Goal: Information Seeking & Learning: Learn about a topic

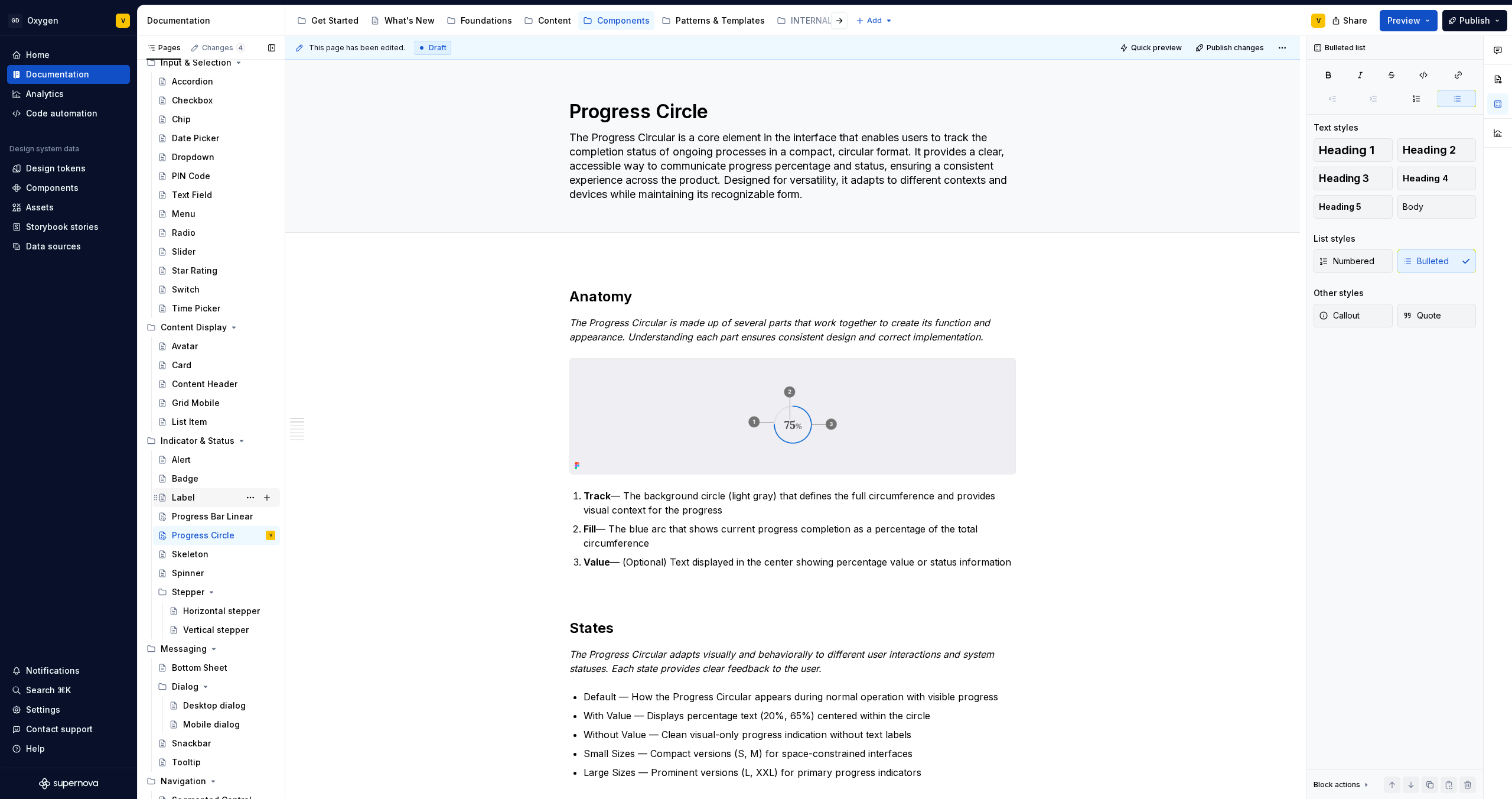
click at [209, 503] on div "Label" at bounding box center [224, 497] width 104 height 16
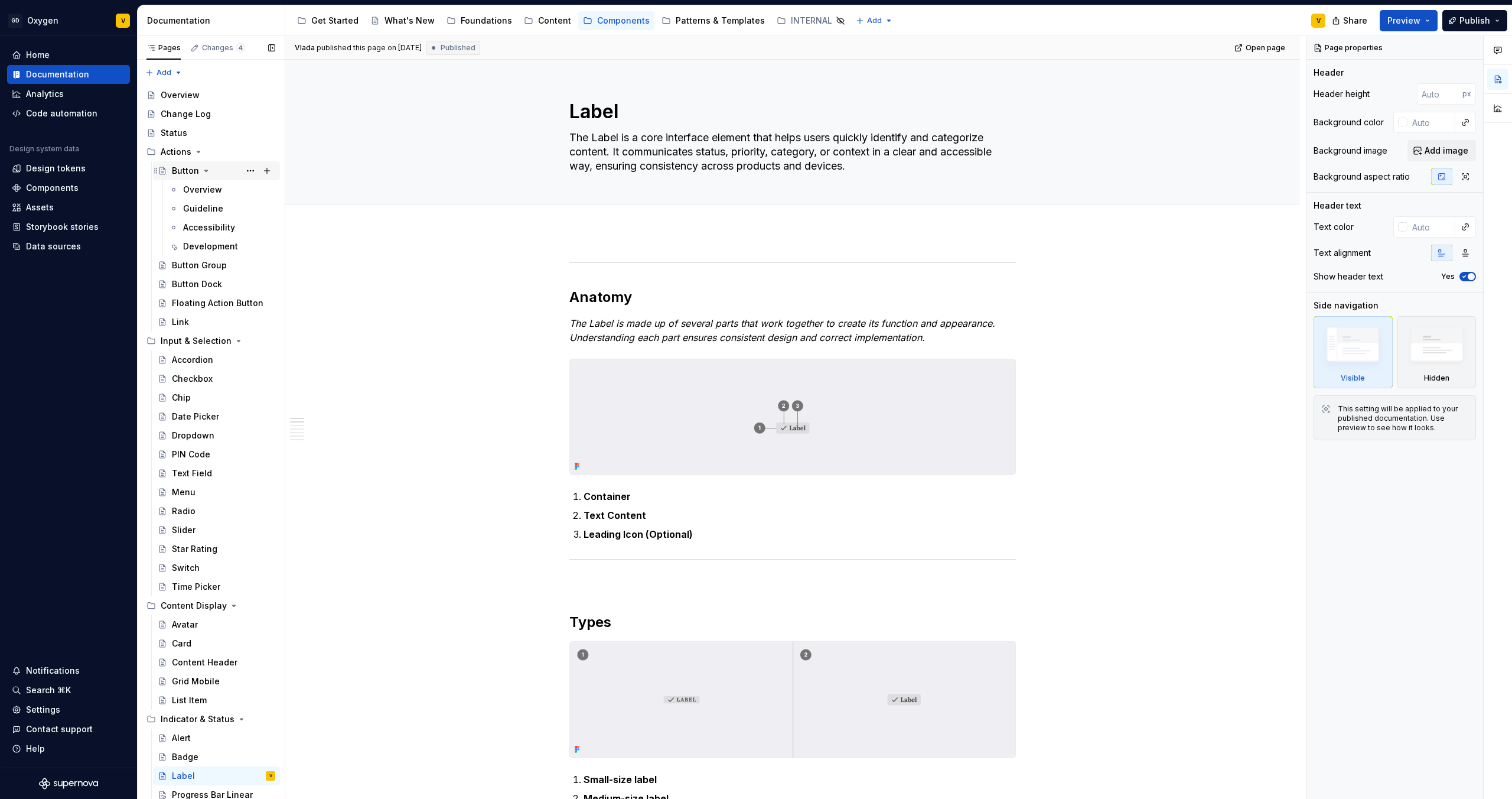
click at [189, 173] on div "Button" at bounding box center [186, 171] width 27 height 12
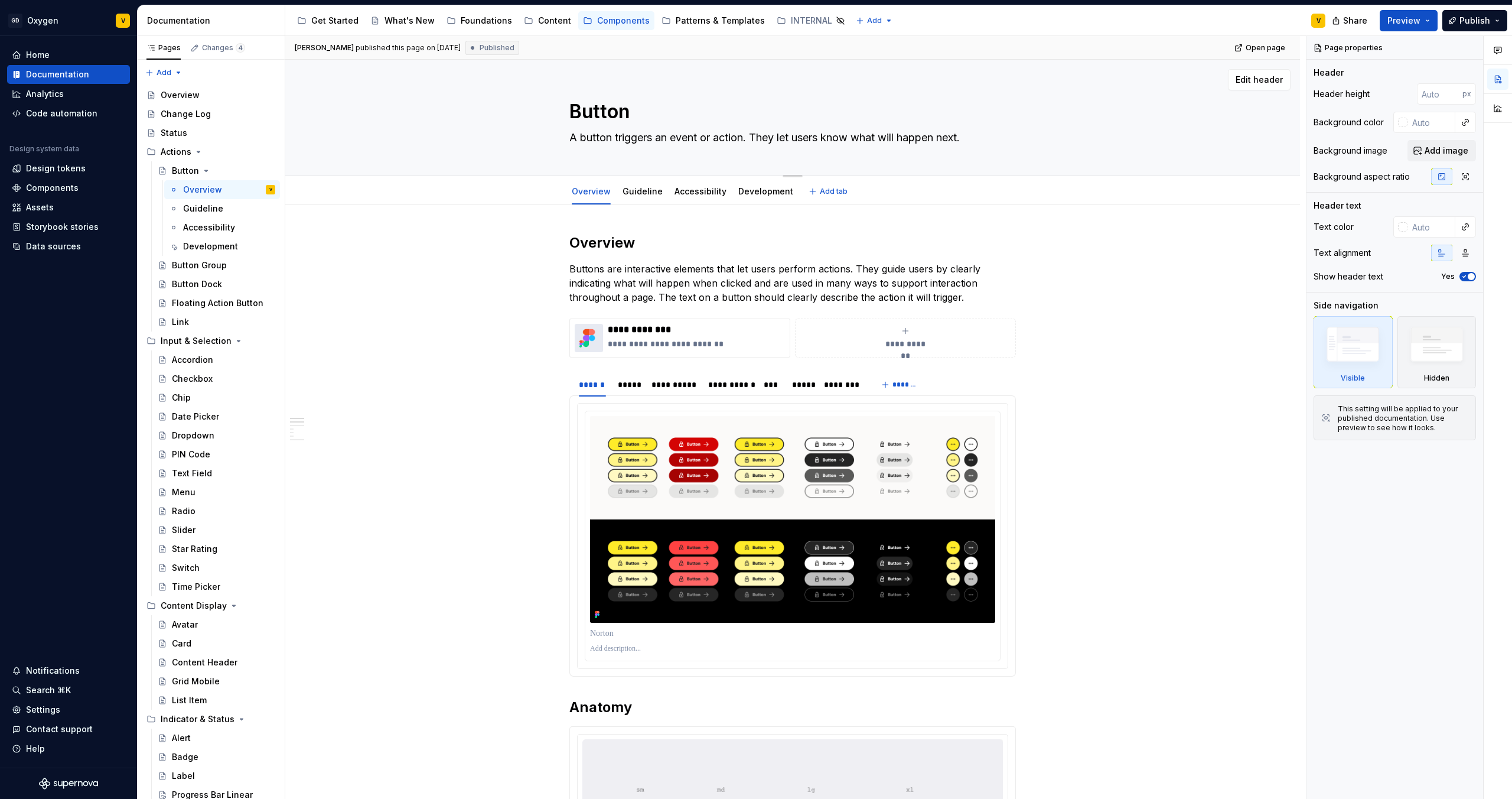
type textarea "*"
drag, startPoint x: 977, startPoint y: 136, endPoint x: 1032, endPoint y: 142, distance: 55.3
click at [1032, 142] on div "Button A button triggers an event or action. They let users know what will happ…" at bounding box center [793, 118] width 921 height 116
paste textarea "The Button is a core element in the interface that enables users to trigger act…"
type textarea "The Button is a core element in the interface that enables users to trigger act…"
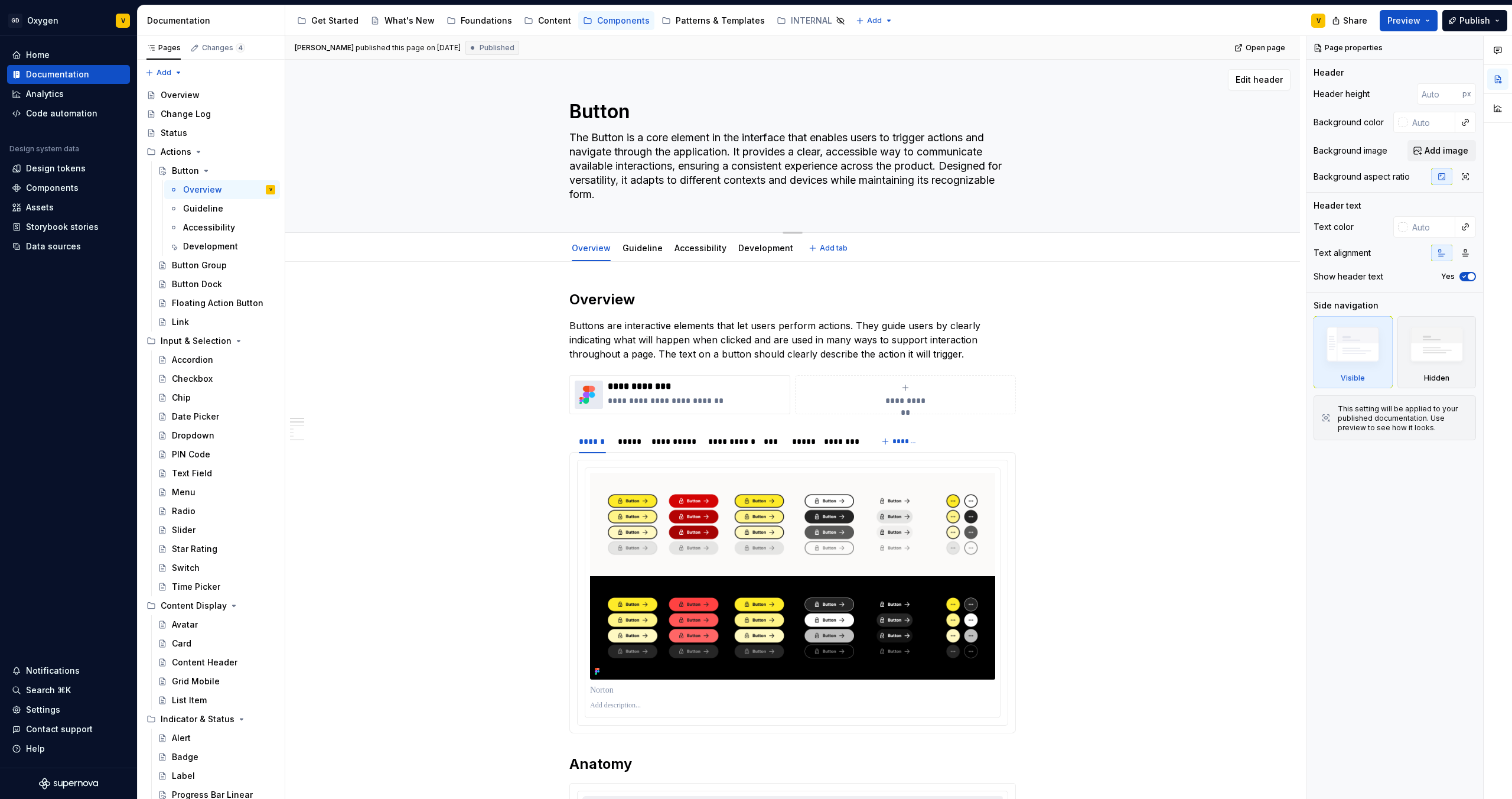
type textarea "*"
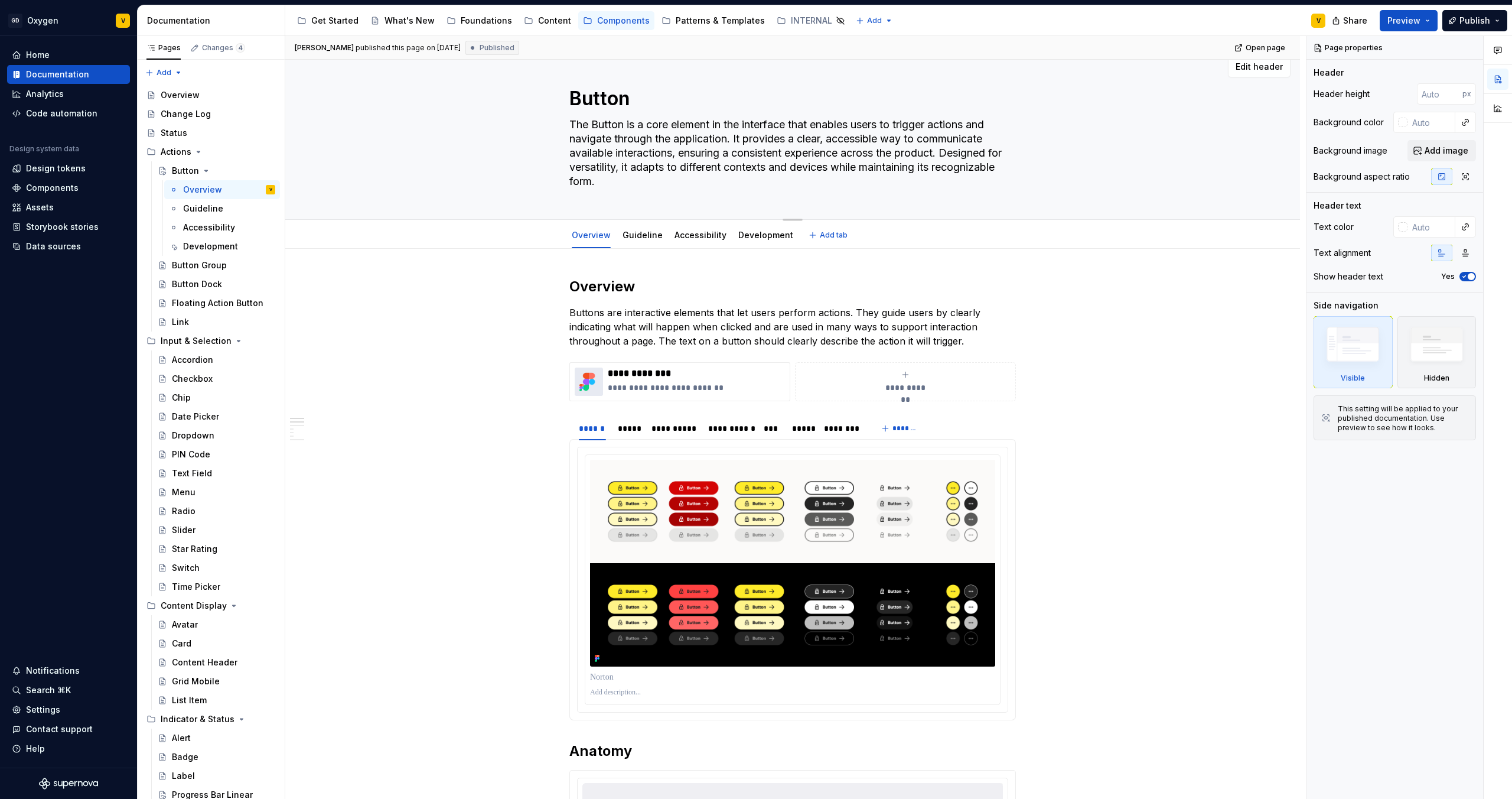
drag, startPoint x: 952, startPoint y: 151, endPoint x: 961, endPoint y: 192, distance: 42.0
click at [961, 192] on div "Button The Button is a core element in the interface that enables users to trig…" at bounding box center [792, 133] width 447 height 173
type textarea "The Button is a core element in the interface that enables users to trigger act…"
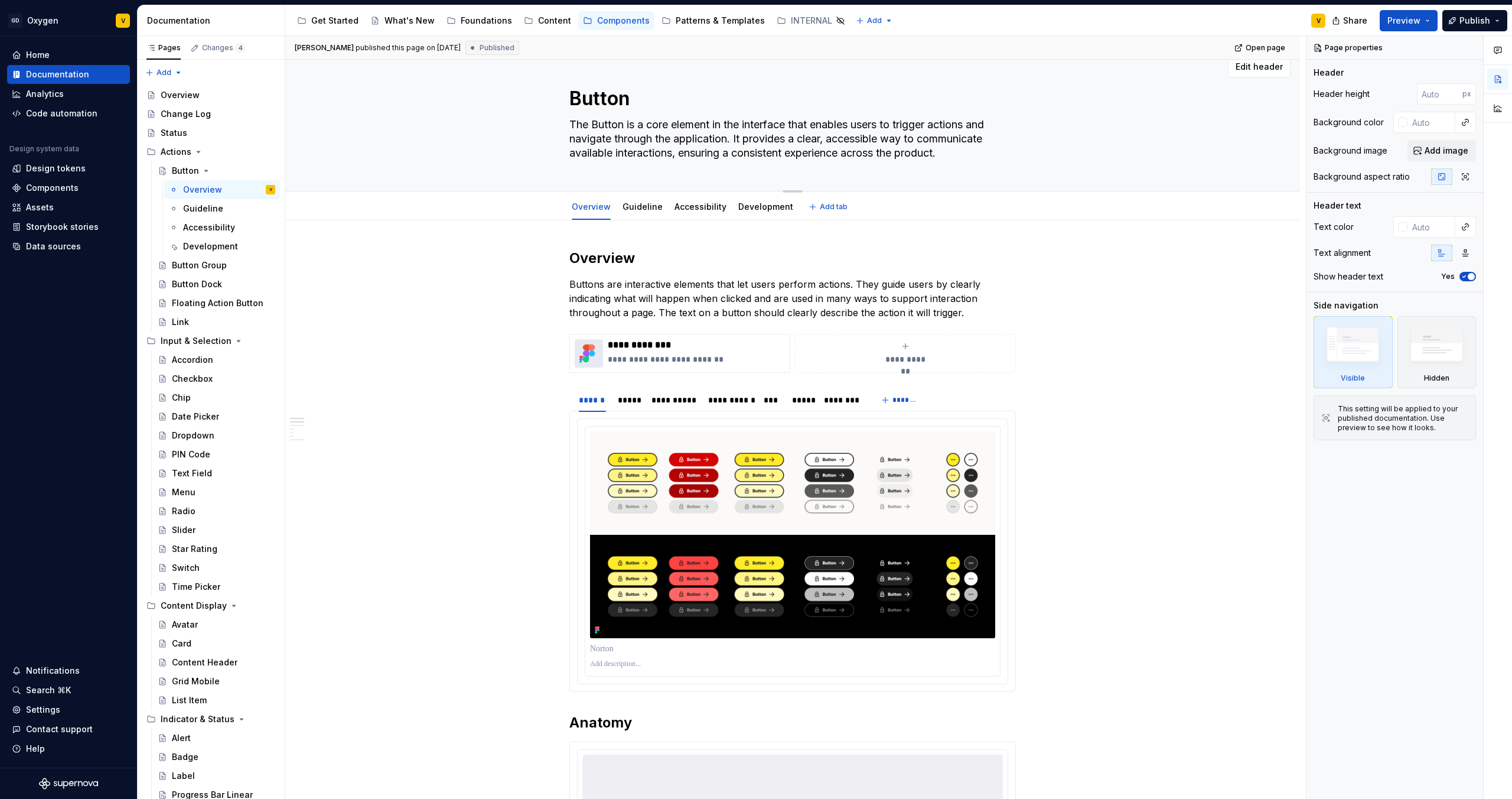
scroll to position [27, 0]
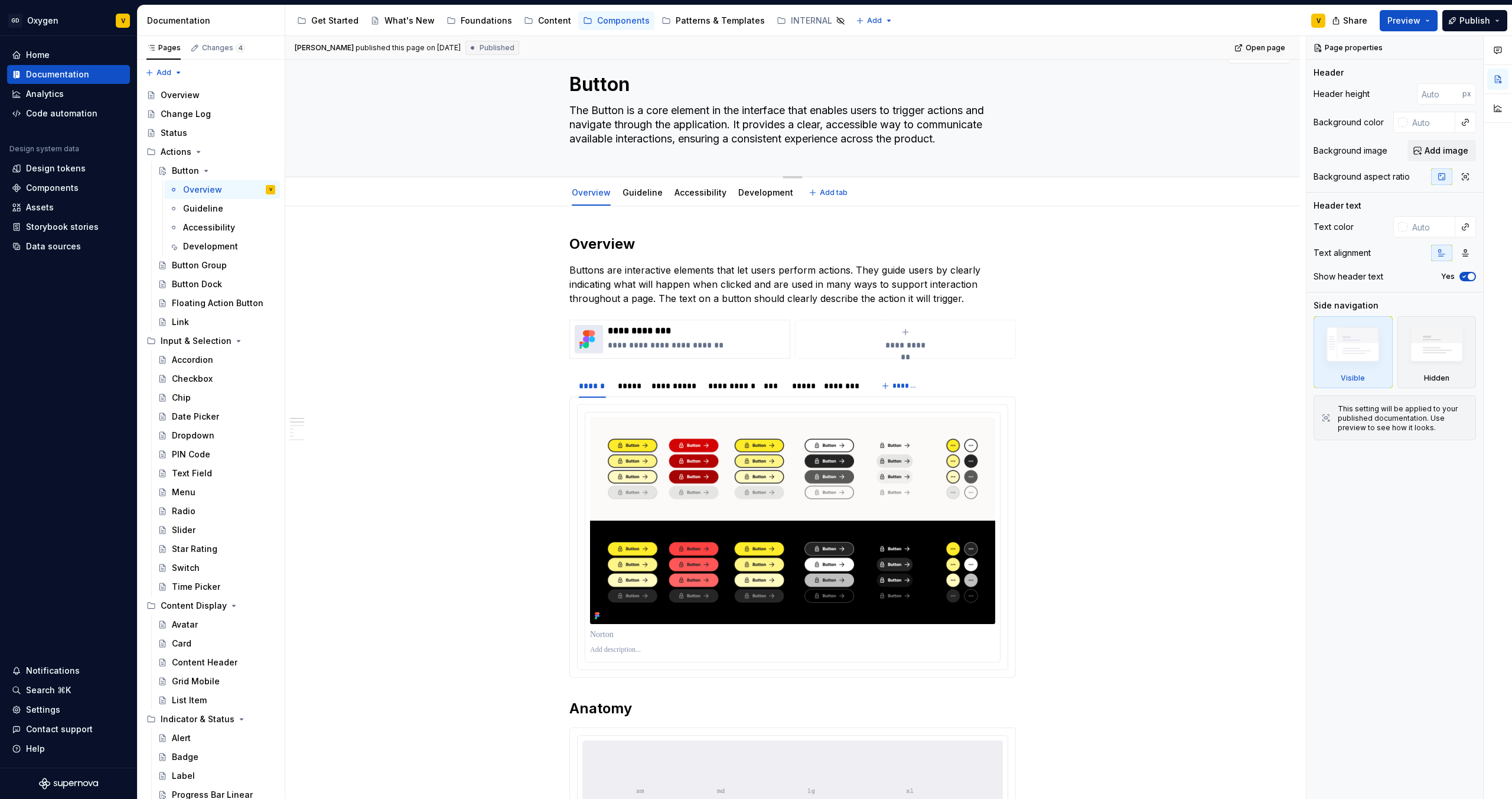
type textarea "*"
type textarea "The Button is a core element in the interface that enables users to trigger act…"
type textarea "*"
type textarea "The Button is a core element in the interface that enables users to trigger act…"
click at [604, 235] on h2 "Overview" at bounding box center [792, 244] width 447 height 19
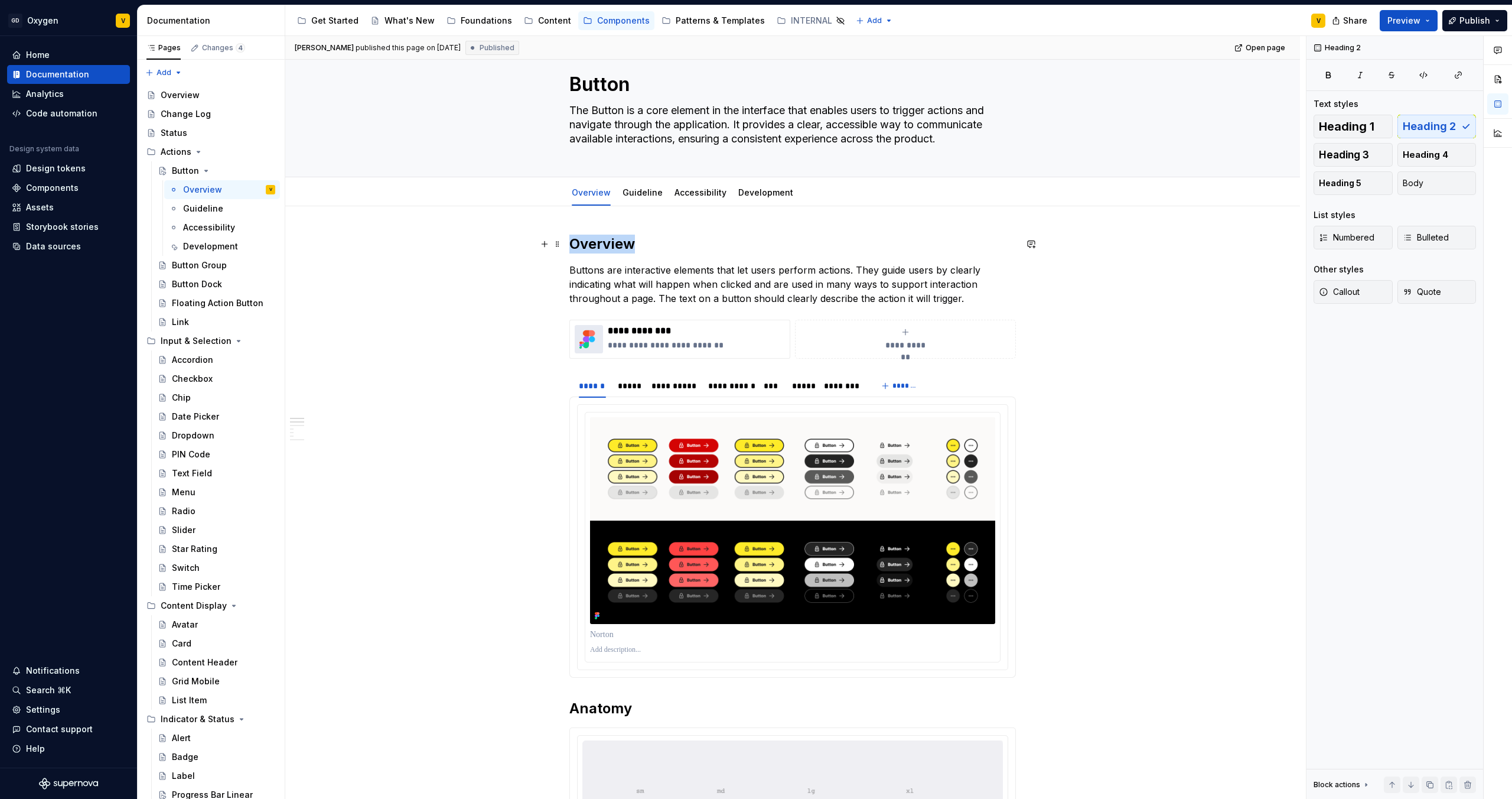
click at [604, 235] on h2 "Overview" at bounding box center [792, 244] width 447 height 19
click at [632, 239] on h2 "Overview" at bounding box center [792, 244] width 447 height 19
click at [634, 197] on link "Guideline" at bounding box center [643, 192] width 40 height 10
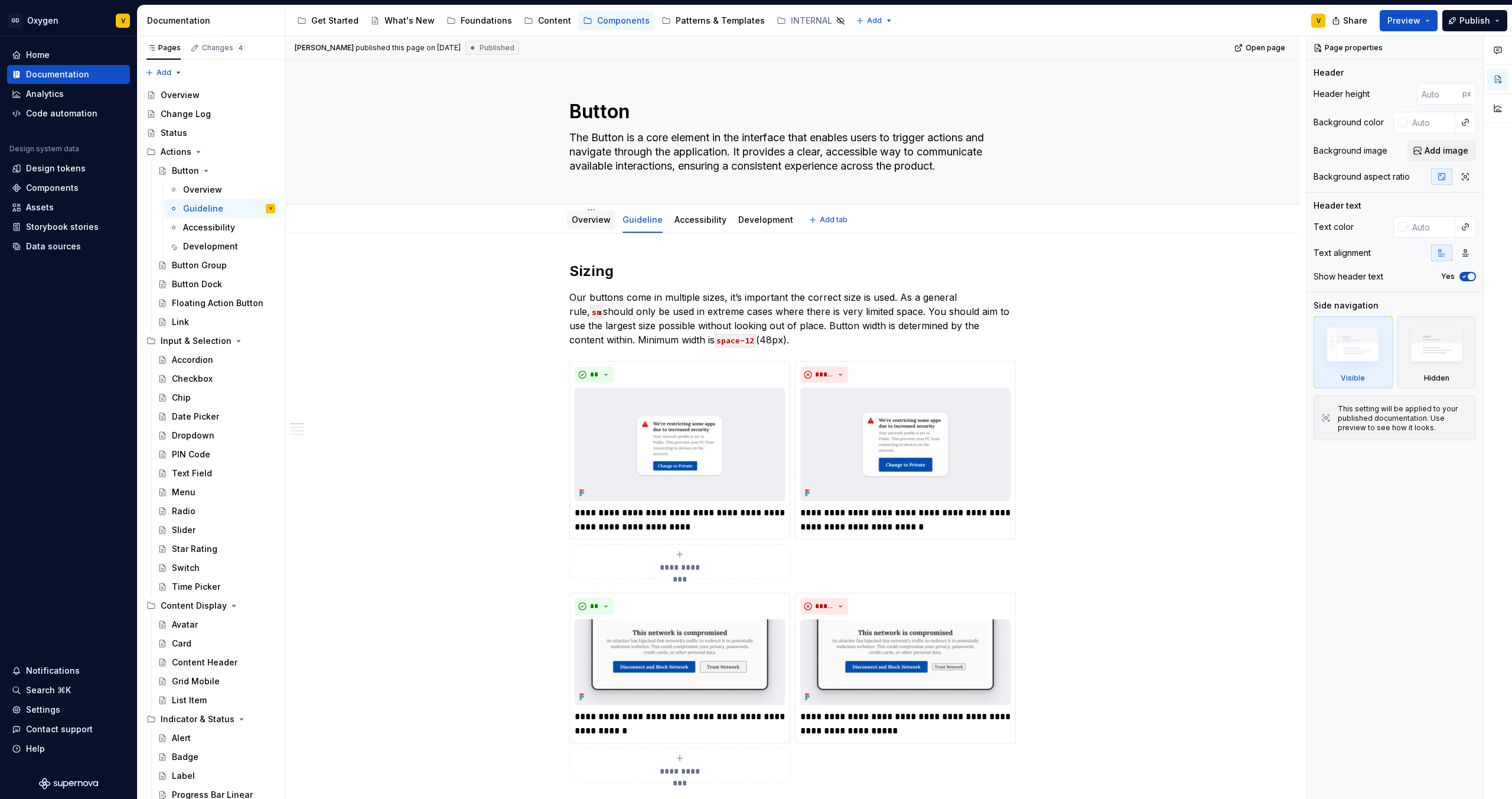
click at [582, 223] on link "Overview" at bounding box center [591, 219] width 39 height 10
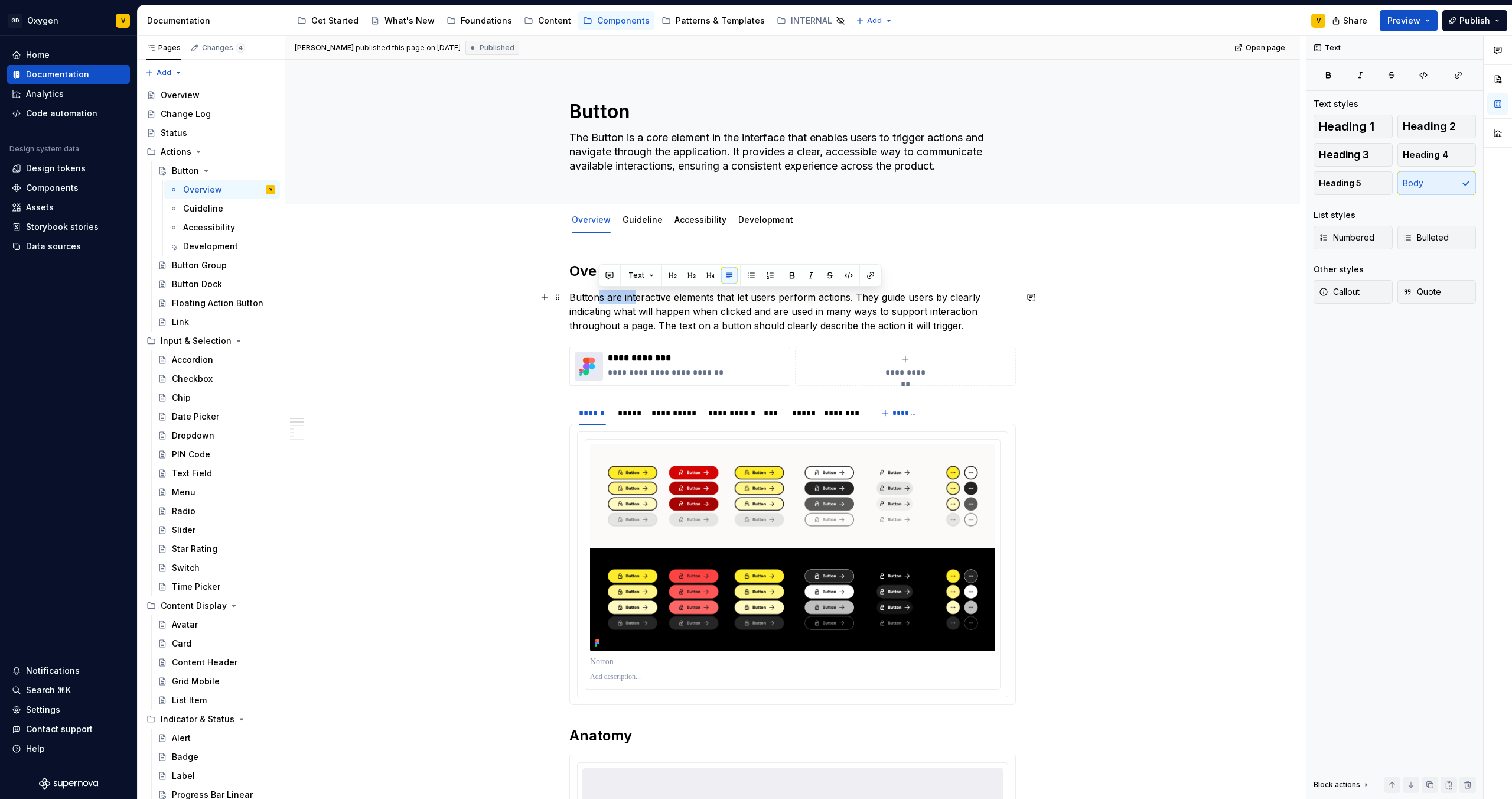
drag, startPoint x: 986, startPoint y: 335, endPoint x: 600, endPoint y: 296, distance: 388.0
click at [601, 301] on p "Buttons are interactive elements that let users perform actions. They guide use…" at bounding box center [792, 311] width 447 height 42
drag, startPoint x: 569, startPoint y: 297, endPoint x: 968, endPoint y: 324, distance: 399.9
click at [968, 324] on p "Buttons are interactive elements that let users perform actions. They guide use…" at bounding box center [792, 311] width 447 height 42
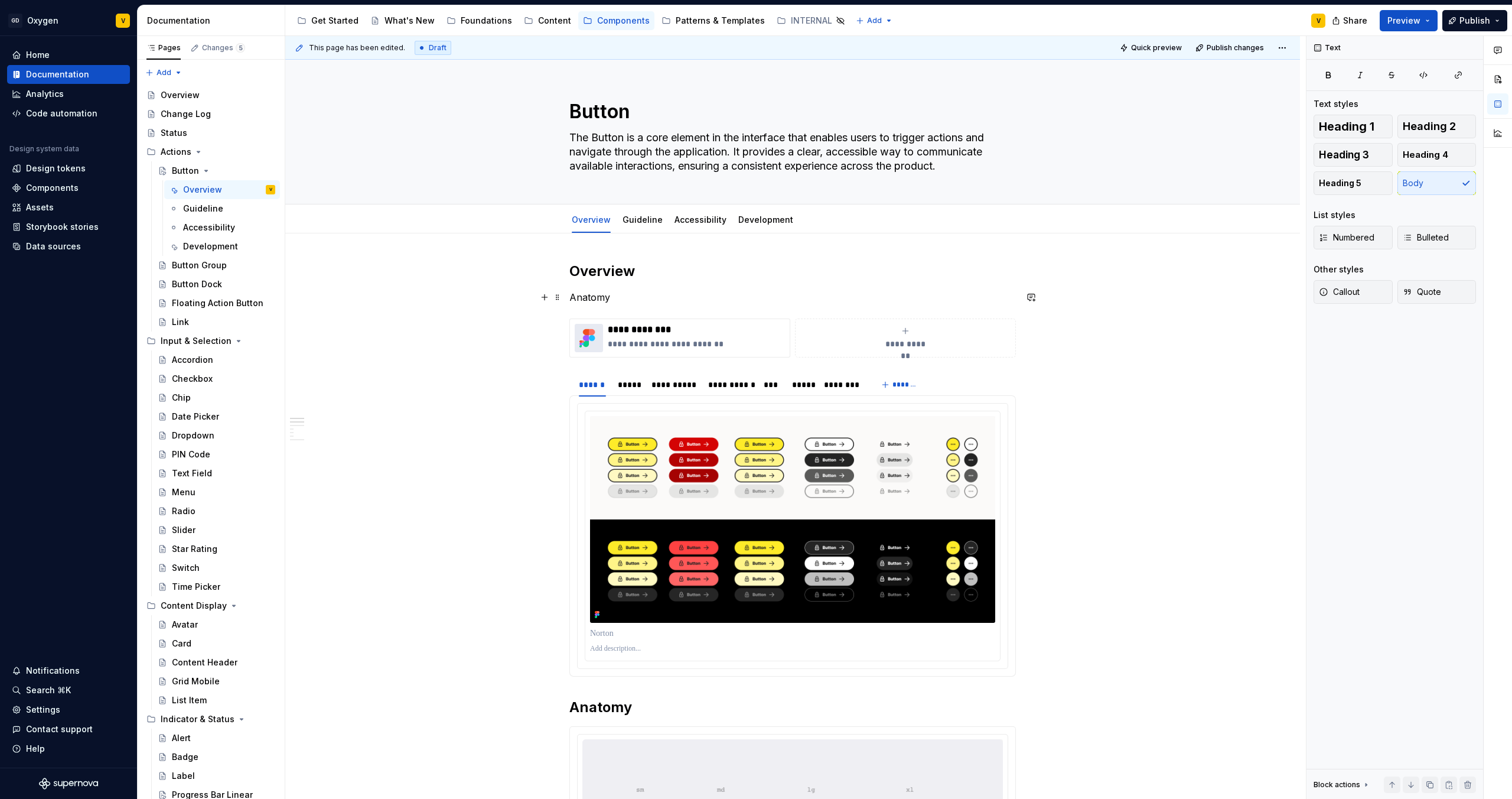
drag, startPoint x: 619, startPoint y: 299, endPoint x: 569, endPoint y: 299, distance: 50.0
click at [581, 299] on p "Anatomy" at bounding box center [792, 297] width 447 height 14
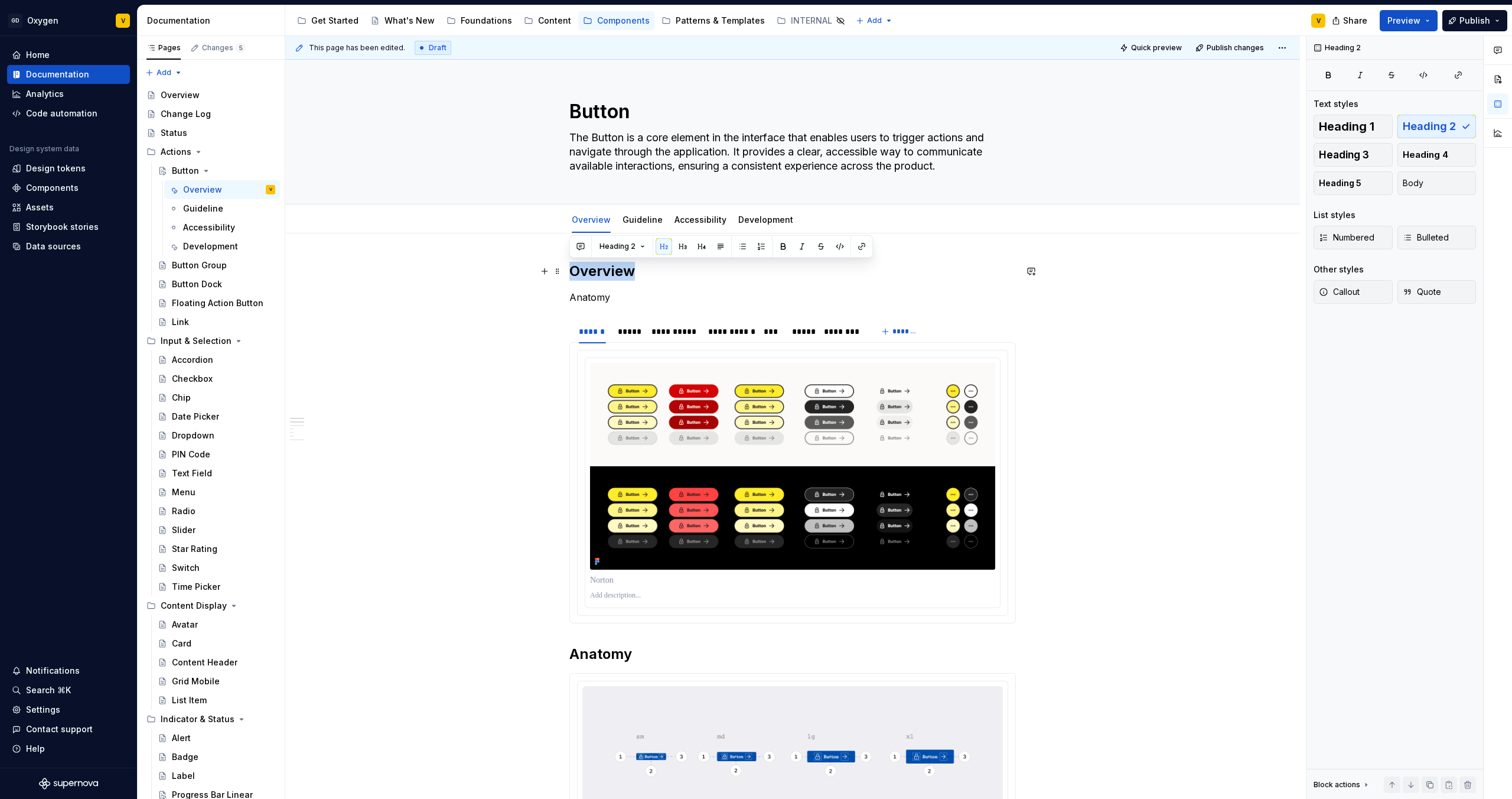
drag, startPoint x: 609, startPoint y: 270, endPoint x: 563, endPoint y: 265, distance: 46.3
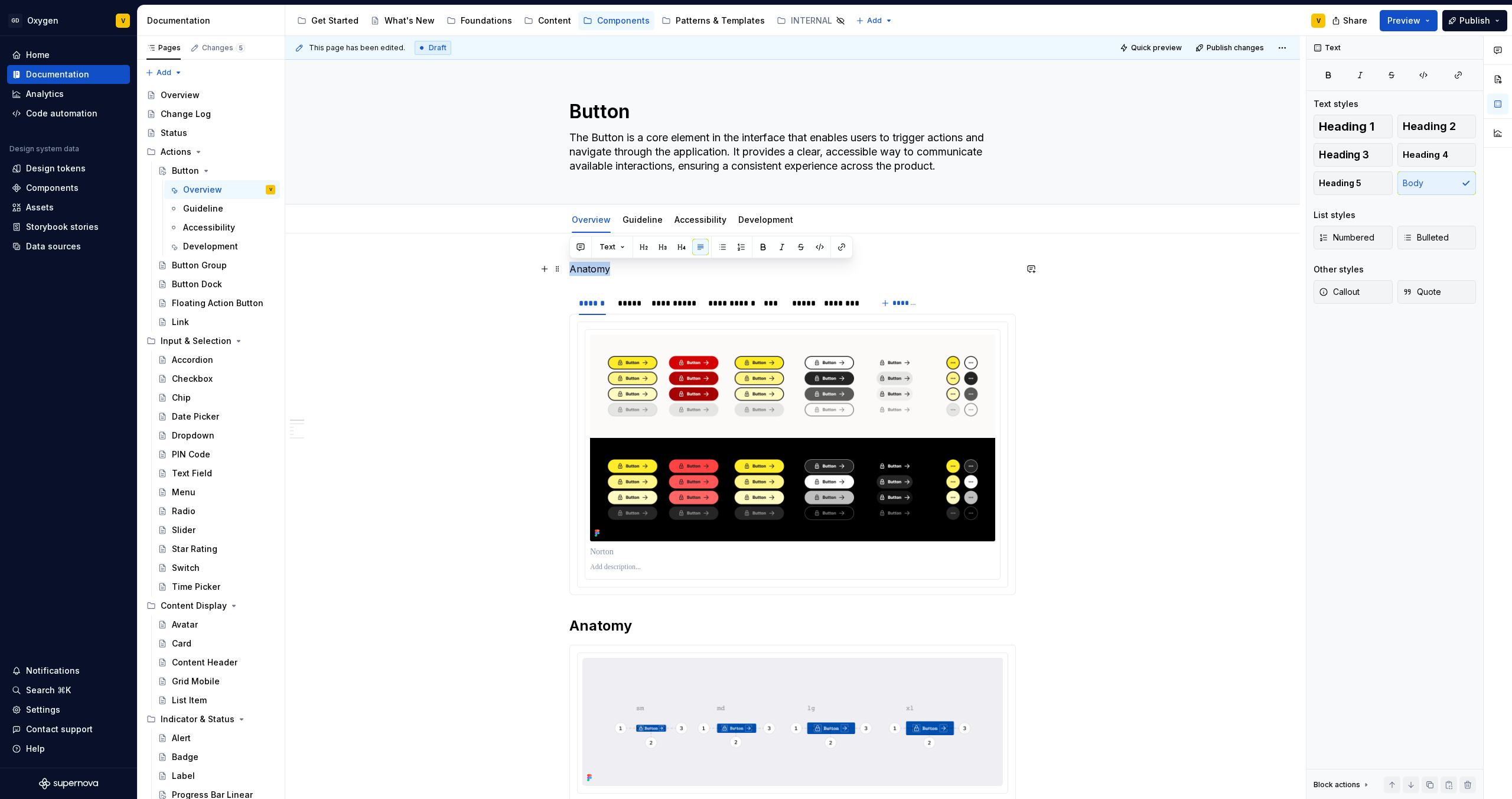
drag, startPoint x: 615, startPoint y: 273, endPoint x: 569, endPoint y: 271, distance: 46.0
click at [639, 249] on button "button" at bounding box center [644, 247] width 16 height 16
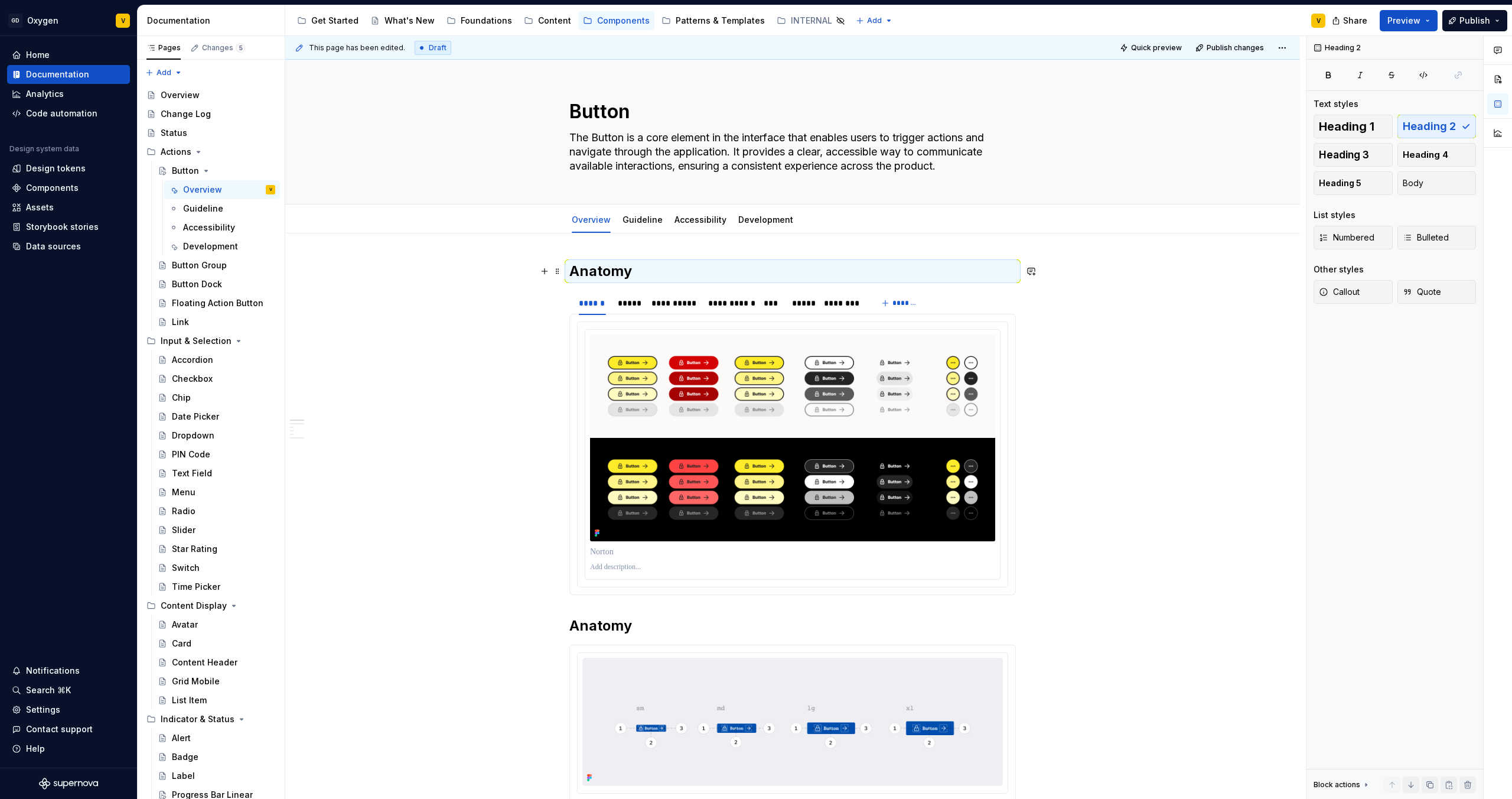
click at [662, 270] on h2 "Anatomy" at bounding box center [792, 271] width 447 height 19
click at [602, 290] on section "**********" at bounding box center [792, 442] width 447 height 305
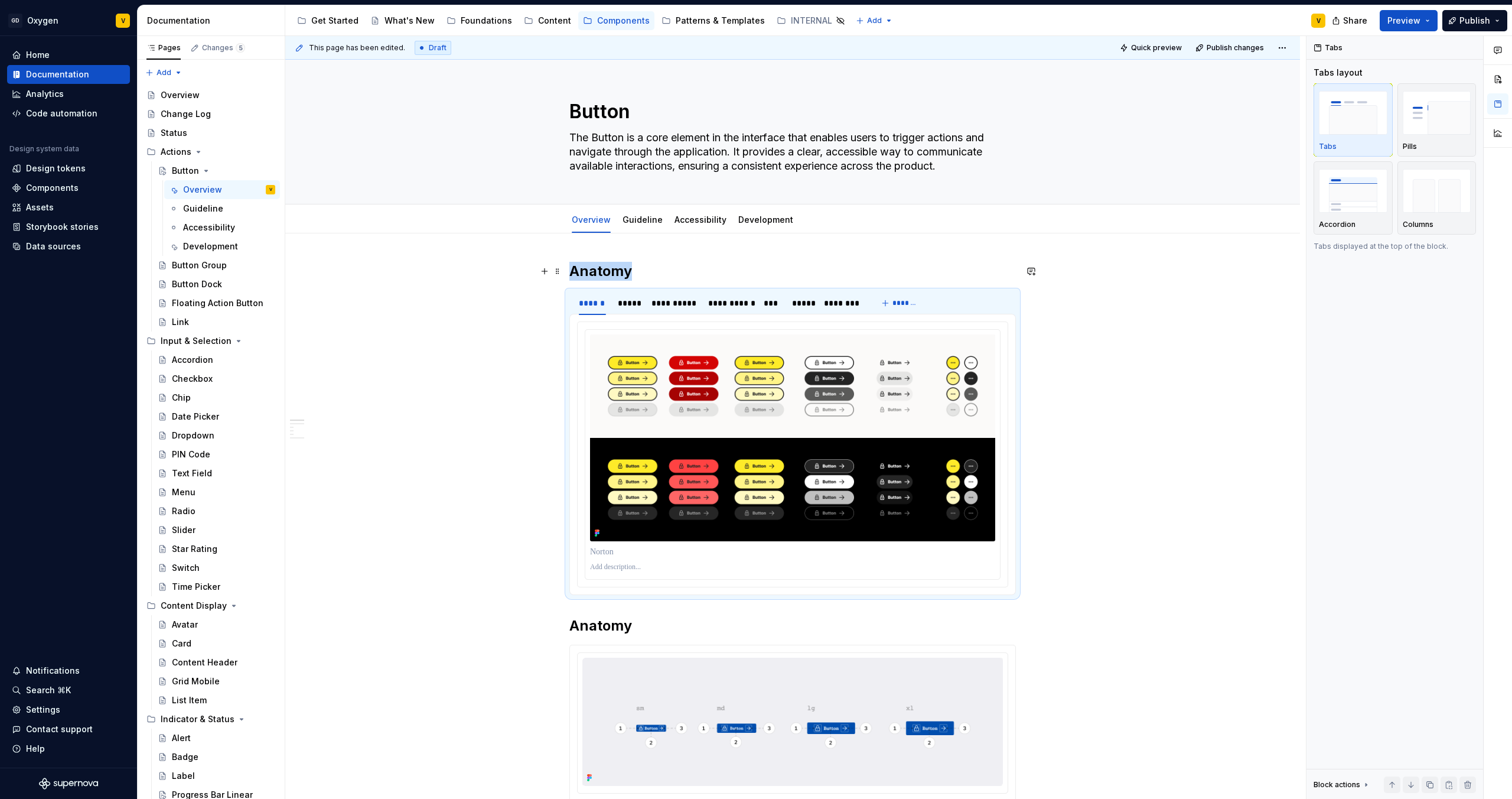
click at [669, 268] on h2 "Anatomy" at bounding box center [792, 271] width 447 height 19
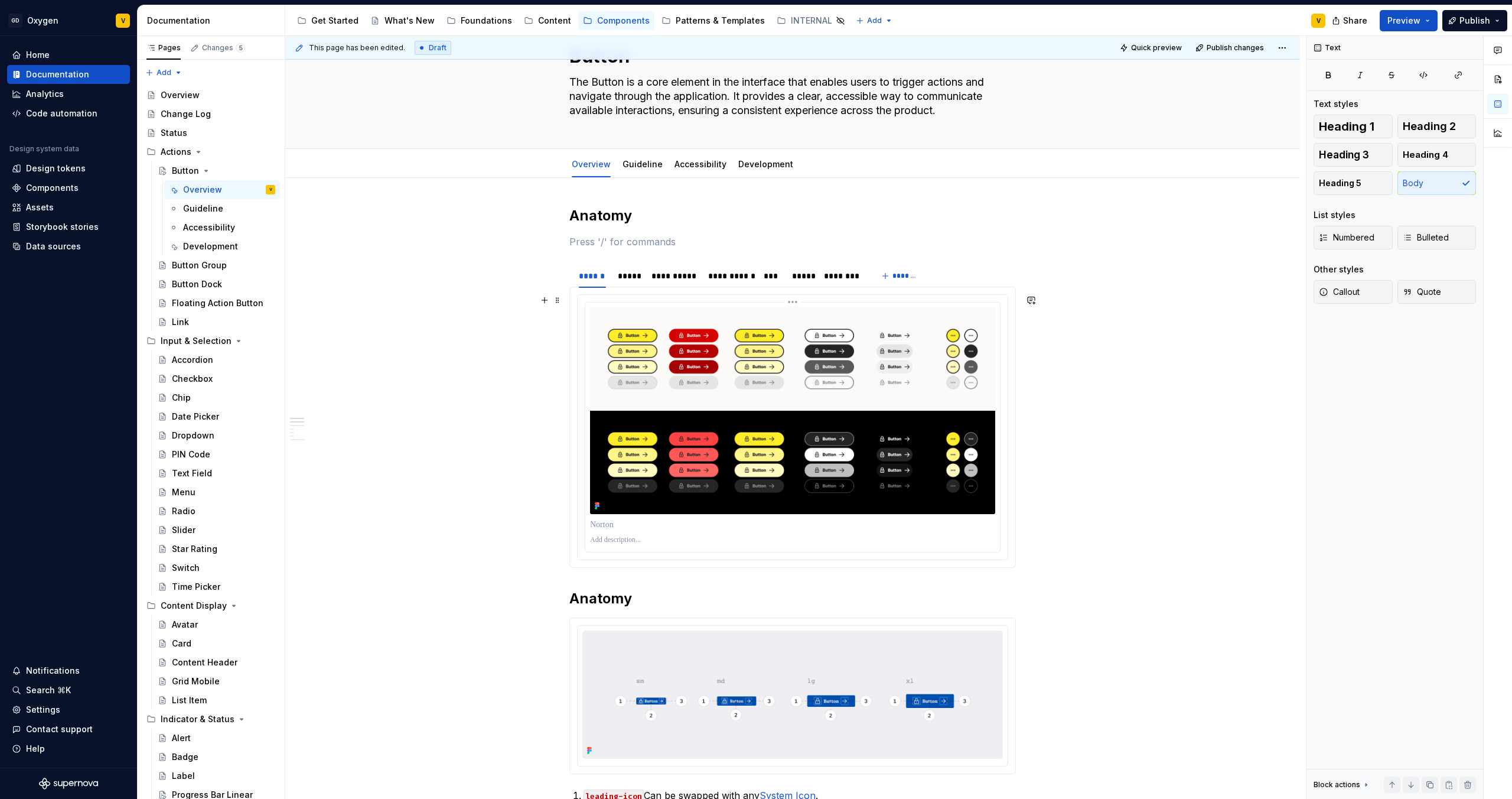
scroll to position [109, 0]
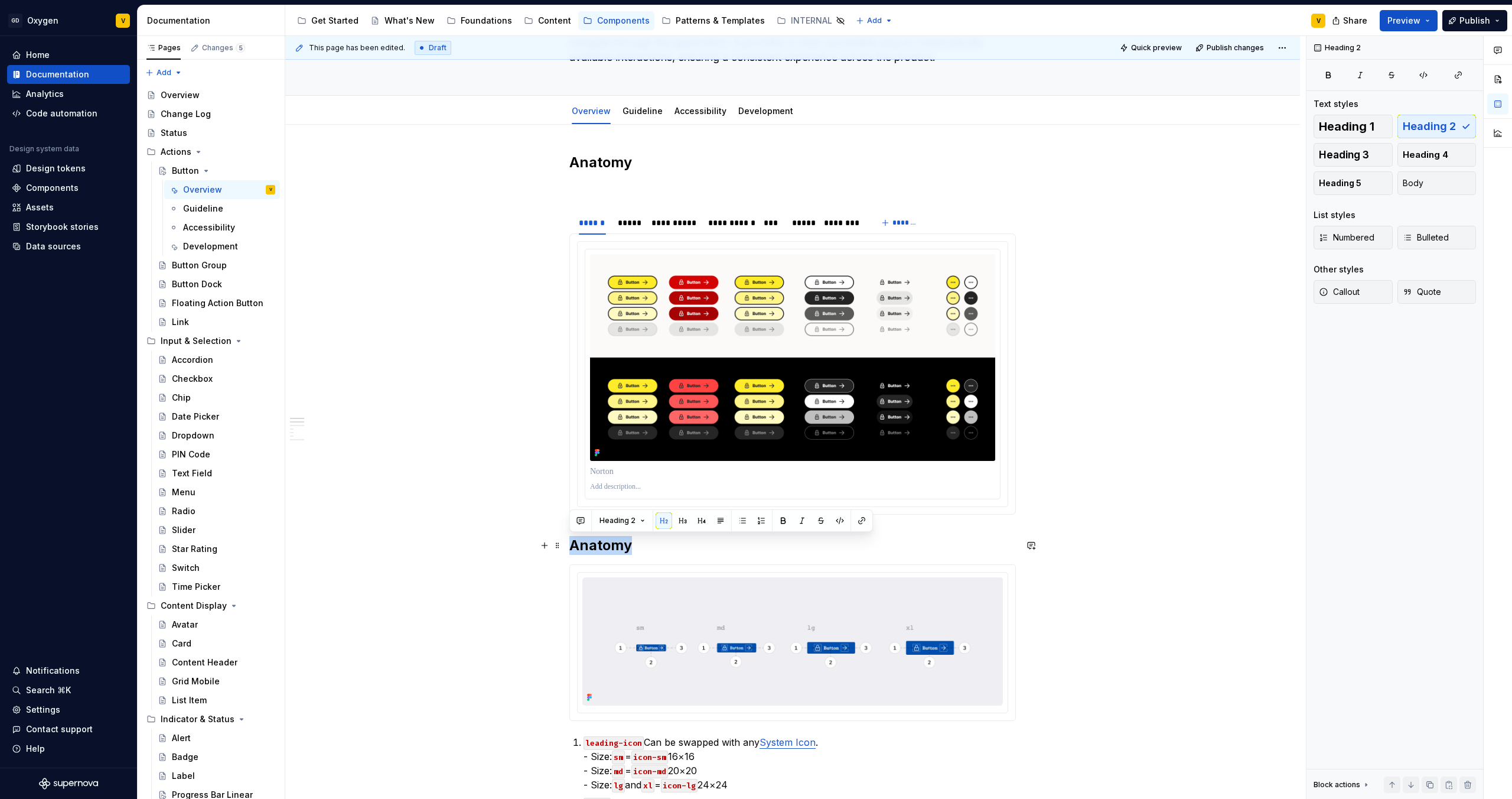
drag, startPoint x: 647, startPoint y: 545, endPoint x: 566, endPoint y: 546, distance: 81.0
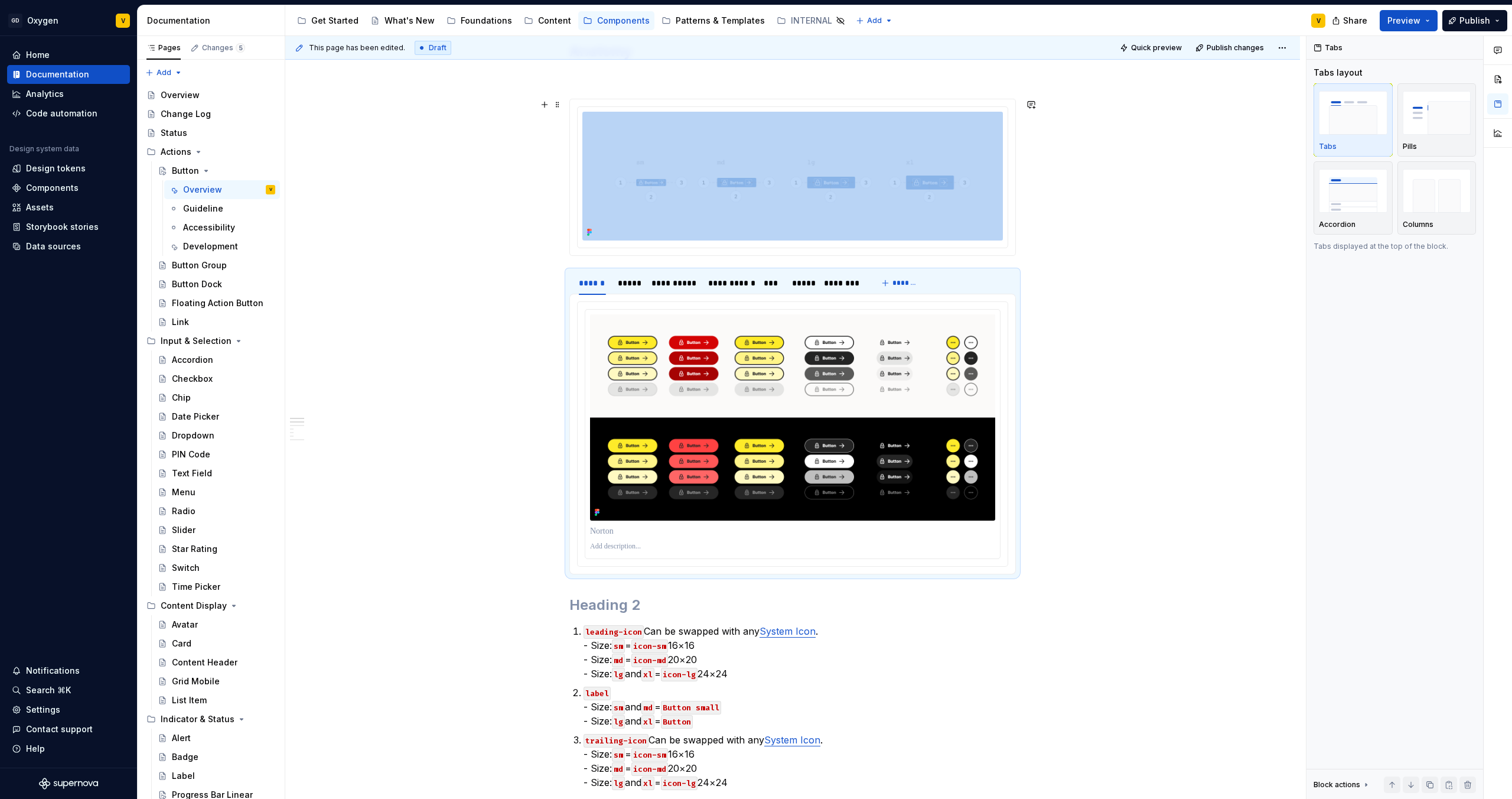
scroll to position [0, 0]
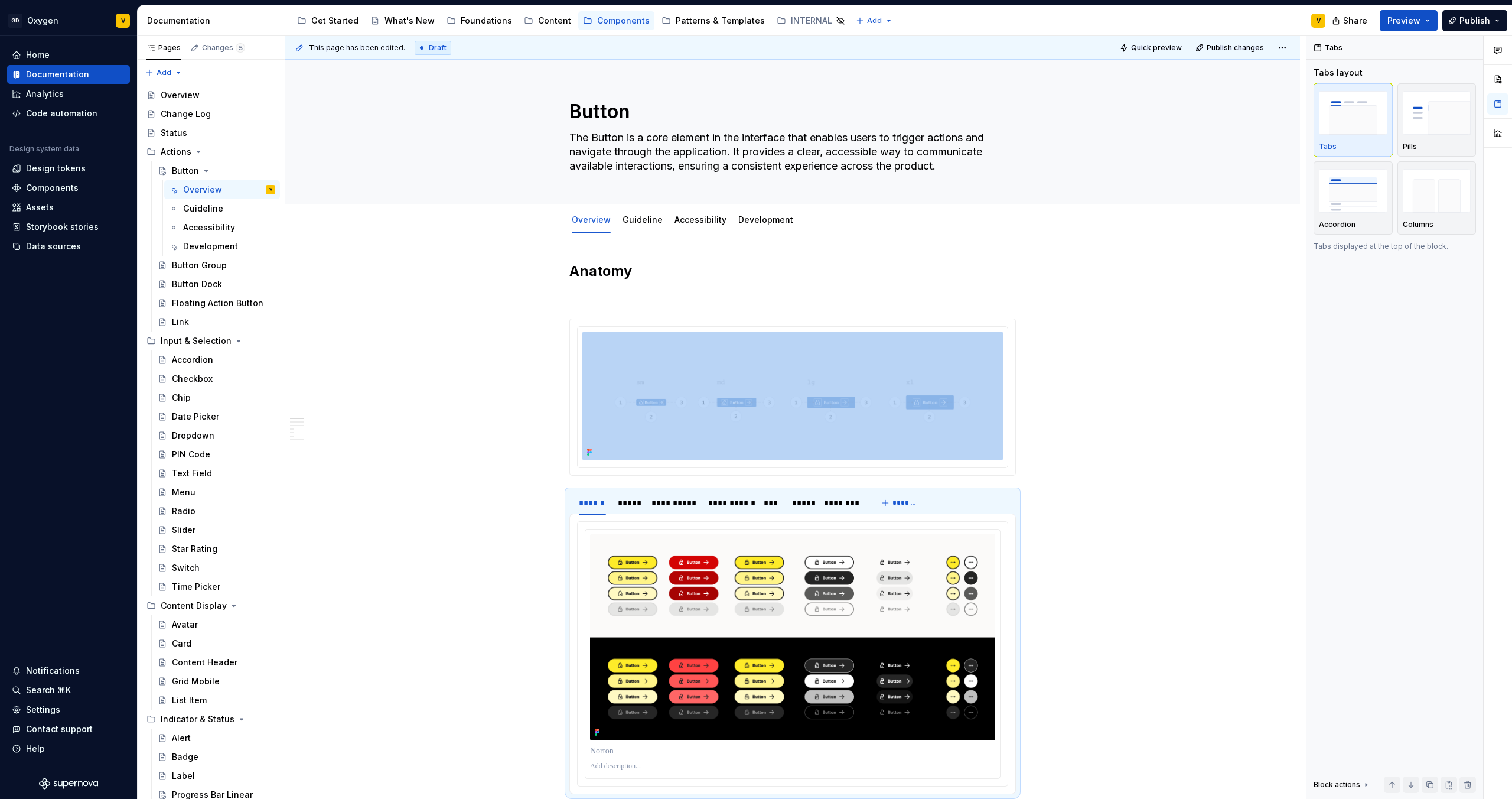
type textarea "*"
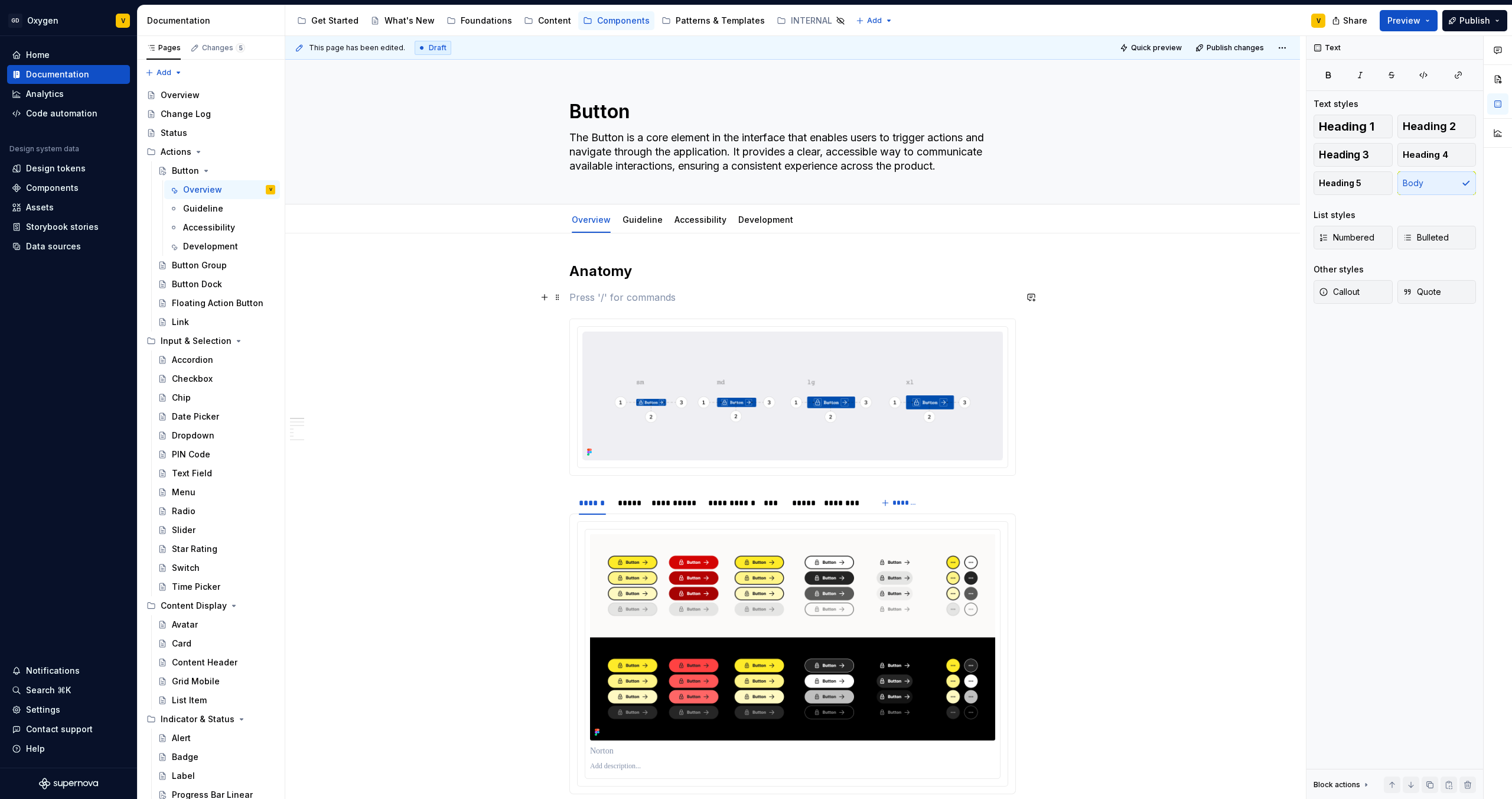
click at [581, 295] on p at bounding box center [792, 297] width 447 height 14
drag, startPoint x: 997, startPoint y: 297, endPoint x: 599, endPoint y: 280, distance: 398.4
click at [996, 293] on p "The Button is made up of several parts that work together to create its functio…" at bounding box center [792, 297] width 447 height 14
drag, startPoint x: 1001, startPoint y: 299, endPoint x: 566, endPoint y: 301, distance: 435.0
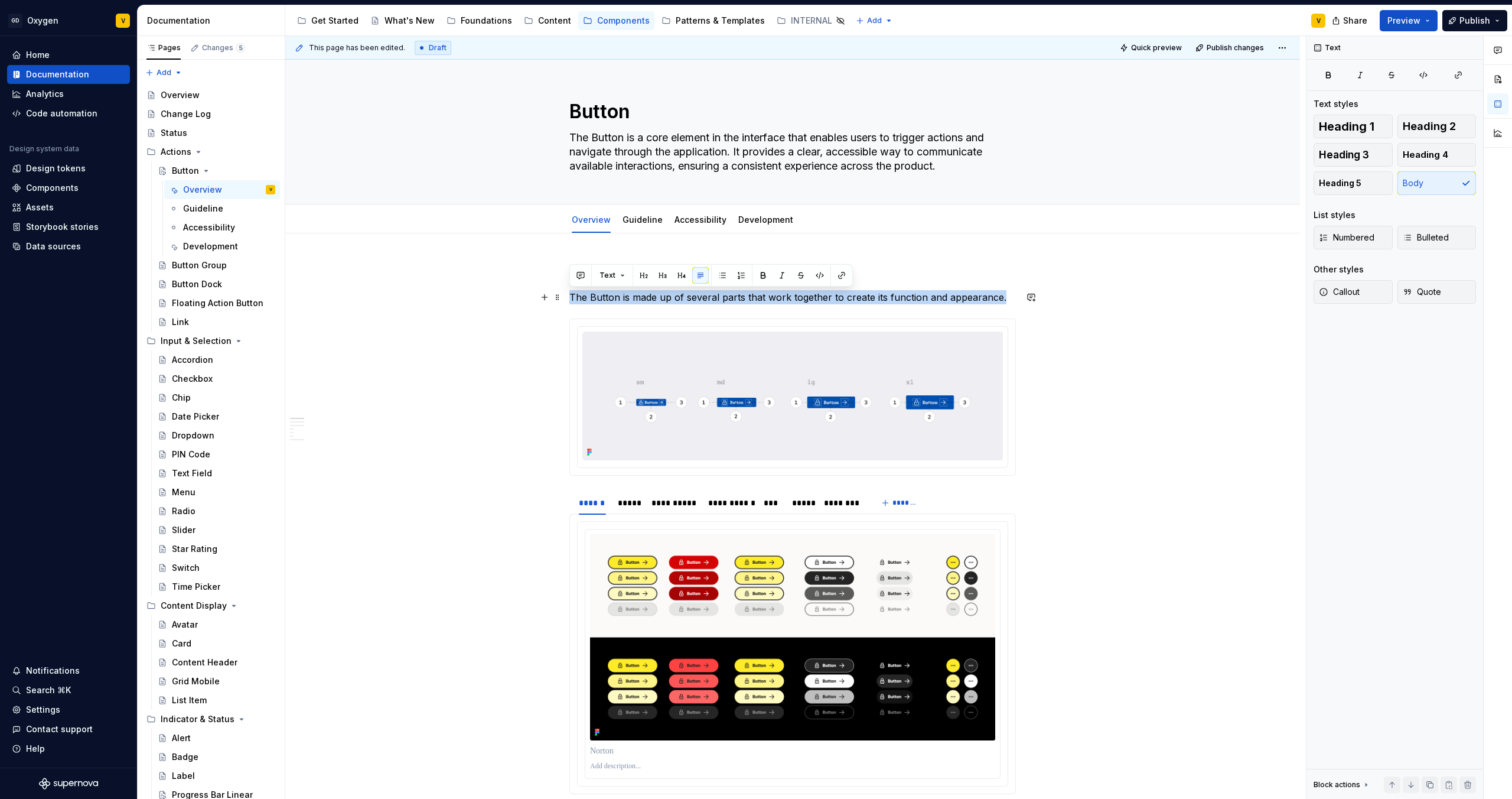
click at [780, 274] on button "button" at bounding box center [782, 275] width 16 height 16
click at [690, 380] on img at bounding box center [792, 396] width 421 height 129
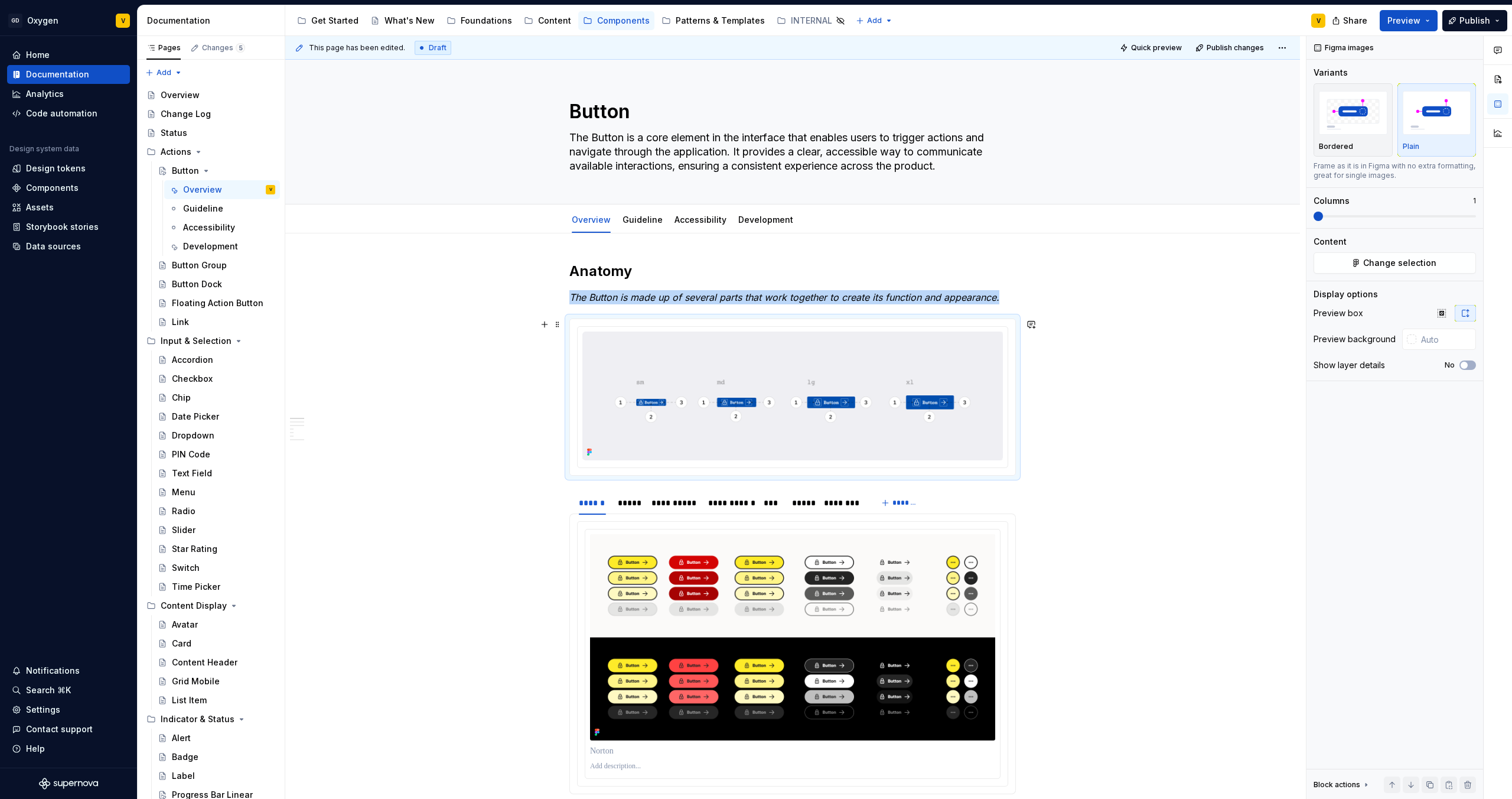
click at [637, 366] on img at bounding box center [792, 396] width 421 height 129
click at [1365, 125] on img "button" at bounding box center [1353, 113] width 68 height 43
click at [1437, 129] on img "button" at bounding box center [1437, 113] width 68 height 43
click at [1378, 128] on img "button" at bounding box center [1353, 113] width 68 height 43
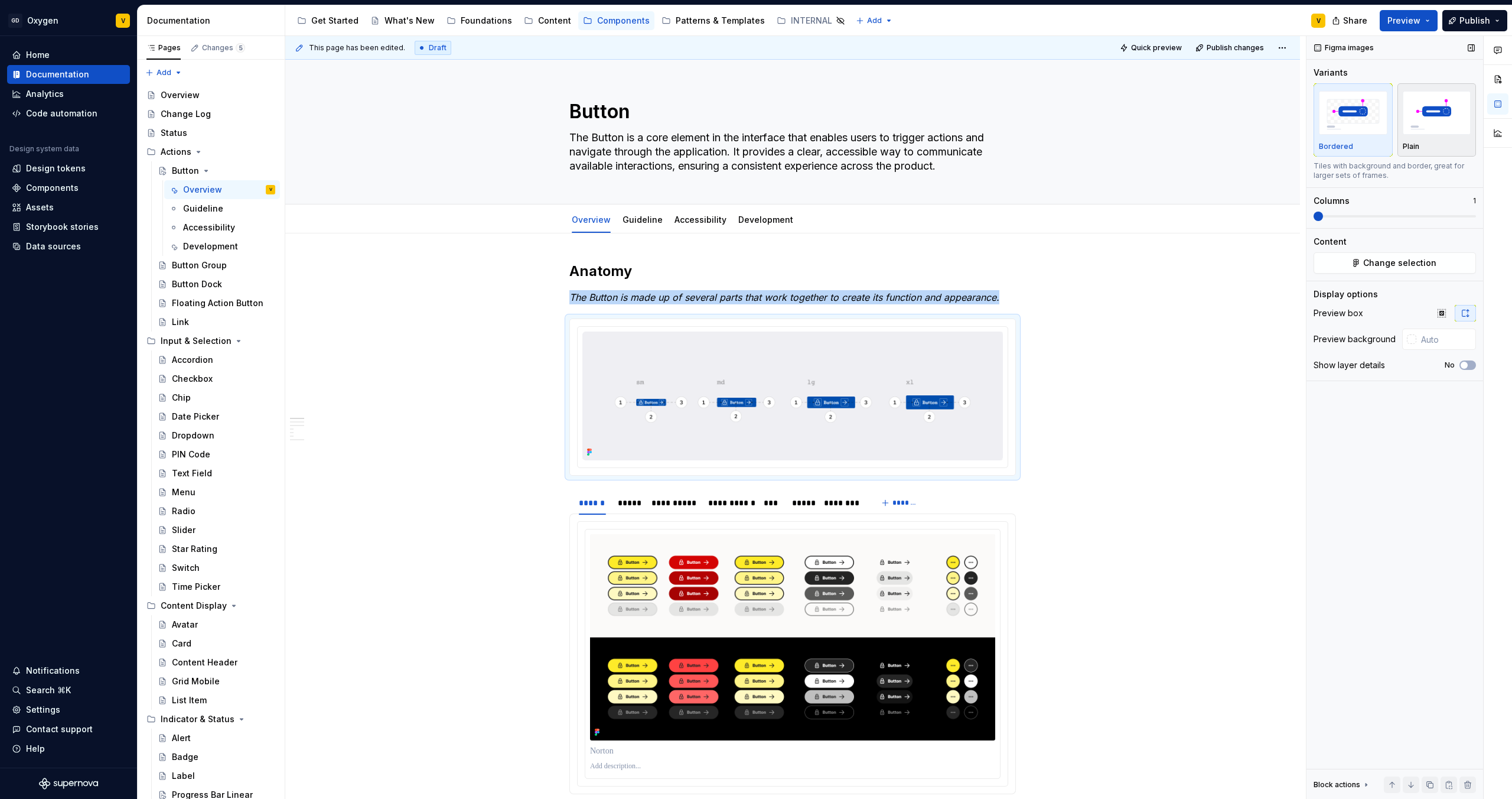
click at [1451, 131] on img "button" at bounding box center [1437, 113] width 68 height 43
click at [793, 390] on img at bounding box center [792, 396] width 421 height 129
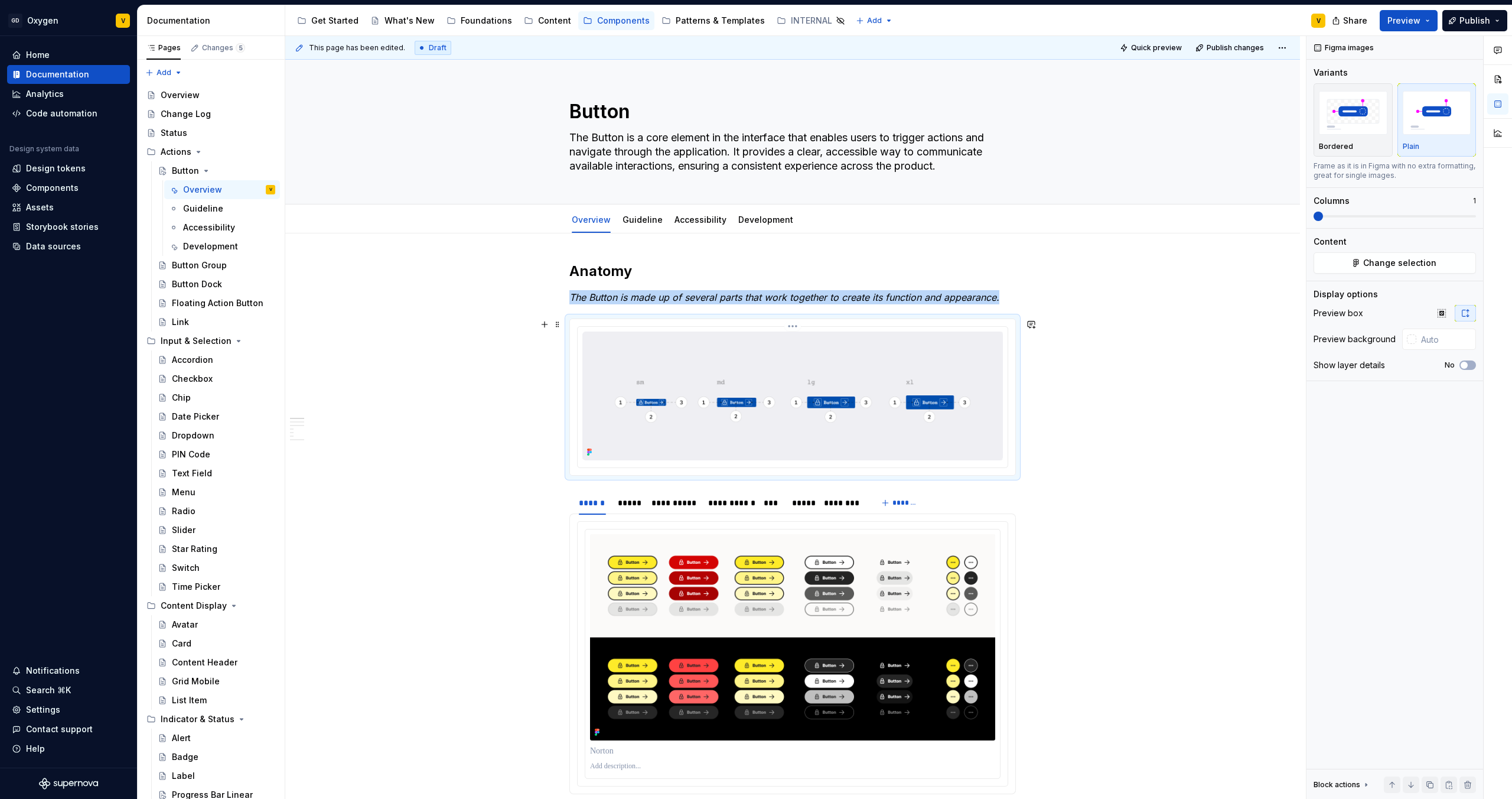
click at [662, 385] on img at bounding box center [792, 396] width 421 height 129
click at [685, 380] on img at bounding box center [792, 396] width 421 height 129
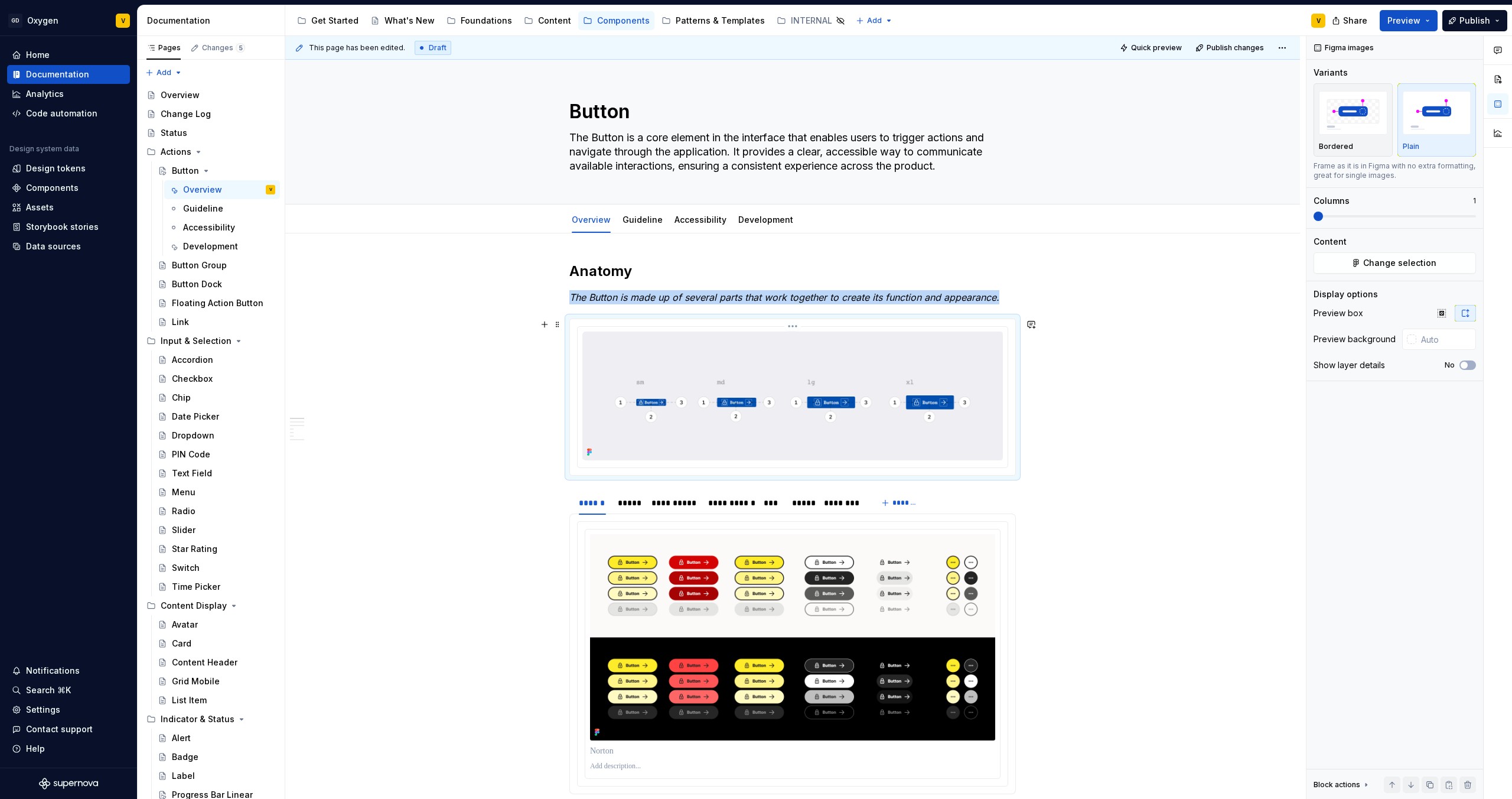
click at [685, 380] on img at bounding box center [792, 396] width 421 height 129
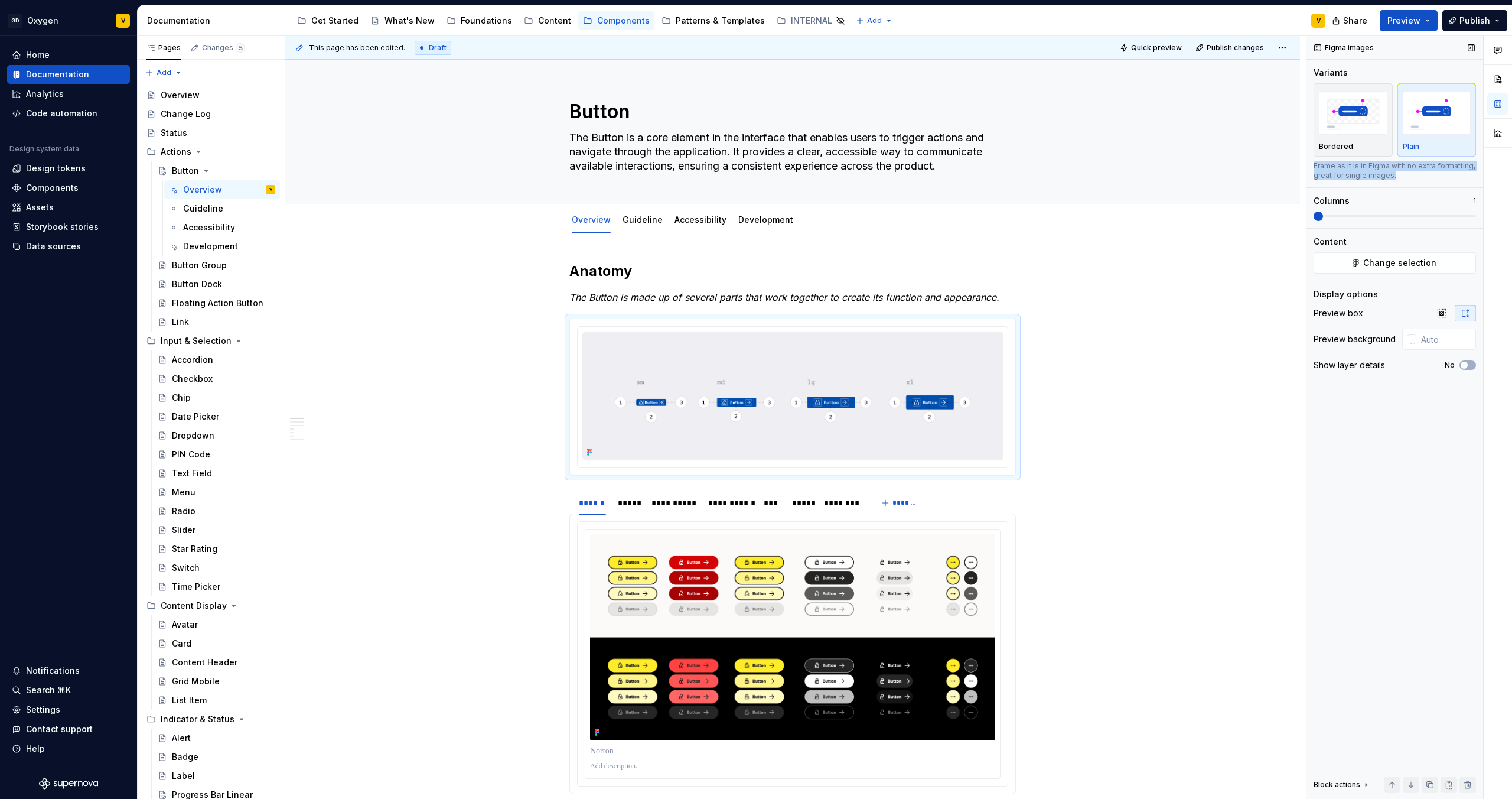
drag, startPoint x: 1409, startPoint y: 173, endPoint x: 1314, endPoint y: 163, distance: 95.5
click at [1314, 163] on div "Frame as it is in Figma with no extra formatting, great for single images." at bounding box center [1395, 170] width 162 height 19
click at [1321, 168] on div "Frame as it is in Figma with no extra formatting, great for single images." at bounding box center [1395, 170] width 162 height 19
click at [1337, 106] on img "button" at bounding box center [1353, 113] width 68 height 43
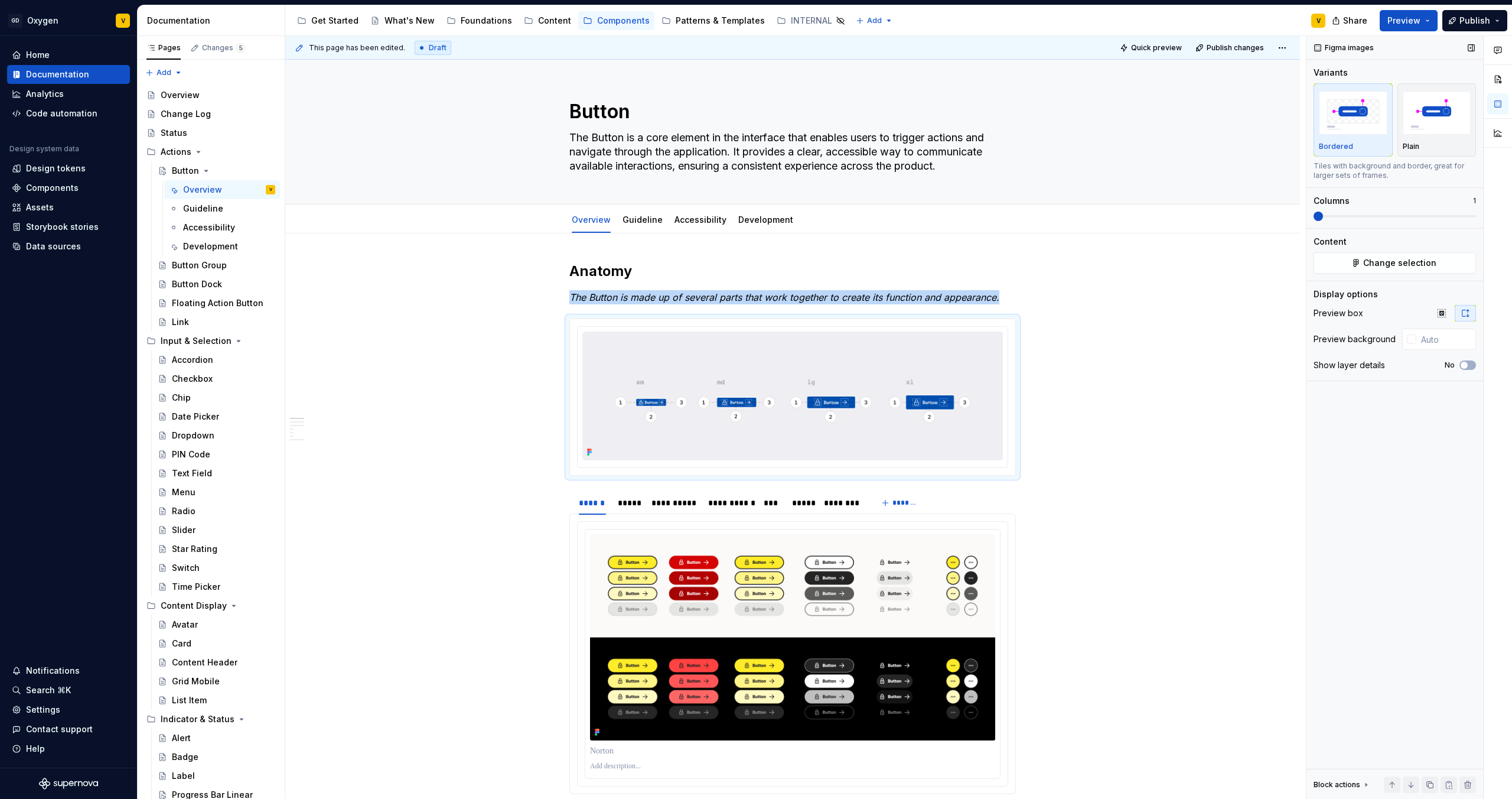
click at [1342, 115] on img "button" at bounding box center [1353, 113] width 68 height 43
click at [845, 427] on img at bounding box center [792, 396] width 421 height 129
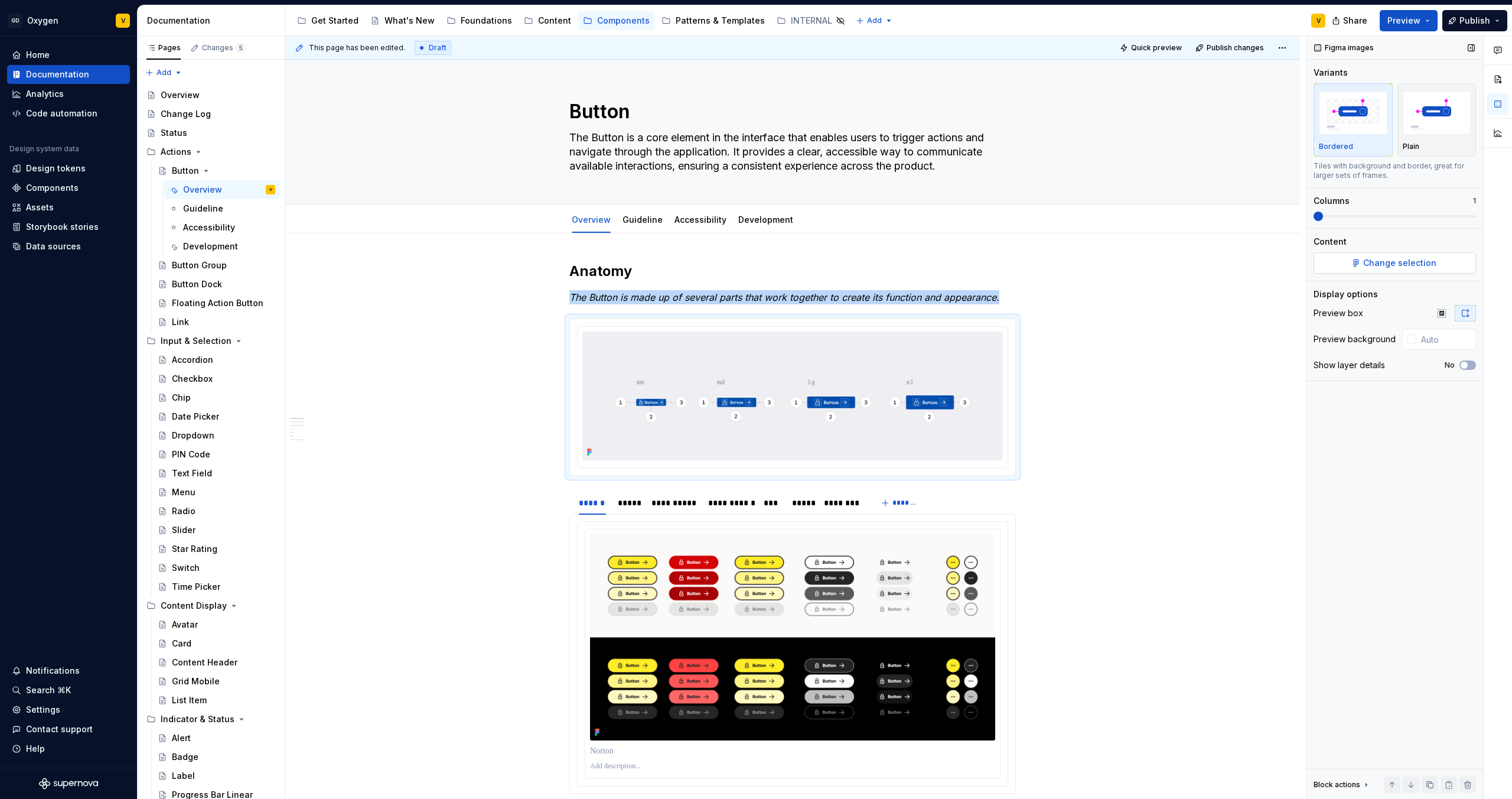
click at [1406, 258] on span "Change selection" at bounding box center [1400, 263] width 73 height 12
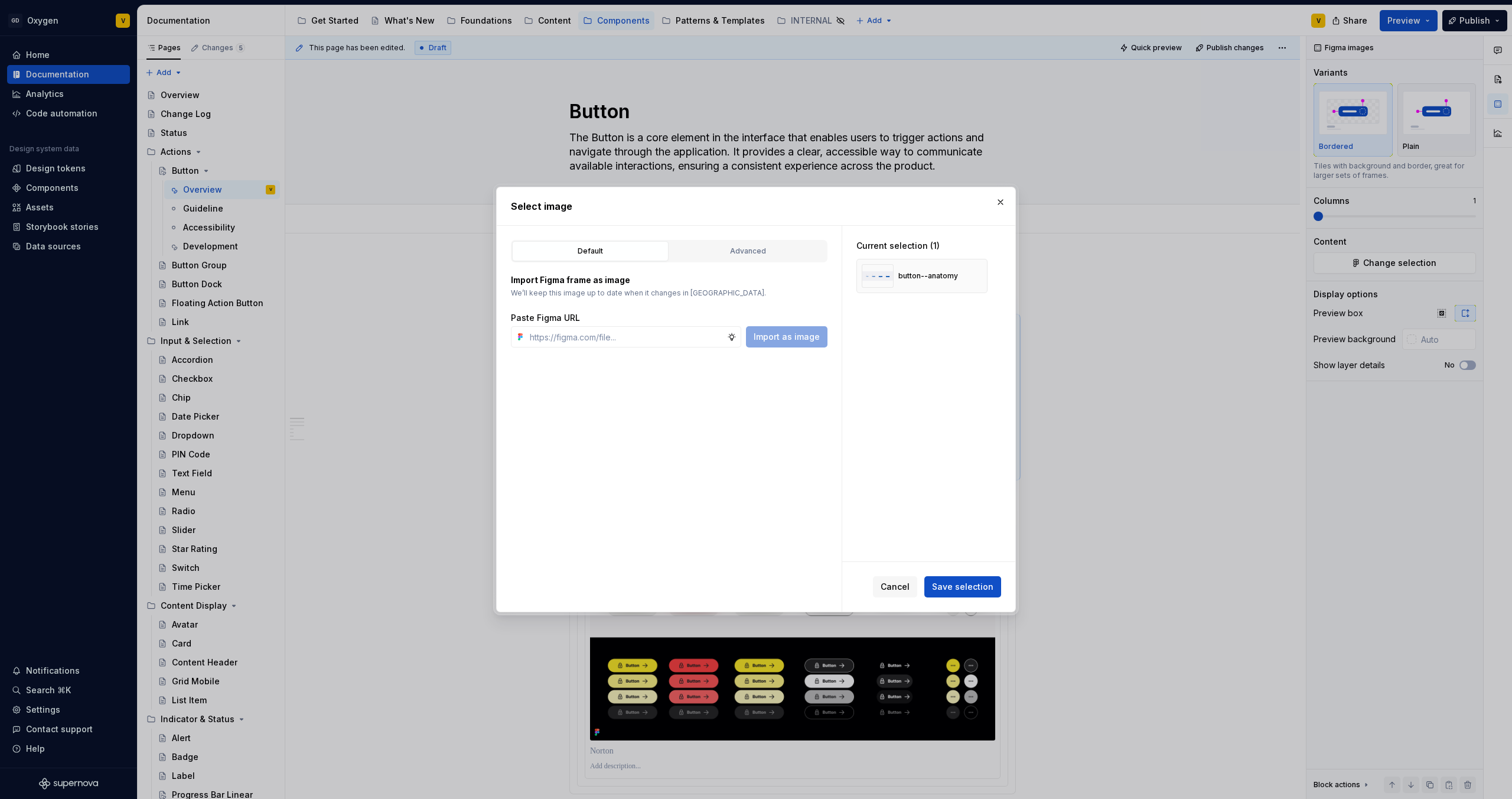
type textarea "*"
click at [597, 329] on input "text" at bounding box center [626, 337] width 202 height 22
type input "https://www.figma.com/design/rzxjdfGE9CHhfV7rU8czbq/ODS-%E2%B8%B1-Internal-%E2%…"
click at [781, 337] on span "Import as image" at bounding box center [786, 337] width 66 height 12
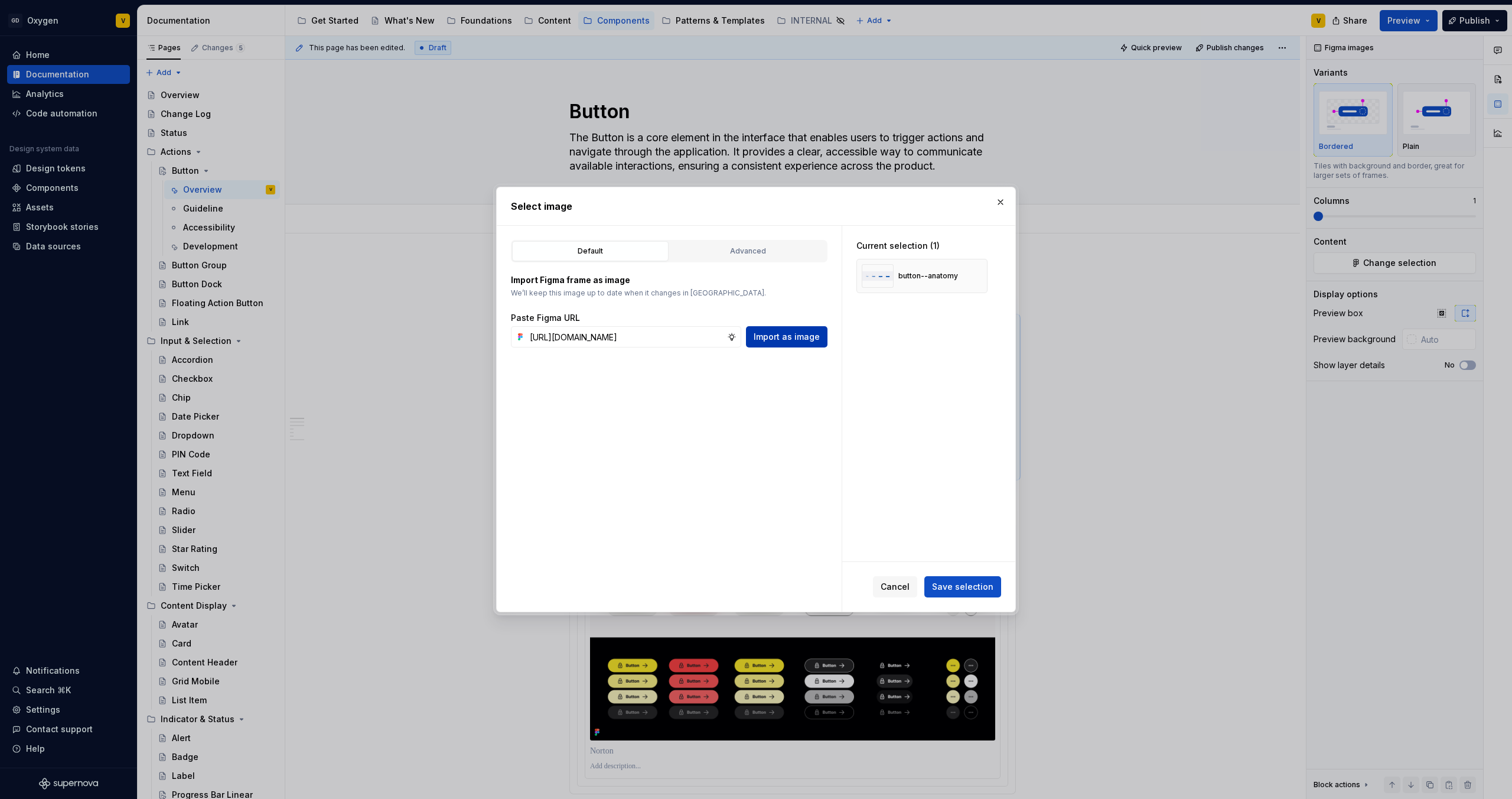
scroll to position [0, 0]
click at [983, 588] on span "Save selection" at bounding box center [963, 587] width 61 height 12
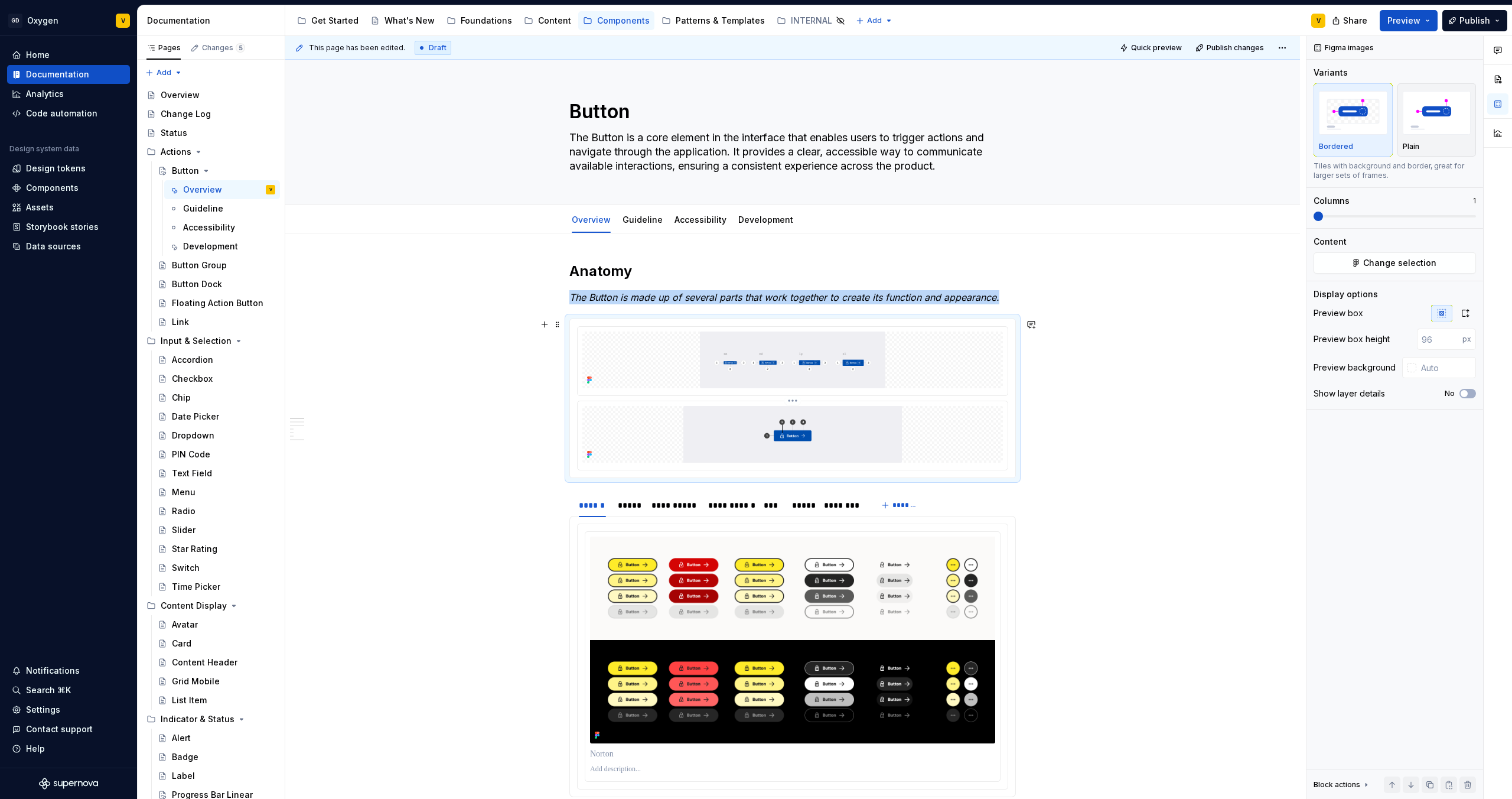
click at [855, 406] on img at bounding box center [792, 434] width 421 height 57
click at [936, 327] on div at bounding box center [793, 361] width 430 height 68
click at [556, 323] on span at bounding box center [557, 324] width 9 height 16
click at [593, 430] on div "Delete" at bounding box center [614, 429] width 77 height 12
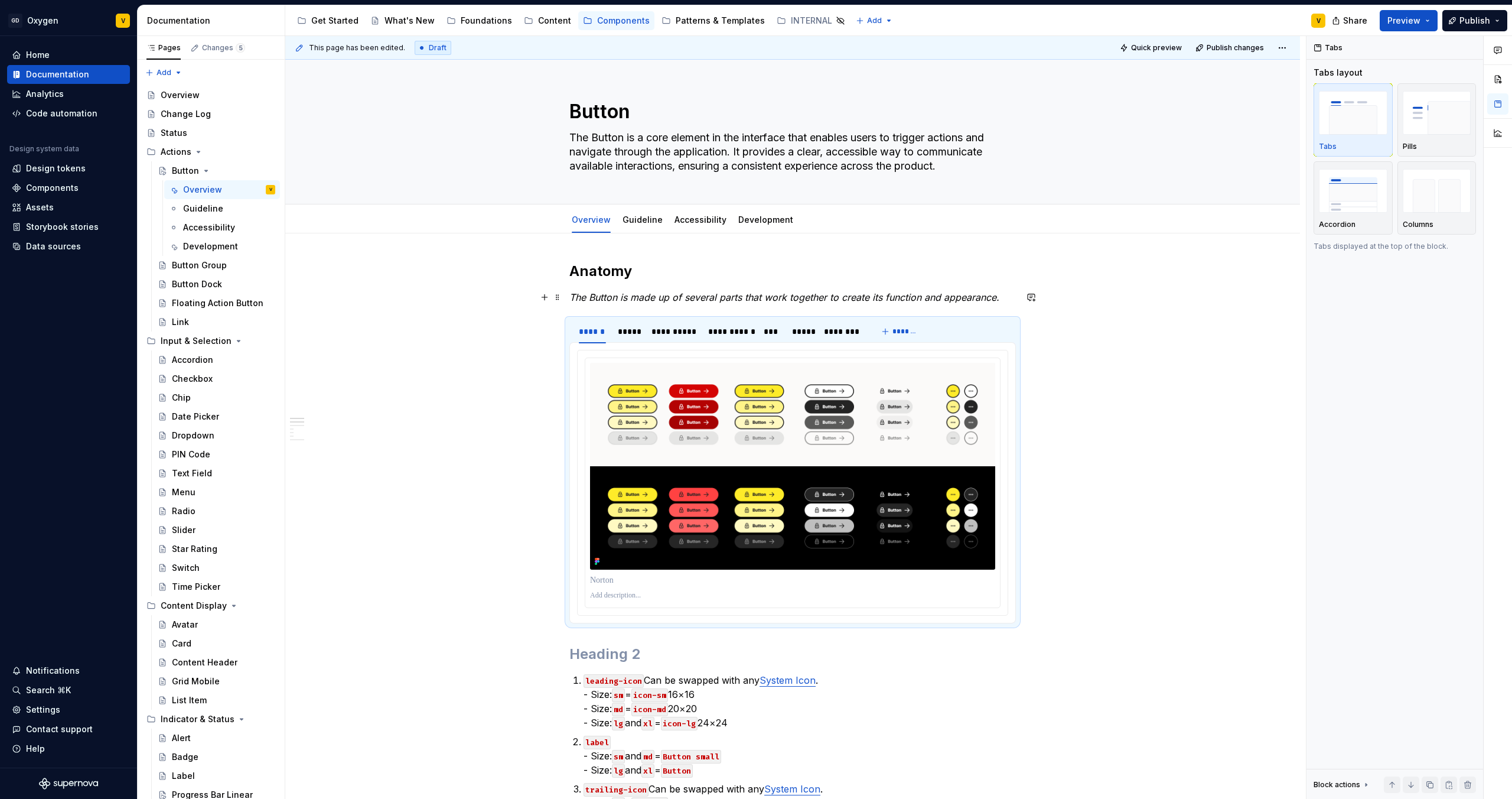
click at [1010, 296] on p "The Button is made up of several parts that work together to create its functio…" at bounding box center [792, 297] width 447 height 14
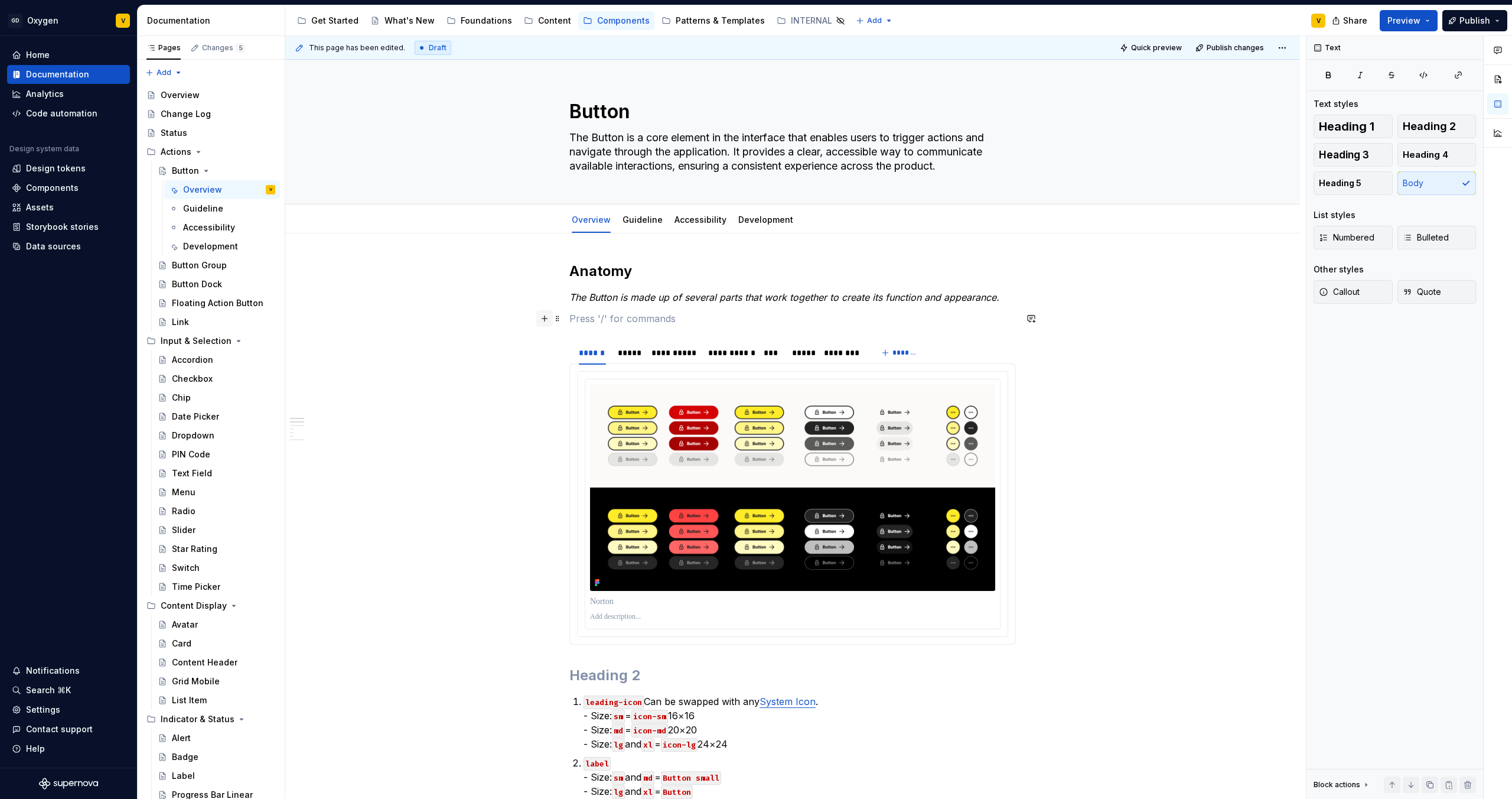
click at [547, 323] on button "button" at bounding box center [544, 318] width 16 height 16
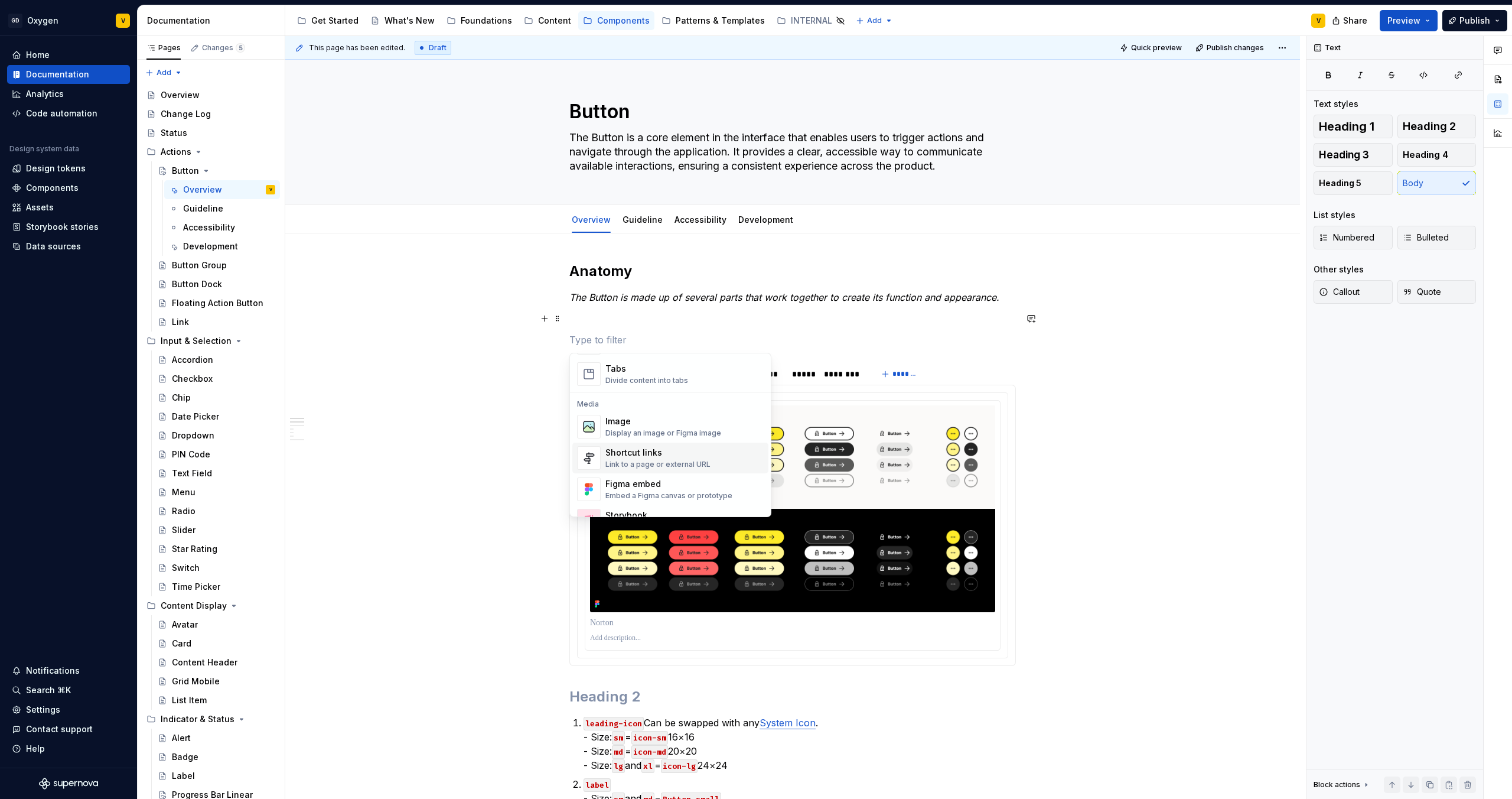
scroll to position [466, 0]
click at [629, 423] on div "Image" at bounding box center [664, 418] width 116 height 12
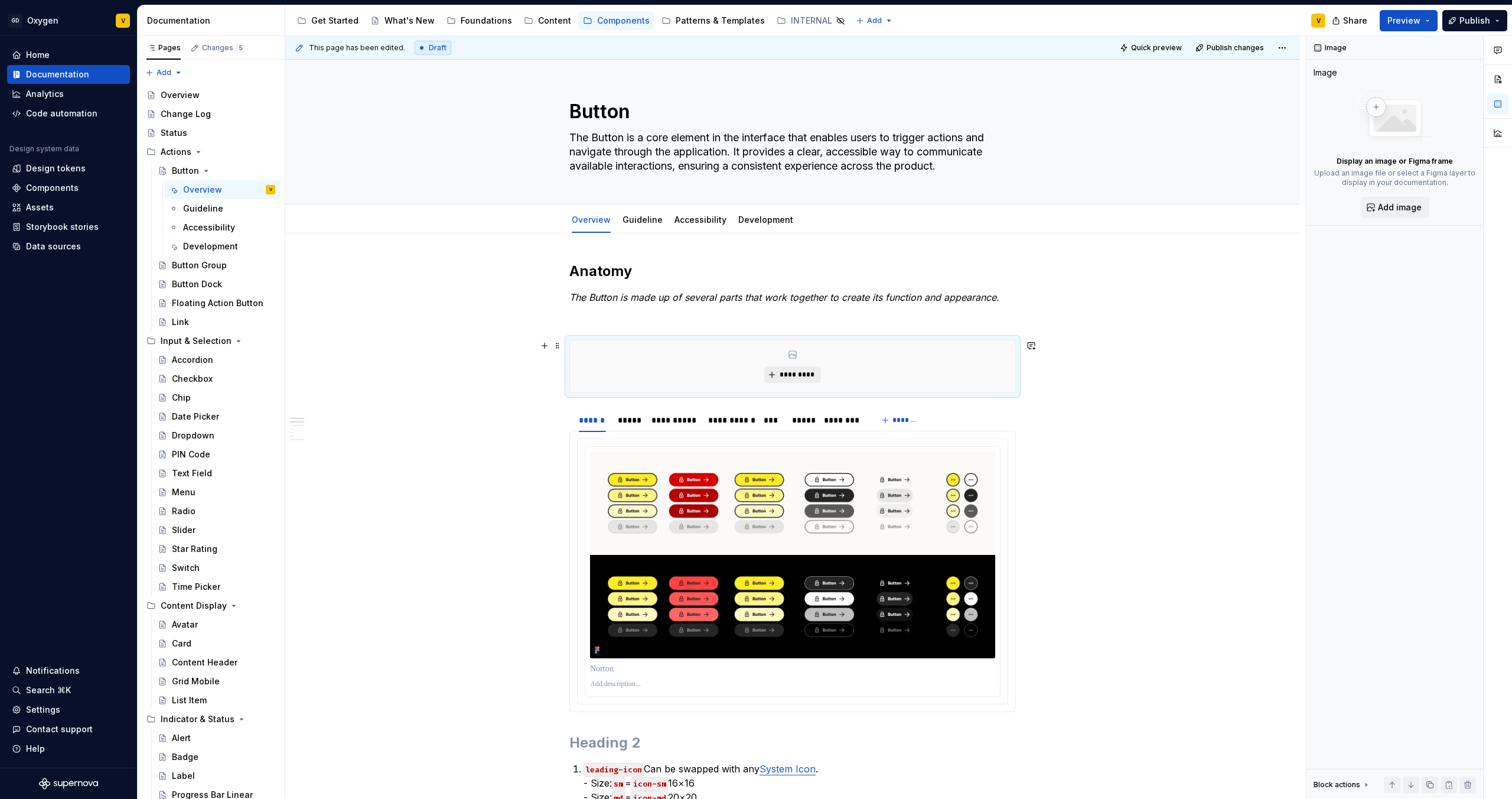
click at [795, 367] on button "*********" at bounding box center [792, 374] width 56 height 16
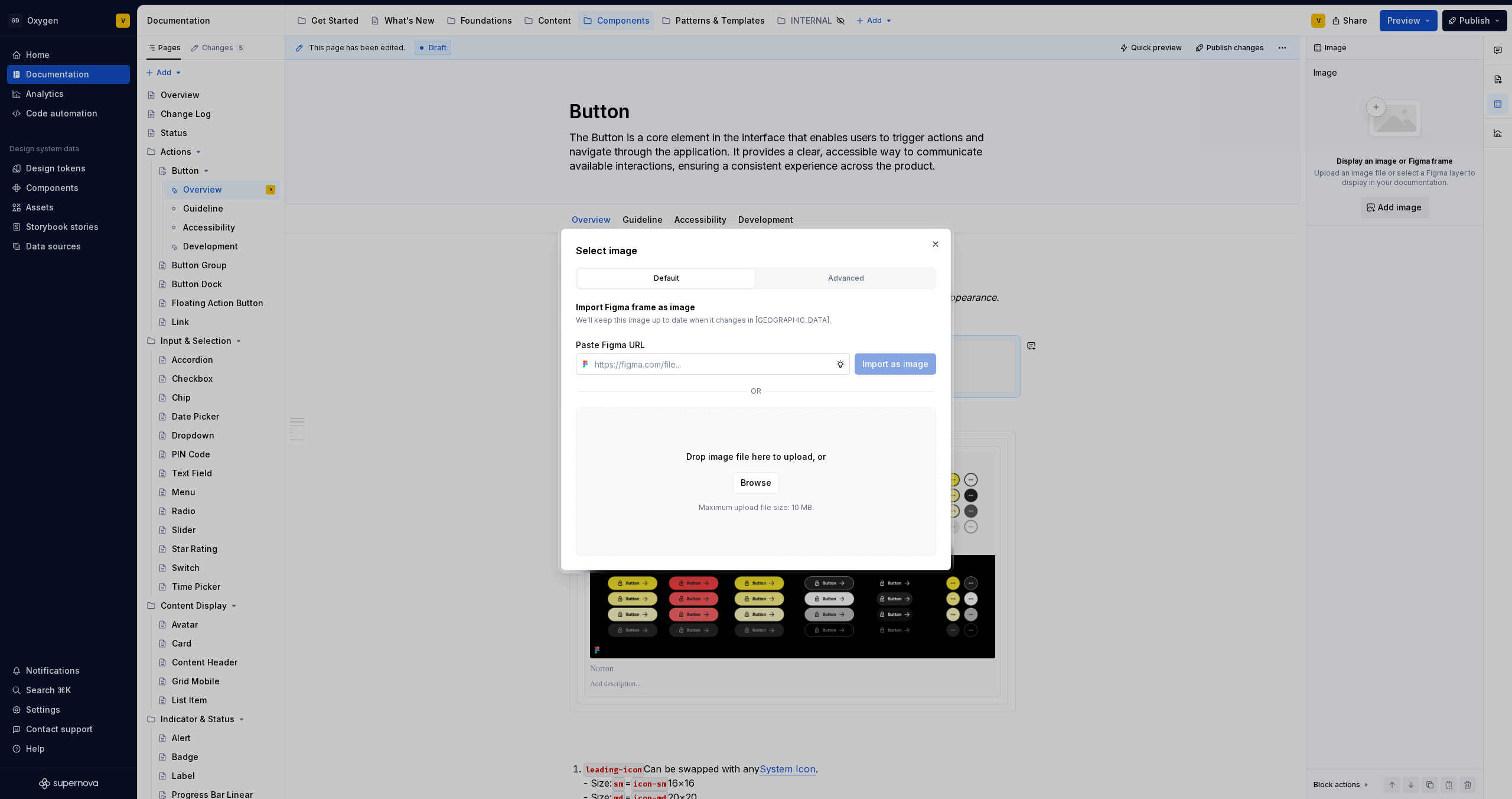
click at [775, 367] on input "text" at bounding box center [713, 364] width 246 height 22
type input "https://www.figma.com/design/rzxjdfGE9CHhfV7rU8czbq/ODS-%E2%B8%B1-Internal-%E2%…"
click at [887, 365] on span "Import as image" at bounding box center [895, 364] width 66 height 12
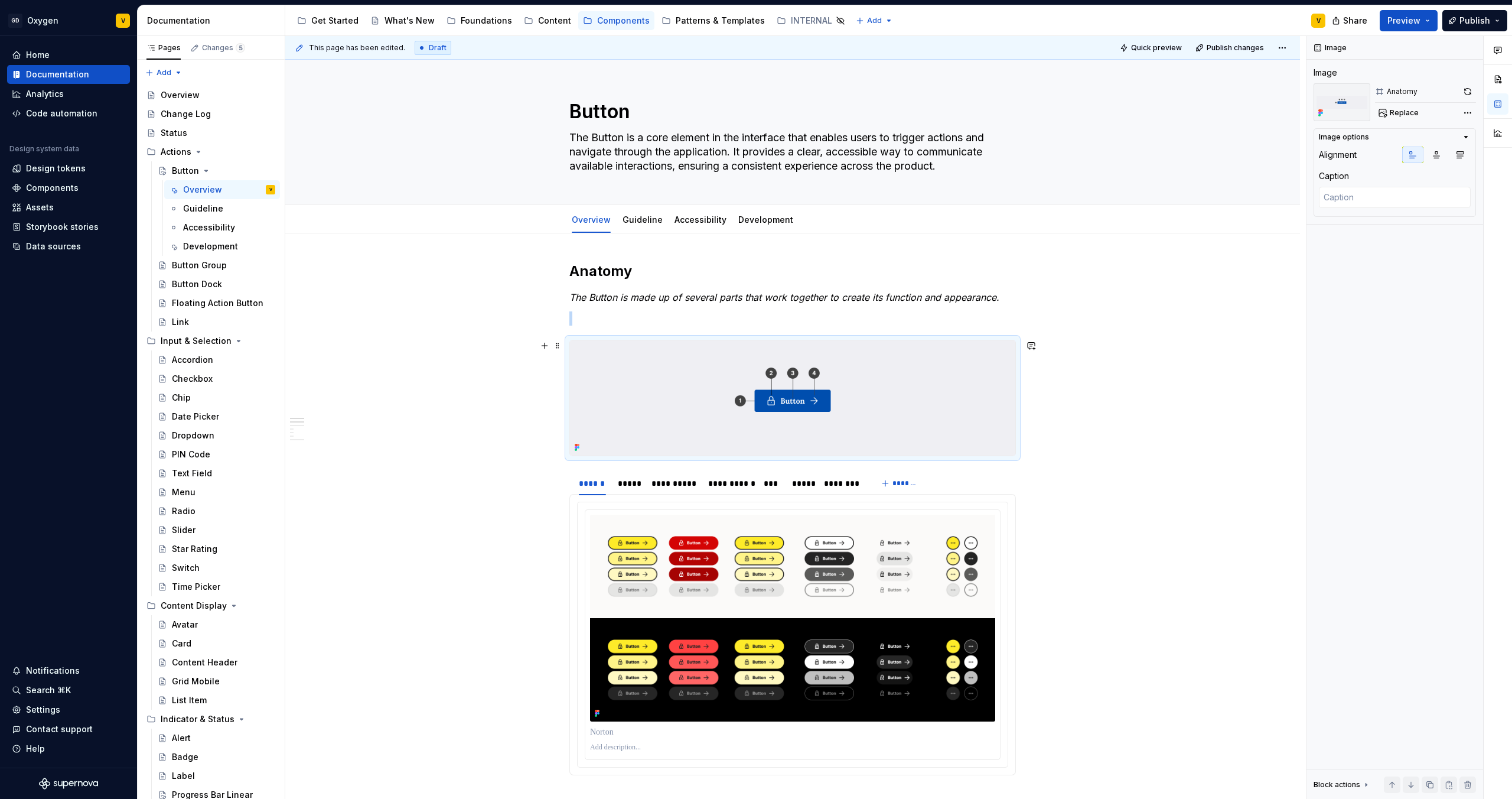
scroll to position [3, 0]
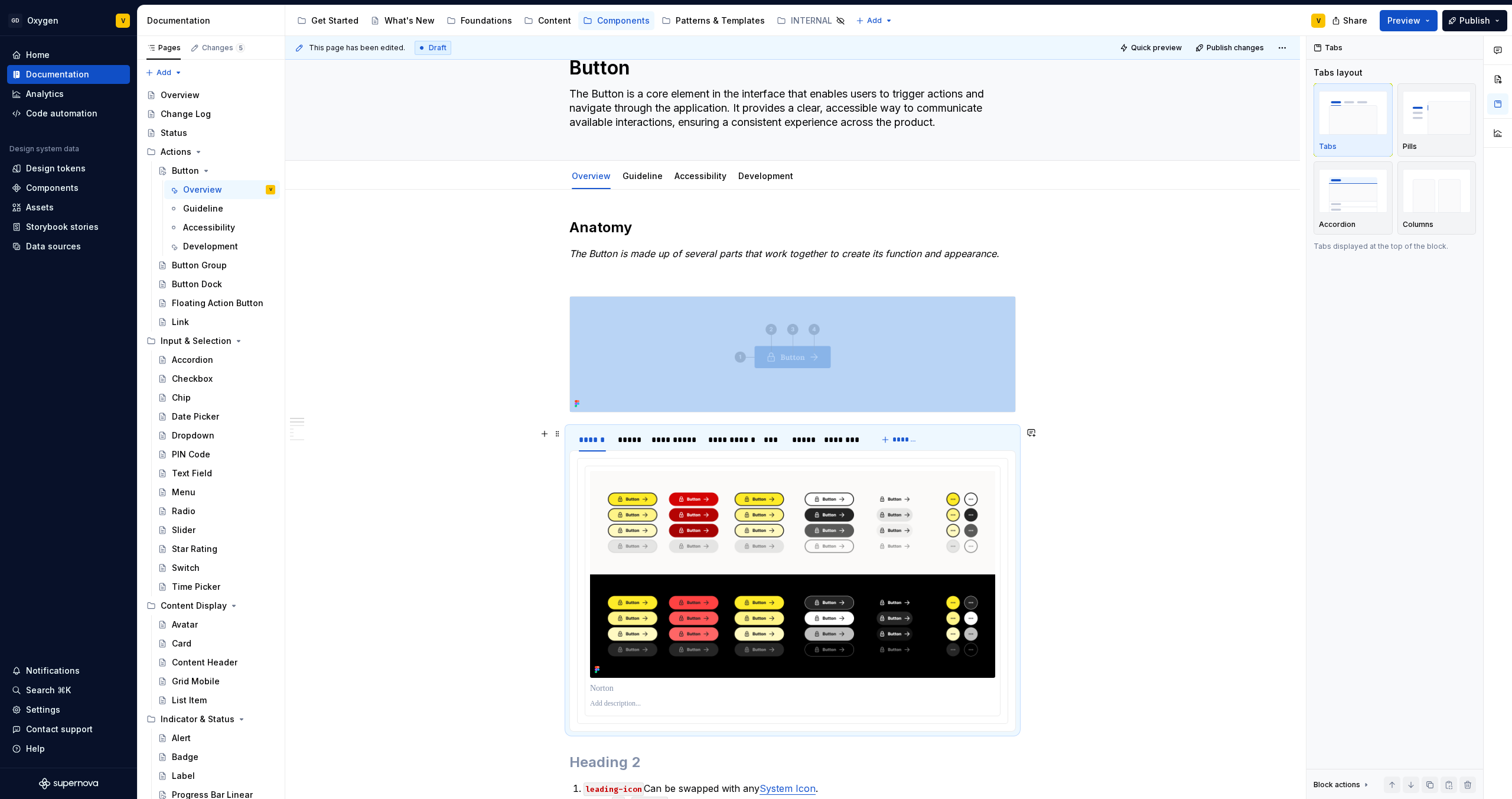
scroll to position [65, 0]
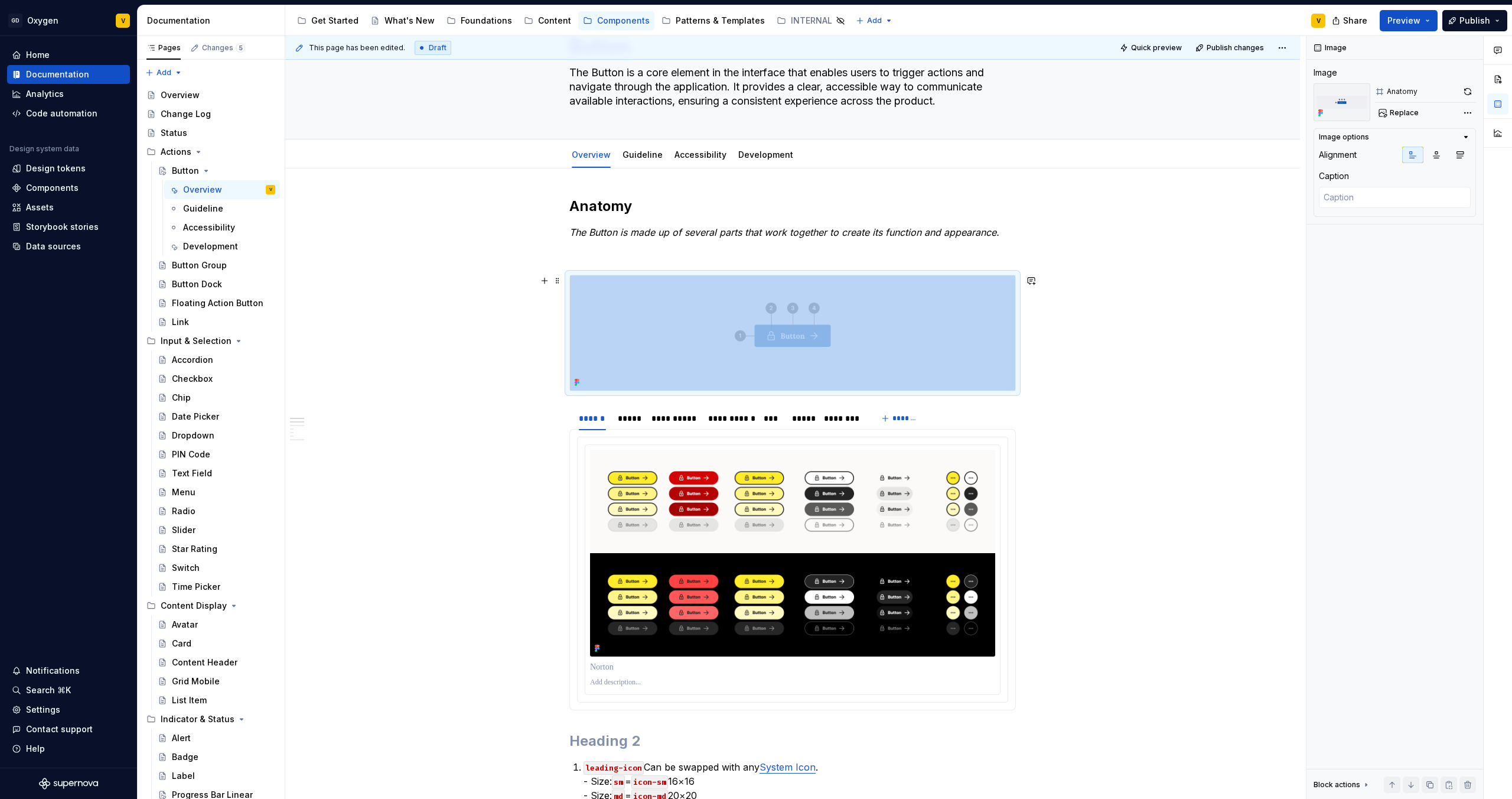
click at [773, 327] on img at bounding box center [792, 333] width 445 height 115
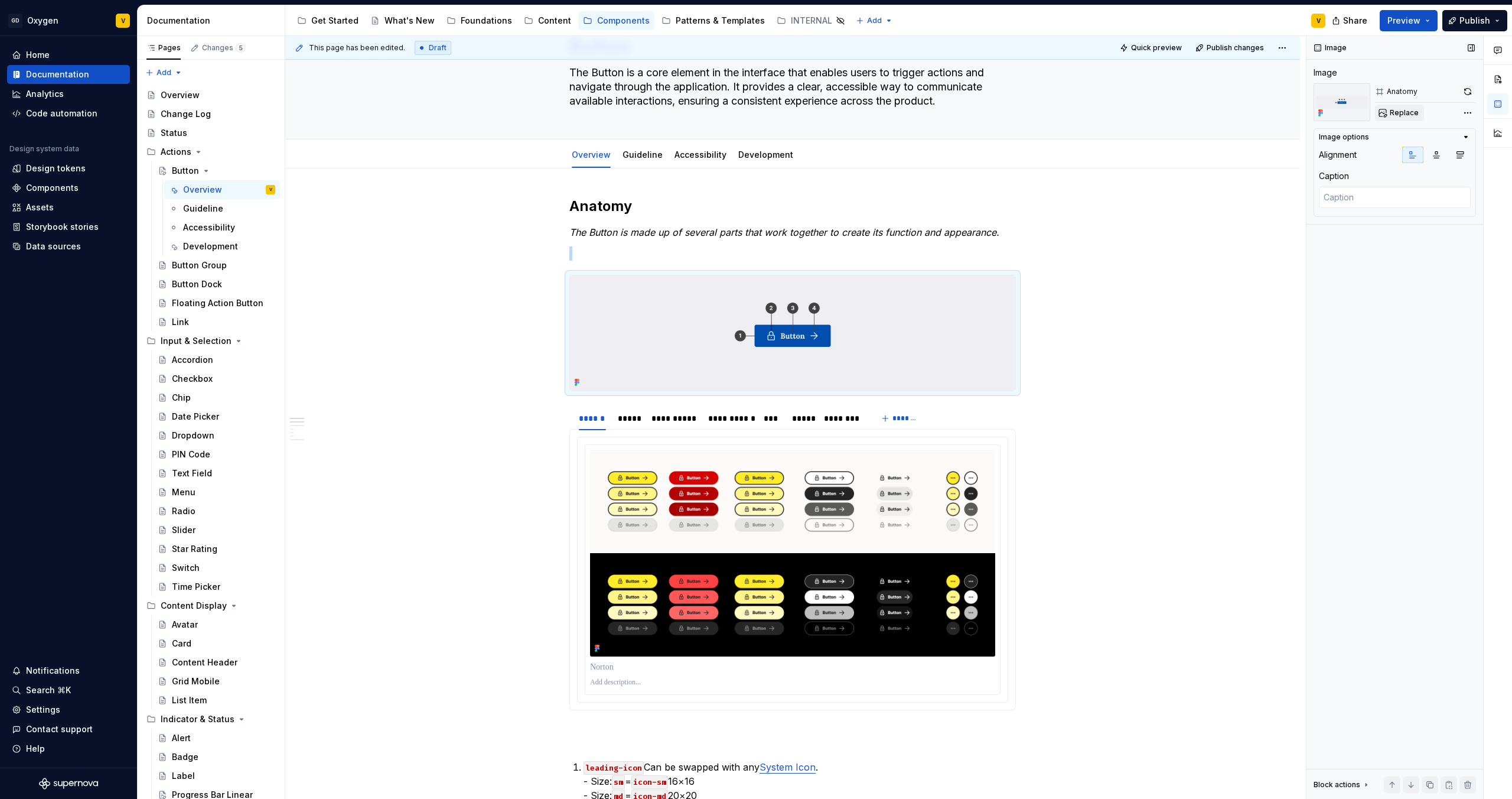
click at [1407, 110] on span "Replace" at bounding box center [1404, 113] width 29 height 9
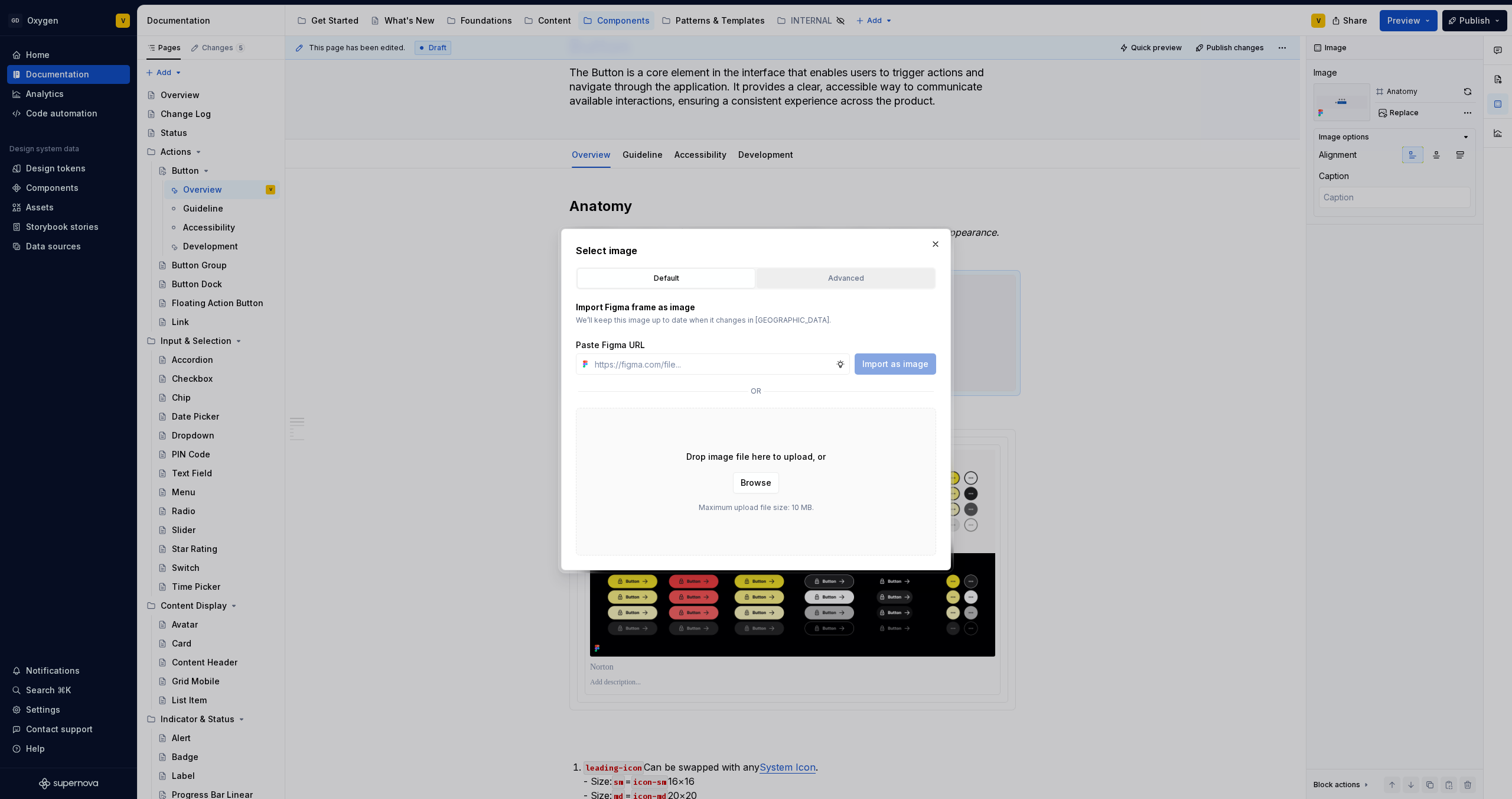
type textarea "*"
type input "https://www.figma.com/design/rzxjdfGE9CHhfV7rU8czbq/ODS-%E2%B8%B1-Internal-%E2%…"
click at [896, 361] on span "Import as image" at bounding box center [895, 364] width 66 height 12
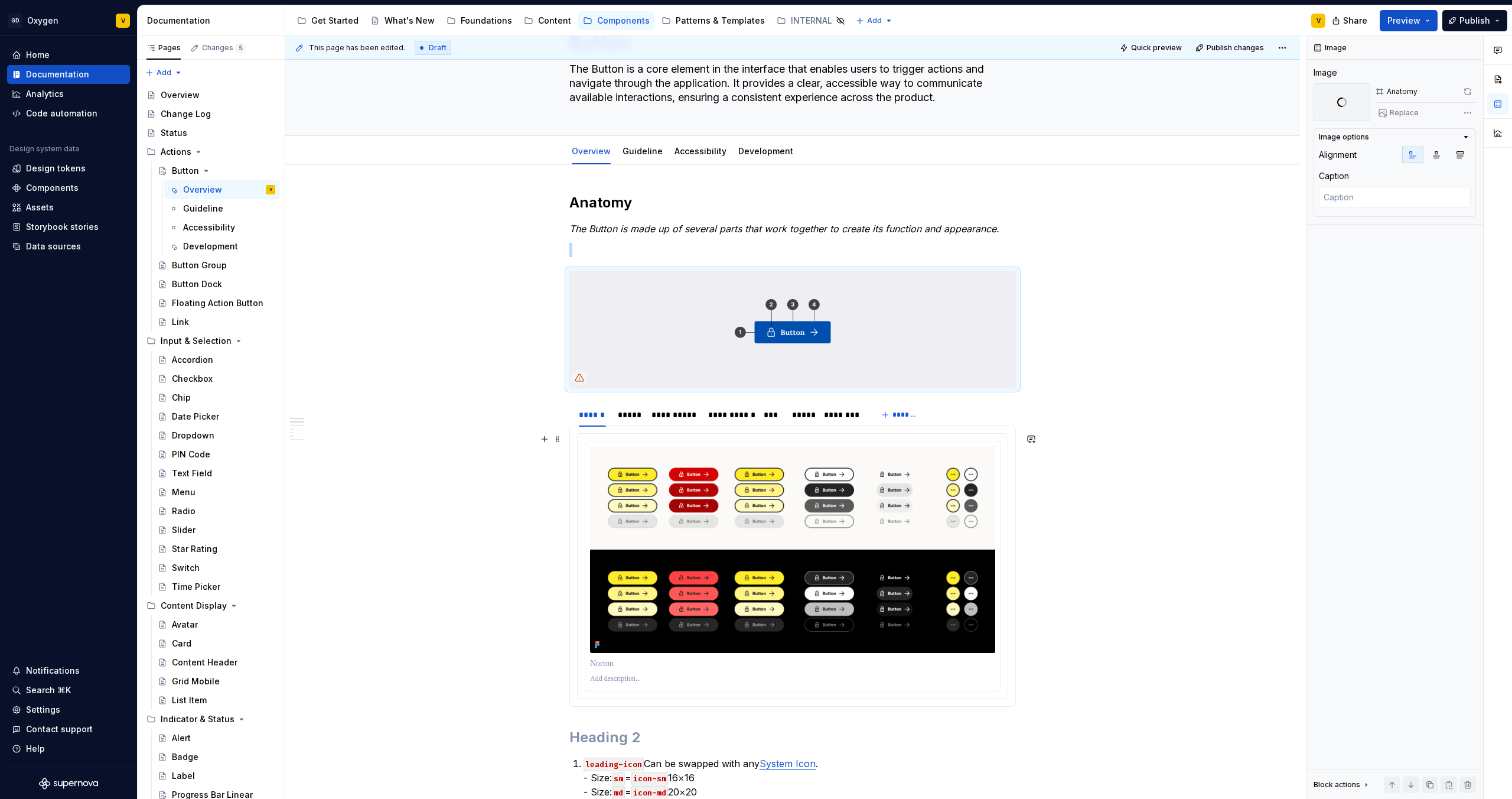
scroll to position [71, 0]
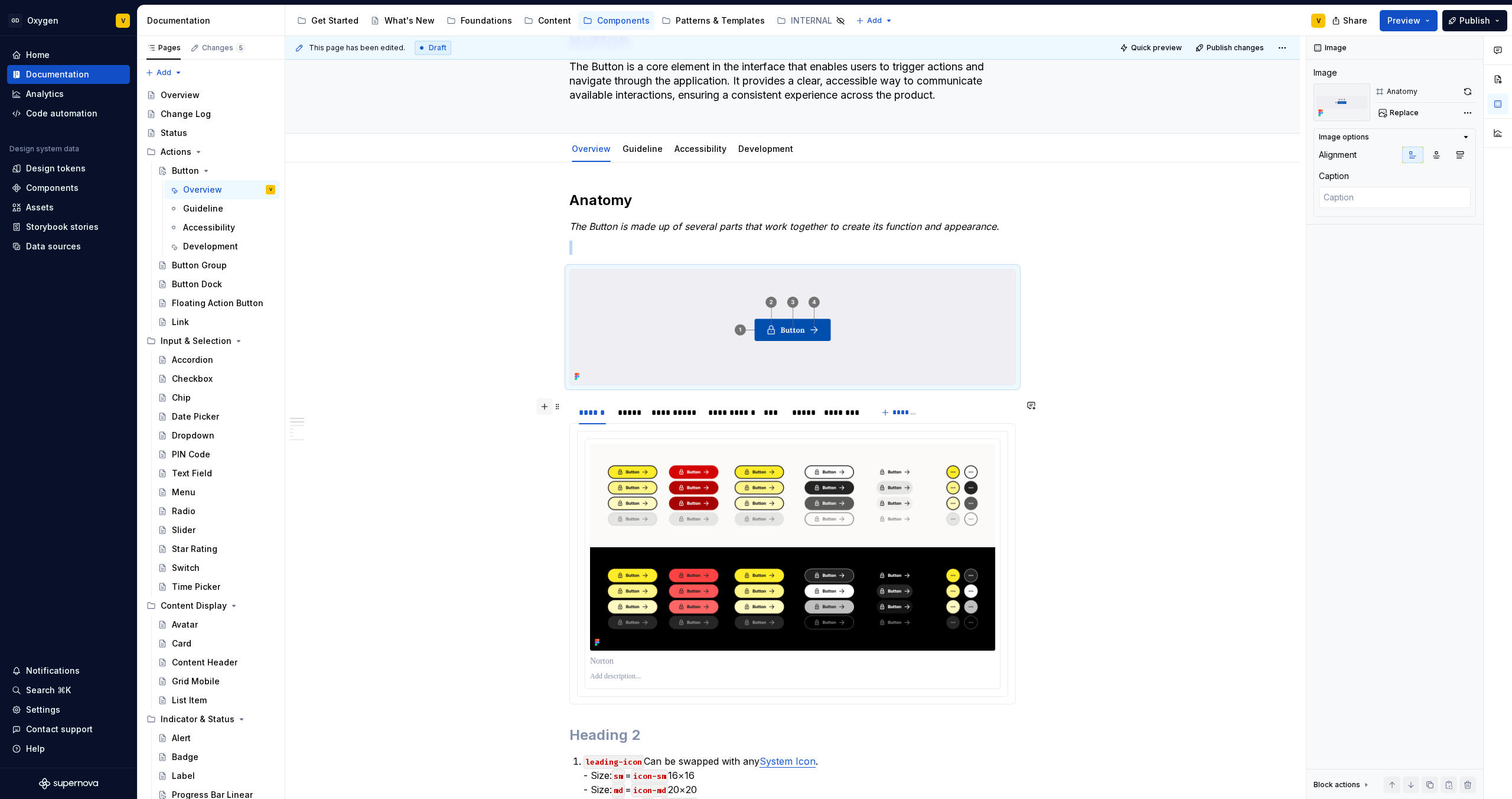
click at [544, 406] on button "button" at bounding box center [544, 406] width 16 height 16
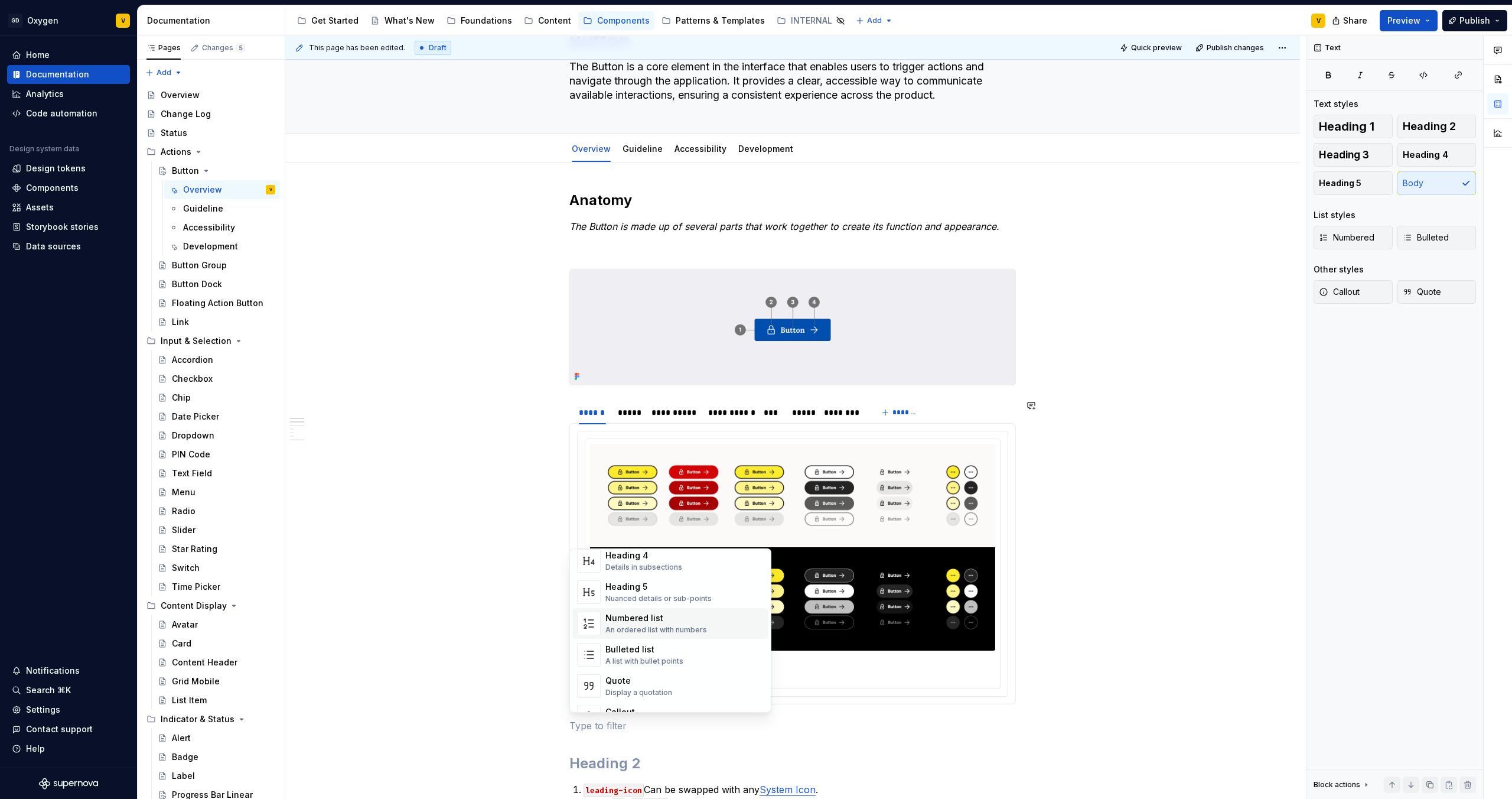
scroll to position [151, 0]
click at [650, 618] on div "Numbered list" at bounding box center [657, 615] width 102 height 12
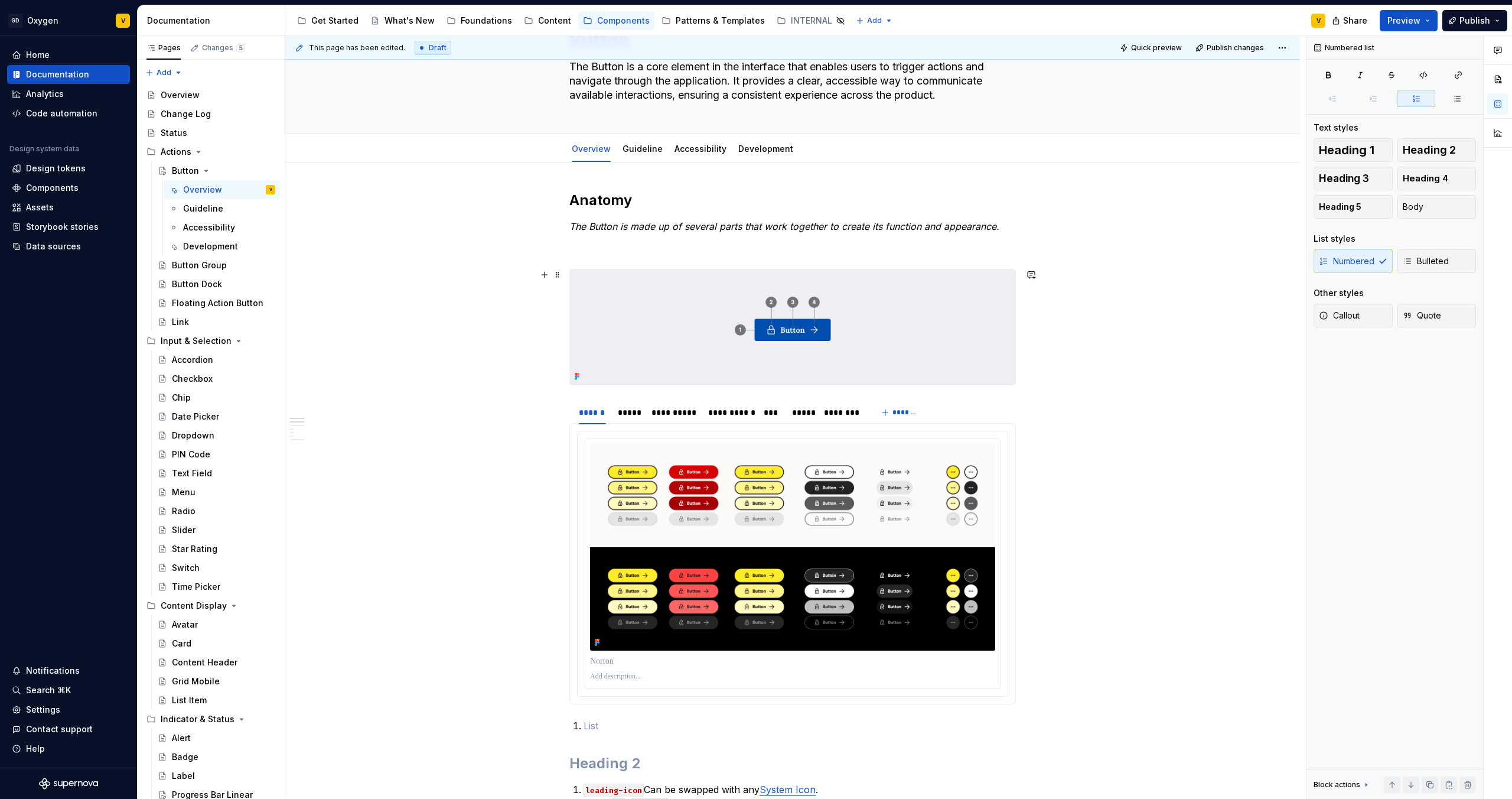
click at [569, 399] on section "**********" at bounding box center [792, 551] width 447 height 305
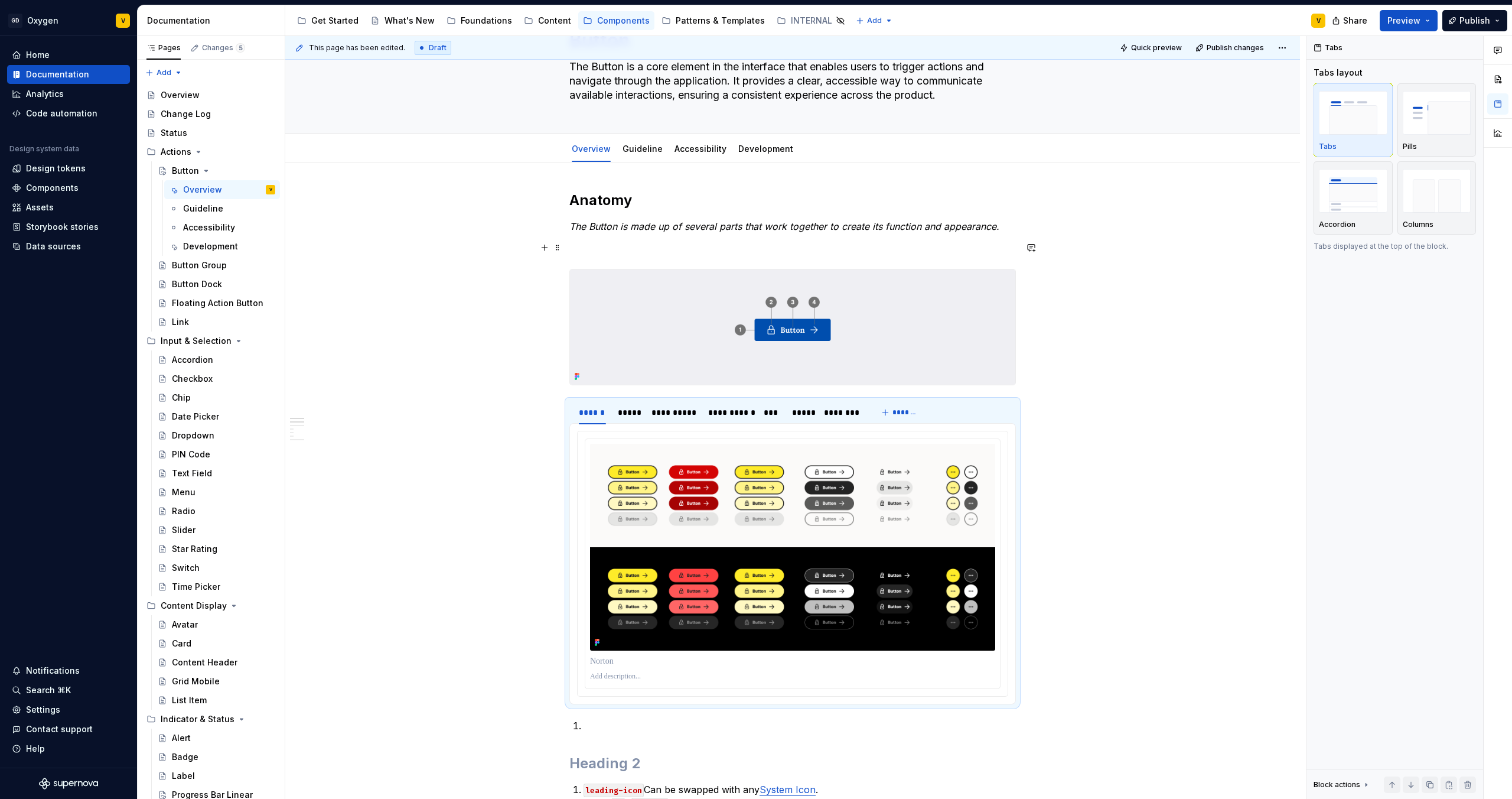
click at [578, 249] on p at bounding box center [792, 248] width 447 height 14
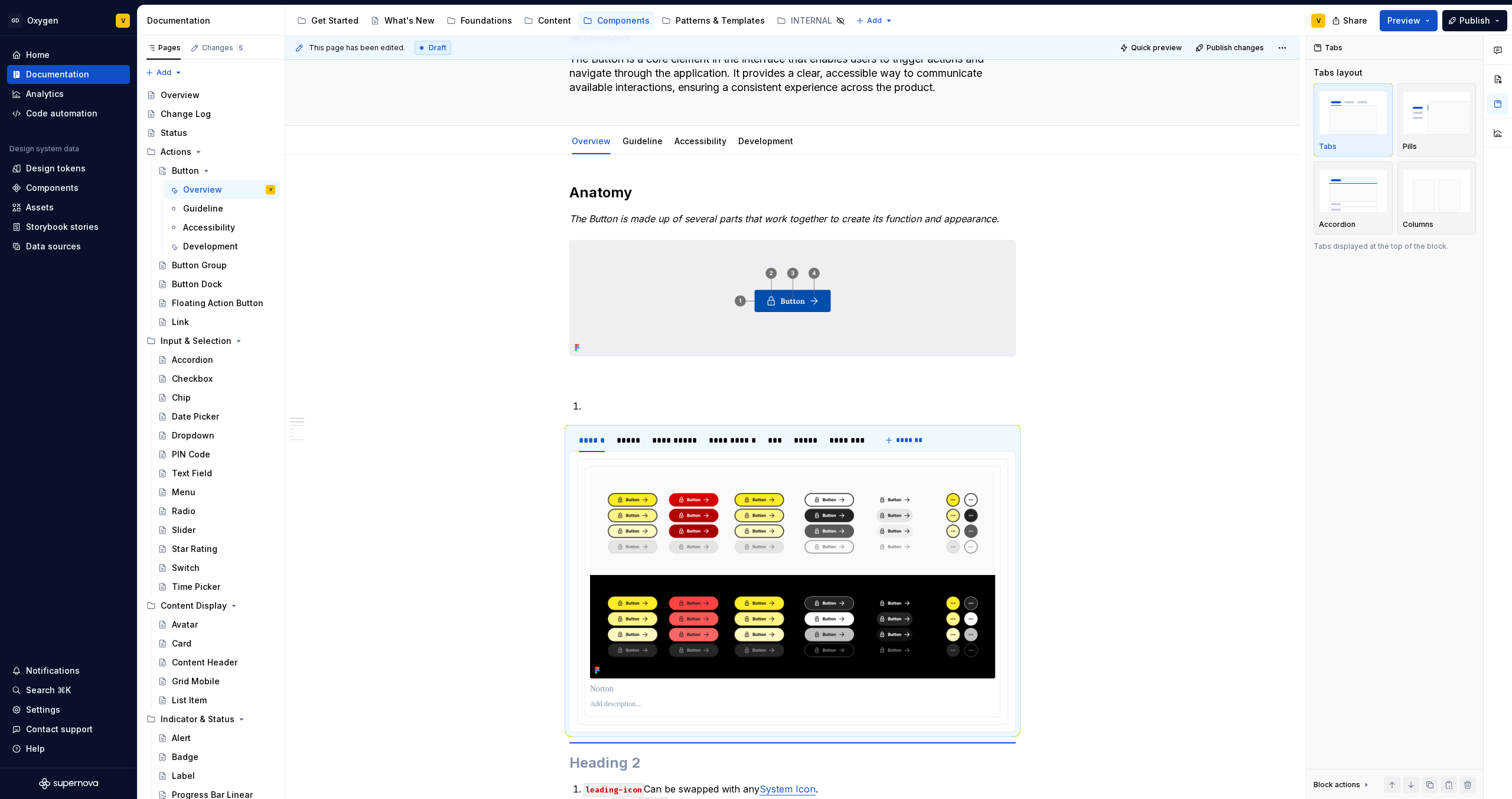
scroll to position [80, 0]
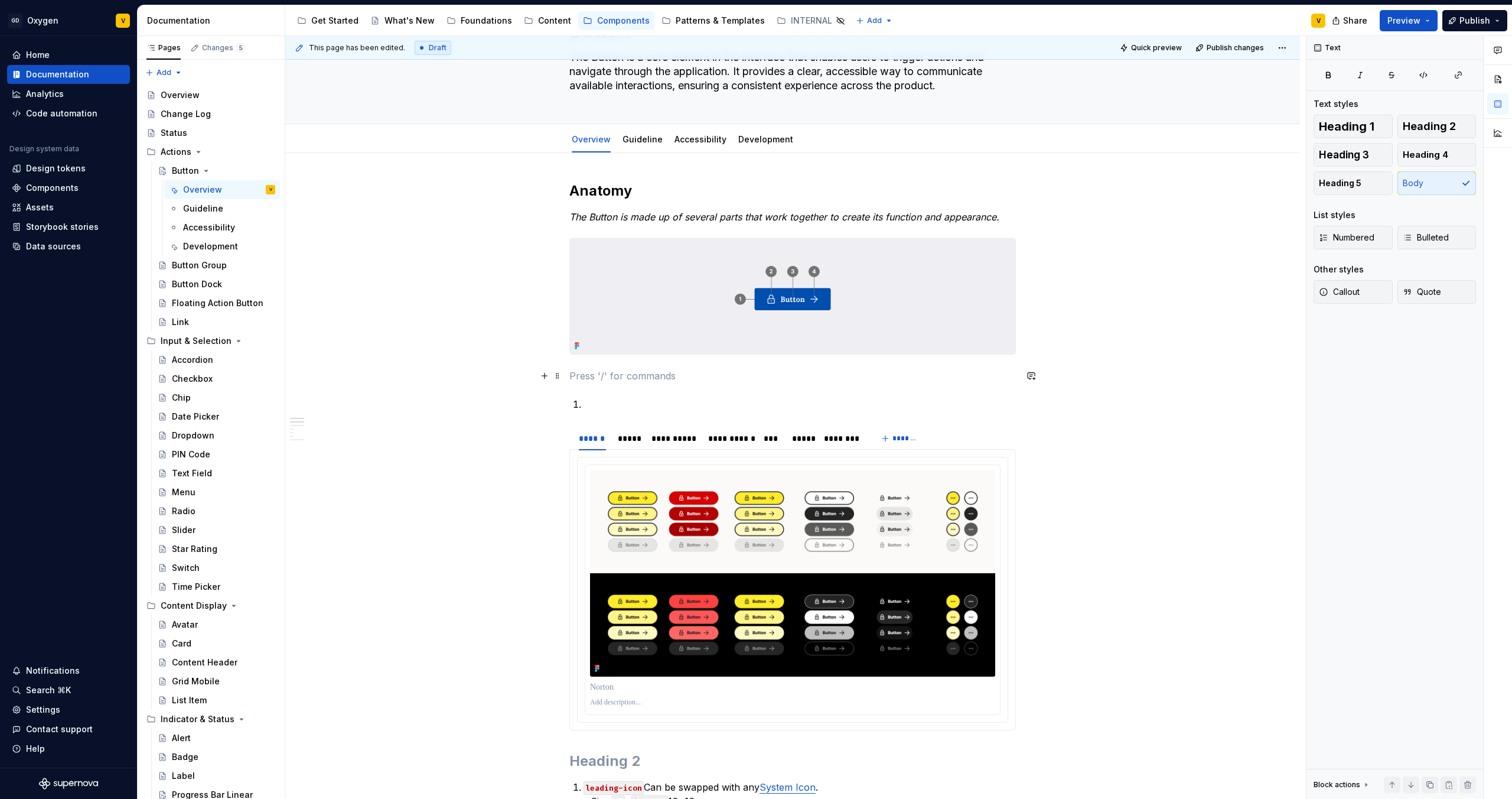
click at [582, 382] on p at bounding box center [792, 376] width 447 height 14
click at [594, 407] on p at bounding box center [799, 404] width 432 height 14
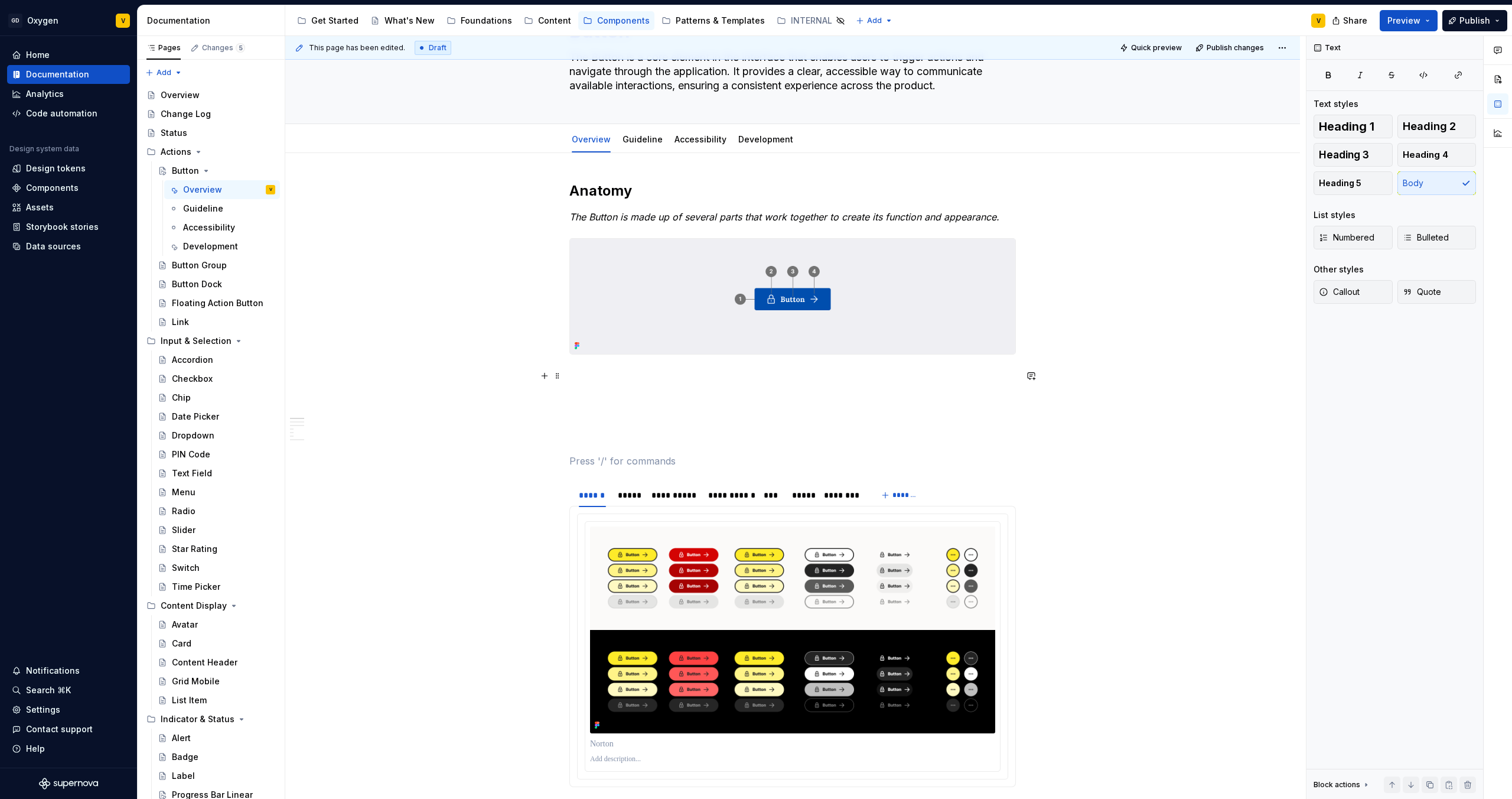
click at [546, 378] on button "button" at bounding box center [544, 376] width 16 height 16
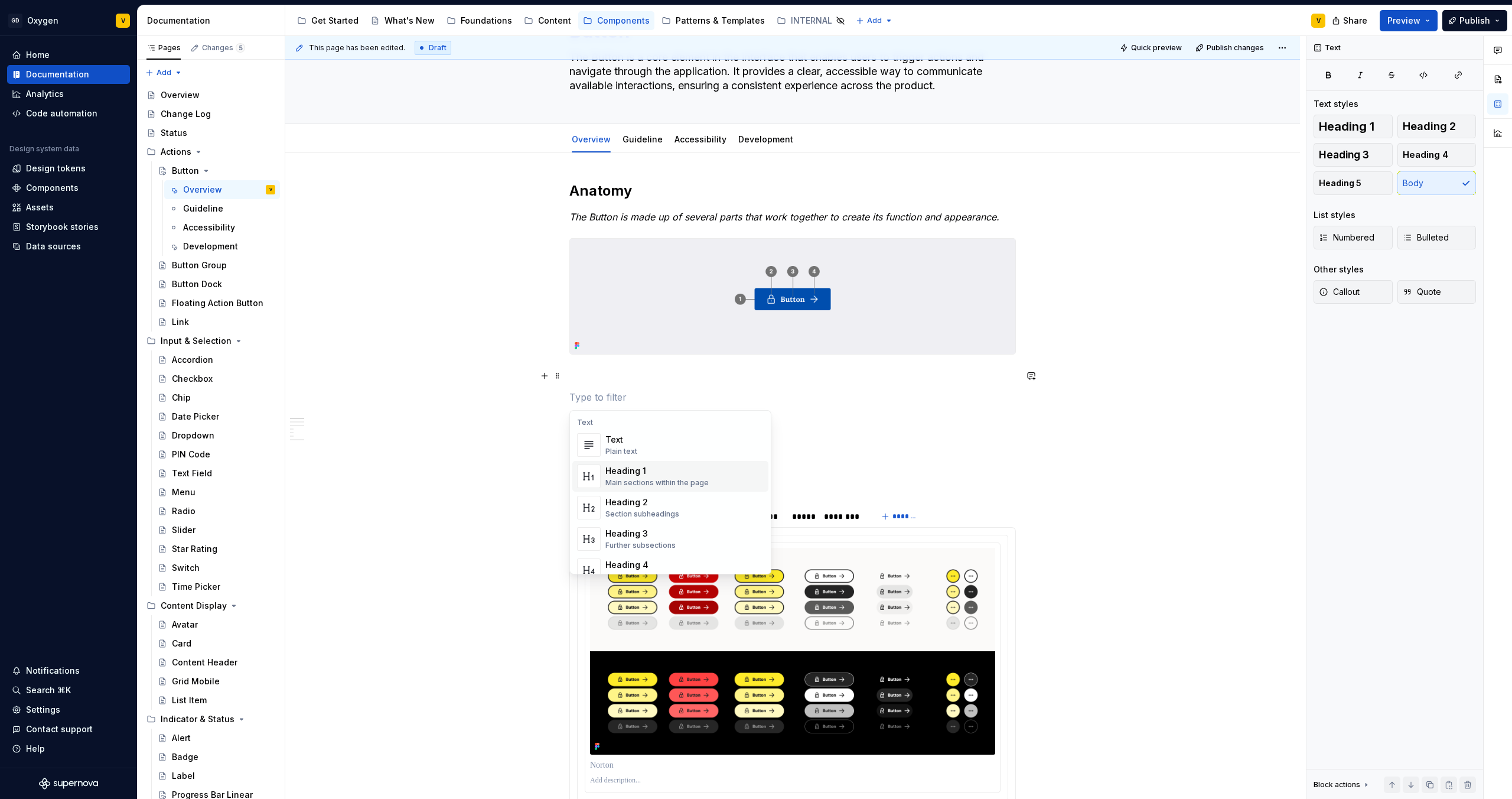
click at [614, 478] on div "Main sections within the page" at bounding box center [657, 483] width 104 height 9
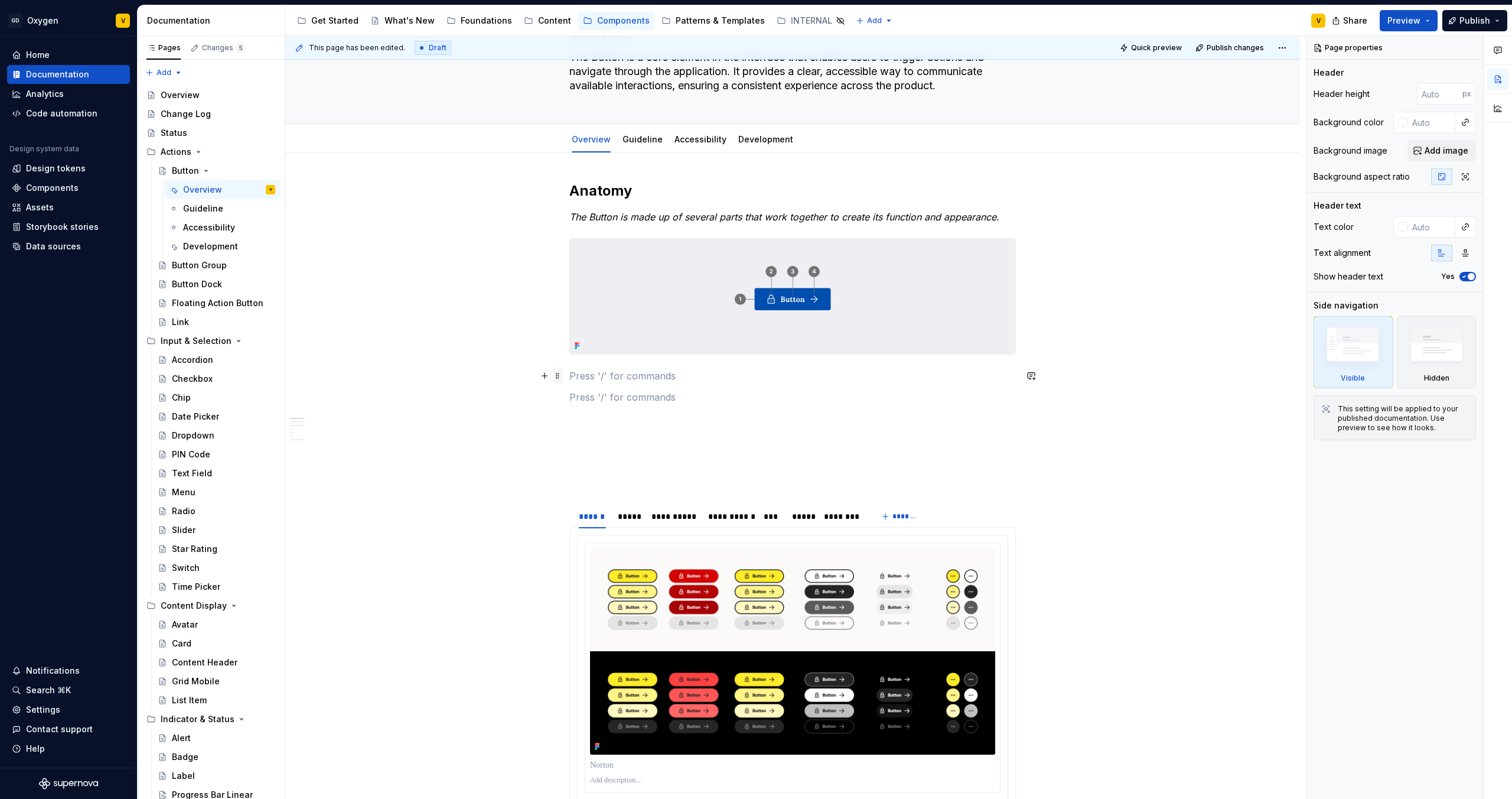
click at [559, 380] on span at bounding box center [557, 376] width 9 height 16
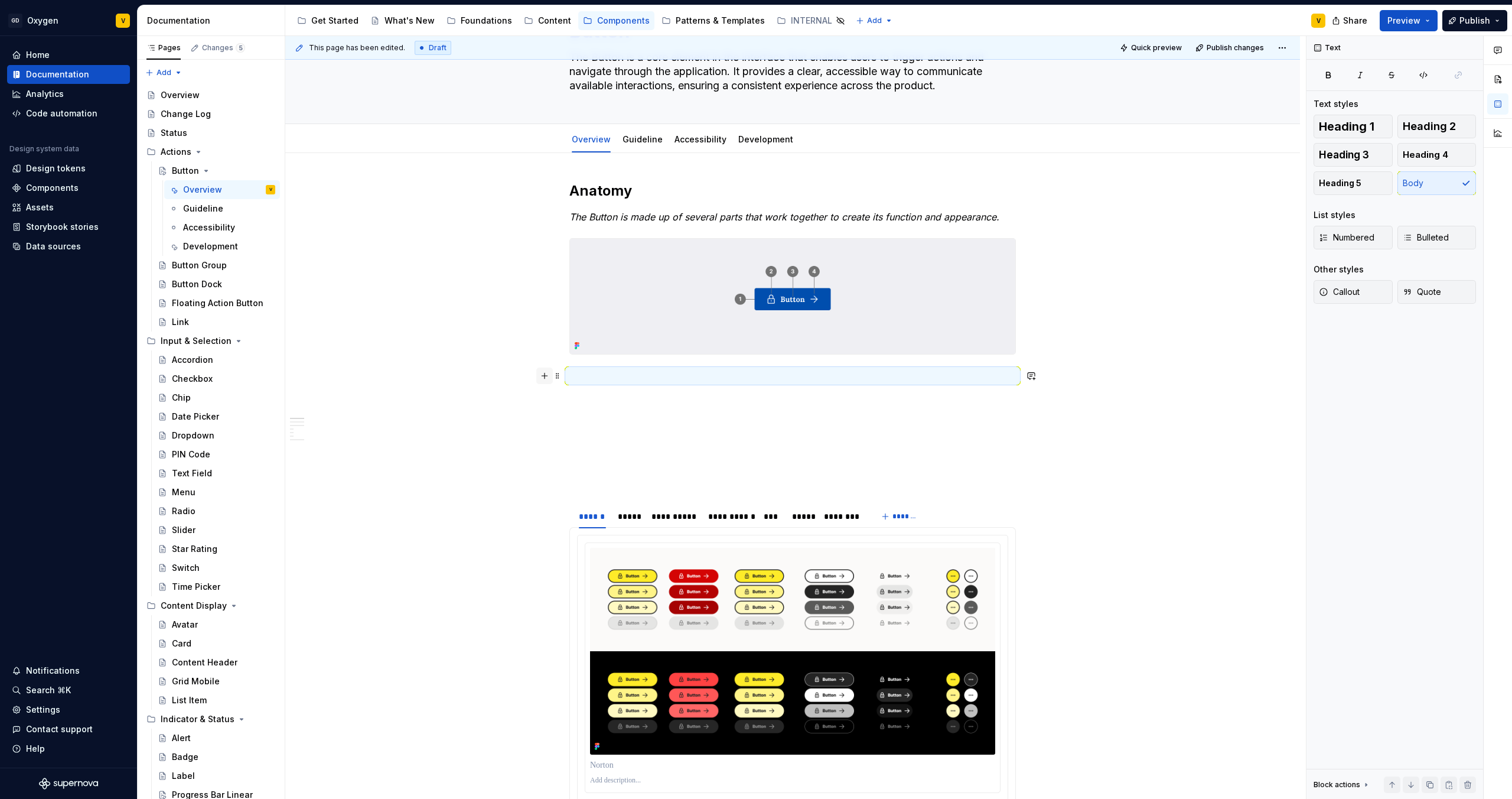
click at [547, 378] on button "button" at bounding box center [544, 376] width 16 height 16
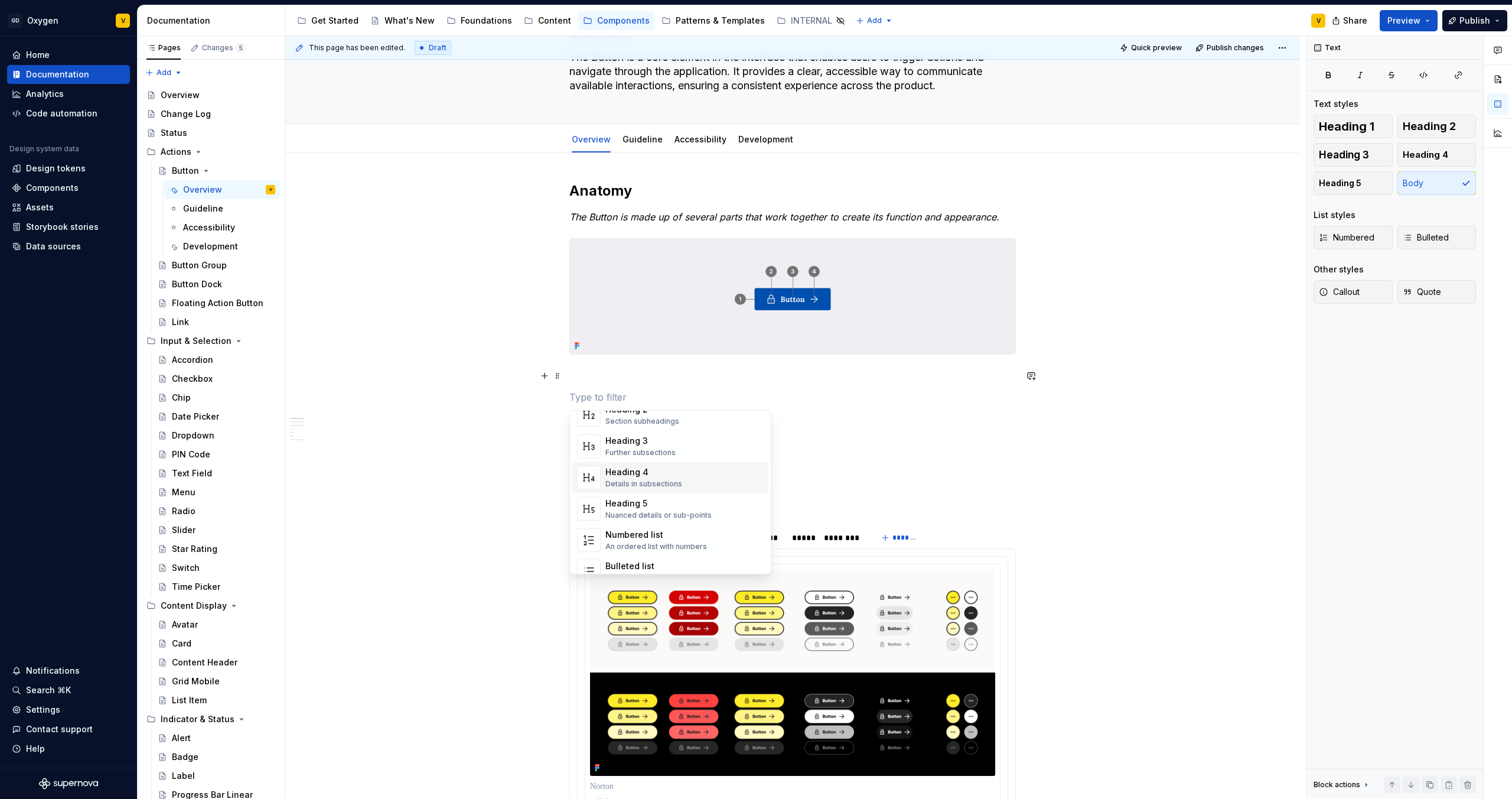
scroll to position [97, 0]
click at [616, 539] on div "An ordered list with numbers" at bounding box center [657, 542] width 102 height 9
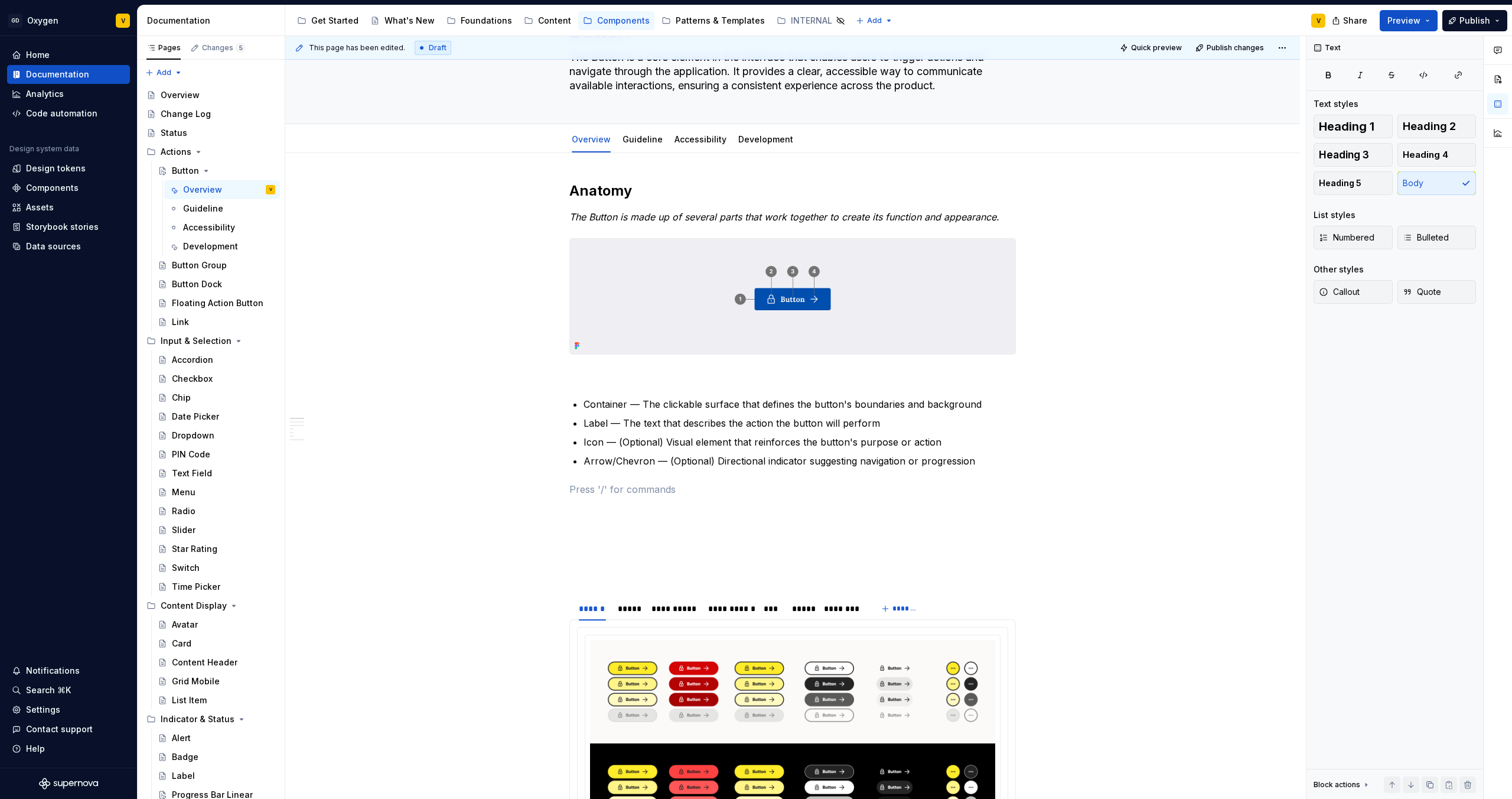
click at [586, 373] on p at bounding box center [792, 376] width 447 height 14
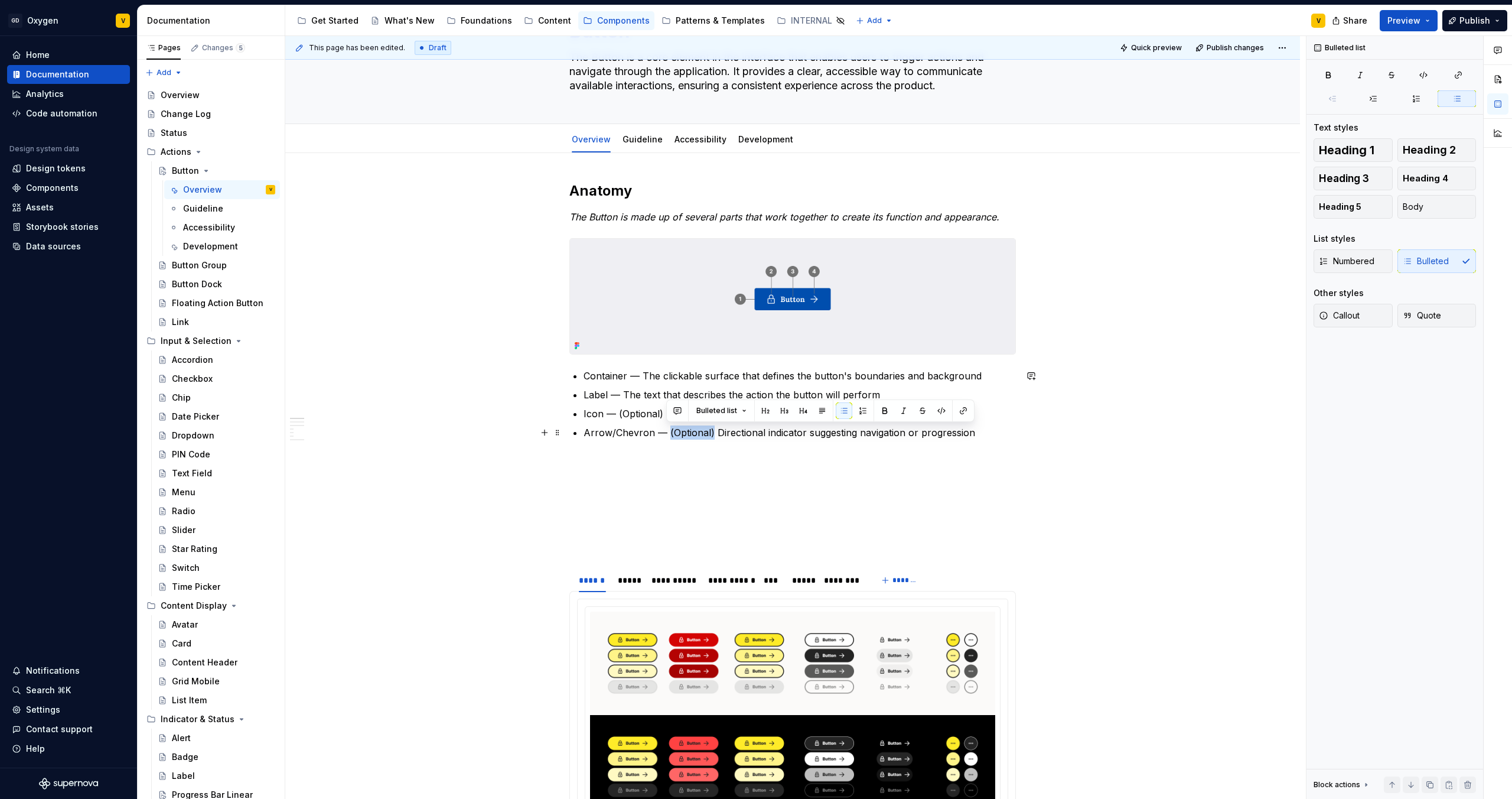
drag, startPoint x: 666, startPoint y: 435, endPoint x: 711, endPoint y: 432, distance: 45.1
click at [711, 432] on p "Arrow/Chevron — (Optional) Directional indicator suggesting navigation or progr…" at bounding box center [799, 432] width 432 height 14
copy p "(Optional)"
click at [653, 435] on p "Arrow/Chevron — (Optional) Directional indicator suggesting navigation or progr…" at bounding box center [799, 432] width 432 height 14
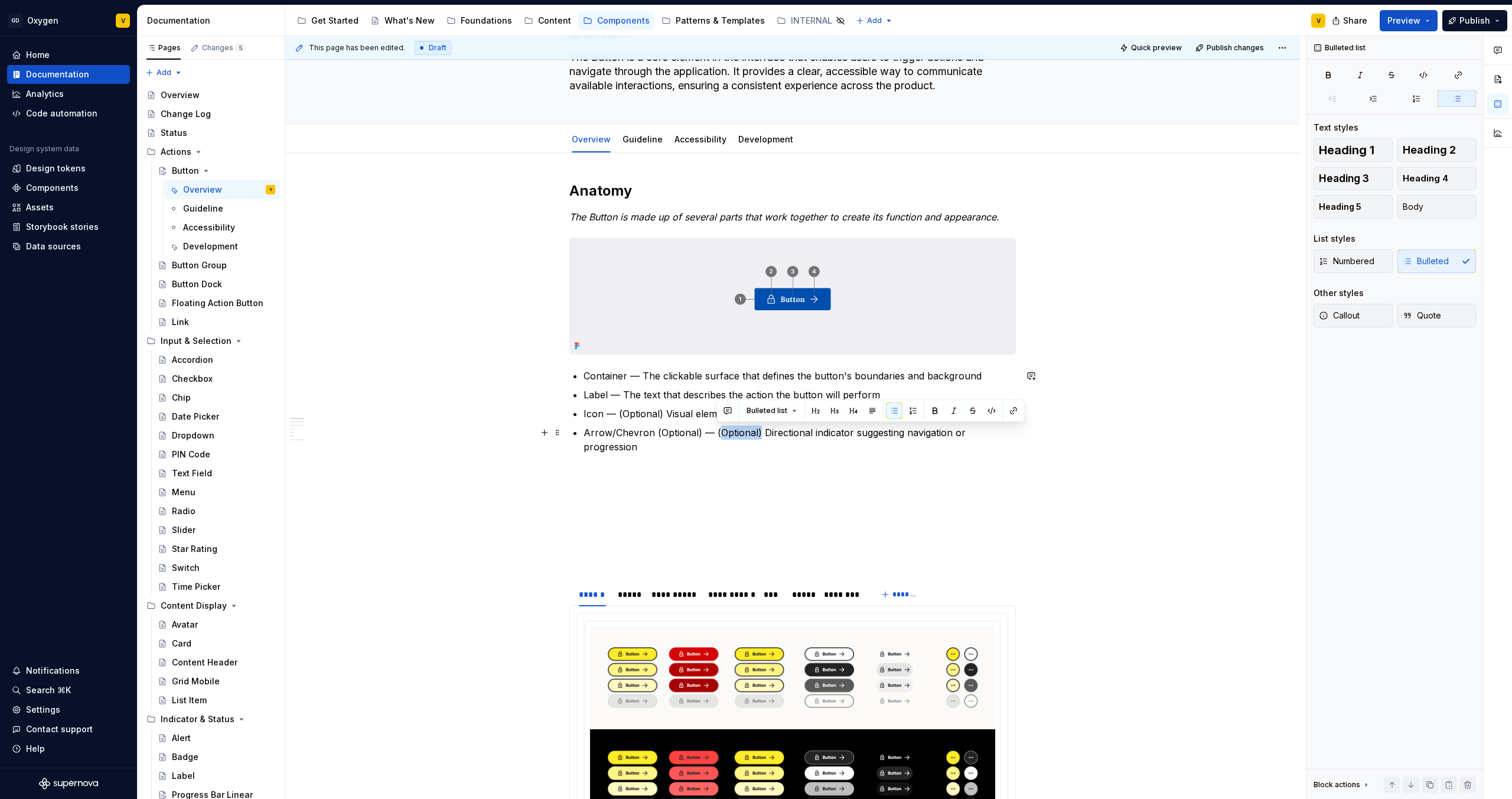
drag, startPoint x: 758, startPoint y: 436, endPoint x: 717, endPoint y: 436, distance: 41.0
click at [717, 436] on p "Arrow/Chevron (Optional) — (Optional) Directional indicator suggesting navigati…" at bounding box center [799, 439] width 432 height 28
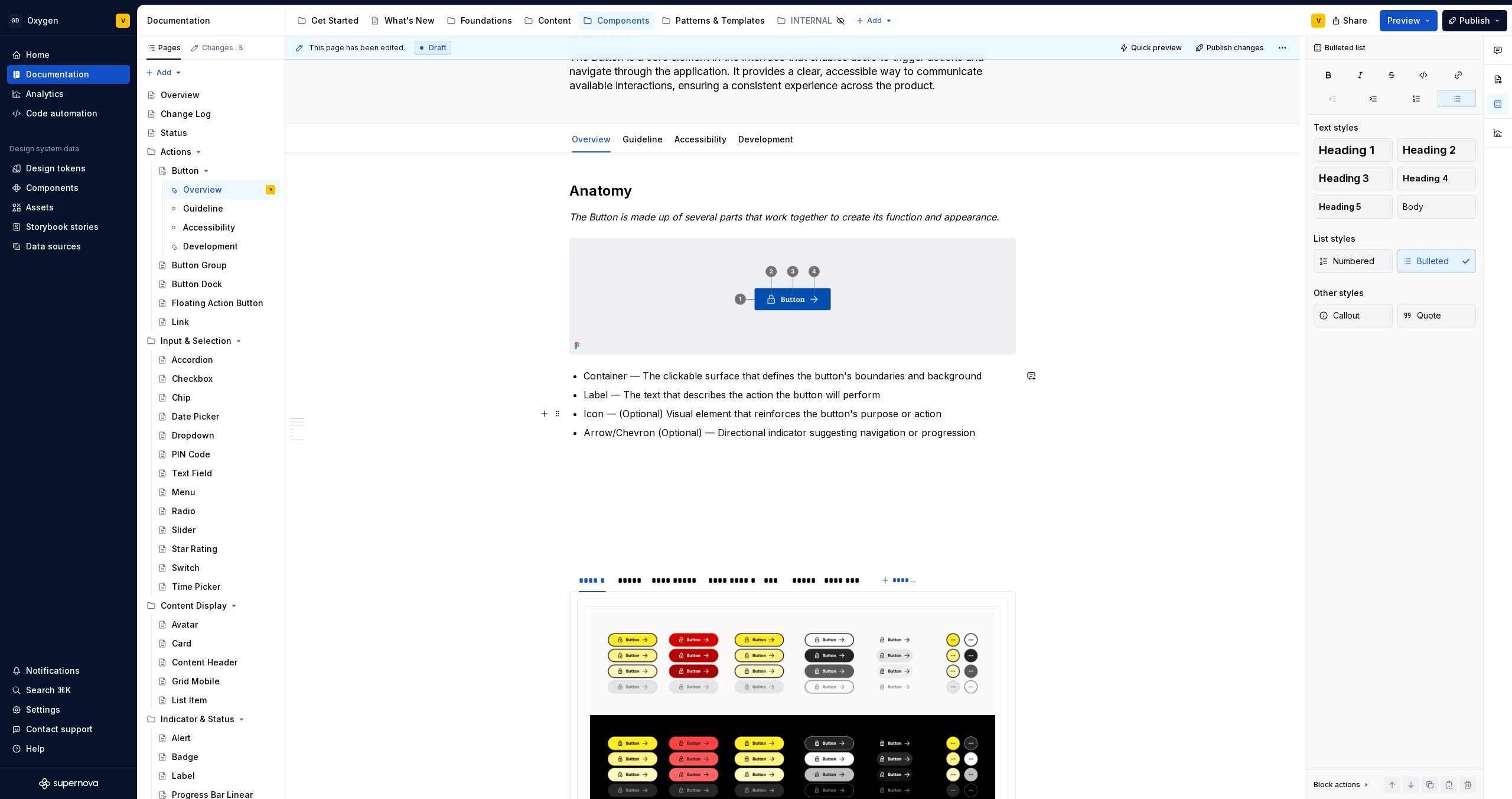
click at [659, 414] on p "Icon — (Optional) Visual element that reinforces the button's purpose or action" at bounding box center [799, 414] width 432 height 14
drag, startPoint x: 662, startPoint y: 414, endPoint x: 617, endPoint y: 415, distance: 45.0
click at [617, 415] on p "Icon — (Optional) Visual element that reinforces the button's purpose or action" at bounding box center [799, 414] width 432 height 14
drag, startPoint x: 602, startPoint y: 415, endPoint x: 582, endPoint y: 415, distance: 20.0
click at [584, 415] on p "Icon — Visual element that reinforces the button's purpose or action" at bounding box center [799, 414] width 432 height 14
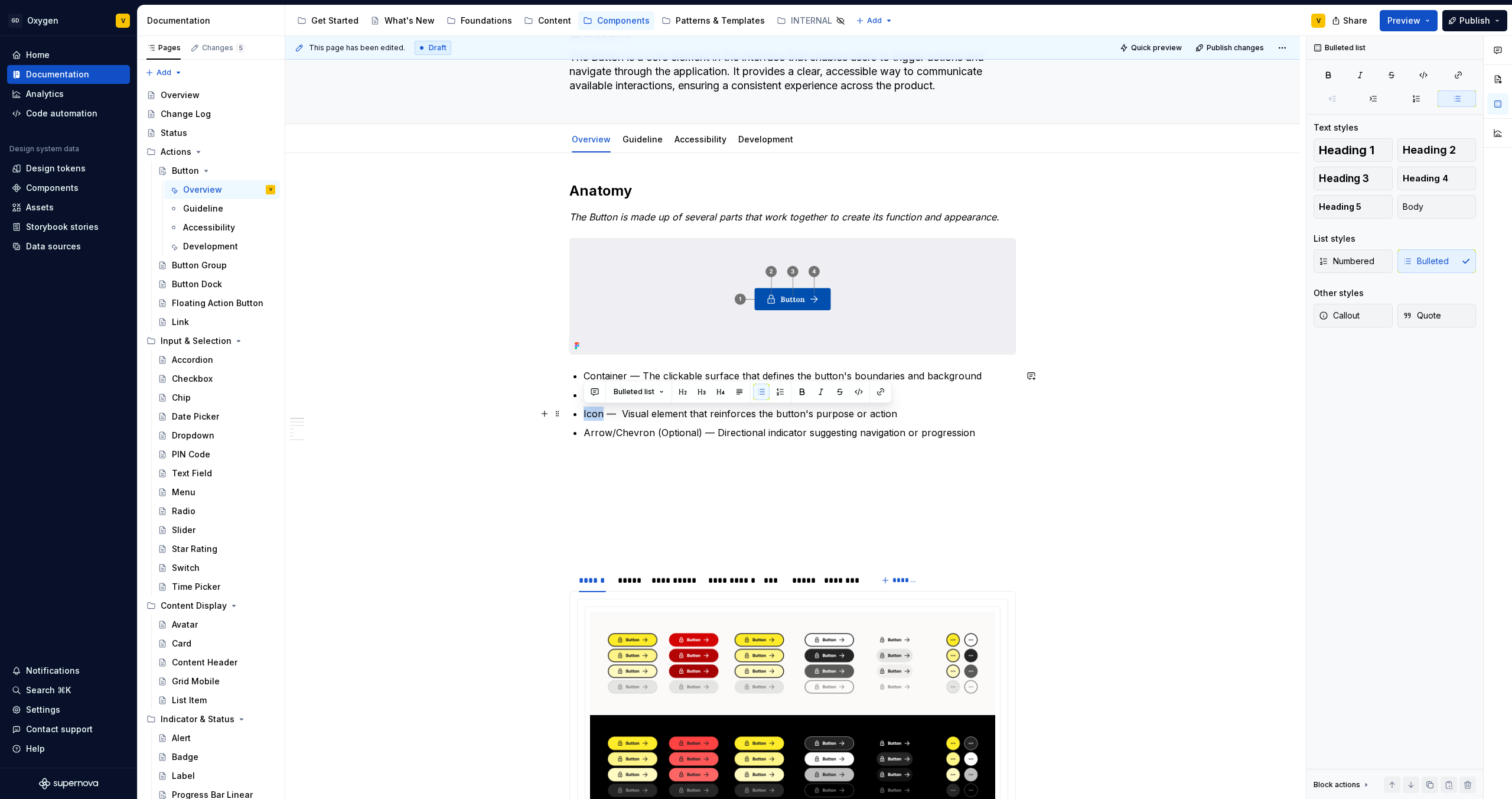
click at [604, 417] on p "Icon — Visual element that reinforces the button's purpose or action" at bounding box center [799, 414] width 432 height 14
drag, startPoint x: 940, startPoint y: 417, endPoint x: 567, endPoint y: 412, distance: 373.0
copy p "Icon (Optional) — Visual element that reinforces the button's purpose or action"
click at [988, 380] on p "Container — The clickable surface that defines the button's boundaries and back…" at bounding box center [799, 376] width 432 height 14
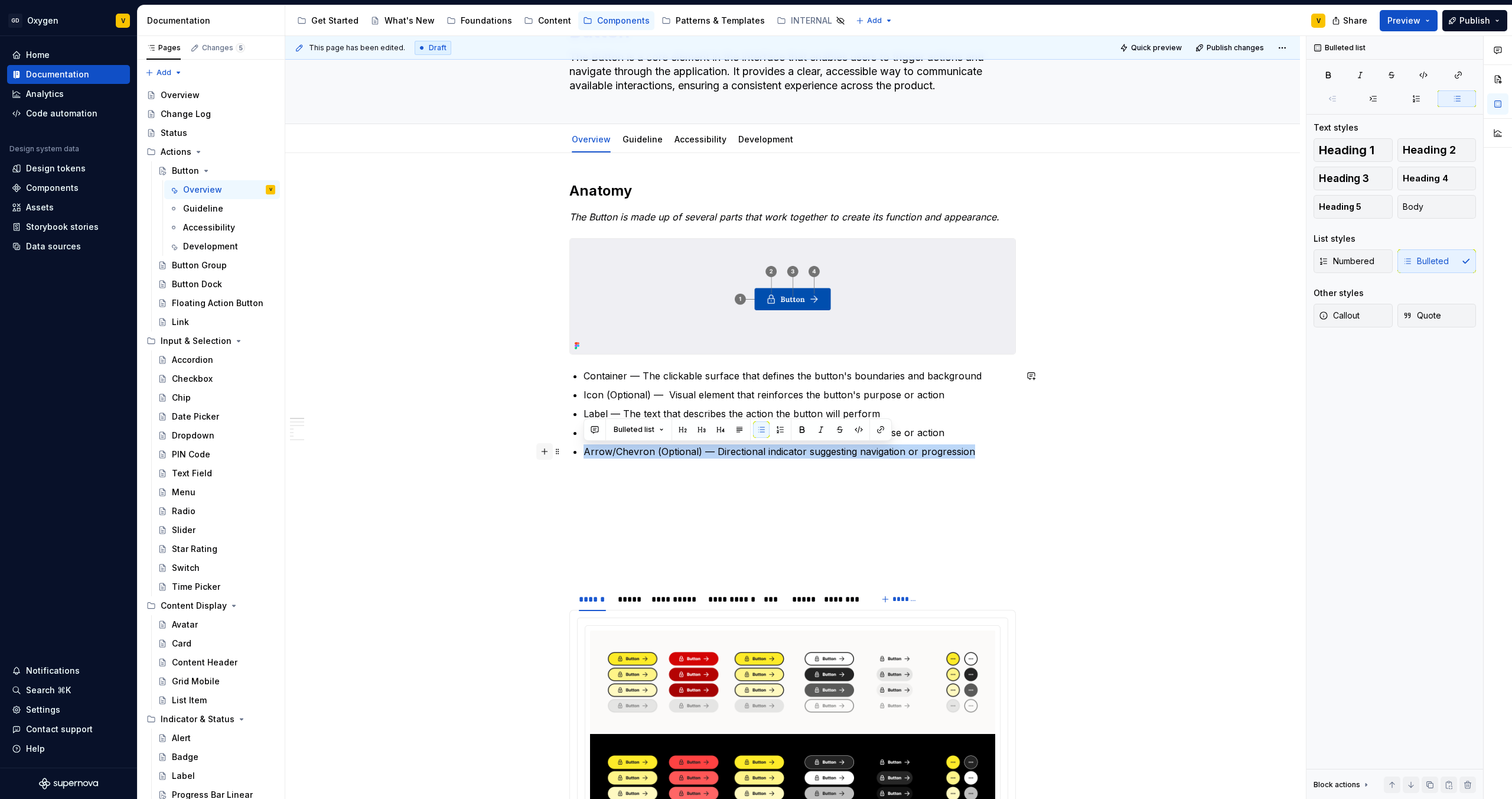
drag, startPoint x: 976, startPoint y: 449, endPoint x: 548, endPoint y: 443, distance: 428.0
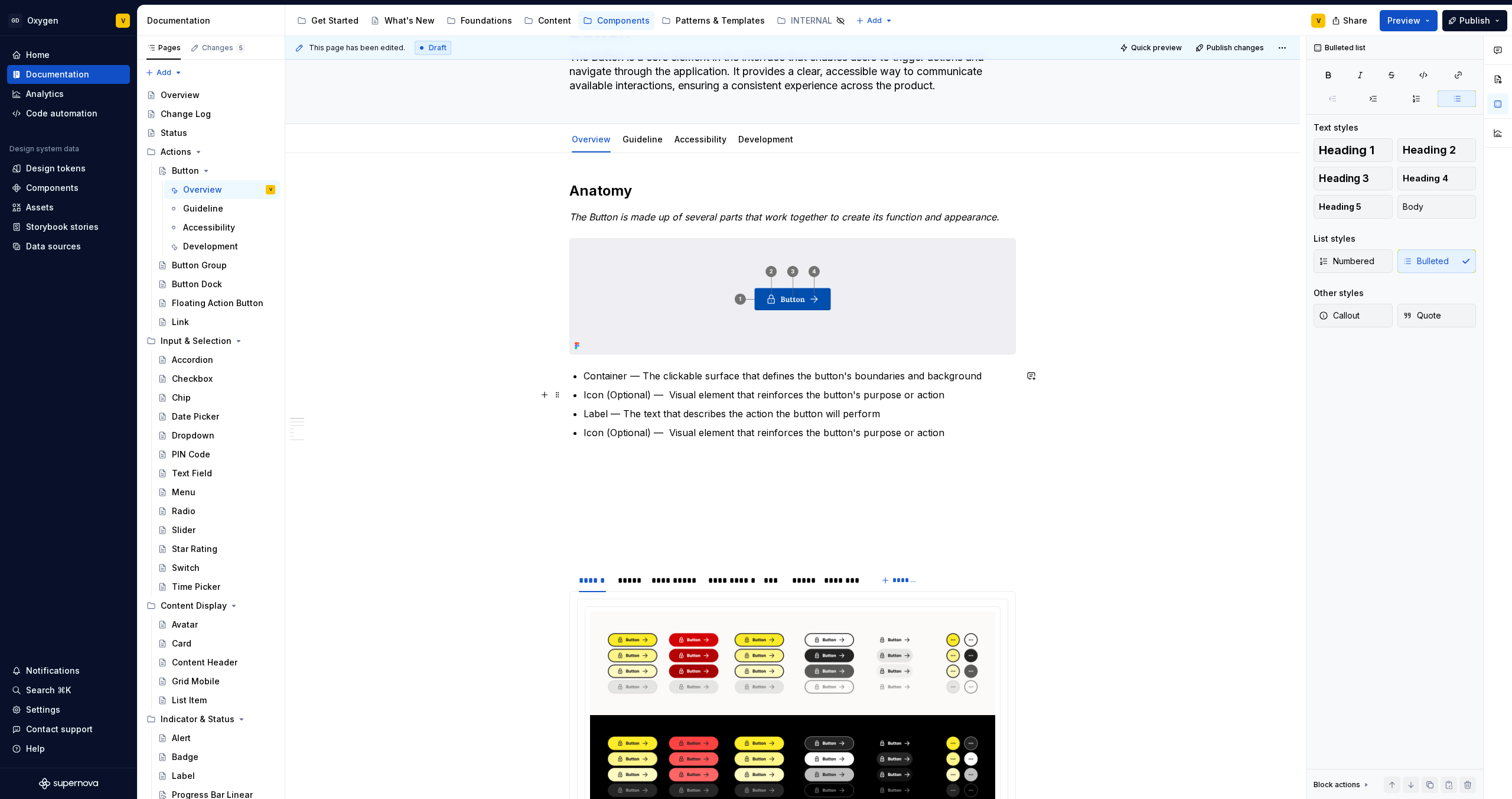
click at [790, 392] on p "Icon (Optional) — Visual element that reinforces the button's purpose or action" at bounding box center [799, 395] width 432 height 14
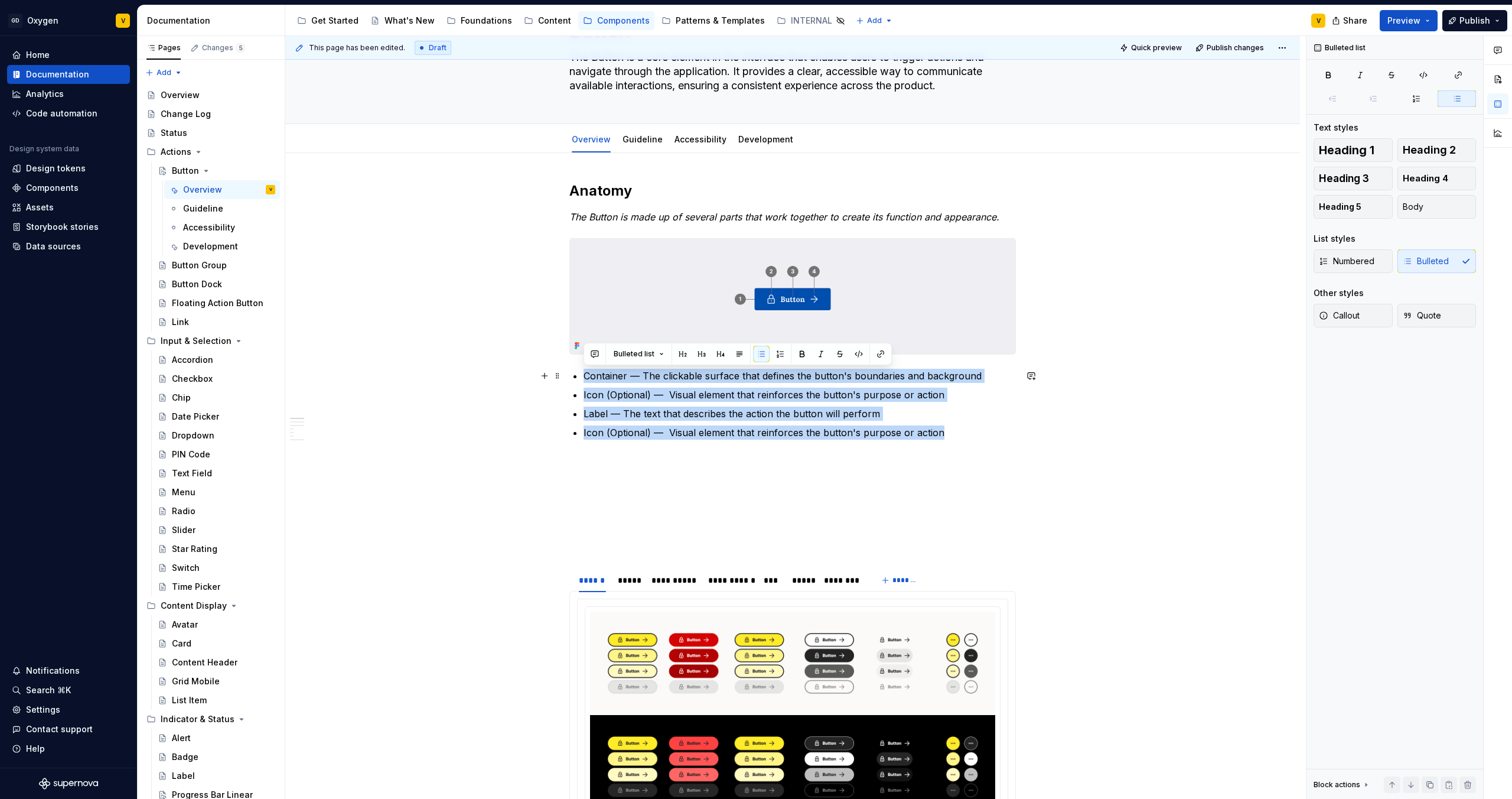
drag, startPoint x: 941, startPoint y: 436, endPoint x: 581, endPoint y: 377, distance: 364.8
click at [780, 355] on button "button" at bounding box center [780, 354] width 16 height 16
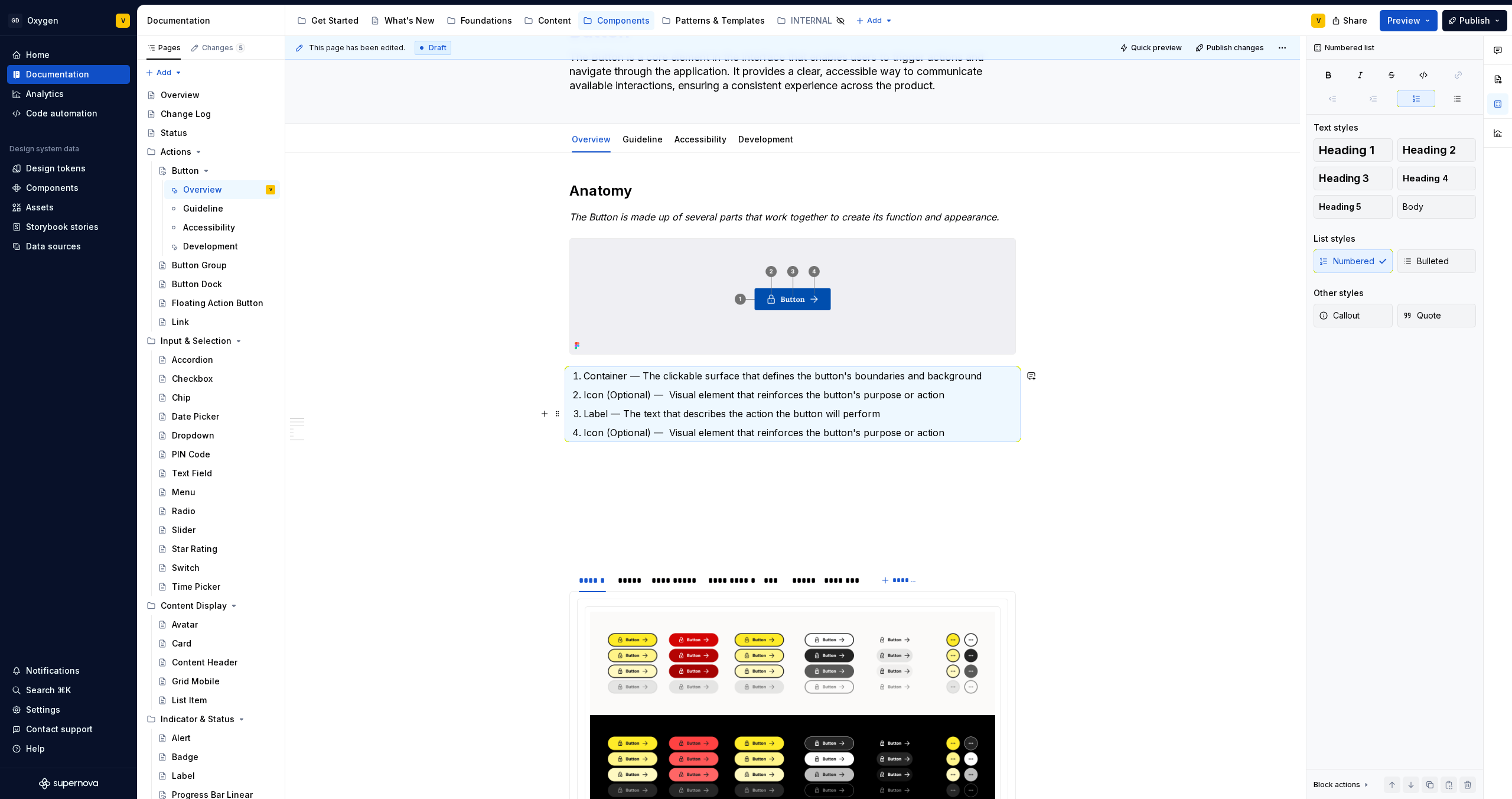
click at [876, 403] on ol "Container — The clickable surface that defines the button's boundaries and back…" at bounding box center [799, 404] width 432 height 71
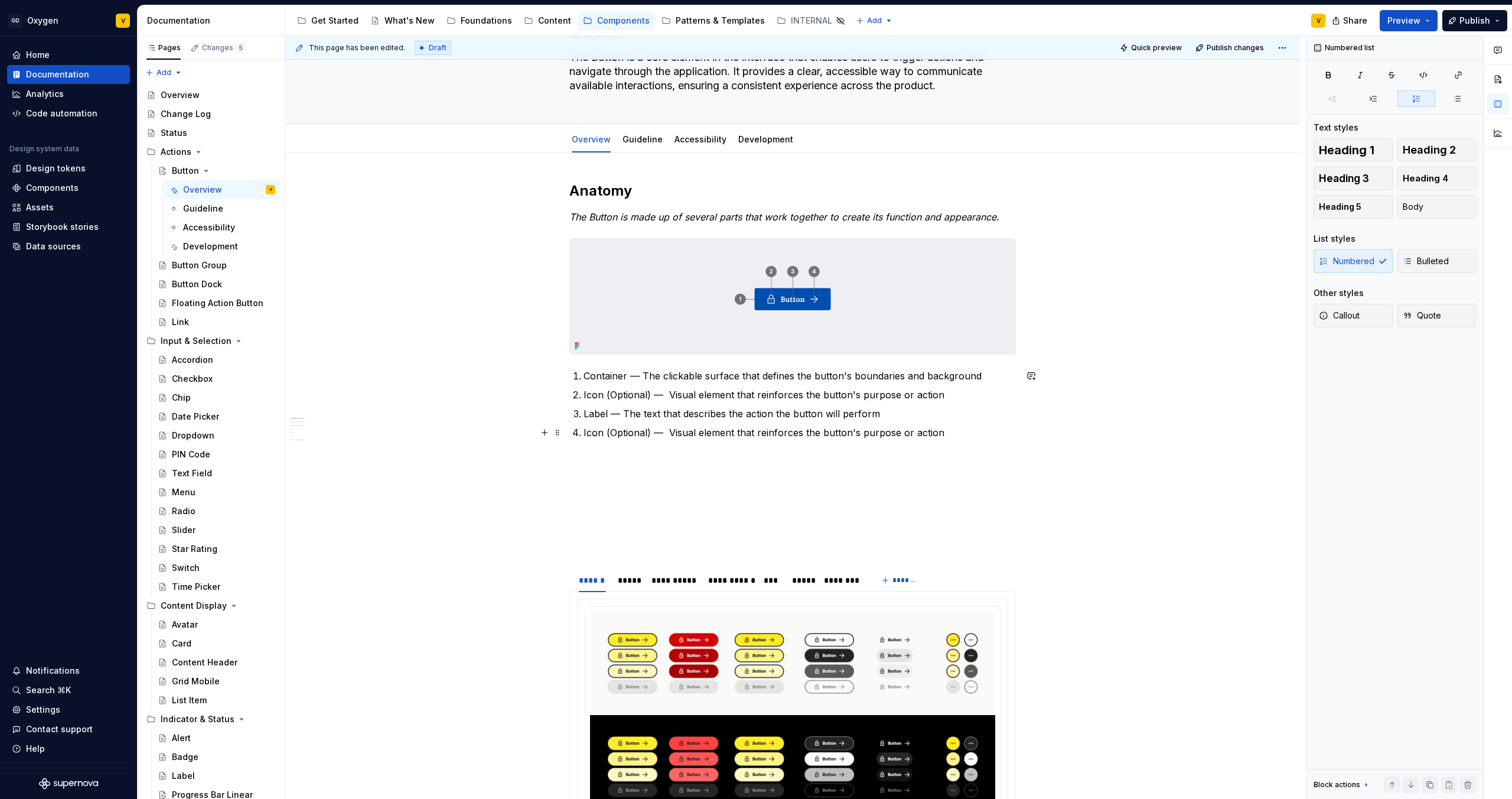
click at [967, 432] on p "Icon (Optional) — Visual element that reinforces the button's purpose or action" at bounding box center [799, 432] width 432 height 14
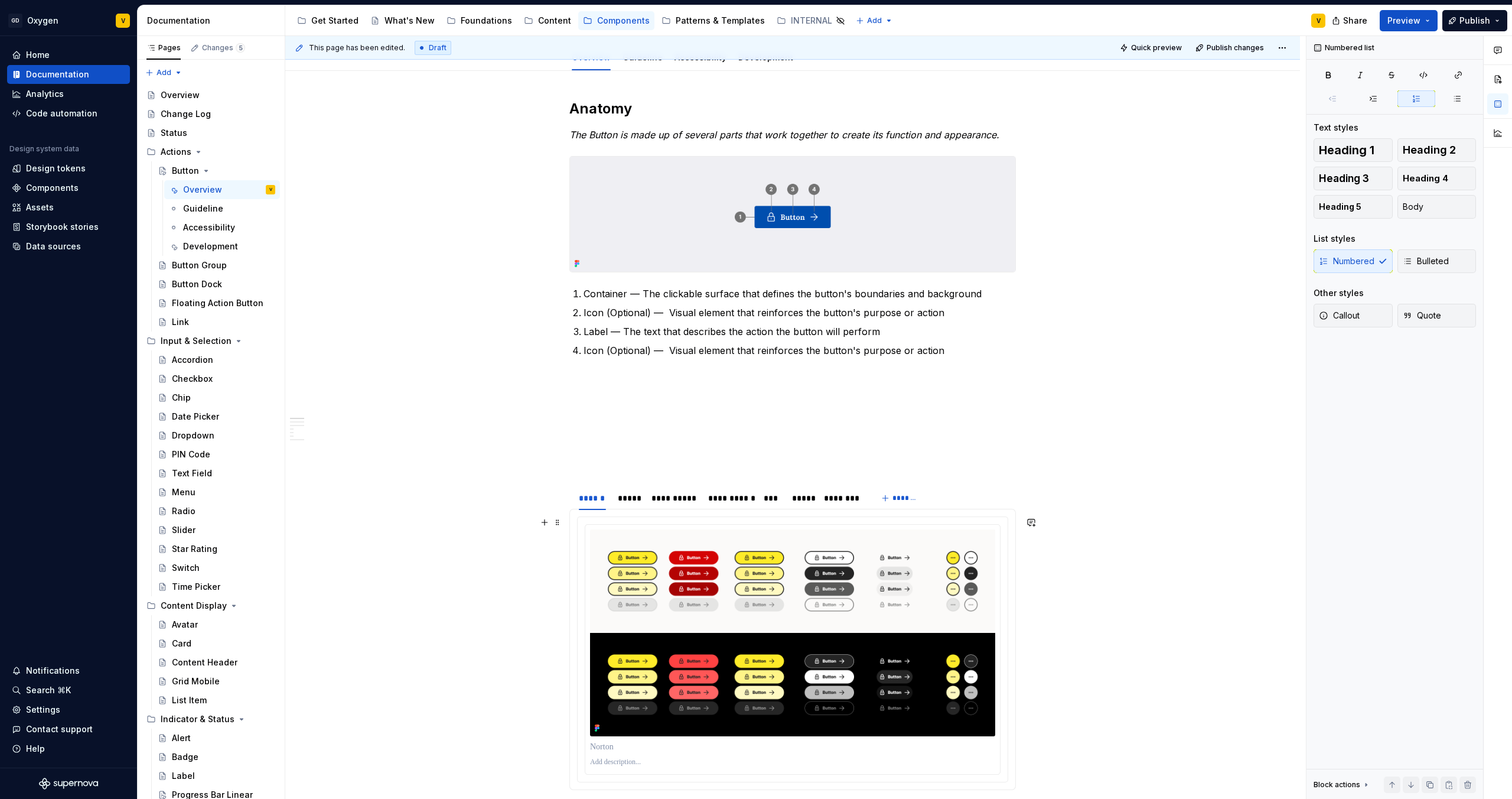
scroll to position [0, 0]
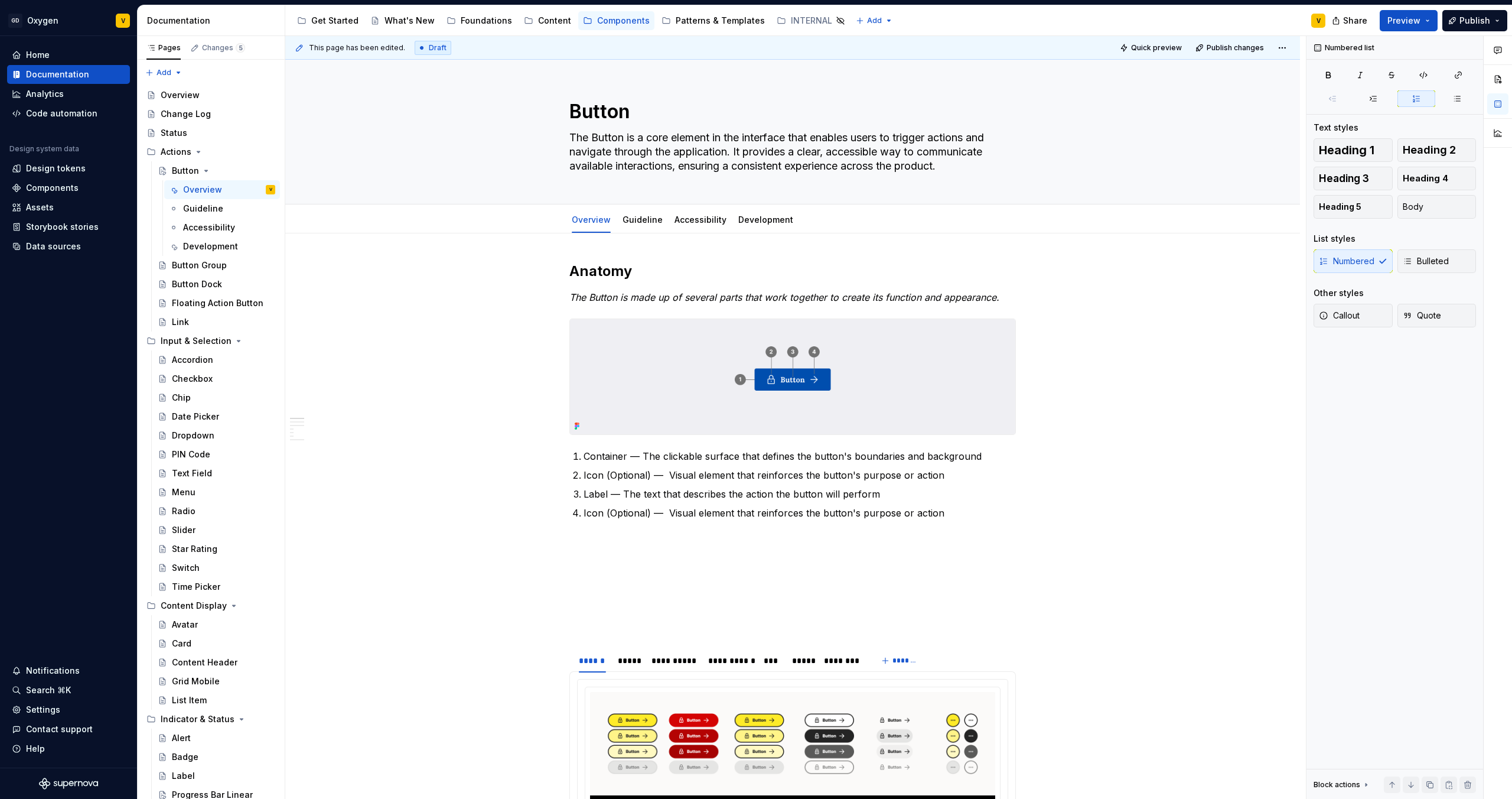
click at [685, 513] on p "Icon (Optional) — Visual element that reinforces the button's purpose or action" at bounding box center [799, 513] width 432 height 14
click at [850, 513] on p "Icon (Optional) — Visual element that reinforces the button's purpose or action" at bounding box center [799, 513] width 432 height 14
drag, startPoint x: 942, startPoint y: 515, endPoint x: 574, endPoint y: 519, distance: 368.0
click at [584, 519] on li "Icon (Optional) — Visual element that reinforces the button's purpose or action" at bounding box center [799, 513] width 432 height 14
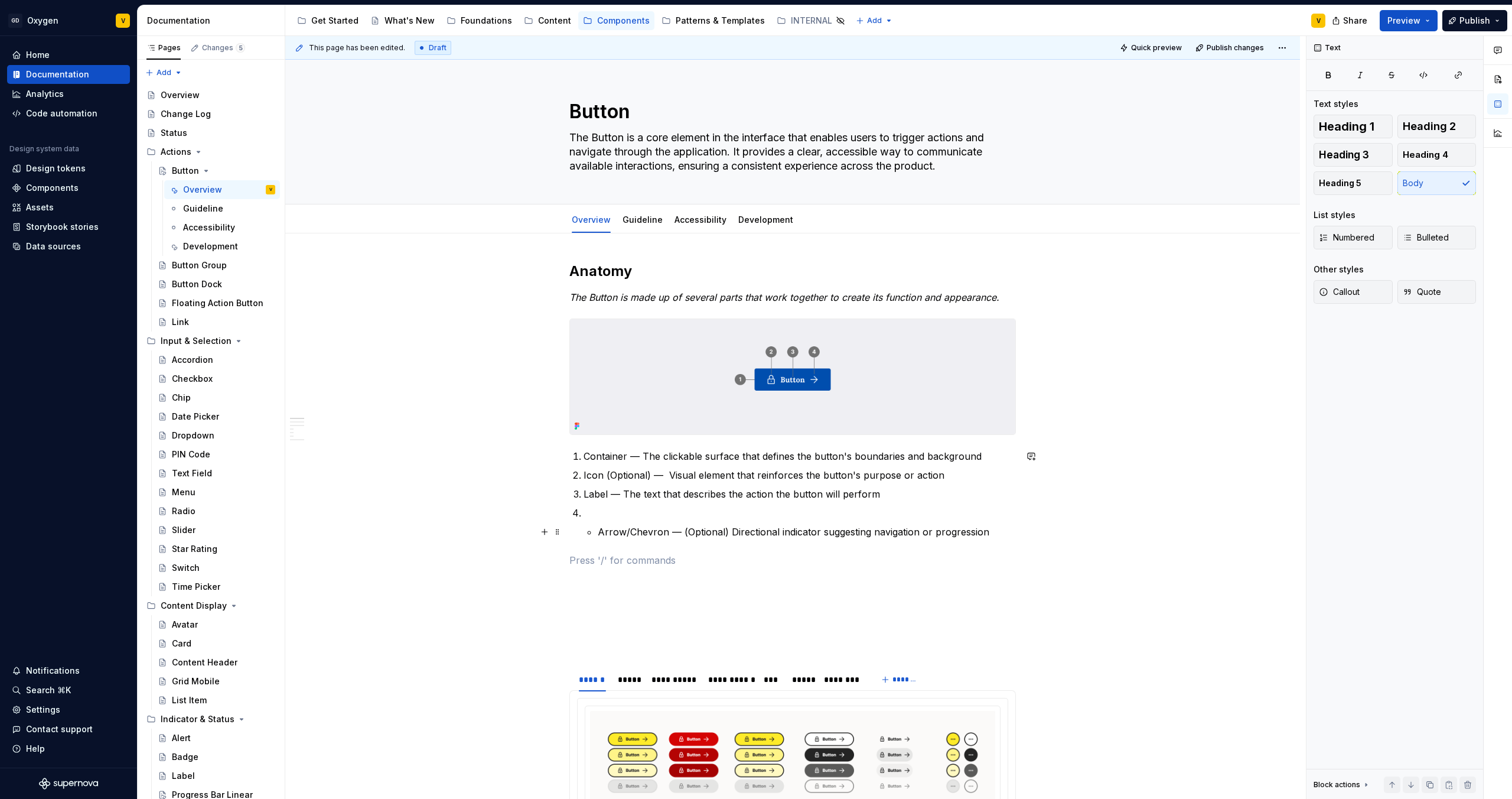
click at [595, 532] on li "Arrow/Chevron — (Optional) Directional indicator suggesting navigation or progr…" at bounding box center [799, 522] width 432 height 33
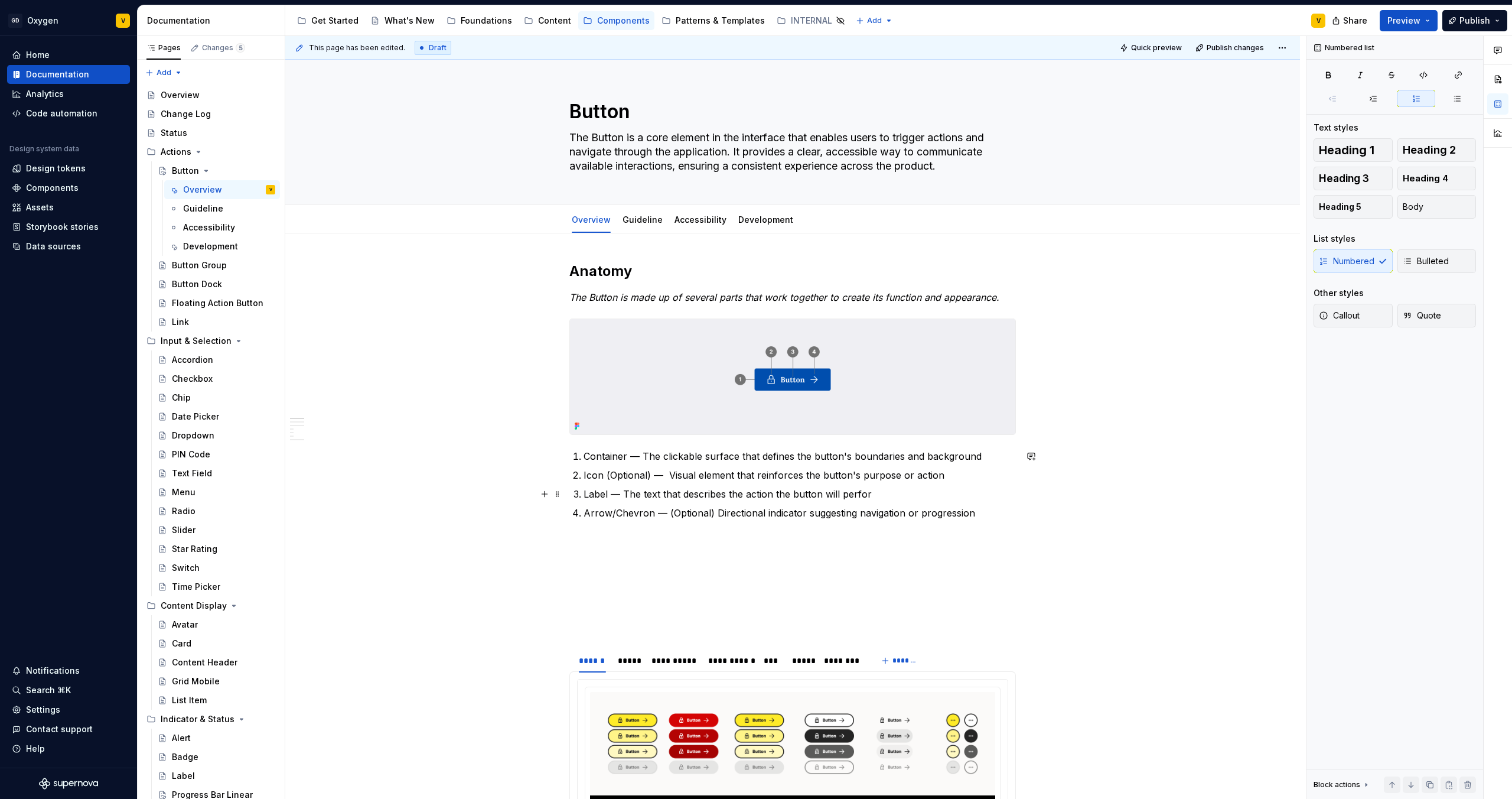
click at [619, 497] on p "Label — The text that describes the action the button will perfor" at bounding box center [799, 494] width 432 height 14
drag, startPoint x: 711, startPoint y: 515, endPoint x: 666, endPoint y: 515, distance: 45.0
click at [666, 515] on p "Arrow/Chevron — (Optional) Directional indicator suggesting navigation or progr…" at bounding box center [799, 513] width 432 height 14
copy p "(Optional)"
click at [655, 507] on p "Arrow/Chevron — Directional indicator suggesting navigation or progression" at bounding box center [799, 513] width 432 height 14
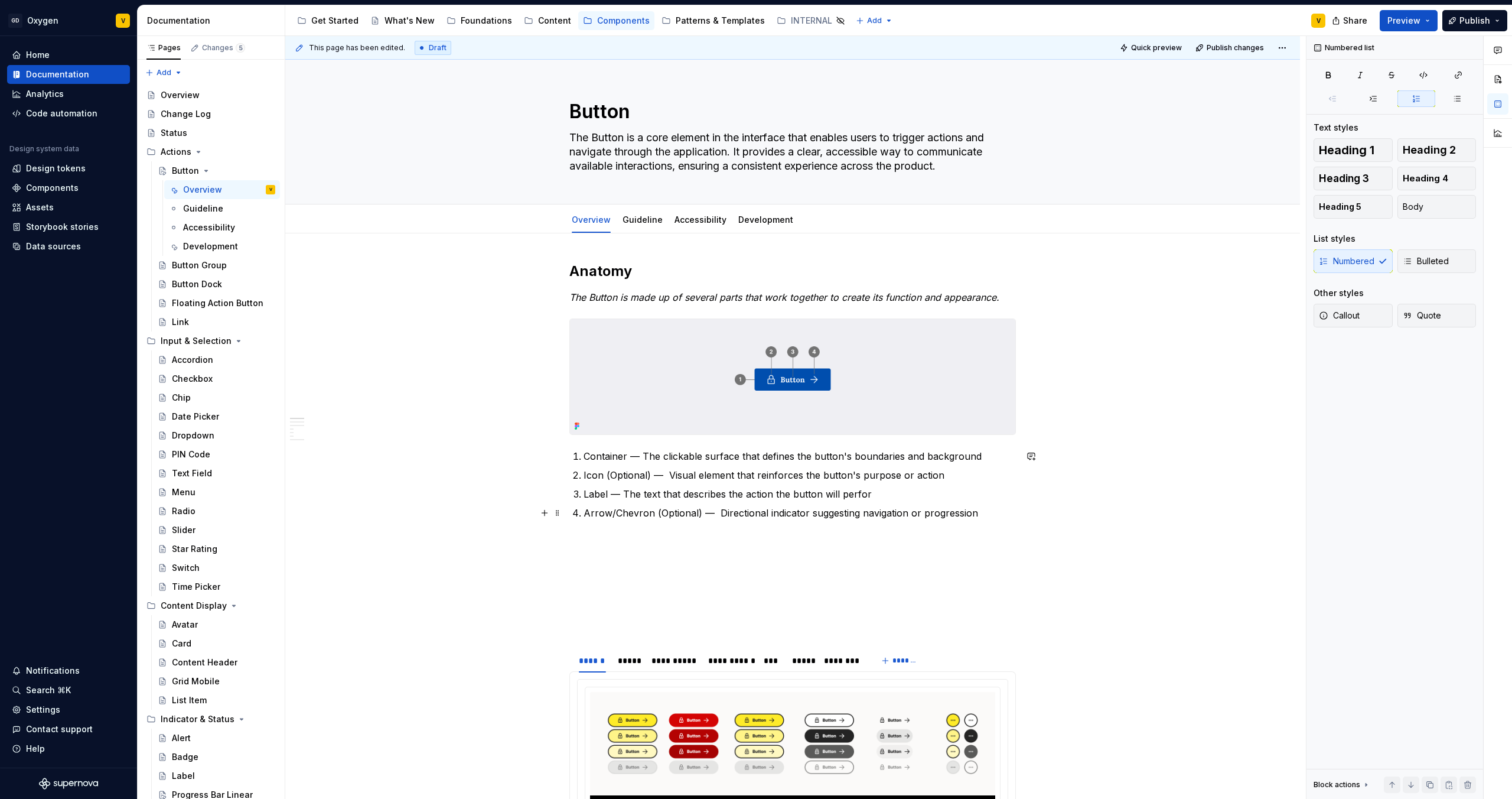
click at [983, 516] on p "Arrow/Chevron (Optional) — Directional indicator suggesting navigation or progr…" at bounding box center [799, 513] width 432 height 14
click at [988, 455] on p "Container — The clickable surface that defines the button's boundaries and back…" at bounding box center [799, 457] width 432 height 14
click at [955, 474] on p "Icon (Optional) — Visual element that reinforces the button's purpose or action" at bounding box center [799, 475] width 432 height 14
click at [908, 487] on ol "Container — The clickable surface that defines the button's boundaries and back…" at bounding box center [799, 485] width 432 height 71
click at [867, 490] on p "Label — The text that describes the action the button will perfor" at bounding box center [799, 494] width 432 height 14
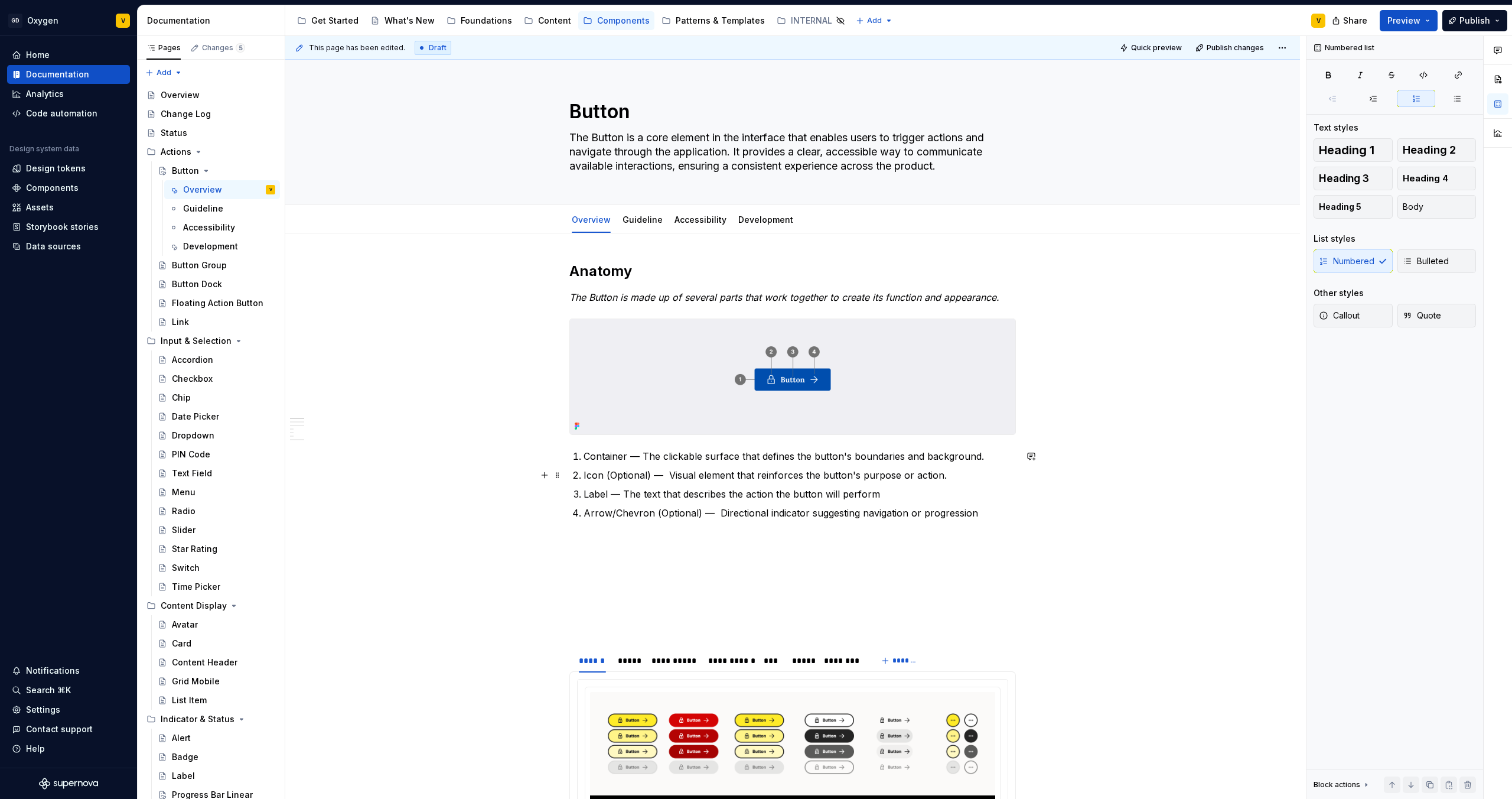
click at [953, 480] on p "Icon (Optional) — Visual element that reinforces the button's purpose or action." at bounding box center [799, 475] width 432 height 14
click at [989, 460] on p "Container — The clickable surface that defines the button's boundaries and back…" at bounding box center [799, 457] width 432 height 14
drag, startPoint x: 627, startPoint y: 457, endPoint x: 584, endPoint y: 457, distance: 43.0
click at [584, 457] on p "Container — The clickable surface that defines the button's boundaries and back…" at bounding box center [799, 457] width 432 height 14
click at [803, 435] on button "button" at bounding box center [810, 434] width 16 height 16
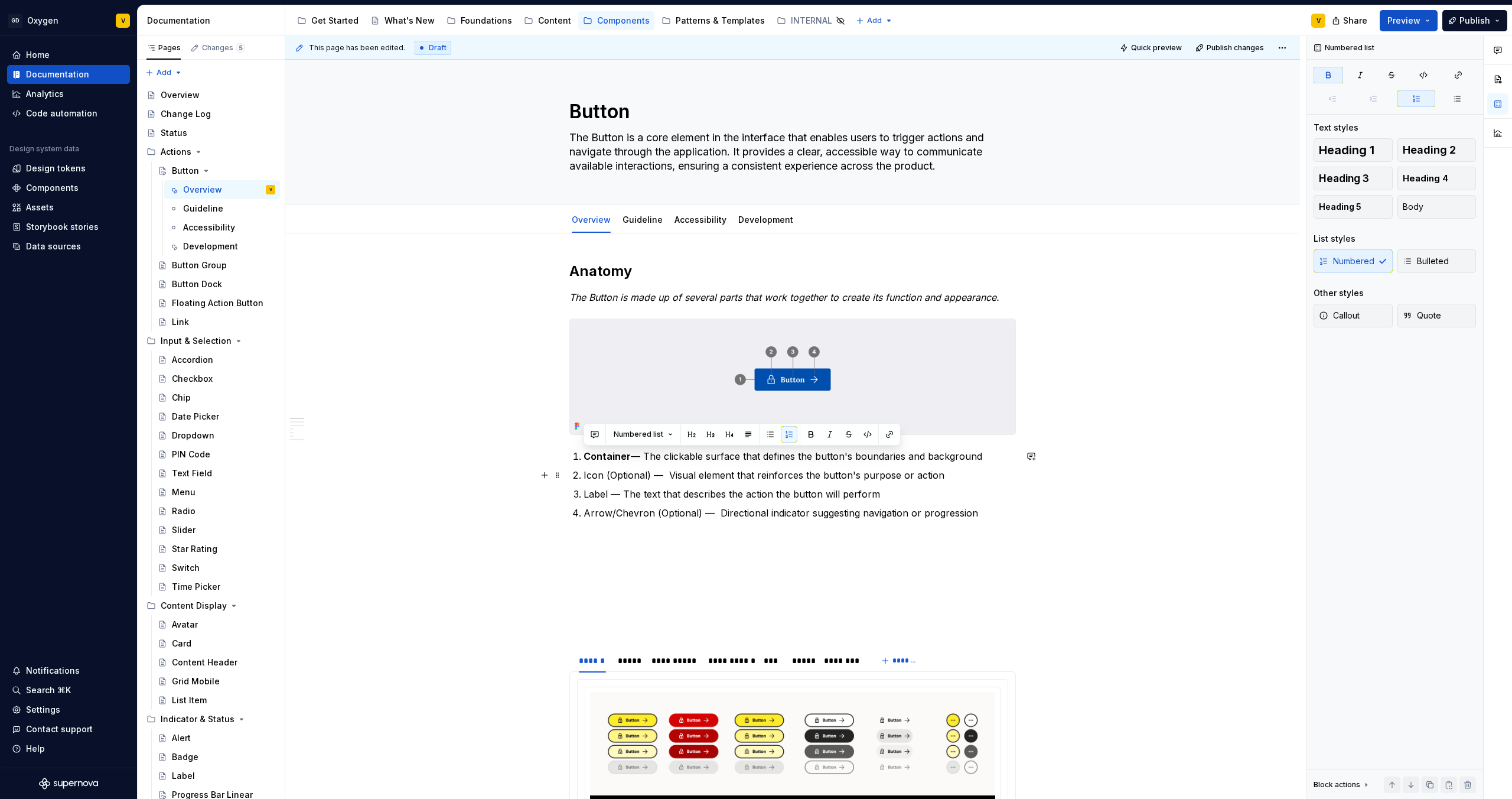
click at [638, 473] on p "Icon (Optional) — Visual element that reinforces the button's purpose or action" at bounding box center [799, 475] width 432 height 14
drag, startPoint x: 602, startPoint y: 477, endPoint x: 582, endPoint y: 477, distance: 20.0
click at [584, 477] on li "Icon (Optional) — Visual element that reinforces the button's purpose or action" at bounding box center [799, 475] width 432 height 14
click at [587, 478] on p "Icon (Optional) — Visual element that reinforces the button's purpose or action" at bounding box center [799, 475] width 432 height 14
click at [589, 477] on p "Icon (Optional) — Visual element that reinforces the button's purpose or action" at bounding box center [799, 475] width 432 height 14
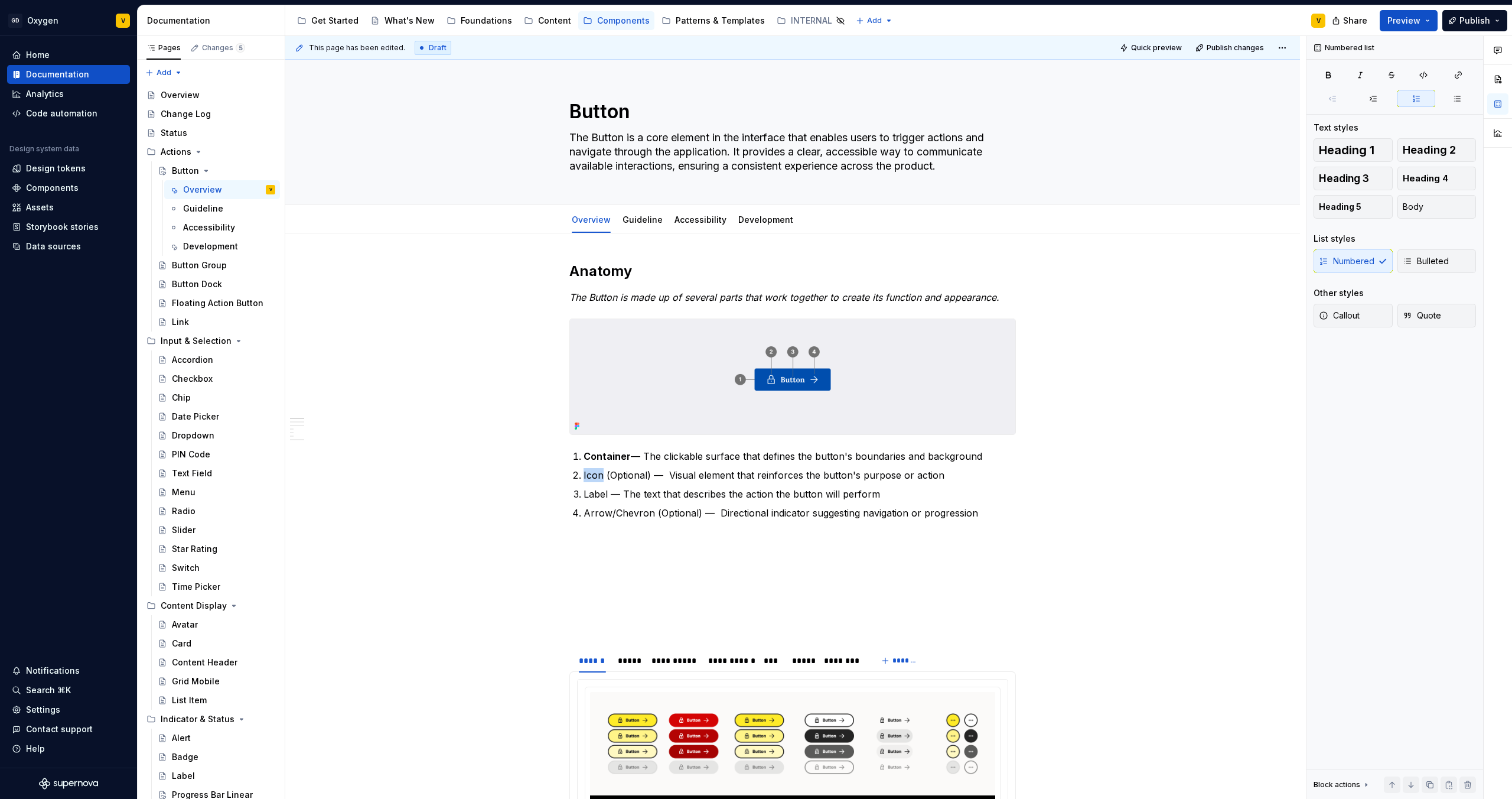
click at [589, 477] on p "Icon (Optional) — Visual element that reinforces the button's purpose or action" at bounding box center [799, 475] width 432 height 14
click at [586, 477] on p "Icon (Optional) — Visual element that reinforces the button's purpose or action" at bounding box center [799, 475] width 432 height 14
click at [706, 476] on p "Leading icon (Optional) — Visual element that reinforces the button's purpose o…" at bounding box center [799, 475] width 432 height 14
drag, startPoint x: 649, startPoint y: 513, endPoint x: 586, endPoint y: 514, distance: 63.0
click at [586, 514] on p "Arrow/Chevron (Optional) — Directional indicator suggesting navigation or progr…" at bounding box center [799, 513] width 432 height 14
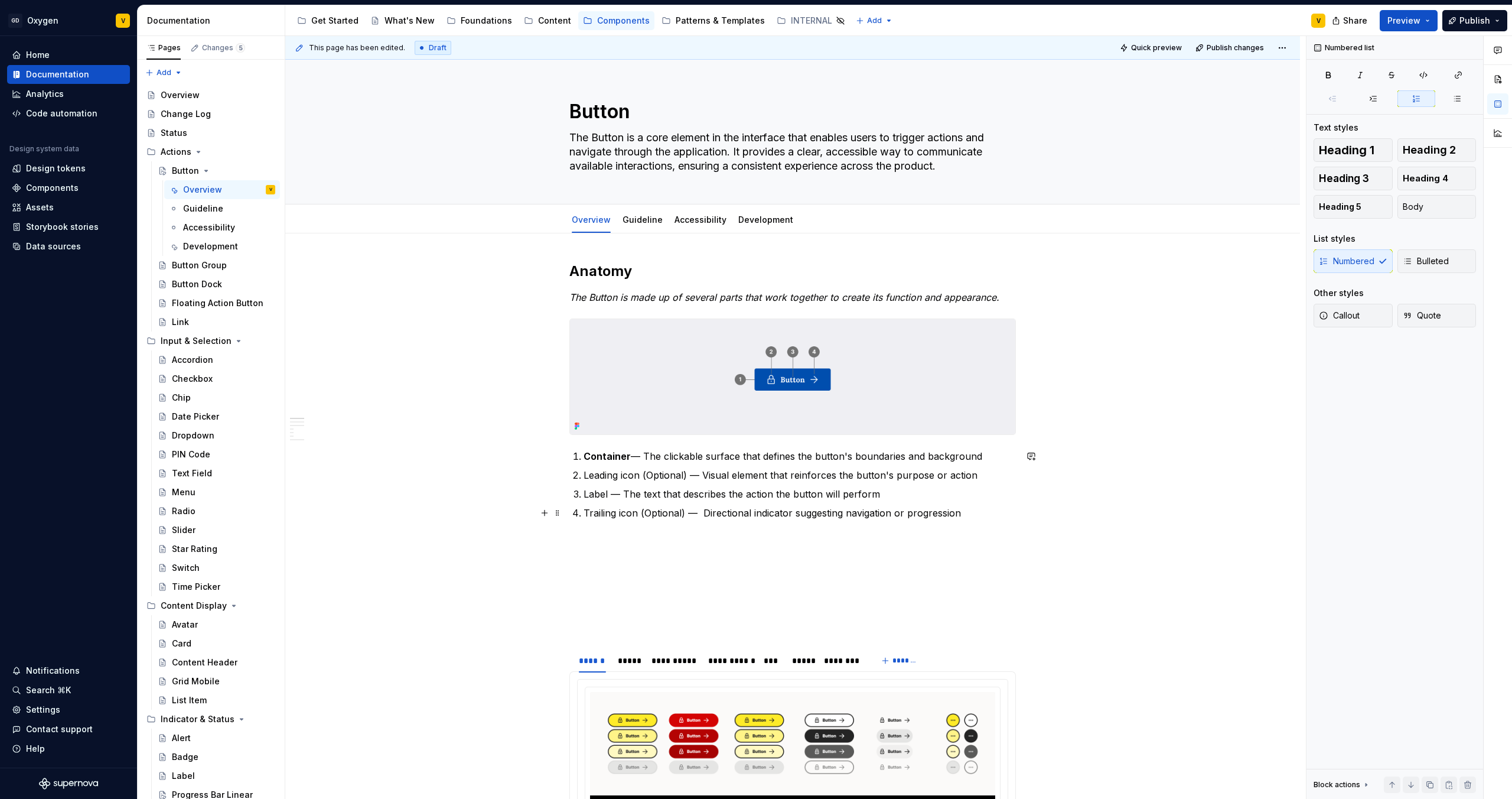
click at [980, 510] on p "Trailing icon (Optional) — Directional indicator suggesting navigation or progr…" at bounding box center [799, 513] width 432 height 14
click at [639, 479] on p "Leading icon (Optional) — Visual element that reinforces the button's purpose o…" at bounding box center [799, 475] width 432 height 14
drag, startPoint x: 583, startPoint y: 475, endPoint x: 639, endPoint y: 475, distance: 56.0
click at [639, 475] on p "Leading icon (Optional) — Visual element that reinforces the button's purpose o…" at bounding box center [799, 475] width 432 height 14
click at [804, 455] on button "button" at bounding box center [810, 453] width 16 height 16
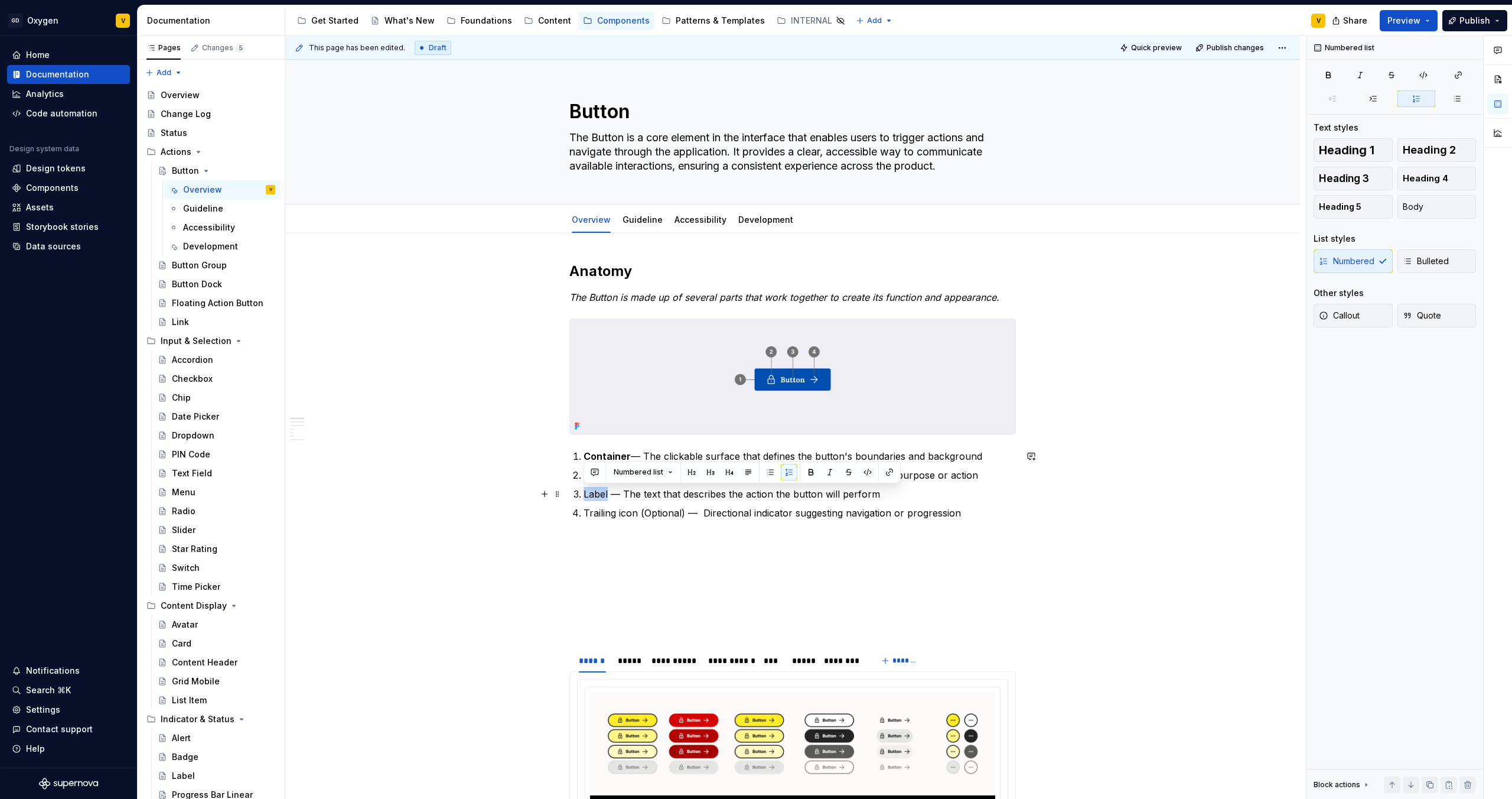
drag, startPoint x: 607, startPoint y: 495, endPoint x: 582, endPoint y: 495, distance: 25.0
click at [584, 495] on li "Label — The text that describes the action the button will perform" at bounding box center [799, 494] width 432 height 14
click at [805, 474] on button "button" at bounding box center [810, 472] width 16 height 16
drag, startPoint x: 638, startPoint y: 509, endPoint x: 586, endPoint y: 517, distance: 52.6
click at [586, 517] on p "Trailing icon (Optional) — Directional indicator suggesting navigation or progr…" at bounding box center [799, 513] width 432 height 14
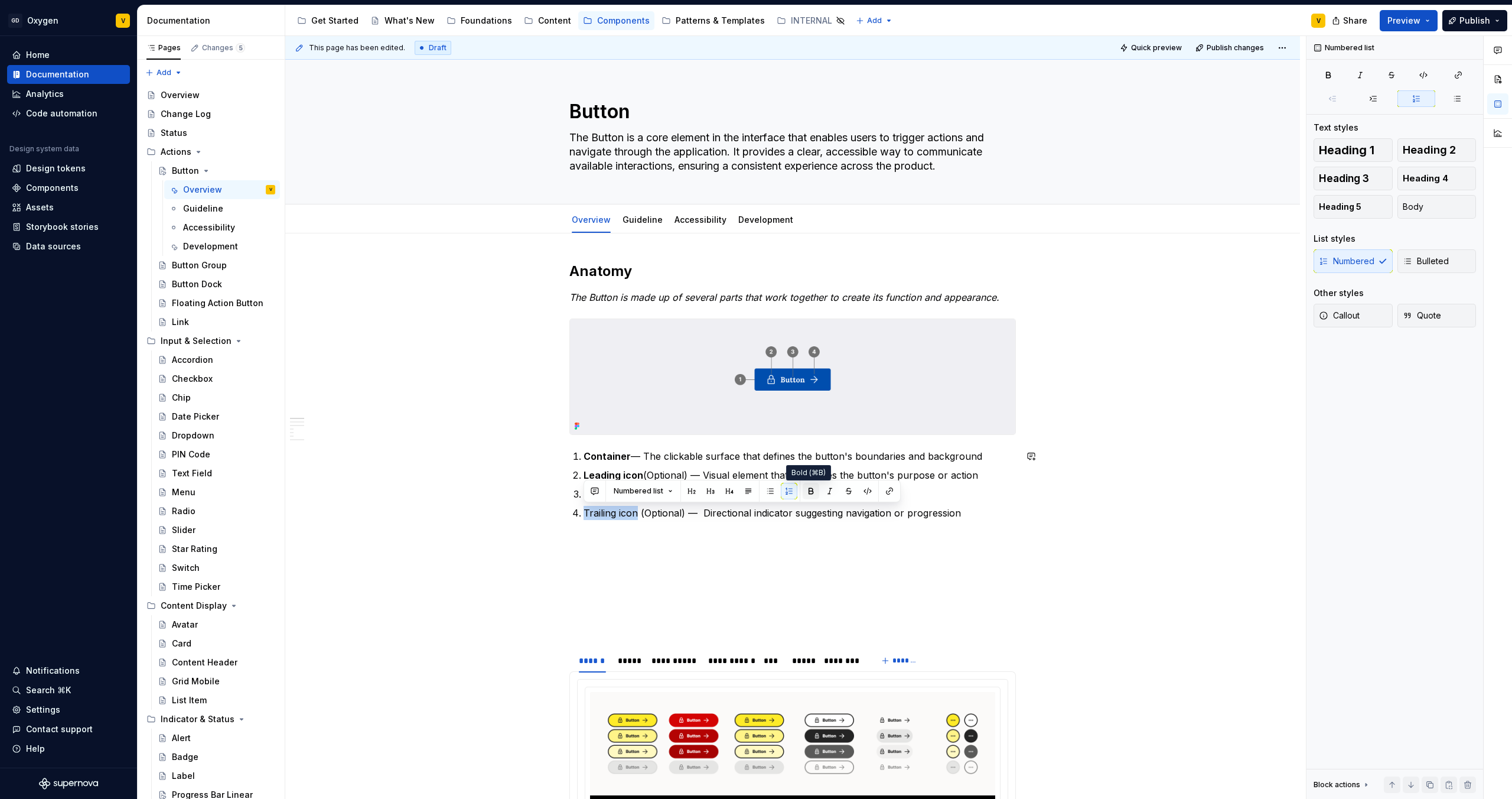
click at [803, 490] on button "button" at bounding box center [810, 490] width 16 height 16
click at [754, 511] on p "Trailing icon (Optional) — Directional indicator suggesting navigation or progr…" at bounding box center [799, 513] width 432 height 14
drag, startPoint x: 639, startPoint y: 518, endPoint x: 592, endPoint y: 519, distance: 47.0
click at [592, 519] on p "Trailing icon (Optional) — Directional indicator suggesting navigation or progr…" at bounding box center [799, 513] width 432 height 14
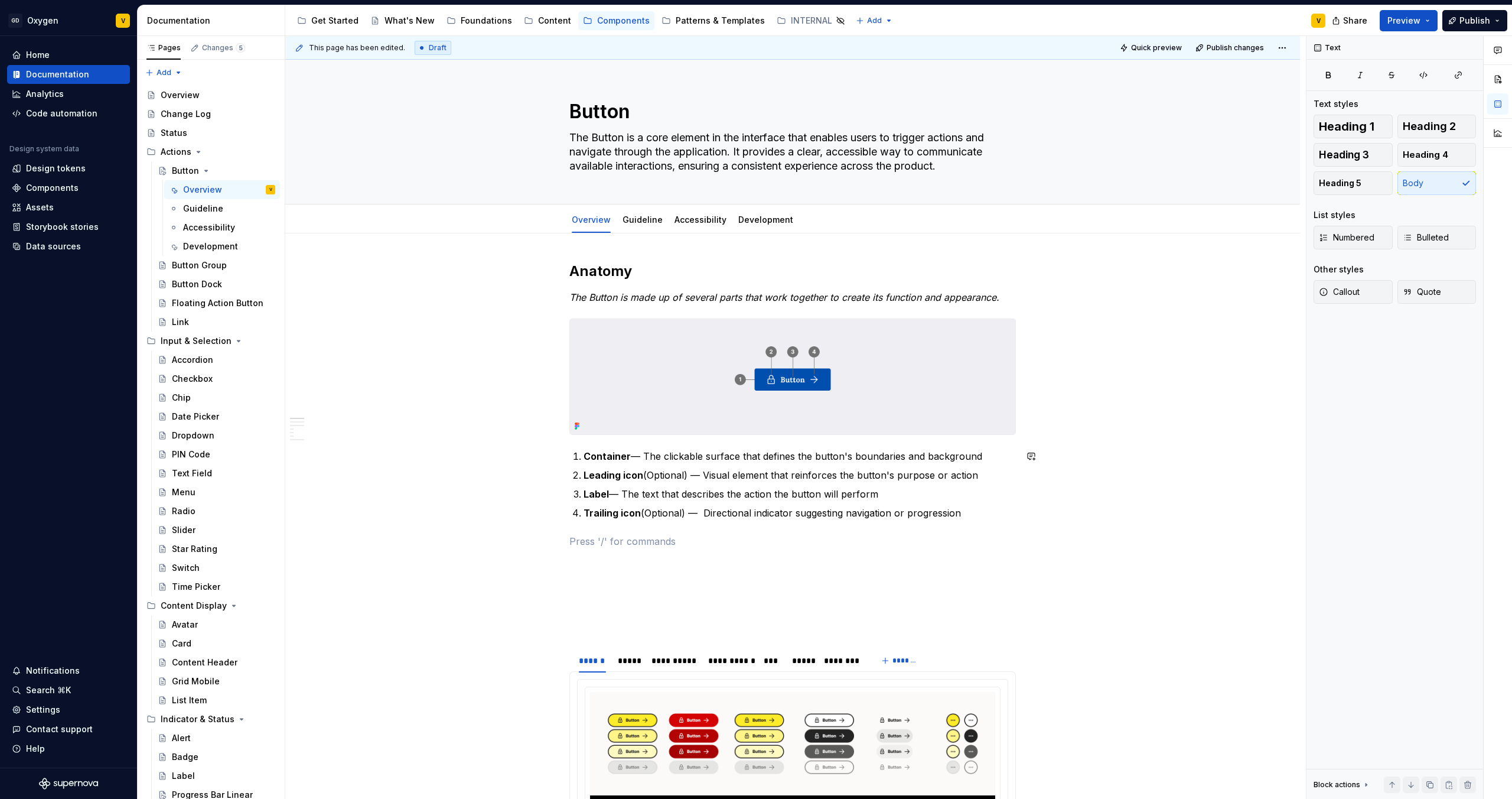
click at [889, 519] on p "Trailing icon (Optional) — Directional indicator suggesting navigation or progr…" at bounding box center [799, 513] width 432 height 14
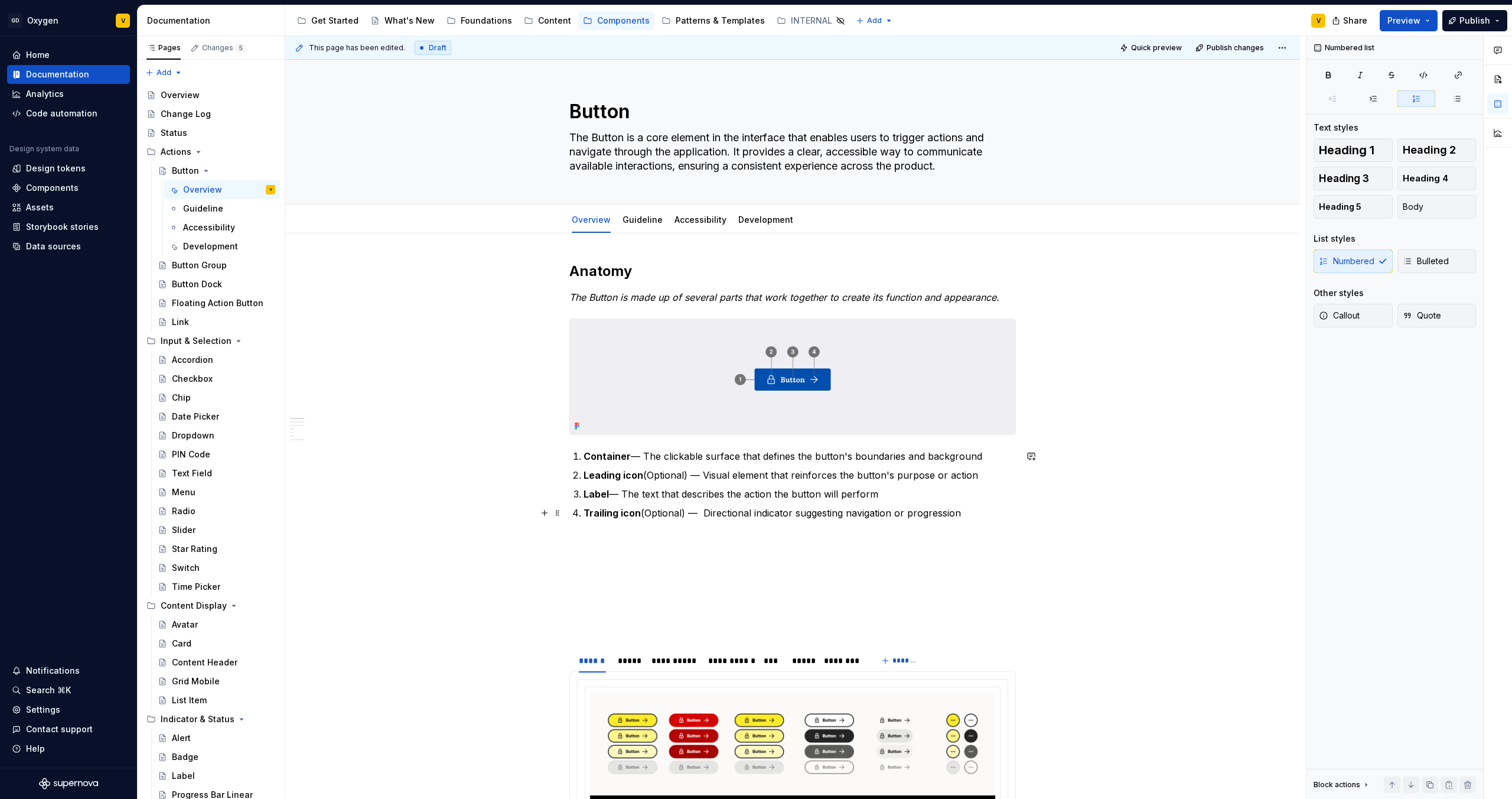
click at [966, 514] on p "Trailing icon (Optional) — Directional indicator suggesting navigation or progr…" at bounding box center [799, 513] width 432 height 14
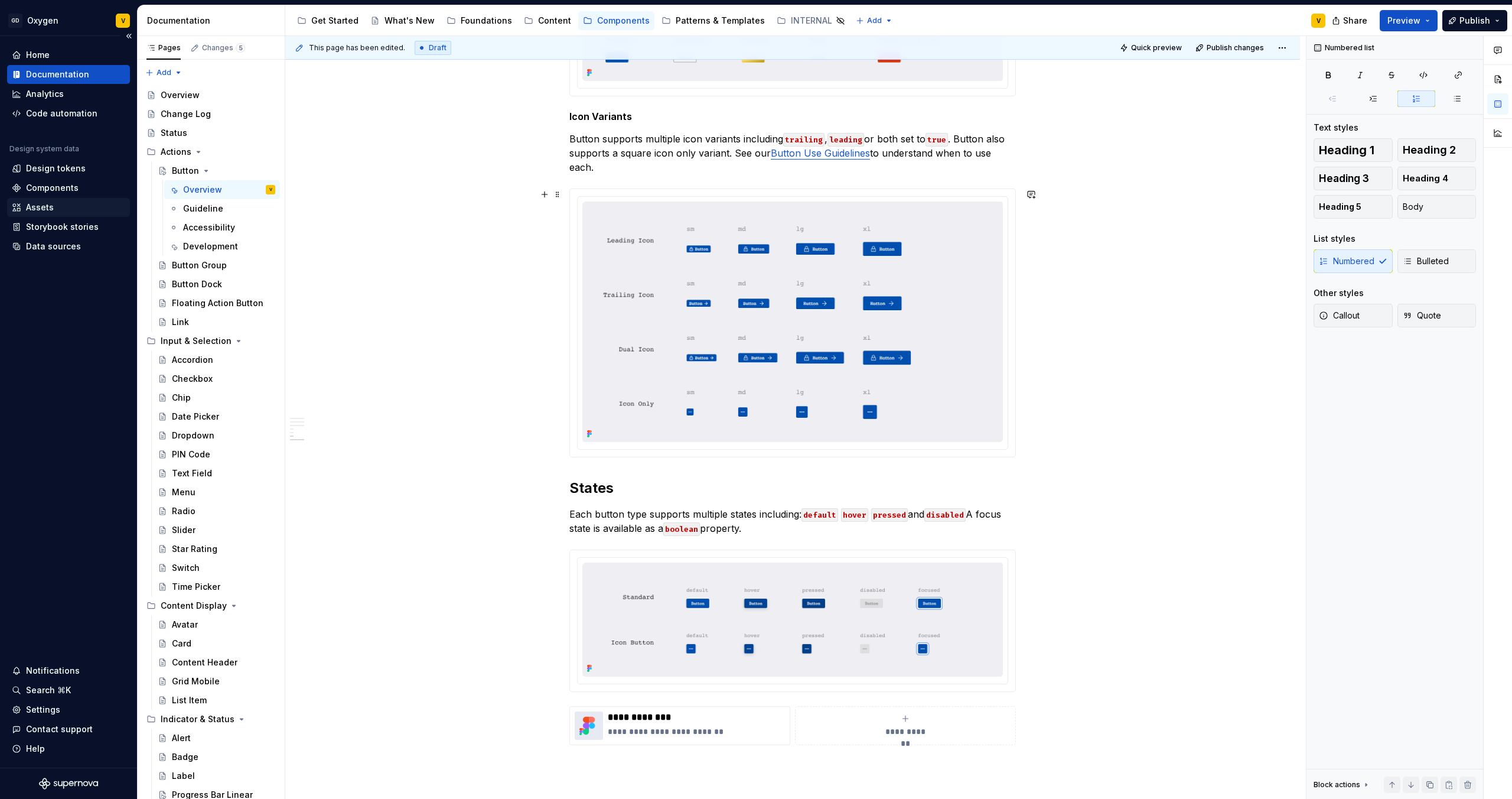
scroll to position [1813, 0]
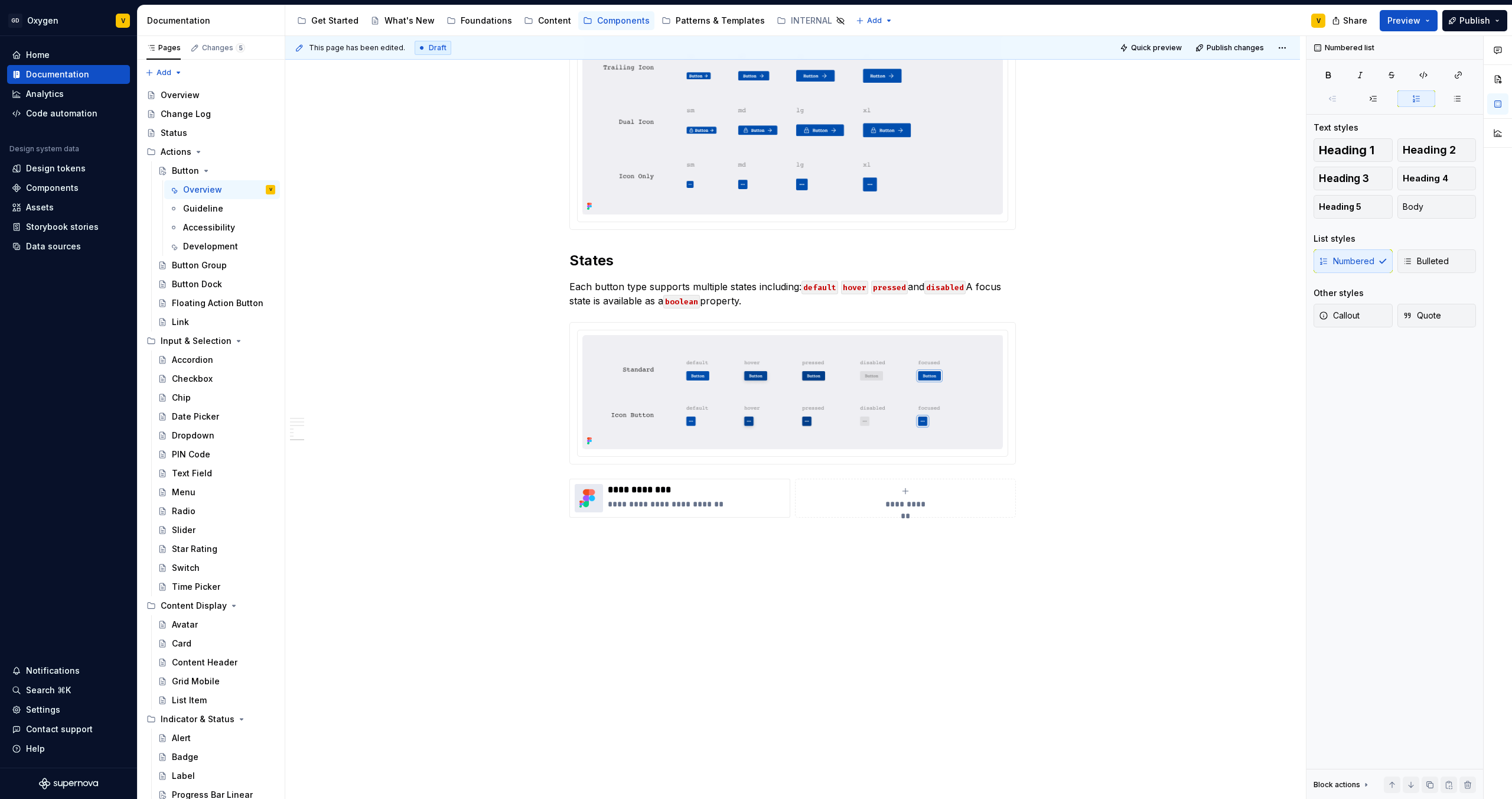
click at [749, 299] on p "Each button type supports multiple states including: default hover pressed and …" at bounding box center [792, 294] width 447 height 28
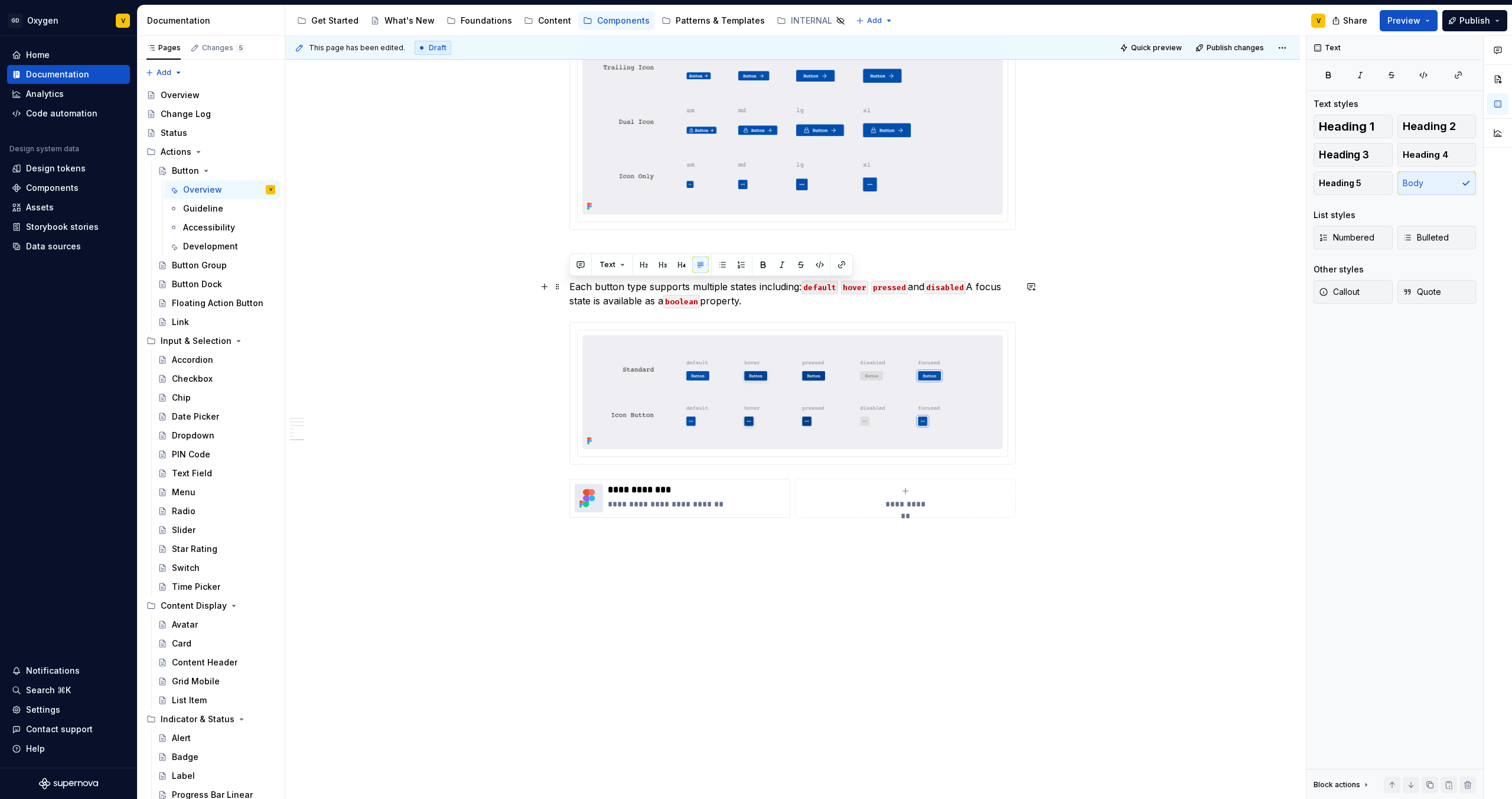
drag, startPoint x: 751, startPoint y: 301, endPoint x: 569, endPoint y: 284, distance: 182.8
click at [569, 284] on p "Each button type supports multiple states including: default hover pressed and …" at bounding box center [792, 294] width 447 height 28
click at [569, 288] on p "he Button adapts visually and behaviorally to different user interactions and s…" at bounding box center [792, 294] width 447 height 28
drag, startPoint x: 789, startPoint y: 298, endPoint x: 557, endPoint y: 282, distance: 232.6
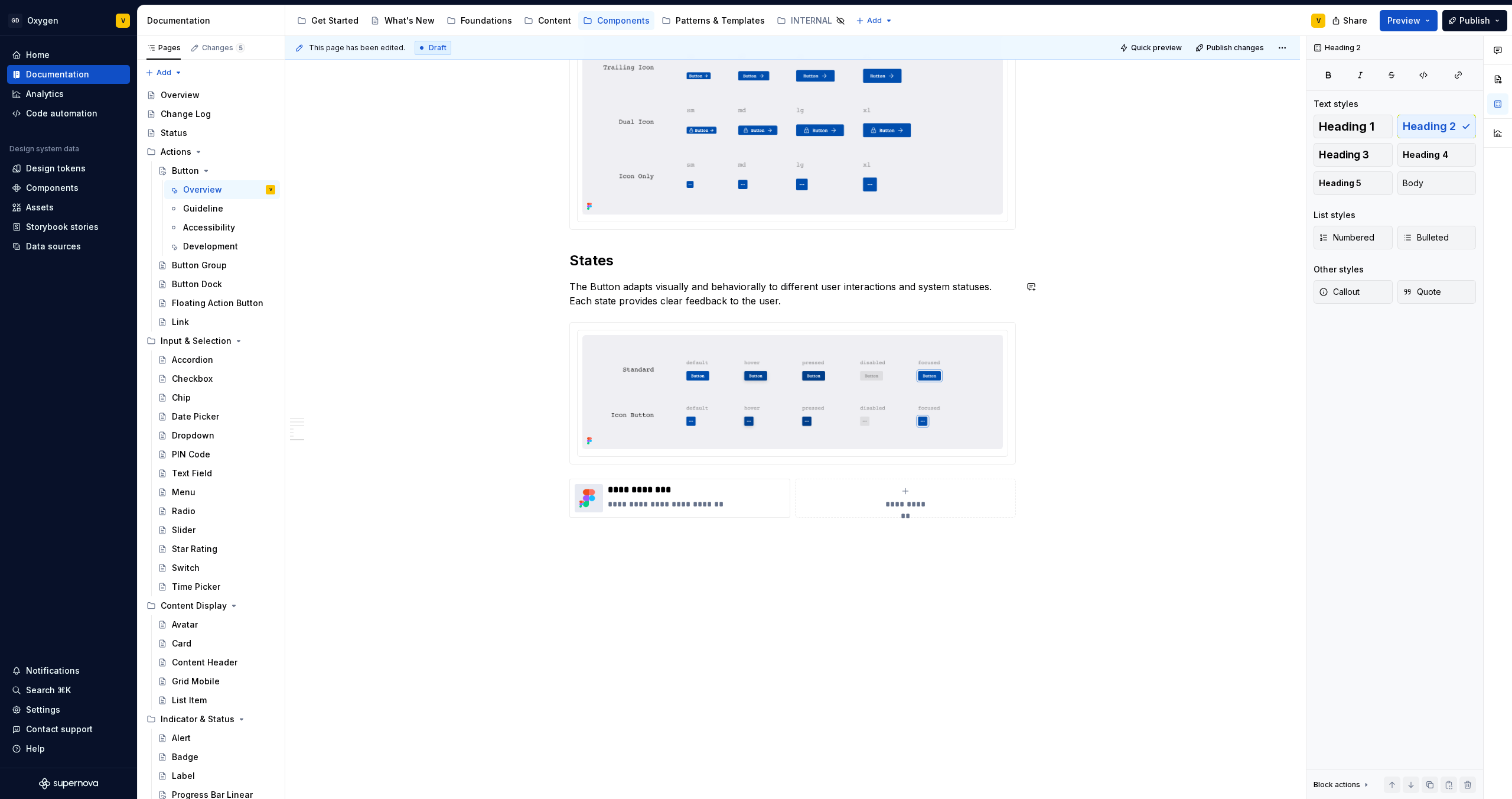
drag, startPoint x: 799, startPoint y: 315, endPoint x: 759, endPoint y: 319, distance: 40.2
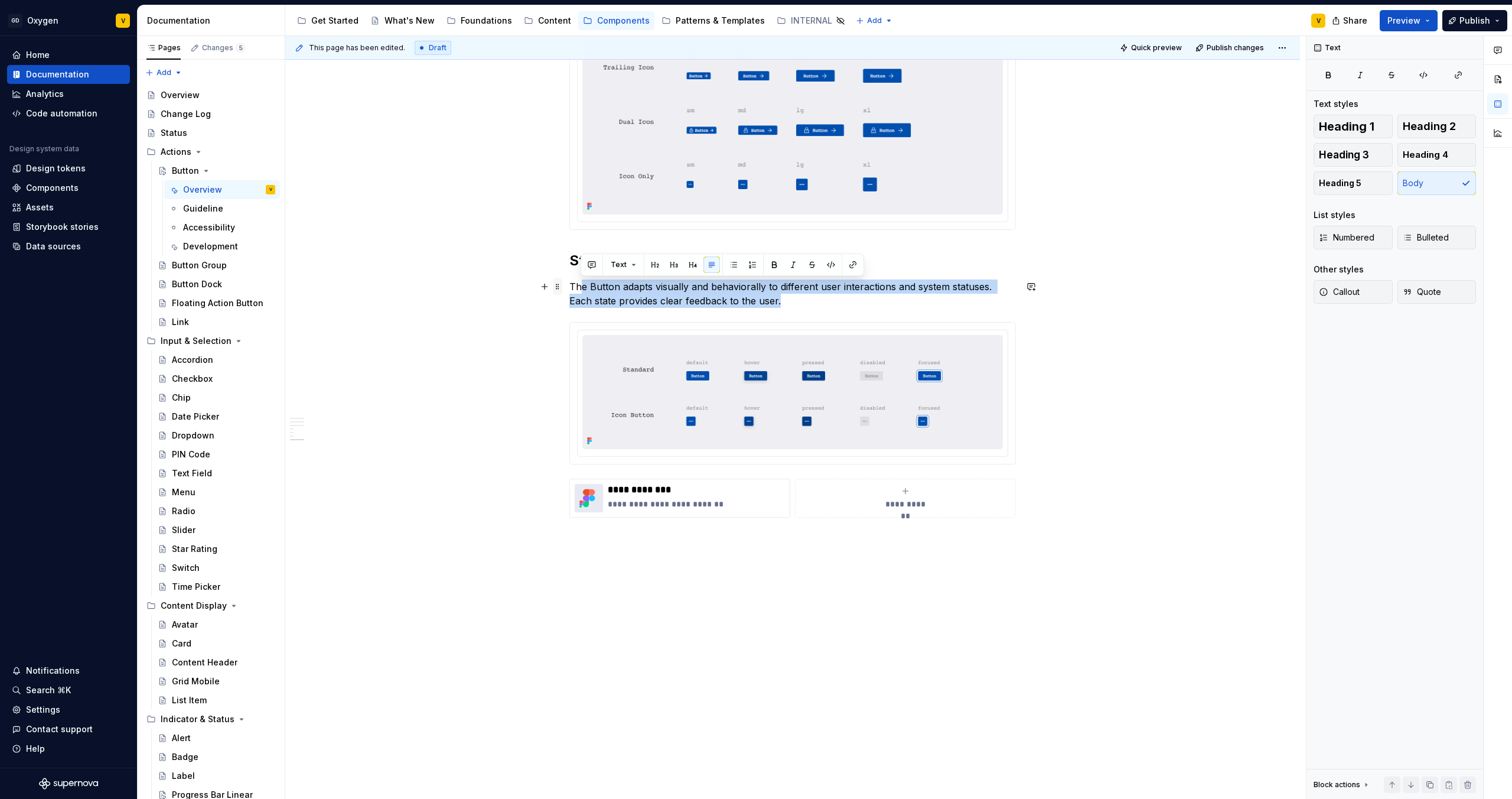
drag, startPoint x: 781, startPoint y: 303, endPoint x: 554, endPoint y: 282, distance: 228.0
click at [554, 282] on span at bounding box center [557, 286] width 9 height 16
click at [768, 280] on p "The Button adapts visually and behaviorally to different user interactions and …" at bounding box center [792, 294] width 447 height 28
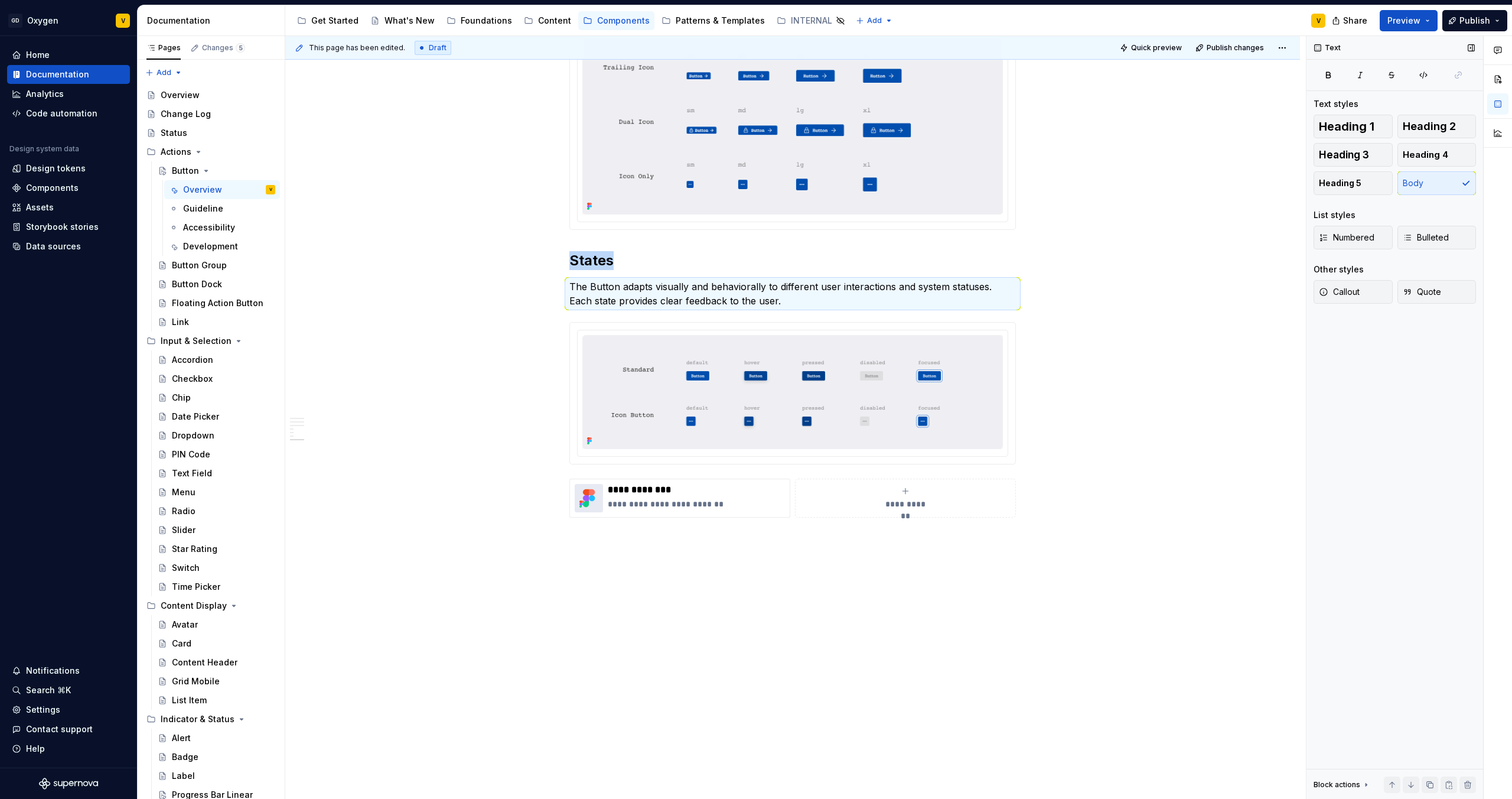
click at [1365, 436] on div "Text Text styles Heading 1 Heading 2 Heading 3 Heading 4 Heading 5 Body List st…" at bounding box center [1395, 417] width 177 height 764
click at [823, 297] on p "The Button adapts visually and behaviorally to different user interactions and …" at bounding box center [792, 294] width 447 height 28
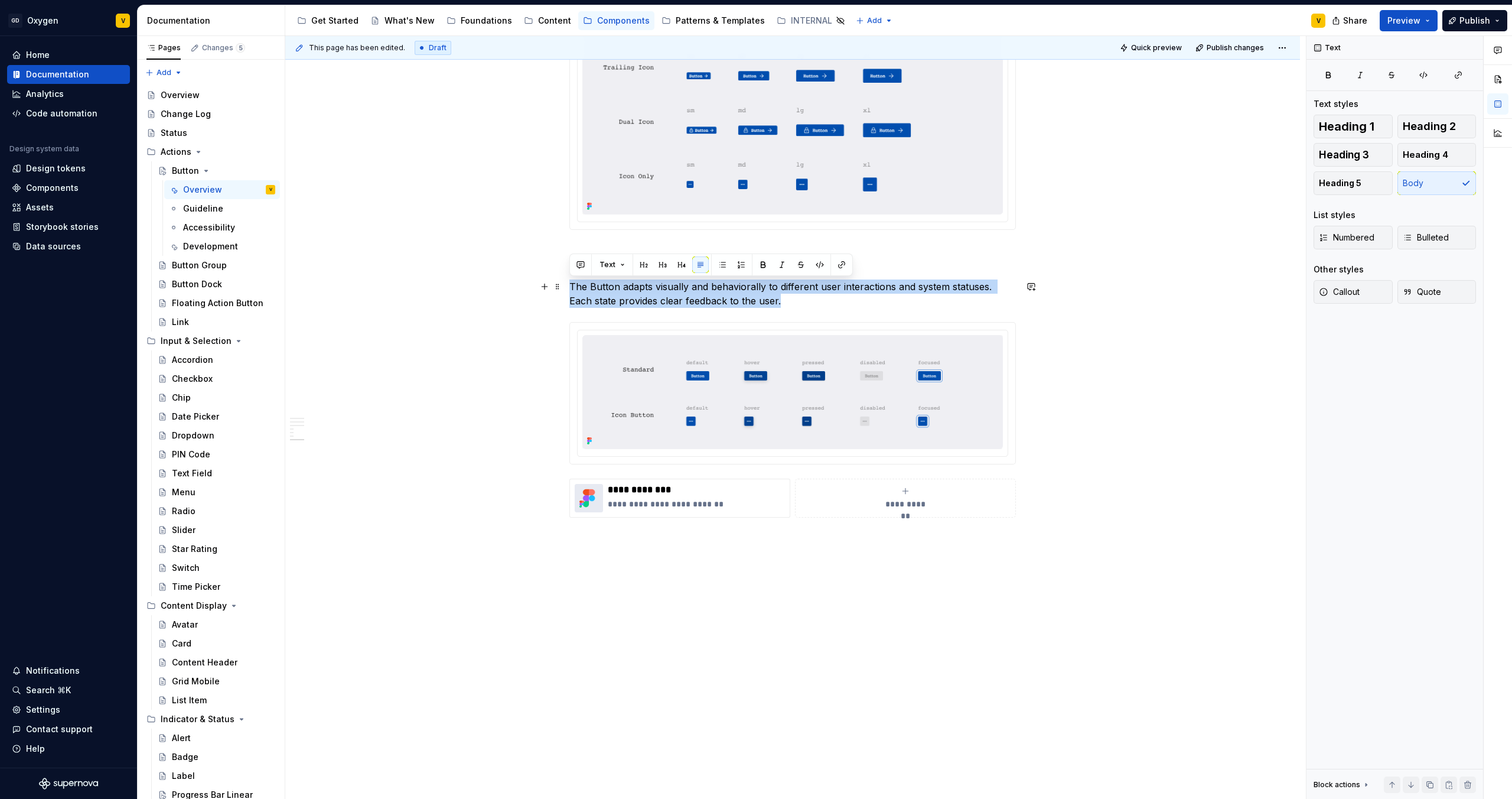
drag, startPoint x: 778, startPoint y: 299, endPoint x: 569, endPoint y: 288, distance: 209.3
click at [569, 288] on p "The Button adapts visually and behaviorally to different user interactions and …" at bounding box center [792, 294] width 447 height 28
click at [782, 261] on button "button" at bounding box center [782, 264] width 16 height 16
click at [792, 304] on p "The Button adapts visually and behaviorally to different user interactions and …" at bounding box center [792, 294] width 447 height 28
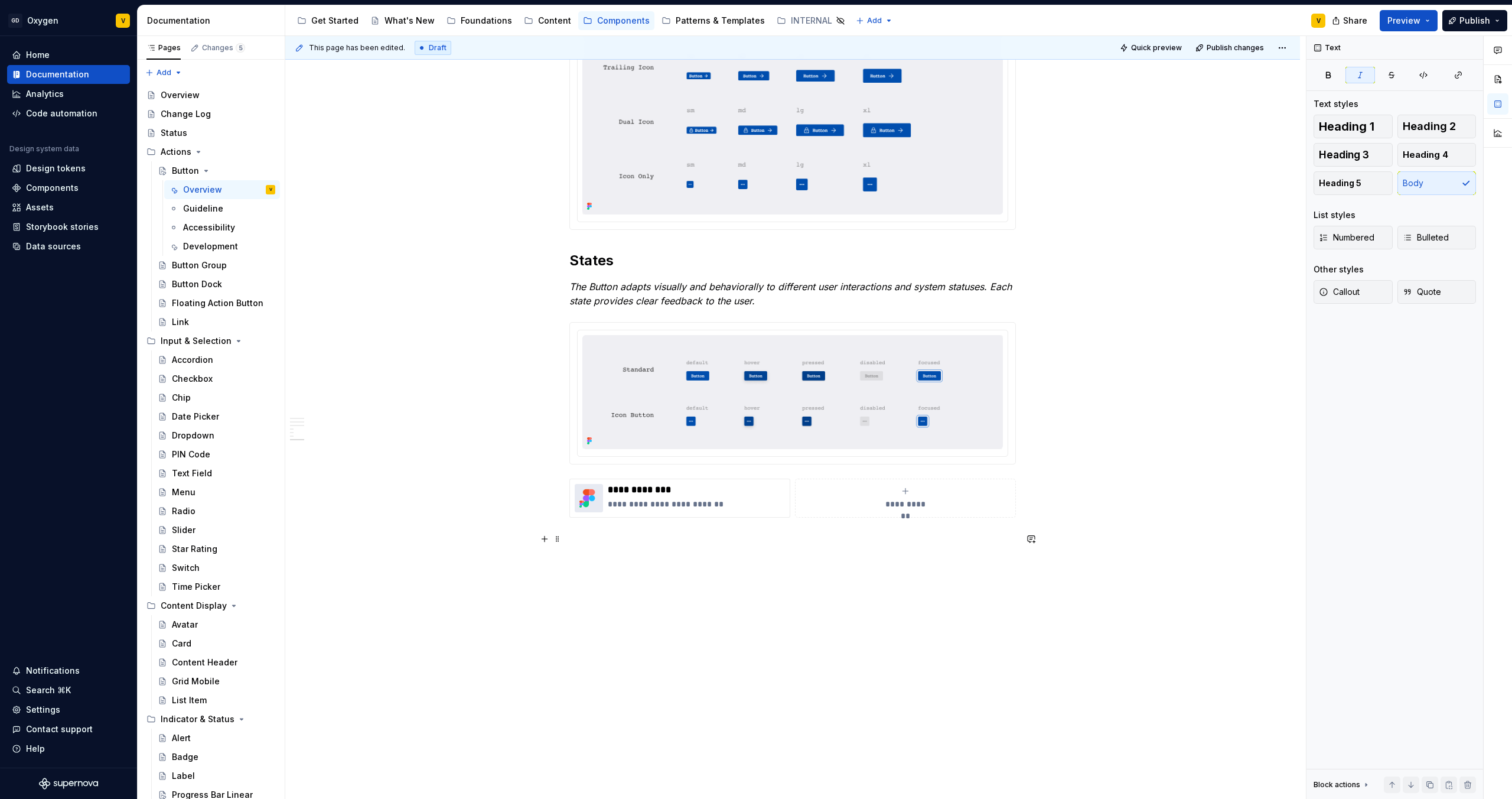
click at [787, 543] on p at bounding box center [792, 539] width 447 height 14
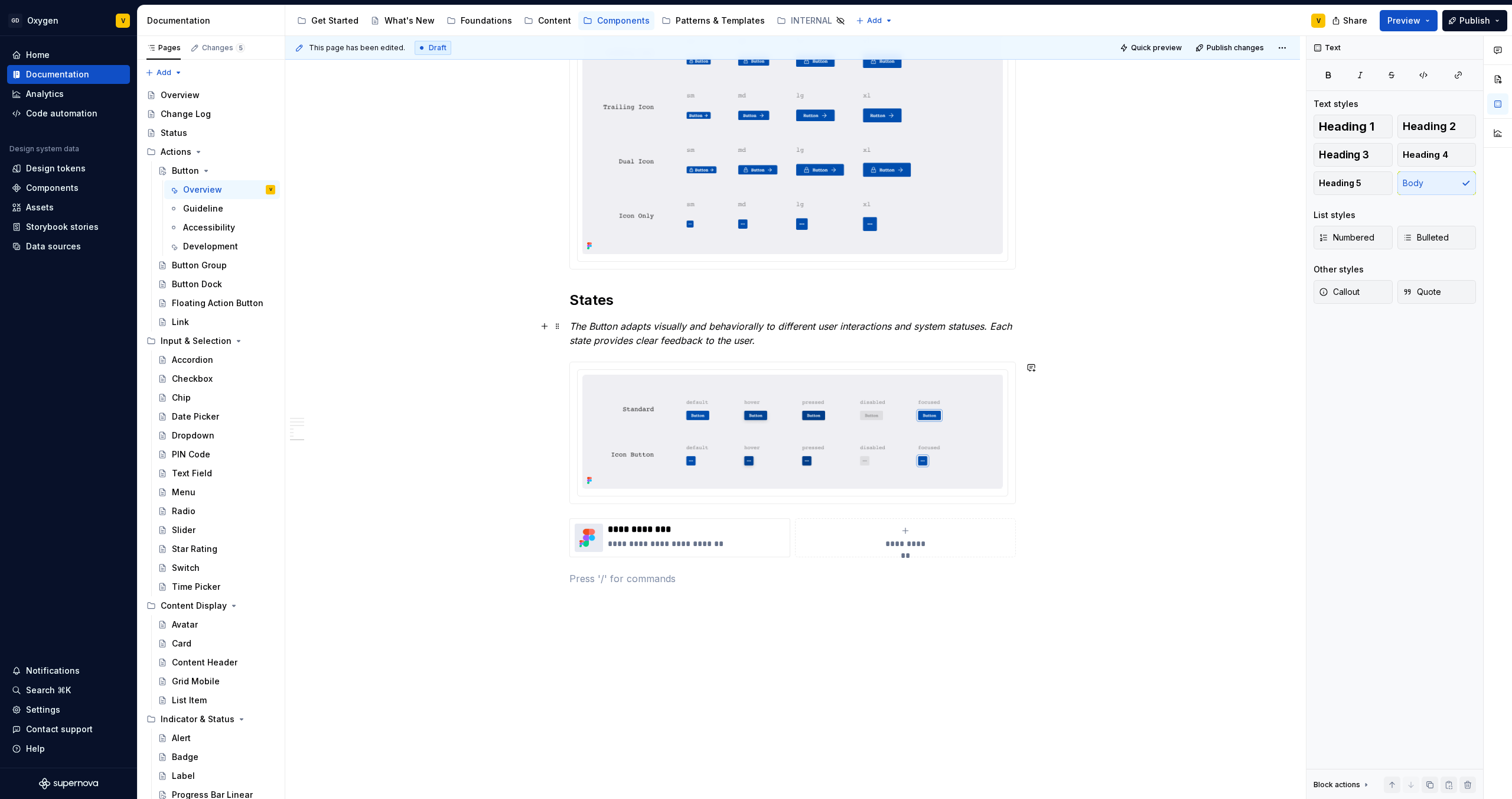
scroll to position [1723, 0]
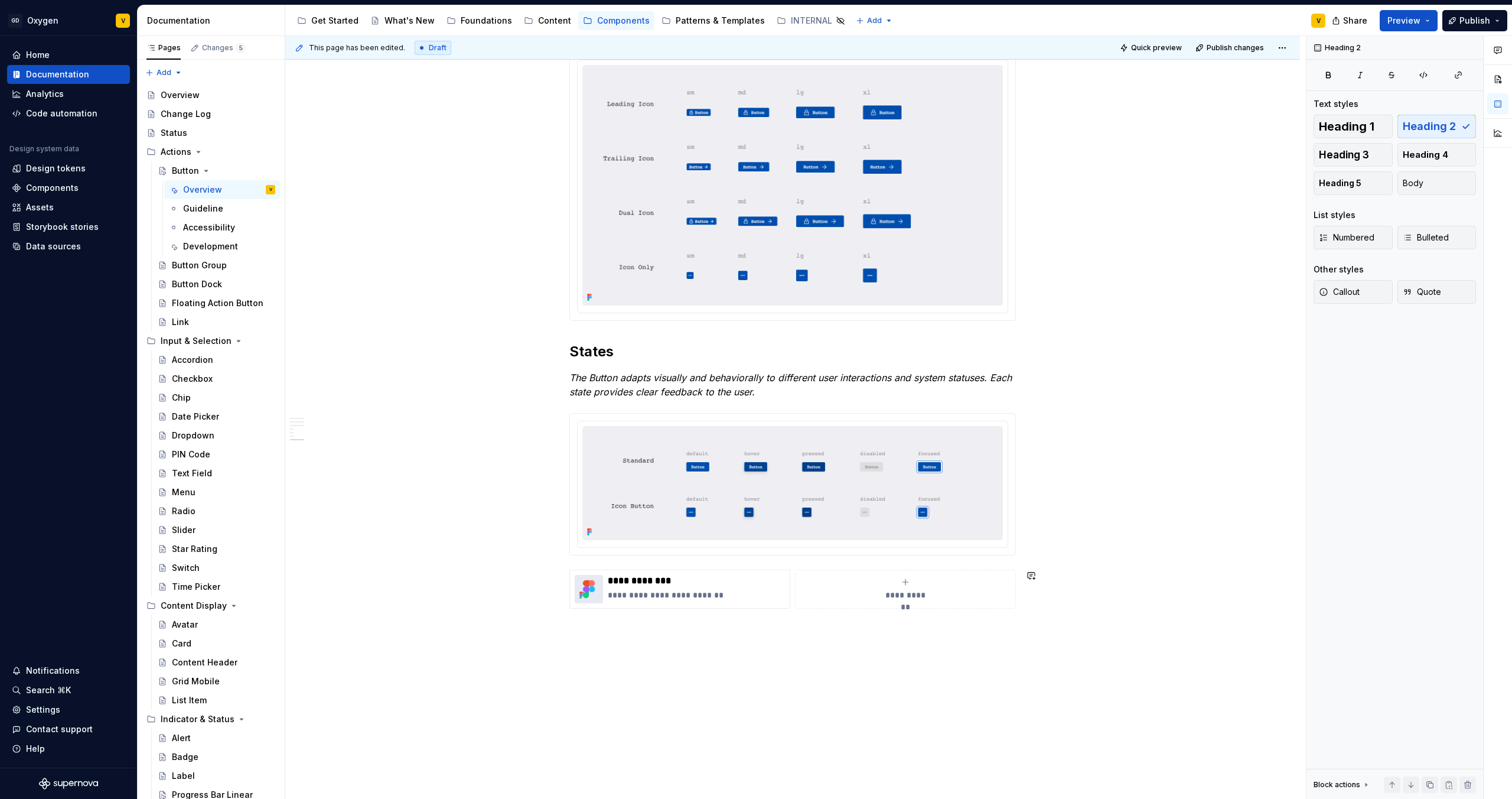
click at [581, 634] on p at bounding box center [792, 630] width 447 height 14
click at [544, 633] on button "button" at bounding box center [544, 629] width 16 height 16
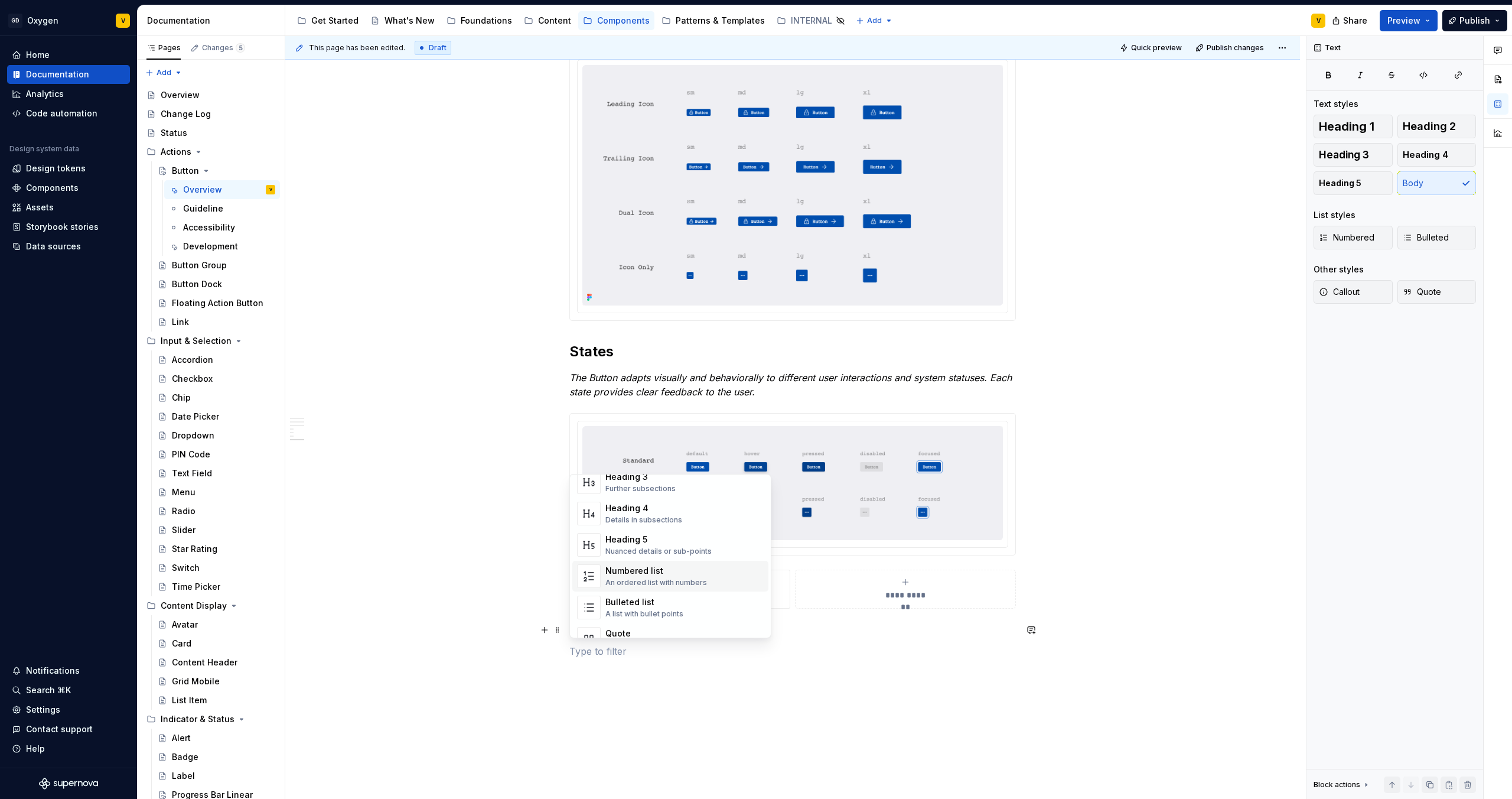
scroll to position [155, 0]
click at [664, 547] on div "An ordered list with numbers" at bounding box center [657, 549] width 102 height 9
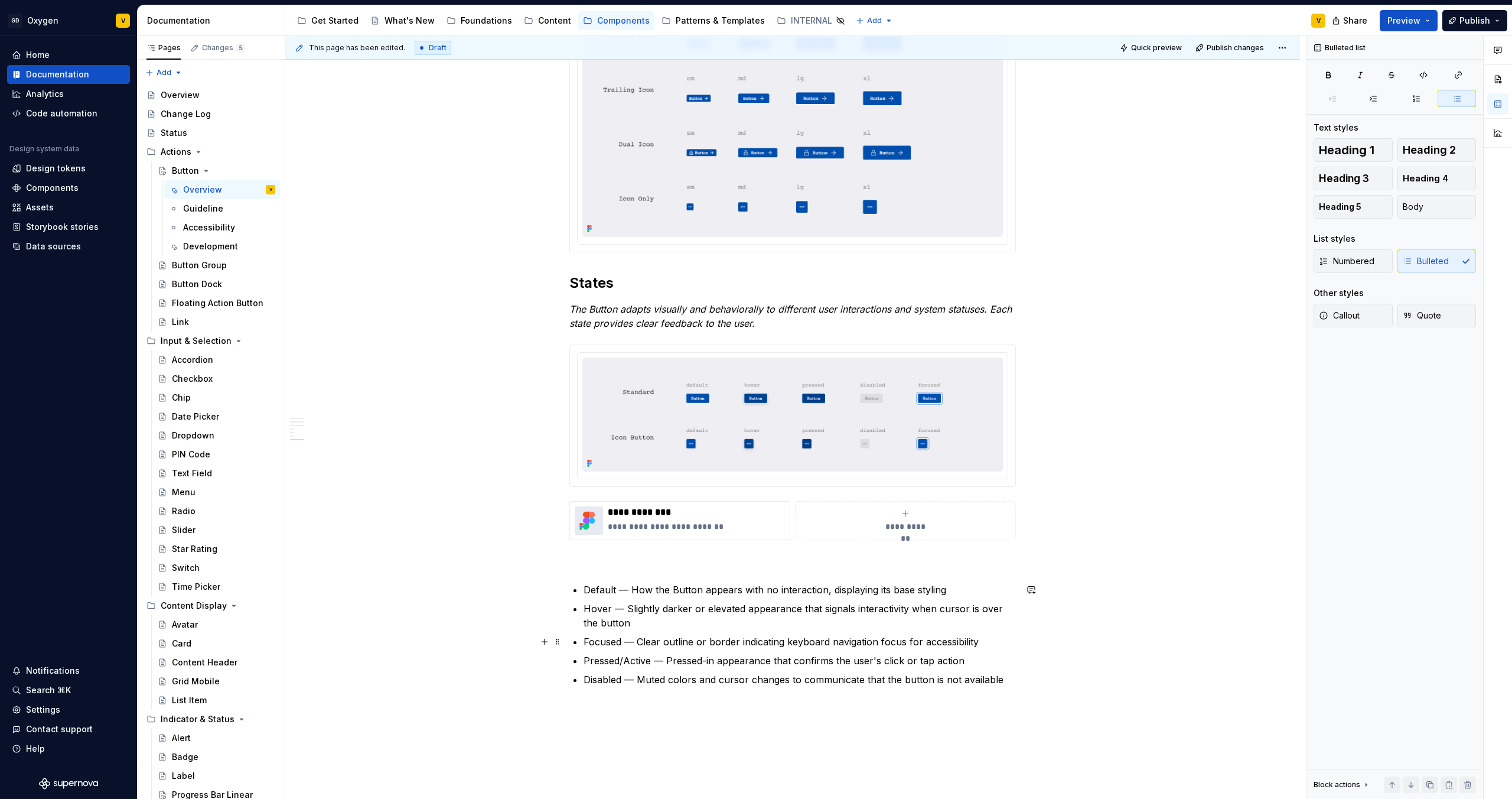
scroll to position [1803, 0]
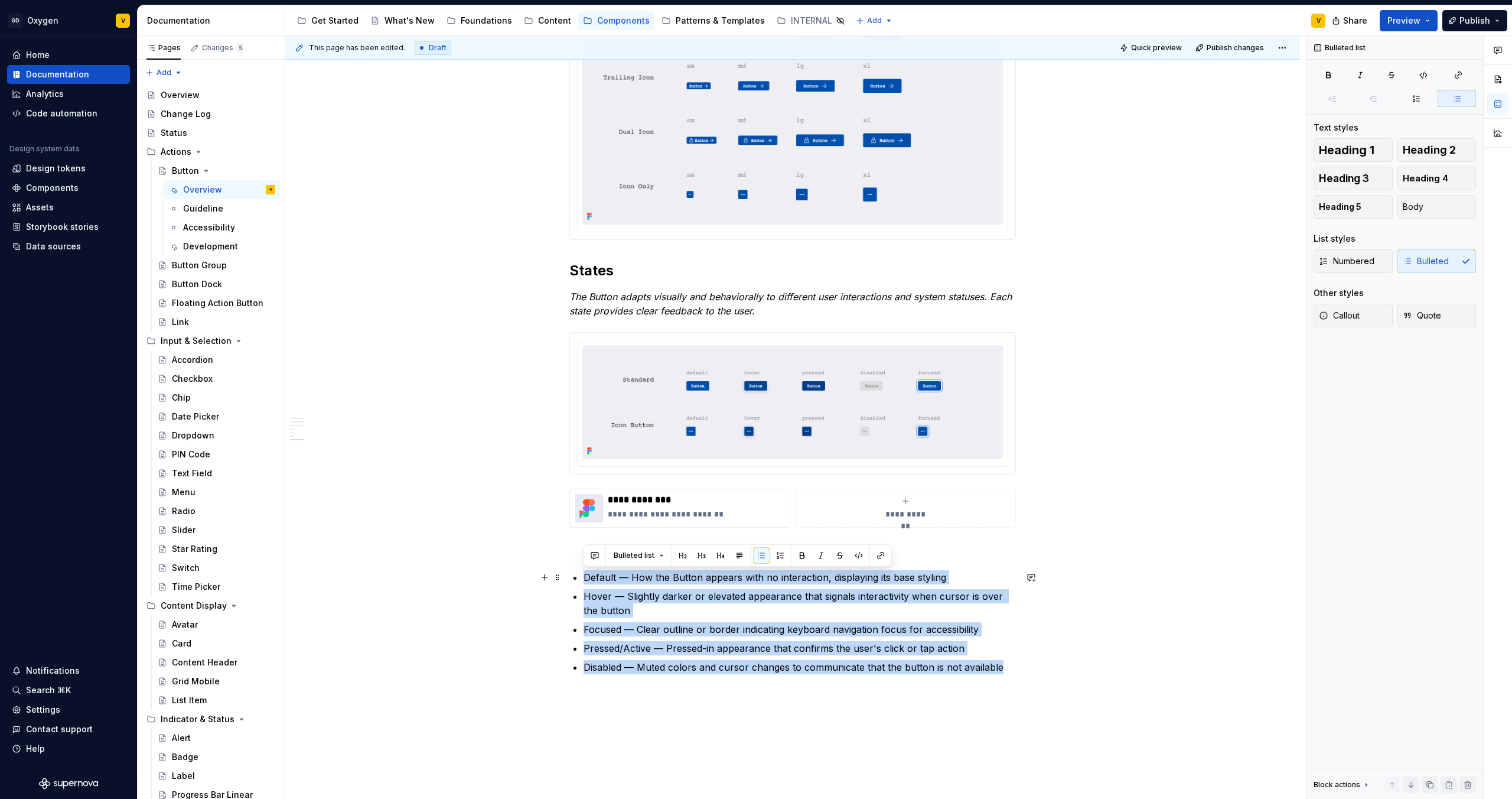
drag, startPoint x: 1006, startPoint y: 669, endPoint x: 569, endPoint y: 570, distance: 448.1
click at [779, 558] on button "button" at bounding box center [780, 555] width 16 height 16
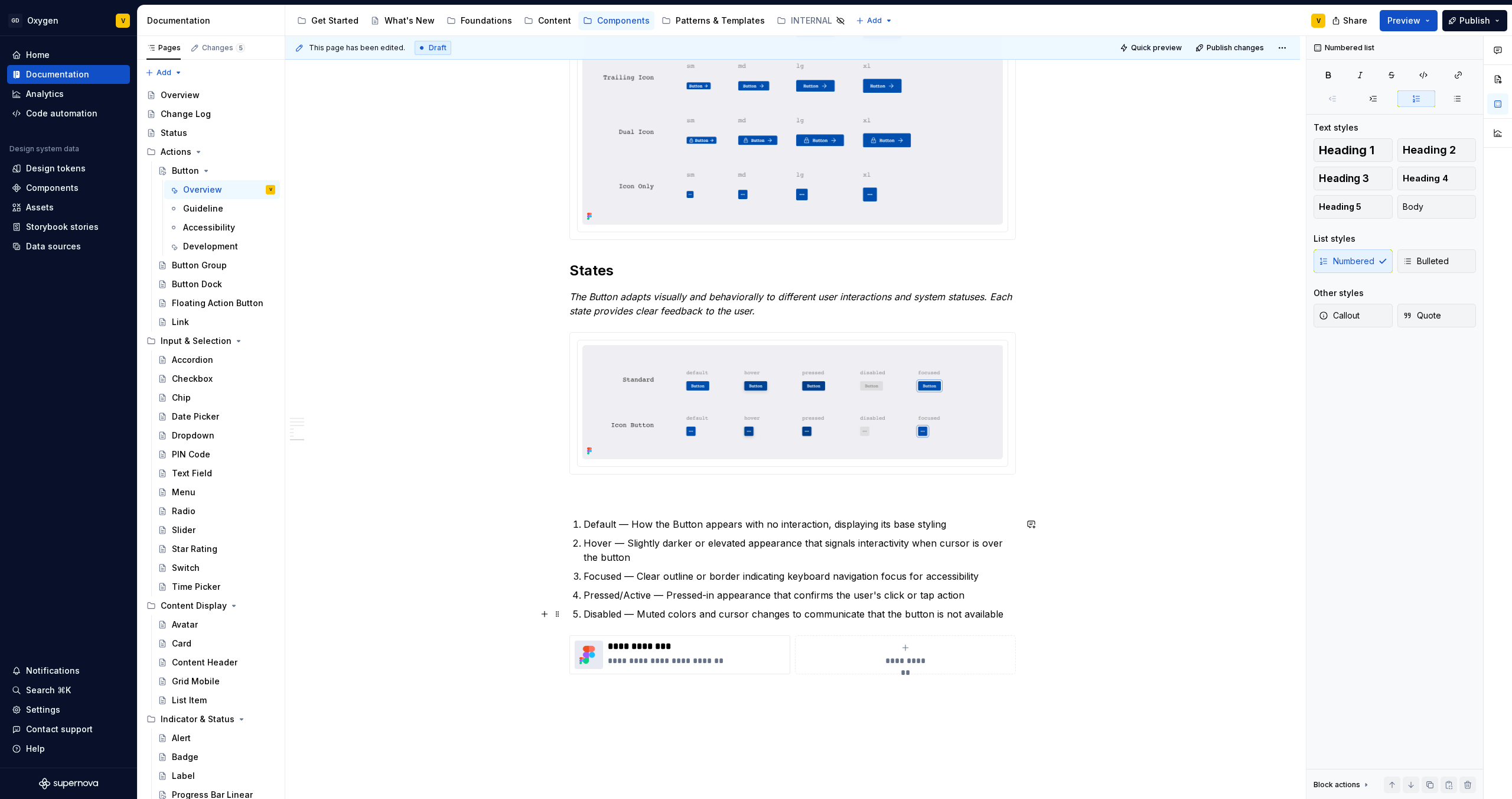
click at [1012, 616] on p "Disabled — Muted colors and cursor changes to communicate that the button is no…" at bounding box center [799, 614] width 432 height 14
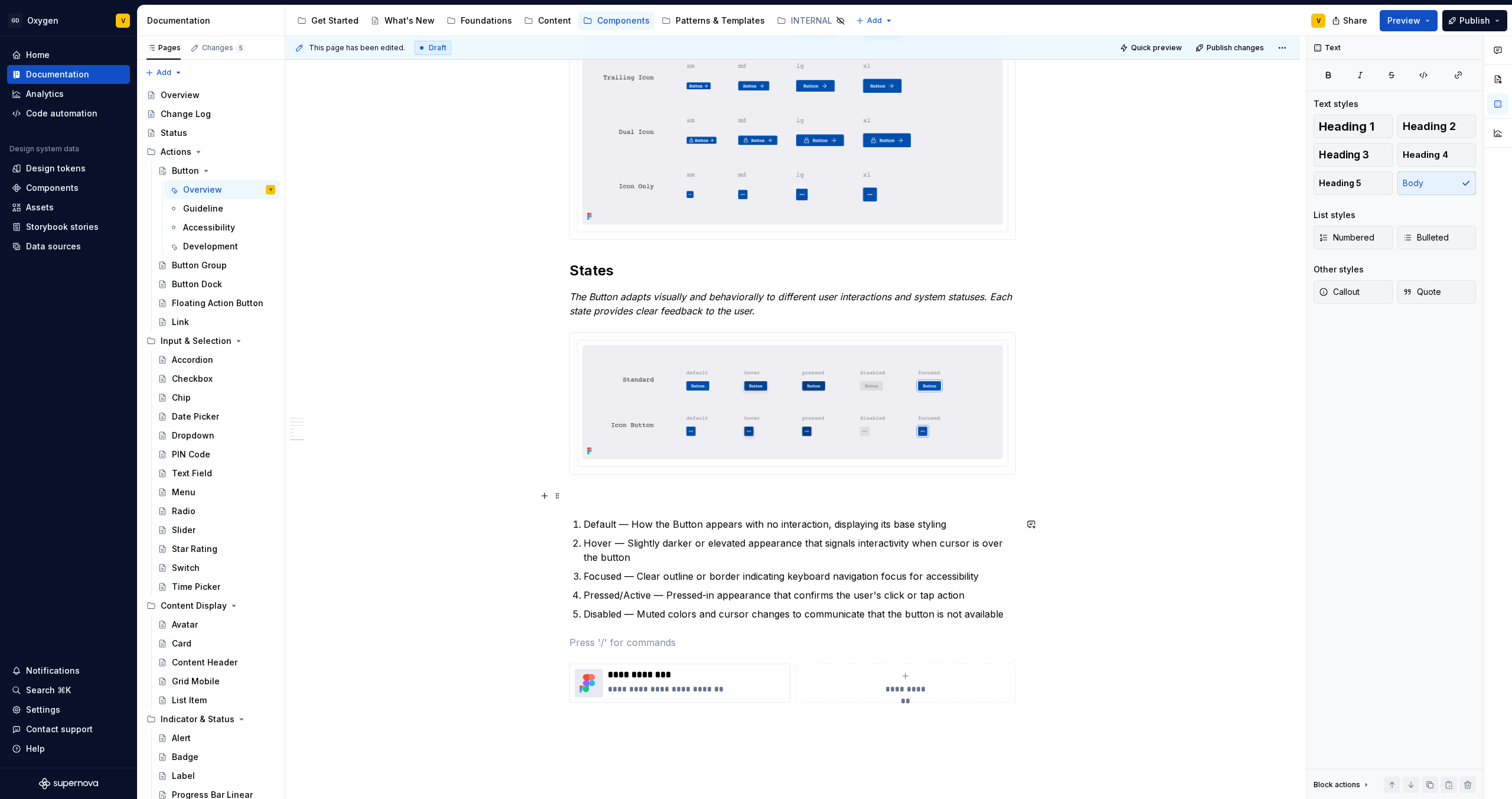
click at [600, 501] on p at bounding box center [792, 496] width 447 height 14
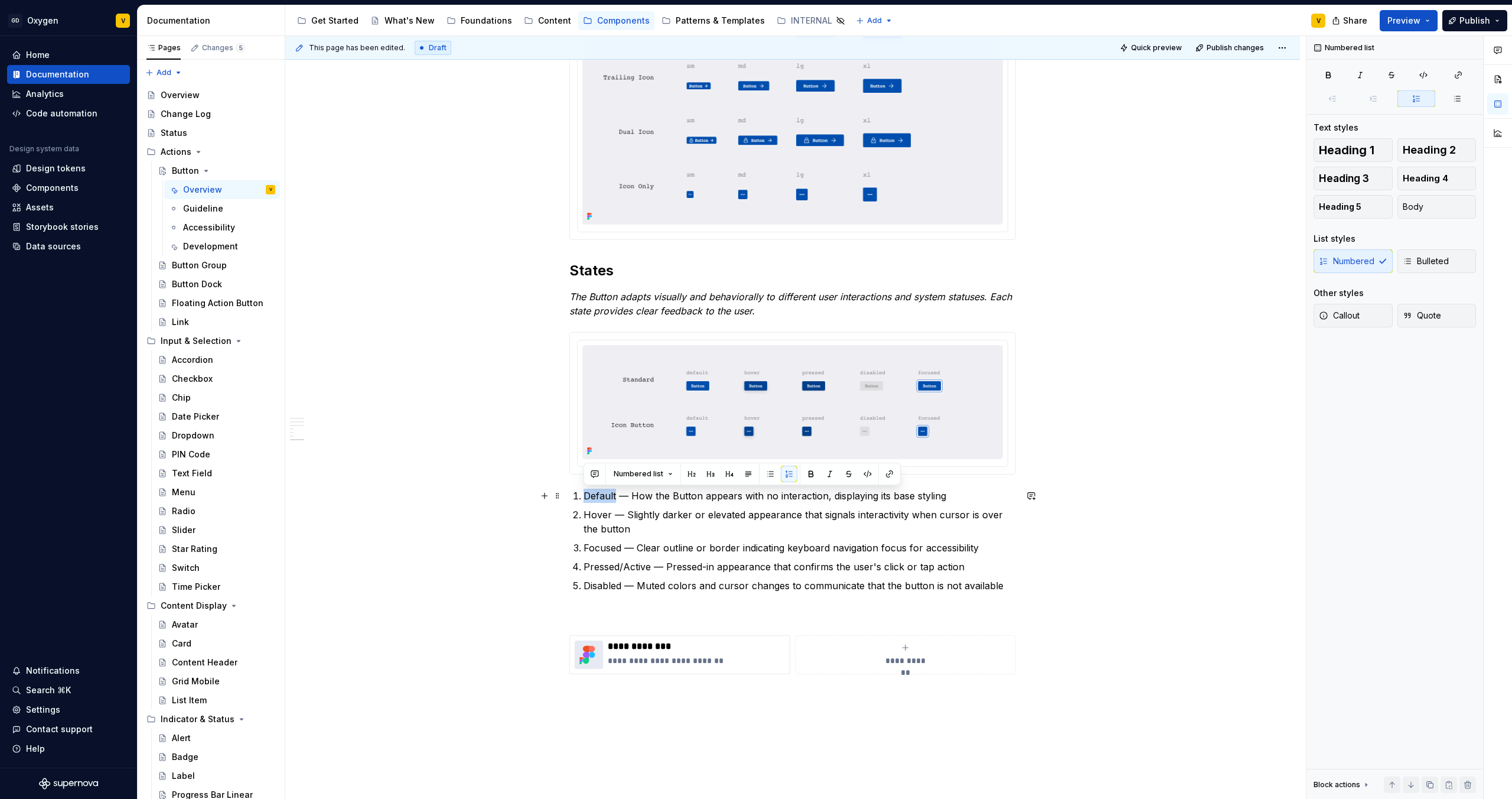
drag, startPoint x: 615, startPoint y: 496, endPoint x: 576, endPoint y: 494, distance: 39.1
click at [584, 494] on li "Default — How the Button appears with no interaction, displaying its base styli…" at bounding box center [799, 496] width 432 height 14
click at [805, 475] on button "button" at bounding box center [810, 474] width 16 height 16
drag, startPoint x: 611, startPoint y: 516, endPoint x: 582, endPoint y: 516, distance: 29.0
click at [584, 516] on li "Hover — Slightly darker or elevated appearance that signals interactivity when …" at bounding box center [799, 521] width 432 height 28
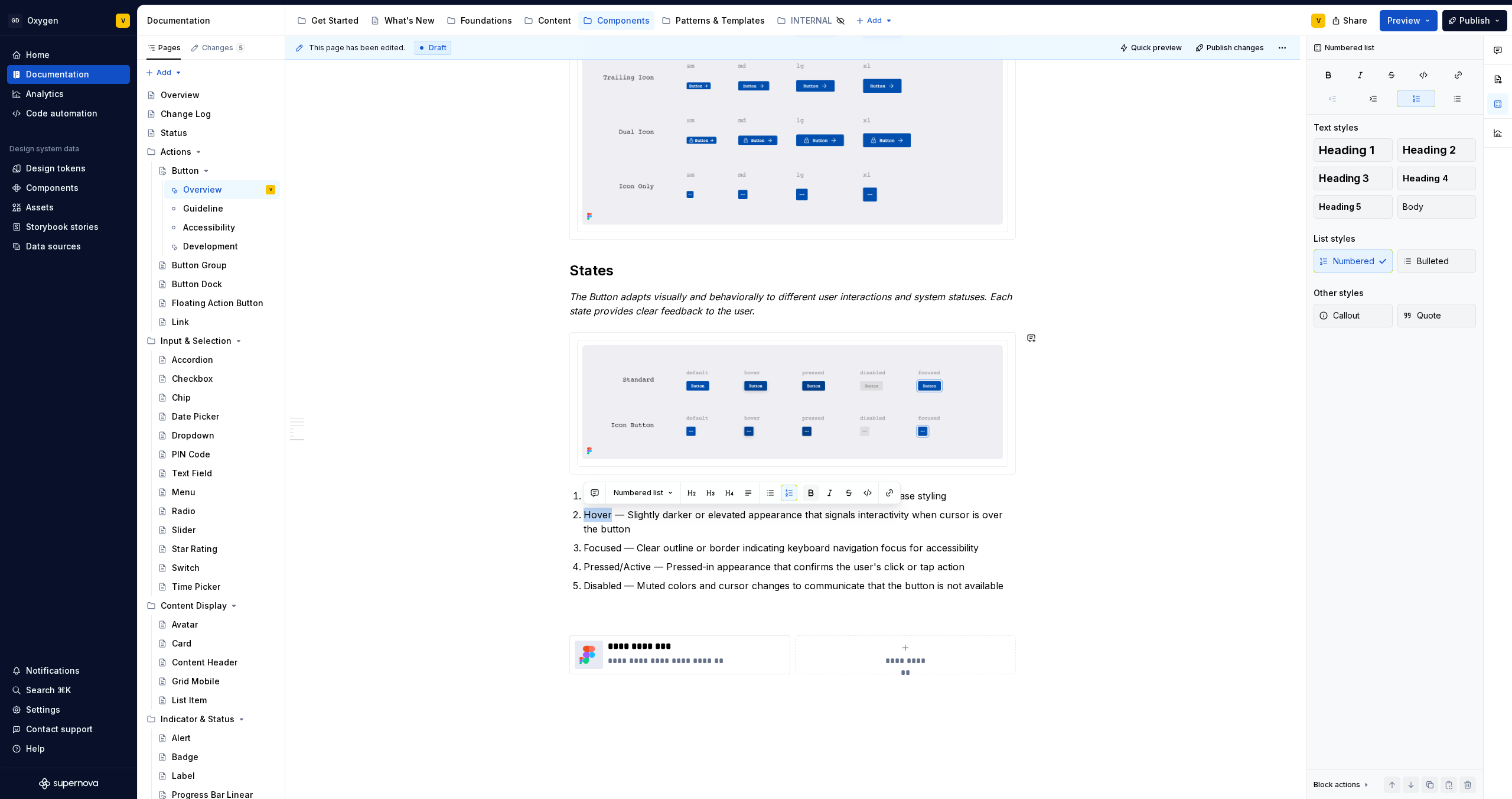
click at [807, 496] on button "button" at bounding box center [810, 492] width 16 height 16
drag, startPoint x: 621, startPoint y: 549, endPoint x: 584, endPoint y: 549, distance: 37.0
click at [584, 549] on p "Focused — Clear outline or border indicating keyboard navigation focus for acce…" at bounding box center [799, 548] width 432 height 14
click at [808, 526] on button "button" at bounding box center [810, 526] width 16 height 16
drag, startPoint x: 649, startPoint y: 567, endPoint x: 582, endPoint y: 567, distance: 67.0
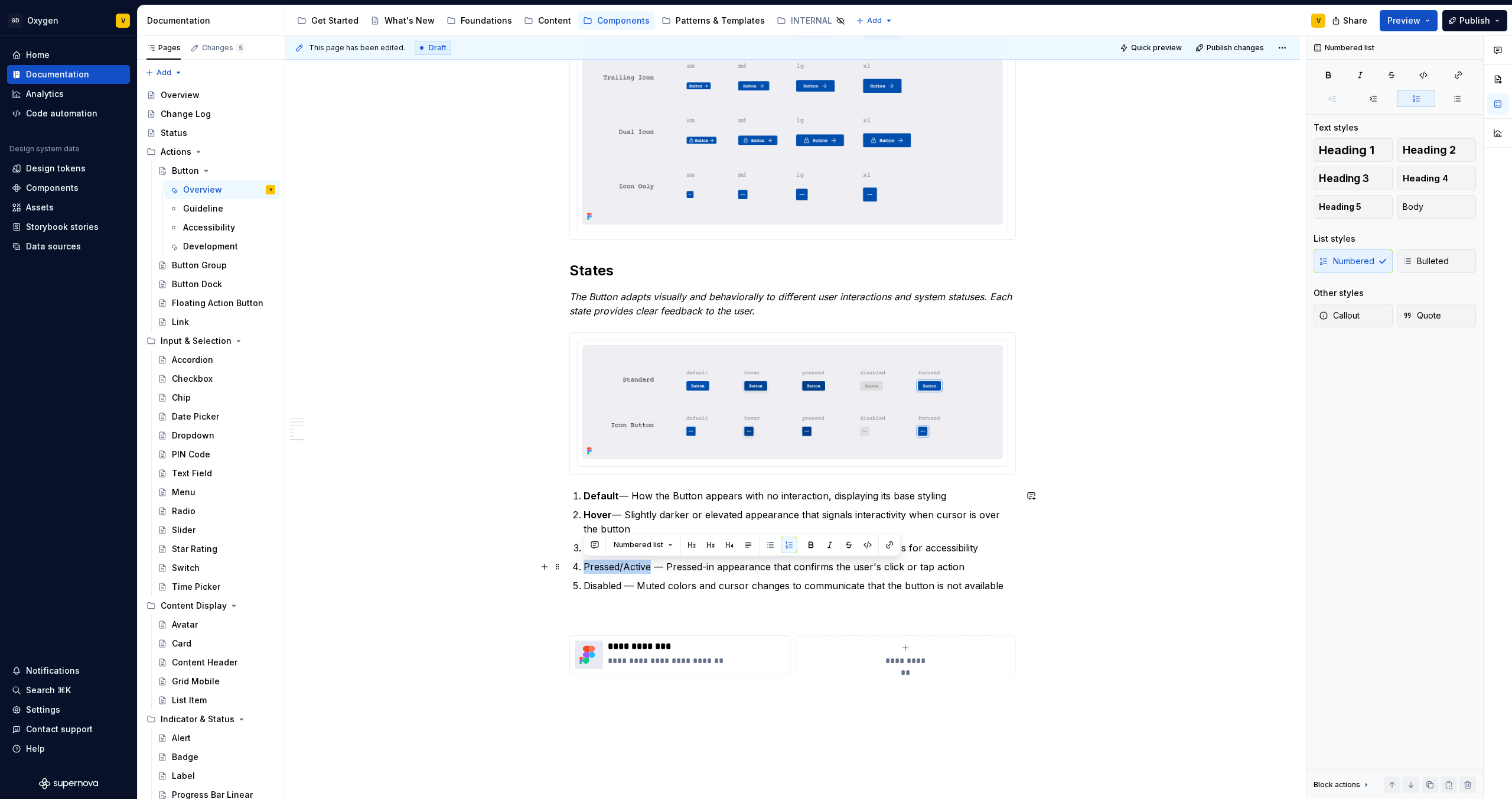
click at [584, 567] on li "Pressed/Active — Pressed-in appearance that confirms the user's click or tap ac…" at bounding box center [799, 567] width 432 height 14
click at [810, 543] on button "button" at bounding box center [810, 545] width 16 height 16
drag, startPoint x: 623, startPoint y: 589, endPoint x: 580, endPoint y: 589, distance: 43.0
click at [584, 589] on li "Disabled — Muted colors and cursor changes to communicate that the button is no…" at bounding box center [799, 586] width 432 height 14
click at [812, 565] on button "button" at bounding box center [810, 564] width 16 height 16
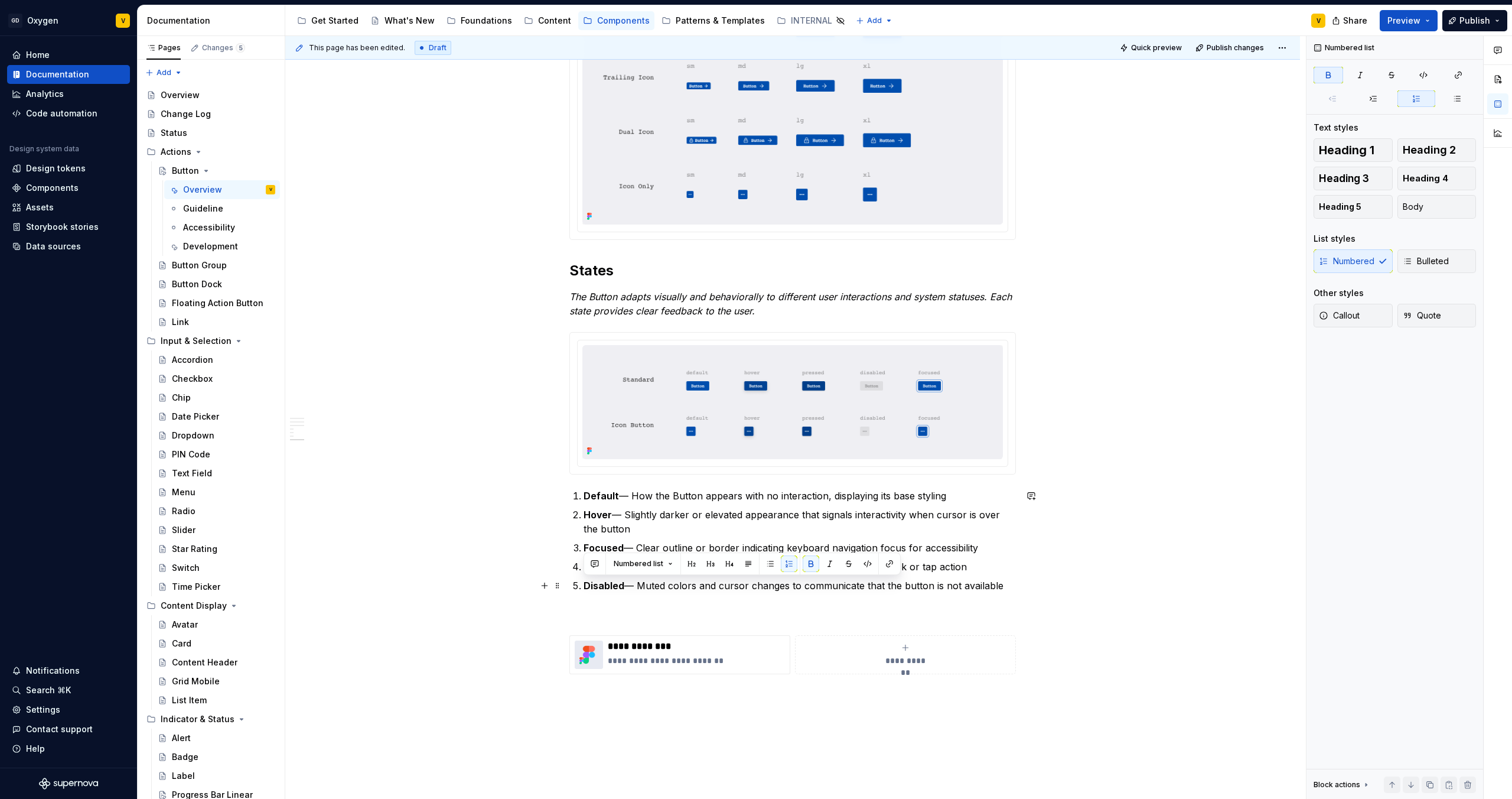
click at [752, 588] on p "Disabled — Muted colors and cursor changes to communicate that the button is no…" at bounding box center [799, 586] width 432 height 14
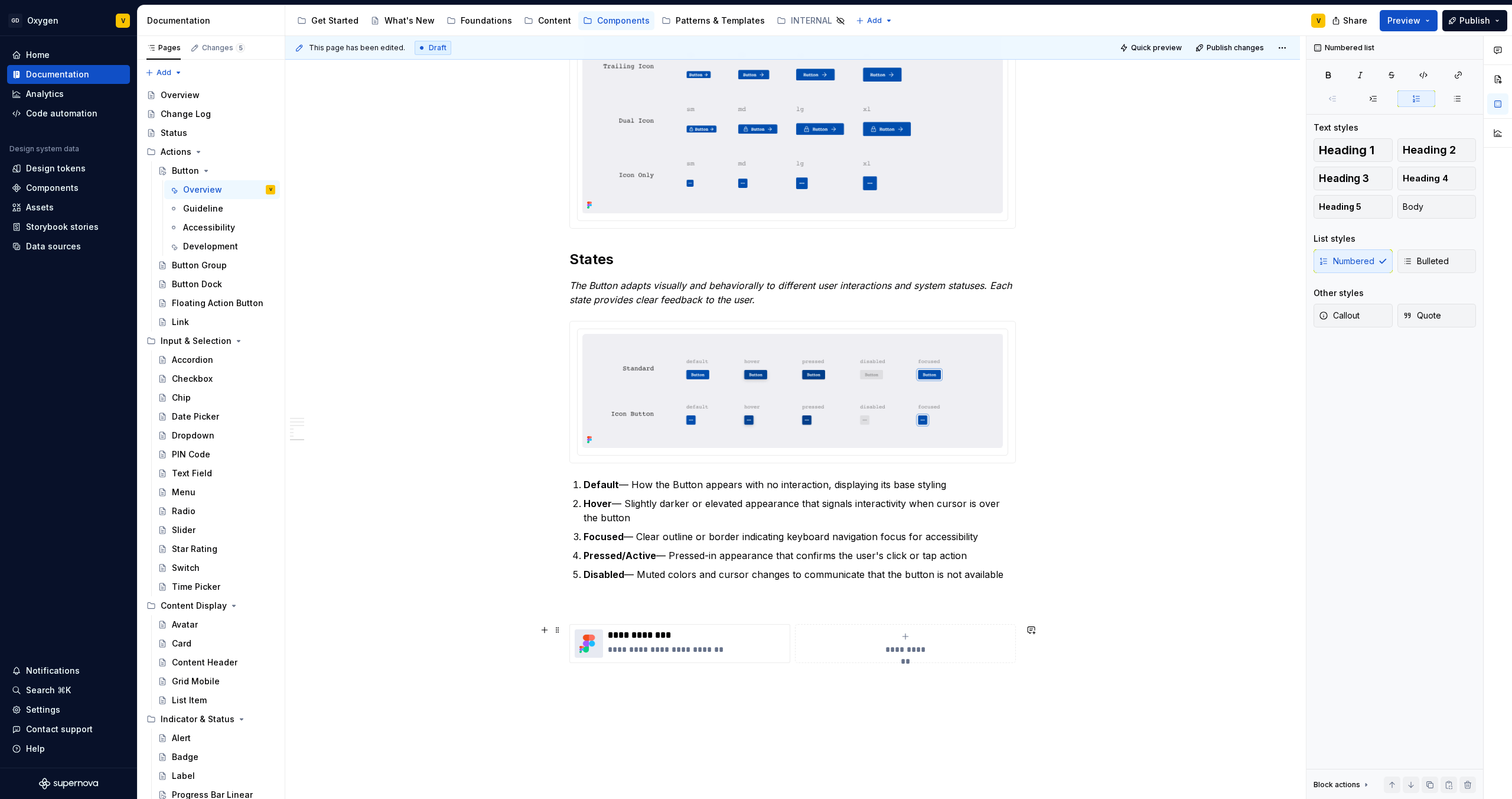
scroll to position [1820, 0]
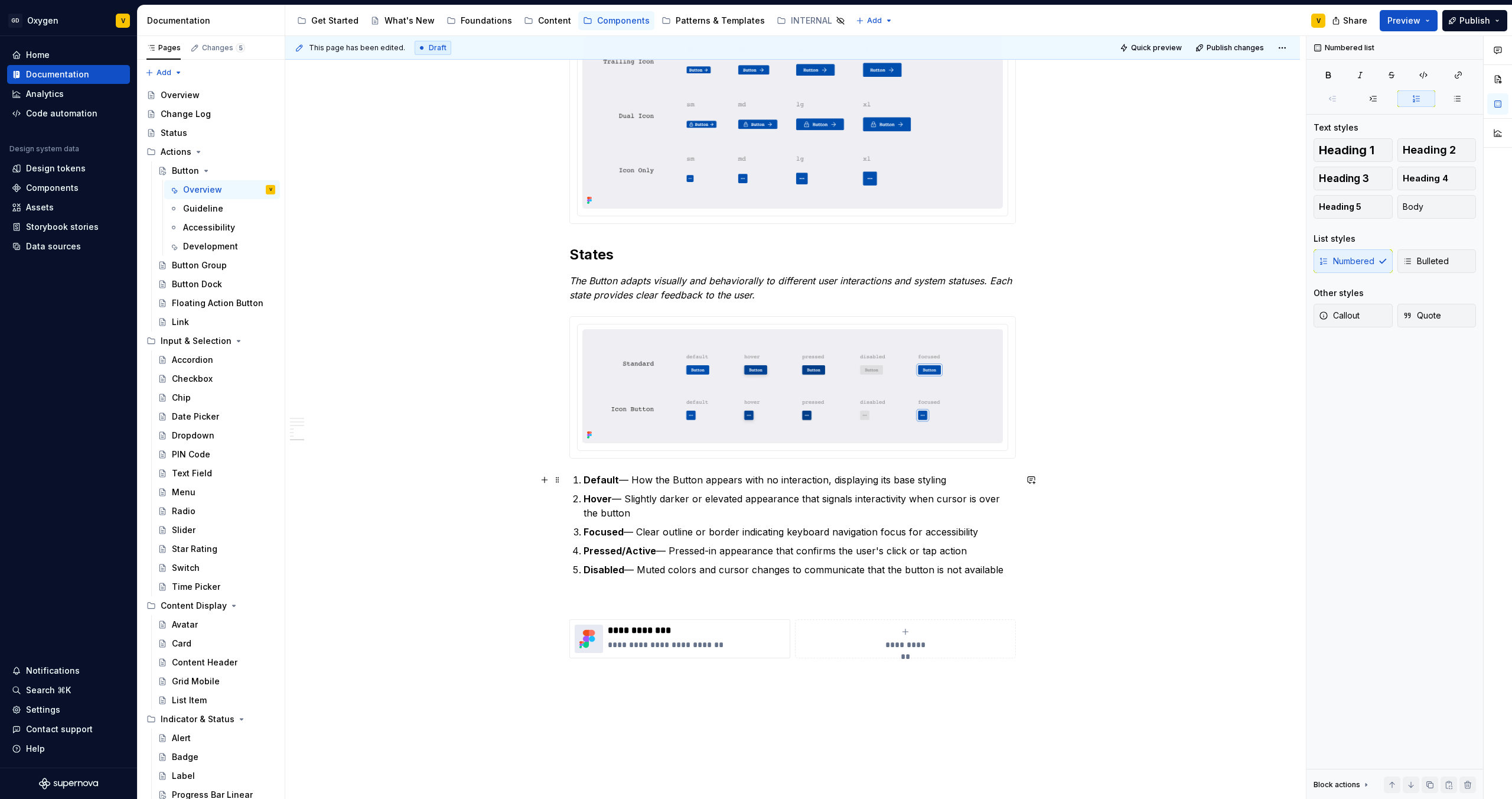
click at [945, 485] on p "Default — How the Button appears with no interaction, displaying its base styli…" at bounding box center [799, 480] width 432 height 14
click at [947, 517] on p "Hover — Slightly darker or elevated appearance that signals interactivity when …" at bounding box center [799, 505] width 432 height 28
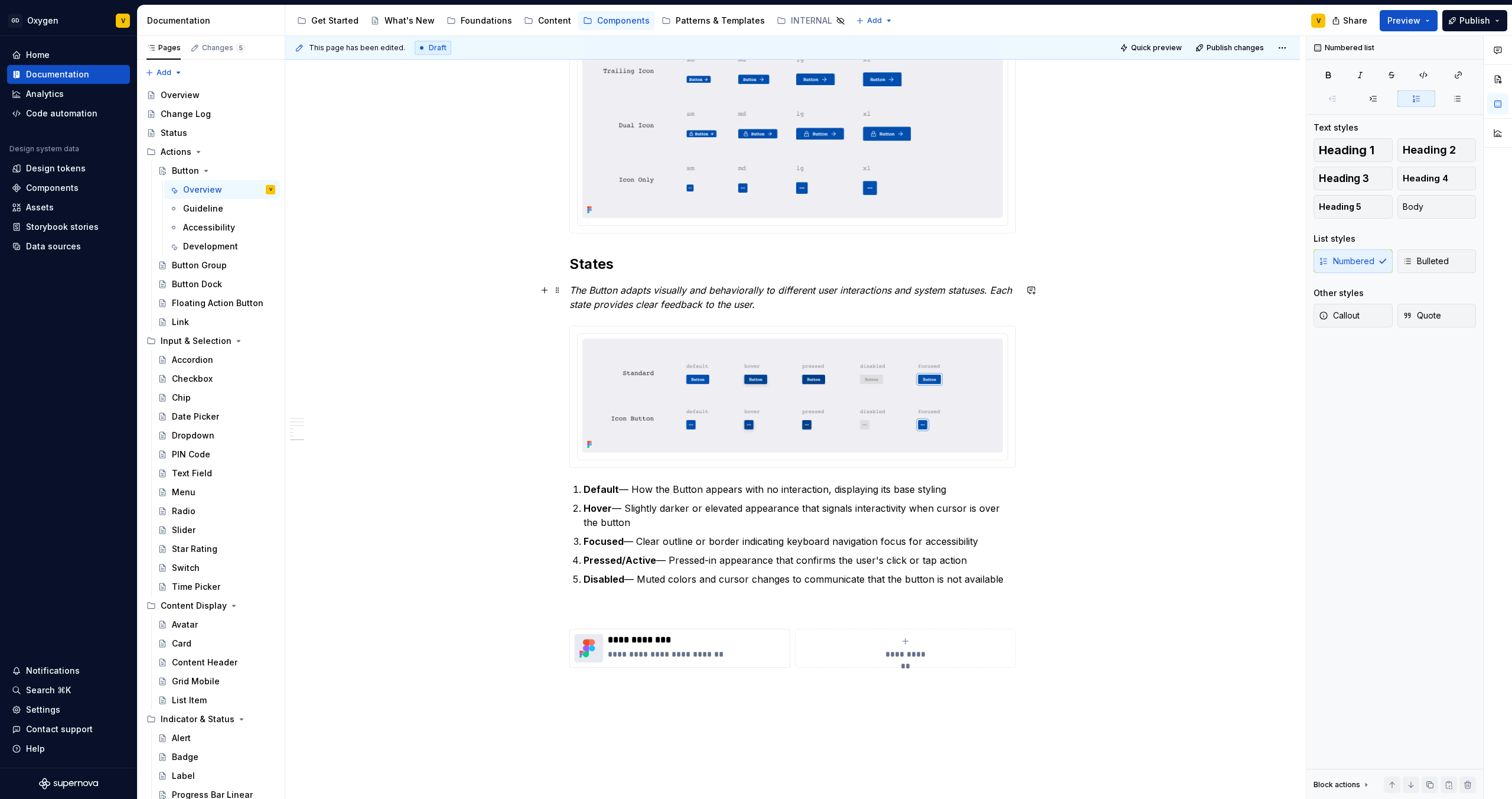
click at [795, 305] on p "The Button adapts visually and behaviorally to different user interactions and …" at bounding box center [792, 297] width 447 height 28
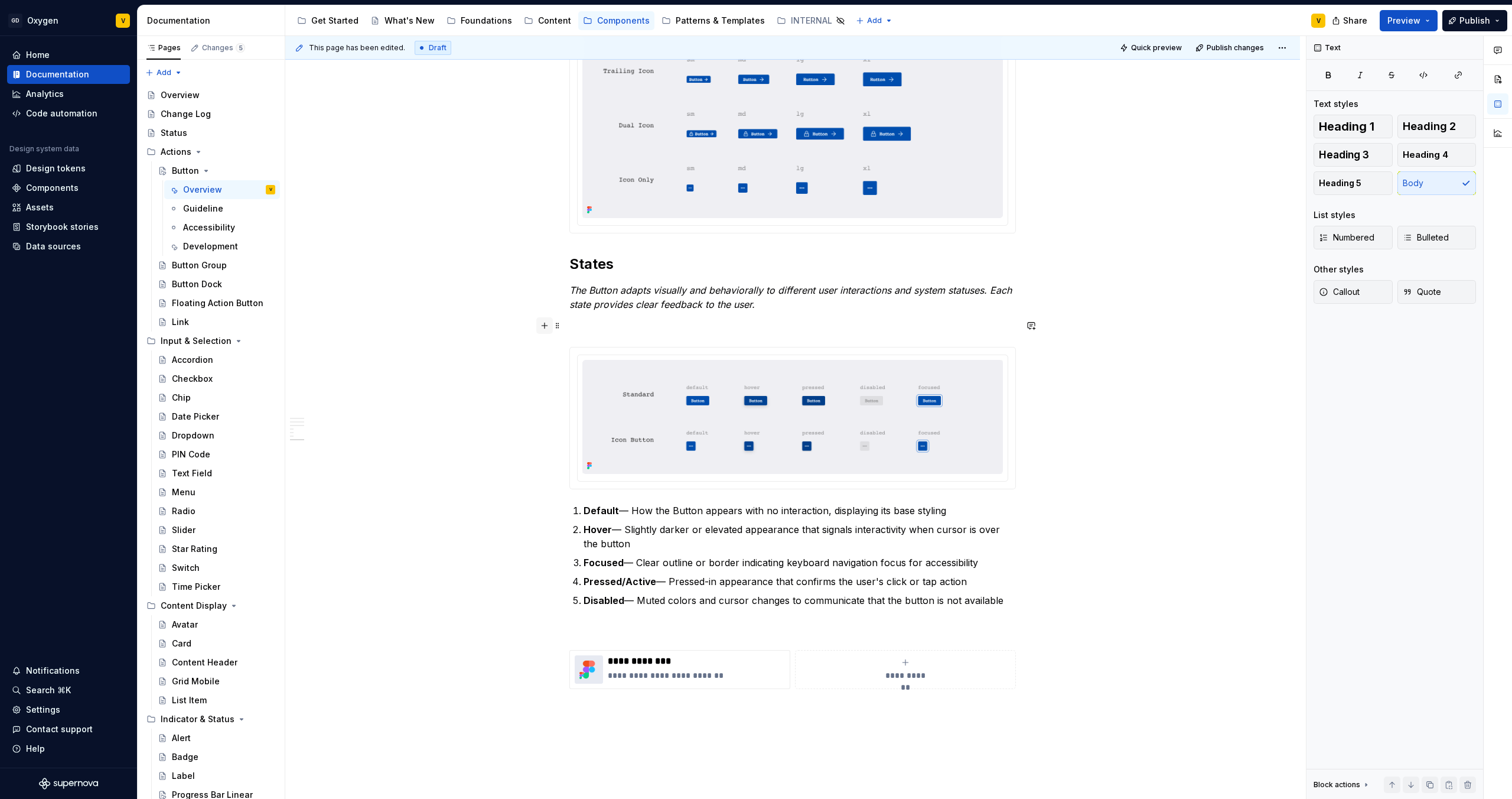
click at [542, 328] on button "button" at bounding box center [544, 325] width 16 height 16
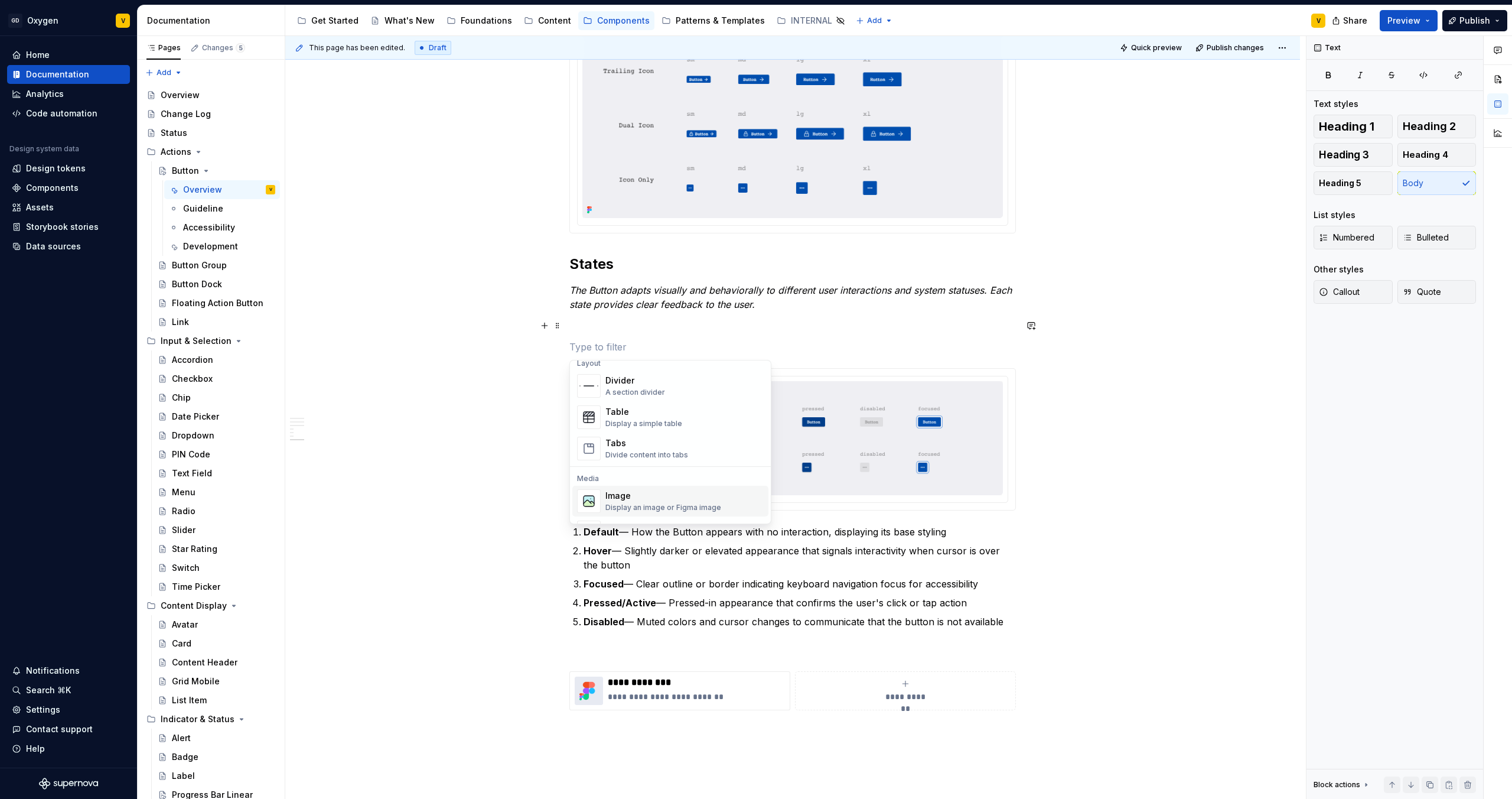
scroll to position [410, 0]
click at [651, 493] on div "Display an image or Figma image" at bounding box center [664, 493] width 116 height 9
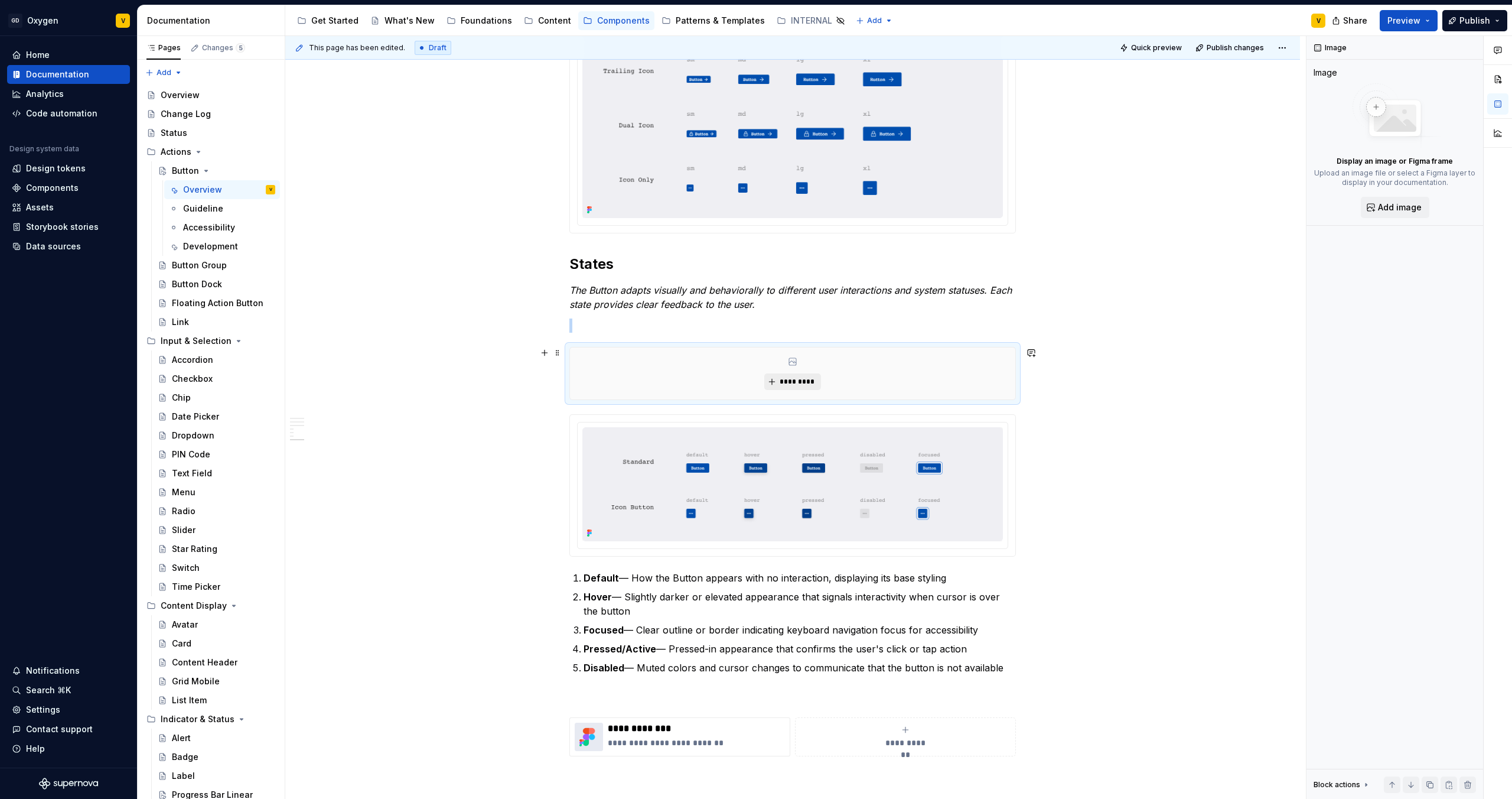
click at [814, 380] on span "*********" at bounding box center [797, 382] width 36 height 9
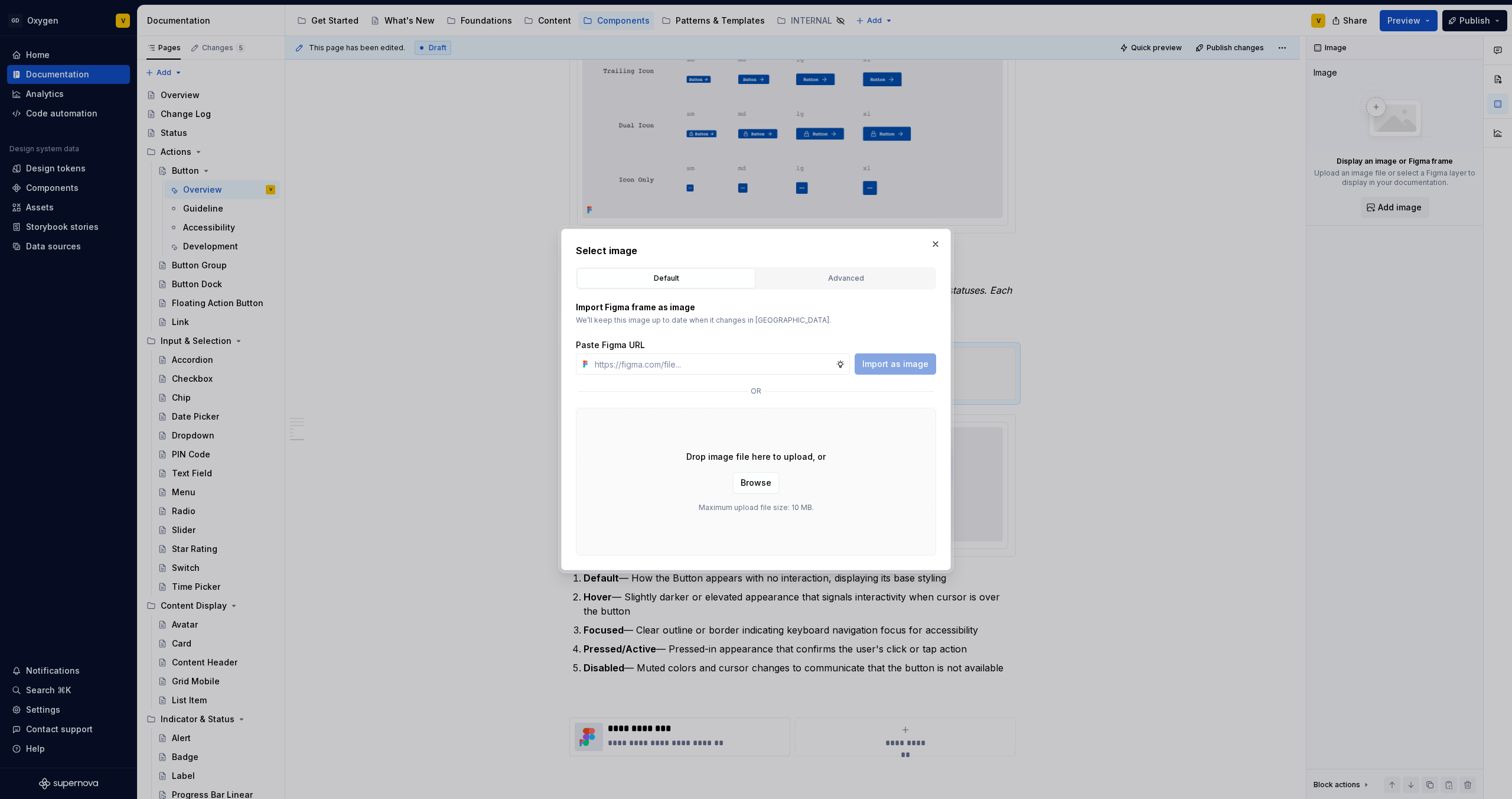
type textarea "*"
click at [670, 363] on input "text" at bounding box center [713, 364] width 246 height 22
paste input "https://www.figma.com/design/rzxjdfGE9CHhfV7rU8czbq/ODS-%E2%B8%B1-Internal-%E2%…"
type input "https://www.figma.com/design/rzxjdfGE9CHhfV7rU8czbq/ODS-%E2%B8%B1-Internal-%E2%…"
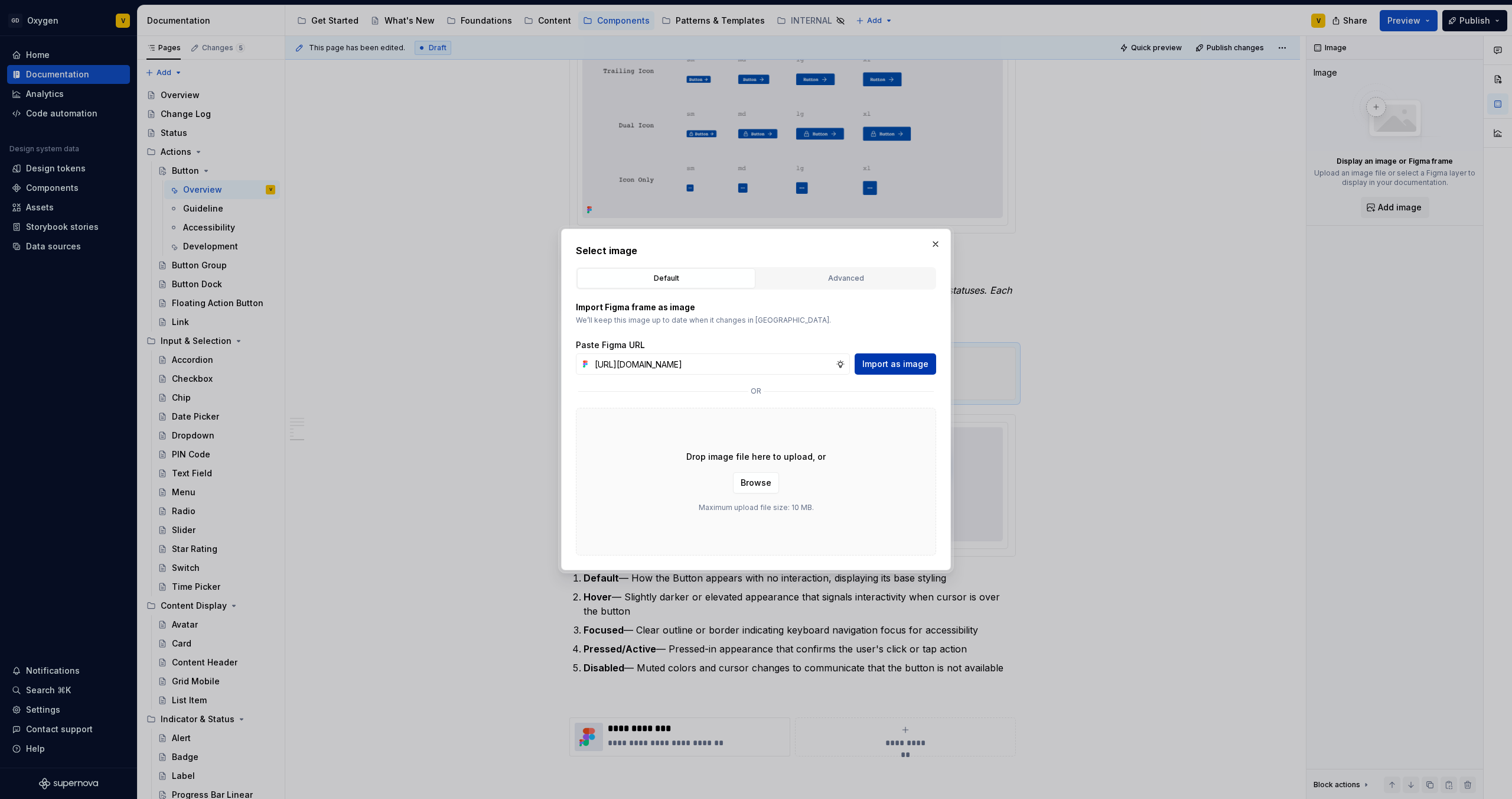
click at [889, 361] on span "Import as image" at bounding box center [895, 364] width 66 height 12
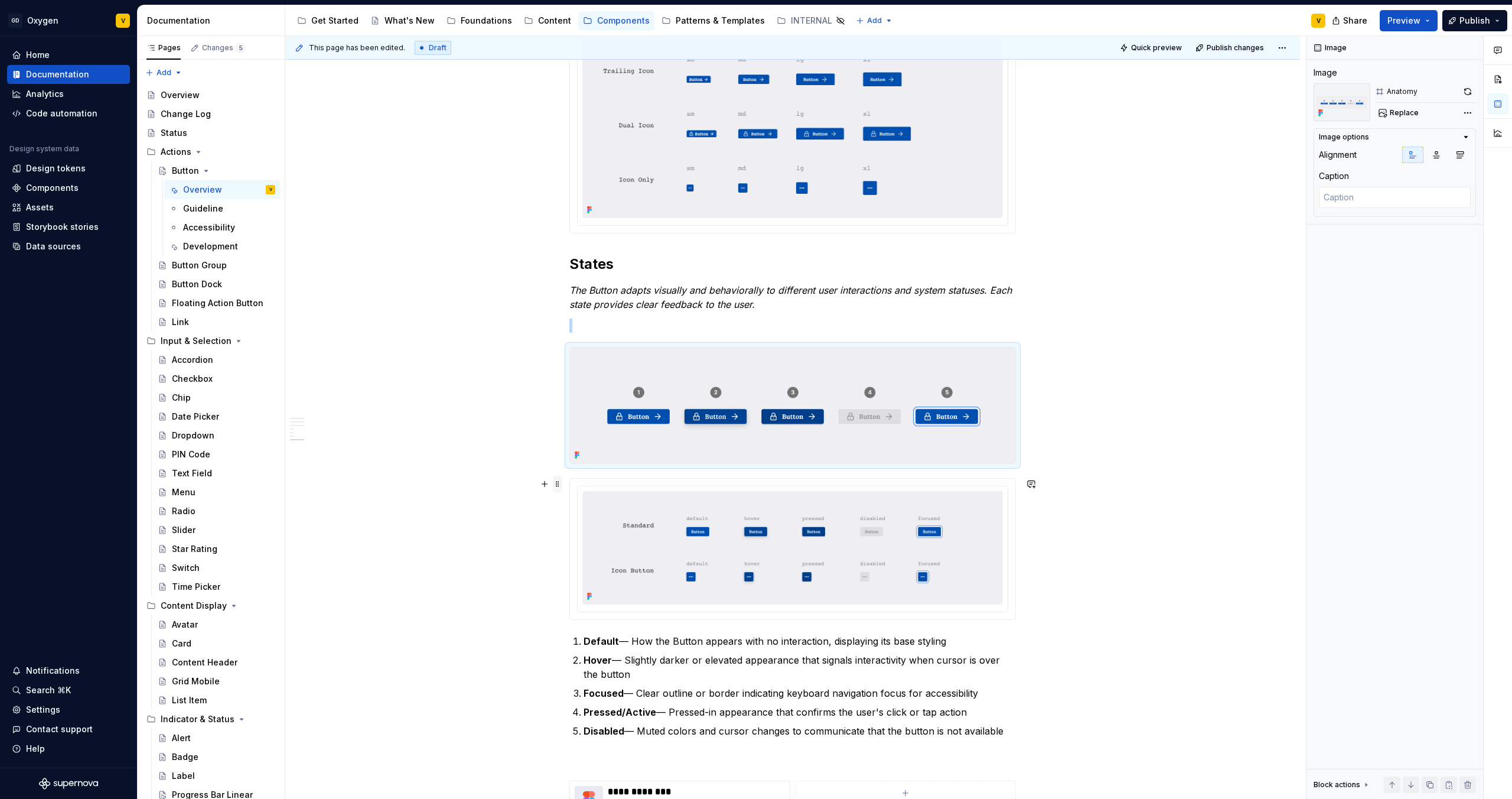
click at [554, 485] on span at bounding box center [557, 483] width 9 height 16
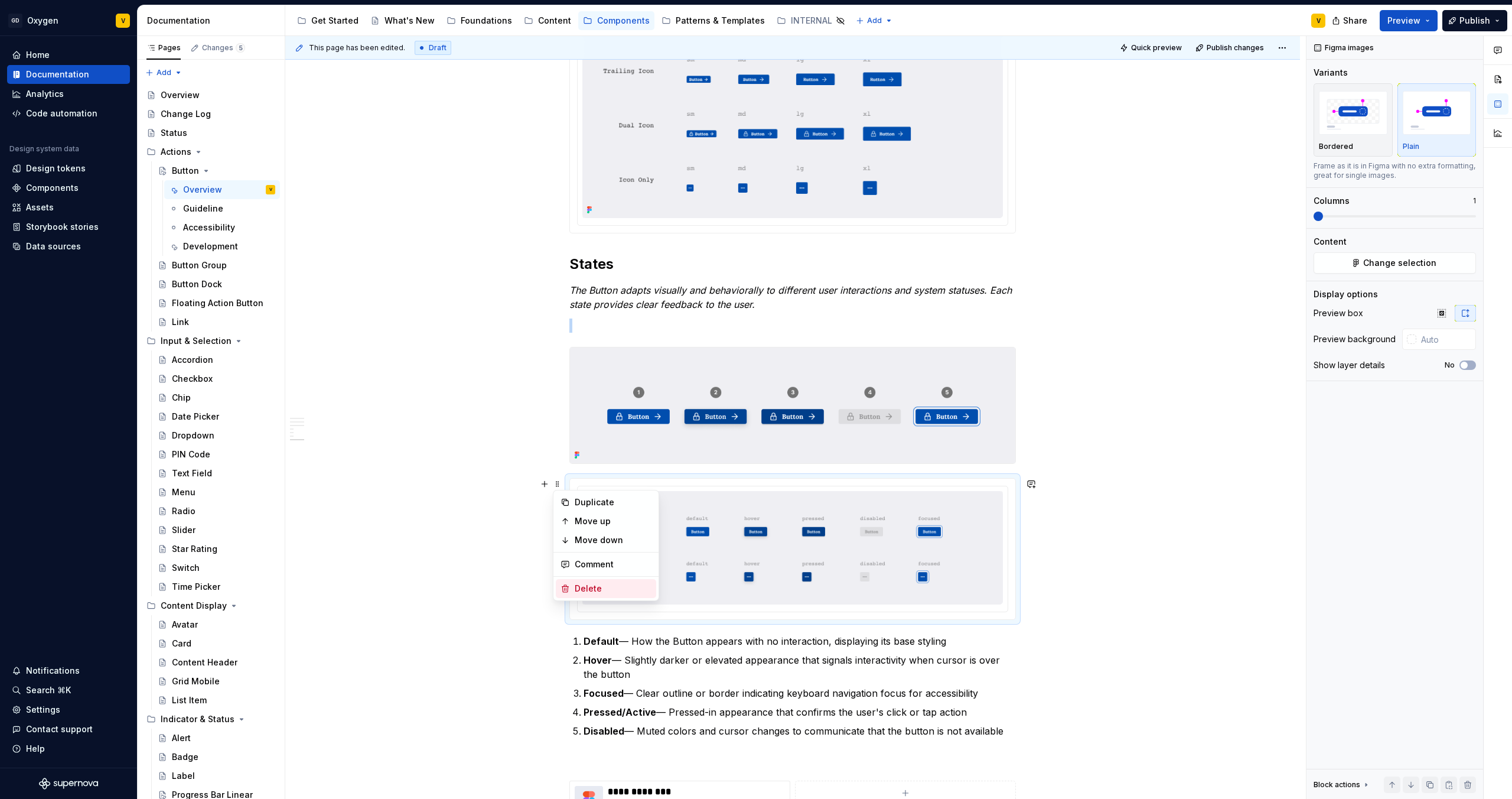
click at [591, 586] on div "Delete" at bounding box center [614, 588] width 77 height 12
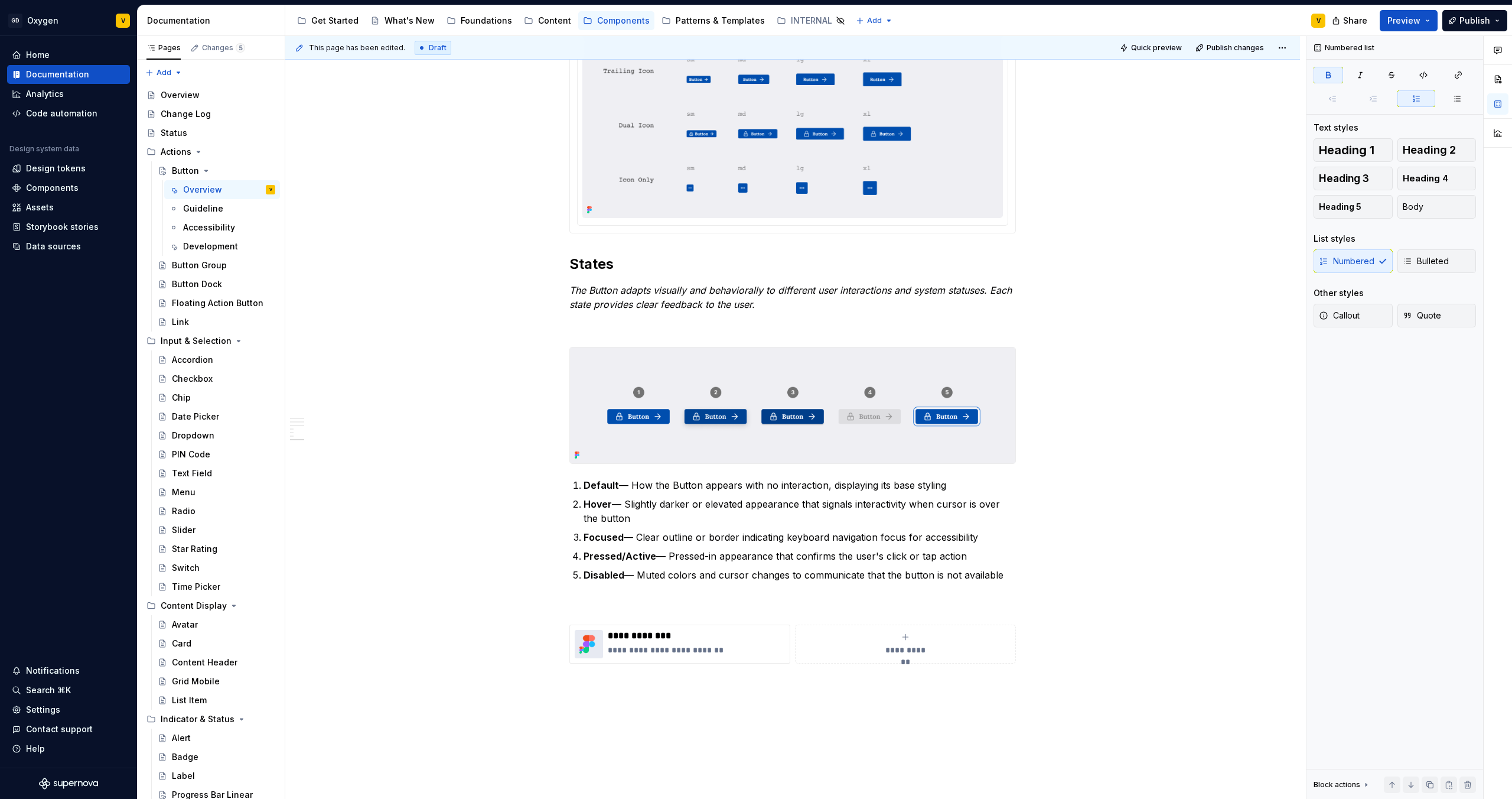
click at [607, 545] on ol "Default — How the Button appears with no interaction, displaying its base styli…" at bounding box center [799, 530] width 432 height 104
click at [619, 560] on strong "Pressed/Active" at bounding box center [619, 556] width 72 height 12
drag, startPoint x: 994, startPoint y: 534, endPoint x: 578, endPoint y: 539, distance: 416.0
click at [584, 539] on li "Focused — Clear outline or border indicating keyboard navigation focus for acce…" at bounding box center [799, 537] width 432 height 14
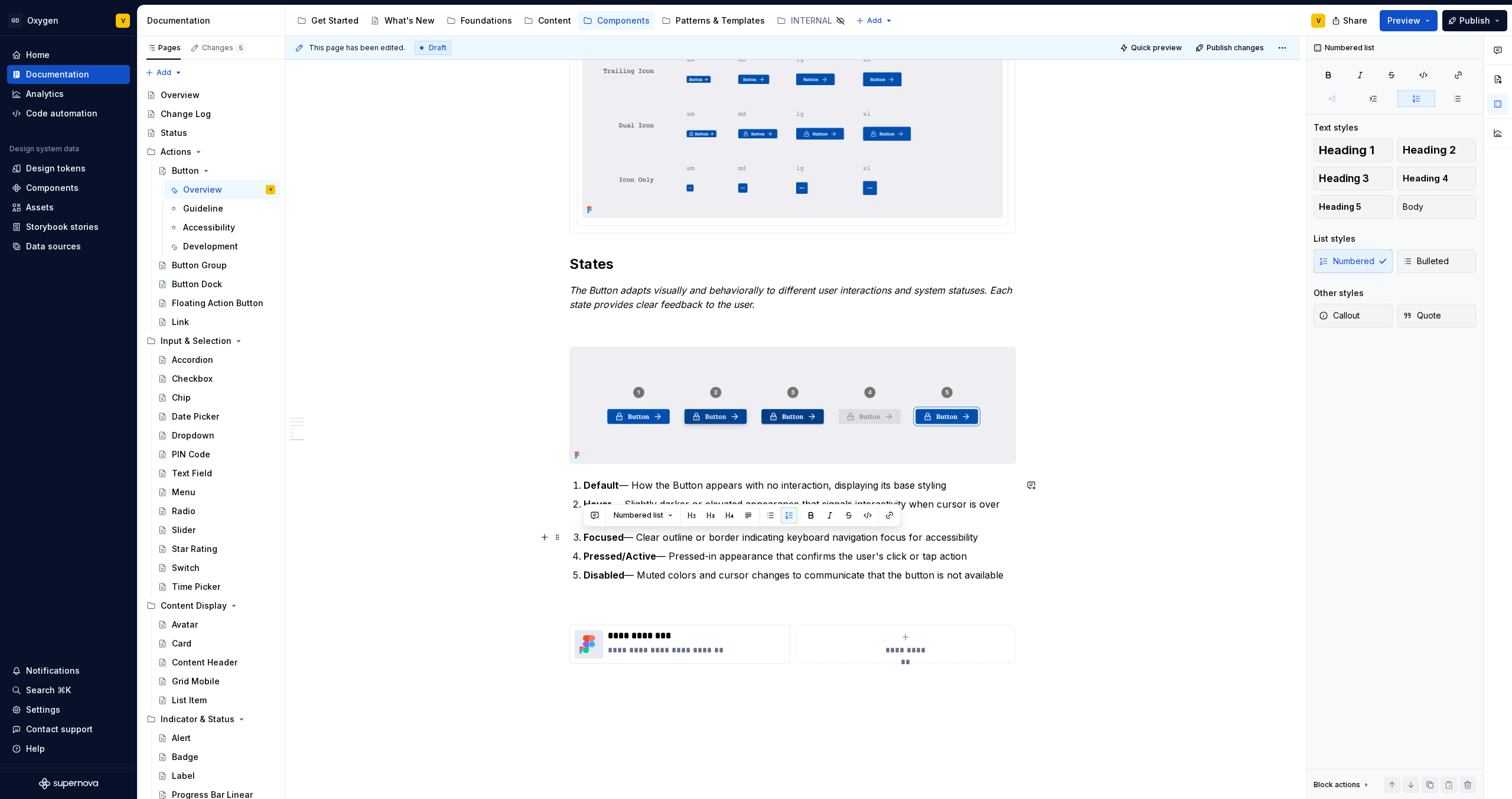
copy p "Focused — Clear outline or border indicating keyboard navigation focus for acce…"
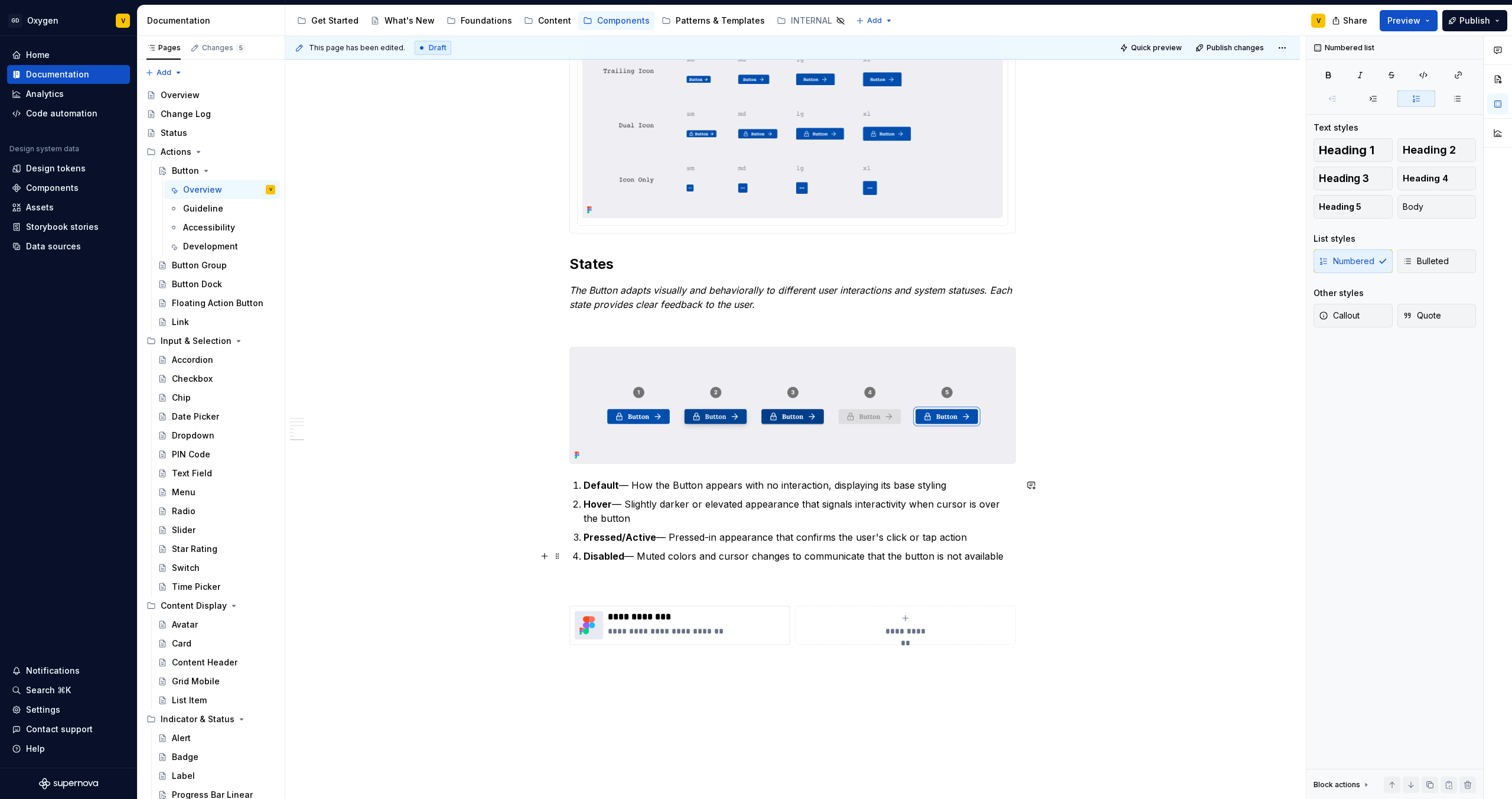
click at [1008, 556] on p "Disabled — Muted colors and cursor changes to communicate that the button is no…" at bounding box center [799, 556] width 432 height 14
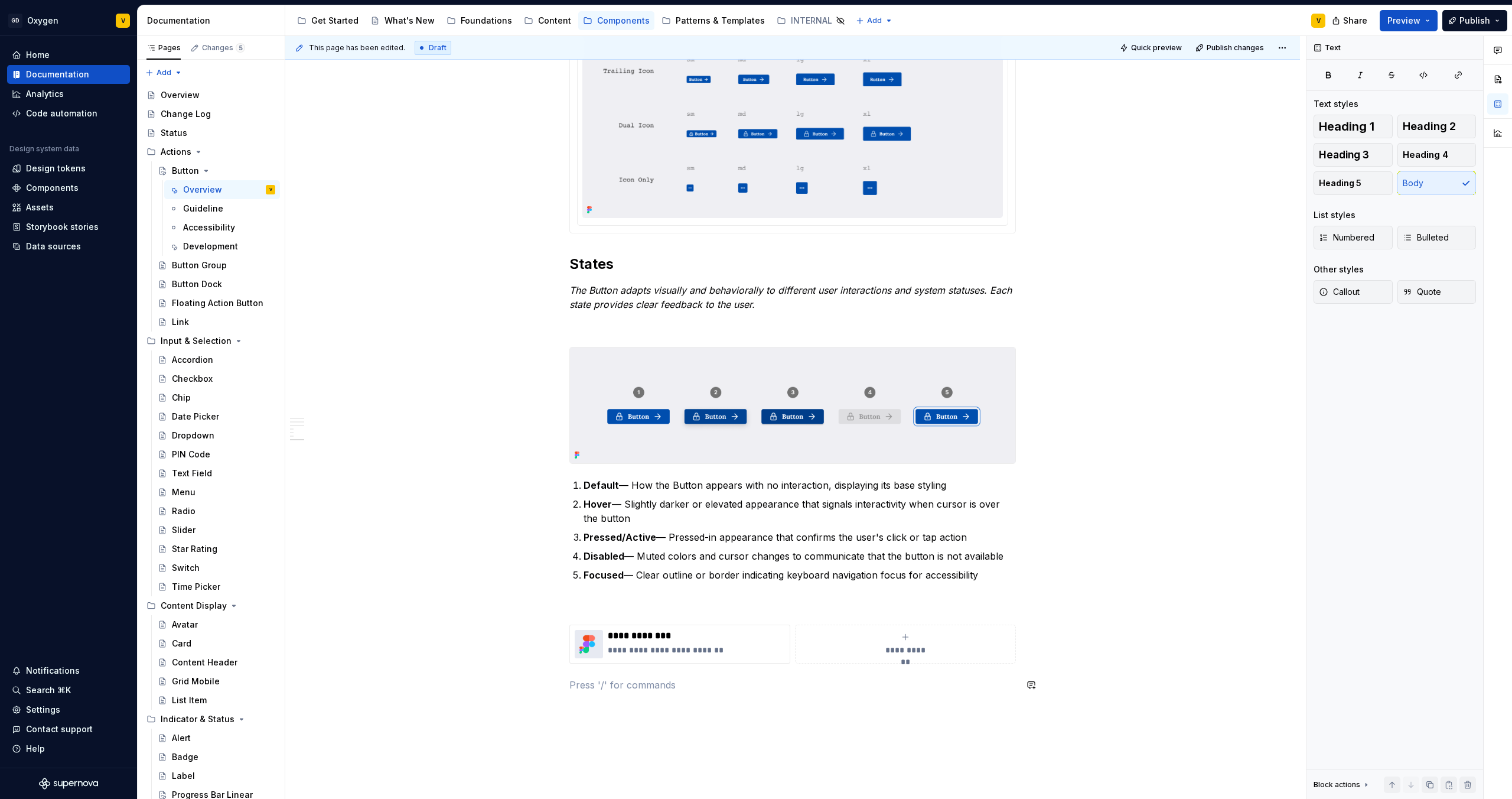
click at [576, 330] on p at bounding box center [792, 325] width 447 height 14
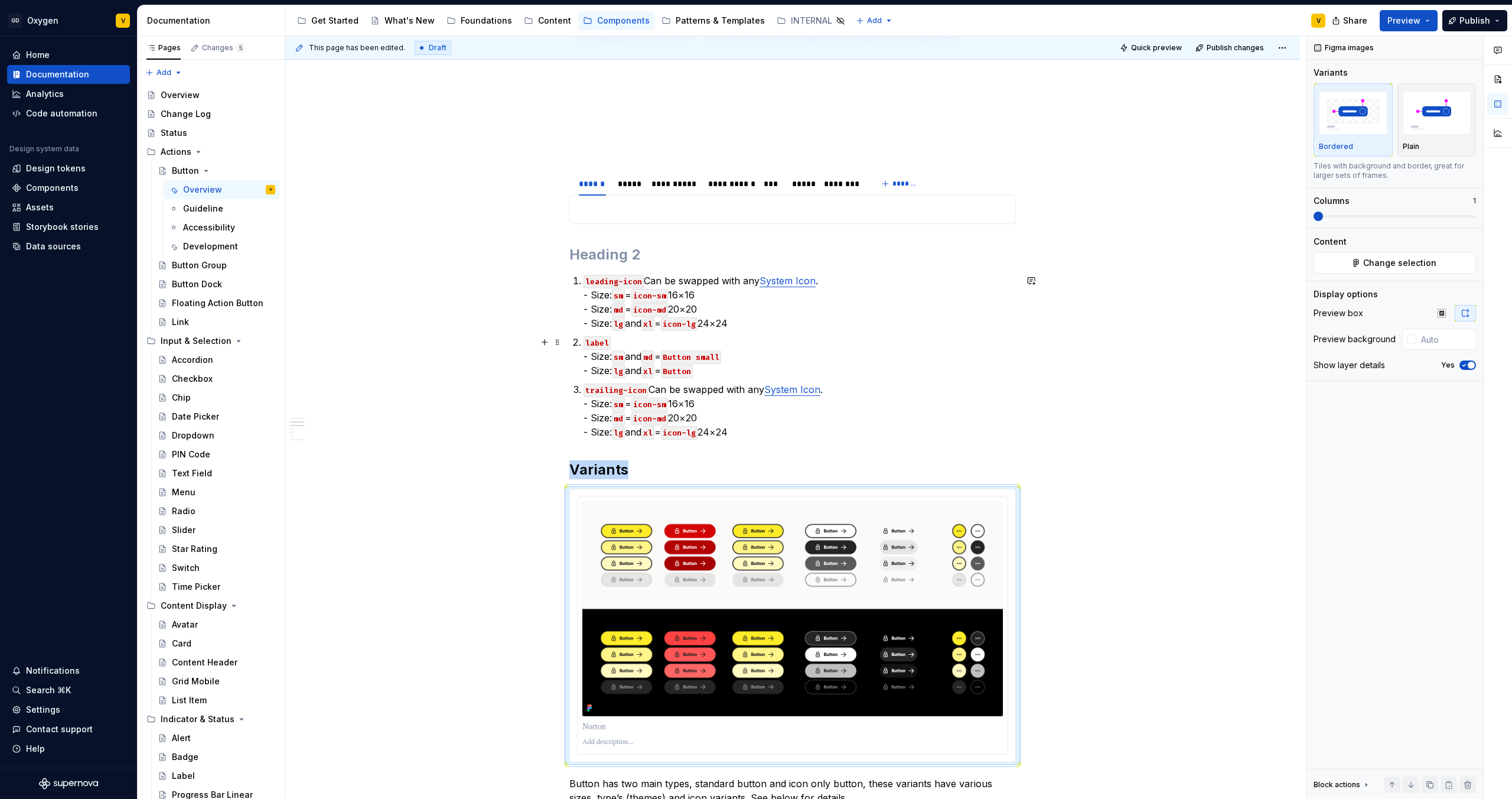
scroll to position [468, 0]
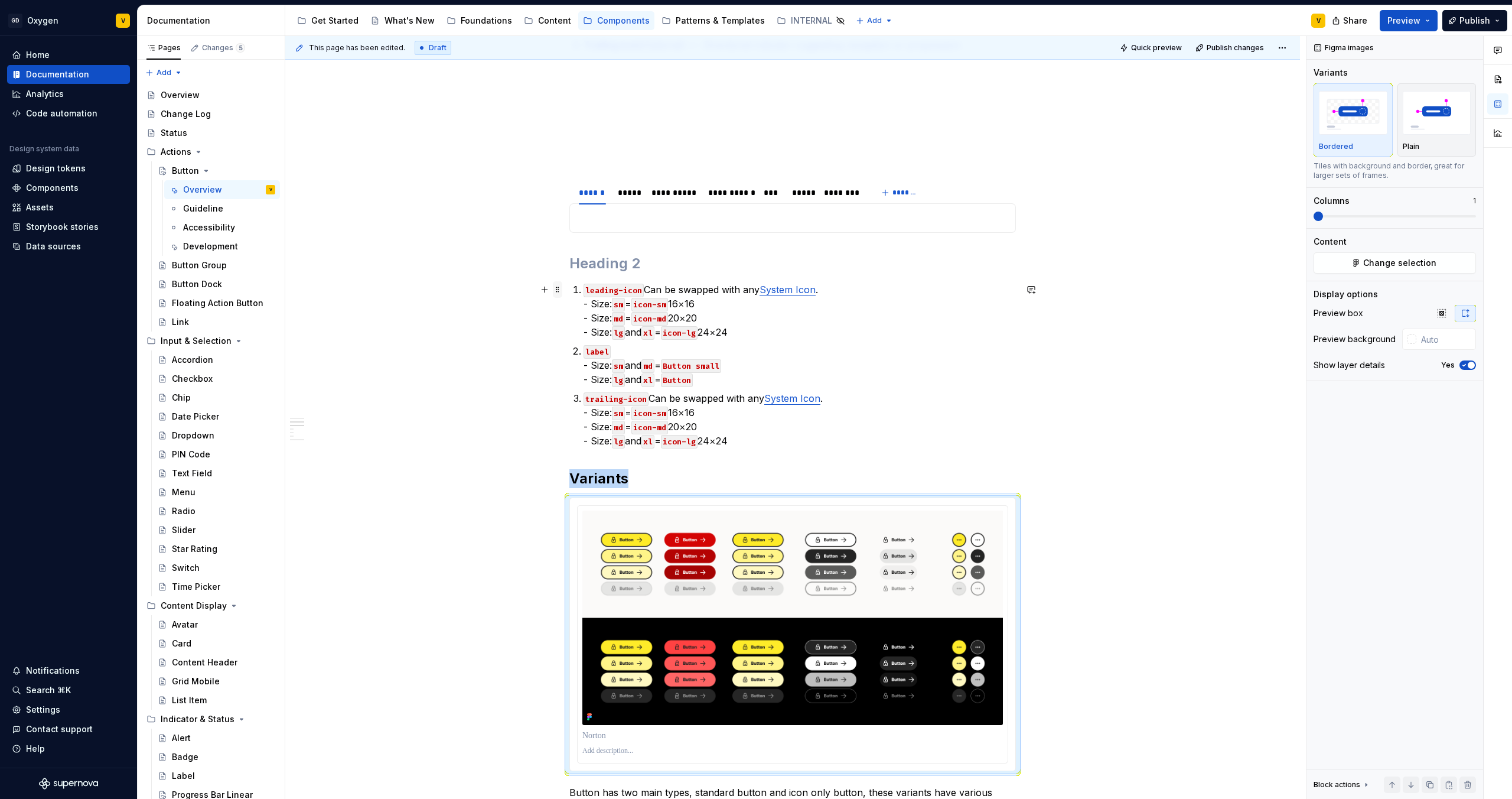
click at [557, 292] on span at bounding box center [557, 289] width 9 height 16
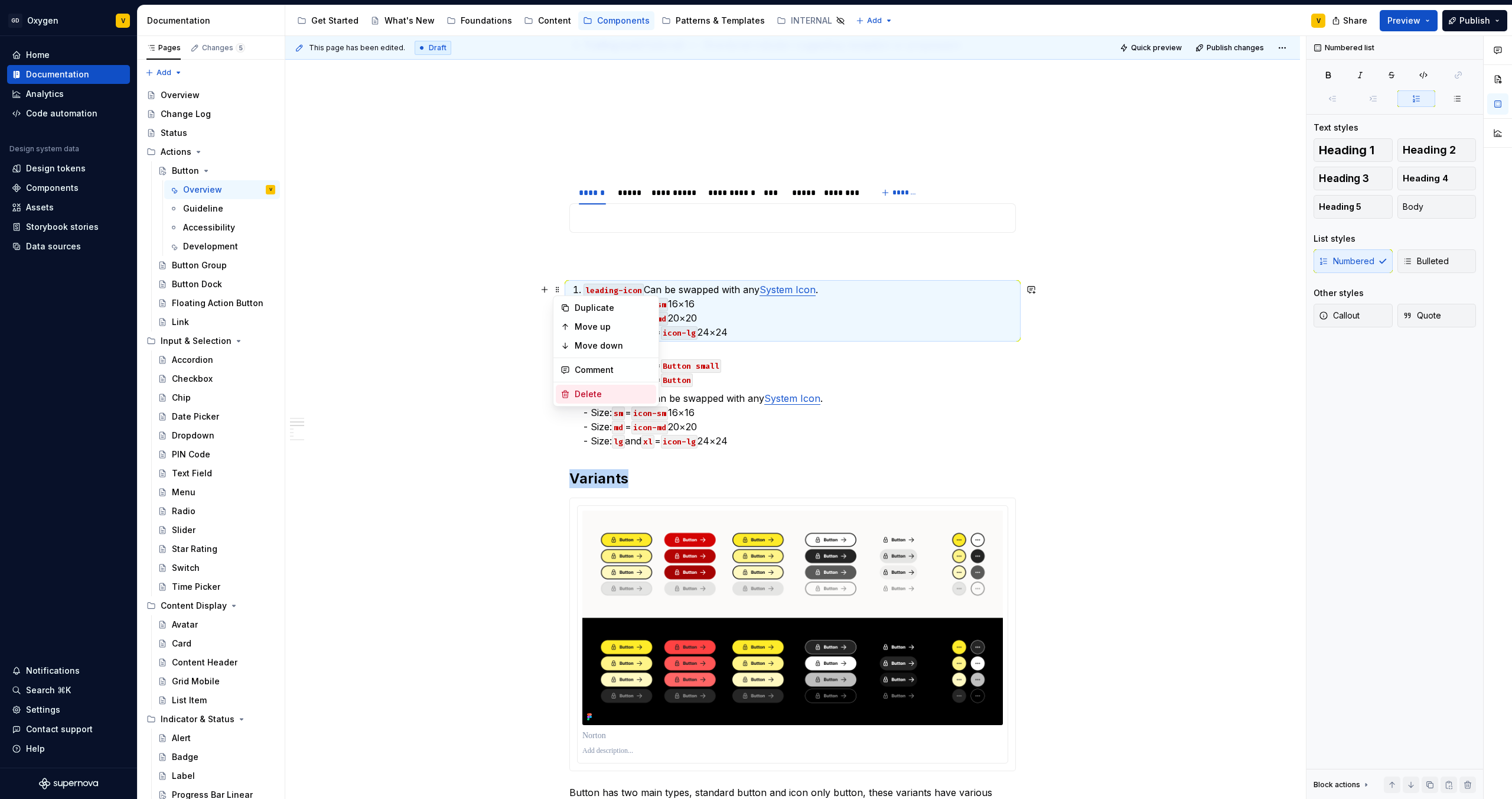
click at [586, 397] on div "Delete" at bounding box center [614, 394] width 77 height 12
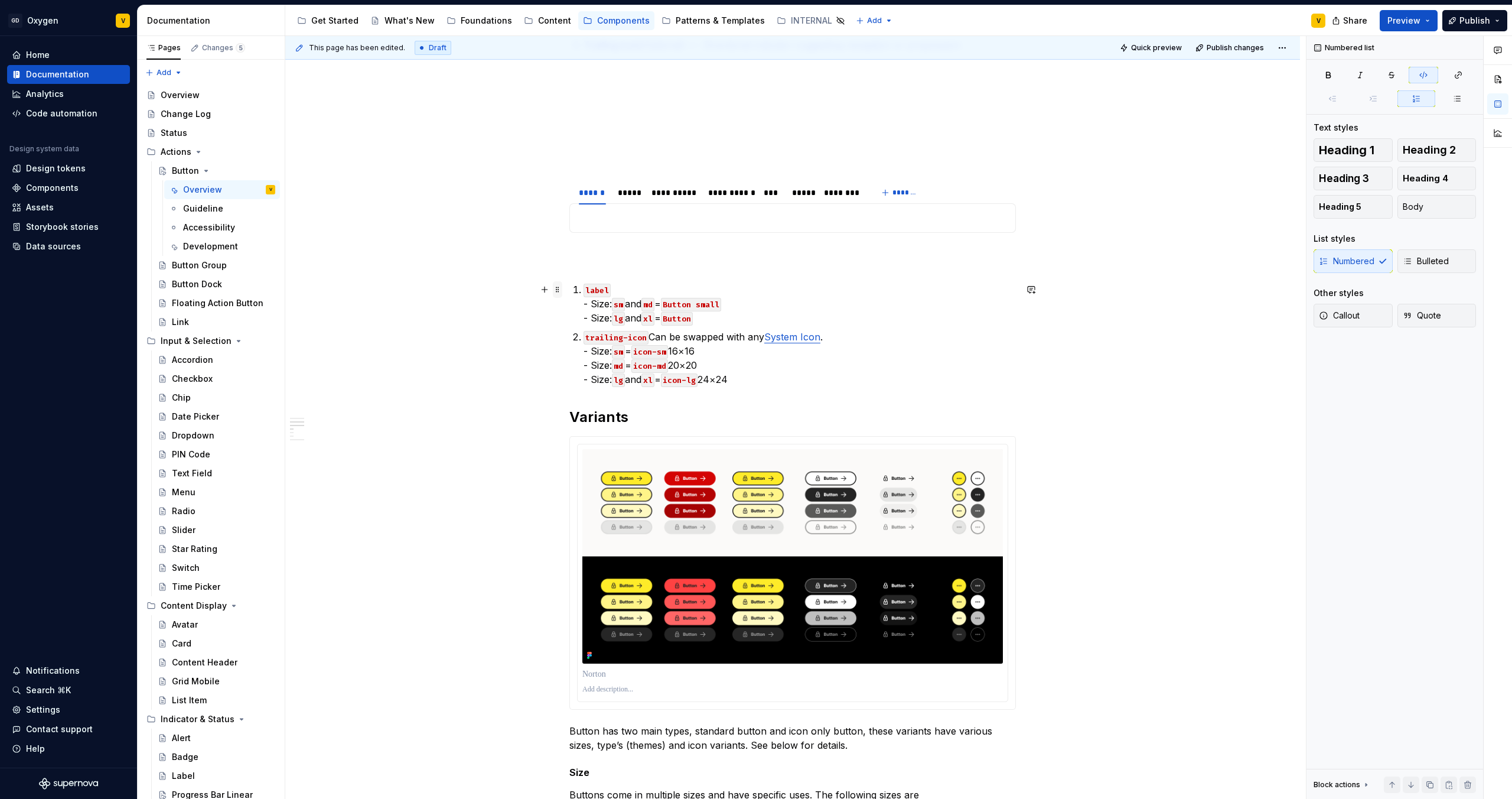
click at [560, 287] on span at bounding box center [557, 289] width 9 height 16
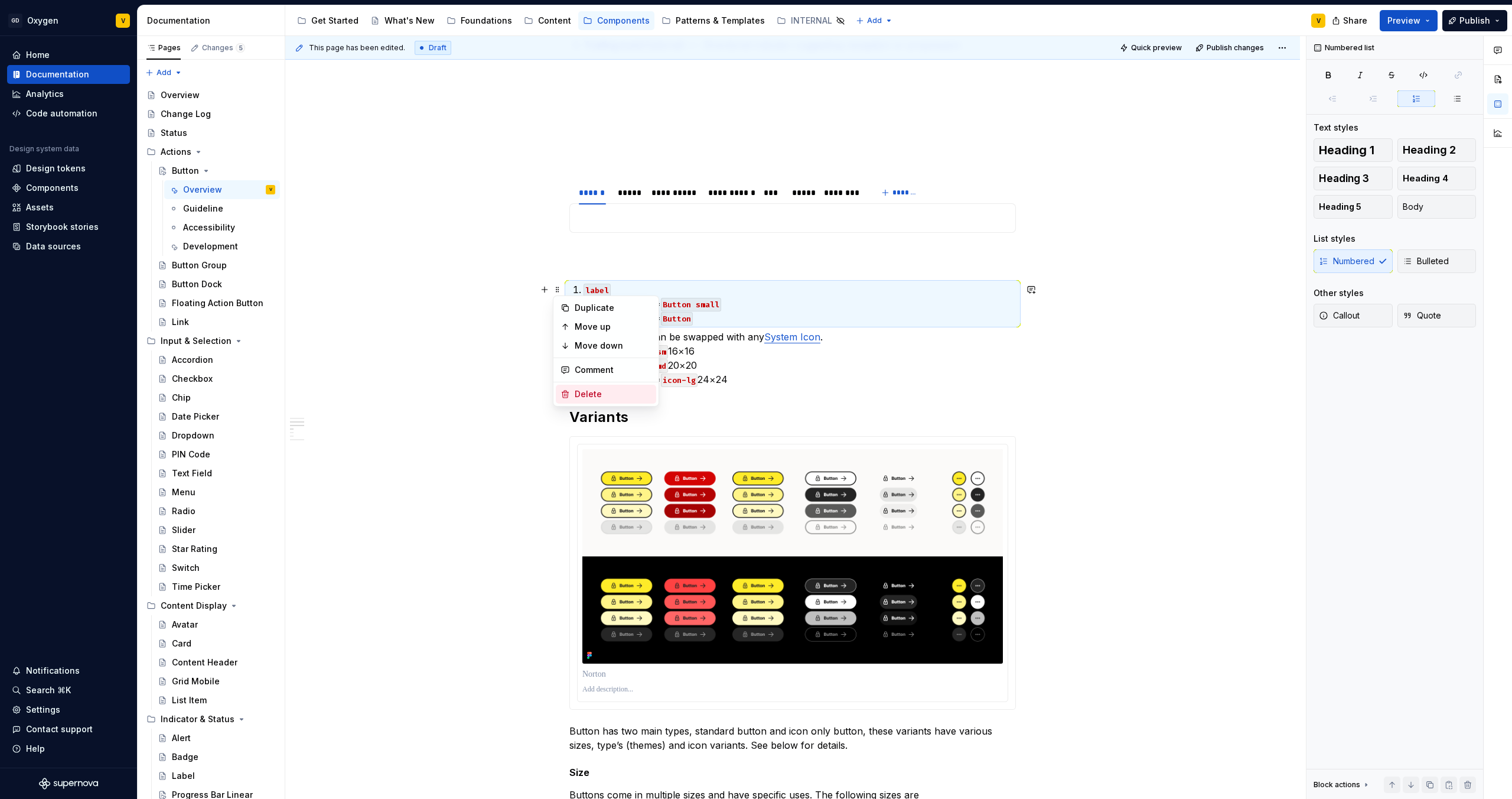
click at [583, 392] on div "Delete" at bounding box center [614, 394] width 77 height 12
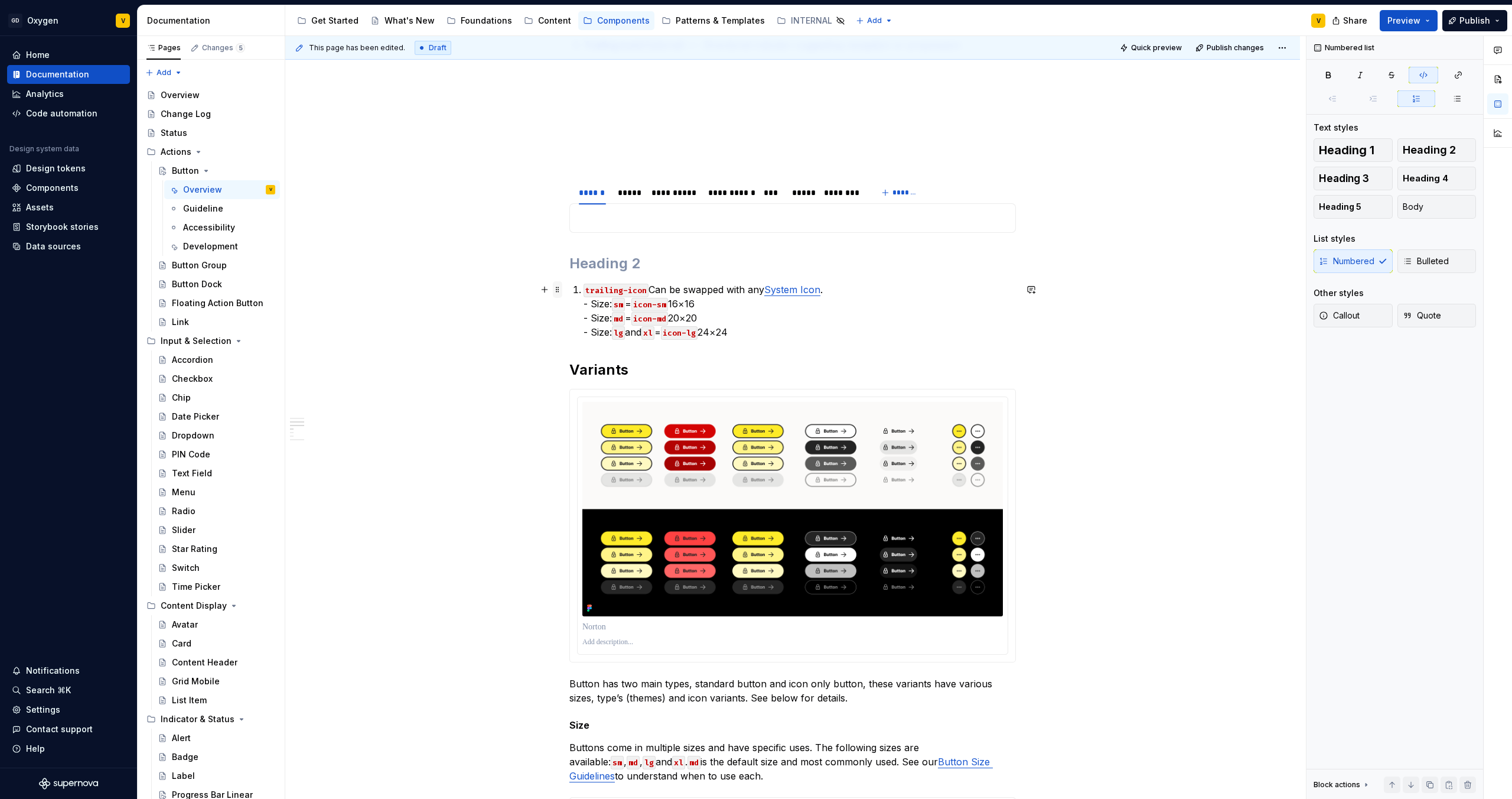
click at [559, 294] on span at bounding box center [557, 289] width 9 height 16
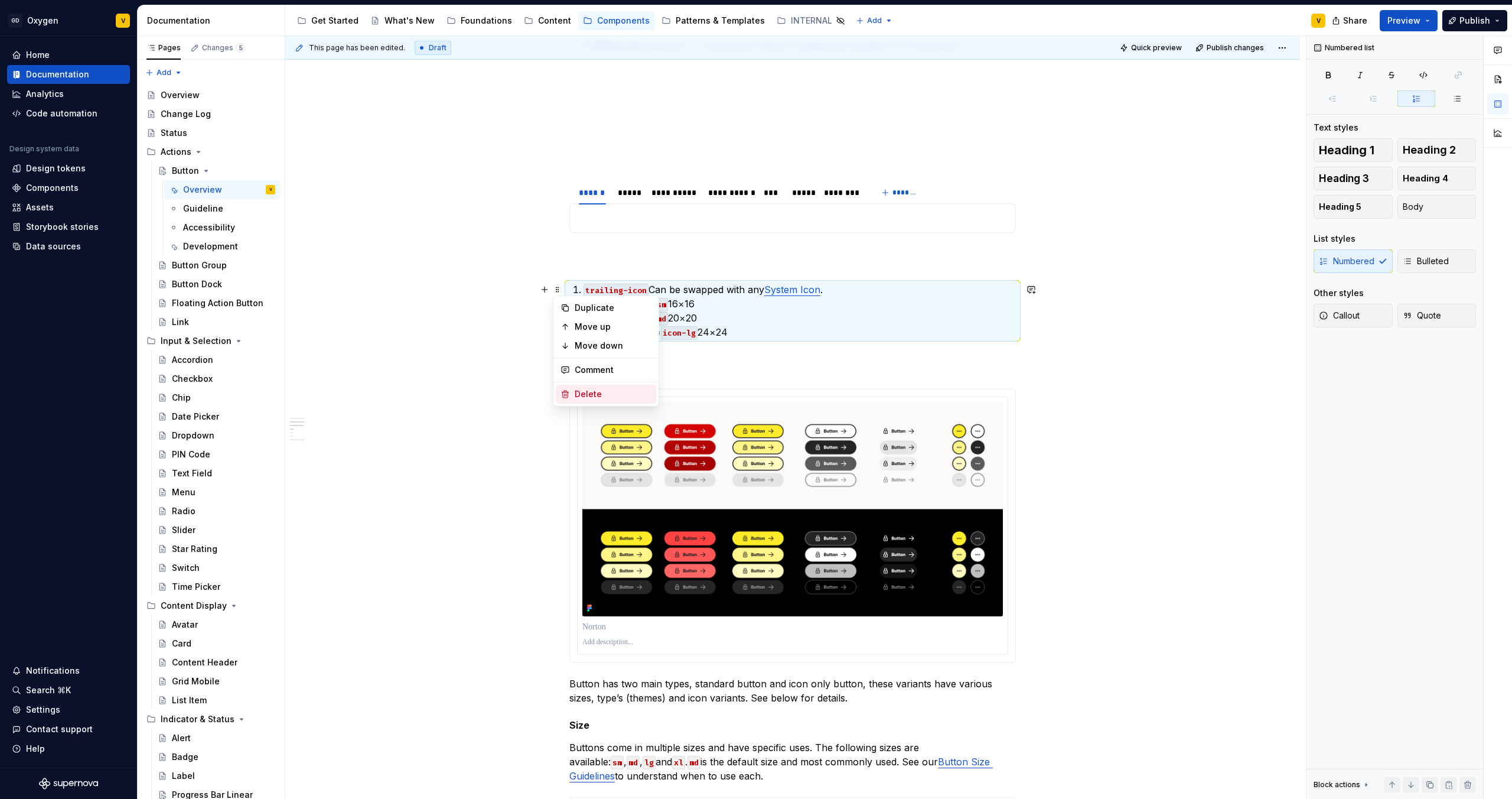
click at [598, 397] on div "Delete" at bounding box center [614, 394] width 77 height 12
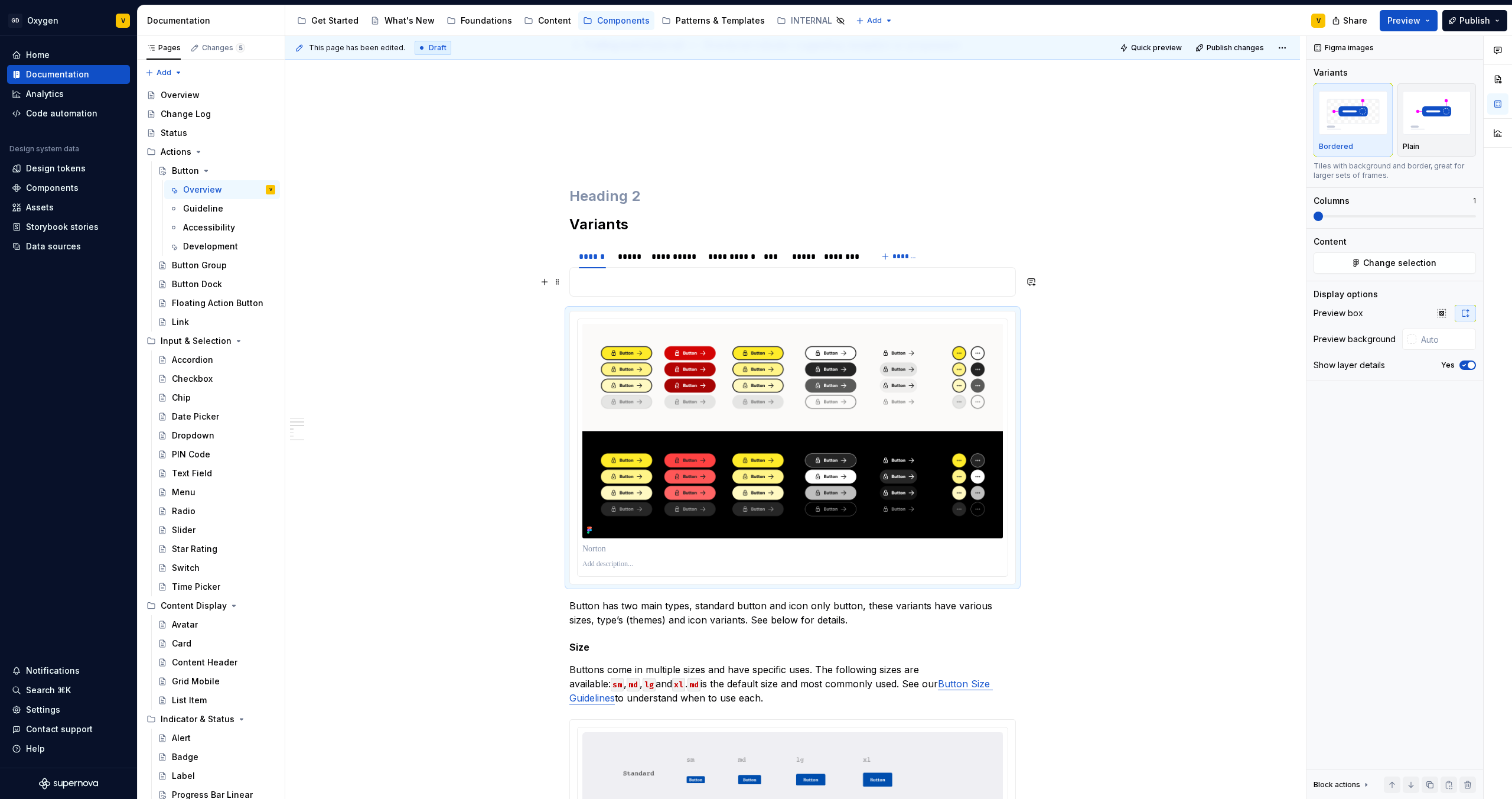
drag, startPoint x: 601, startPoint y: 314, endPoint x: 601, endPoint y: 275, distance: 39.0
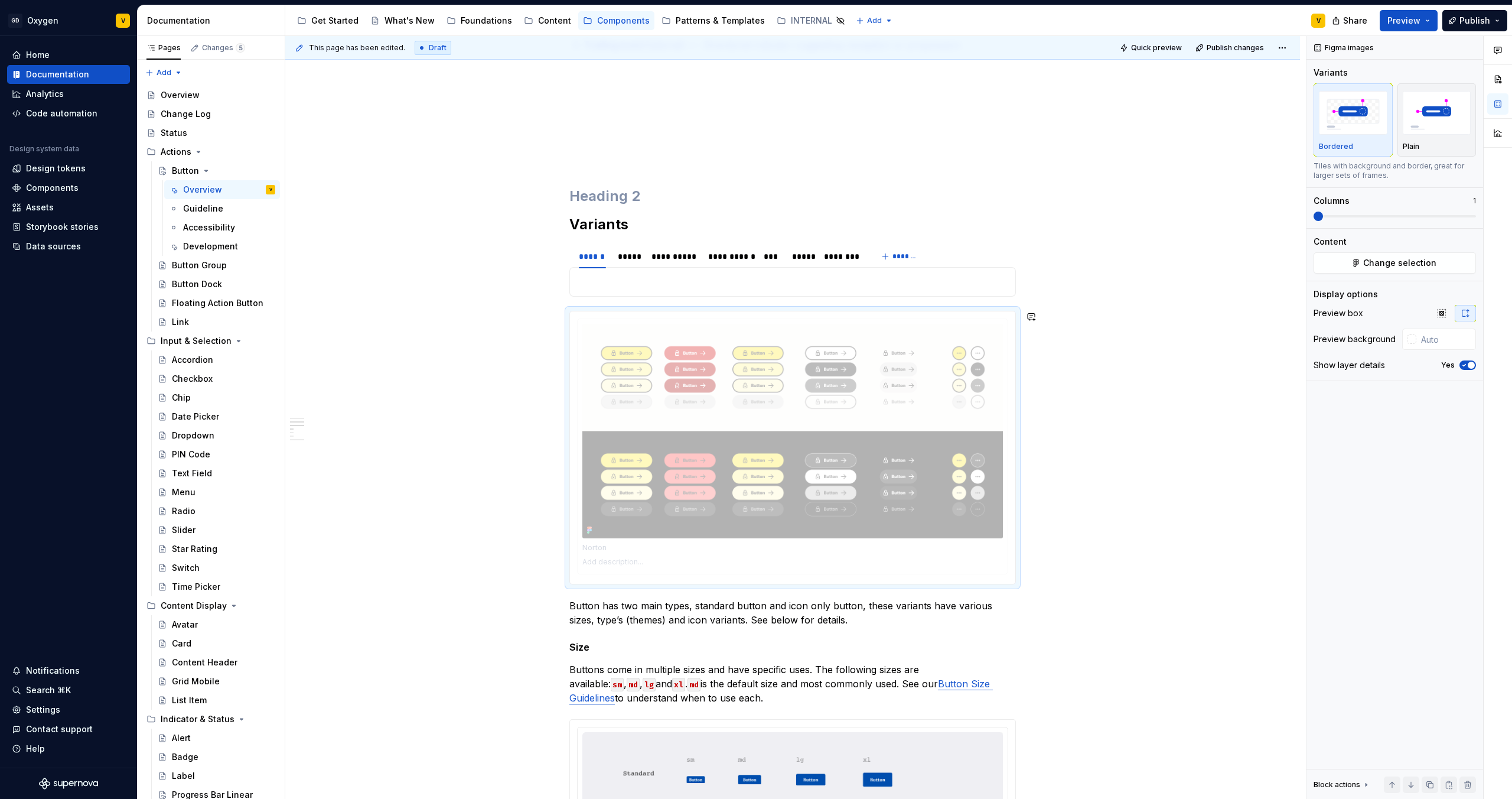
drag, startPoint x: 601, startPoint y: 347, endPoint x: 597, endPoint y: 273, distance: 74.1
click at [598, 273] on body "GD Oxygen V Home Documentation Analytics Code automation Design system data Des…" at bounding box center [756, 399] width 1512 height 799
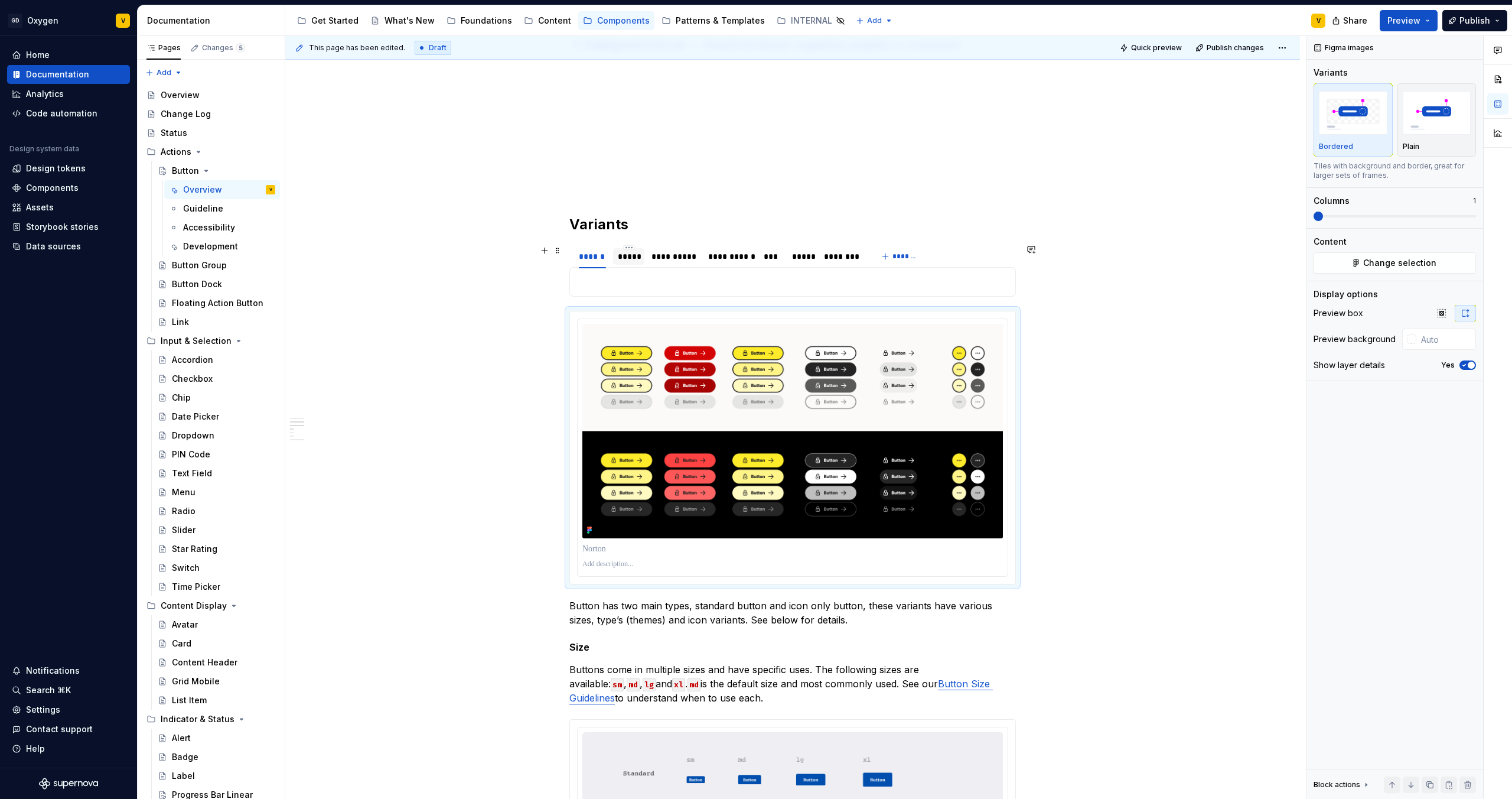
click at [634, 245] on div "*****" at bounding box center [629, 256] width 31 height 22
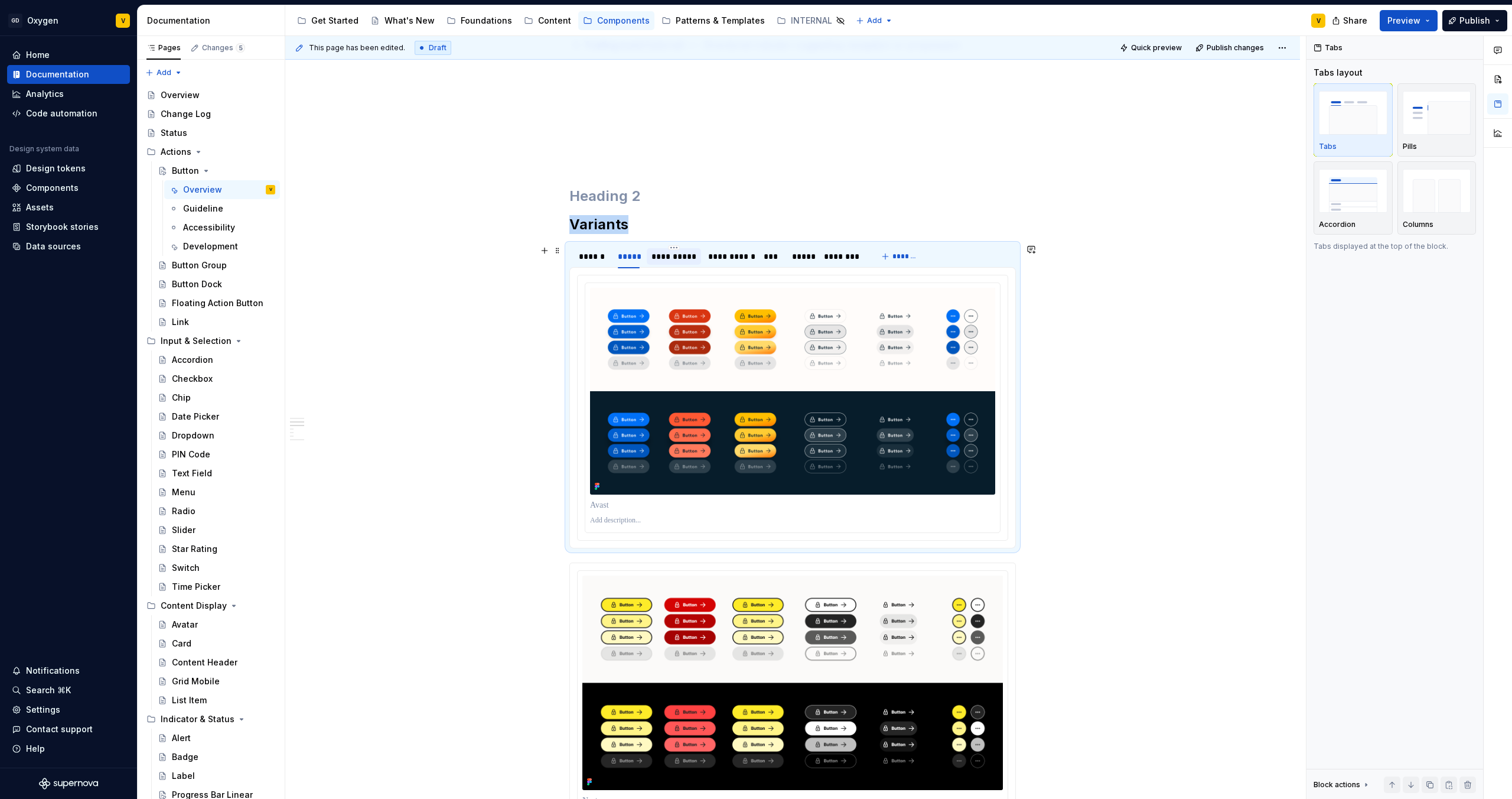
click at [660, 259] on div "**********" at bounding box center [674, 256] width 45 height 12
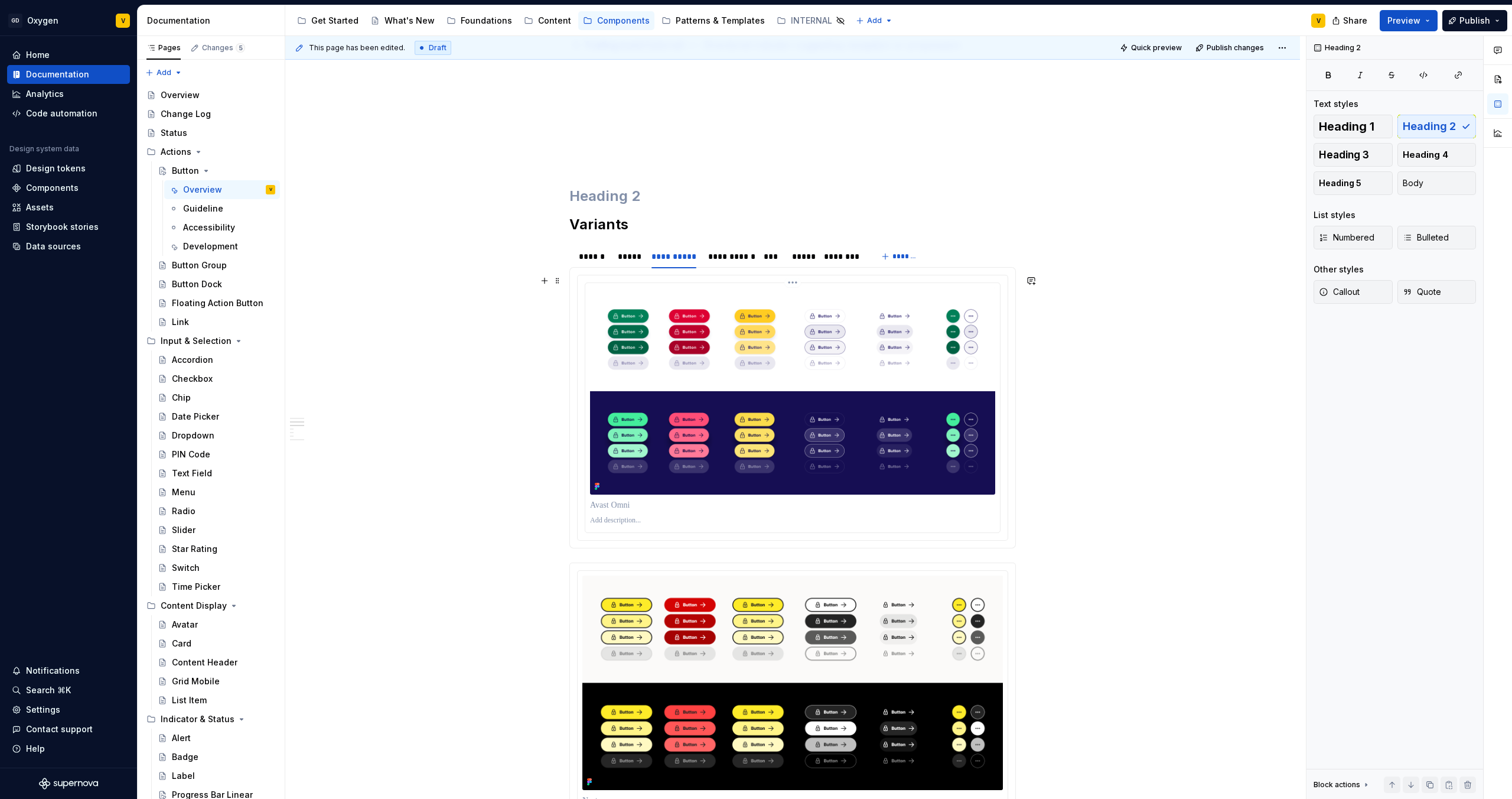
scroll to position [480, 0]
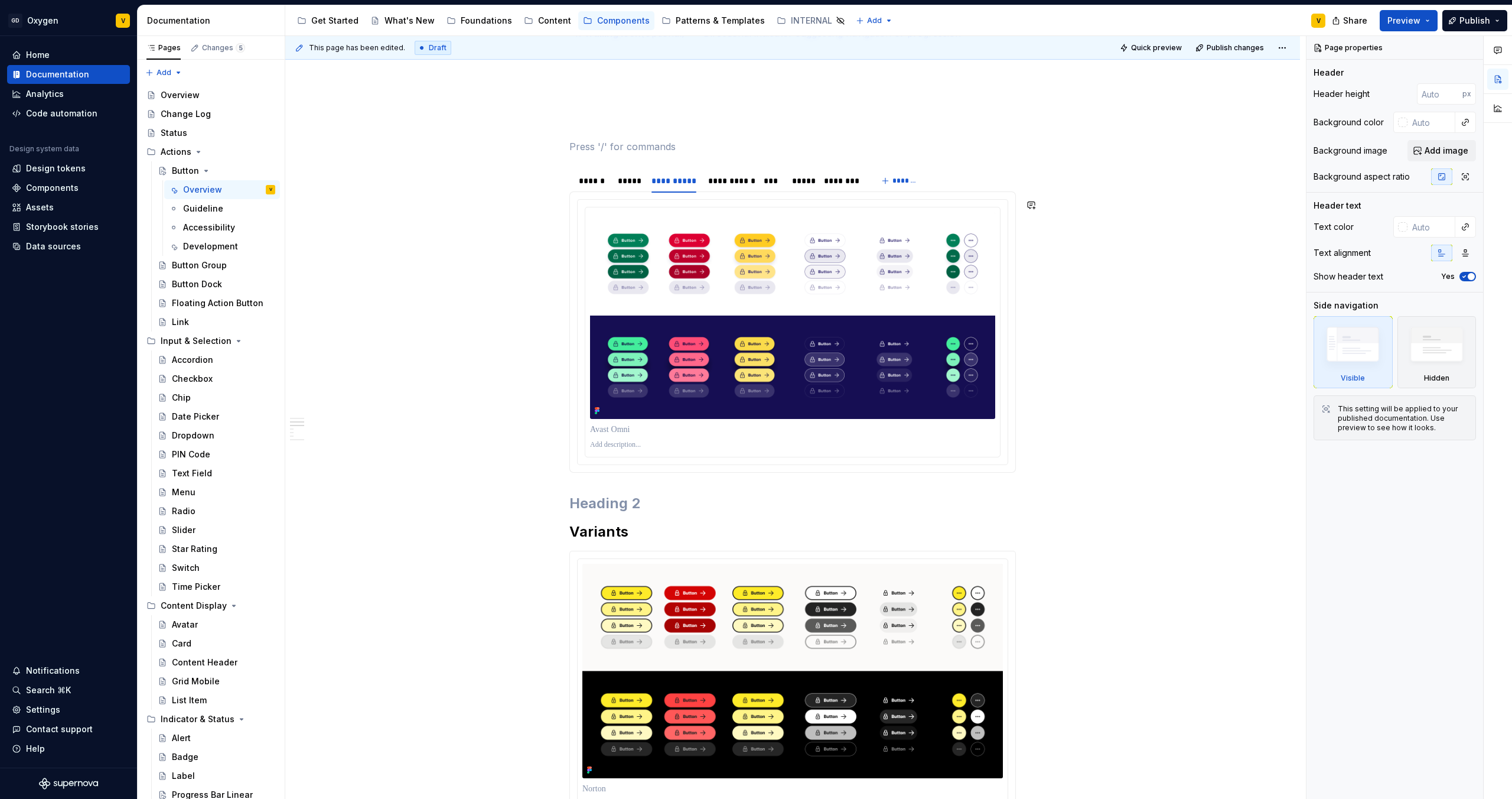
type textarea "*"
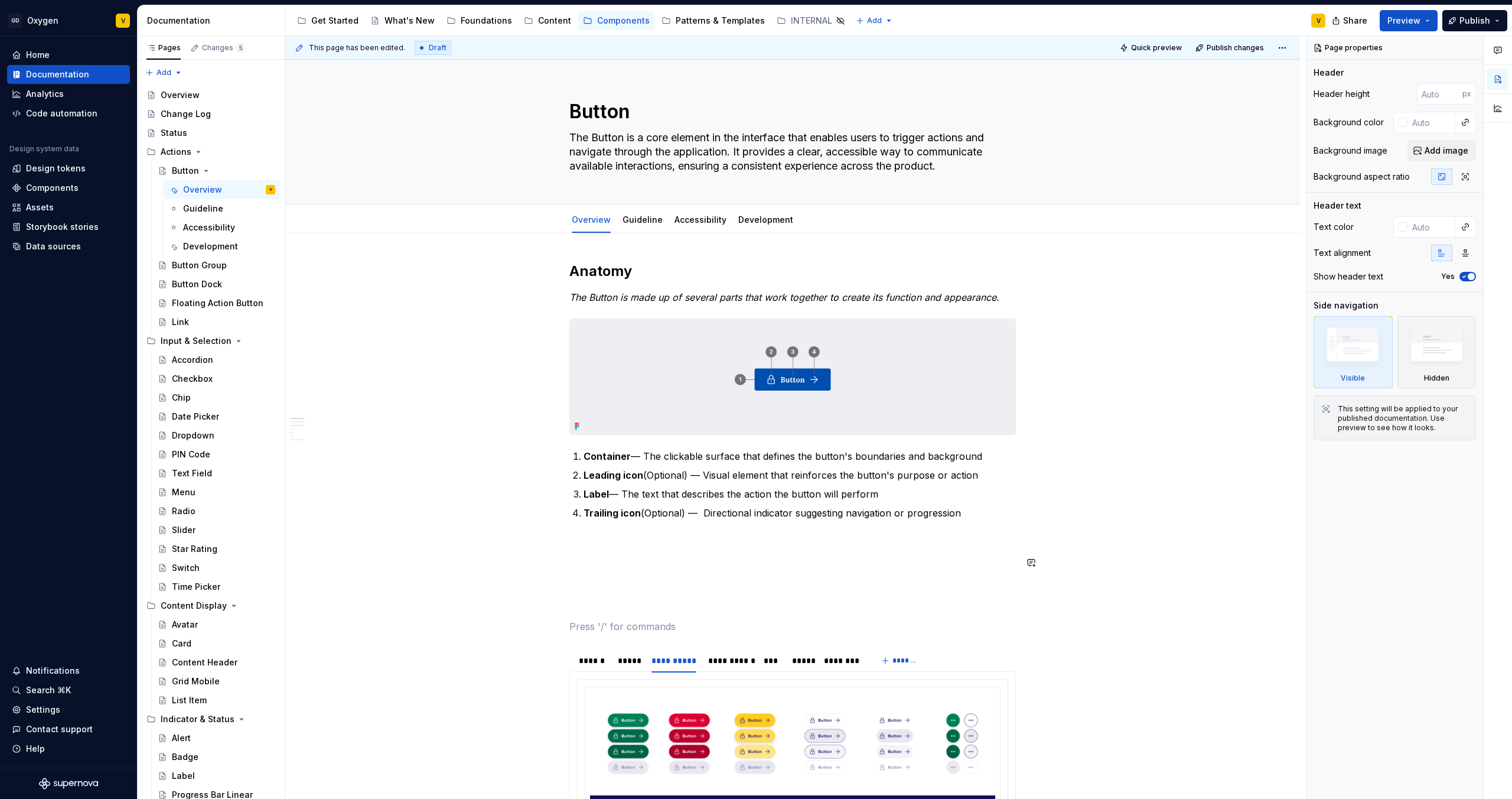
scroll to position [421, 0]
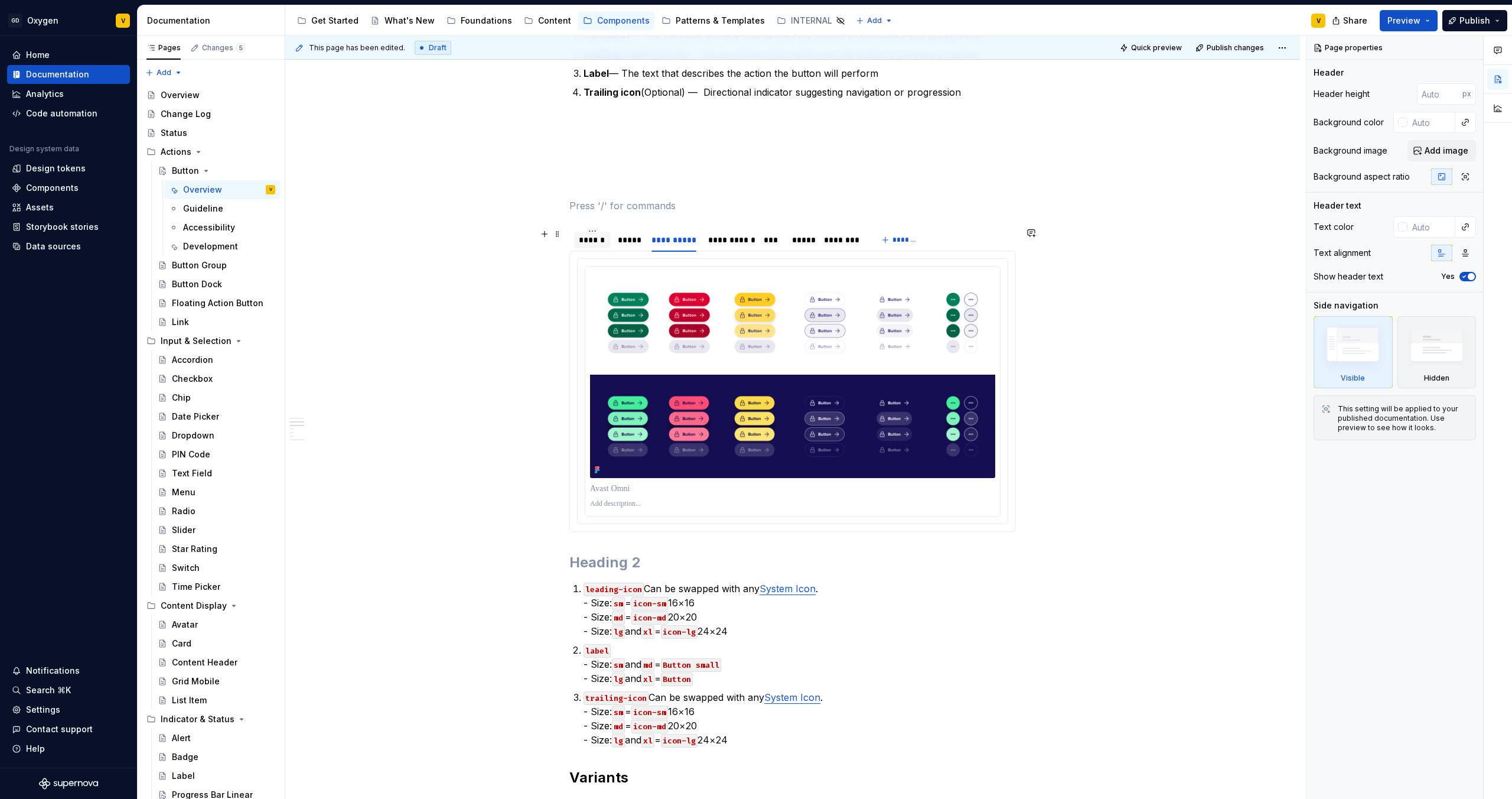
click at [591, 240] on div "******" at bounding box center [593, 240] width 27 height 12
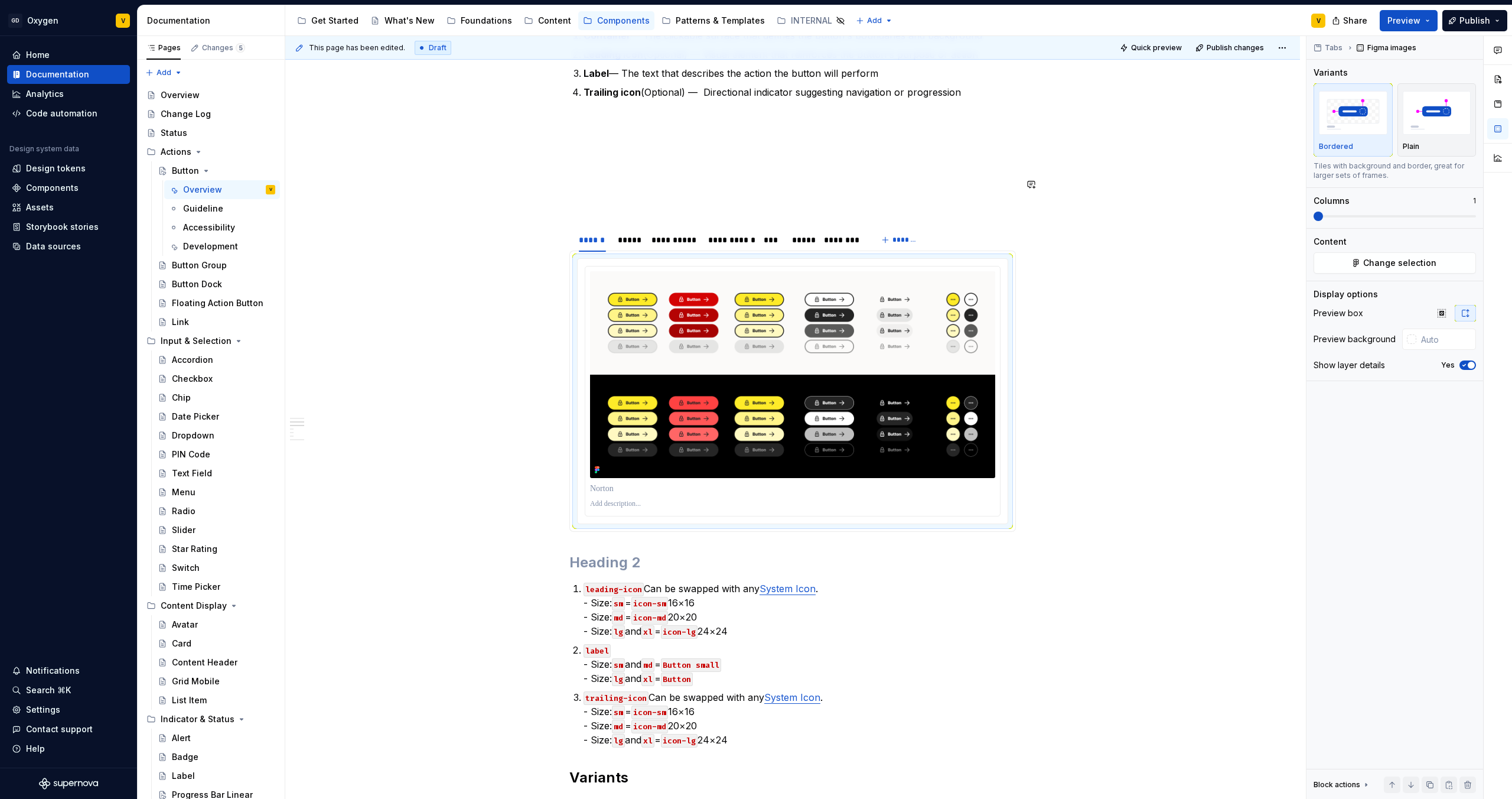
click at [682, 157] on p at bounding box center [792, 163] width 447 height 14
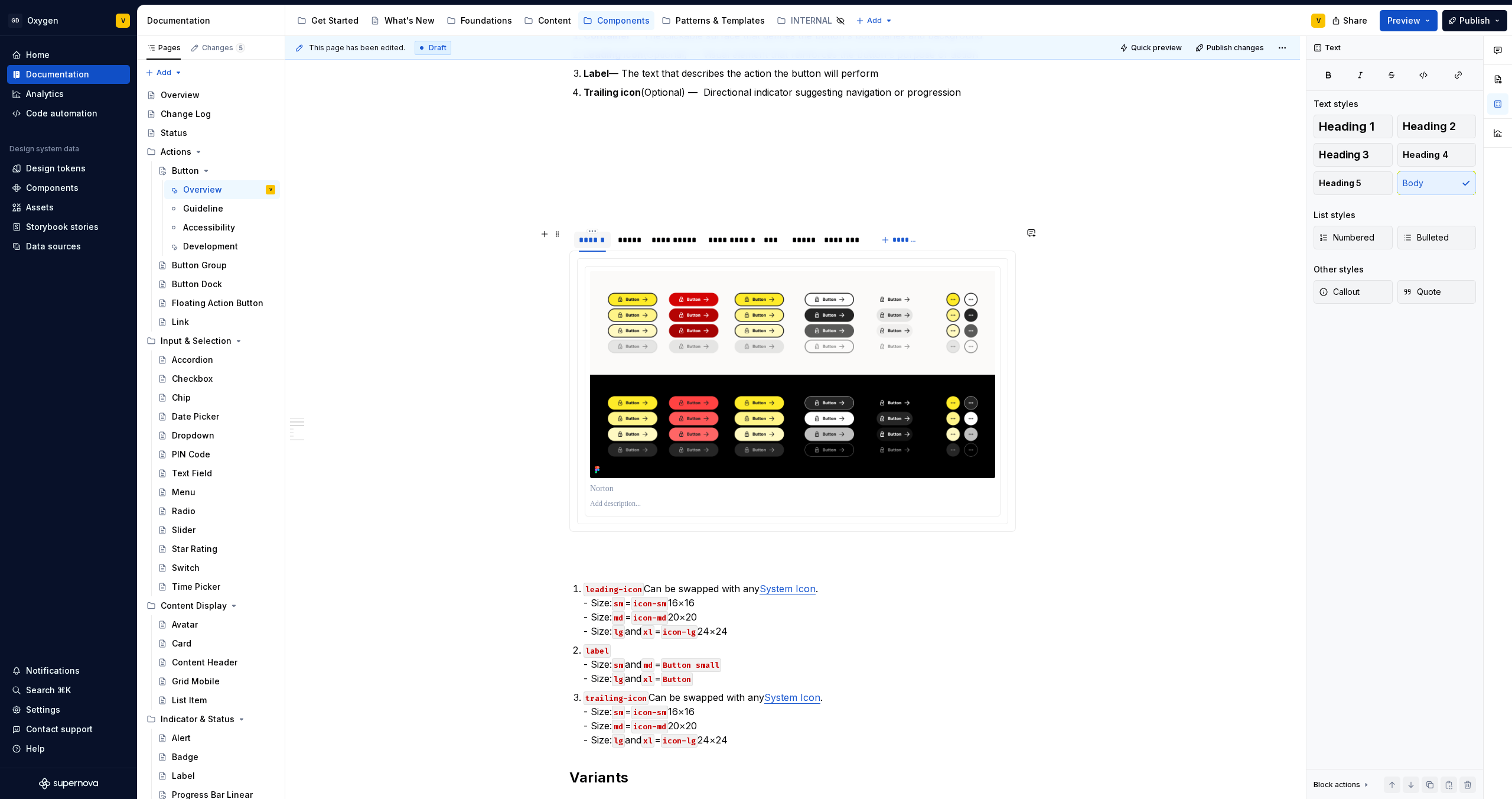
click at [575, 235] on div "******" at bounding box center [593, 239] width 37 height 16
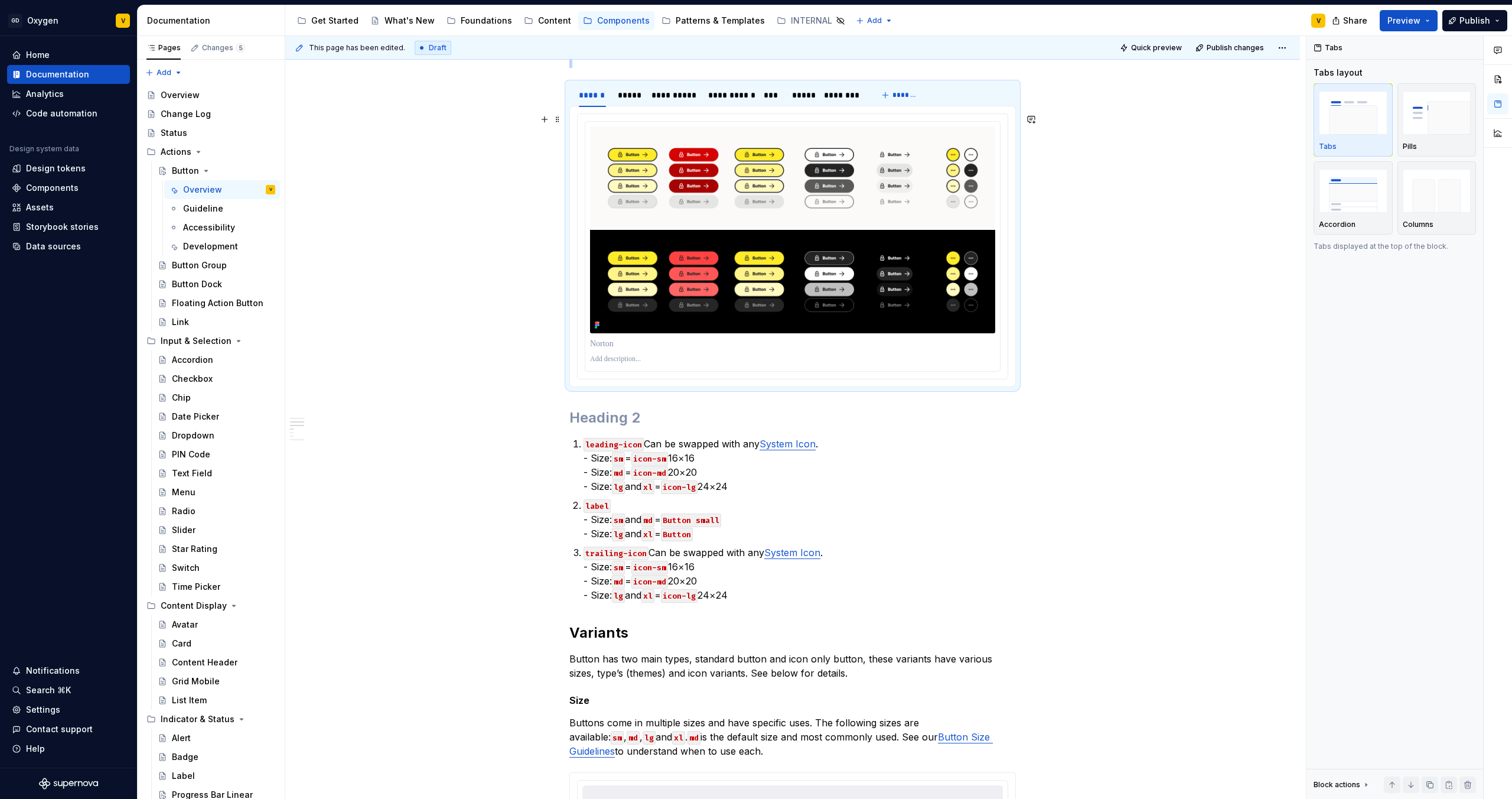
scroll to position [584, 0]
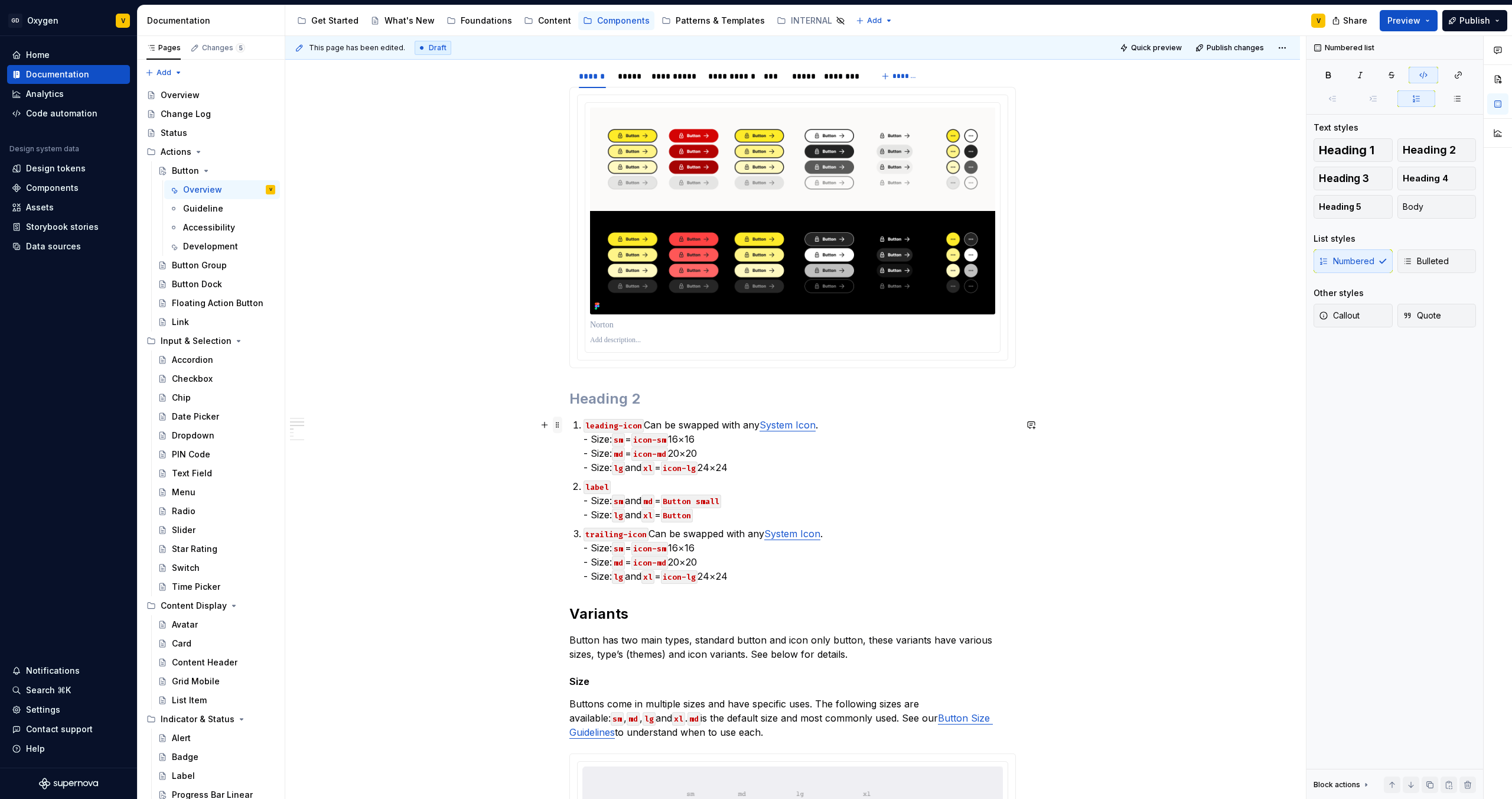
click at [559, 427] on span at bounding box center [557, 425] width 9 height 16
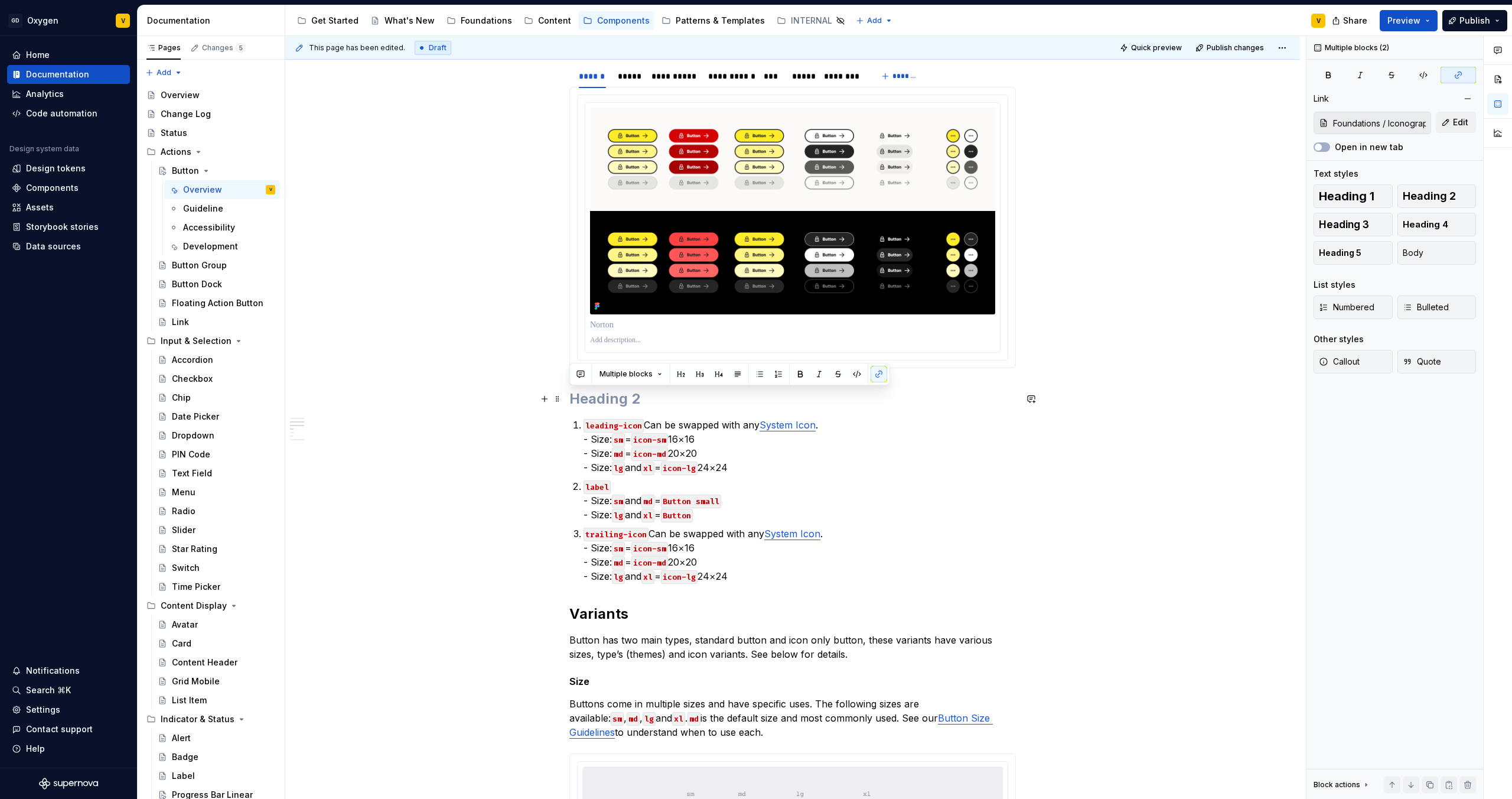
drag, startPoint x: 744, startPoint y: 573, endPoint x: 569, endPoint y: 405, distance: 242.6
click at [569, 405] on div "**********" at bounding box center [792, 799] width 447 height 2244
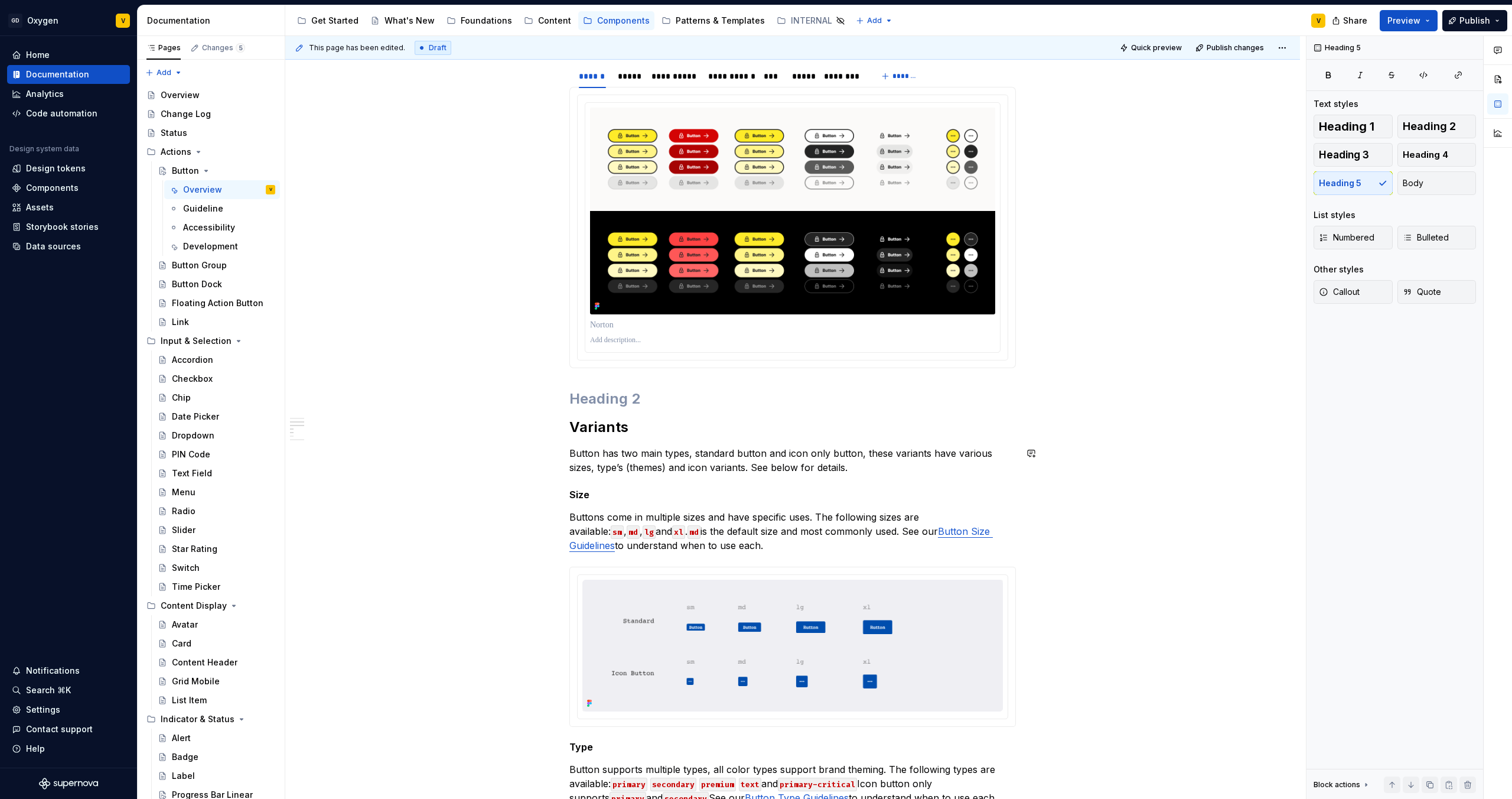
click at [632, 475] on div "**********" at bounding box center [792, 706] width 447 height 2058
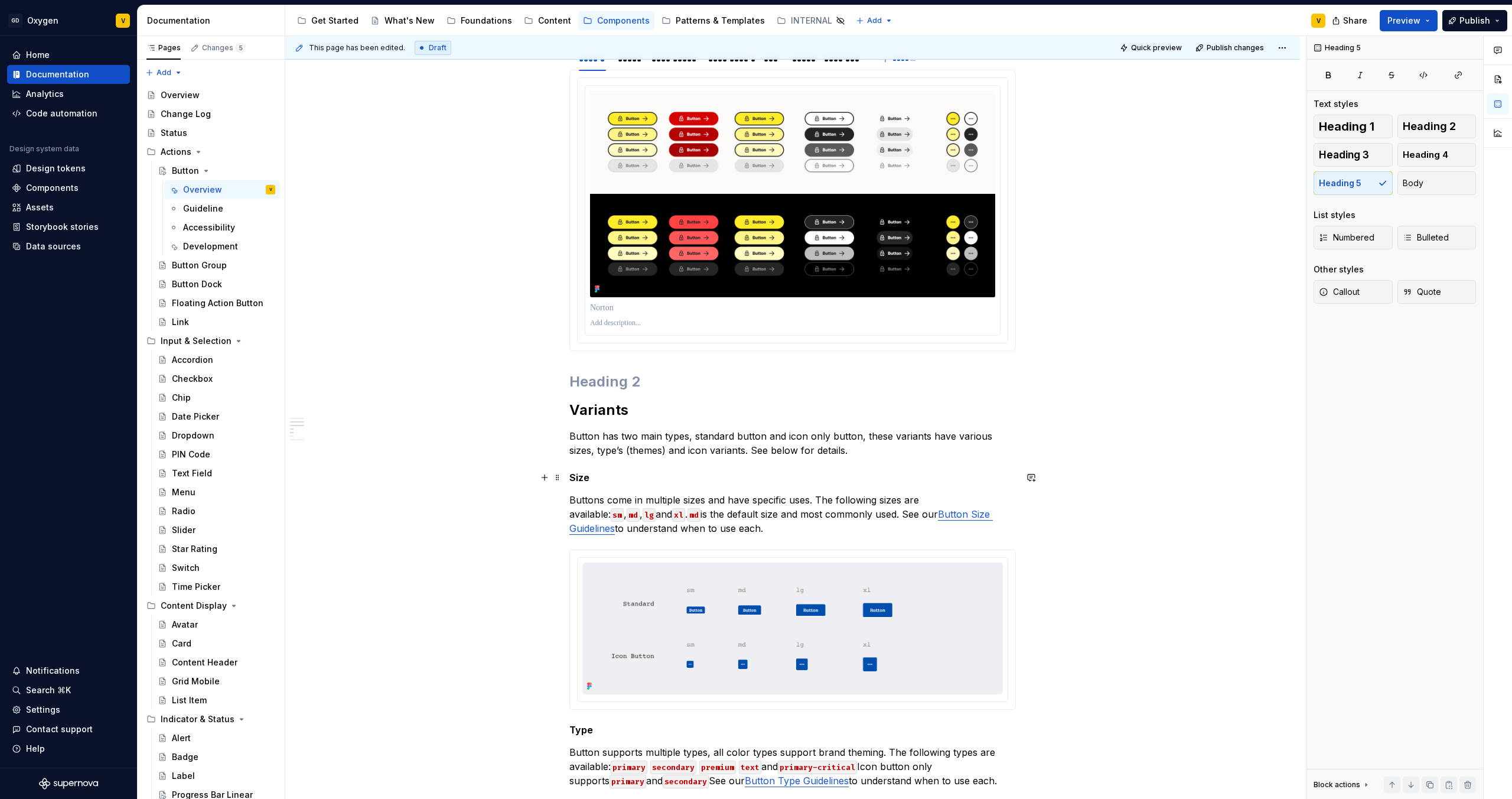
scroll to position [603, 0]
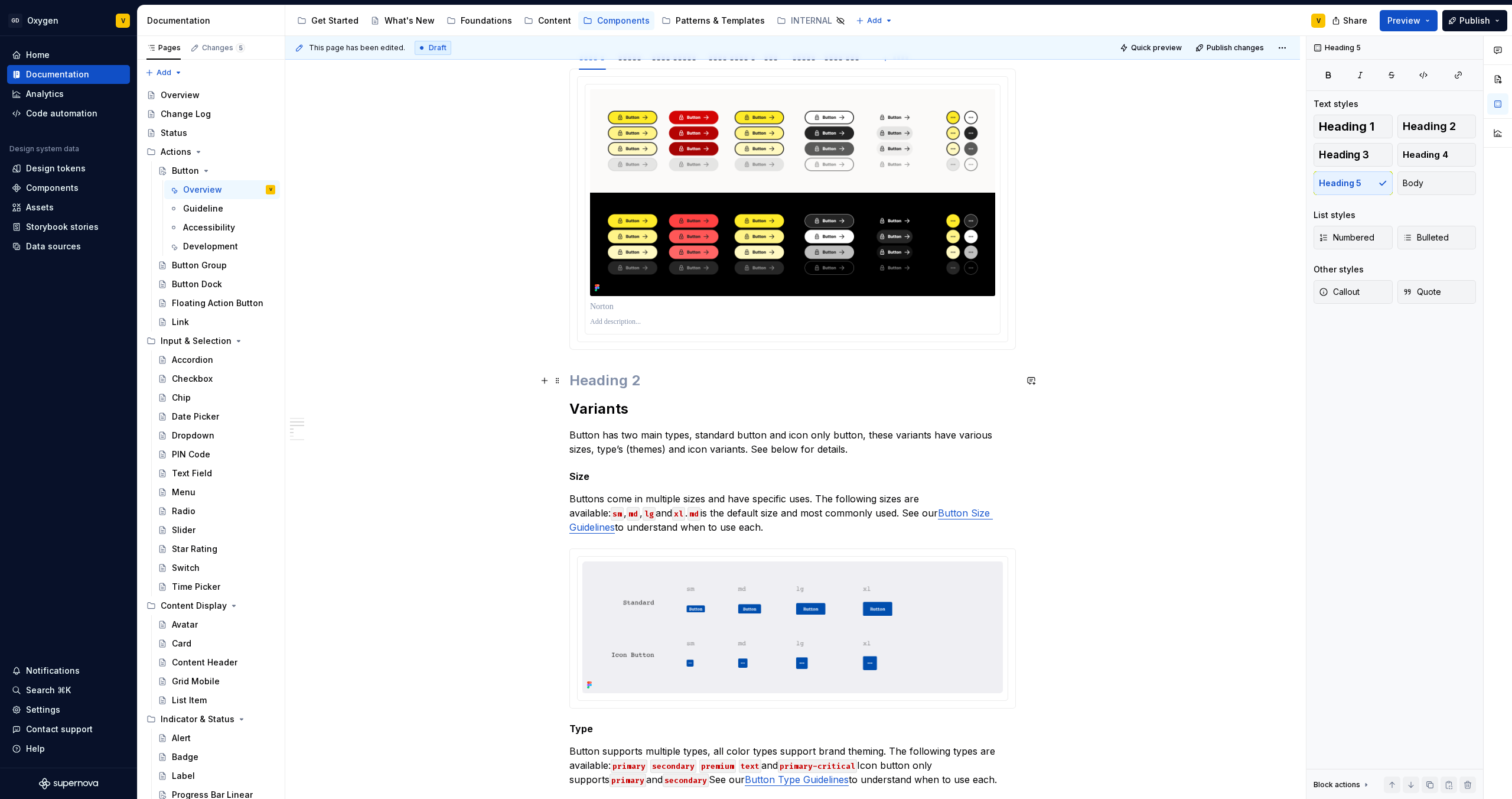
click at [582, 389] on h2 at bounding box center [792, 380] width 447 height 19
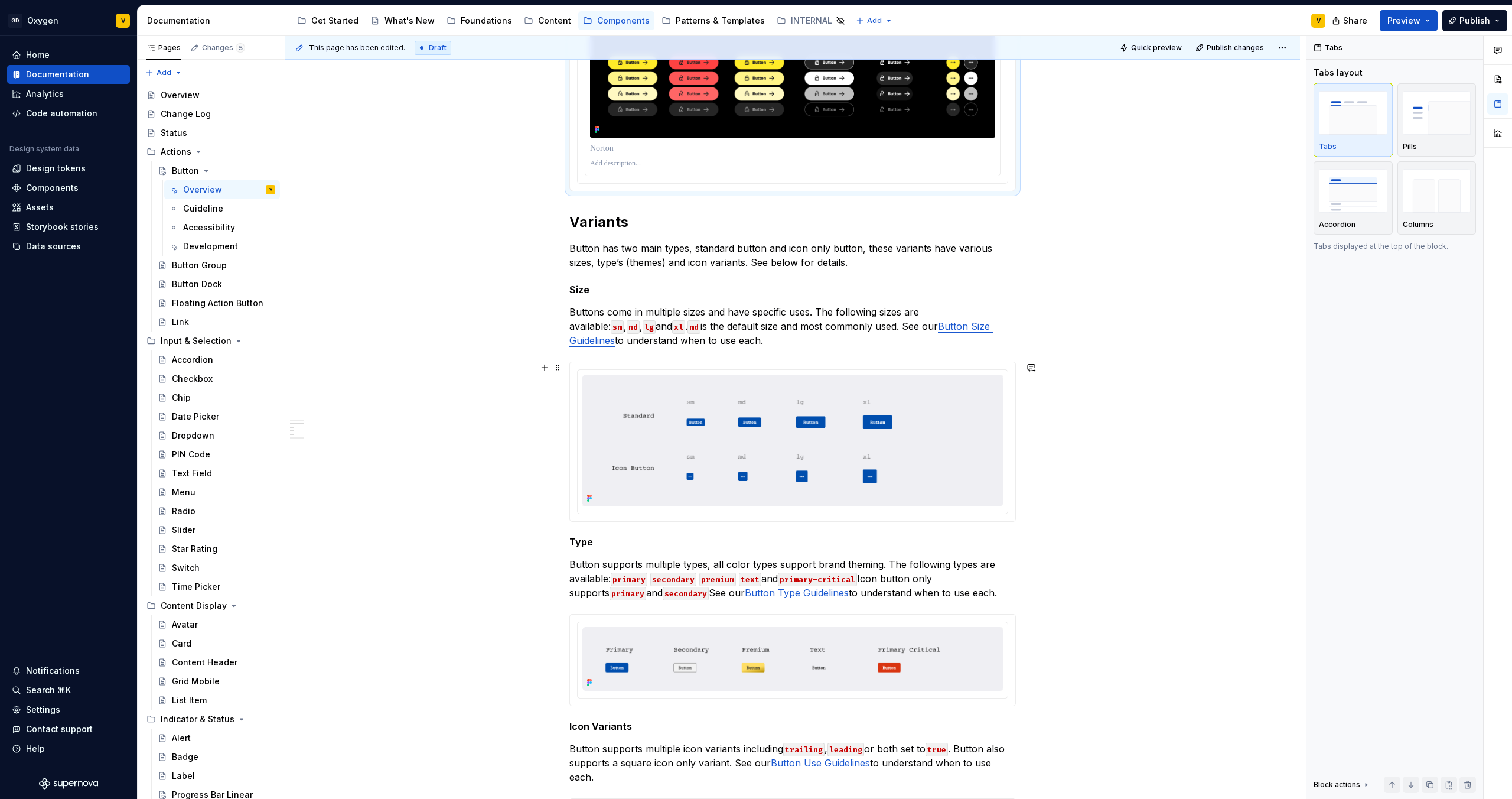
scroll to position [762, 0]
click at [735, 306] on p "Buttons come in multiple sizes and have specific uses. The following sizes are …" at bounding box center [792, 325] width 447 height 42
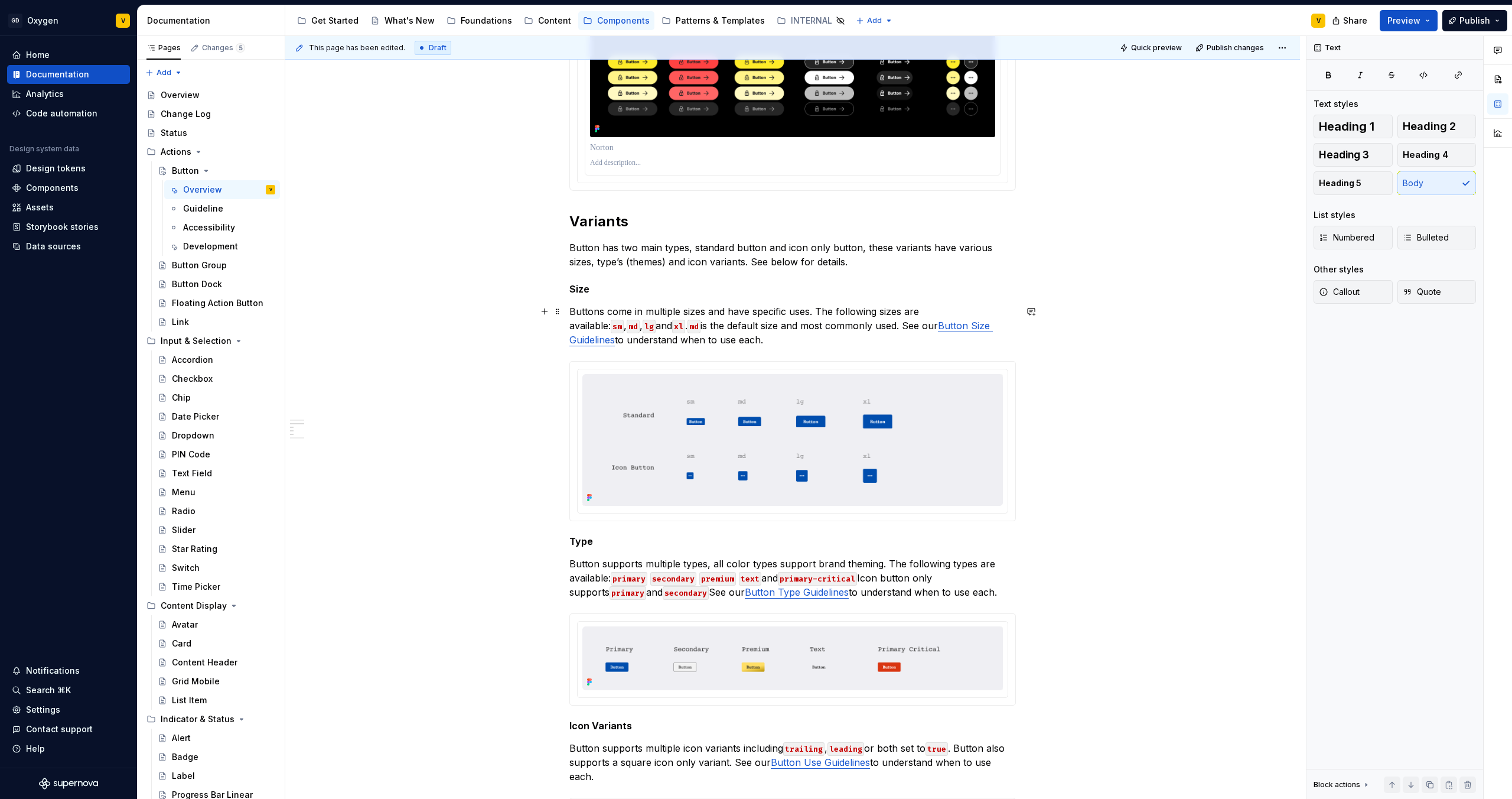
click at [734, 339] on p "Buttons come in multiple sizes and have specific uses. The following sizes are …" at bounding box center [792, 325] width 447 height 42
click at [944, 333] on p "Buttons come in multiple sizes and have specific uses. The following sizes are …" at bounding box center [792, 325] width 447 height 42
click at [944, 328] on link "Button Size Guidelines" at bounding box center [781, 333] width 424 height 26
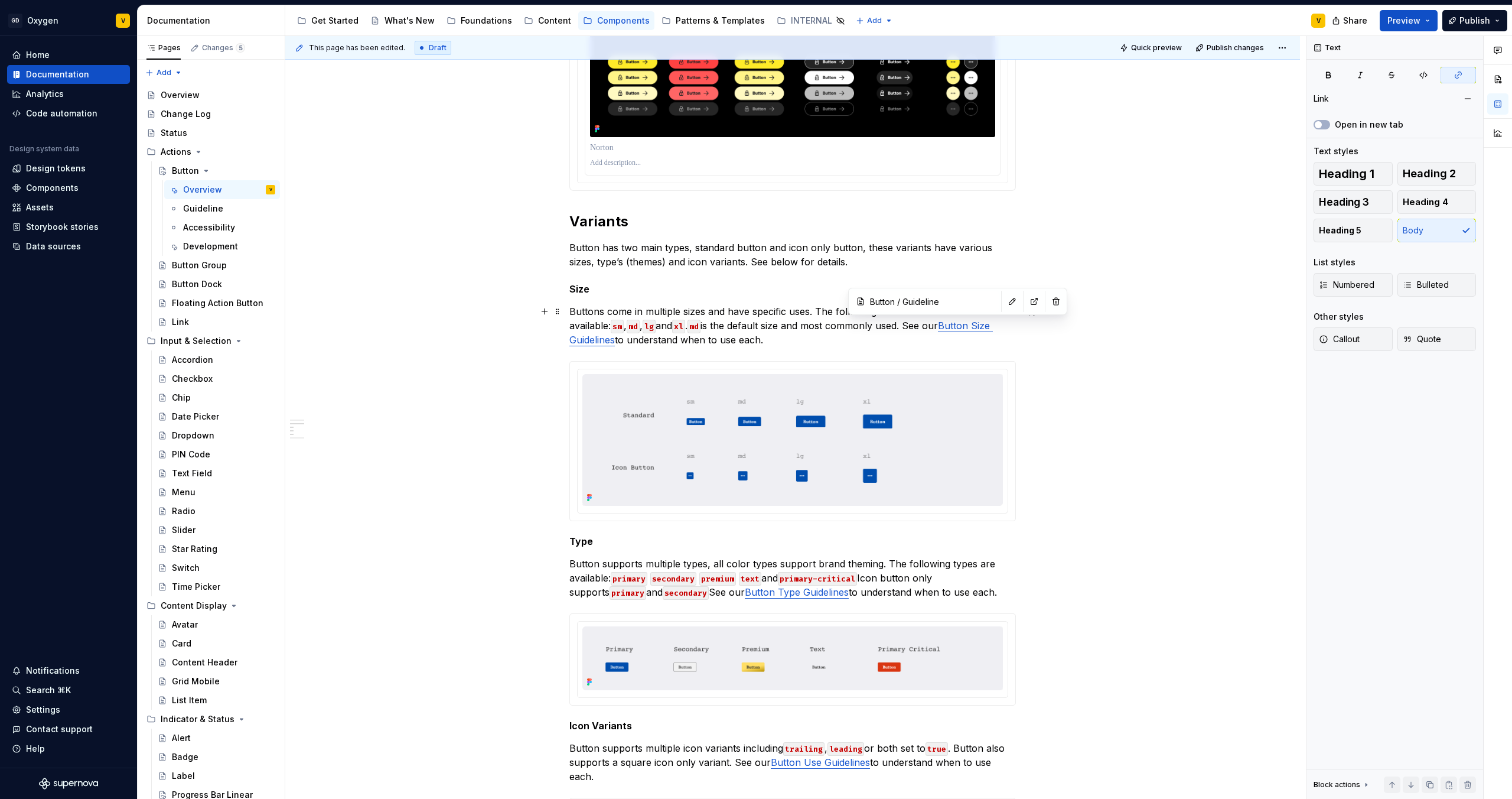
type input "Button / Guideline/ Sizing"
click at [921, 303] on input "Button / Guideline/ Sizing" at bounding box center [932, 301] width 134 height 22
click at [914, 328] on link "Button Size Guidelines" at bounding box center [781, 333] width 424 height 26
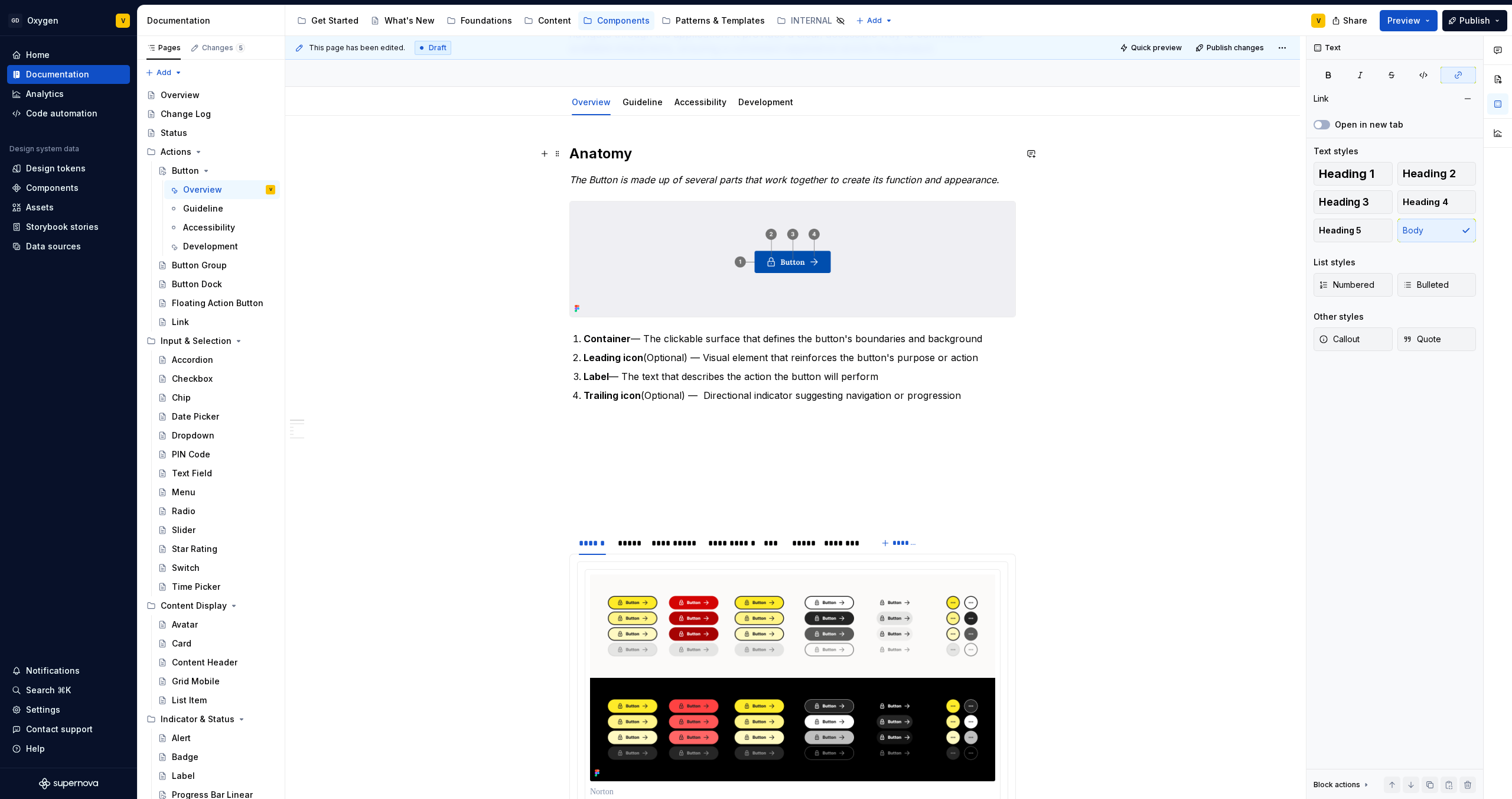
scroll to position [0, 0]
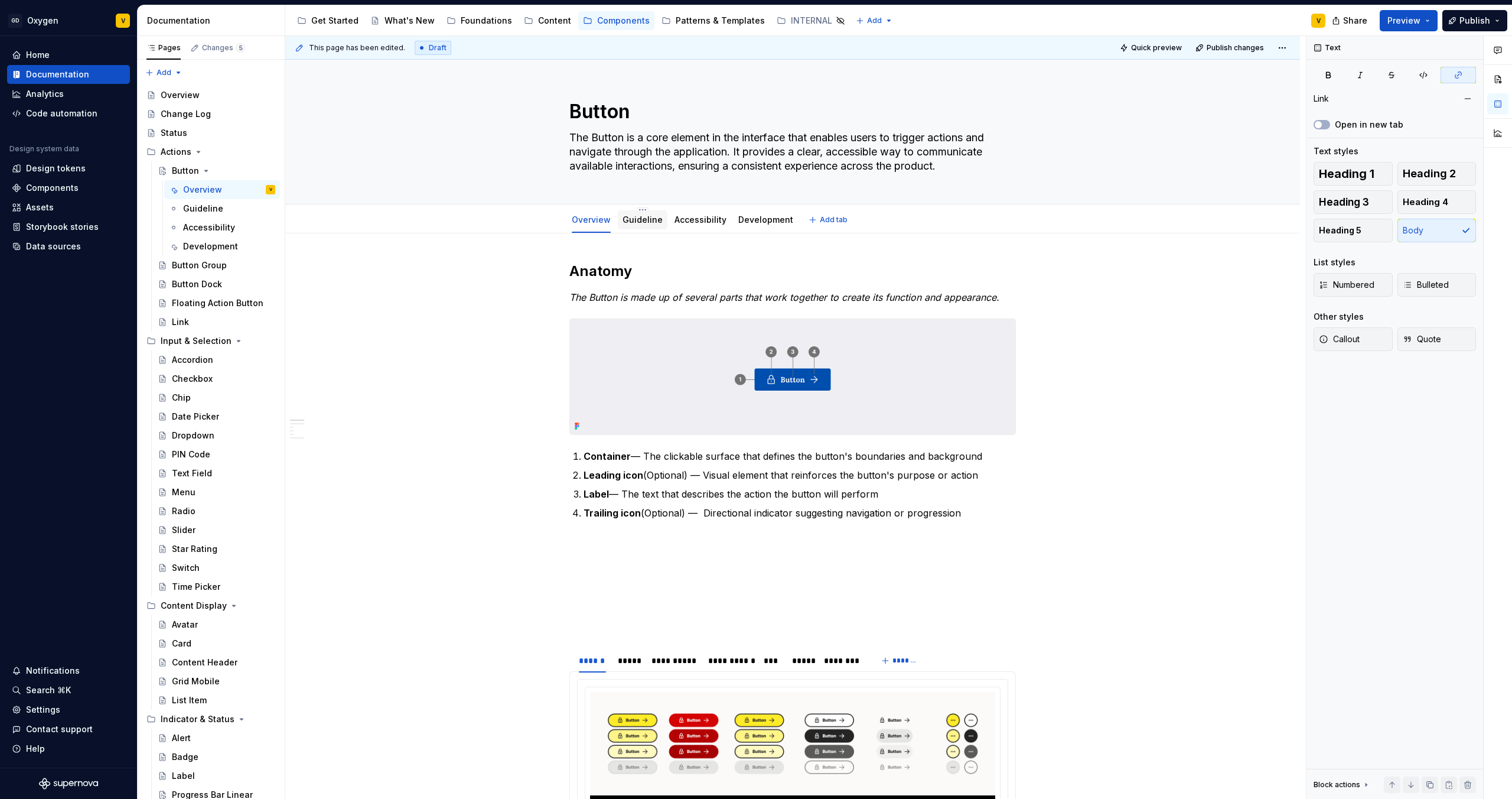
click at [635, 222] on link "Guideline" at bounding box center [643, 219] width 40 height 10
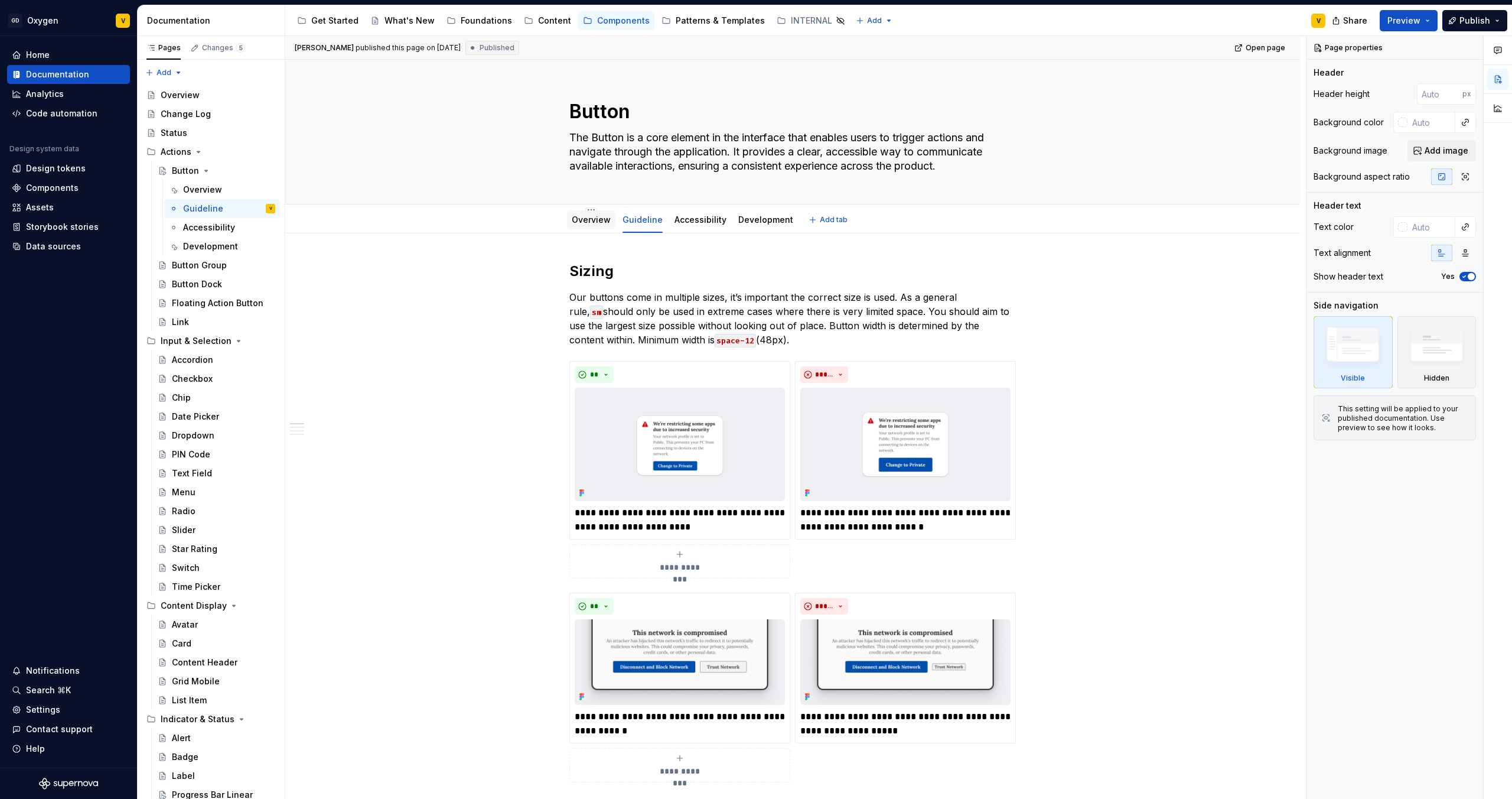
click at [585, 219] on link "Overview" at bounding box center [591, 219] width 39 height 10
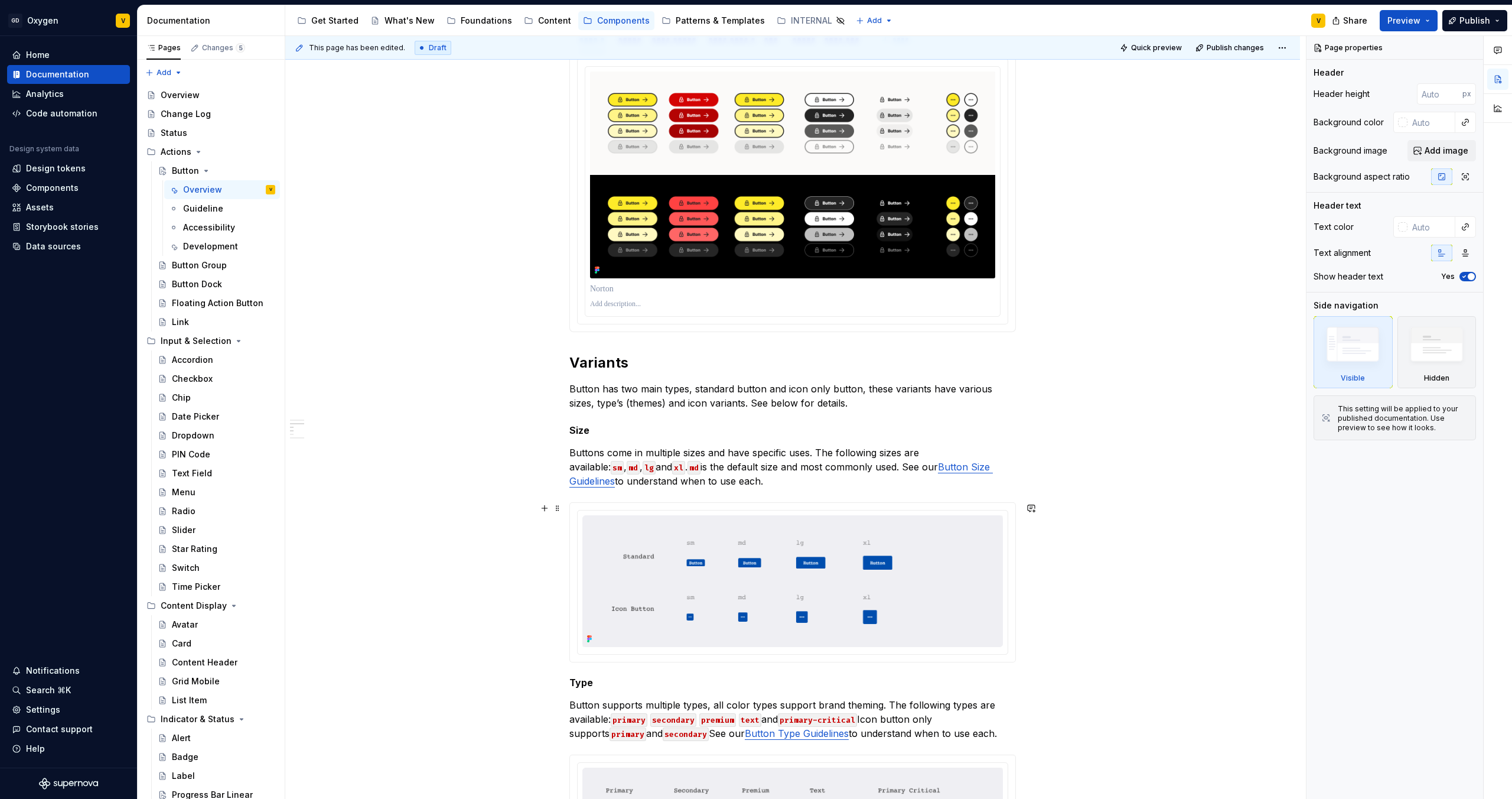
scroll to position [743, 0]
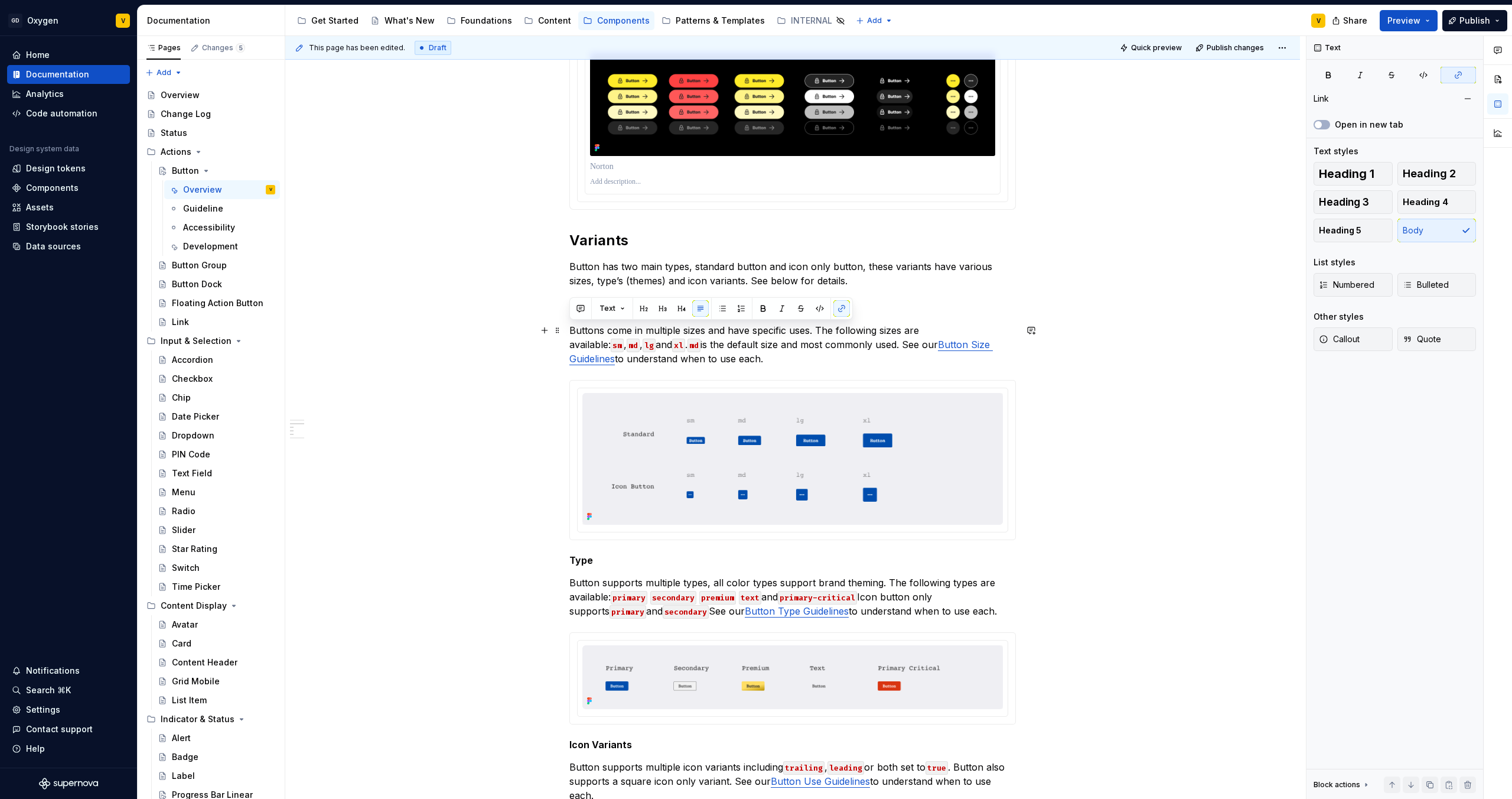
drag, startPoint x: 719, startPoint y: 355, endPoint x: 563, endPoint y: 324, distance: 159.1
click at [563, 324] on div "**********" at bounding box center [793, 646] width 1015 height 2311
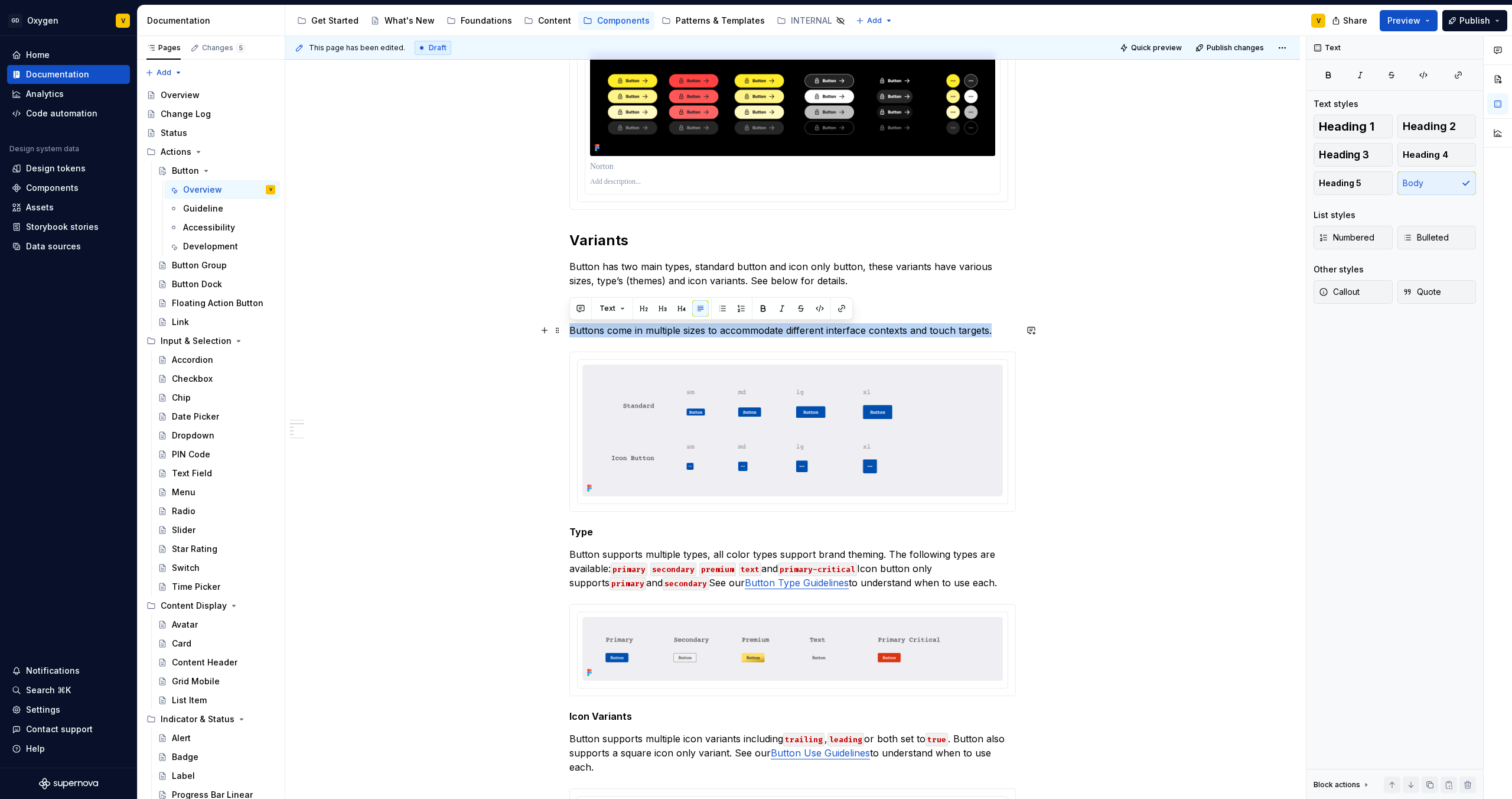
drag, startPoint x: 1007, startPoint y: 333, endPoint x: 567, endPoint y: 324, distance: 440.1
click at [567, 324] on div "**********" at bounding box center [793, 632] width 1015 height 2283
click at [760, 309] on button "button" at bounding box center [763, 308] width 16 height 16
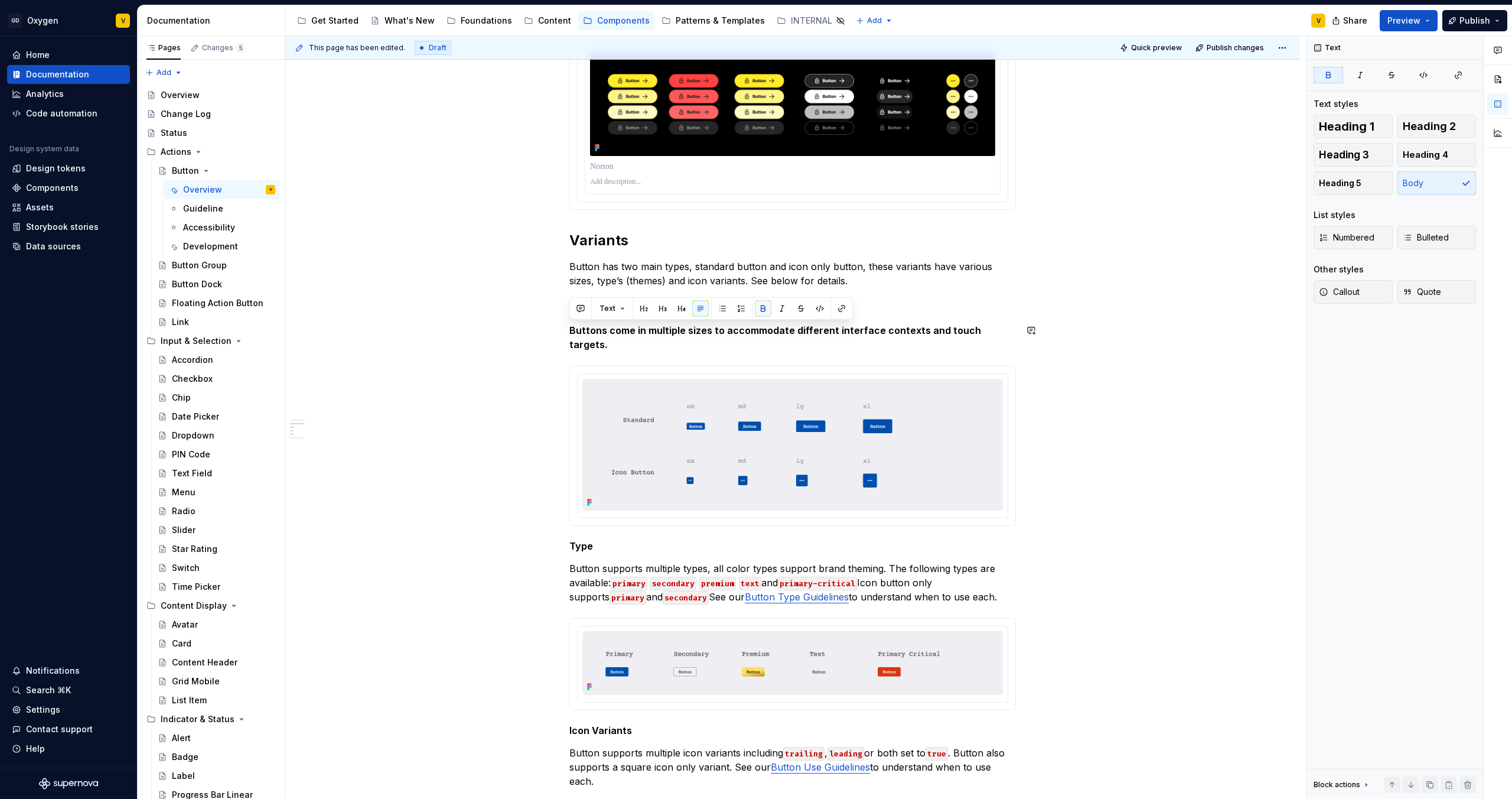
click at [763, 308] on button "button" at bounding box center [763, 308] width 16 height 16
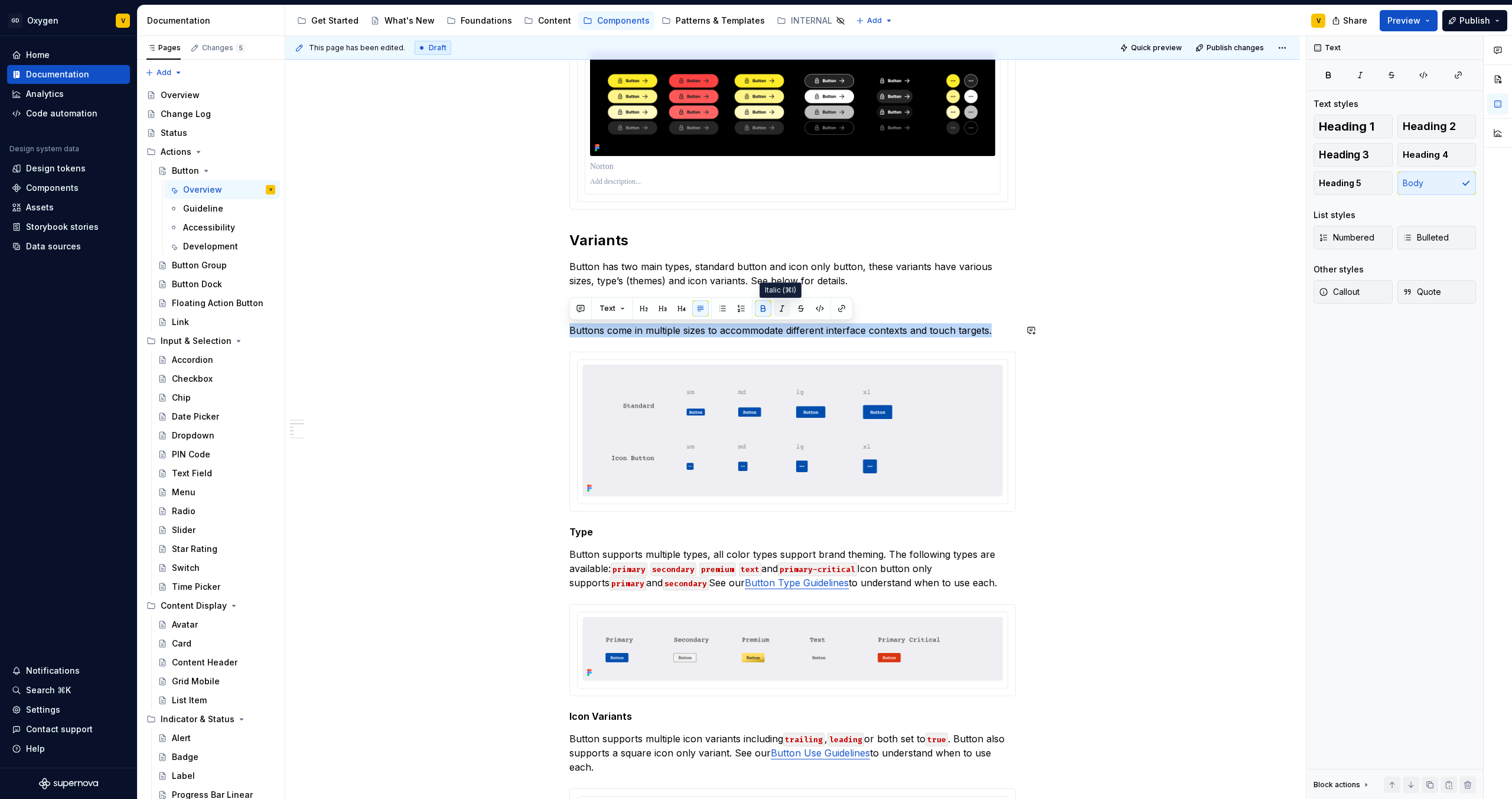
click at [779, 309] on button "button" at bounding box center [782, 308] width 16 height 16
click at [709, 342] on div "**********" at bounding box center [792, 520] width 447 height 2001
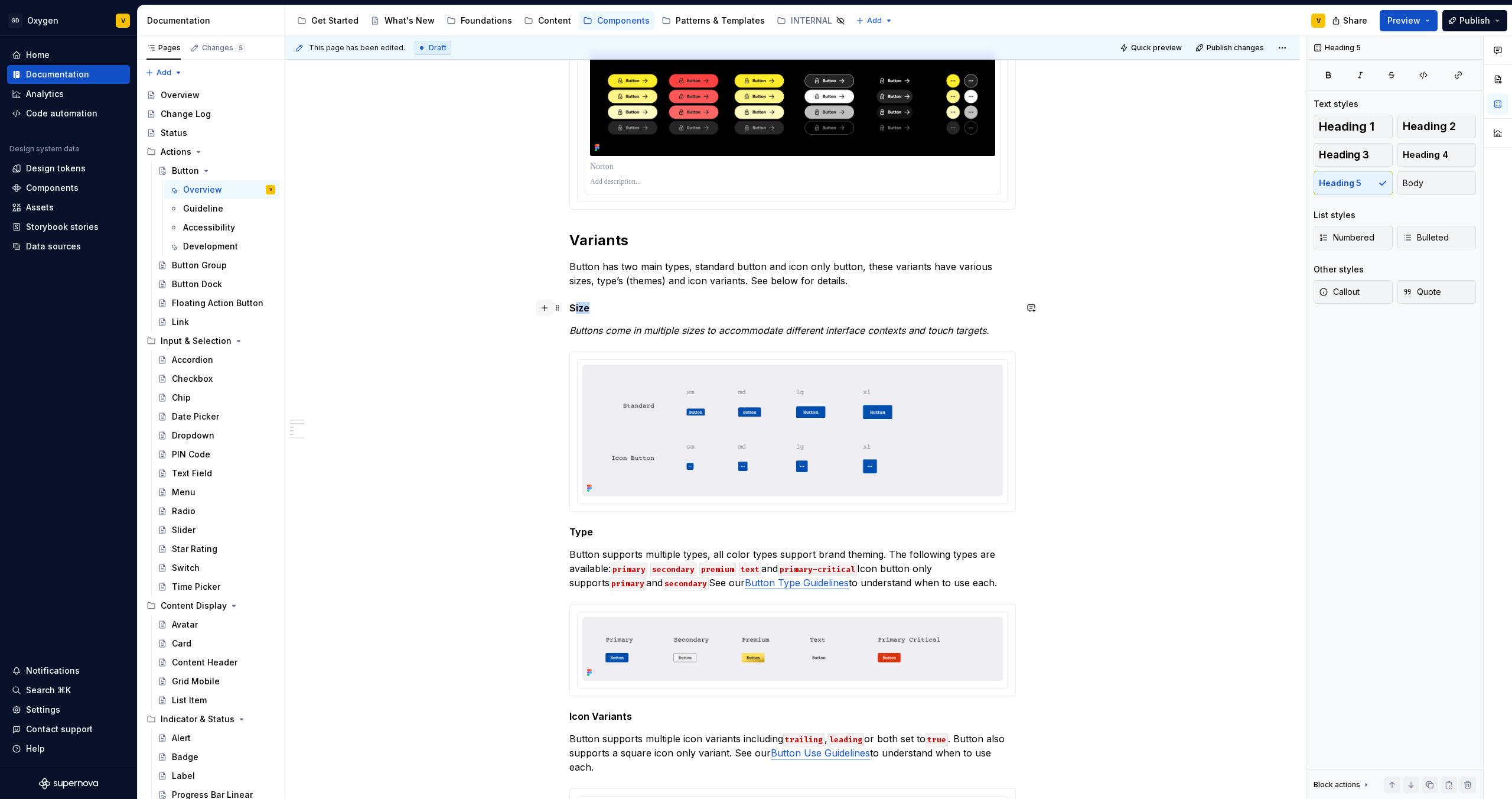
drag, startPoint x: 603, startPoint y: 309, endPoint x: 548, endPoint y: 308, distance: 55.0
click at [569, 308] on div "**********" at bounding box center [792, 526] width 447 height 2015
click at [599, 320] on div "**********" at bounding box center [792, 520] width 447 height 2001
drag, startPoint x: 589, startPoint y: 309, endPoint x: 571, endPoint y: 312, distance: 18.2
click at [571, 312] on h5 "Size" at bounding box center [792, 308] width 447 height 12
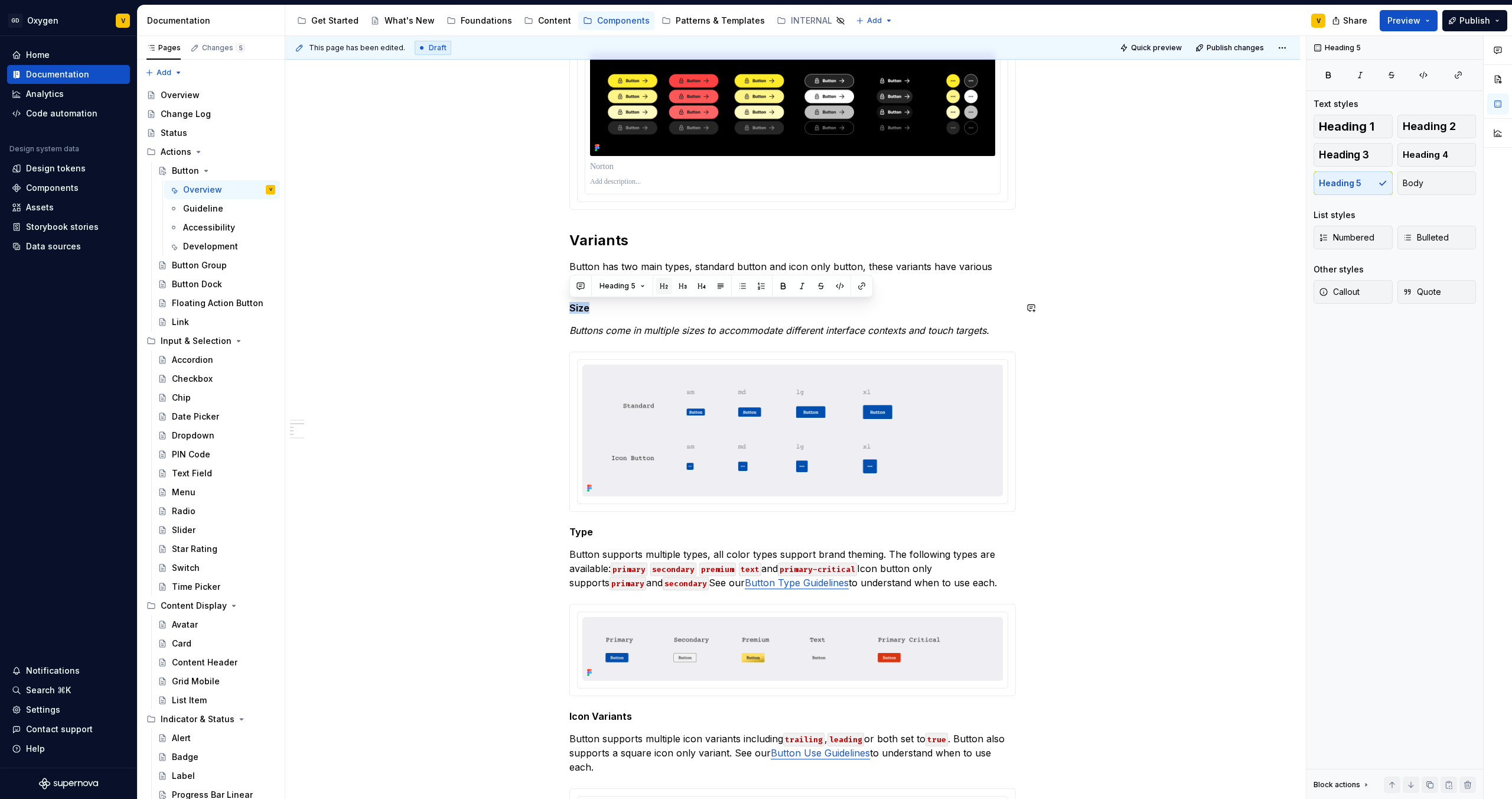
click at [664, 289] on button "button" at bounding box center [664, 286] width 16 height 16
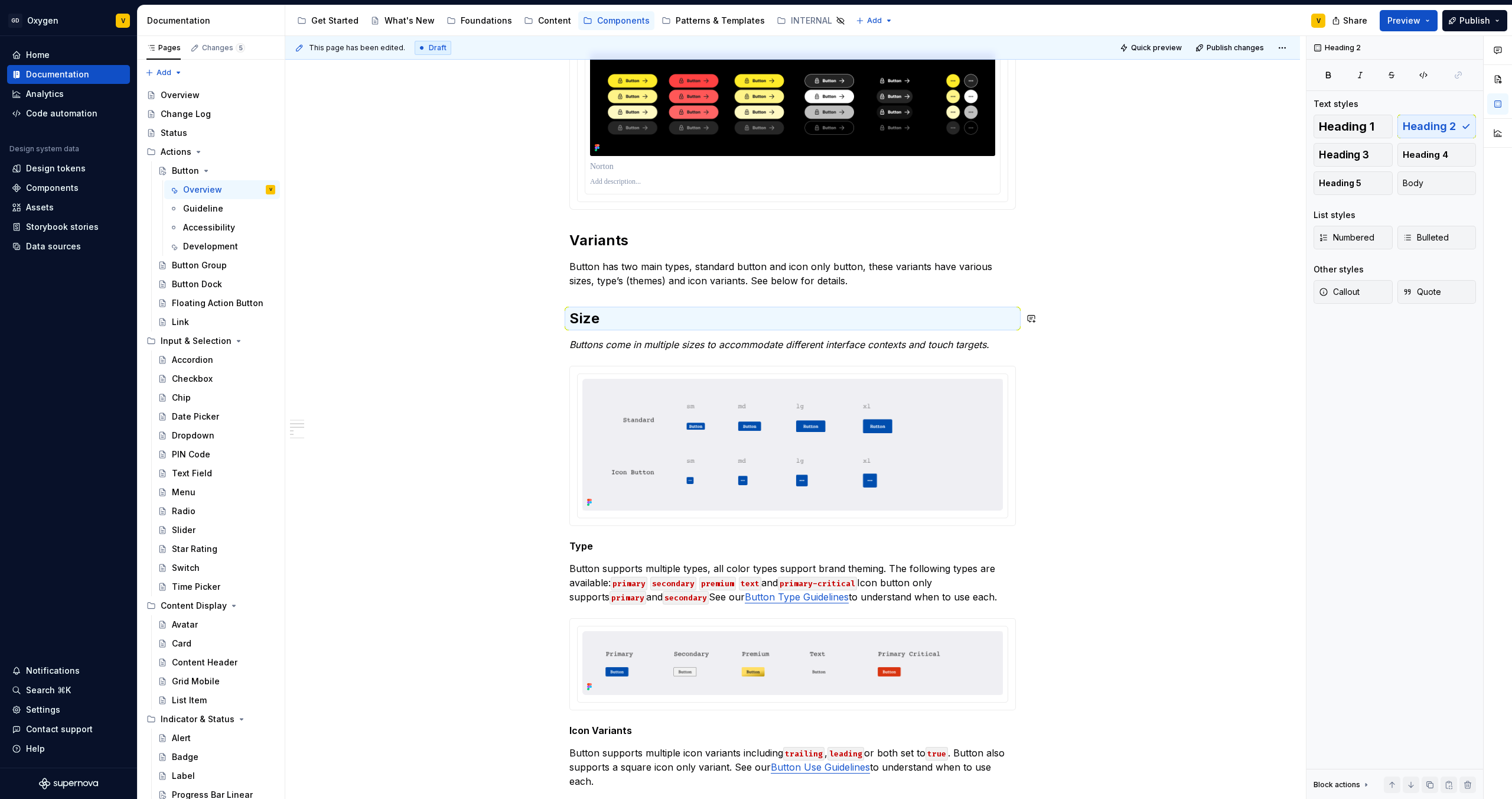
click at [640, 339] on em "Buttons come in multiple sizes to accommodate different interface contexts and …" at bounding box center [779, 344] width 420 height 12
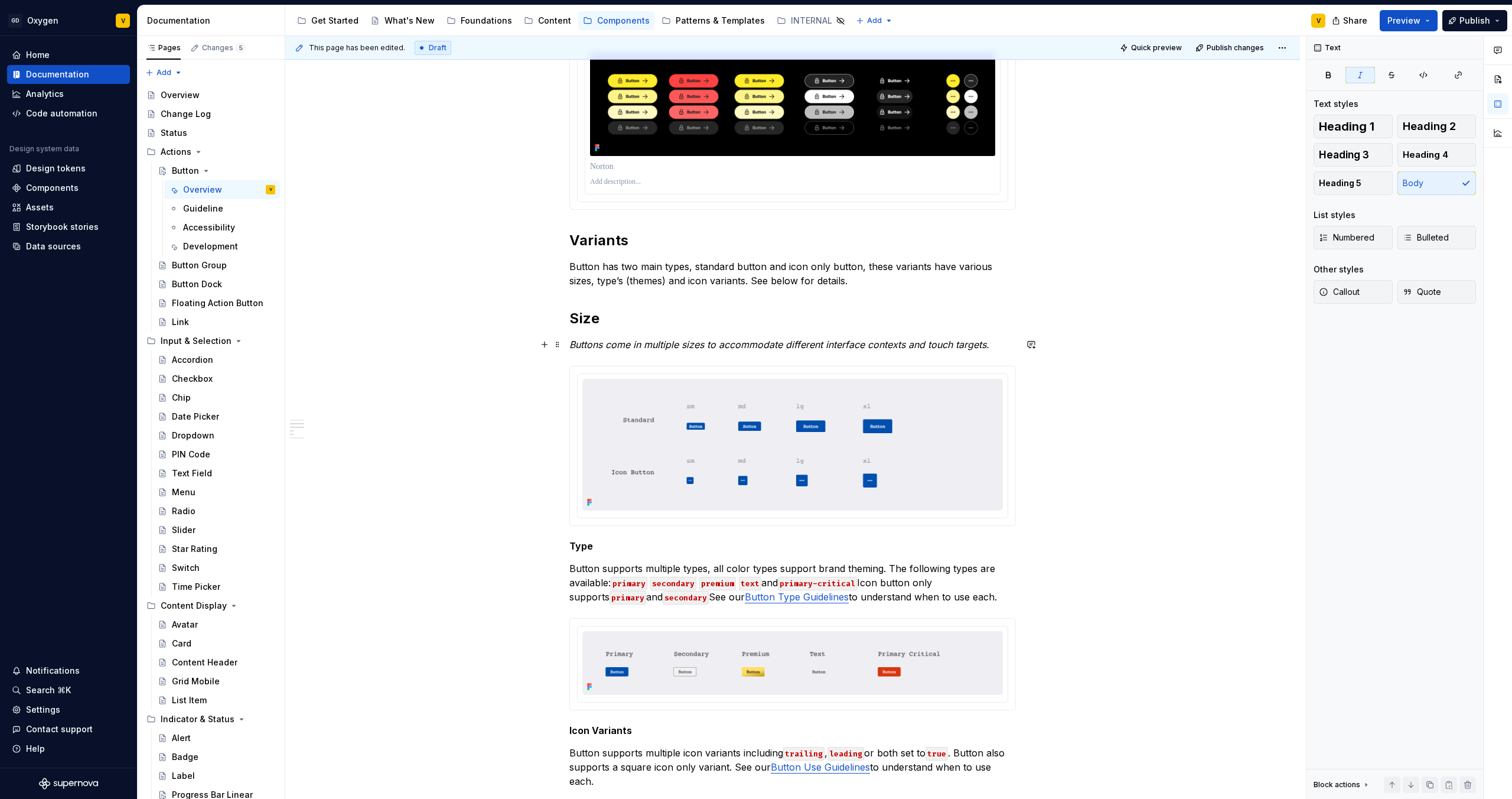
click at [571, 342] on em "Buttons come in multiple sizes to accommodate different interface contexts and …" at bounding box center [779, 344] width 420 height 12
click at [993, 347] on p "Buttons come in multiple sizes to accommodate different interface contexts and …" at bounding box center [792, 344] width 447 height 14
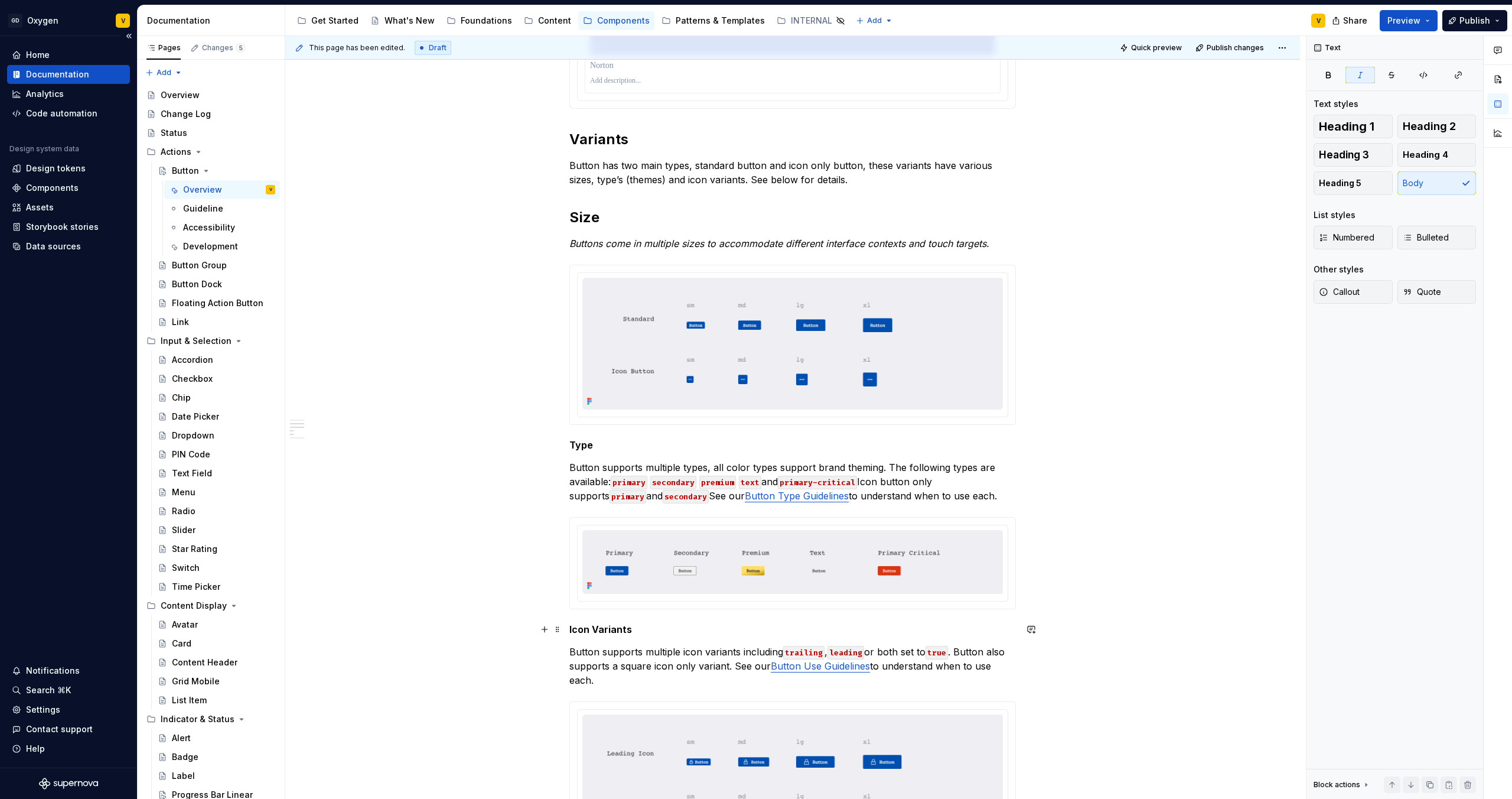
scroll to position [768, 0]
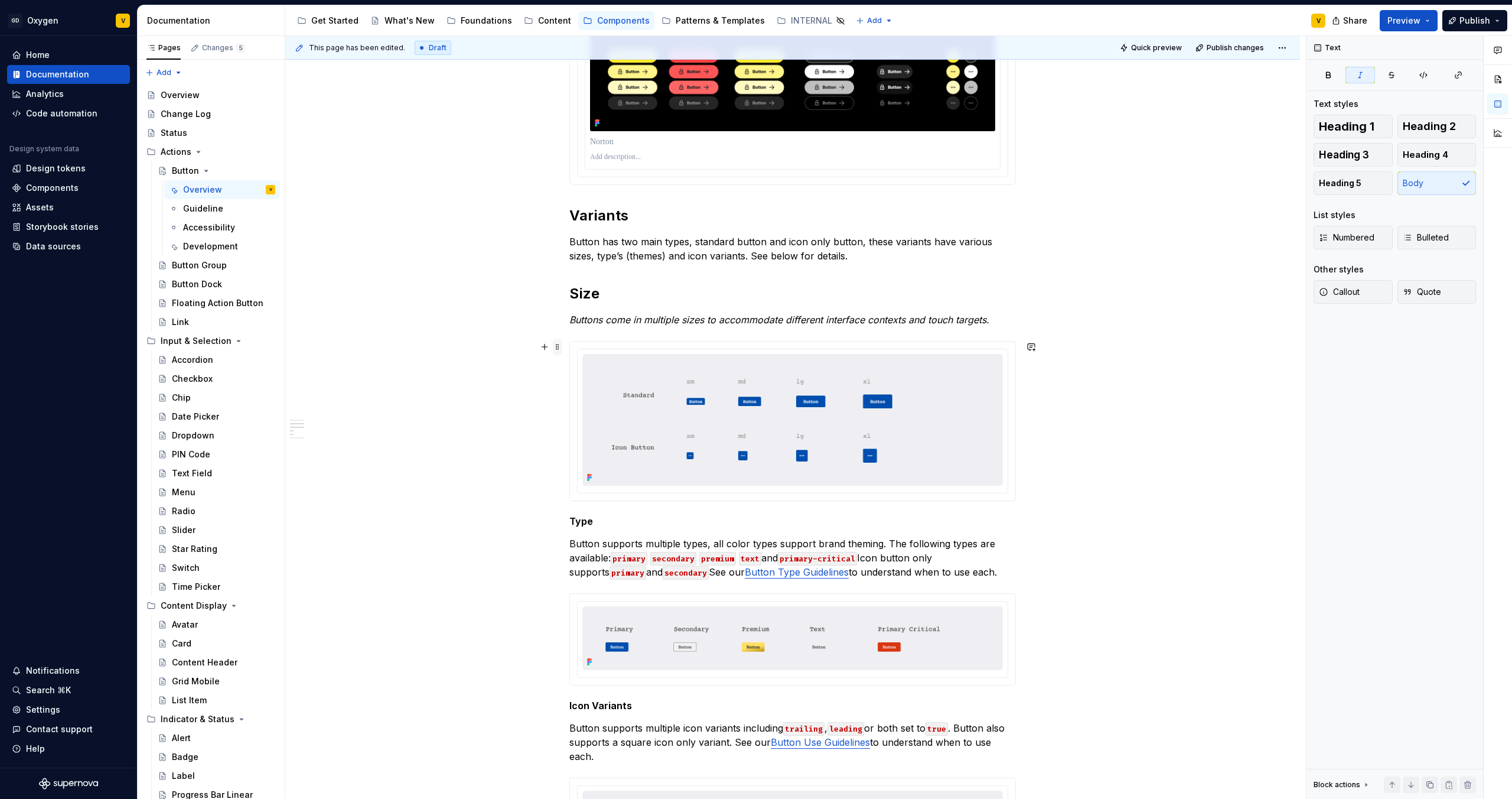
click at [556, 348] on span at bounding box center [557, 346] width 9 height 16
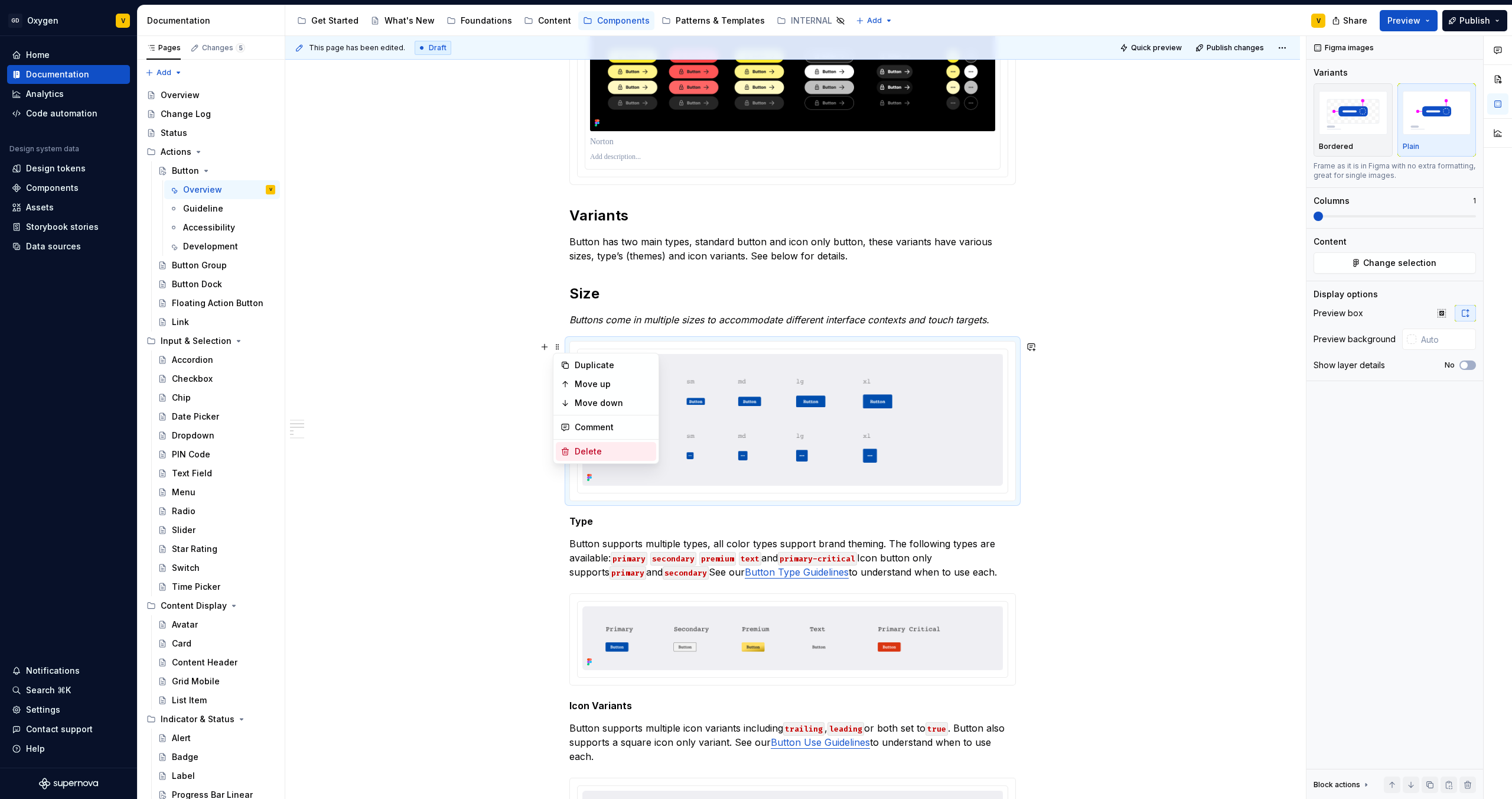
click at [574, 451] on div "Delete" at bounding box center [606, 451] width 100 height 19
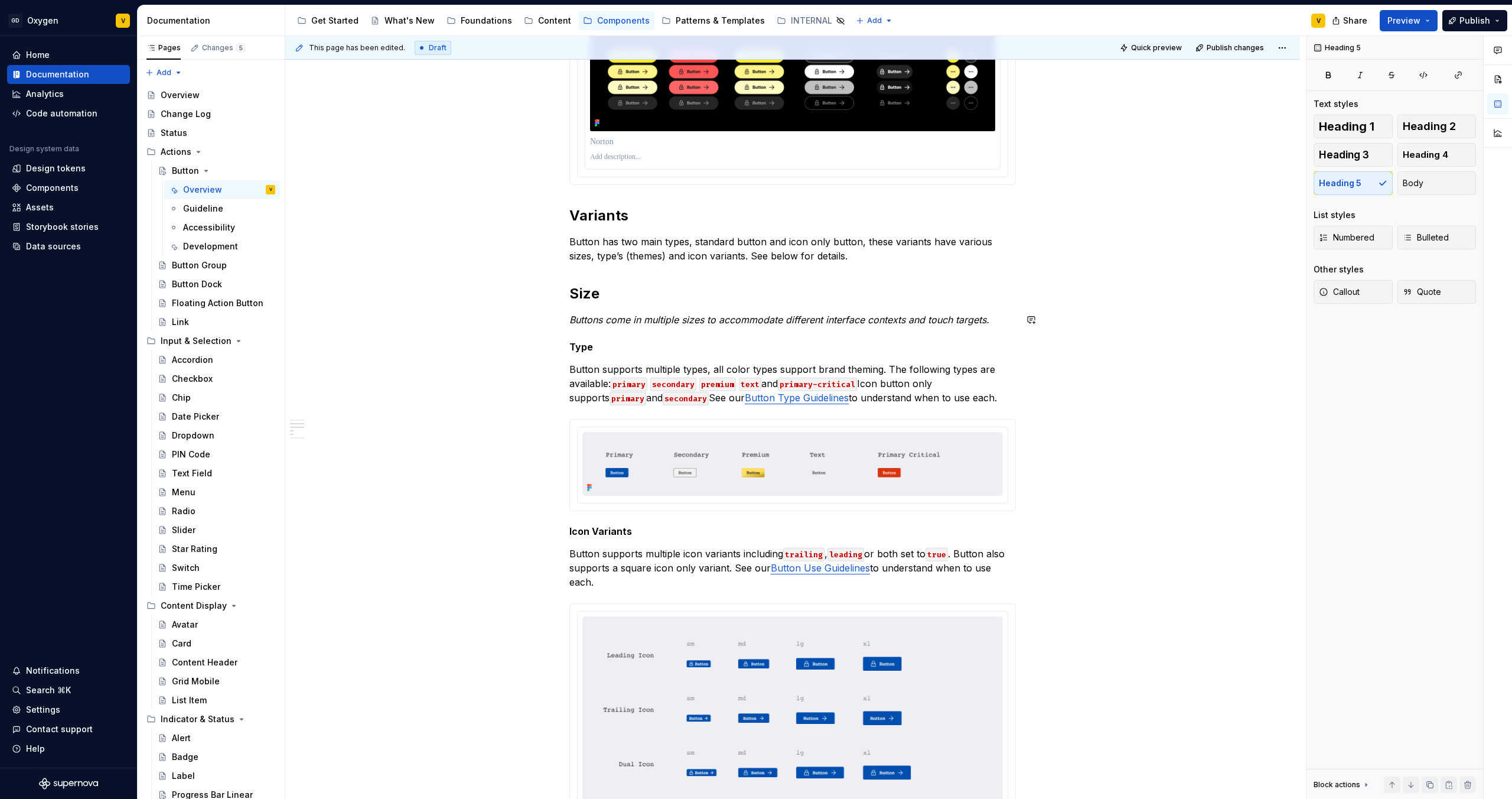
click at [612, 333] on div "**********" at bounding box center [792, 414] width 447 height 1841
click at [1003, 324] on p "Buttons come in multiple sizes to accommodate different interface contexts and …" at bounding box center [792, 320] width 447 height 14
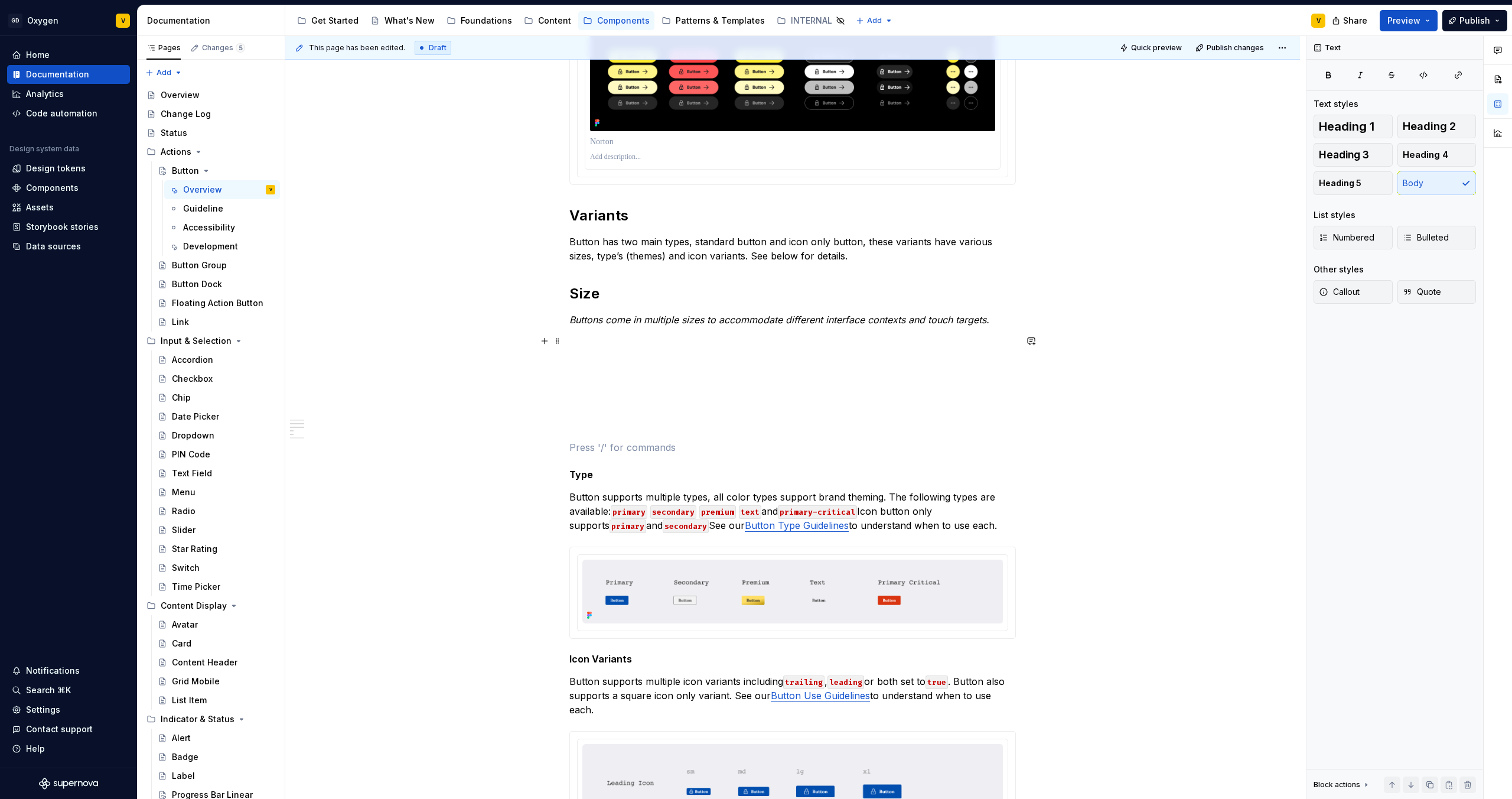
click at [577, 342] on p at bounding box center [792, 341] width 447 height 14
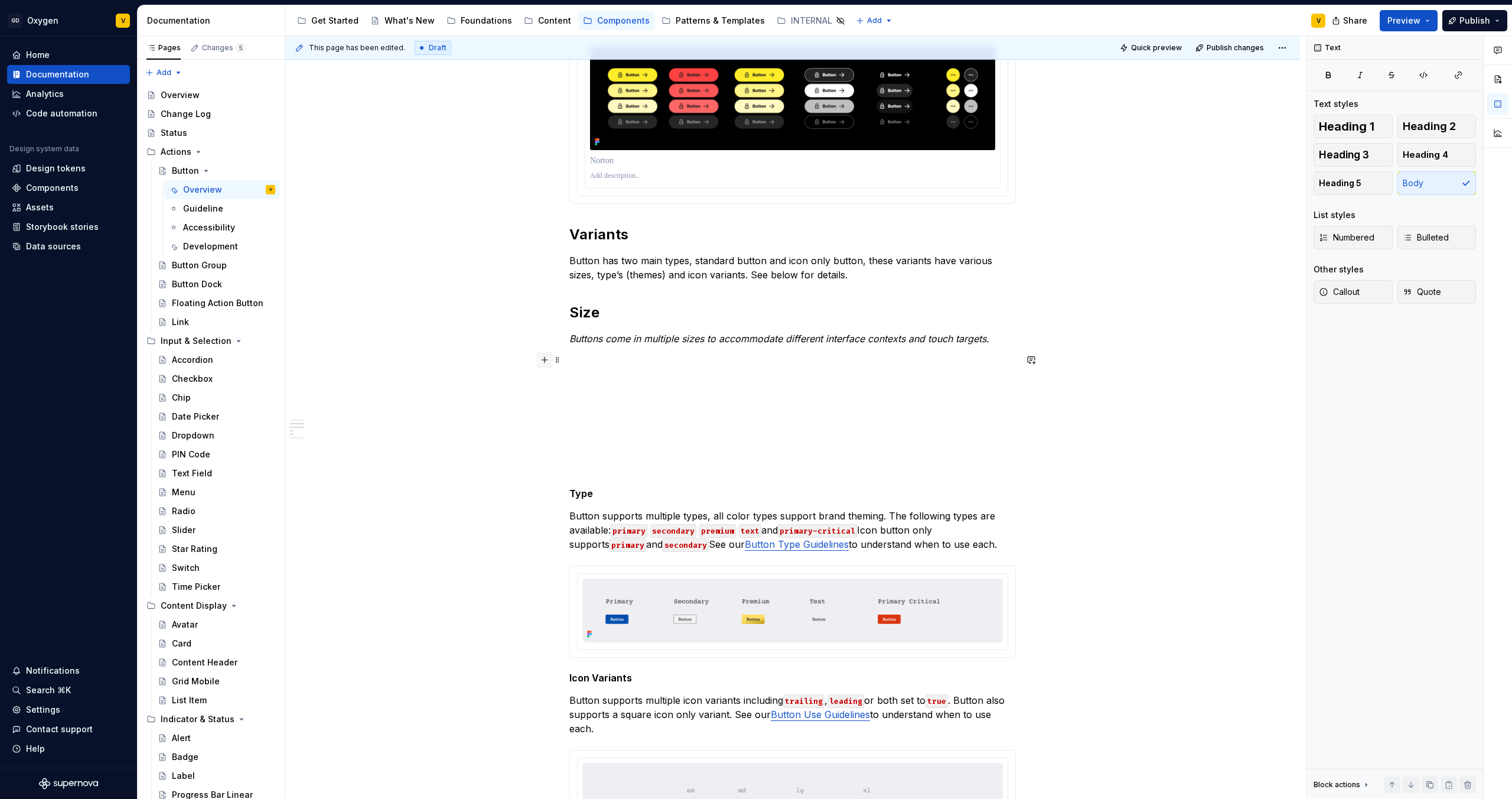
click at [542, 361] on button "button" at bounding box center [544, 359] width 16 height 16
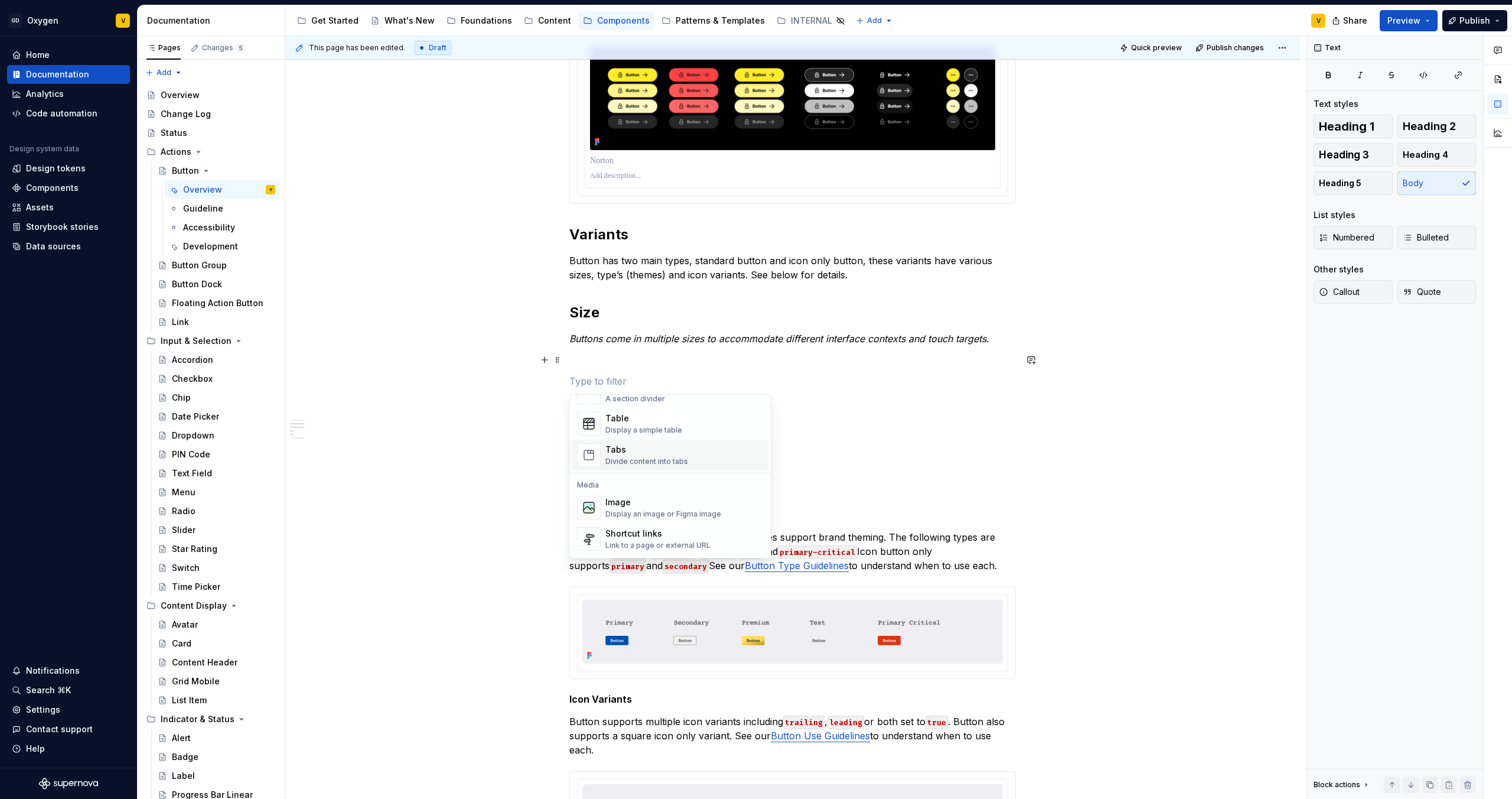
scroll to position [425, 0]
click at [640, 508] on div "Display an image or Figma image" at bounding box center [664, 513] width 116 height 9
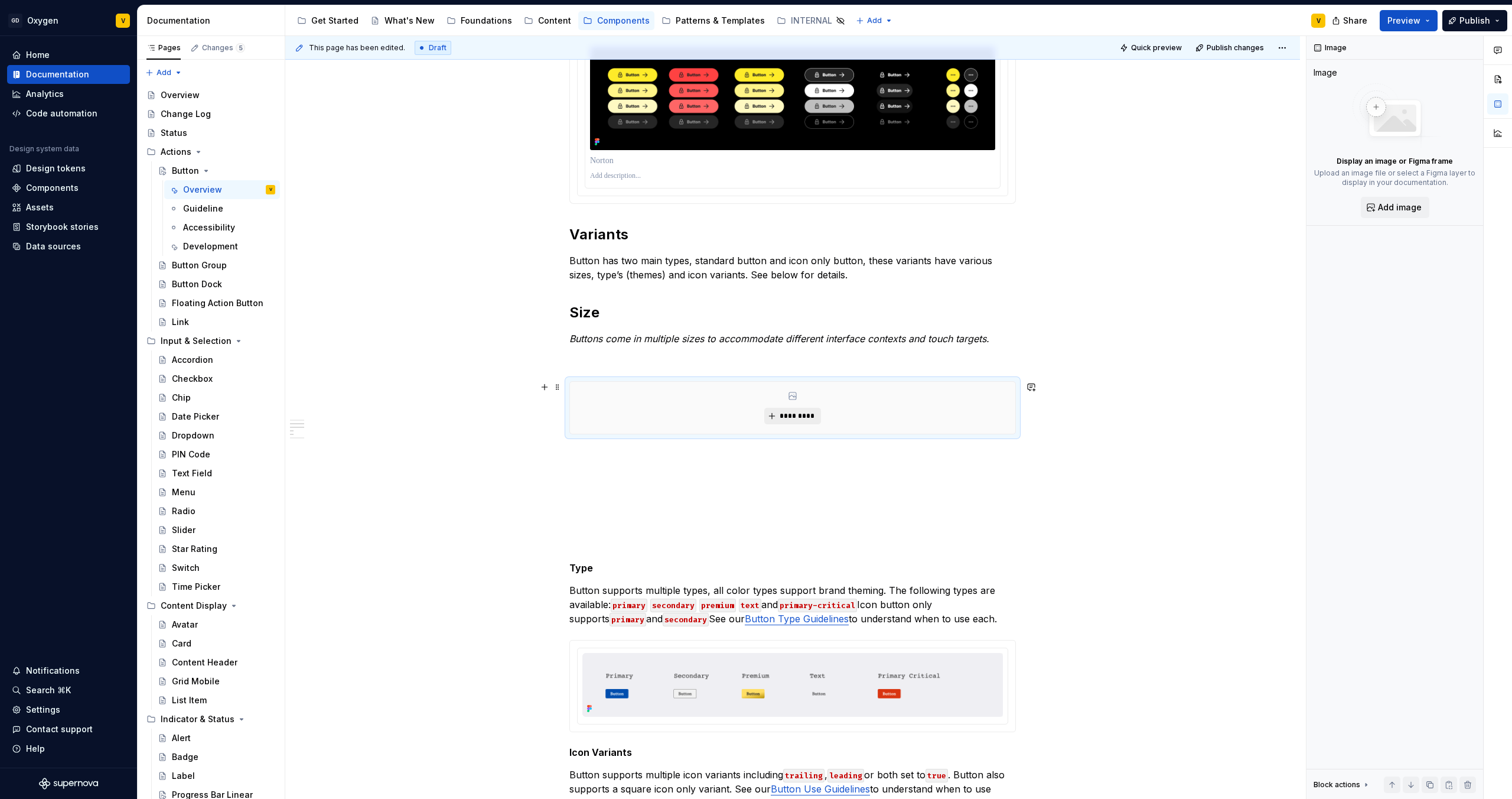
click at [792, 417] on span "*********" at bounding box center [797, 416] width 36 height 9
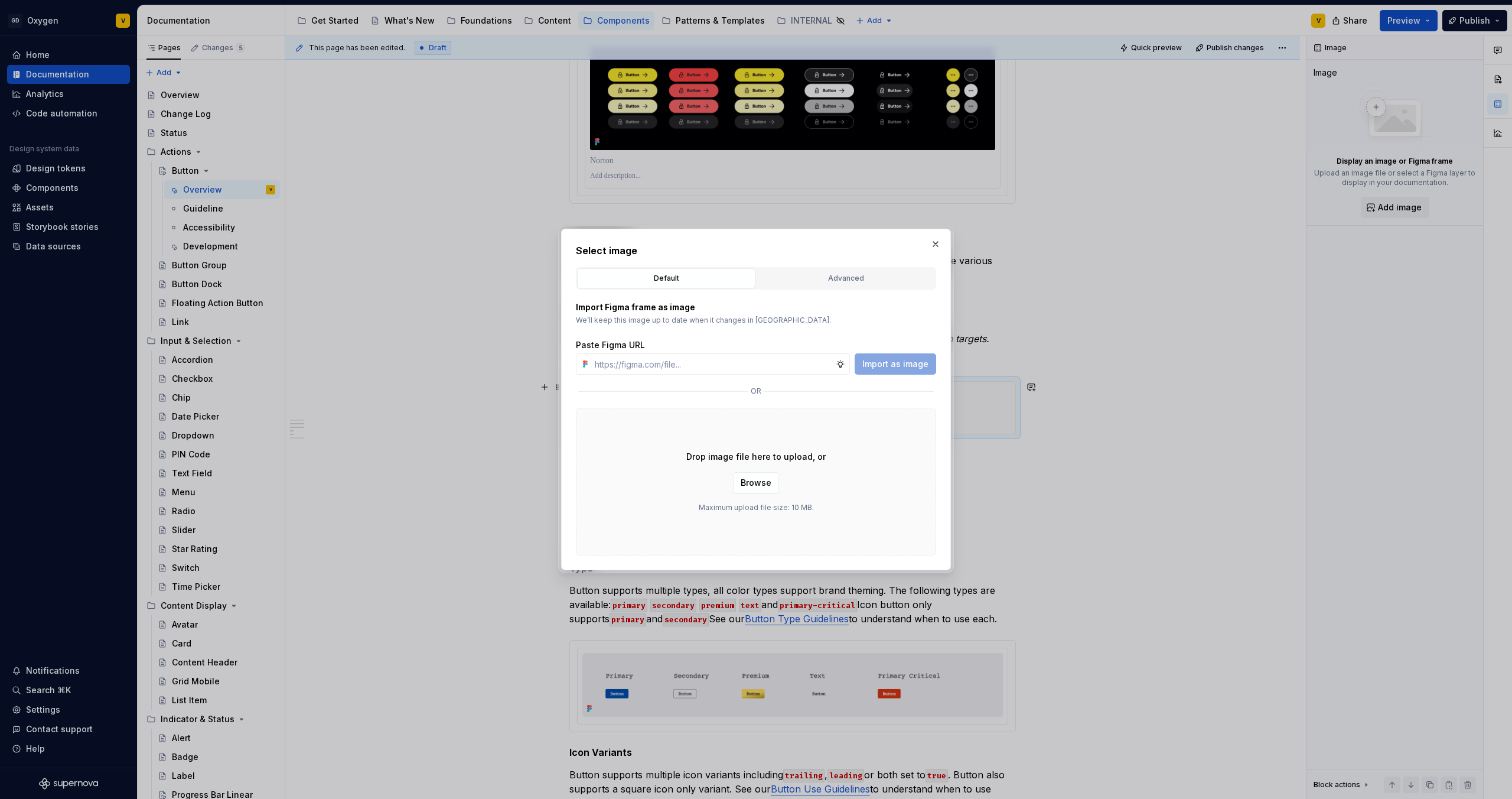
type textarea "*"
click at [694, 365] on input "text" at bounding box center [713, 364] width 246 height 22
type input "https://www.figma.com/design/rzxjdfGE9CHhfV7rU8czbq/ODS-%E2%B8%B1-Internal-%E2%…"
click at [893, 369] on span "Import as image" at bounding box center [895, 364] width 66 height 12
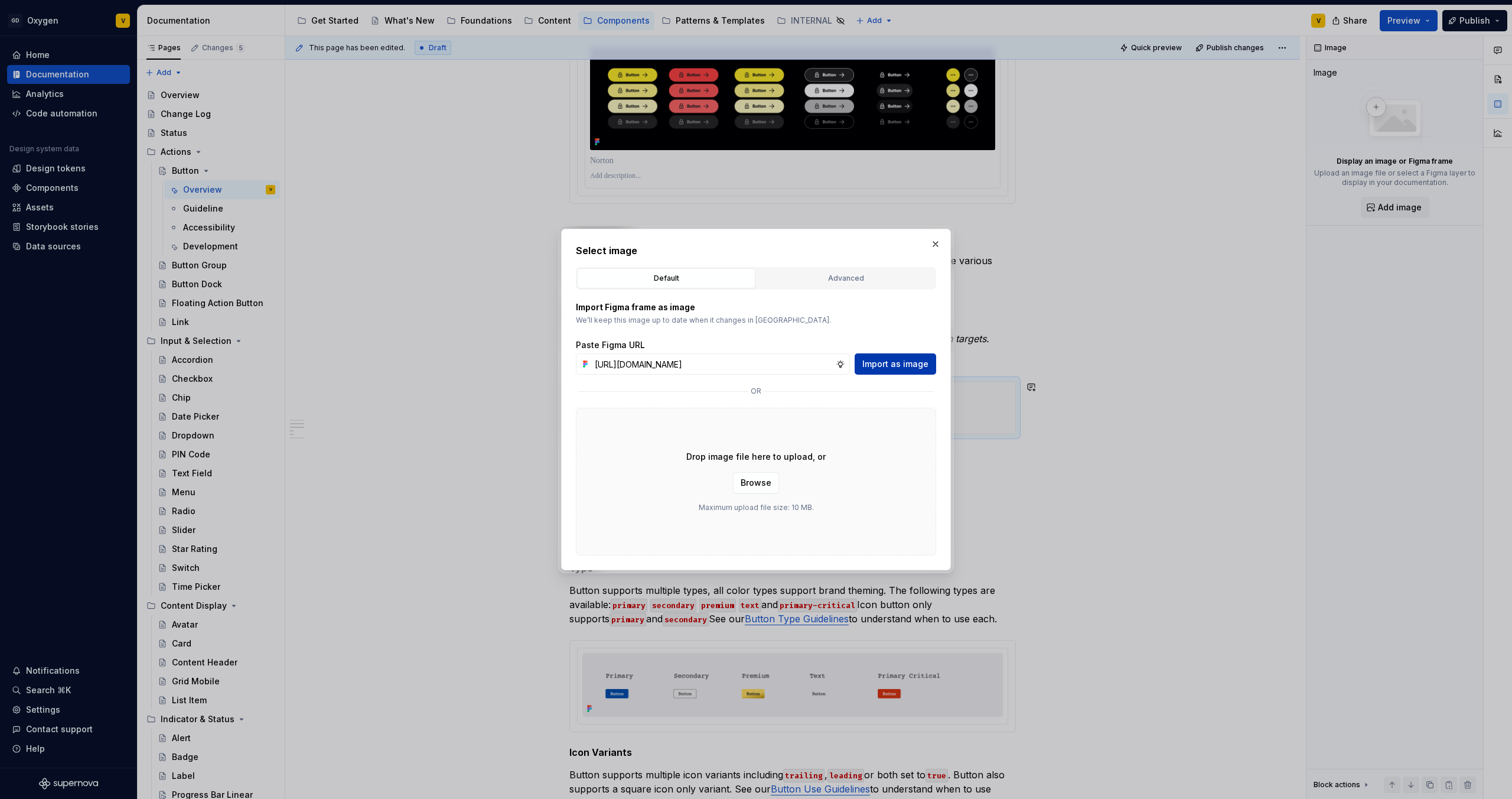
scroll to position [0, 0]
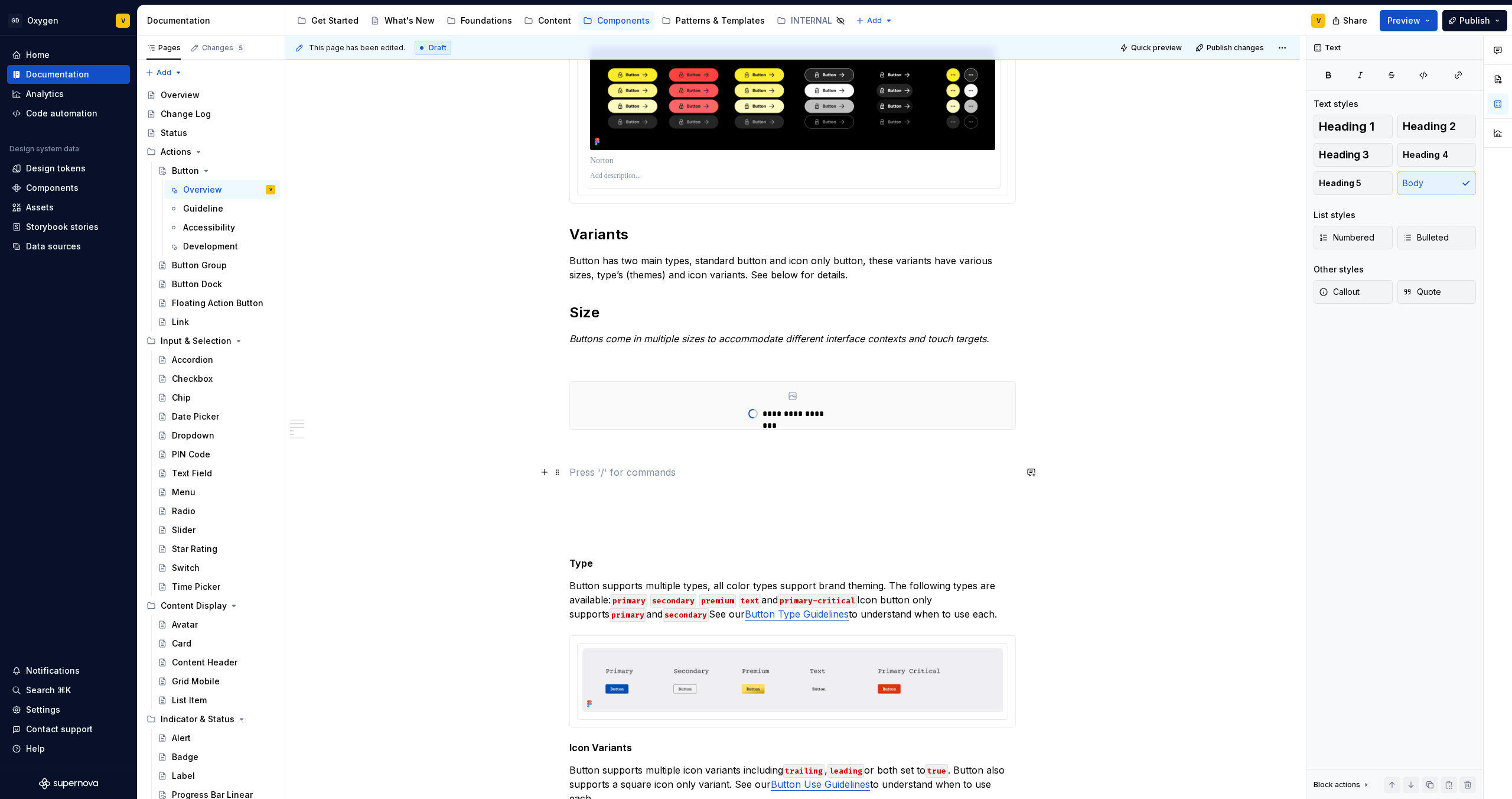
click at [619, 473] on p at bounding box center [792, 472] width 447 height 14
click at [544, 472] on button "button" at bounding box center [544, 472] width 16 height 16
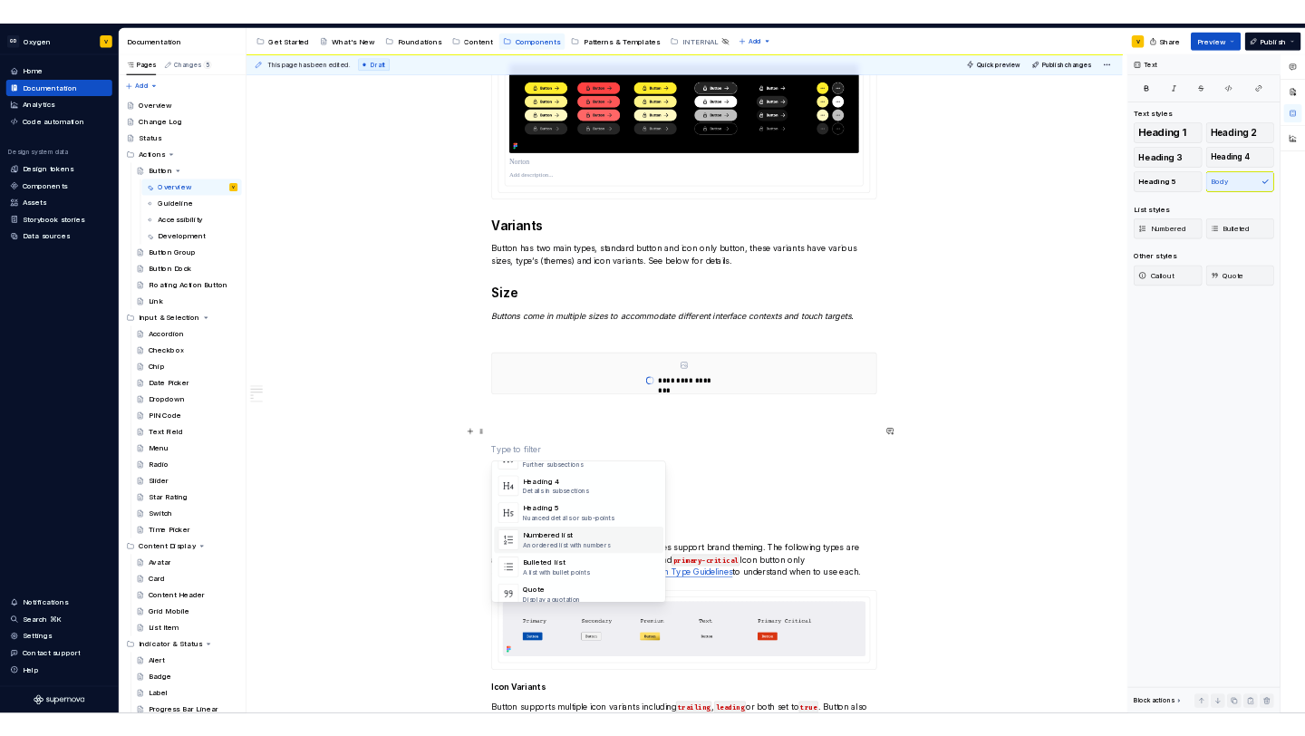
scroll to position [207, 0]
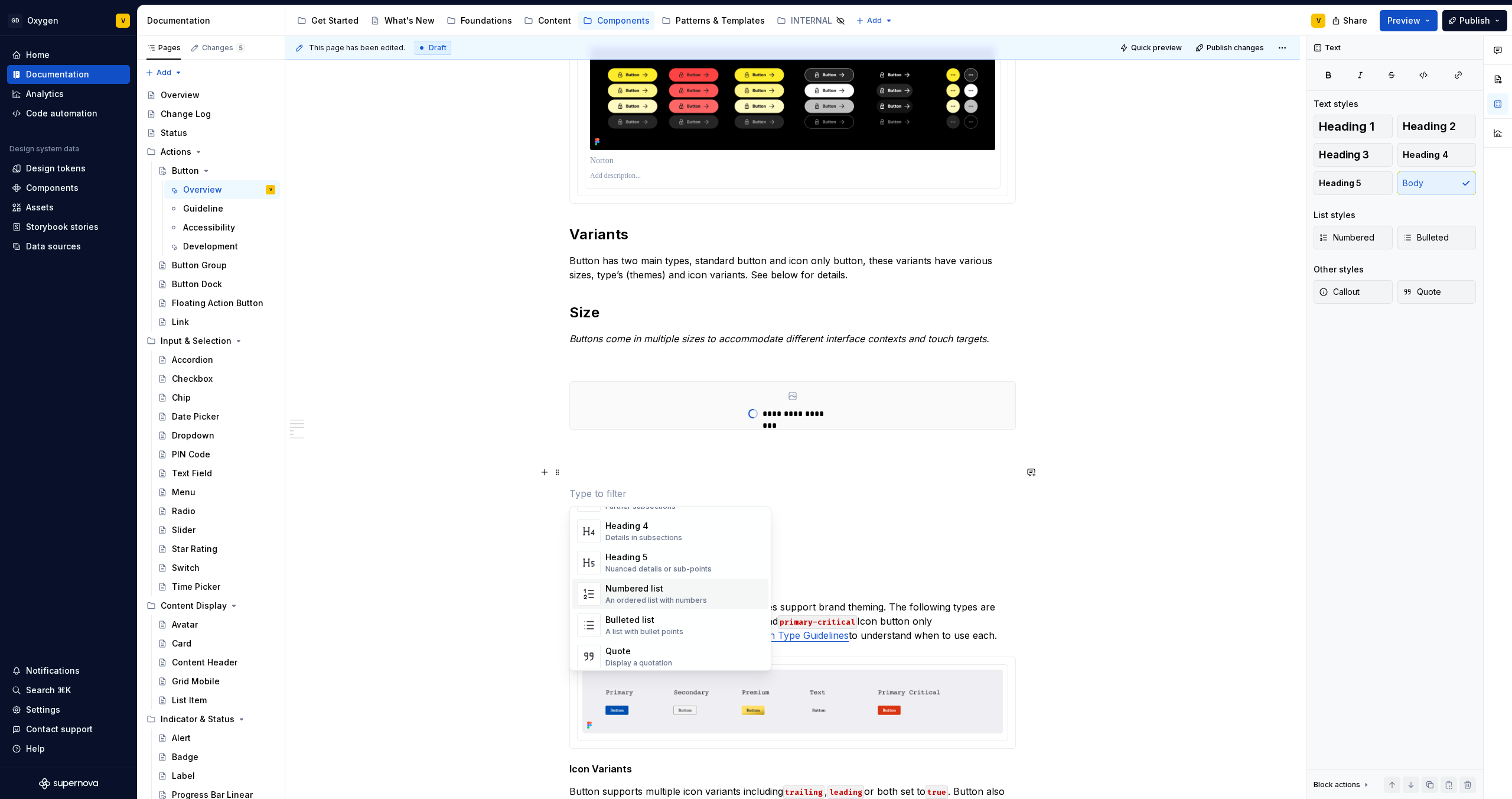
click at [624, 597] on div "An ordered list with numbers" at bounding box center [657, 600] width 102 height 9
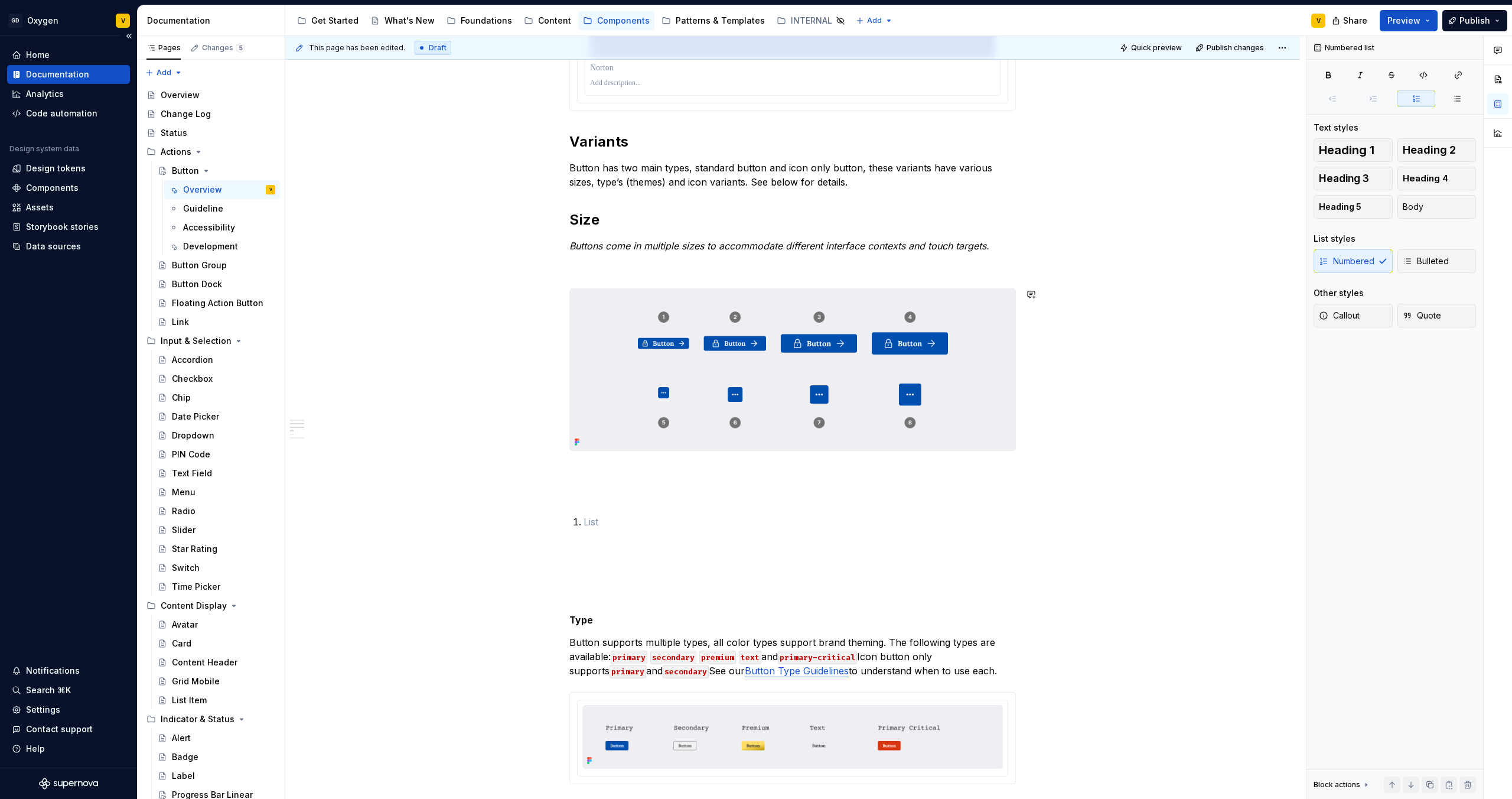
scroll to position [841, 0]
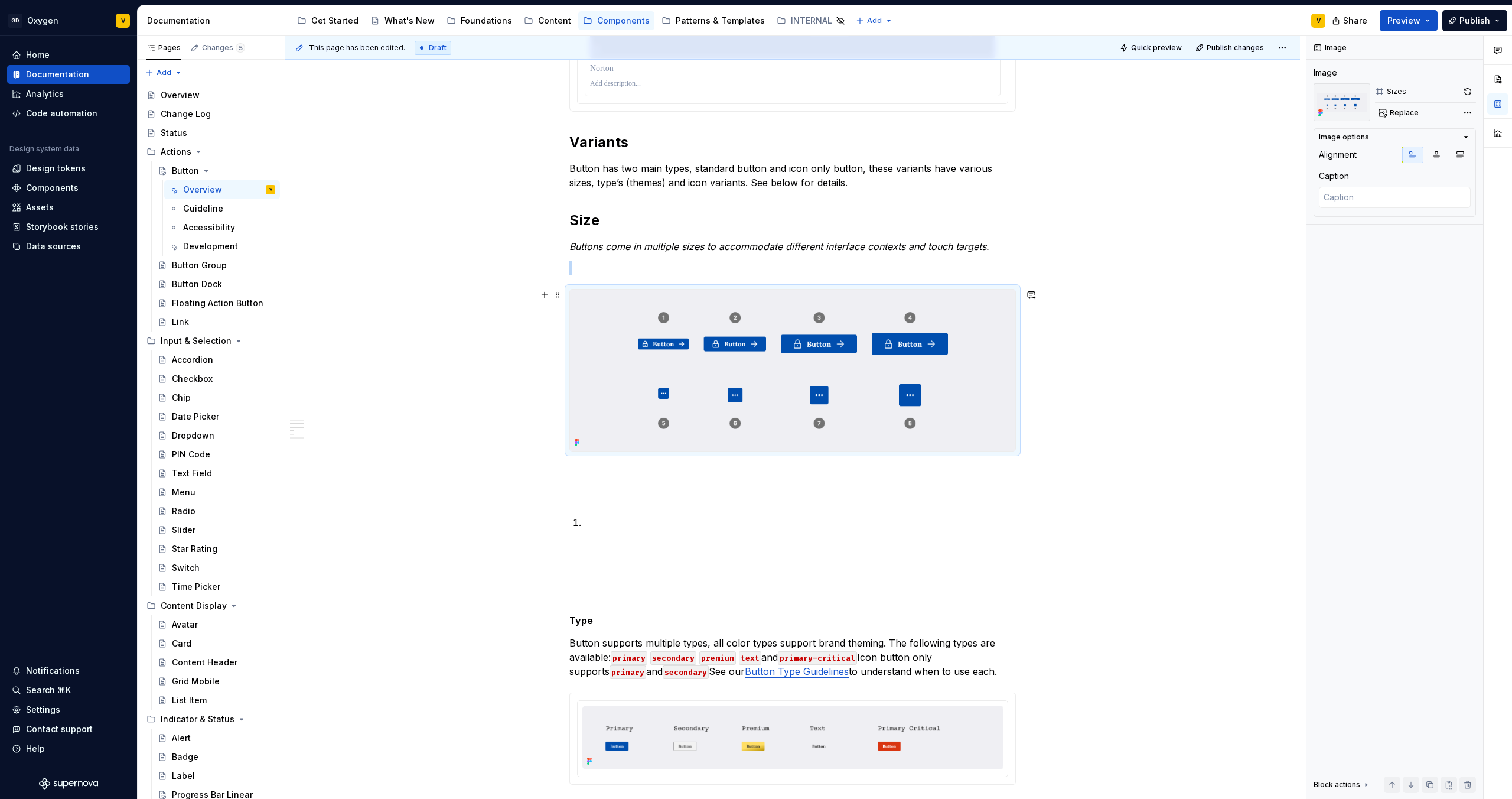
click at [989, 376] on img at bounding box center [792, 370] width 445 height 161
click at [1394, 112] on span "Replace" at bounding box center [1404, 113] width 29 height 9
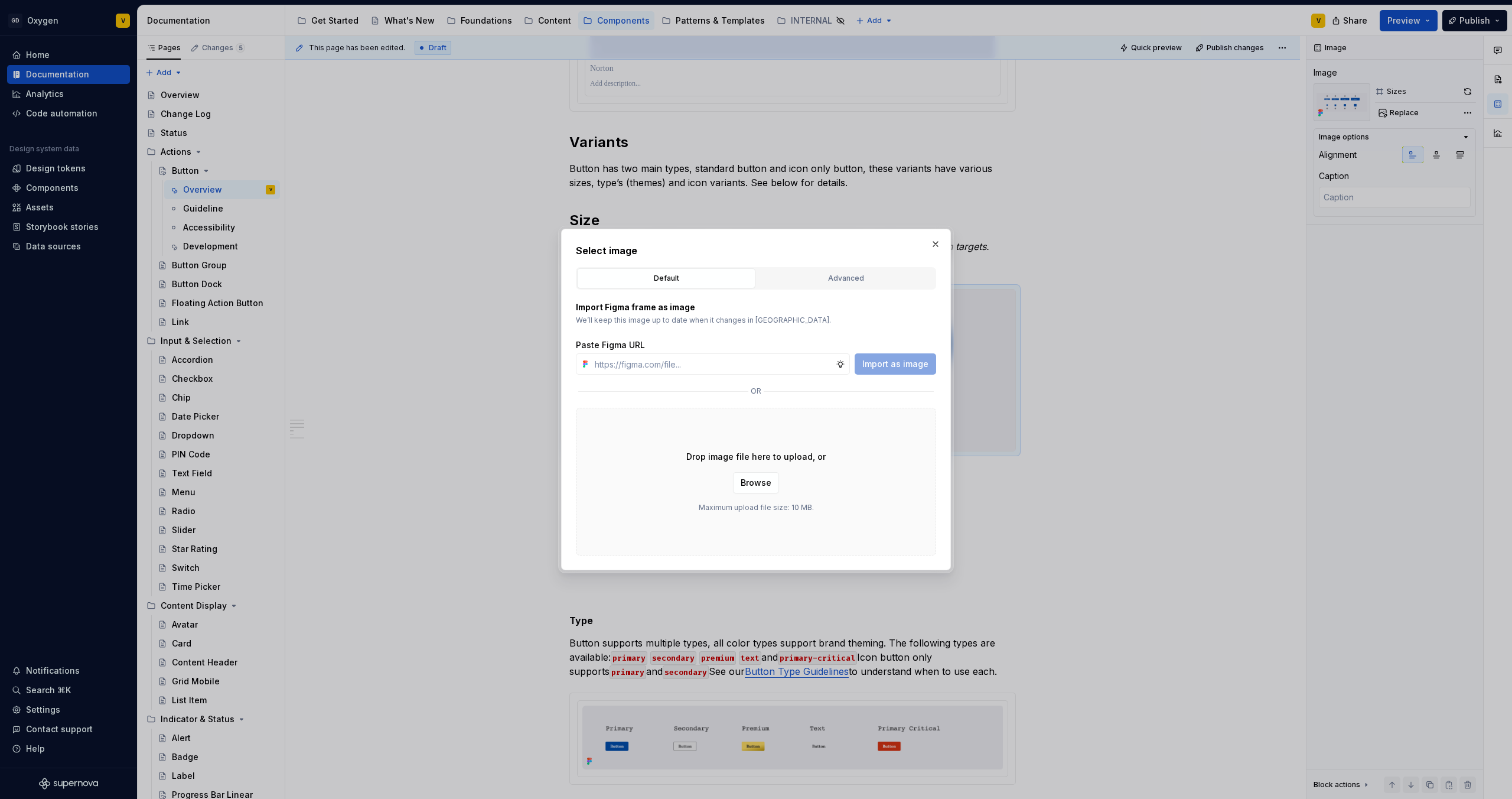
type textarea "*"
click at [688, 368] on input "text" at bounding box center [713, 364] width 246 height 22
type input "https://www.figma.com/design/rzxjdfGE9CHhfV7rU8czbq/ODS-%E2%B8%B1-Internal-%E2%…"
click at [871, 361] on span "Import as image" at bounding box center [895, 364] width 66 height 12
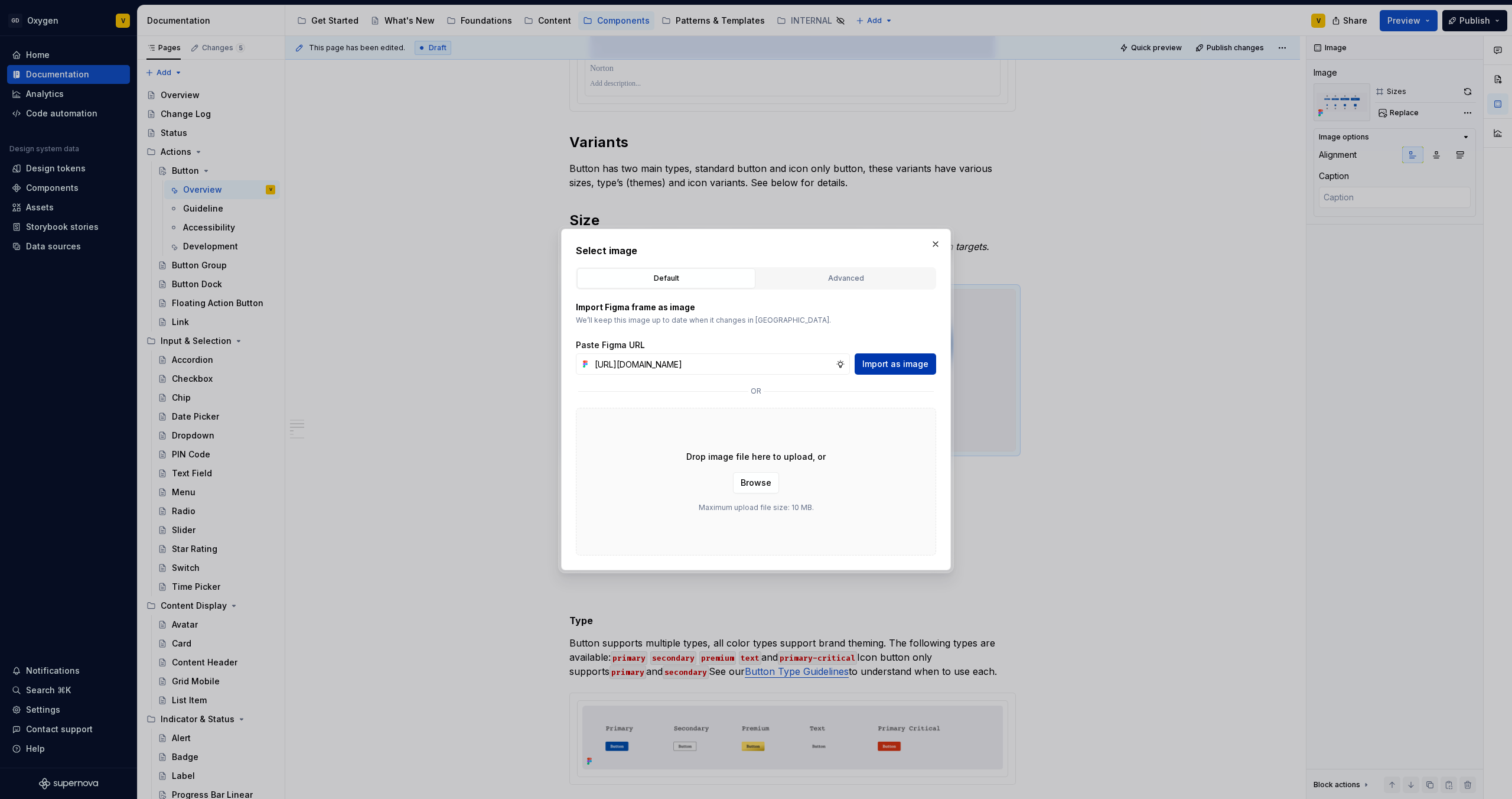
scroll to position [0, 0]
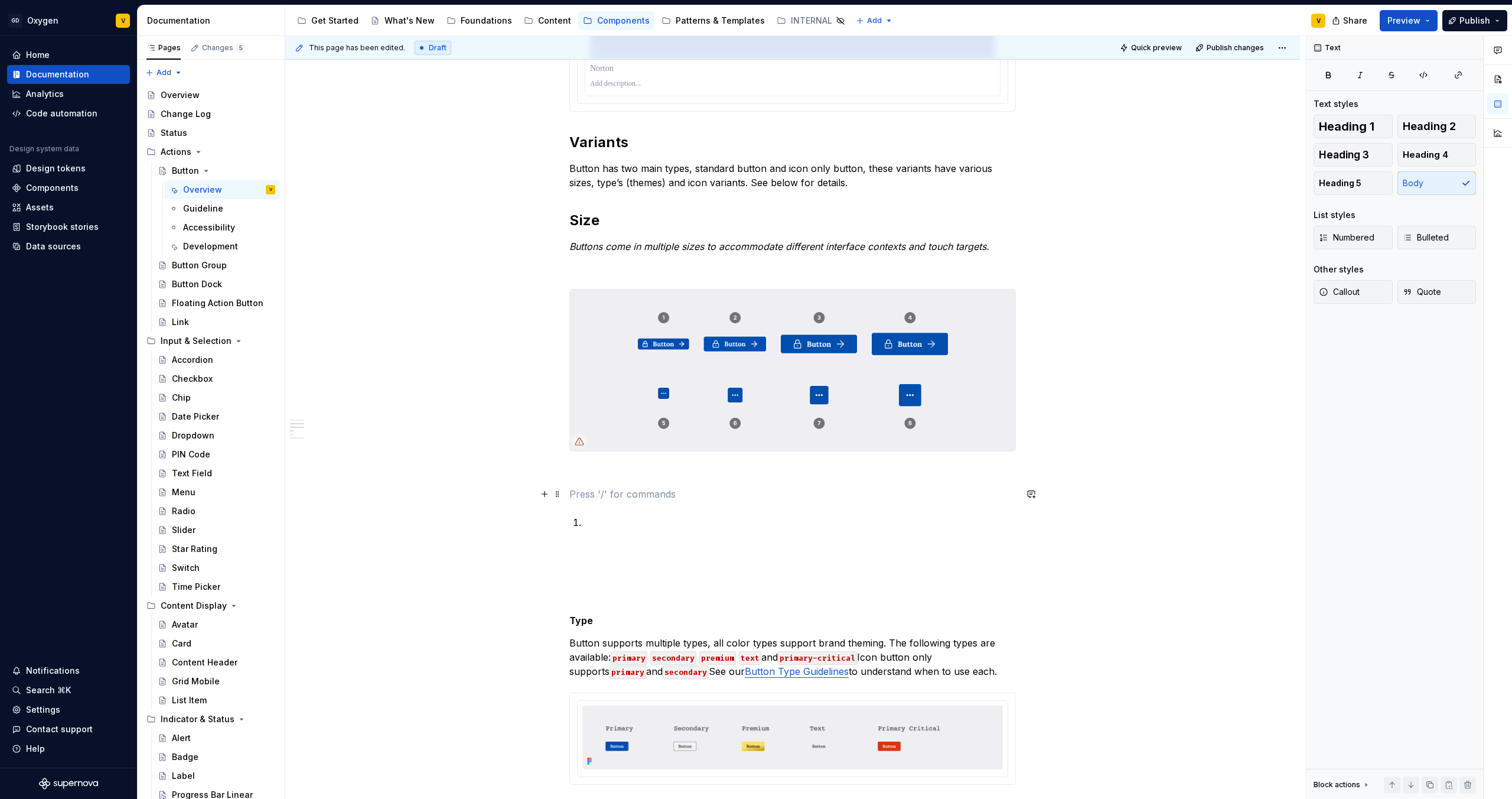
click at [594, 494] on p at bounding box center [792, 494] width 447 height 14
click at [595, 522] on p at bounding box center [799, 522] width 432 height 14
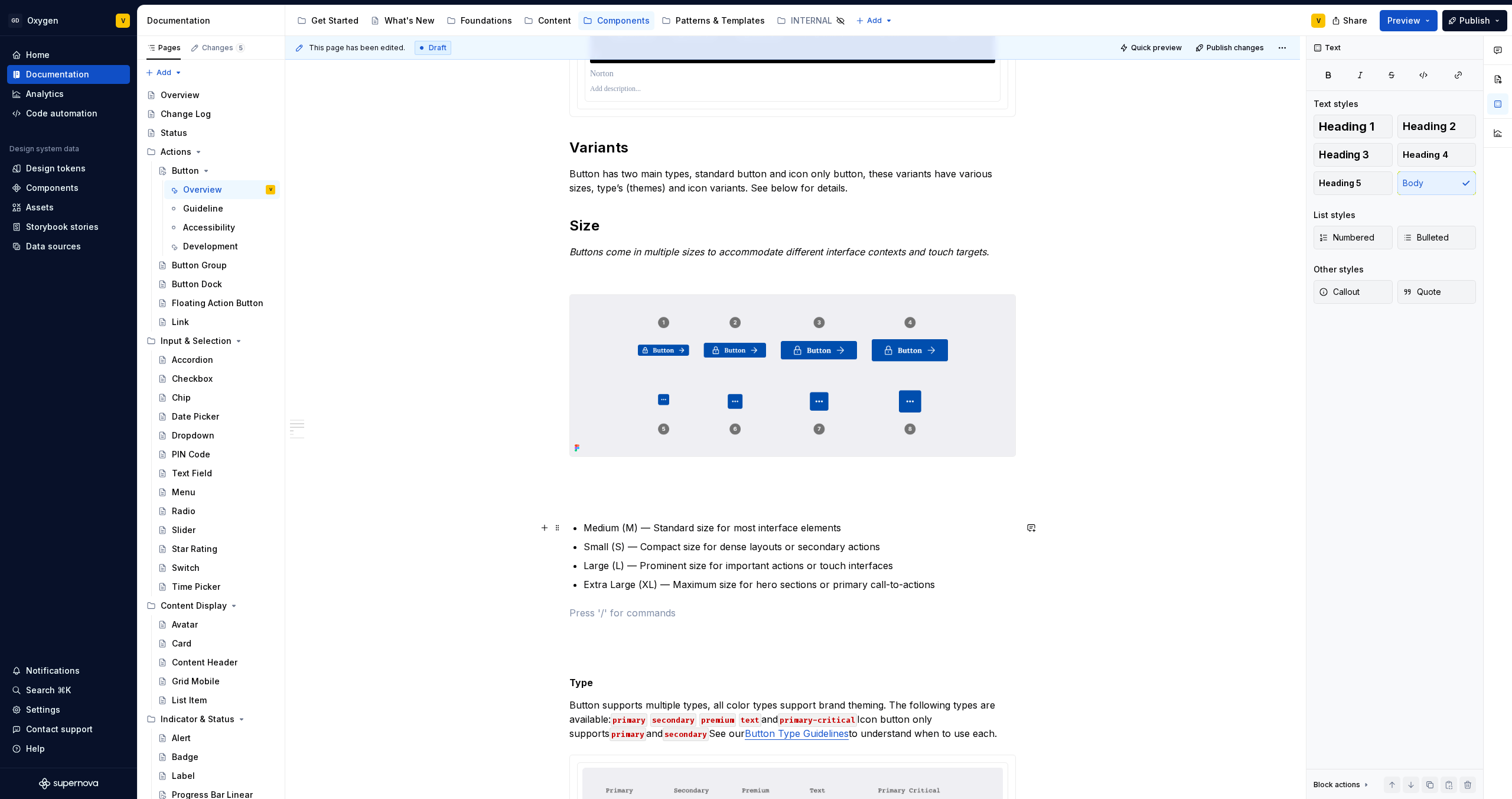
scroll to position [841, 0]
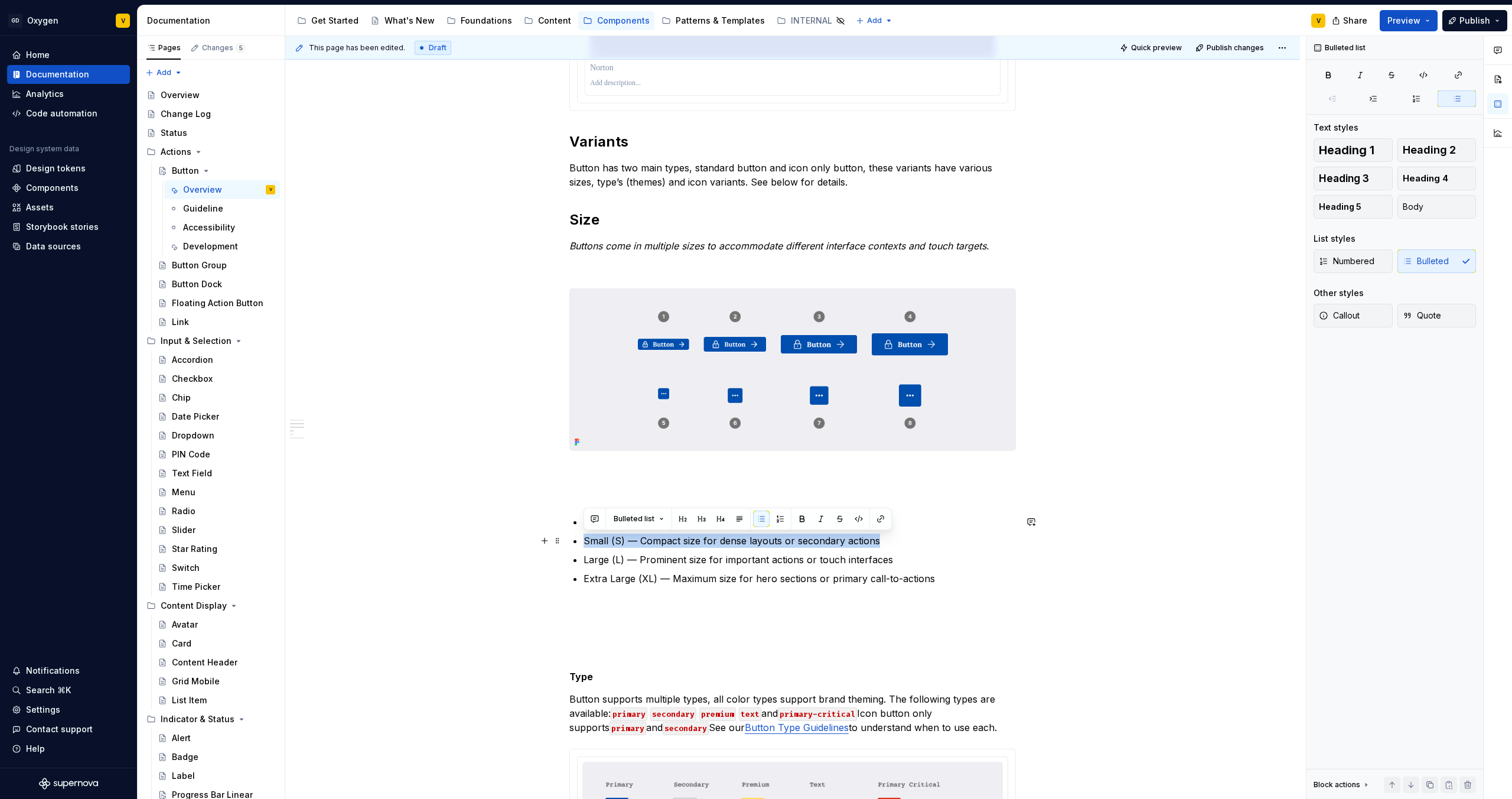
drag, startPoint x: 890, startPoint y: 543, endPoint x: 581, endPoint y: 541, distance: 309.0
click at [581, 542] on div "**********" at bounding box center [792, 542] width 447 height 2244
copy p "Small (S) — Compact size for dense layouts or secondary actions"
click at [696, 560] on p "Large (L) — Prominent size for important actions or touch interfaces" at bounding box center [799, 560] width 432 height 14
click at [841, 513] on div "**********" at bounding box center [792, 542] width 447 height 2244
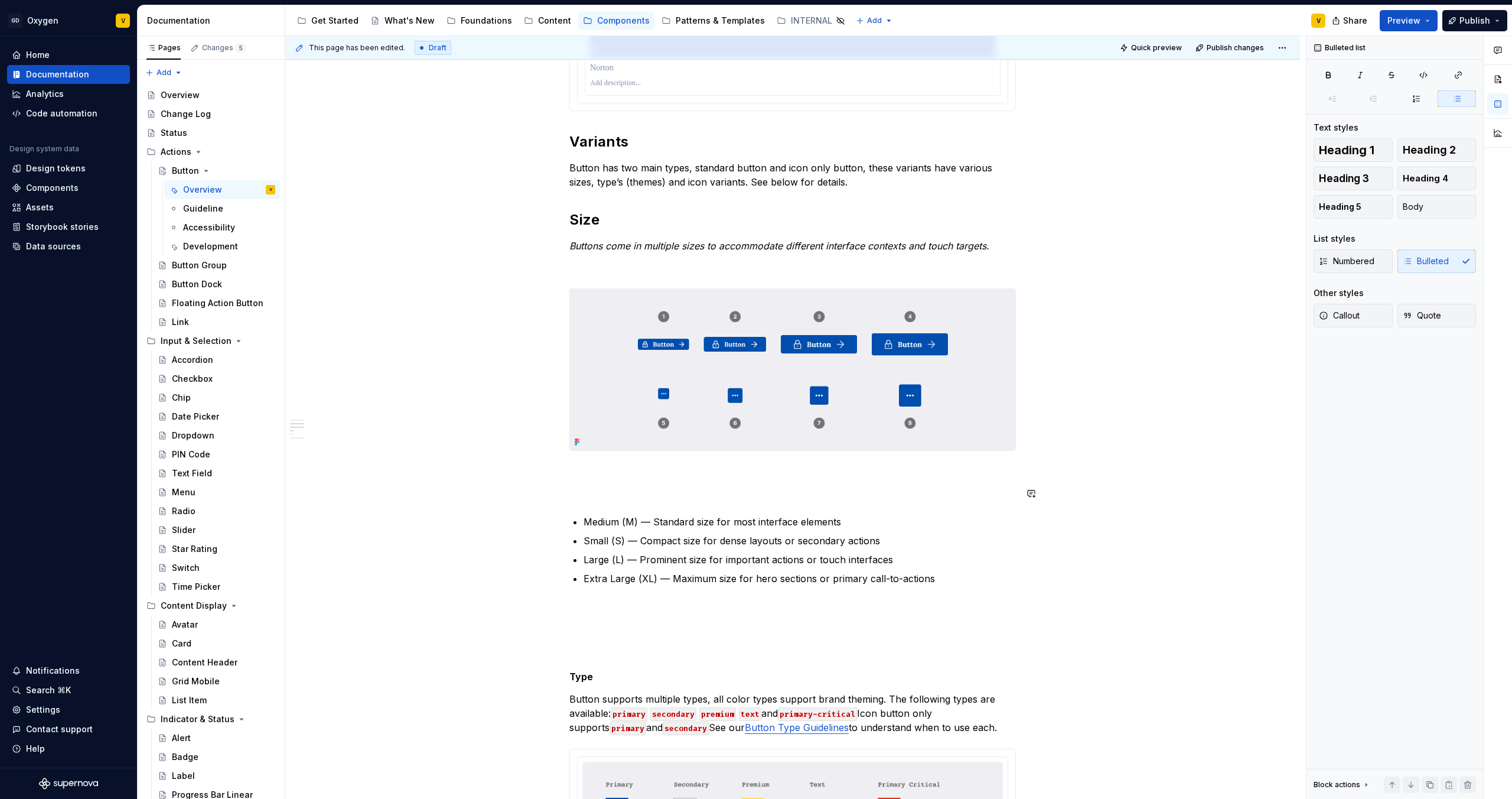
click at [587, 512] on div "**********" at bounding box center [792, 542] width 447 height 2244
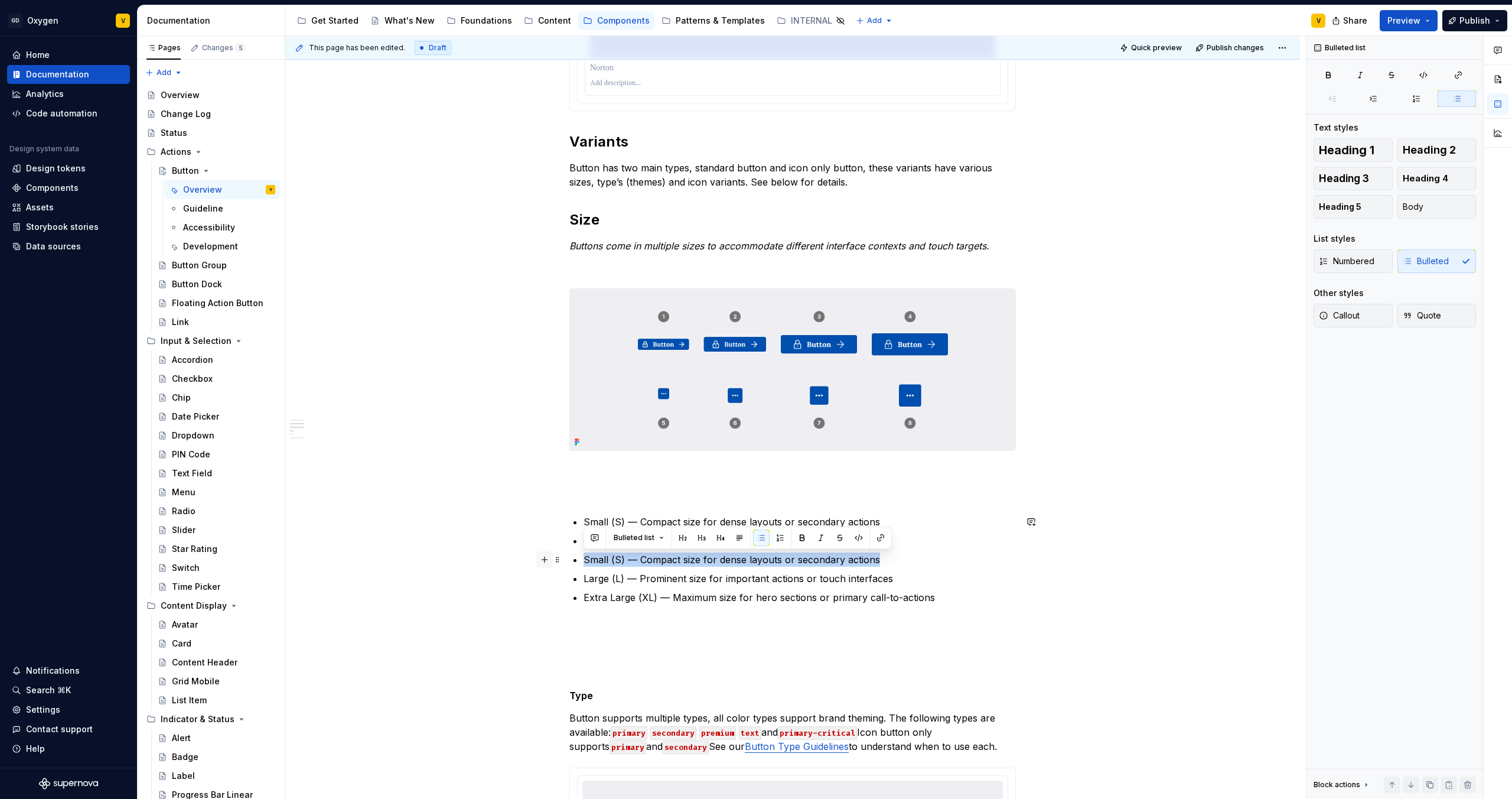
drag, startPoint x: 887, startPoint y: 561, endPoint x: 544, endPoint y: 564, distance: 343.0
click at [569, 564] on div "**********" at bounding box center [792, 559] width 447 height 2278
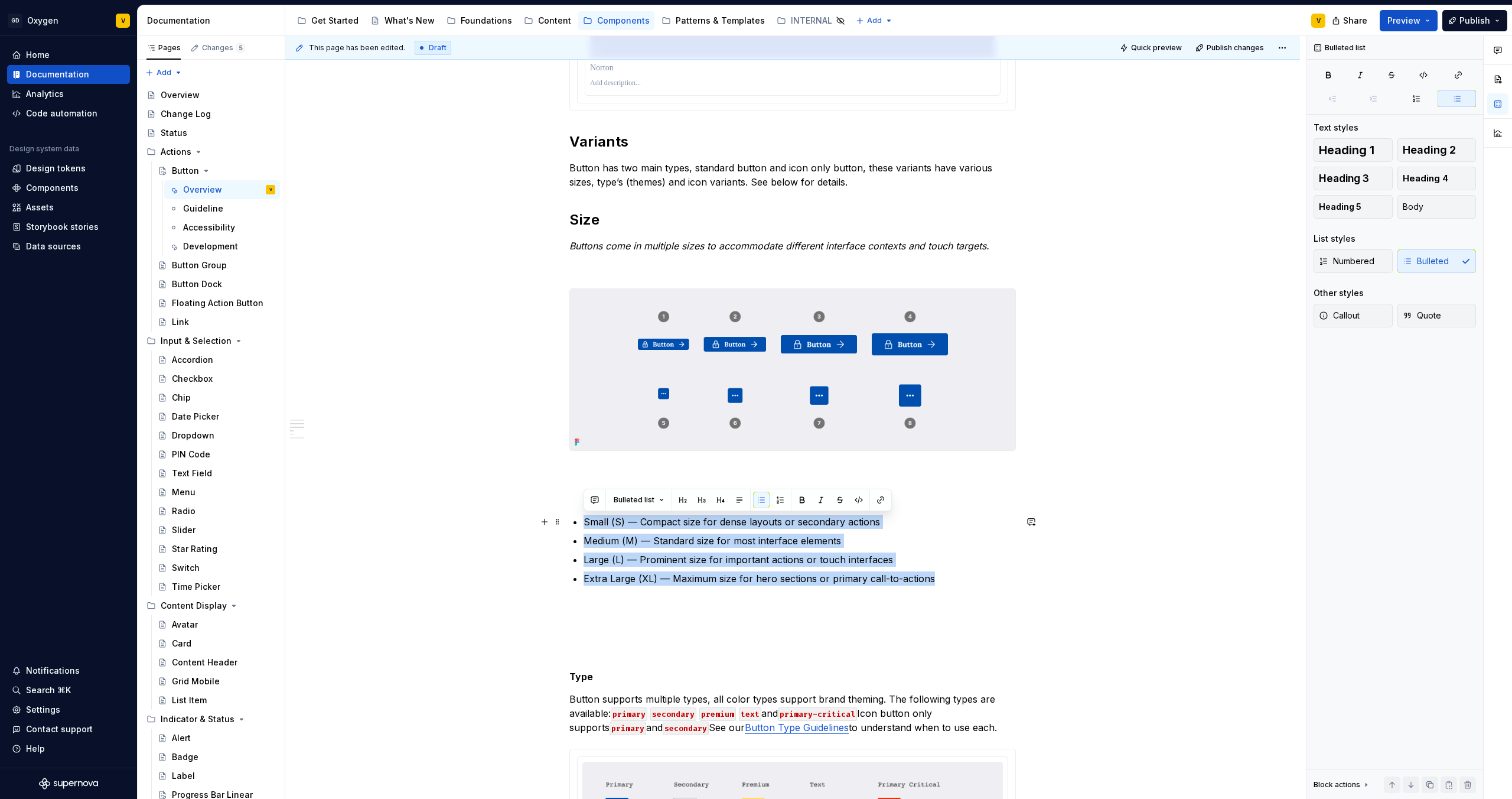
drag, startPoint x: 933, startPoint y: 582, endPoint x: 574, endPoint y: 519, distance: 364.5
click at [584, 519] on ul "Small (S) — Compact size for dense layouts or secondary actions Medium (M) — St…" at bounding box center [799, 550] width 432 height 71
click at [775, 501] on button "button" at bounding box center [780, 500] width 16 height 16
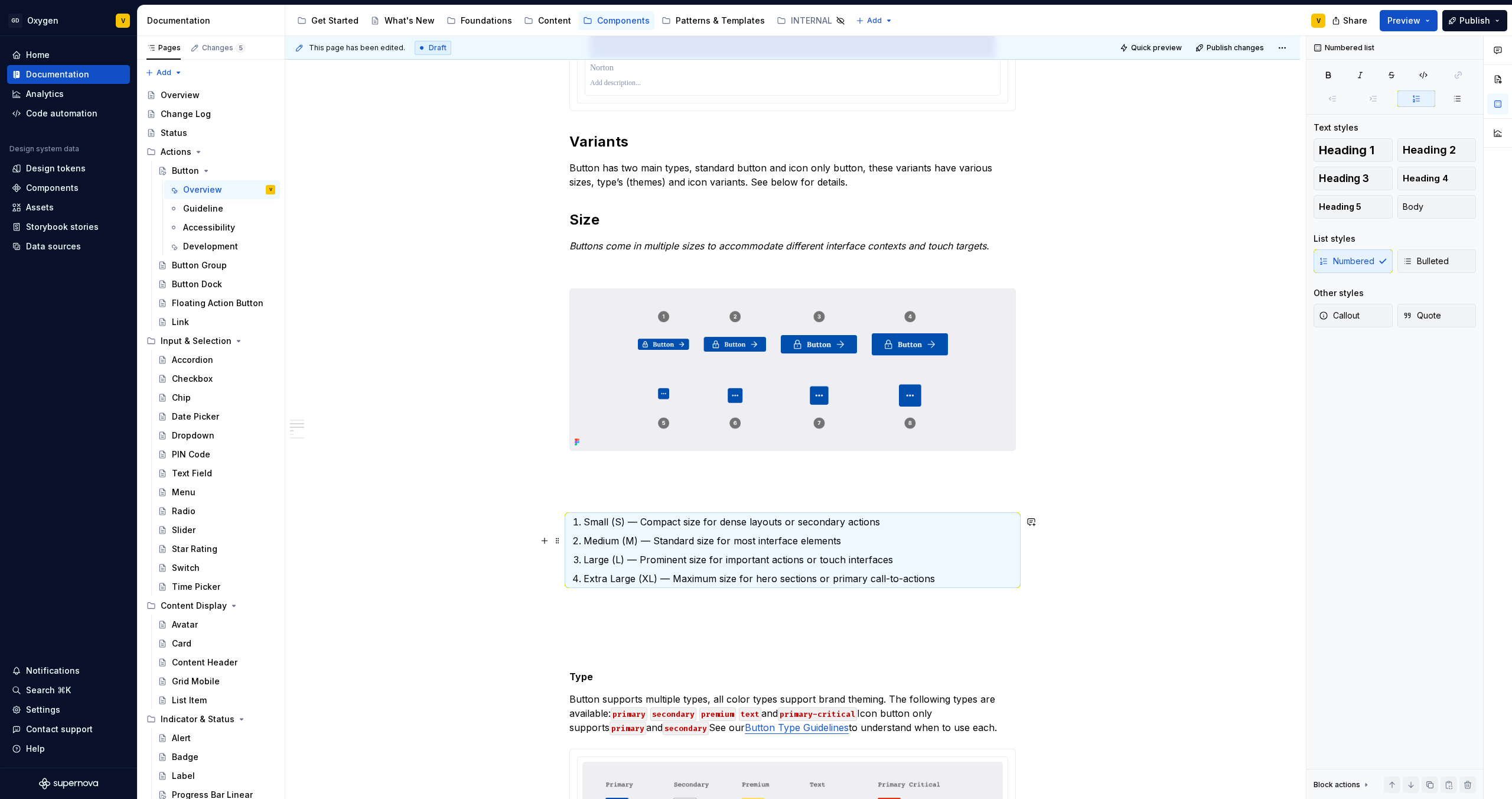
click at [771, 557] on p "Large (L) — Prominent size for important actions or touch interfaces" at bounding box center [799, 560] width 432 height 14
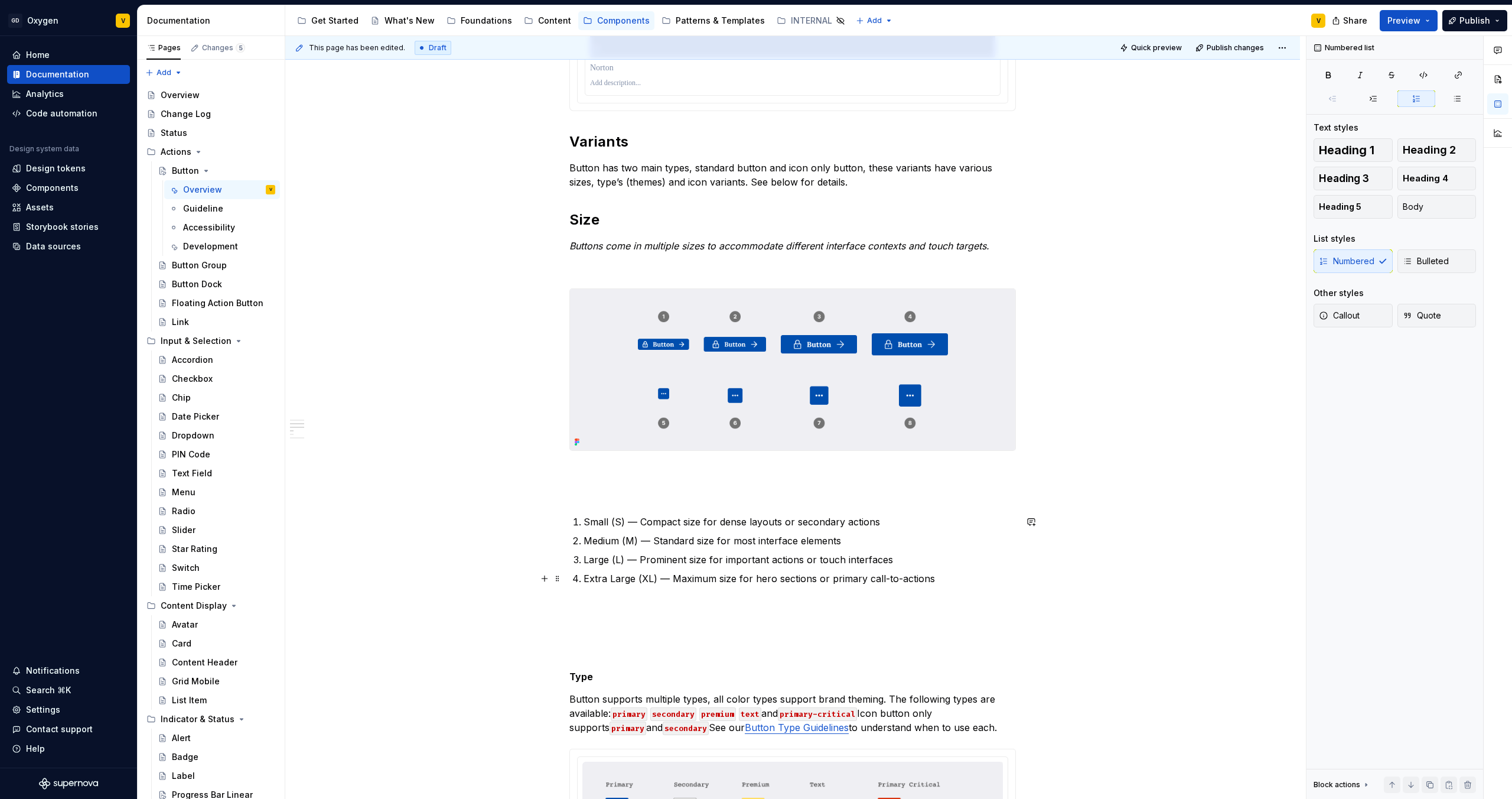
click at [932, 581] on p "Extra Large (XL) — Maximum size for hero sections or primary call-to-actions" at bounding box center [799, 579] width 432 height 14
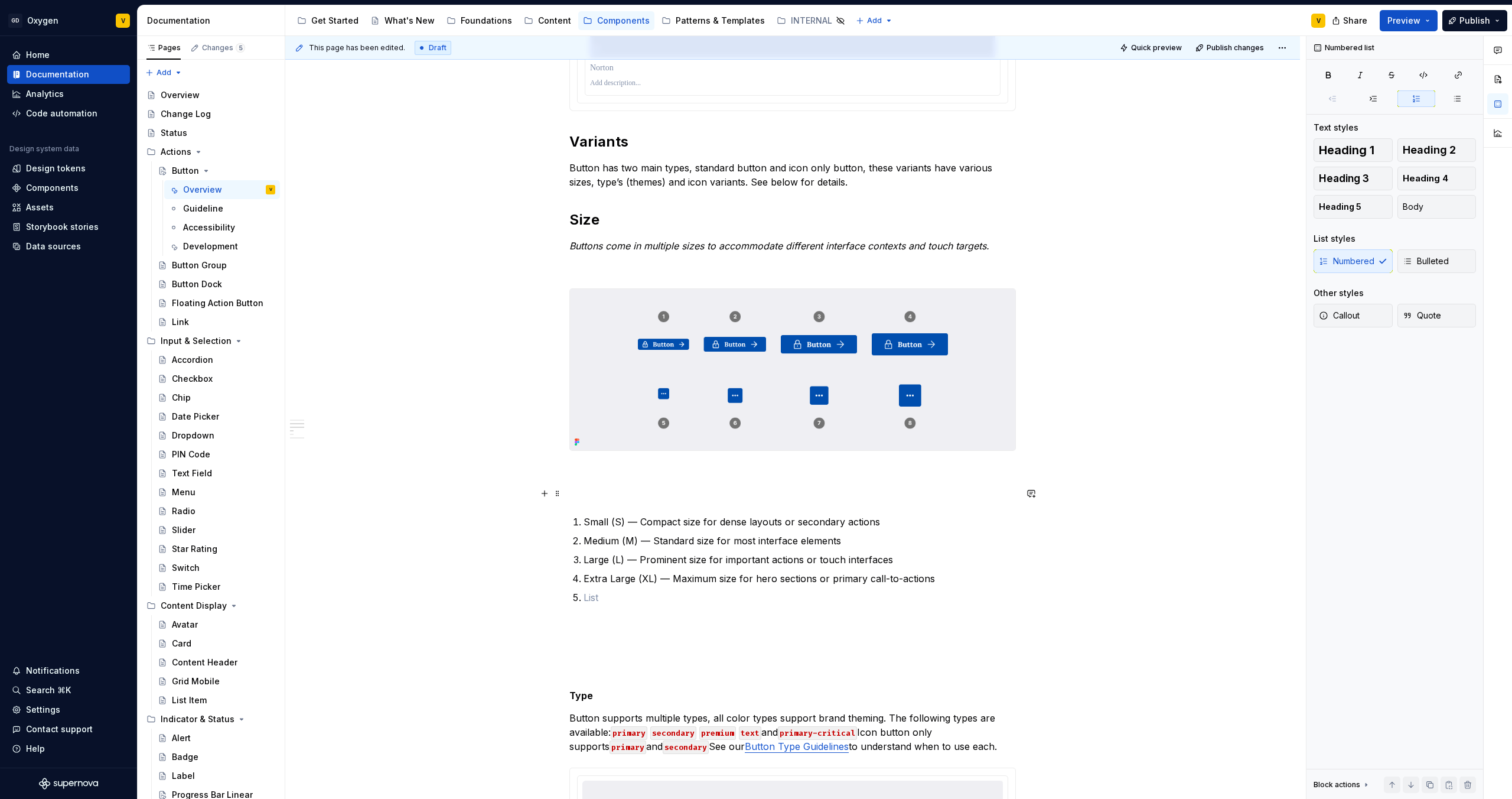
click at [593, 494] on p at bounding box center [792, 494] width 447 height 14
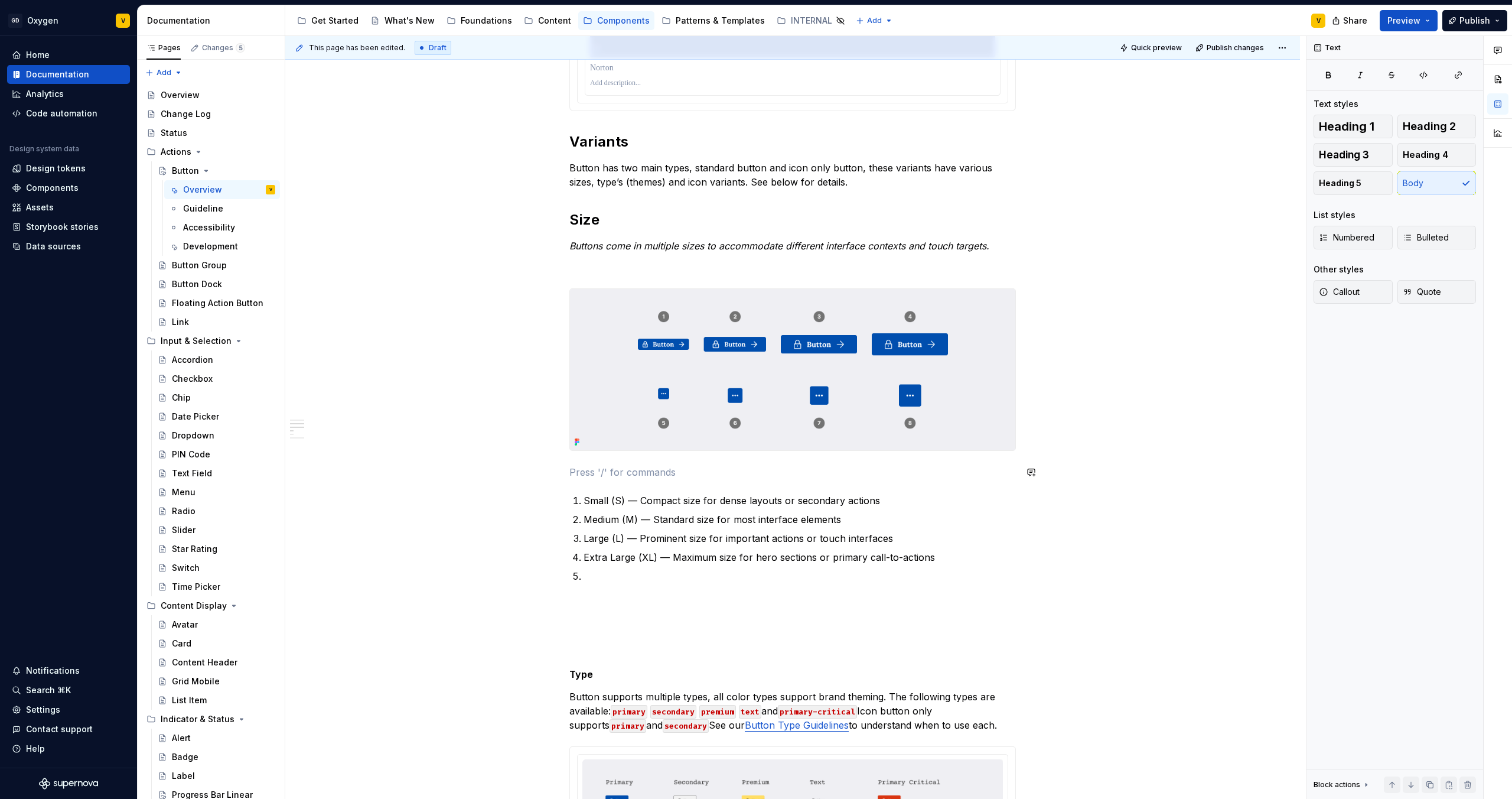
type textarea "*"
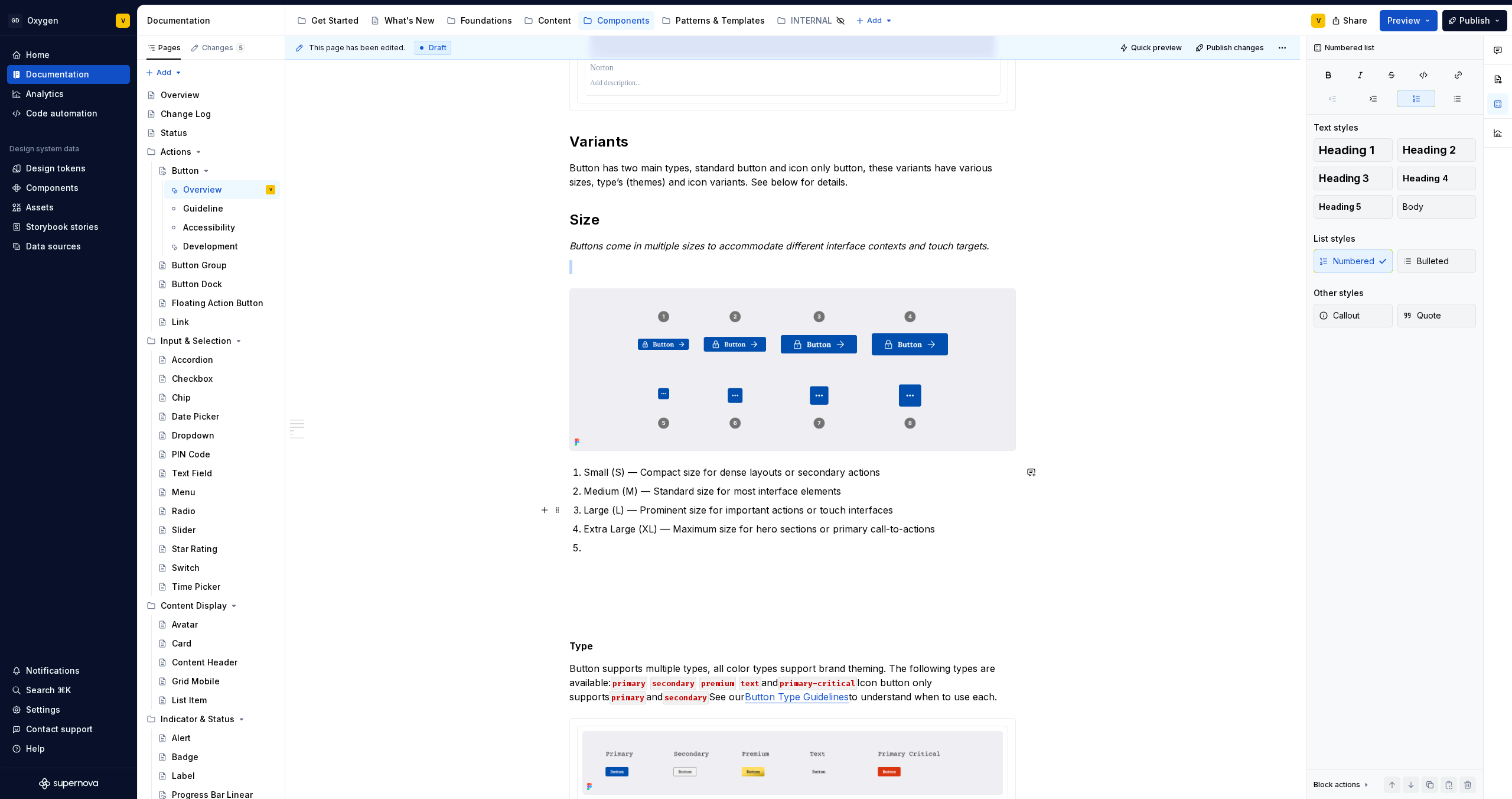
click at [626, 500] on ol "Small (S) — Compact size for dense layouts or secondary actions Medium (M) — St…" at bounding box center [799, 510] width 432 height 90
click at [619, 541] on p at bounding box center [799, 548] width 432 height 14
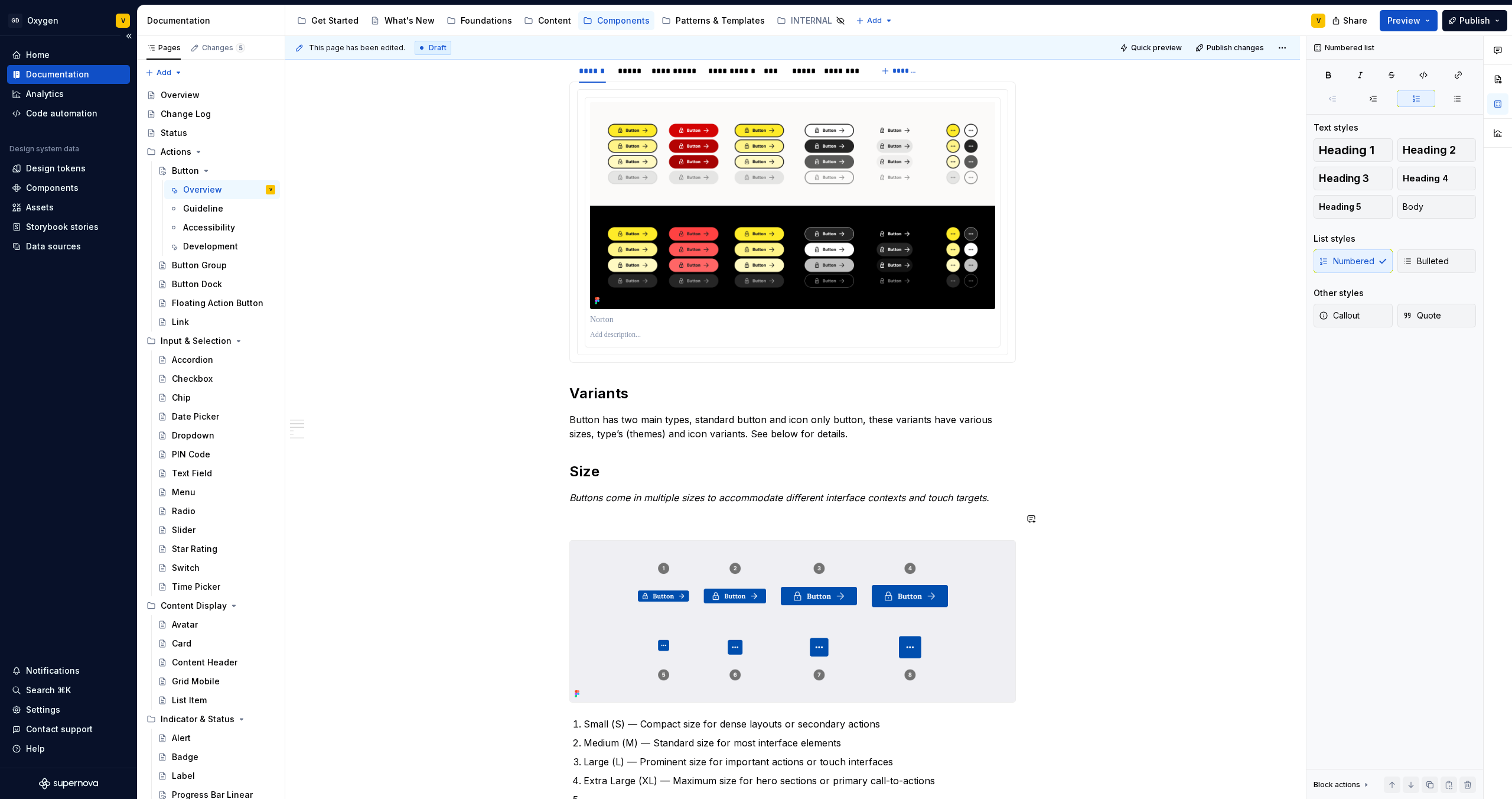
scroll to position [607, 0]
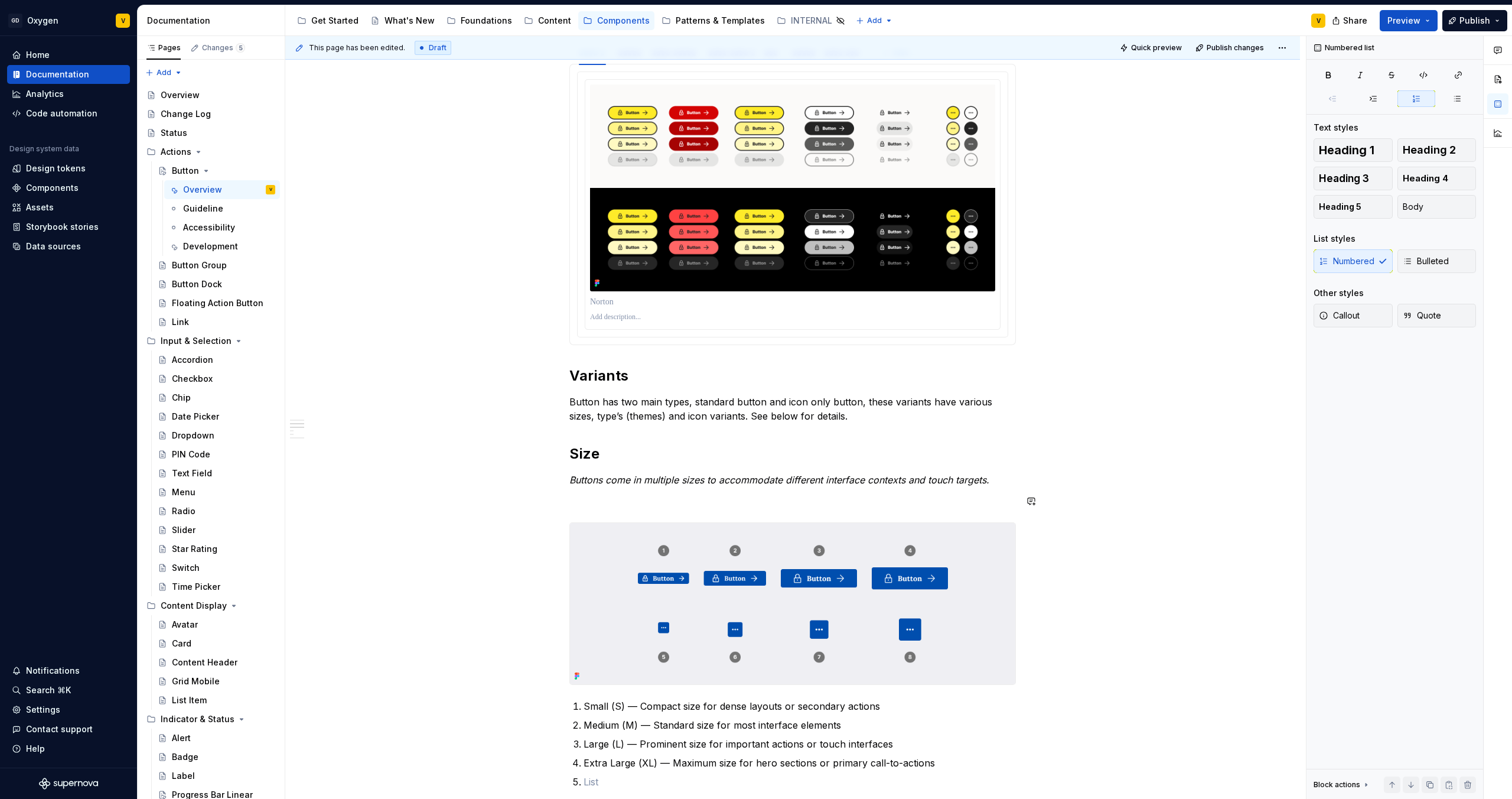
click at [578, 513] on div "**********" at bounding box center [792, 761] width 447 height 2214
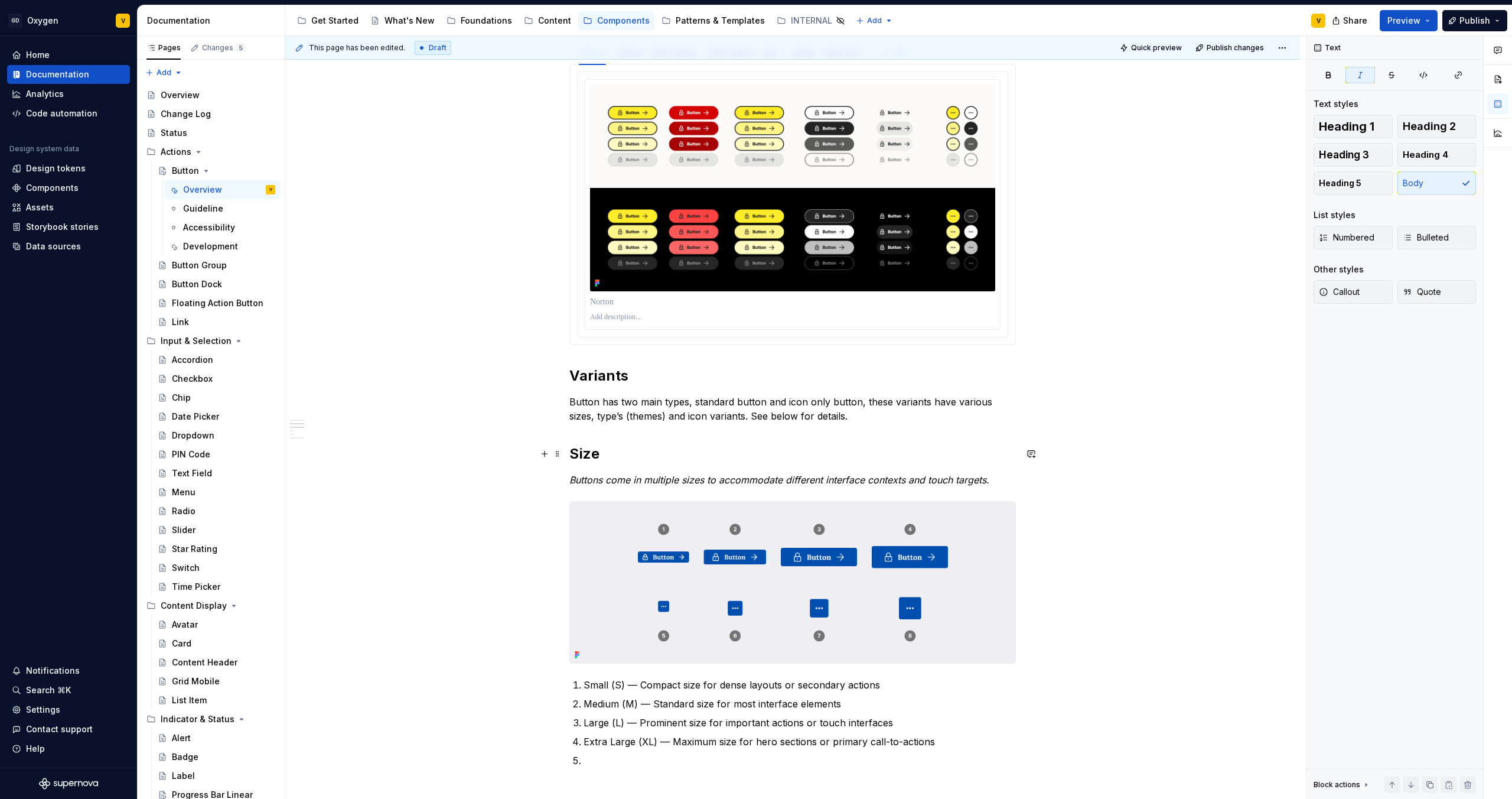
click at [597, 453] on h2 "Size" at bounding box center [792, 453] width 447 height 19
click at [628, 492] on div "**********" at bounding box center [792, 750] width 447 height 2192
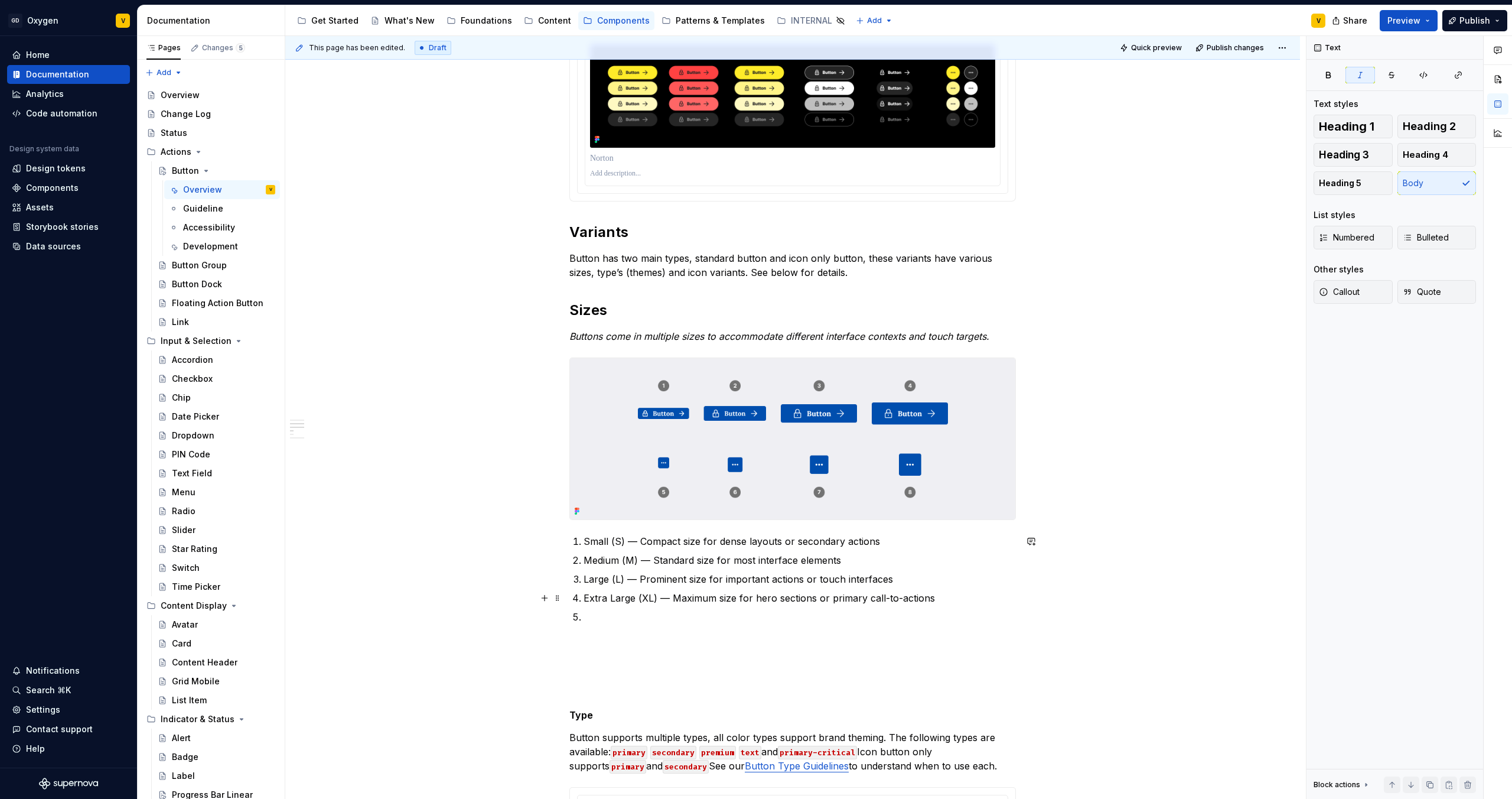
scroll to position [760, 0]
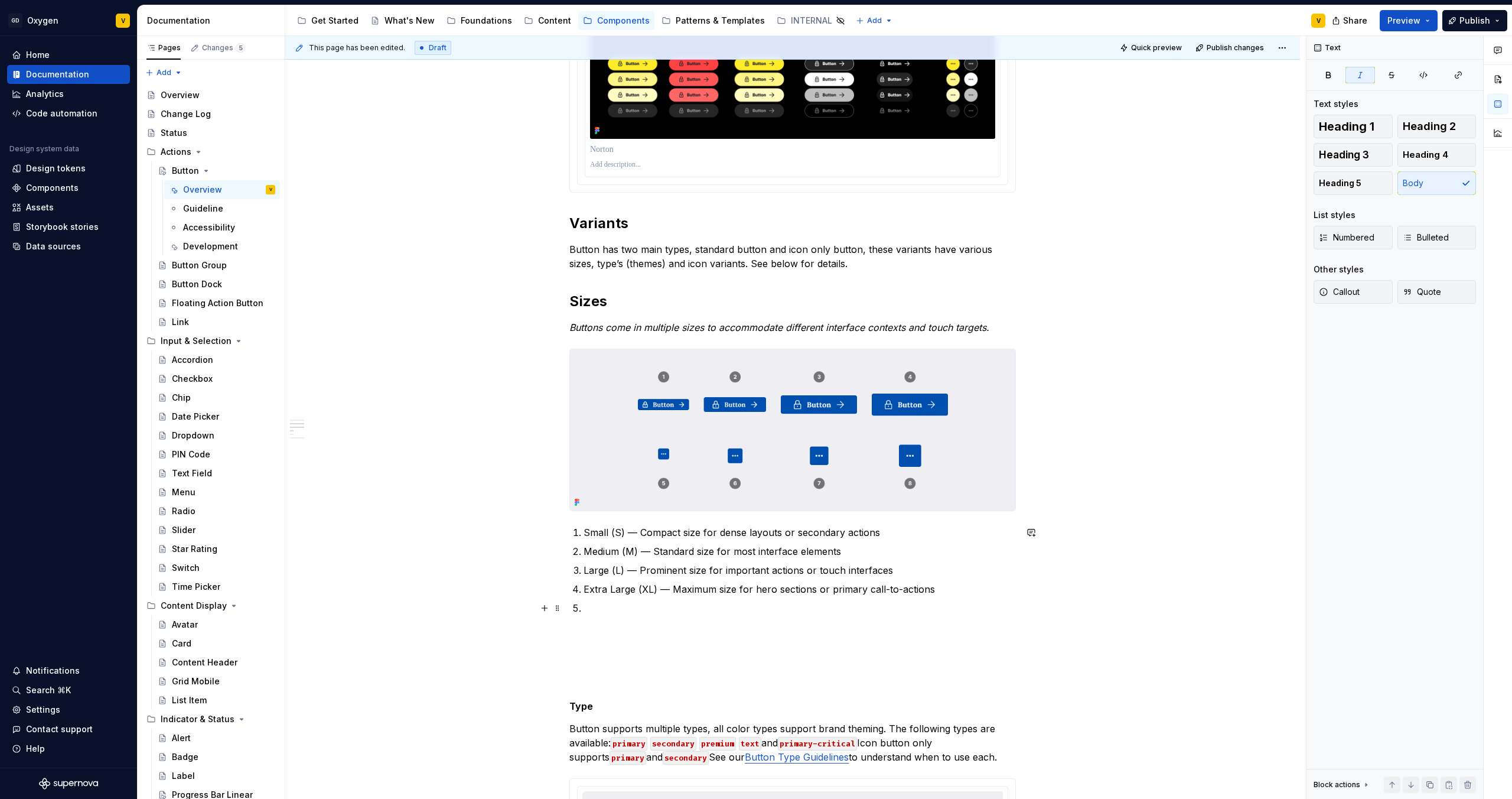
click at [622, 604] on p at bounding box center [799, 608] width 432 height 14
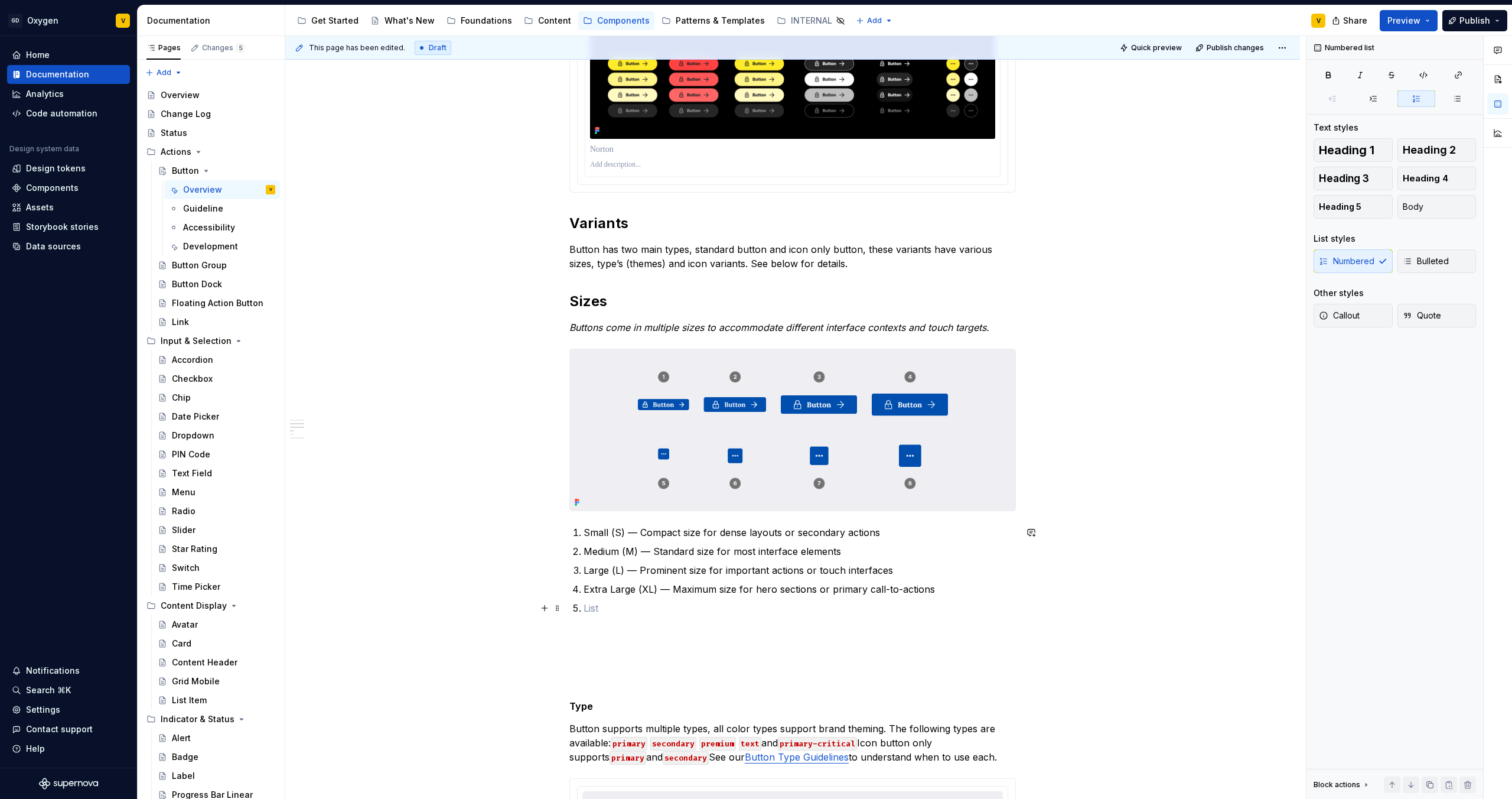
click at [593, 605] on p at bounding box center [799, 608] width 432 height 14
drag, startPoint x: 622, startPoint y: 534, endPoint x: 584, endPoint y: 534, distance: 38.0
click at [584, 534] on p "Small (S) — Compact size for dense layouts or secondary actions" at bounding box center [799, 532] width 432 height 14
copy p "Small (S)"
click at [650, 605] on p "Icon button" at bounding box center [799, 608] width 432 height 14
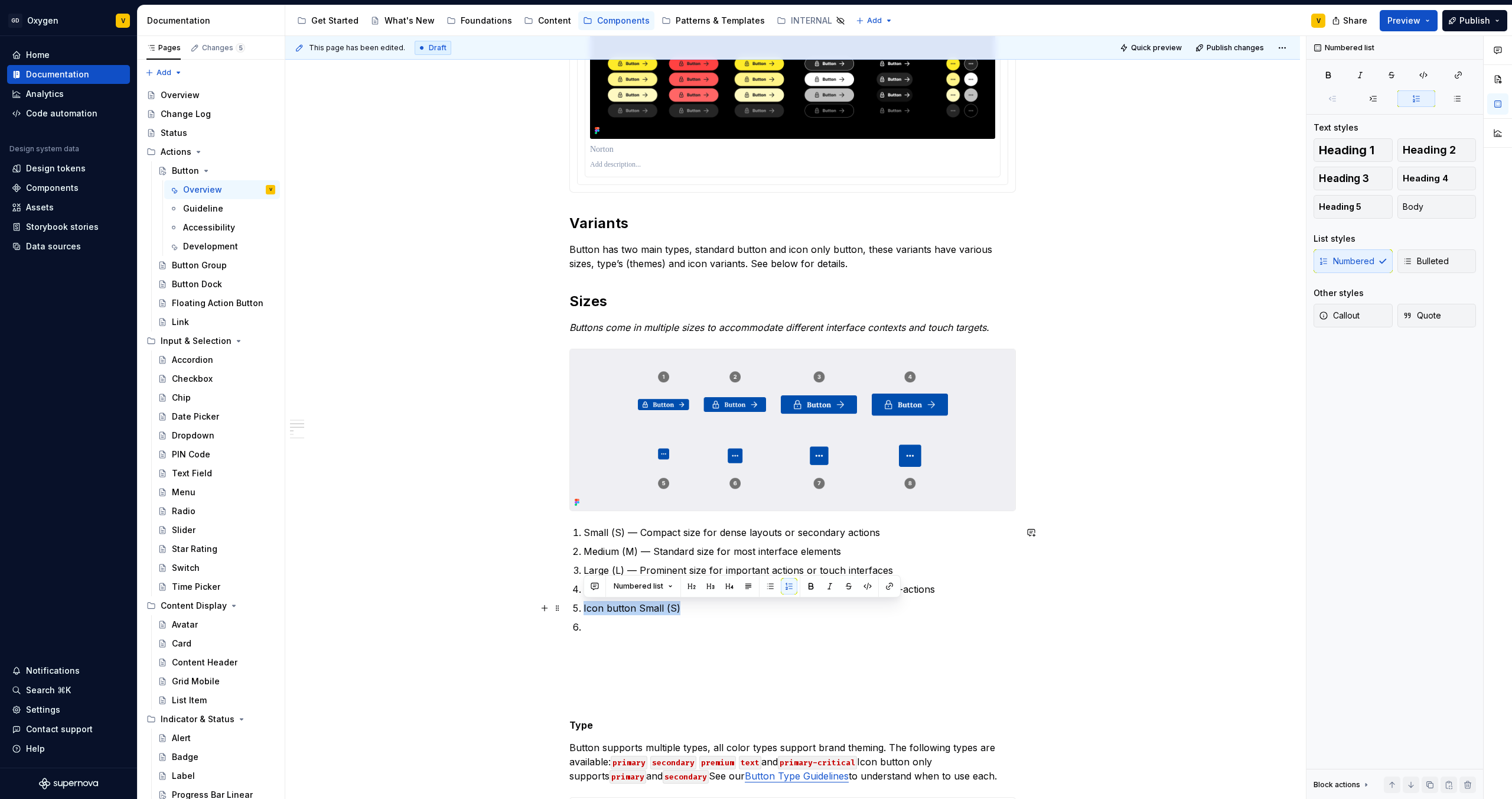
drag, startPoint x: 679, startPoint y: 609, endPoint x: 582, endPoint y: 611, distance: 97.0
click at [584, 611] on li "Icon button Small (S)" at bounding box center [799, 608] width 432 height 14
copy p "Icon button Small (S)"
click at [592, 630] on p at bounding box center [799, 627] width 432 height 14
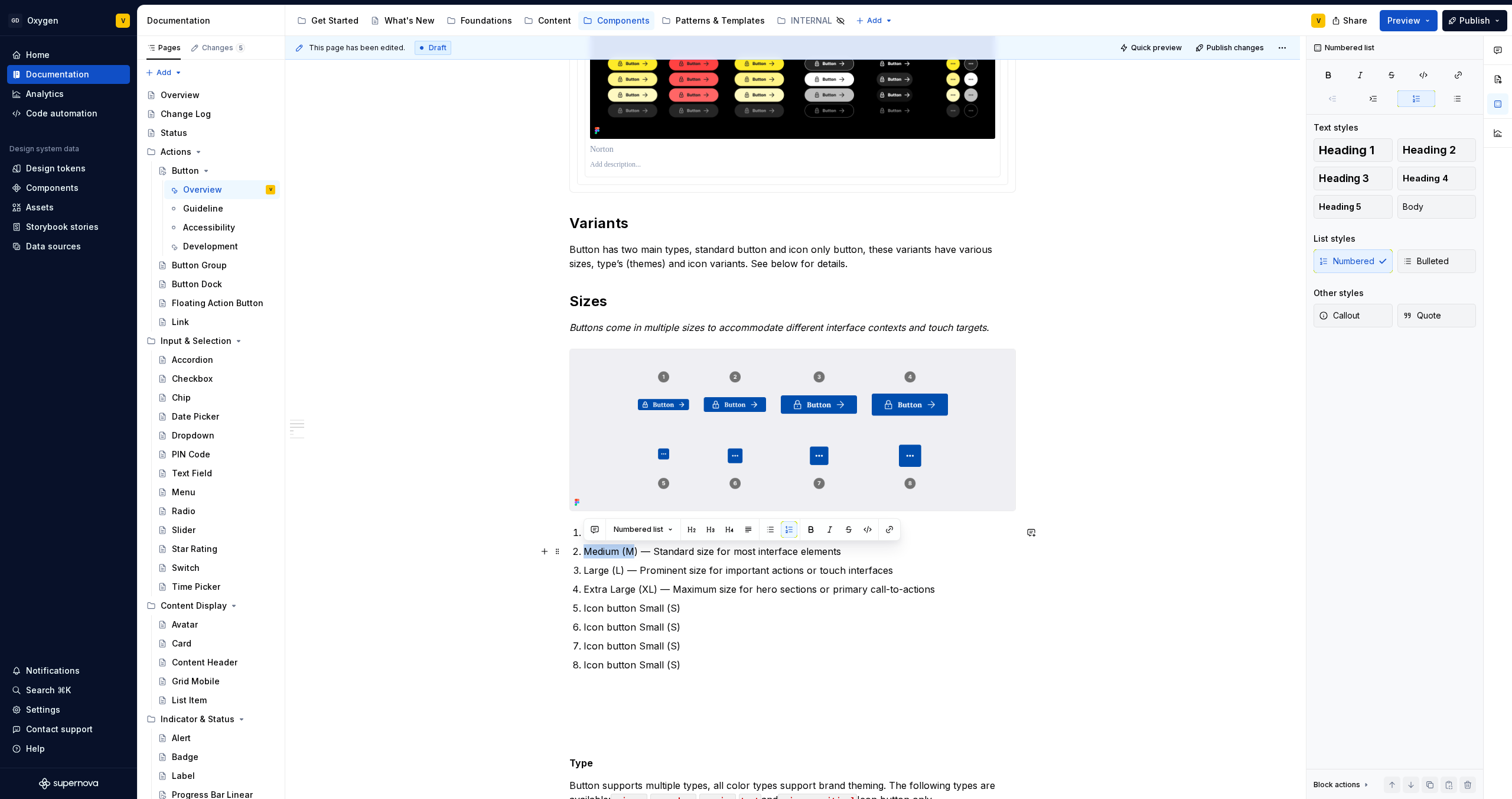
drag, startPoint x: 584, startPoint y: 555, endPoint x: 634, endPoint y: 551, distance: 50.2
click at [634, 551] on p "Medium (M) — Standard size for most interface elements" at bounding box center [799, 551] width 432 height 14
click at [632, 551] on p "Medium (M) — Standard size for most interface elements" at bounding box center [799, 551] width 432 height 14
drag, startPoint x: 640, startPoint y: 552, endPoint x: 584, endPoint y: 550, distance: 56.0
click at [584, 550] on p "Medium (M) — Standard size for most interface elements" at bounding box center [799, 551] width 432 height 14
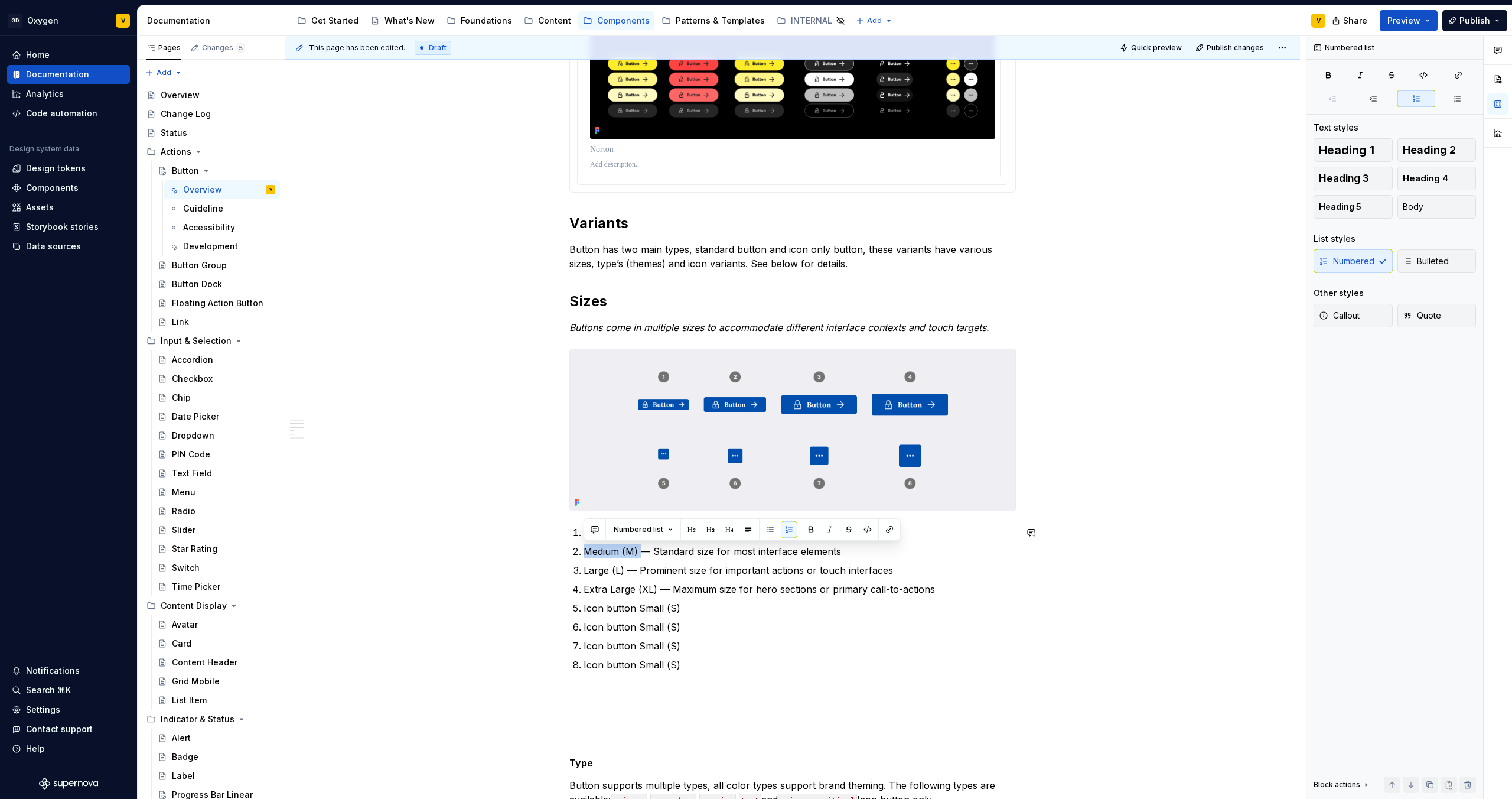
copy p "Medium (M)"
drag, startPoint x: 677, startPoint y: 626, endPoint x: 636, endPoint y: 626, distance: 41.0
click at [636, 626] on p "Icon button Small (S)" at bounding box center [799, 627] width 432 height 14
copy p "Small (S)"
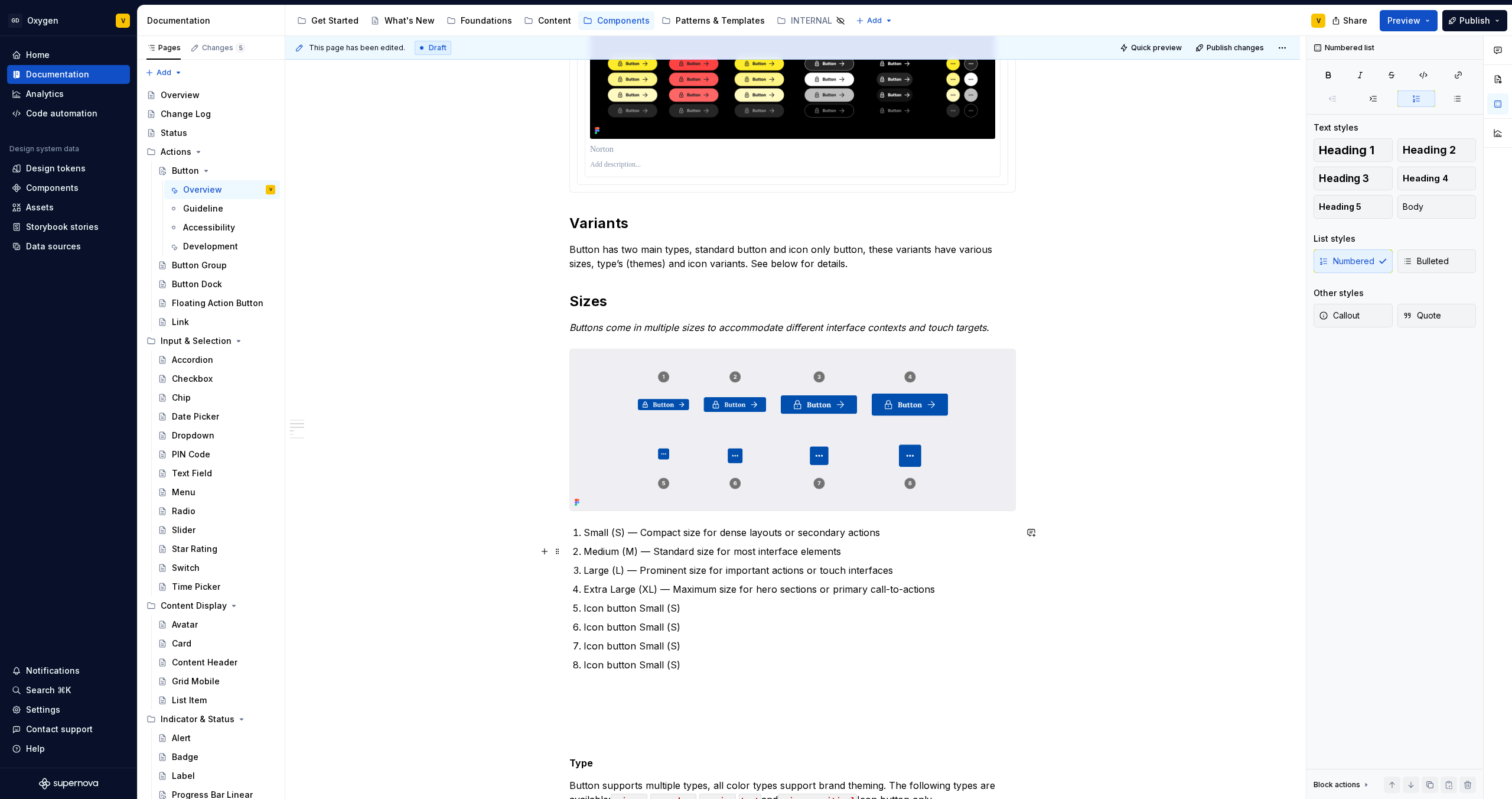
click at [636, 554] on p "Medium (M) — Standard size for most interface elements" at bounding box center [799, 551] width 432 height 14
drag, startPoint x: 583, startPoint y: 551, endPoint x: 636, endPoint y: 553, distance: 53.0
click at [636, 553] on li "Medium (M) — Standard size for most interface elements" at bounding box center [799, 551] width 432 height 14
drag, startPoint x: 683, startPoint y: 630, endPoint x: 639, endPoint y: 633, distance: 44.1
click at [639, 633] on p "Icon button Small (S)" at bounding box center [799, 627] width 432 height 14
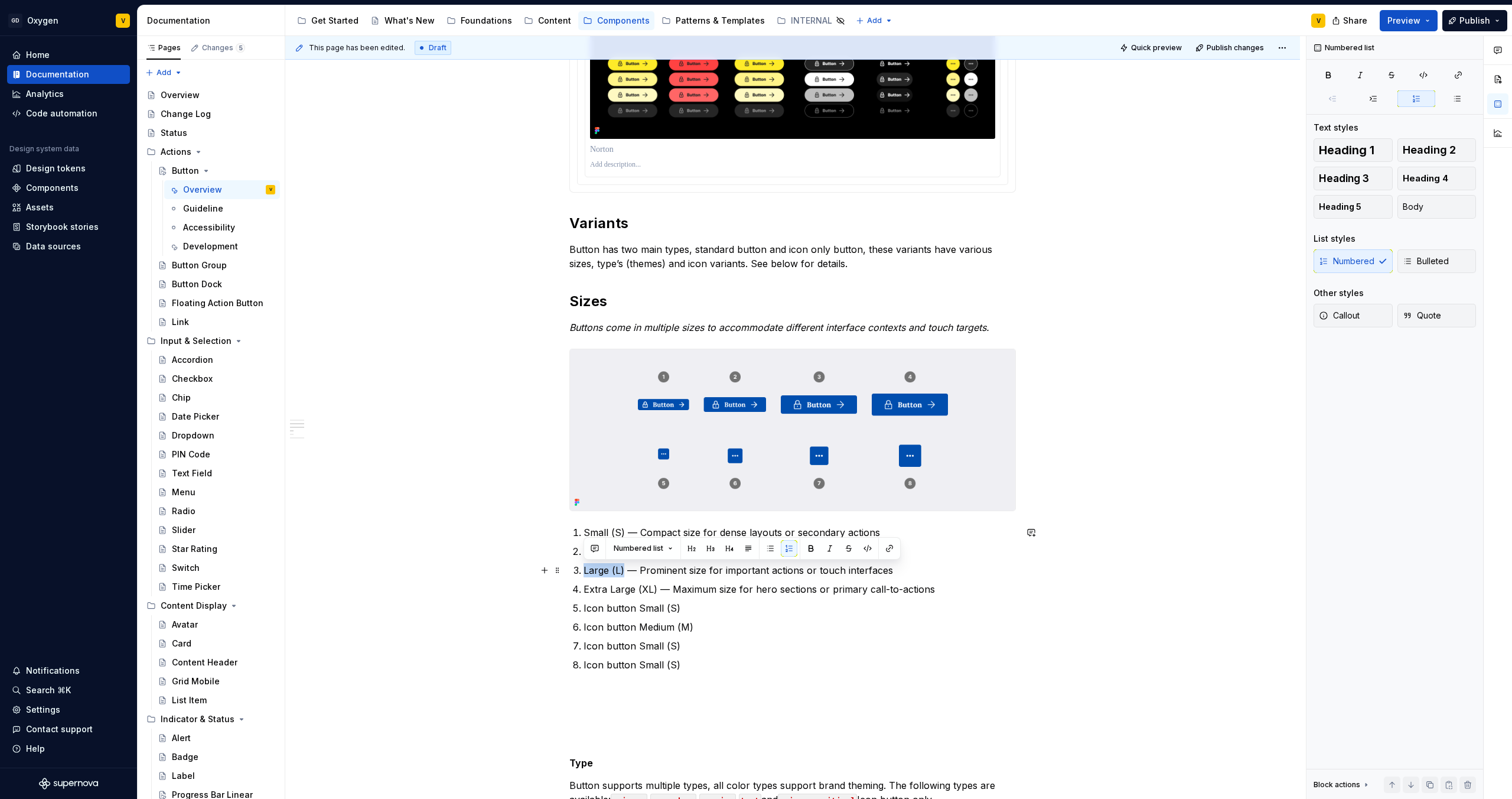
drag, startPoint x: 623, startPoint y: 571, endPoint x: 584, endPoint y: 572, distance: 39.0
click at [584, 572] on p "Large (L) — Prominent size for important actions or touch interfaces" at bounding box center [799, 570] width 432 height 14
drag, startPoint x: 683, startPoint y: 648, endPoint x: 637, endPoint y: 644, distance: 46.2
click at [637, 644] on p "Icon button Small (S)" at bounding box center [799, 646] width 432 height 14
drag, startPoint x: 655, startPoint y: 591, endPoint x: 584, endPoint y: 591, distance: 71.0
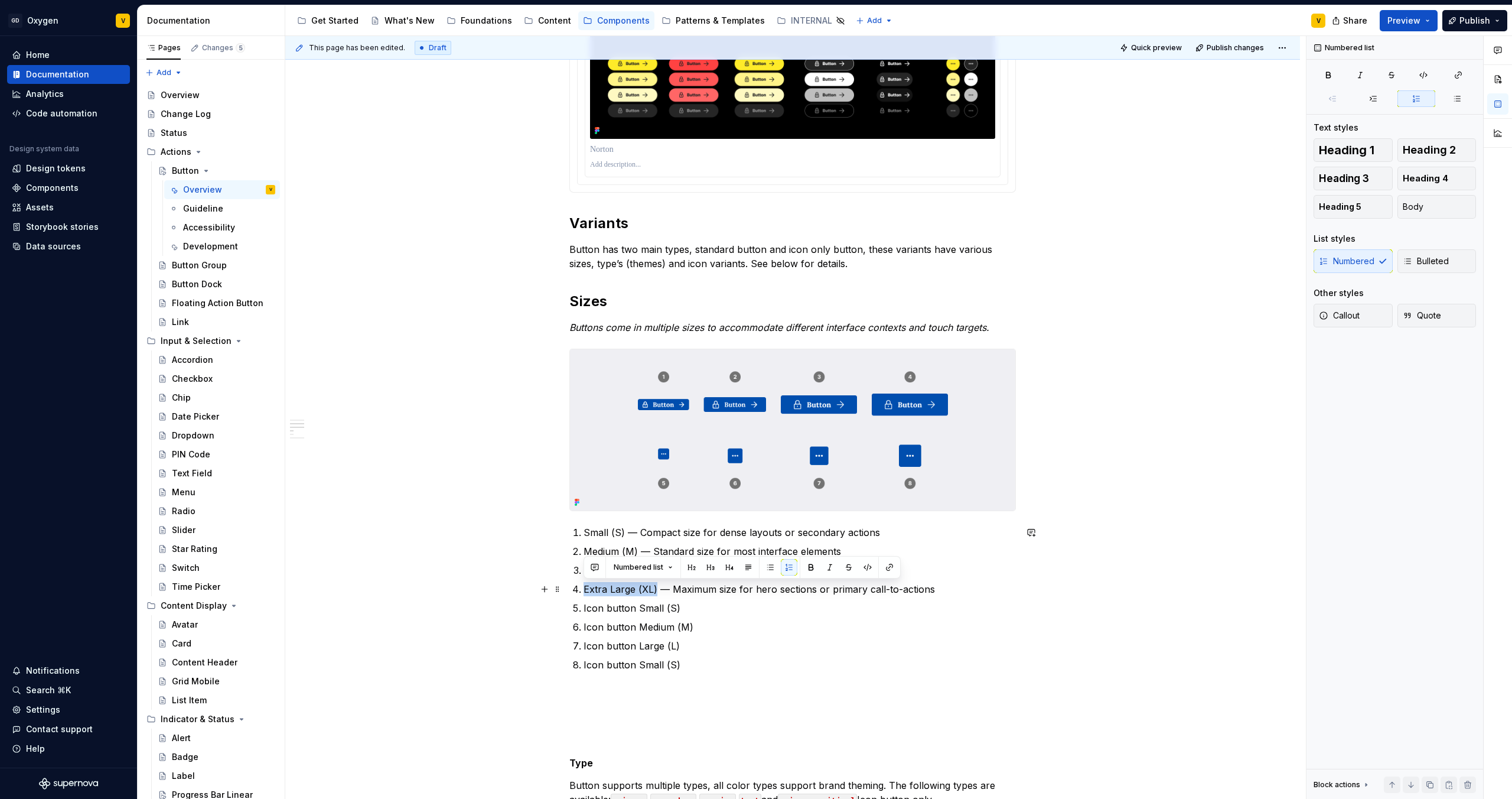
click at [584, 591] on p "Extra Large (XL) — Maximum size for hero sections or primary call-to-actions" at bounding box center [799, 589] width 432 height 14
drag, startPoint x: 680, startPoint y: 669, endPoint x: 639, endPoint y: 665, distance: 41.2
click at [639, 665] on p "Icon button Small (S)" at bounding box center [799, 665] width 432 height 14
click at [726, 667] on p "Icon button Extra Large (XL)" at bounding box center [799, 665] width 432 height 14
drag, startPoint x: 624, startPoint y: 531, endPoint x: 558, endPoint y: 533, distance: 66.0
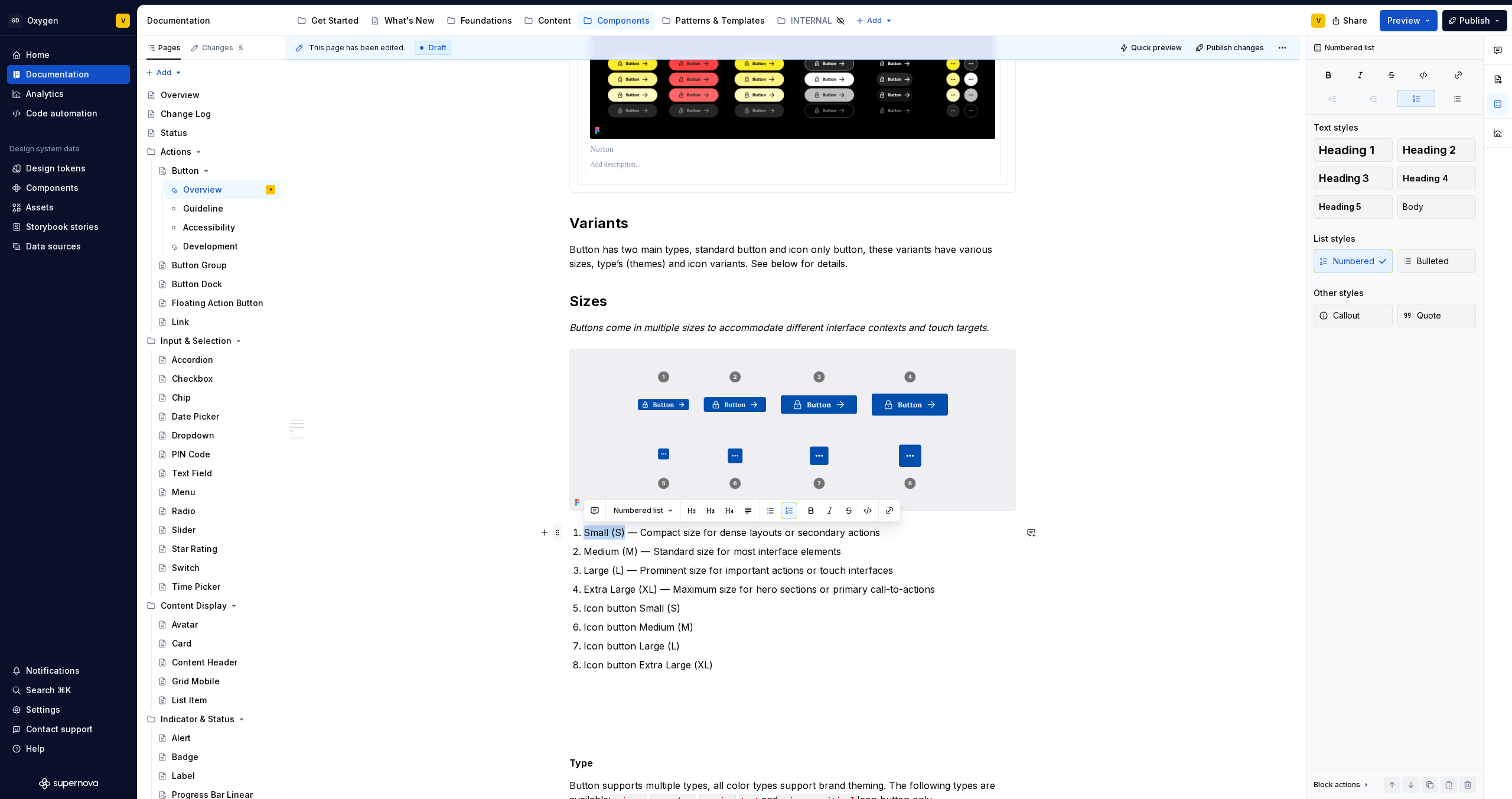
click at [569, 533] on div "**********" at bounding box center [792, 633] width 447 height 2263
click at [807, 514] on button "button" at bounding box center [810, 510] width 16 height 16
drag, startPoint x: 637, startPoint y: 545, endPoint x: 580, endPoint y: 550, distance: 57.2
click at [584, 550] on li "Medium (M) — Standard size for most interface elements" at bounding box center [799, 551] width 432 height 14
click at [810, 527] on button "button" at bounding box center [810, 529] width 16 height 16
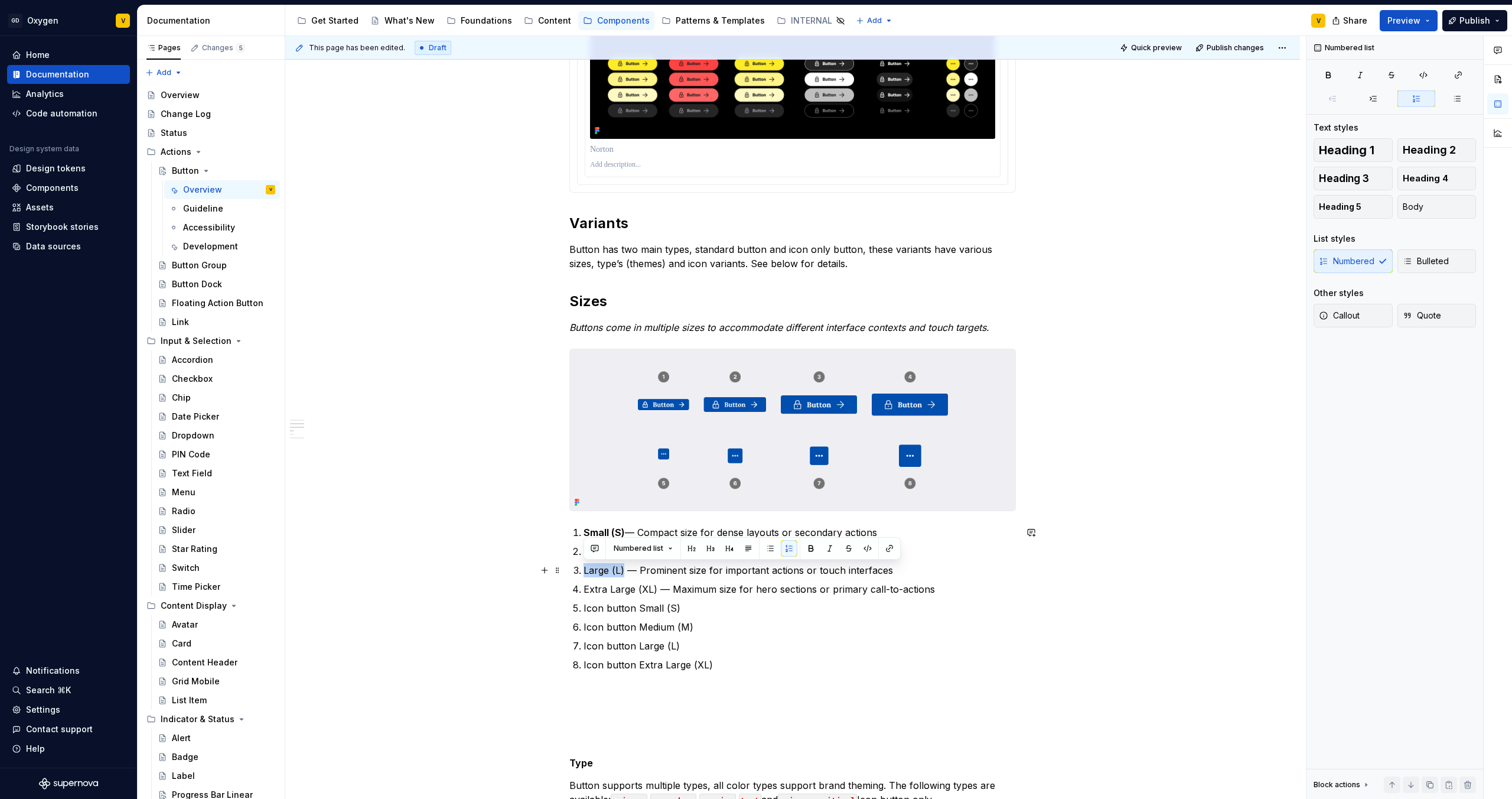
drag, startPoint x: 625, startPoint y: 571, endPoint x: 585, endPoint y: 573, distance: 40.0
click at [585, 573] on p "Large (L) — Prominent size for important actions or touch interfaces" at bounding box center [799, 570] width 432 height 14
click at [803, 546] on button "button" at bounding box center [810, 548] width 16 height 16
drag, startPoint x: 657, startPoint y: 588, endPoint x: 627, endPoint y: 593, distance: 30.4
click at [627, 593] on p "Extra Large (XL) — Maximum size for hero sections or primary call-to-actions" at bounding box center [799, 589] width 432 height 14
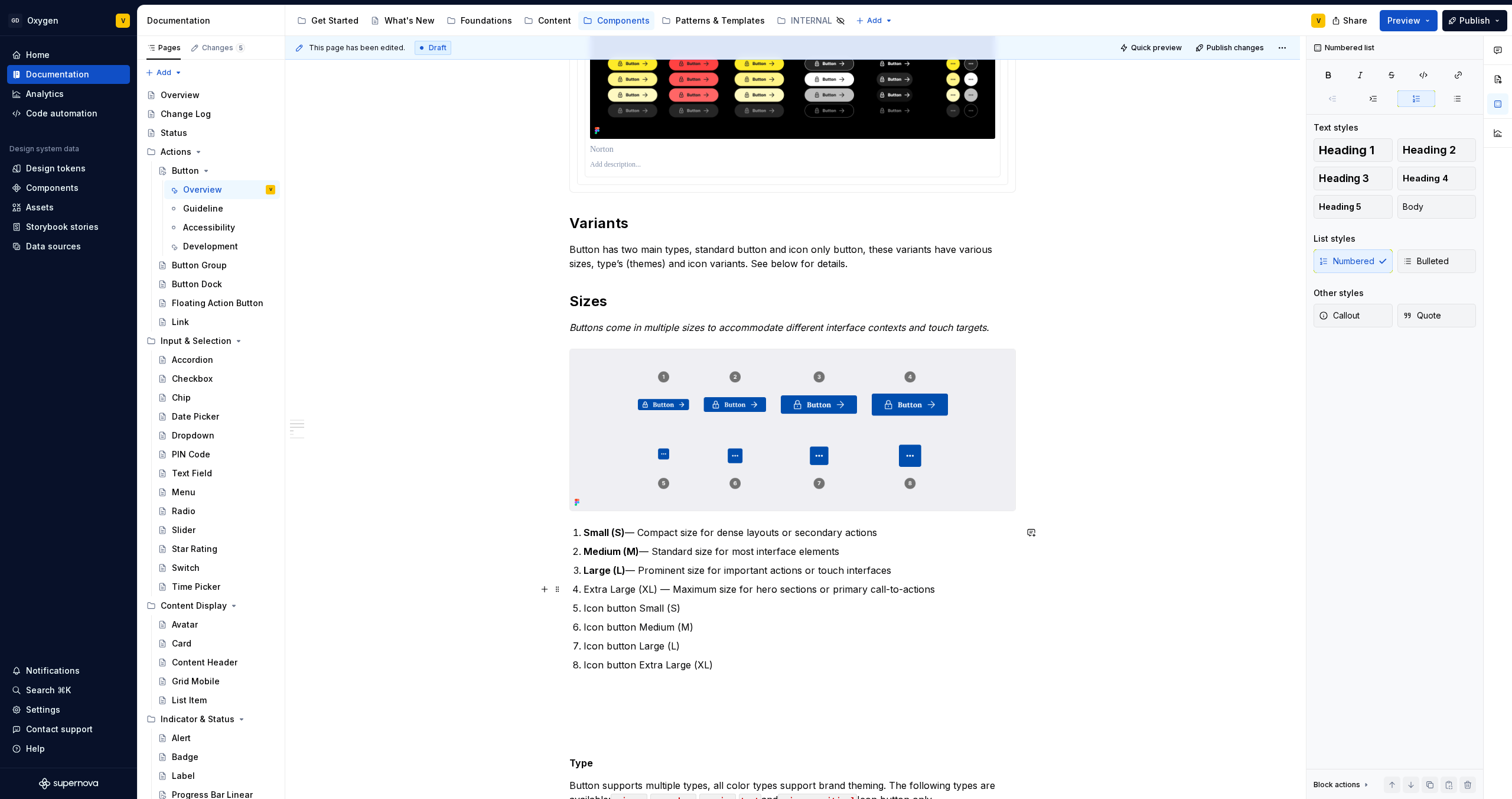
click at [673, 589] on p "Extra Large (XL) — Maximum size for hero sections or primary call-to-actions" at bounding box center [799, 589] width 432 height 14
drag, startPoint x: 655, startPoint y: 588, endPoint x: 575, endPoint y: 589, distance: 80.0
click at [584, 589] on li "Extra Large (XL) — Maximum size for hero sections or primary call-to-actions" at bounding box center [799, 589] width 432 height 14
click at [803, 563] on button "button" at bounding box center [810, 567] width 16 height 16
drag, startPoint x: 675, startPoint y: 609, endPoint x: 575, endPoint y: 608, distance: 100.0
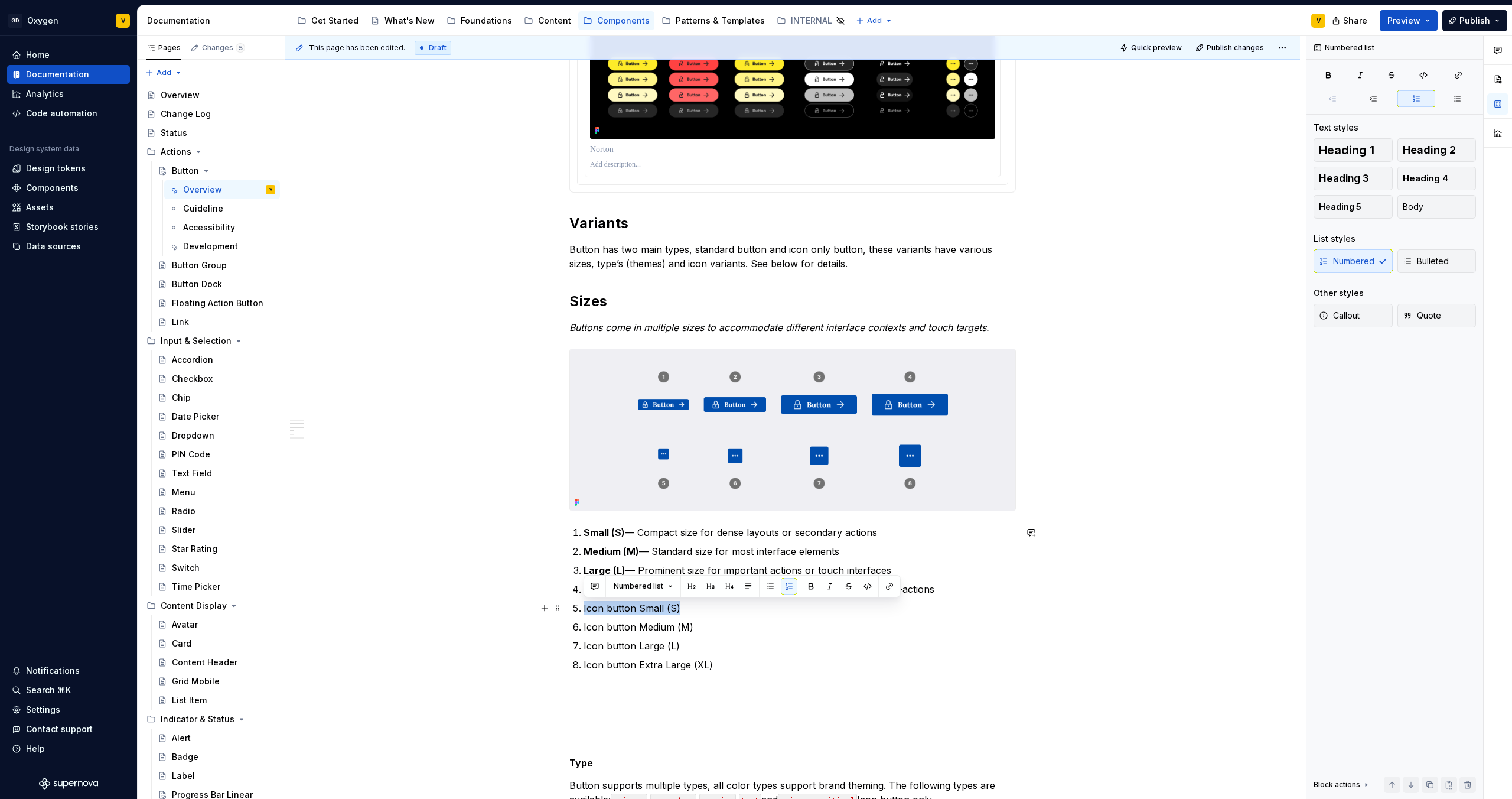
click at [584, 608] on li "Icon button Small (S)" at bounding box center [799, 608] width 432 height 14
click at [809, 586] on button "button" at bounding box center [810, 586] width 16 height 16
click at [651, 627] on p "Icon button Medium (M)" at bounding box center [799, 627] width 432 height 14
drag, startPoint x: 692, startPoint y: 623, endPoint x: 575, endPoint y: 632, distance: 117.3
click at [584, 632] on li "Icon button Medium (M)" at bounding box center [799, 627] width 432 height 14
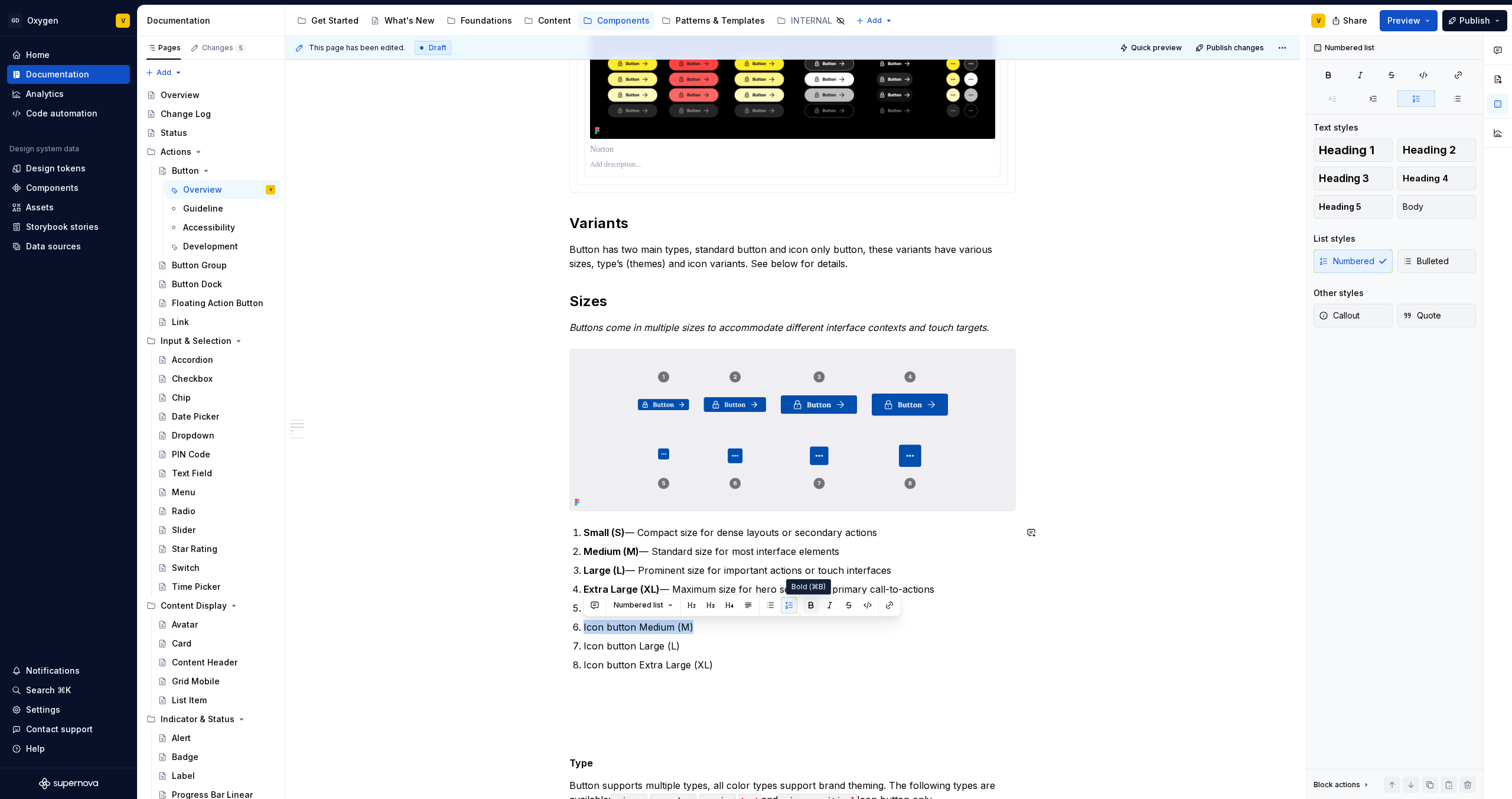
click at [812, 608] on button "button" at bounding box center [810, 605] width 16 height 16
drag, startPoint x: 666, startPoint y: 643, endPoint x: 578, endPoint y: 641, distance: 88.0
click at [584, 642] on li "Icon button Large (L)" at bounding box center [799, 646] width 432 height 14
click at [806, 624] on button "button" at bounding box center [810, 624] width 16 height 16
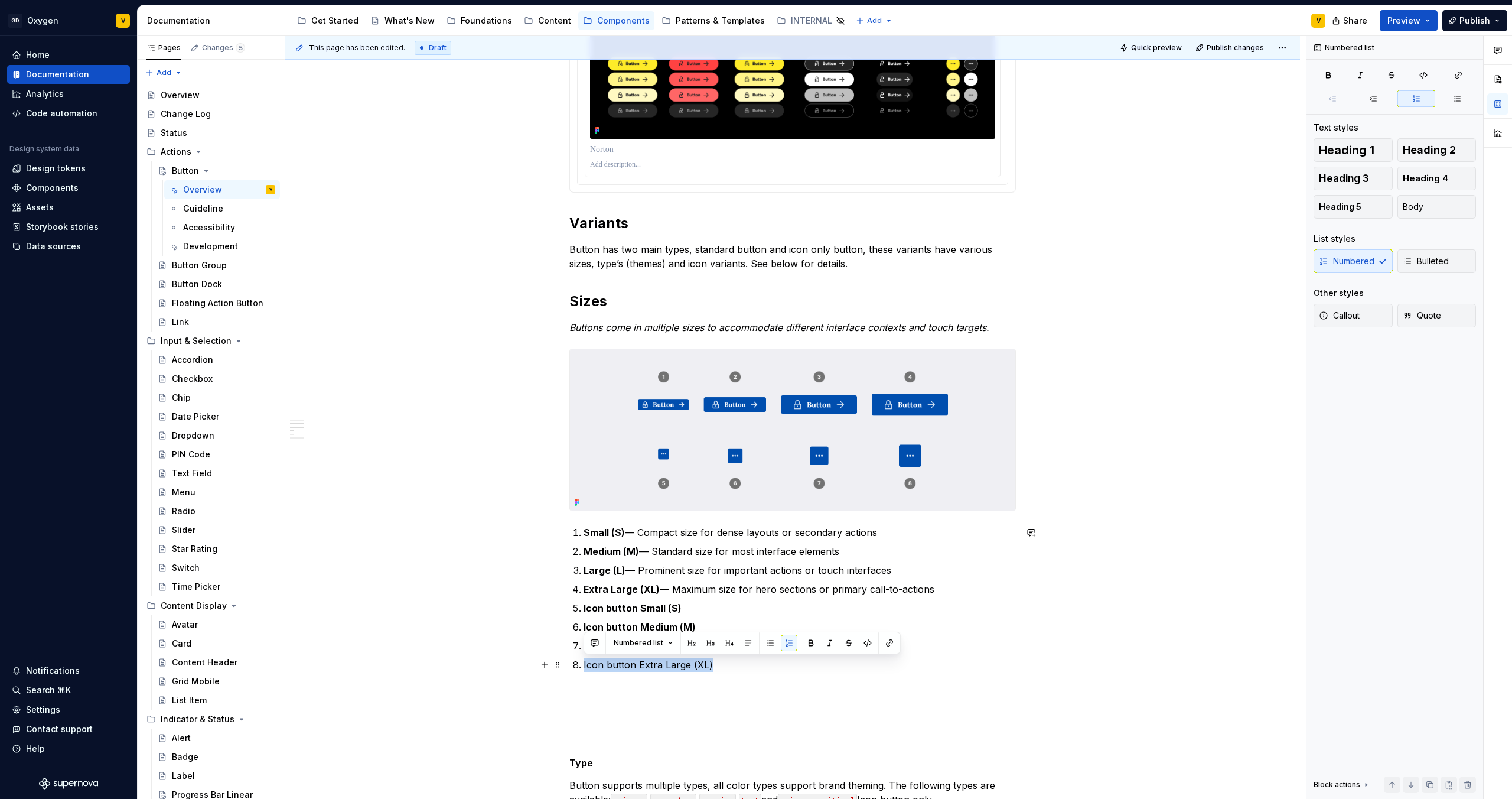
drag, startPoint x: 717, startPoint y: 663, endPoint x: 575, endPoint y: 661, distance: 142.0
click at [584, 661] on li "Icon button Extra Large (XL)" at bounding box center [799, 665] width 432 height 14
click at [803, 644] on button "button" at bounding box center [810, 642] width 16 height 16
click at [780, 670] on p "Icon button Extra Large (XL)" at bounding box center [799, 665] width 432 height 14
click at [680, 613] on p "Icon button Small (S)" at bounding box center [799, 608] width 432 height 14
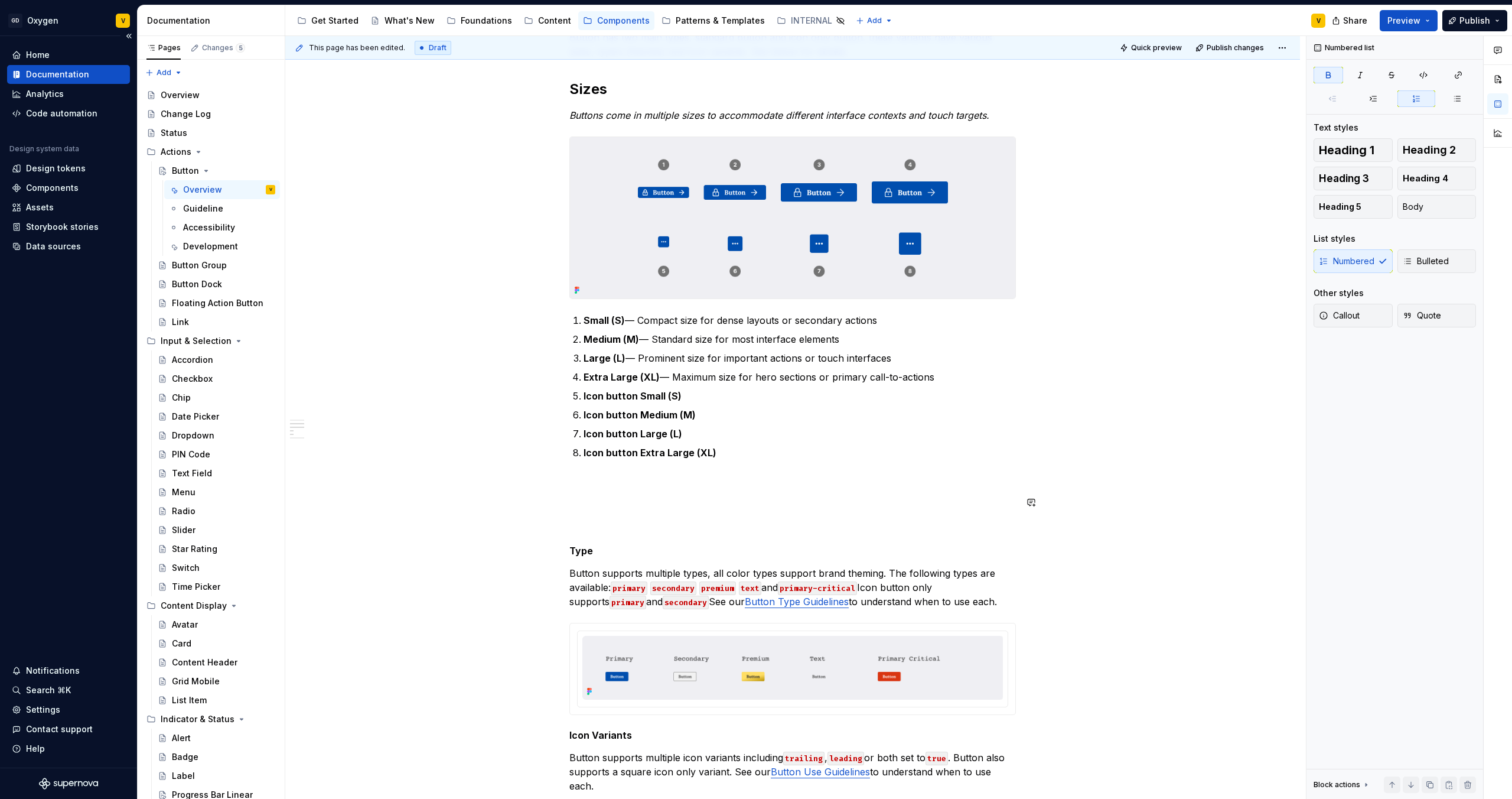
scroll to position [1104, 0]
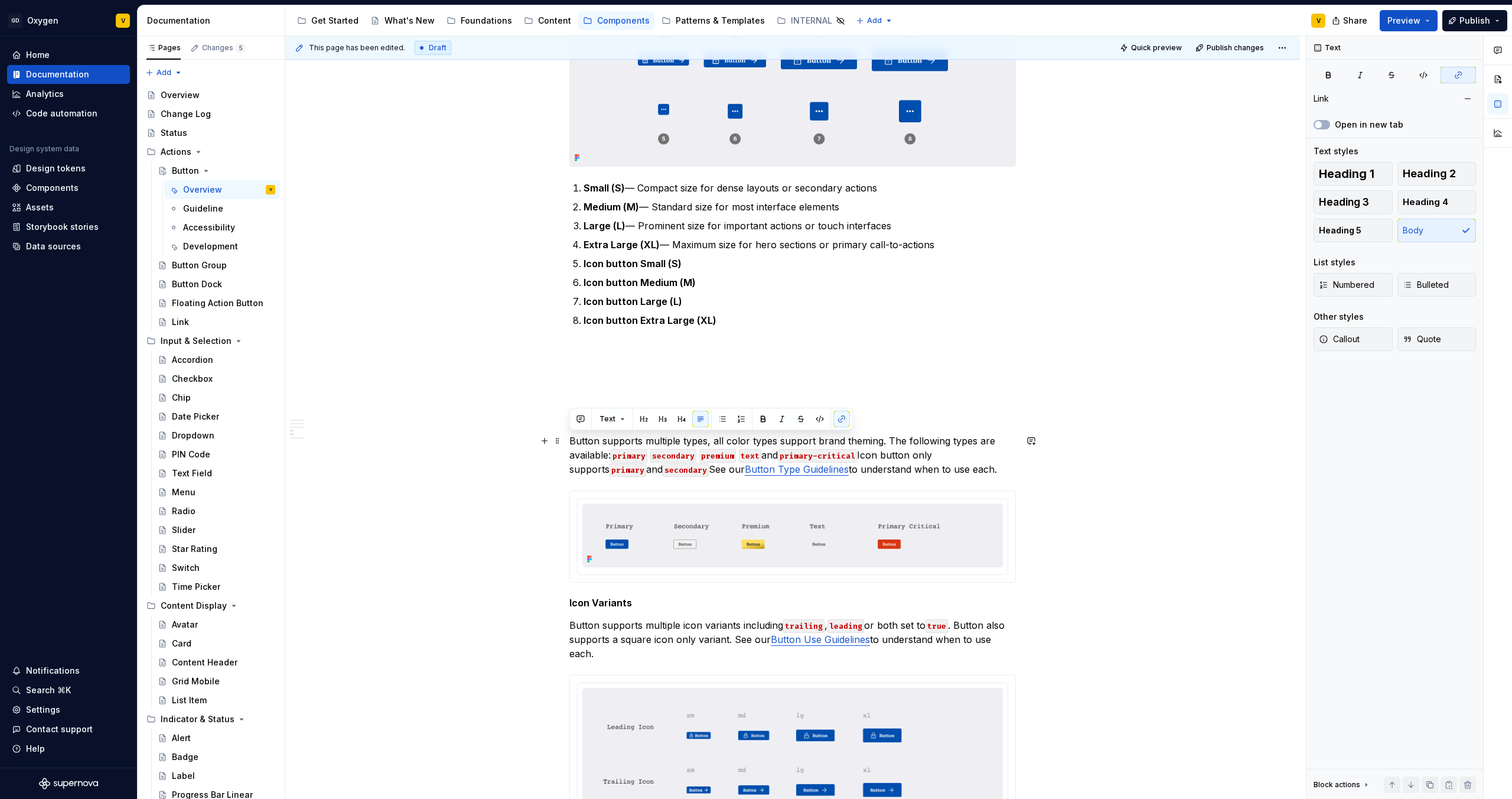
drag, startPoint x: 973, startPoint y: 468, endPoint x: 567, endPoint y: 442, distance: 406.8
click at [567, 442] on div "**********" at bounding box center [793, 395] width 1015 height 2531
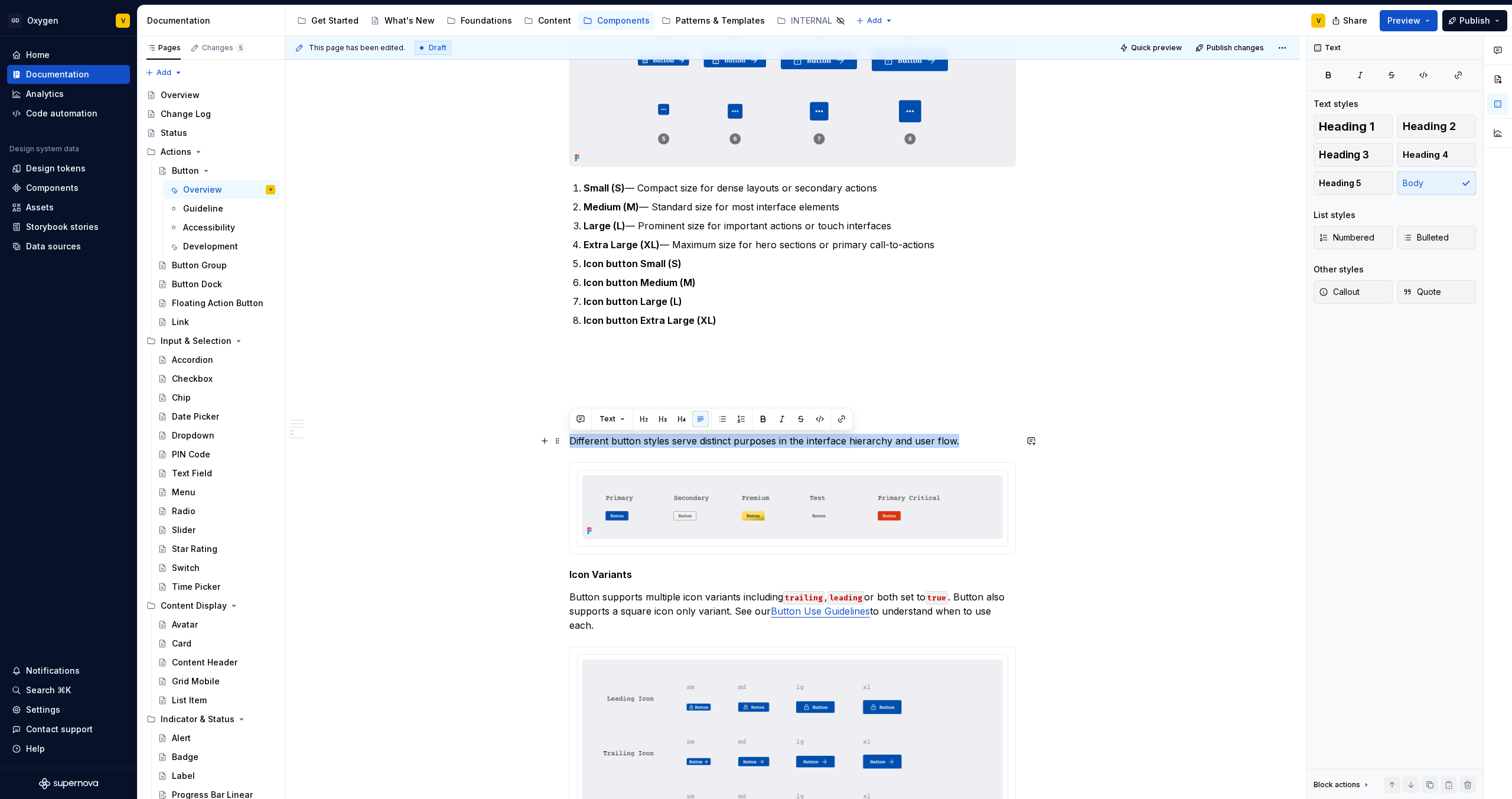
drag, startPoint x: 956, startPoint y: 443, endPoint x: 566, endPoint y: 445, distance: 390.0
click at [566, 445] on div "**********" at bounding box center [793, 381] width 1015 height 2503
click at [760, 422] on button "button" at bounding box center [763, 419] width 16 height 16
click at [762, 418] on button "button" at bounding box center [763, 419] width 16 height 16
click at [784, 419] on button "button" at bounding box center [782, 419] width 16 height 16
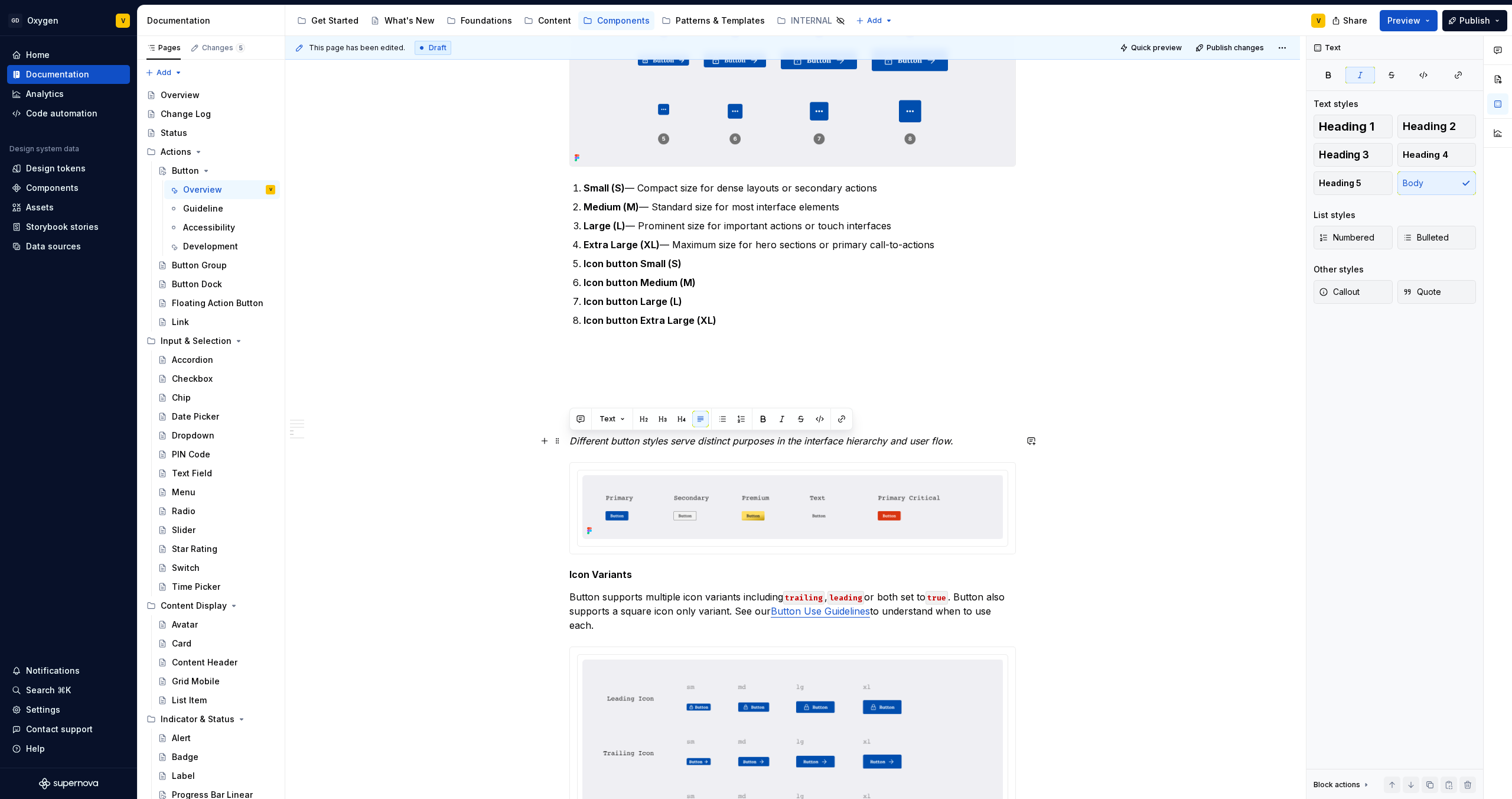
click at [963, 443] on p "Different button styles serve distinct purposes in the interface hierarchy and …" at bounding box center [792, 441] width 447 height 14
click at [557, 474] on span at bounding box center [557, 468] width 9 height 16
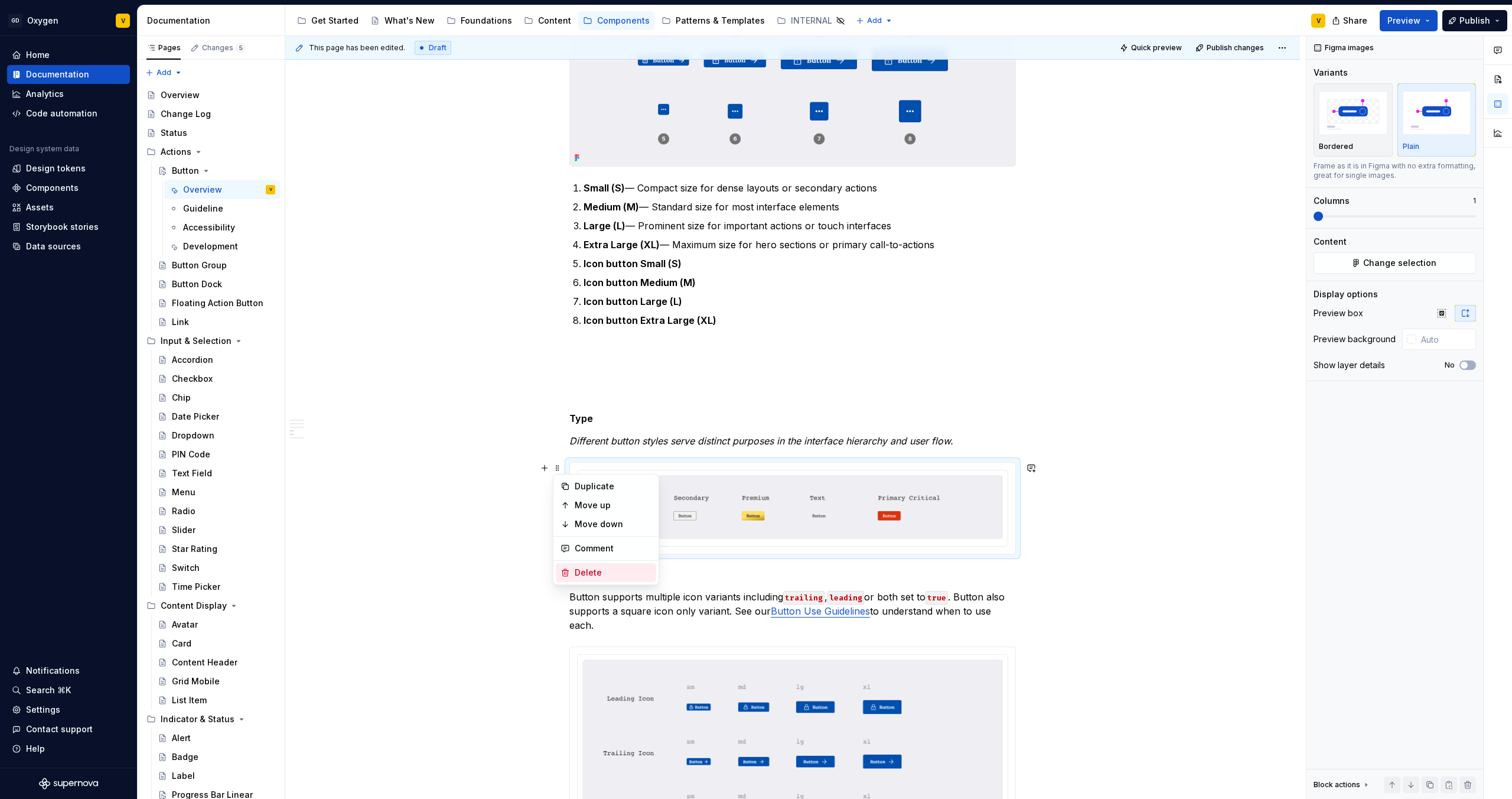
click at [579, 571] on div "Delete" at bounding box center [614, 573] width 77 height 12
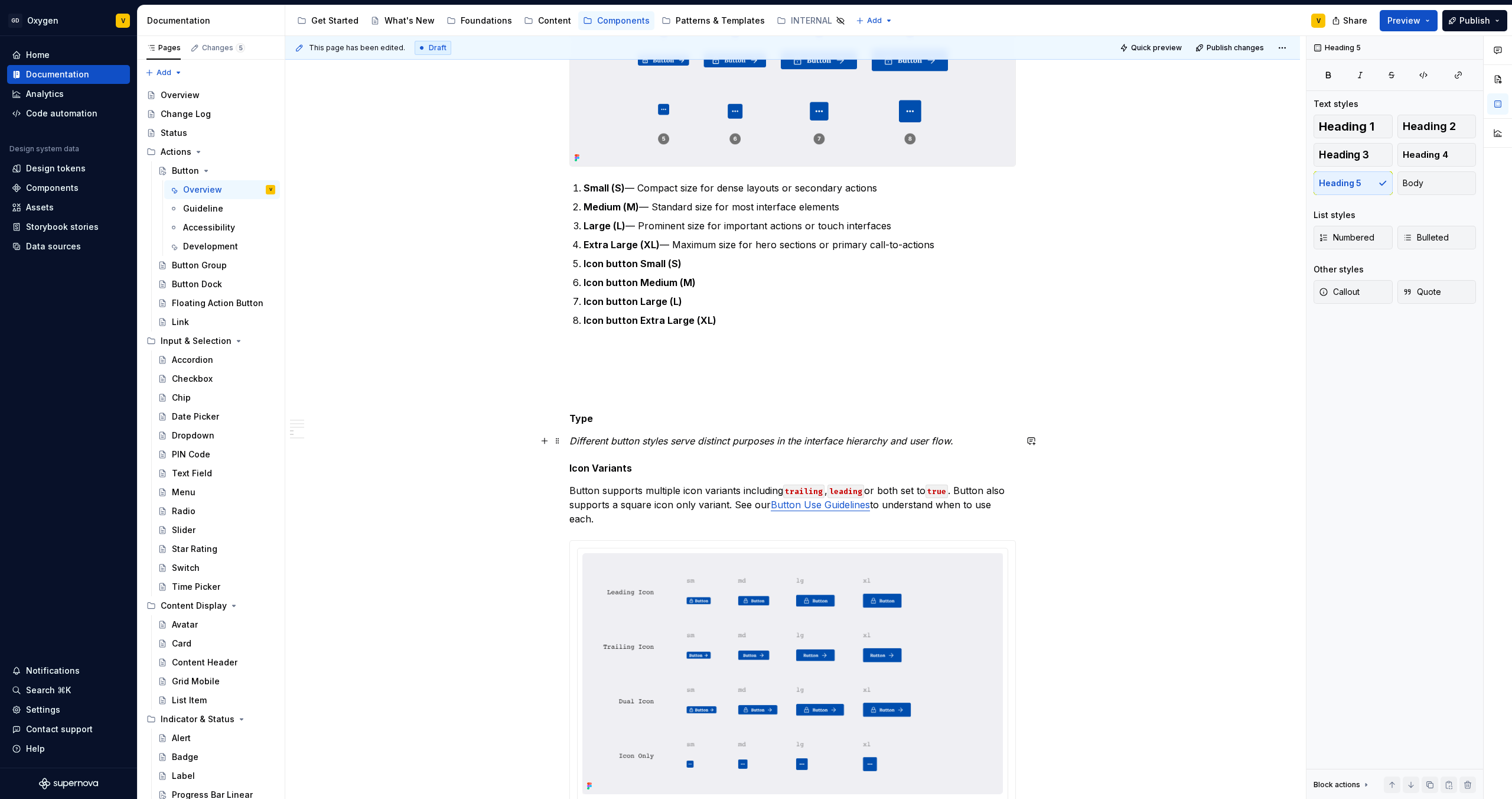
click at [971, 442] on p "Different button styles serve distinct purposes in the interface hierarchy and …" at bounding box center [792, 441] width 447 height 14
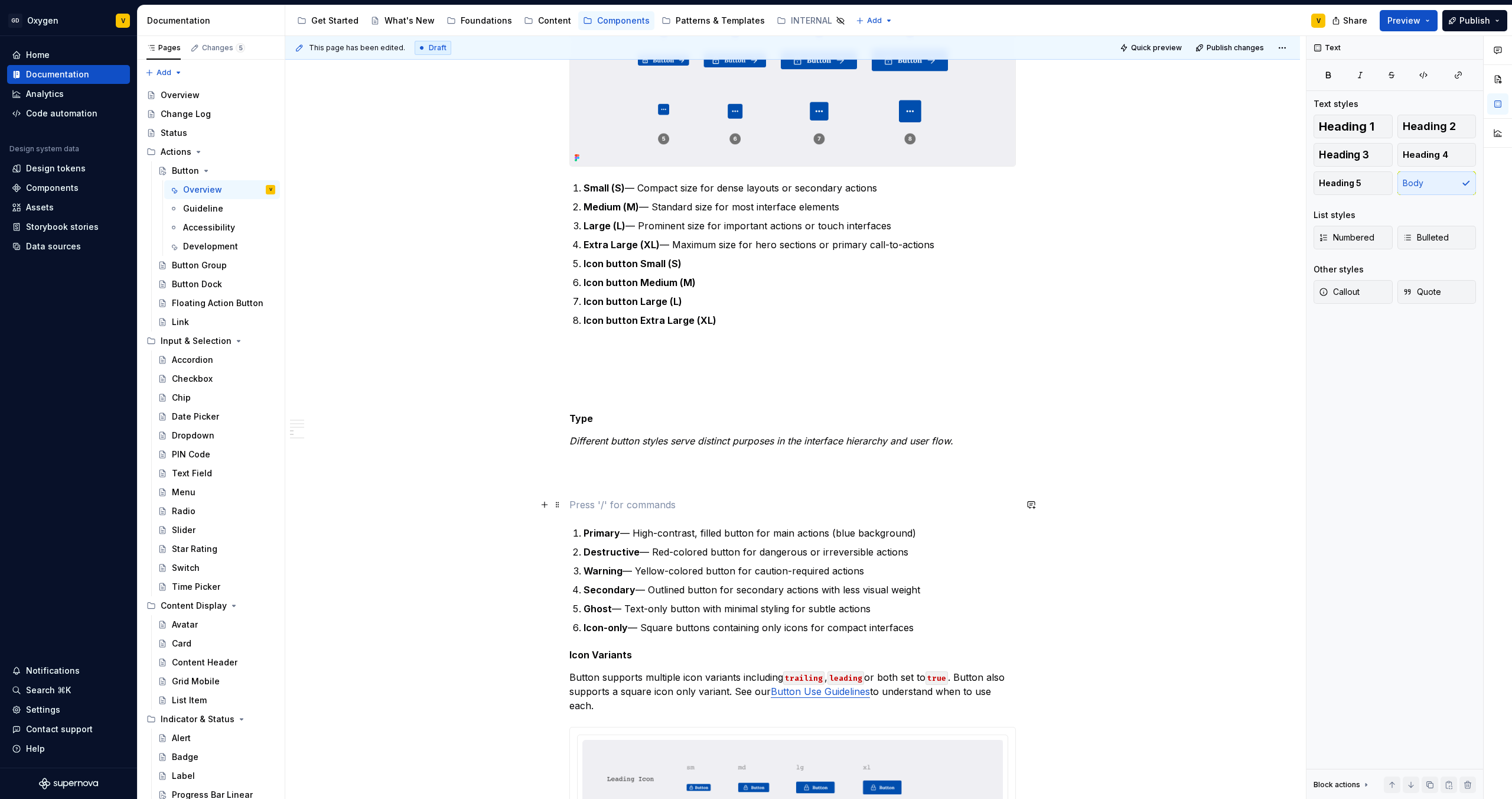
click at [619, 501] on p at bounding box center [792, 505] width 447 height 14
click at [576, 476] on p at bounding box center [792, 483] width 447 height 14
click at [574, 466] on p at bounding box center [792, 462] width 447 height 14
click at [571, 657] on h5 "Icon Variants" at bounding box center [792, 655] width 447 height 12
click at [567, 654] on div "**********" at bounding box center [793, 421] width 1015 height 2584
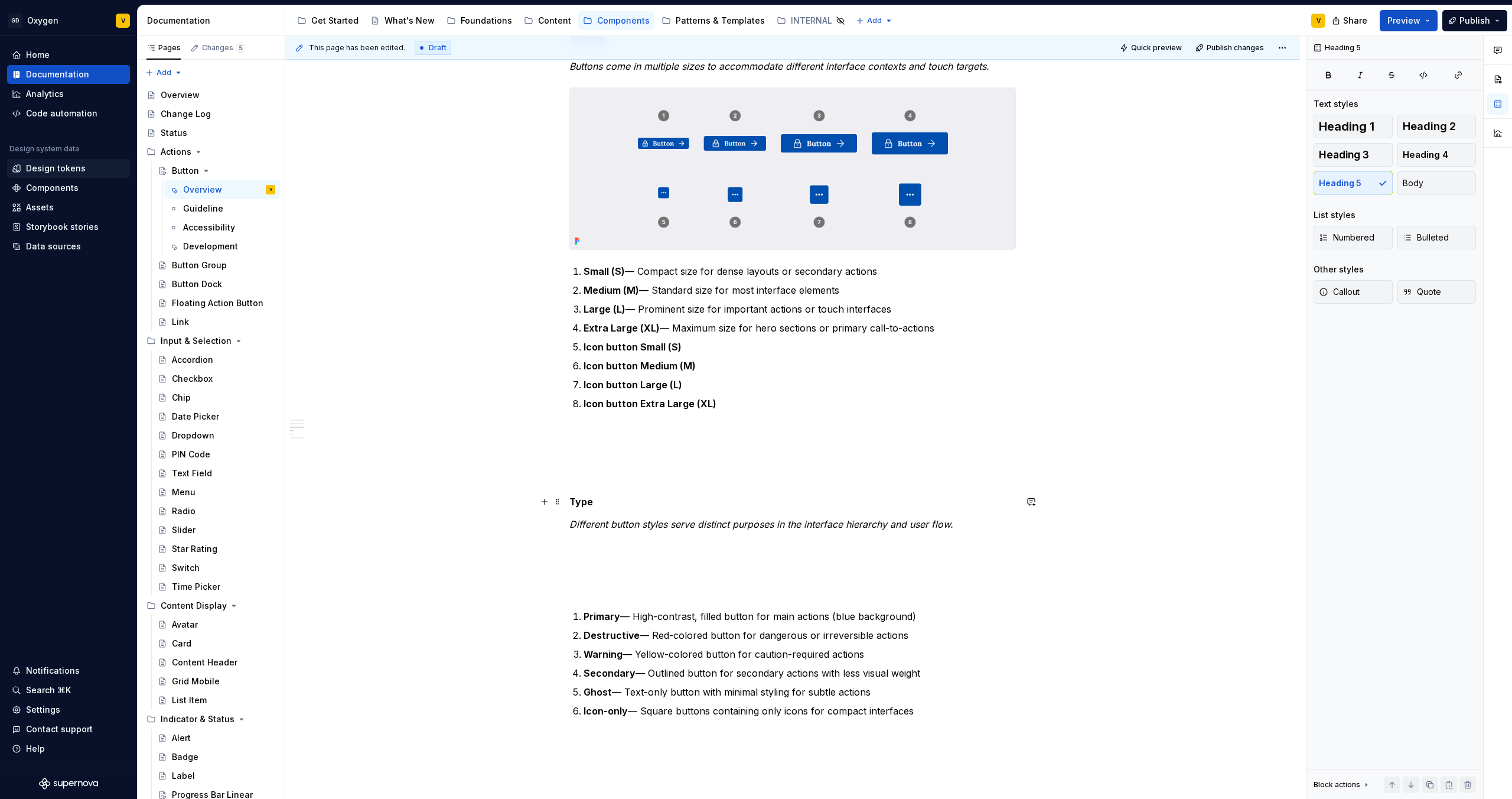
scroll to position [1243, 0]
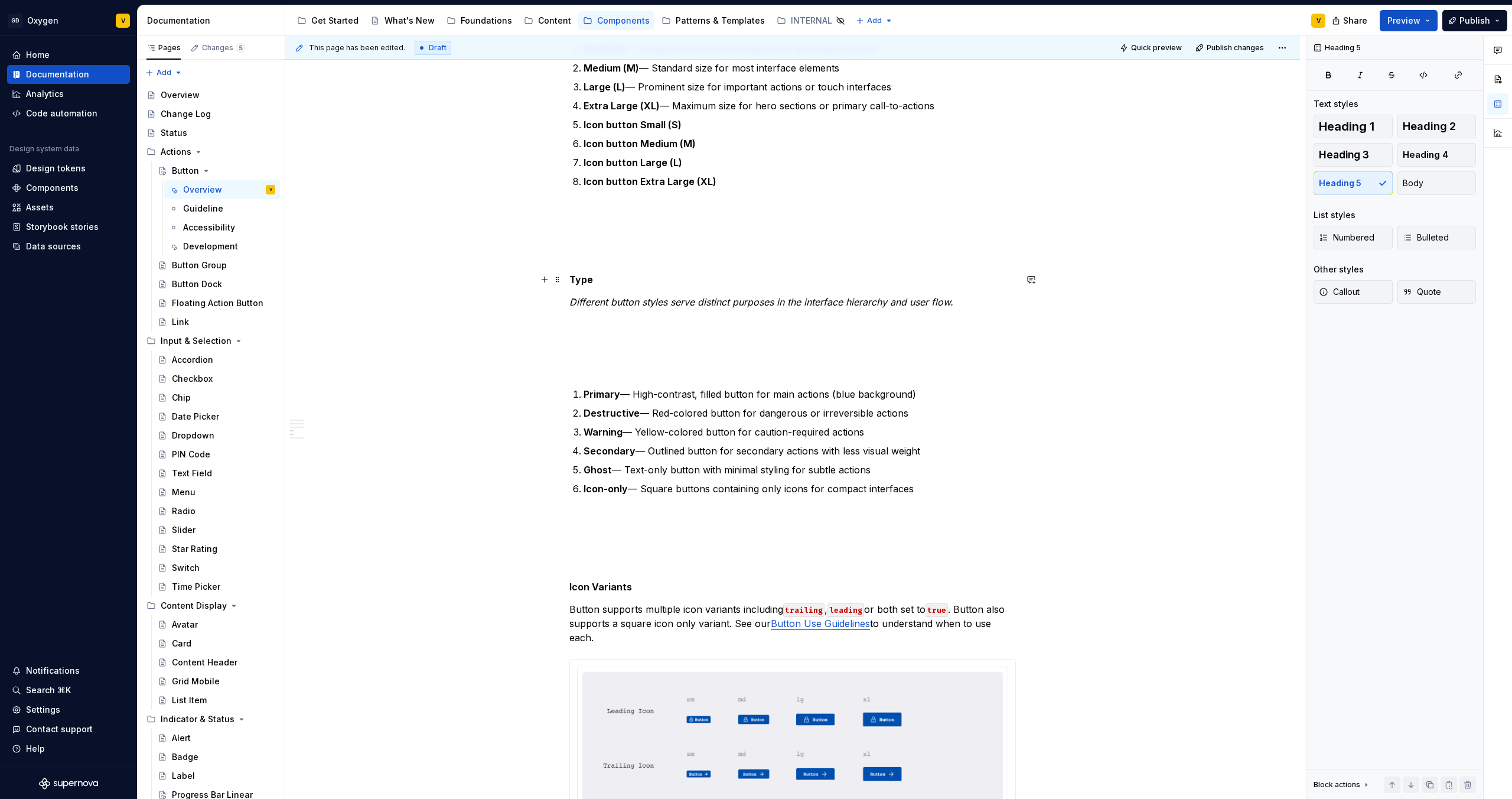
click at [621, 402] on ol "Primary — High-contrast, filled button for main actions (blue background) Destr…" at bounding box center [799, 441] width 432 height 109
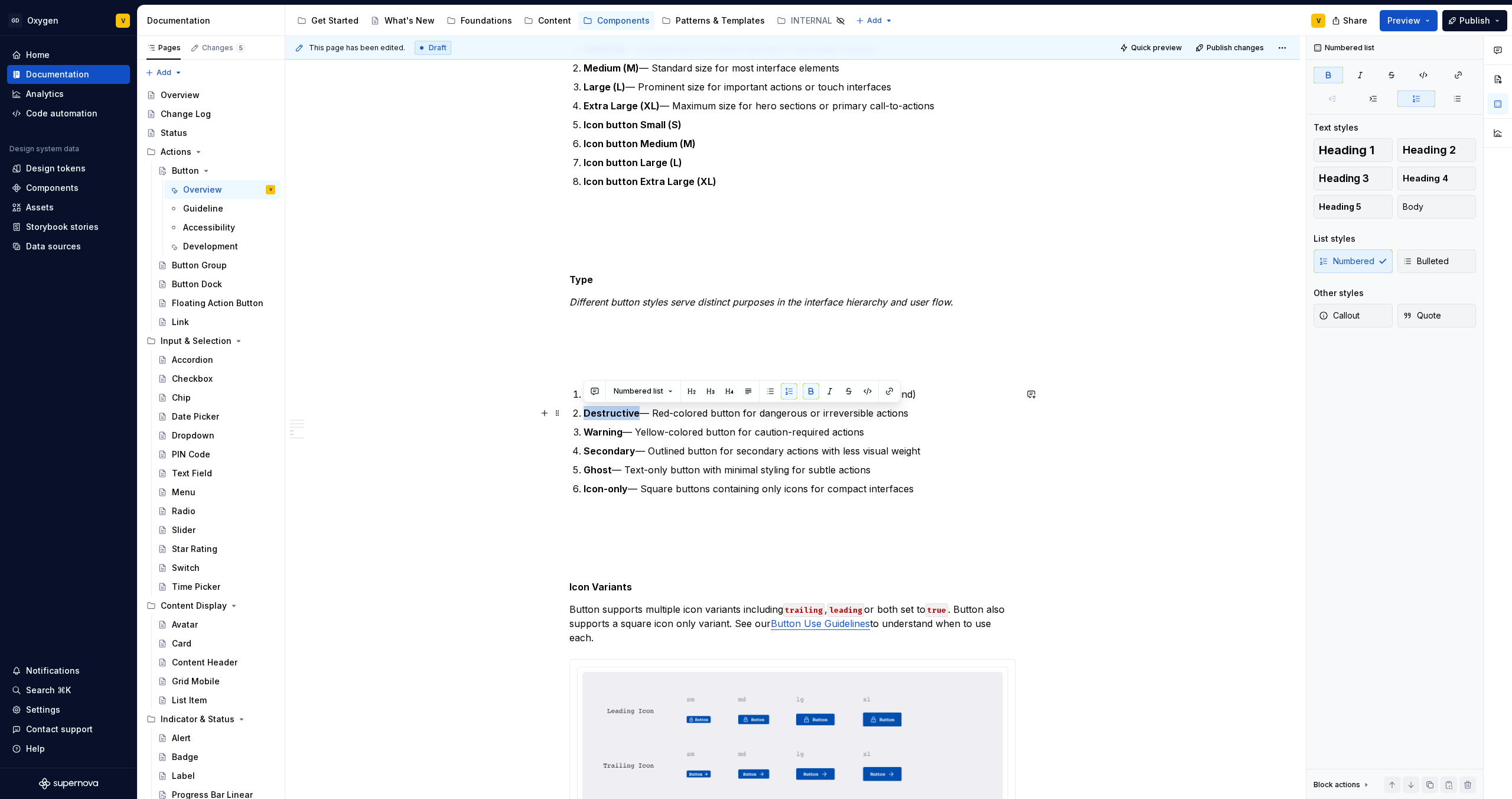
click at [632, 412] on strong "Destructive" at bounding box center [612, 413] width 56 height 12
drag, startPoint x: 637, startPoint y: 412, endPoint x: 581, endPoint y: 414, distance: 56.0
click at [584, 414] on li "Destructive — Red-colored button for dangerous or irreversible actions" at bounding box center [799, 413] width 432 height 14
click at [586, 428] on strong "Warning" at bounding box center [603, 432] width 39 height 12
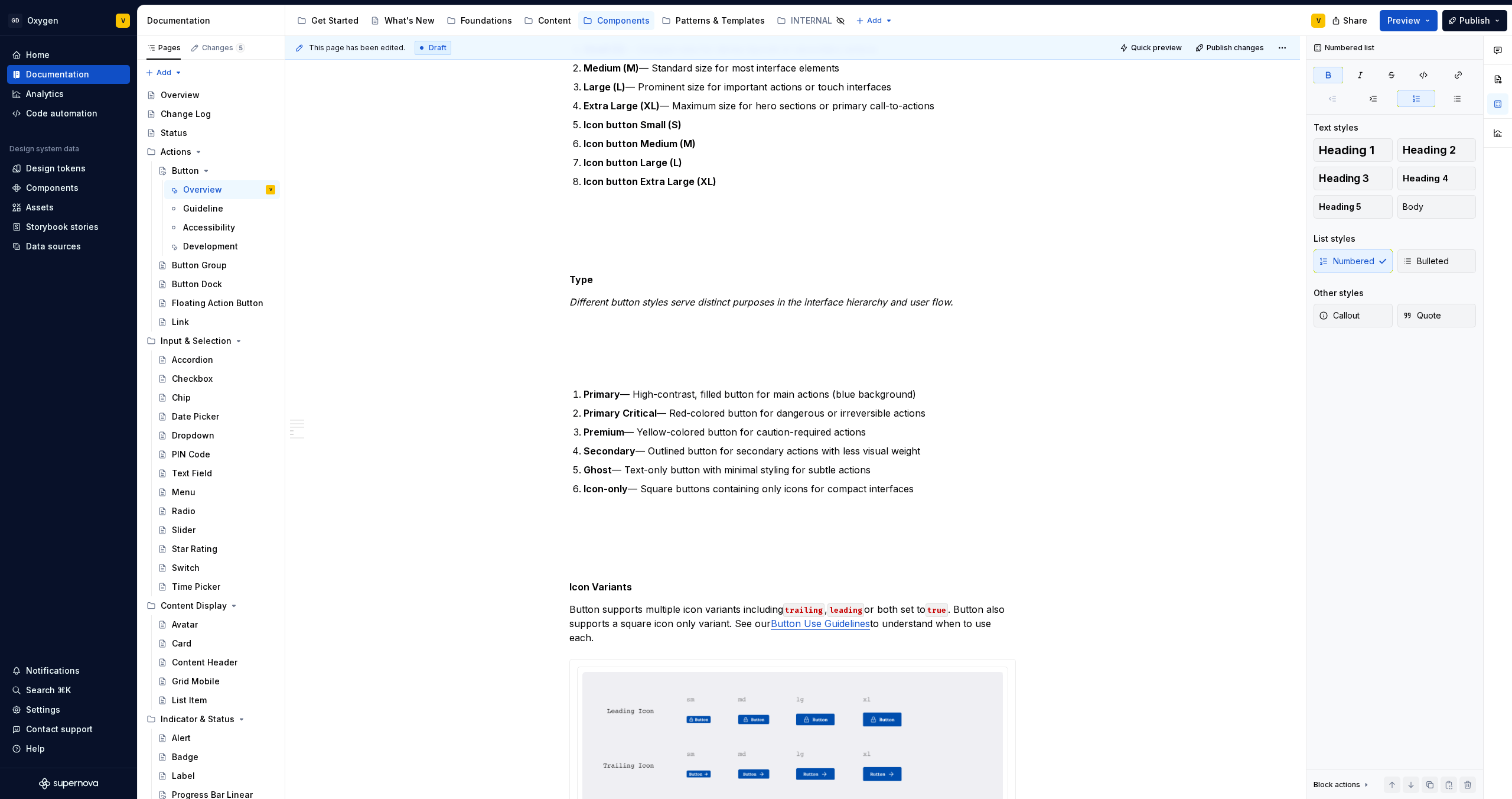
click at [615, 447] on strong "Secondary" at bounding box center [610, 451] width 52 height 12
click at [618, 460] on ol "Primary — High-contrast, filled button for main actions (blue background) Prima…" at bounding box center [799, 441] width 432 height 109
drag, startPoint x: 612, startPoint y: 470, endPoint x: 584, endPoint y: 470, distance: 28.0
click at [584, 470] on p "Ghost — Text-only button with minimal styling for subtle actions" at bounding box center [799, 470] width 432 height 14
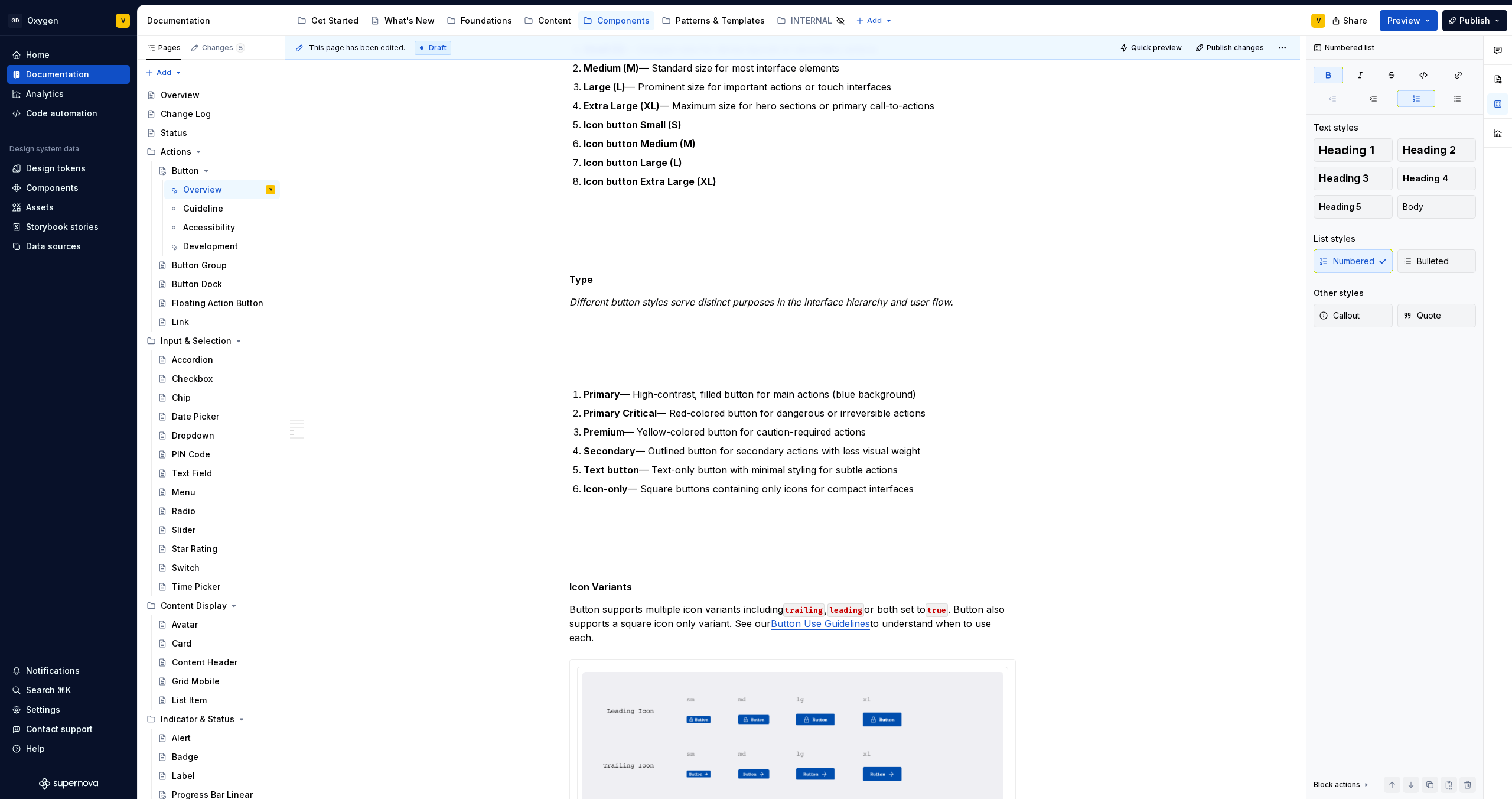
click at [622, 477] on ol "Primary — High-contrast, filled button for main actions (blue background) Prima…" at bounding box center [799, 441] width 432 height 109
click at [622, 489] on strong "Icon-only" at bounding box center [606, 489] width 44 height 12
drag, startPoint x: 628, startPoint y: 489, endPoint x: 603, endPoint y: 490, distance: 25.0
click at [603, 490] on p "Icon-only — Square buttons containing only icons for compact interfaces" at bounding box center [799, 489] width 432 height 14
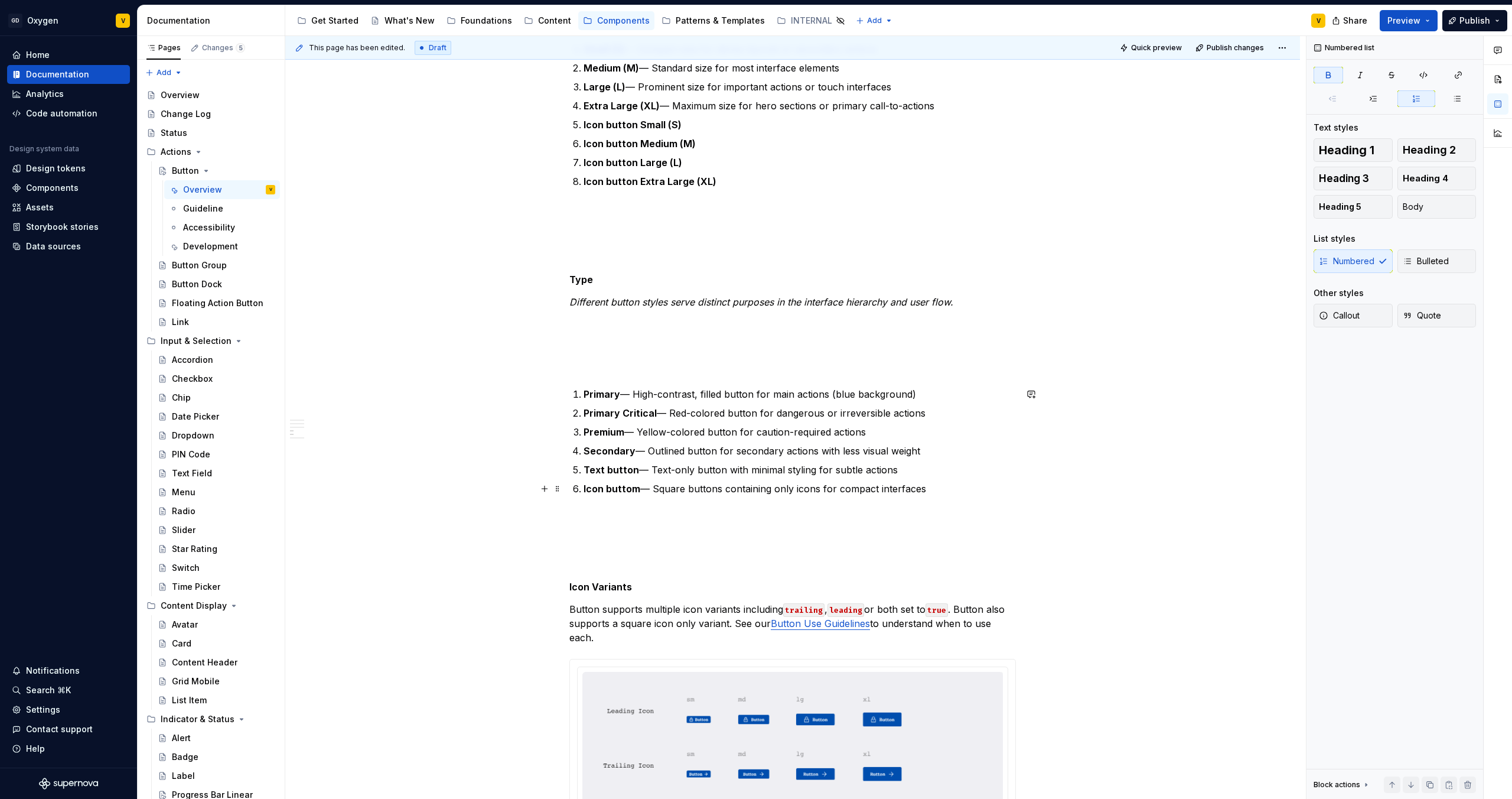
click at [584, 489] on strong "Icon buttom" at bounding box center [612, 489] width 57 height 12
click at [675, 490] on p "Primary icon buttom — Square buttons containing only icons for compact interfac…" at bounding box center [799, 489] width 432 height 14
click at [965, 494] on p "Primary icon button — Square buttons containing only icons for compact interfac…" at bounding box center [799, 489] width 432 height 14
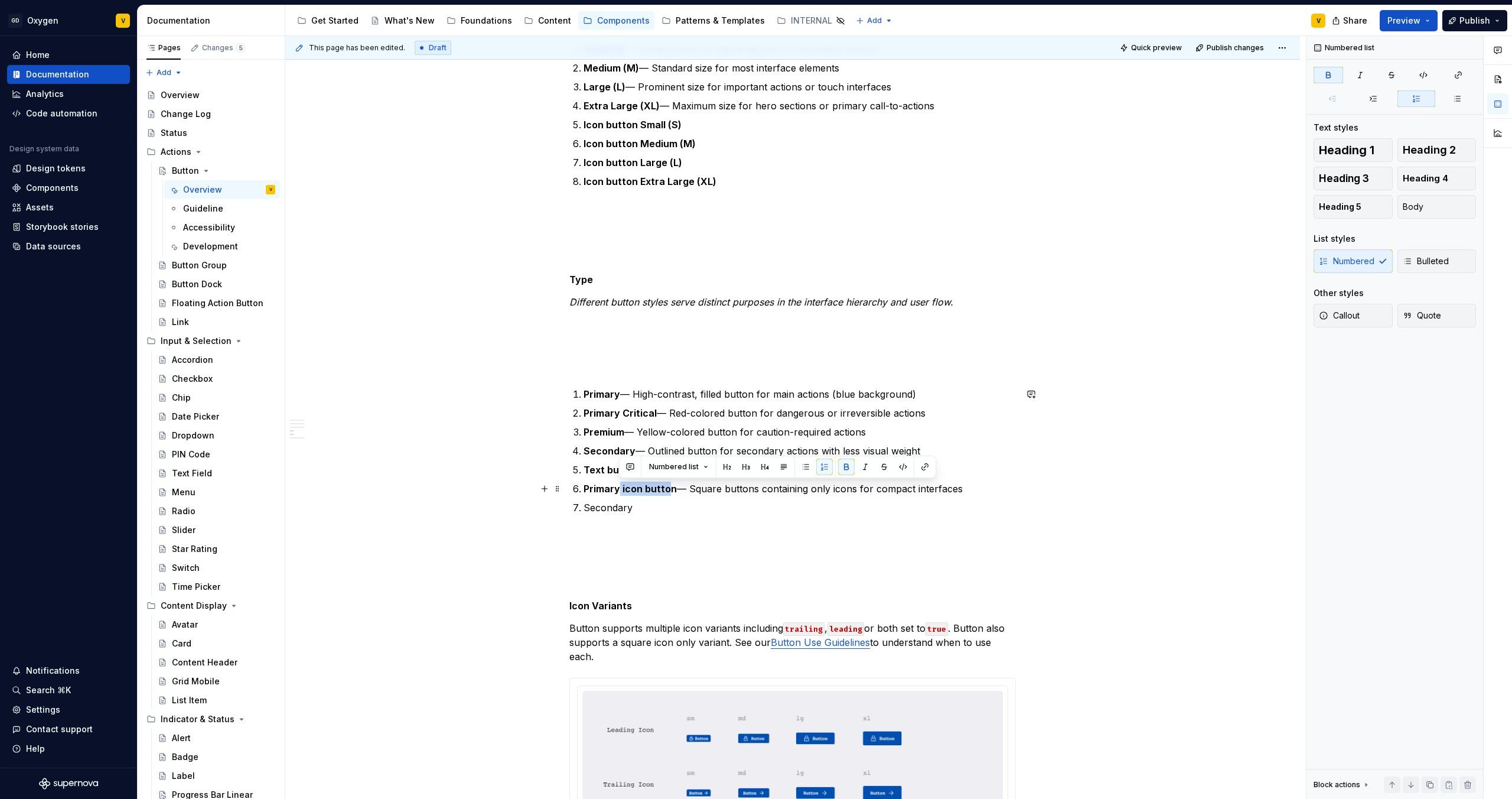
drag, startPoint x: 619, startPoint y: 487, endPoint x: 668, endPoint y: 489, distance: 49.0
click at [668, 489] on strong "Primary icon button" at bounding box center [630, 489] width 93 height 12
drag, startPoint x: 674, startPoint y: 491, endPoint x: 621, endPoint y: 492, distance: 53.0
click at [621, 492] on p "Primary icon button — Square buttons containing only icons for compact interfac…" at bounding box center [799, 489] width 432 height 14
click at [653, 513] on p "Secondary" at bounding box center [799, 507] width 432 height 14
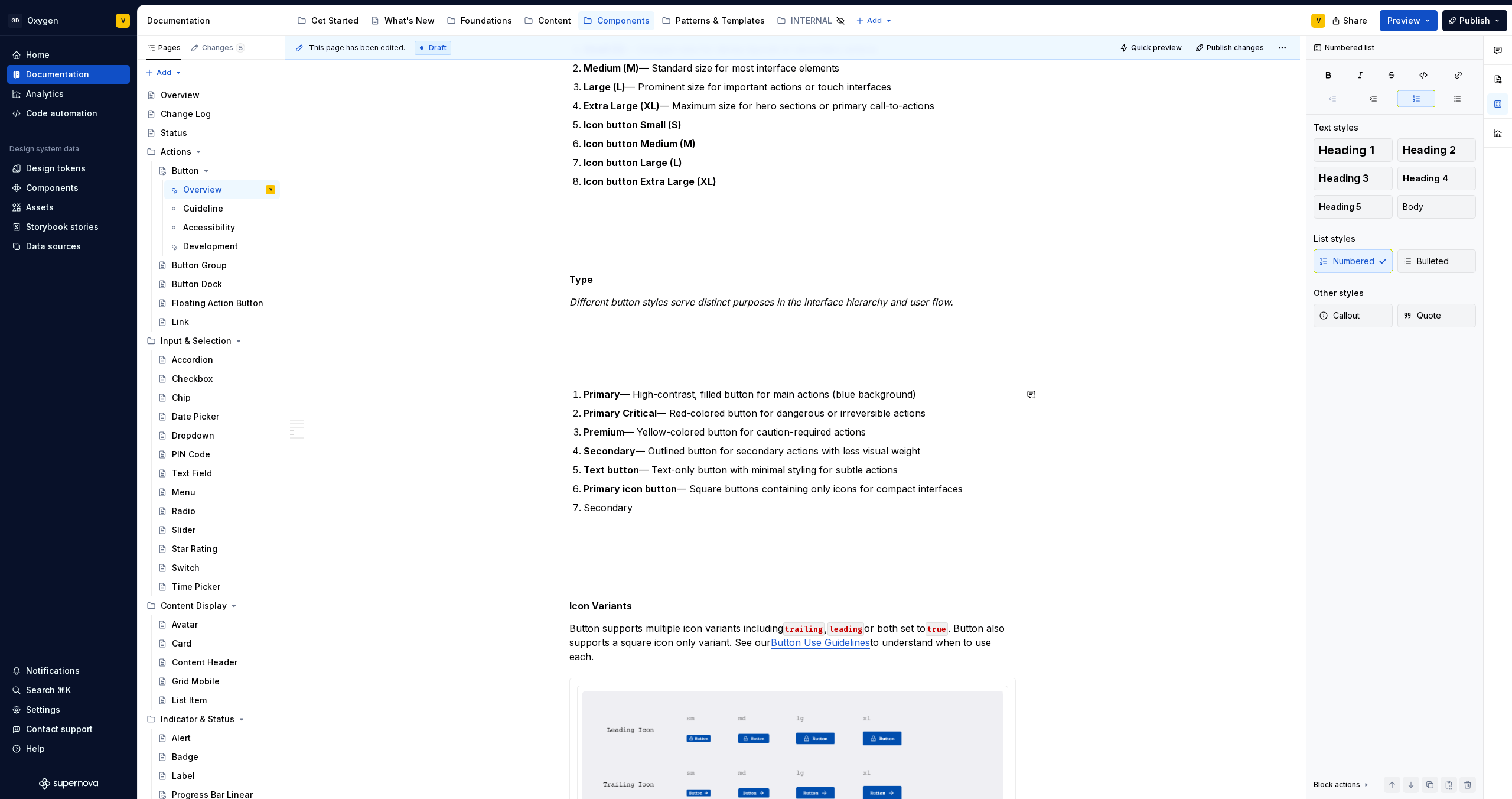
click at [650, 510] on p "Secondary" at bounding box center [799, 507] width 432 height 14
click at [621, 508] on p "Secondary" at bounding box center [799, 507] width 432 height 14
click at [638, 508] on p "Secondary" at bounding box center [799, 507] width 432 height 14
click at [625, 475] on strong "Text button" at bounding box center [611, 470] width 55 height 12
drag, startPoint x: 621, startPoint y: 489, endPoint x: 671, endPoint y: 490, distance: 50.0
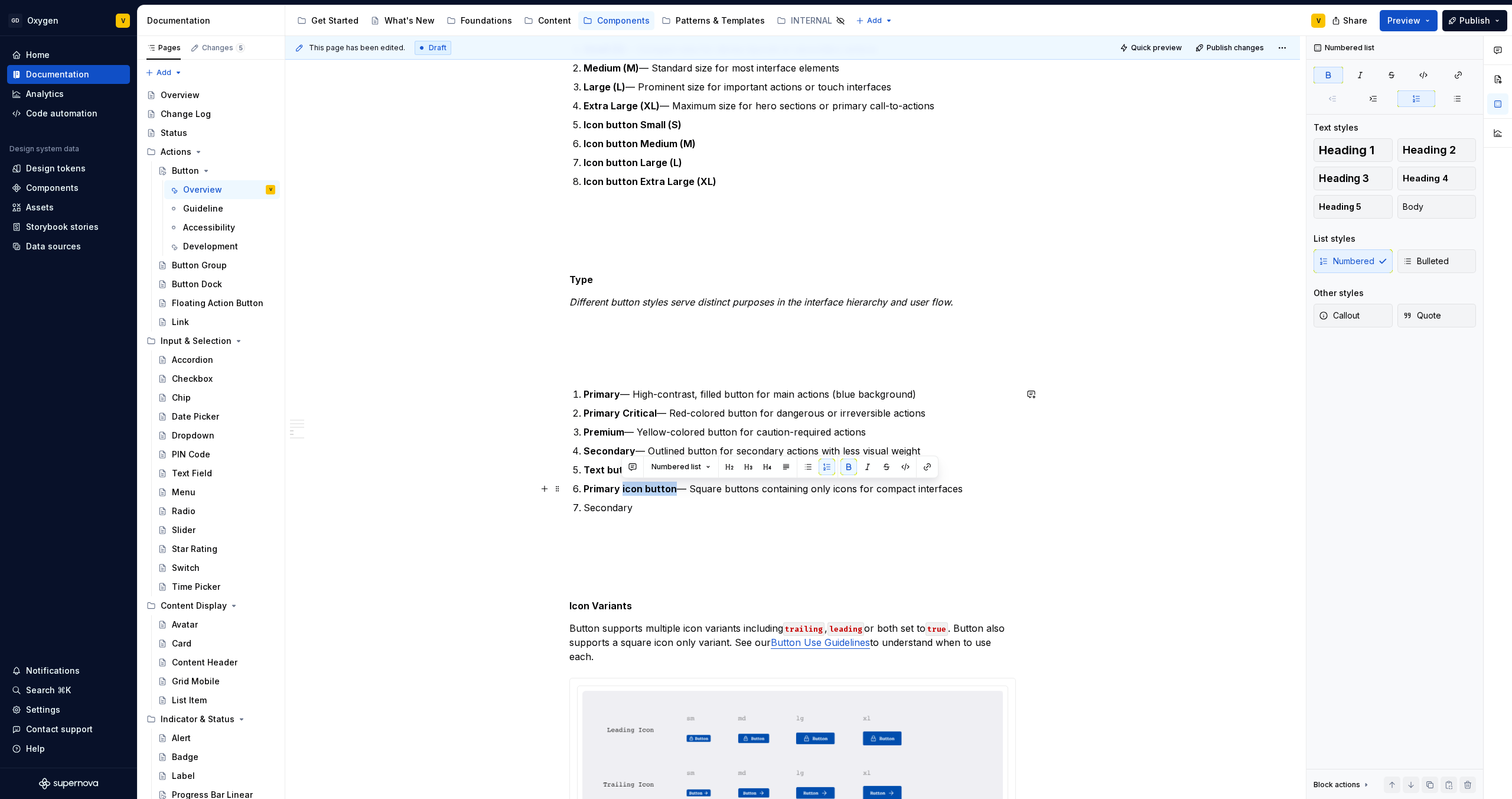
click at [671, 490] on strong "Primary icon button" at bounding box center [630, 489] width 93 height 12
click at [667, 507] on p "Secondary" at bounding box center [799, 507] width 432 height 14
drag, startPoint x: 633, startPoint y: 510, endPoint x: 582, endPoint y: 512, distance: 51.0
click at [584, 512] on li "Secondary icon button" at bounding box center [799, 507] width 432 height 14
click at [813, 486] on button "button" at bounding box center [810, 485] width 16 height 16
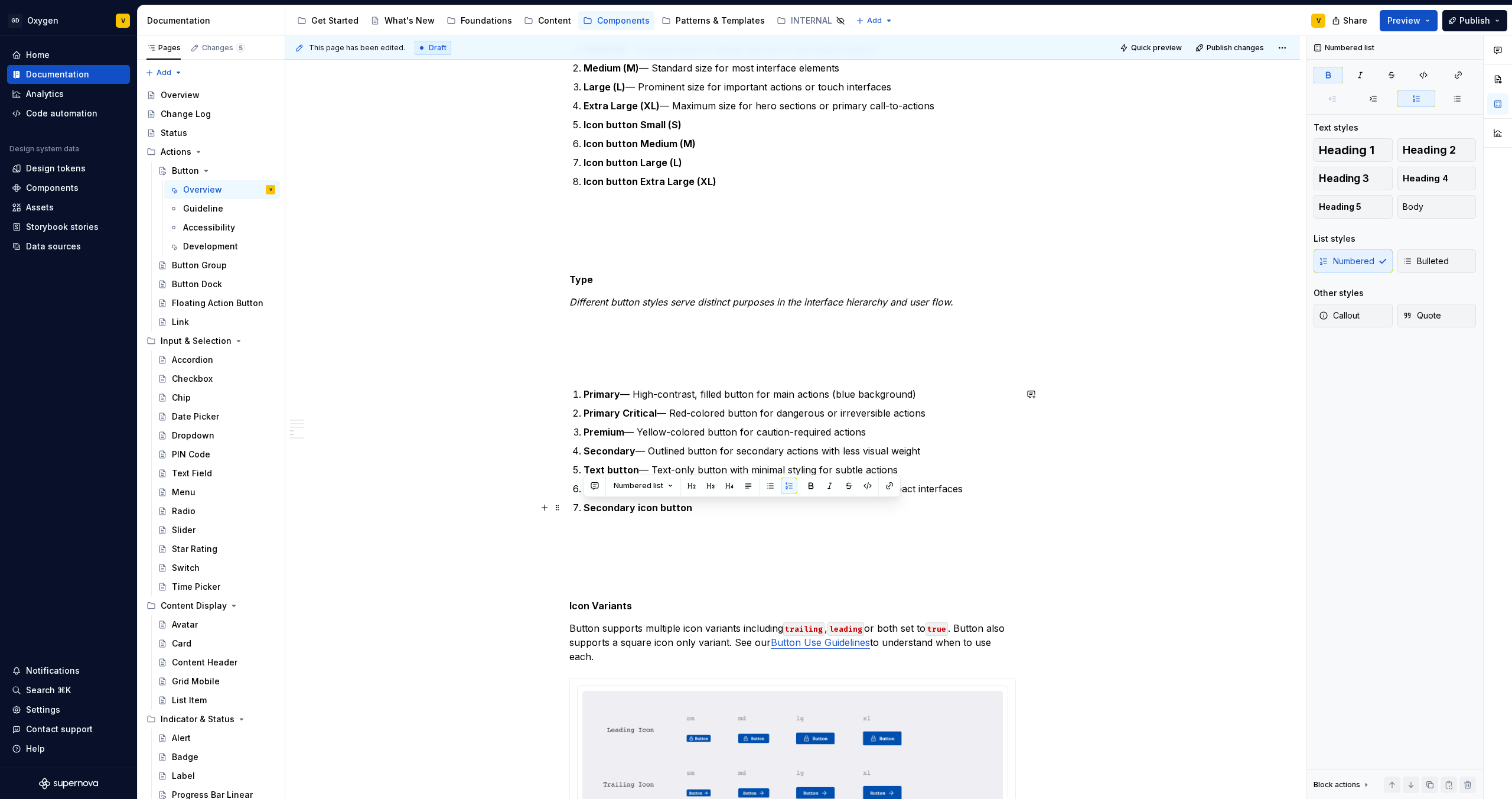
click at [733, 504] on p "Secondary icon button" at bounding box center [799, 507] width 432 height 14
drag, startPoint x: 713, startPoint y: 507, endPoint x: 582, endPoint y: 389, distance: 176.3
click at [584, 389] on ol "Primary — High-contrast, filled button for main actions (blue background) Prima…" at bounding box center [799, 451] width 432 height 128
click at [701, 519] on div "**********" at bounding box center [792, 214] width 447 height 2391
drag, startPoint x: 705, startPoint y: 506, endPoint x: 563, endPoint y: 396, distance: 179.6
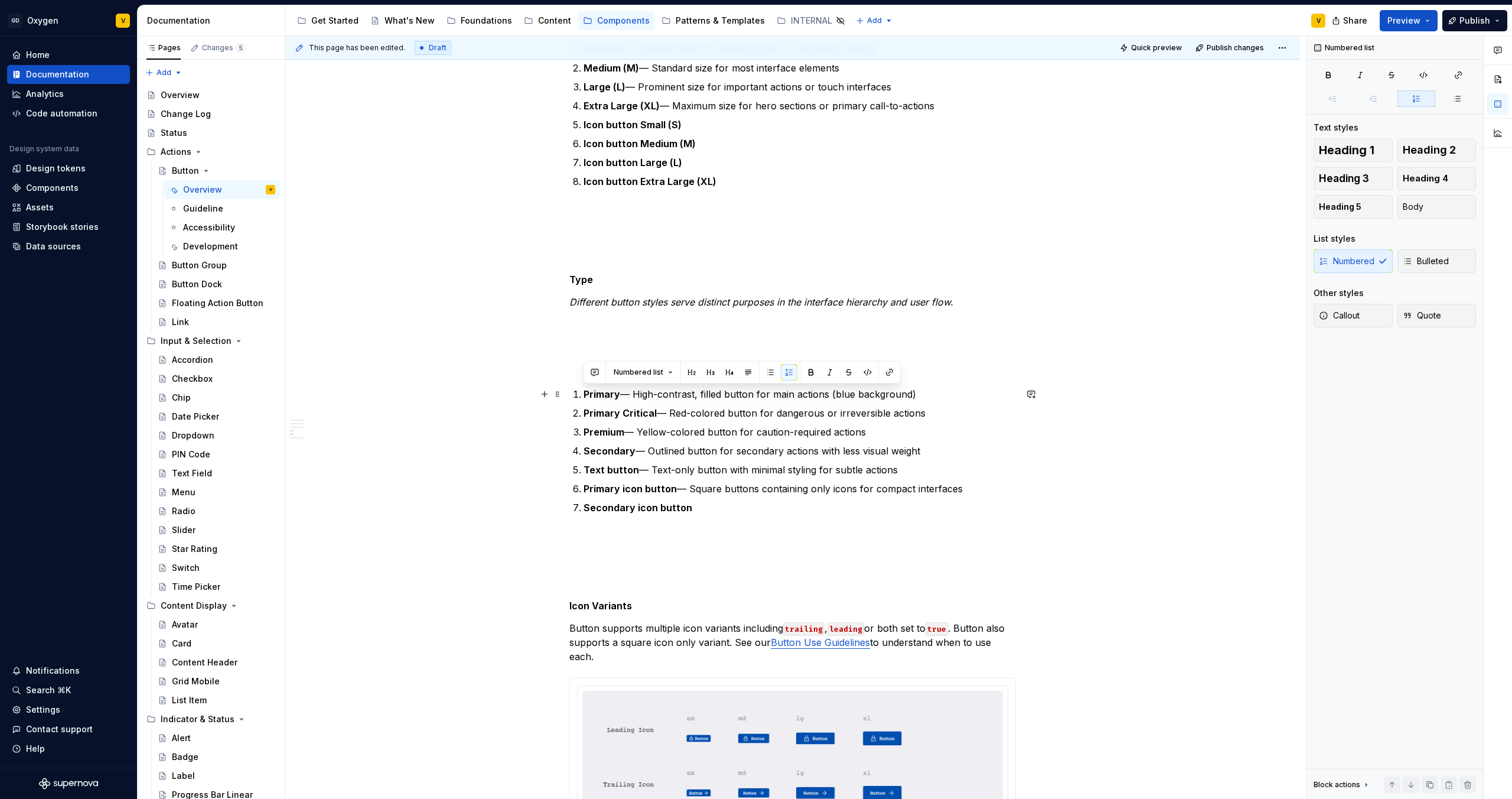
click at [563, 396] on div "**********" at bounding box center [793, 327] width 1015 height 2674
click at [655, 492] on strong "Primary icon button" at bounding box center [630, 489] width 93 height 12
click at [705, 508] on p "Secondary icon button" at bounding box center [799, 507] width 432 height 14
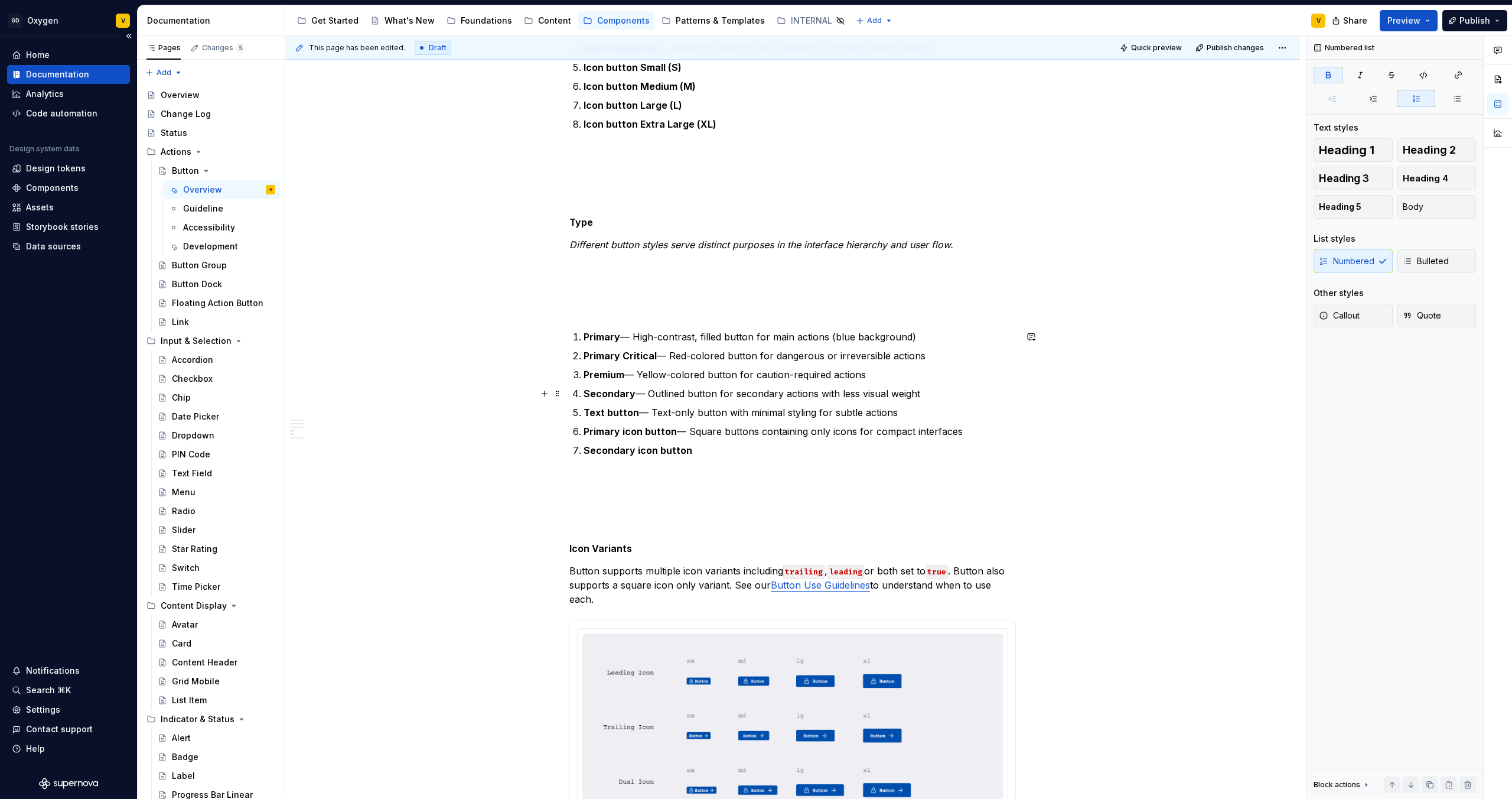
scroll to position [1300, 0]
click at [790, 331] on p "Primary — High-contrast, filled button for main actions (blue background)" at bounding box center [799, 337] width 432 height 14
click at [837, 340] on p "Primary — High-contrast, filled button for main actions (blue background)" at bounding box center [799, 337] width 432 height 14
drag, startPoint x: 828, startPoint y: 337, endPoint x: 921, endPoint y: 336, distance: 93.0
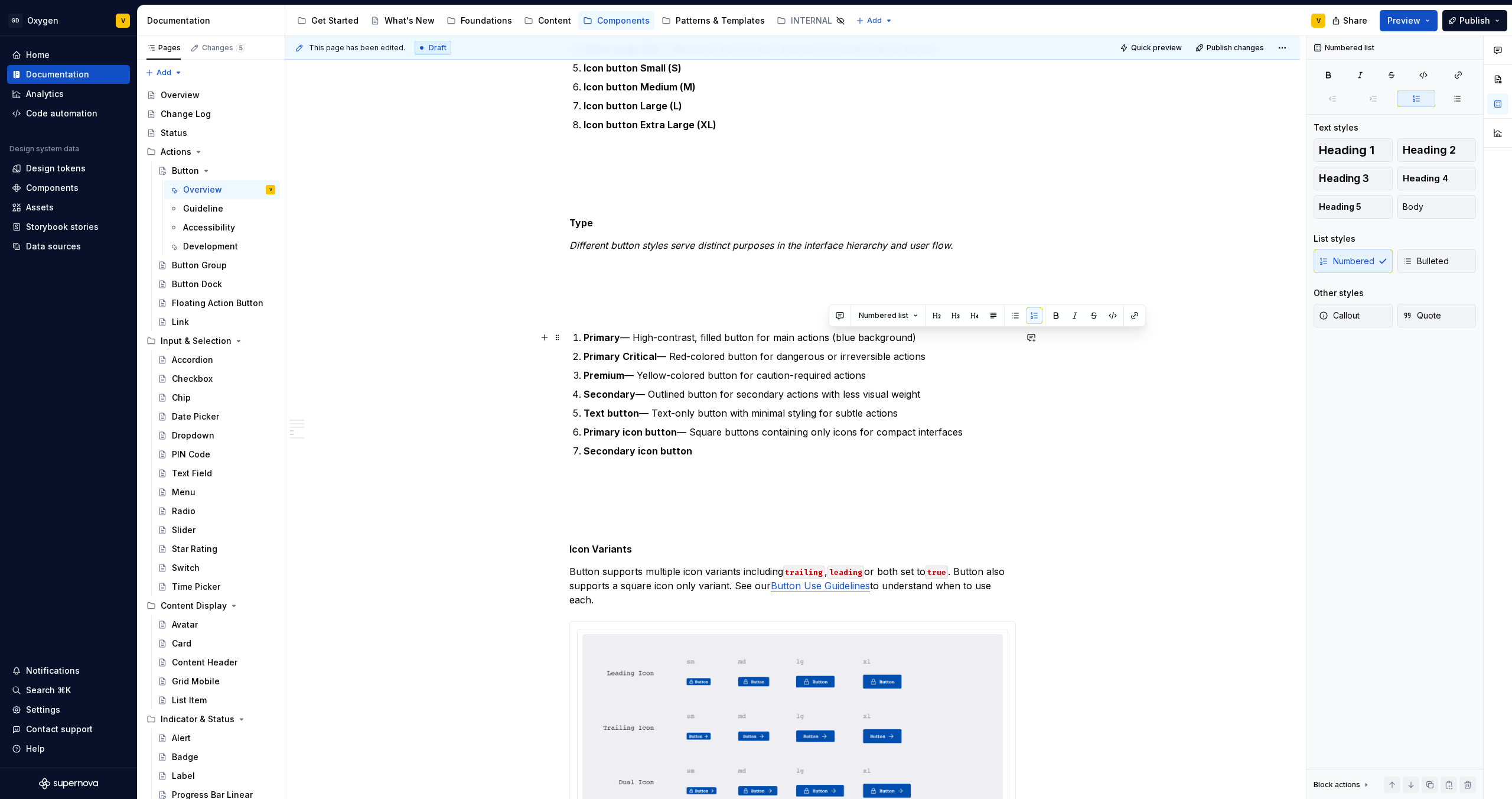
click at [921, 336] on p "Primary — High-contrast, filled button for main actions (blue background)" at bounding box center [799, 337] width 432 height 14
drag, startPoint x: 872, startPoint y: 380, endPoint x: 642, endPoint y: 377, distance: 230.0
click at [642, 377] on p "Premium — Yellow-colored button for caution-required actions" at bounding box center [799, 375] width 432 height 14
drag, startPoint x: 650, startPoint y: 392, endPoint x: 934, endPoint y: 395, distance: 284.0
click at [934, 395] on p "Secondary — Outlined button for secondary actions with less visual weight" at bounding box center [799, 394] width 432 height 14
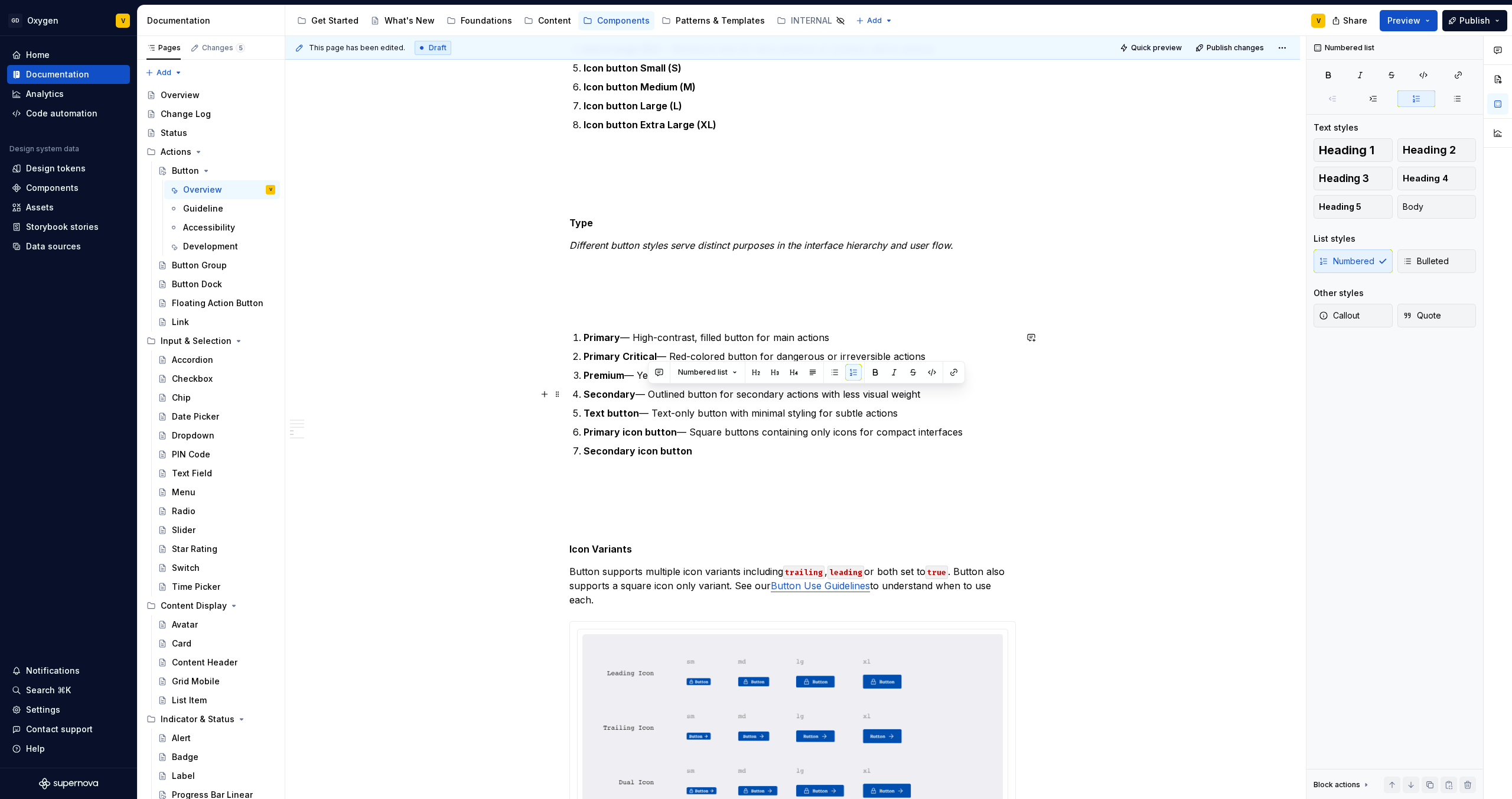
click at [934, 395] on p "Secondary — Outlined button for secondary actions with less visual weight" at bounding box center [799, 394] width 432 height 14
drag, startPoint x: 870, startPoint y: 374, endPoint x: 640, endPoint y: 379, distance: 230.1
click at [640, 379] on p "Premium — Yellow-colored button for caution-required actions" at bounding box center [799, 375] width 432 height 14
click at [657, 374] on p "Premium —" at bounding box center [799, 375] width 432 height 14
click at [704, 374] on p "Premium — premium features and upgrades" at bounding box center [799, 375] width 432 height 14
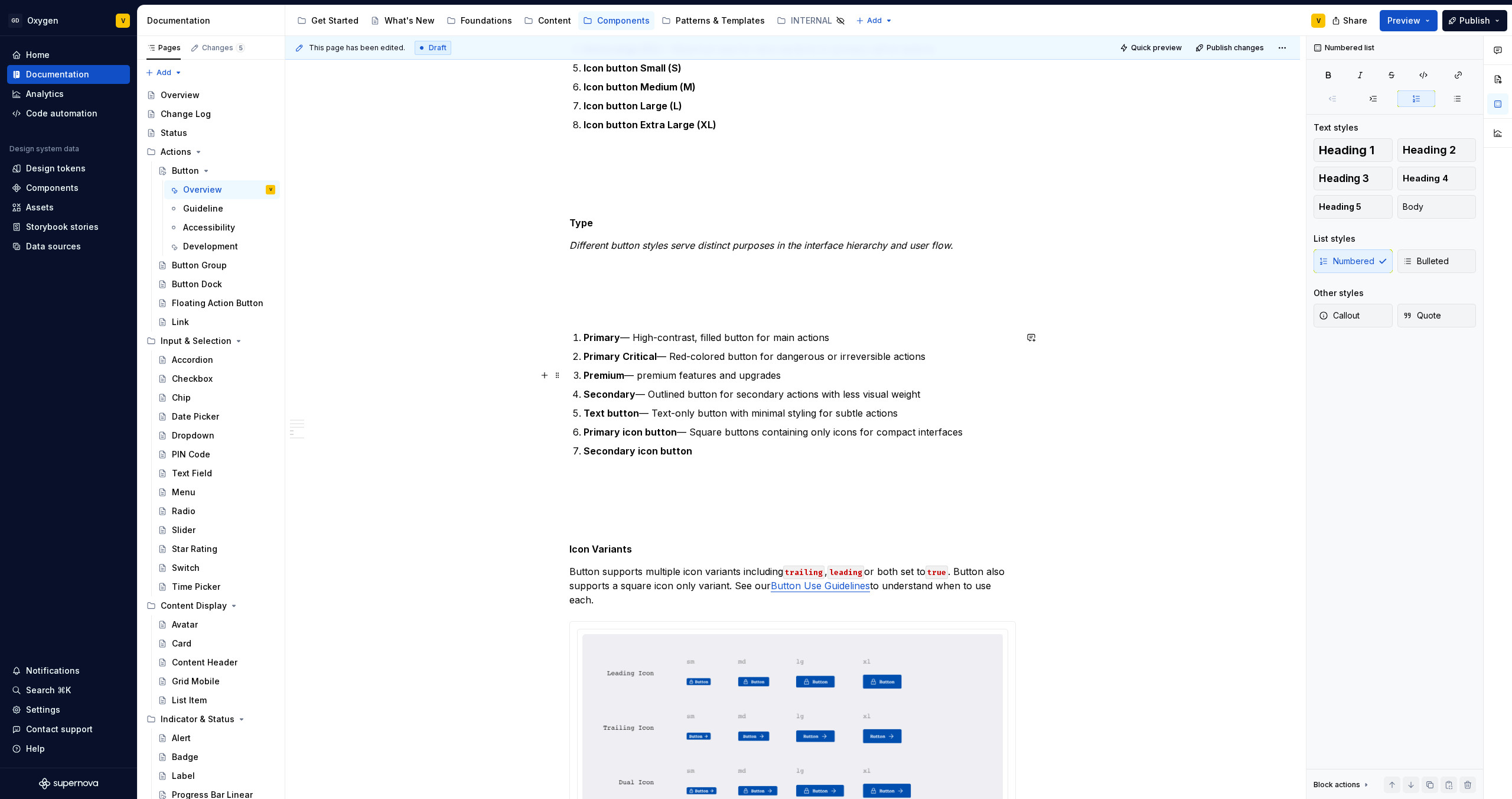
click at [638, 376] on p "Premium — premium features and upgrades" at bounding box center [799, 375] width 432 height 14
click at [680, 380] on p "Premium — premium features and upgrades" at bounding box center [799, 375] width 432 height 14
drag, startPoint x: 772, startPoint y: 357, endPoint x: 672, endPoint y: 359, distance: 100.0
click at [672, 359] on p "Primary Critical — Red-colored button for dangerous or irreversible actions" at bounding box center [799, 356] width 432 height 14
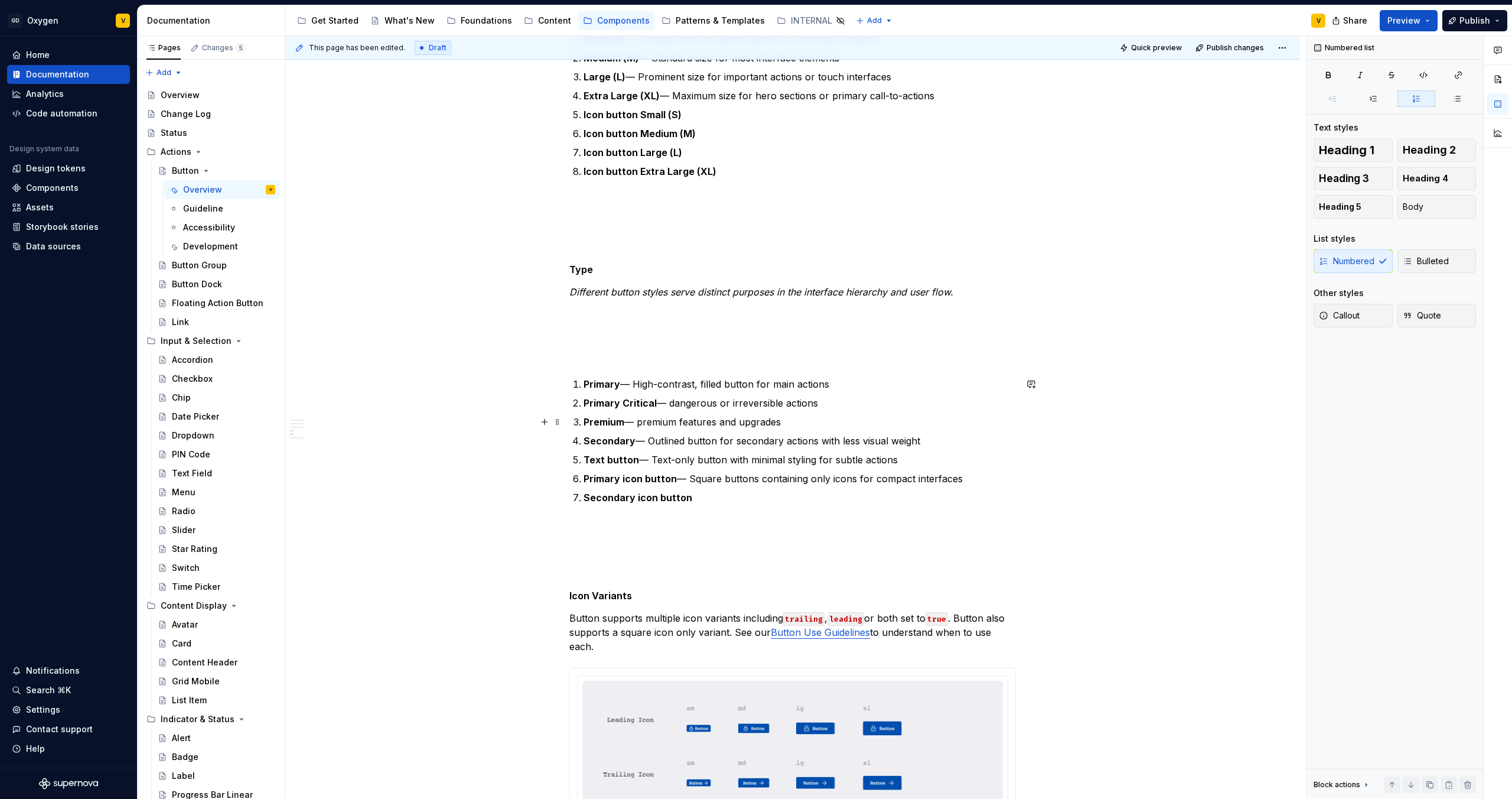
scroll to position [1252, 0]
click at [675, 400] on p "Primary Critical — dangerous or irreversible actions" at bounding box center [799, 404] width 432 height 14
click at [644, 423] on p "Premium — premium features and upgrades" at bounding box center [799, 423] width 432 height 14
click at [788, 442] on p "Secondary — Outlined button for secondary actions with less visual weight" at bounding box center [799, 442] width 432 height 14
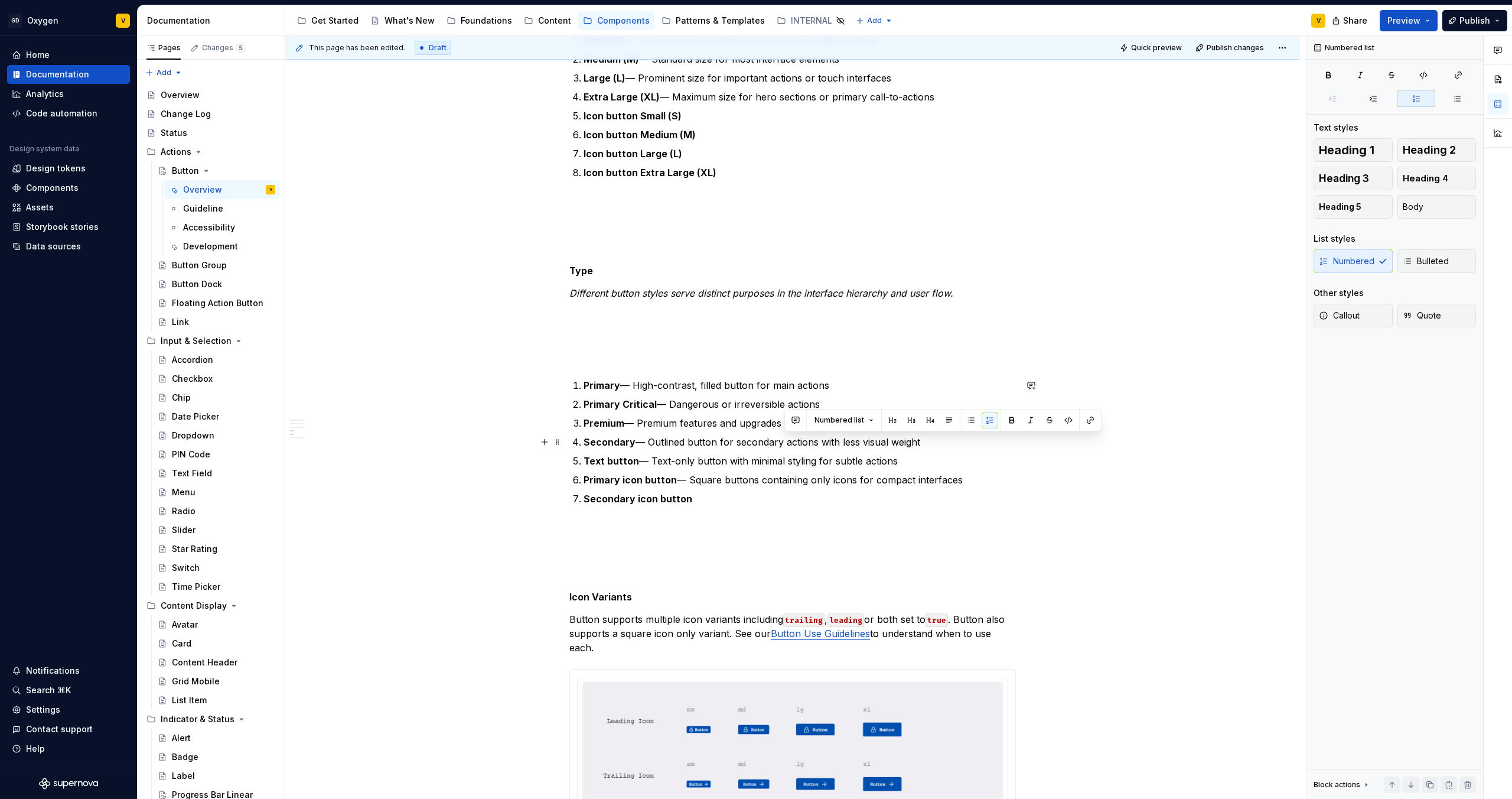
click at [906, 447] on p "Secondary — Outlined button for secondary actions with less visual weight" at bounding box center [799, 442] width 432 height 14
drag, startPoint x: 935, startPoint y: 440, endPoint x: 648, endPoint y: 437, distance: 287.0
click at [648, 437] on p "Secondary — Outlined button for secondary actions with less visual weight" at bounding box center [799, 442] width 432 height 14
drag, startPoint x: 832, startPoint y: 460, endPoint x: 657, endPoint y: 457, distance: 175.0
click at [657, 457] on p "Text button — Text-only button with minimal styling for subtle actions" at bounding box center [799, 461] width 432 height 14
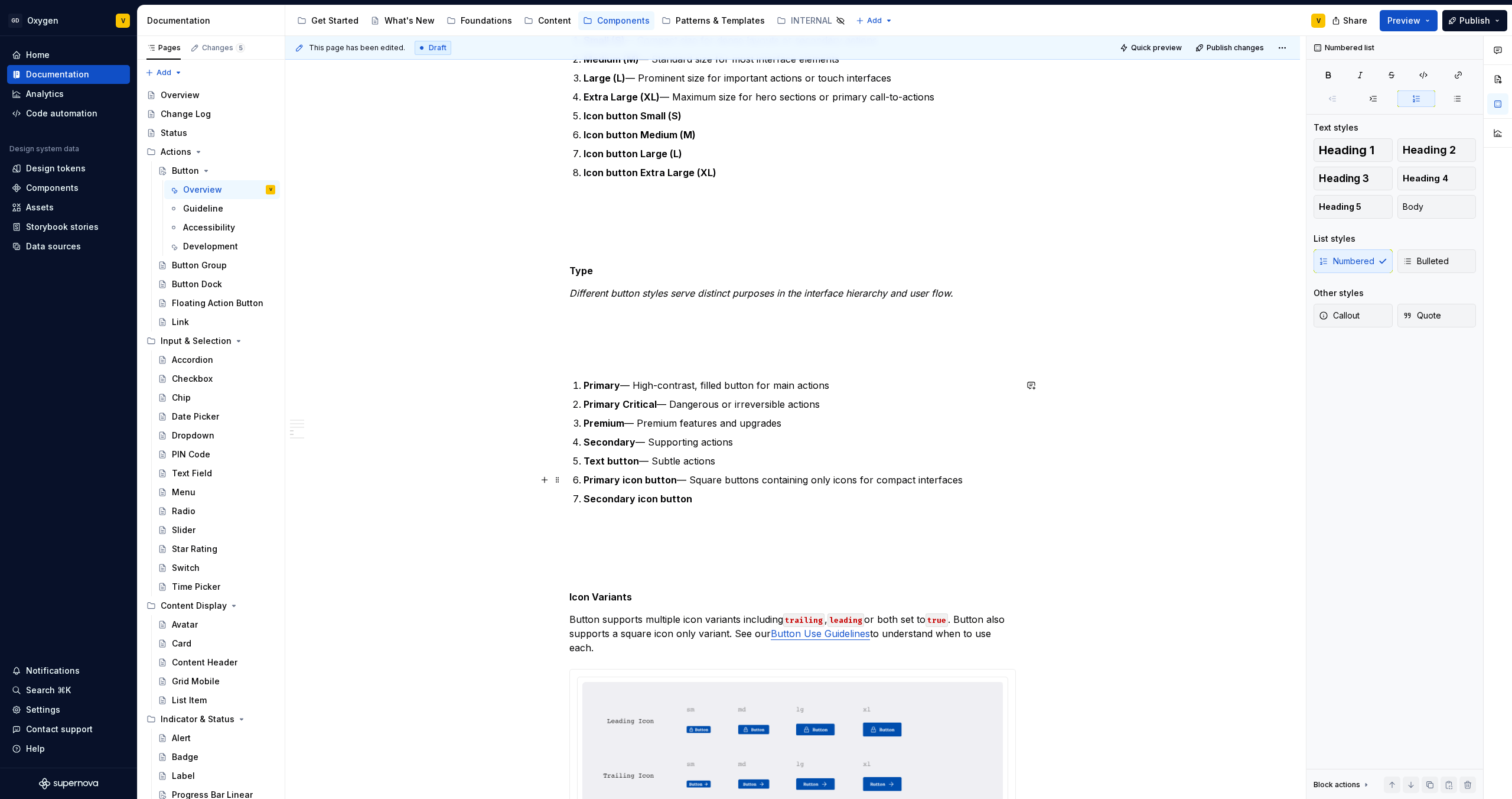
click at [891, 477] on p "Primary icon button — Square buttons containing only icons for compact interfac…" at bounding box center [799, 480] width 432 height 14
drag, startPoint x: 968, startPoint y: 480, endPoint x: 690, endPoint y: 481, distance: 278.0
click at [690, 481] on p "Primary icon button — Square buttons containing only icons for compact interfac…" at bounding box center [799, 480] width 432 height 14
click at [691, 479] on p "Primary icon button — important compact actions" at bounding box center [799, 480] width 432 height 14
click at [707, 503] on p "Secondary icon button" at bounding box center [799, 499] width 432 height 14
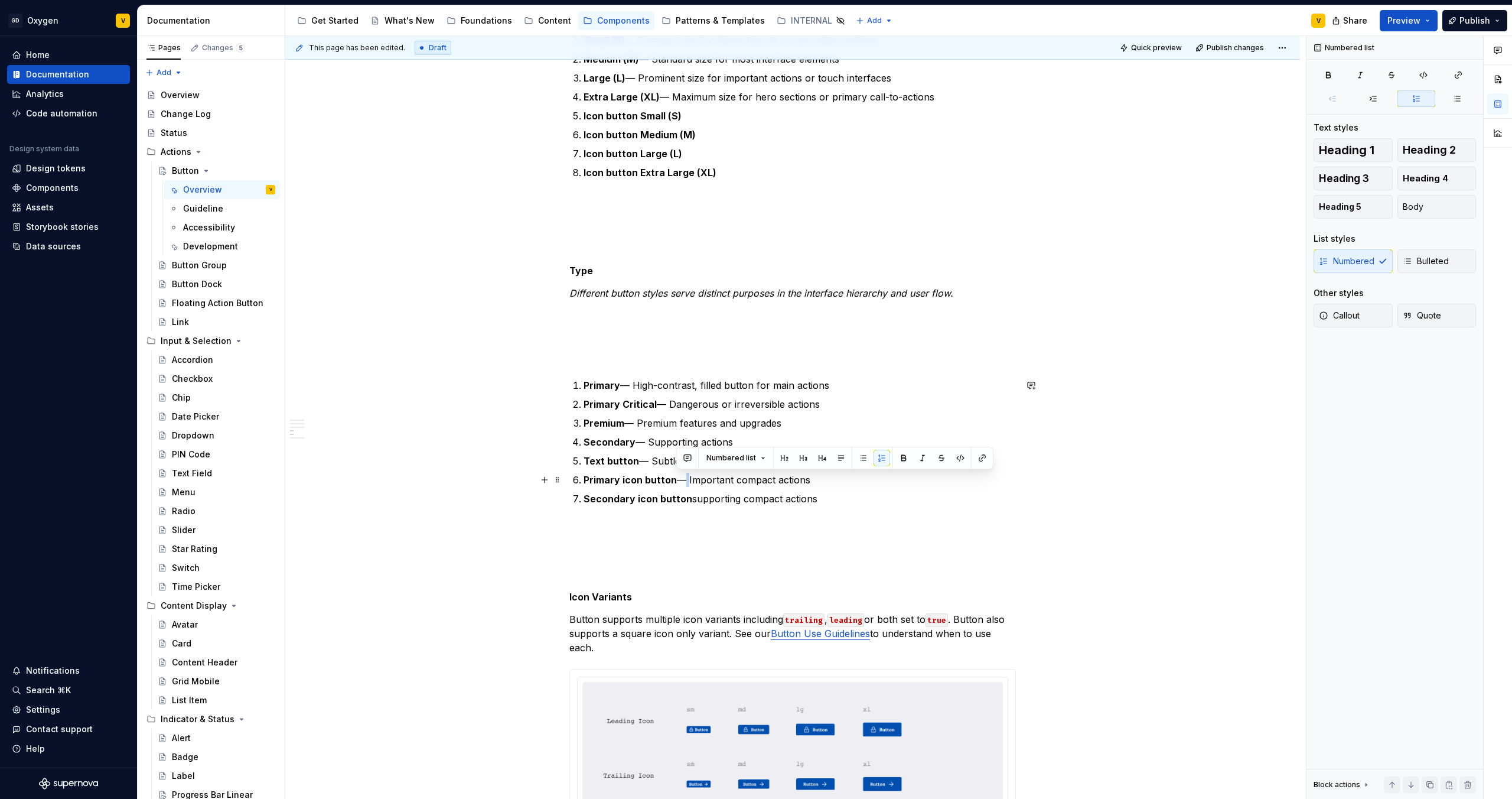
drag, startPoint x: 685, startPoint y: 481, endPoint x: 677, endPoint y: 483, distance: 8.2
click at [677, 483] on p "Primary icon button — Important compact actions" at bounding box center [799, 480] width 432 height 14
click at [689, 495] on p "Secondary icon button supporting compact actions" at bounding box center [799, 499] width 432 height 14
click at [817, 480] on p "Primary icon button — Important compact actions" at bounding box center [799, 480] width 432 height 14
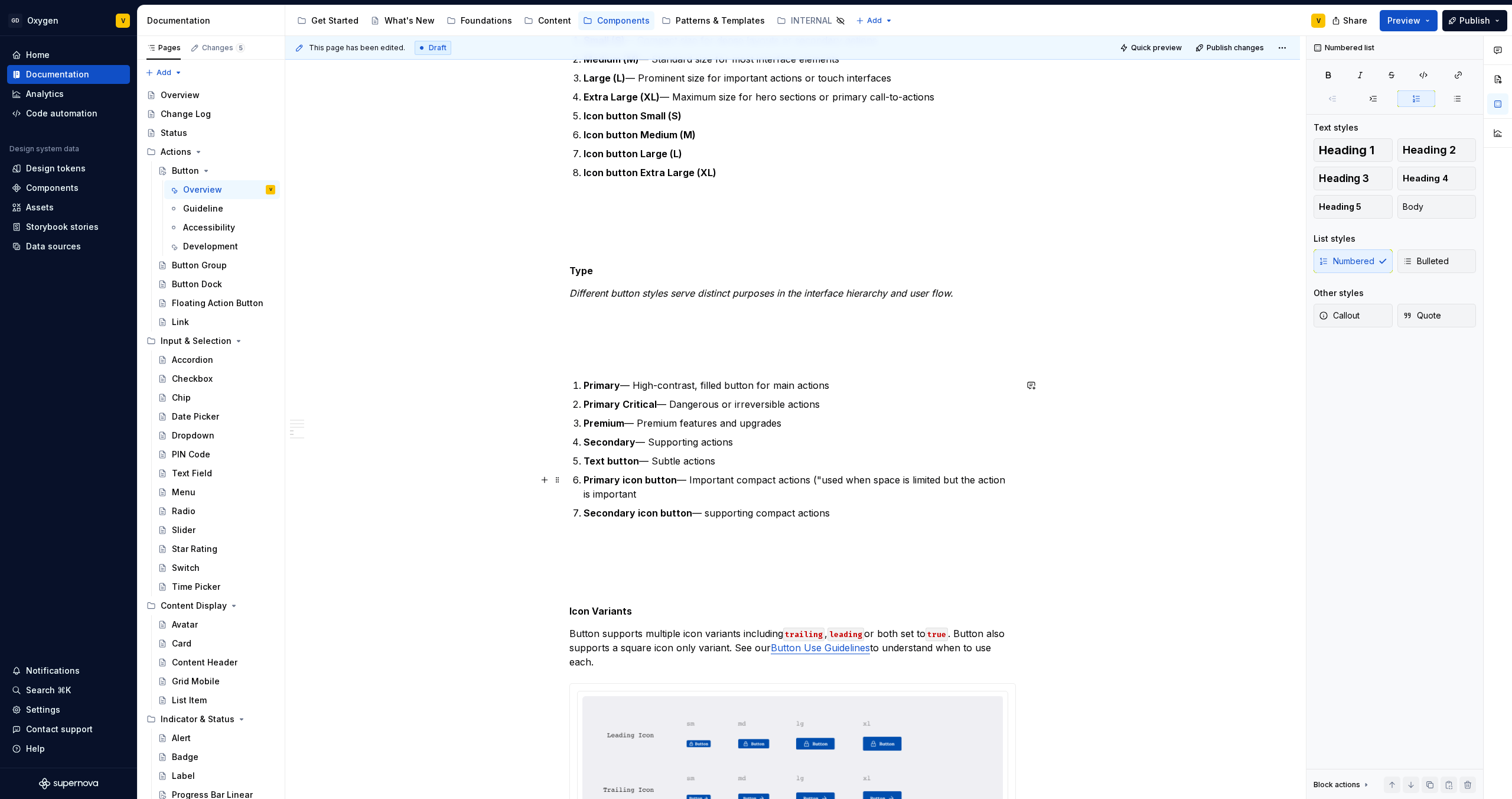
click at [816, 479] on p "Primary icon button — Important compact actions ("used when space is limited bu…" at bounding box center [799, 487] width 432 height 28
click at [652, 500] on p "Primary icon button — Important compact actions (used when space is limited but…" at bounding box center [799, 487] width 432 height 28
click at [822, 511] on p "Secondary icon button — supporting compact actions" at bounding box center [799, 513] width 432 height 14
click at [719, 515] on p "Secondary icon button — supporting compact actions" at bounding box center [799, 513] width 432 height 14
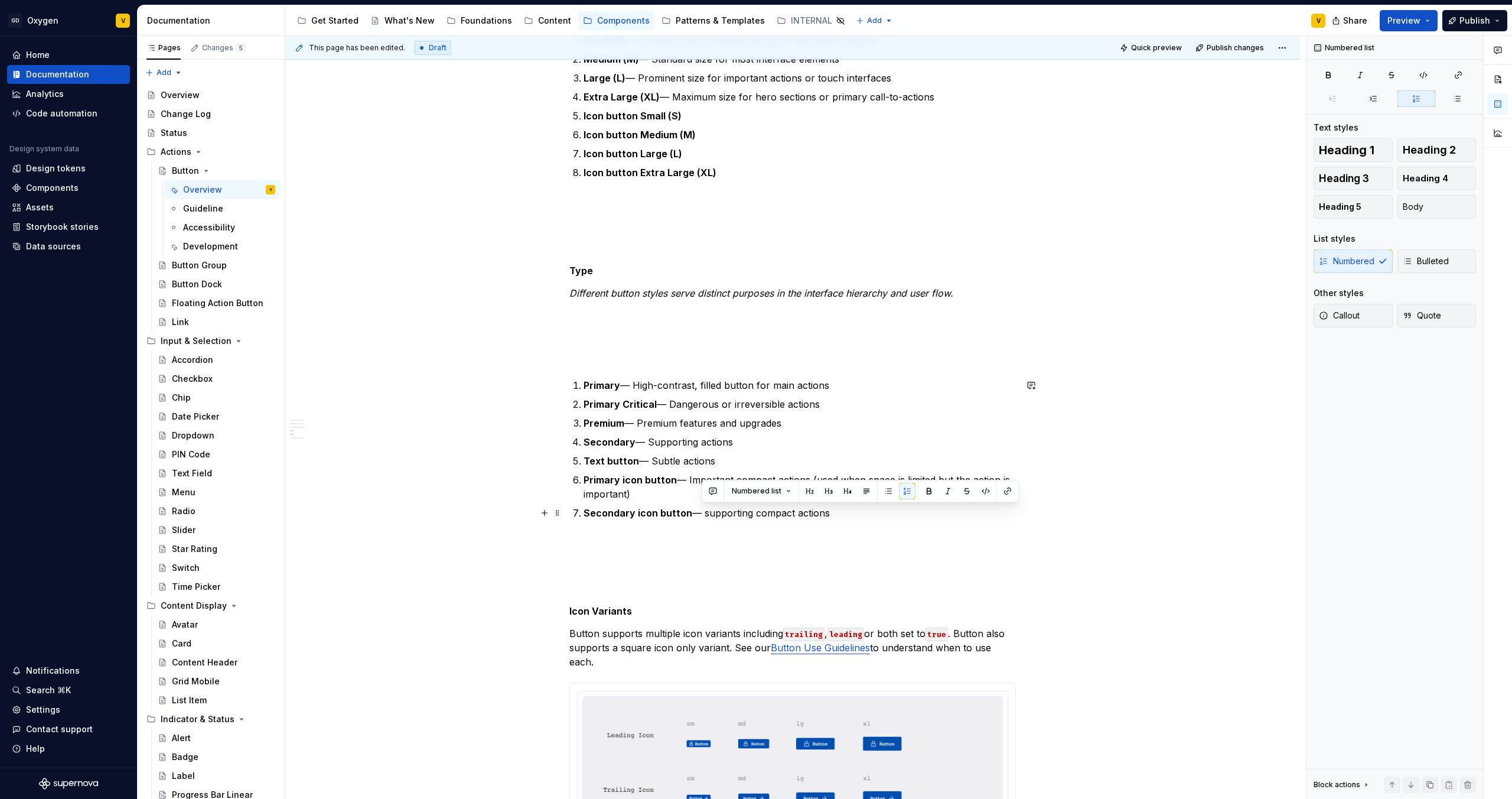
click at [825, 513] on p "Secondary icon button — supporting compact actions" at bounding box center [799, 513] width 432 height 14
click at [831, 513] on p "Secondary icon button — supporting compact actions" at bounding box center [799, 513] width 432 height 14
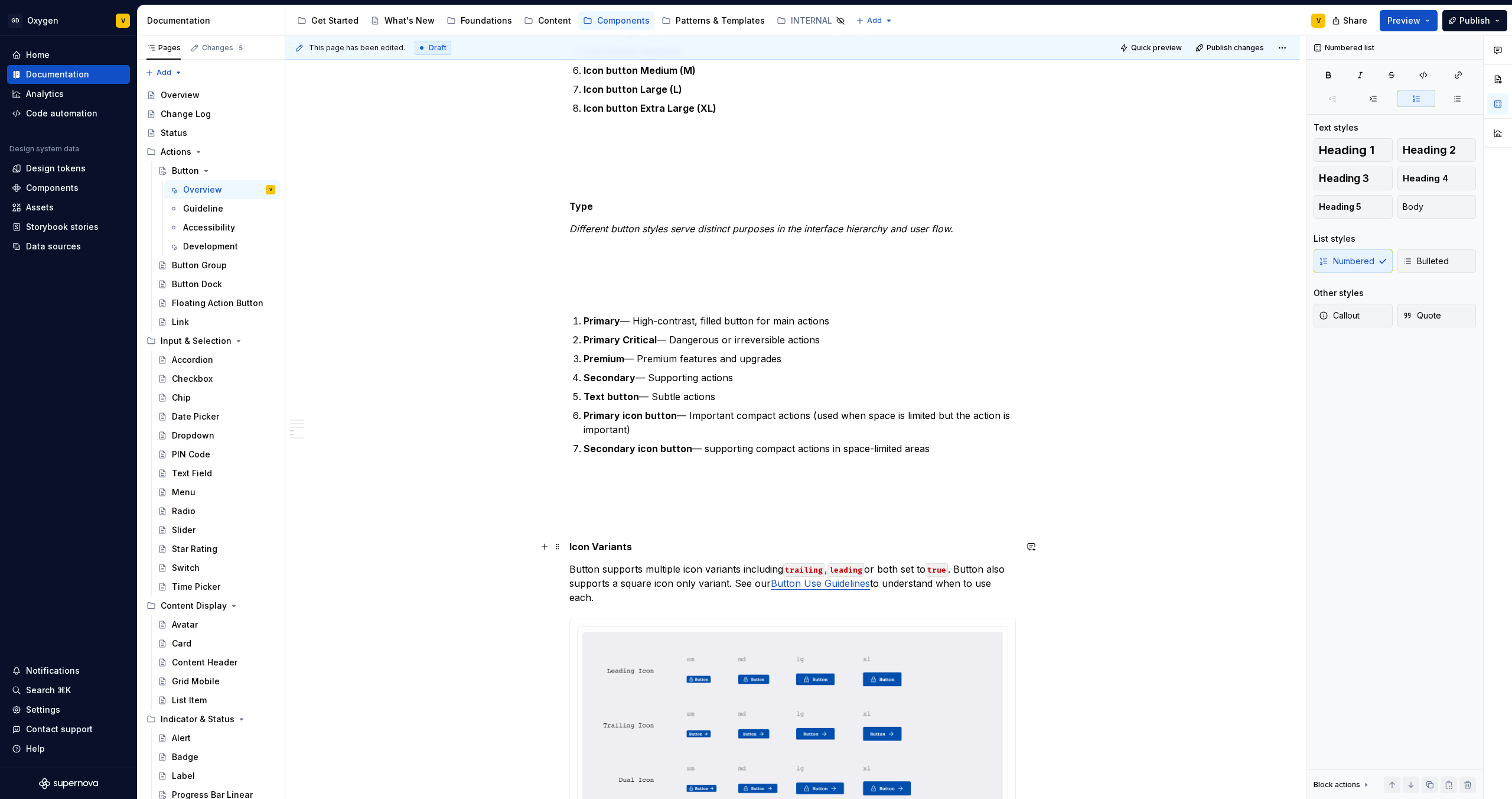
scroll to position [1337, 0]
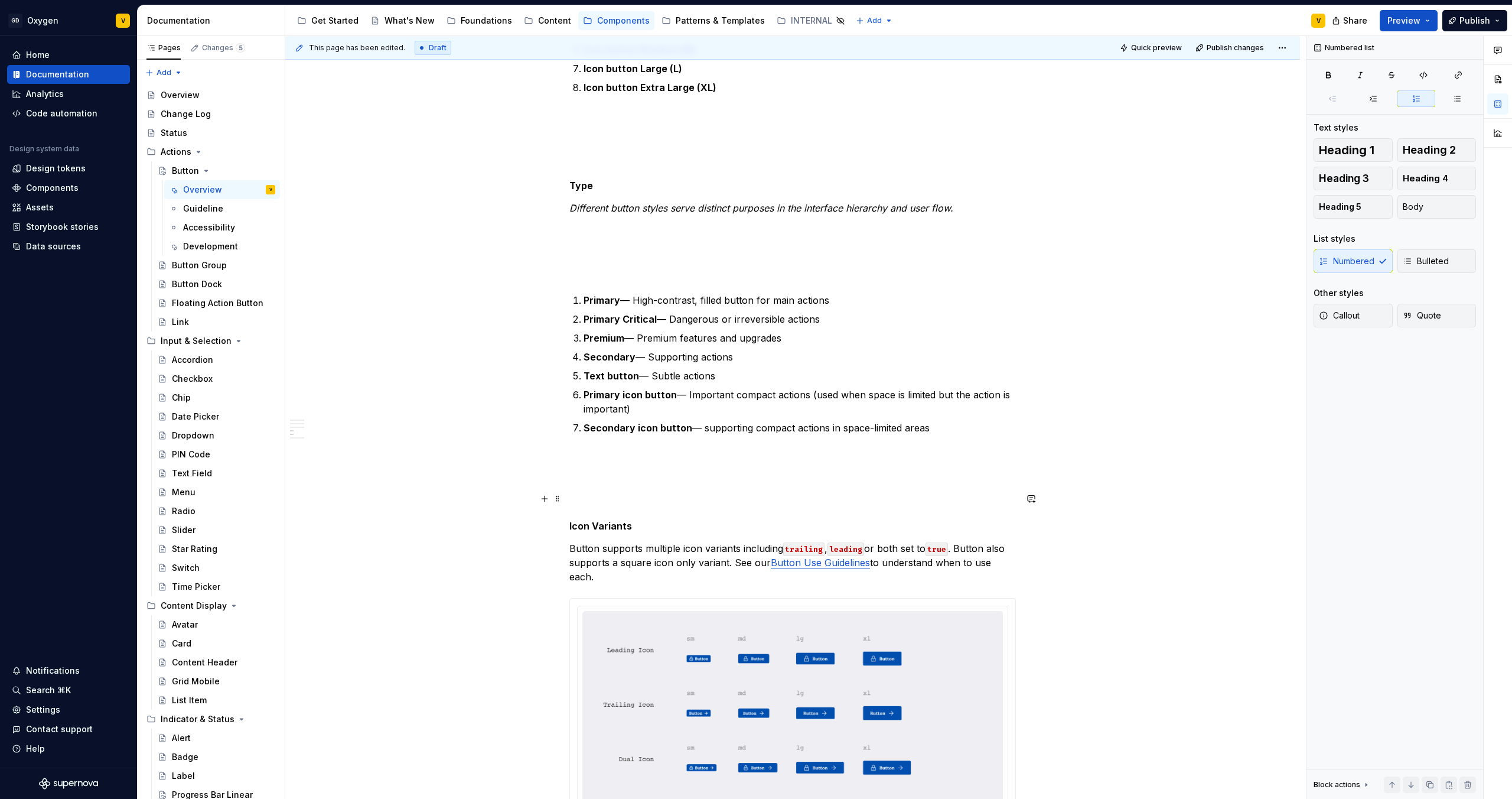
click at [917, 497] on p at bounding box center [792, 499] width 447 height 14
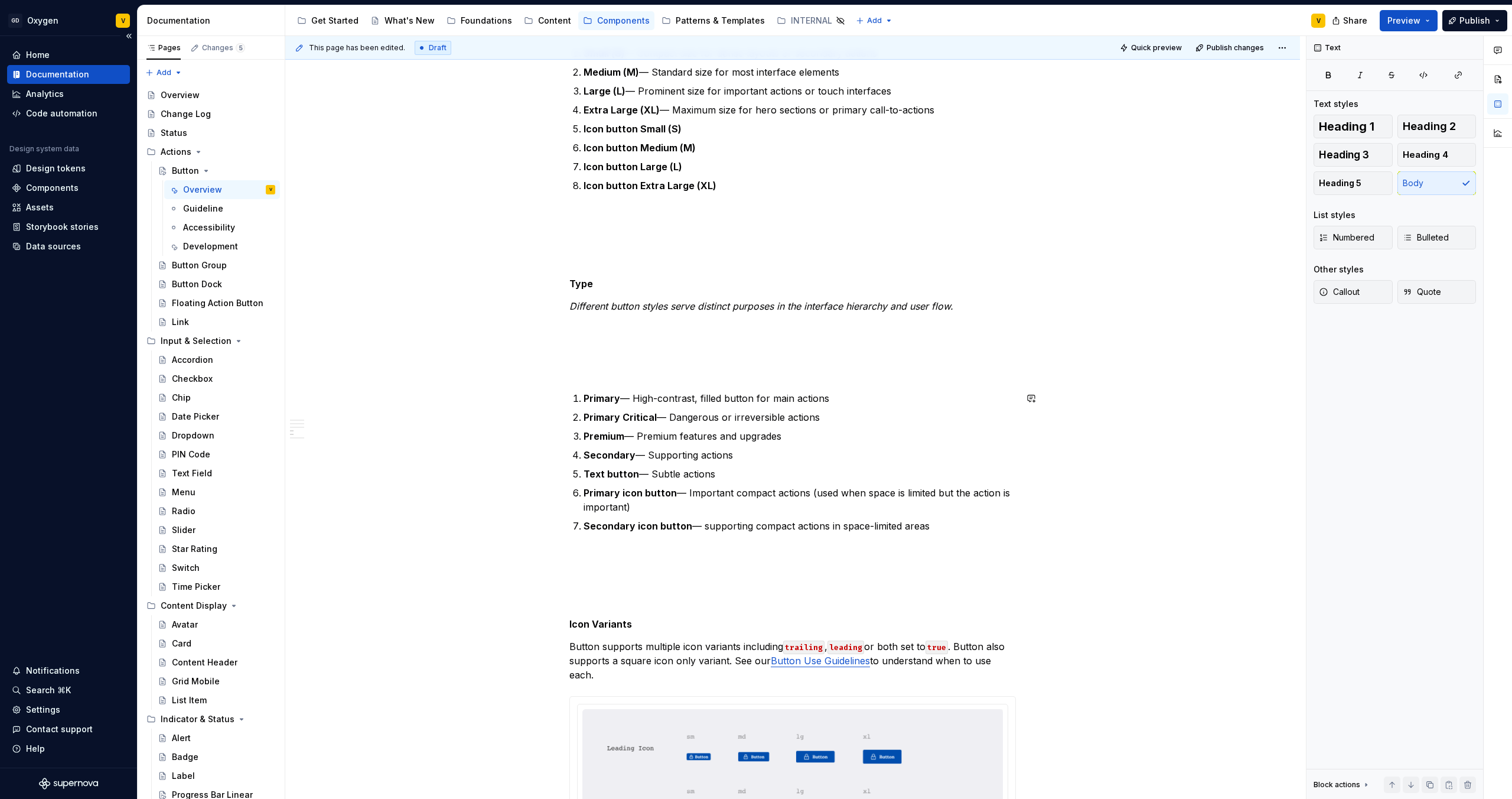
scroll to position [1191, 0]
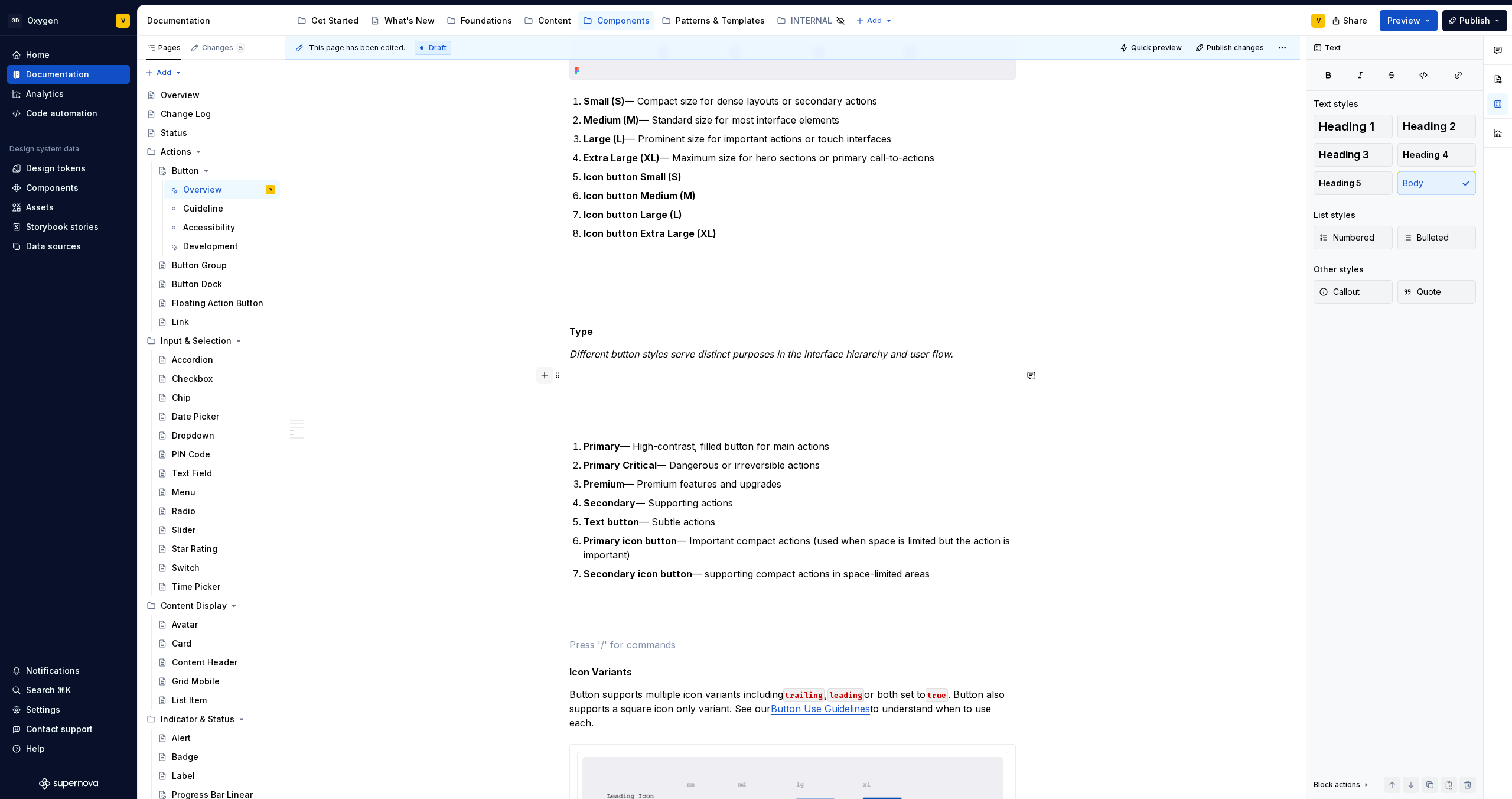
click at [544, 376] on button "button" at bounding box center [544, 375] width 16 height 16
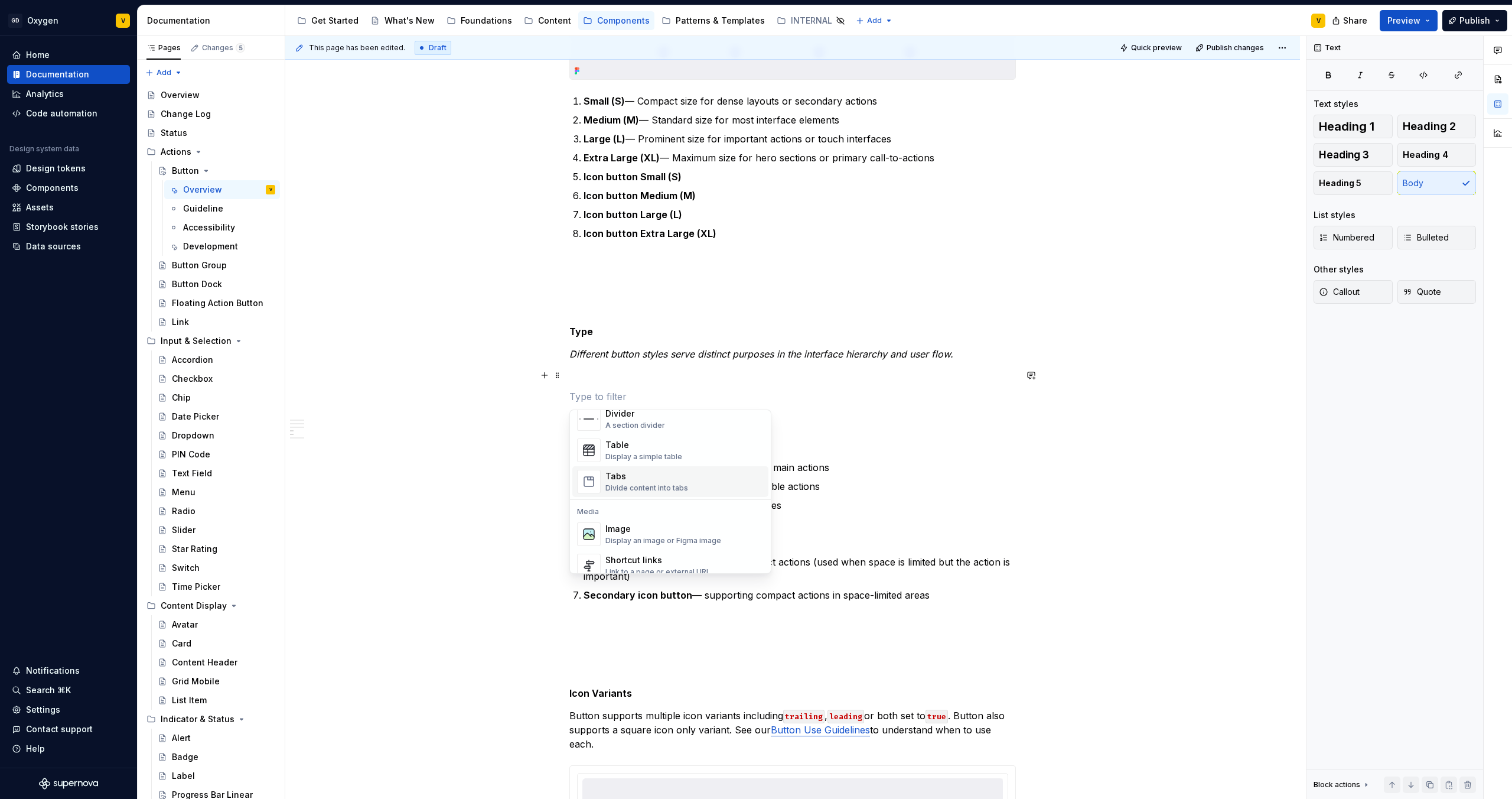
scroll to position [423, 0]
click at [615, 527] on div "Display an image or Figma image" at bounding box center [664, 530] width 116 height 9
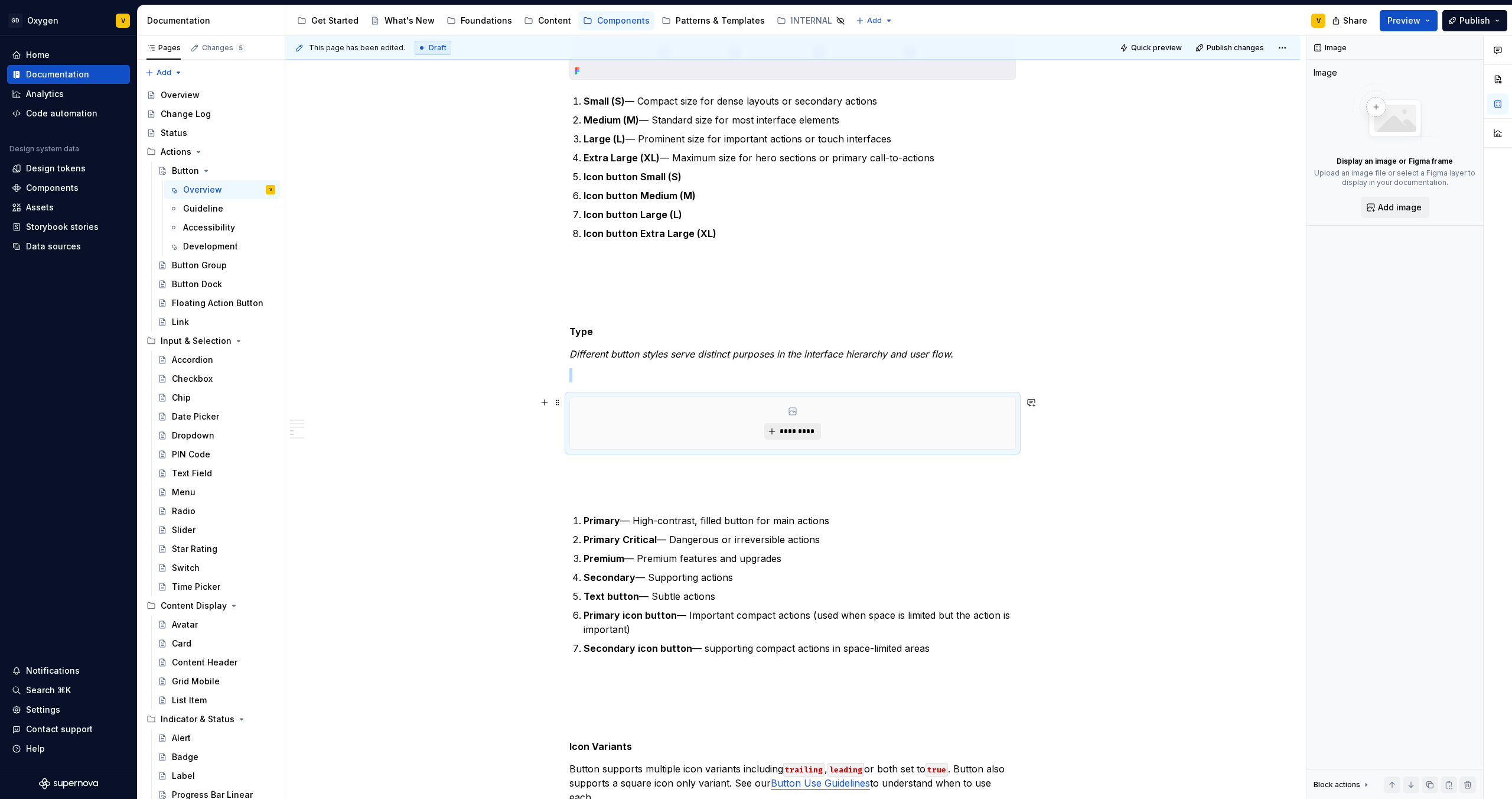
click at [801, 433] on span "*********" at bounding box center [797, 431] width 36 height 9
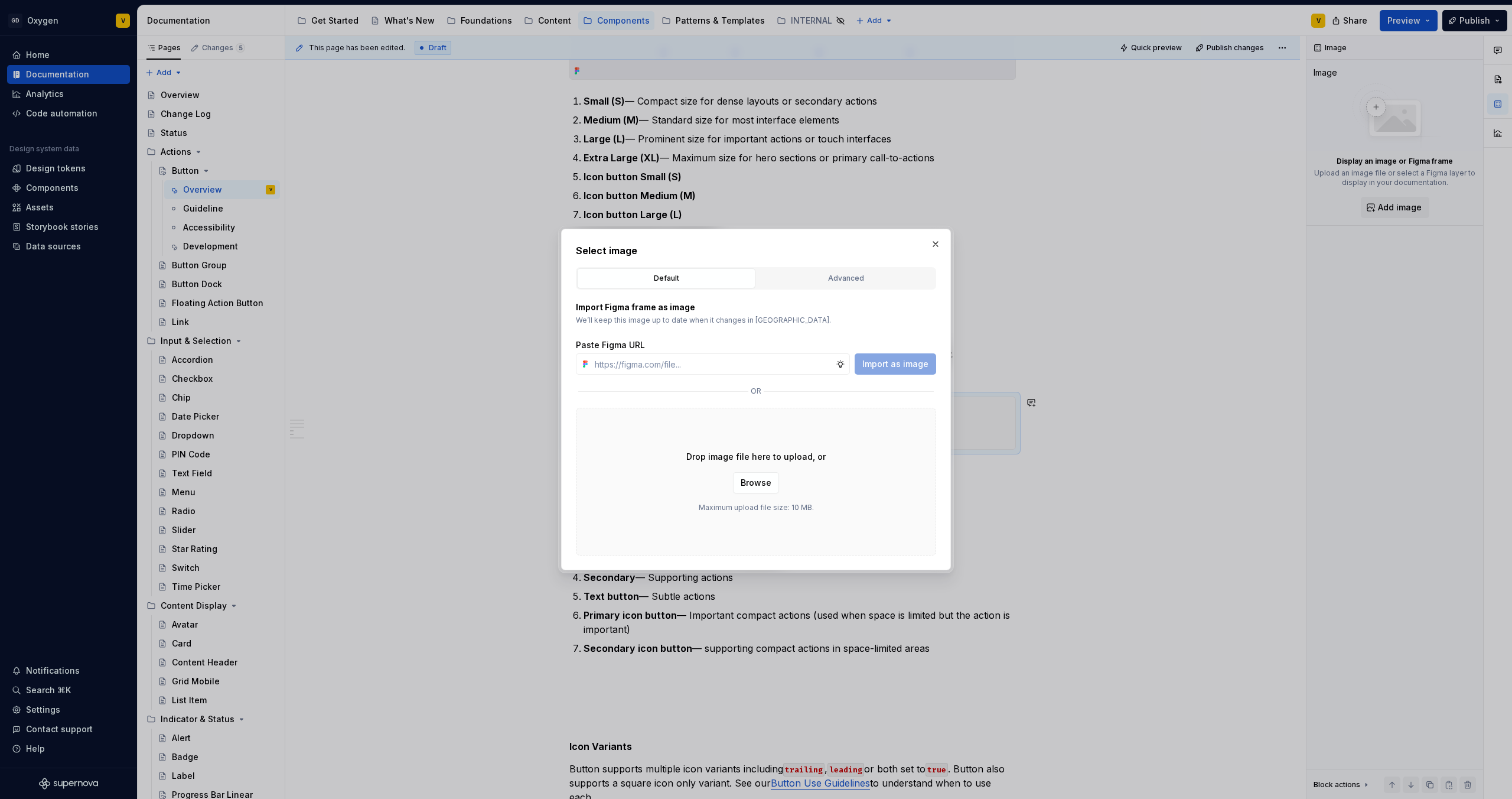
type textarea "*"
type input "https://www.figma.com/design/rzxjdfGE9CHhfV7rU8czbq/ODS-%E2%B8%B1-Internal-%E2%…"
click at [898, 364] on span "Import as image" at bounding box center [895, 364] width 66 height 12
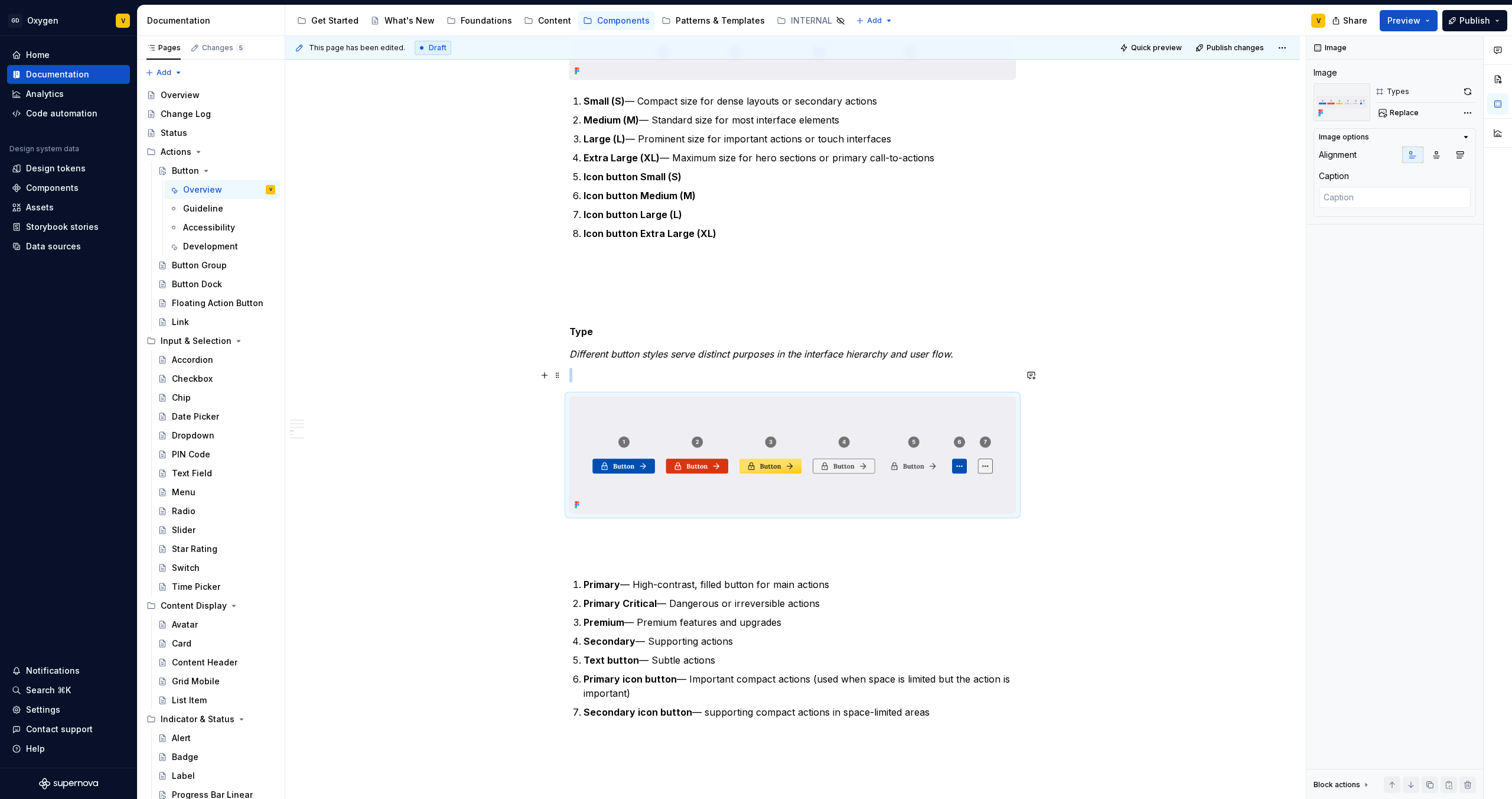
click at [573, 375] on p at bounding box center [792, 375] width 447 height 14
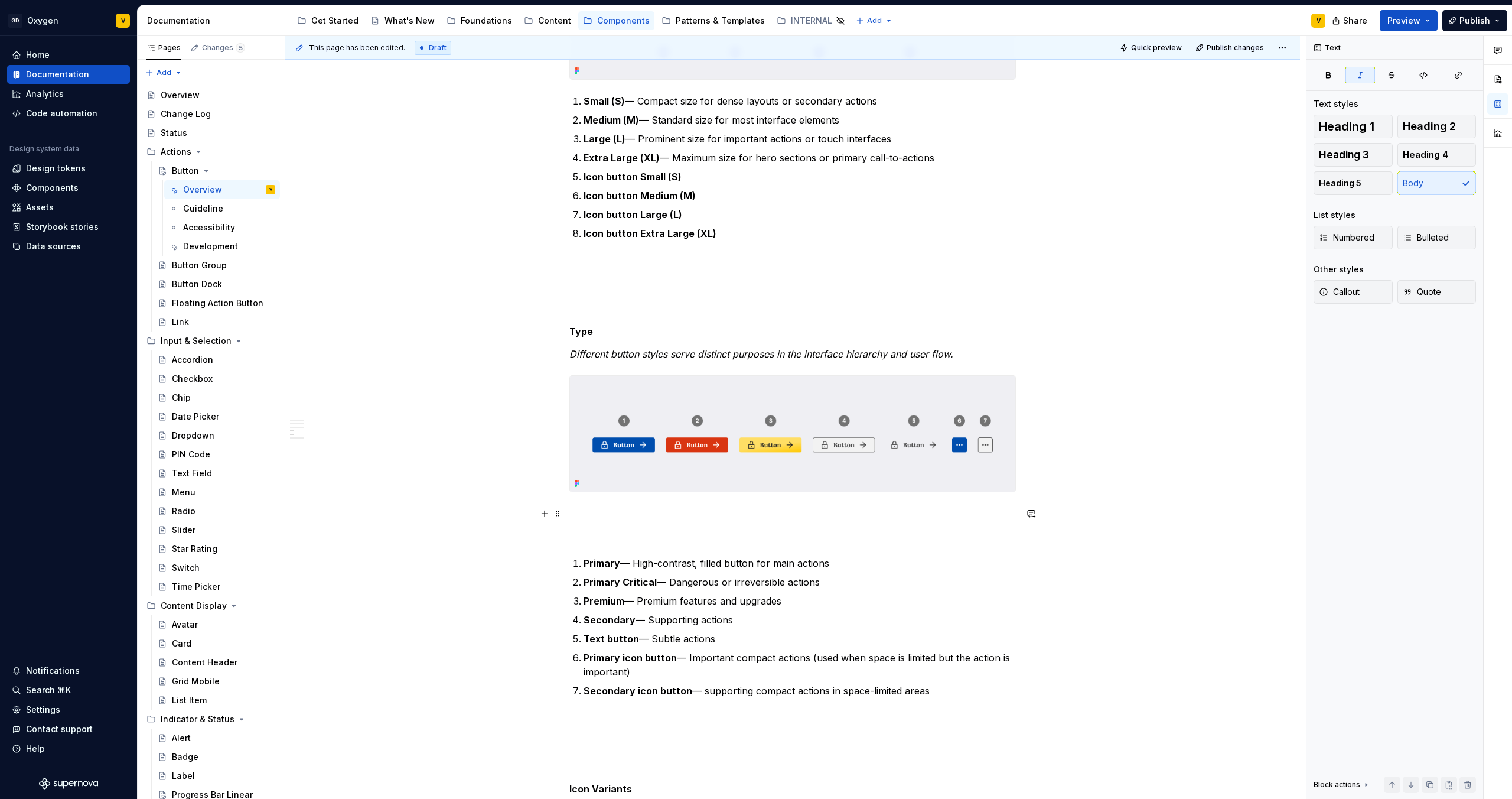
click at [623, 530] on p at bounding box center [792, 535] width 447 height 14
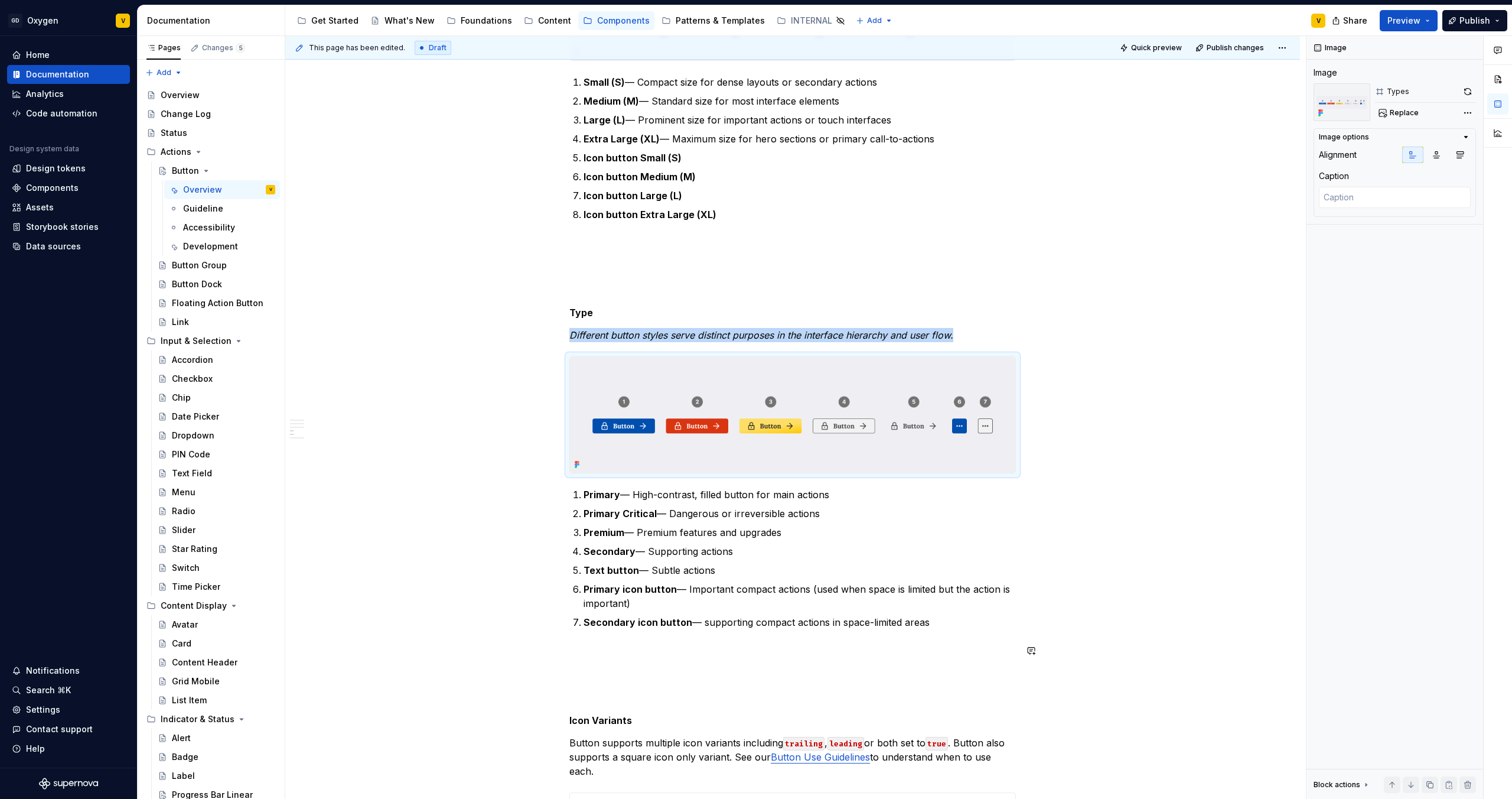
scroll to position [1217, 0]
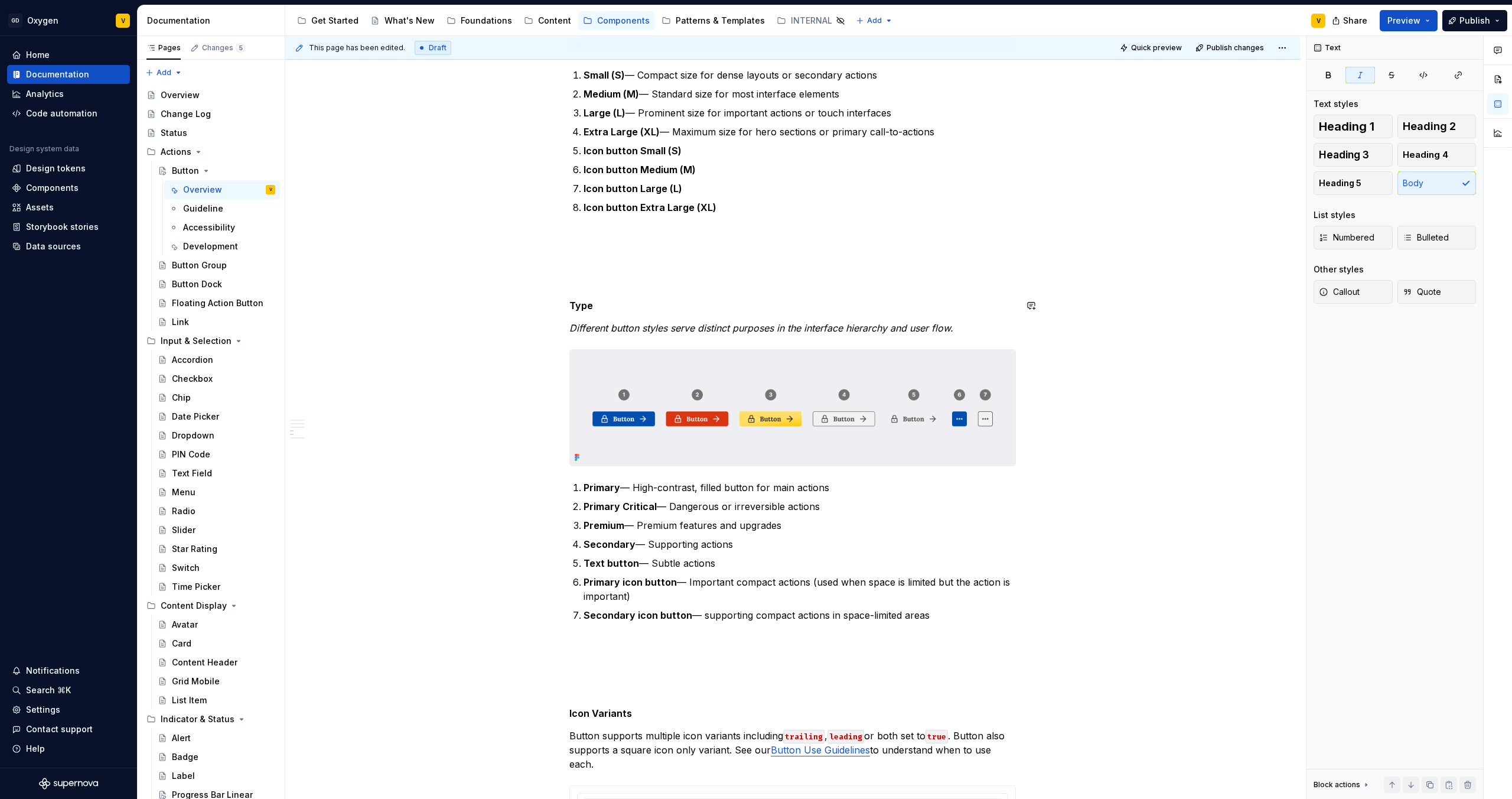
drag, startPoint x: 603, startPoint y: 312, endPoint x: 579, endPoint y: 312, distance: 24.0
click at [579, 312] on div "**********" at bounding box center [792, 280] width 447 height 2472
drag, startPoint x: 571, startPoint y: 306, endPoint x: 597, endPoint y: 306, distance: 26.0
click at [597, 306] on h5 "Type" at bounding box center [792, 305] width 447 height 12
click at [663, 282] on button "button" at bounding box center [664, 283] width 16 height 16
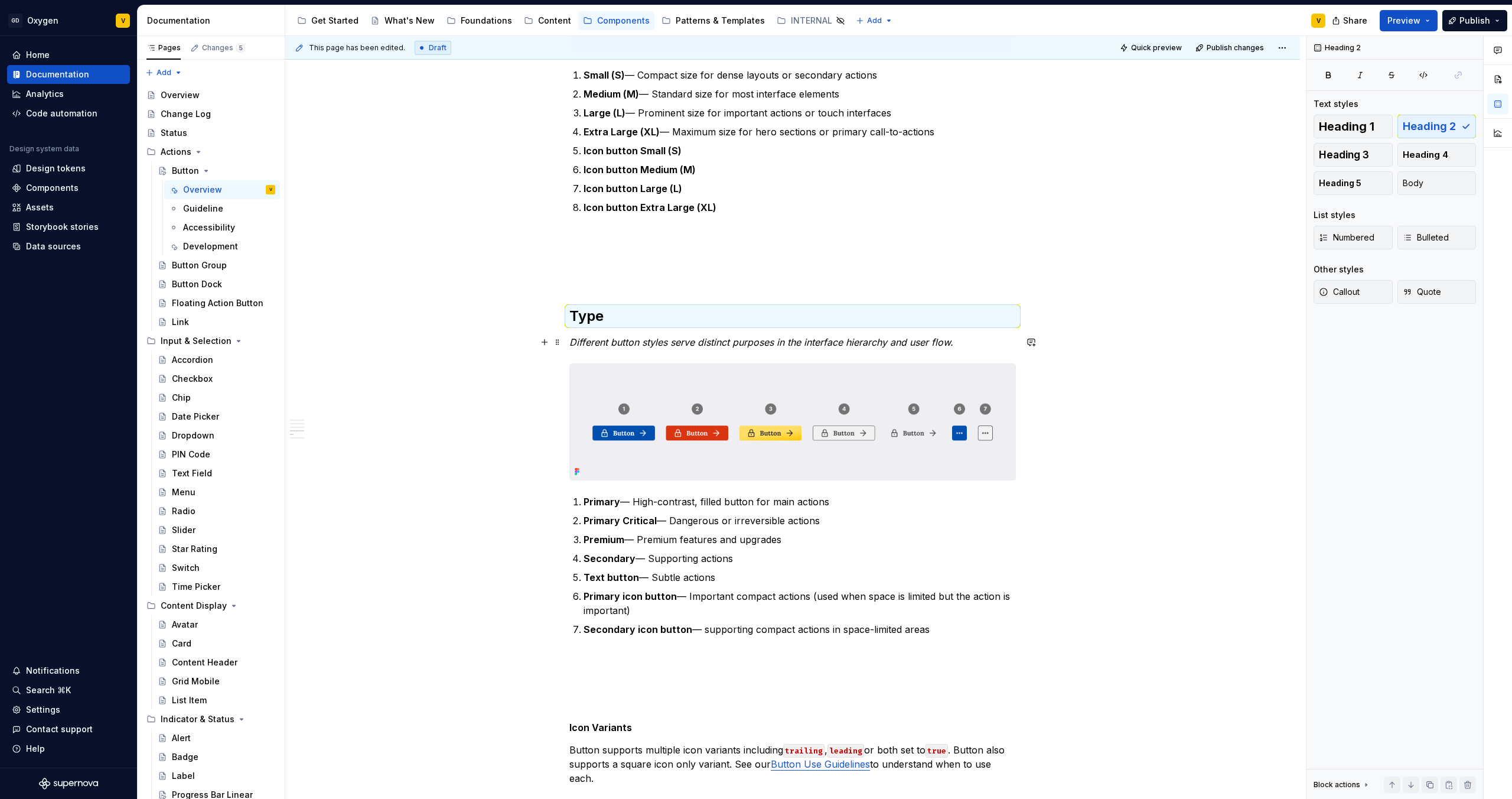
click at [629, 344] on em "Different button styles serve distinct purposes in the interface hierarchy and …" at bounding box center [761, 342] width 384 height 12
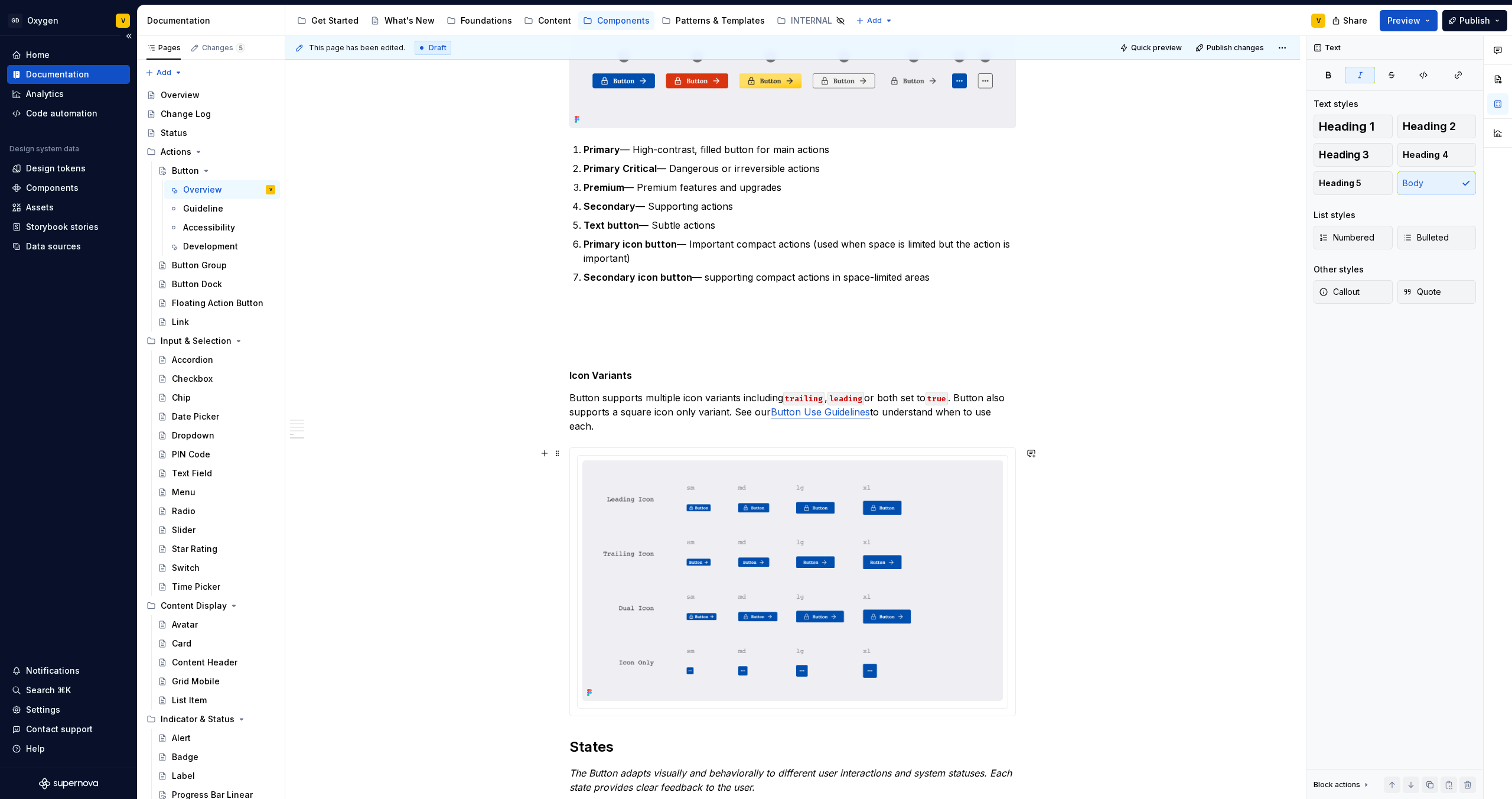
scroll to position [1572, 0]
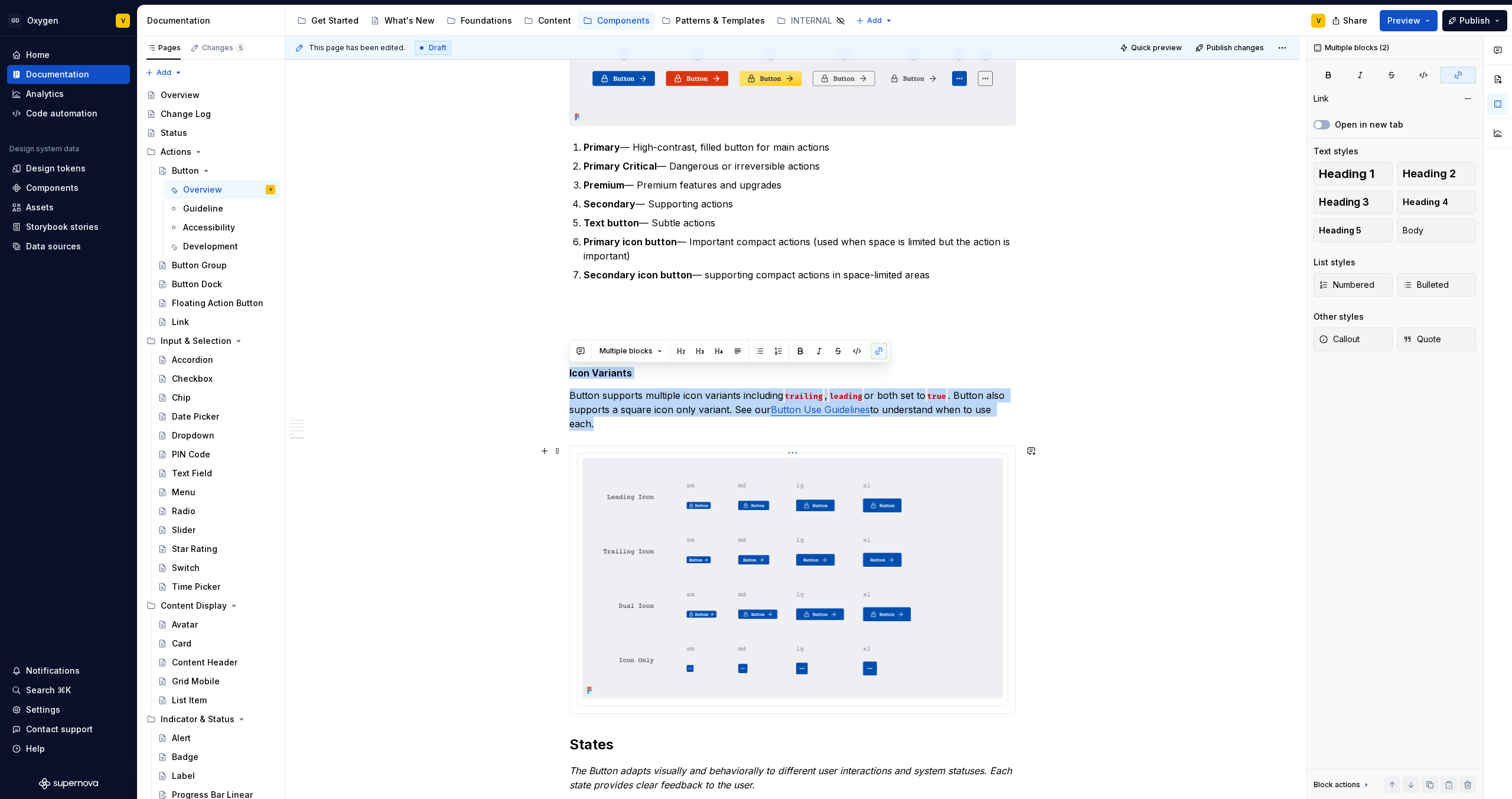
drag, startPoint x: 569, startPoint y: 374, endPoint x: 857, endPoint y: 544, distance: 334.4
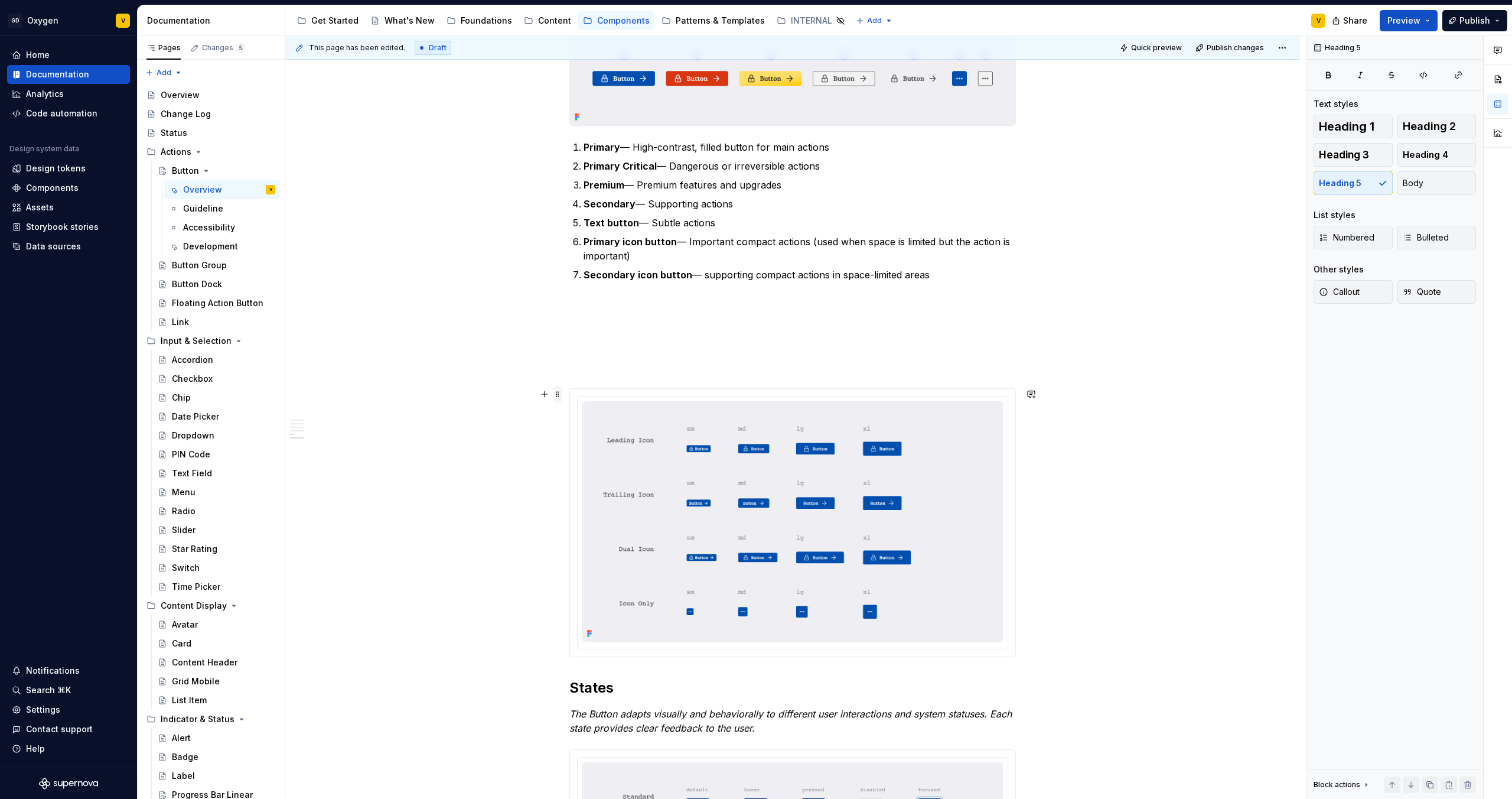
click at [555, 394] on span at bounding box center [557, 394] width 9 height 16
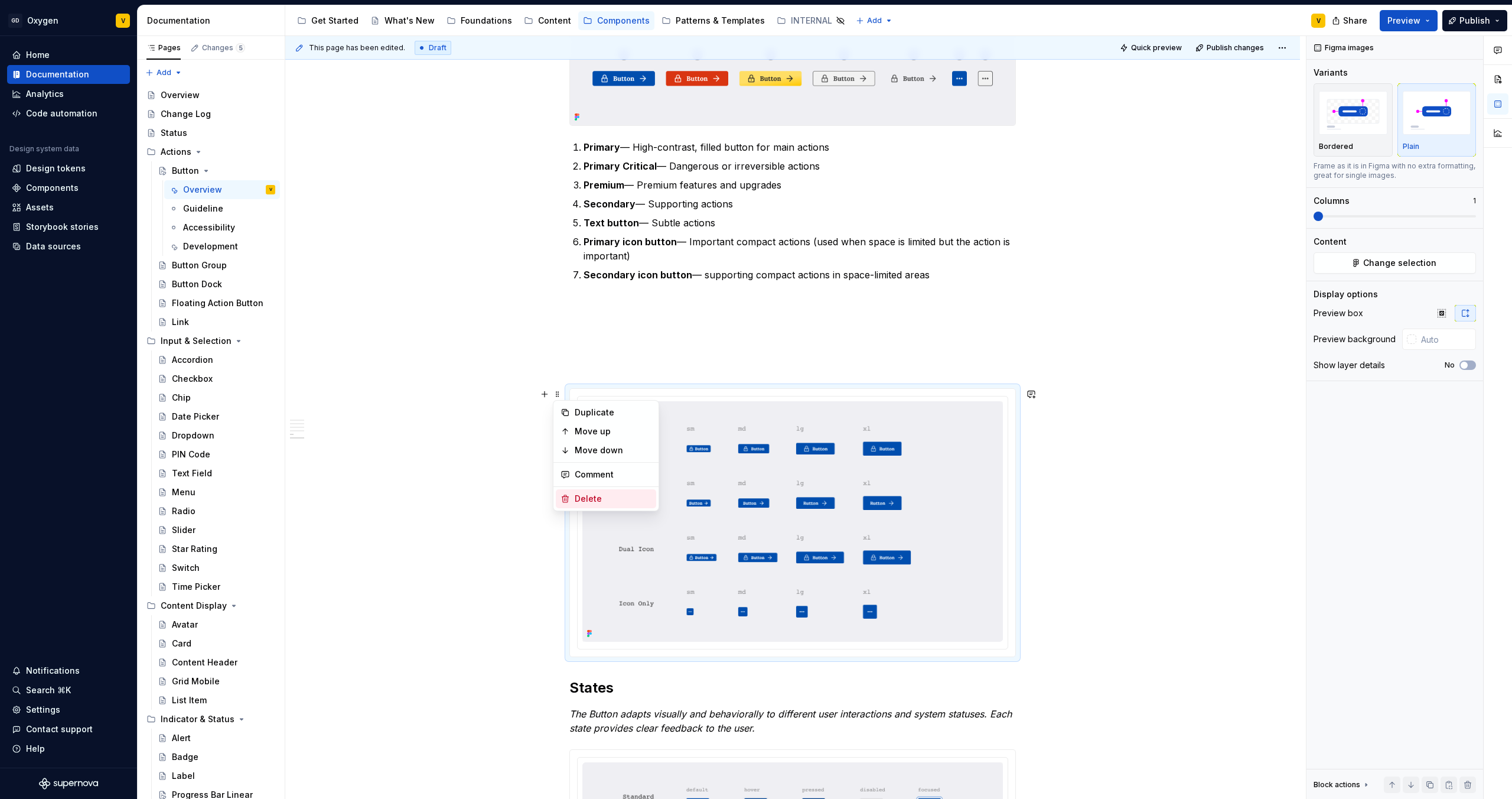
click at [586, 500] on div "Delete" at bounding box center [614, 499] width 77 height 12
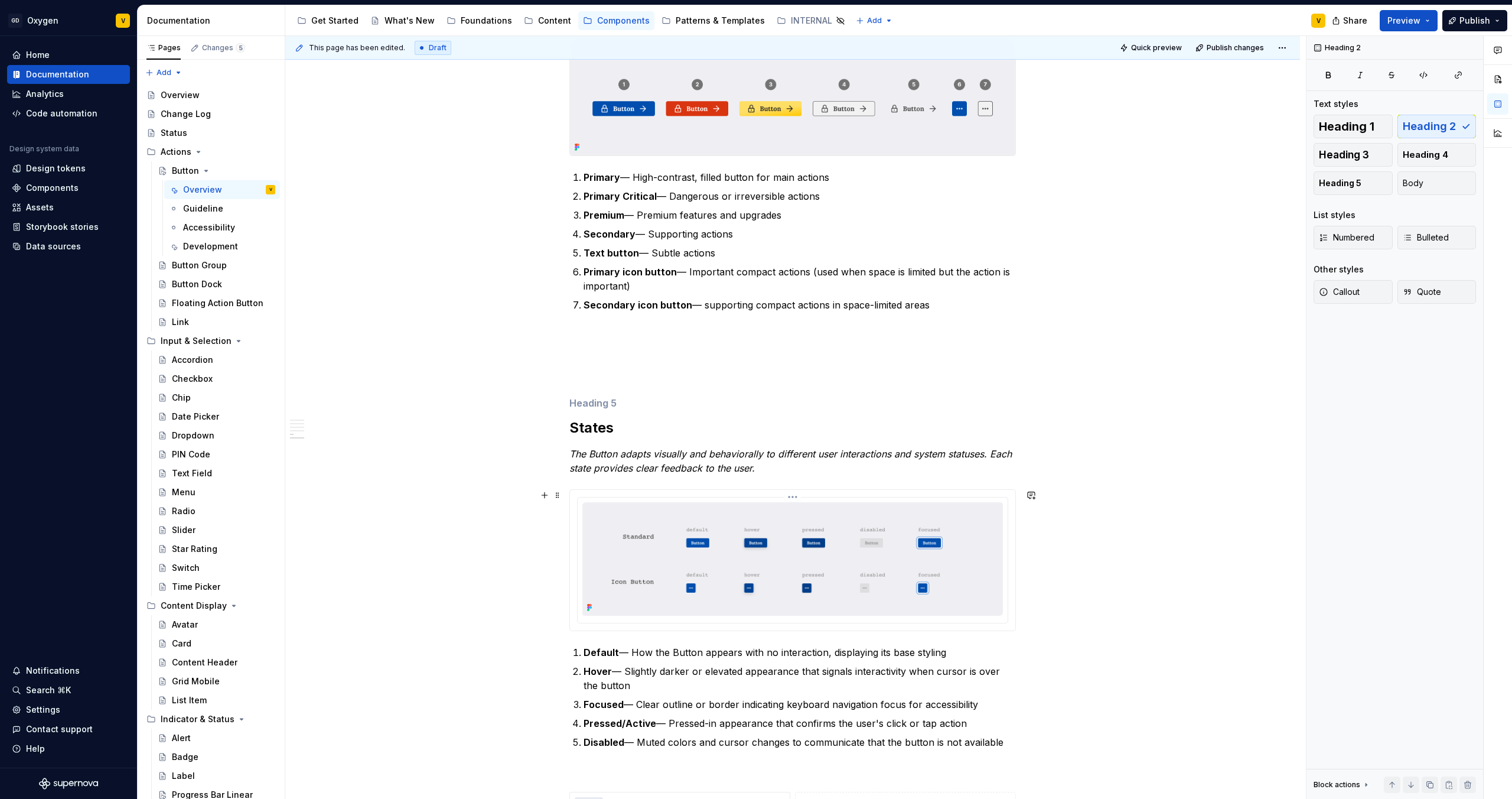
scroll to position [1531, 0]
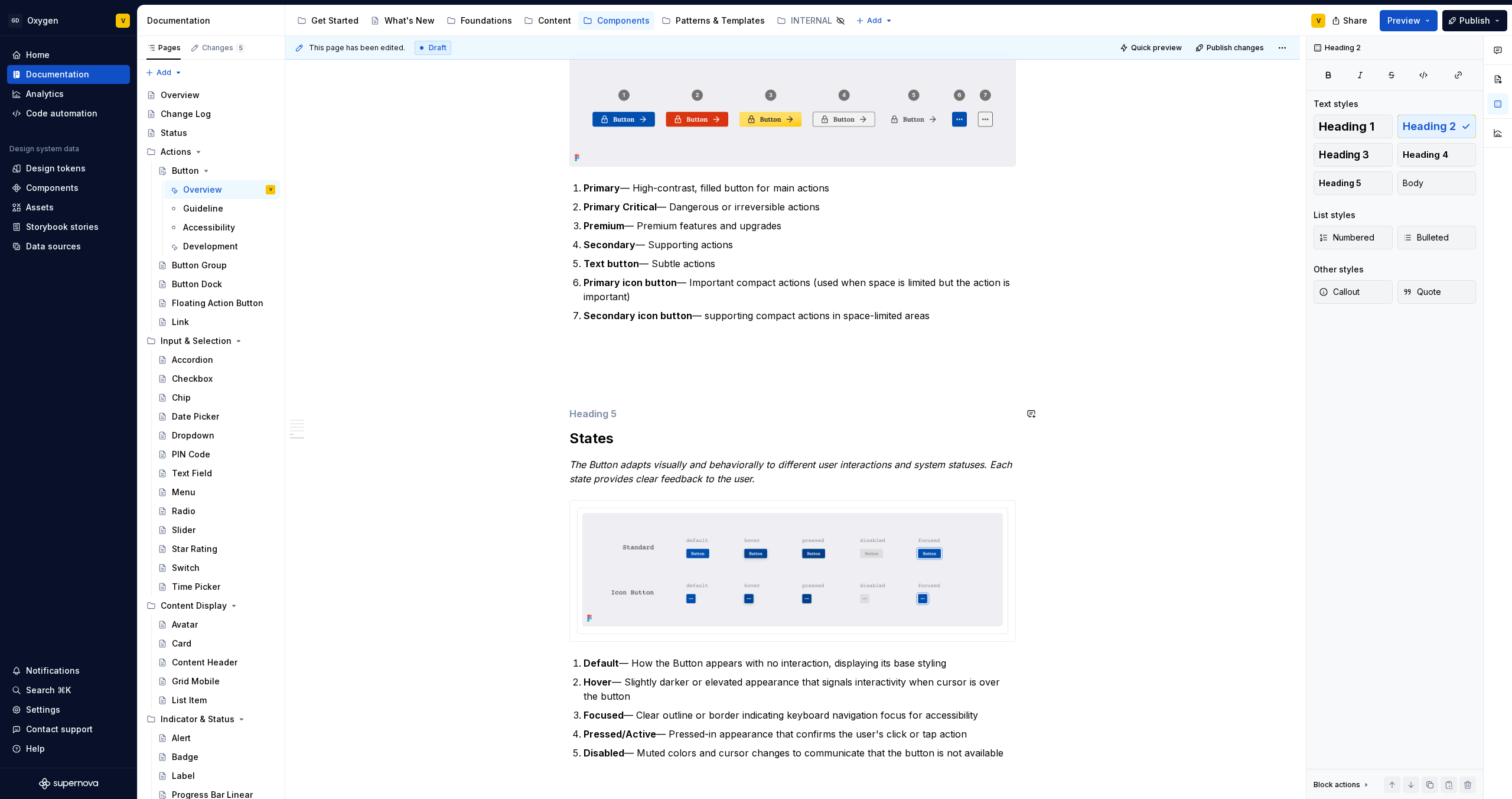
click at [578, 410] on h5 at bounding box center [792, 414] width 447 height 12
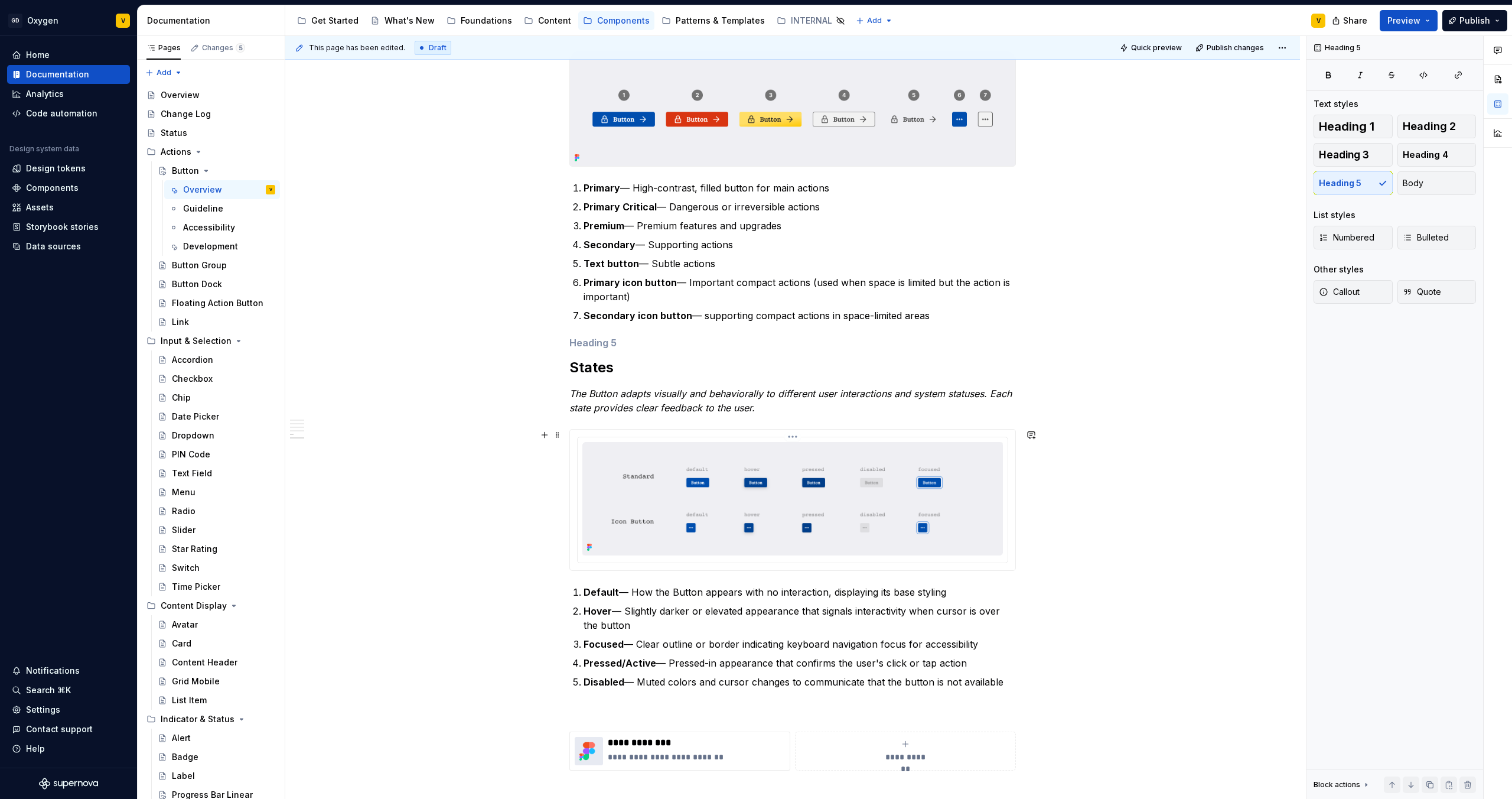
click at [593, 499] on img at bounding box center [792, 499] width 421 height 113
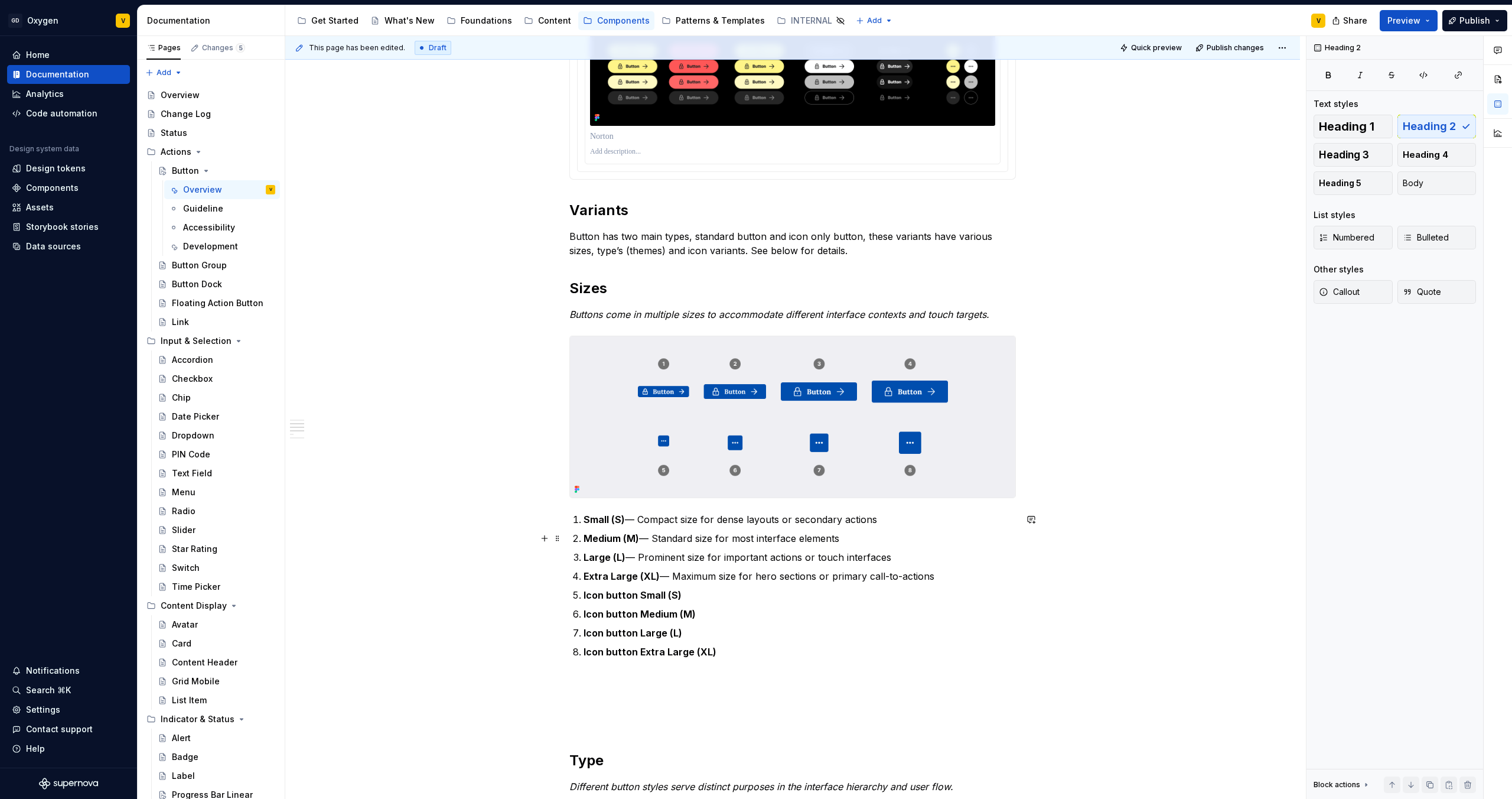
scroll to position [946, 0]
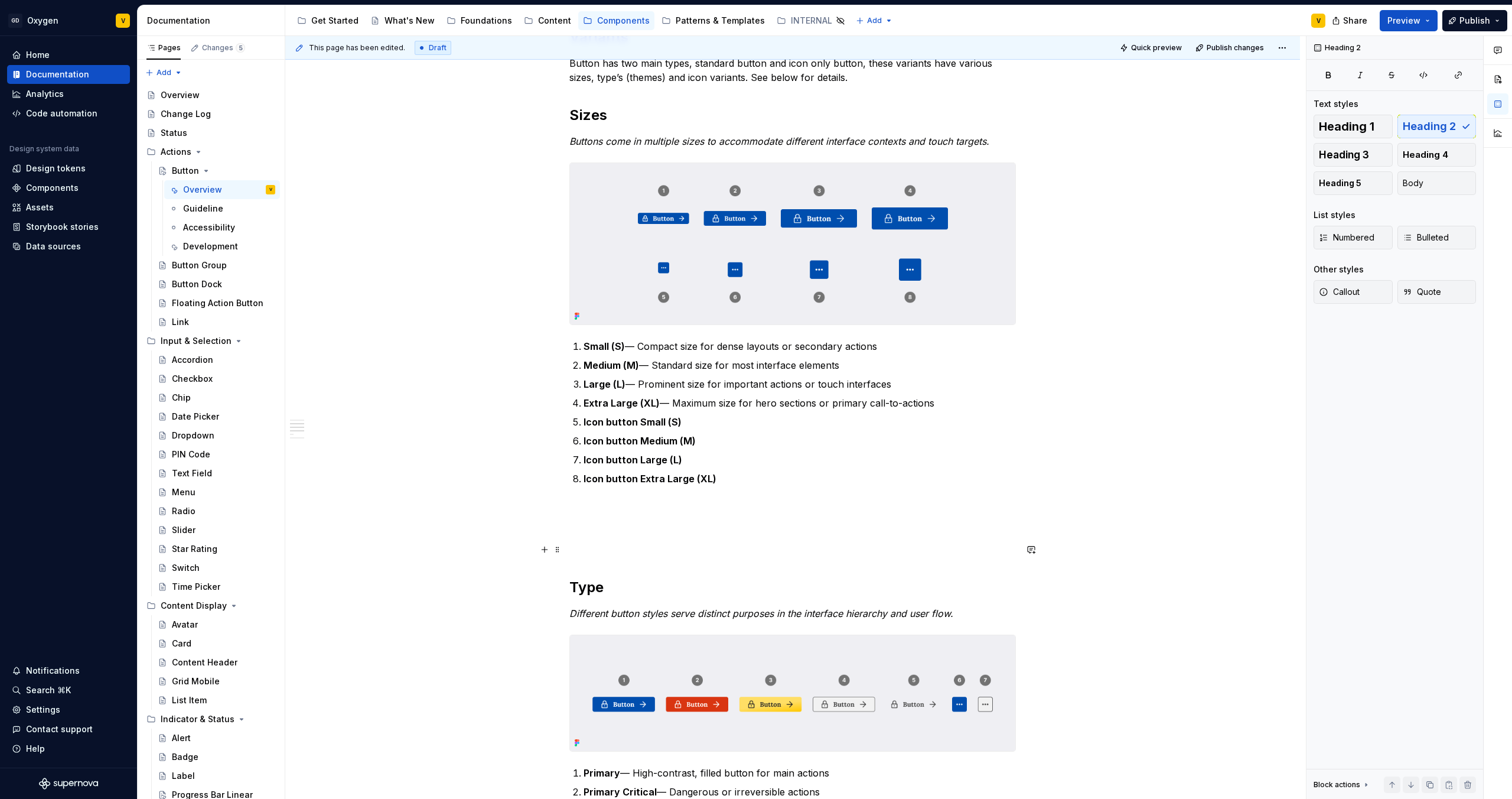
click at [590, 545] on p at bounding box center [792, 550] width 447 height 14
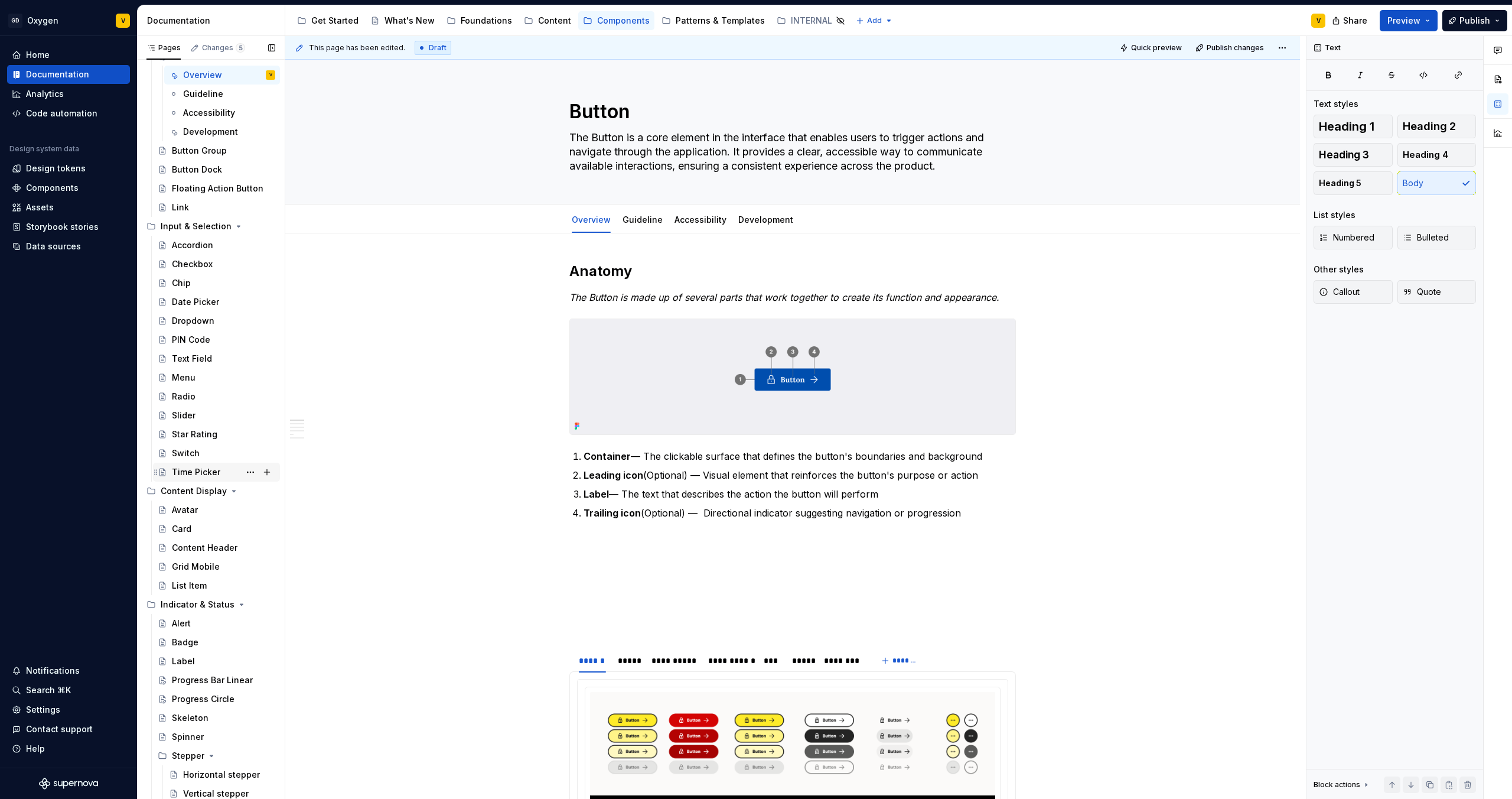
scroll to position [174, 0]
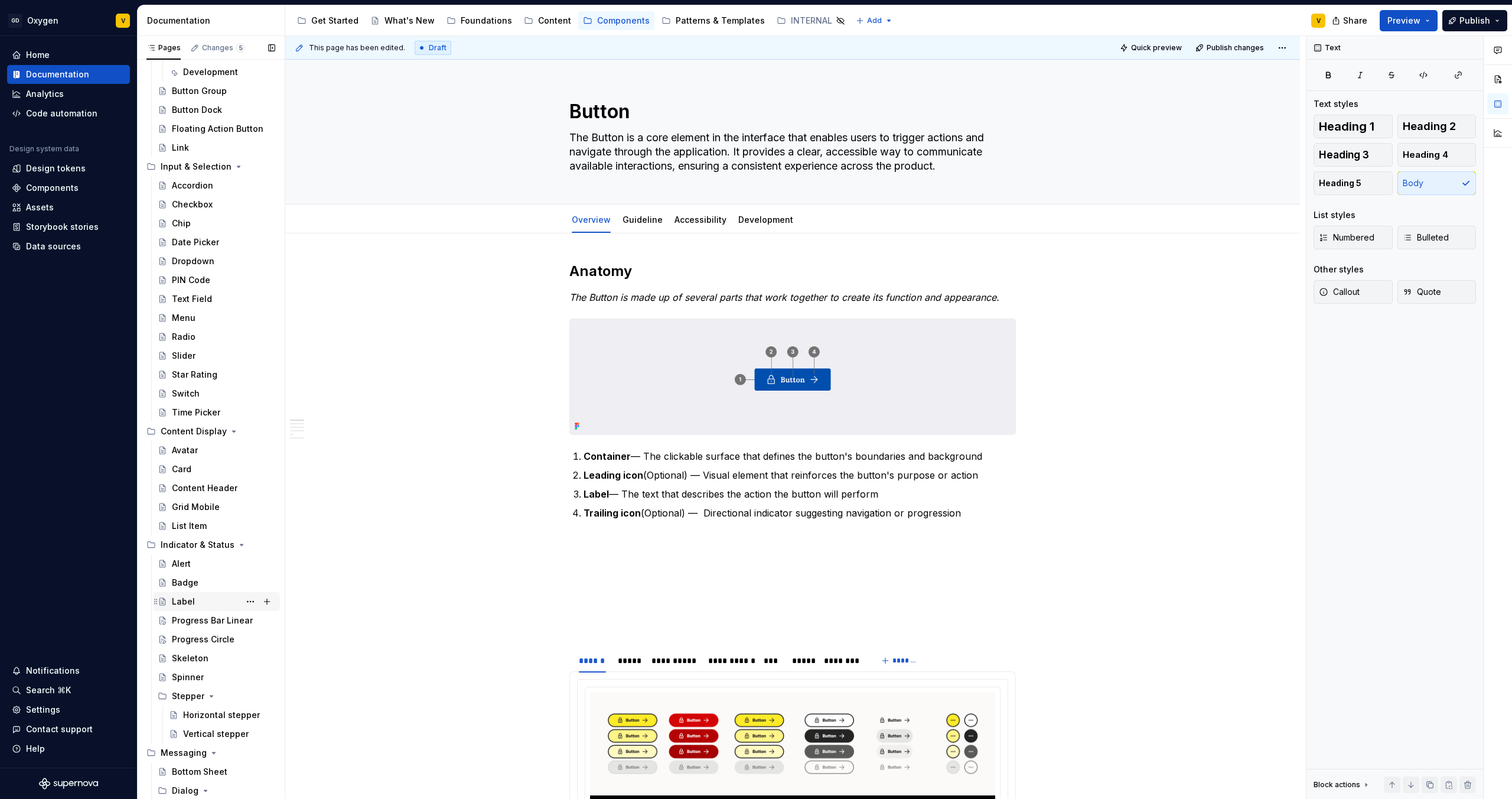
click at [196, 597] on div "Label" at bounding box center [224, 601] width 104 height 16
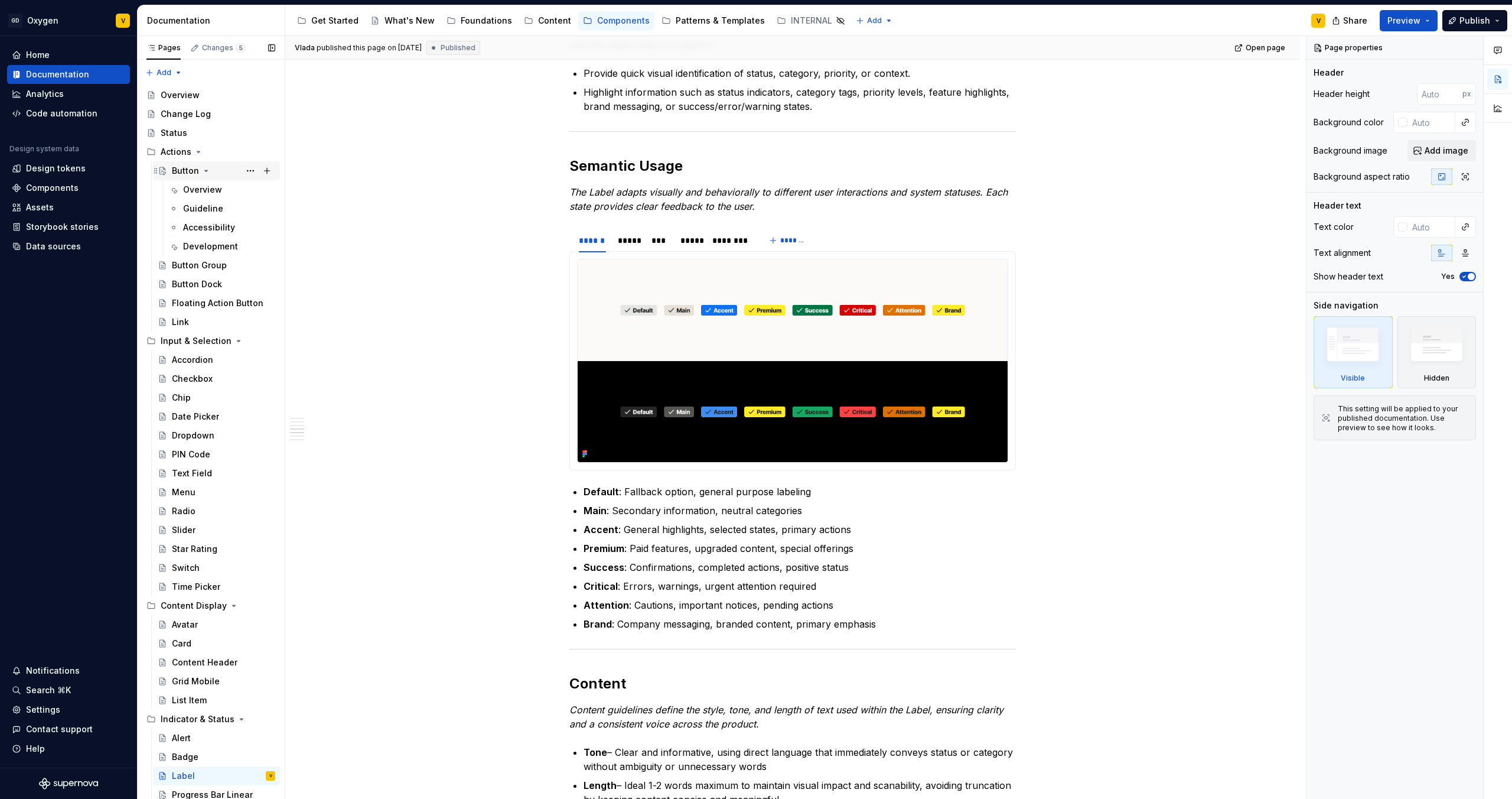
click at [187, 170] on div "Button" at bounding box center [186, 171] width 27 height 12
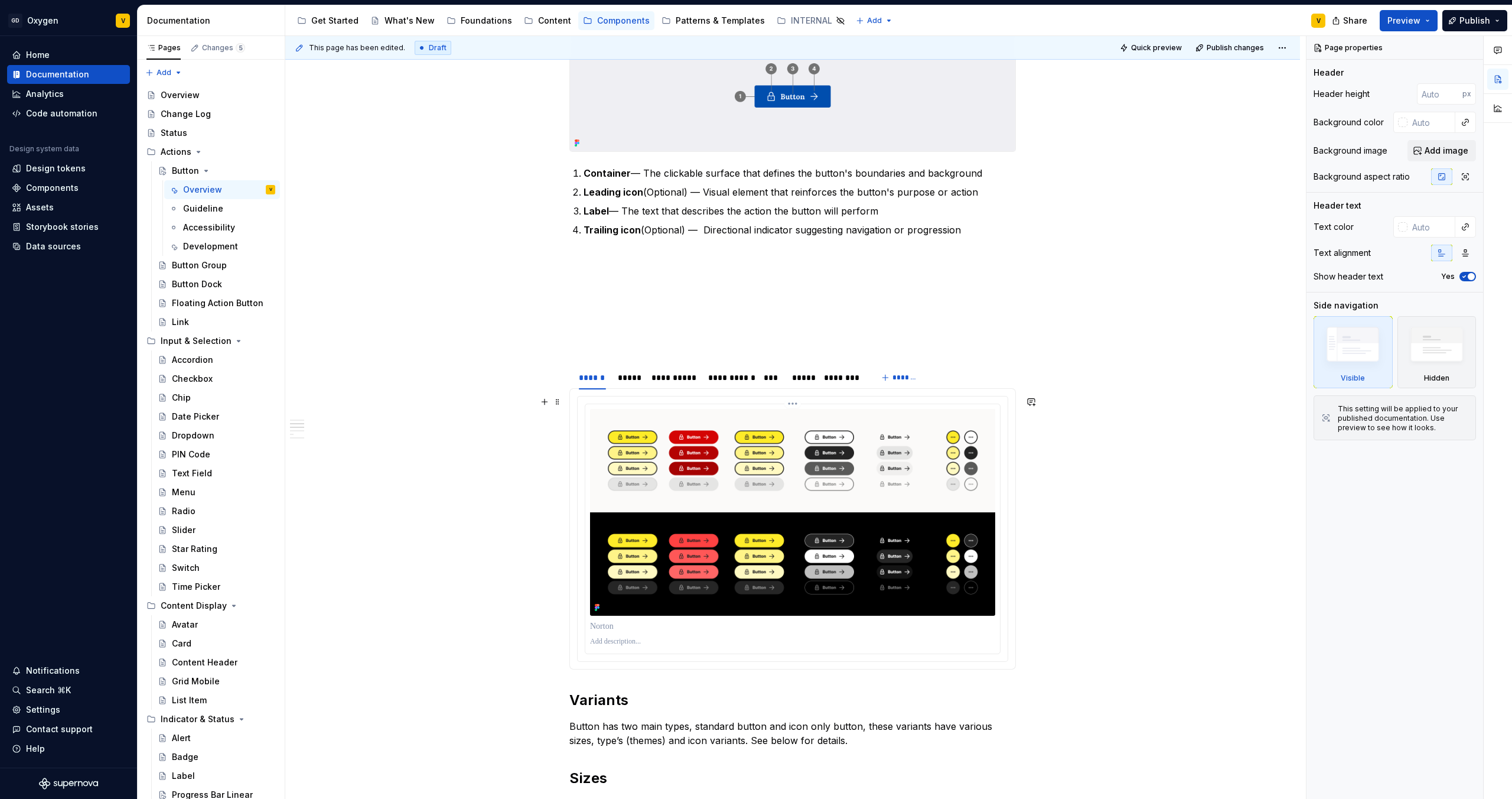
scroll to position [327, 0]
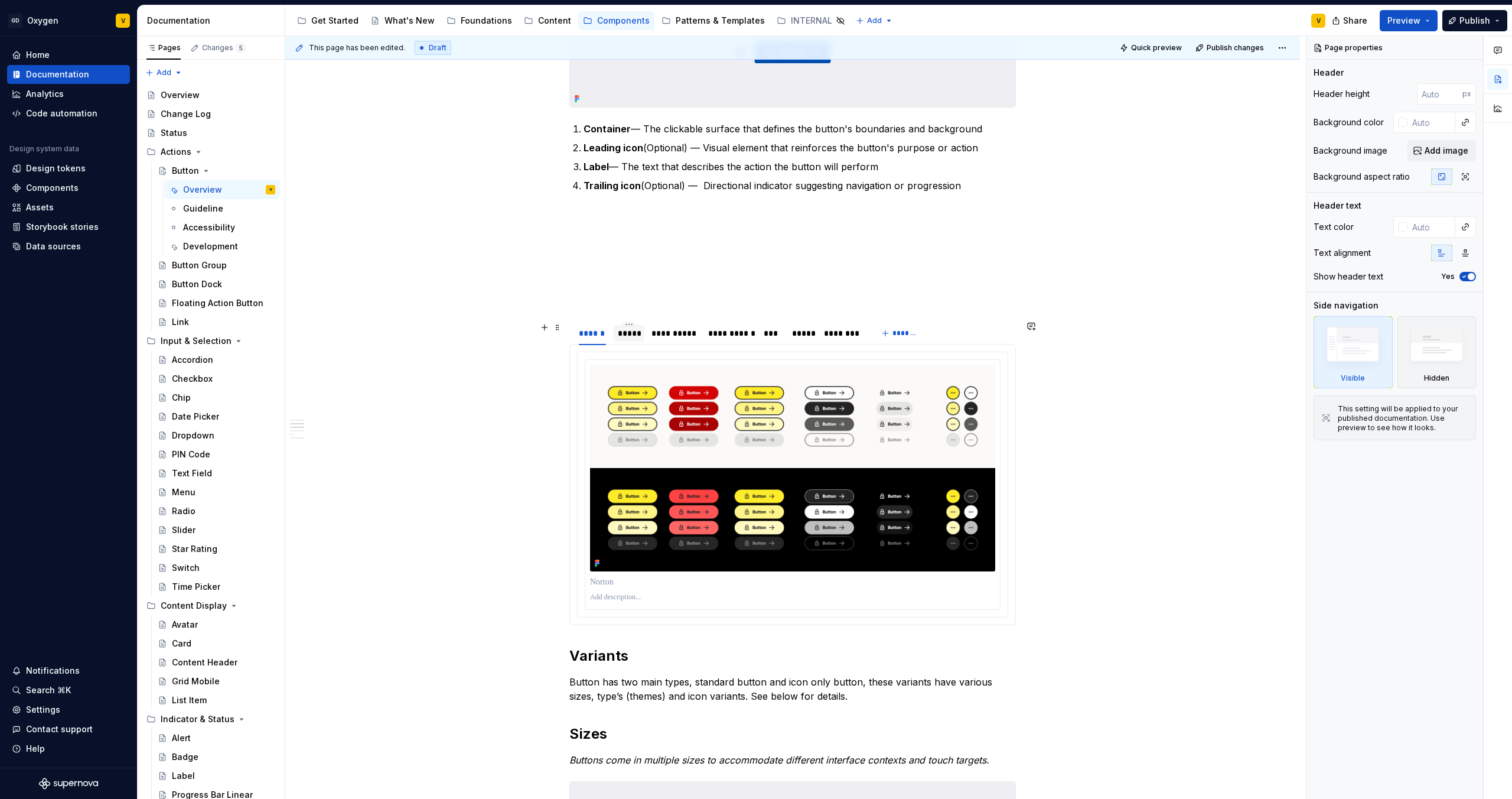
click at [627, 338] on div "*****" at bounding box center [629, 333] width 22 height 12
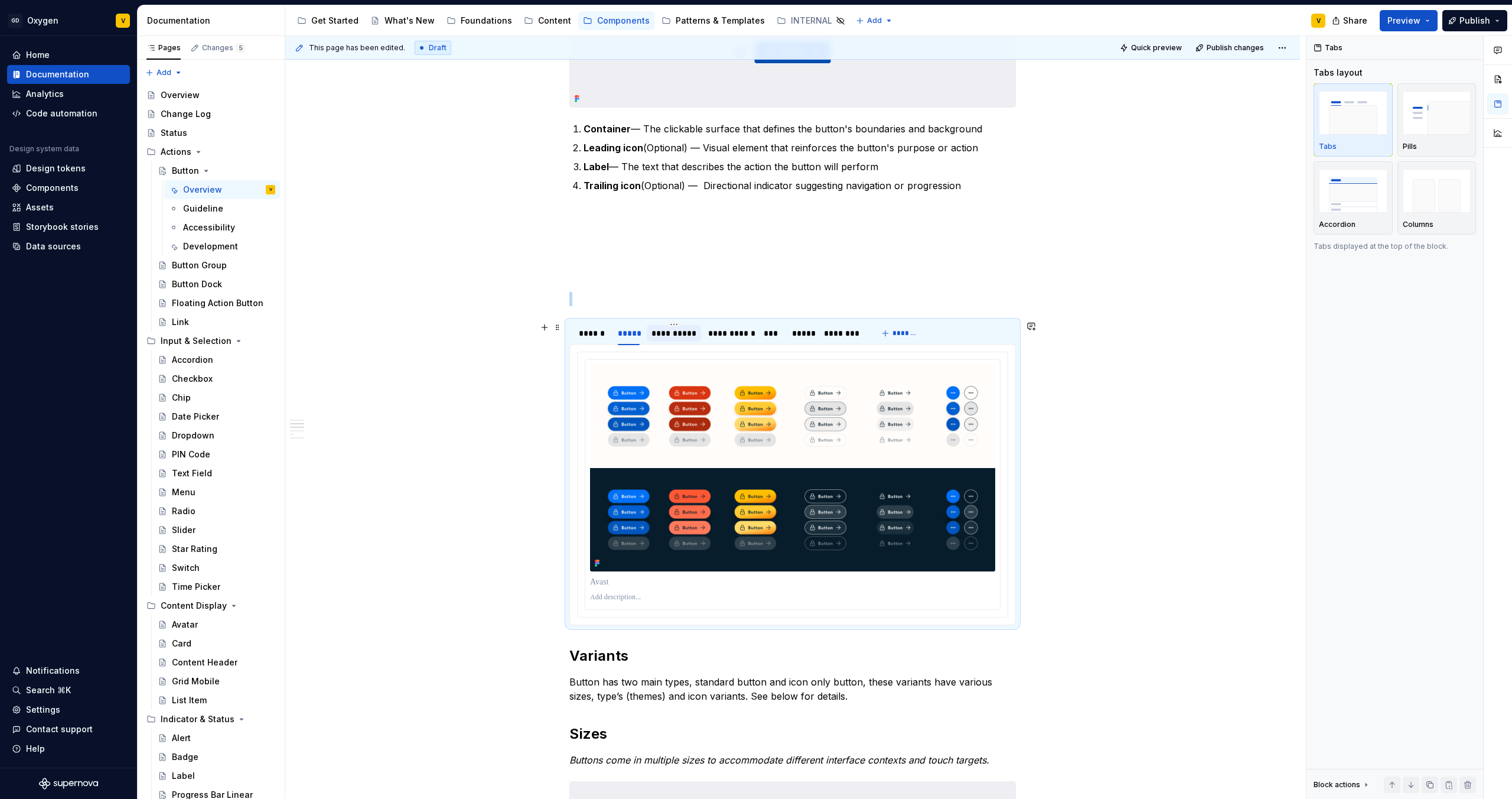
click at [679, 331] on div "**********" at bounding box center [674, 333] width 45 height 12
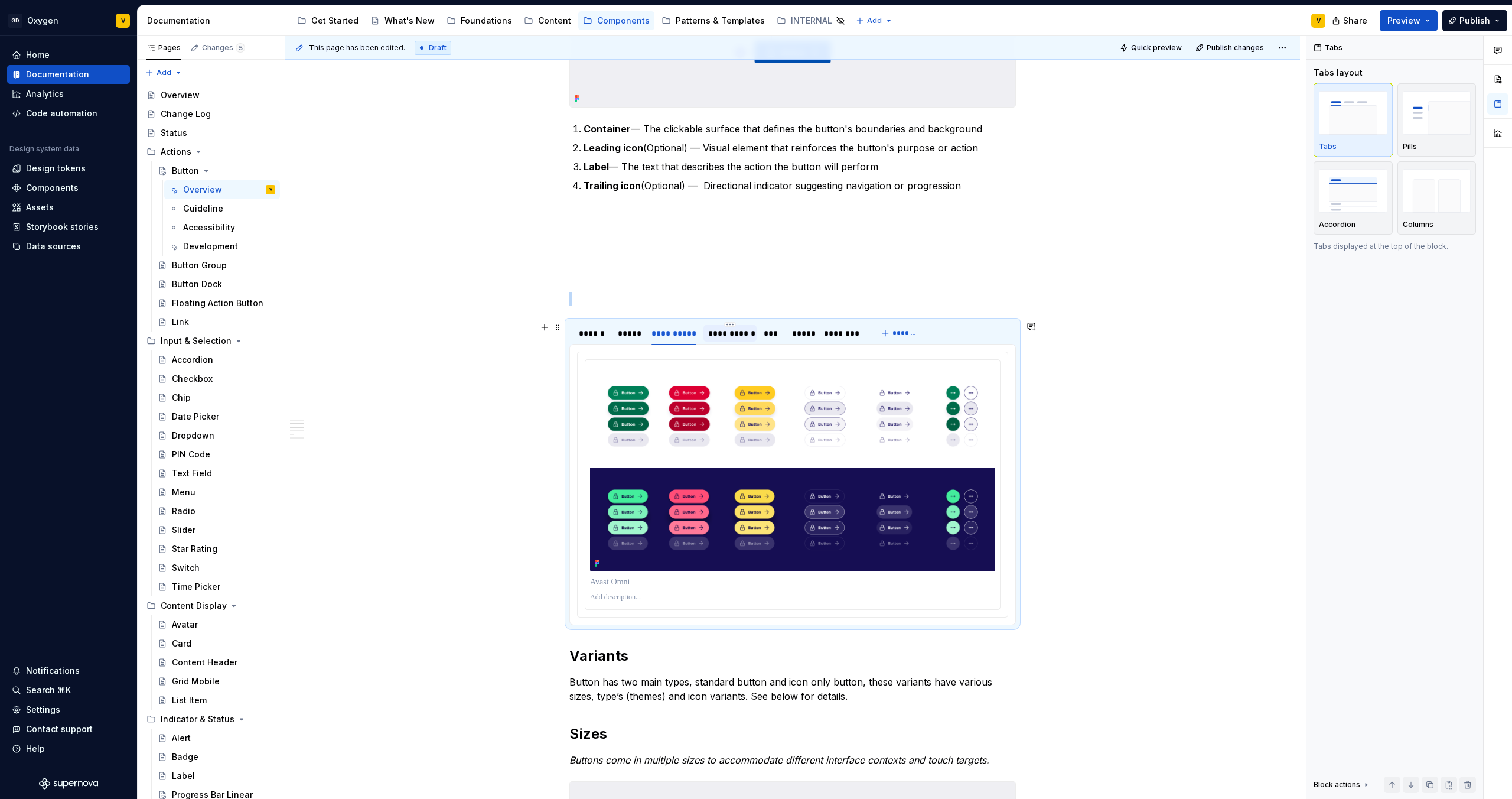
click at [735, 335] on div "**********" at bounding box center [730, 333] width 43 height 12
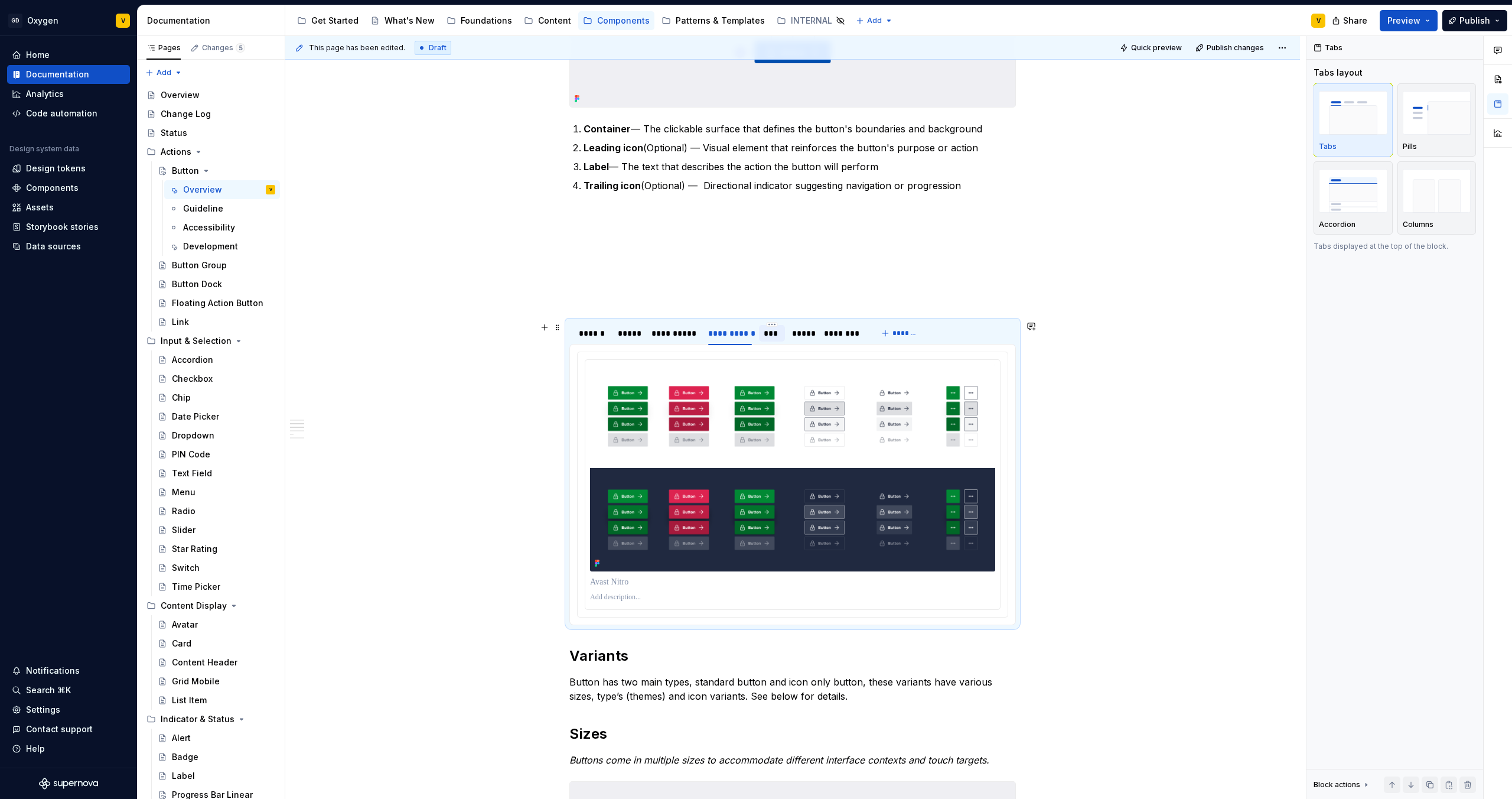
click at [781, 336] on div "***" at bounding box center [772, 333] width 27 height 16
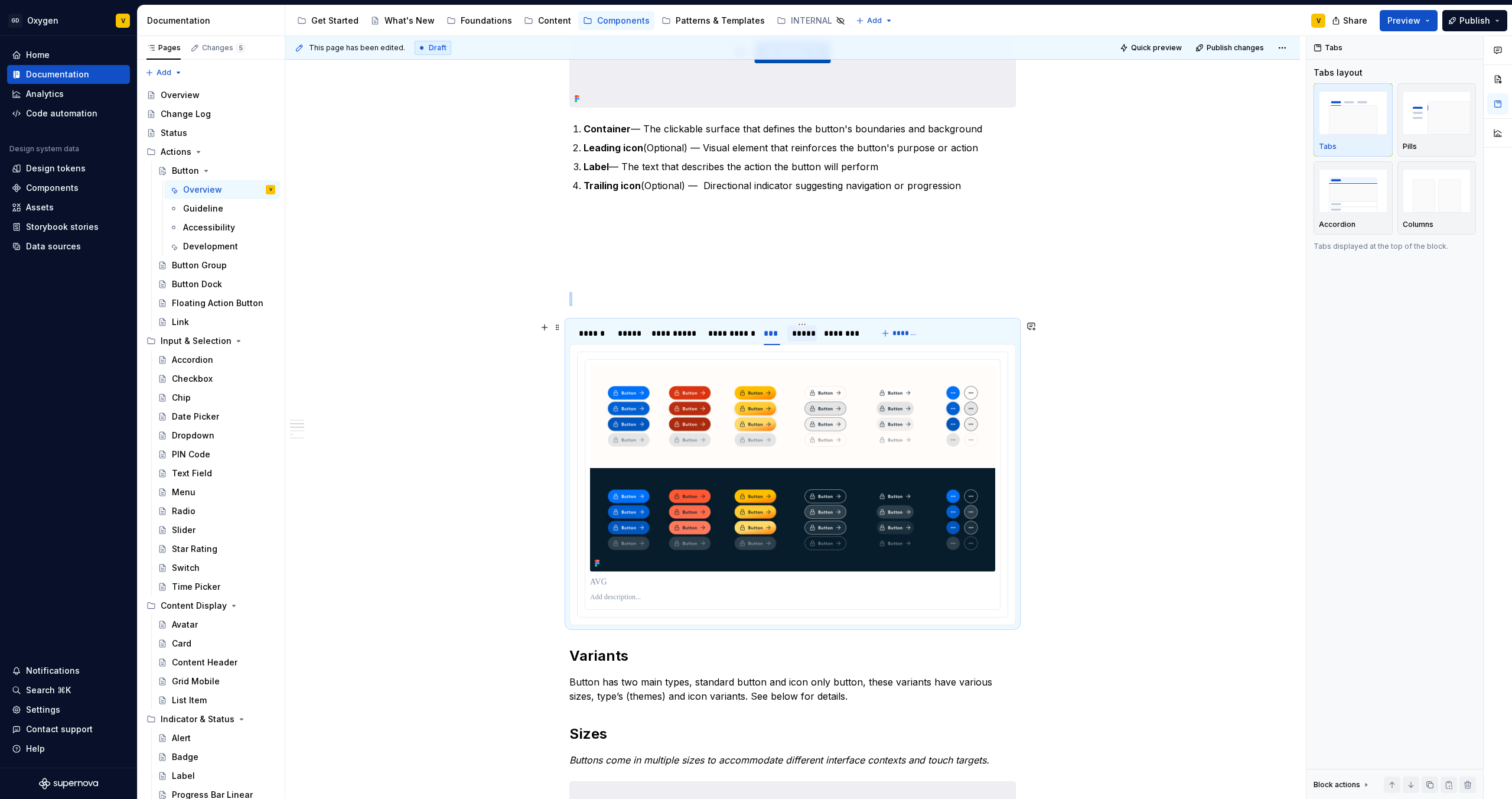
click at [801, 339] on div "*****" at bounding box center [802, 333] width 20 height 12
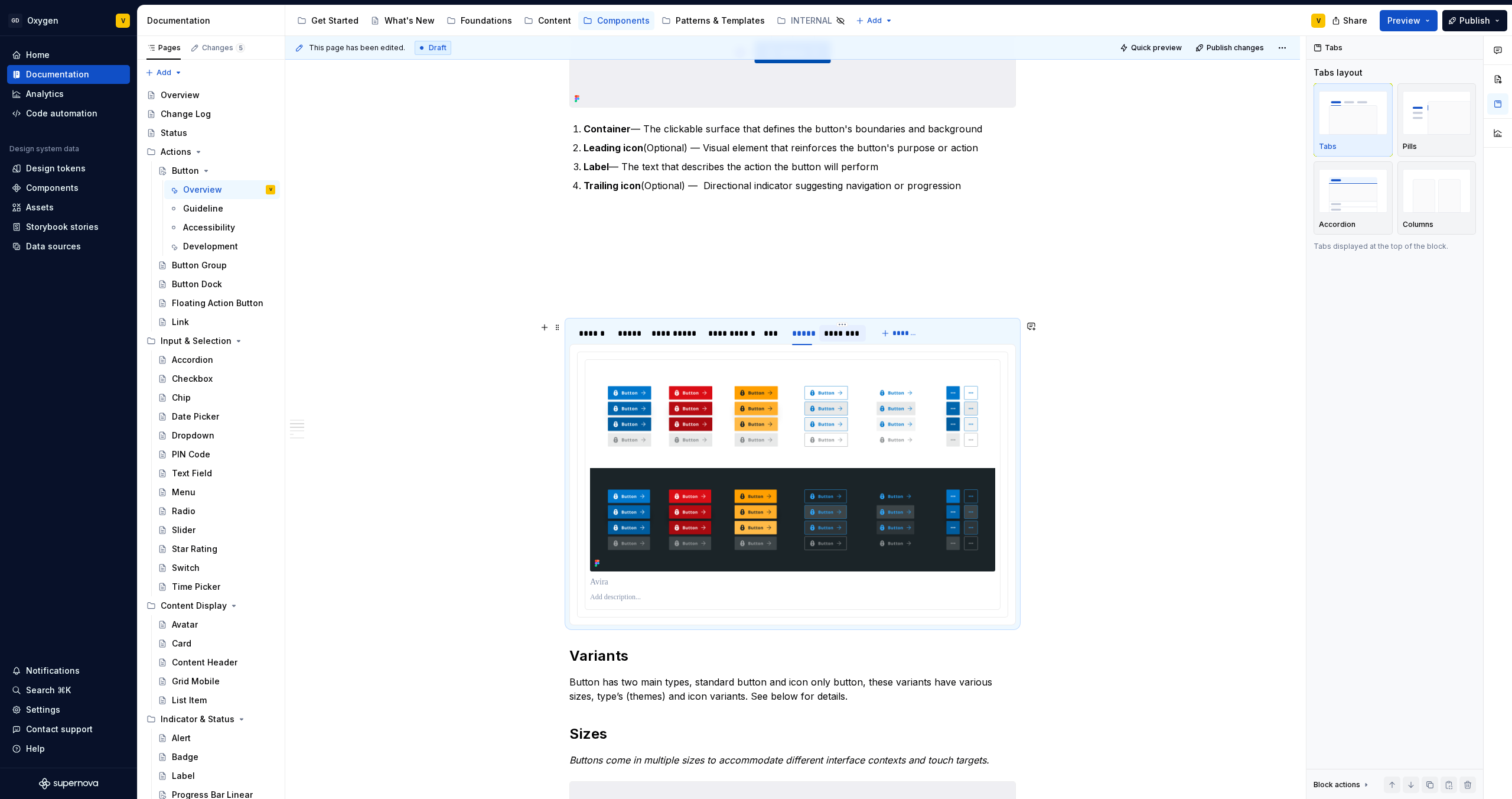
click at [831, 340] on div "********" at bounding box center [842, 333] width 46 height 16
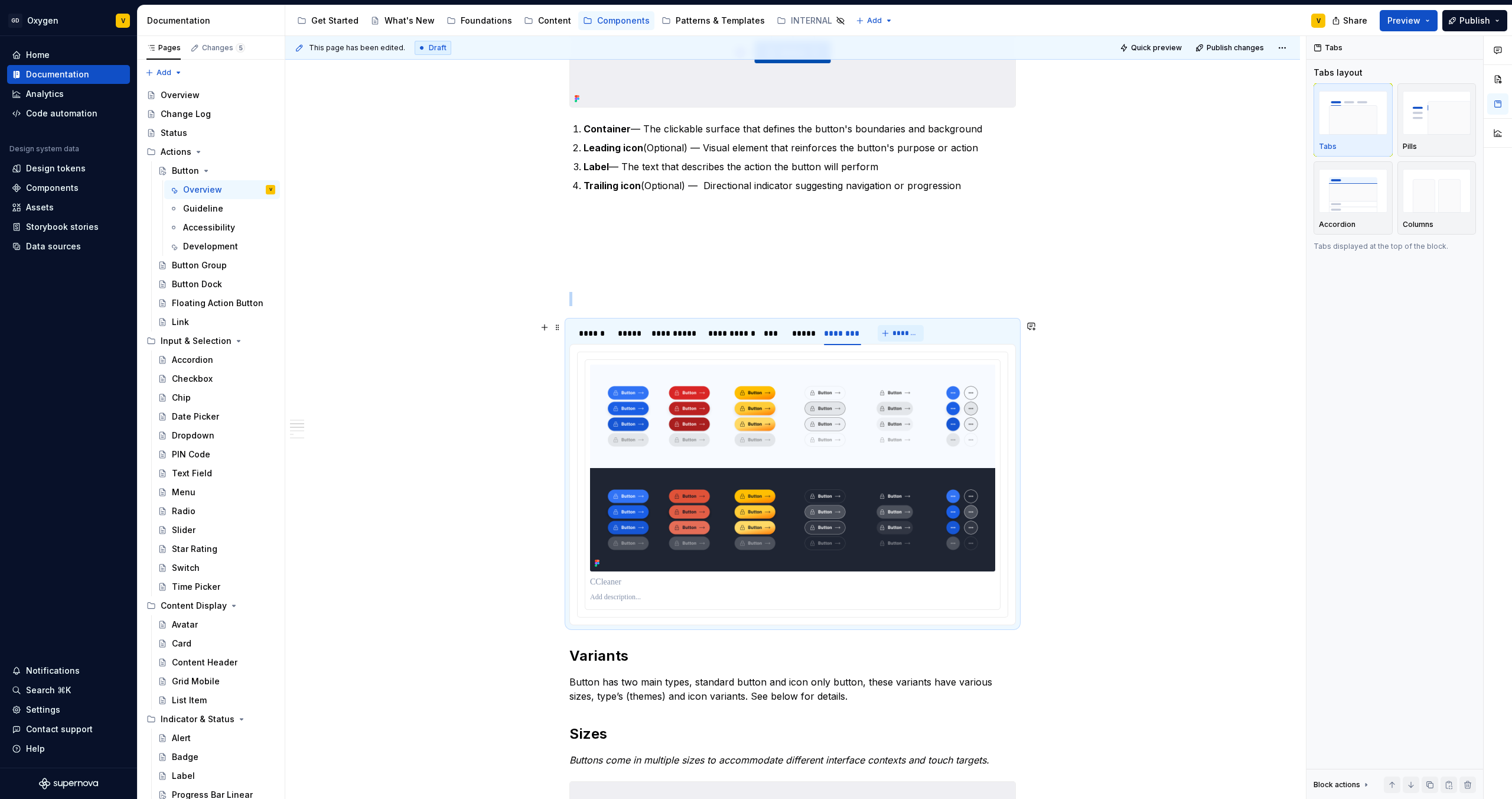
click at [903, 332] on span "*******" at bounding box center [906, 333] width 27 height 9
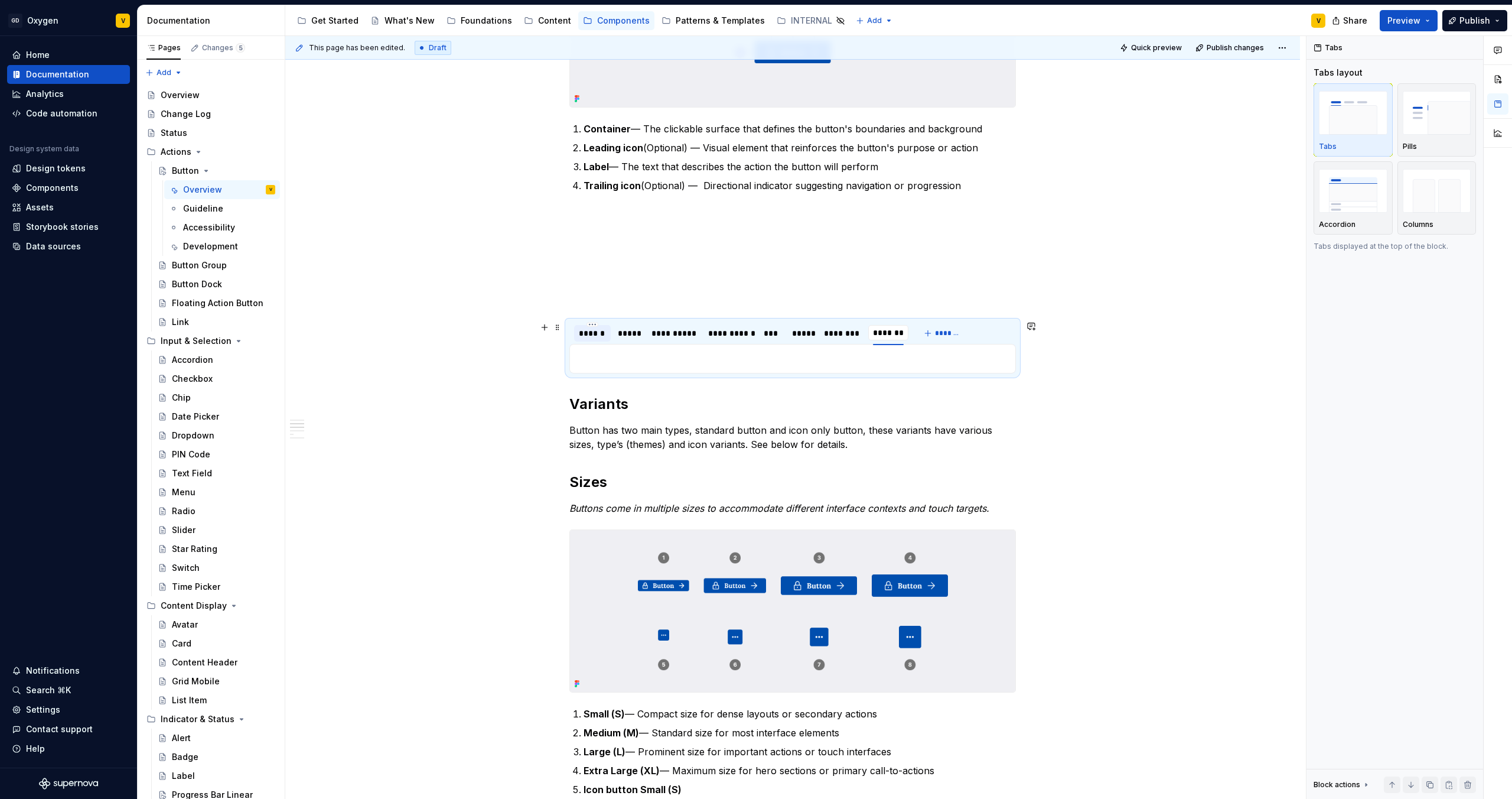
click at [581, 337] on div "******" at bounding box center [593, 333] width 27 height 12
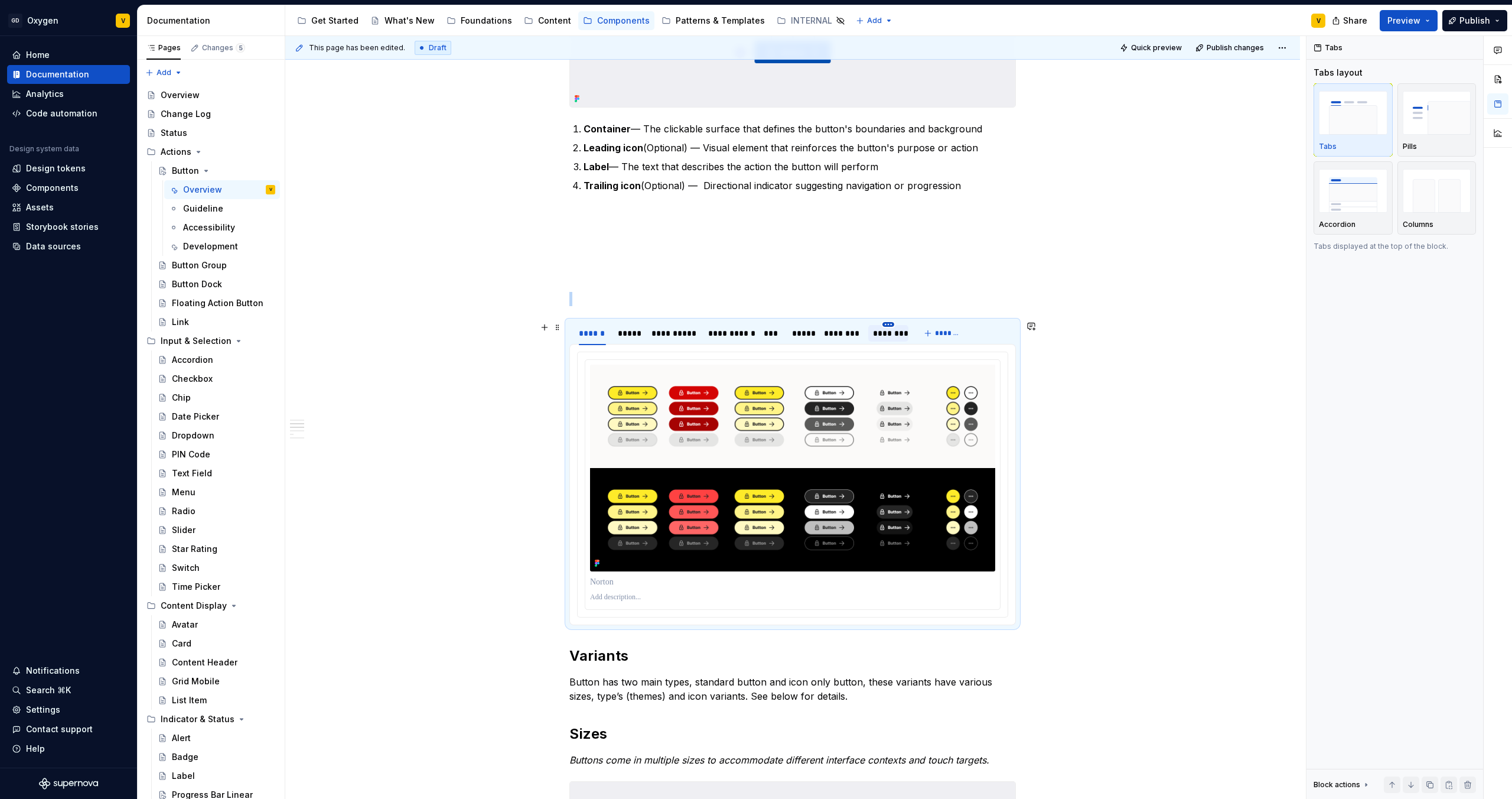
click at [888, 324] on html "GD Oxygen V Home Documentation Analytics Code automation Design system data Des…" at bounding box center [756, 399] width 1512 height 799
click at [910, 420] on div "Delete tab" at bounding box center [943, 423] width 77 height 12
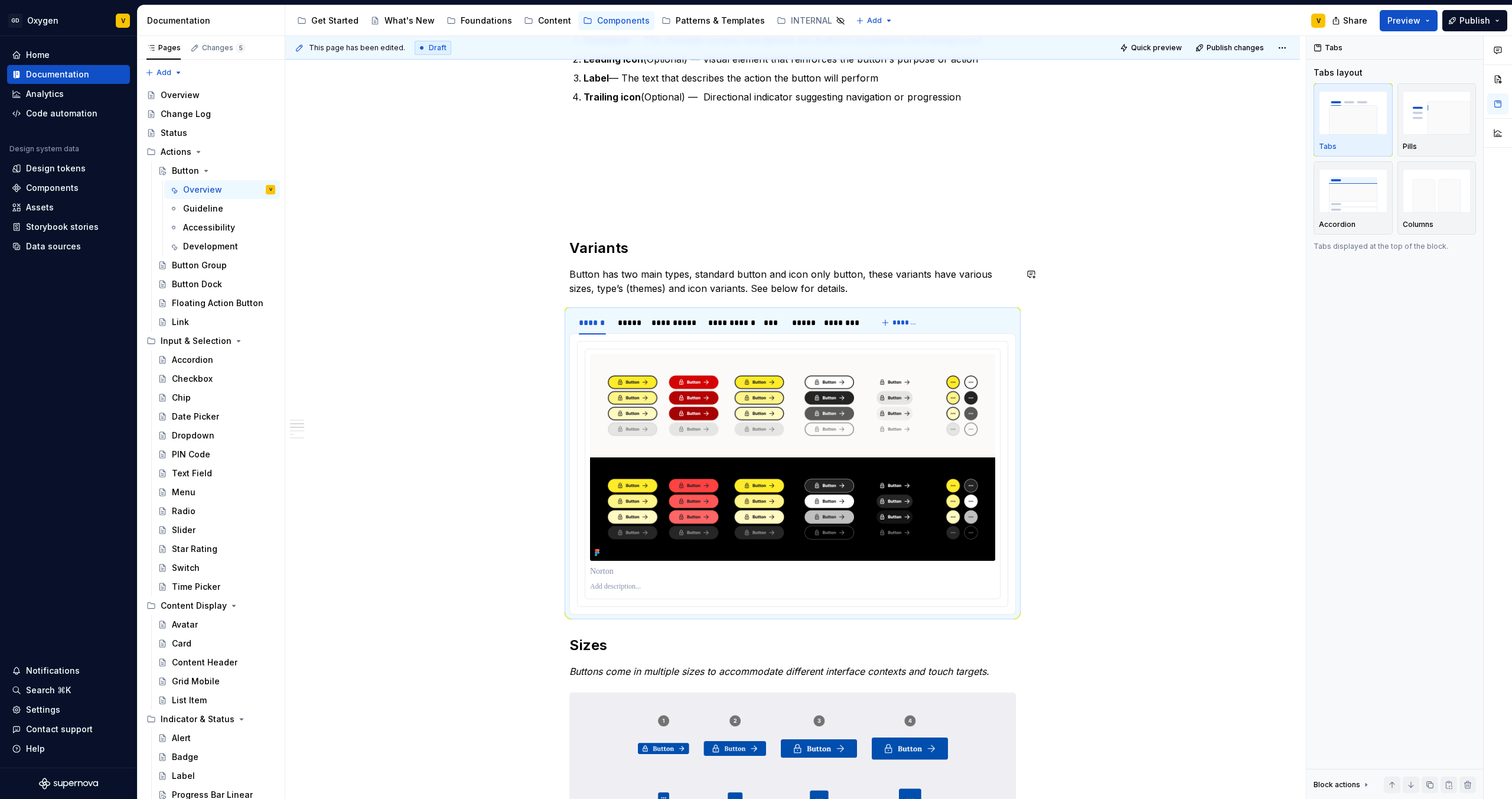
scroll to position [275, 0]
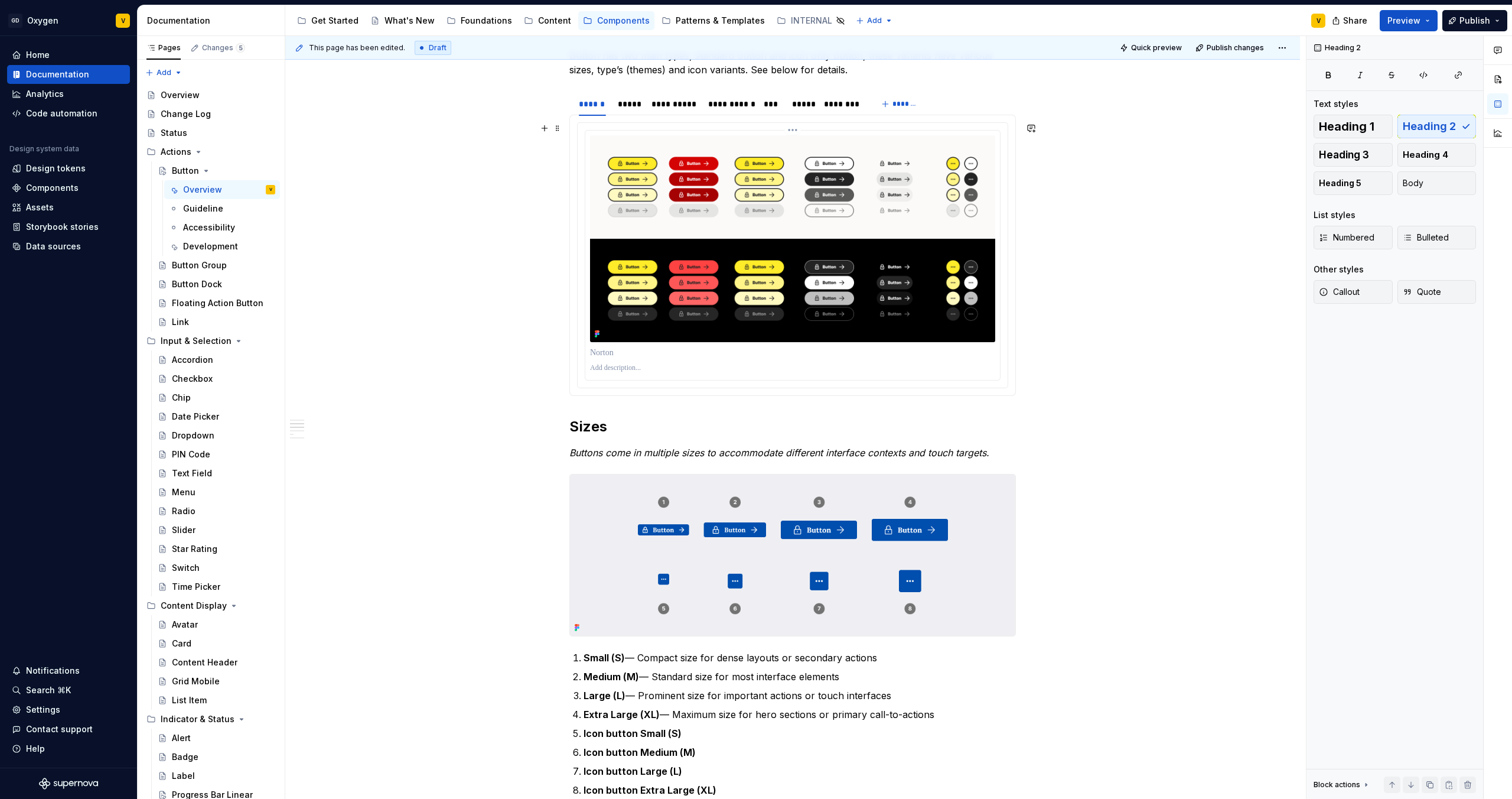
scroll to position [314, 0]
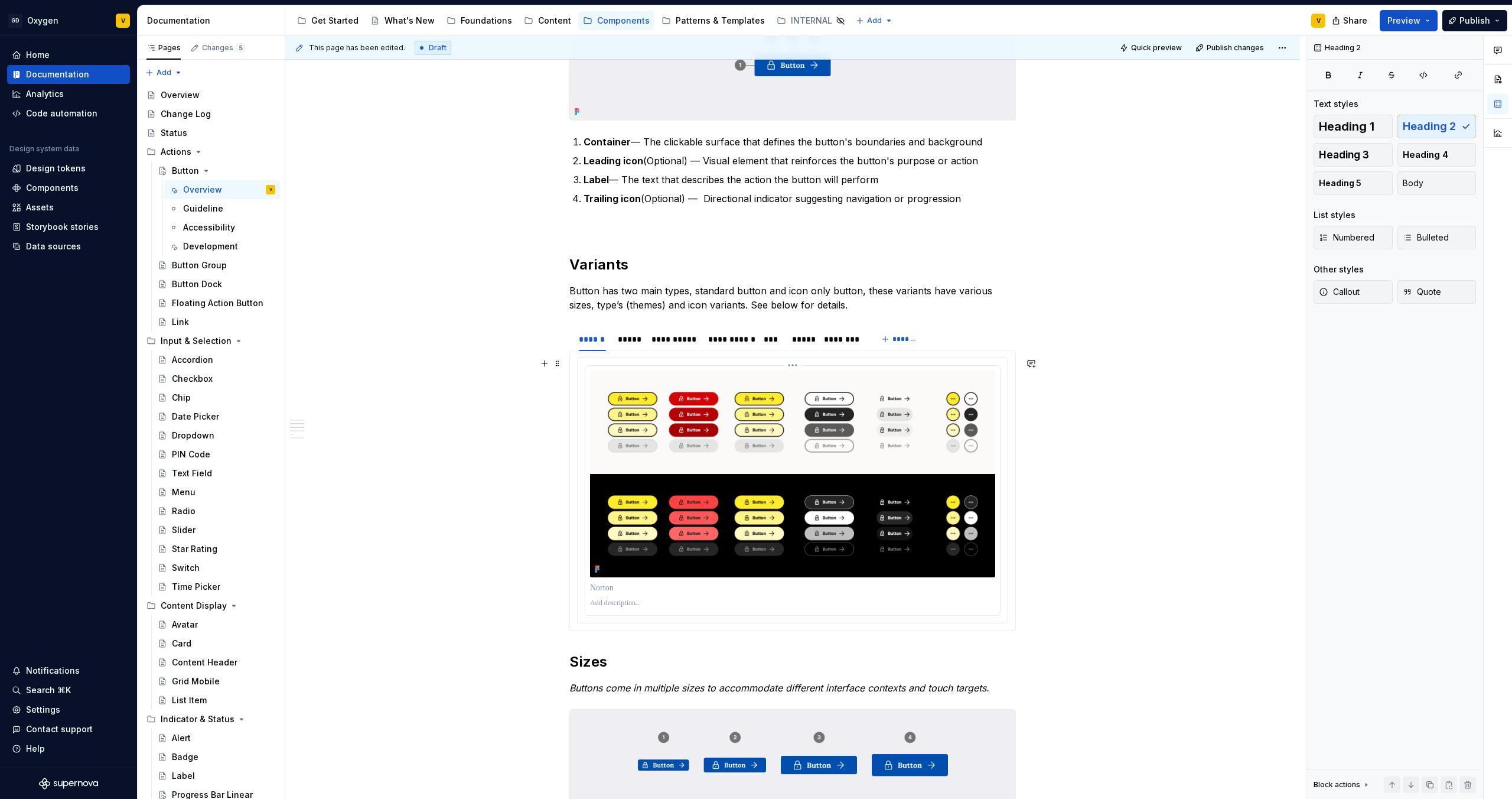
click at [687, 419] on img at bounding box center [793, 474] width 406 height 207
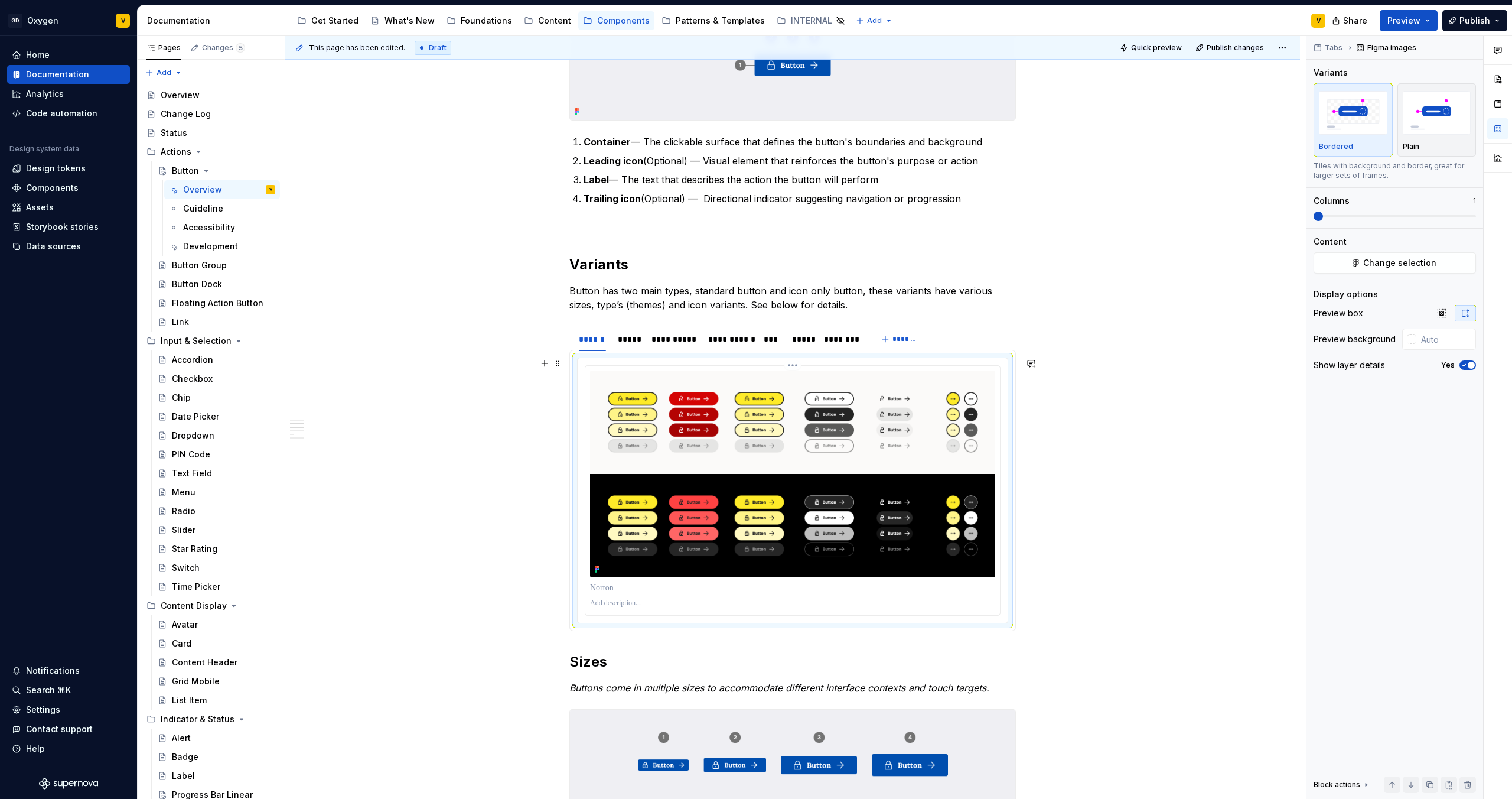
click at [848, 427] on img at bounding box center [793, 474] width 406 height 207
click at [834, 455] on img at bounding box center [793, 474] width 406 height 207
click at [1395, 260] on span "Change selection" at bounding box center [1400, 263] width 73 height 12
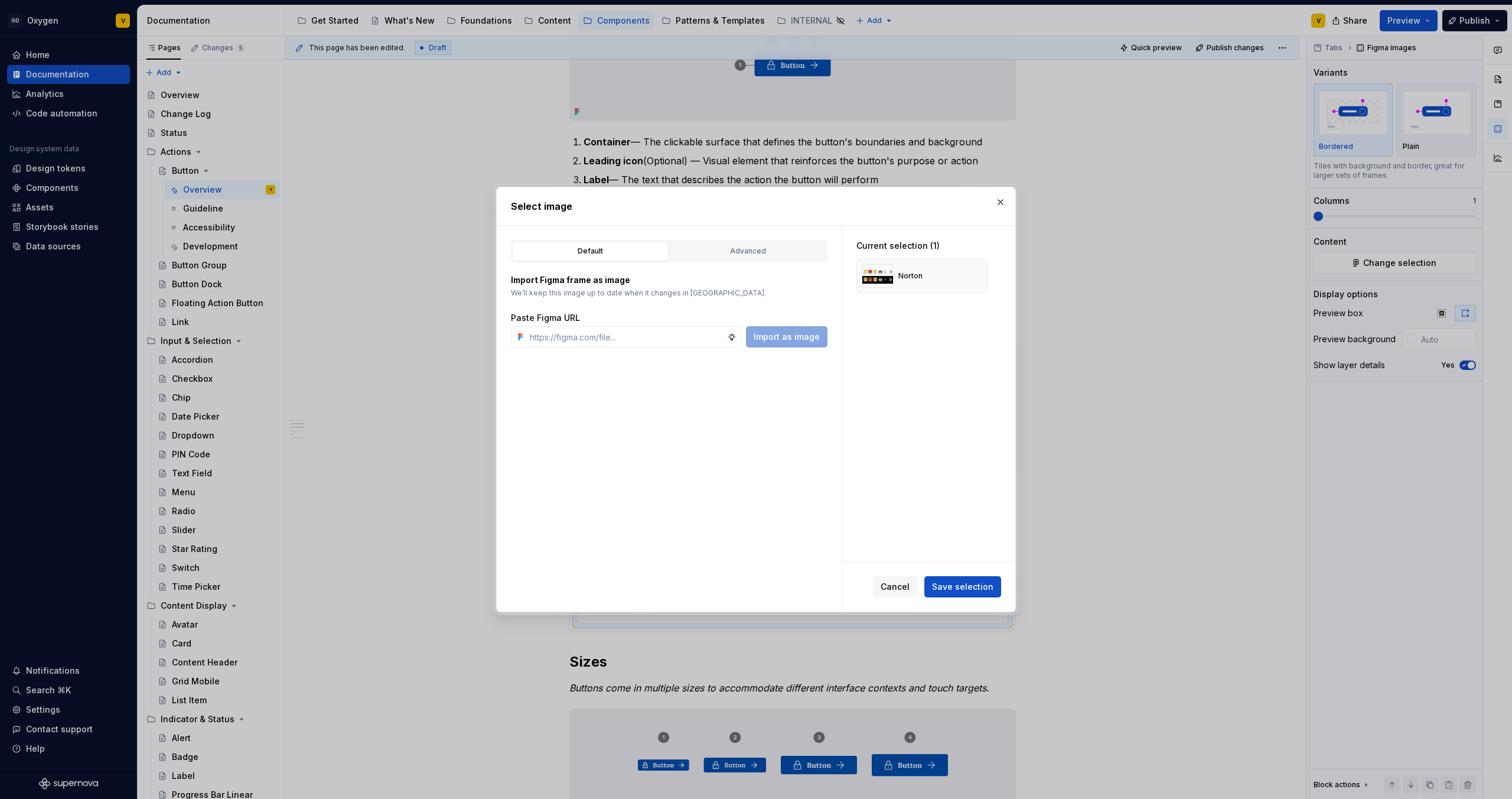
type textarea "*"
click at [930, 273] on div "Norton" at bounding box center [922, 276] width 131 height 35
click at [876, 284] on img at bounding box center [878, 276] width 32 height 23
click at [595, 340] on input "text" at bounding box center [626, 337] width 202 height 22
paste input "https://www.figma.com/design/rzxjdfGE9CHhfV7rU8czbq/ODS-%E2%B8%B1-Internal-%E2%…"
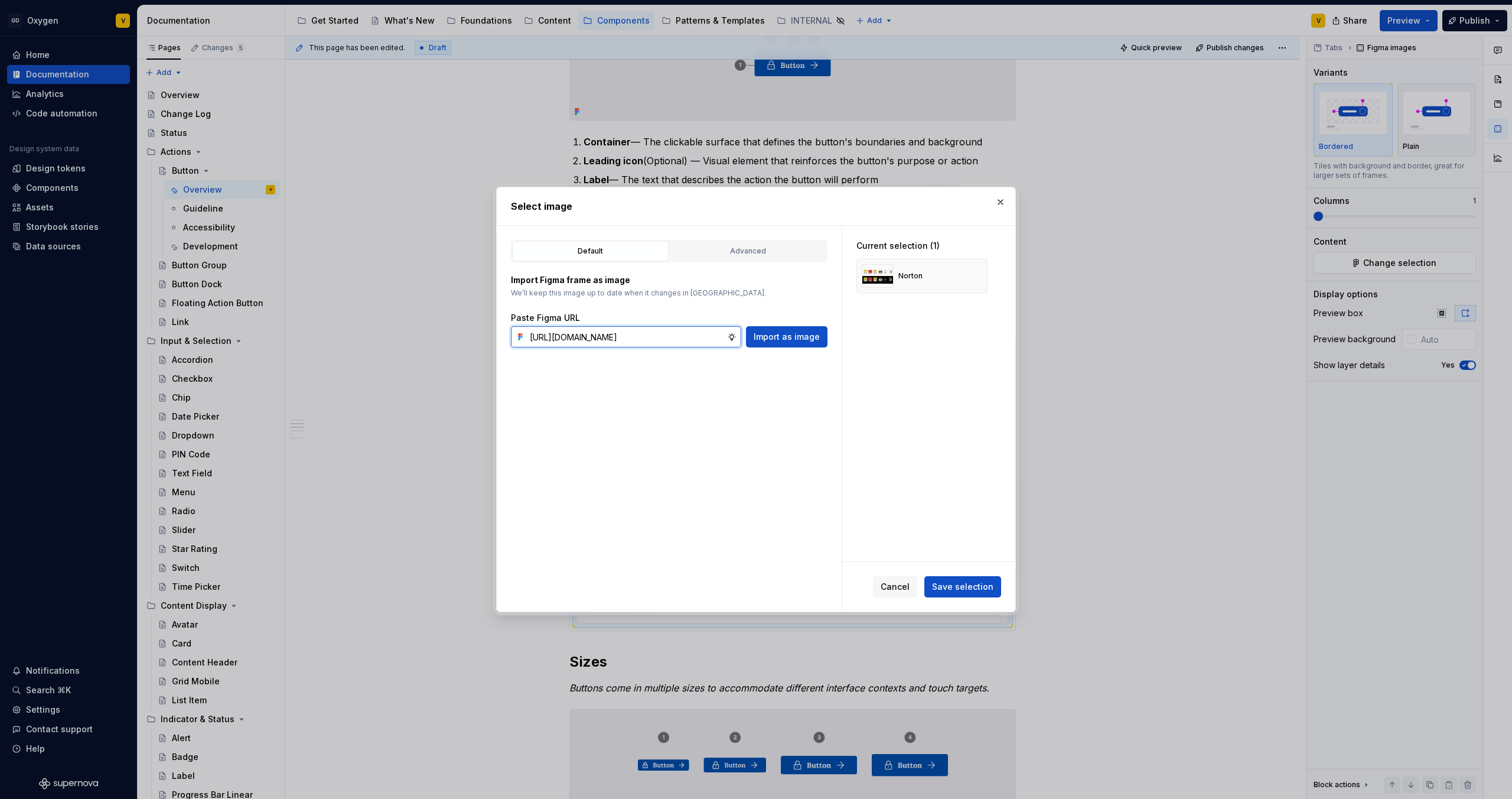
scroll to position [0, 469]
type input "https://www.figma.com/design/rzxjdfGE9CHhfV7rU8czbq/ODS-%E2%B8%B1-Internal-%E2%…"
click at [790, 337] on span "Import as image" at bounding box center [786, 337] width 66 height 12
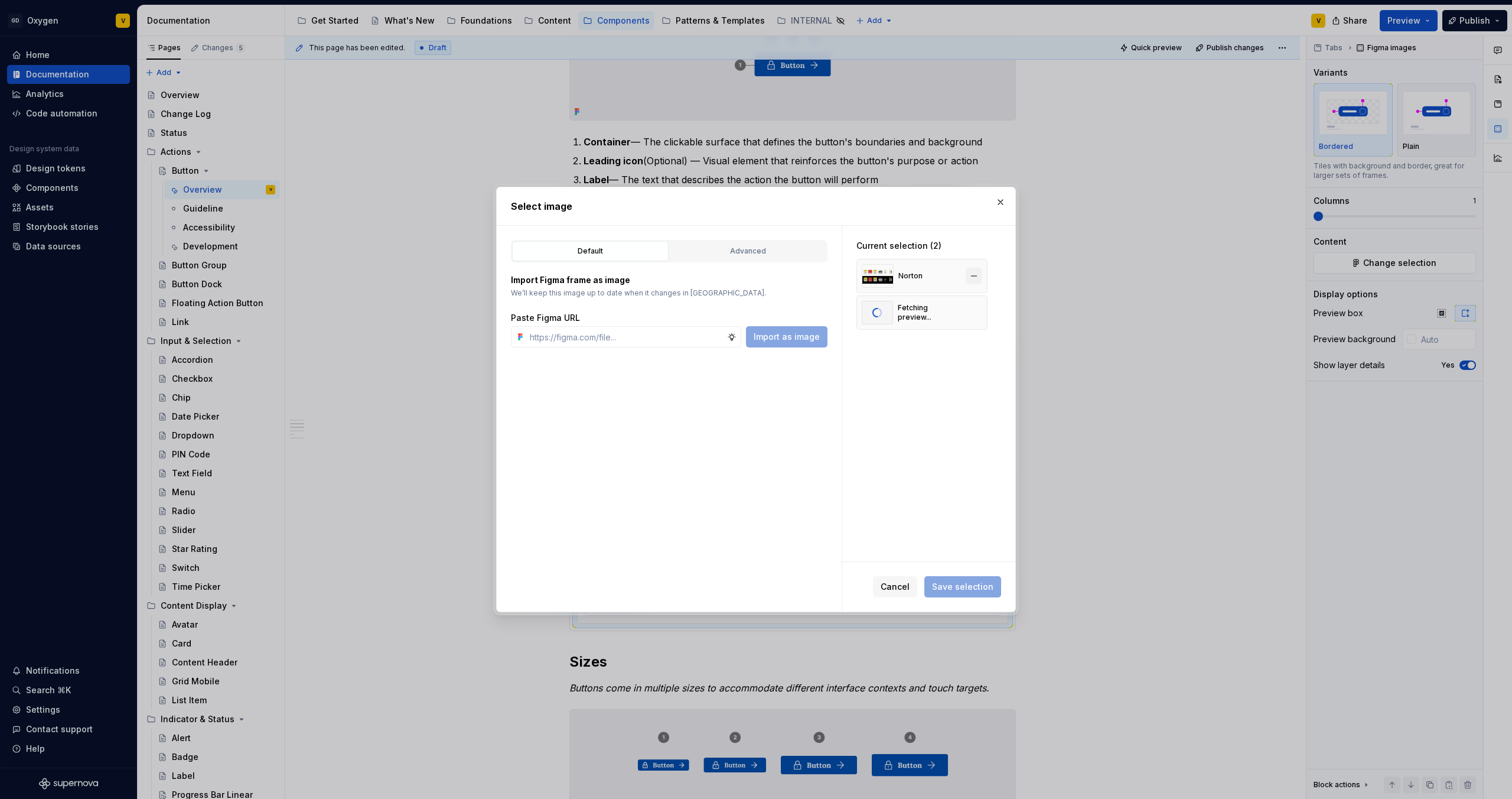
click at [976, 279] on button "button" at bounding box center [973, 275] width 16 height 16
click at [962, 584] on span "Save selection" at bounding box center [963, 587] width 61 height 12
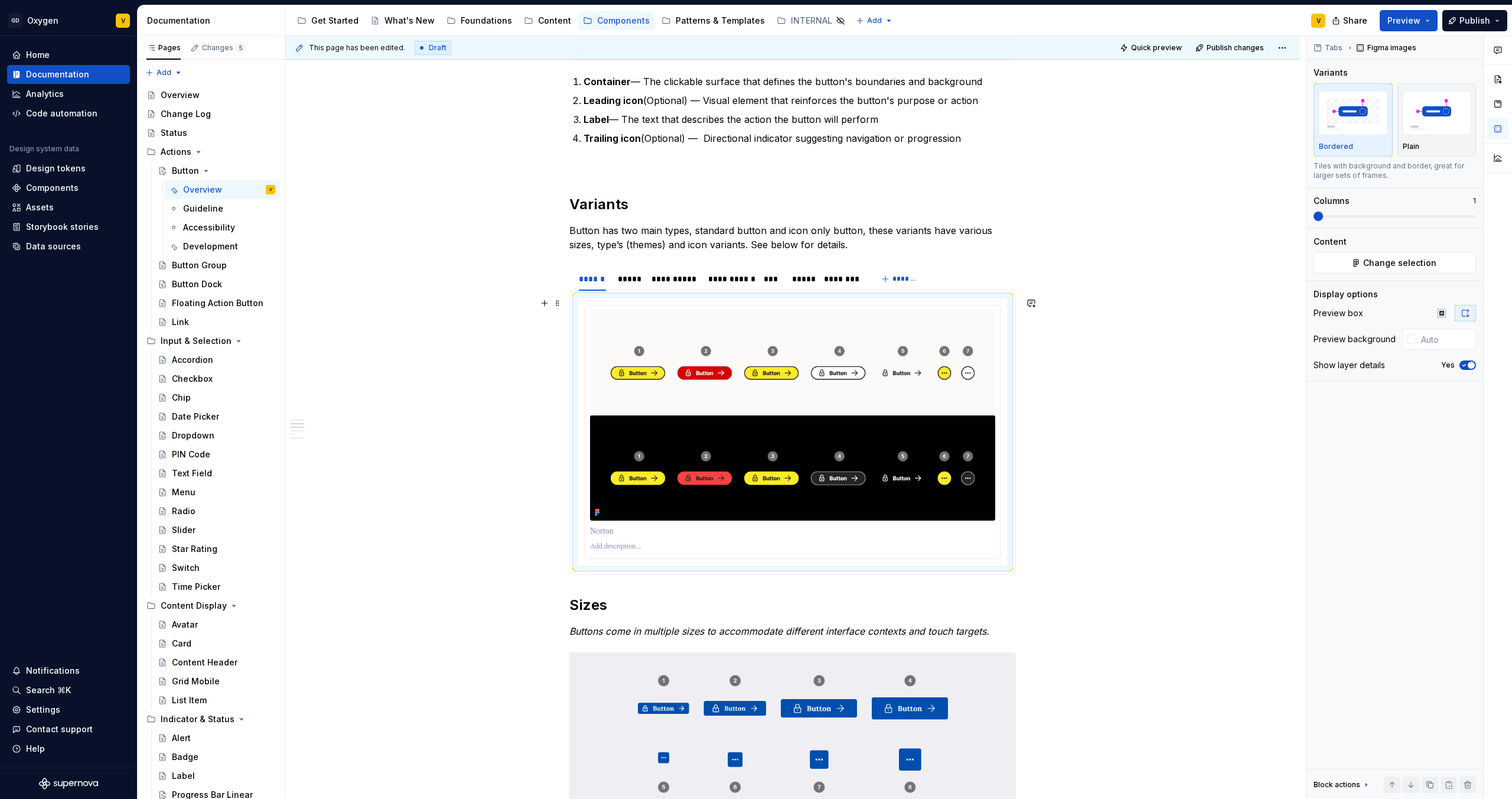
scroll to position [378, 0]
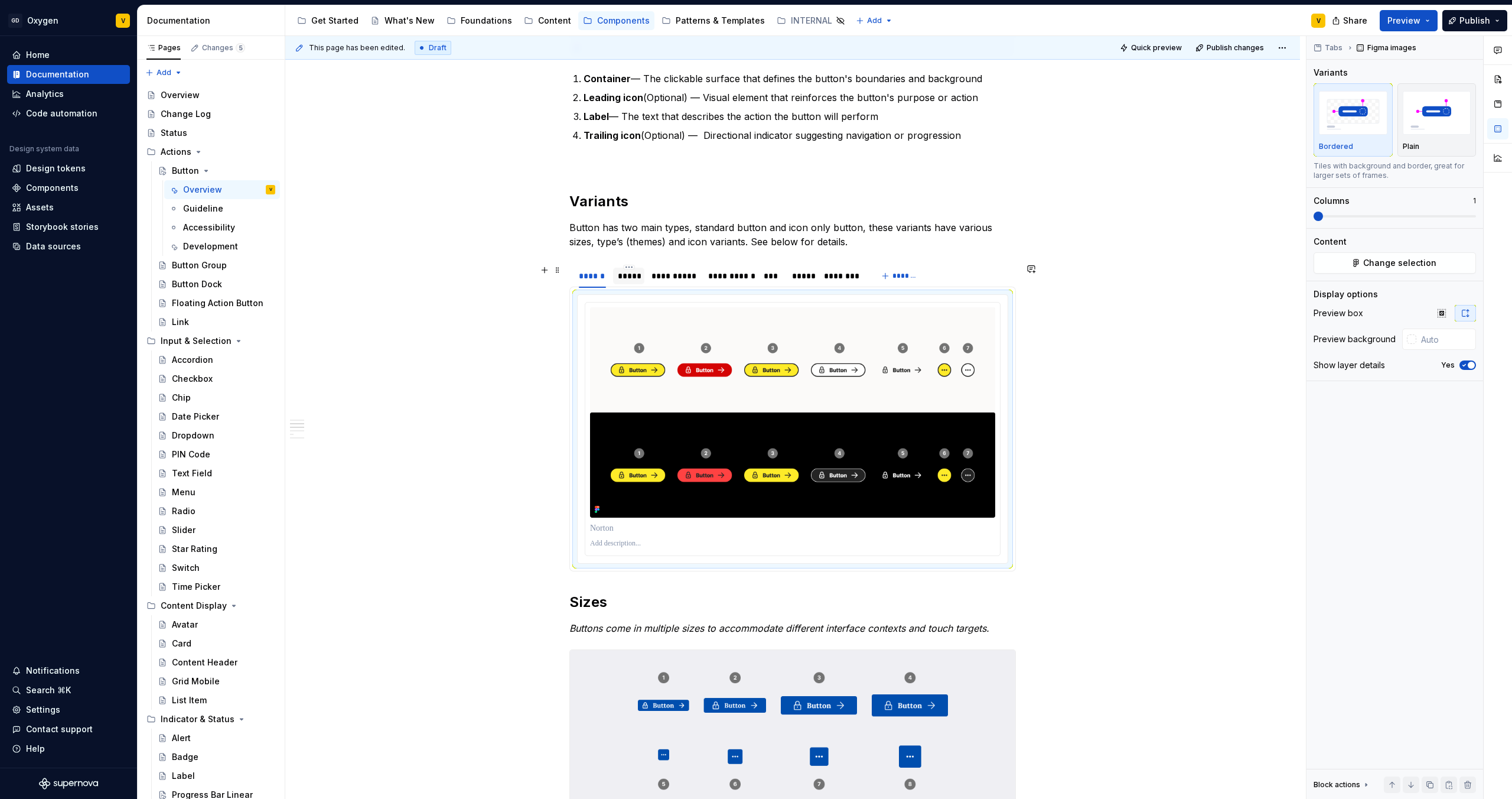
click at [629, 274] on div "*****" at bounding box center [629, 276] width 22 height 12
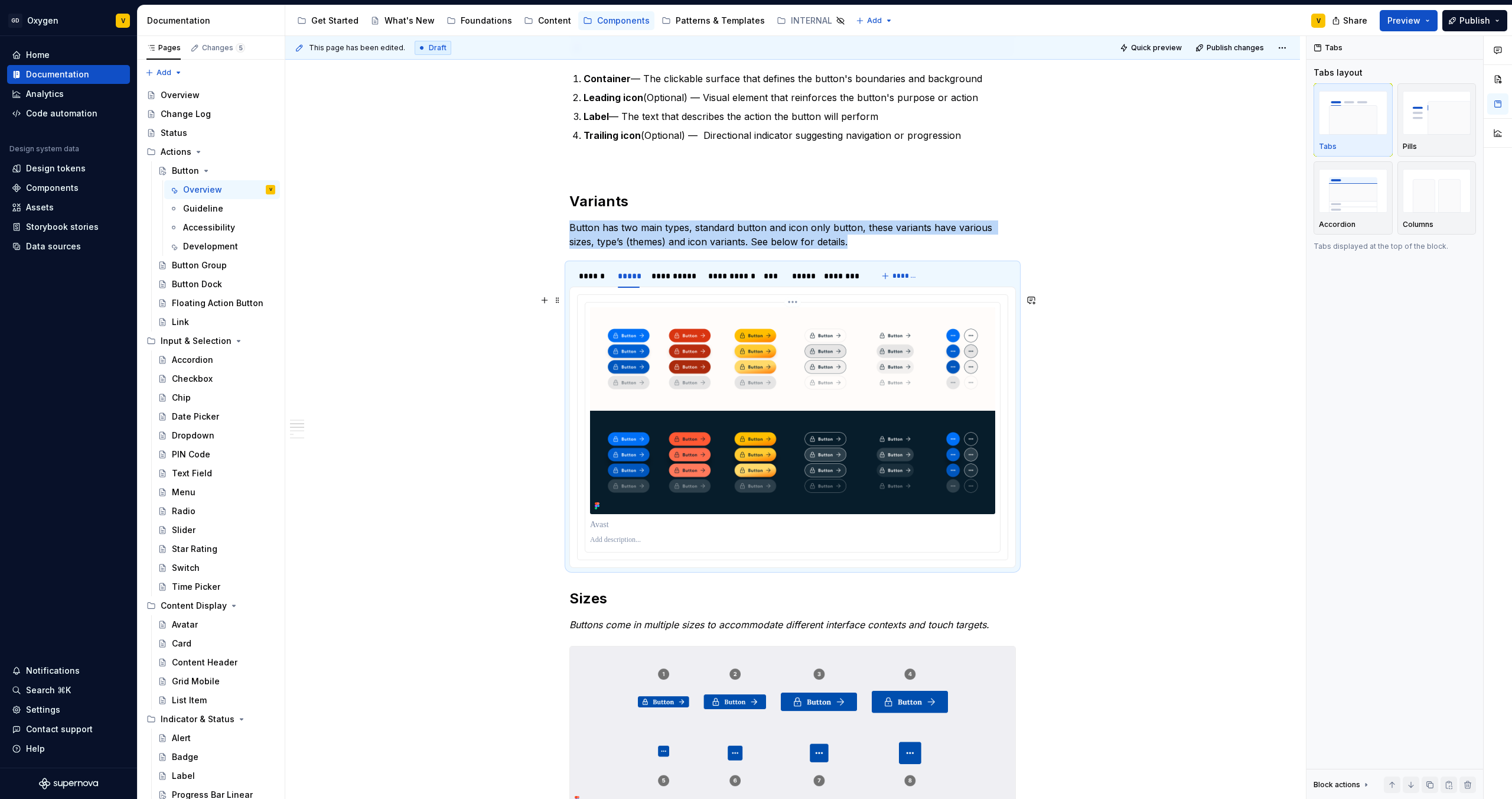
click at [800, 404] on img at bounding box center [793, 410] width 406 height 207
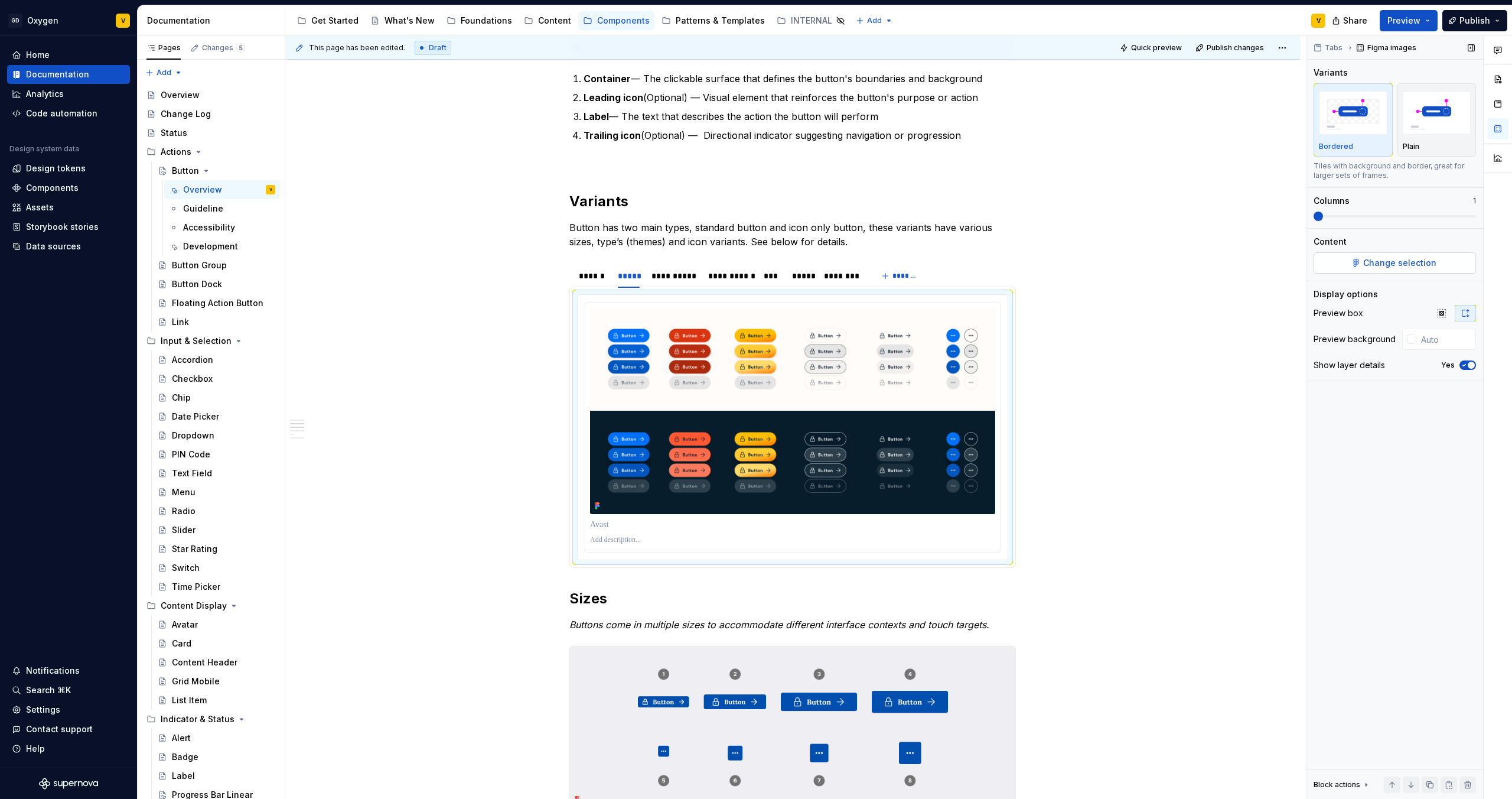
click at [1362, 265] on button "Change selection" at bounding box center [1395, 263] width 162 height 22
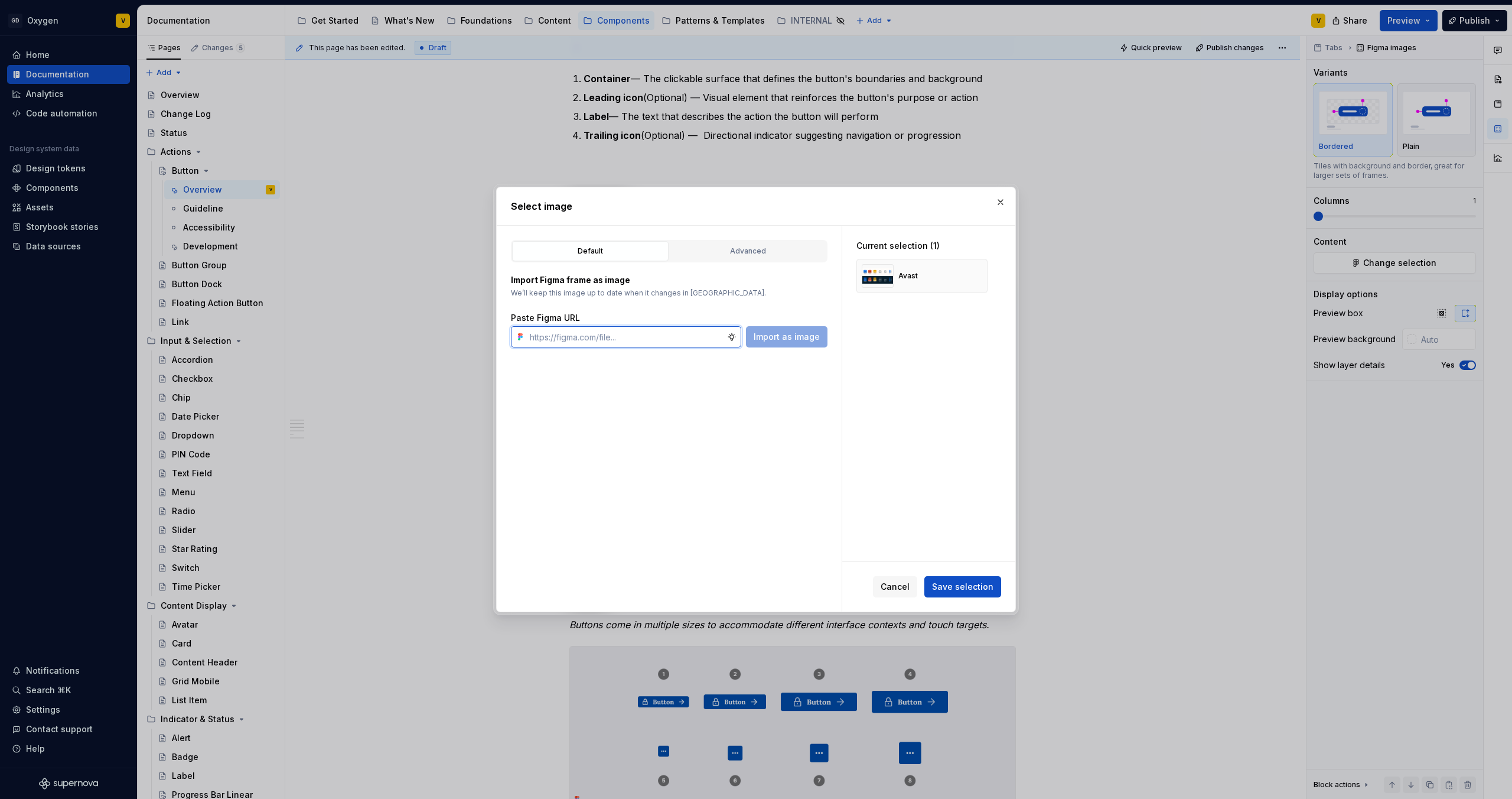
click at [619, 337] on input "text" at bounding box center [626, 337] width 202 height 22
paste input "https://www.figma.com/design/rzxjdfGE9CHhfV7rU8czbq/ODS-%E2%B8%B1-Internal-%E2%…"
type input "https://www.figma.com/design/rzxjdfGE9CHhfV7rU8czbq/ODS-%E2%B8%B1-Internal-%E2%…"
click at [784, 334] on span "Import as image" at bounding box center [786, 337] width 66 height 12
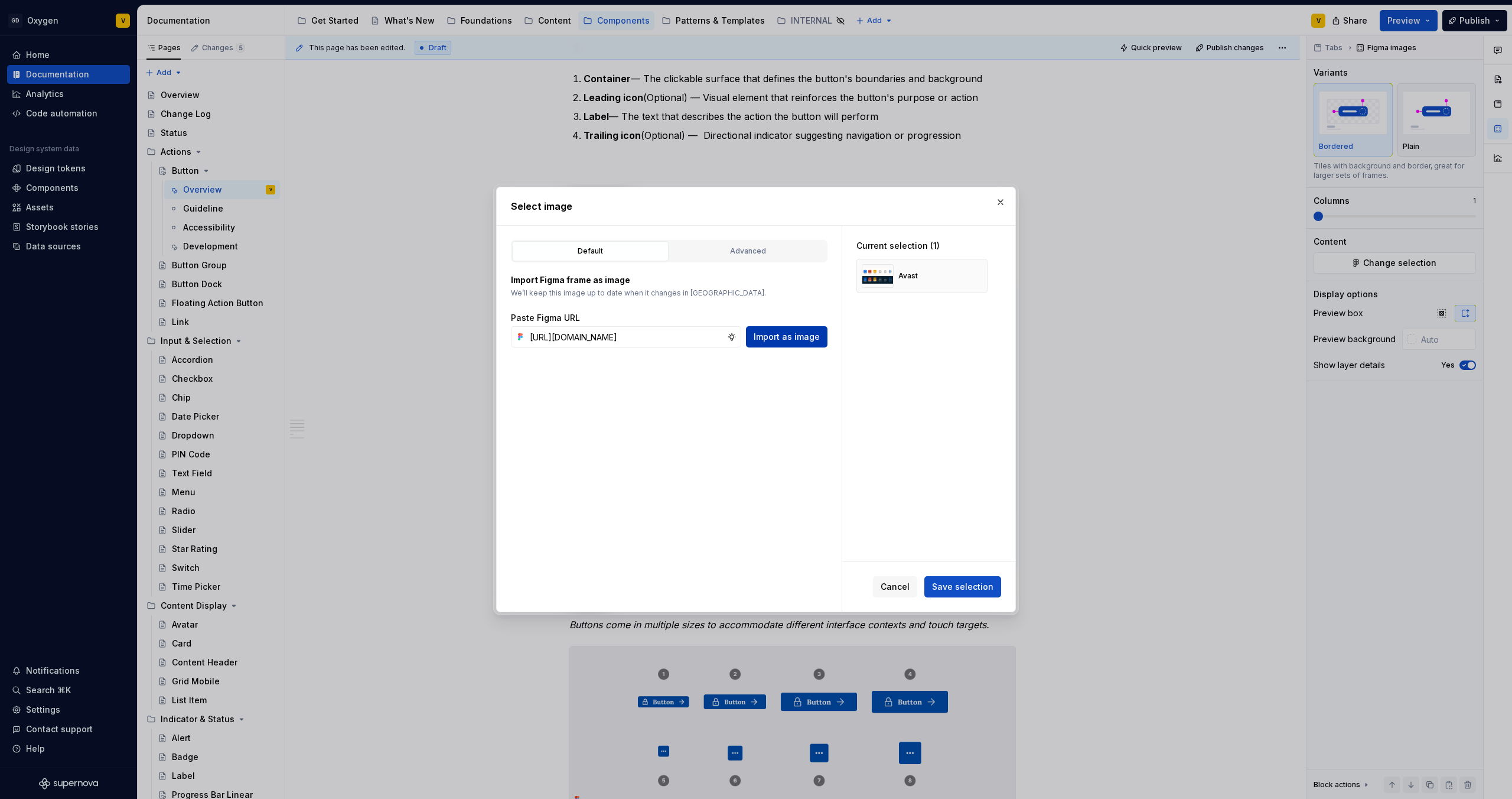
scroll to position [0, 0]
type textarea "*"
click at [972, 277] on button "button" at bounding box center [973, 275] width 16 height 16
click at [979, 588] on span "Save selection" at bounding box center [963, 587] width 61 height 12
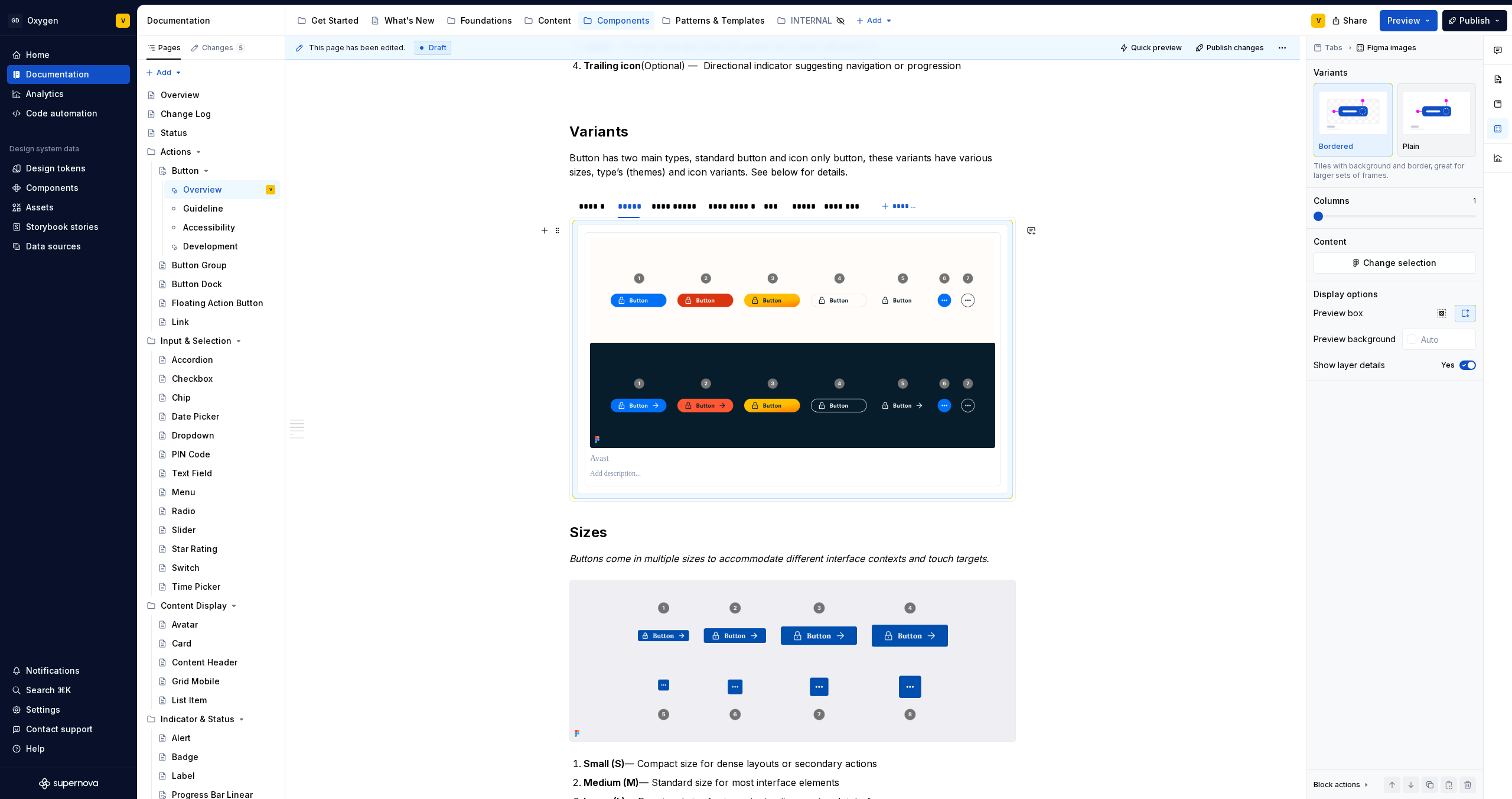
scroll to position [501, 0]
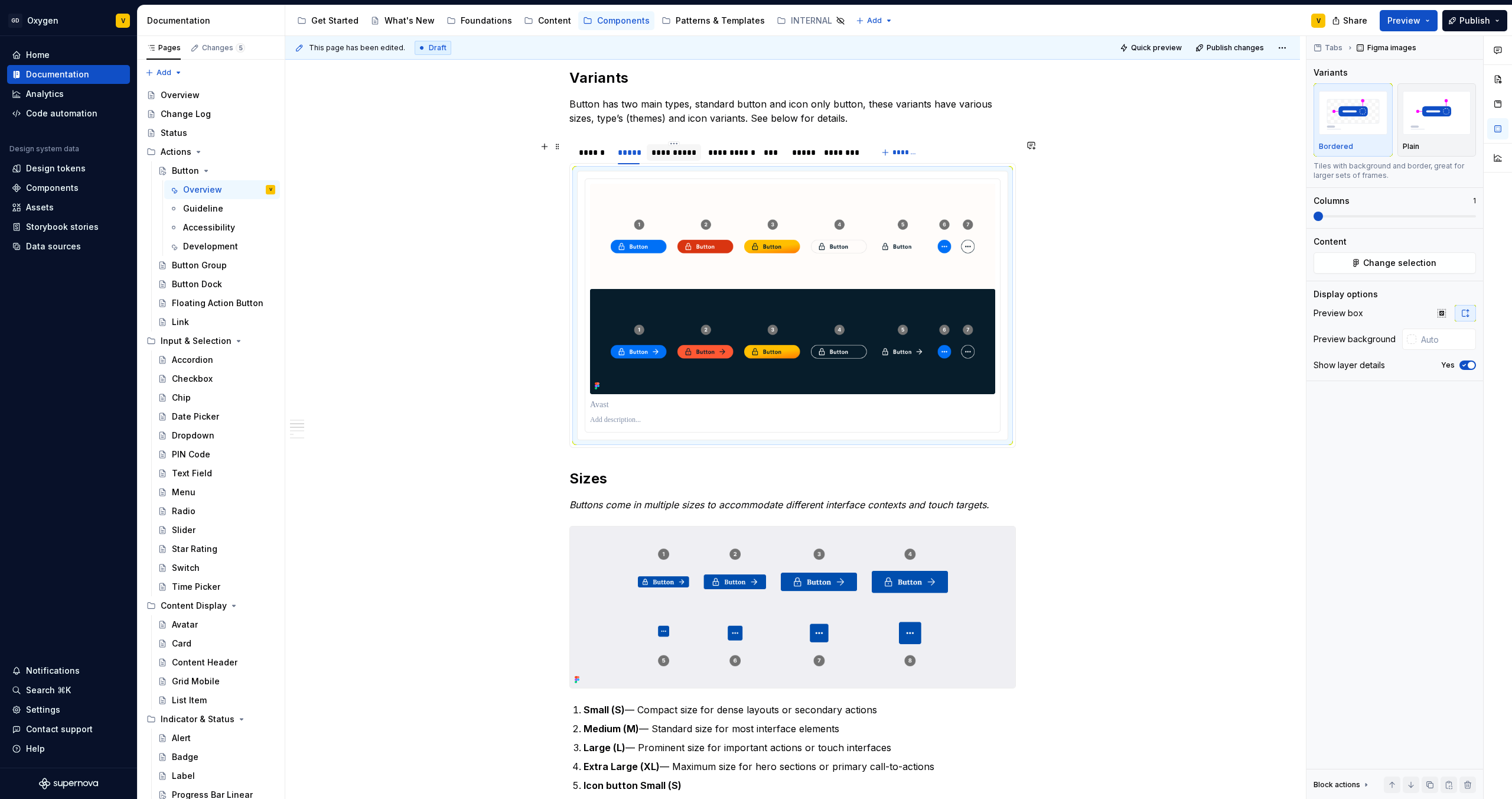
click at [681, 151] on div "**********" at bounding box center [674, 153] width 45 height 12
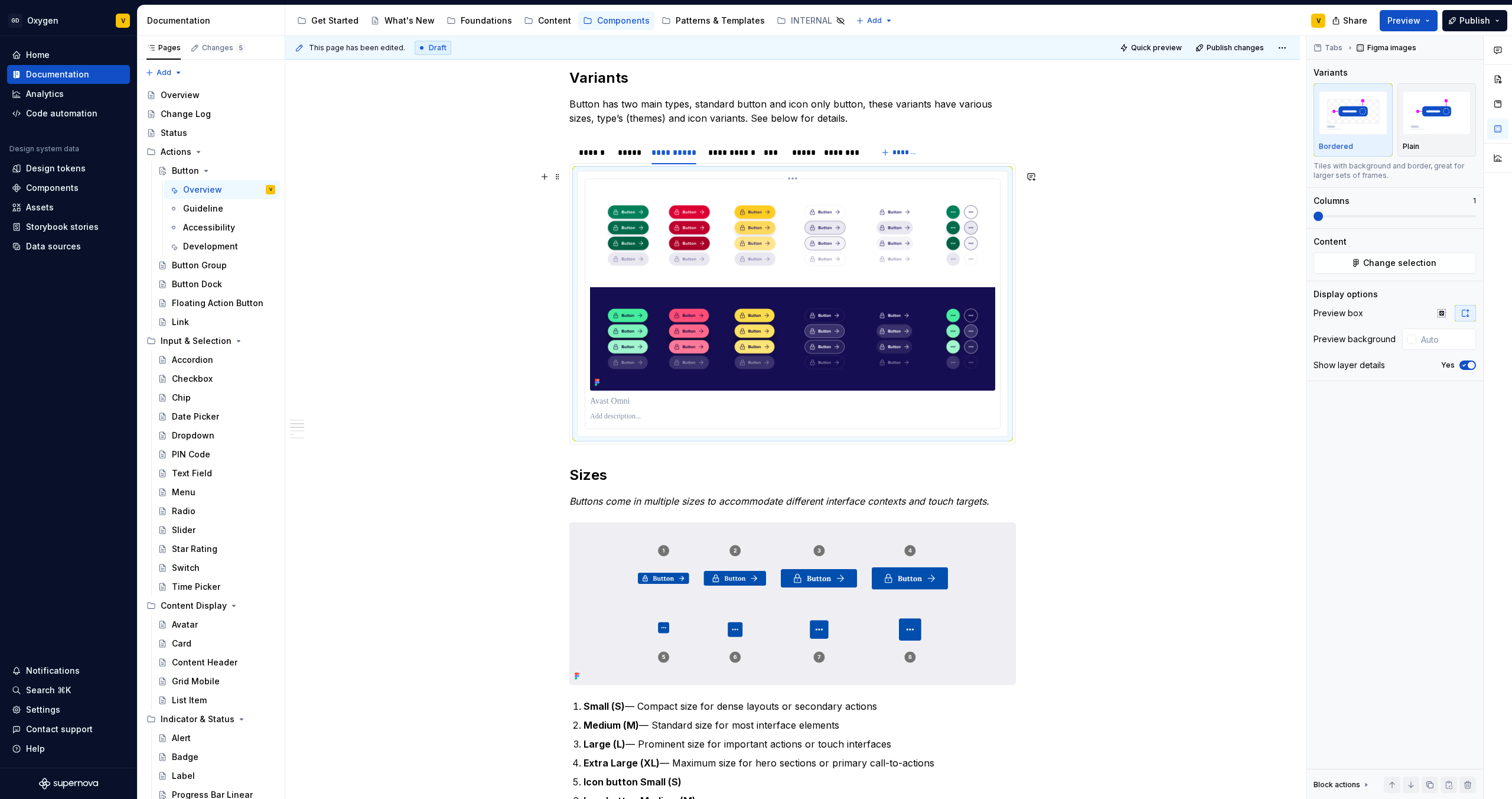
click at [728, 286] on img at bounding box center [793, 287] width 406 height 207
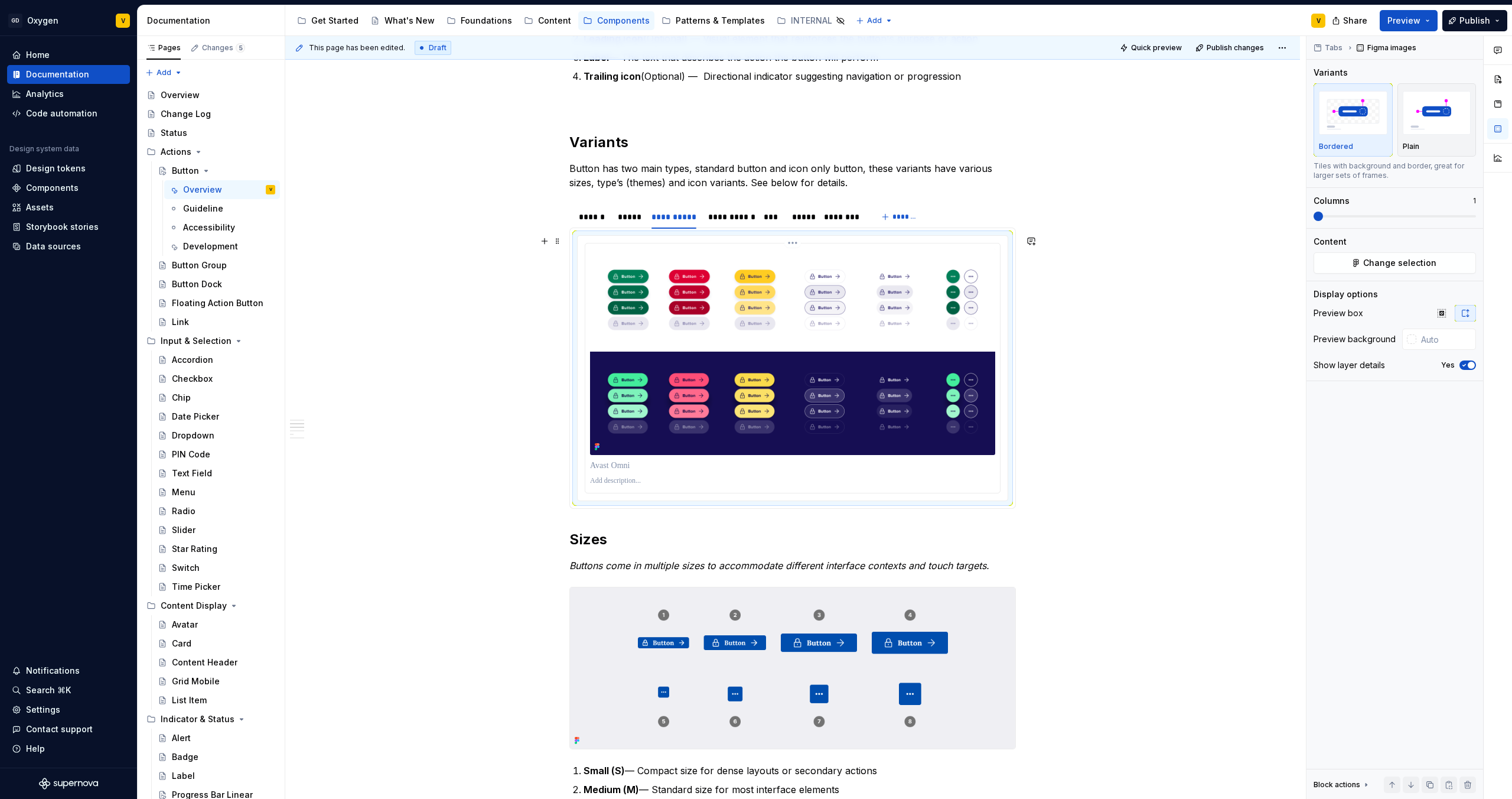
scroll to position [423, 0]
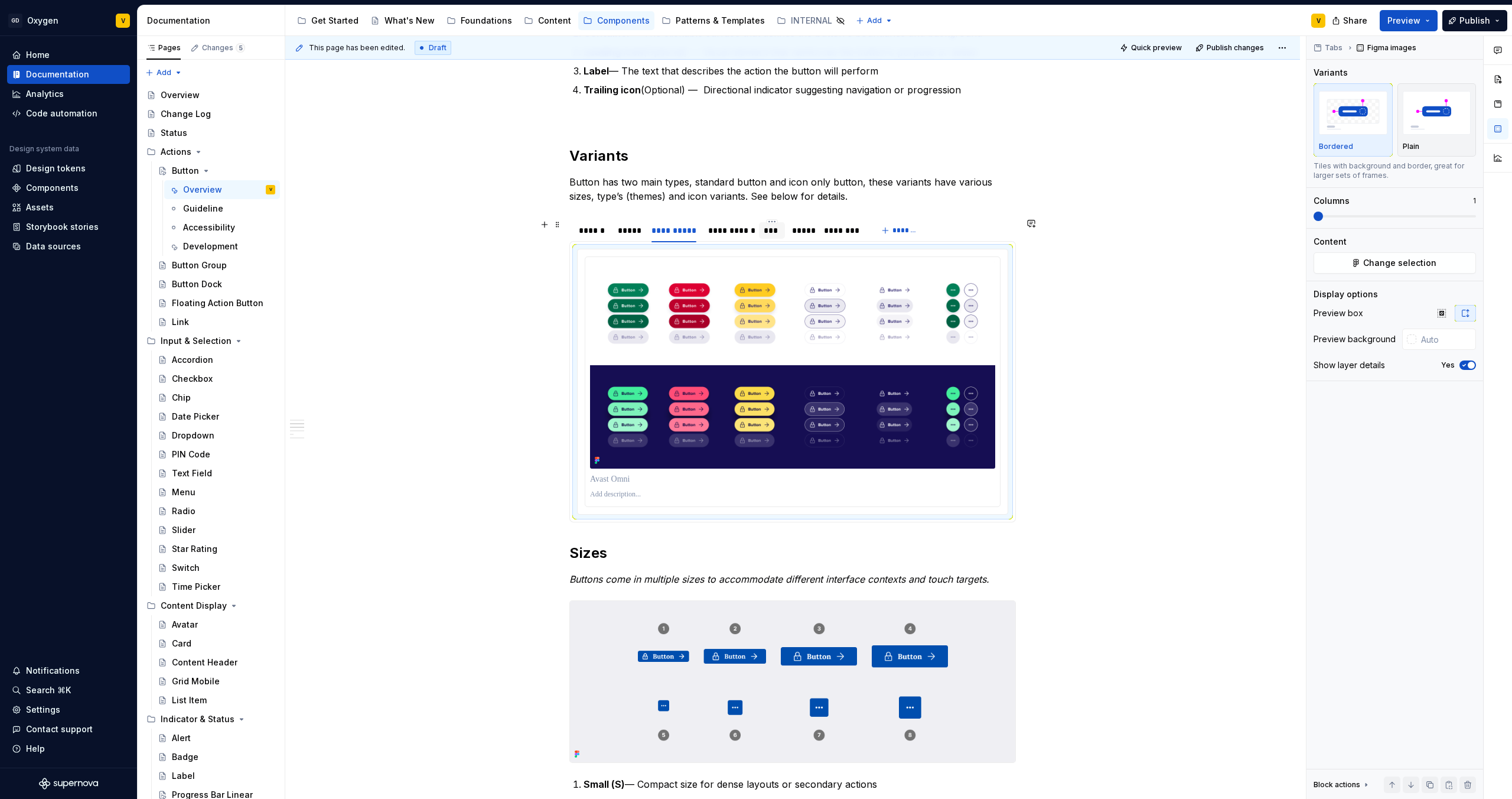
click at [775, 232] on div "***" at bounding box center [772, 230] width 17 height 12
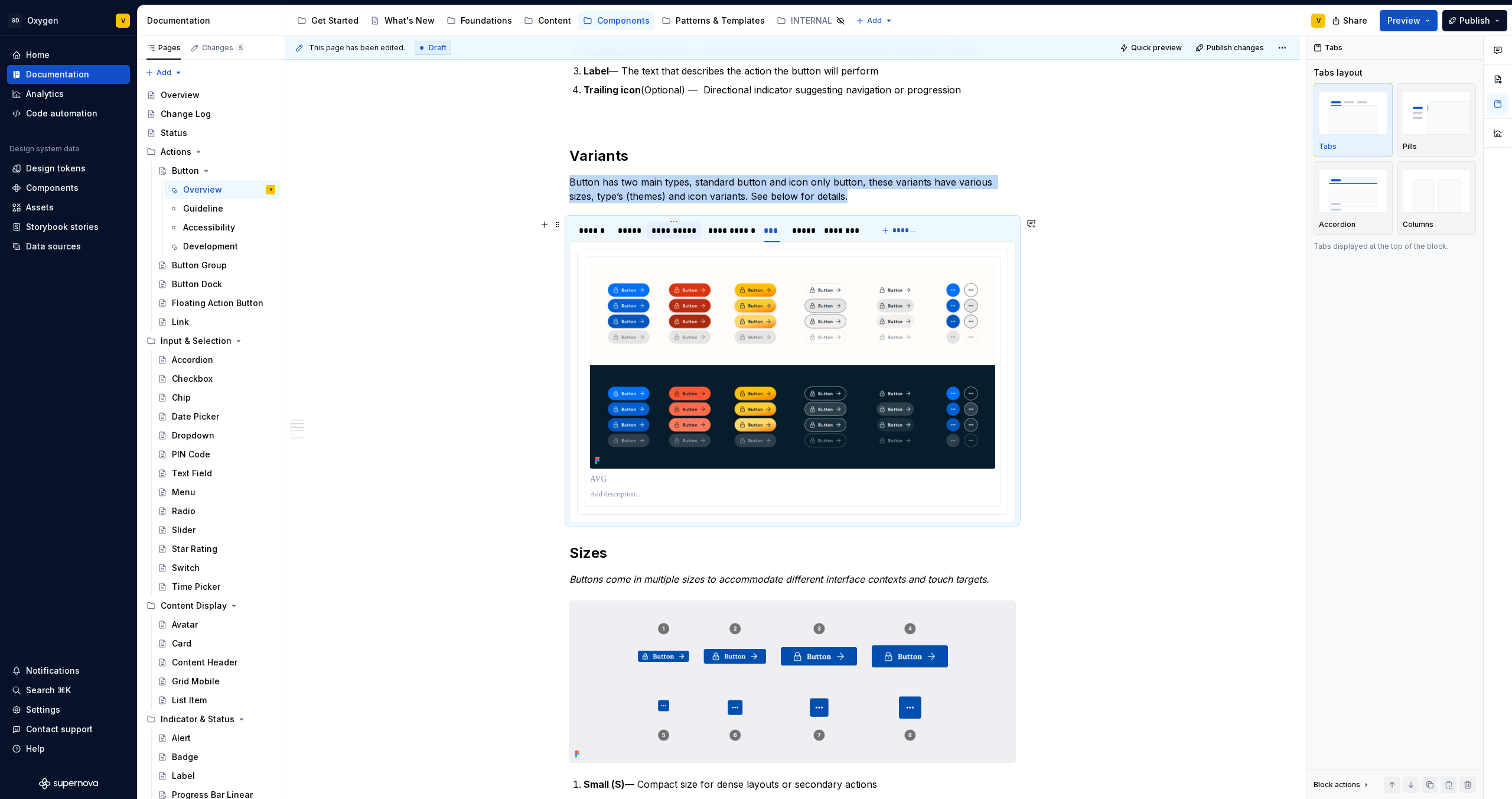
click at [670, 230] on div "**********" at bounding box center [674, 230] width 45 height 12
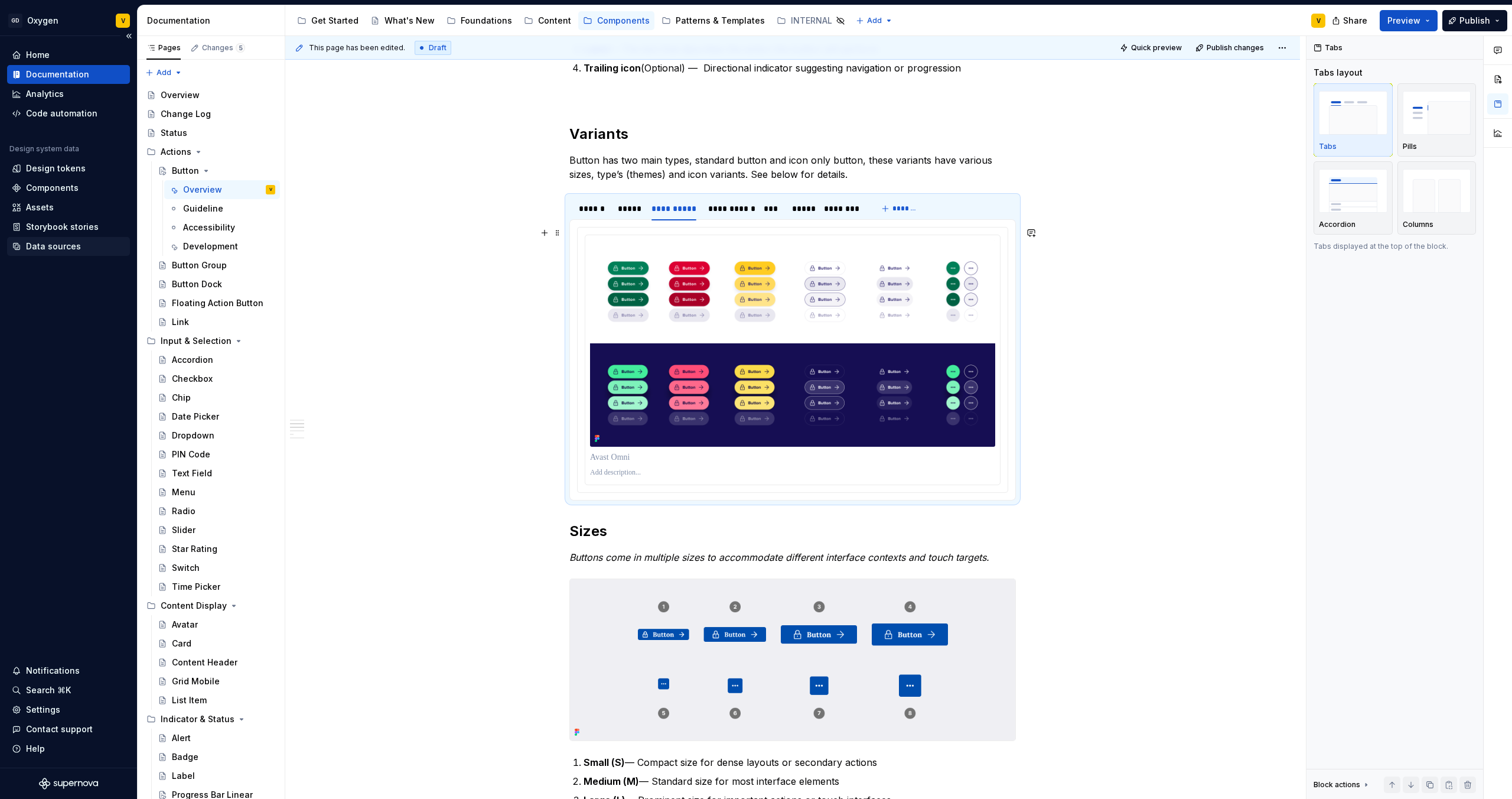
scroll to position [438, 0]
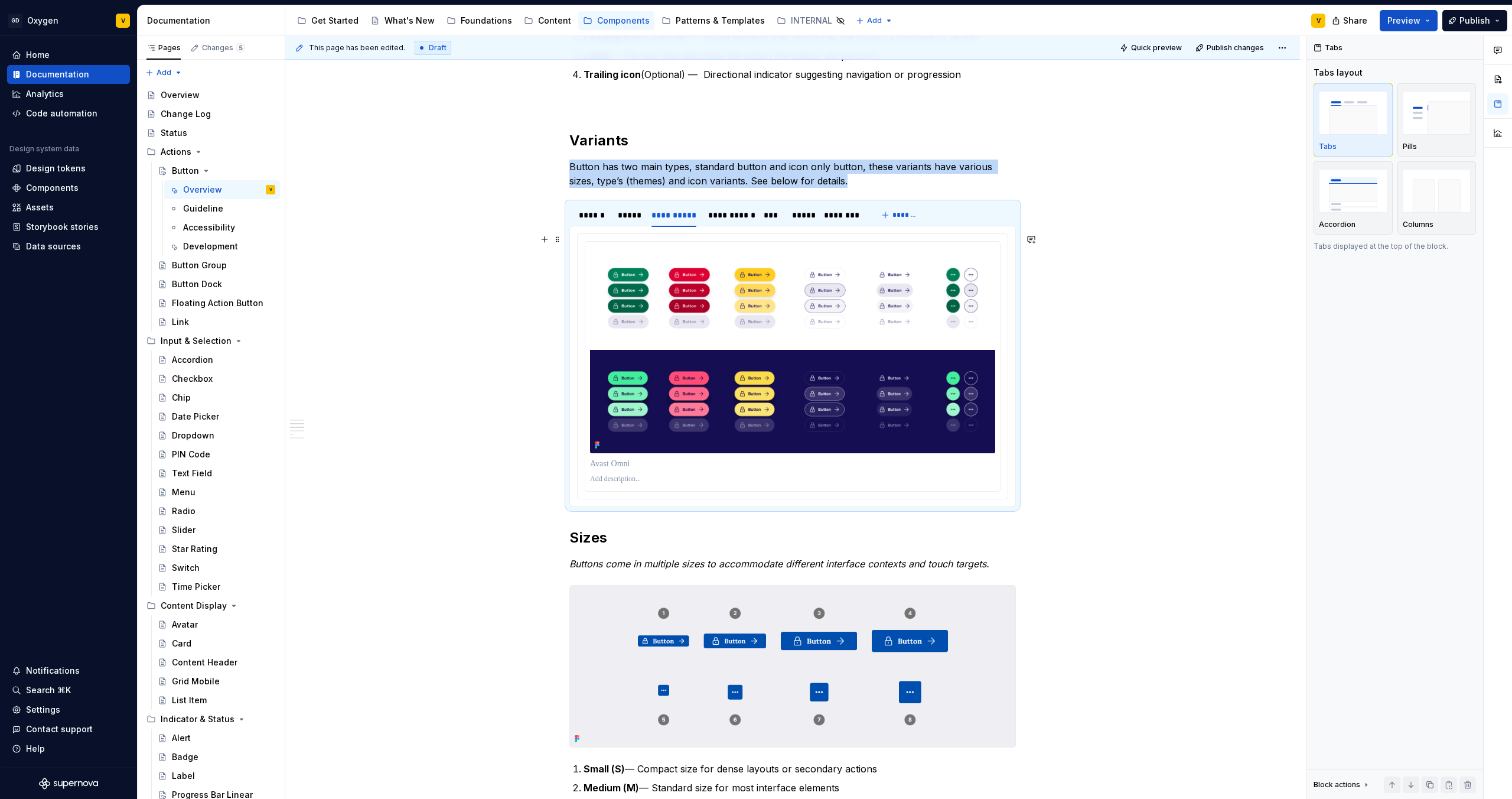
click at [726, 331] on img at bounding box center [793, 350] width 406 height 207
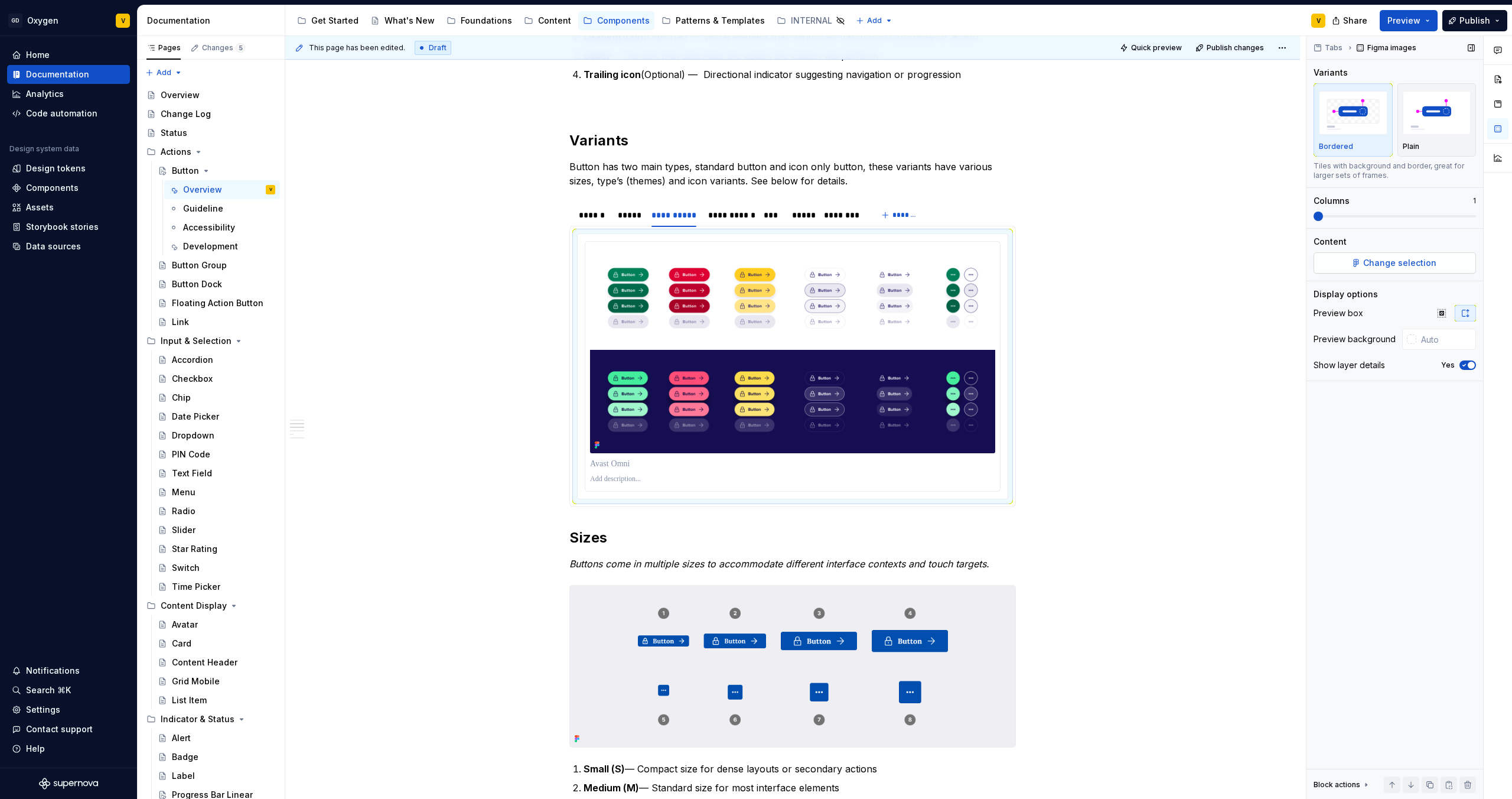
click at [1373, 269] on button "Change selection" at bounding box center [1395, 263] width 162 height 22
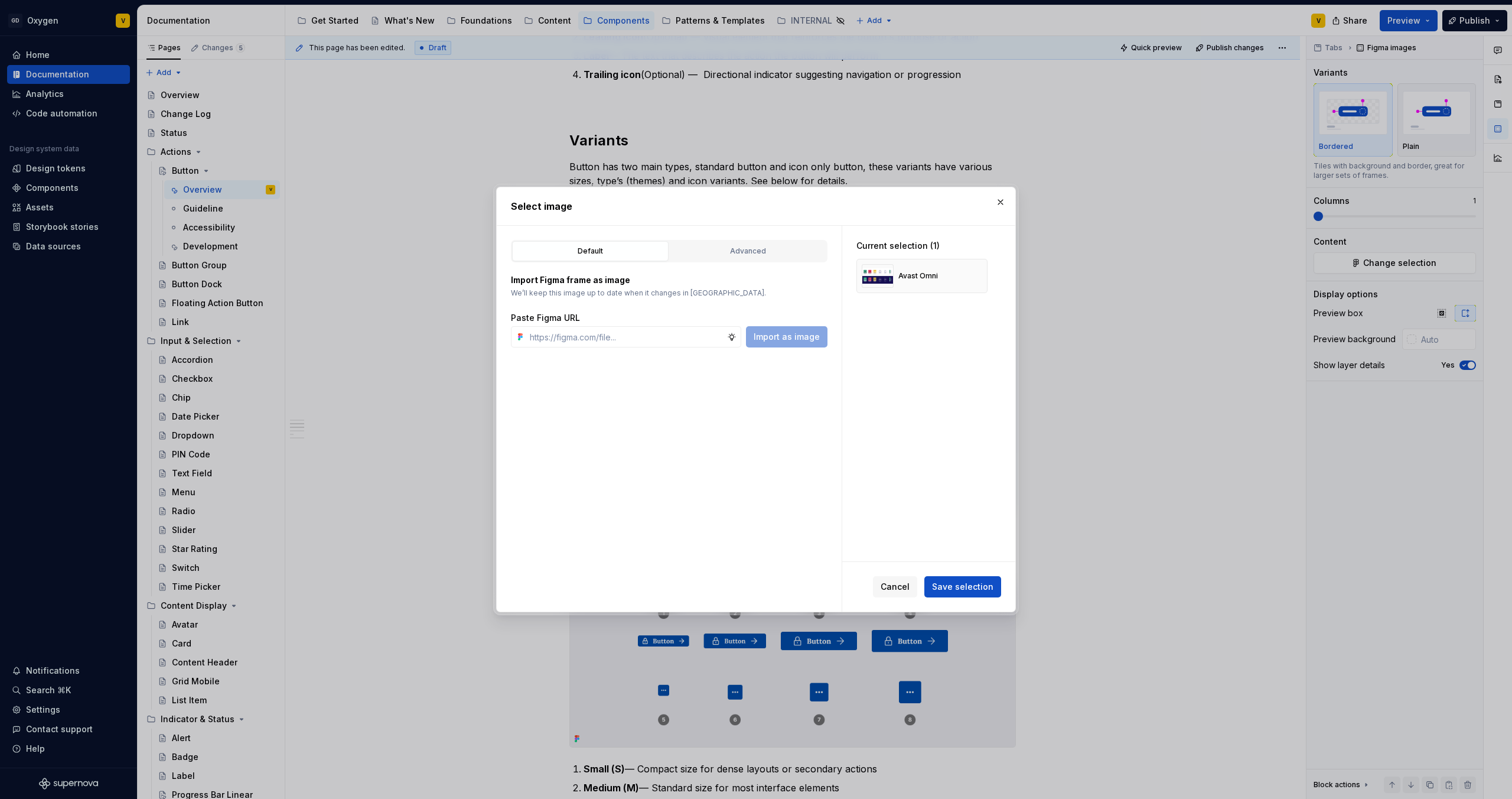
type textarea "*"
click at [587, 324] on div "Paste Figma URL" at bounding box center [670, 318] width 317 height 12
click at [593, 330] on input "text" at bounding box center [626, 337] width 202 height 22
paste input "https://www.figma.com/design/rzxjdfGE9CHhfV7rU8czbq/ODS-%E2%B8%B1-Internal-%E2%…"
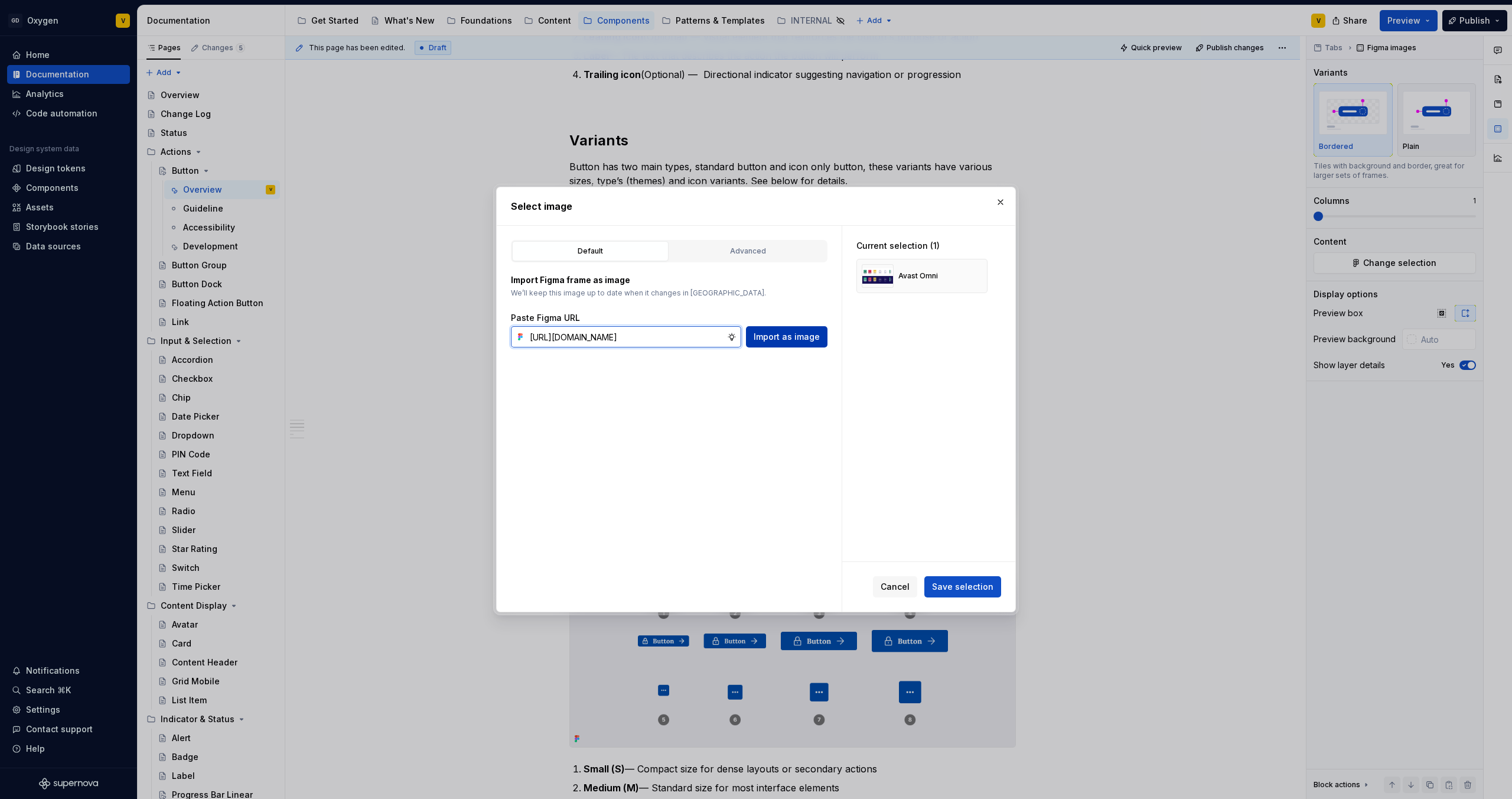
type input "https://www.figma.com/design/rzxjdfGE9CHhfV7rU8czbq/ODS-%E2%B8%B1-Internal-%E2%…"
click at [782, 341] on span "Import as image" at bounding box center [786, 337] width 66 height 12
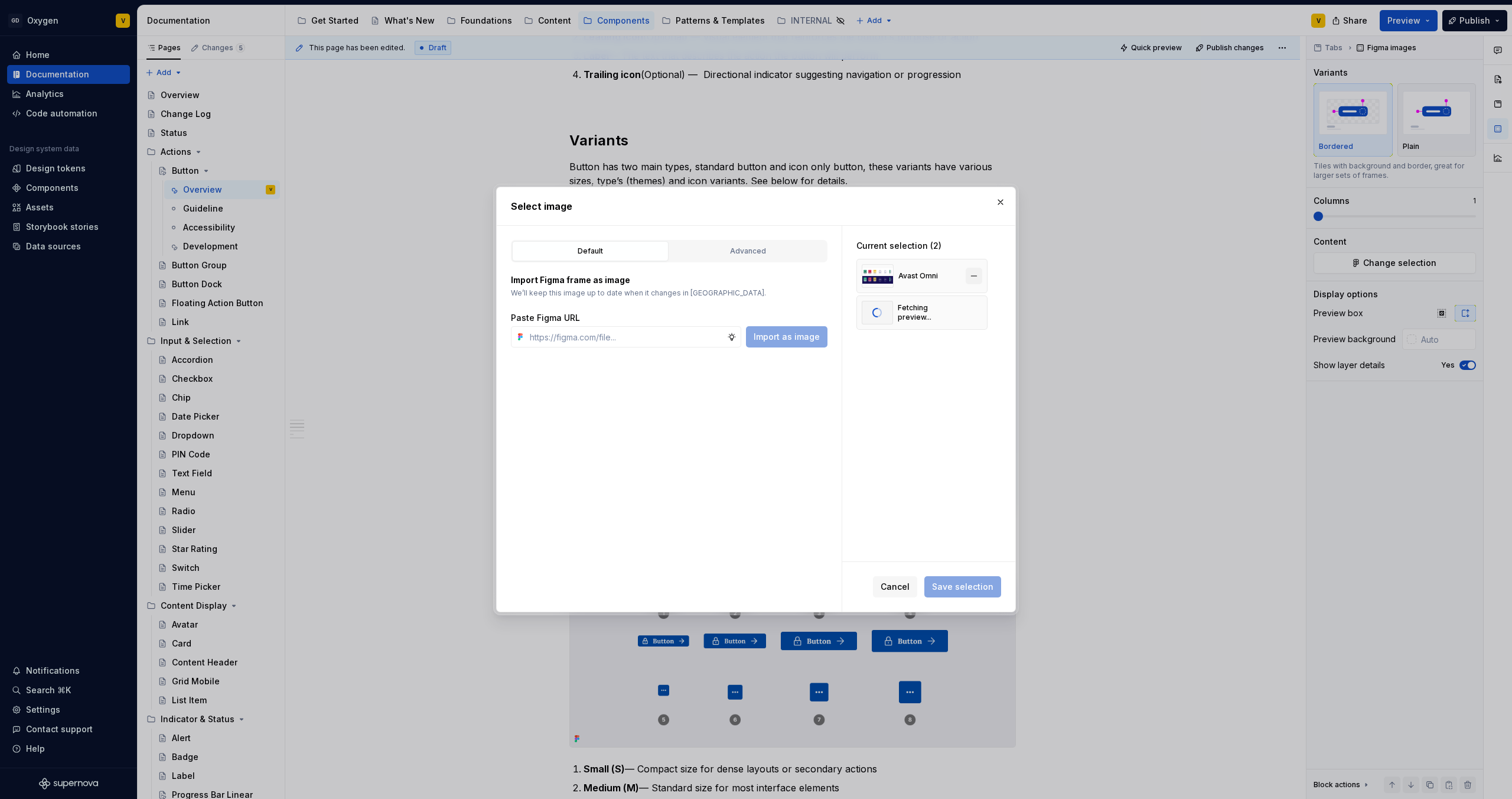
click at [973, 273] on button "button" at bounding box center [973, 275] width 16 height 16
click at [968, 584] on span "Save selection" at bounding box center [963, 587] width 61 height 12
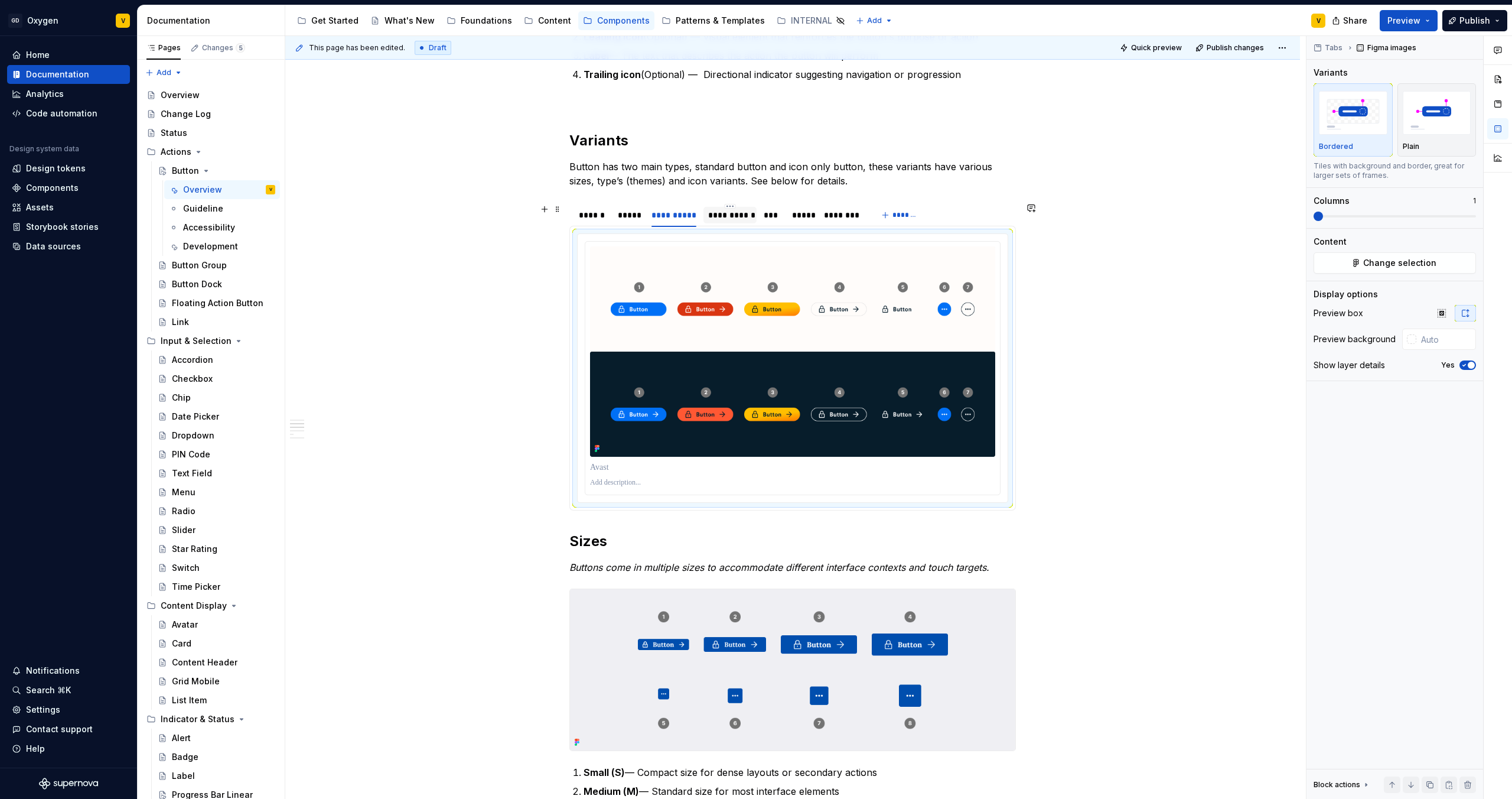
click at [726, 212] on div "**********" at bounding box center [730, 215] width 43 height 12
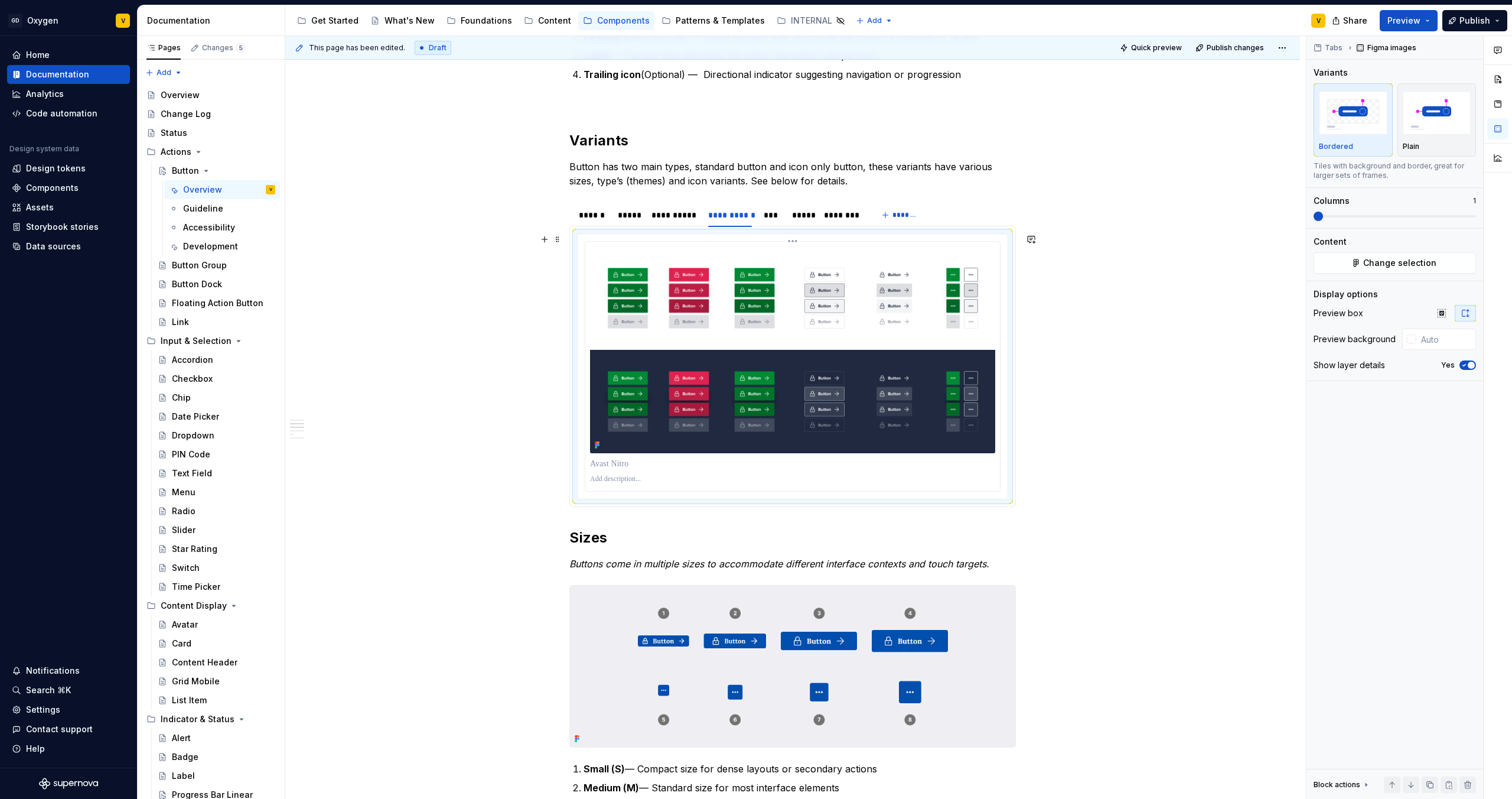
click at [702, 308] on img at bounding box center [793, 350] width 406 height 207
click at [1426, 267] on span "Change selection" at bounding box center [1400, 263] width 73 height 12
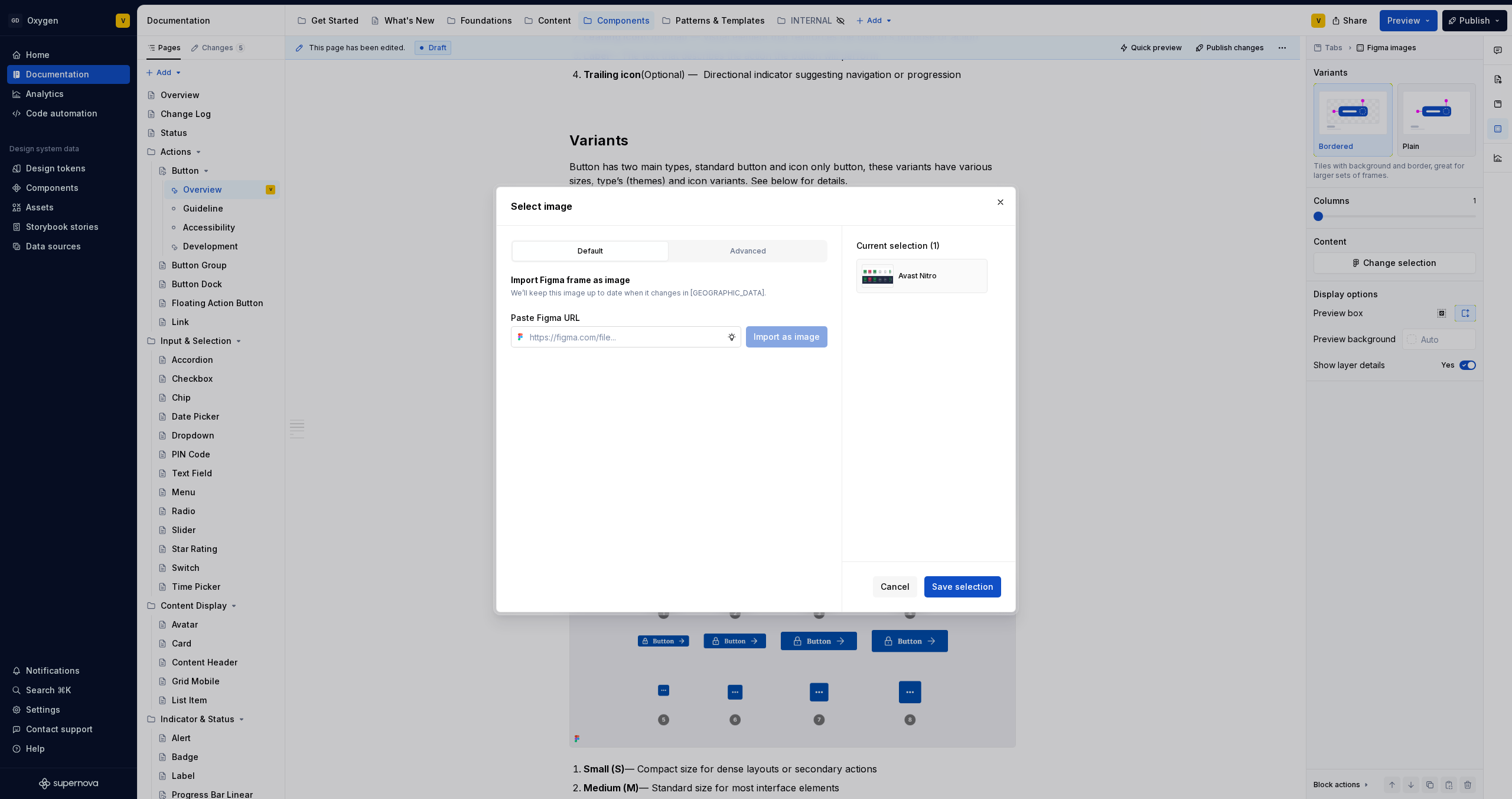
click at [589, 334] on input "text" at bounding box center [626, 337] width 202 height 22
type input "https://www.figma.com/design/rzxjdfGE9CHhfV7rU8czbq/ODS-%E2%B8%B1-Internal-%E2%…"
click at [801, 340] on span "Import as image" at bounding box center [786, 337] width 66 height 12
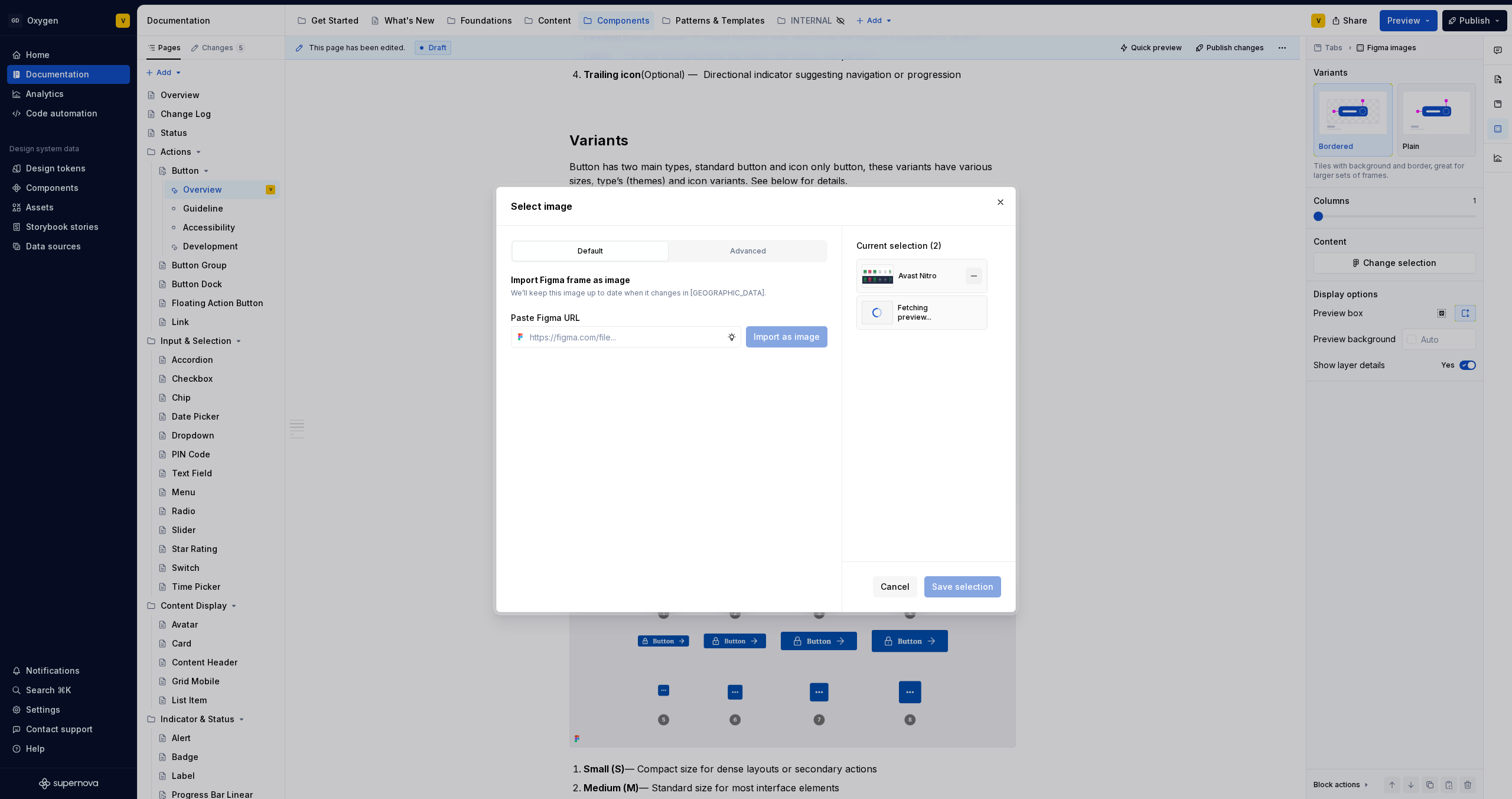
click at [977, 276] on button "button" at bounding box center [973, 275] width 16 height 16
click at [972, 583] on span "Save selection" at bounding box center [963, 587] width 61 height 12
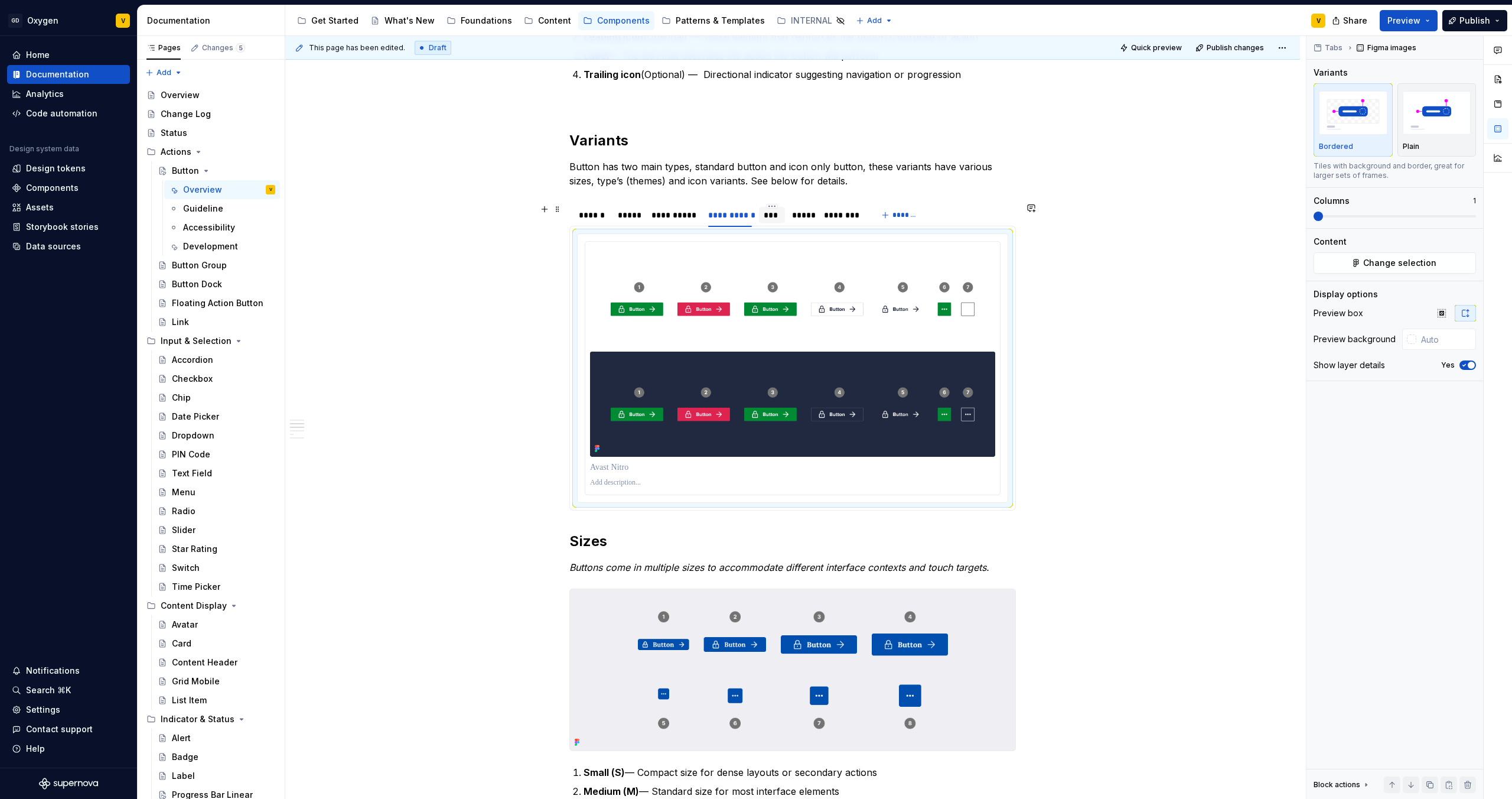
click at [772, 211] on div "***" at bounding box center [772, 215] width 17 height 12
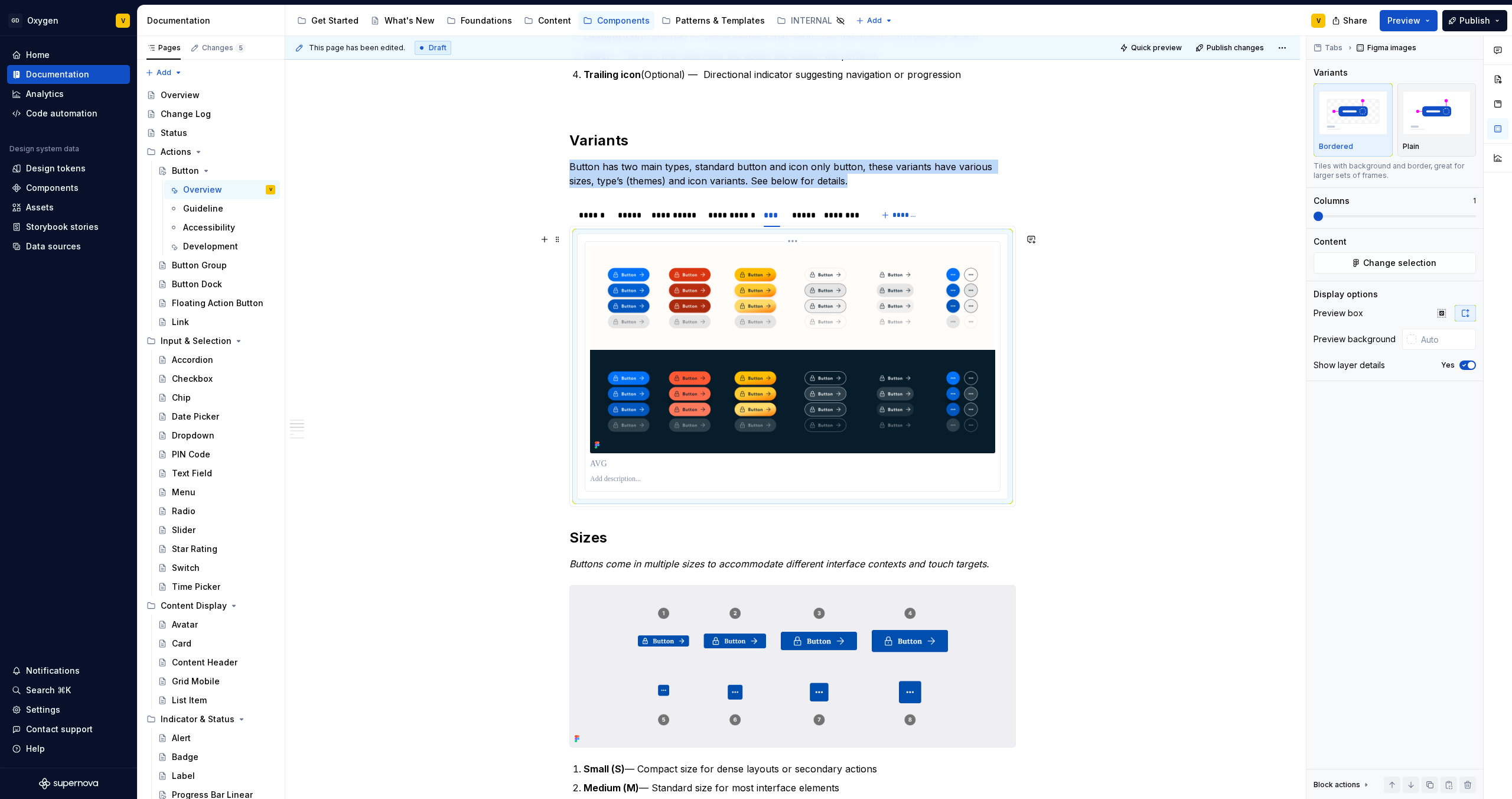
click at [760, 352] on img at bounding box center [793, 350] width 406 height 207
click at [1443, 268] on button "Change selection" at bounding box center [1395, 263] width 162 height 22
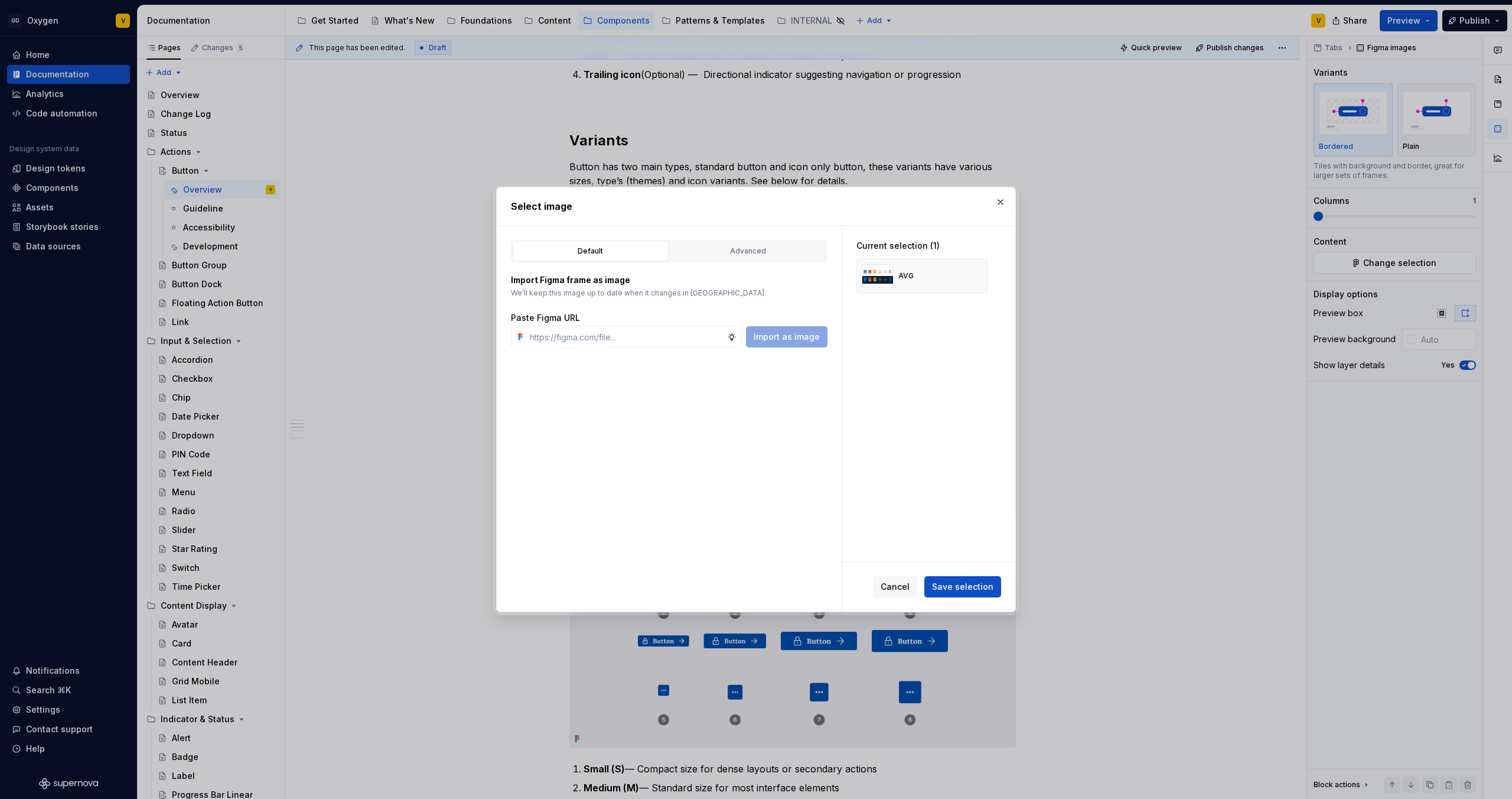
type textarea "*"
type input "https://www.figma.com/design/rzxjdfGE9CHhfV7rU8czbq/ODS-%E2%B8%B1-Internal-%E2%…"
click at [990, 592] on span "Save selection" at bounding box center [963, 587] width 61 height 12
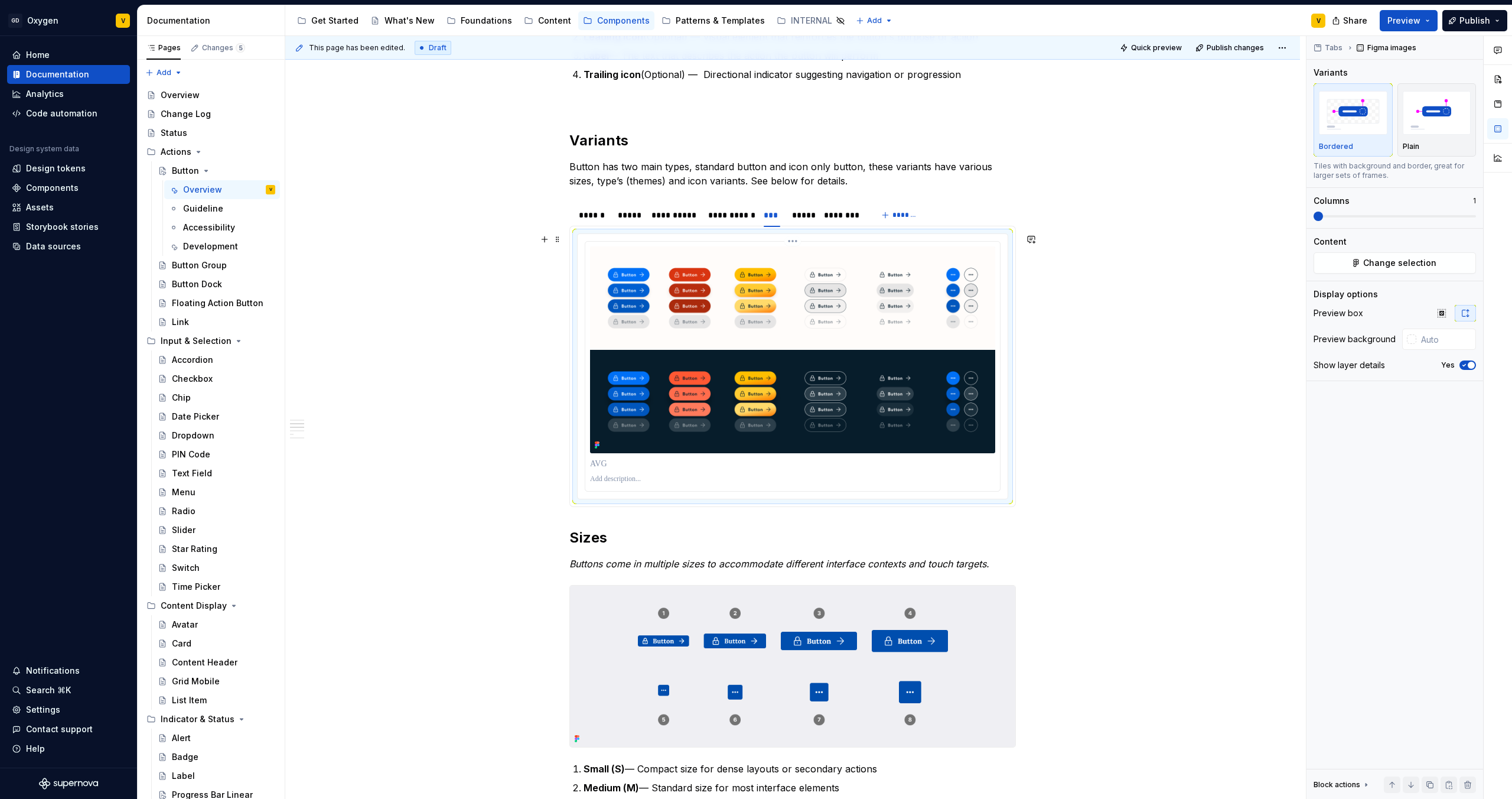
click at [870, 352] on img at bounding box center [793, 350] width 406 height 207
click at [1378, 269] on button "Change selection" at bounding box center [1395, 263] width 162 height 22
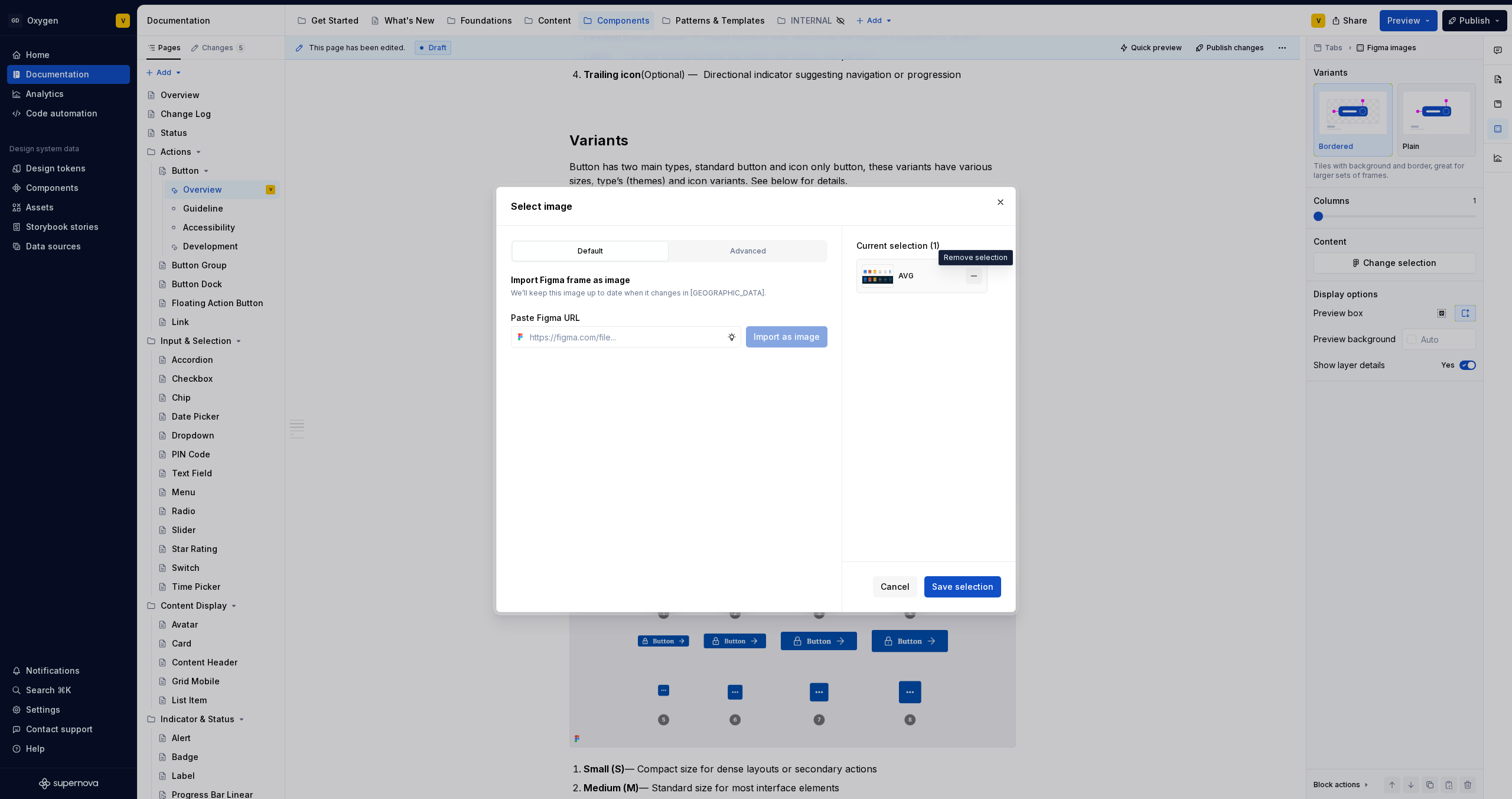
click at [979, 274] on button "button" at bounding box center [973, 275] width 16 height 16
click at [599, 342] on input "text" at bounding box center [626, 337] width 202 height 22
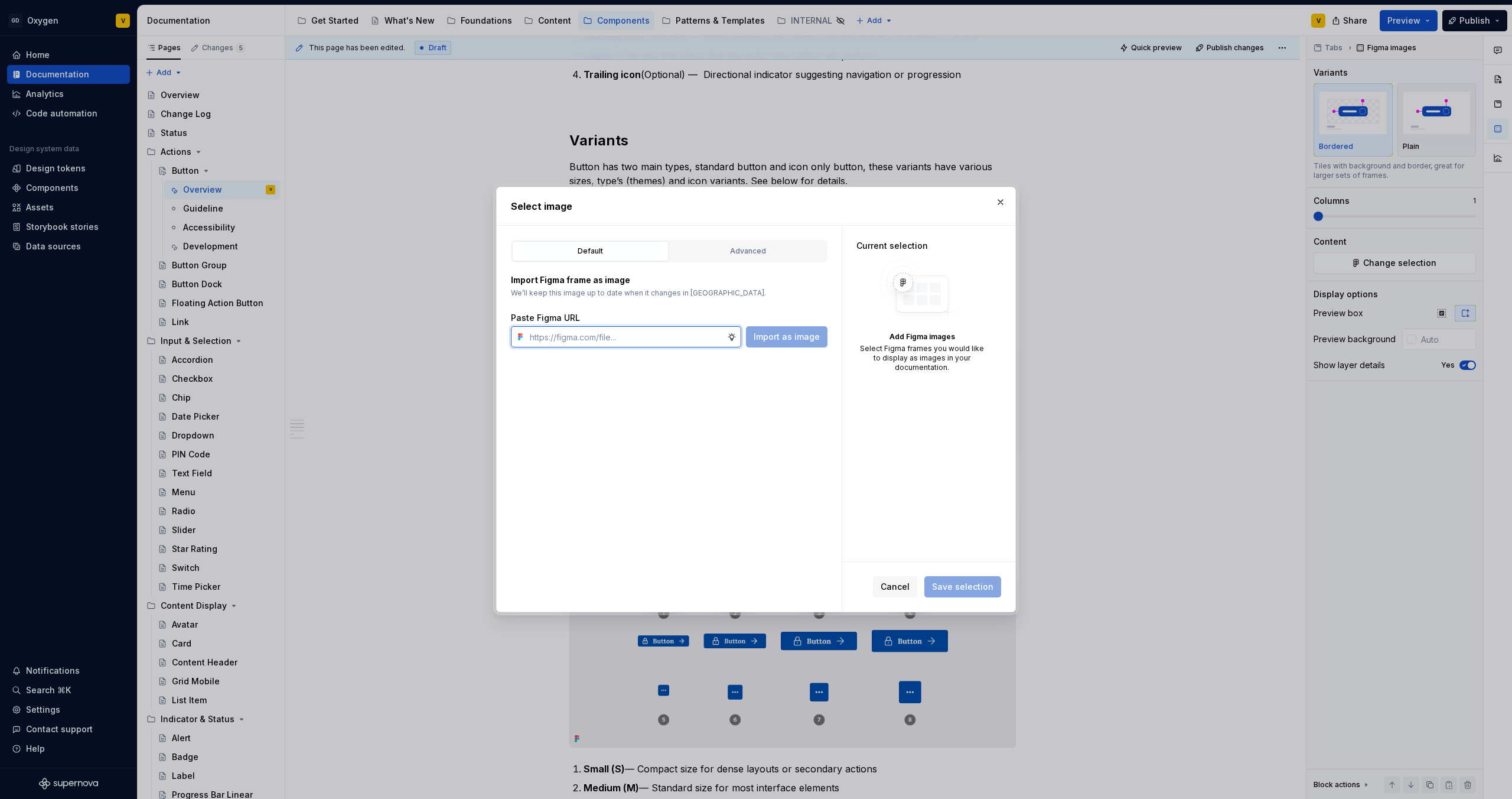
paste input "https://www.figma.com/design/rzxjdfGE9CHhfV7rU8czbq/ODS-%E2%B8%B1-Internal-%E2%…"
type input "https://www.figma.com/design/rzxjdfGE9CHhfV7rU8czbq/ODS-%E2%B8%B1-Internal-%E2%…"
click at [780, 333] on span "Import as image" at bounding box center [786, 337] width 66 height 12
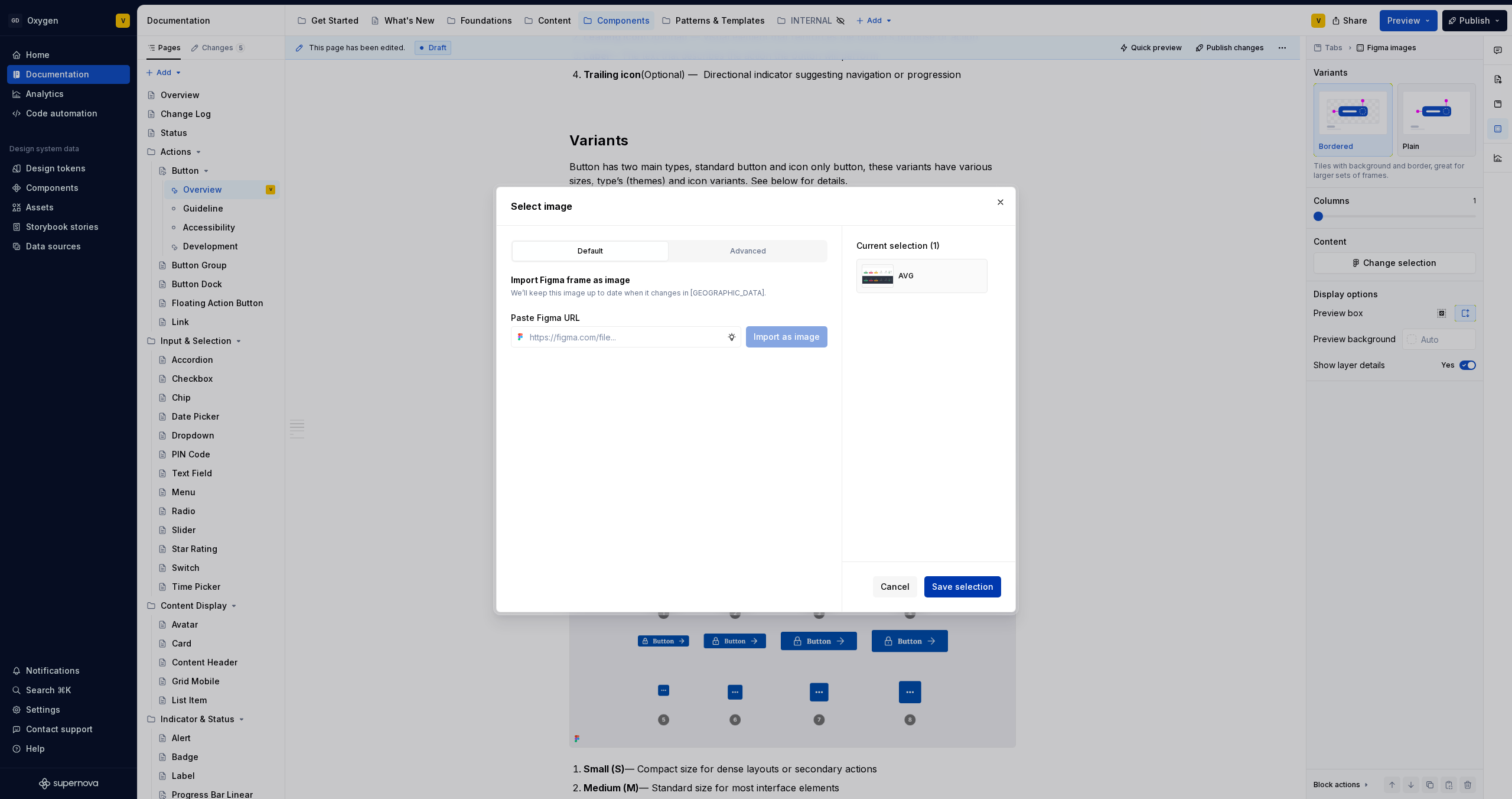
click at [958, 593] on button "Save selection" at bounding box center [963, 586] width 77 height 22
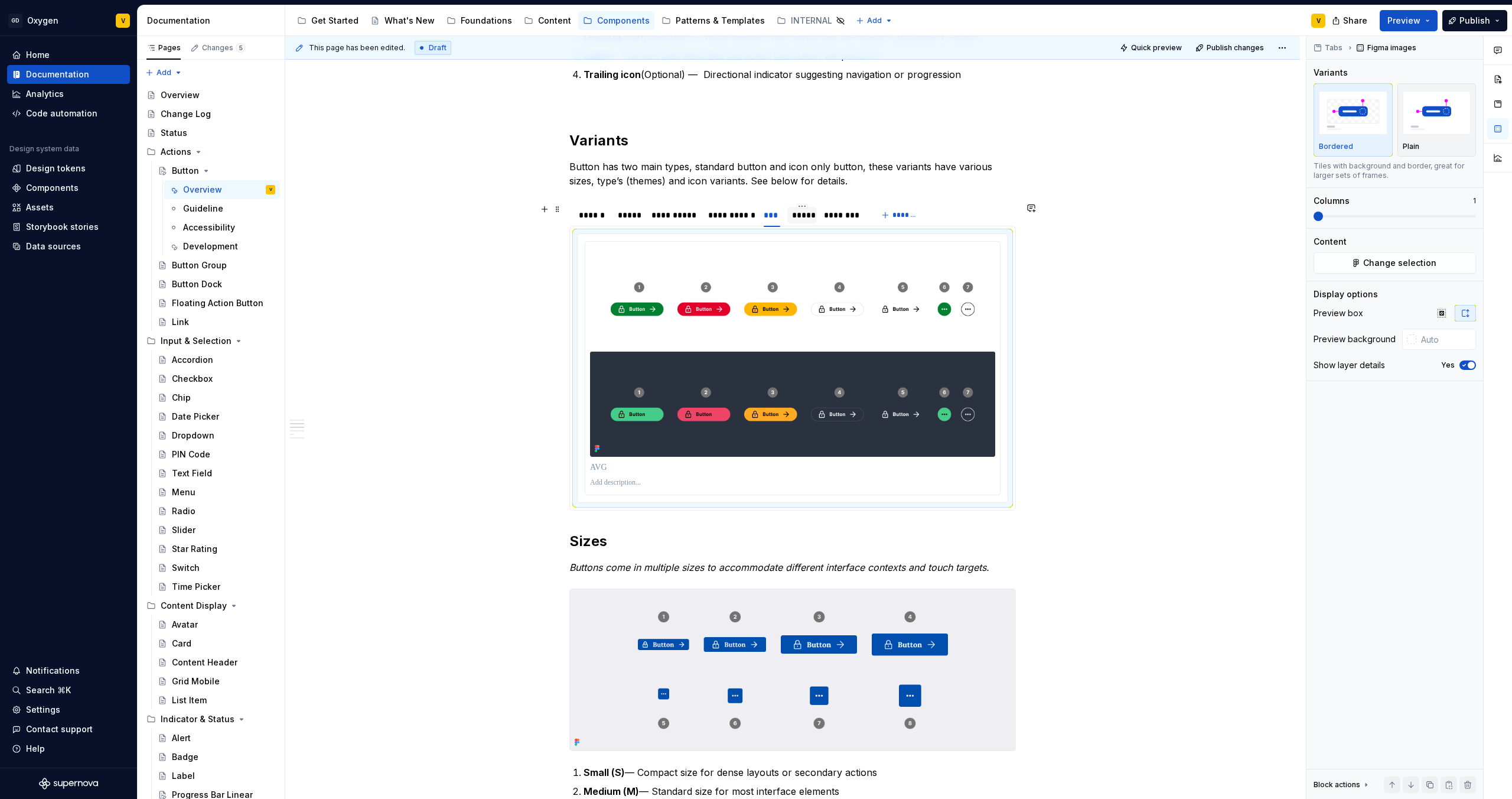
click at [801, 219] on div "*****" at bounding box center [802, 215] width 20 height 12
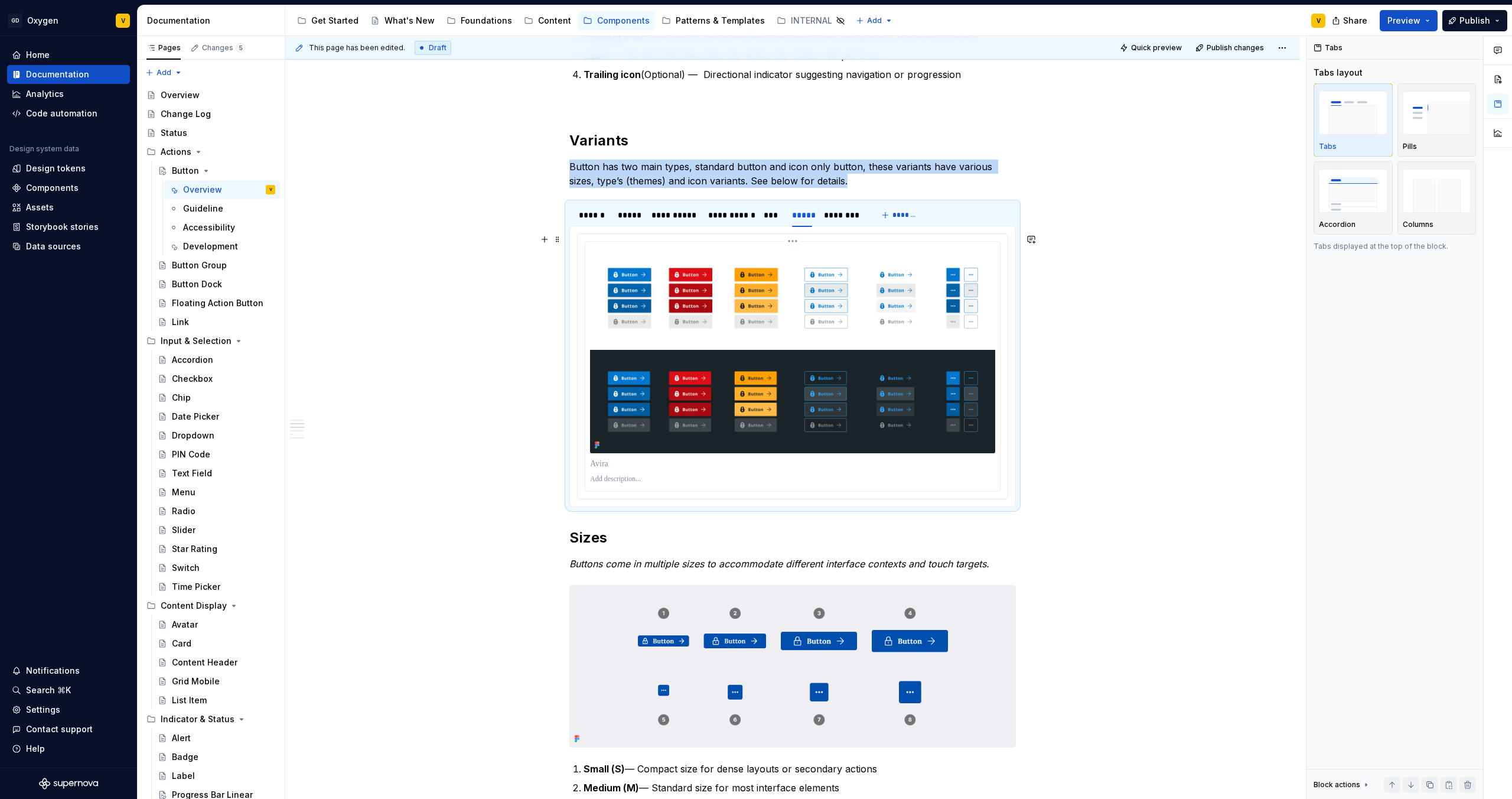
click at [803, 395] on img at bounding box center [793, 350] width 406 height 207
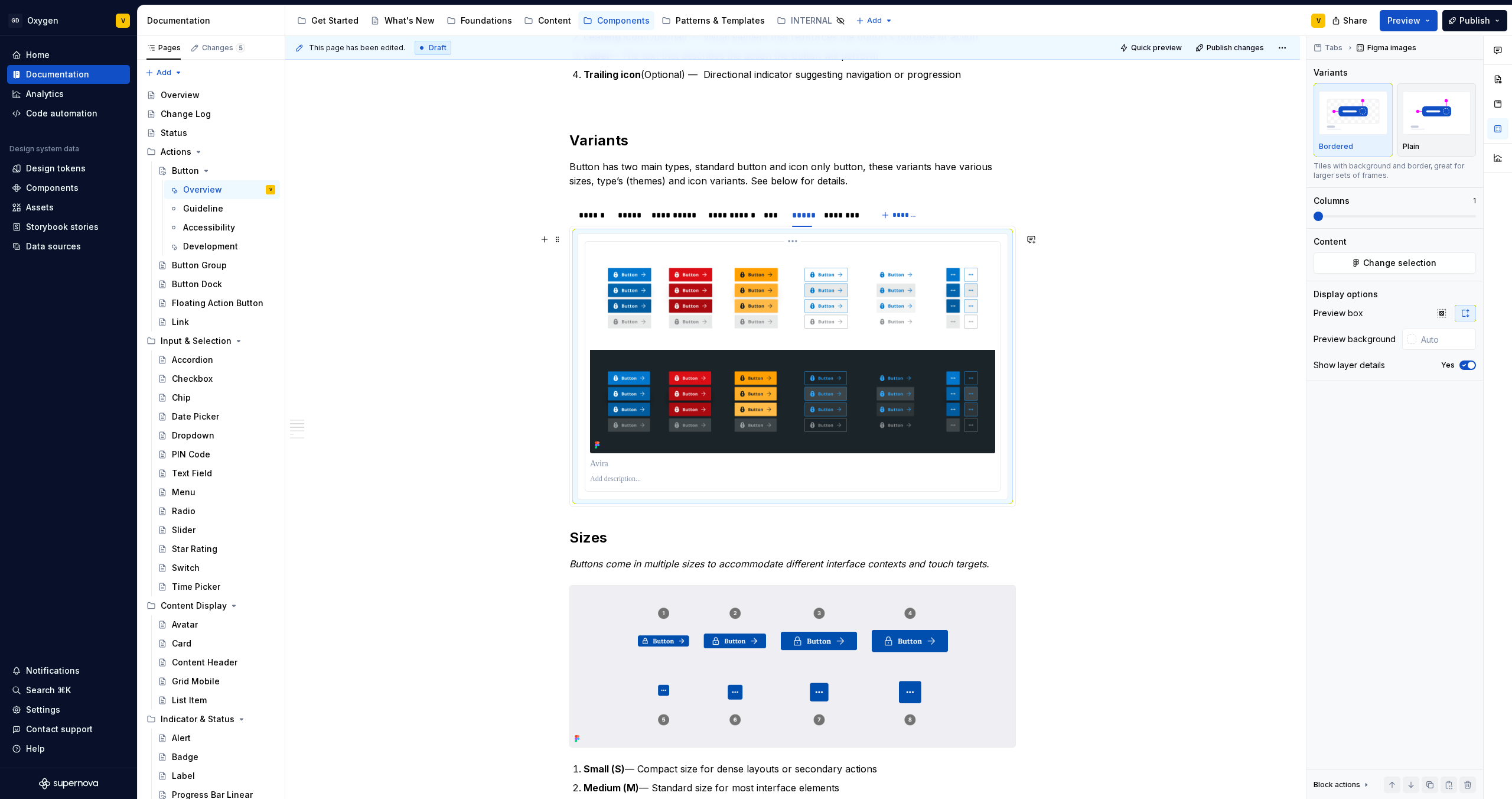
click at [803, 395] on img at bounding box center [793, 350] width 406 height 207
click at [1421, 262] on span "Change selection" at bounding box center [1400, 263] width 73 height 12
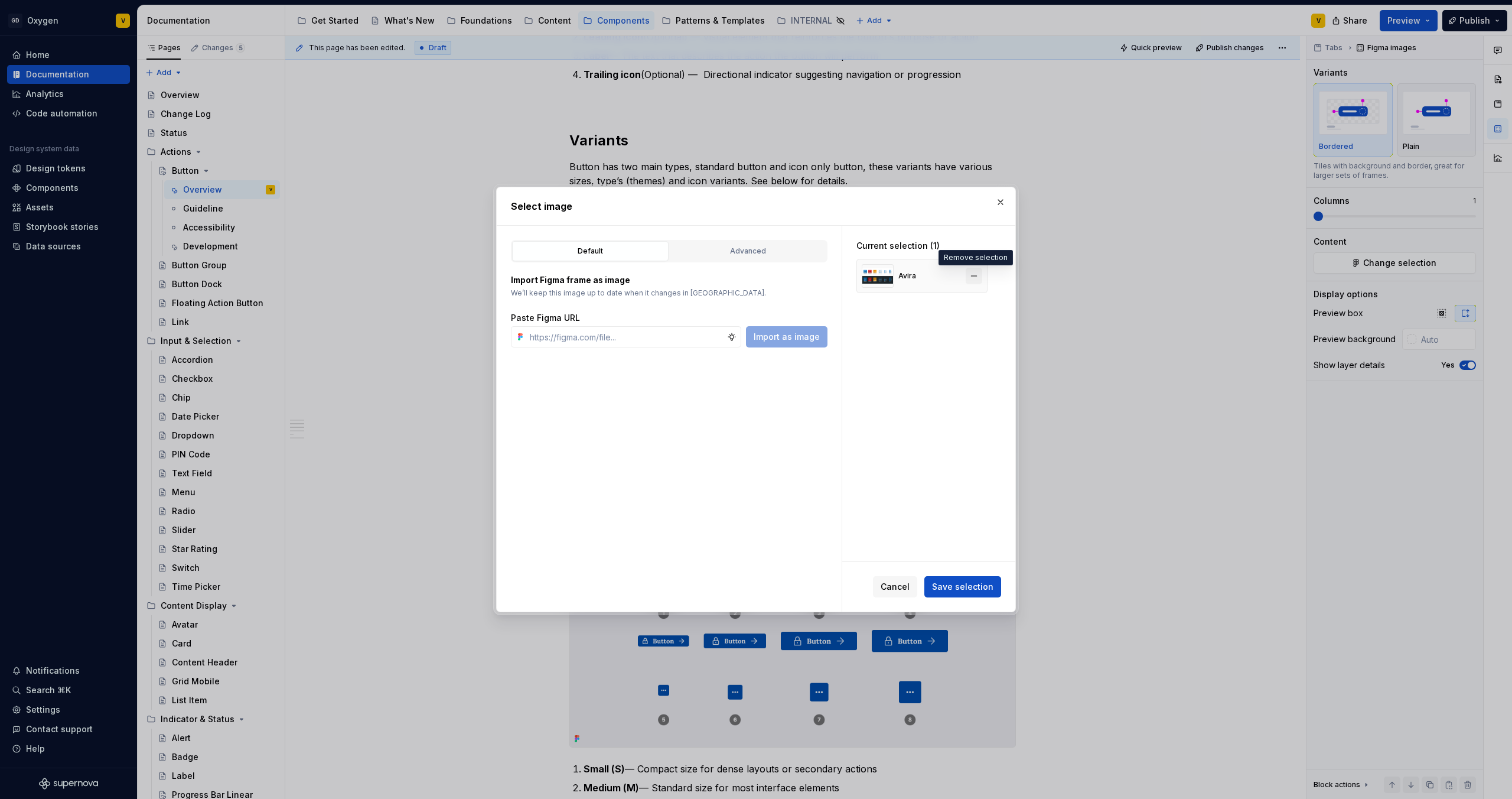
click at [975, 280] on button "button" at bounding box center [973, 275] width 16 height 16
click at [563, 337] on input "text" at bounding box center [626, 337] width 202 height 22
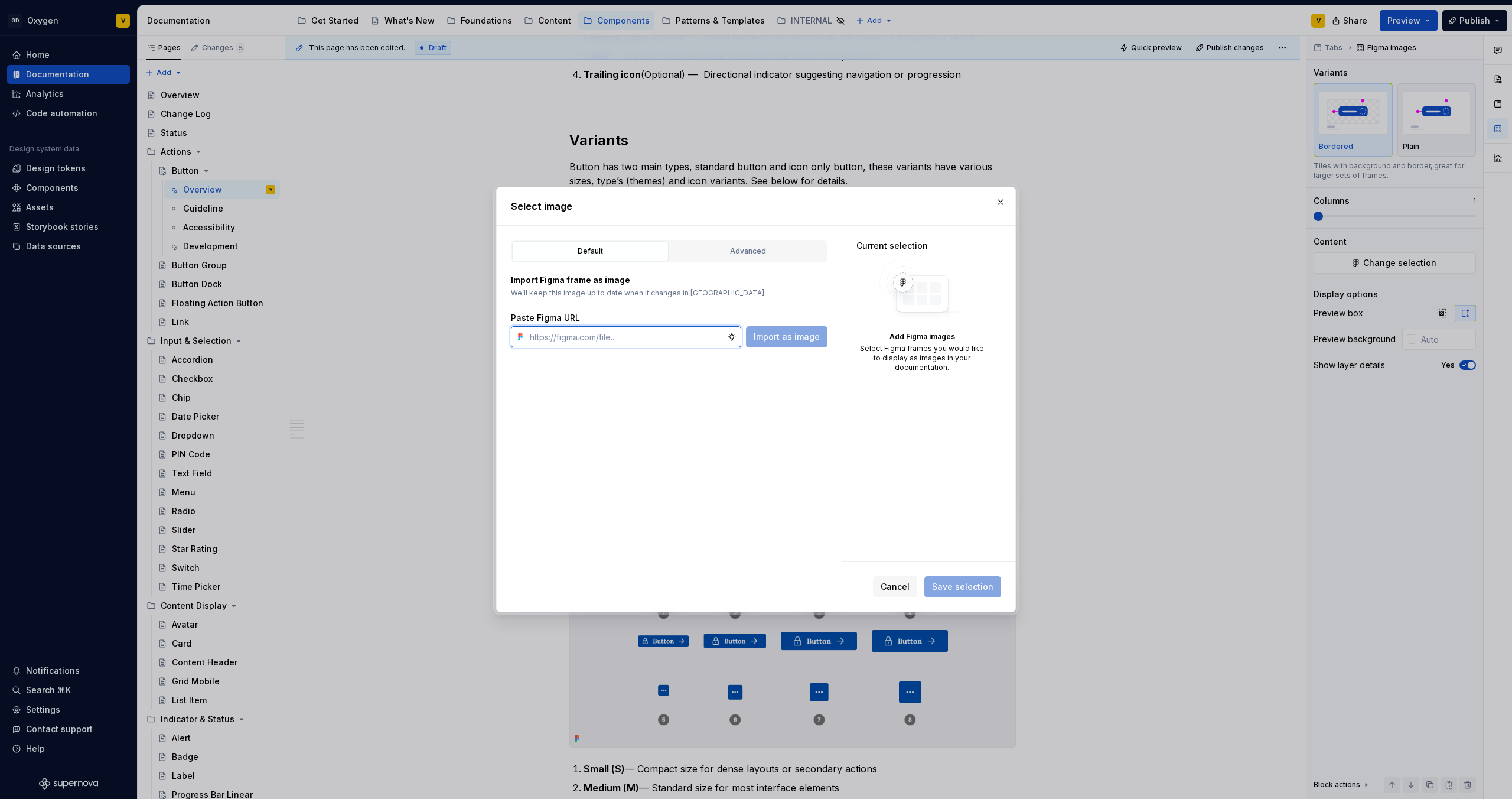
paste input "https://www.figma.com/design/rzxjdfGE9CHhfV7rU8czbq/ODS-%E2%B8%B1-Internal-%E2%…"
type input "https://www.figma.com/design/rzxjdfGE9CHhfV7rU8czbq/ODS-%E2%B8%B1-Internal-%E2%…"
type textarea "*"
type input "https://www.figma.com/design/rzxjdfGE9CHhfV7rU8czbq/ODS-%E2%B8%B1-Internal-%E2%…"
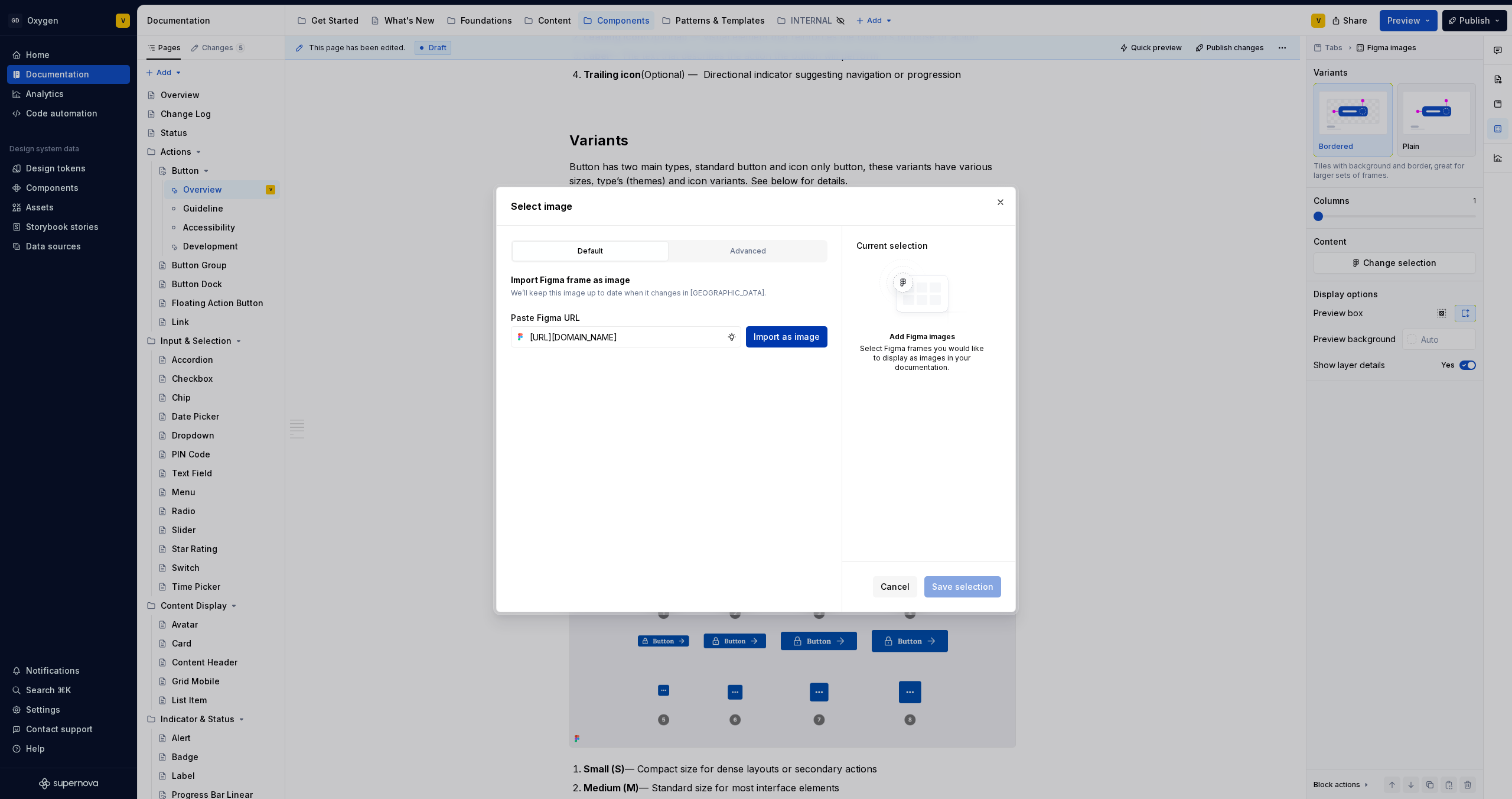
scroll to position [0, 0]
click at [799, 339] on span "Import as image" at bounding box center [786, 337] width 66 height 12
click at [982, 585] on span "Save selection" at bounding box center [963, 587] width 61 height 12
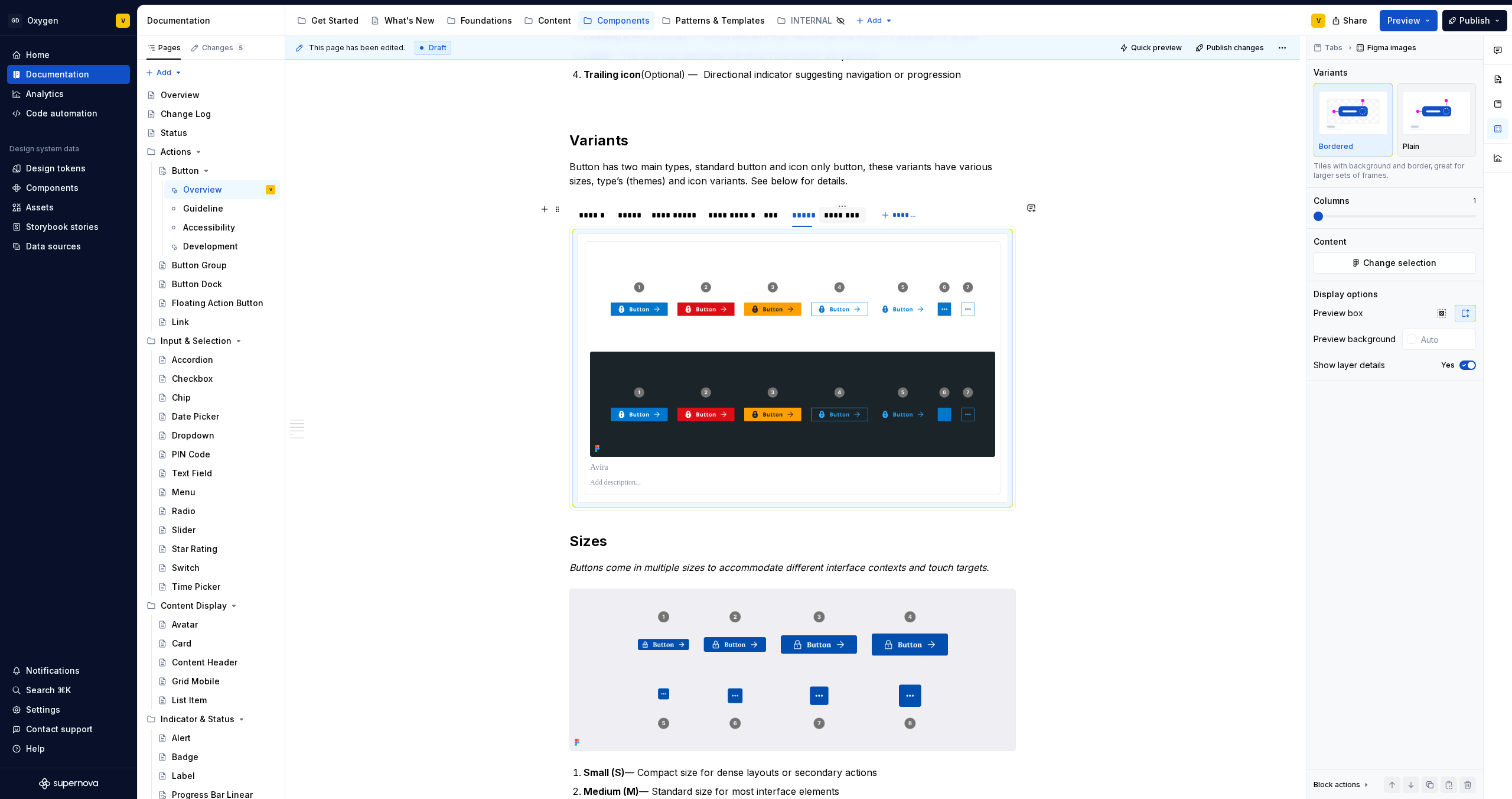
click at [857, 217] on div "********" at bounding box center [842, 215] width 37 height 12
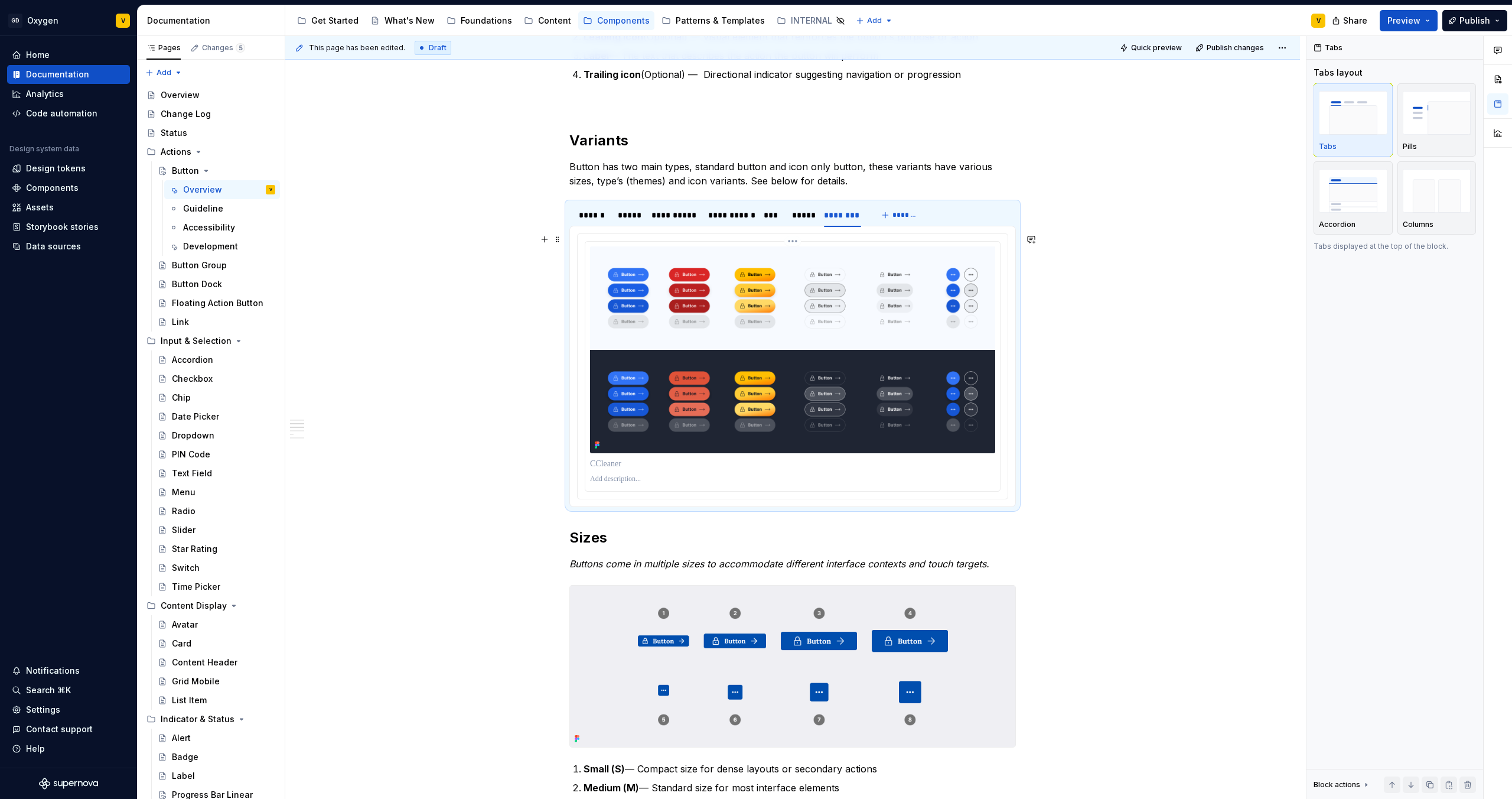
click at [801, 323] on img at bounding box center [793, 350] width 406 height 207
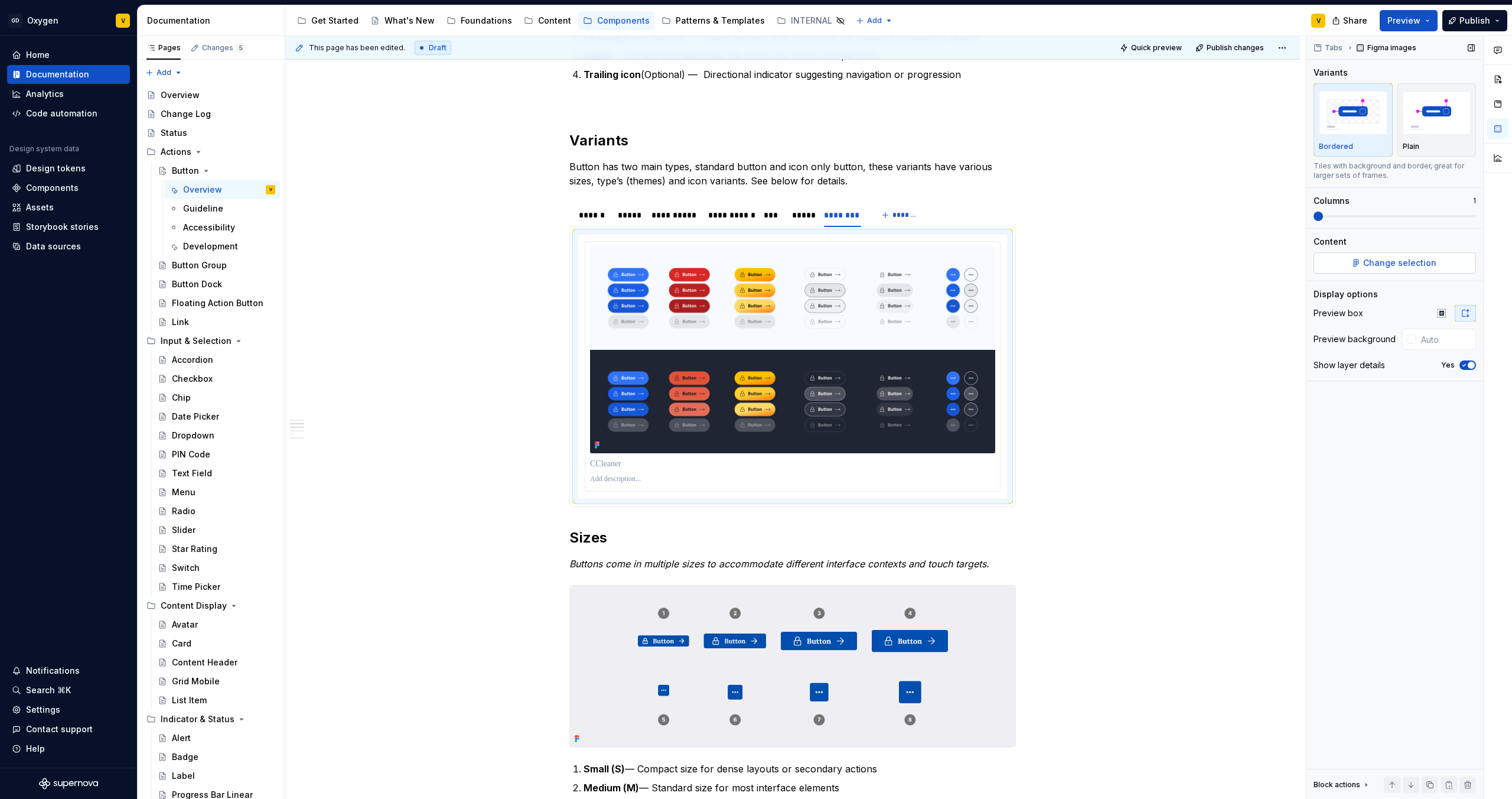
click at [1437, 265] on button "Change selection" at bounding box center [1395, 263] width 162 height 22
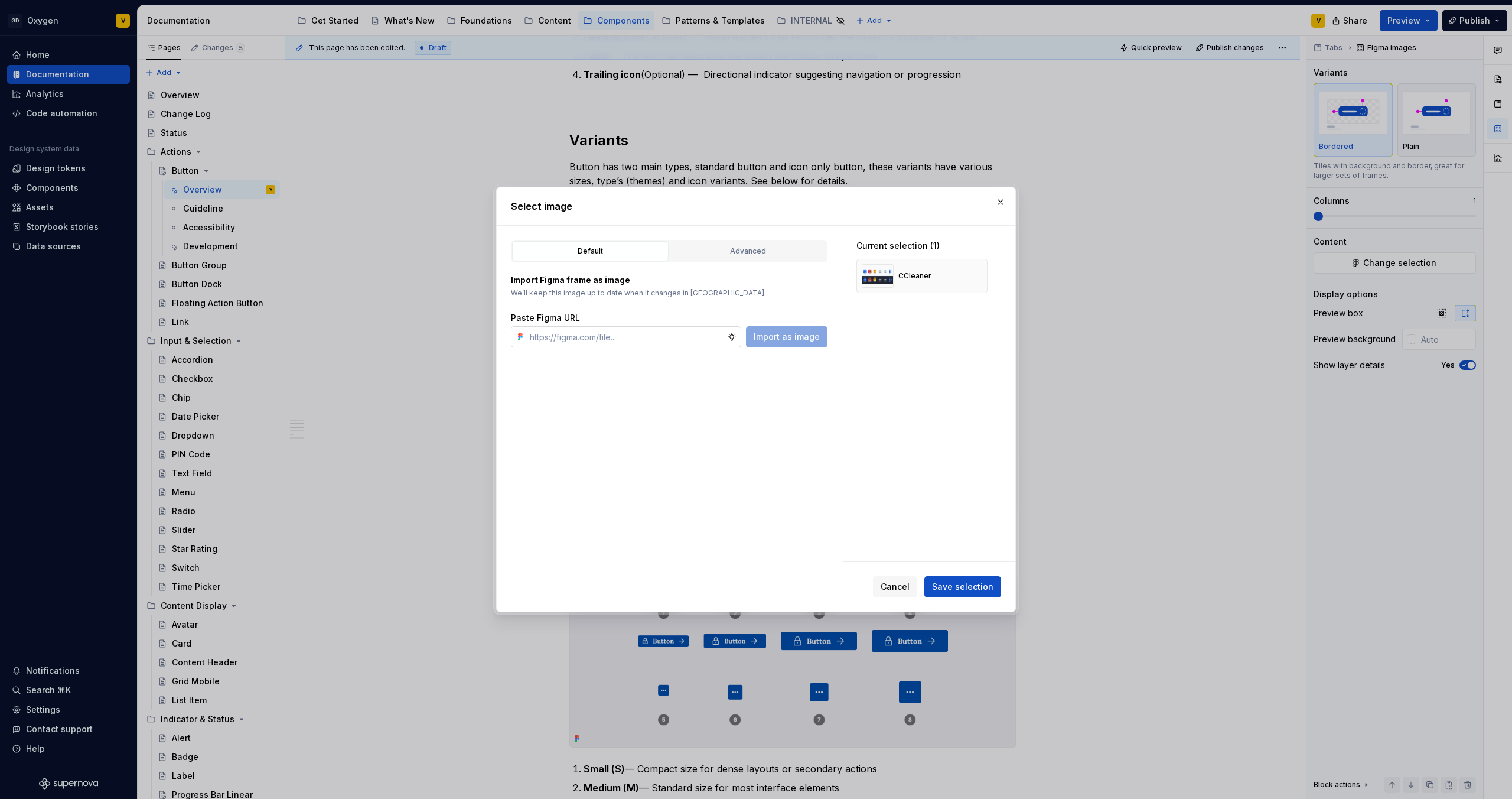
type textarea "*"
type input "https://www.figma.com/design/rzxjdfGE9CHhfV7rU8czbq/ODS-%E2%B8%B1-Internal-%E2%…"
click at [790, 339] on span "Import as image" at bounding box center [786, 337] width 66 height 12
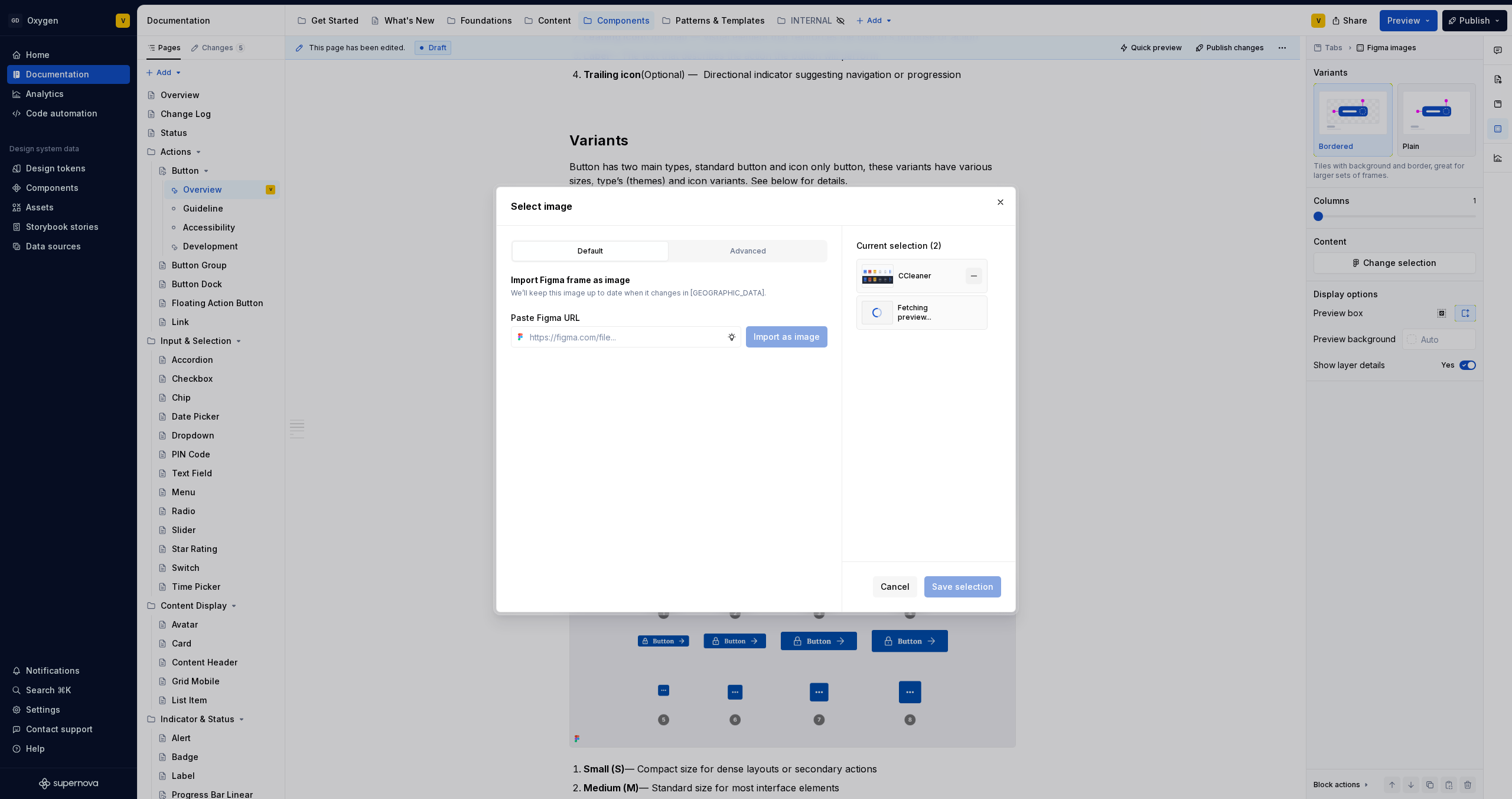
click at [974, 275] on button "button" at bounding box center [973, 275] width 16 height 16
click at [962, 586] on span "Save selection" at bounding box center [963, 587] width 61 height 12
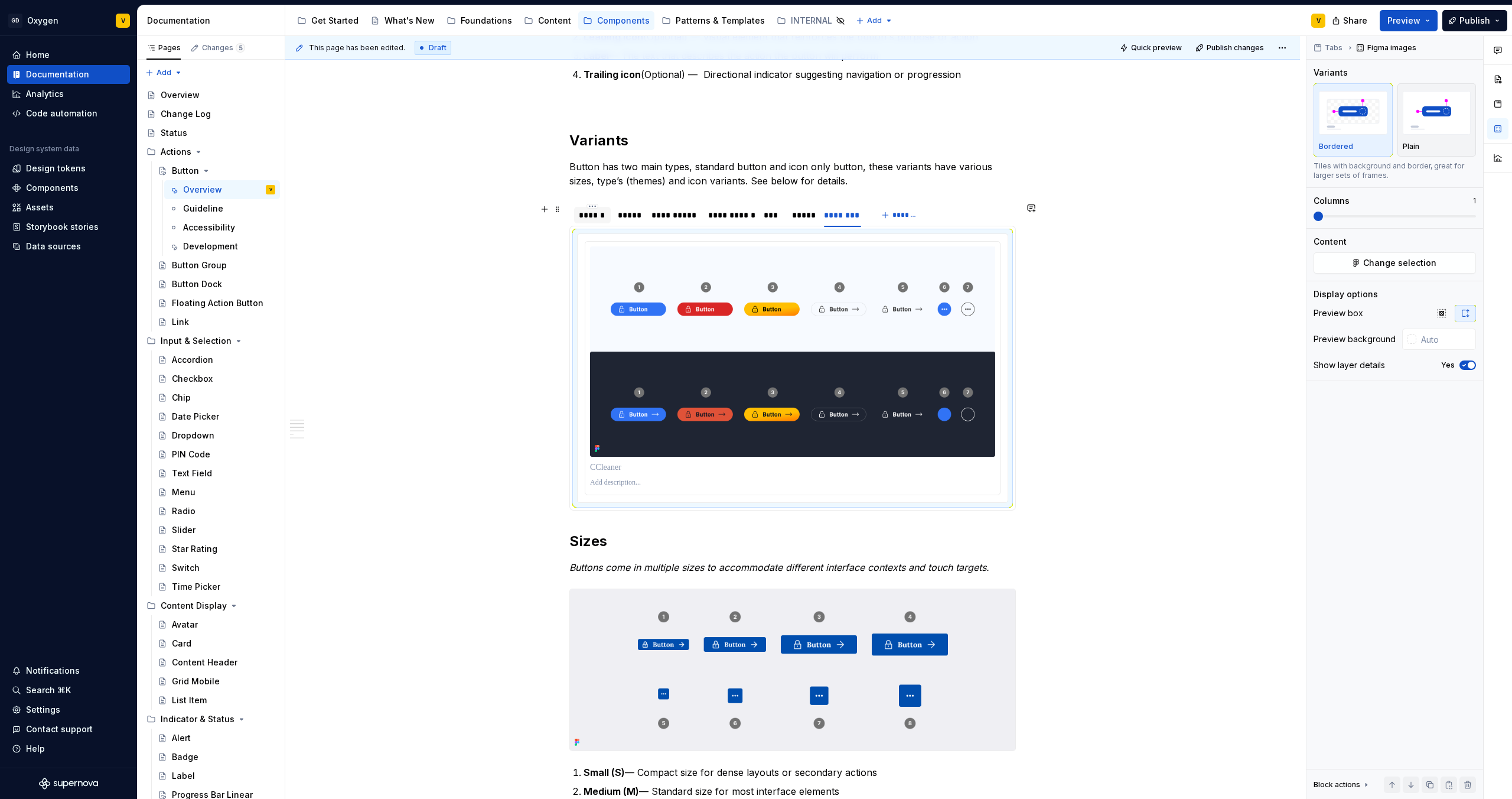
click at [581, 217] on div "******" at bounding box center [593, 215] width 27 height 12
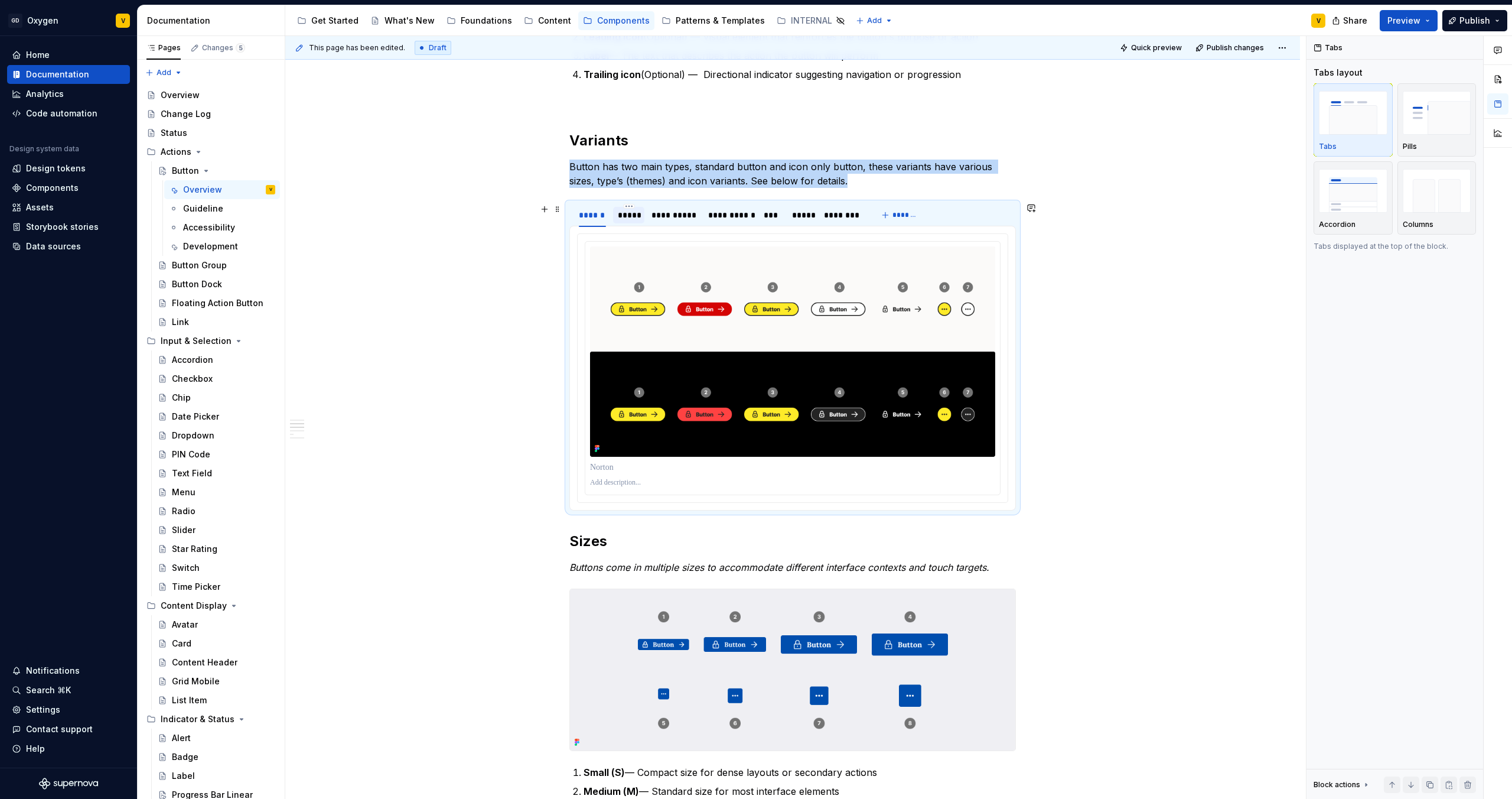
click at [627, 216] on div "*****" at bounding box center [629, 215] width 22 height 12
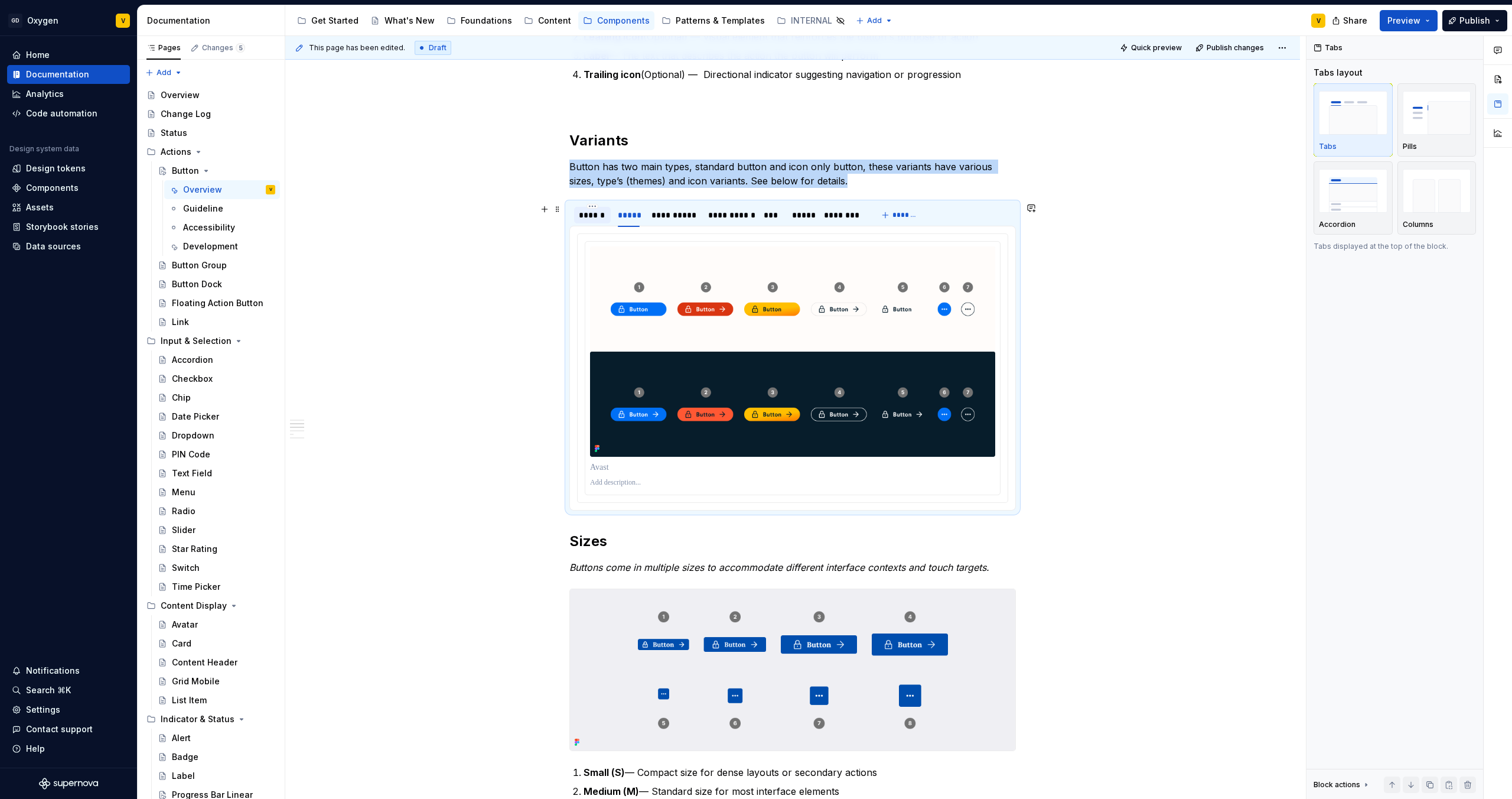
click at [598, 223] on div "******" at bounding box center [593, 215] width 37 height 16
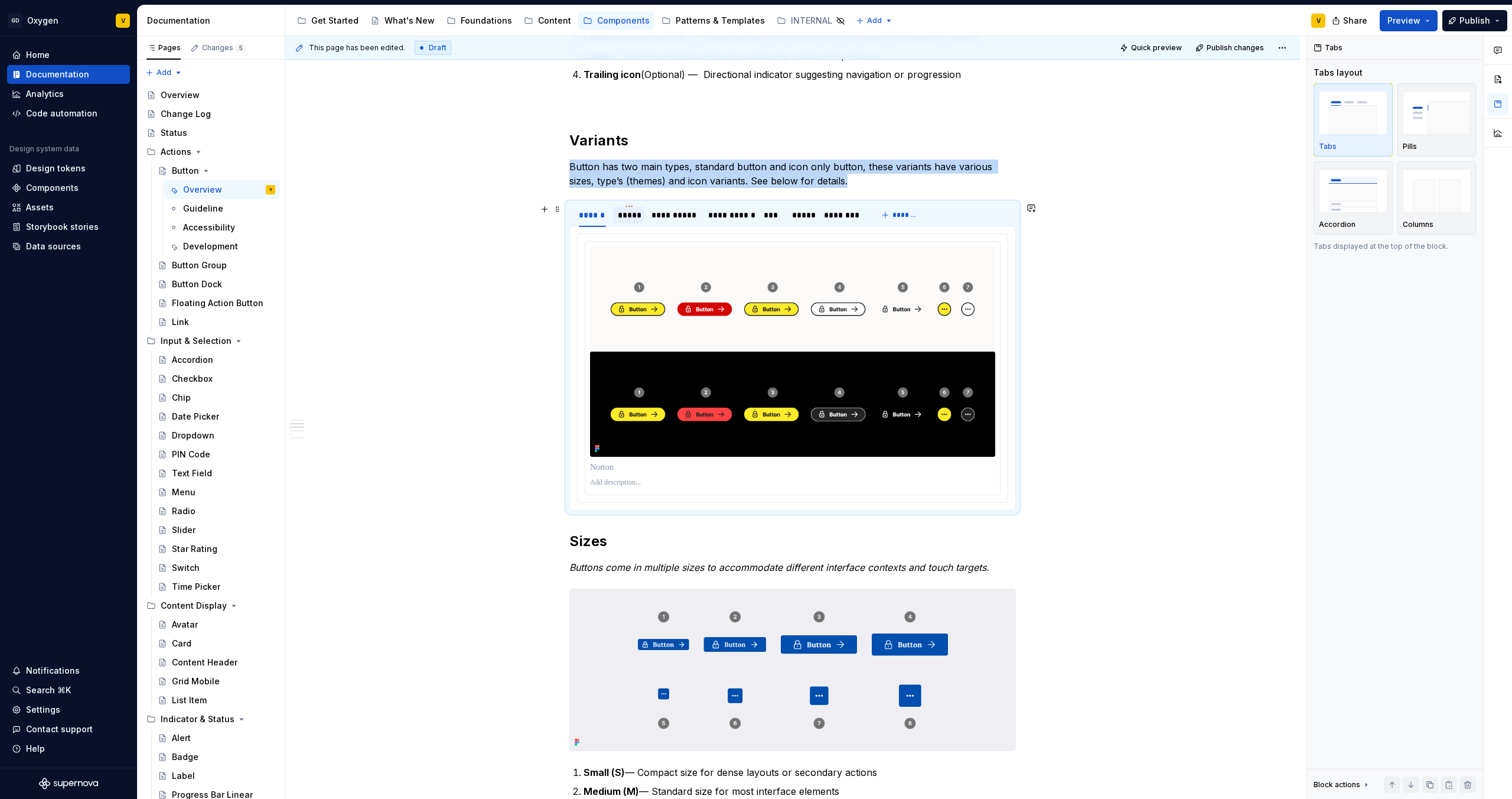
click at [631, 216] on div "*****" at bounding box center [629, 215] width 22 height 12
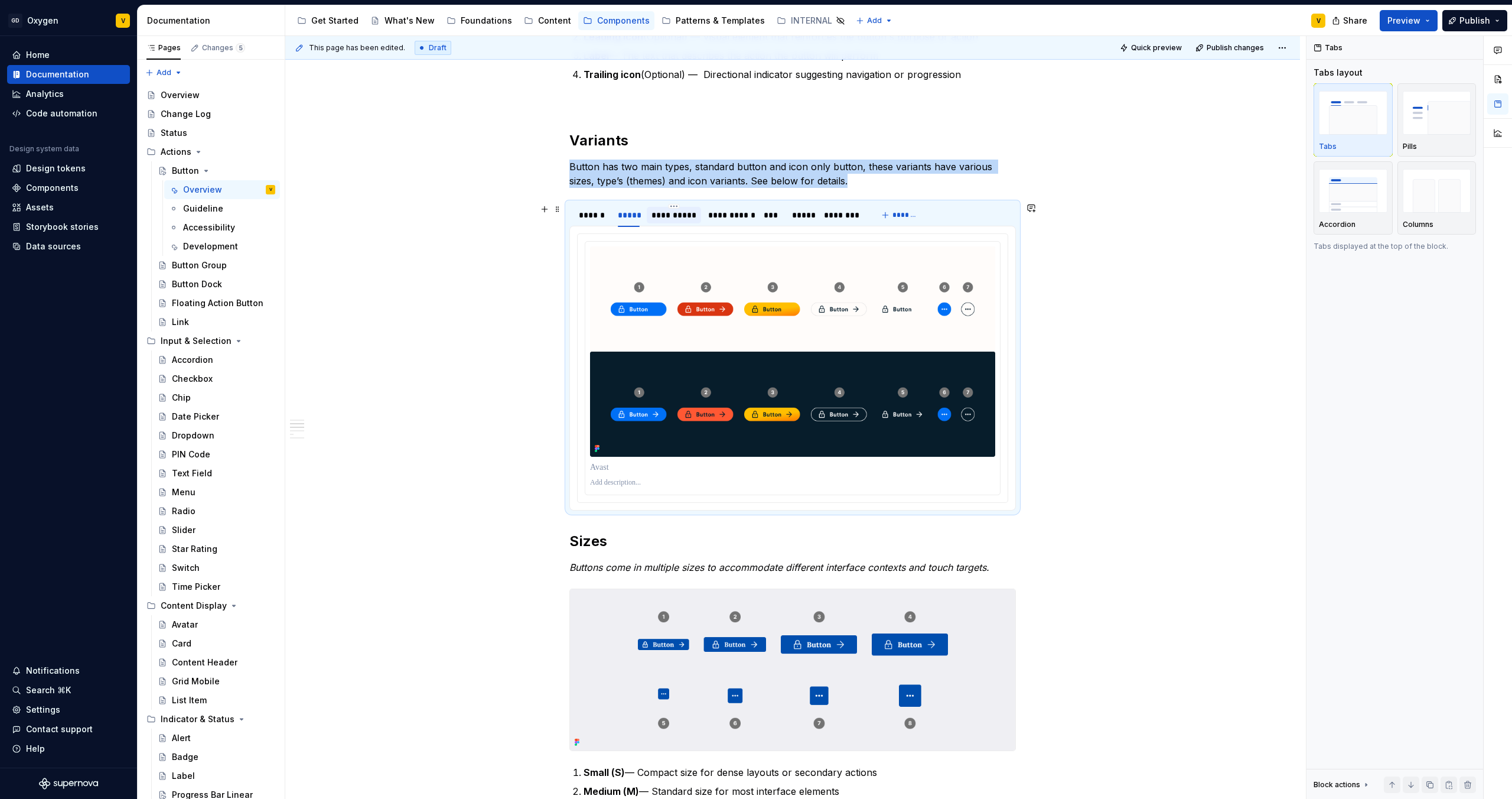
click at [670, 217] on div "**********" at bounding box center [674, 215] width 45 height 12
click at [719, 216] on div "**********" at bounding box center [730, 215] width 43 height 12
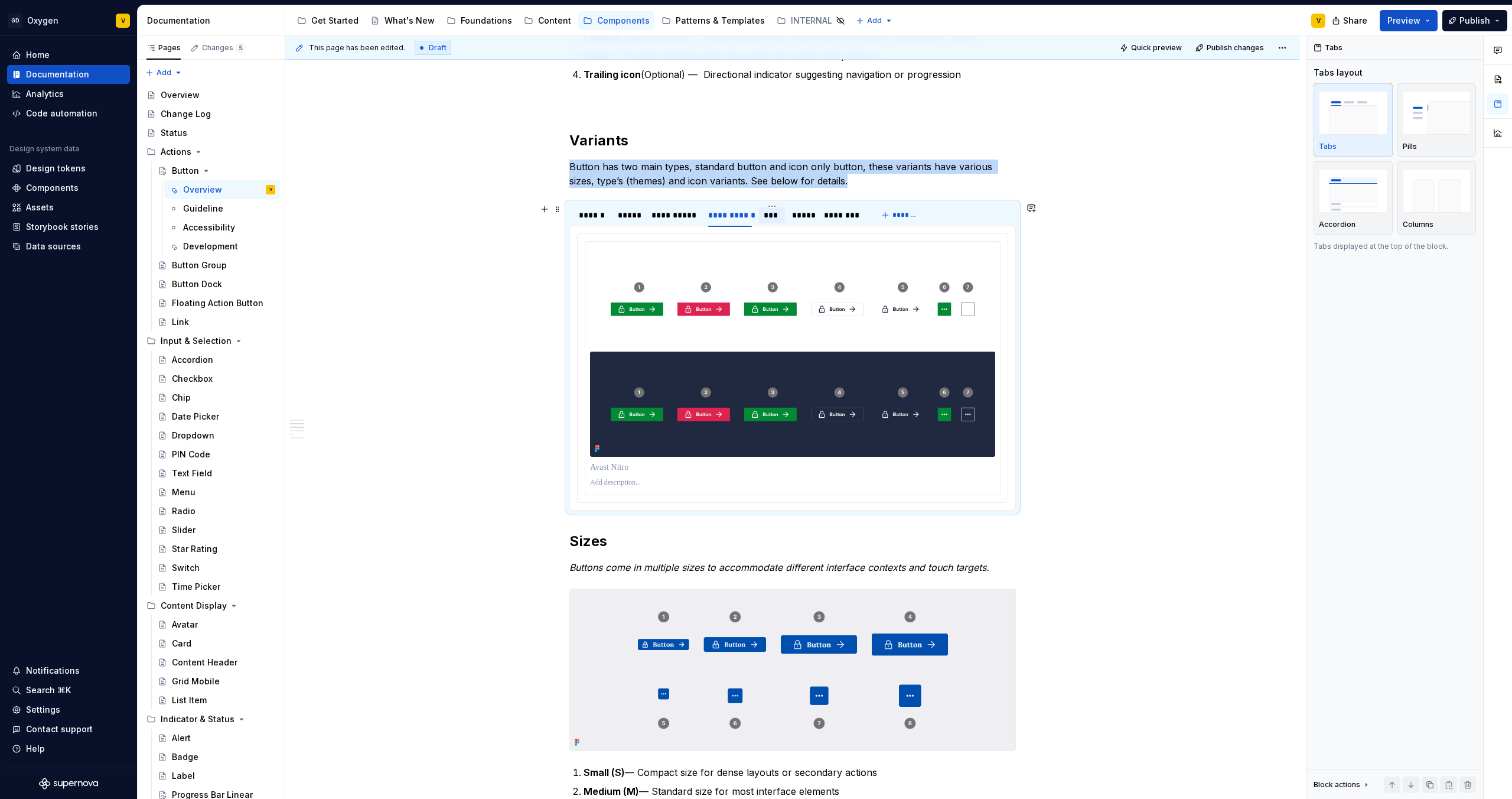
click at [771, 217] on div "***" at bounding box center [772, 215] width 17 height 12
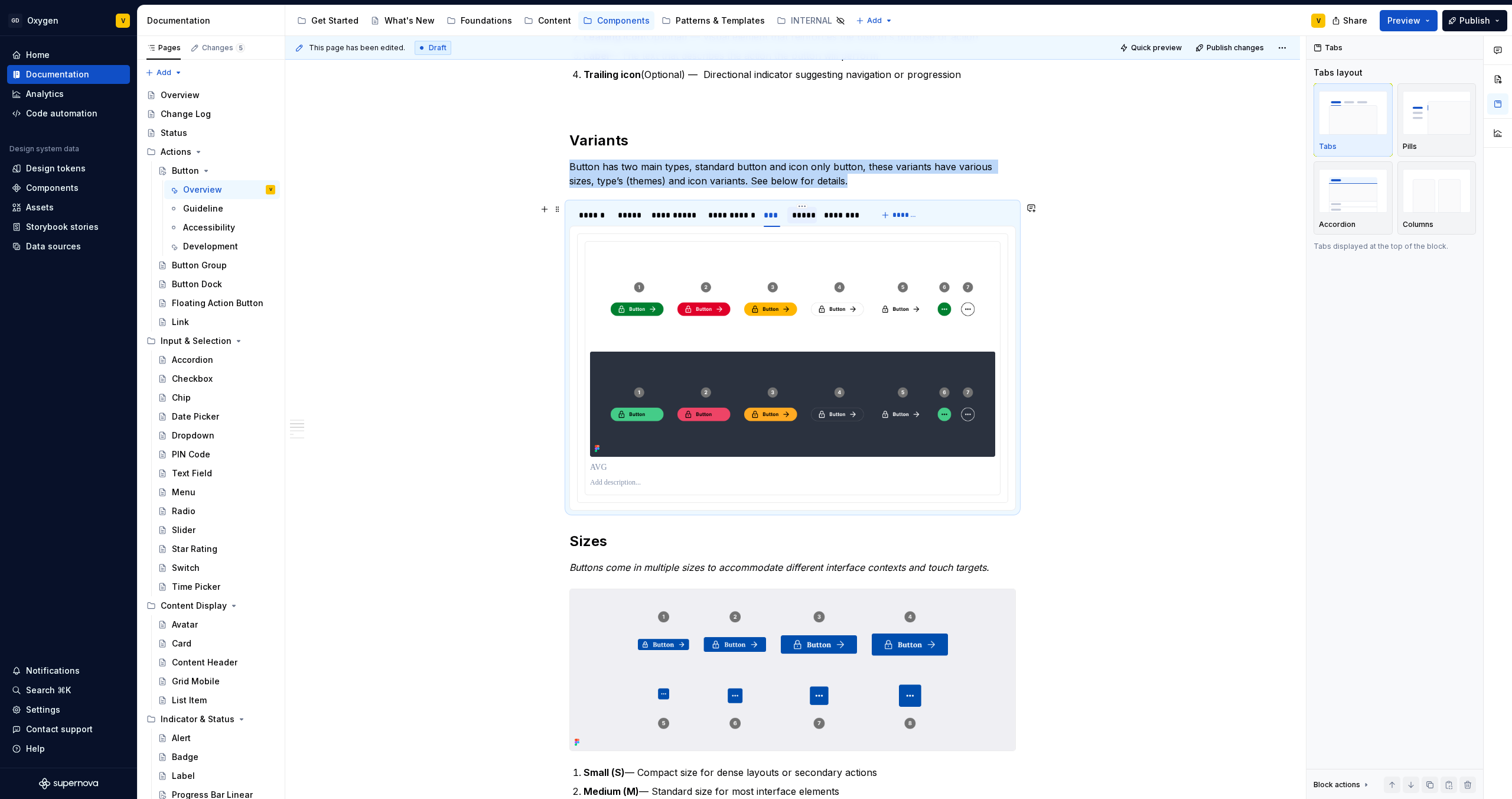
click at [807, 217] on div "*****" at bounding box center [802, 215] width 20 height 12
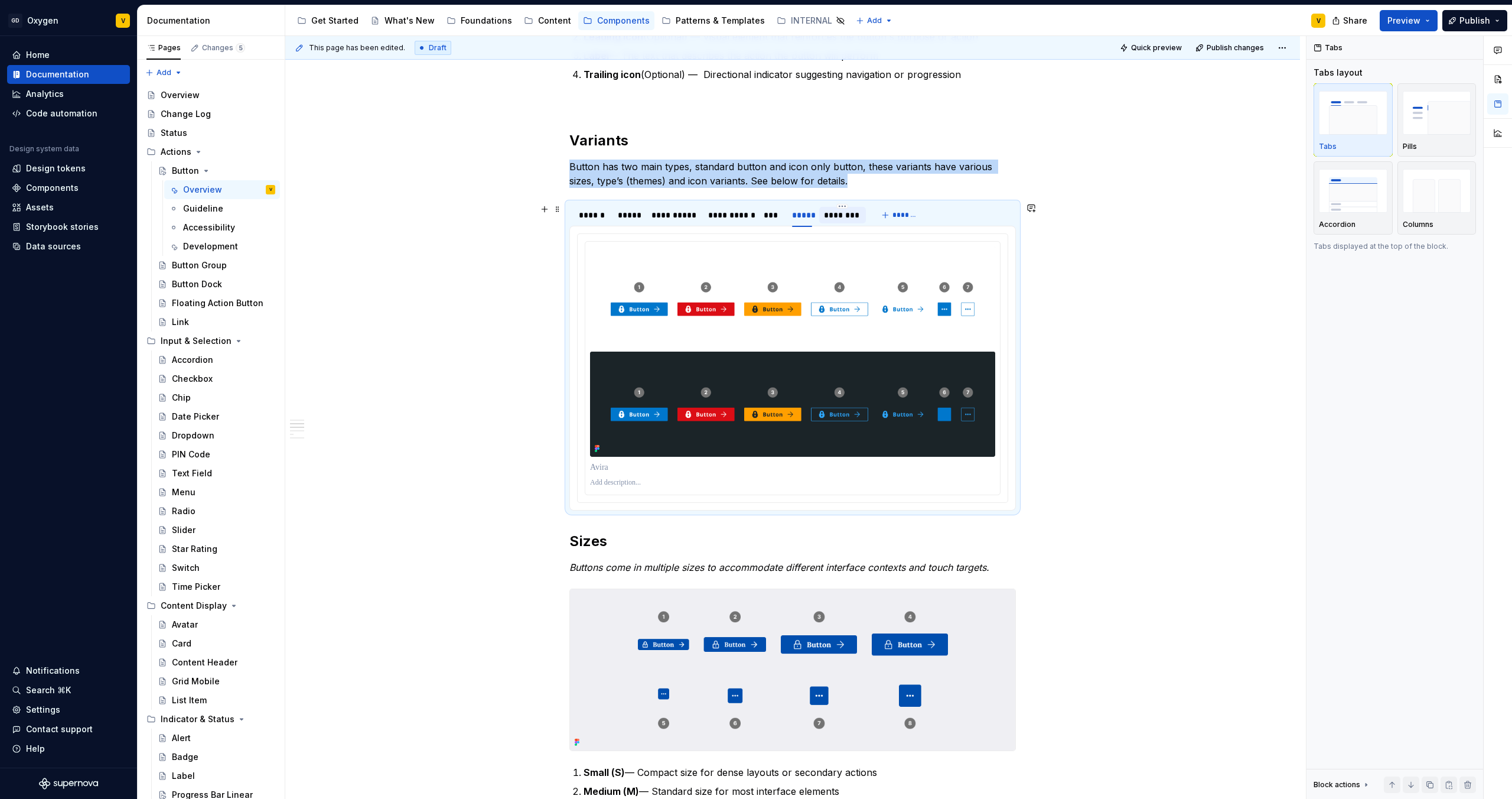
click at [833, 217] on div "********" at bounding box center [842, 215] width 37 height 12
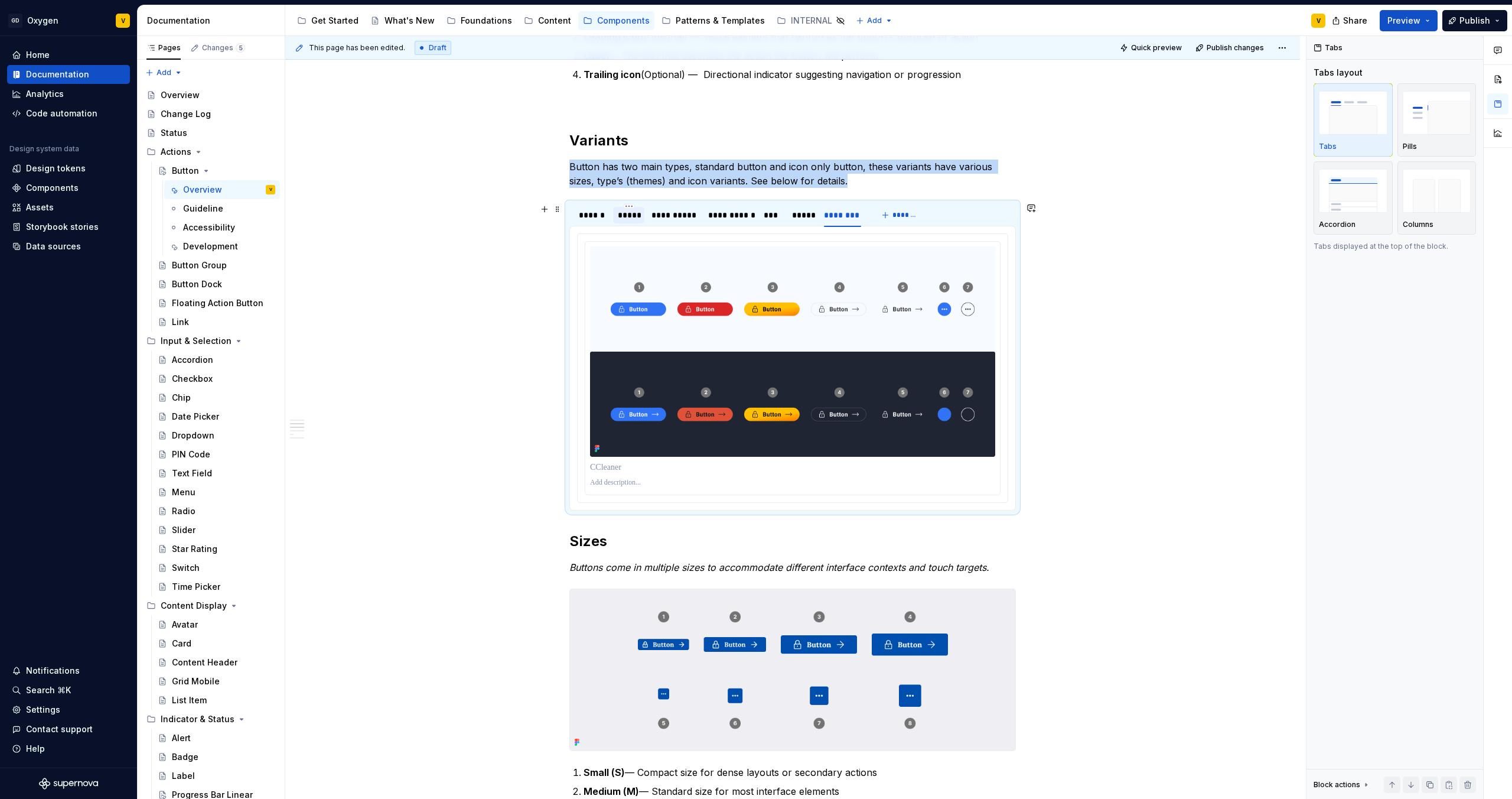
click at [625, 221] on div "*****" at bounding box center [629, 215] width 22 height 12
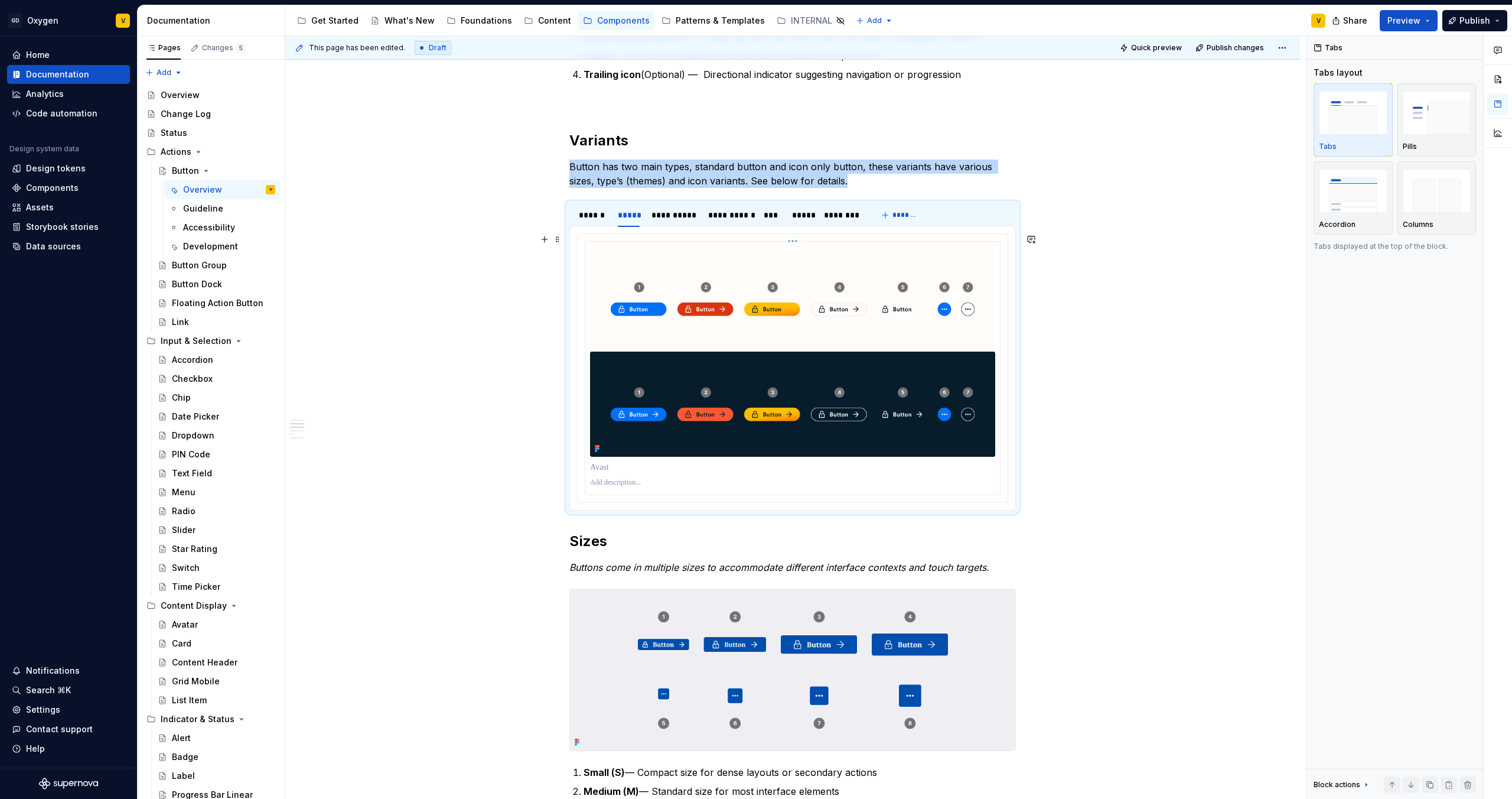
click at [695, 335] on img at bounding box center [793, 352] width 406 height 210
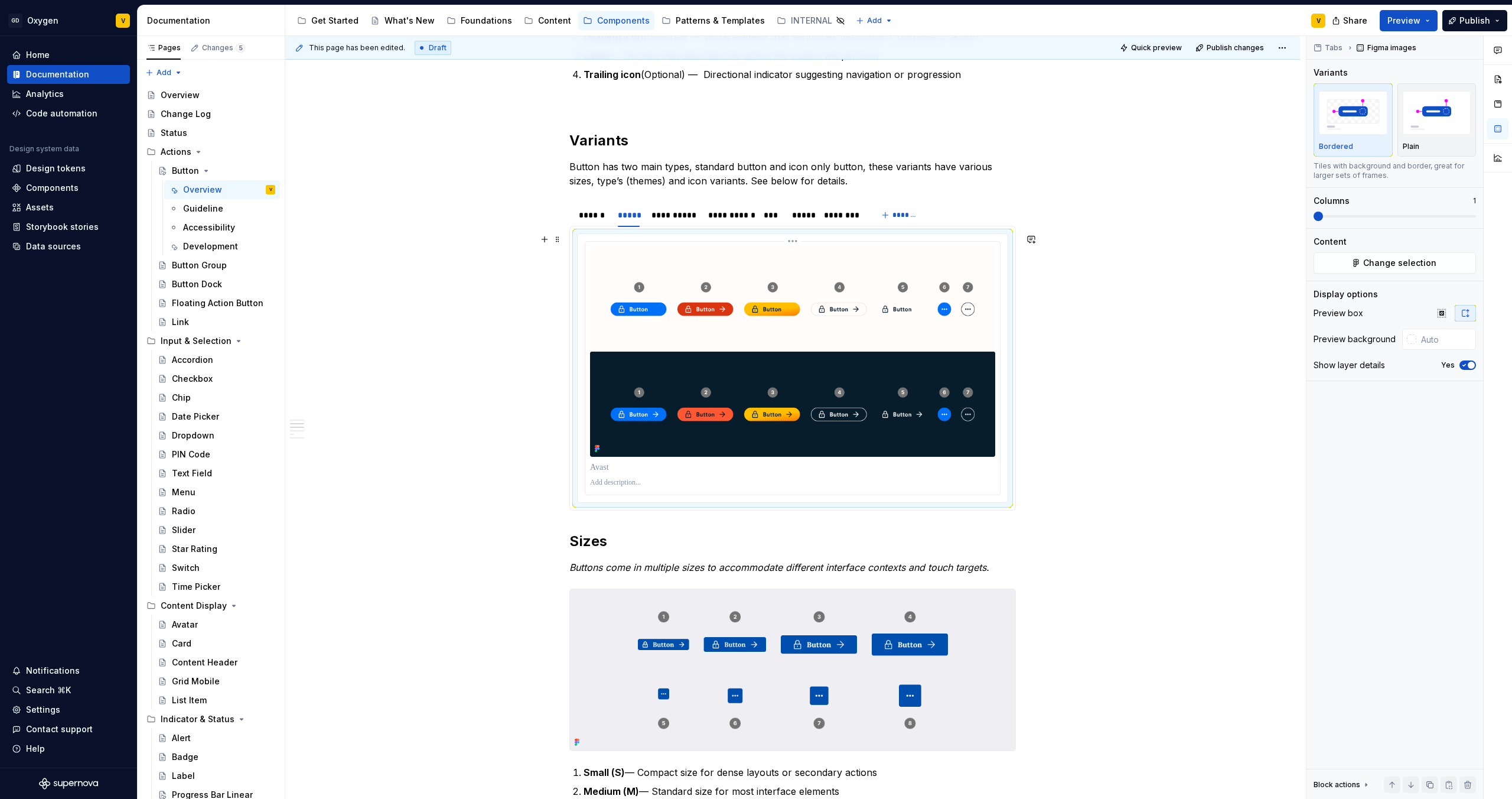
click at [695, 335] on img at bounding box center [793, 352] width 406 height 210
click at [1415, 266] on span "Change selection" at bounding box center [1400, 263] width 73 height 12
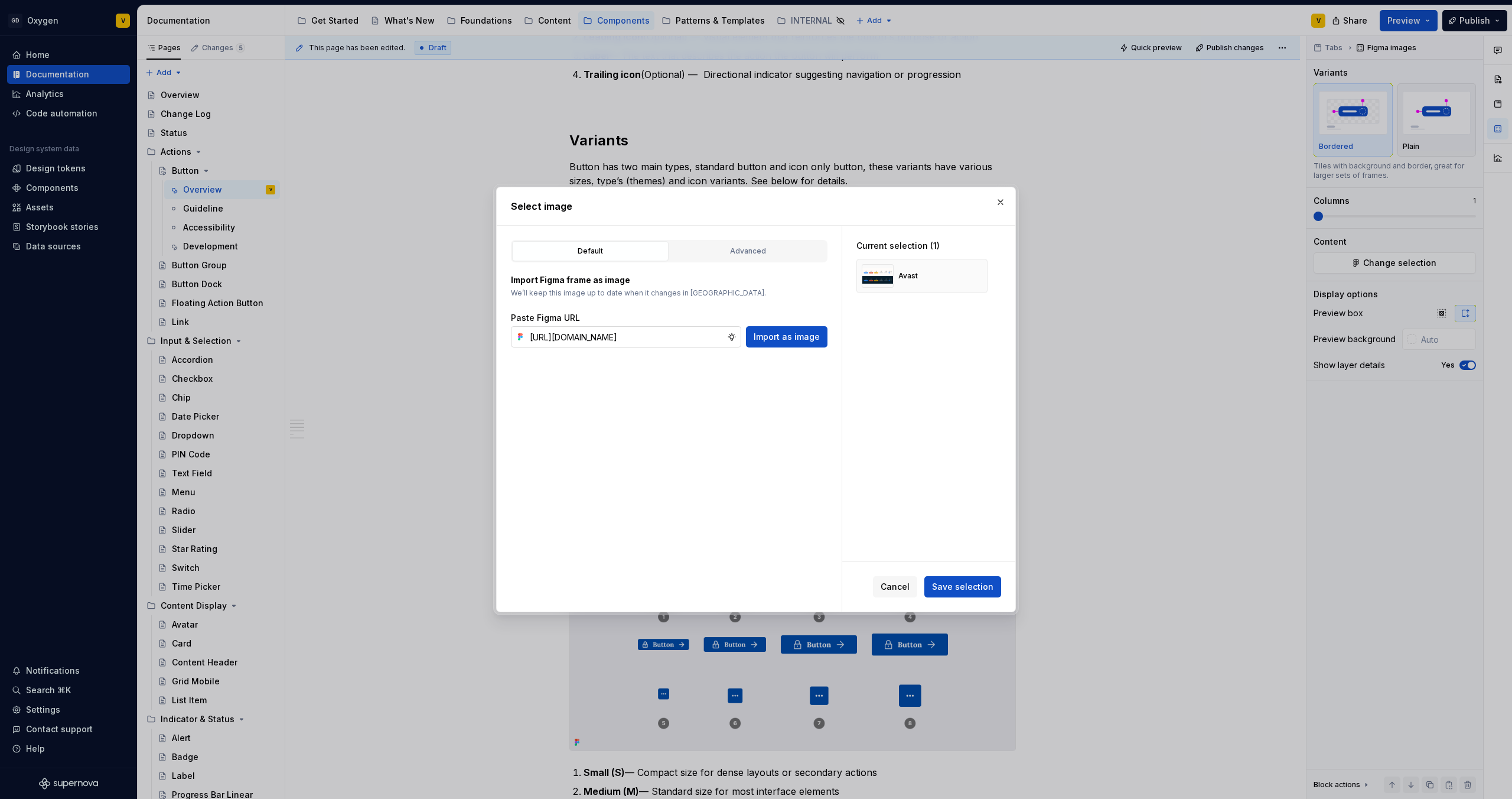
scroll to position [0, 469]
type input "https://www.figma.com/design/rzxjdfGE9CHhfV7rU8czbq/ODS-%E2%B8%B1-Internal-%E2%…"
click at [794, 339] on span "Import as image" at bounding box center [786, 337] width 66 height 12
click at [976, 275] on button "button" at bounding box center [973, 275] width 16 height 16
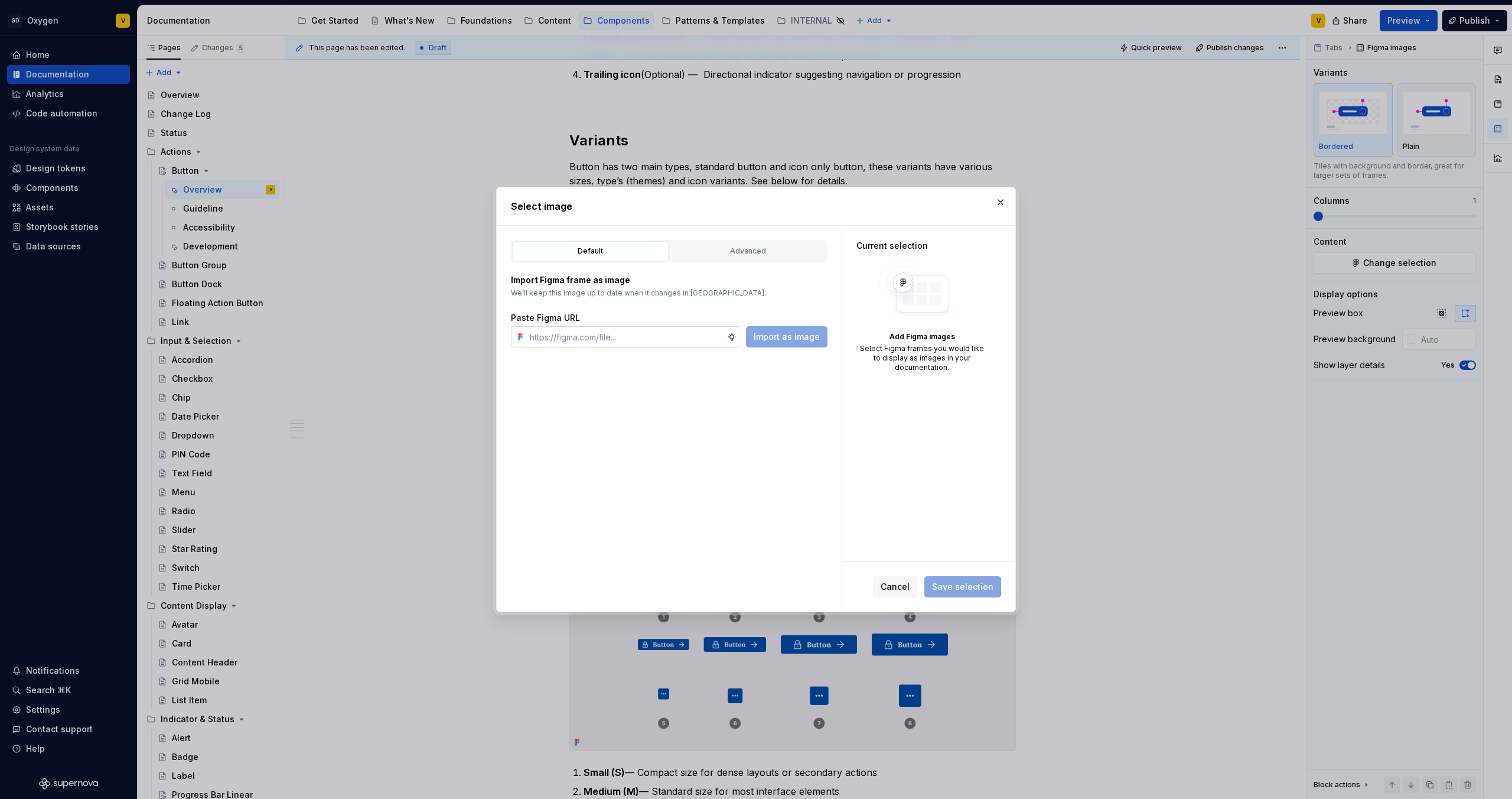
click at [644, 342] on input "text" at bounding box center [626, 337] width 202 height 22
paste input "https://www.figma.com/design/rzxjdfGE9CHhfV7rU8czbq/ODS-%E2%B8%B1-Internal-%E2%…"
type input "https://www.figma.com/design/rzxjdfGE9CHhfV7rU8czbq/ODS-%E2%B8%B1-Internal-%E2%…"
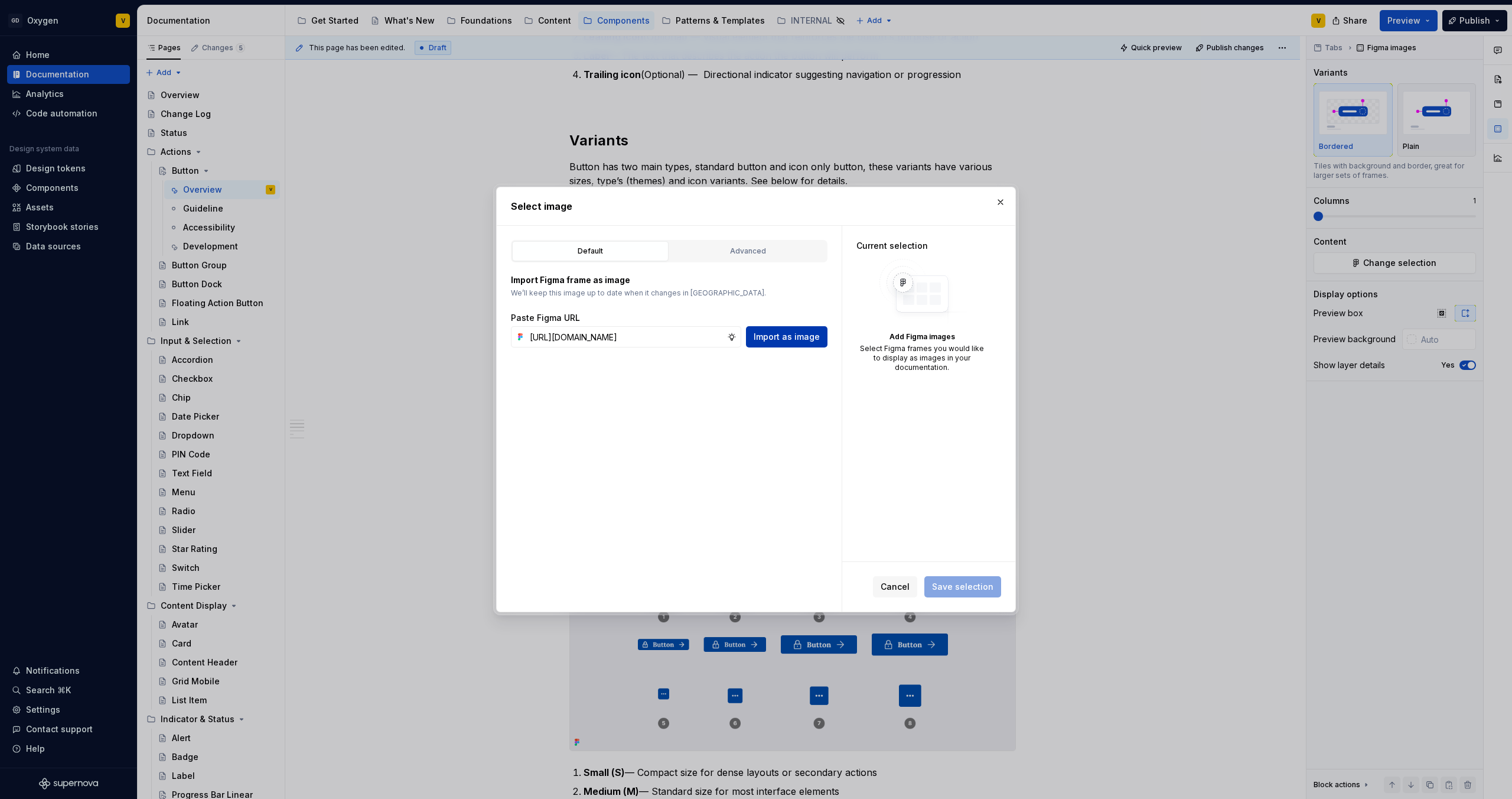
click at [779, 336] on span "Import as image" at bounding box center [786, 337] width 66 height 12
type textarea "*"
click at [980, 584] on span "Save selection" at bounding box center [963, 587] width 61 height 12
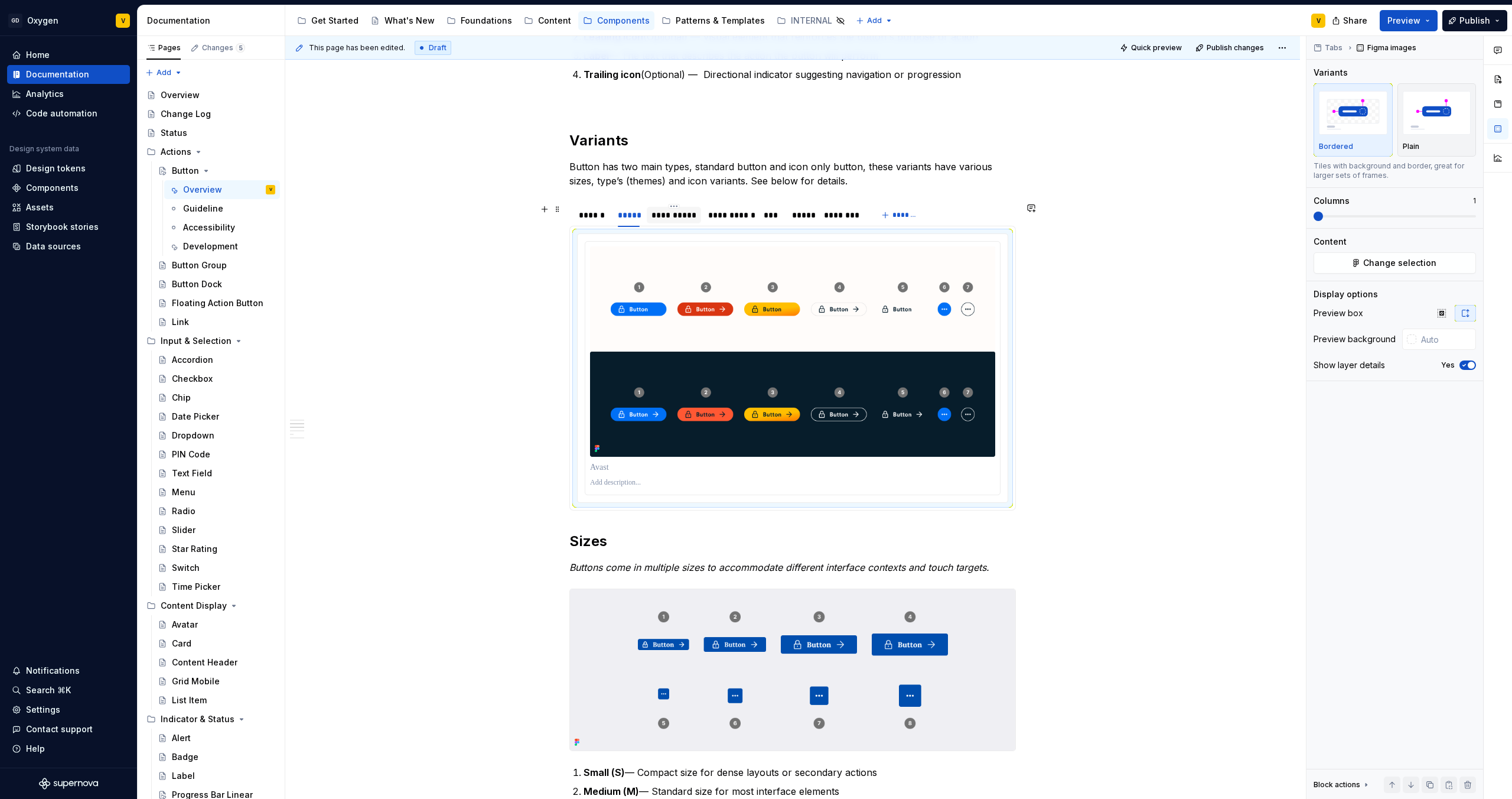
click at [658, 215] on div "**********" at bounding box center [674, 215] width 45 height 12
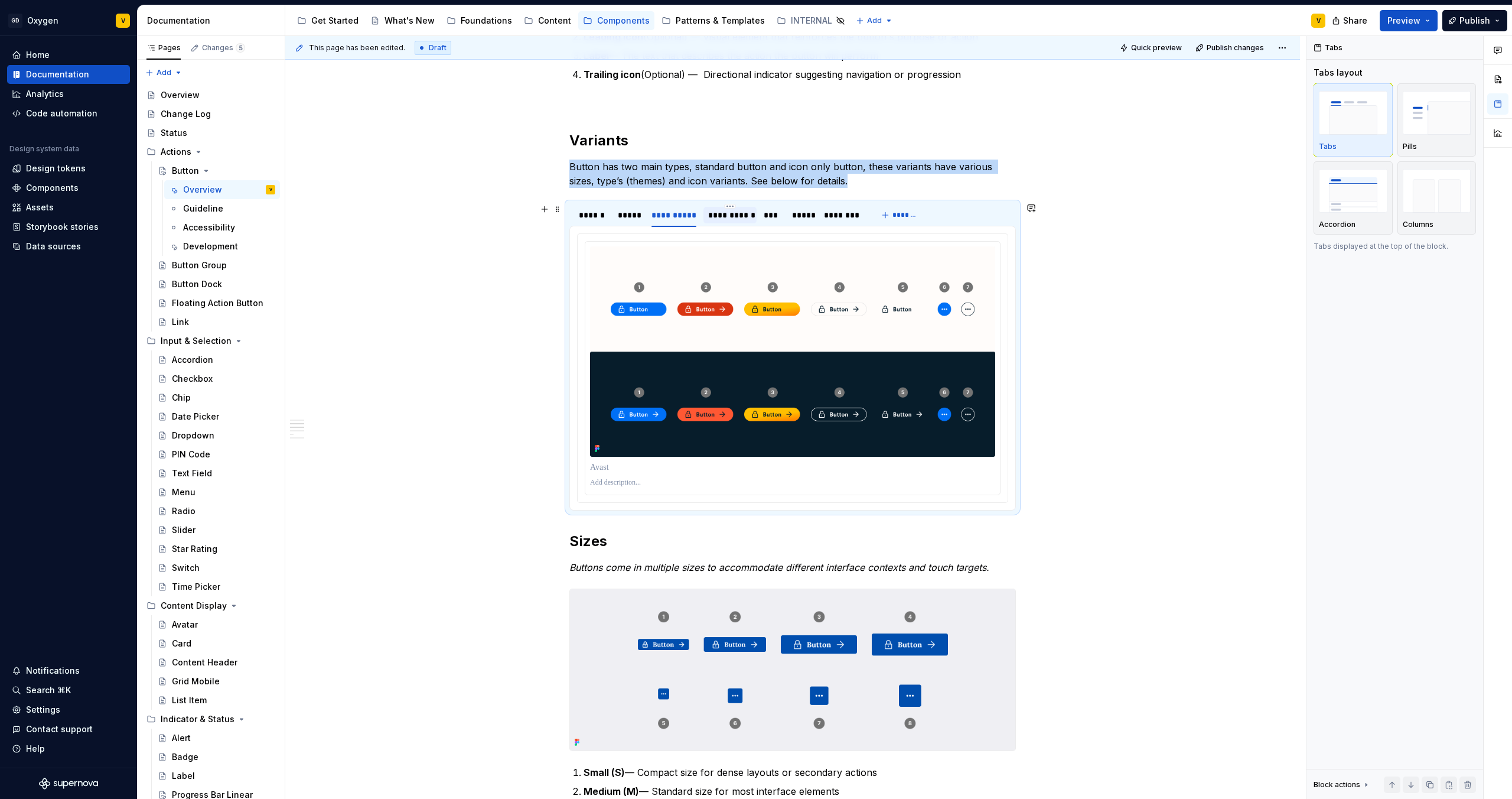
click at [736, 216] on div "**********" at bounding box center [730, 215] width 43 height 12
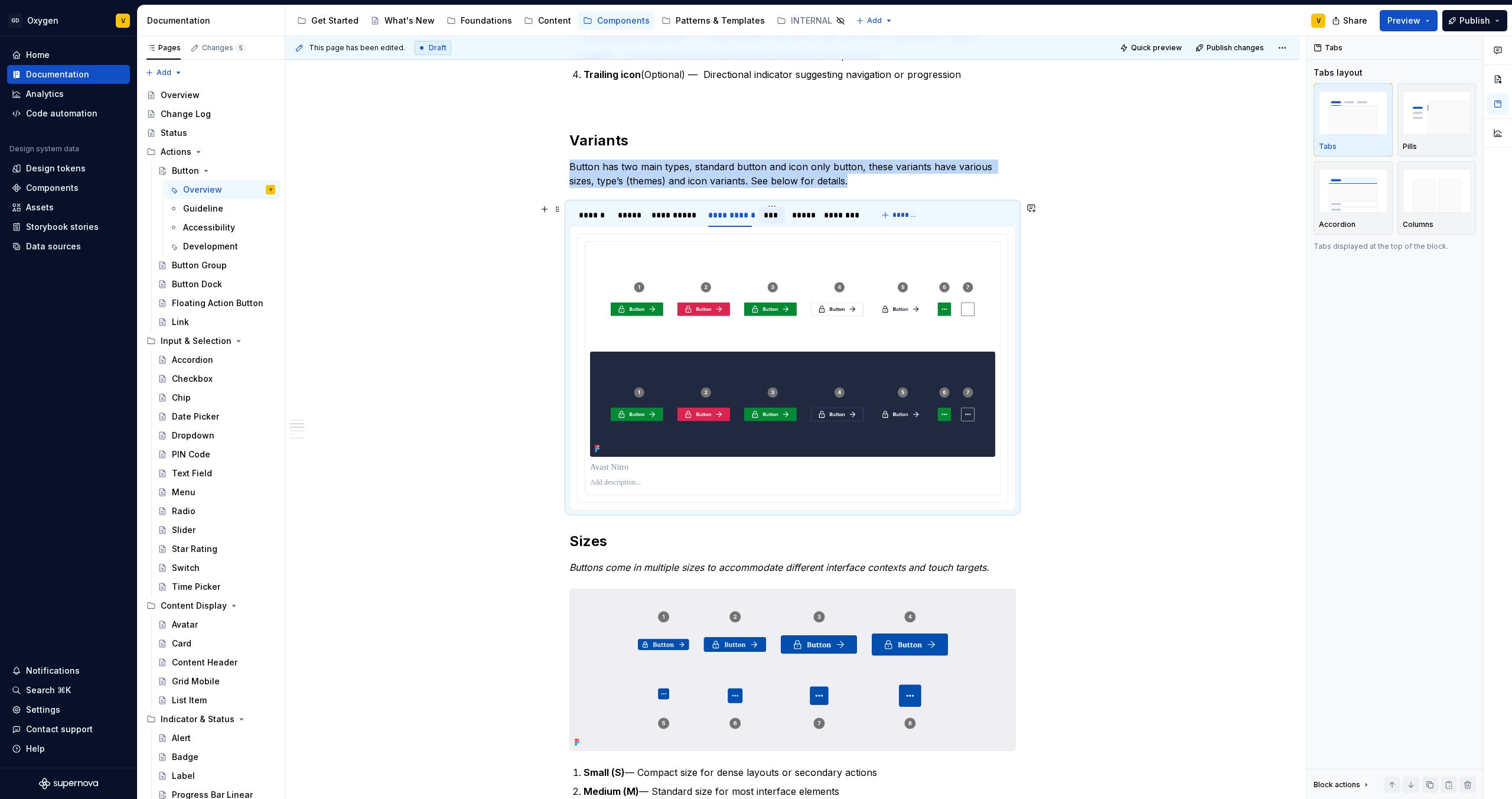
click at [776, 218] on div "***" at bounding box center [772, 215] width 17 height 12
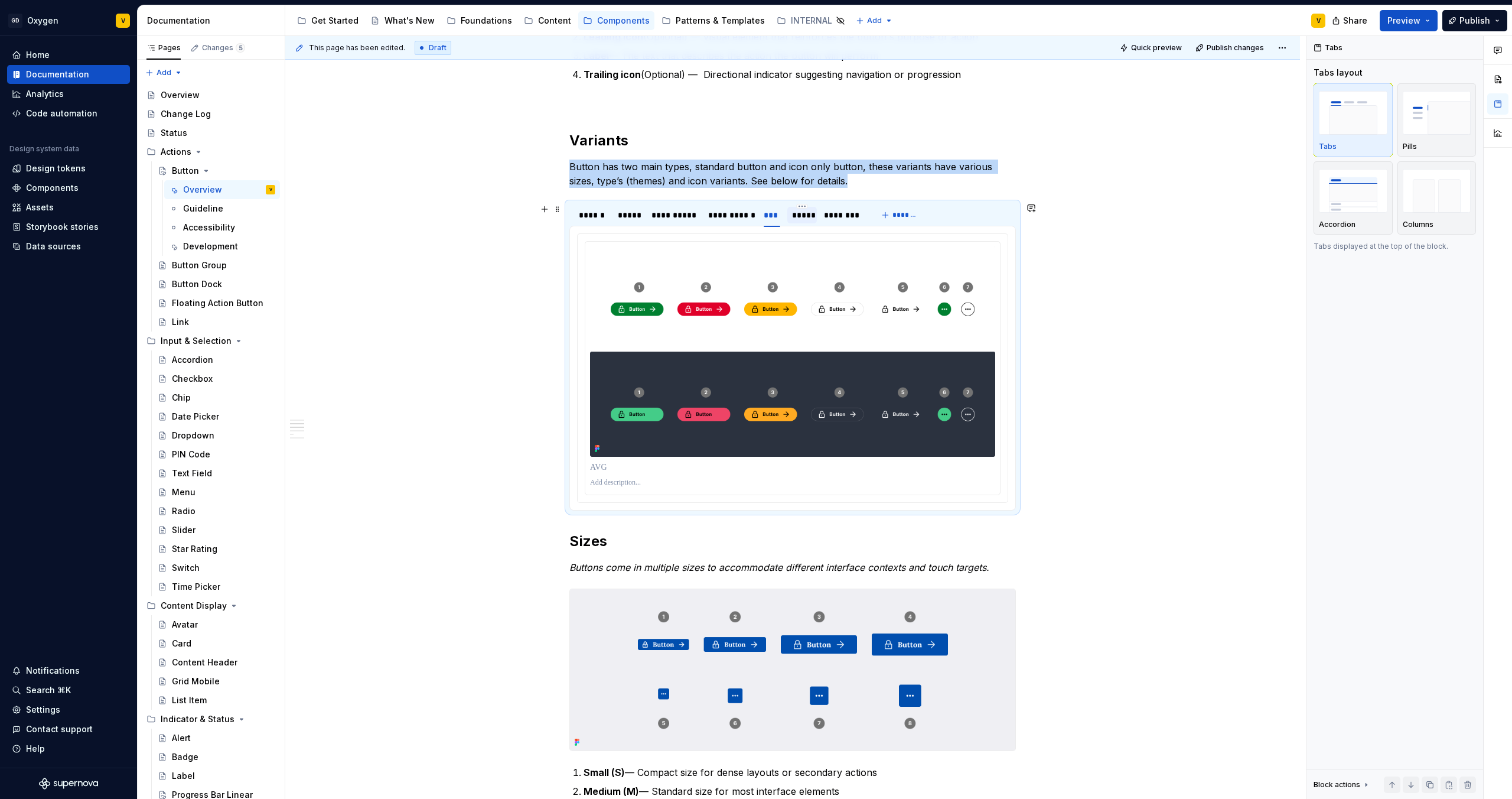
click at [796, 215] on div "*****" at bounding box center [802, 215] width 20 height 12
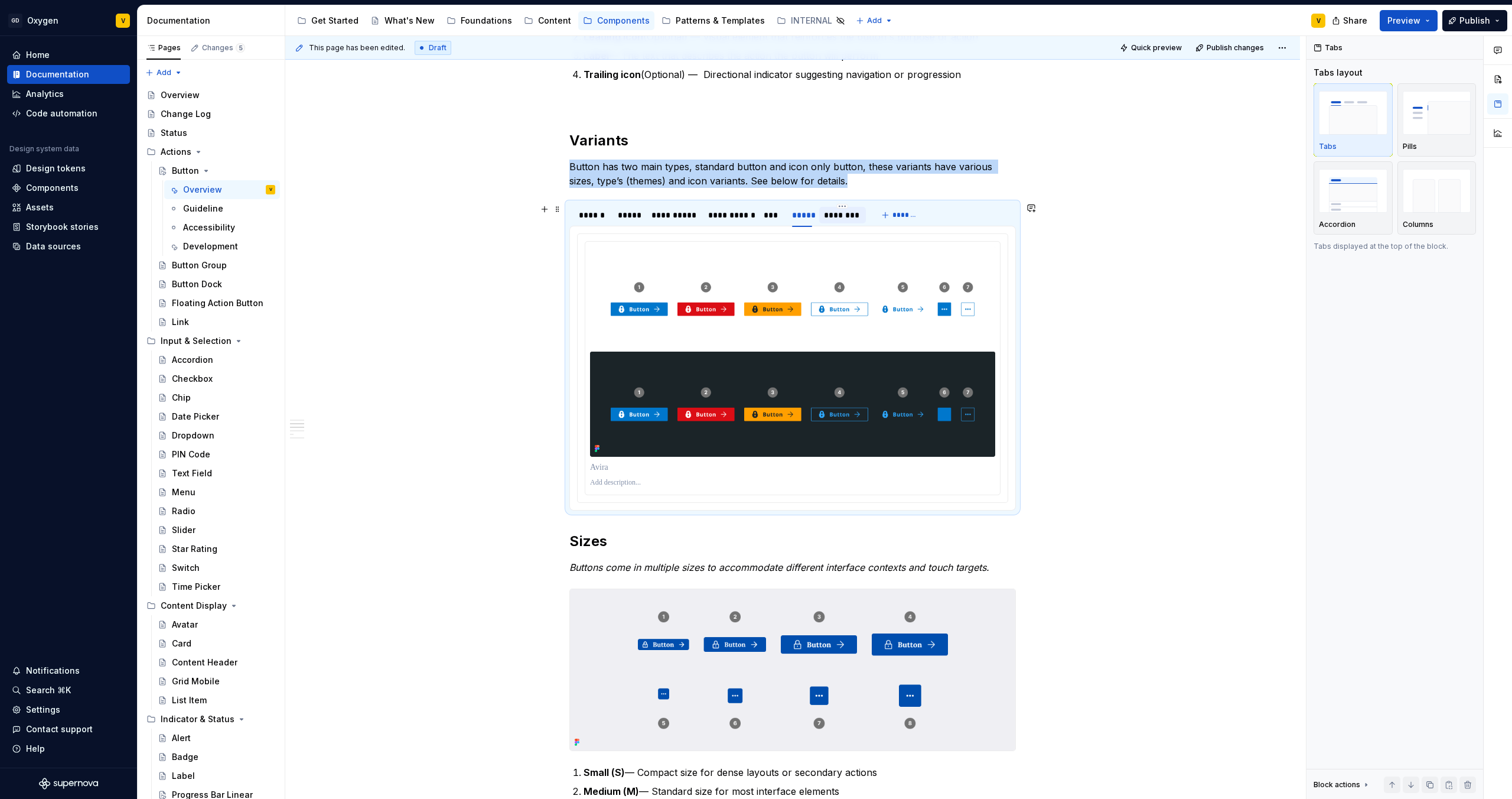
click at [837, 214] on div "********" at bounding box center [842, 215] width 37 height 12
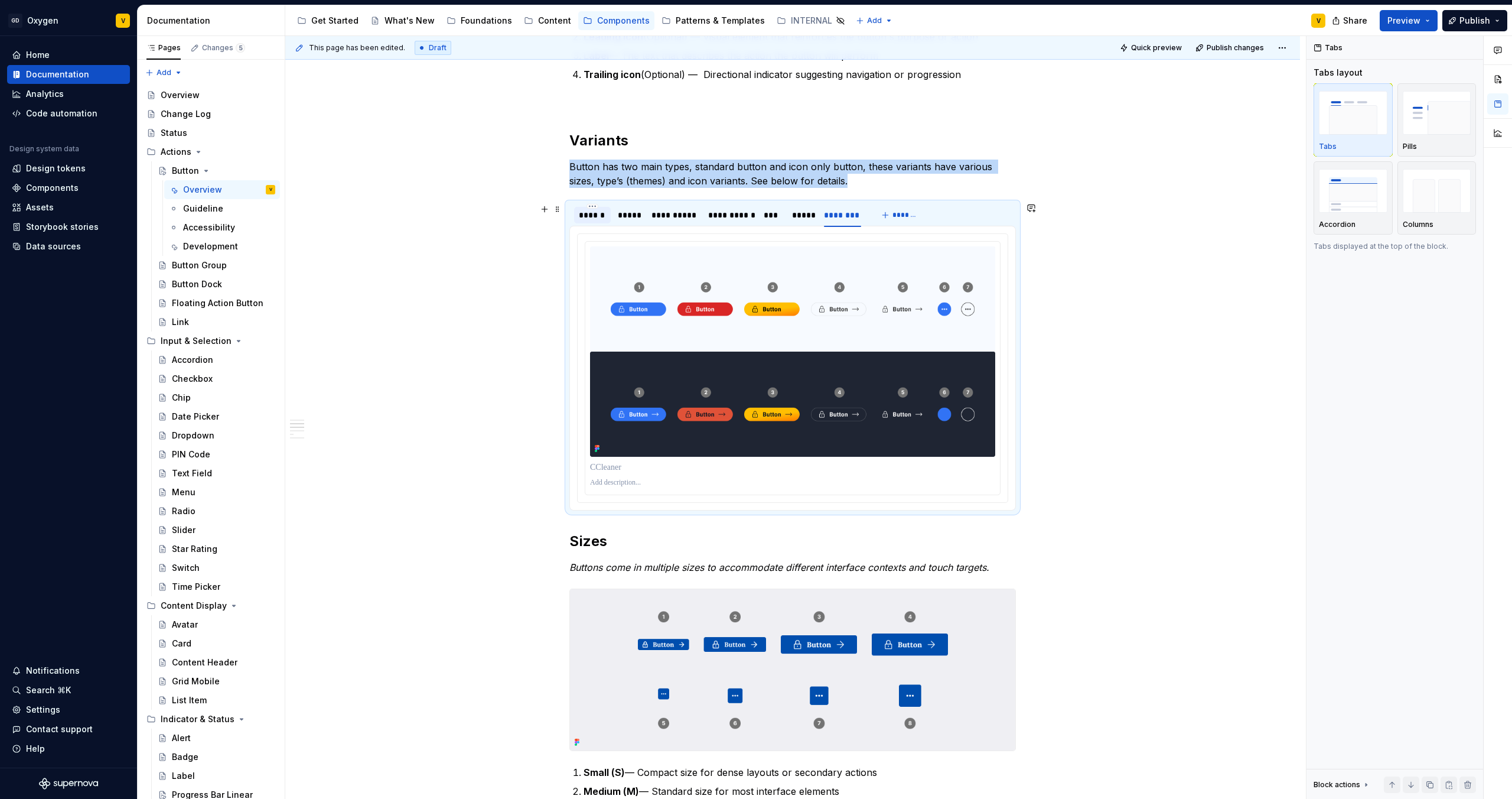
click at [604, 211] on div "******" at bounding box center [593, 215] width 27 height 12
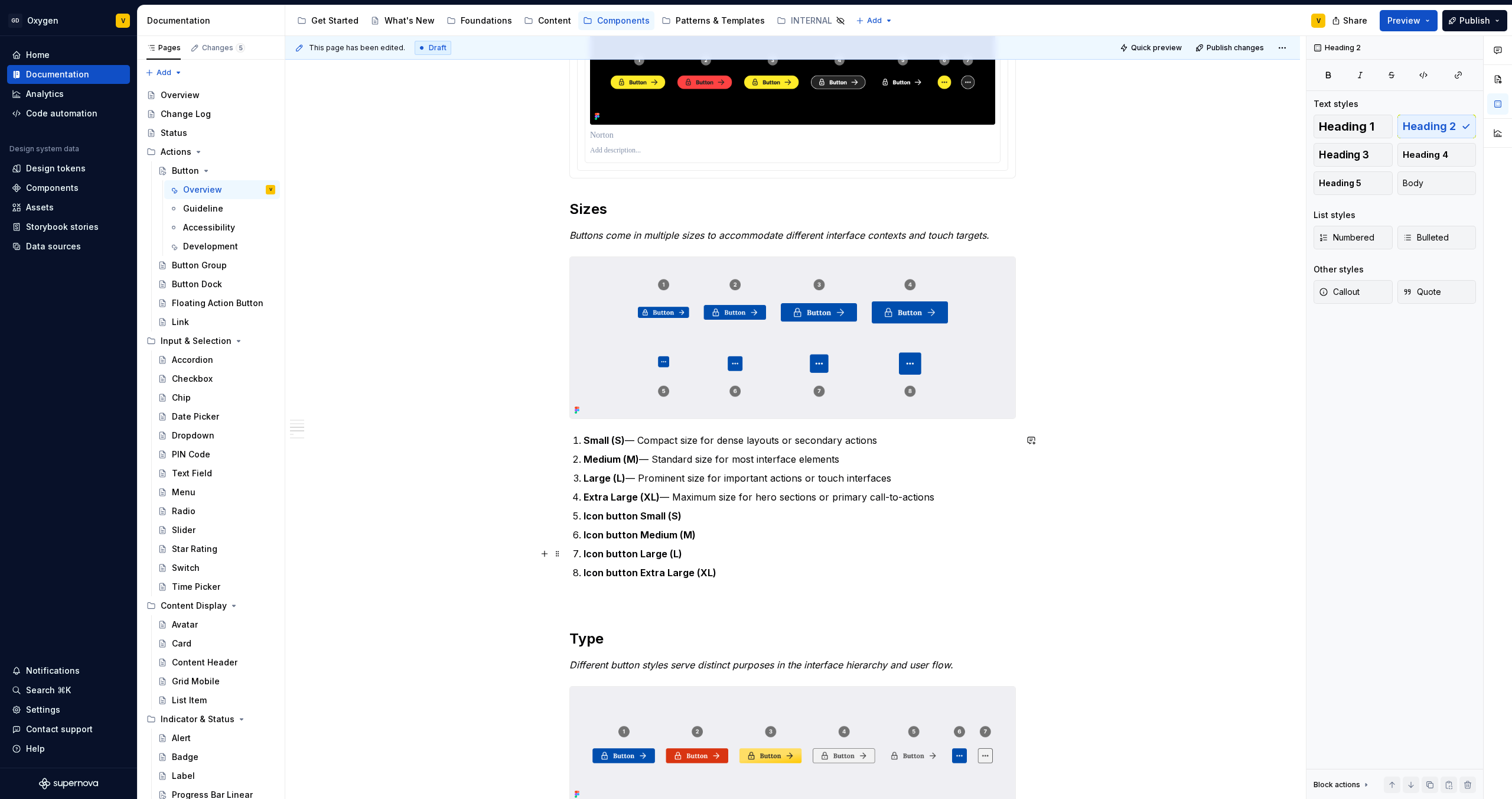
scroll to position [874, 0]
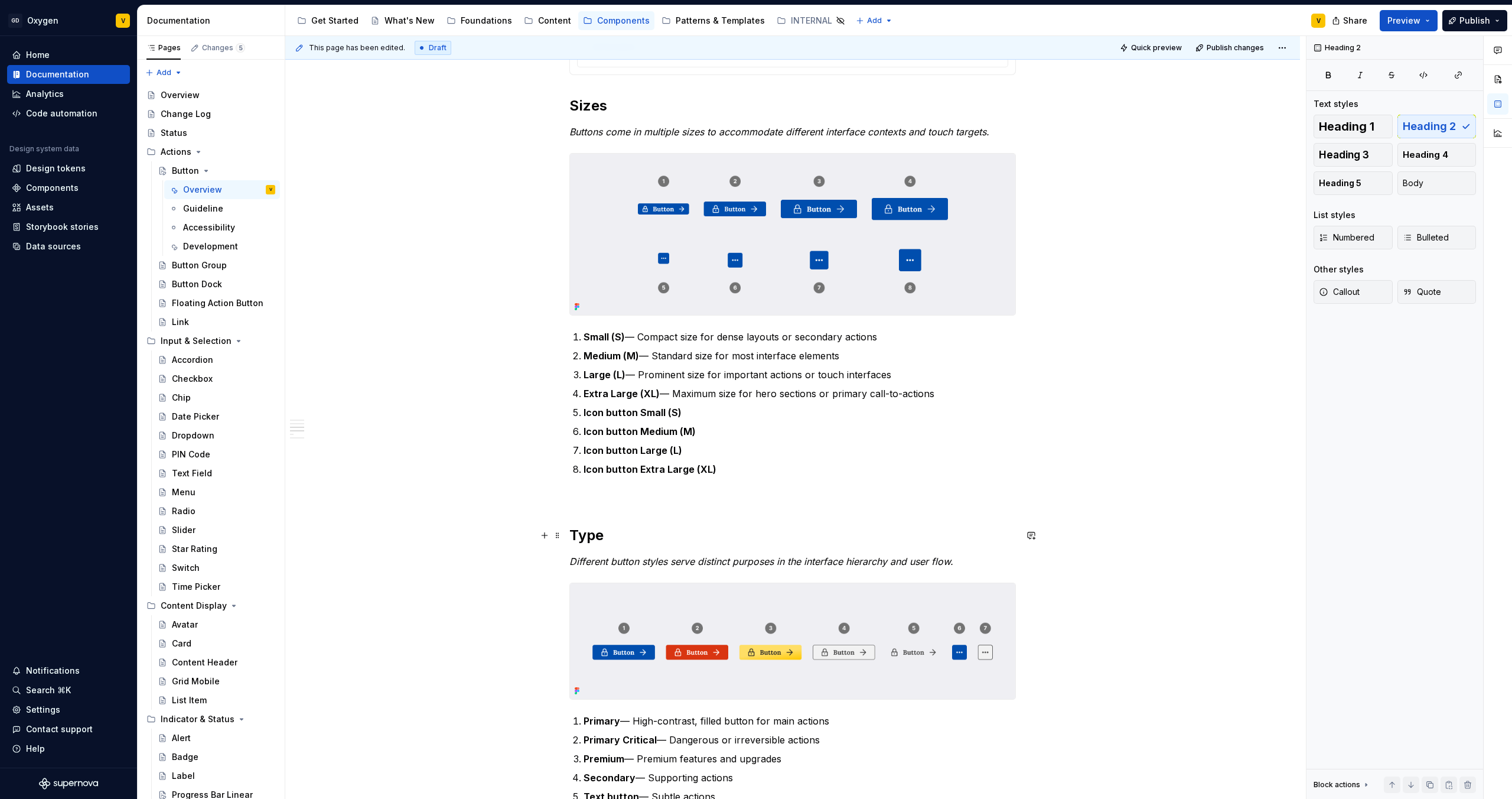
drag, startPoint x: 555, startPoint y: 537, endPoint x: 547, endPoint y: 528, distance: 12.0
click at [560, 537] on span at bounding box center [557, 535] width 9 height 16
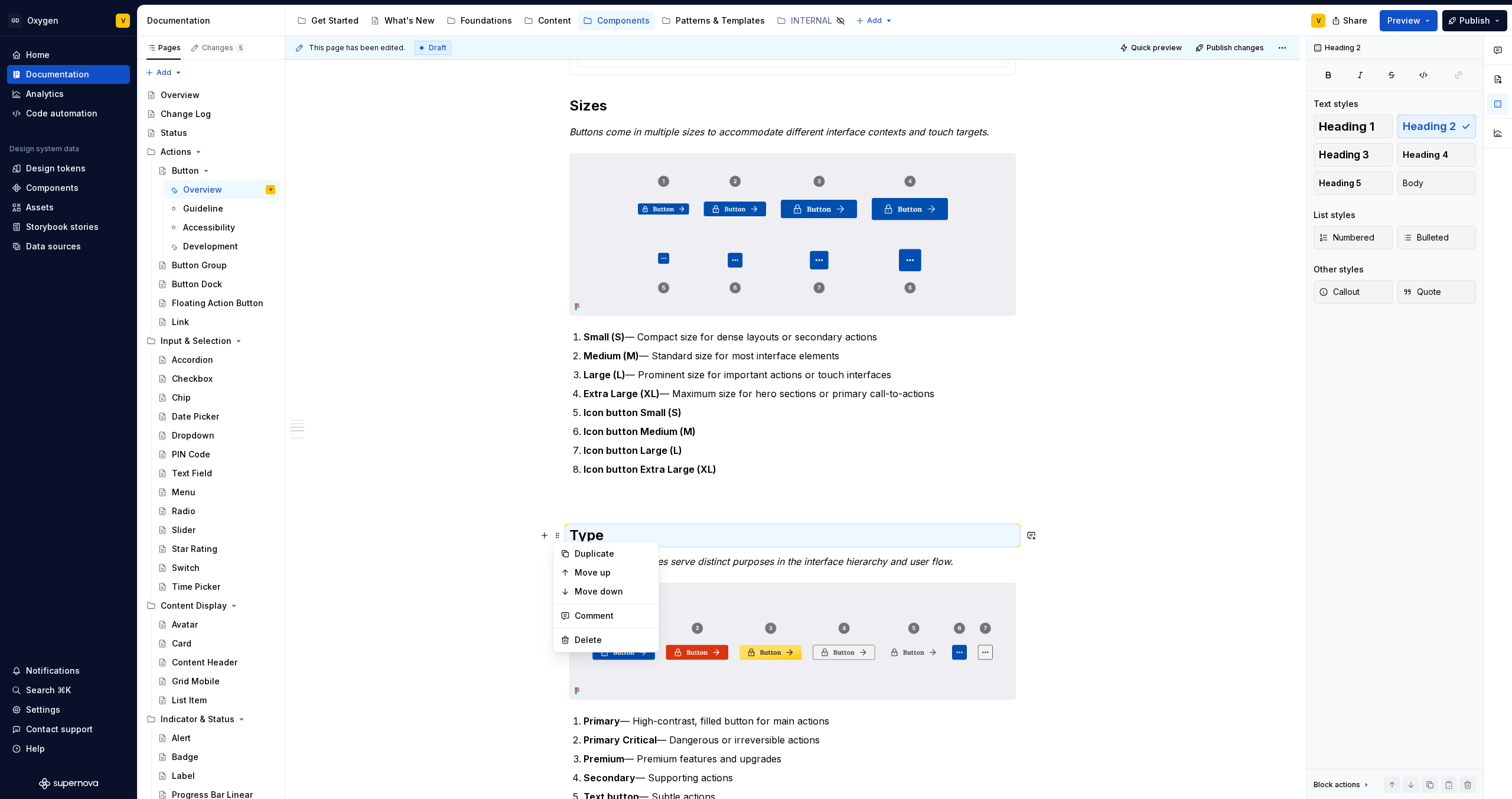
click at [730, 565] on em "Different button styles serve distinct purposes in the interface hierarchy and …" at bounding box center [761, 562] width 384 height 12
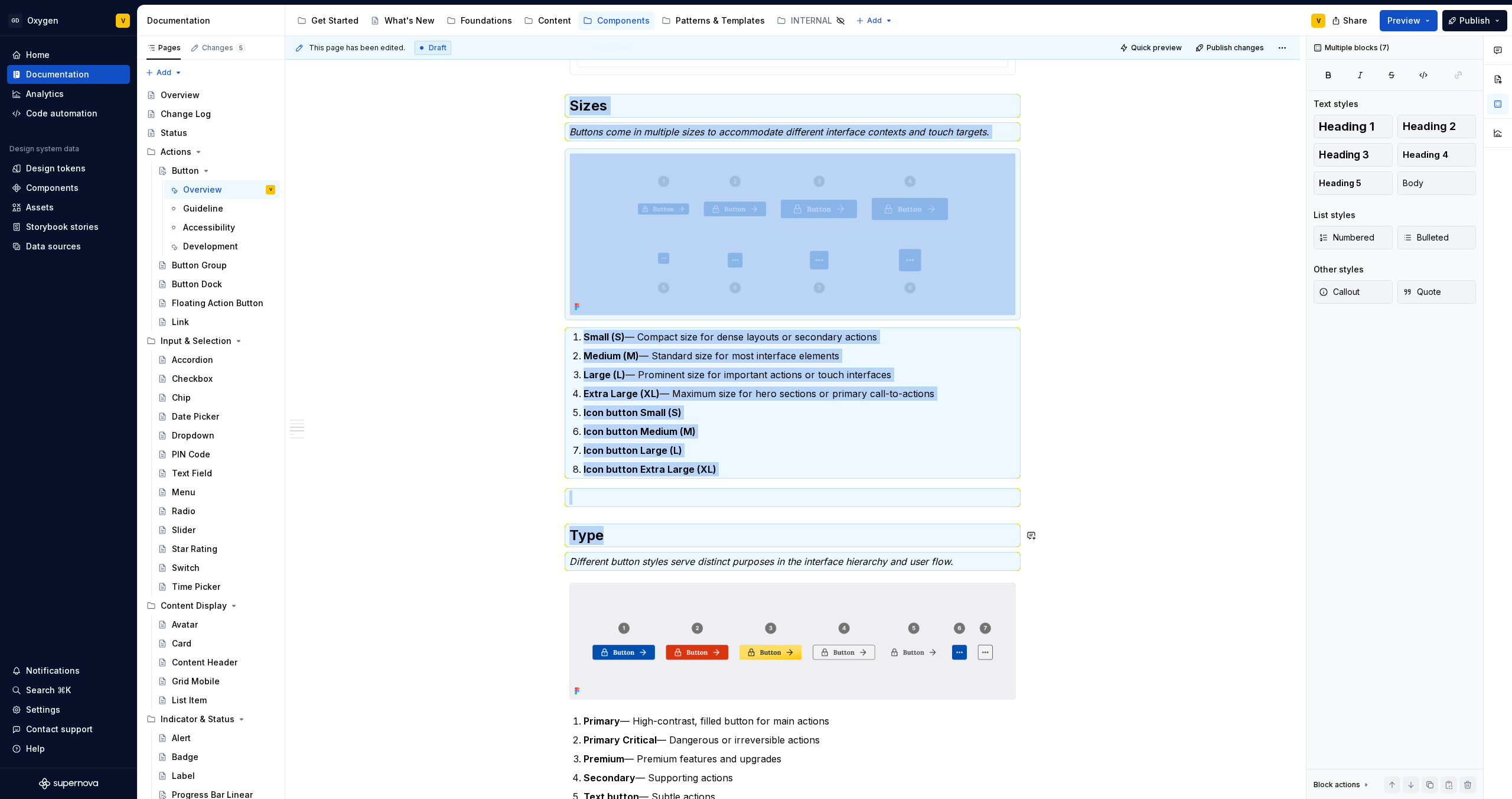
click at [550, 509] on div "**********" at bounding box center [793, 490] width 1015 height 2261
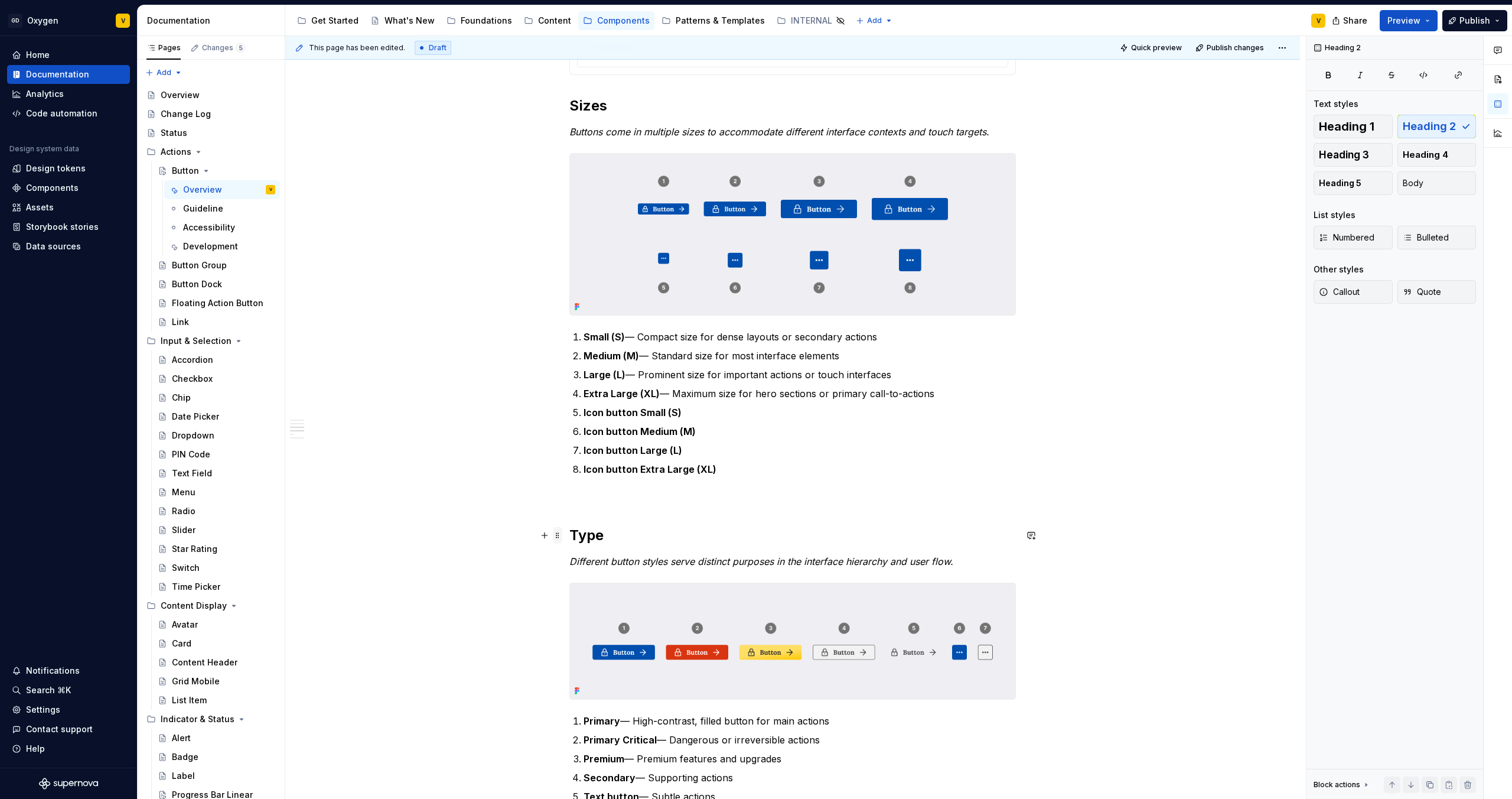
click at [557, 538] on span at bounding box center [557, 535] width 9 height 16
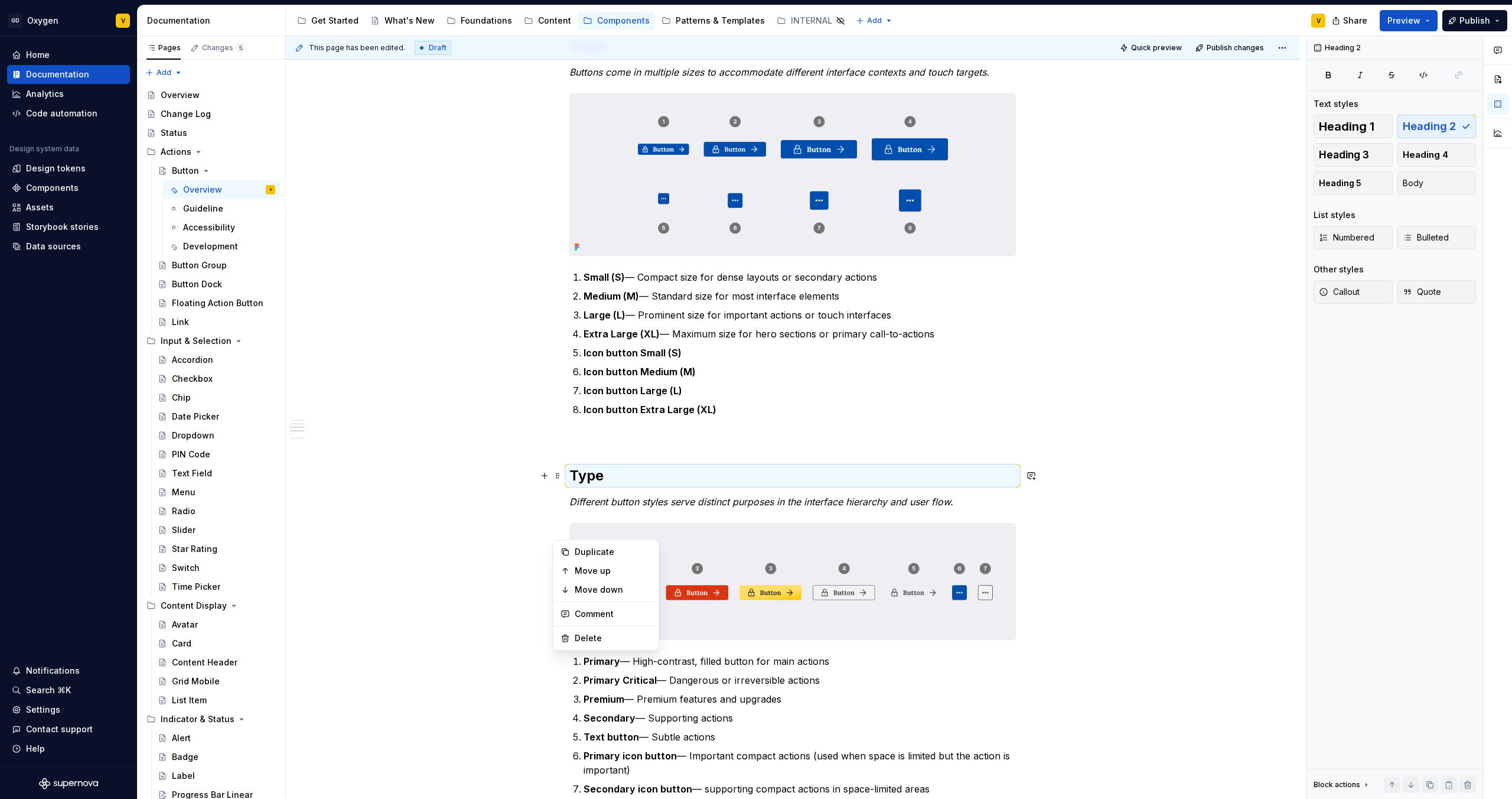
scroll to position [1119, 0]
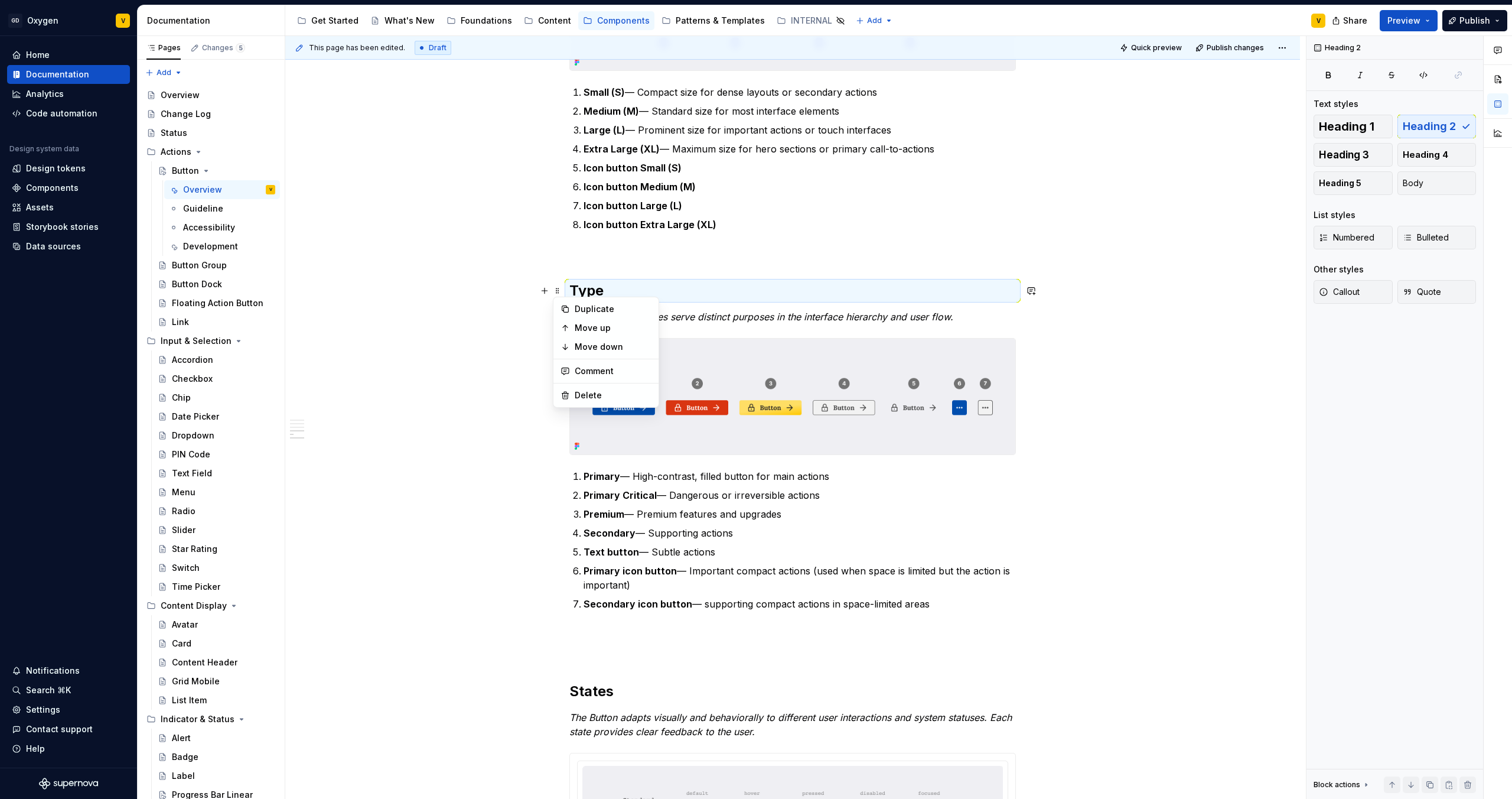
click at [563, 475] on div "**********" at bounding box center [793, 245] width 1015 height 2261
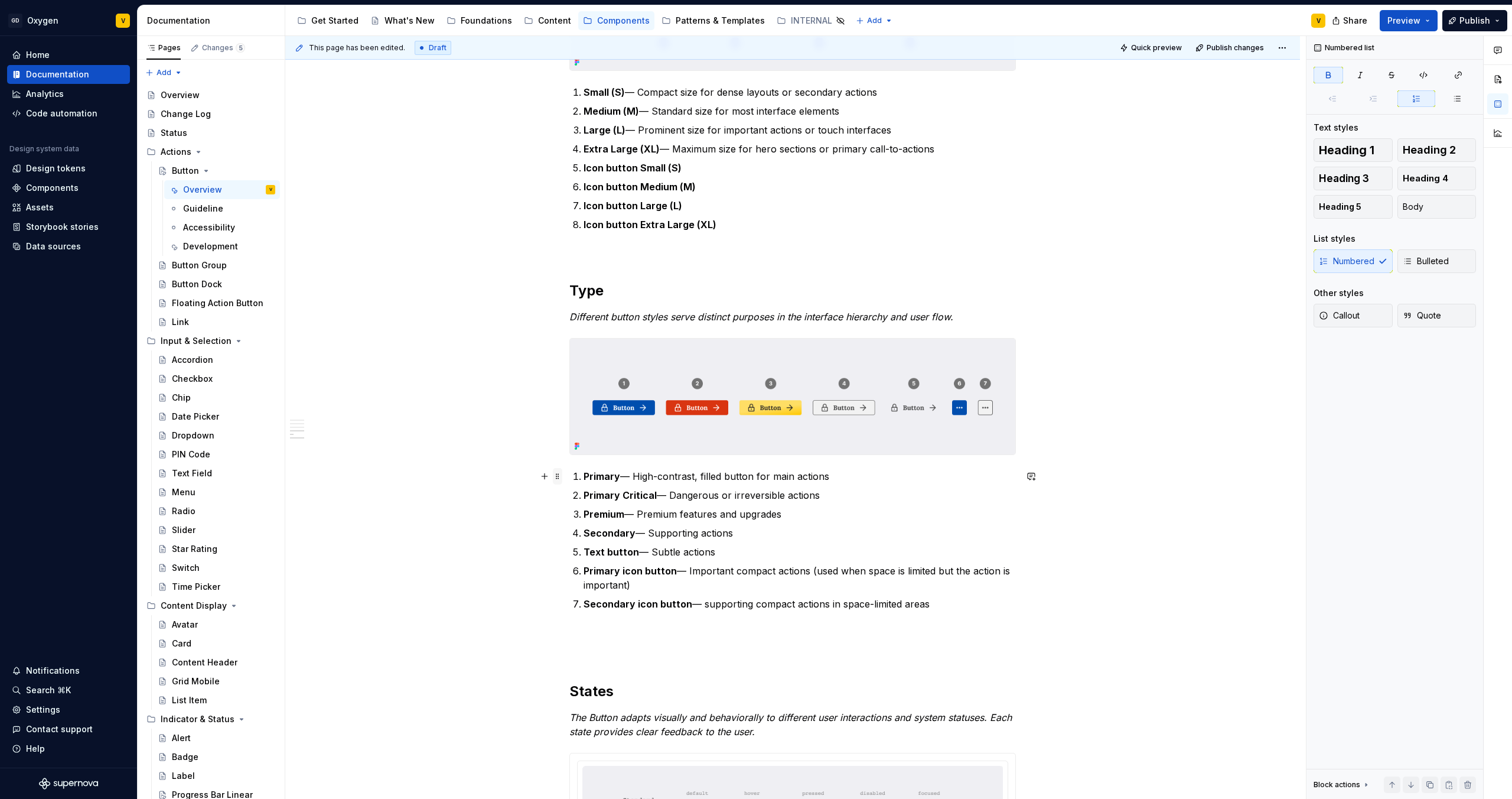
click at [559, 478] on span at bounding box center [557, 476] width 9 height 16
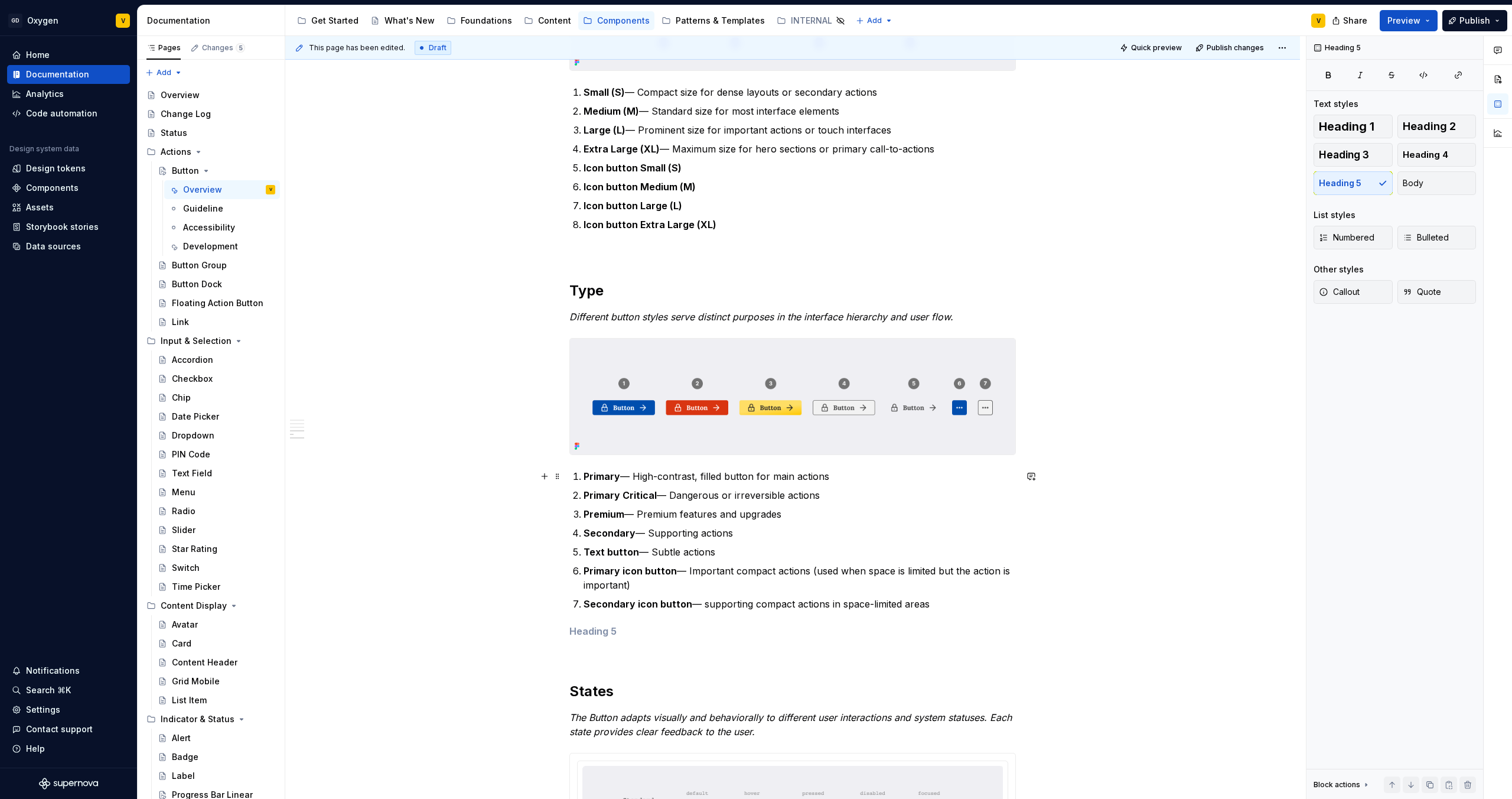
click at [853, 622] on div "**********" at bounding box center [792, 132] width 447 height 1980
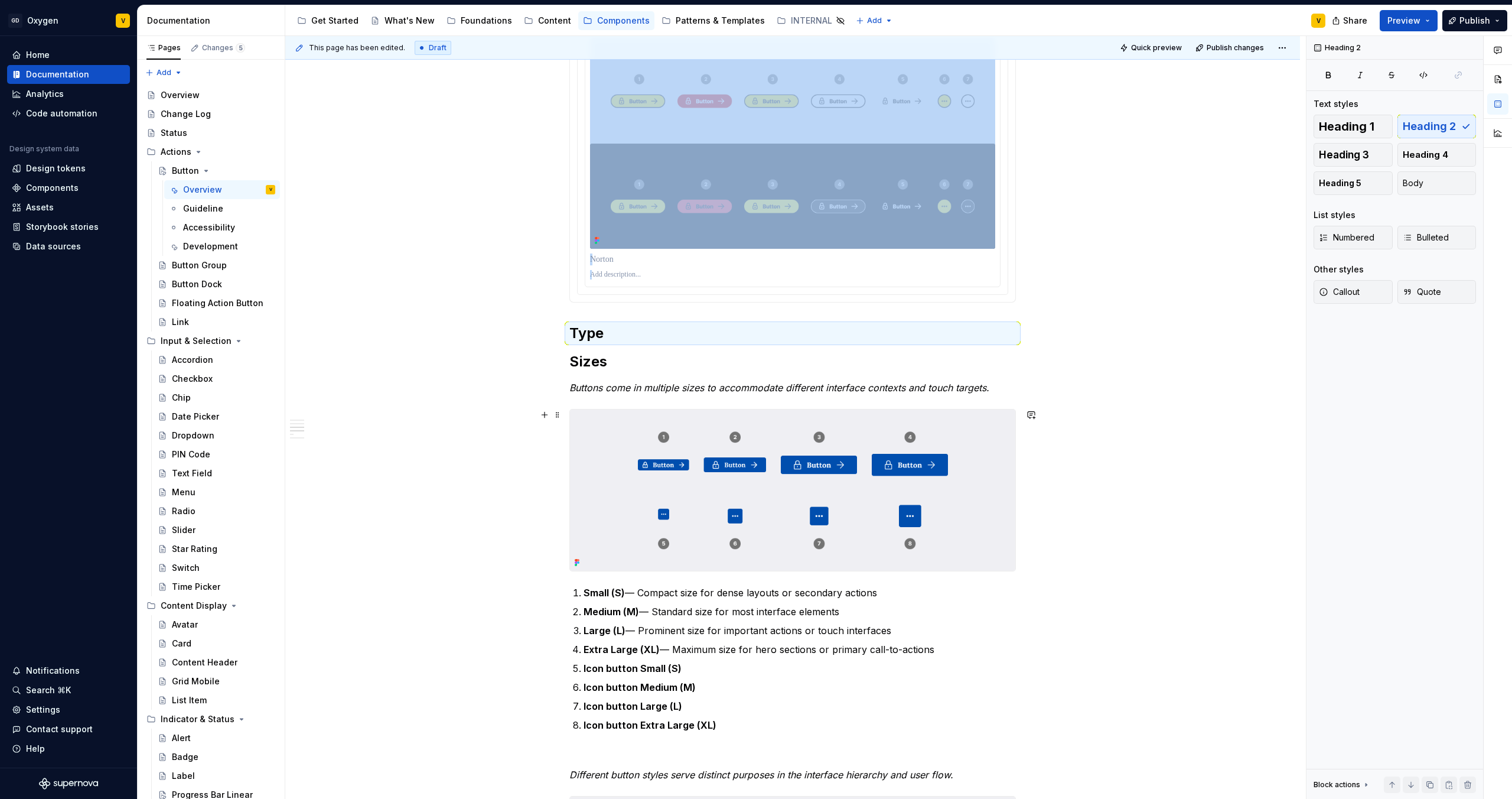
scroll to position [402, 0]
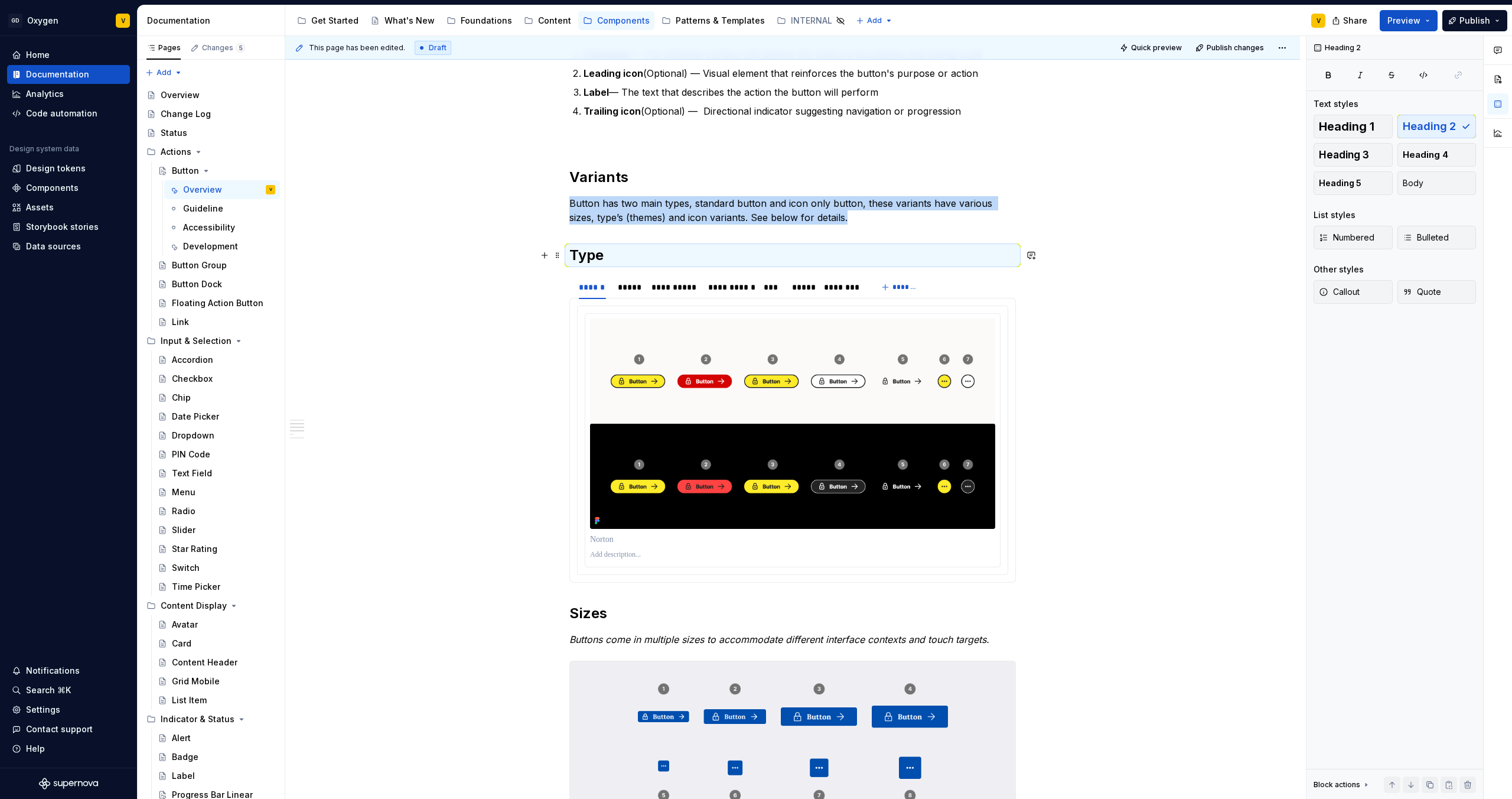
click at [604, 260] on h2 "Type" at bounding box center [792, 255] width 447 height 19
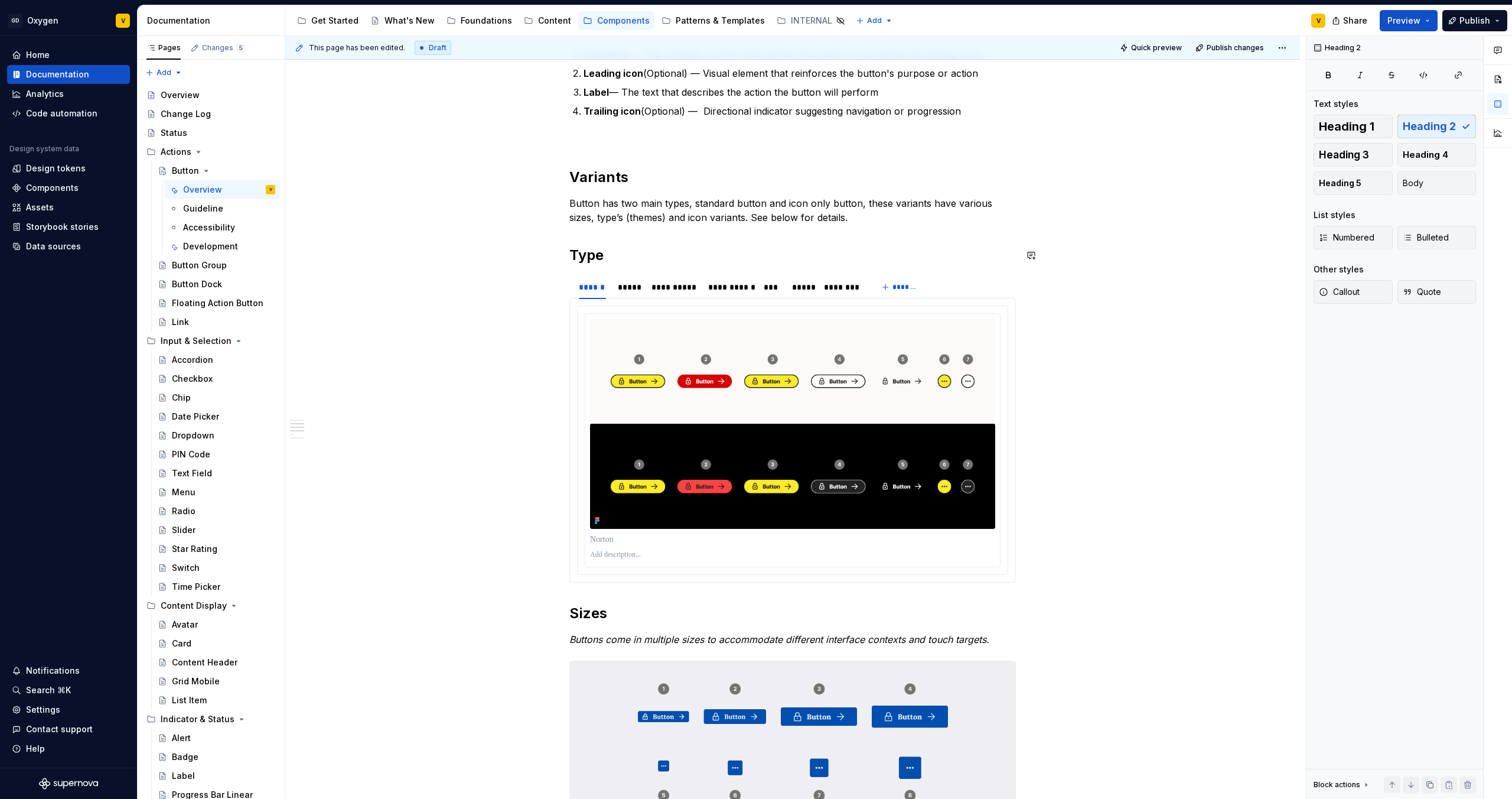
click at [600, 249] on h2 "Type" at bounding box center [792, 255] width 447 height 19
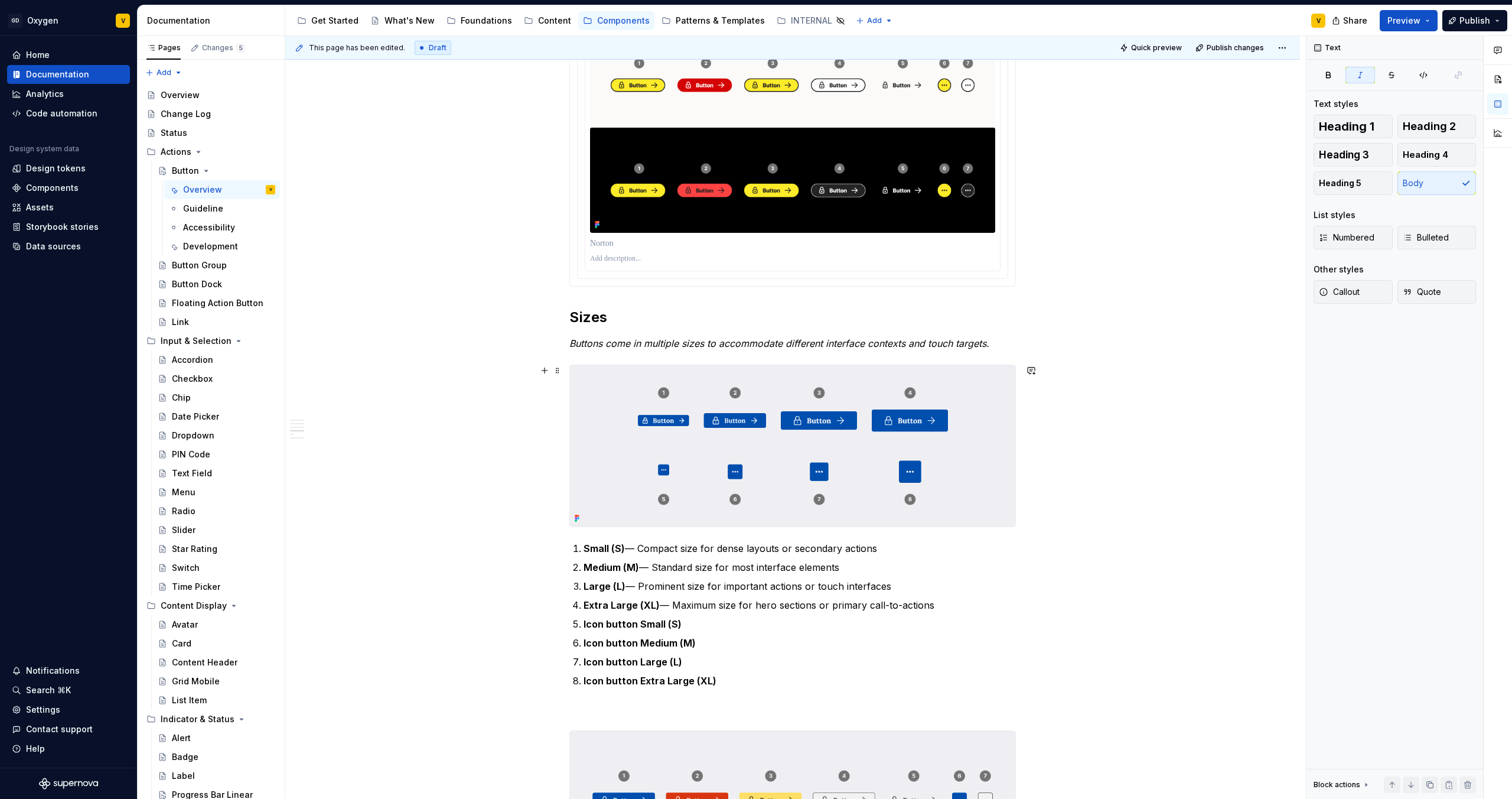
scroll to position [854, 0]
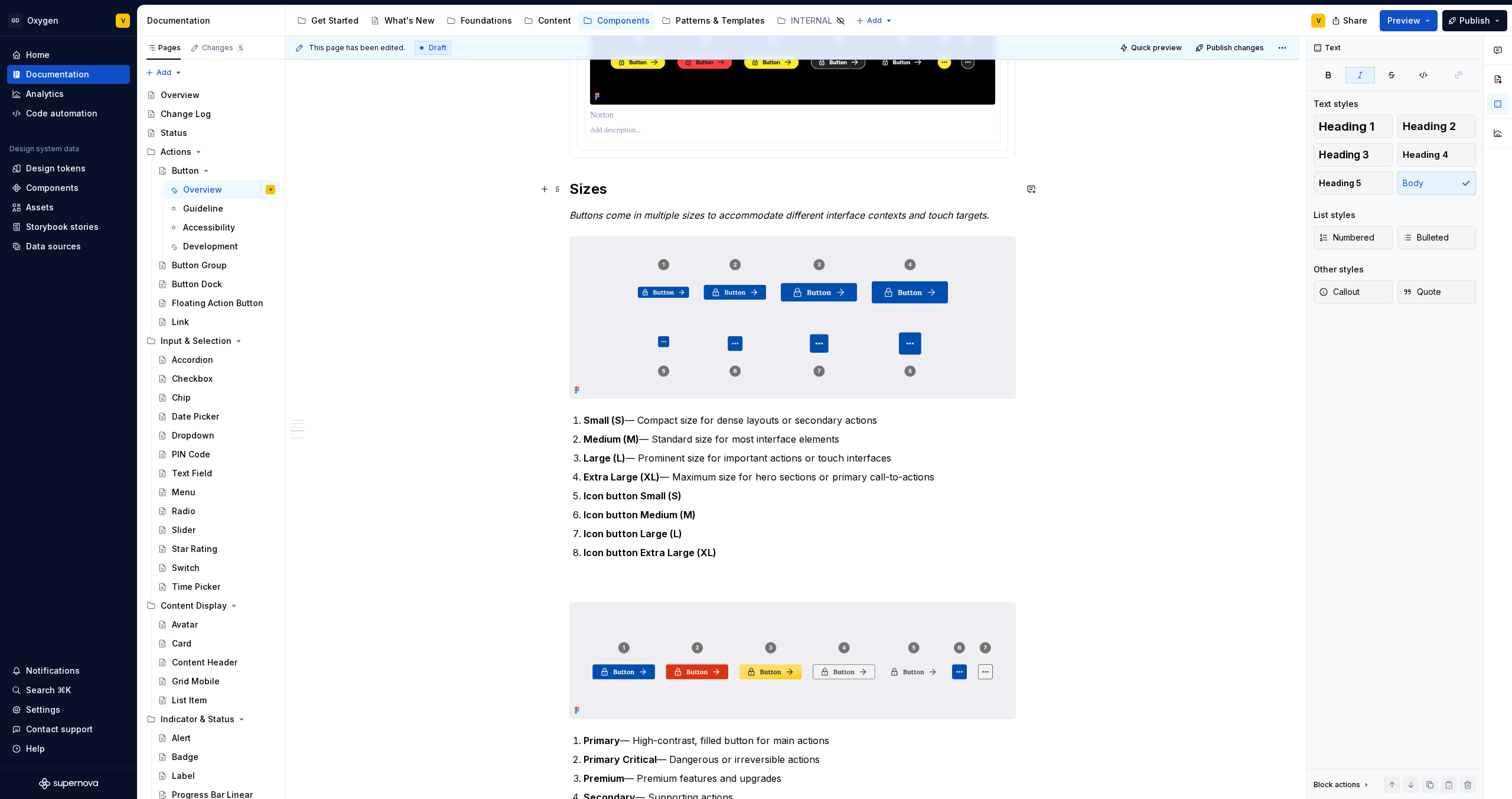
drag, startPoint x: 558, startPoint y: 612, endPoint x: 593, endPoint y: 181, distance: 432.4
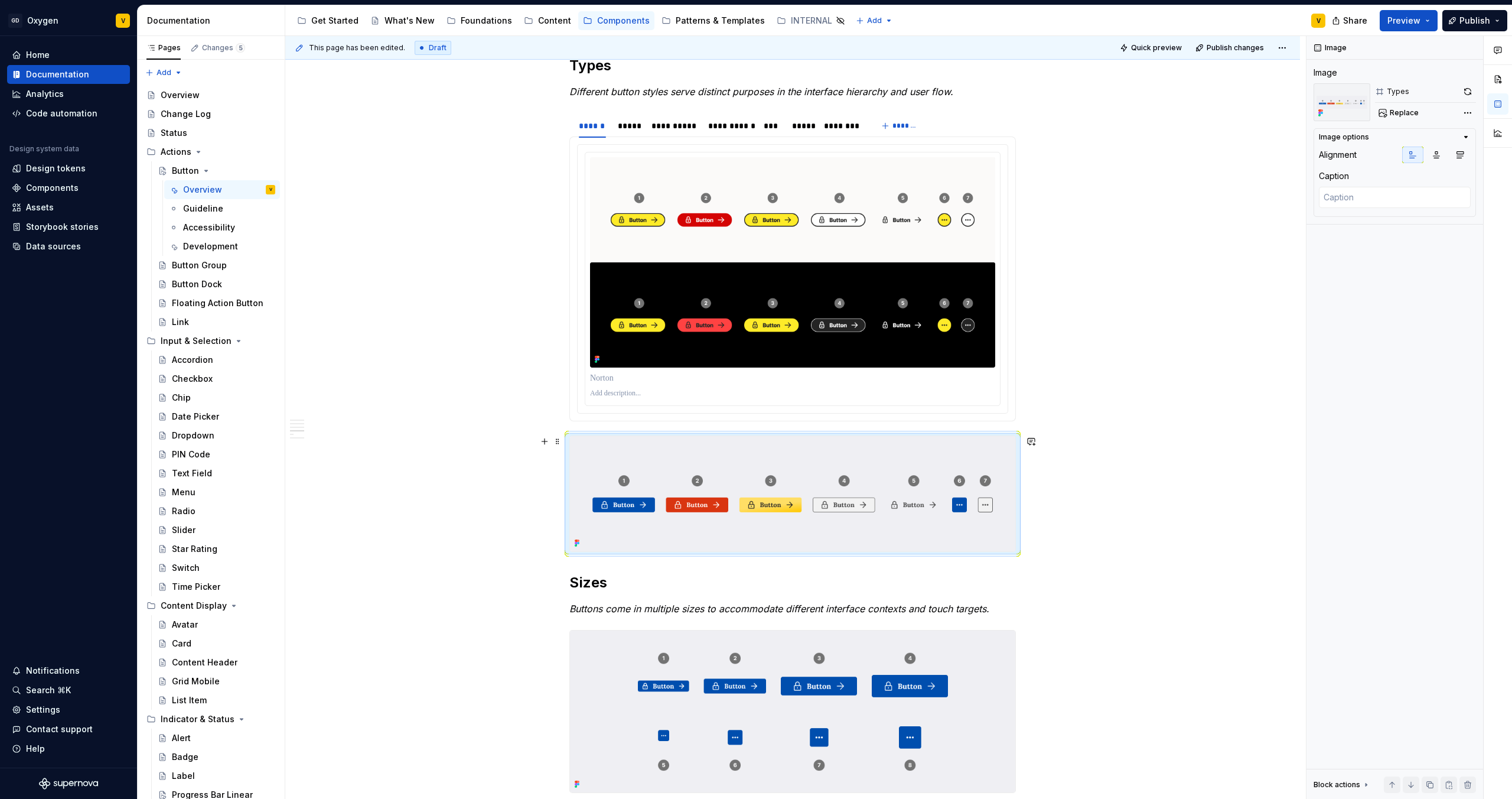
scroll to position [525, 0]
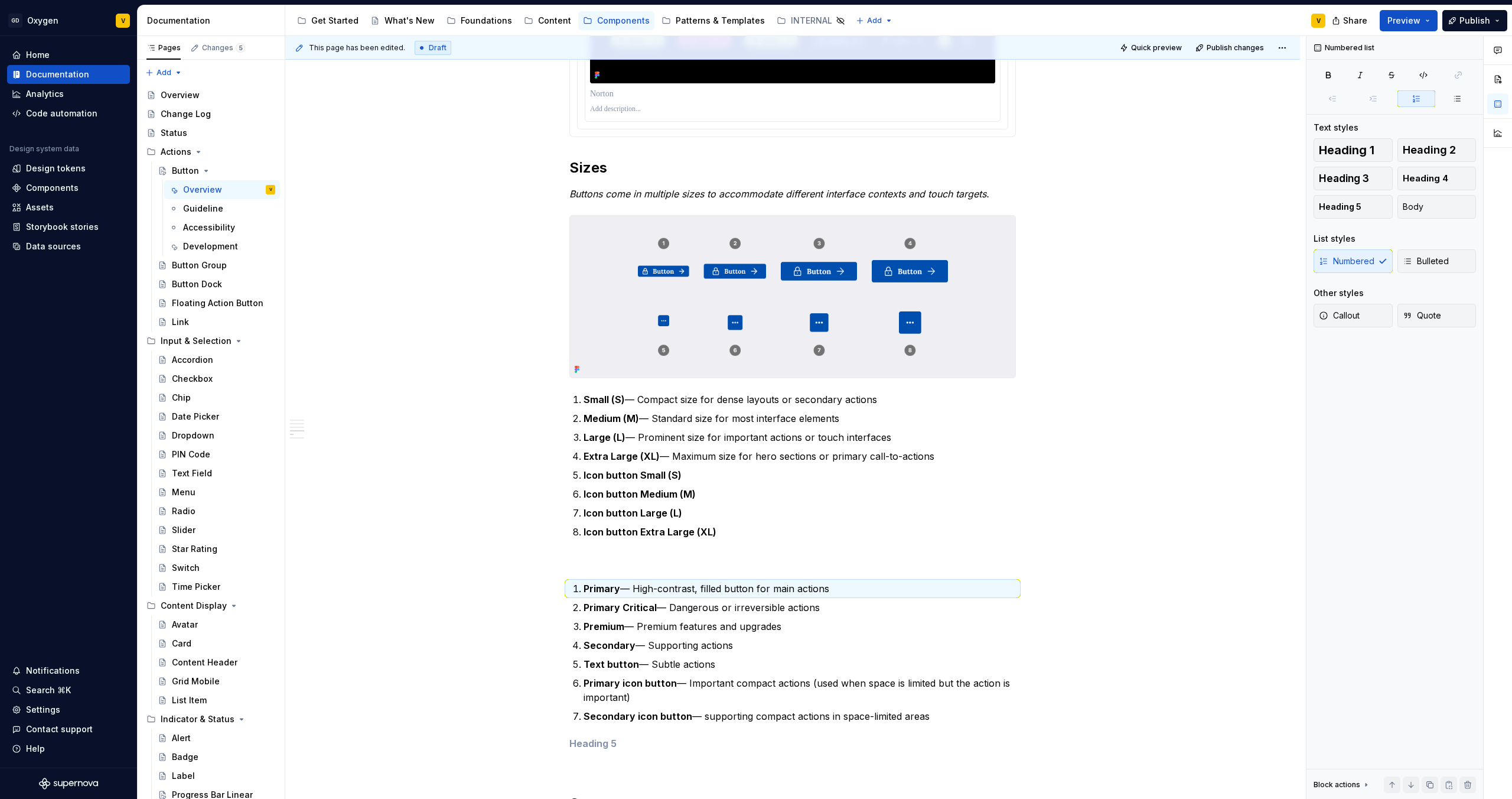
scroll to position [993, 0]
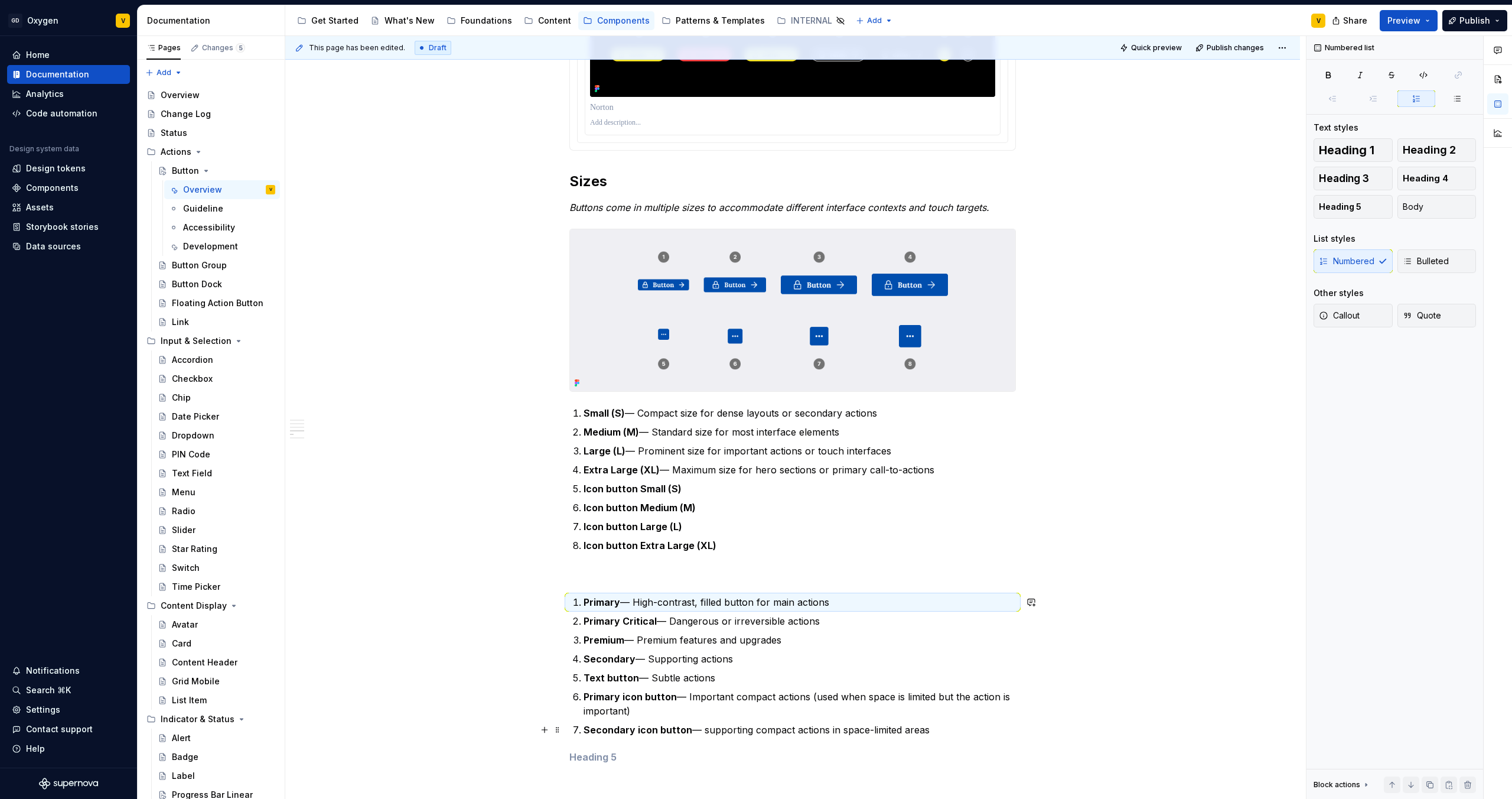
click at [590, 738] on div "**********" at bounding box center [792, 258] width 447 height 1980
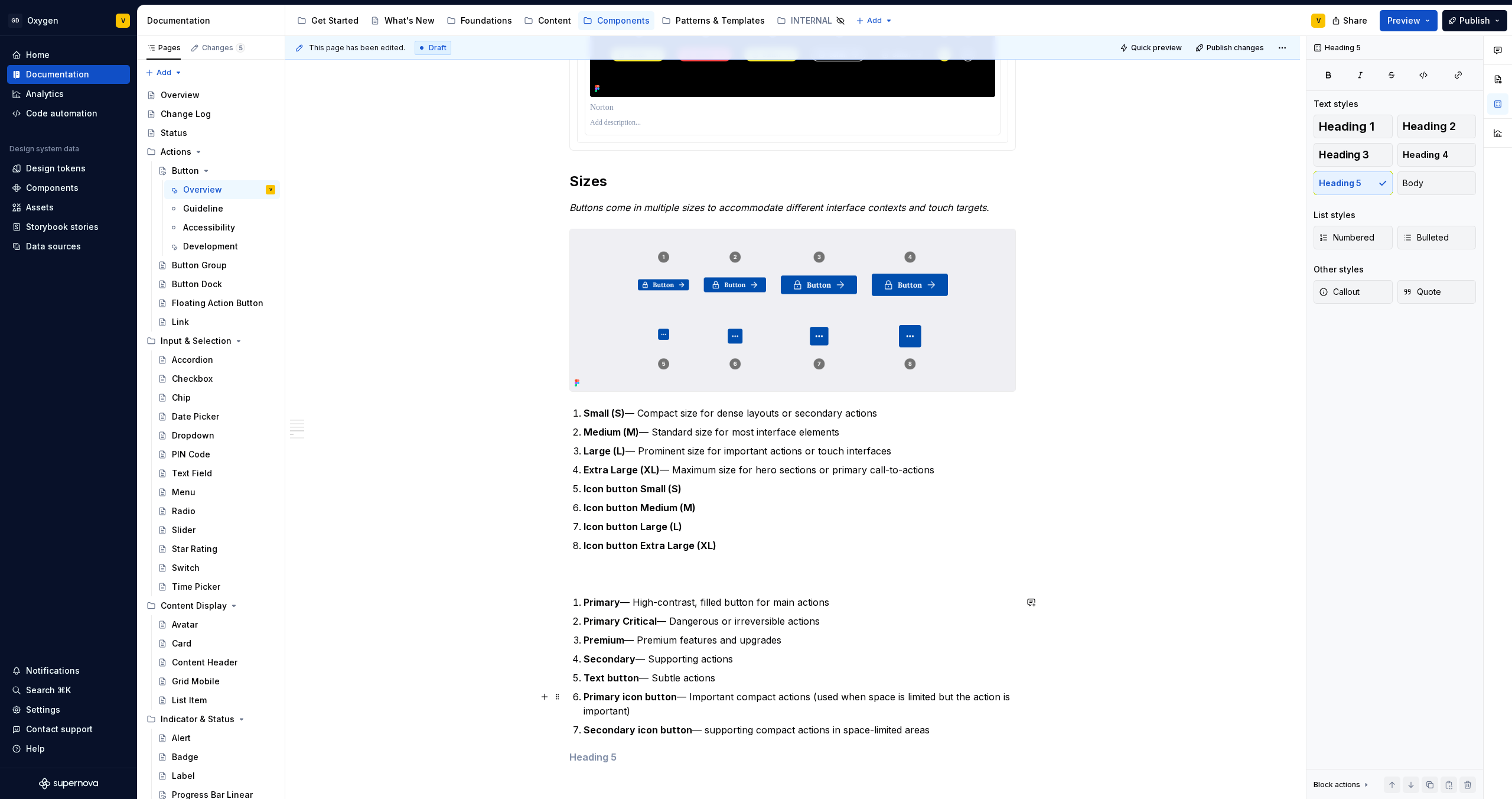
click at [682, 715] on p "Primary icon button — Important compact actions (used when space is limited but…" at bounding box center [799, 703] width 432 height 28
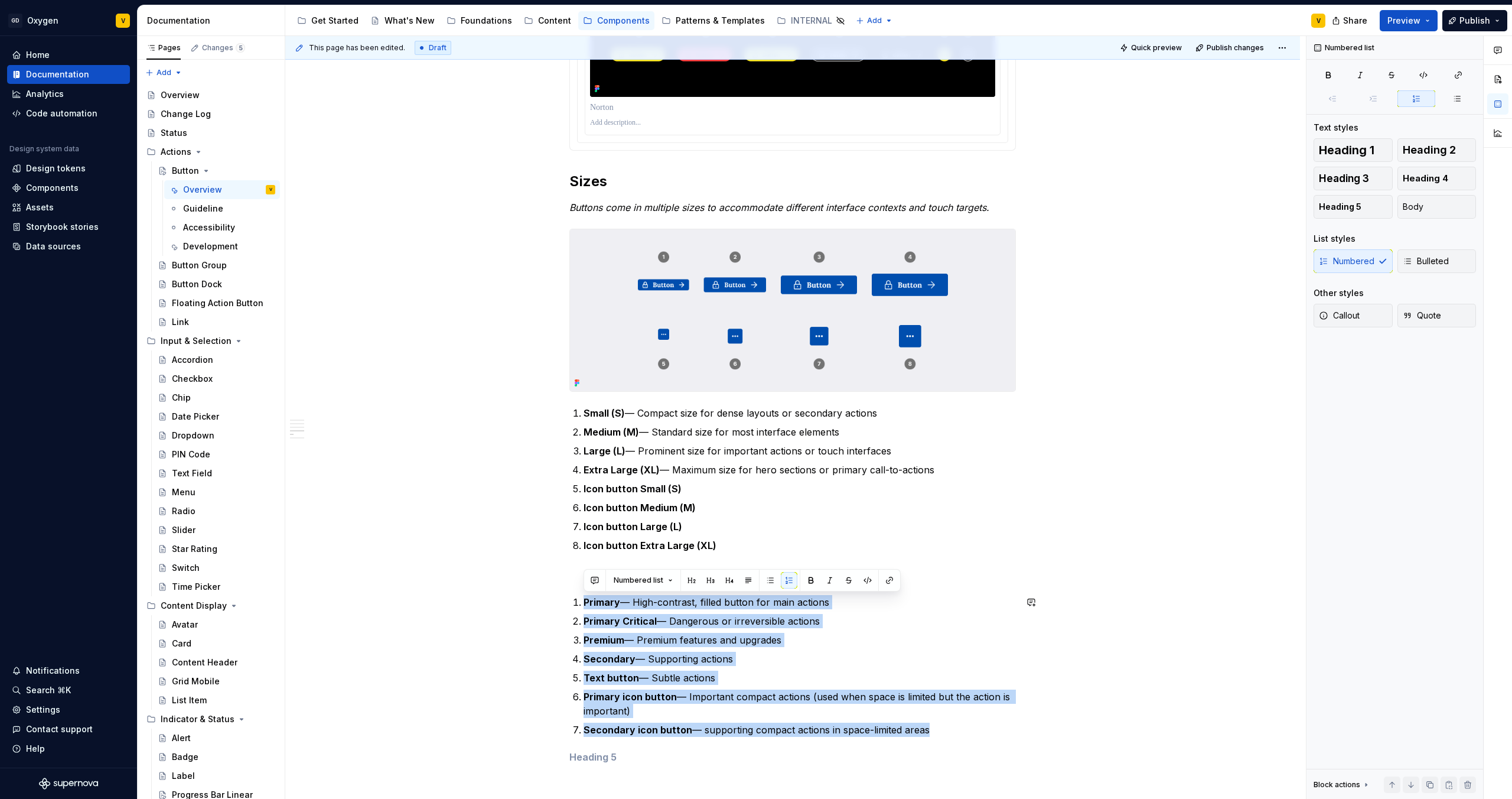
drag, startPoint x: 938, startPoint y: 729, endPoint x: 574, endPoint y: 590, distance: 389.6
click at [574, 590] on div "**********" at bounding box center [792, 258] width 447 height 1980
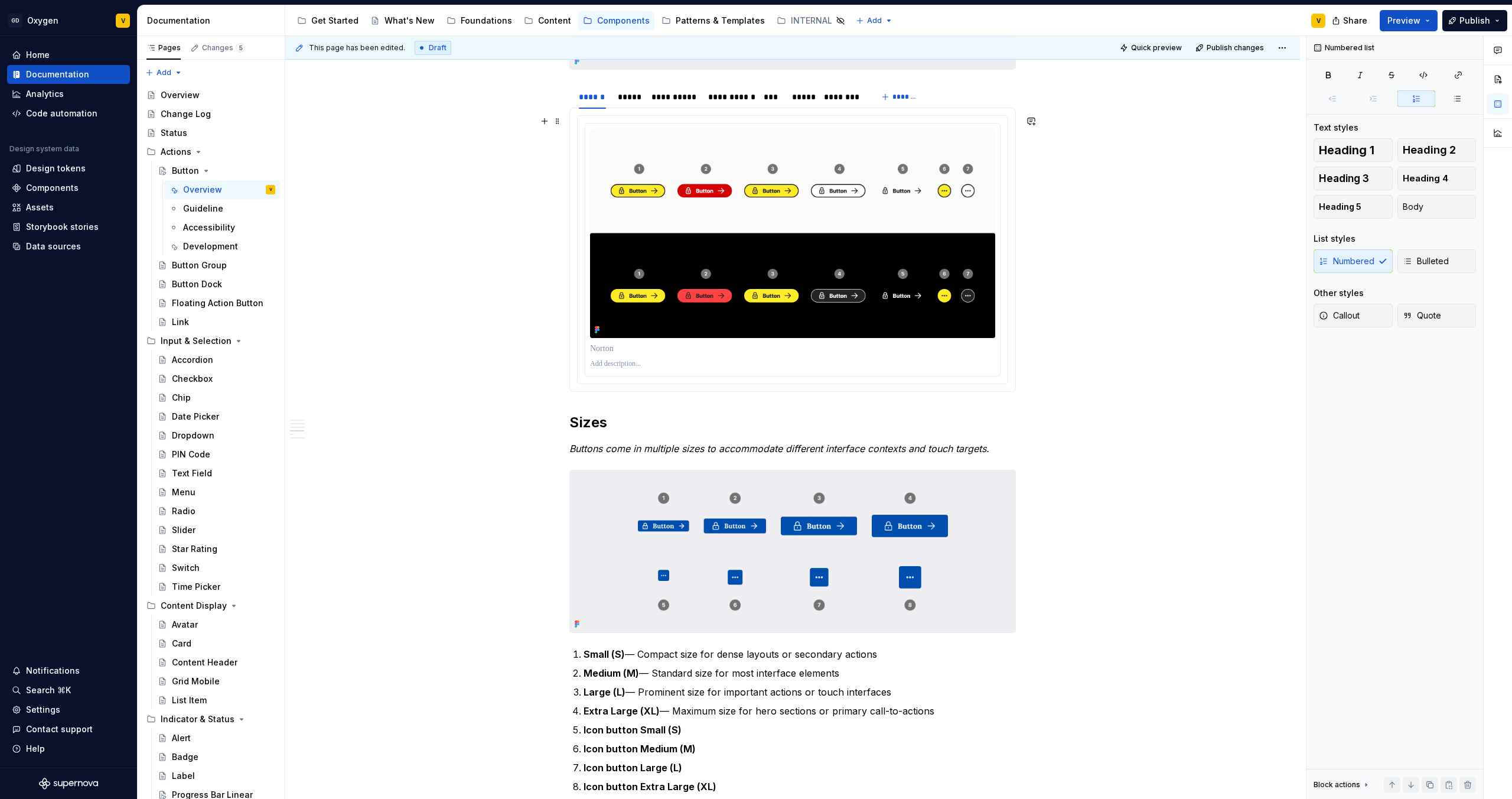
scroll to position [626, 0]
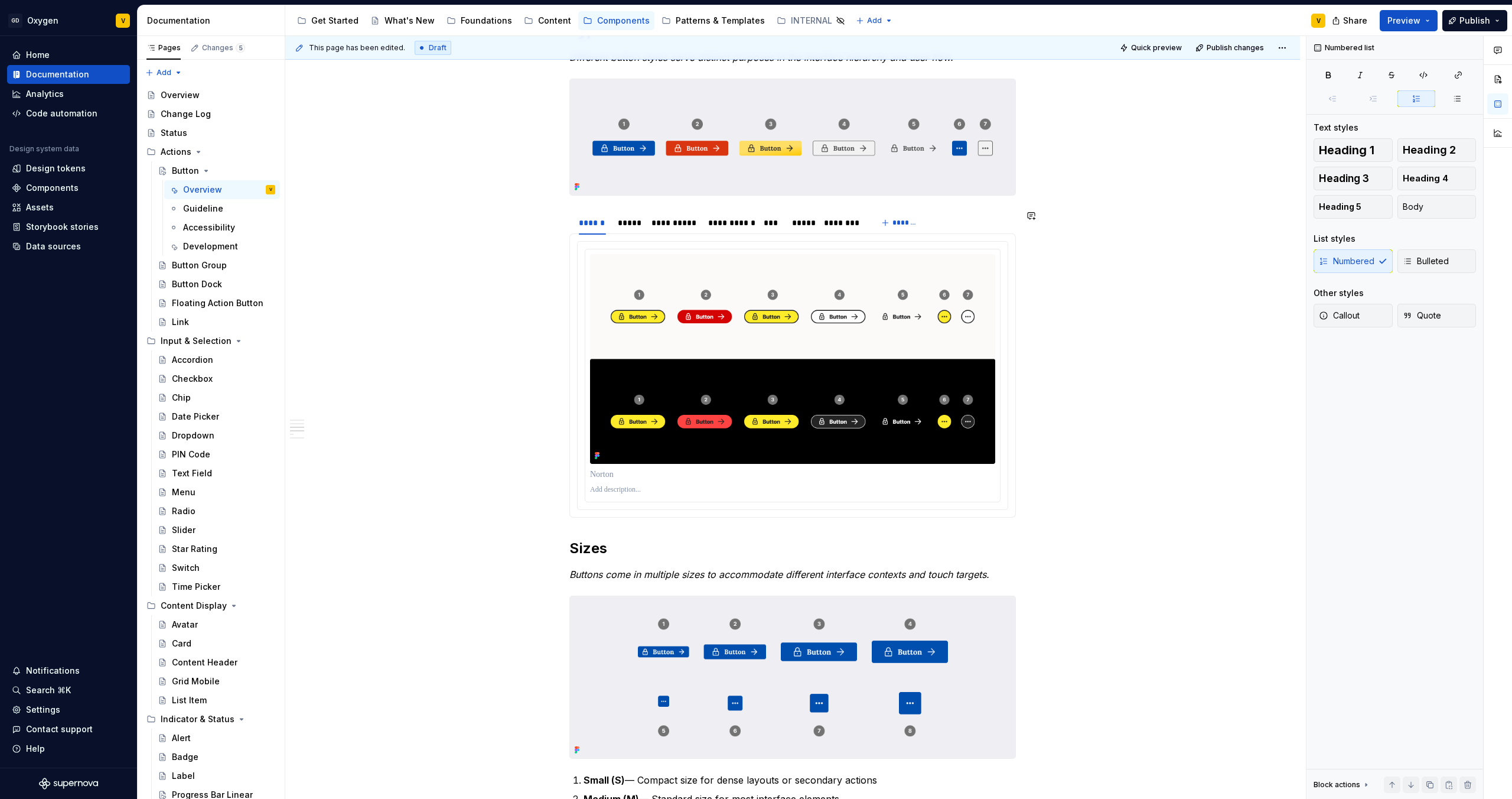
click at [567, 204] on div "**********" at bounding box center [793, 738] width 1015 height 2261
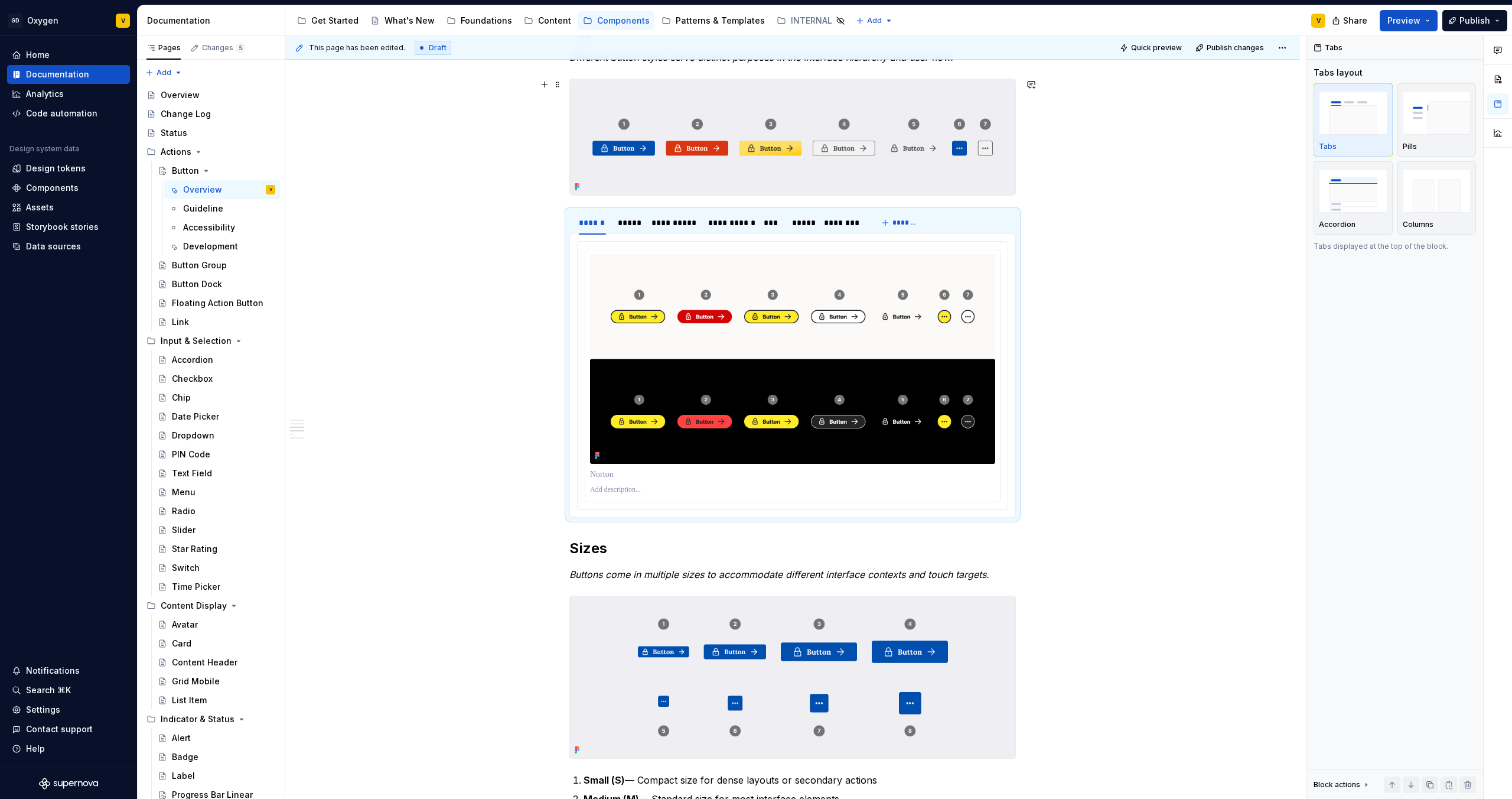
click at [569, 195] on div at bounding box center [792, 136] width 447 height 116
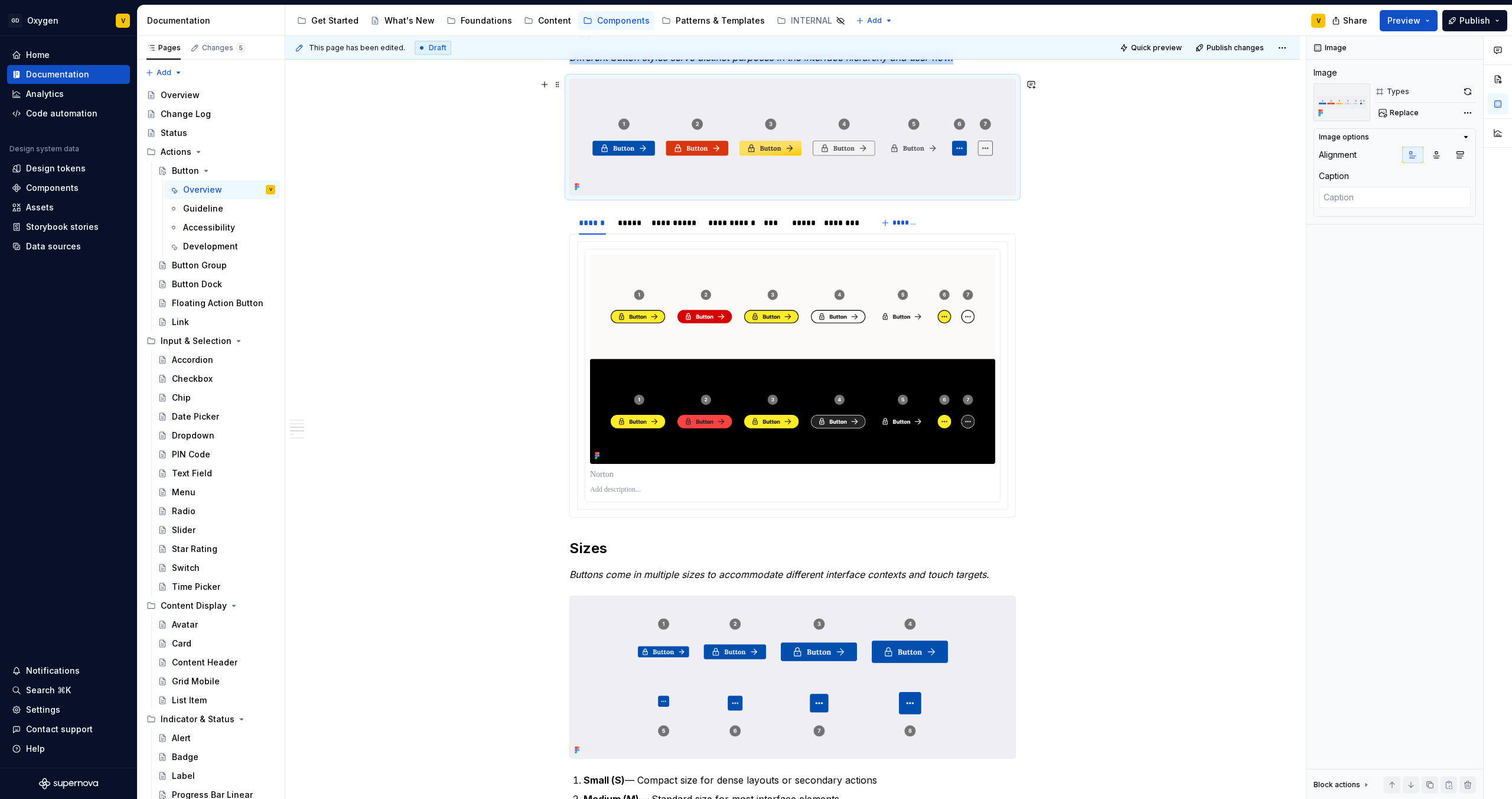
click at [1033, 194] on div "**********" at bounding box center [793, 738] width 1015 height 2261
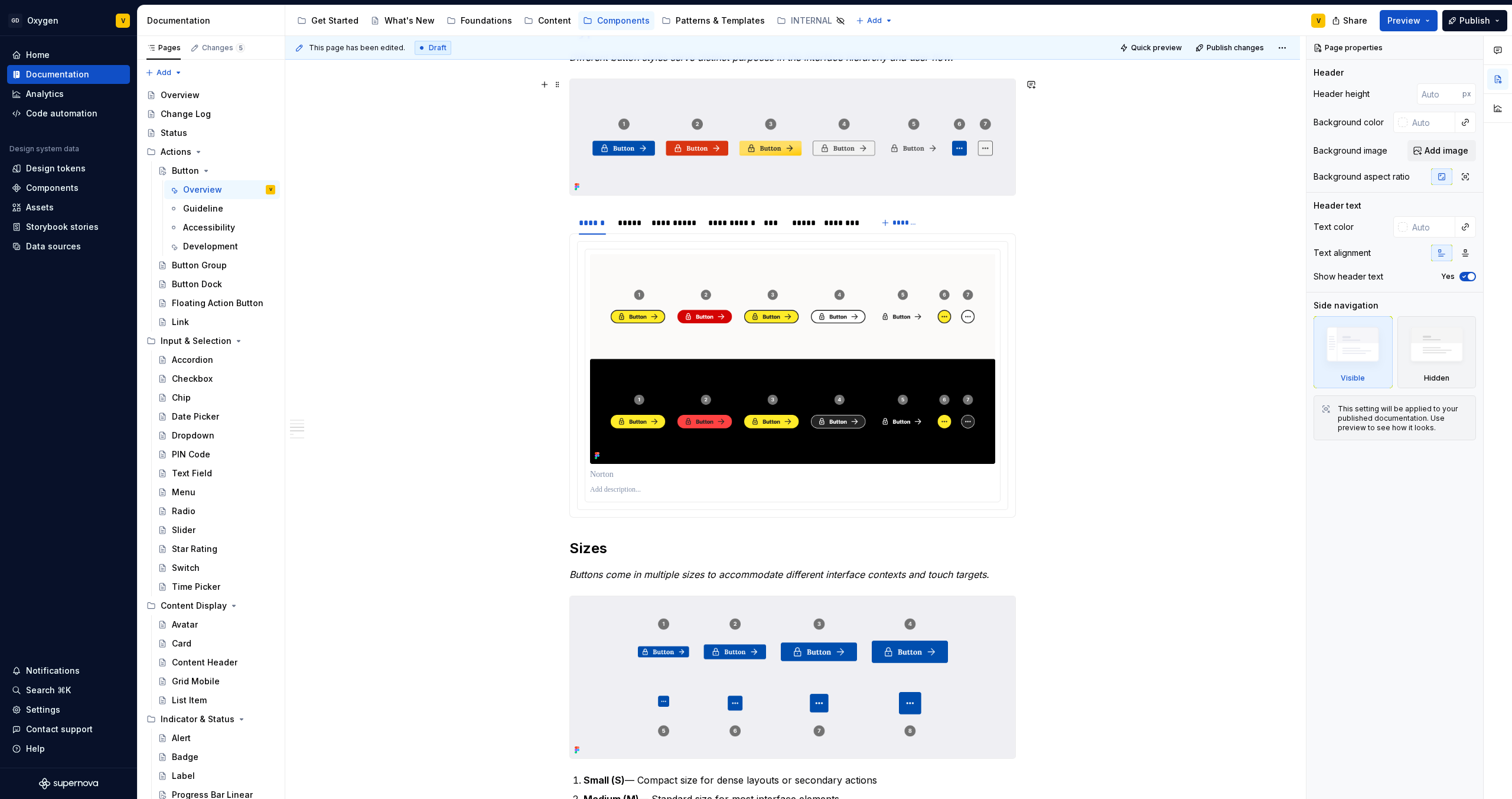
scroll to position [571, 0]
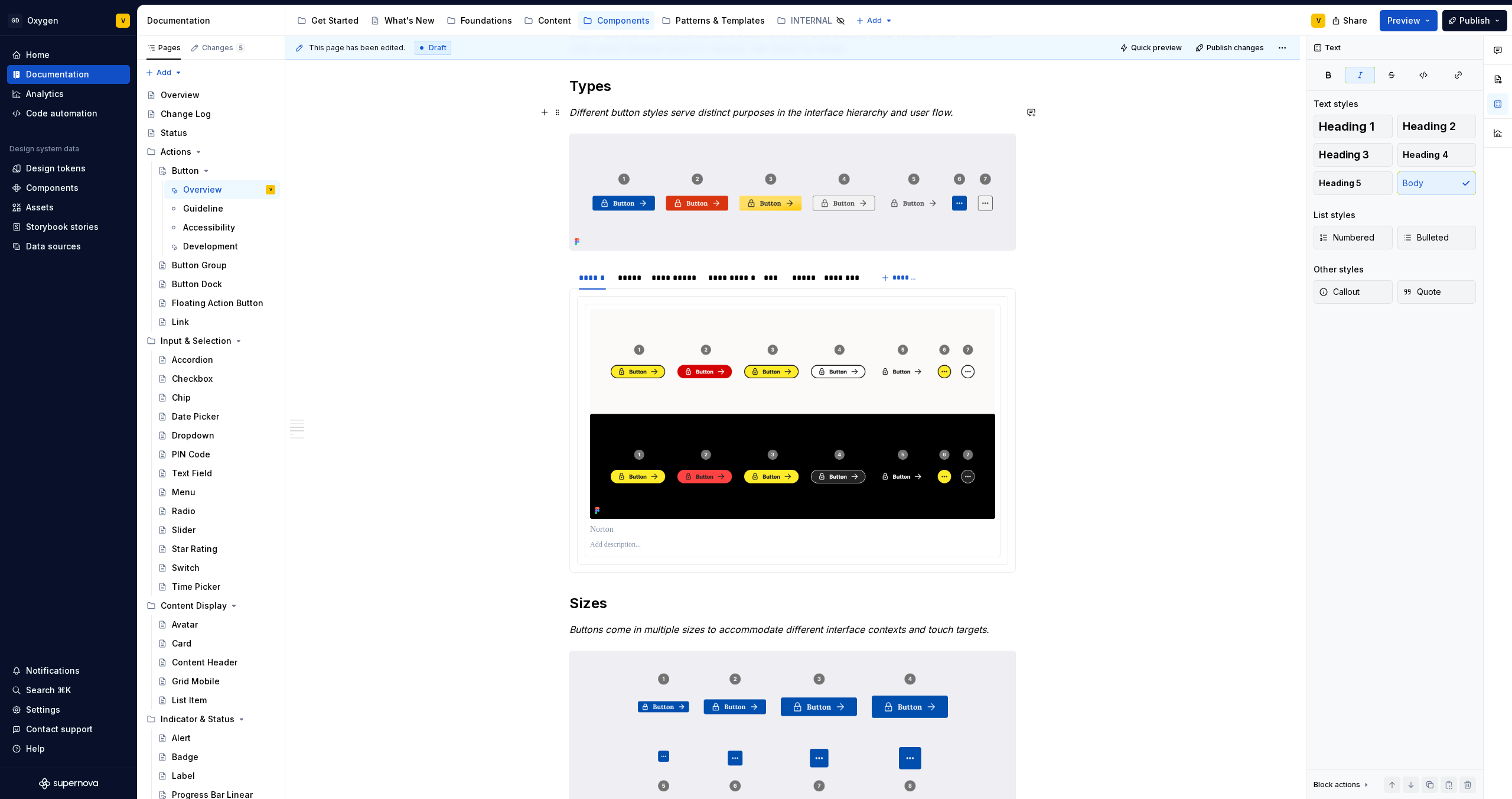
click at [979, 119] on p "Different button styles serve distinct purposes in the interface hierarchy and …" at bounding box center [792, 112] width 447 height 14
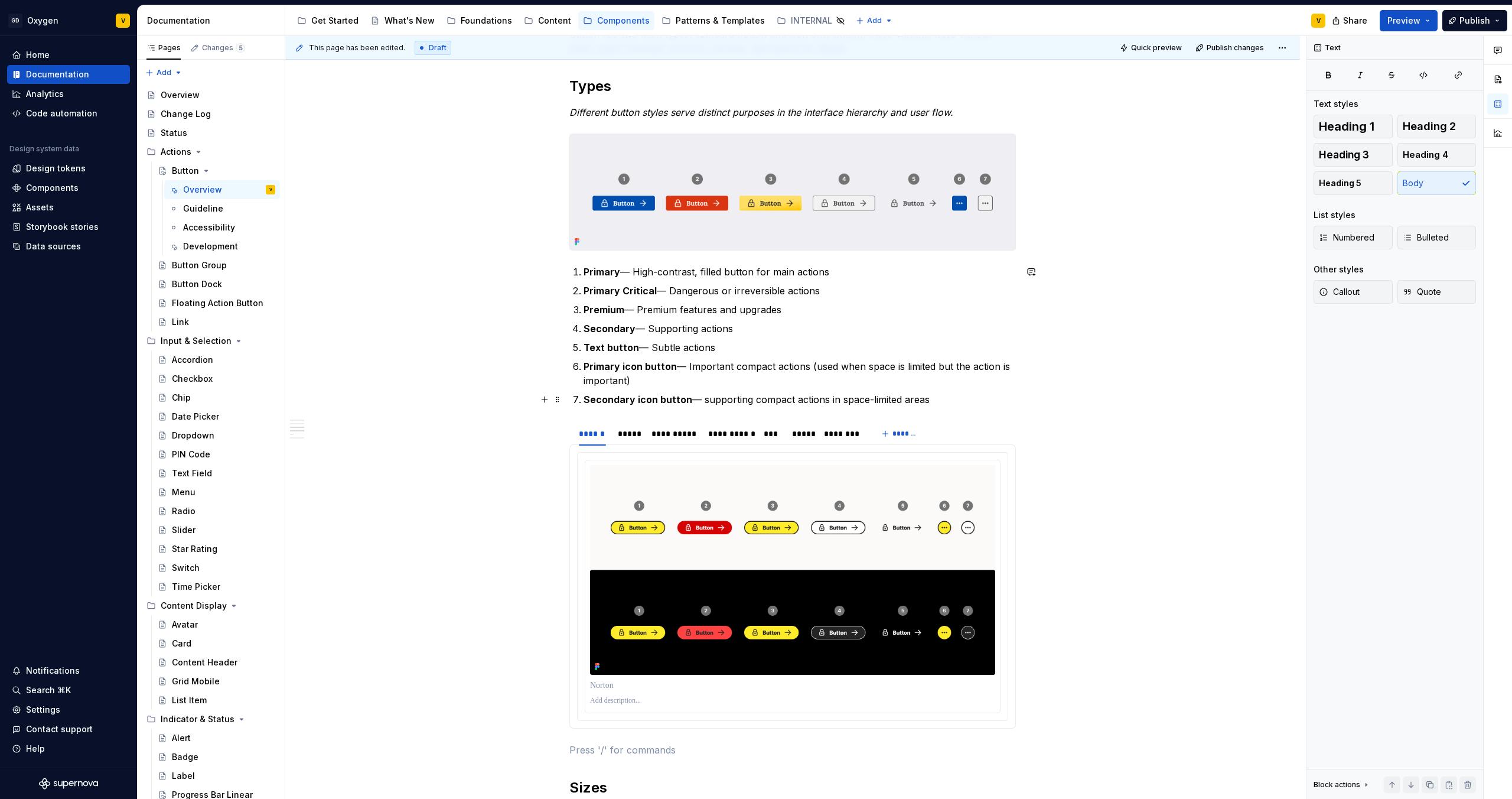
click at [971, 404] on p "Secondary icon button — supporting compact actions in space-limited areas" at bounding box center [799, 400] width 432 height 14
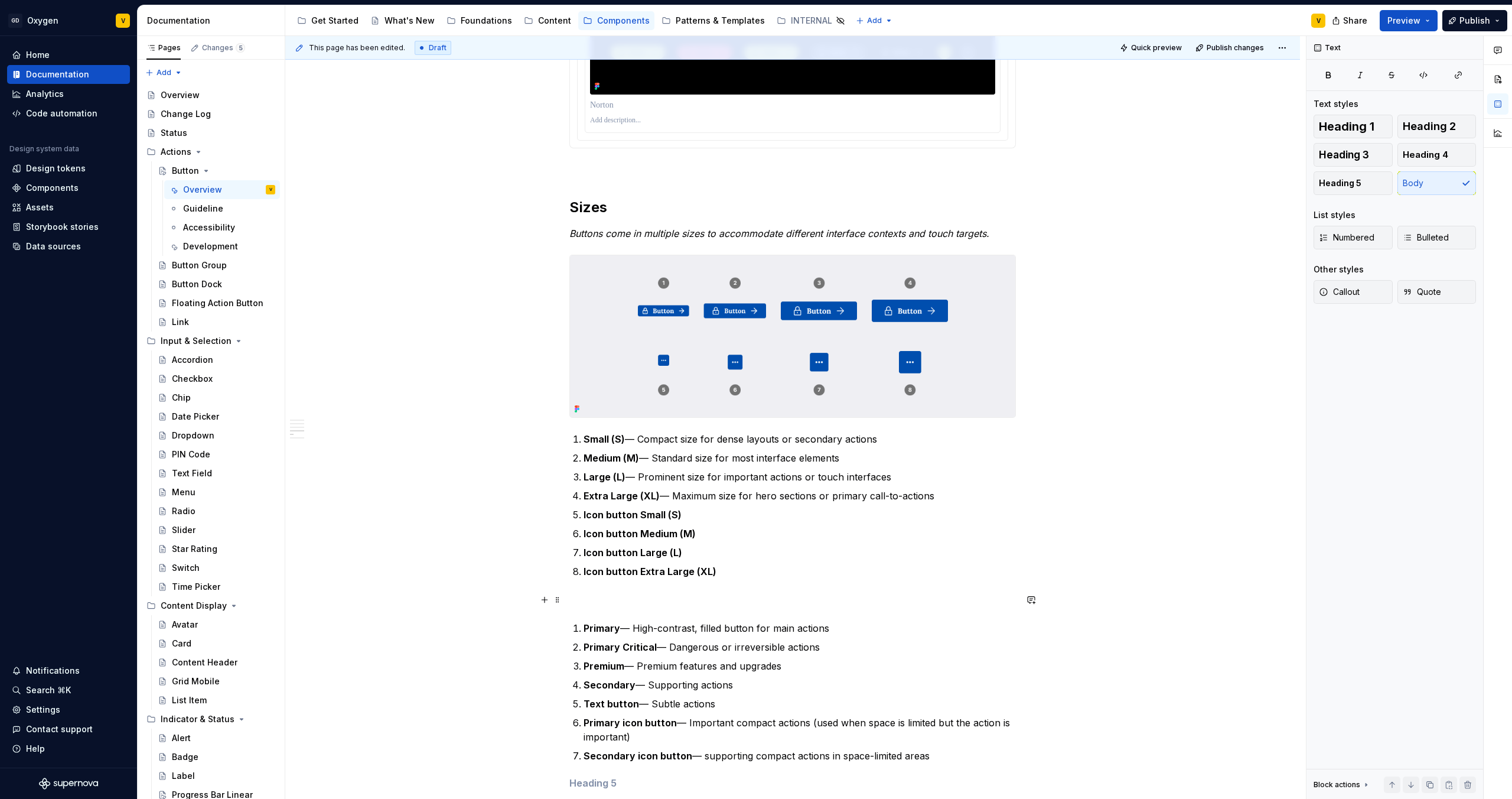
scroll to position [1333, 0]
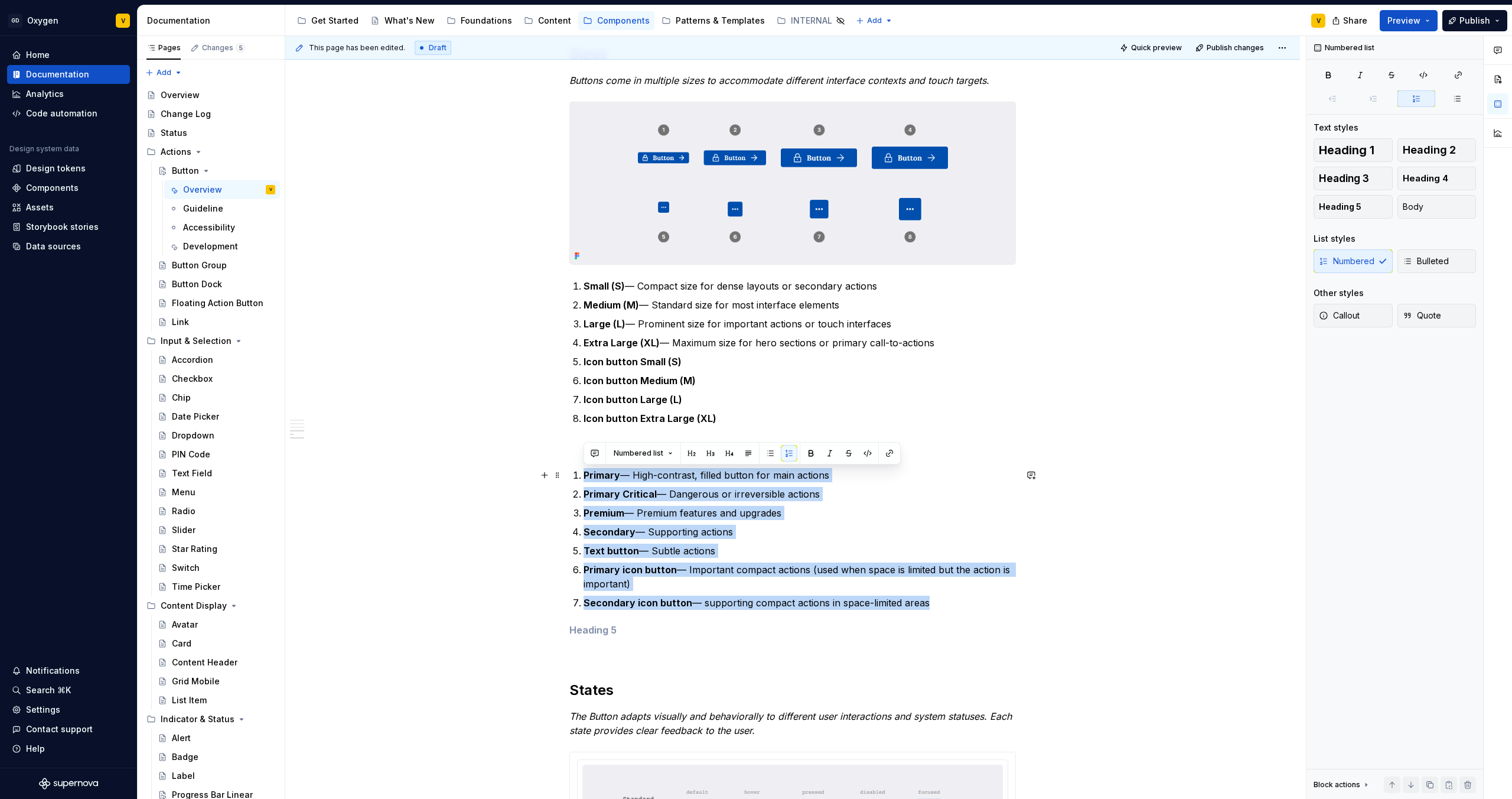
drag, startPoint x: 932, startPoint y: 604, endPoint x: 579, endPoint y: 473, distance: 376.5
click at [584, 473] on ol "Primary — High-contrast, filled button for main actions Primary Critical — Dang…" at bounding box center [799, 539] width 432 height 142
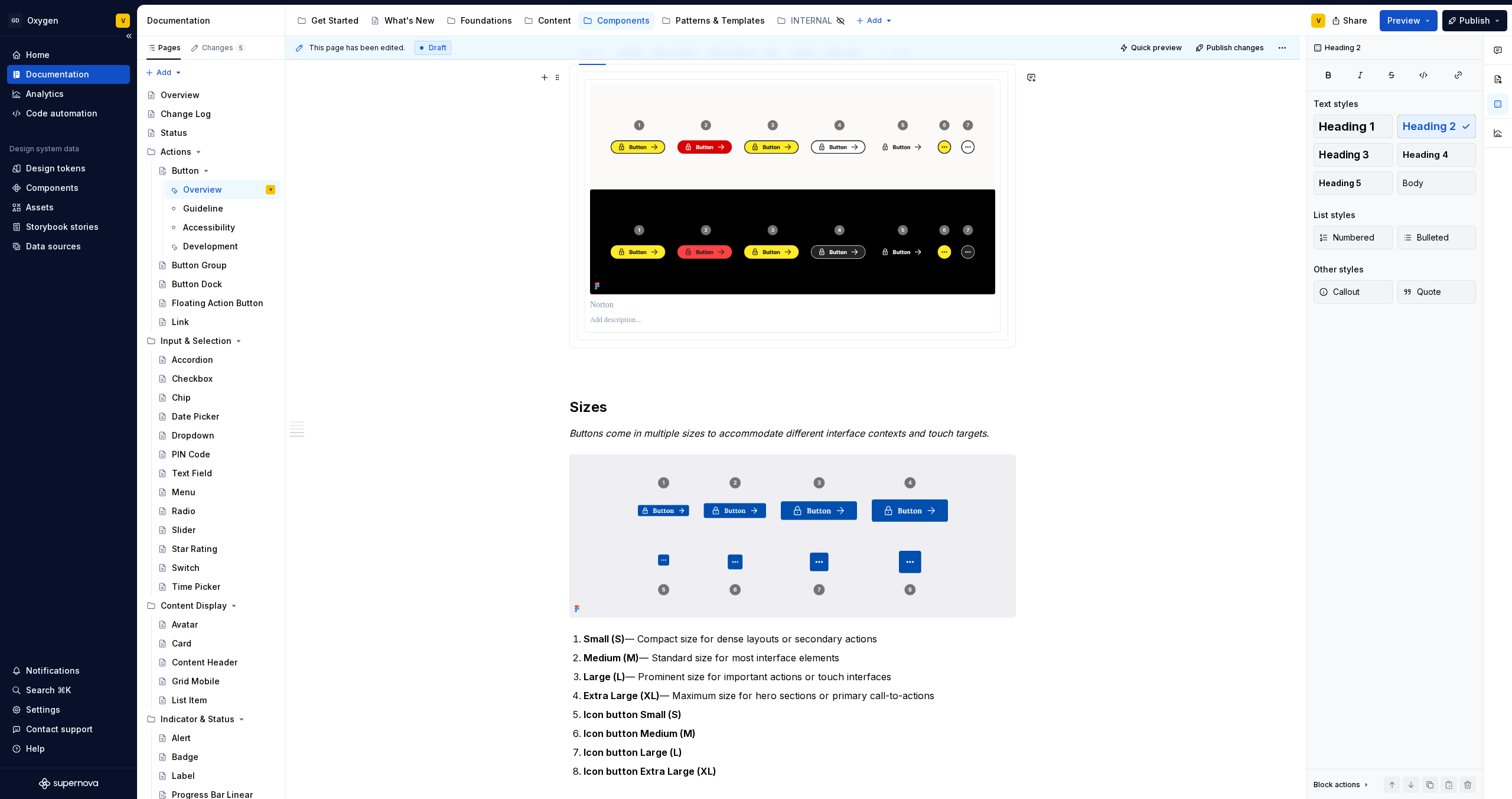
scroll to position [977, 0]
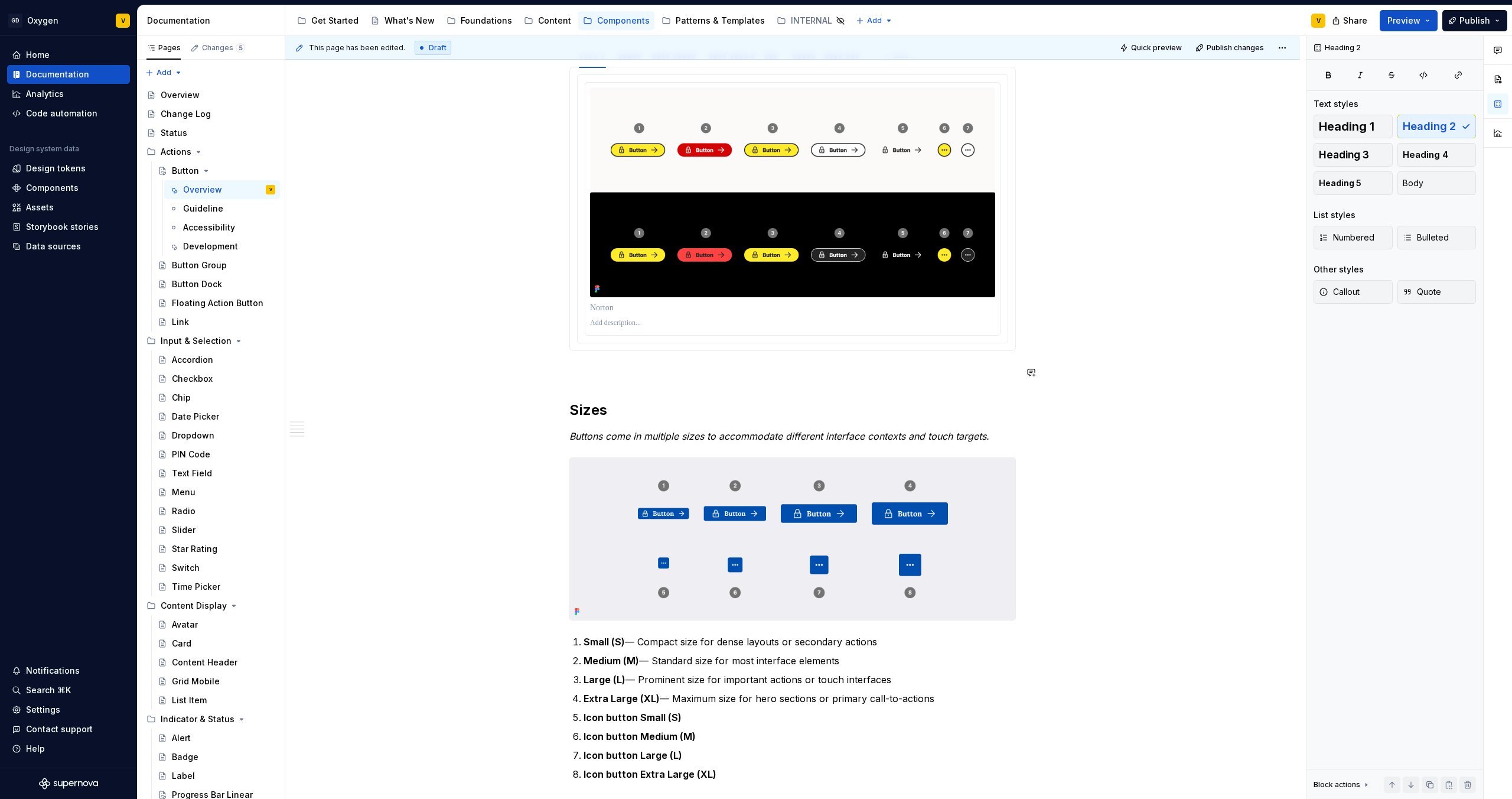
click at [579, 384] on div "**********" at bounding box center [792, 264] width 447 height 1958
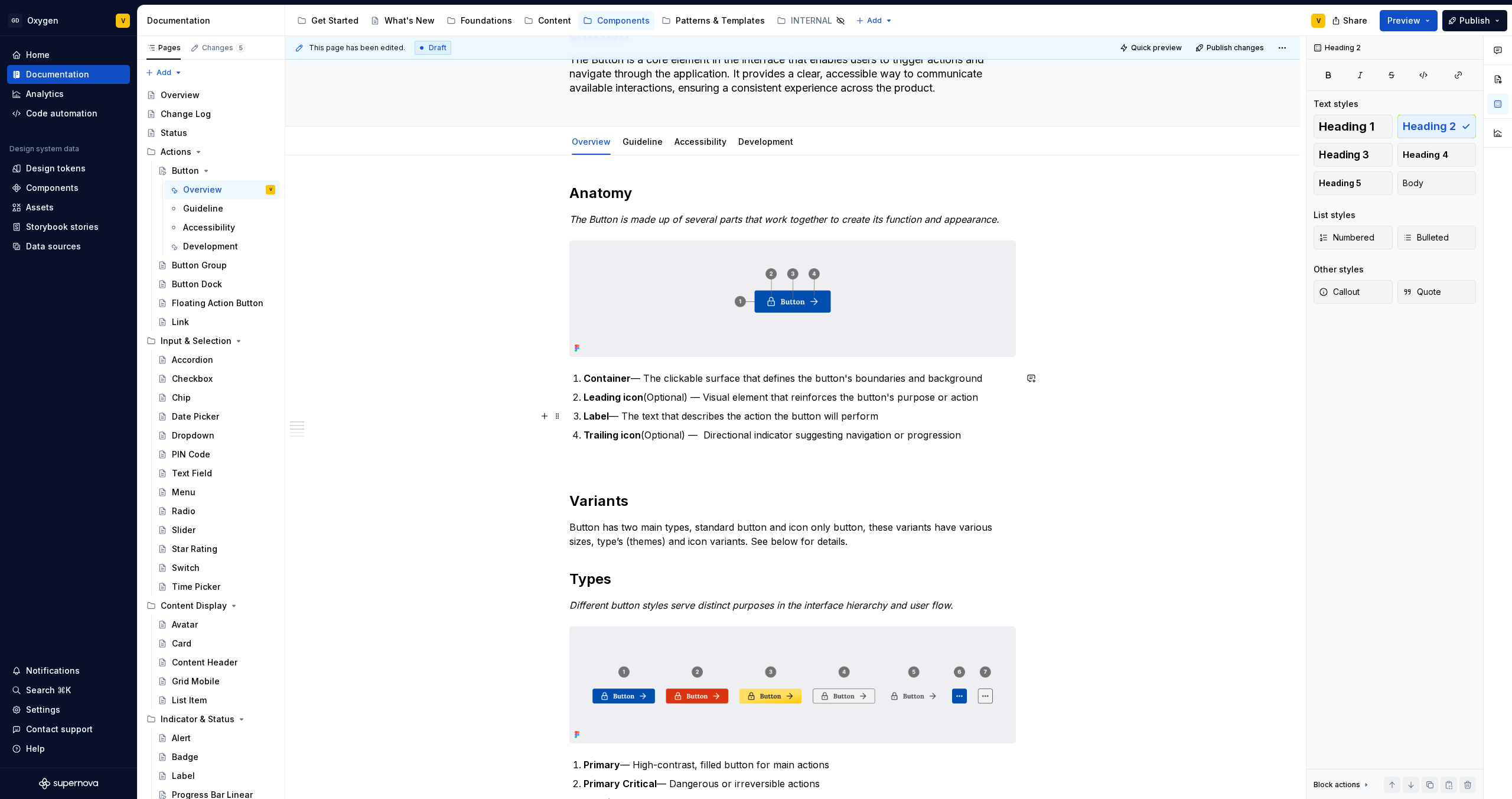
scroll to position [91, 0]
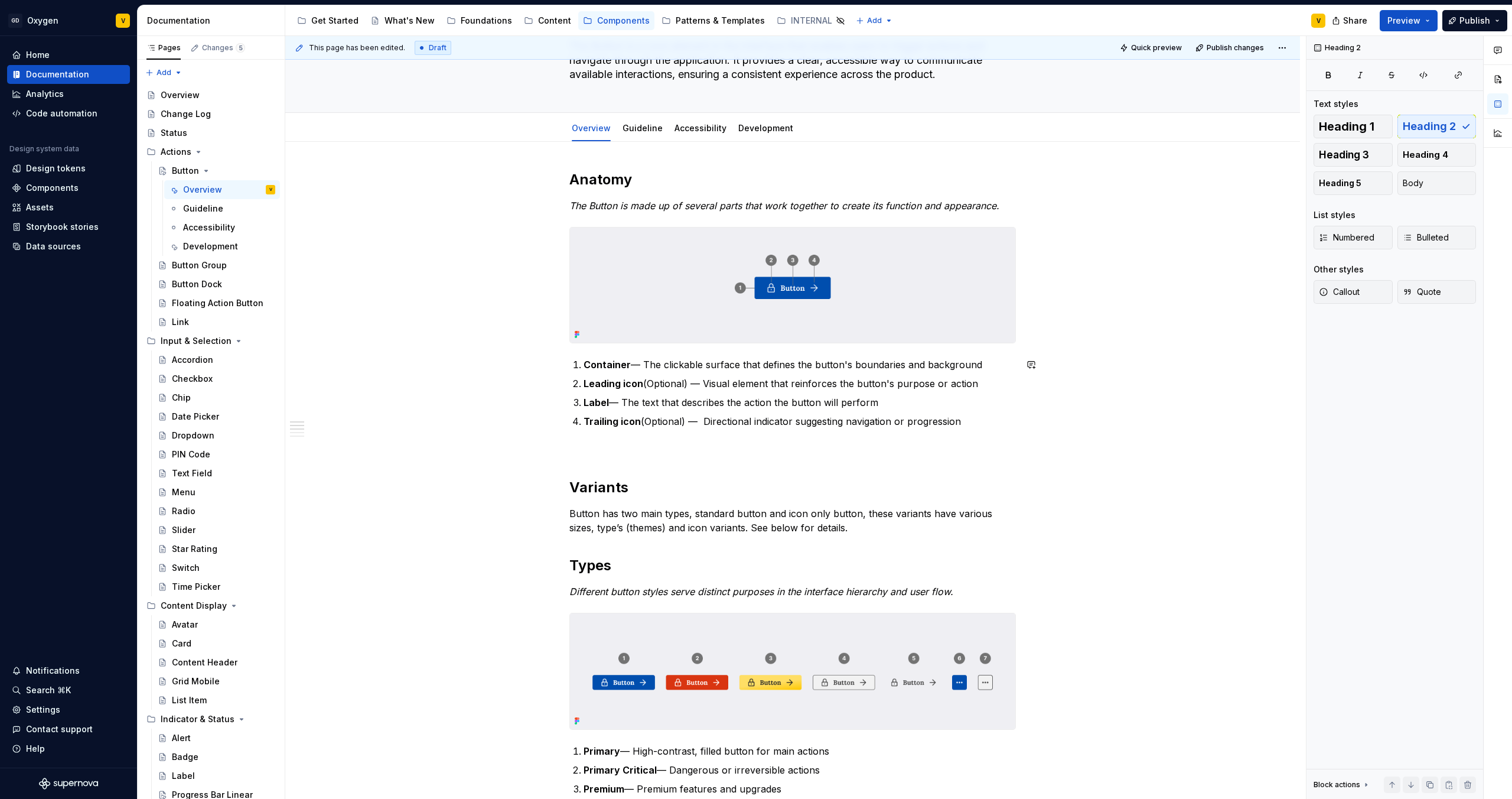
click at [687, 562] on h2 "Types" at bounding box center [792, 565] width 447 height 19
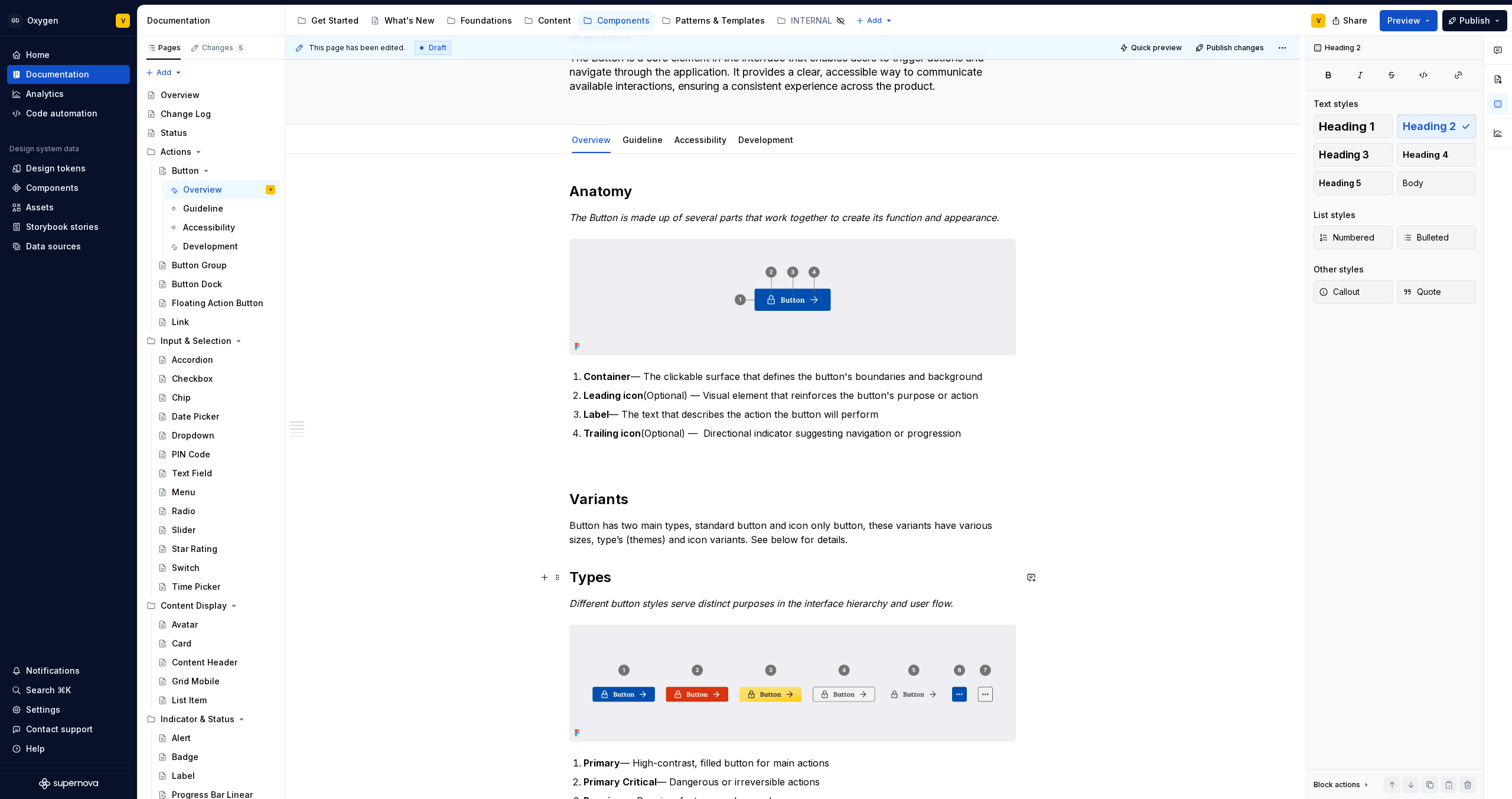
scroll to position [74, 0]
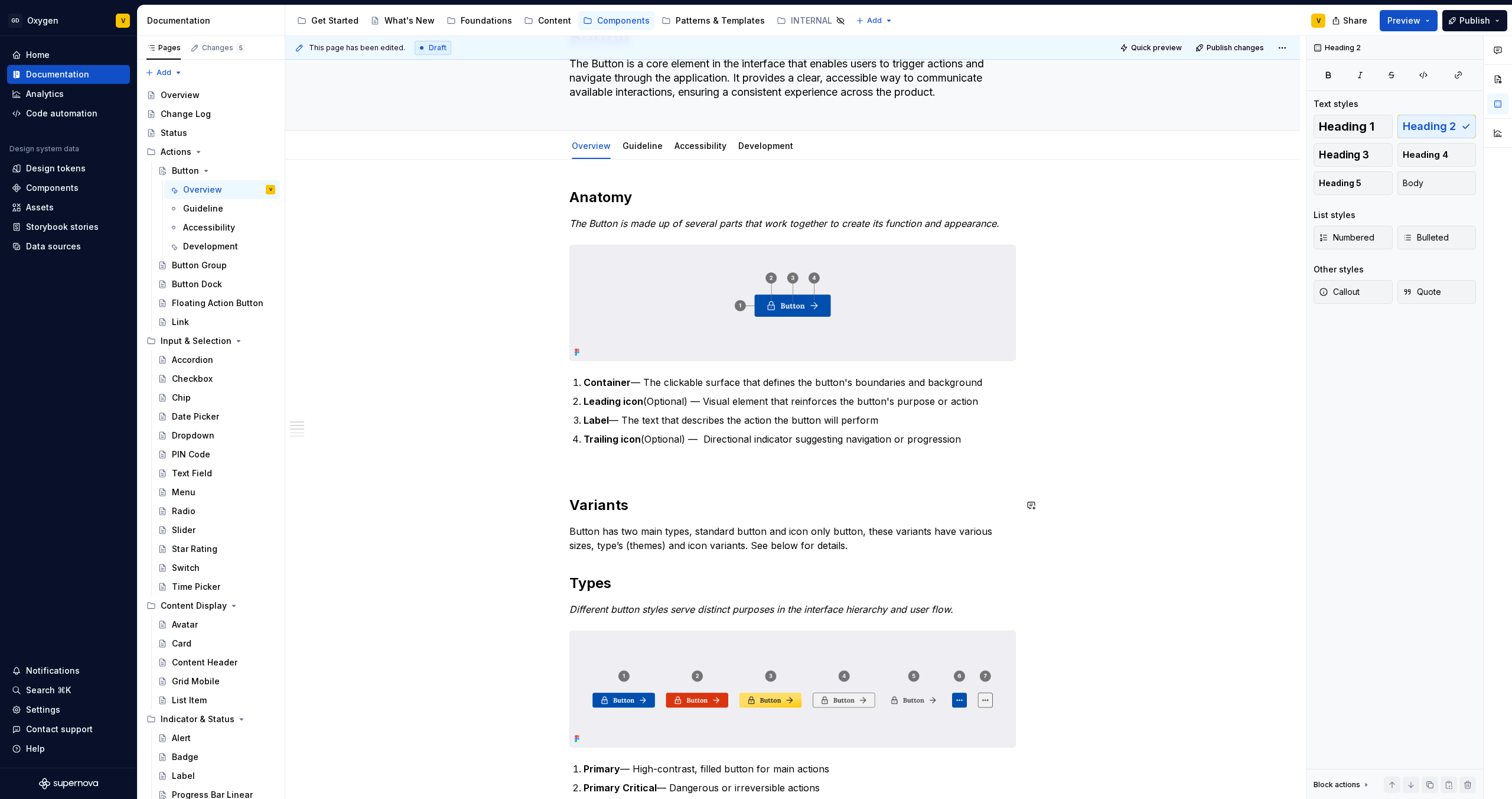
click at [593, 470] on p at bounding box center [792, 468] width 447 height 14
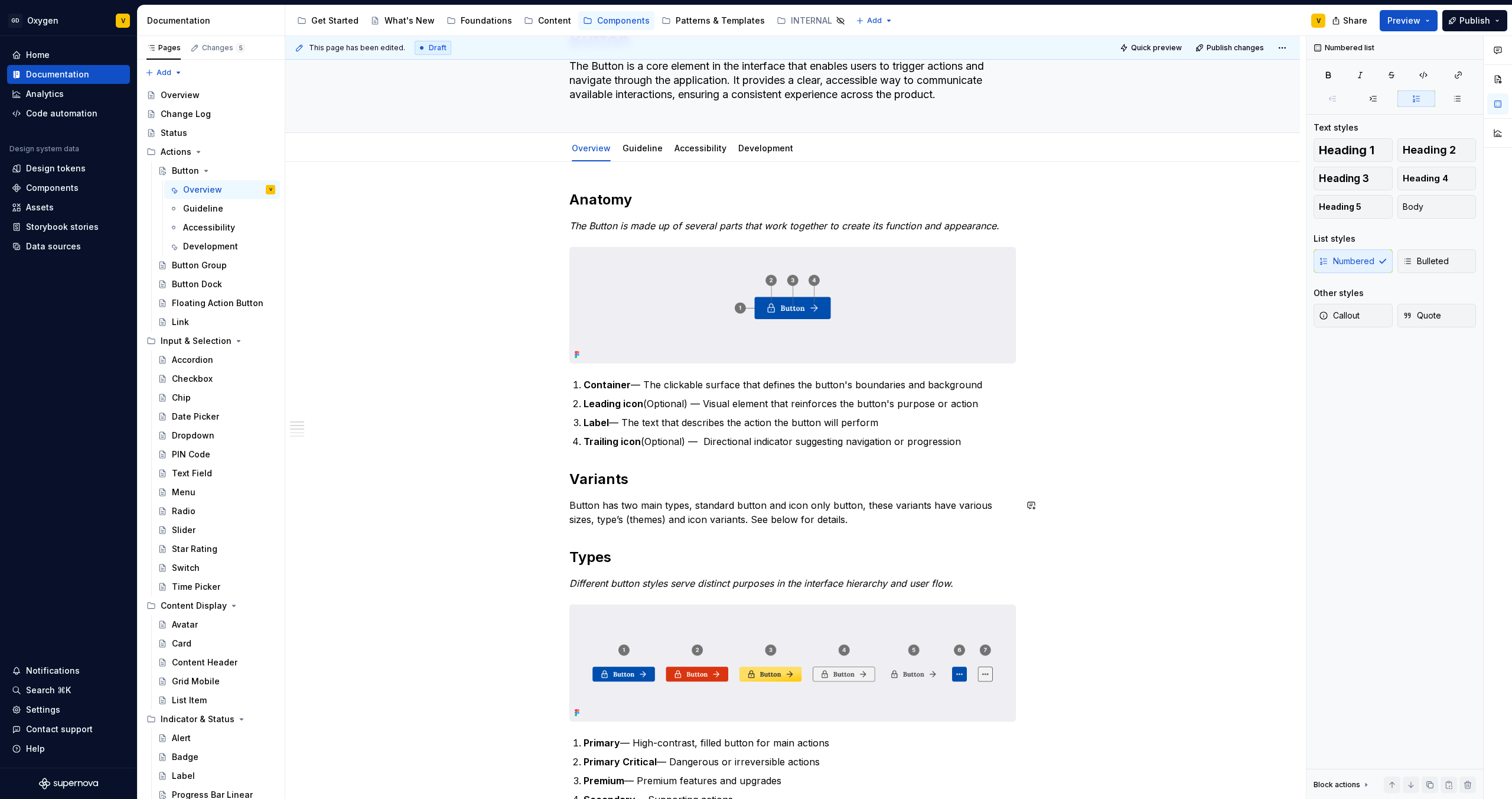
scroll to position [0, 0]
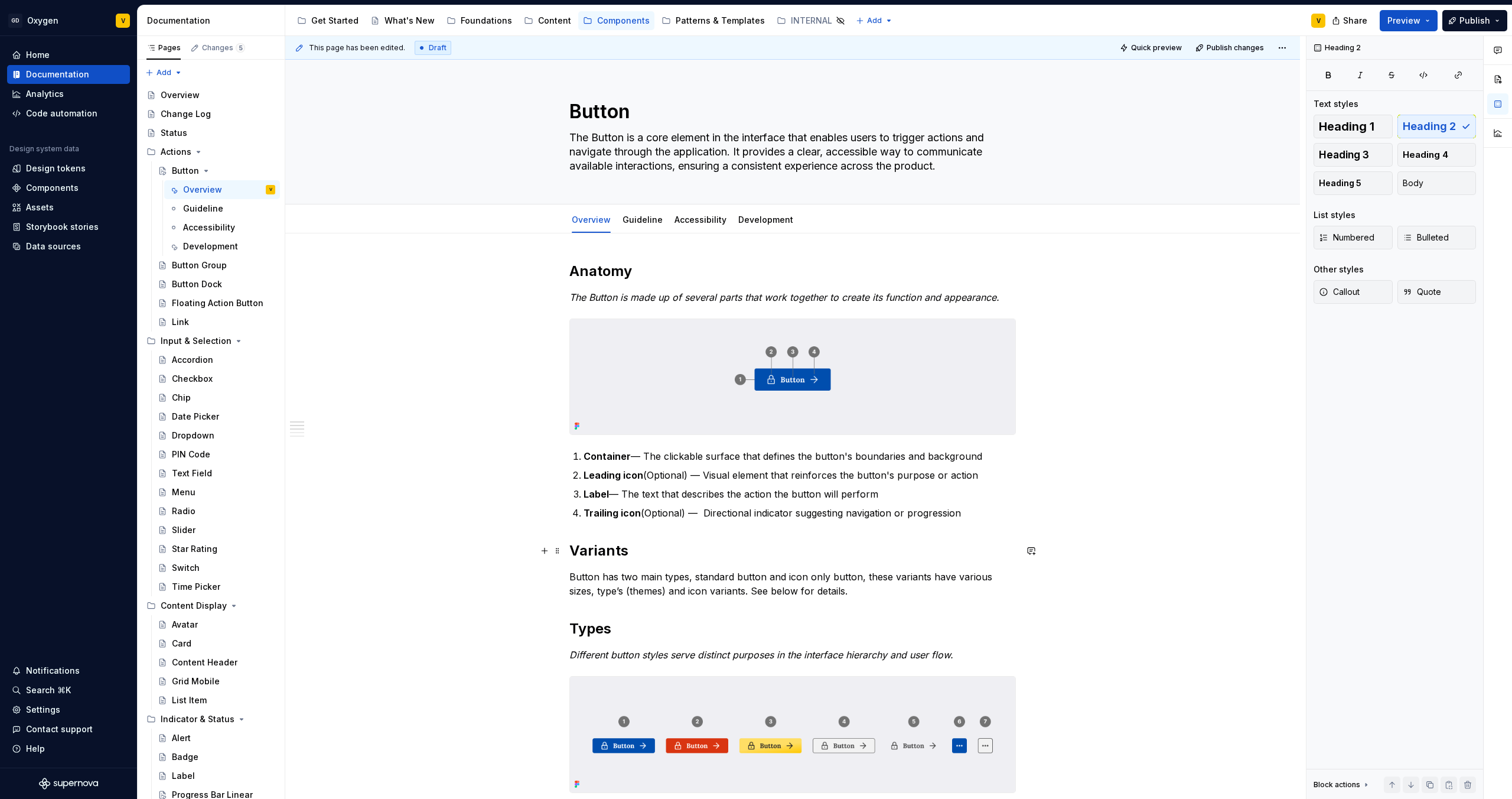
click at [571, 552] on h2 "Variants" at bounding box center [792, 550] width 447 height 19
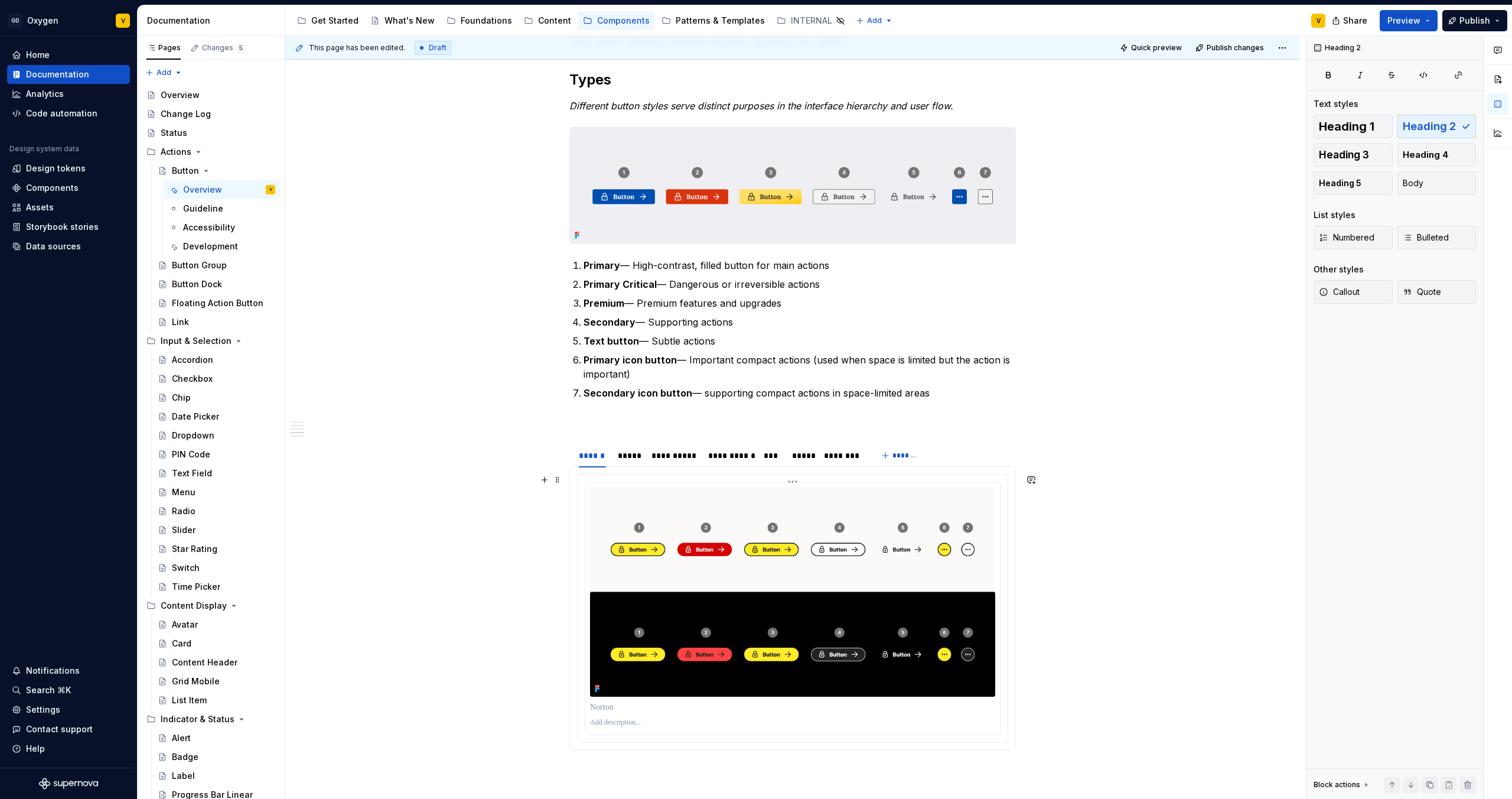
scroll to position [684, 0]
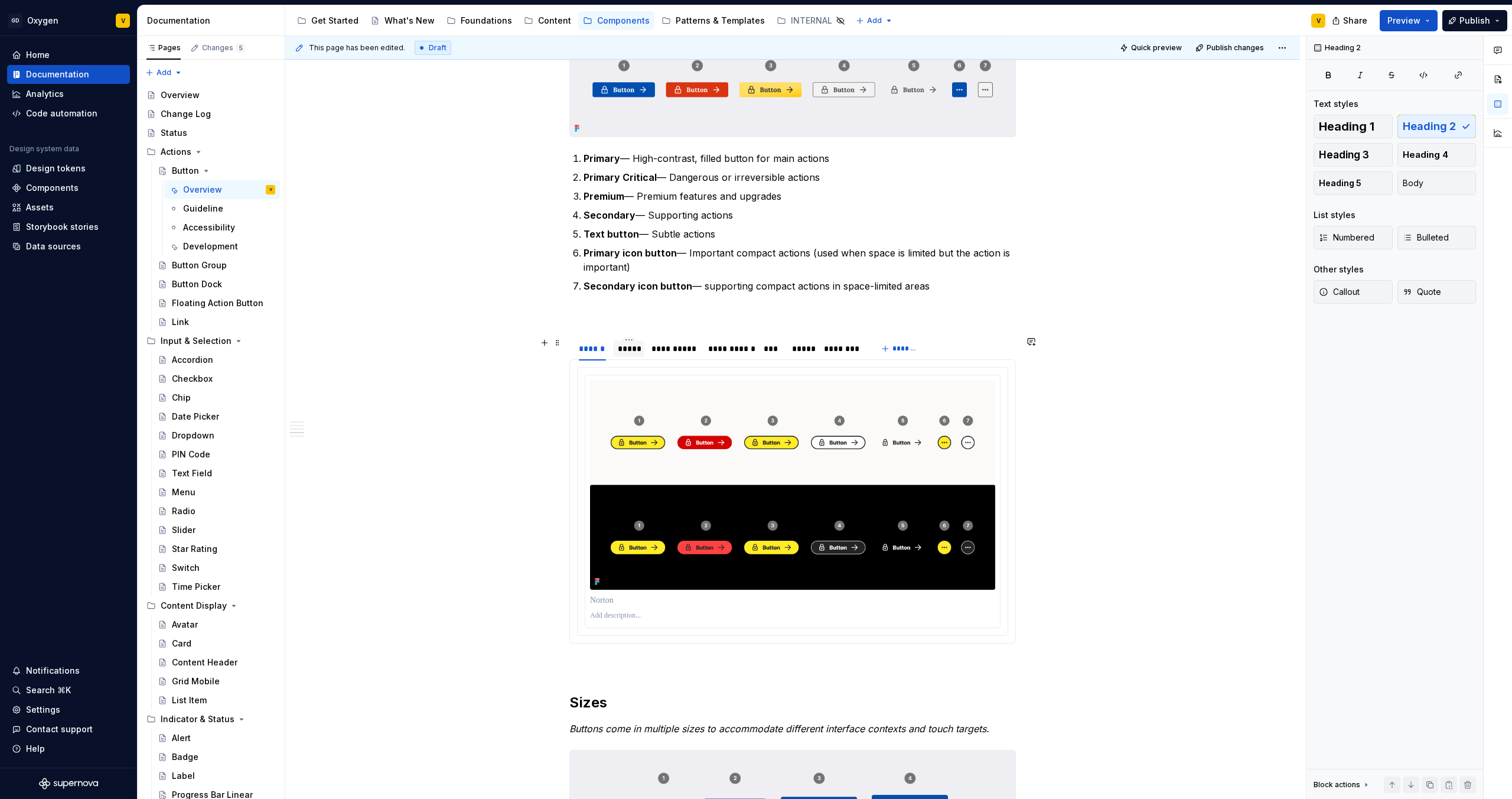
click at [628, 352] on div "*****" at bounding box center [629, 348] width 22 height 12
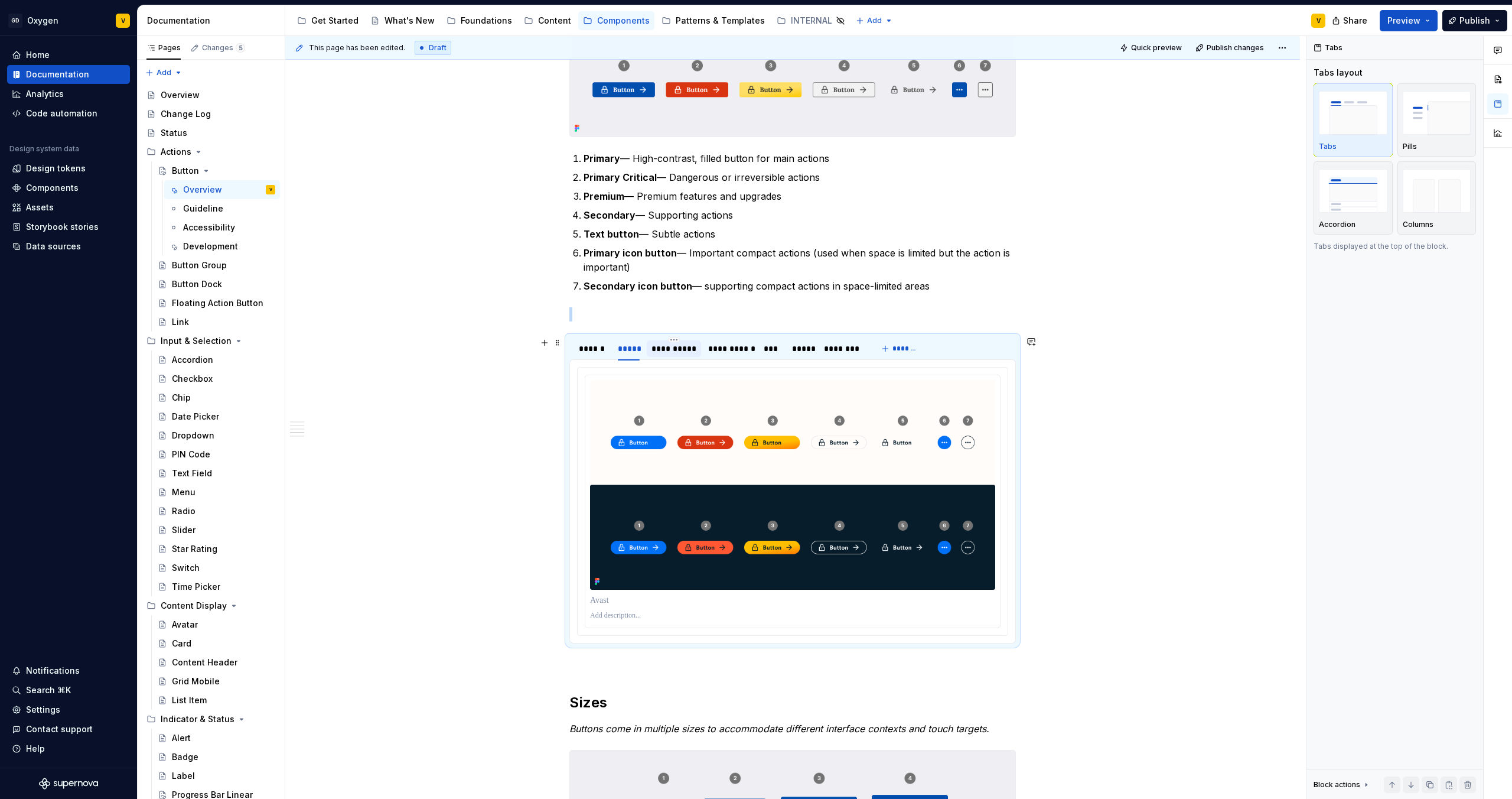
click at [669, 351] on div "**********" at bounding box center [674, 348] width 45 height 12
click at [712, 351] on div "**********" at bounding box center [730, 348] width 43 height 12
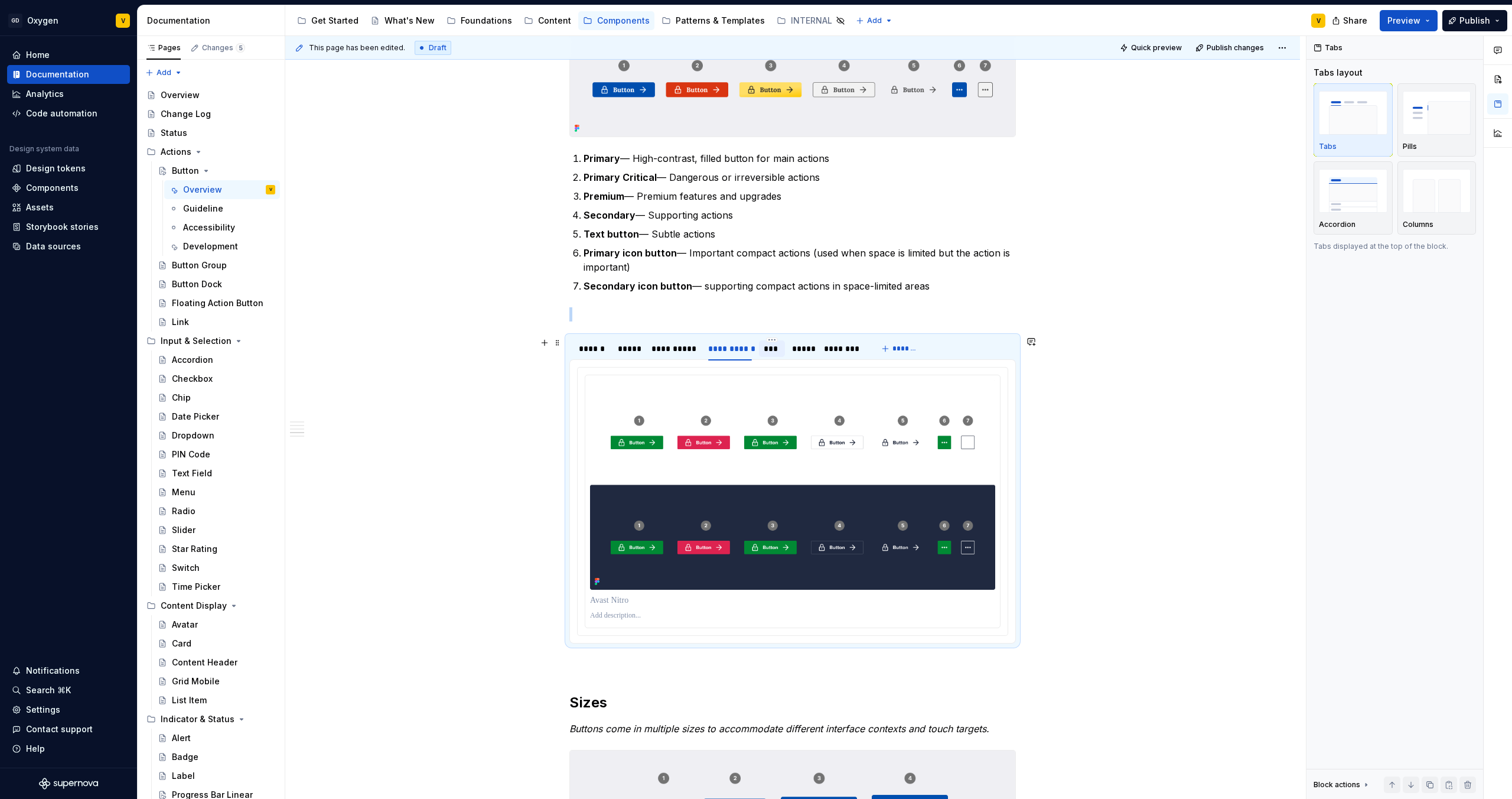
click at [780, 352] on div "***" at bounding box center [772, 348] width 27 height 16
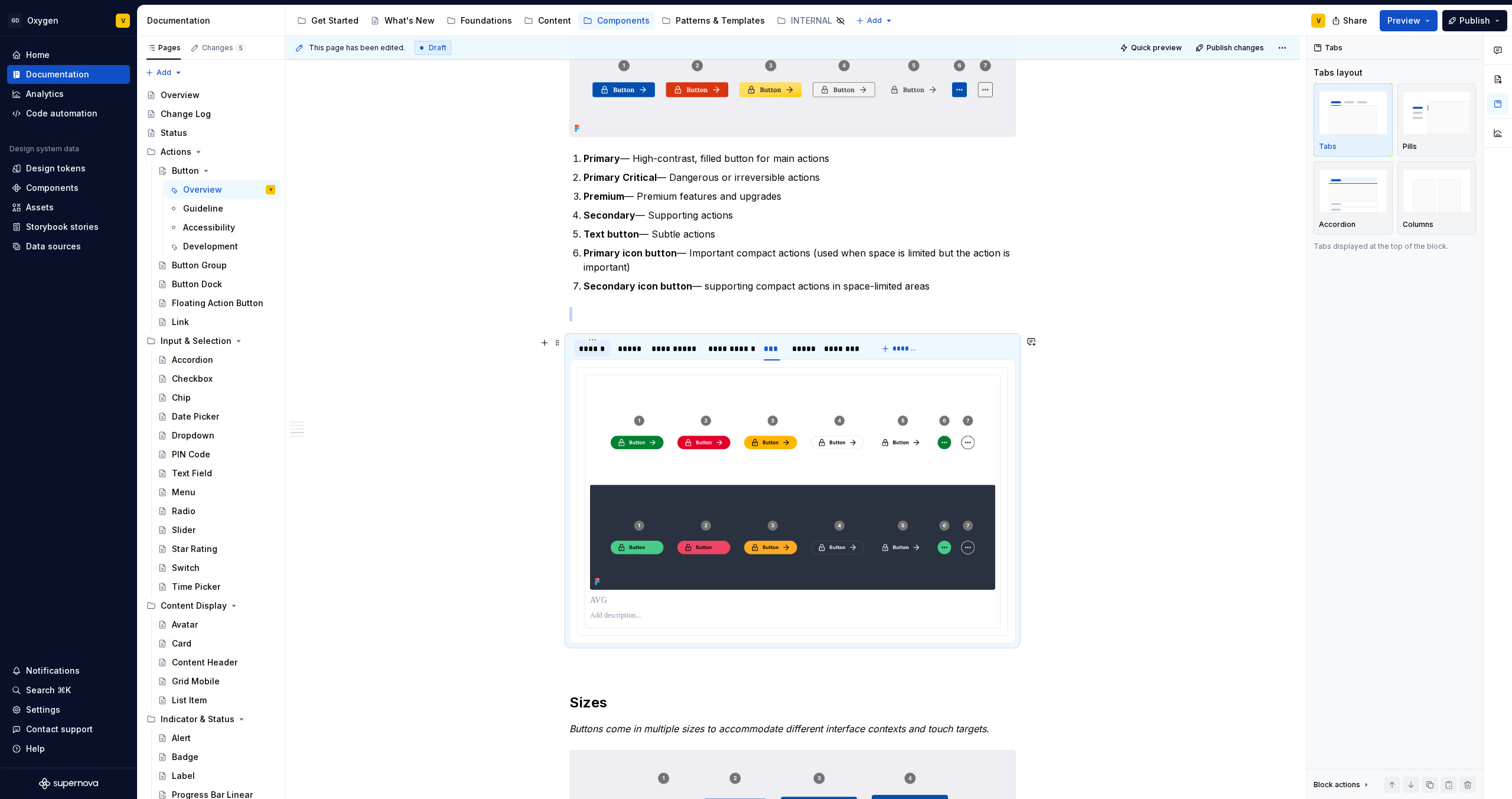
click at [600, 342] on div "******" at bounding box center [593, 348] width 27 height 12
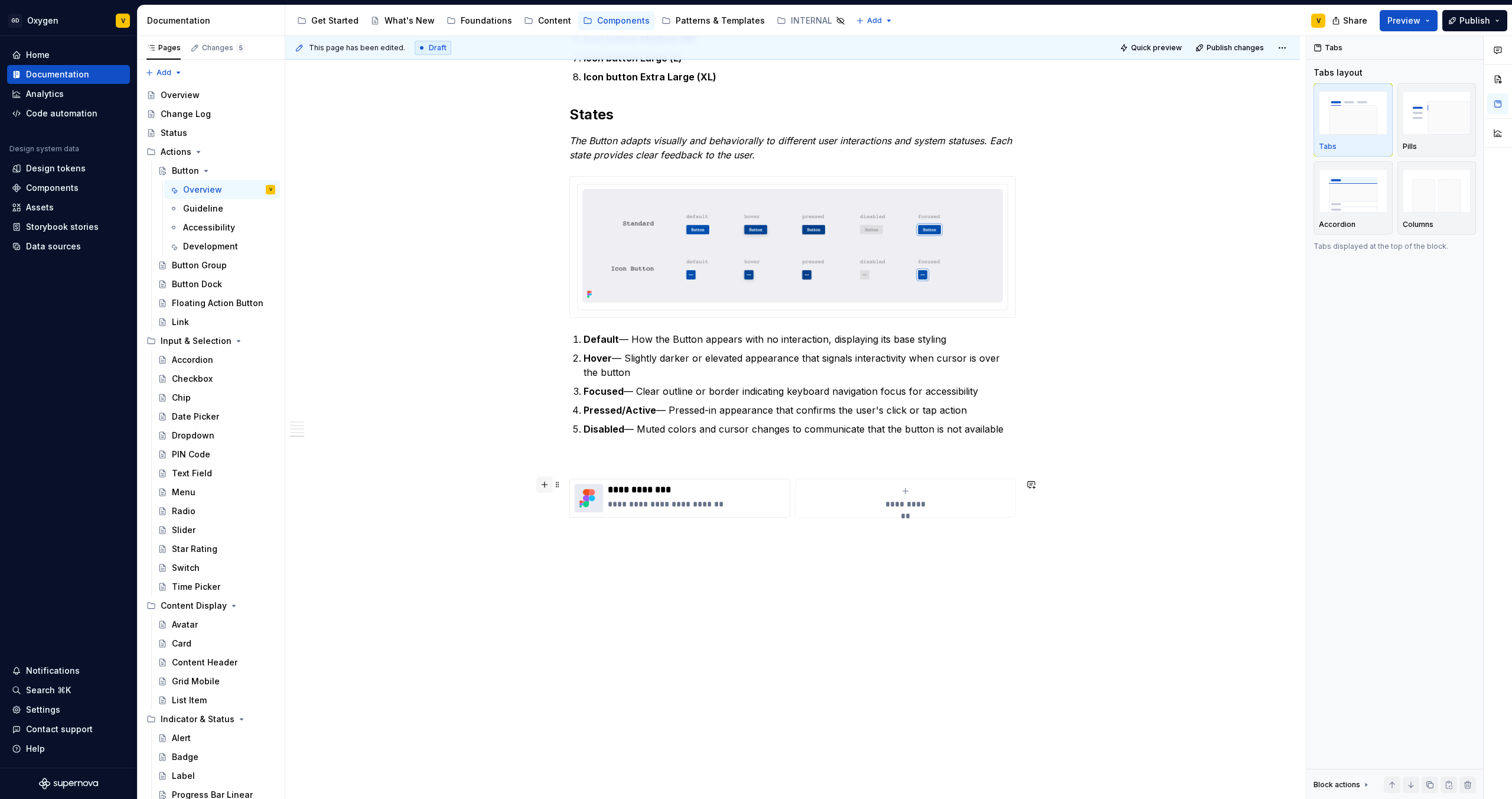
scroll to position [1672, 0]
click at [584, 462] on p at bounding box center [792, 460] width 447 height 14
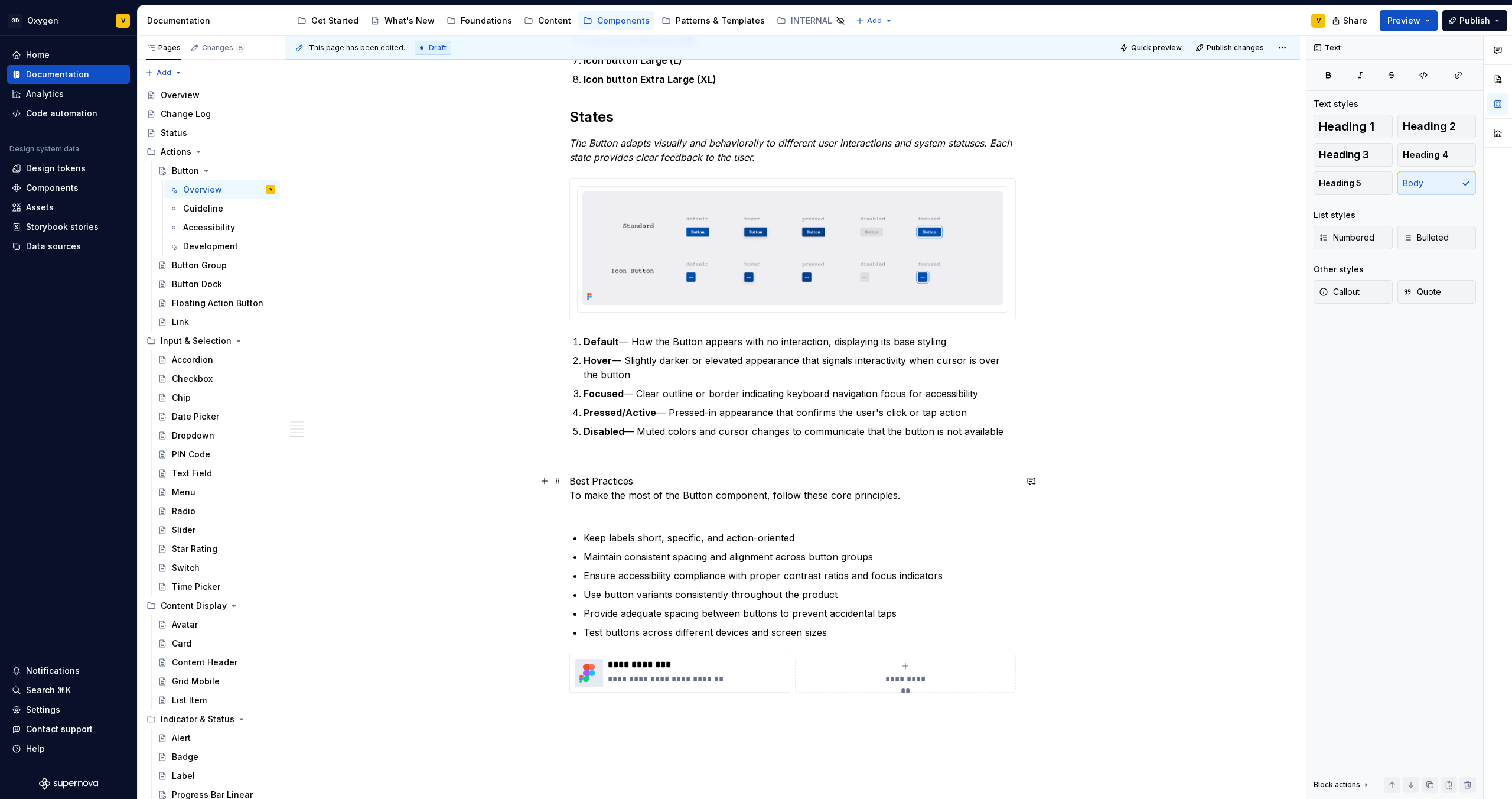
click at [597, 506] on p "Best Practices To make the most of the Button component, follow these core prin…" at bounding box center [792, 495] width 447 height 42
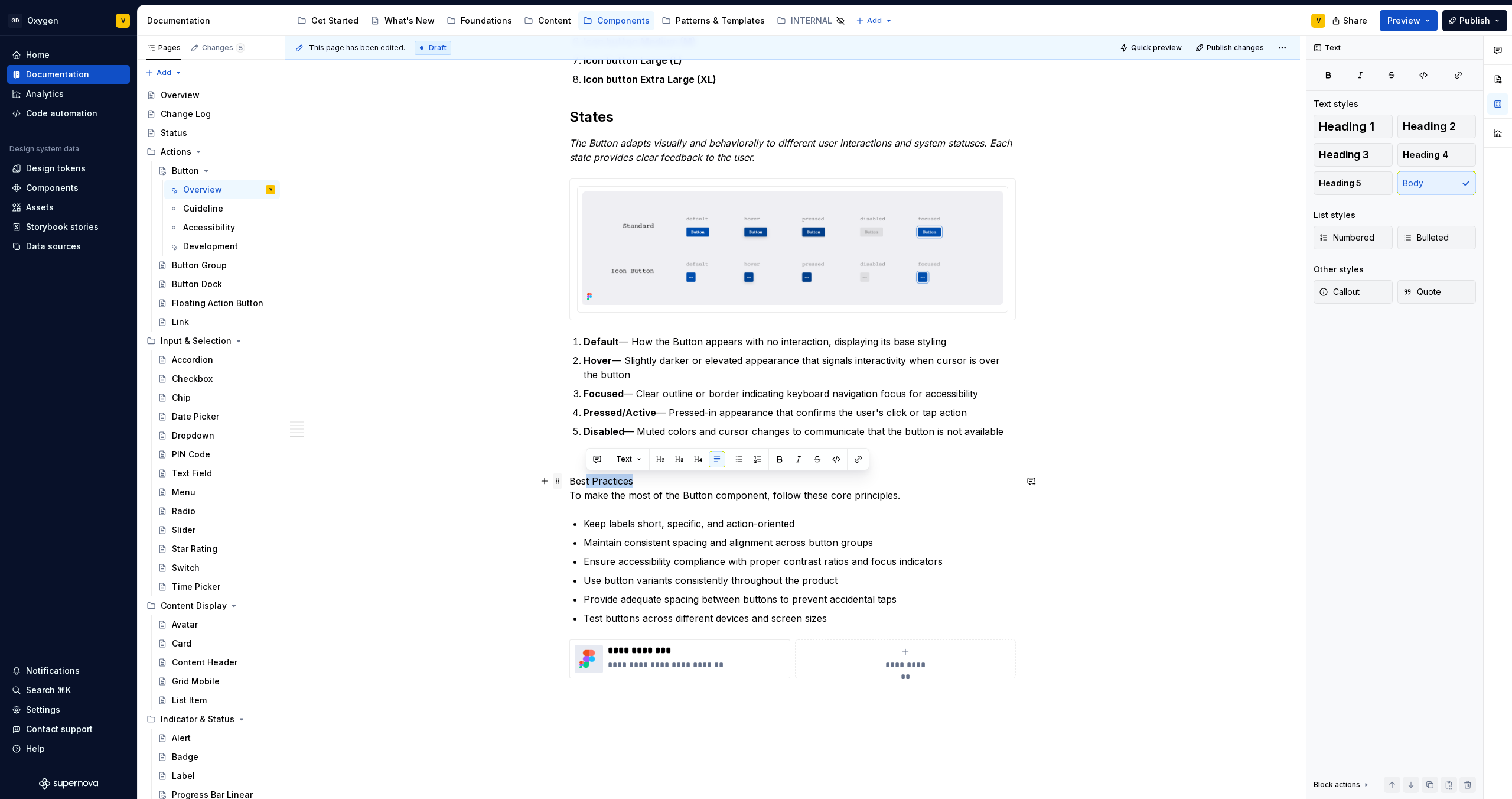
drag, startPoint x: 640, startPoint y: 483, endPoint x: 559, endPoint y: 479, distance: 81.1
click at [614, 475] on p "Best Practices To make the most of the Button component, follow these core prin…" at bounding box center [792, 488] width 447 height 28
drag, startPoint x: 650, startPoint y: 478, endPoint x: 545, endPoint y: 477, distance: 105.0
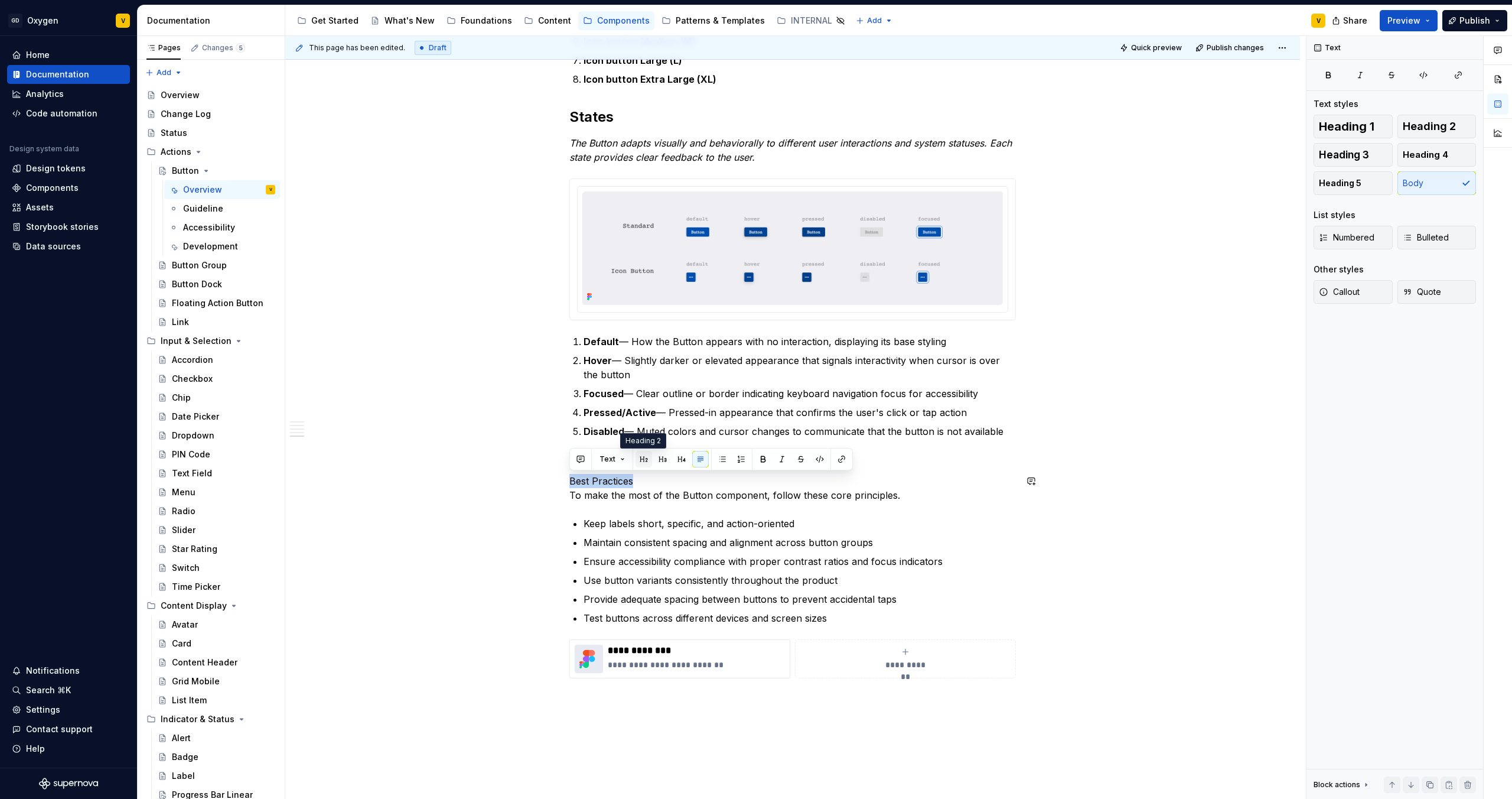
click at [644, 459] on button "button" at bounding box center [644, 459] width 16 height 16
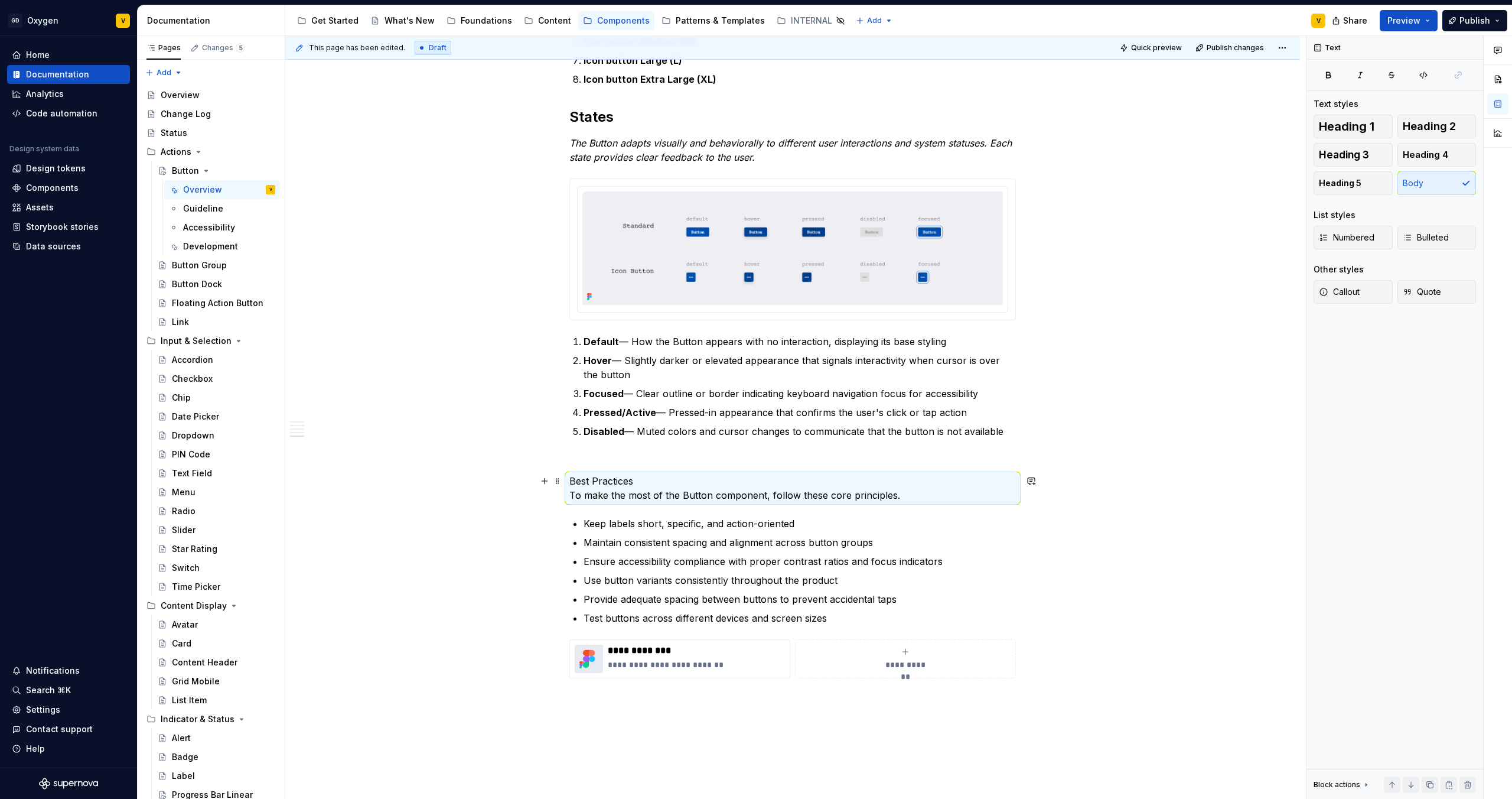
click at [665, 481] on p "Best Practices To make the most of the Button component, follow these core prin…" at bounding box center [792, 488] width 447 height 28
click at [663, 479] on p "Best Practices To make the most of the Button component, follow these core prin…" at bounding box center [792, 488] width 447 height 28
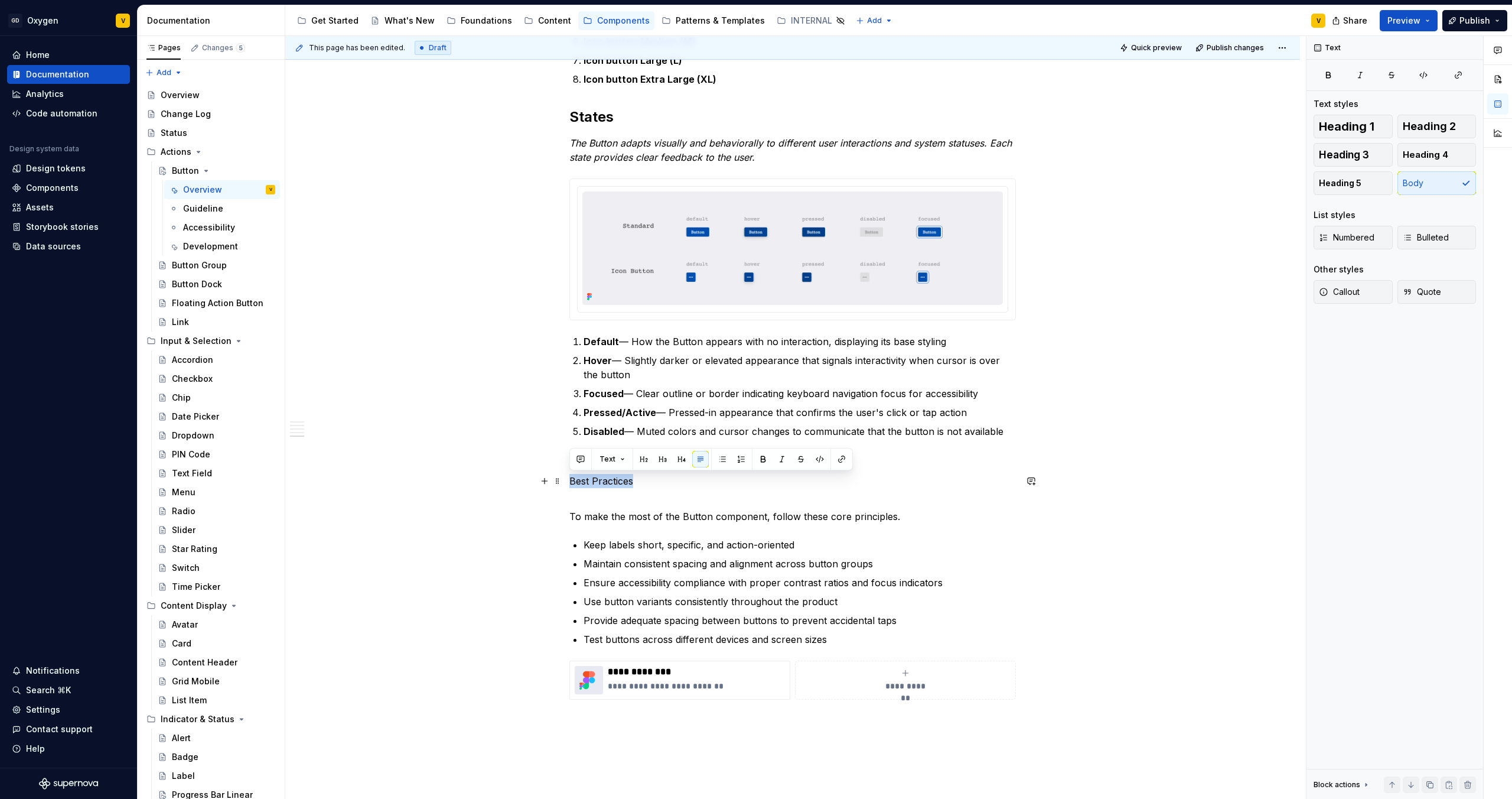
drag, startPoint x: 644, startPoint y: 484, endPoint x: 569, endPoint y: 480, distance: 75.1
click at [569, 480] on p "Best Practices" at bounding box center [792, 481] width 447 height 14
click at [643, 457] on button "button" at bounding box center [644, 459] width 16 height 16
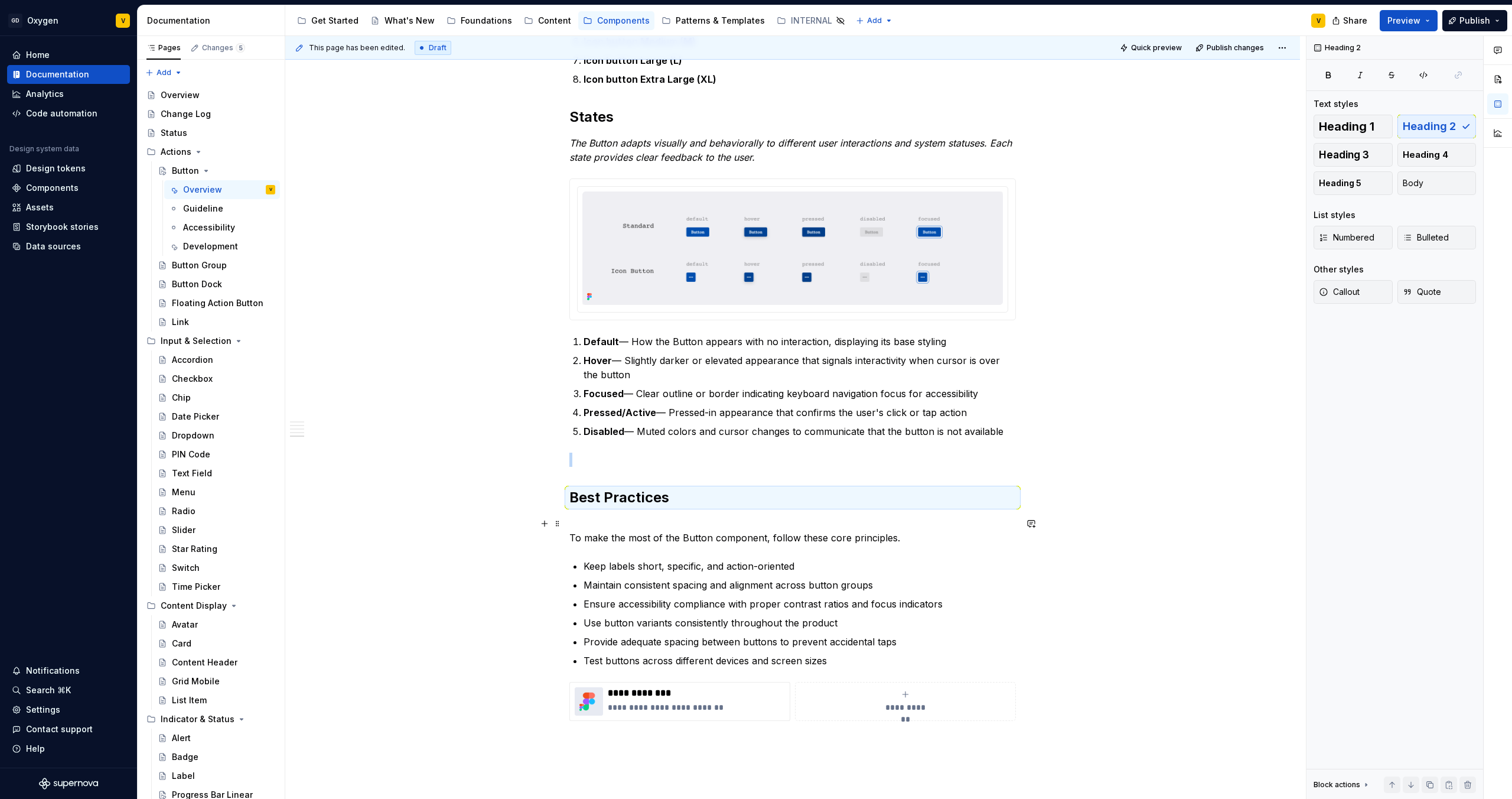
click at [602, 525] on p "To make the most of the Button component, follow these core principles." at bounding box center [792, 530] width 447 height 28
click at [571, 540] on p "To make the most of the Button component, follow these core principles." at bounding box center [792, 530] width 447 height 28
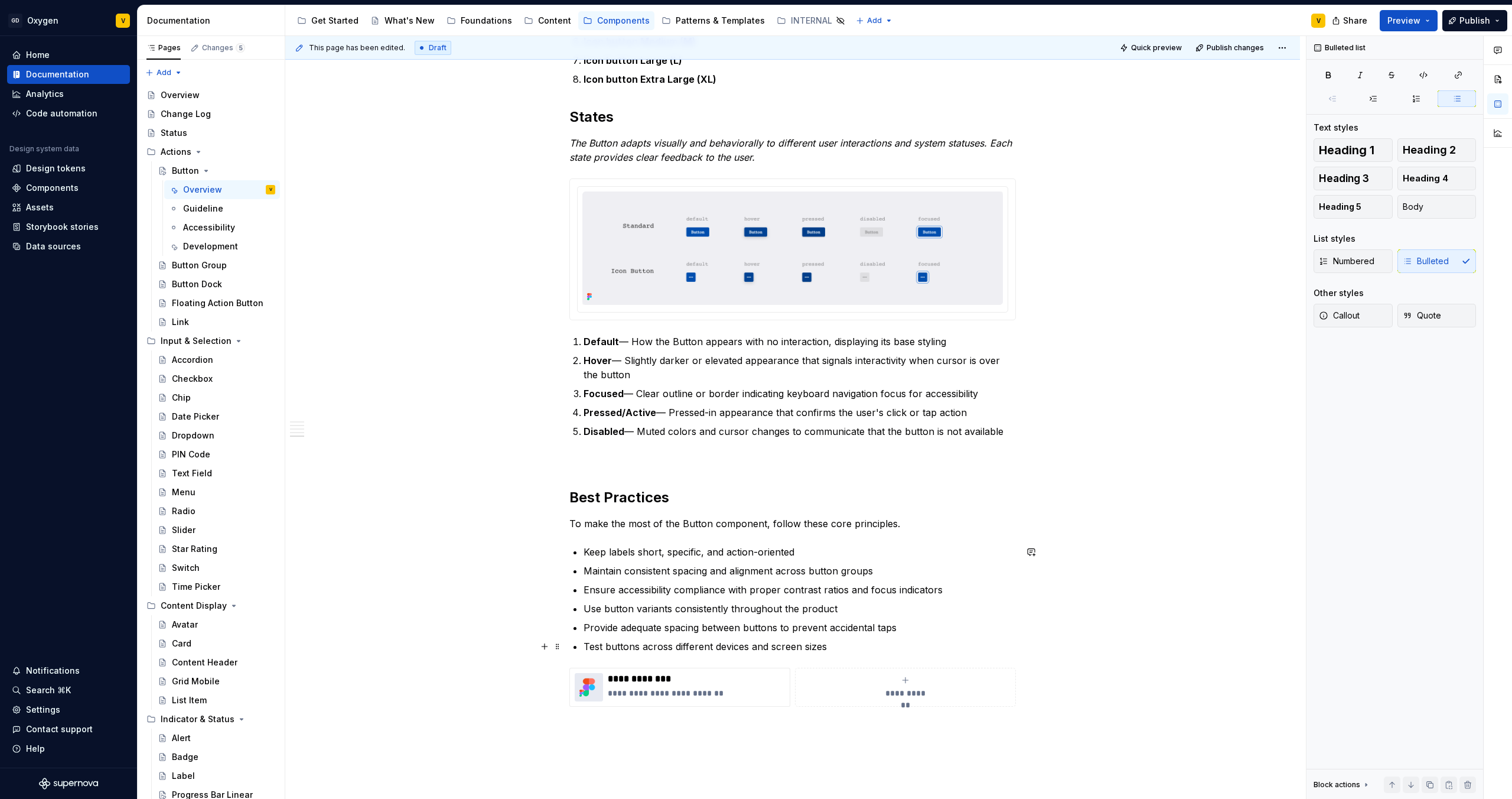
click at [838, 650] on p "Test buttons across different devices and screen sizes" at bounding box center [799, 646] width 432 height 14
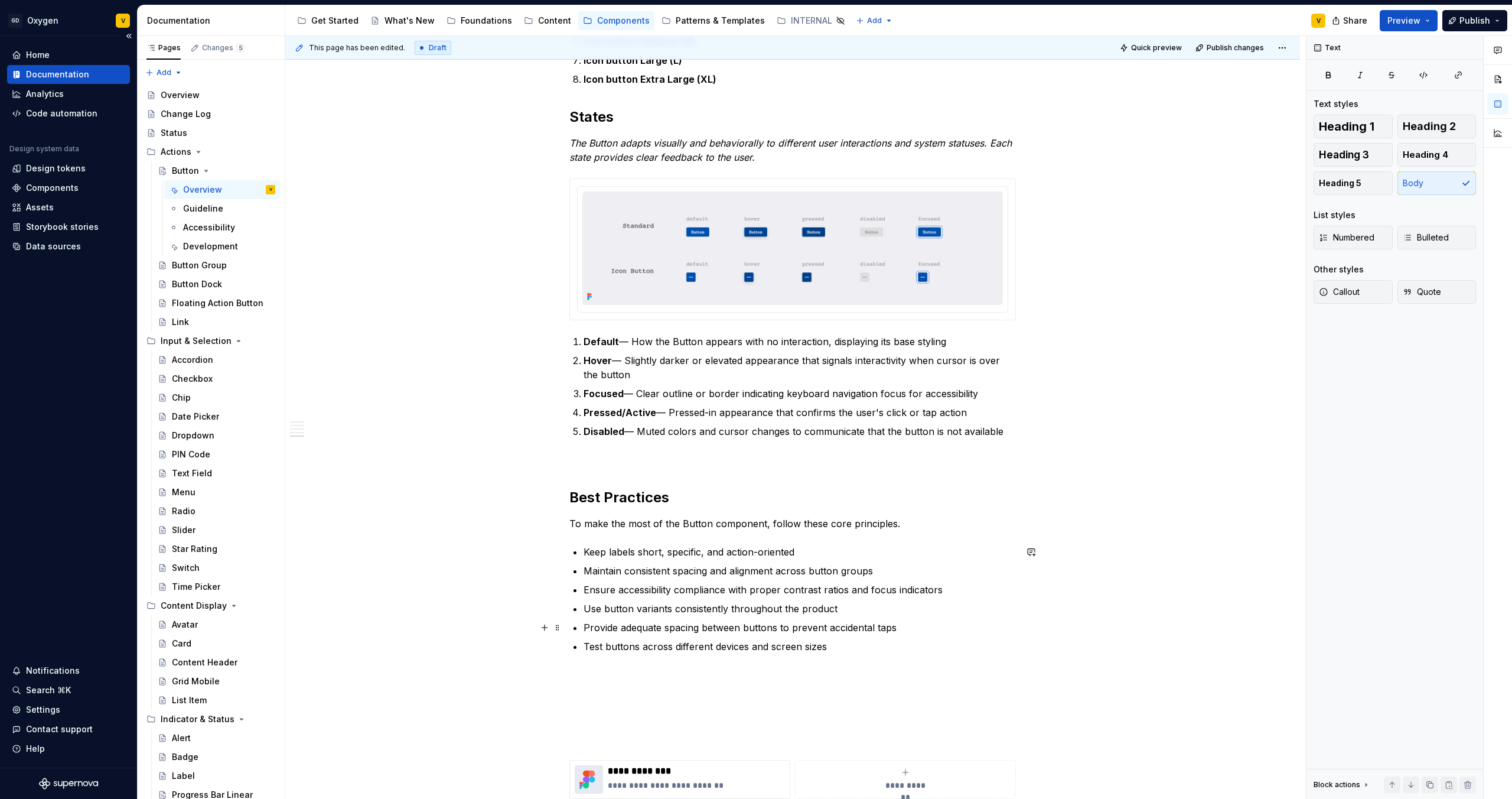
scroll to position [1877, 0]
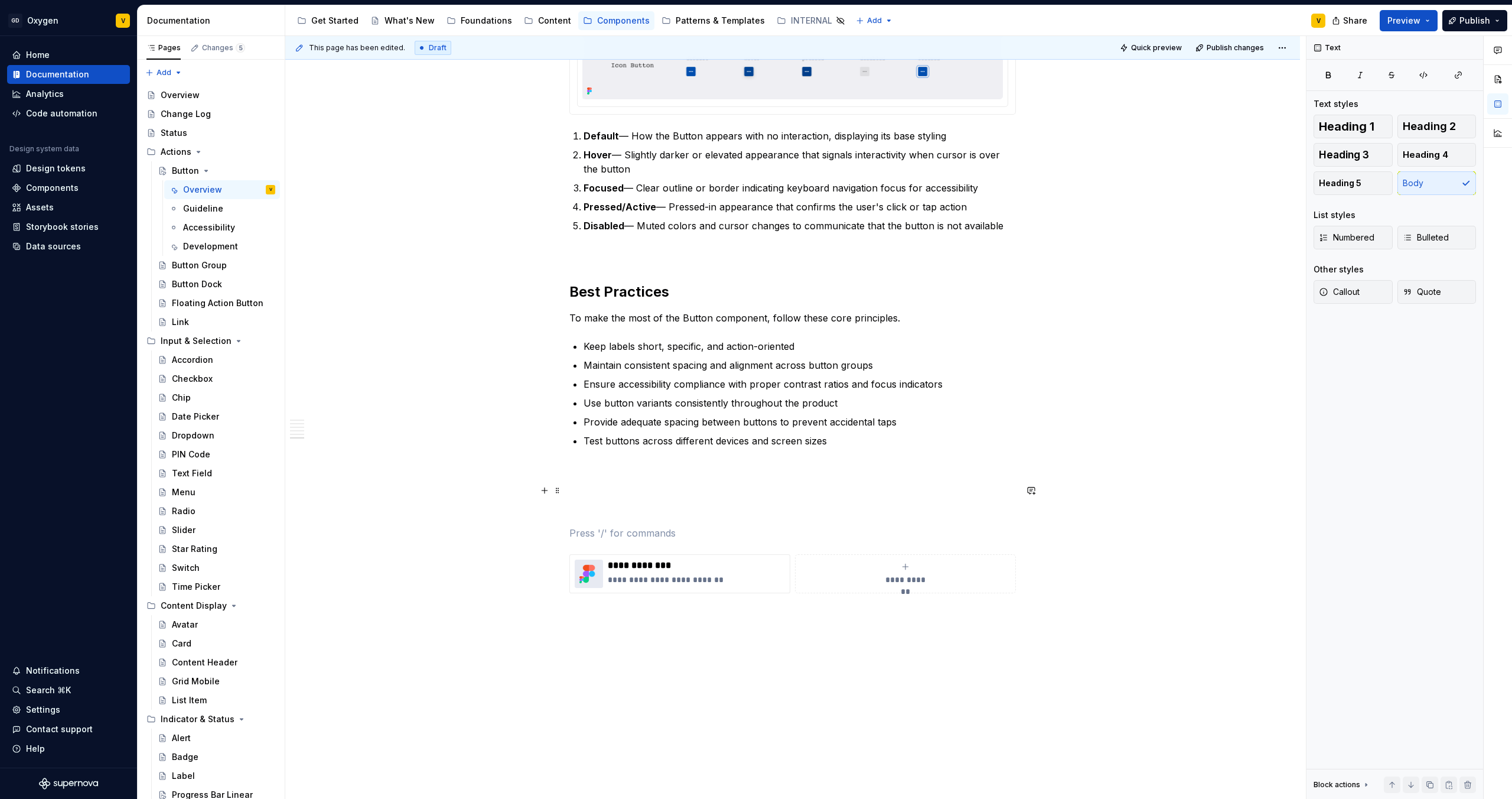
click at [595, 487] on p at bounding box center [792, 490] width 447 height 14
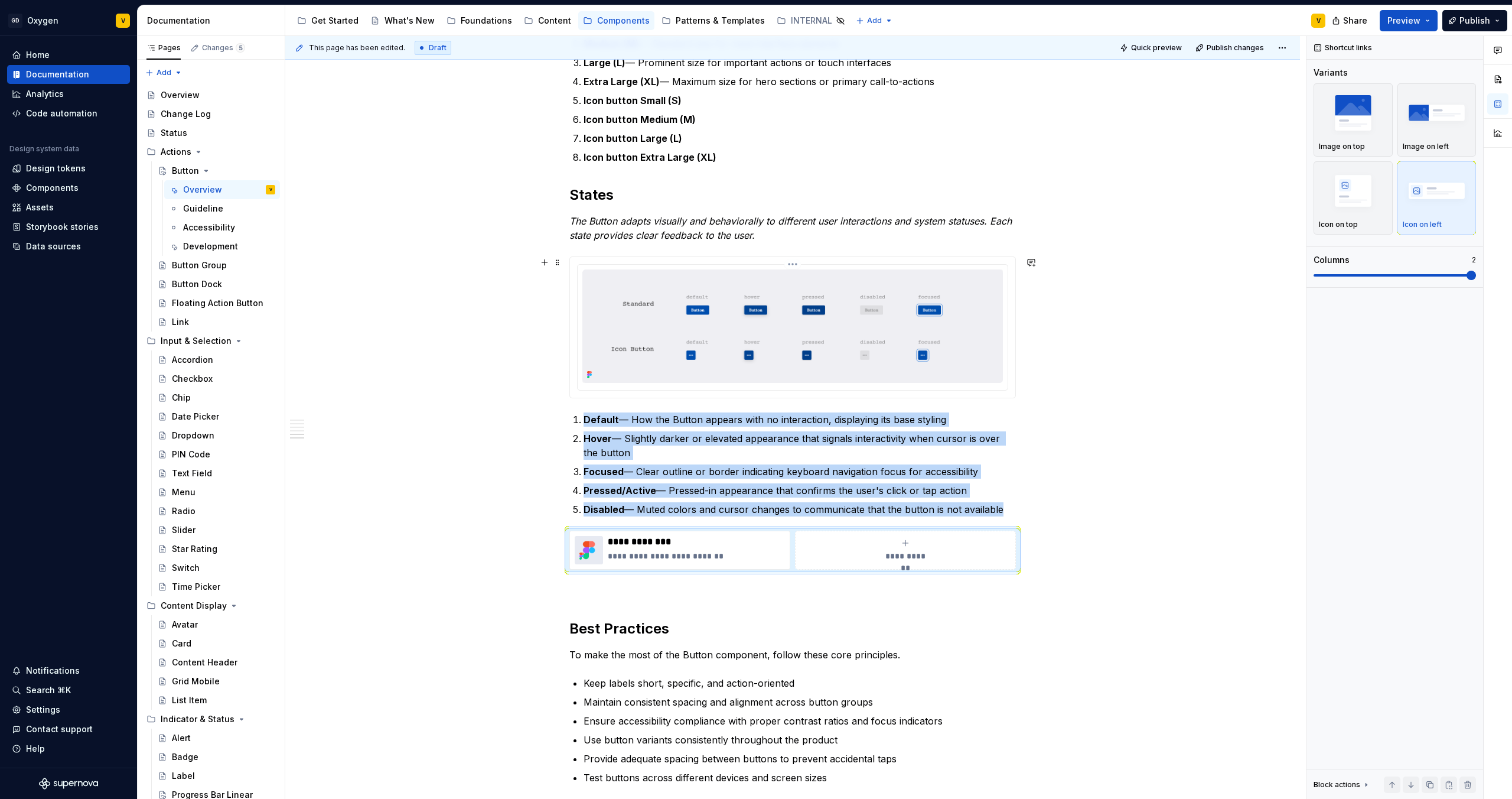
scroll to position [1579, 0]
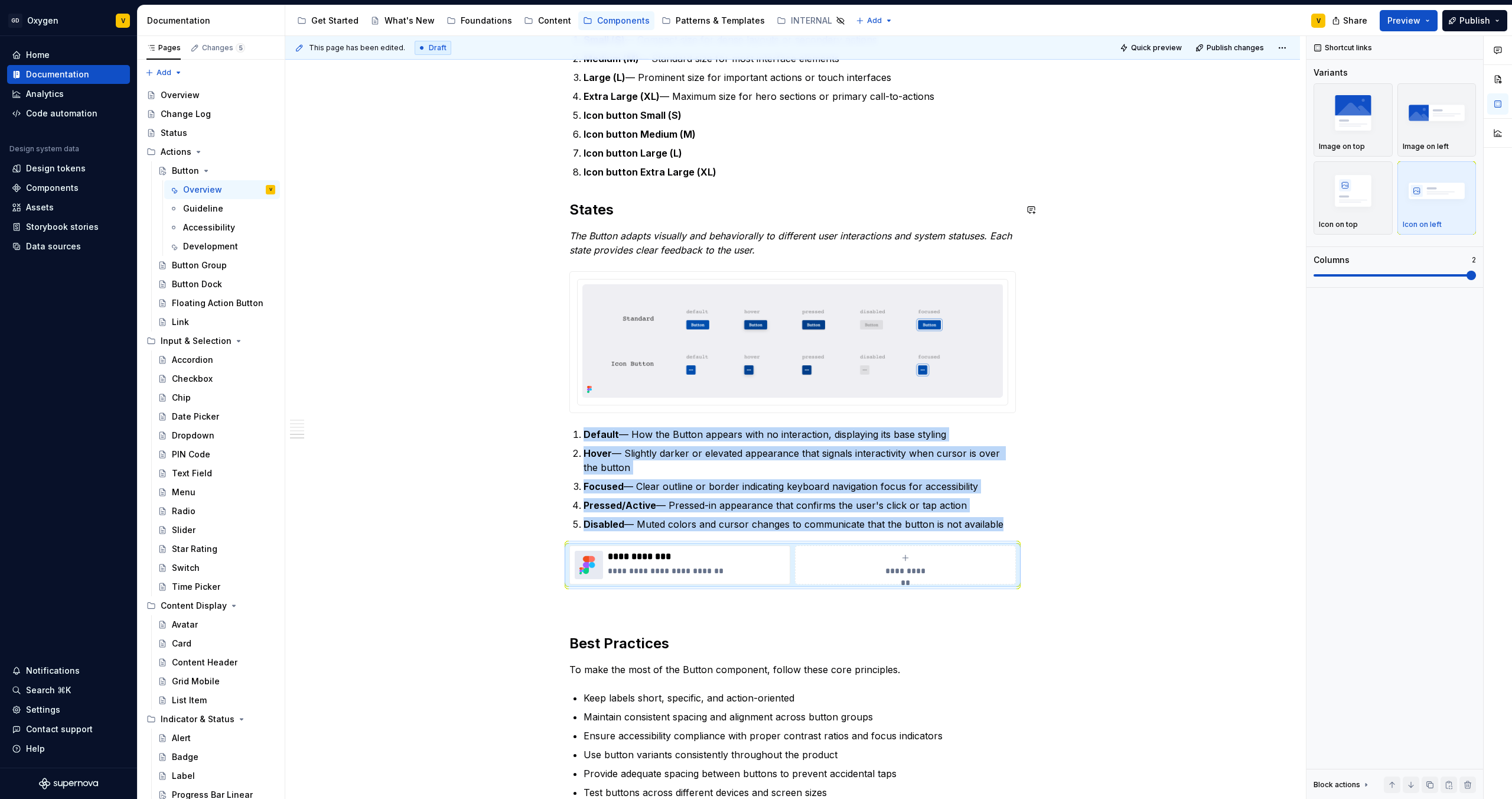
drag, startPoint x: 558, startPoint y: 552, endPoint x: 587, endPoint y: 185, distance: 368.1
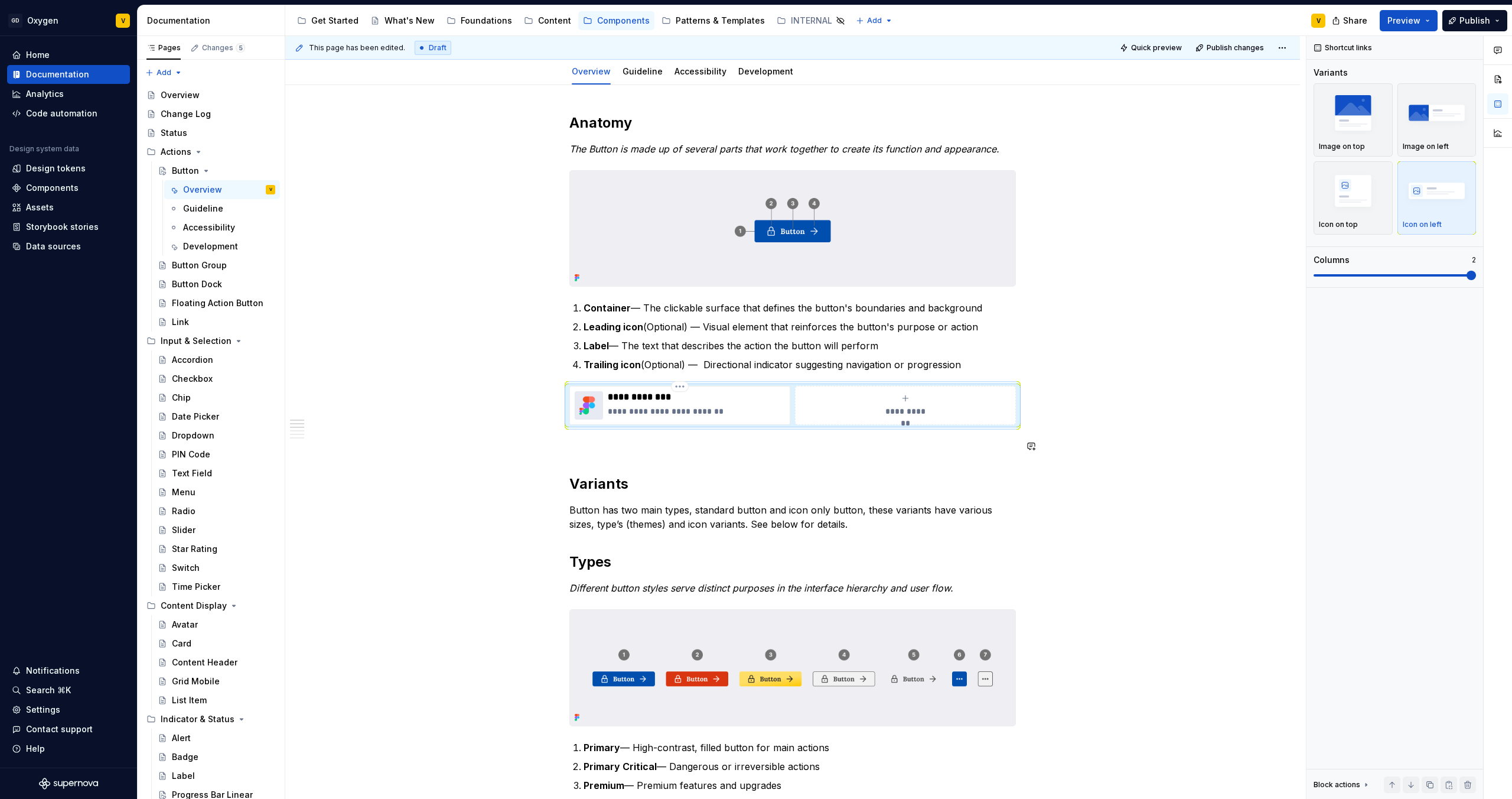
scroll to position [49, 0]
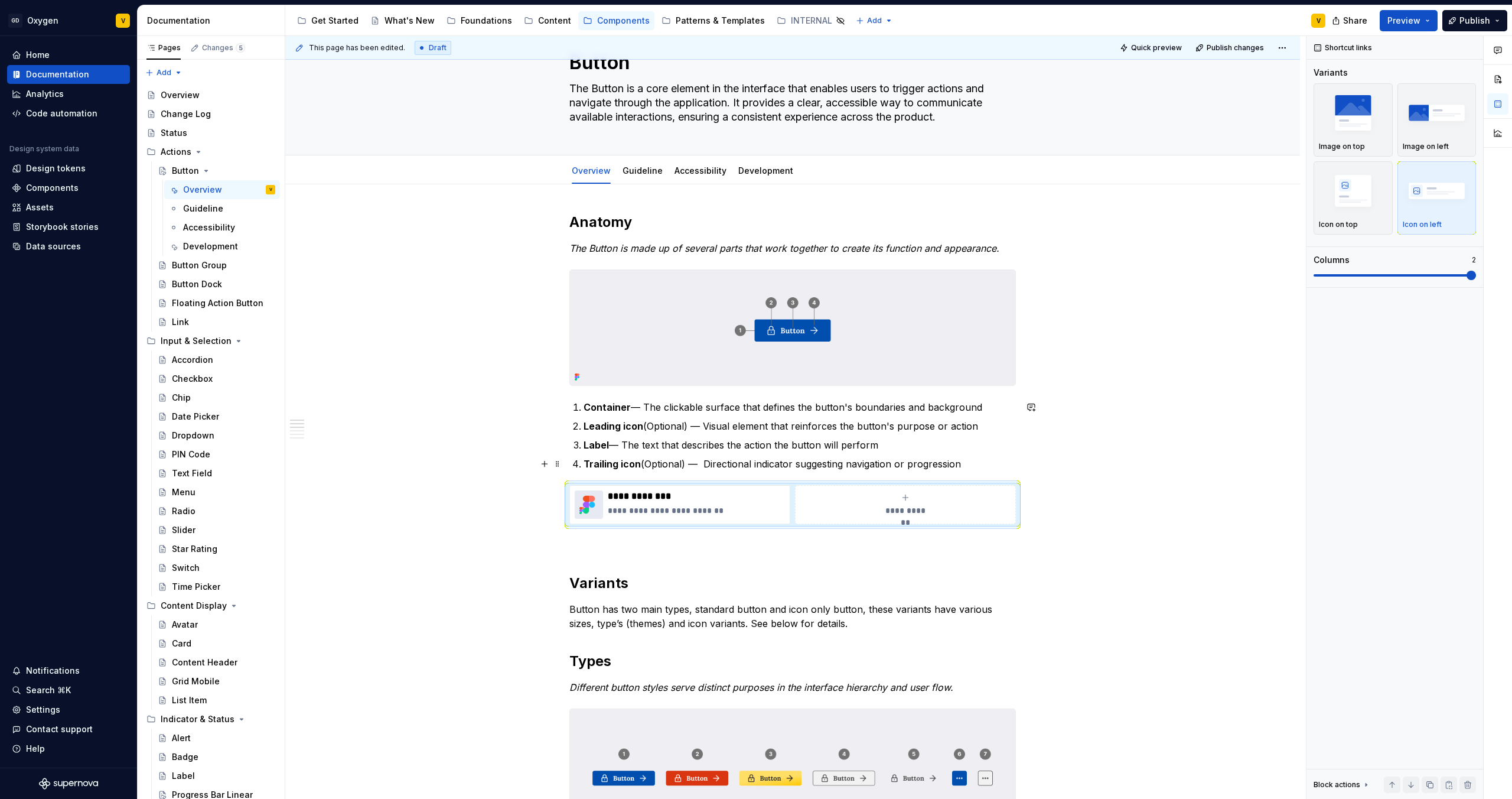
click at [996, 462] on p "Trailing icon (Optional) — Directional indicator suggesting navigation or progr…" at bounding box center [799, 464] width 432 height 14
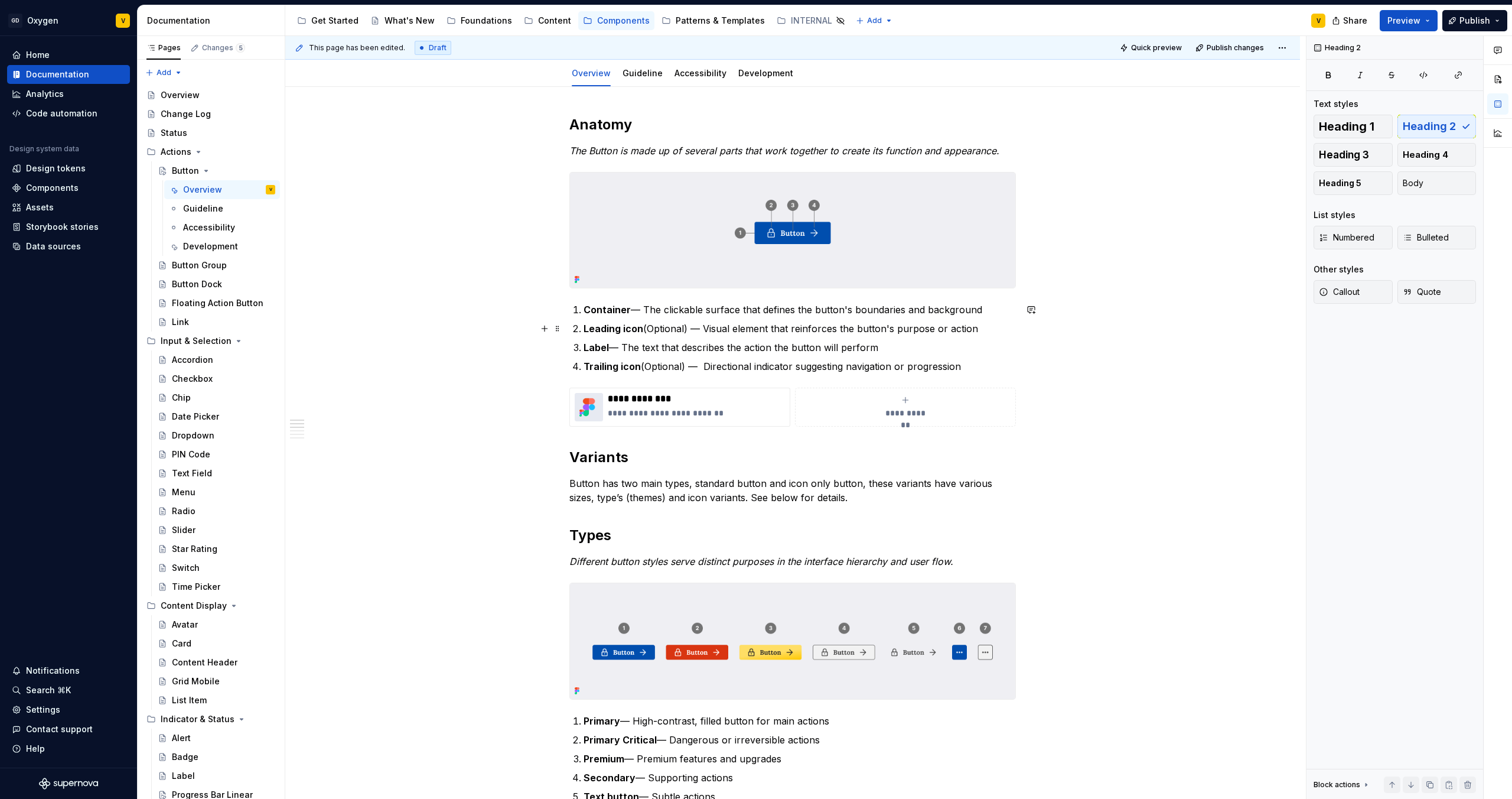
scroll to position [147, 0]
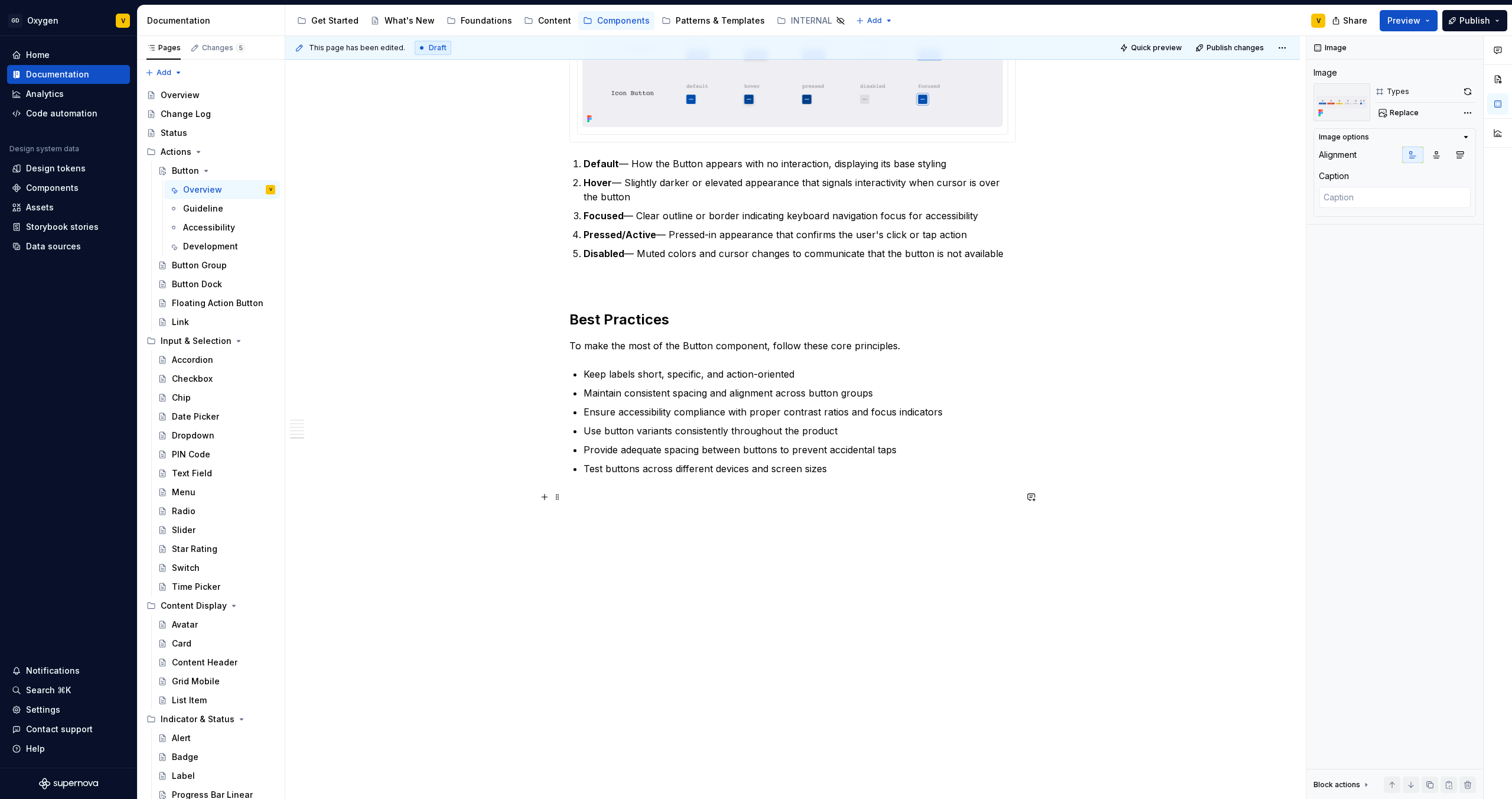
scroll to position [1895, 0]
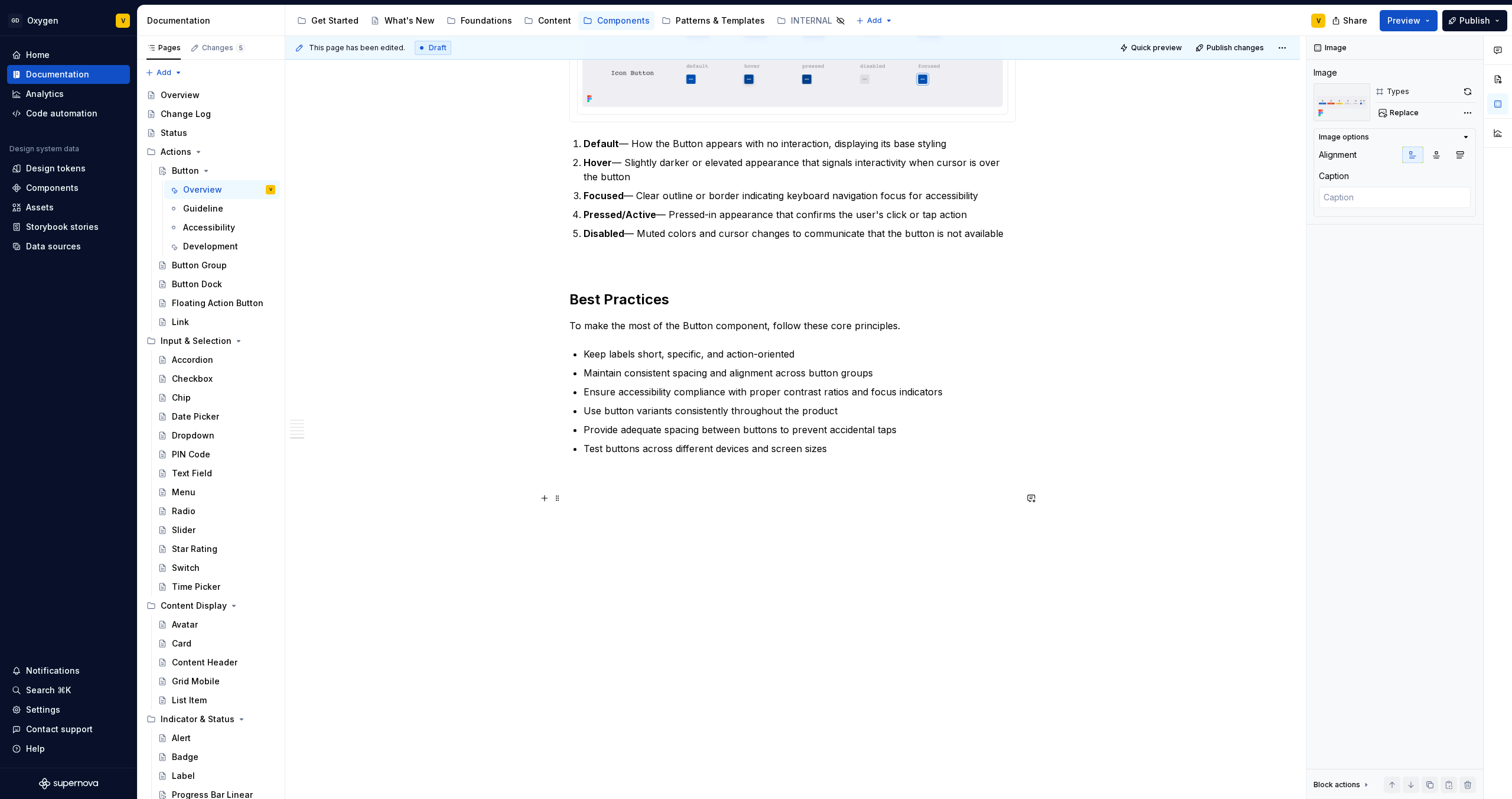
click at [583, 495] on p at bounding box center [792, 498] width 447 height 14
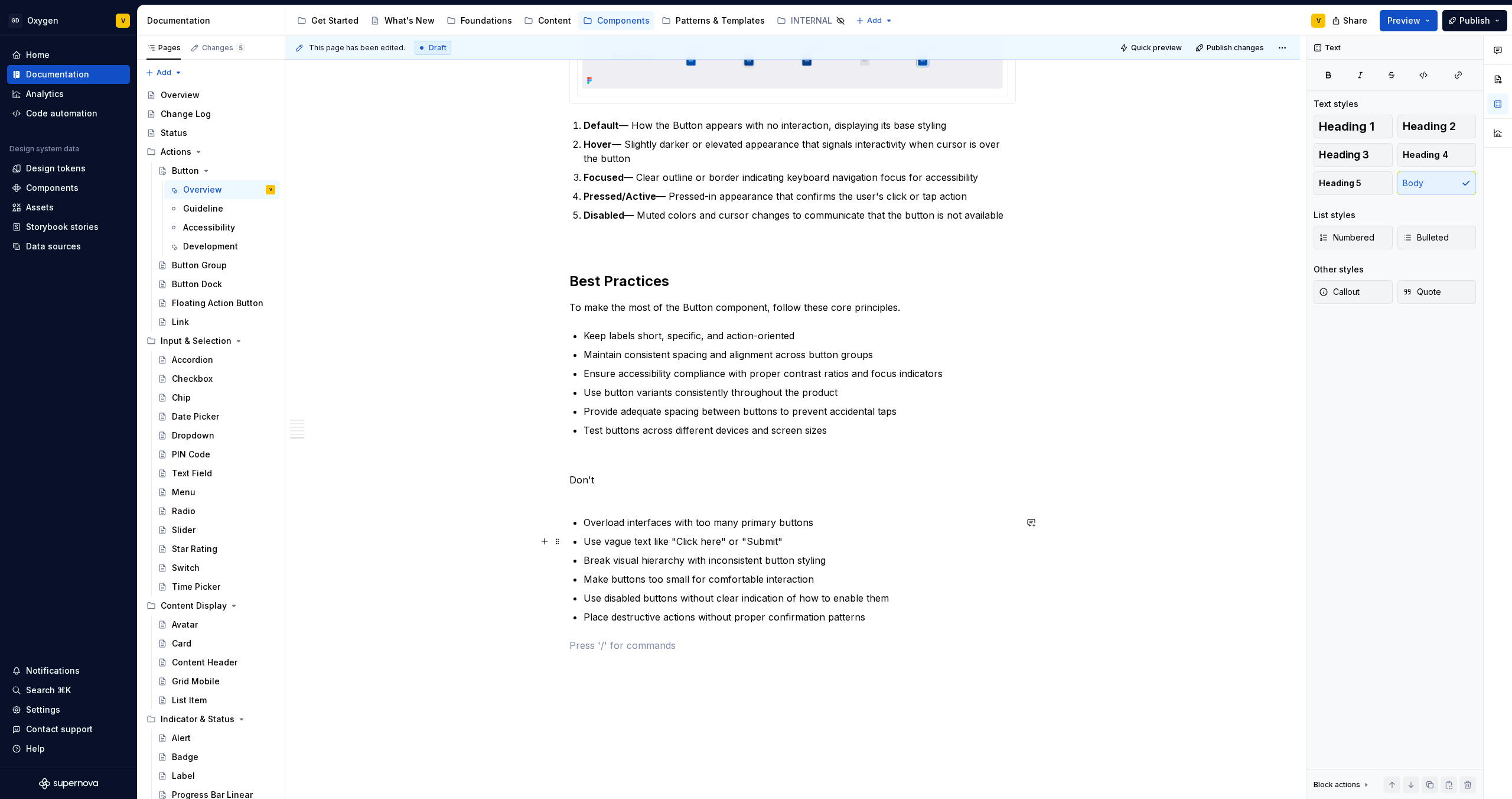
scroll to position [1914, 0]
drag, startPoint x: 597, startPoint y: 476, endPoint x: 569, endPoint y: 475, distance: 28.0
click at [569, 475] on p "Don't" at bounding box center [792, 486] width 447 height 28
click at [569, 478] on p "Don't" at bounding box center [792, 486] width 447 height 28
drag, startPoint x: 617, startPoint y: 481, endPoint x: 565, endPoint y: 480, distance: 52.0
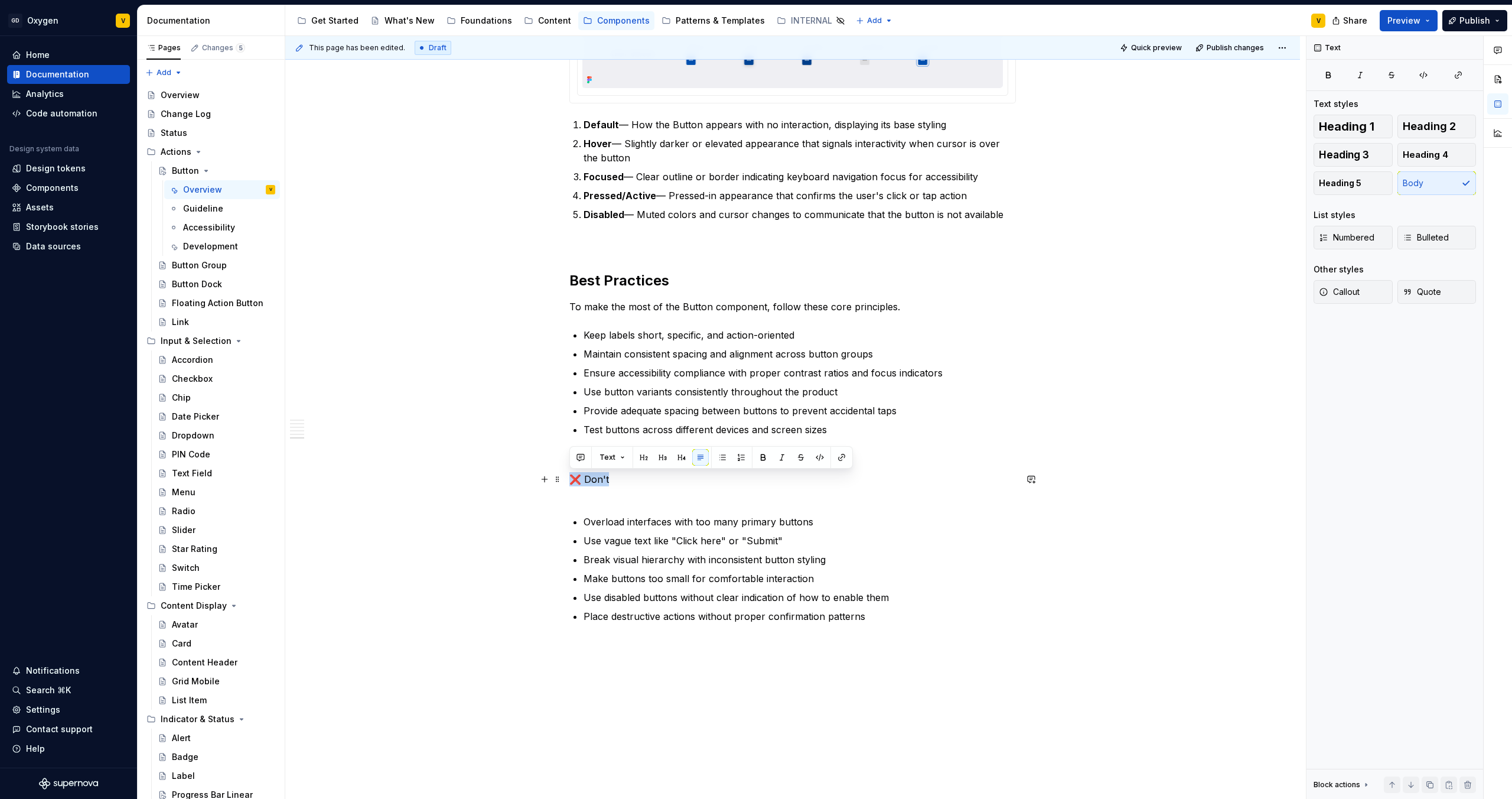
click at [640, 462] on button "button" at bounding box center [644, 457] width 16 height 16
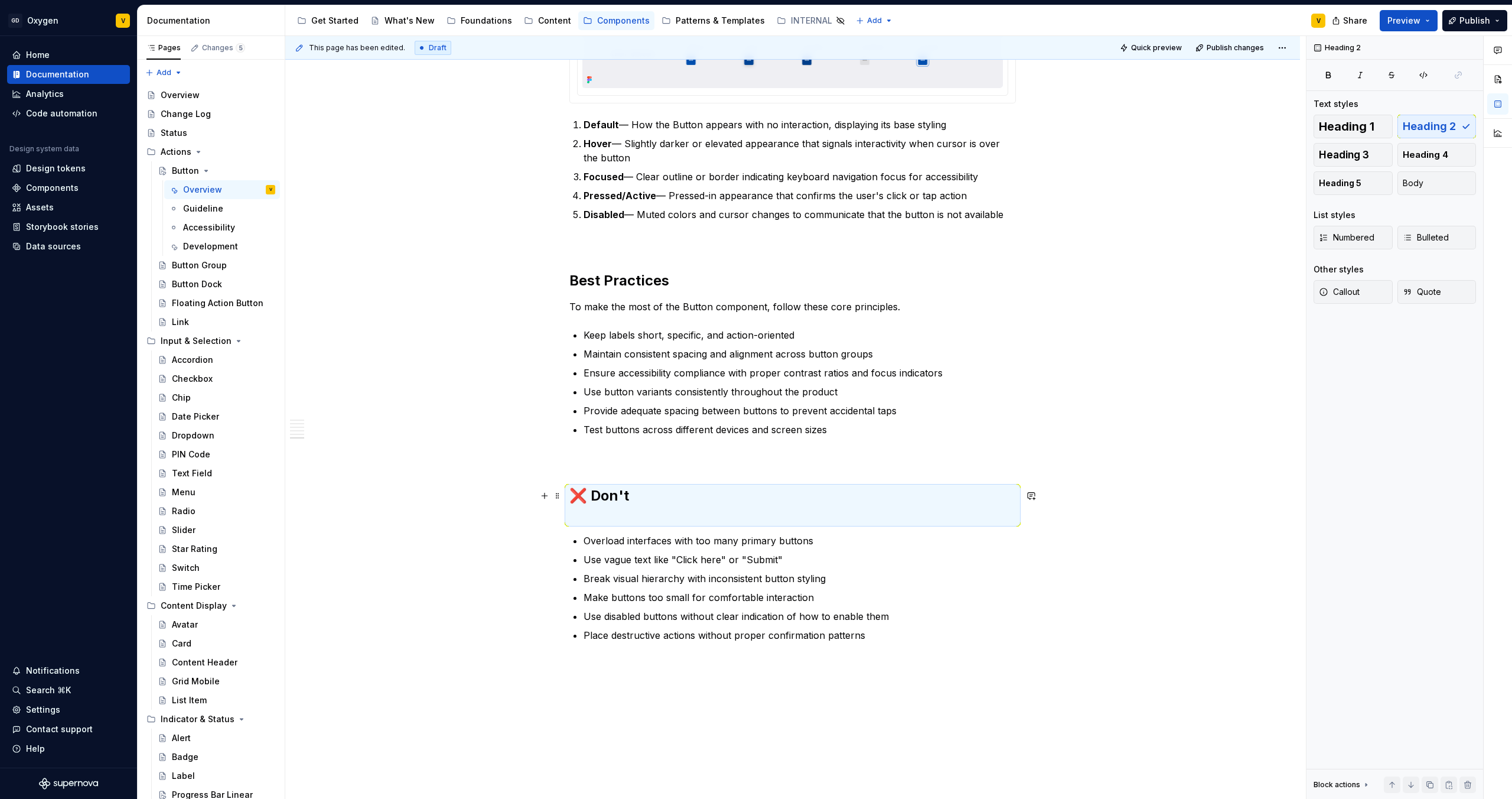
click at [621, 502] on h2 "❌ Don't" at bounding box center [792, 505] width 447 height 38
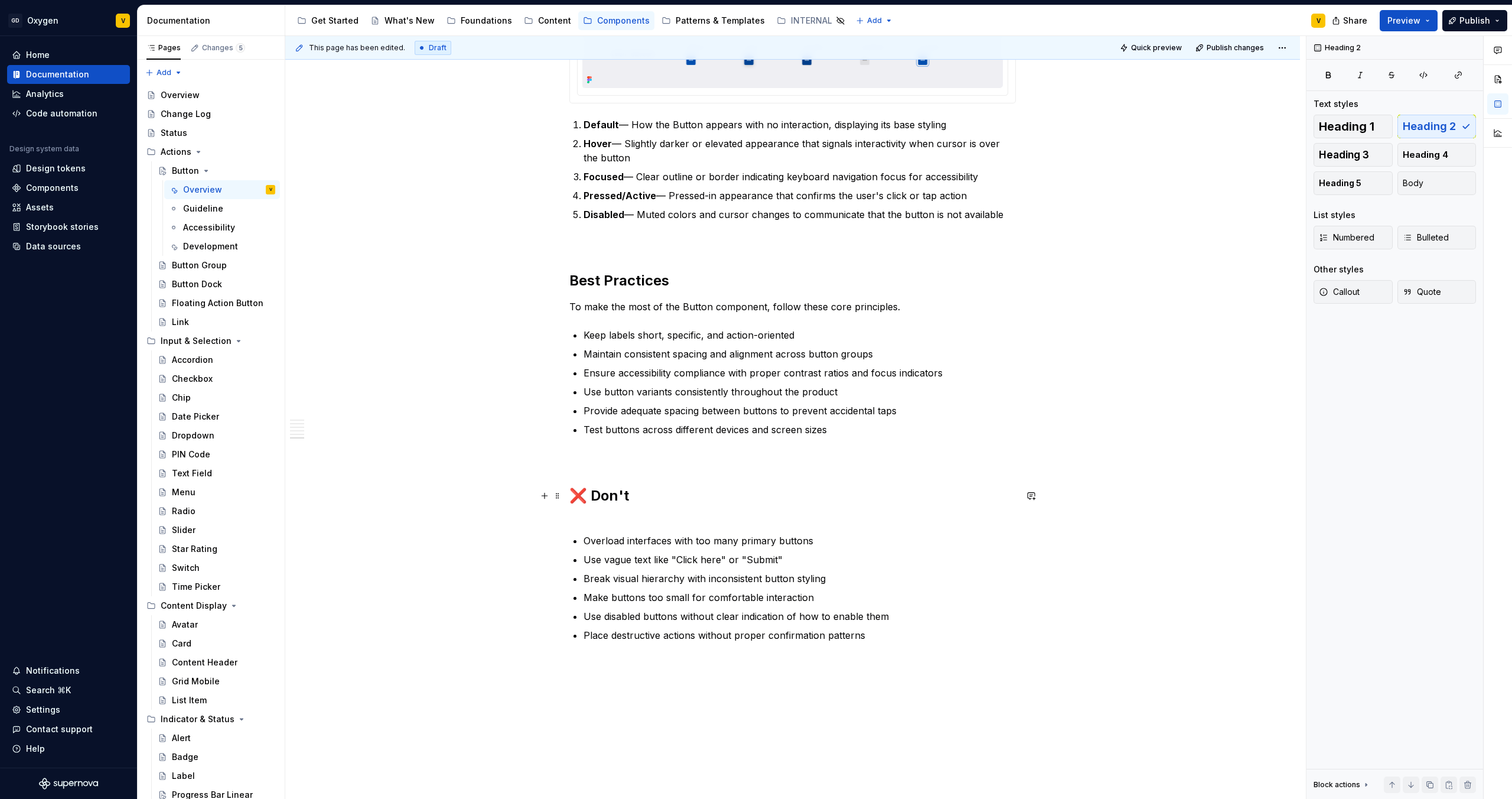
click at [587, 519] on h2 "❌ Don't" at bounding box center [792, 505] width 447 height 38
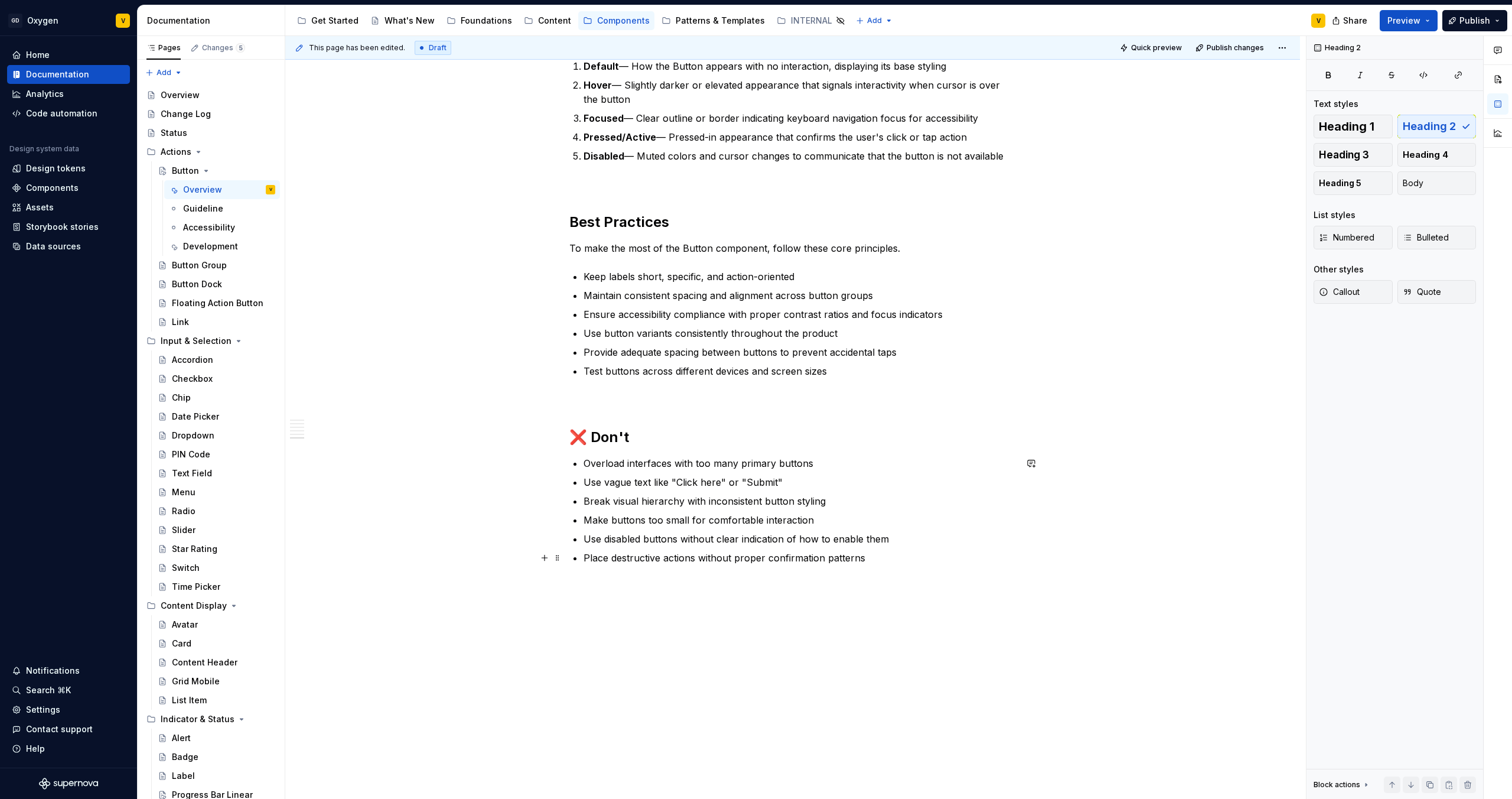
scroll to position [1995, 0]
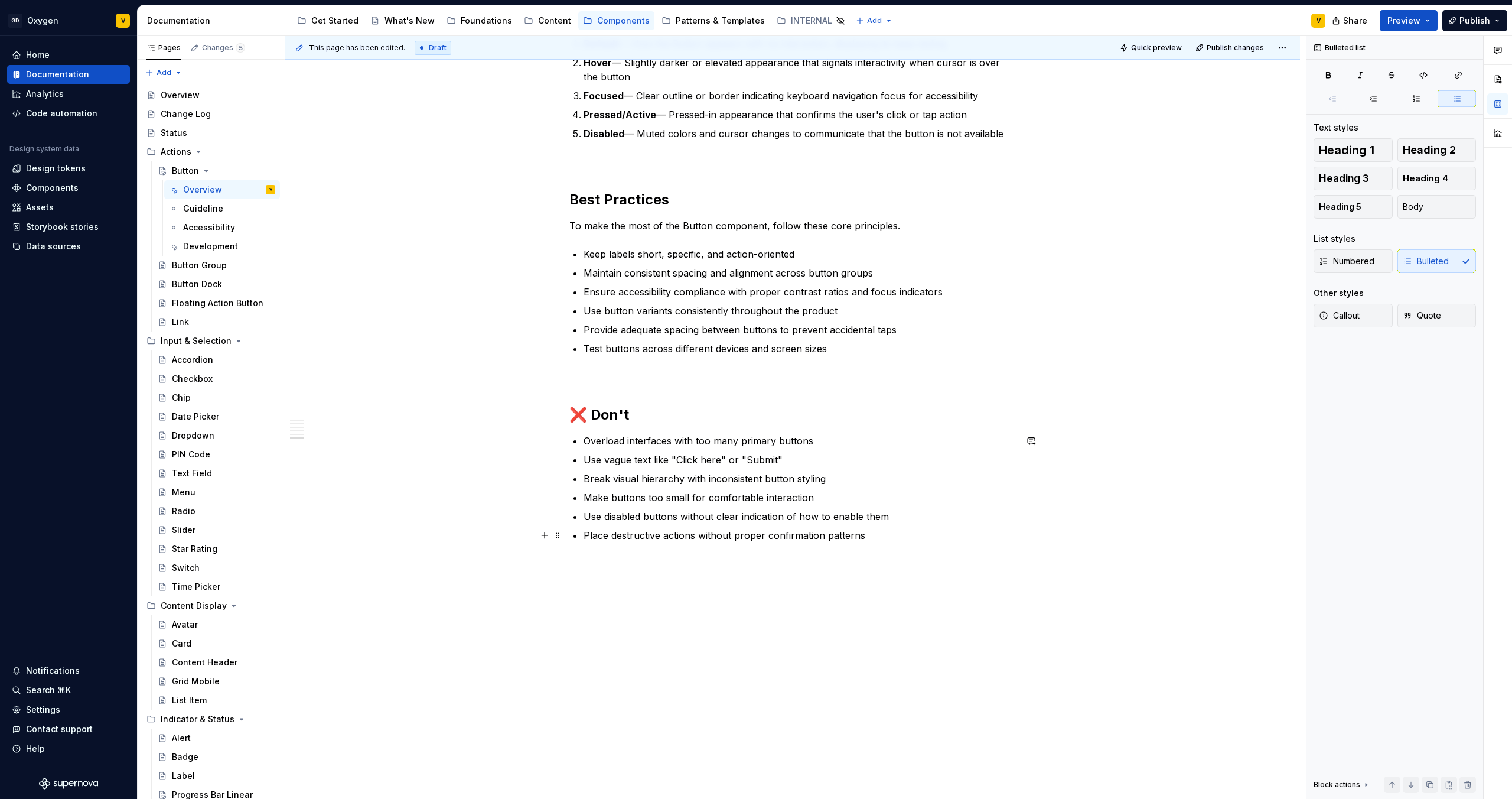
click at [898, 537] on p "Place destructive actions without proper confirmation patterns" at bounding box center [799, 535] width 432 height 14
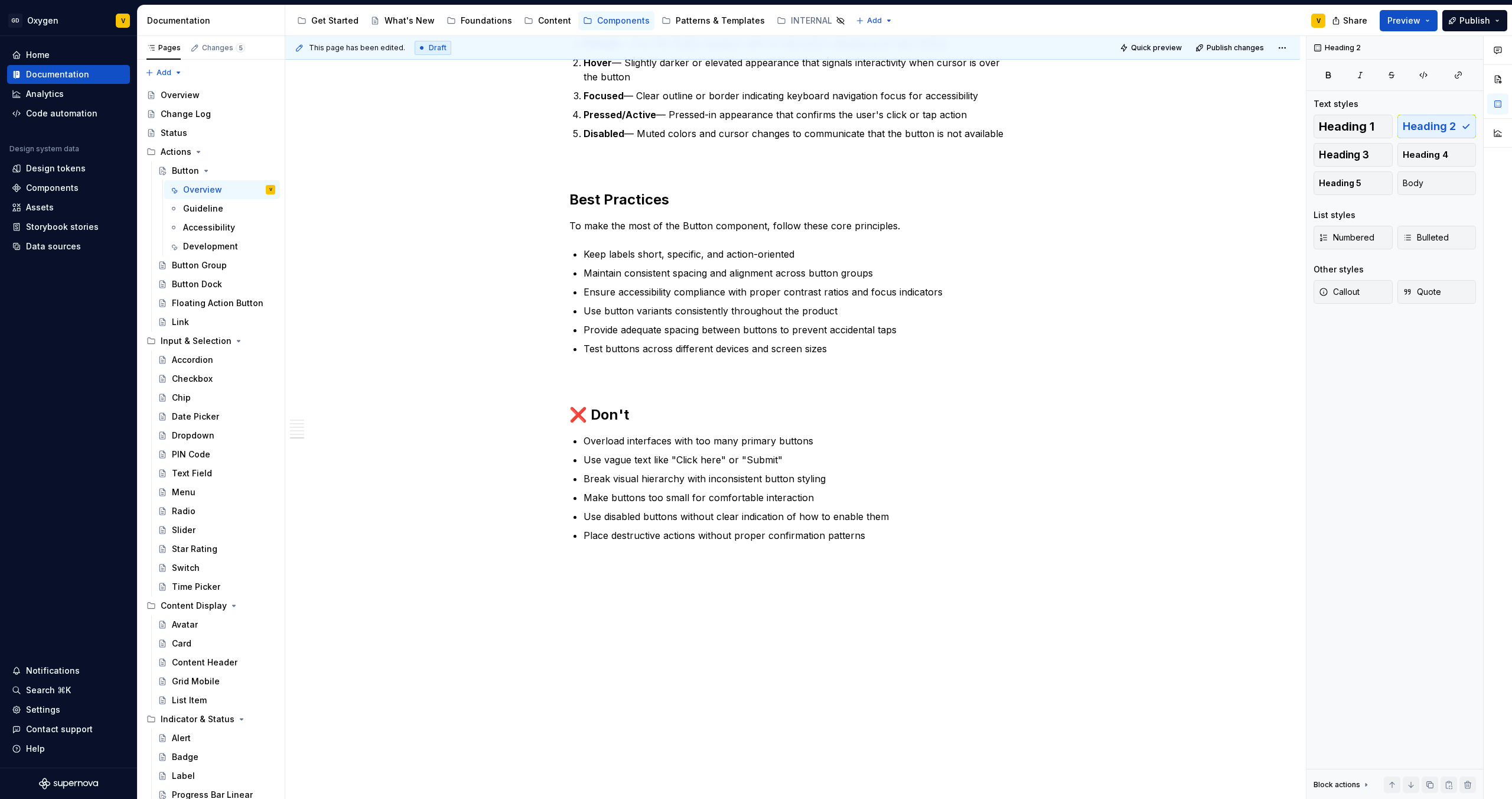
click at [575, 378] on p at bounding box center [792, 377] width 447 height 14
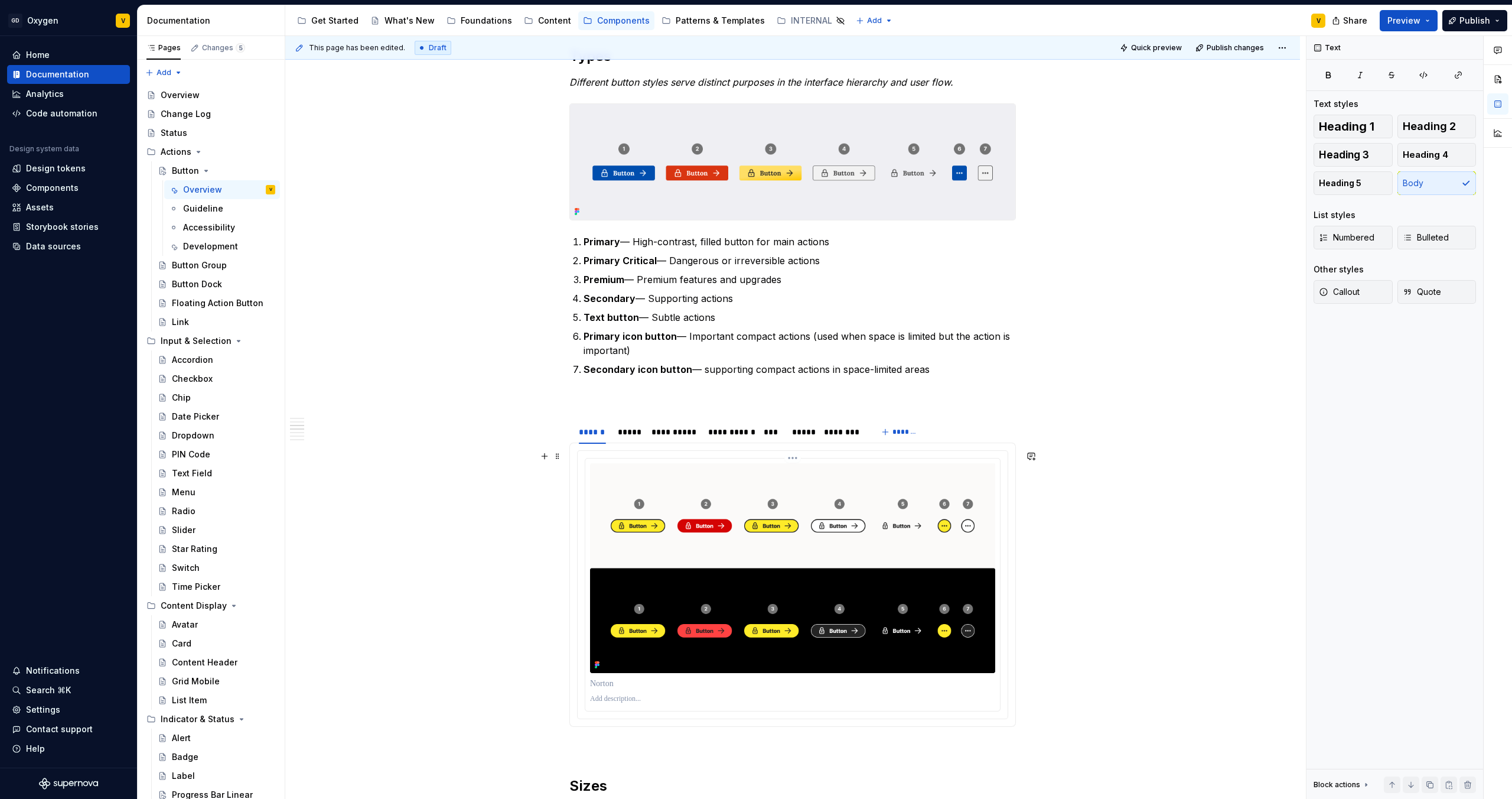
scroll to position [612, 0]
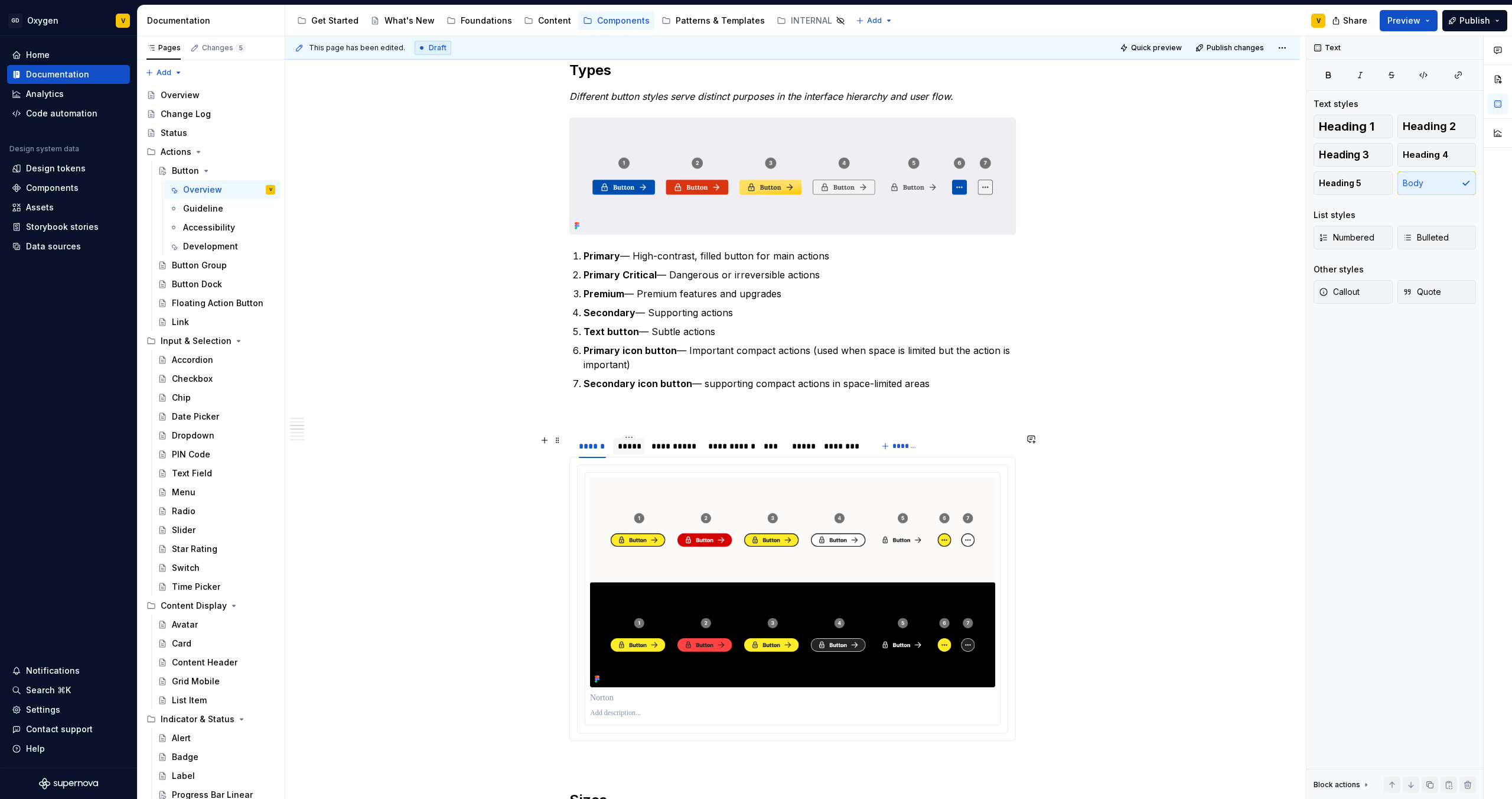
click at [638, 449] on div "*****" at bounding box center [629, 446] width 22 height 12
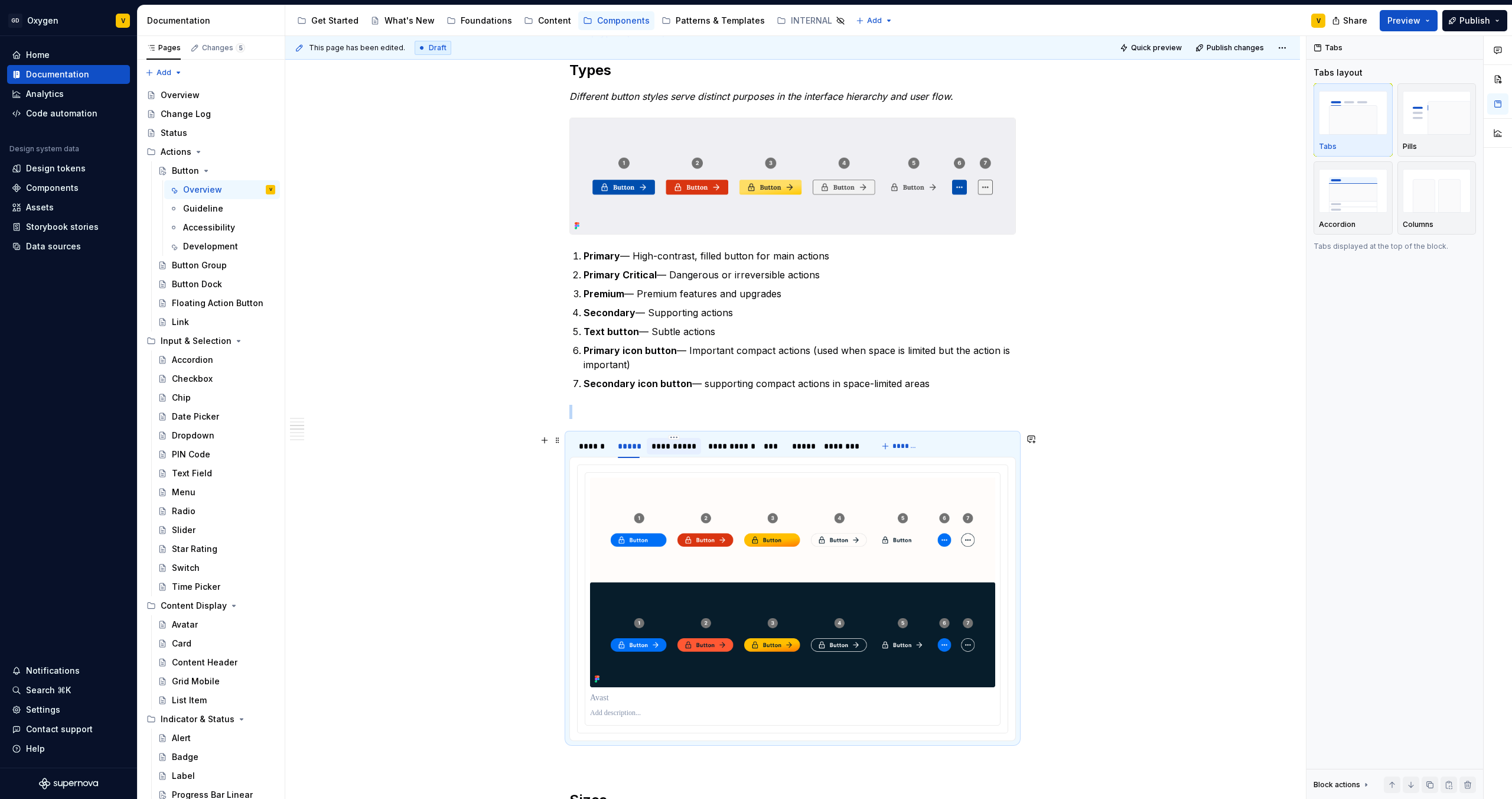
click at [653, 447] on div "**********" at bounding box center [674, 446] width 45 height 12
click at [599, 451] on div "******" at bounding box center [593, 446] width 27 height 12
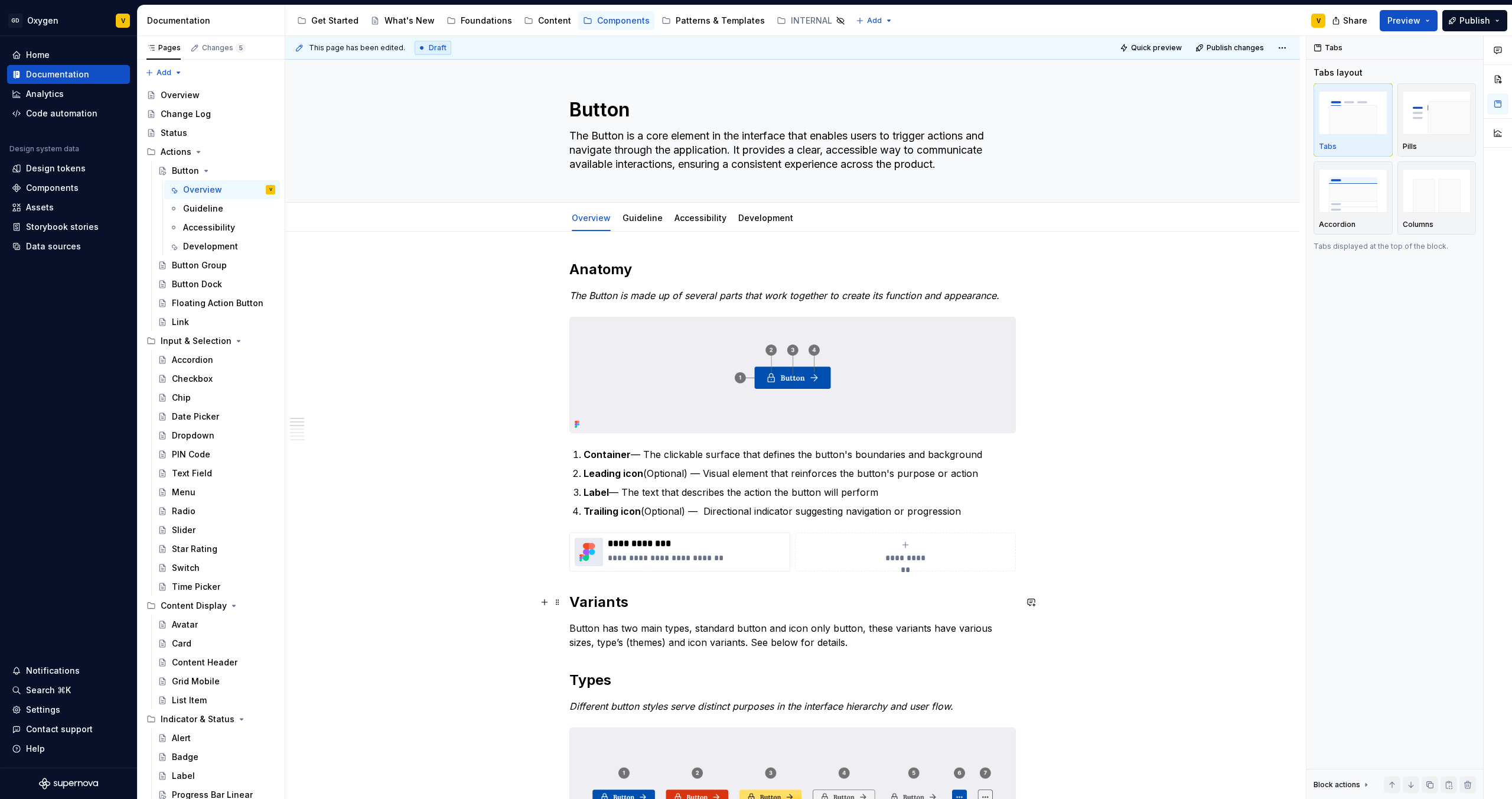
scroll to position [0, 0]
click at [637, 224] on link "Guideline" at bounding box center [643, 219] width 40 height 10
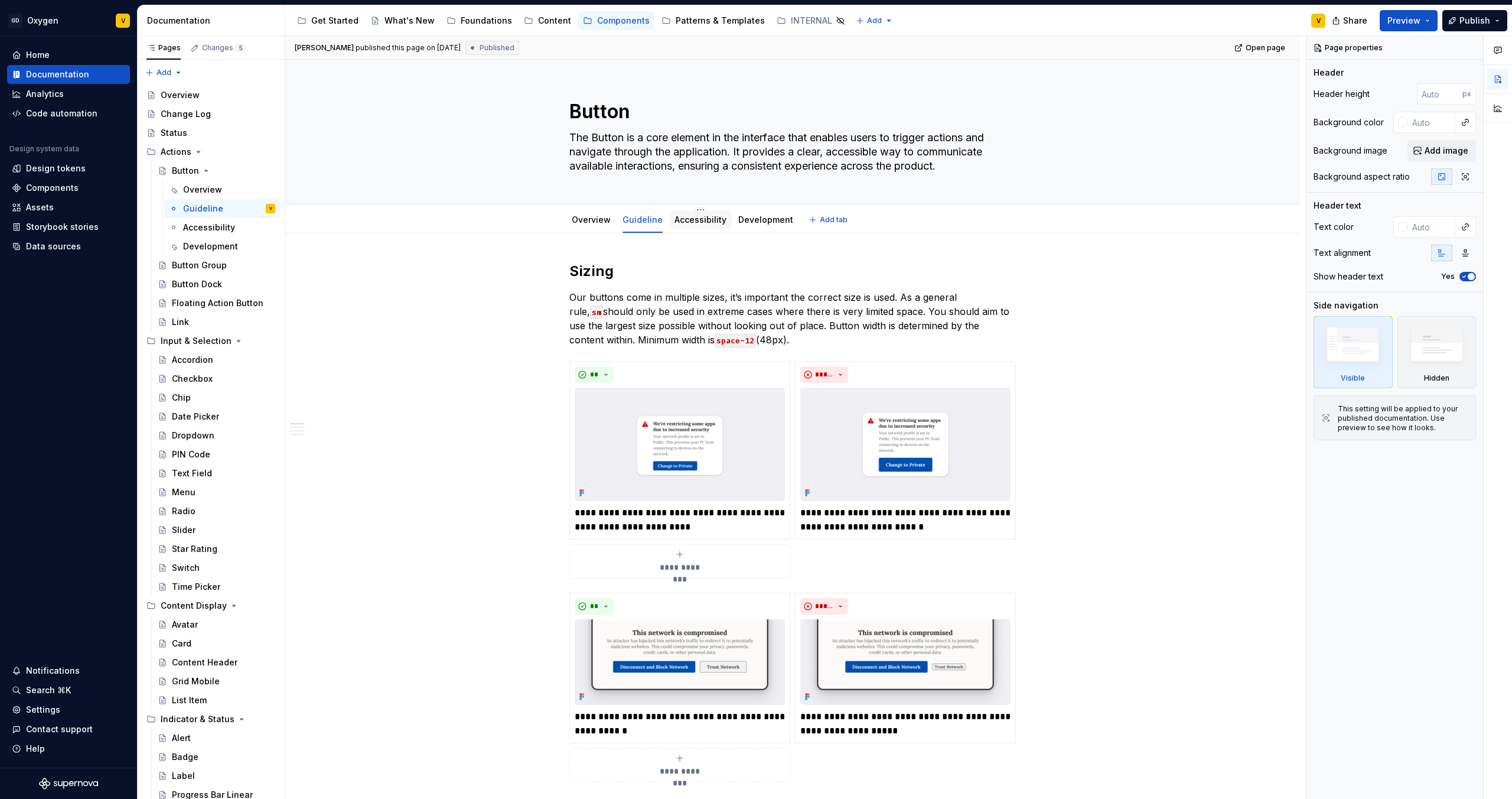
click at [704, 224] on link "Accessibility" at bounding box center [701, 219] width 52 height 10
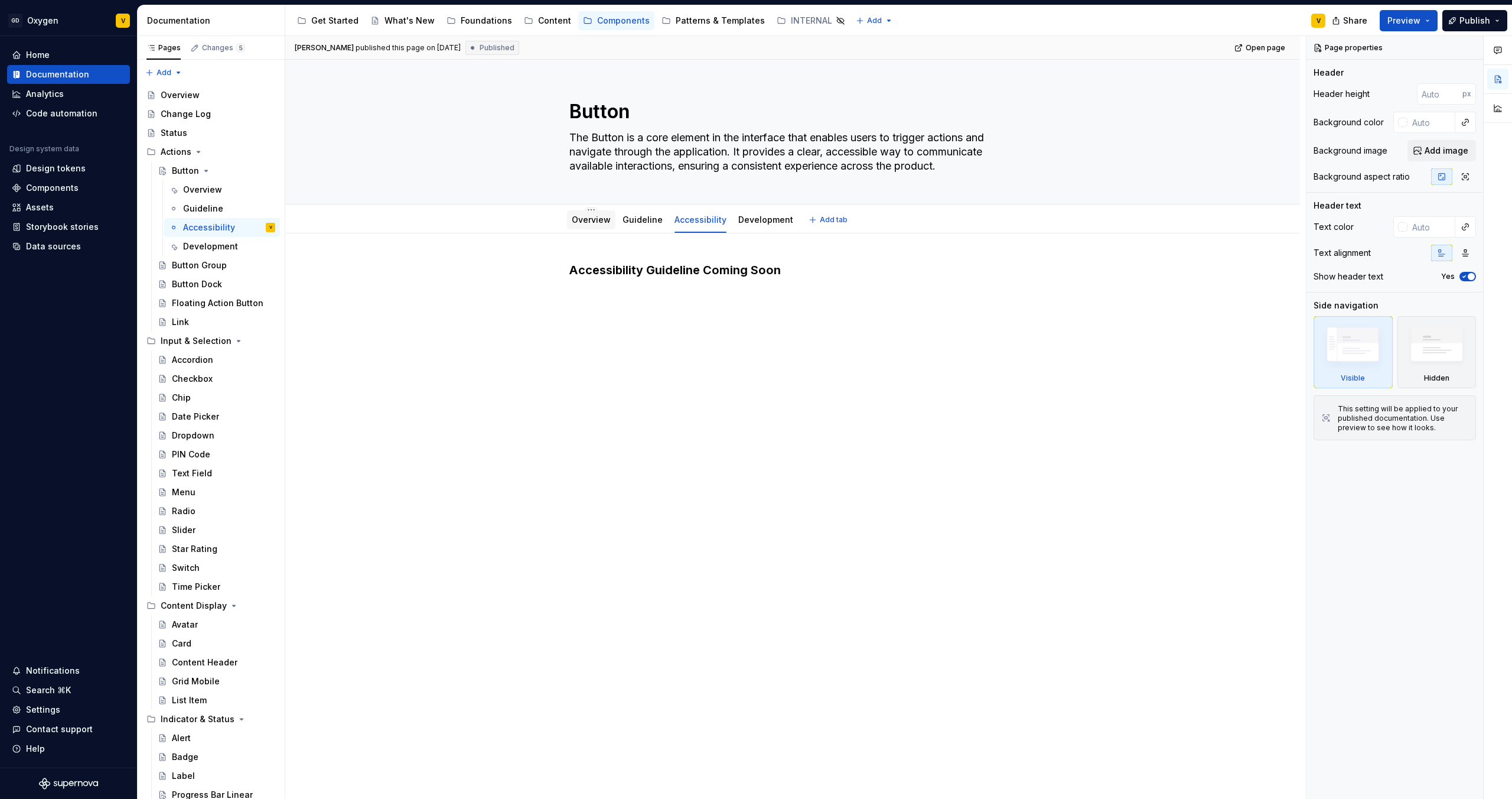
click at [587, 222] on link "Overview" at bounding box center [591, 219] width 39 height 10
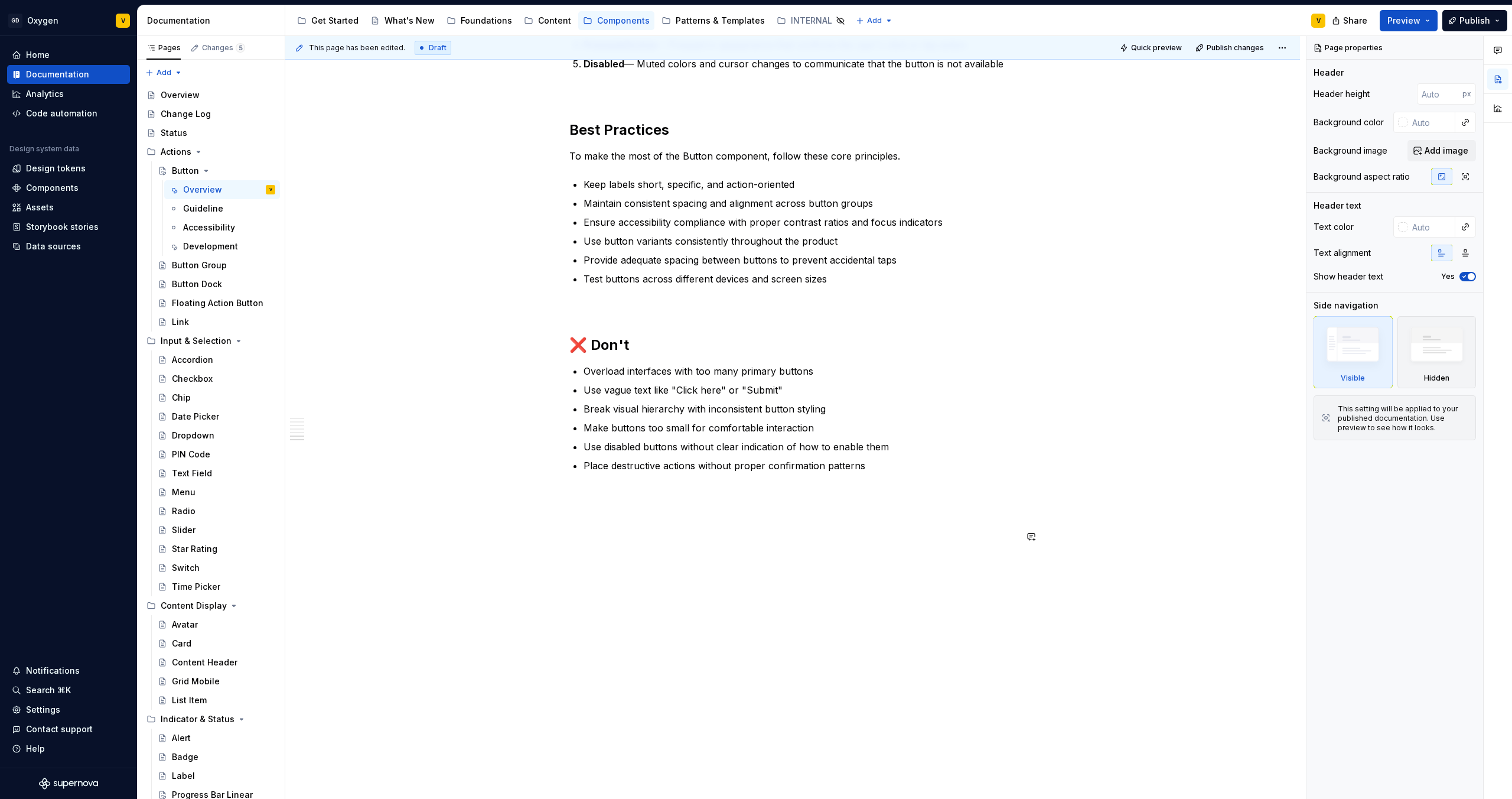
scroll to position [2083, 0]
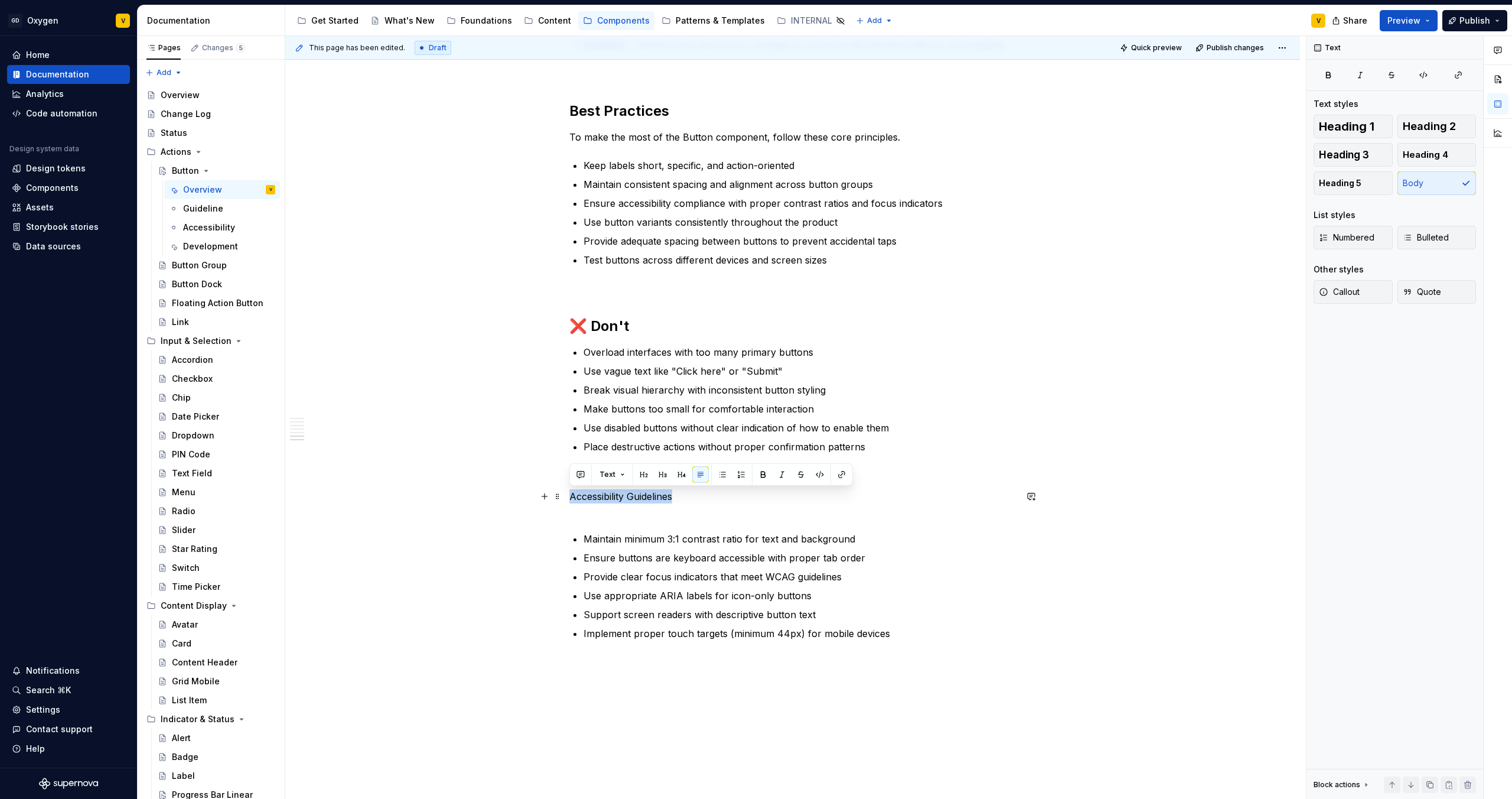
drag, startPoint x: 683, startPoint y: 496, endPoint x: 570, endPoint y: 500, distance: 113.1
click at [570, 500] on p "Accessibility Guidelines" at bounding box center [792, 503] width 447 height 28
click at [641, 475] on button "button" at bounding box center [644, 474] width 16 height 16
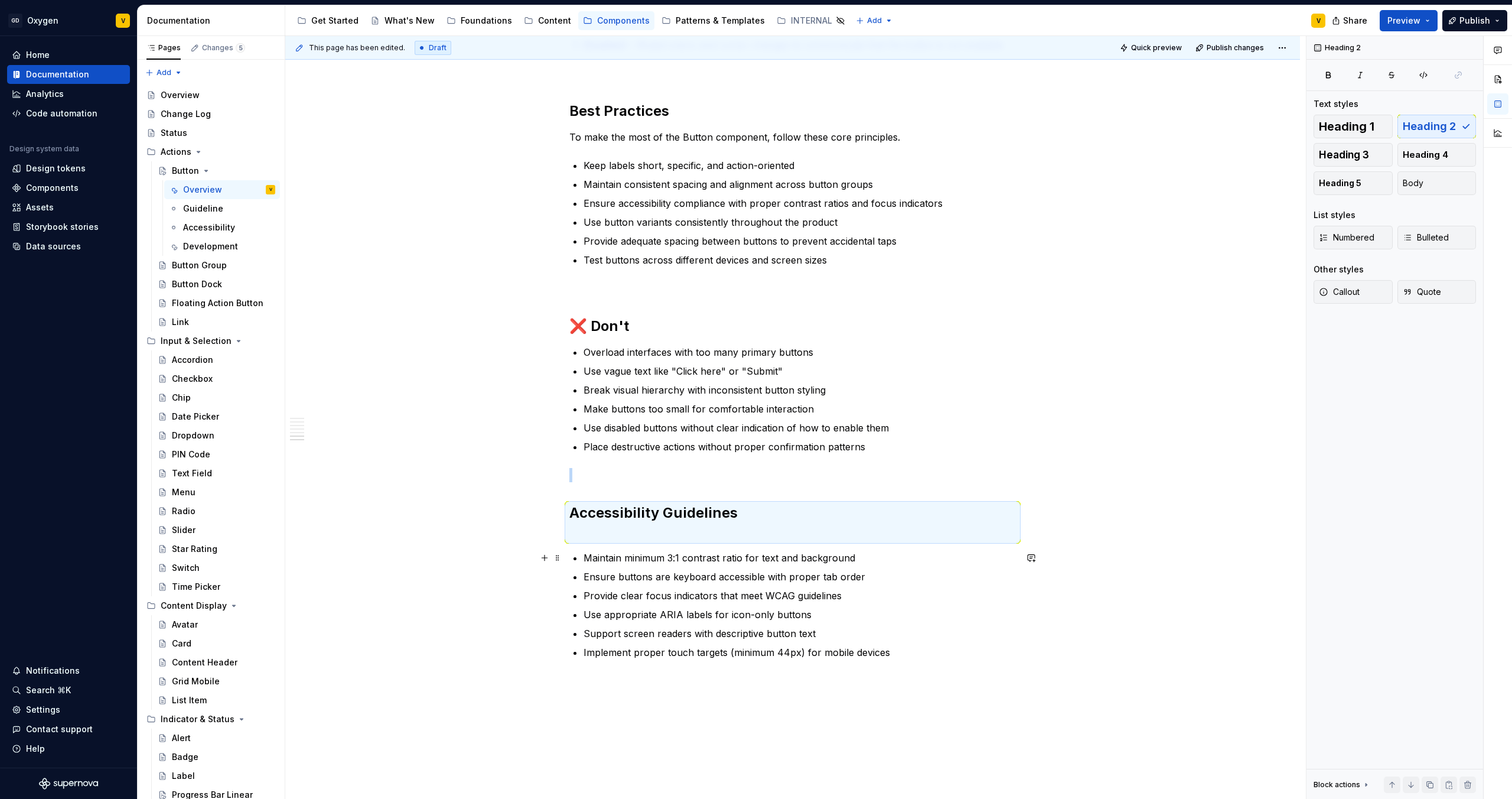
click at [584, 556] on p "Maintain minimum 3:1 contrast ratio for text and background" at bounding box center [799, 558] width 432 height 14
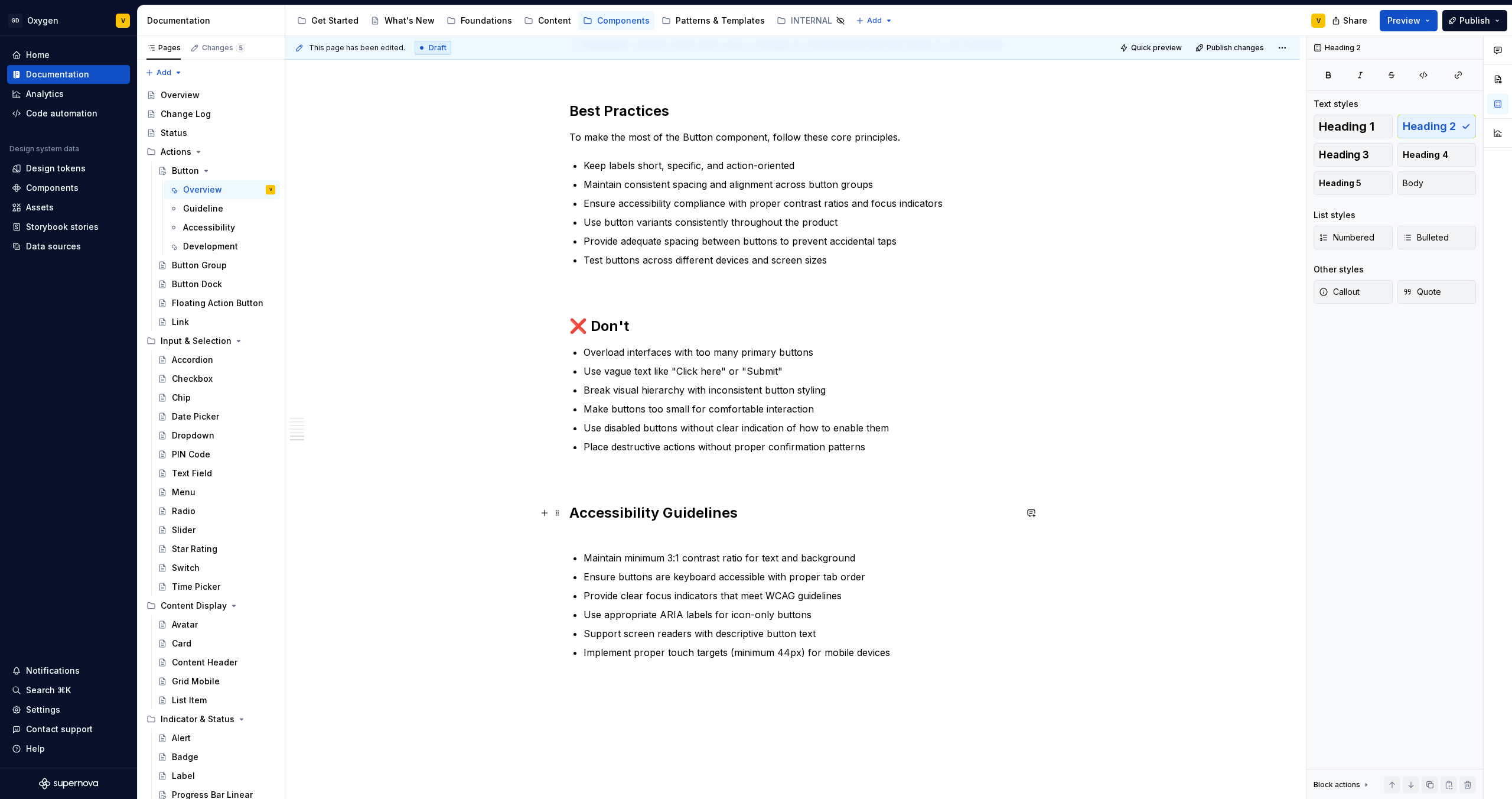
click at [580, 538] on h2 "Accessibility Guidelines" at bounding box center [792, 522] width 447 height 38
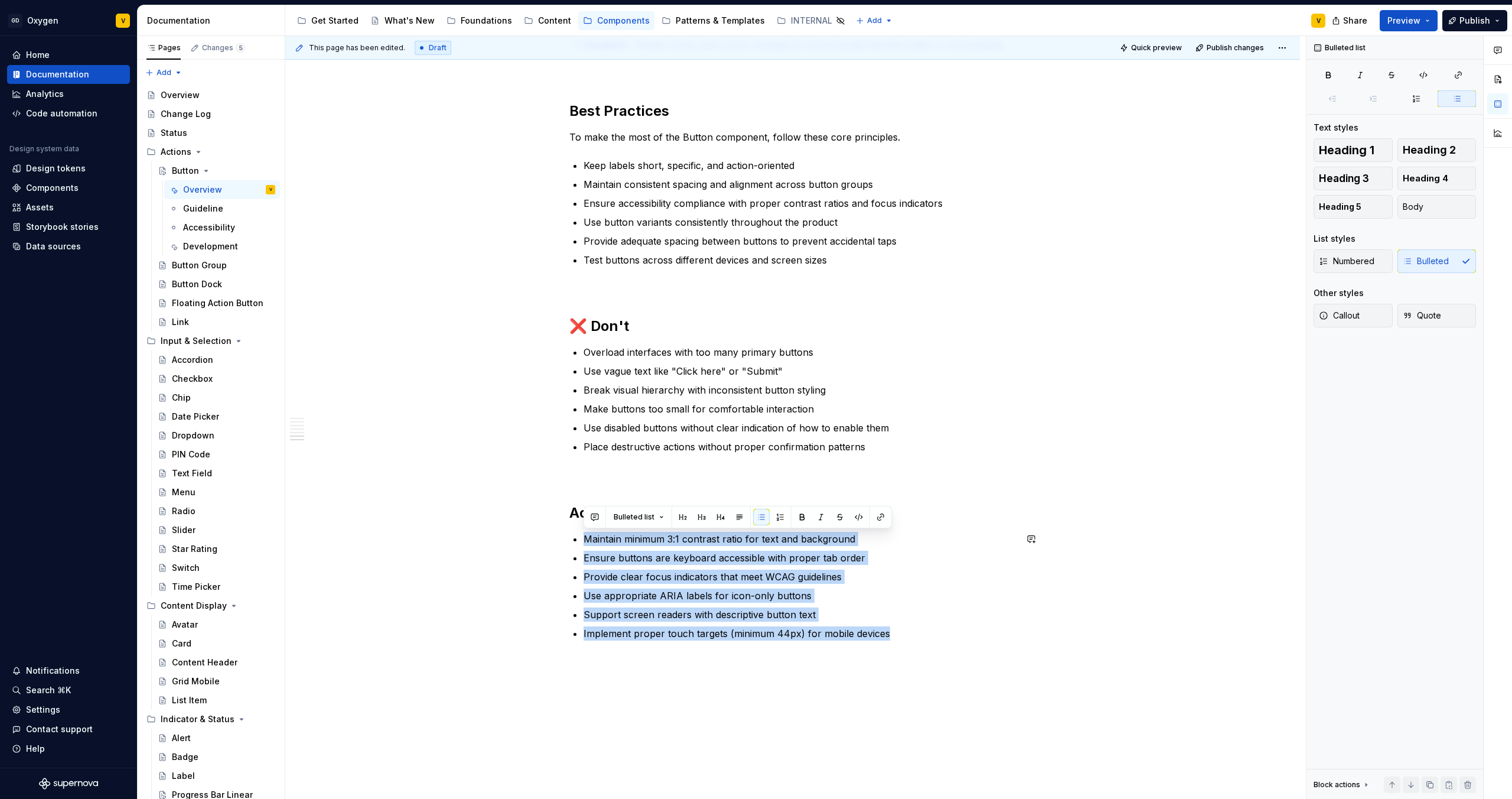
drag, startPoint x: 903, startPoint y: 637, endPoint x: 591, endPoint y: 531, distance: 329.5
click at [614, 556] on p "Ensure buttons are keyboard accessible with proper tab order" at bounding box center [799, 558] width 432 height 14
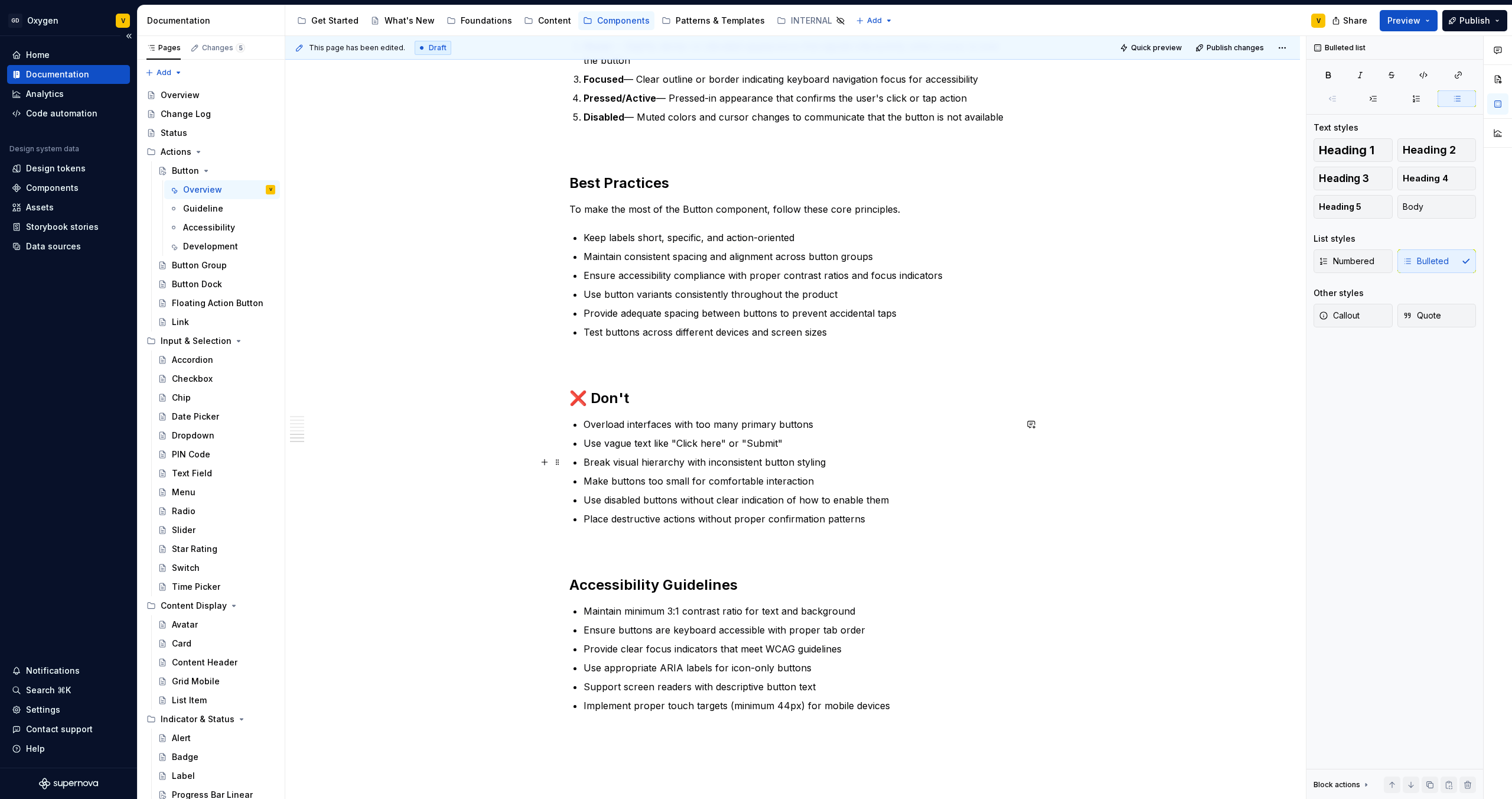
scroll to position [2015, 0]
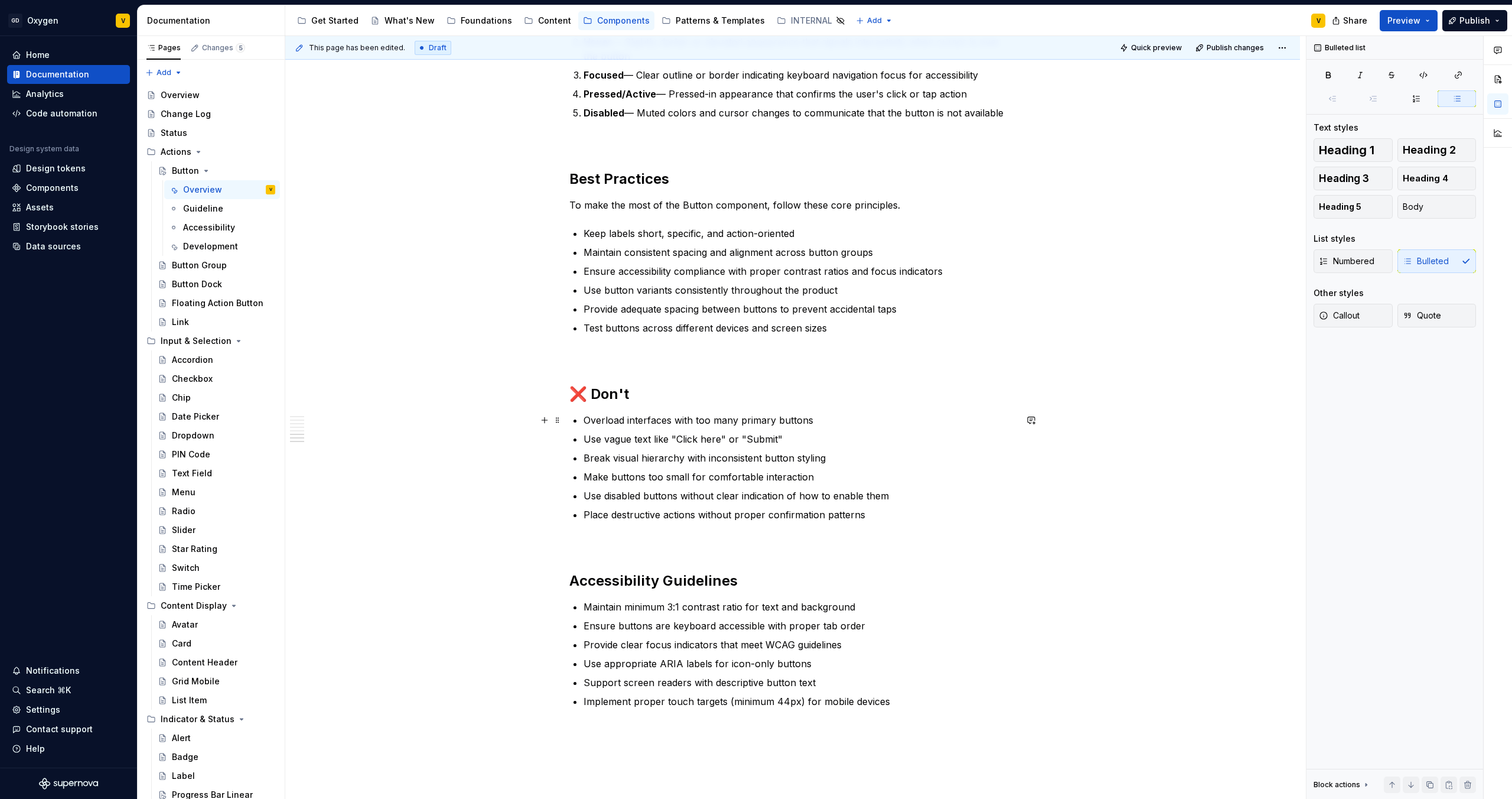
click at [735, 423] on p "Overload interfaces with too many primary buttons" at bounding box center [799, 420] width 432 height 14
drag, startPoint x: 701, startPoint y: 418, endPoint x: 812, endPoint y: 416, distance: 111.0
click at [812, 416] on p "Overload interfaces with too many primary buttons" at bounding box center [799, 420] width 432 height 14
click at [812, 418] on p "Overload interfaces with too many primary buttons" at bounding box center [799, 420] width 432 height 14
click at [780, 435] on p "Use vague text like "Click here" or "Submit"" at bounding box center [799, 439] width 432 height 14
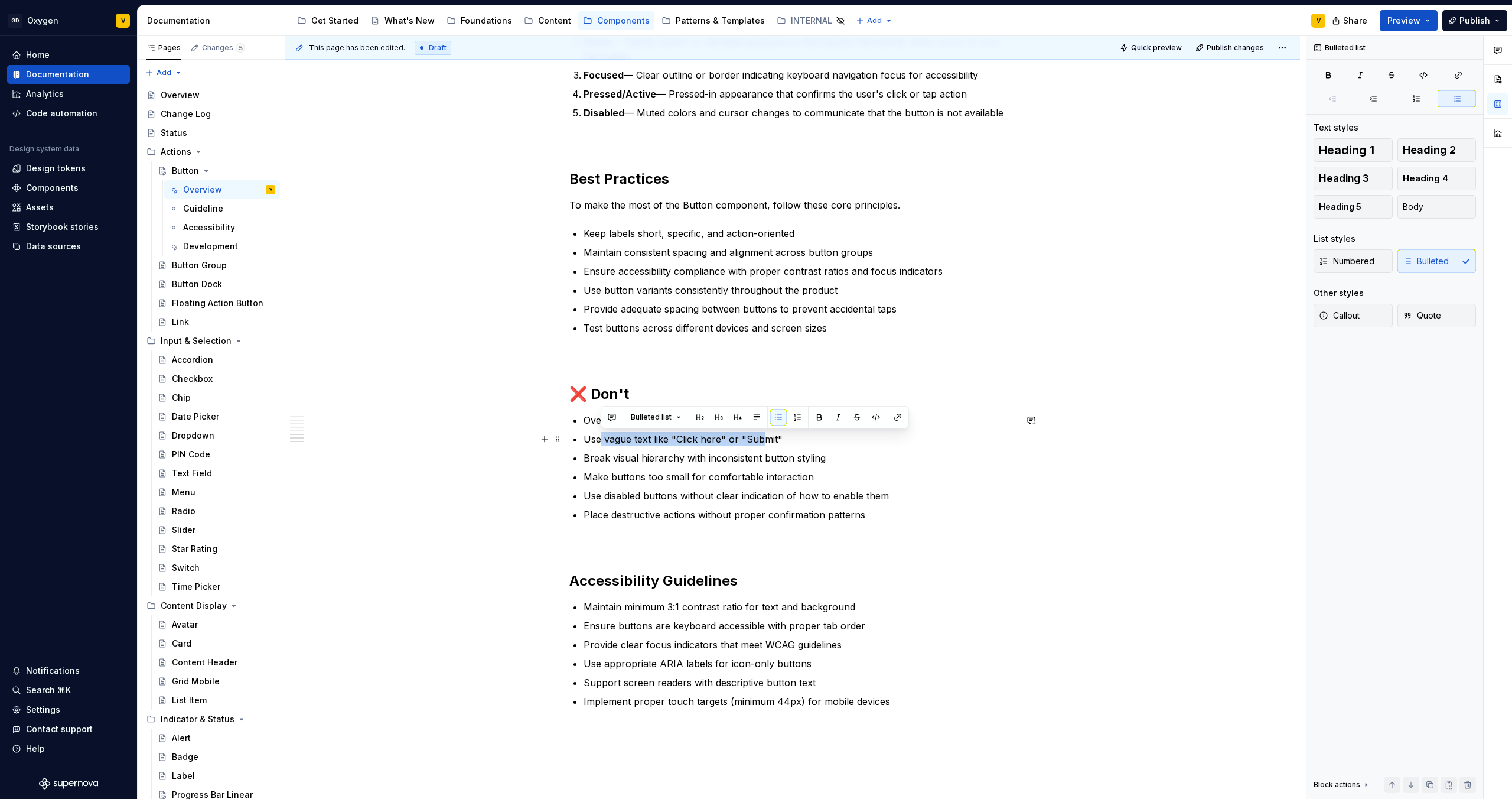
drag, startPoint x: 600, startPoint y: 437, endPoint x: 765, endPoint y: 441, distance: 165.0
click at [765, 441] on p "Use vague text like "Click here" or "Submit"" at bounding box center [799, 439] width 432 height 14
drag, startPoint x: 786, startPoint y: 443, endPoint x: 587, endPoint y: 441, distance: 199.0
click at [587, 441] on p "Use vague text like "Click here" or "Submit"" at bounding box center [799, 439] width 432 height 14
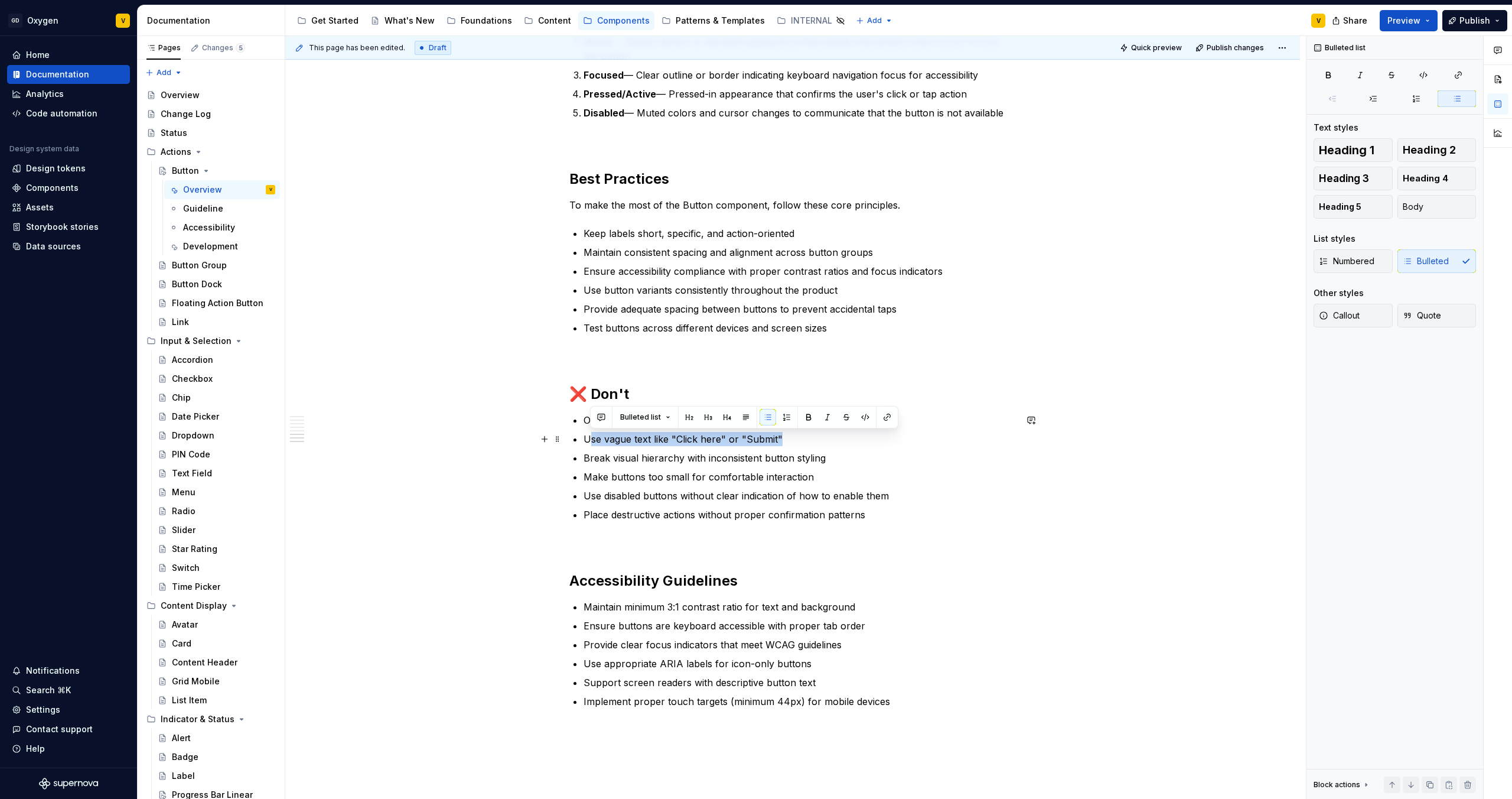
click at [587, 441] on p "Use vague text like "Click here" or "Submit"" at bounding box center [799, 439] width 432 height 14
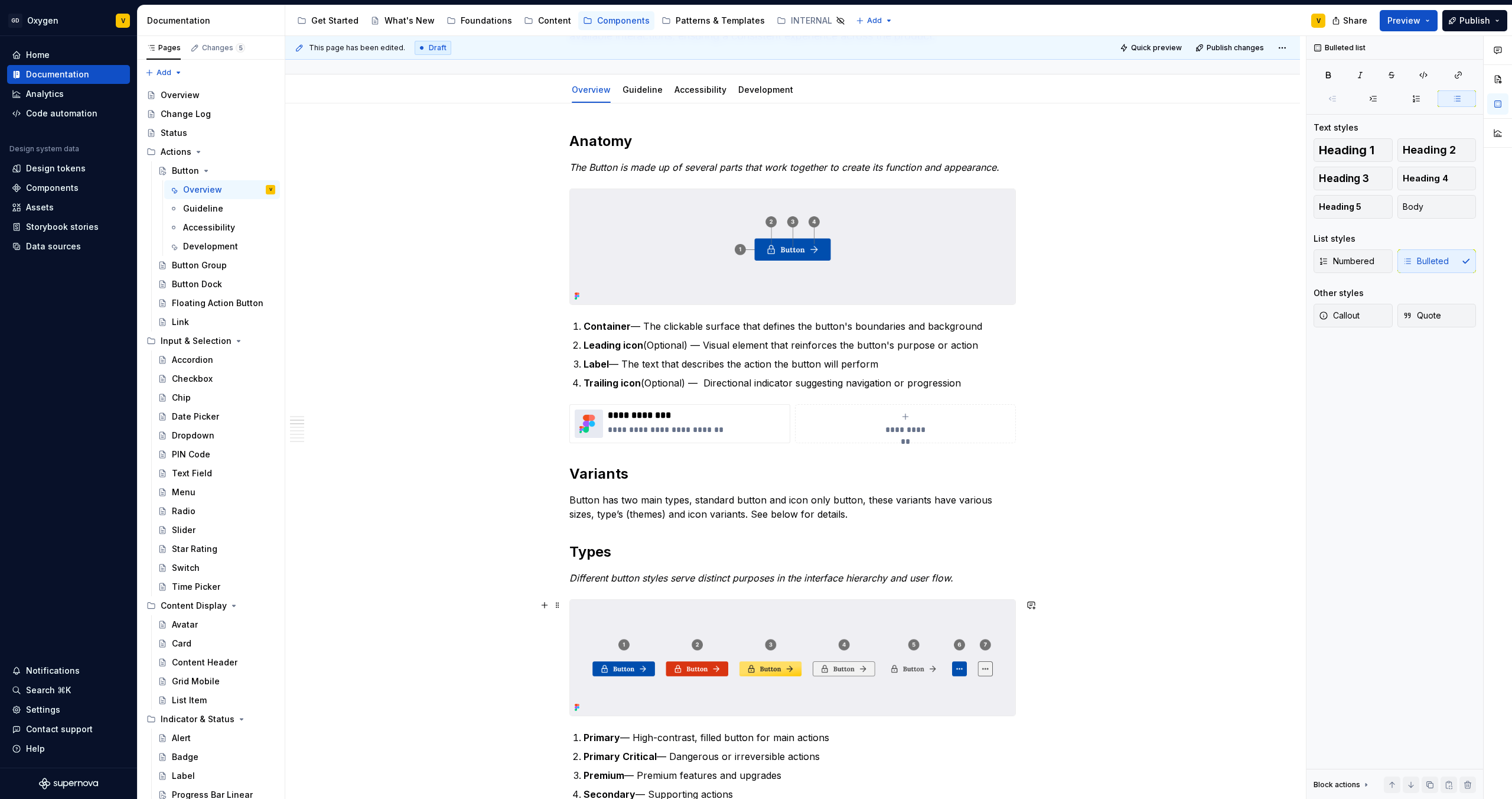
scroll to position [0, 0]
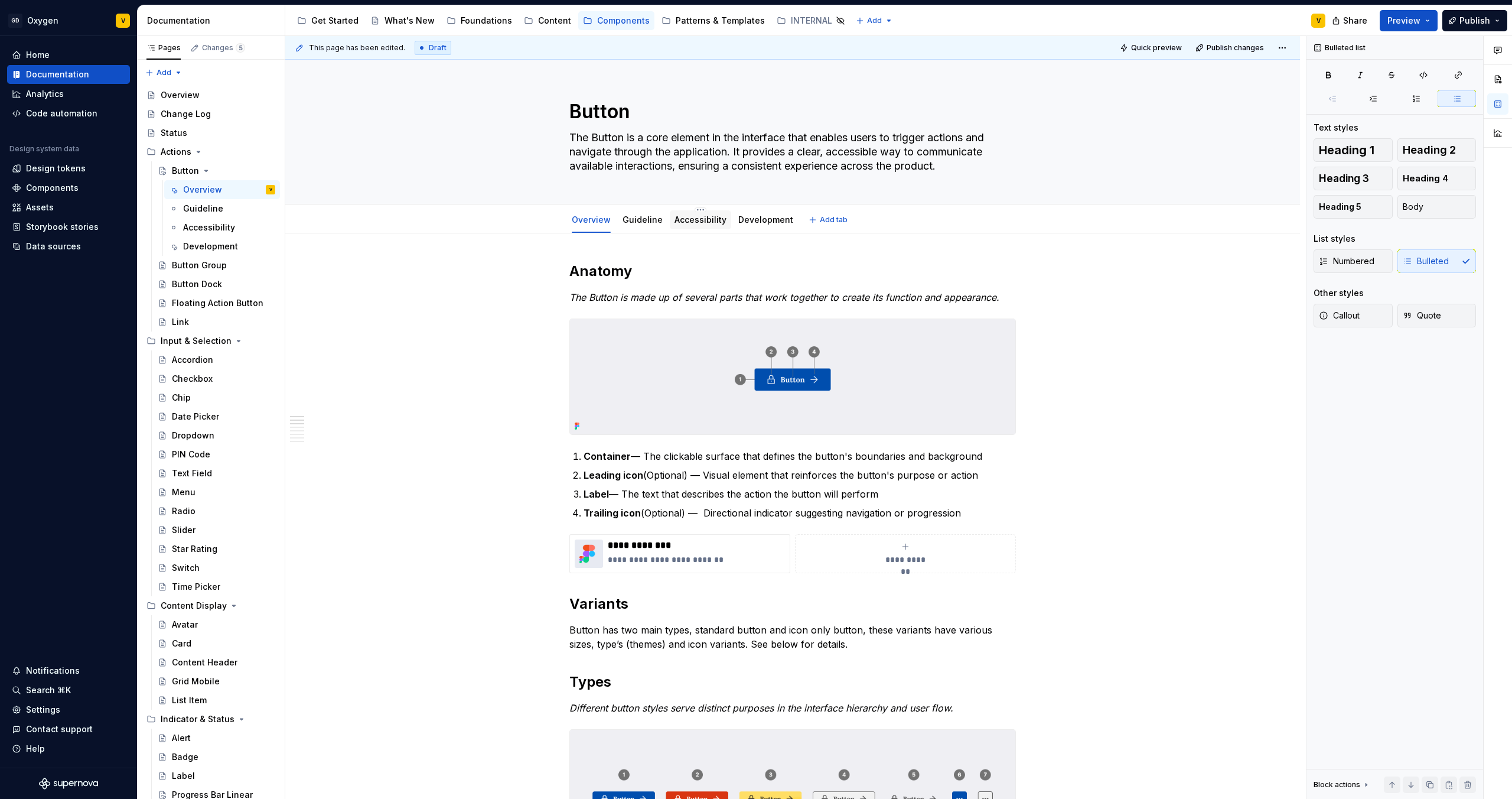
click at [683, 220] on link "Accessibility" at bounding box center [701, 219] width 52 height 10
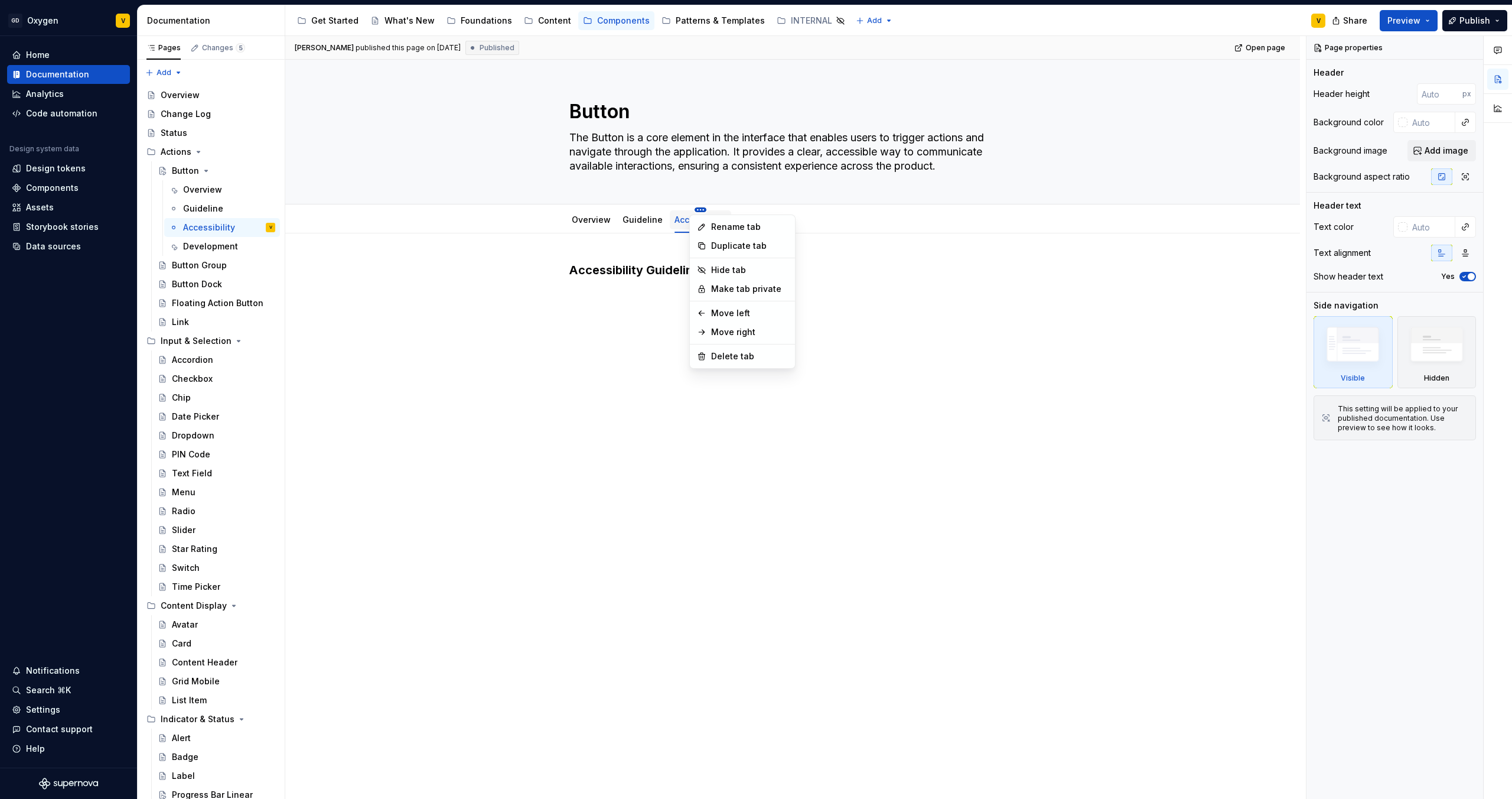
click at [693, 209] on html "GD Oxygen V Home Documentation Analytics Code automation Design system data Des…" at bounding box center [756, 399] width 1512 height 799
type textarea "*"
click at [718, 357] on div "Delete tab" at bounding box center [750, 356] width 77 height 12
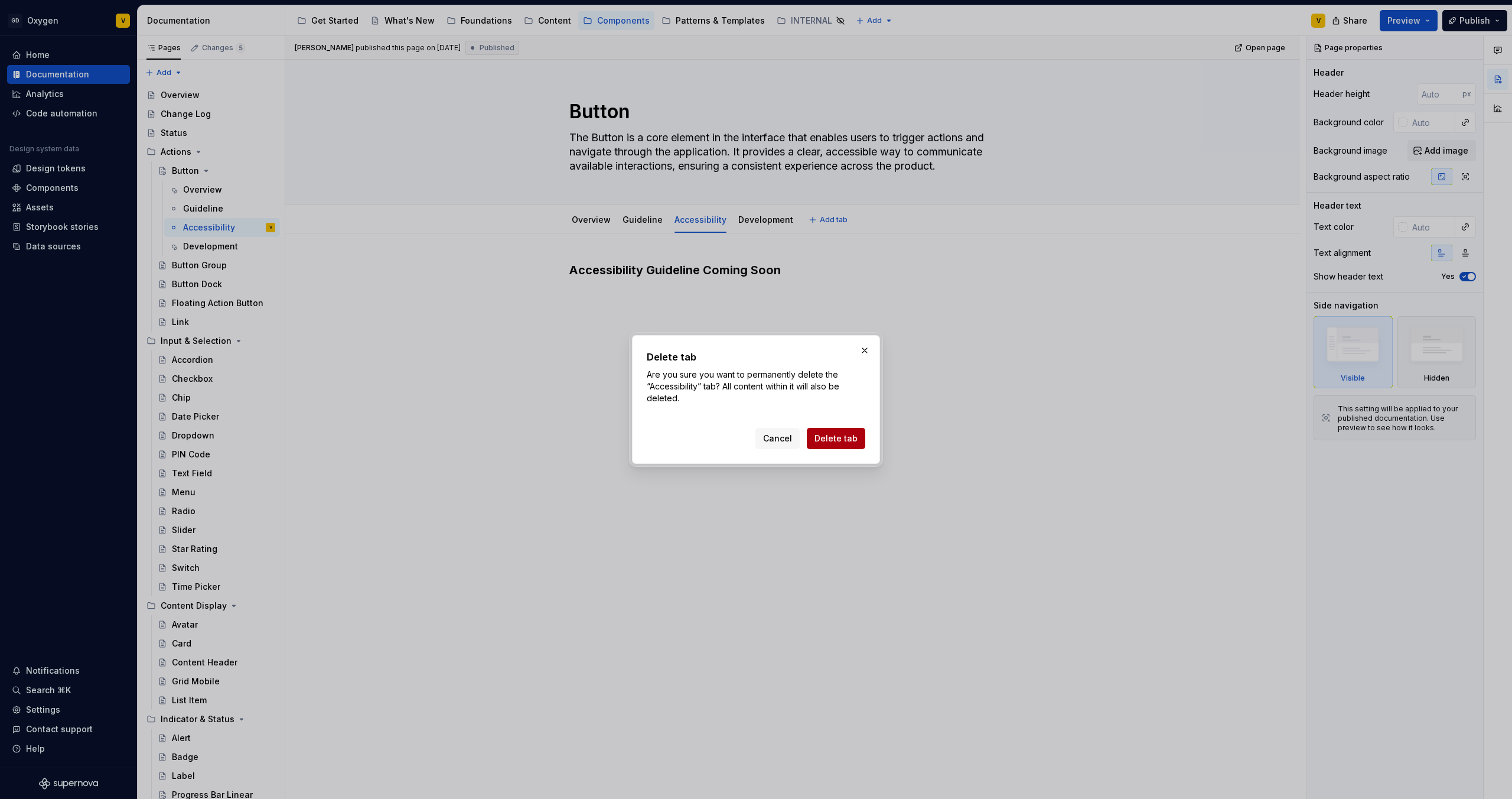
click at [831, 440] on span "Delete tab" at bounding box center [836, 438] width 43 height 12
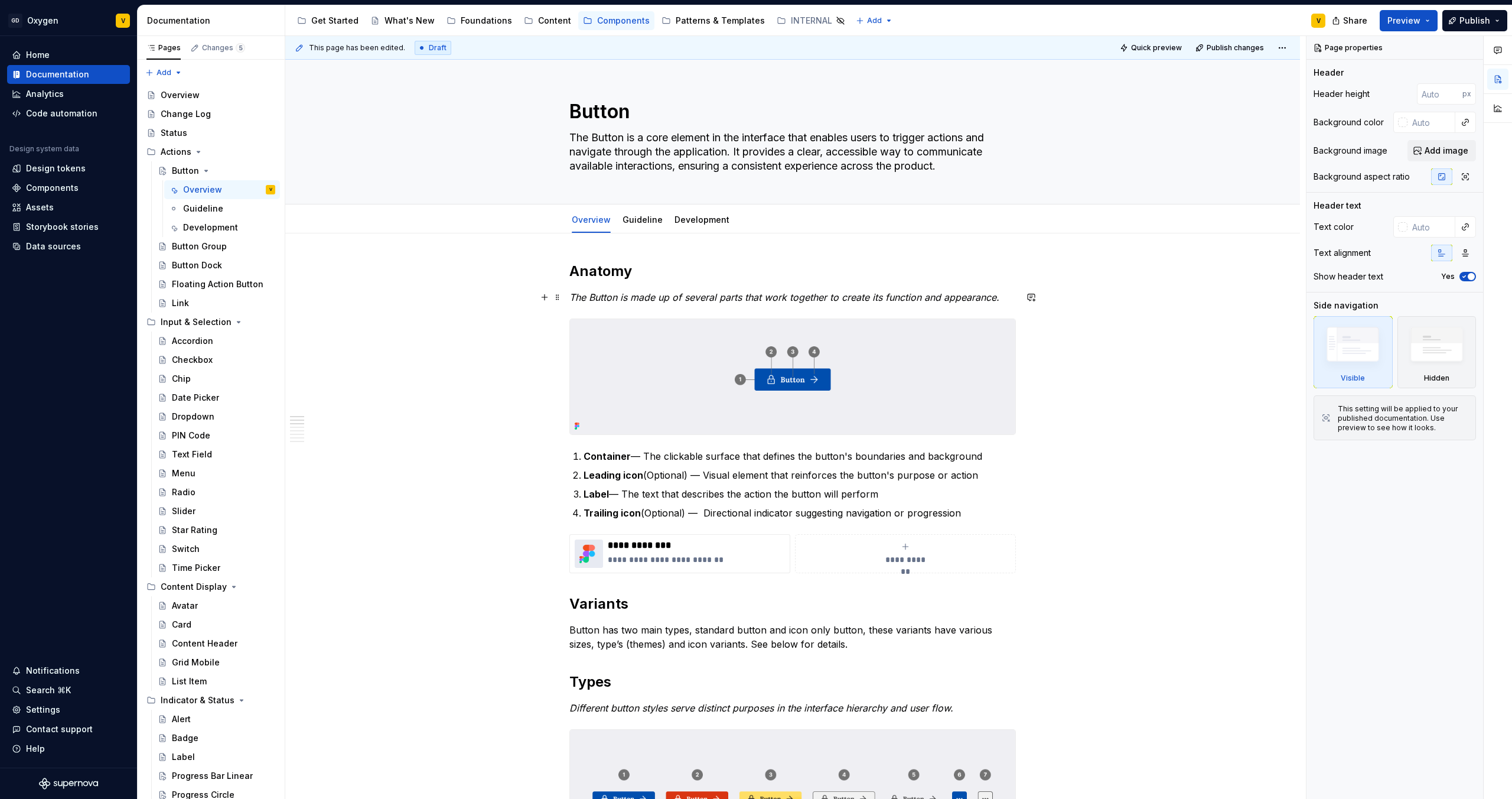
type textarea "*"
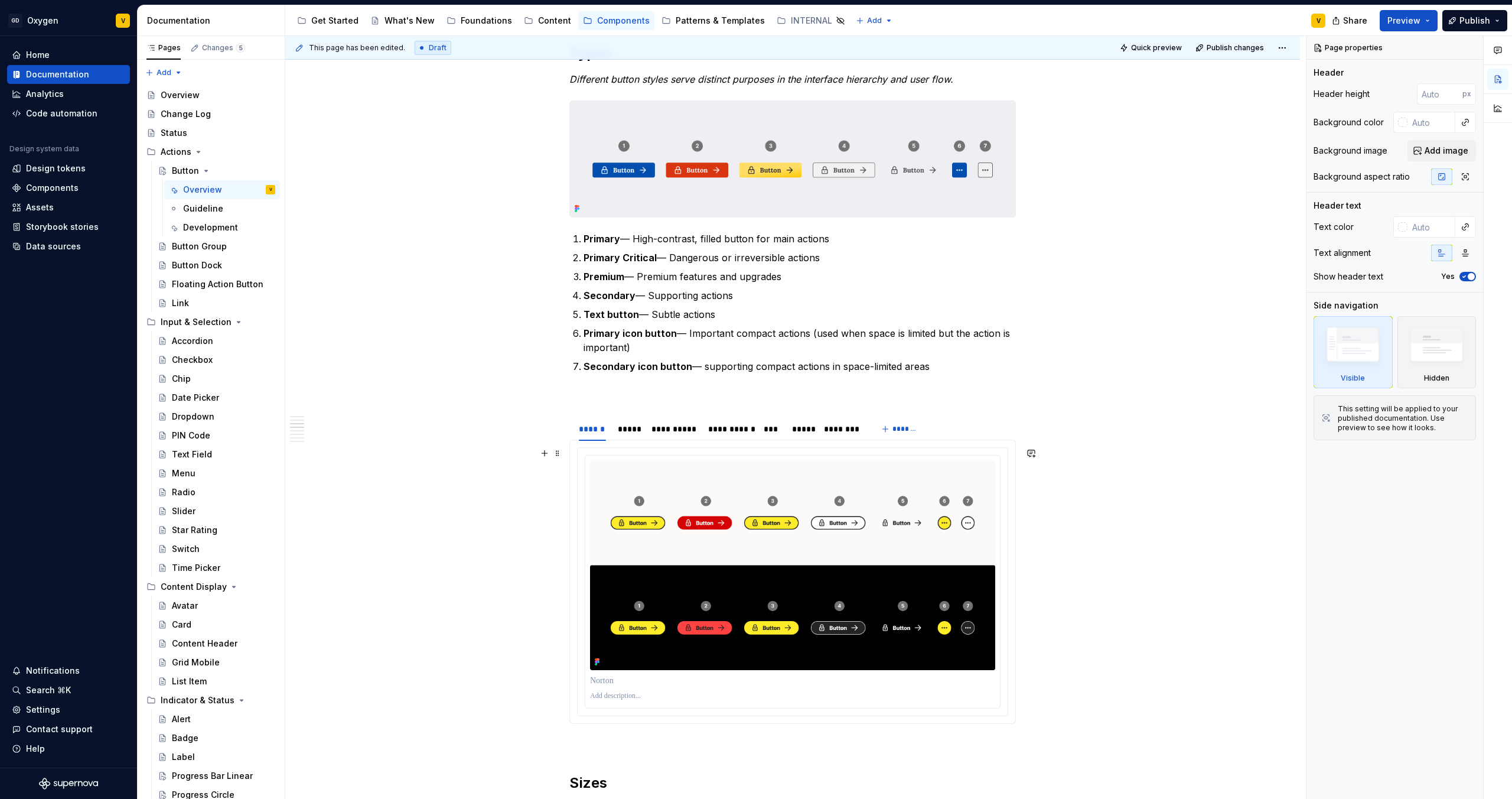
scroll to position [631, 0]
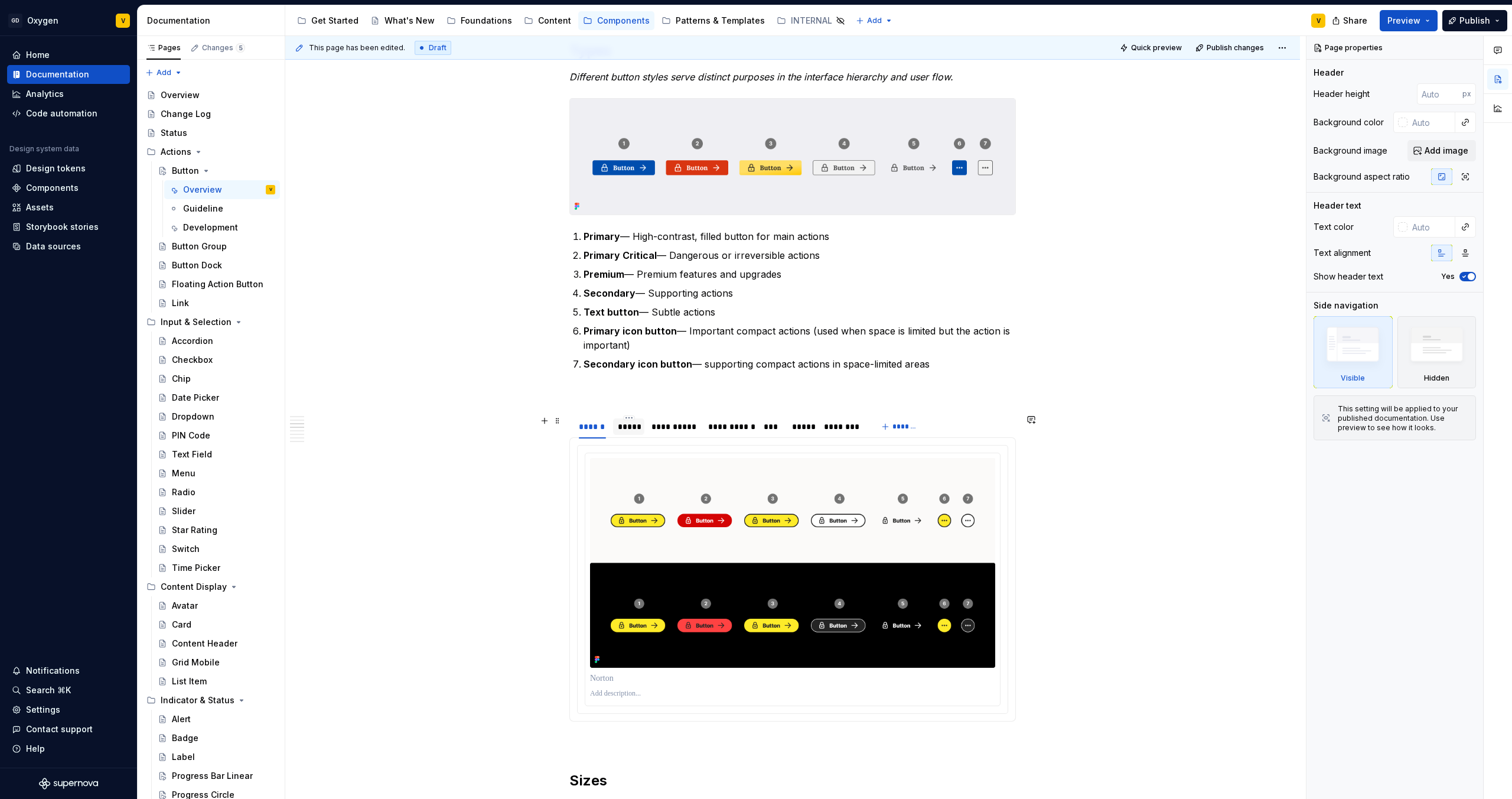
click at [625, 423] on div "*****" at bounding box center [629, 427] width 22 height 12
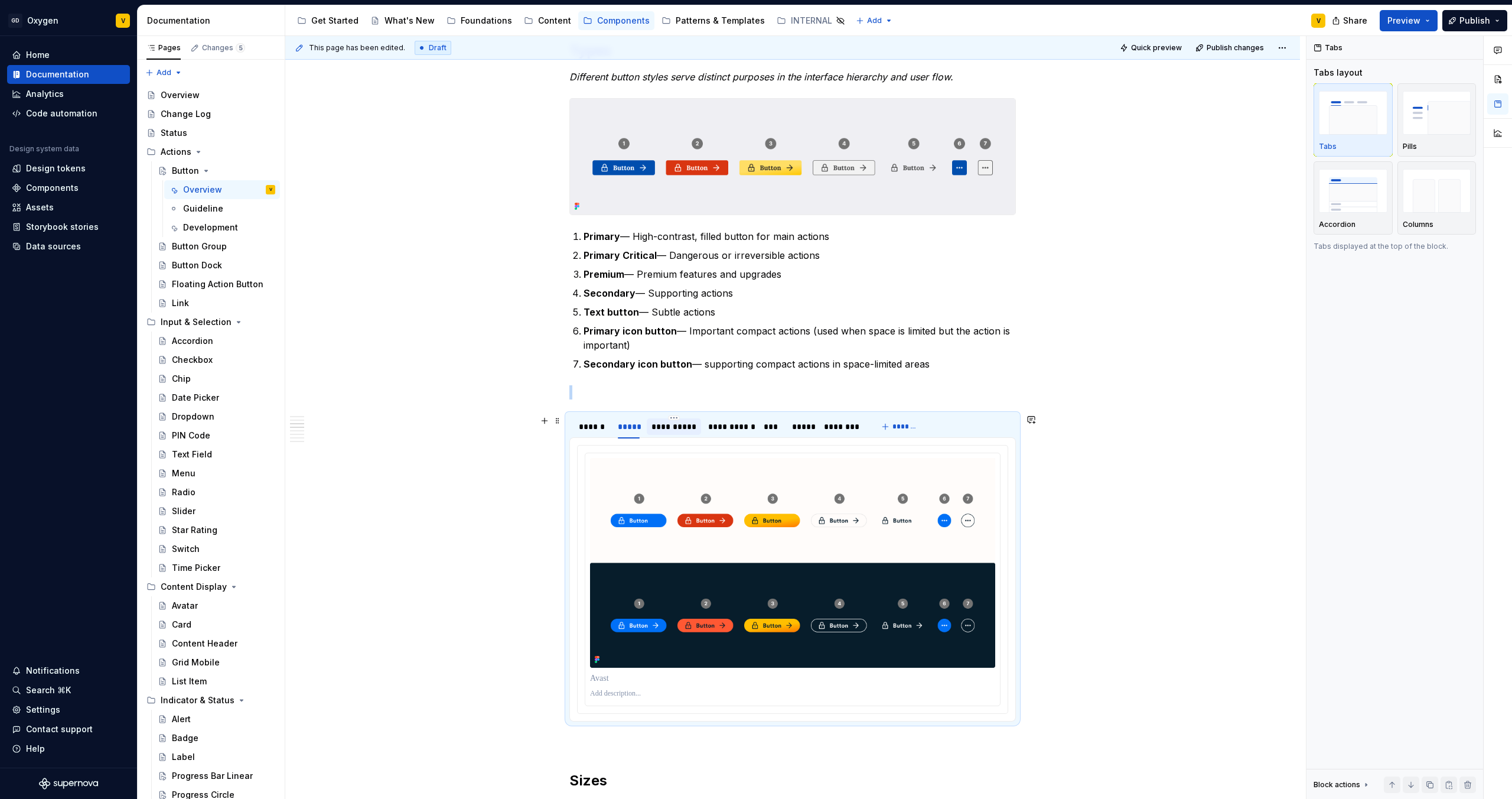
click at [657, 432] on div "**********" at bounding box center [674, 427] width 45 height 12
click at [714, 429] on div "**********" at bounding box center [730, 427] width 43 height 12
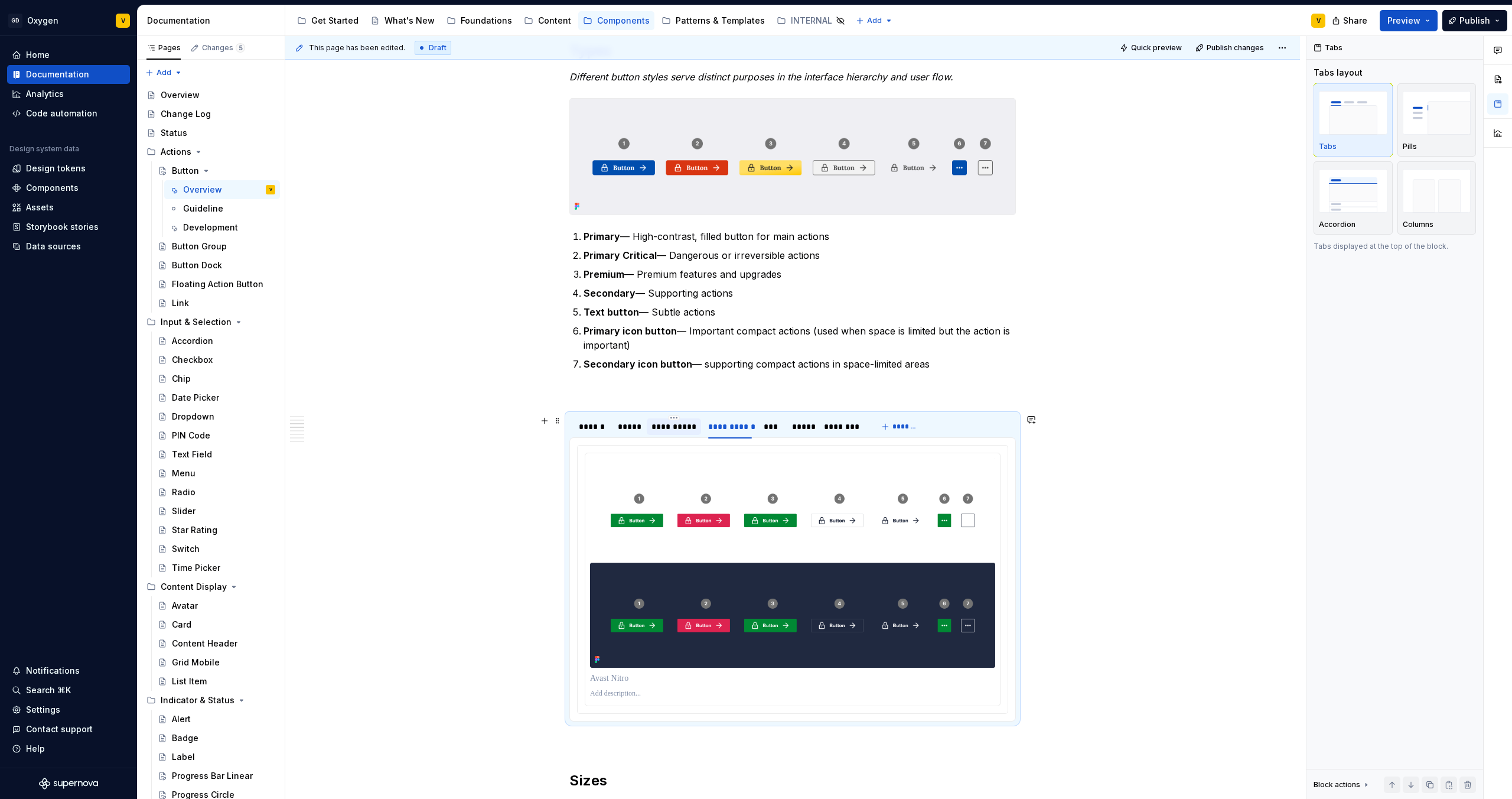
click at [684, 425] on div "**********" at bounding box center [674, 427] width 45 height 12
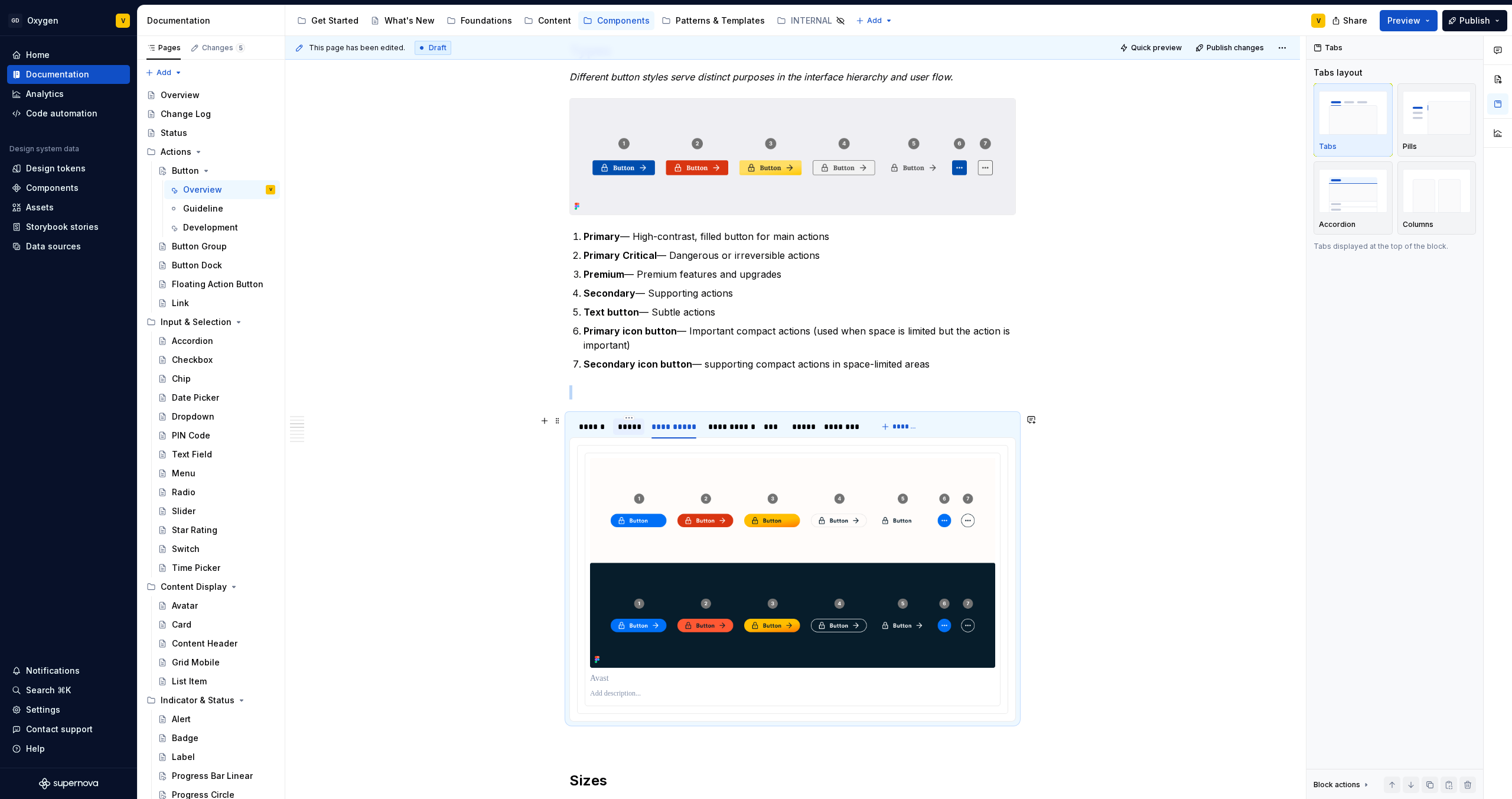
click at [630, 432] on div "*****" at bounding box center [629, 426] width 31 height 16
click at [688, 430] on div "**********" at bounding box center [674, 427] width 45 height 12
click at [733, 432] on div "**********" at bounding box center [730, 427] width 43 height 12
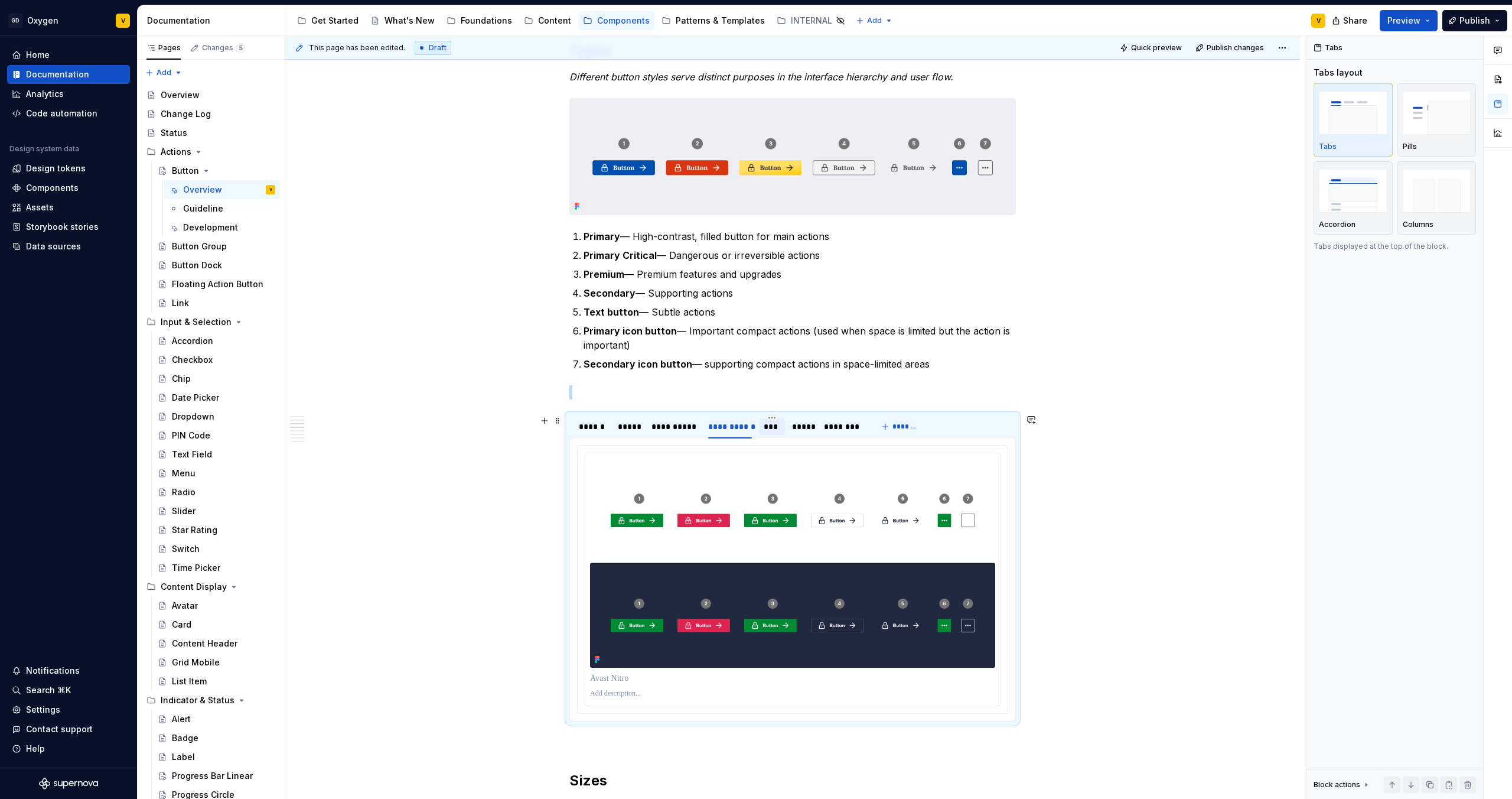
click at [769, 425] on div "***" at bounding box center [772, 427] width 17 height 12
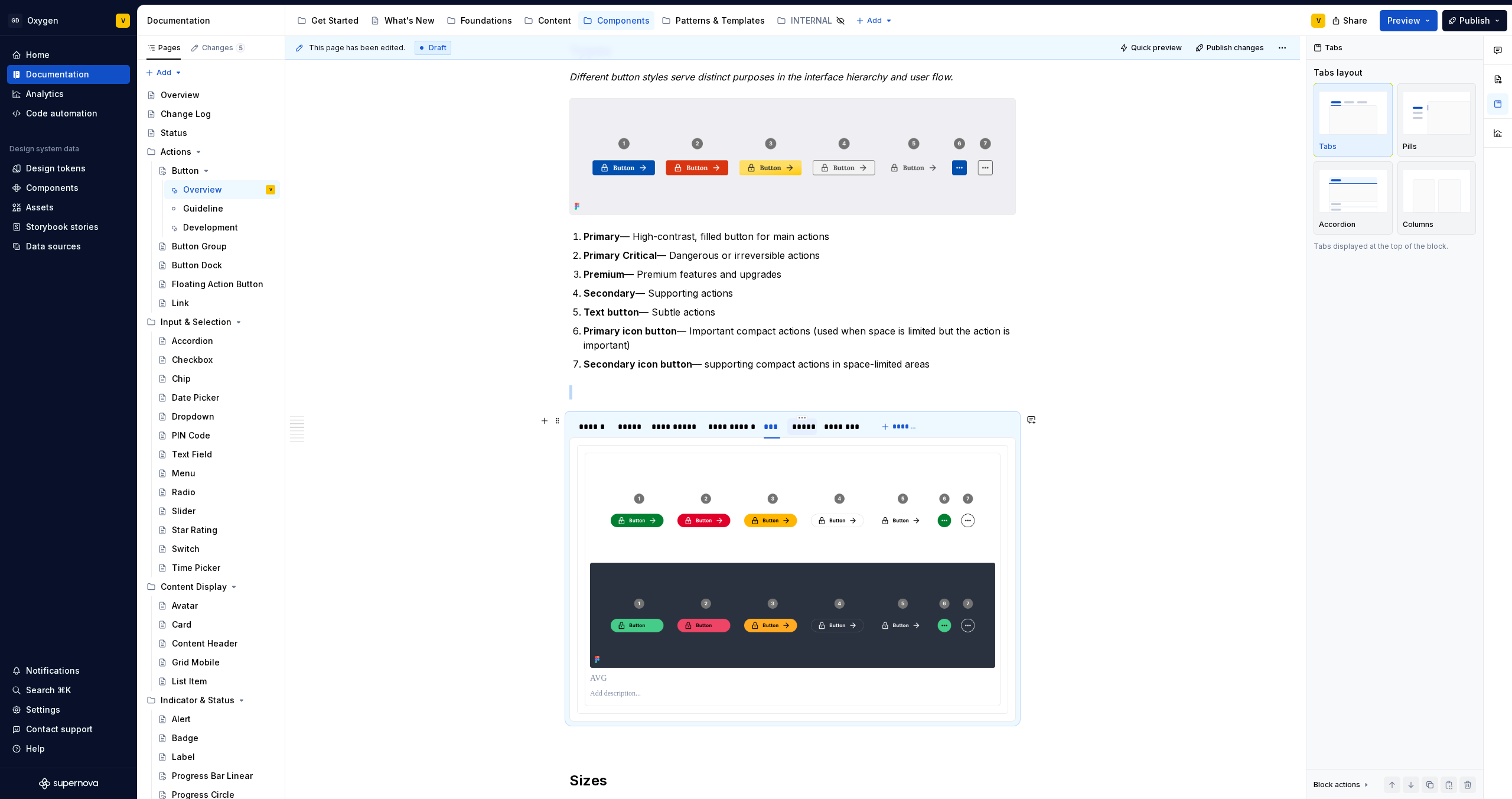
click at [800, 425] on div "*****" at bounding box center [802, 427] width 20 height 12
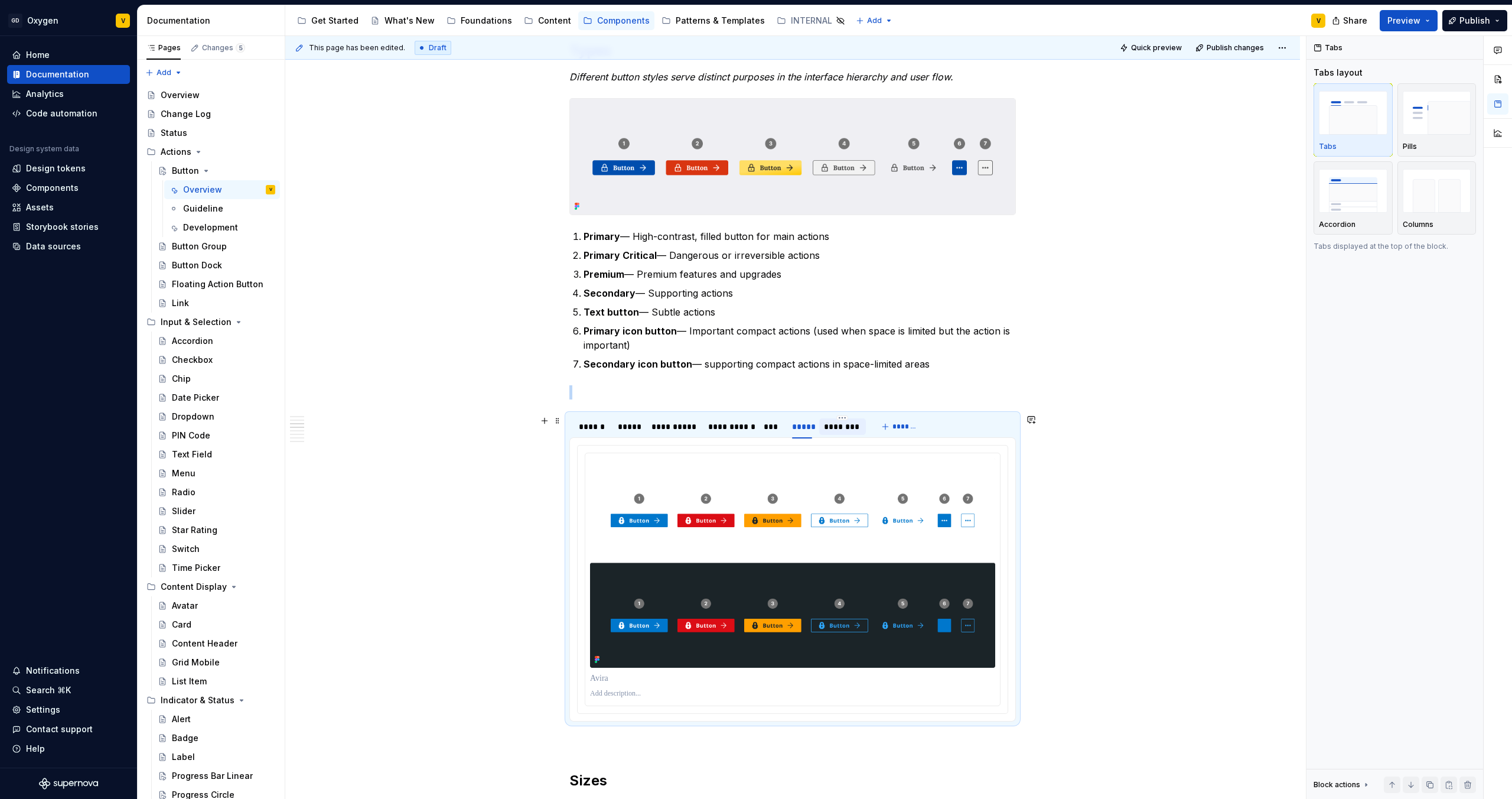
click at [841, 428] on div "********" at bounding box center [842, 427] width 37 height 12
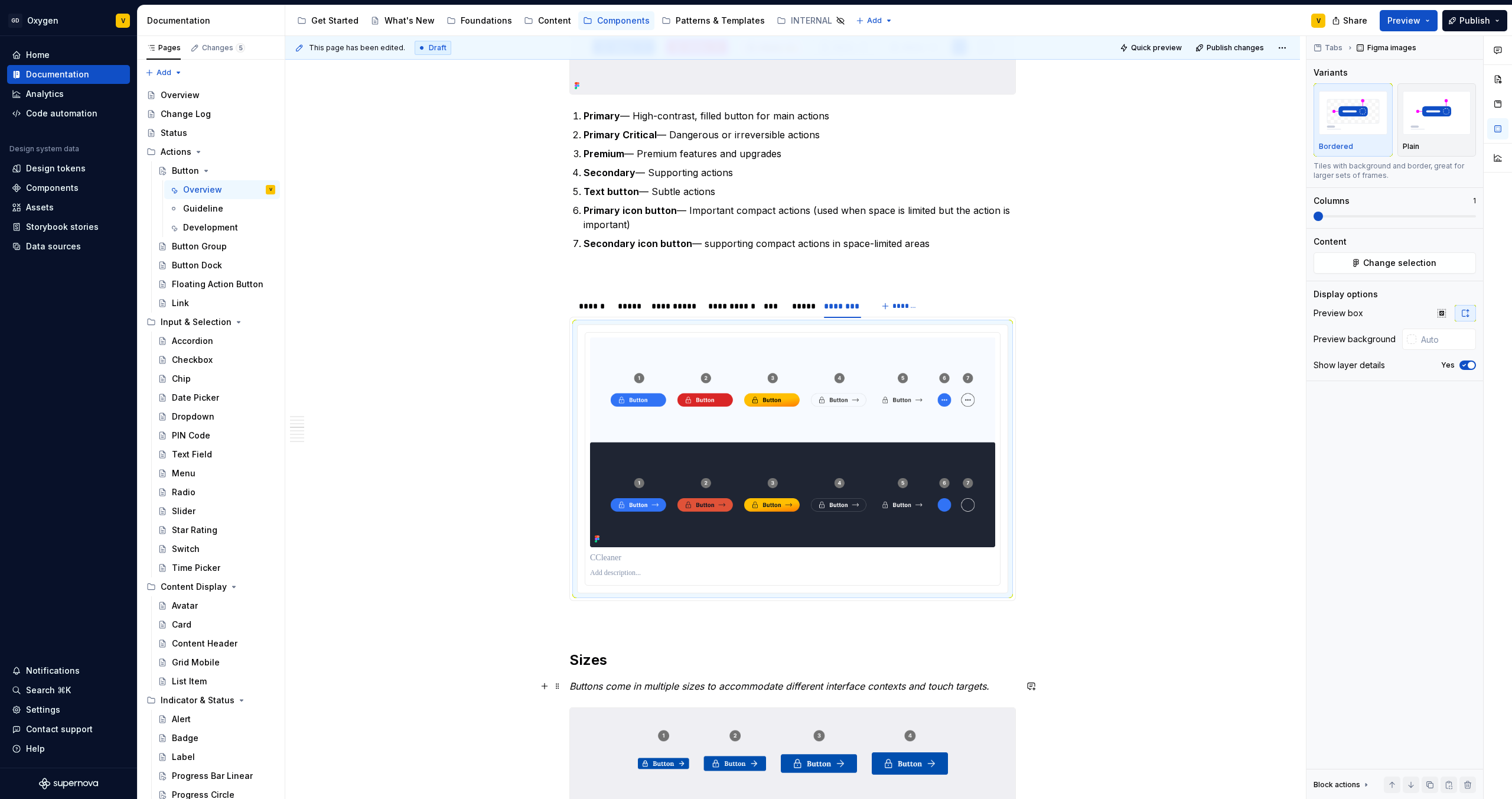
scroll to position [877, 0]
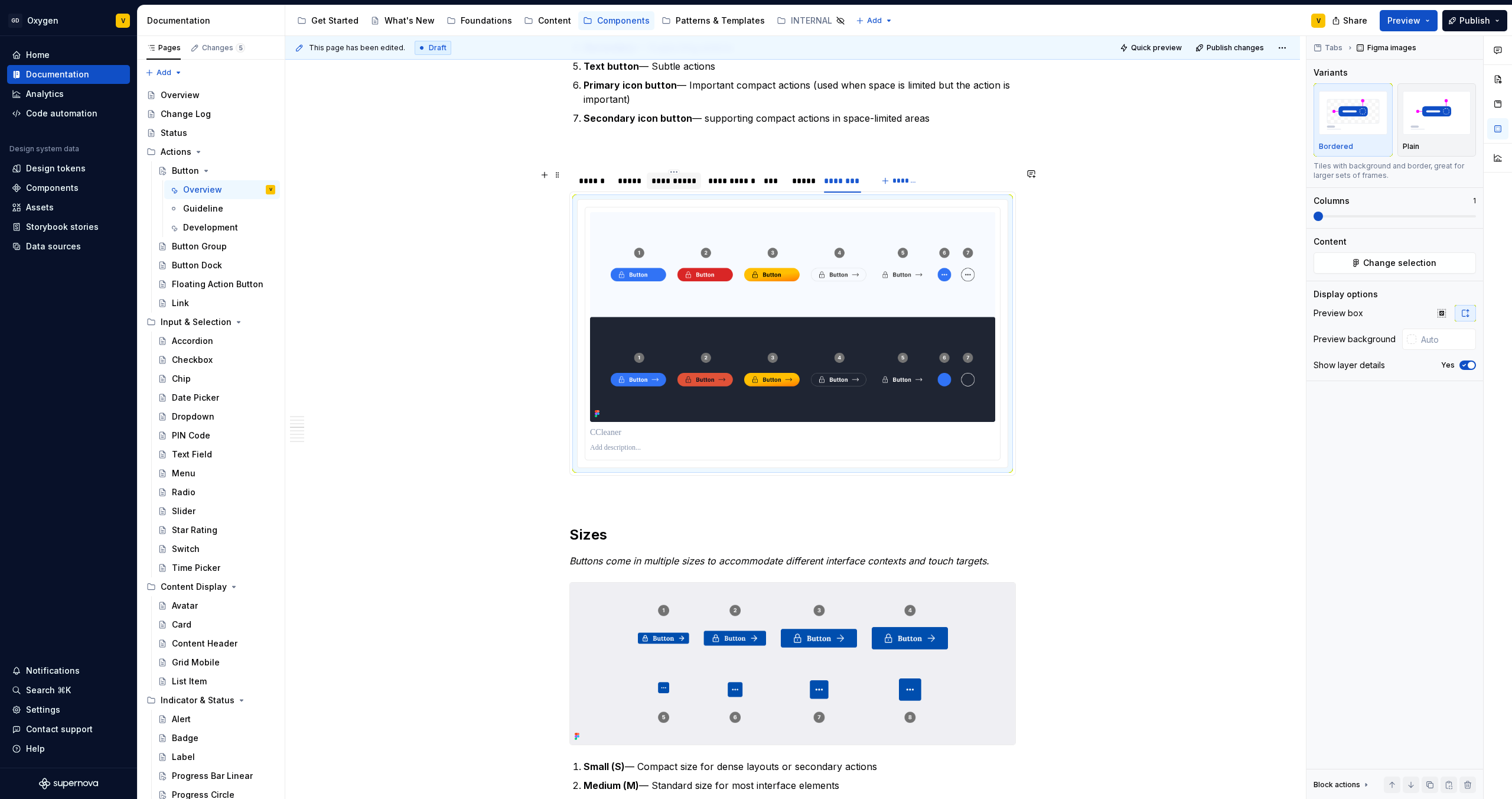
click at [677, 179] on div "**********" at bounding box center [674, 181] width 45 height 12
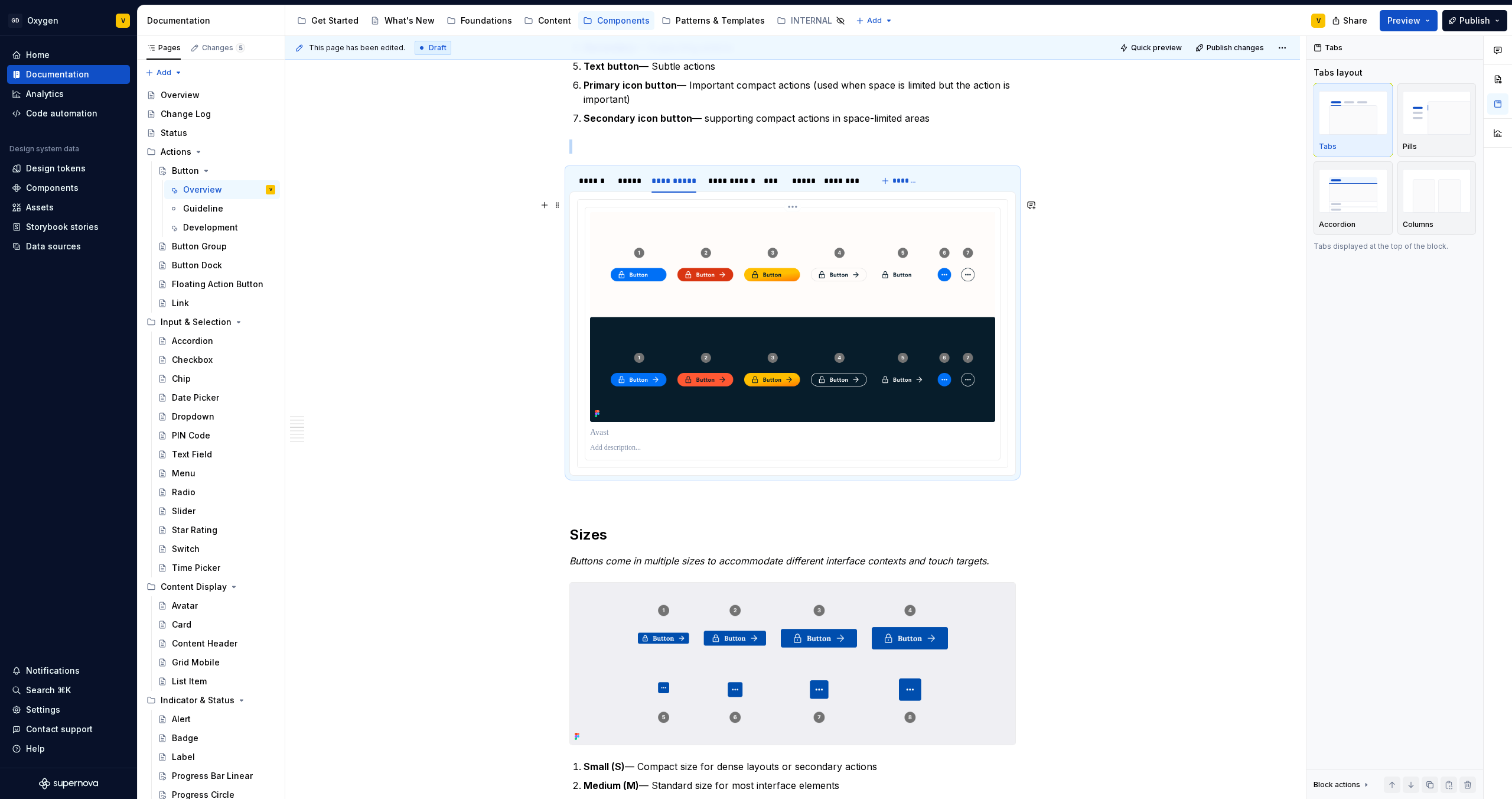
click at [751, 299] on img at bounding box center [793, 317] width 406 height 210
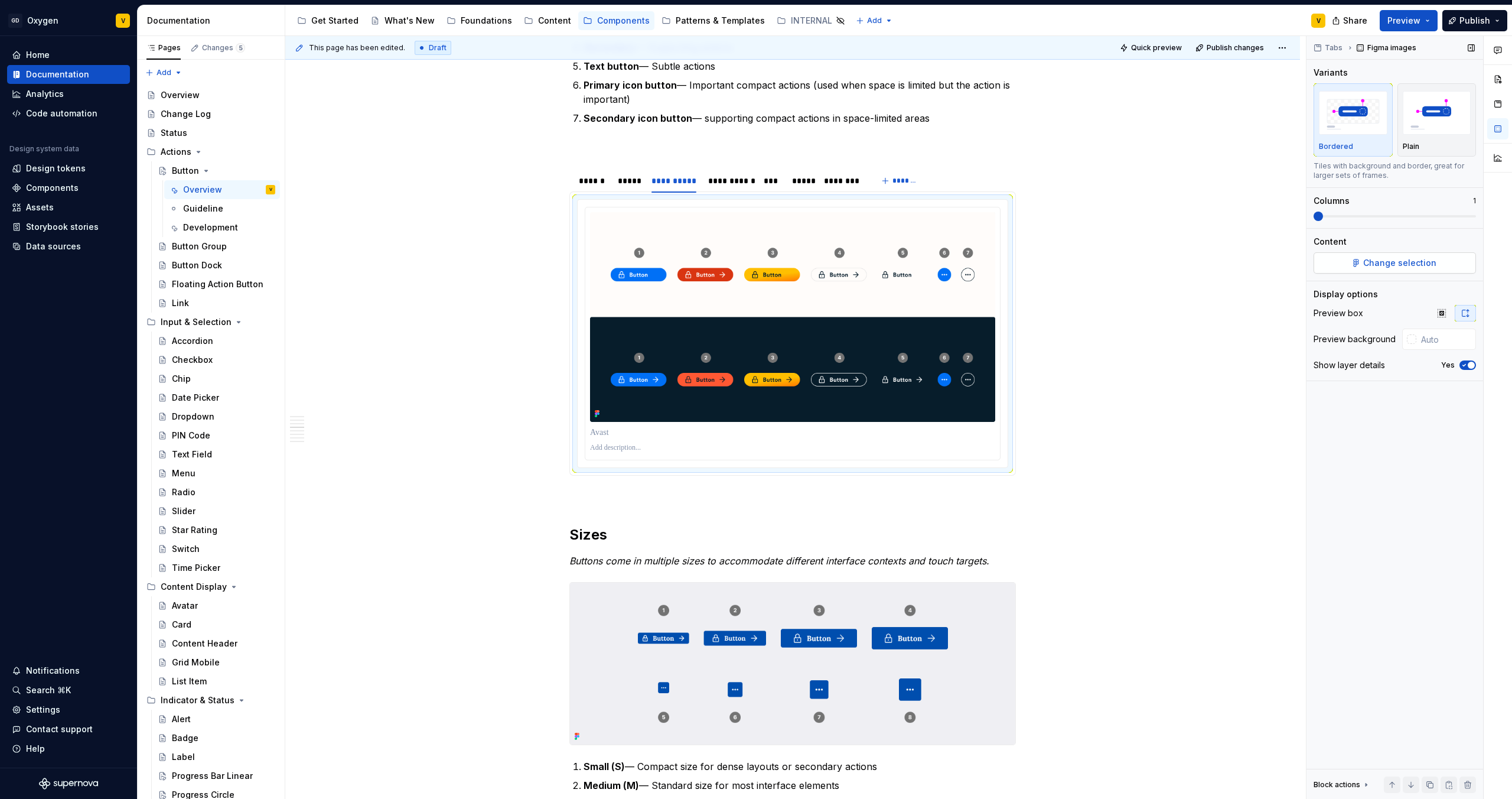
click at [1417, 265] on span "Change selection" at bounding box center [1400, 263] width 73 height 12
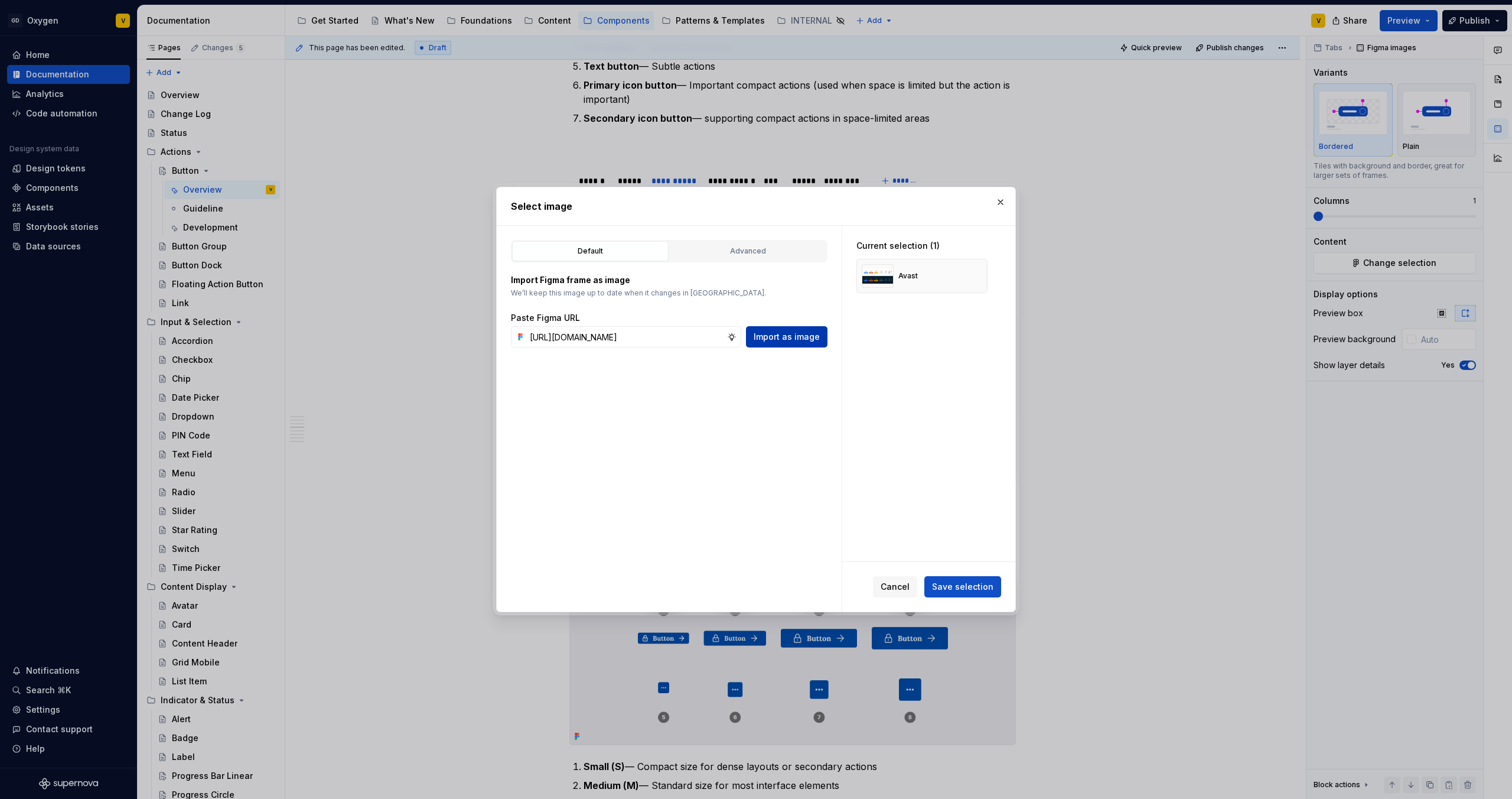
scroll to position [0, 468]
type input "https://www.figma.com/design/rzxjdfGE9CHhfV7rU8czbq/ODS-%E2%B8%B1-Internal-%E2%…"
click at [802, 337] on span "Import as image" at bounding box center [786, 337] width 66 height 12
click at [975, 275] on button "button" at bounding box center [973, 275] width 16 height 16
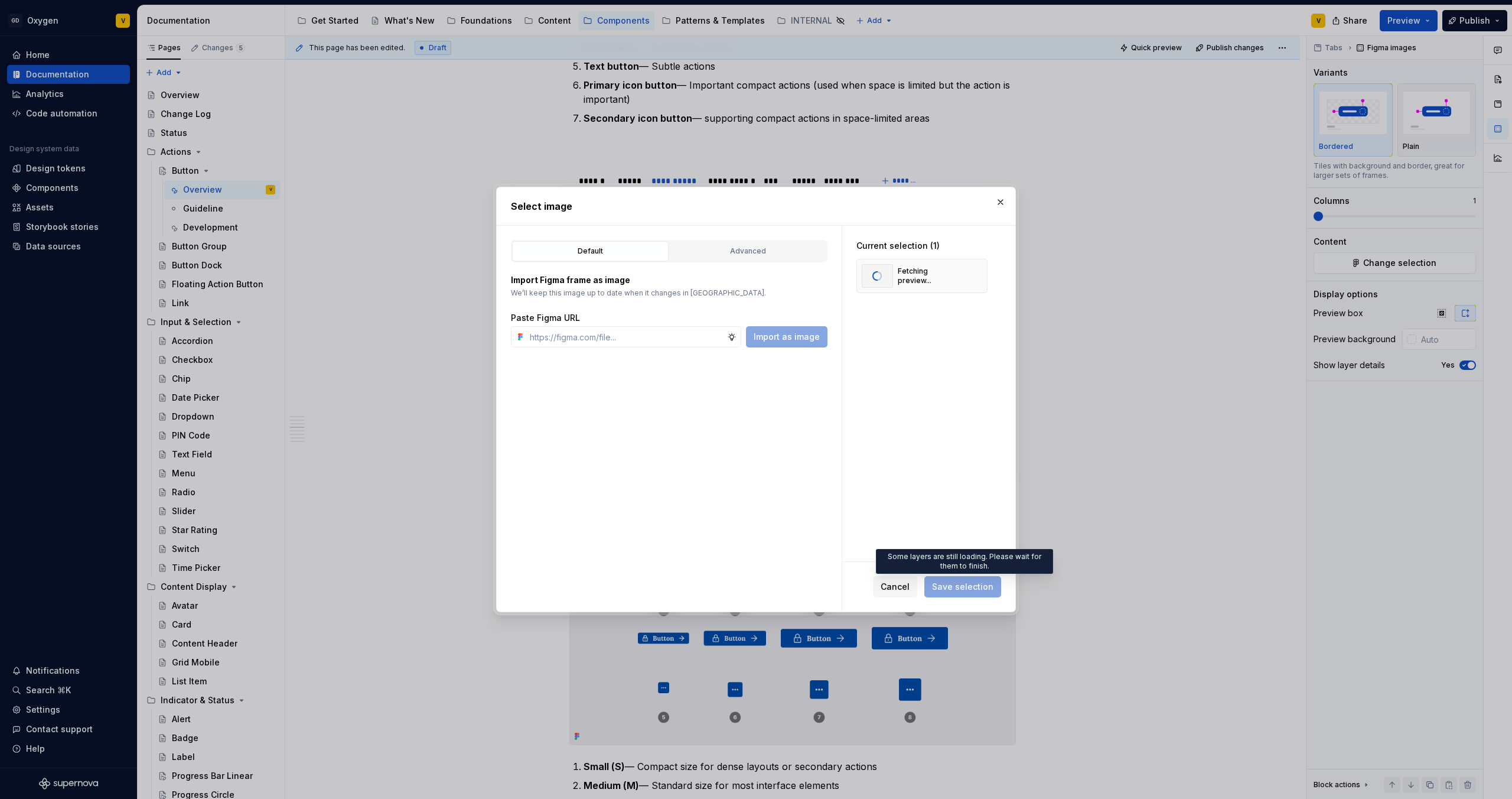
type textarea "*"
click at [965, 587] on span "Save selection" at bounding box center [963, 587] width 61 height 12
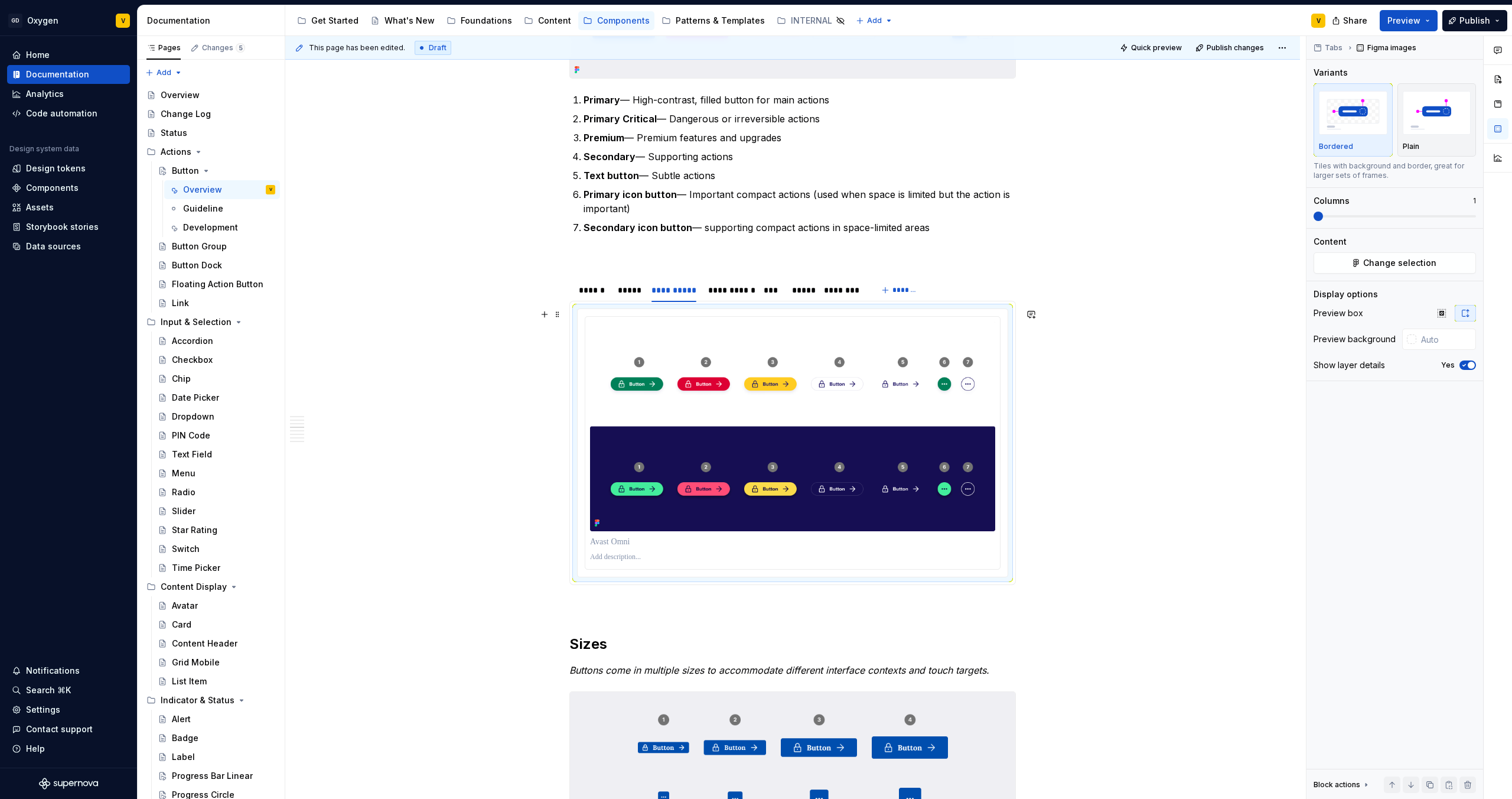
scroll to position [723, 0]
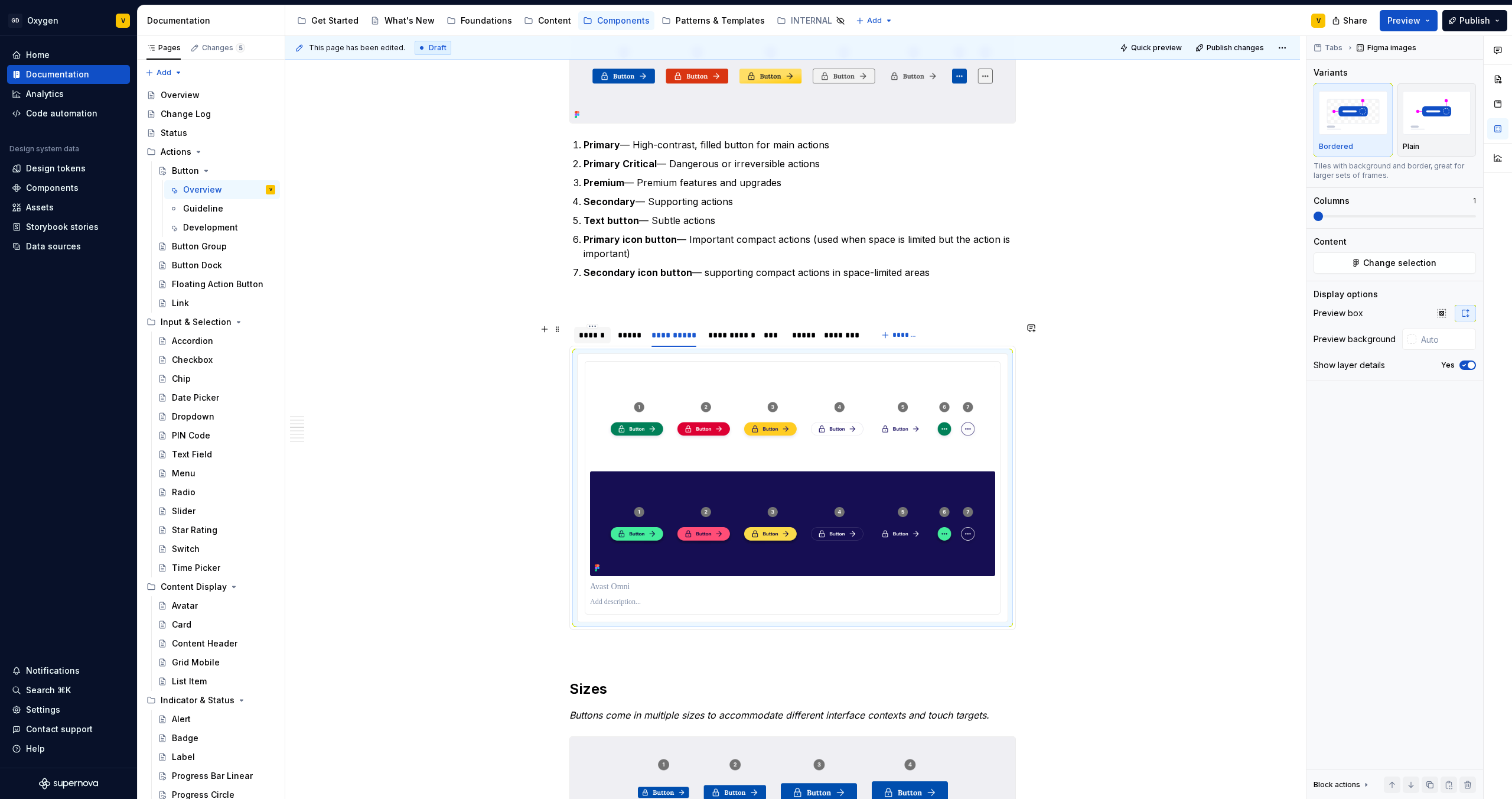
click at [596, 337] on div "******" at bounding box center [593, 335] width 27 height 12
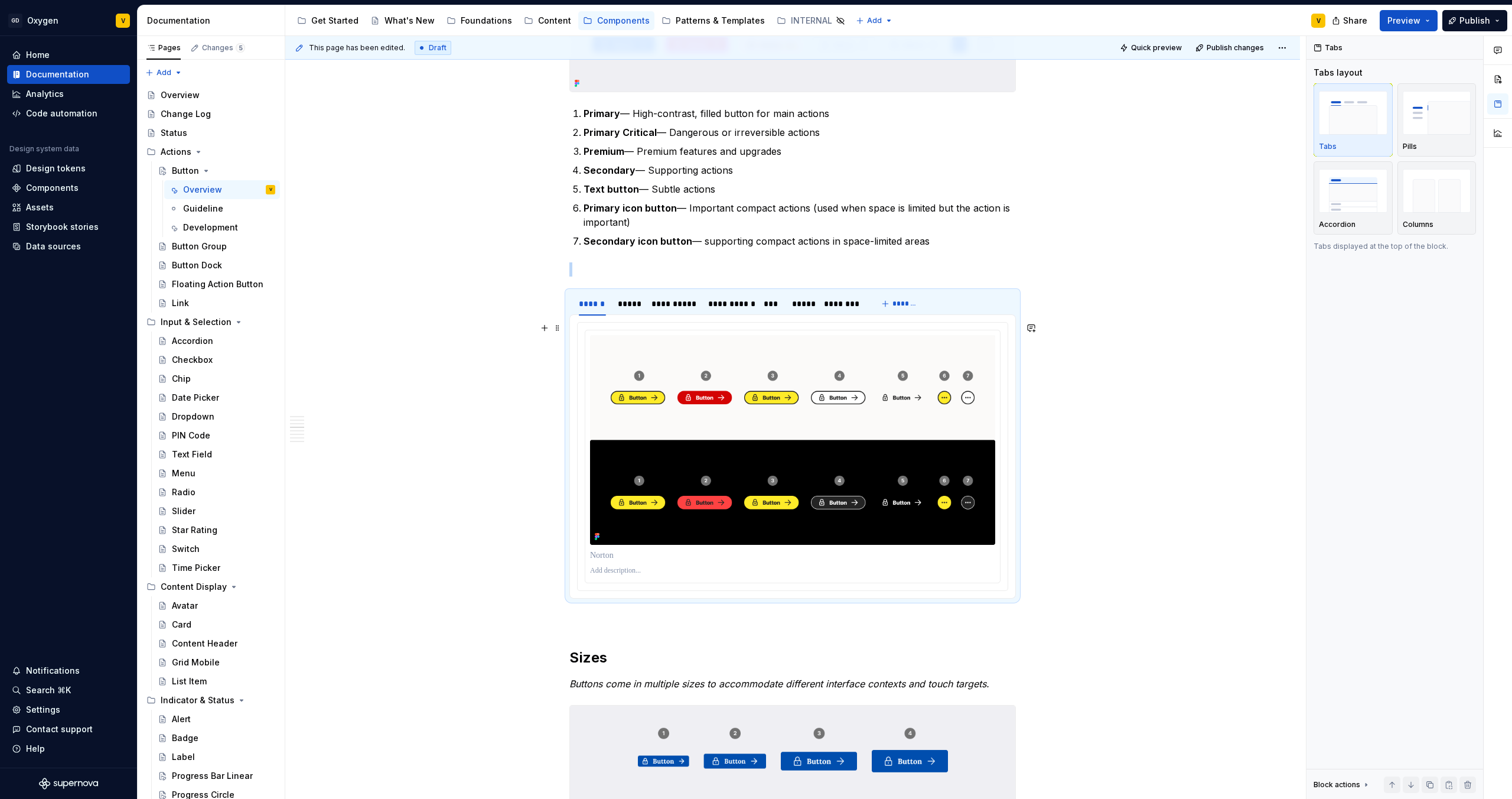
scroll to position [758, 0]
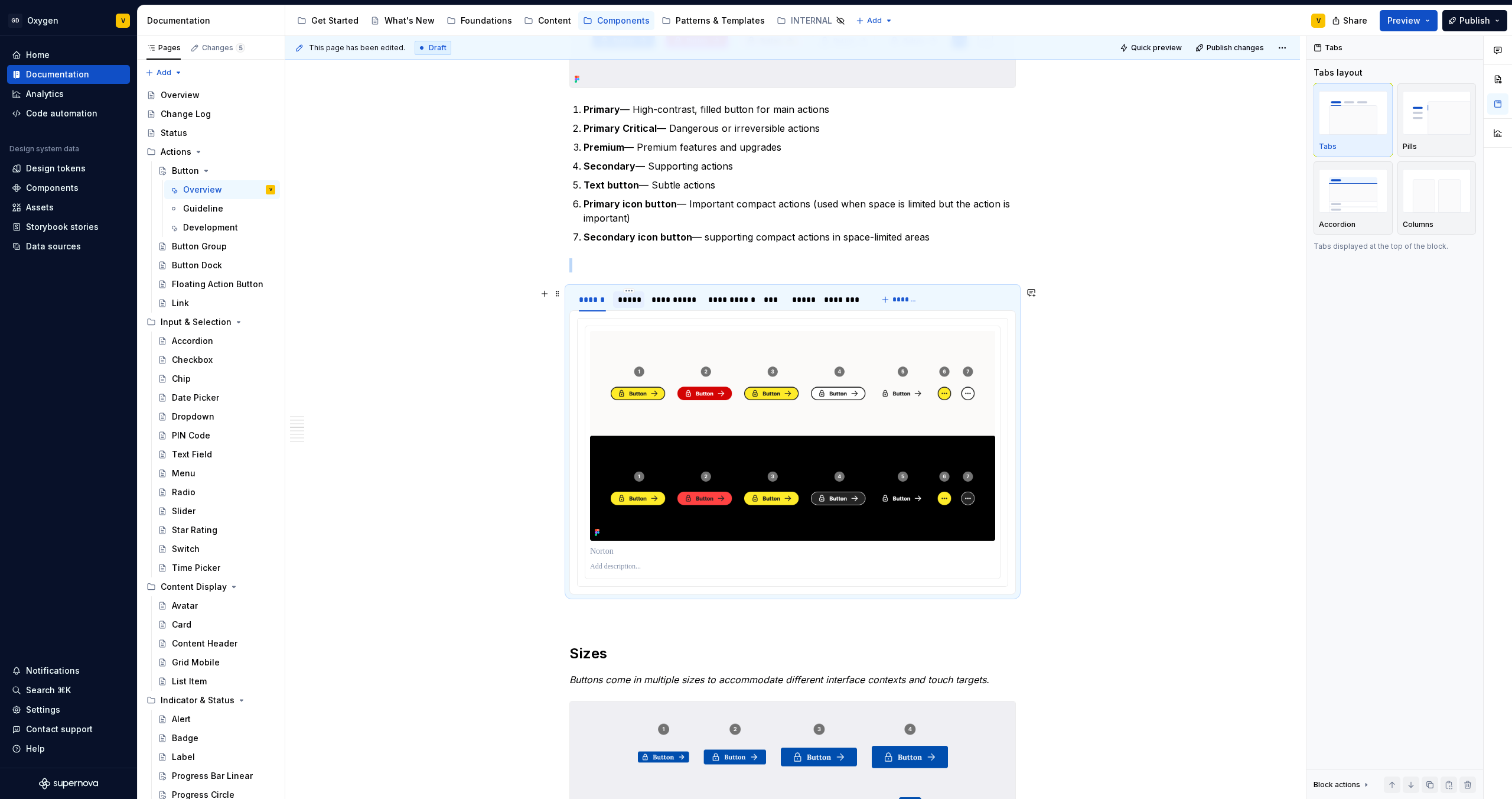
click at [625, 307] on div "*****" at bounding box center [629, 299] width 31 height 16
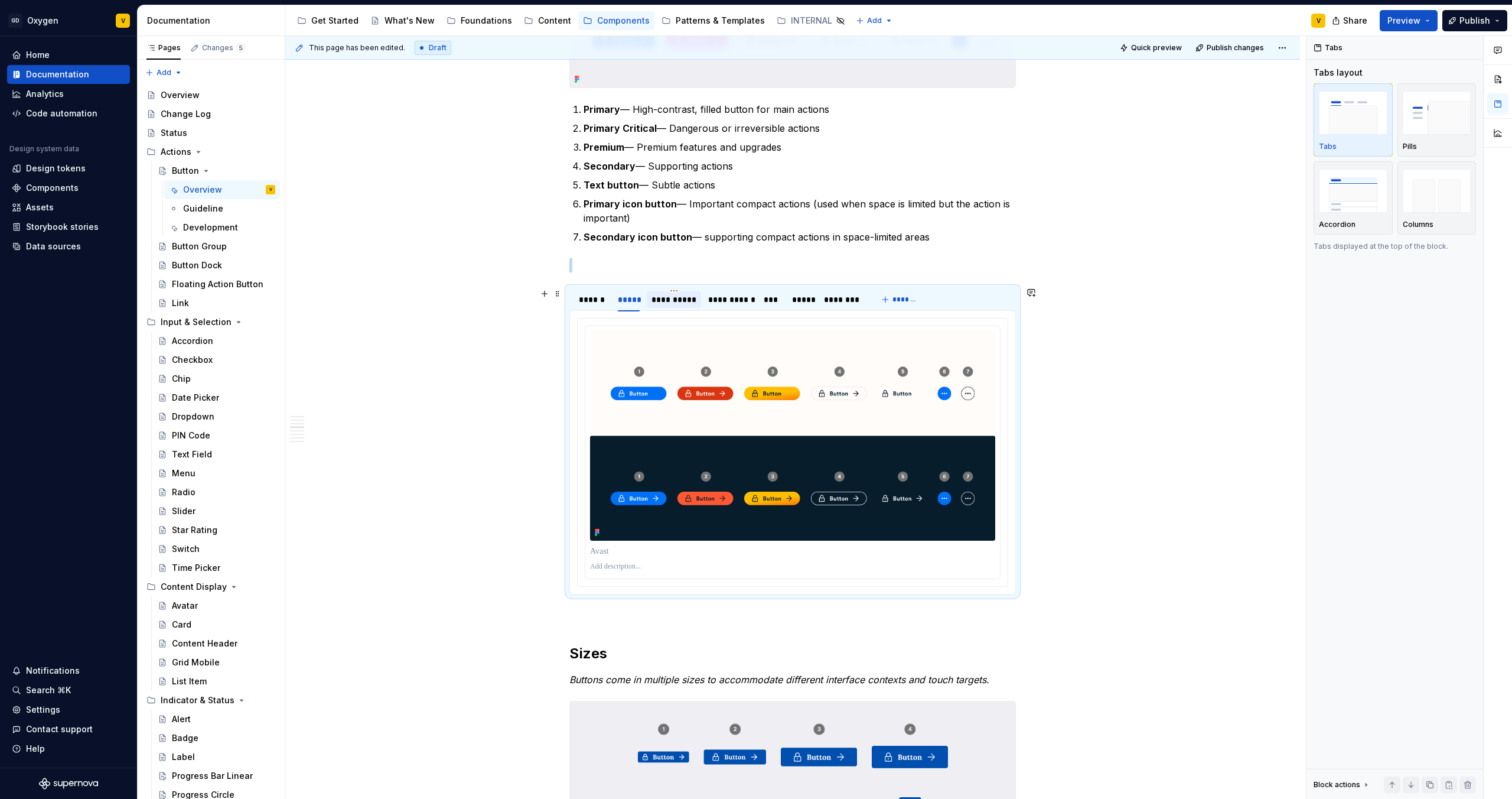
click at [661, 299] on div "**********" at bounding box center [674, 299] width 45 height 12
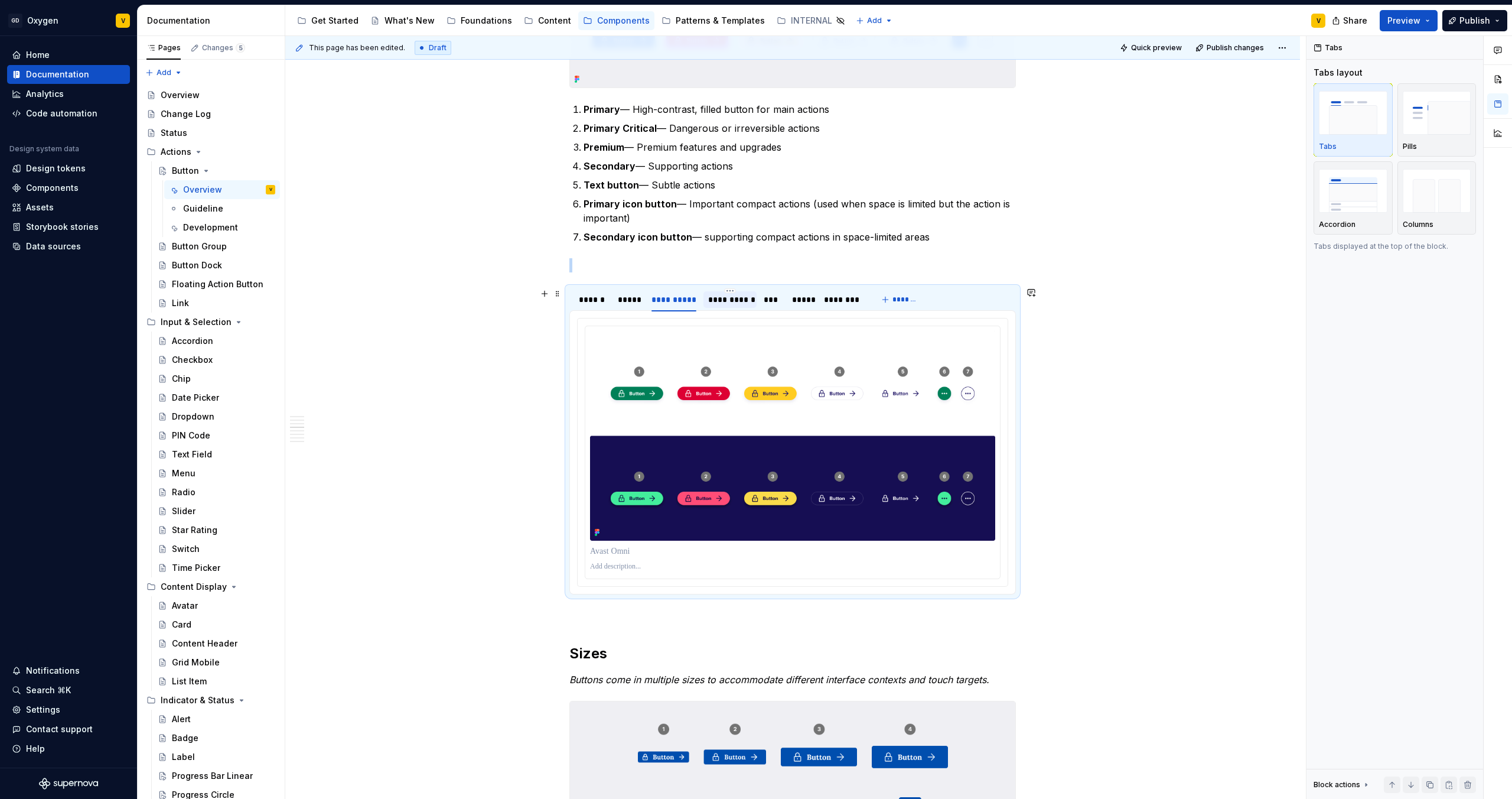
click at [724, 303] on div "**********" at bounding box center [730, 299] width 43 height 12
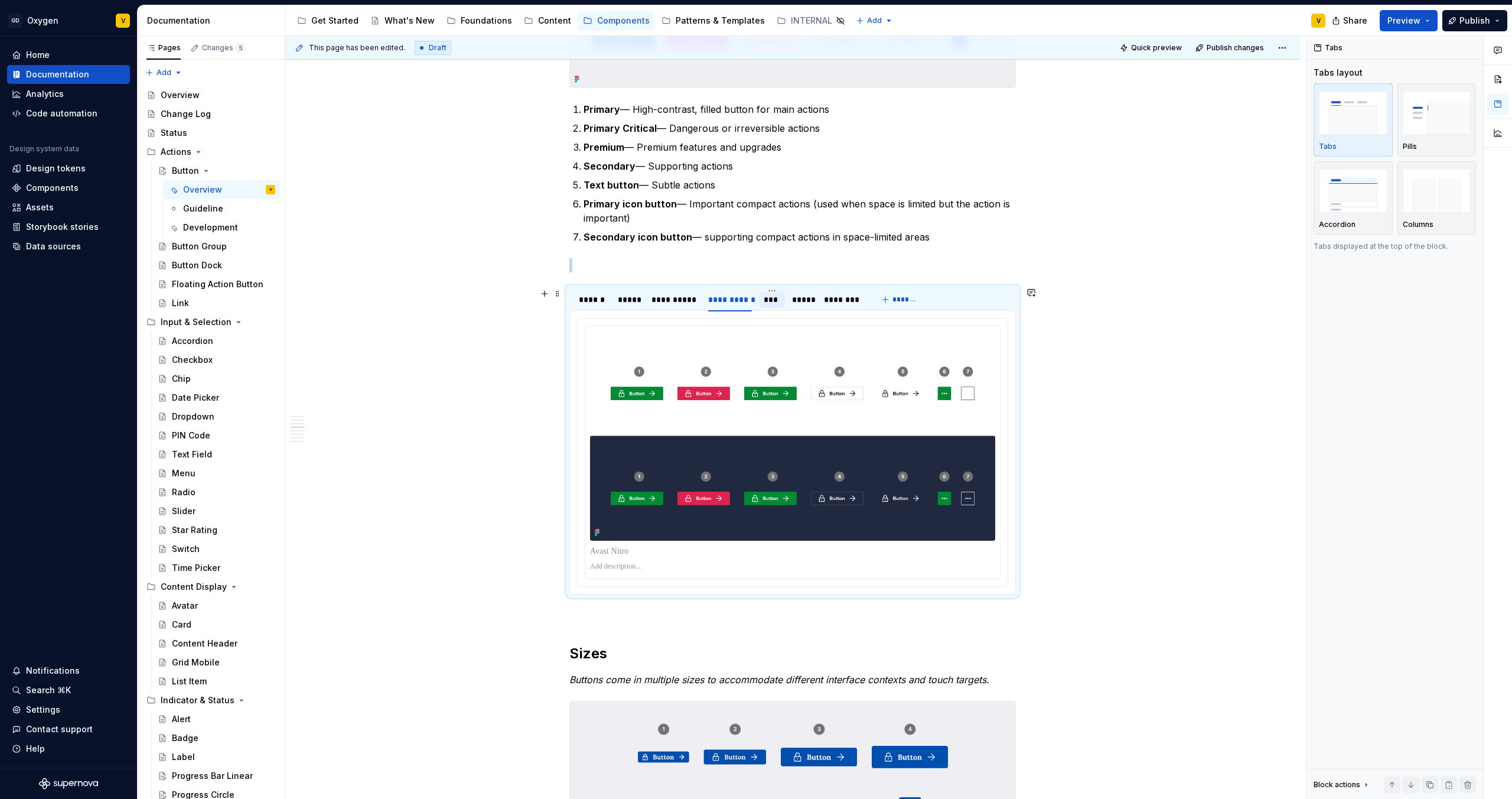
click at [780, 302] on div "***" at bounding box center [772, 299] width 27 height 16
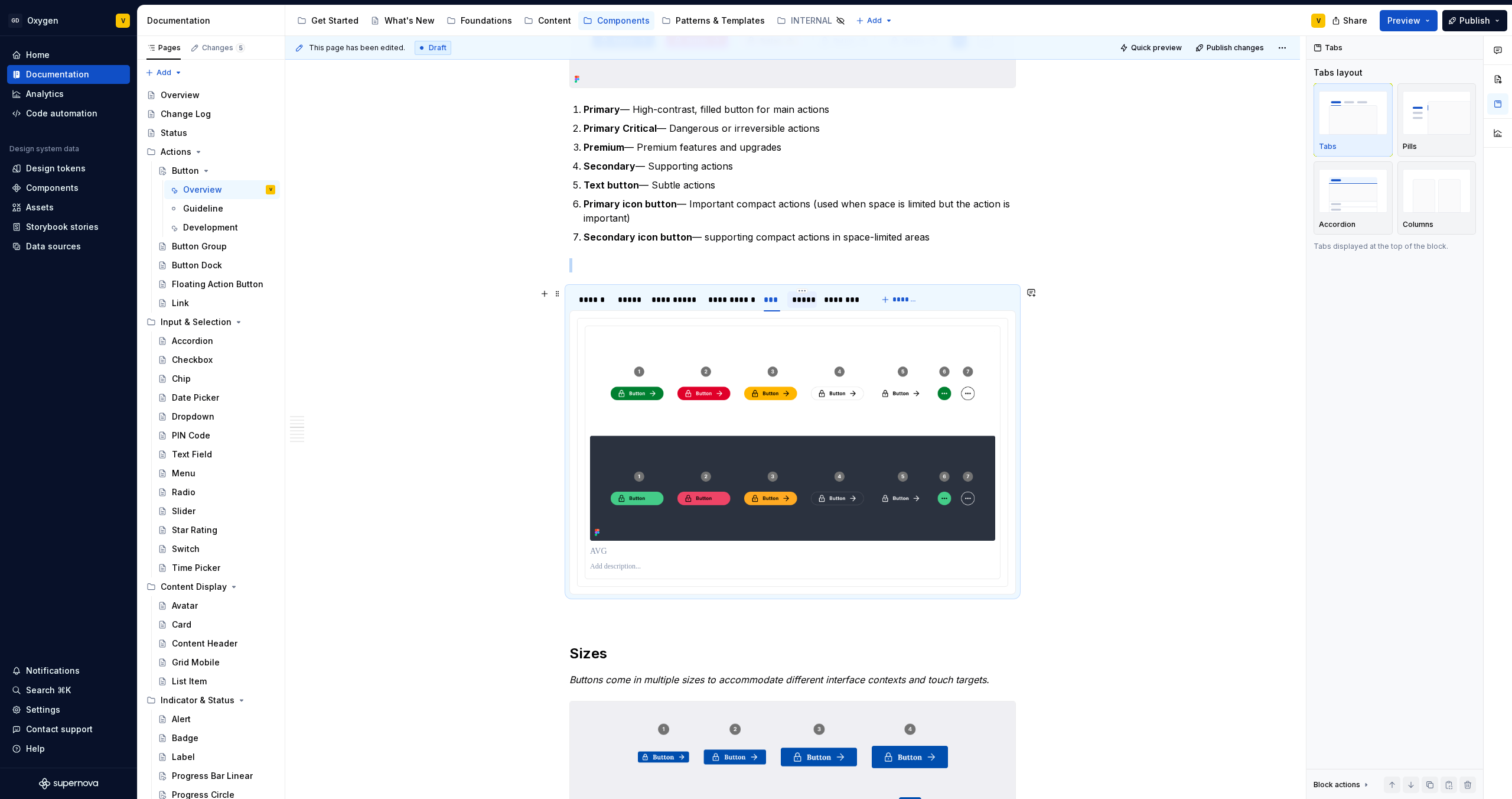
click at [807, 302] on div "*****" at bounding box center [802, 299] width 20 height 12
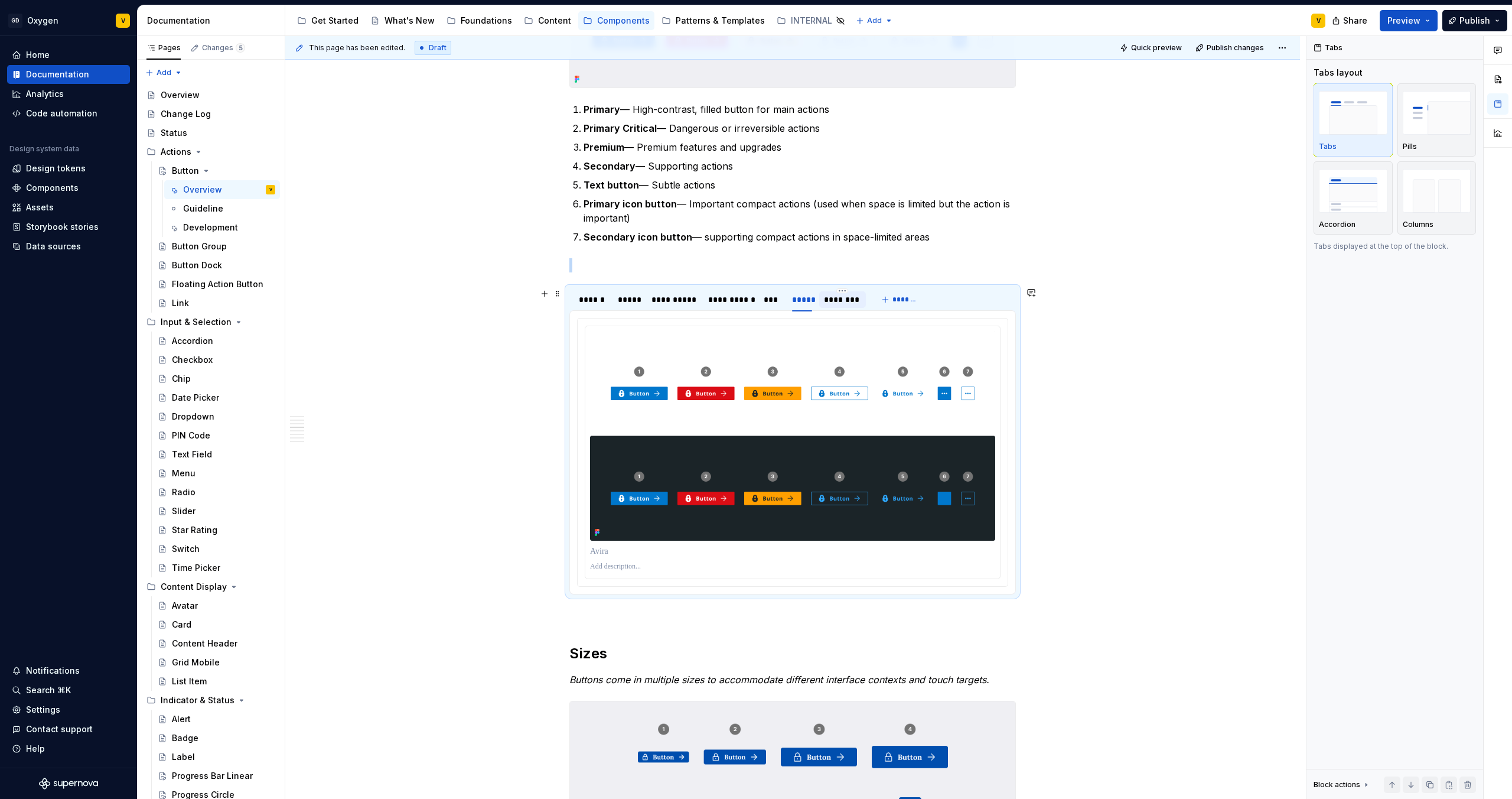
click at [834, 302] on div "********" at bounding box center [842, 299] width 37 height 12
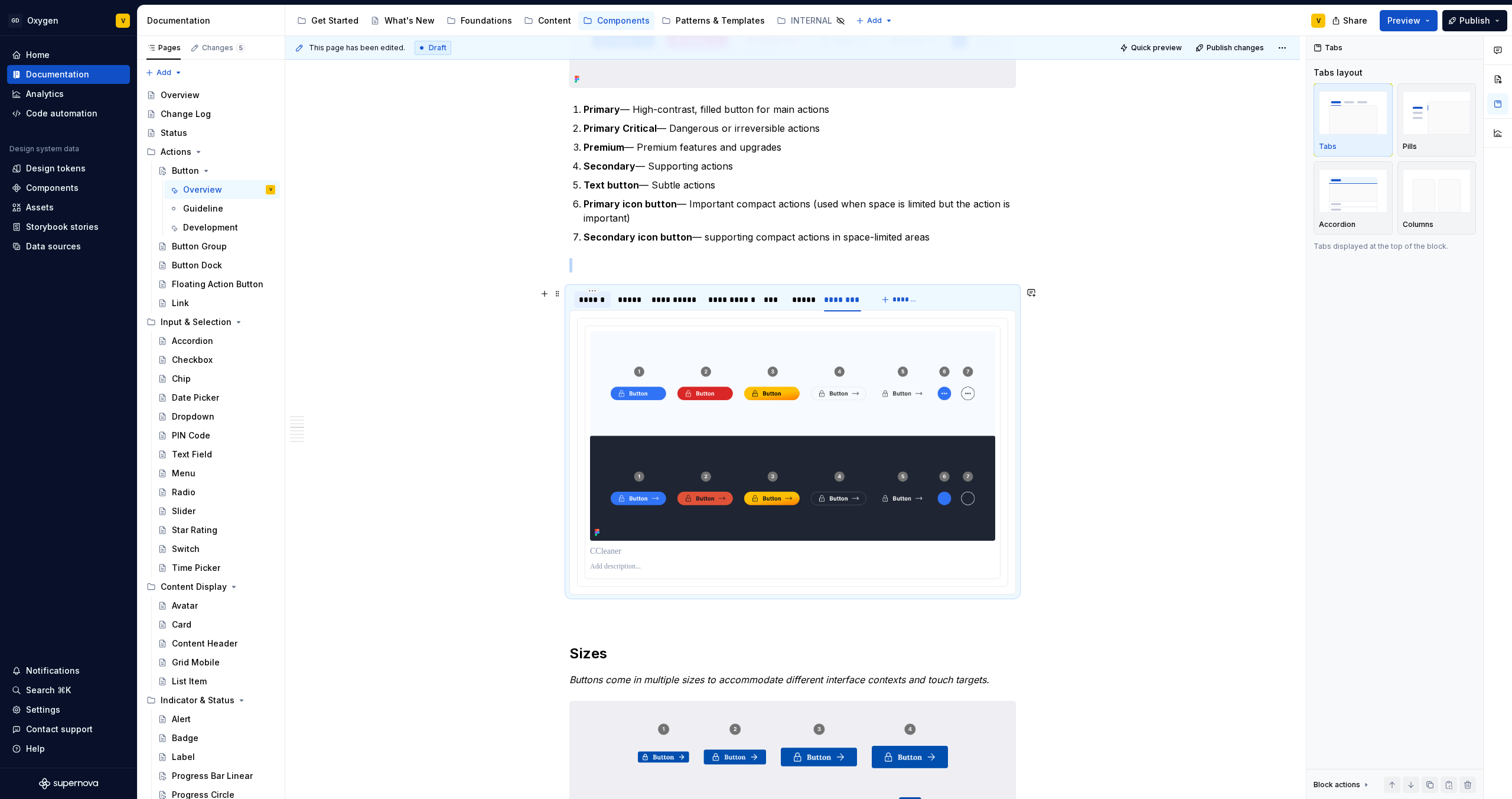
click at [594, 299] on div "******" at bounding box center [593, 299] width 27 height 12
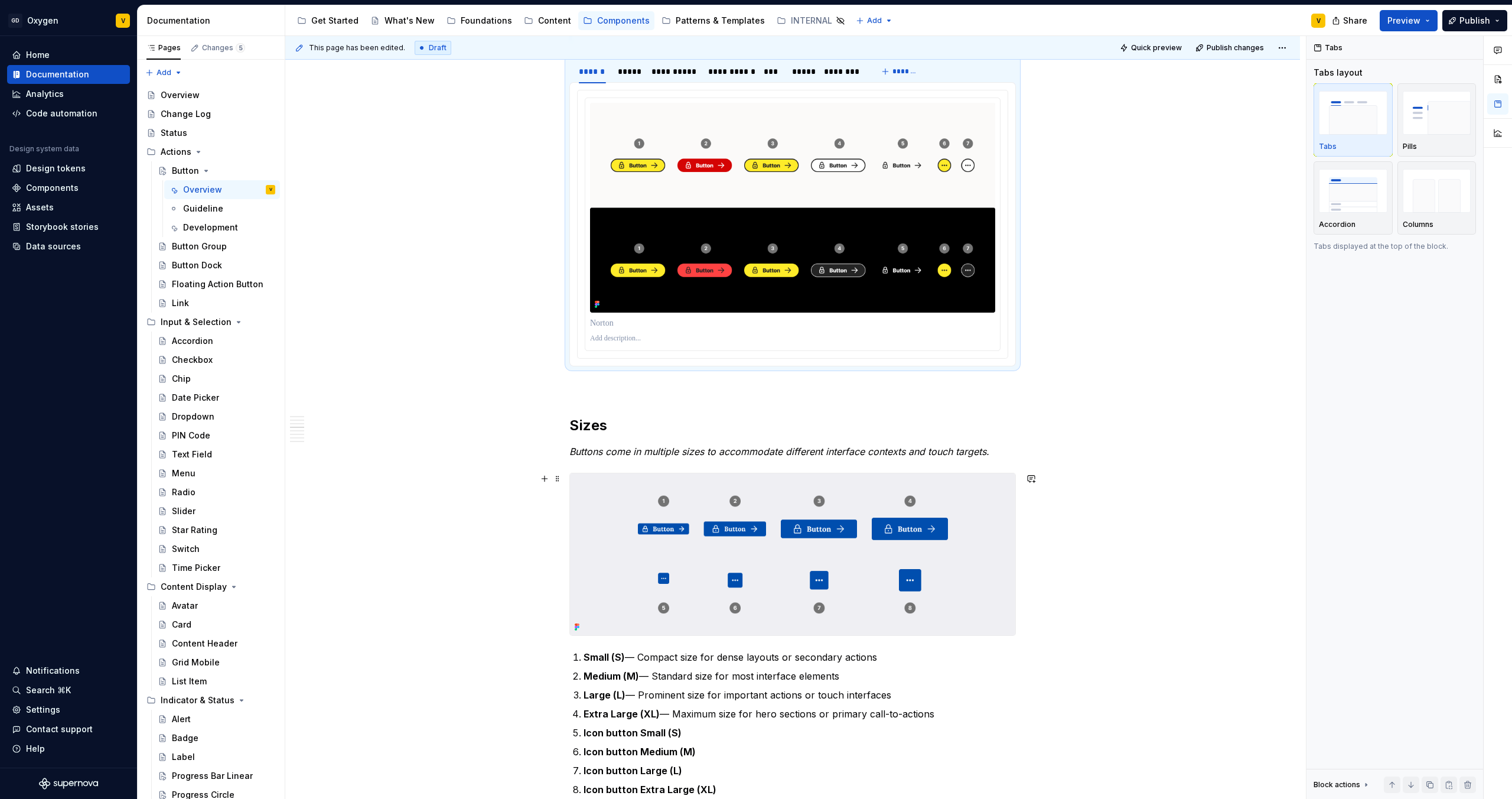
scroll to position [1026, 0]
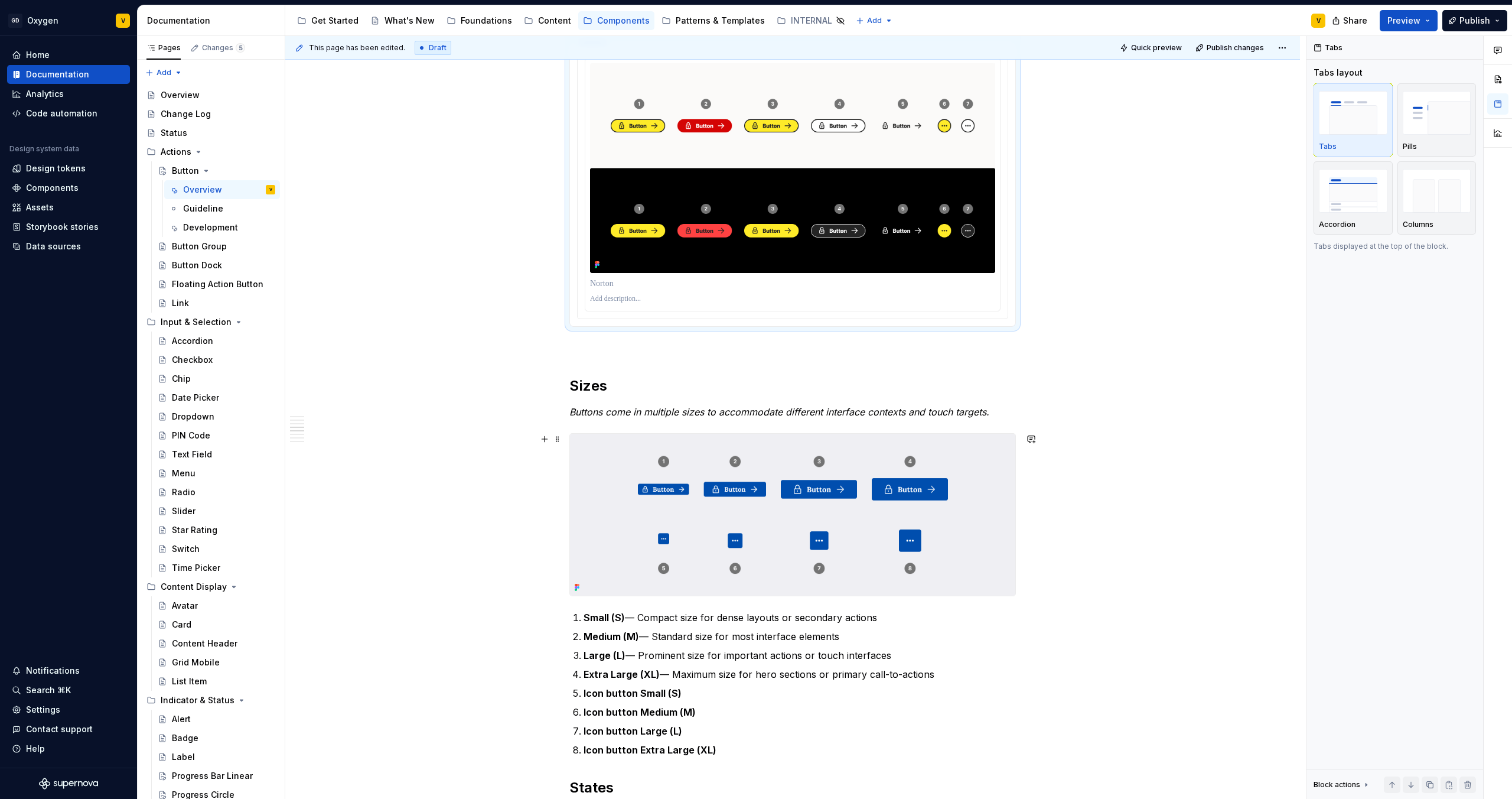
click at [1110, 523] on div "**********" at bounding box center [793, 604] width 1015 height 2794
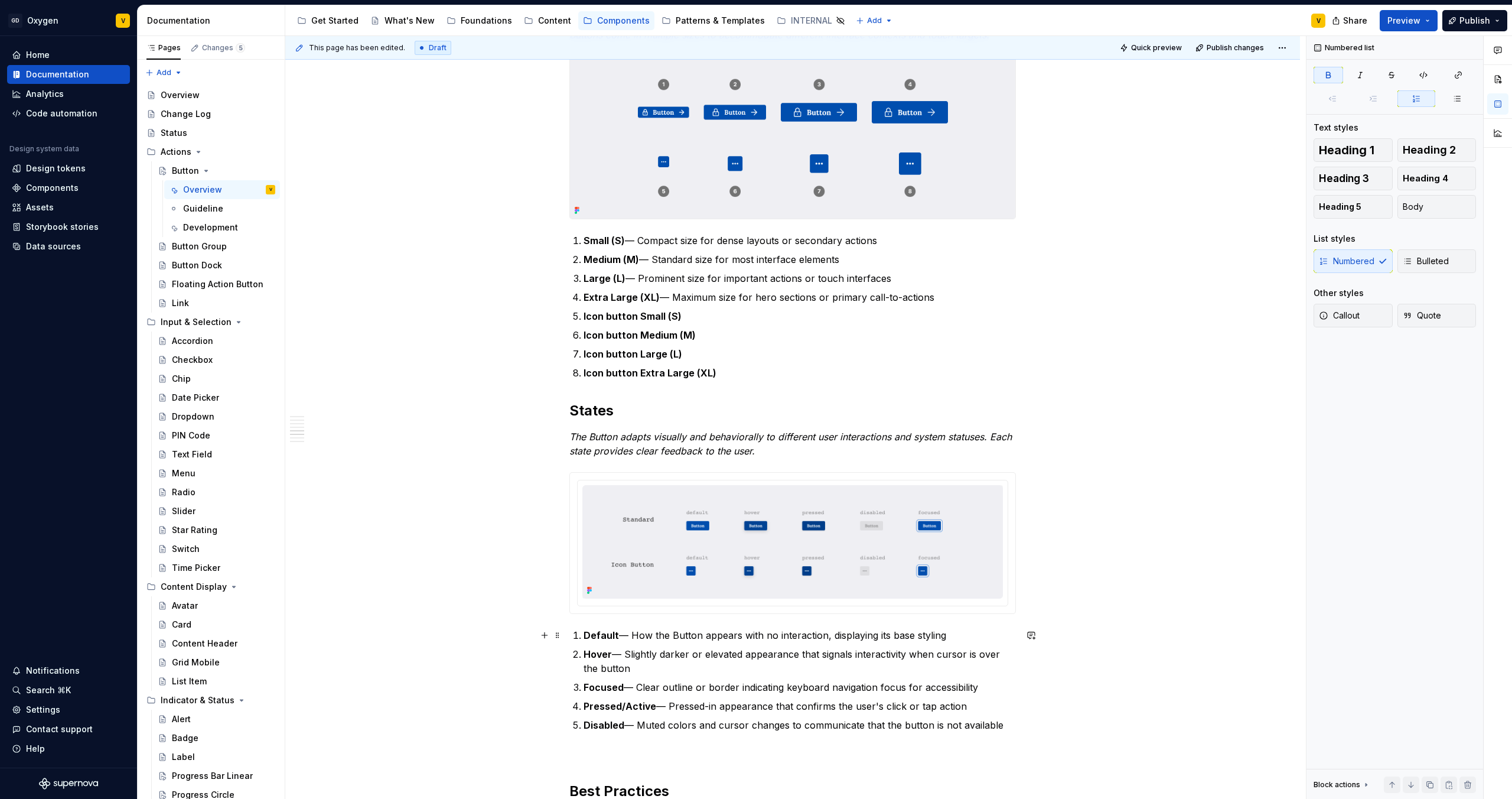
scroll to position [1391, 0]
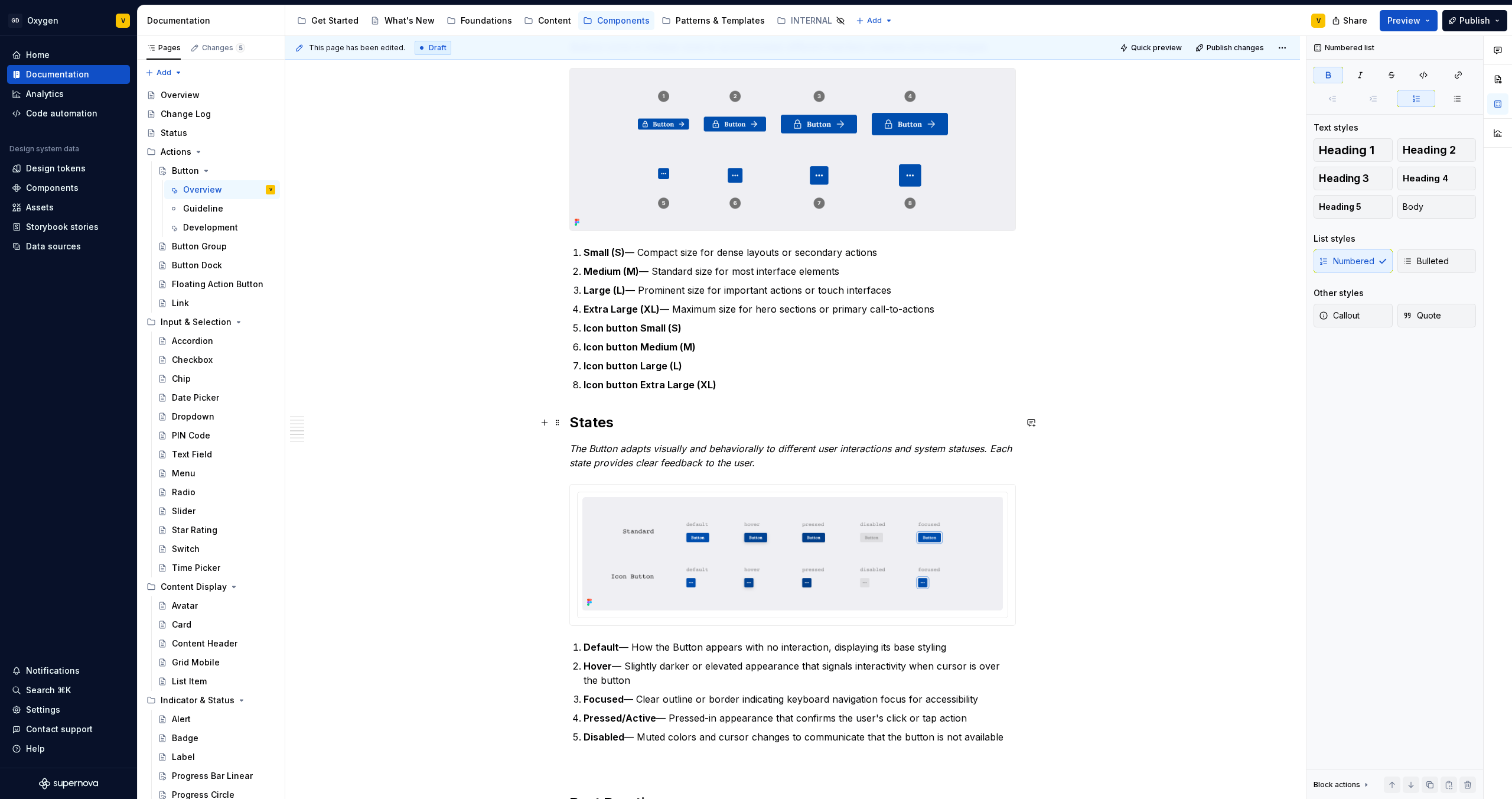
click at [567, 419] on div "**********" at bounding box center [793, 239] width 1015 height 2794
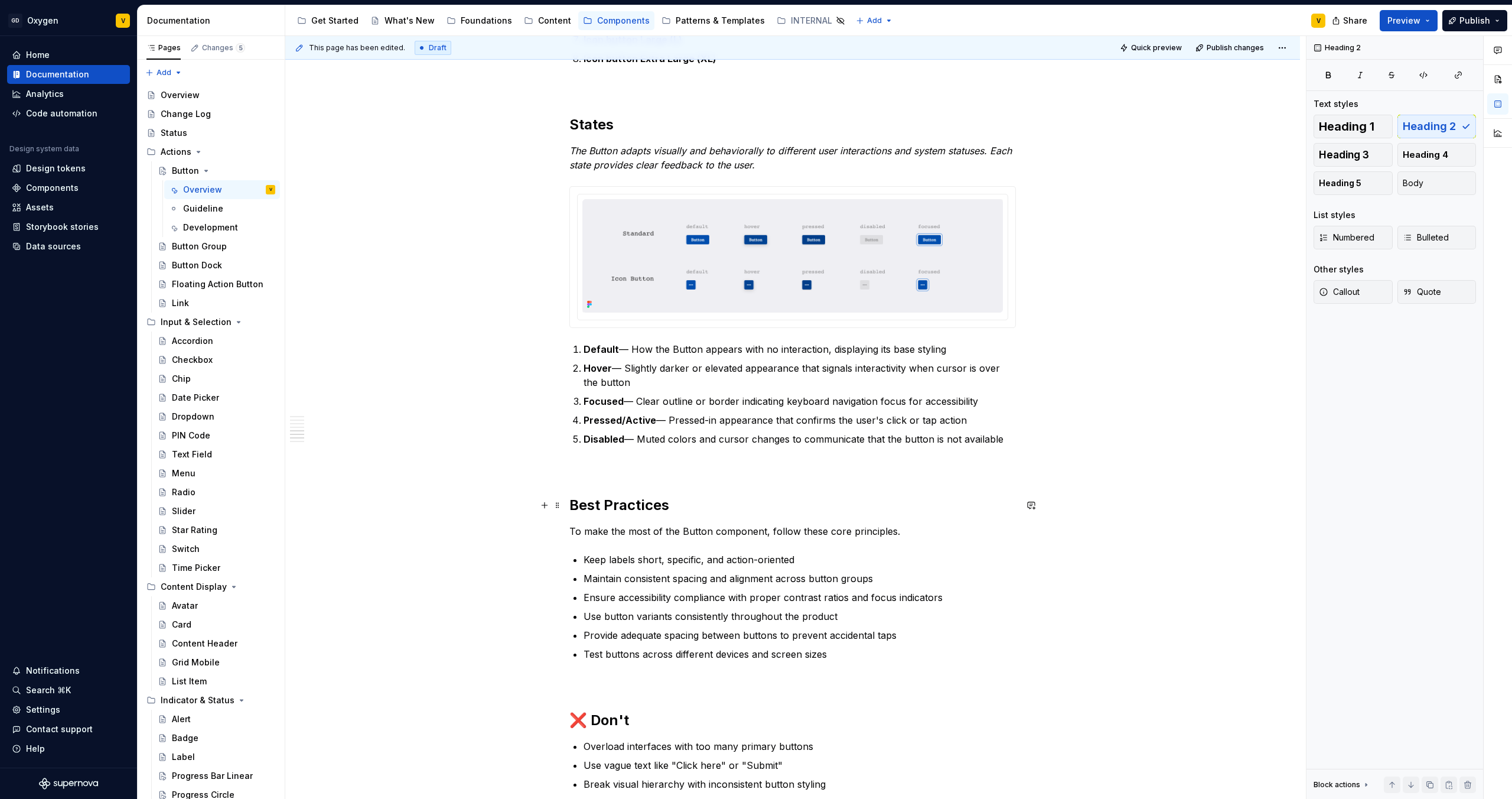
scroll to position [1782, 0]
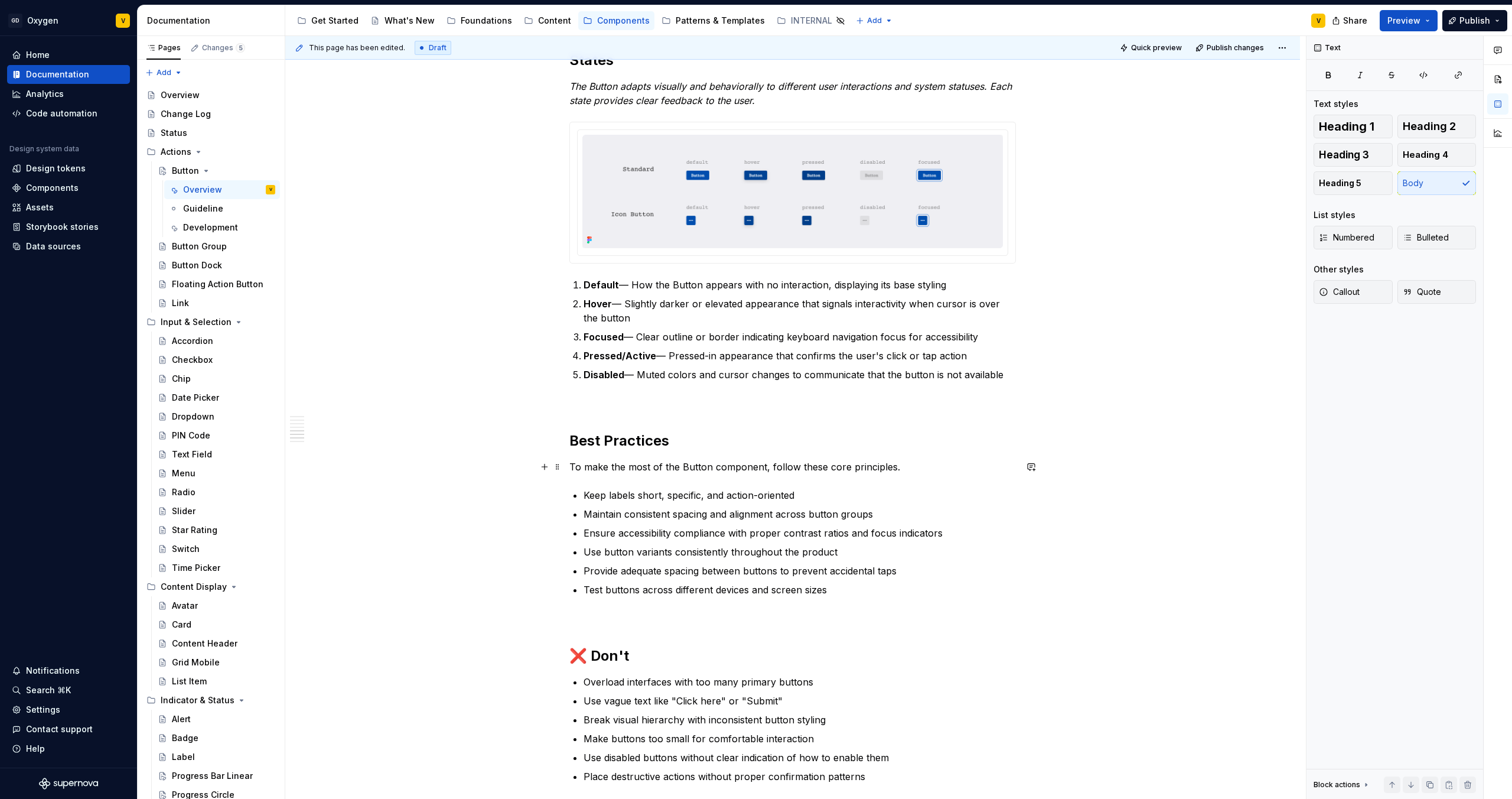
click at [897, 466] on p "To make the most of the Button component, follow these core principles." at bounding box center [792, 467] width 447 height 14
drag, startPoint x: 870, startPoint y: 466, endPoint x: 563, endPoint y: 474, distance: 307.1
click at [787, 447] on button "button" at bounding box center [782, 445] width 16 height 16
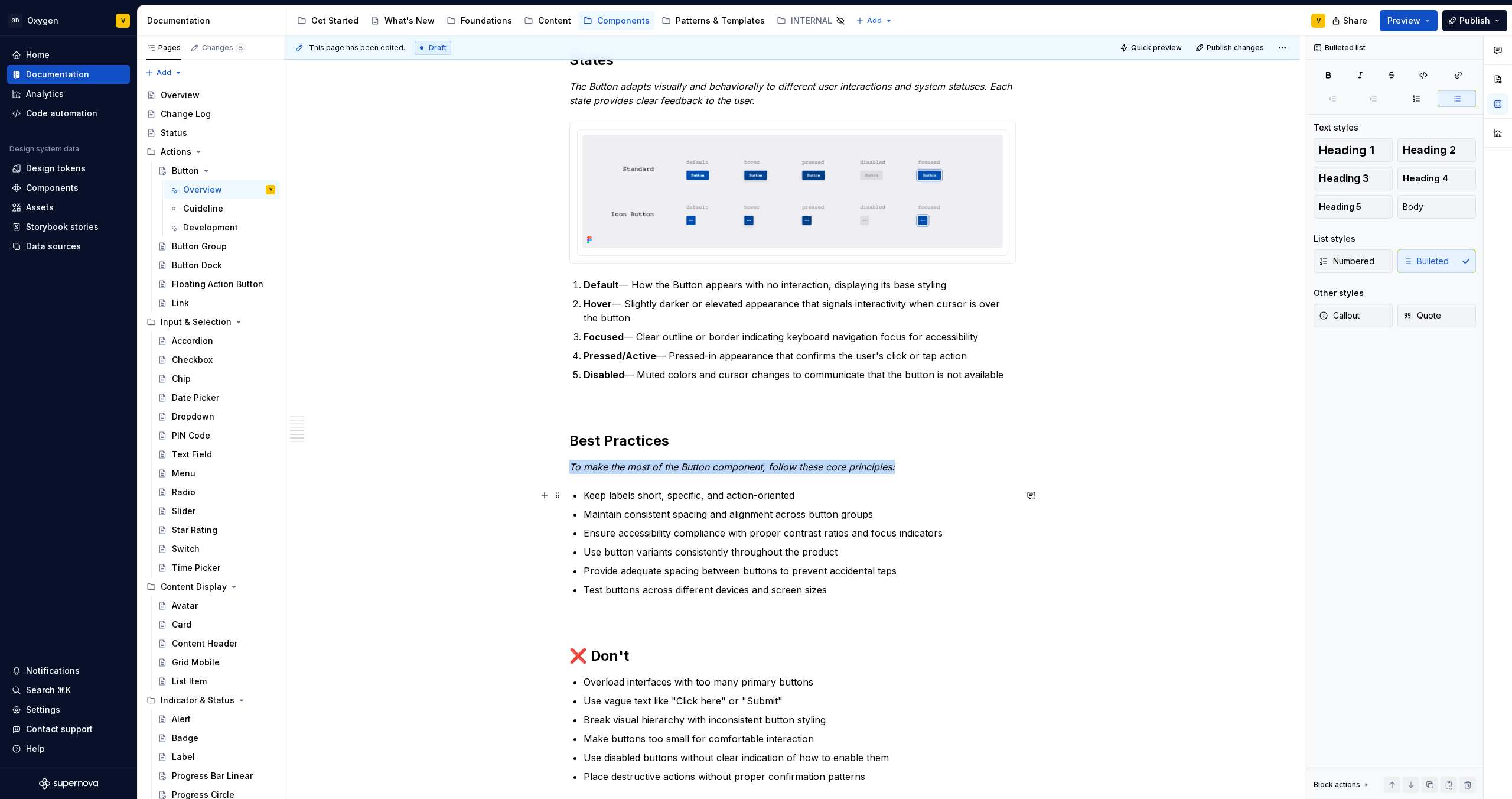
click at [741, 500] on p "Keep labels short, specific, and action-oriented" at bounding box center [799, 495] width 432 height 14
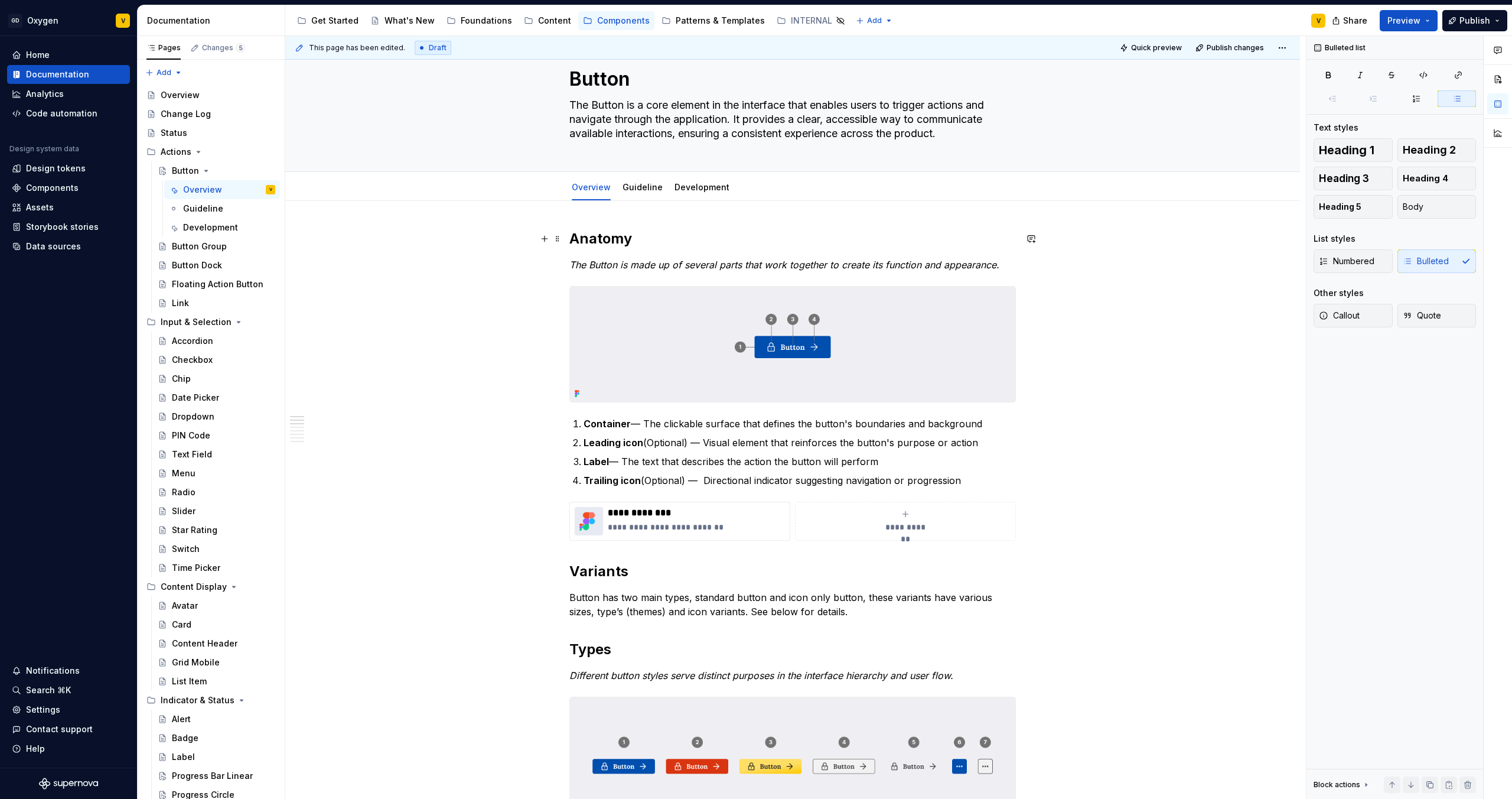
scroll to position [0, 0]
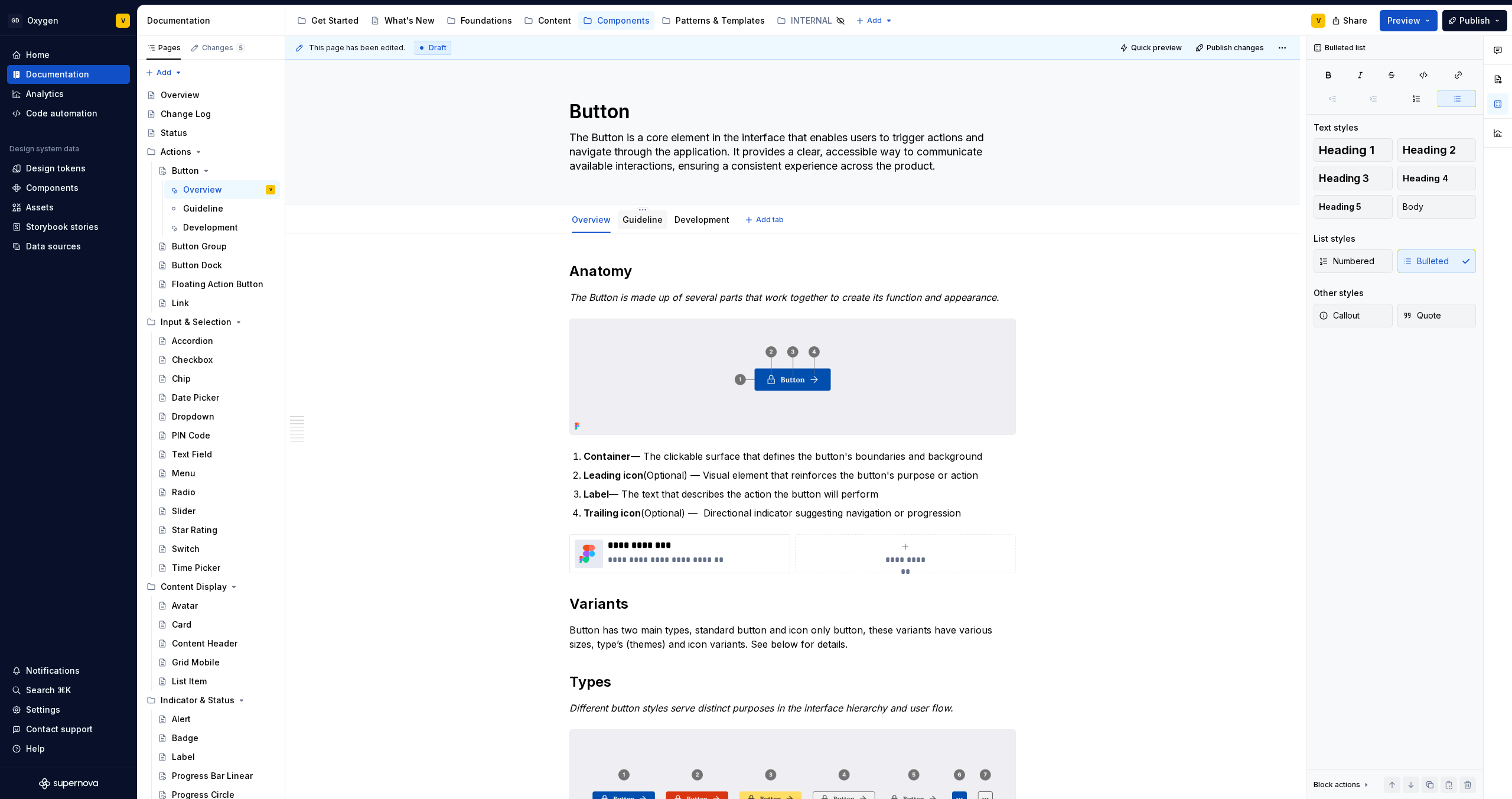
click at [619, 221] on div "Guideline" at bounding box center [643, 220] width 50 height 19
click at [639, 225] on div "Guideline" at bounding box center [643, 220] width 40 height 12
click at [636, 222] on link "Guideline" at bounding box center [643, 219] width 40 height 10
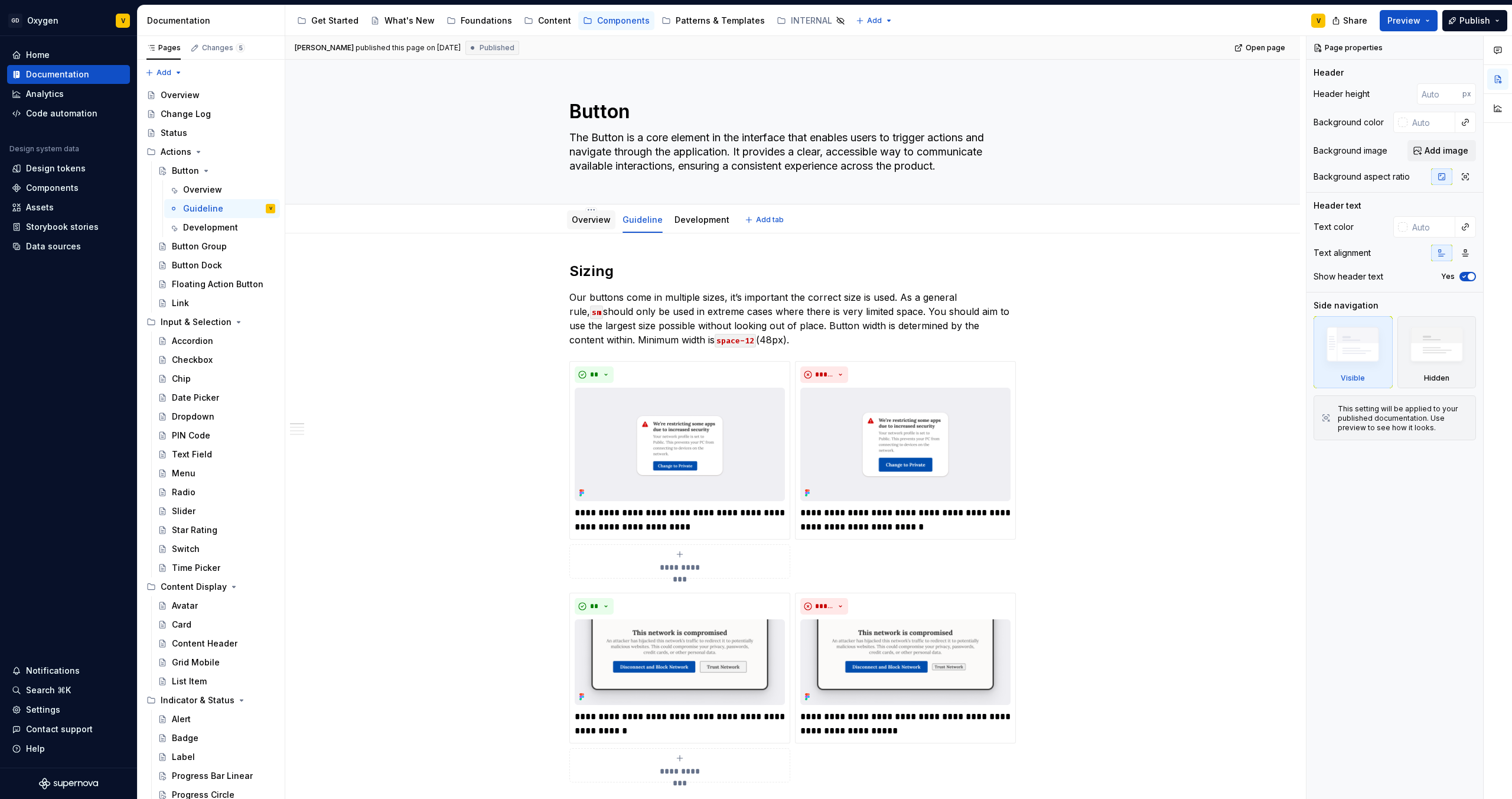
click at [594, 226] on div "Overview" at bounding box center [591, 220] width 39 height 14
click at [580, 222] on link "Overview" at bounding box center [591, 219] width 39 height 10
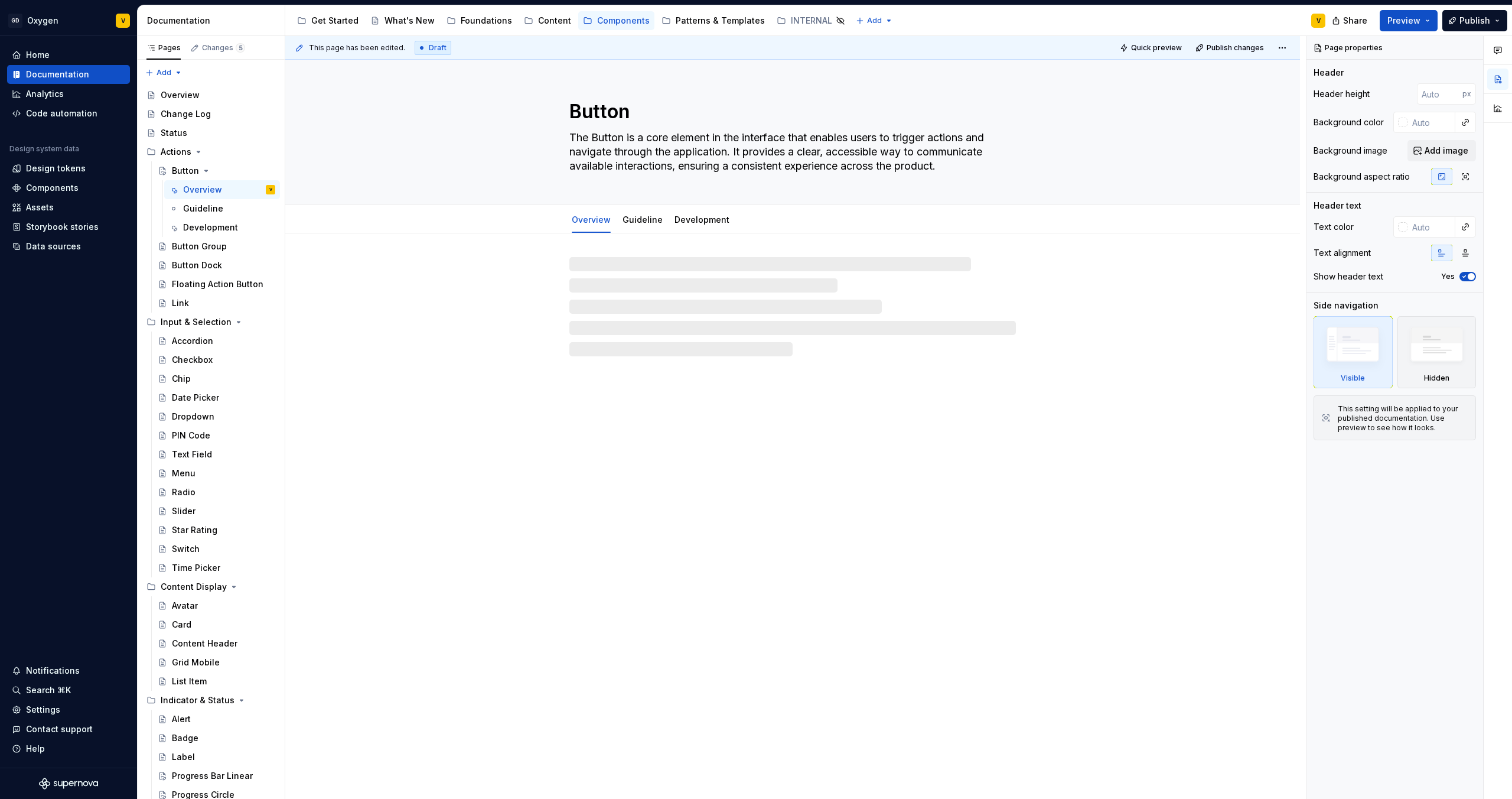
type textarea "*"
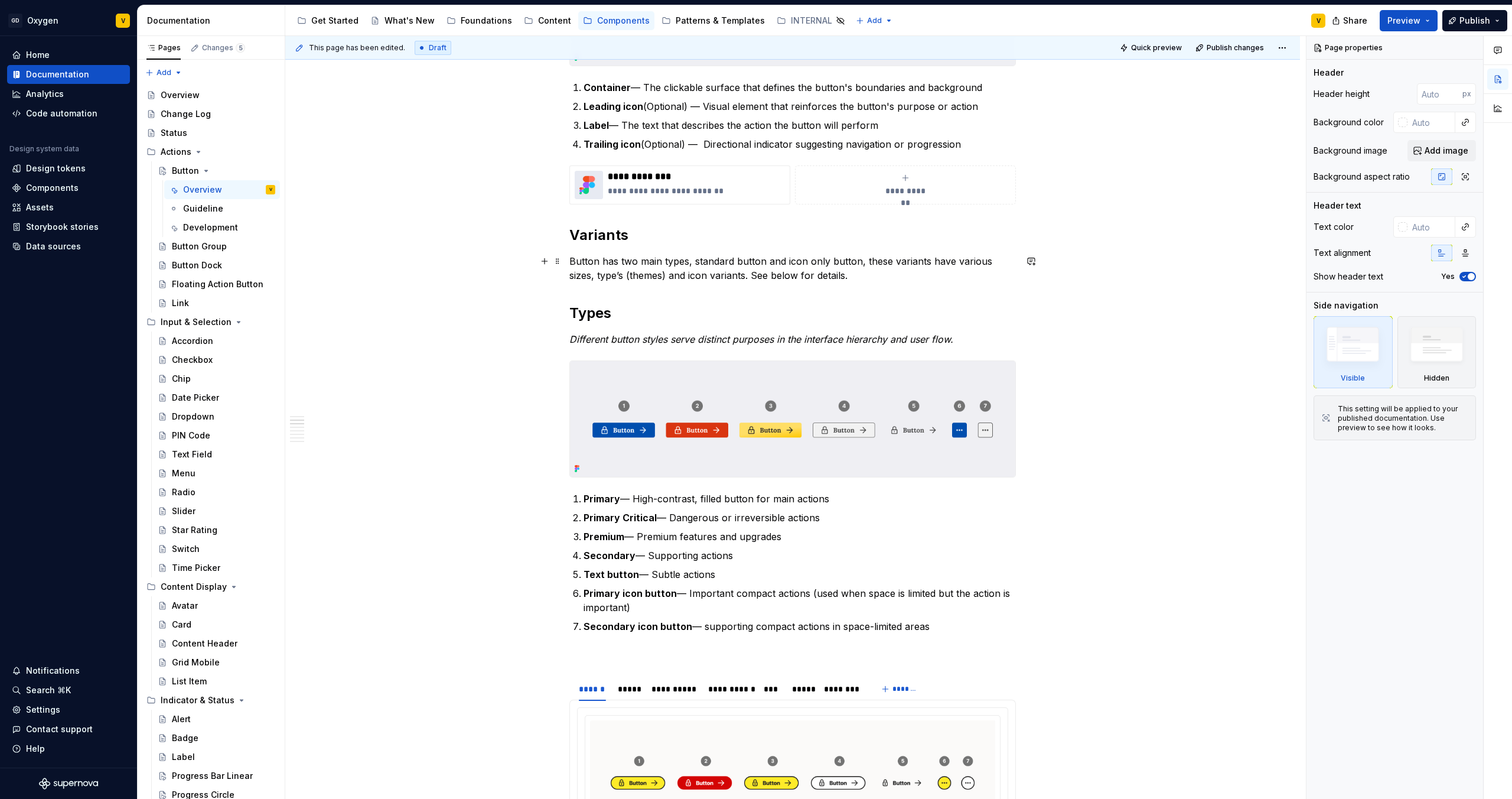
scroll to position [371, 0]
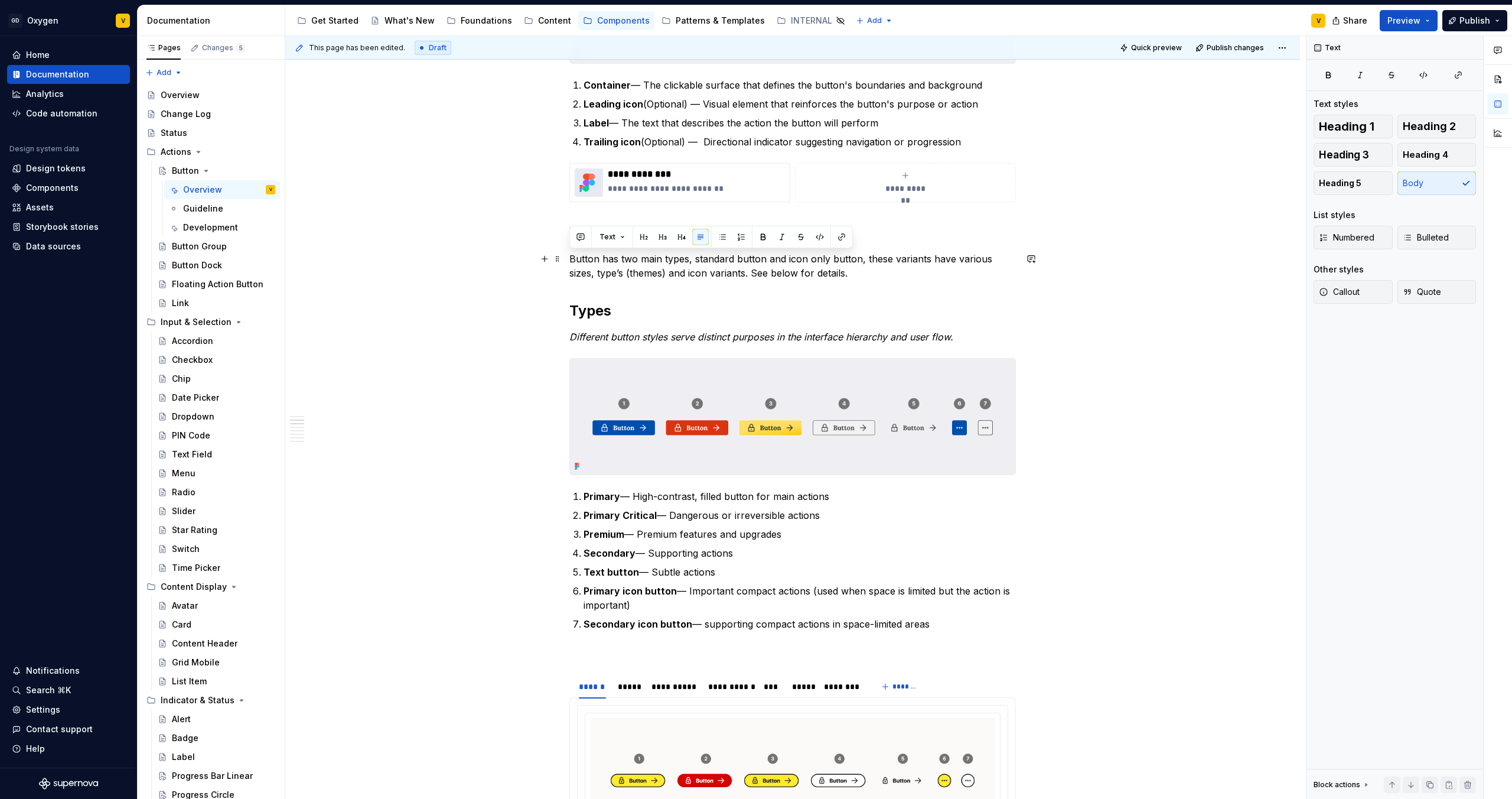
drag, startPoint x: 857, startPoint y: 279, endPoint x: 569, endPoint y: 266, distance: 288.3
click at [569, 266] on p "Button has two main types, standard button and icon only button, these variants…" at bounding box center [792, 265] width 447 height 28
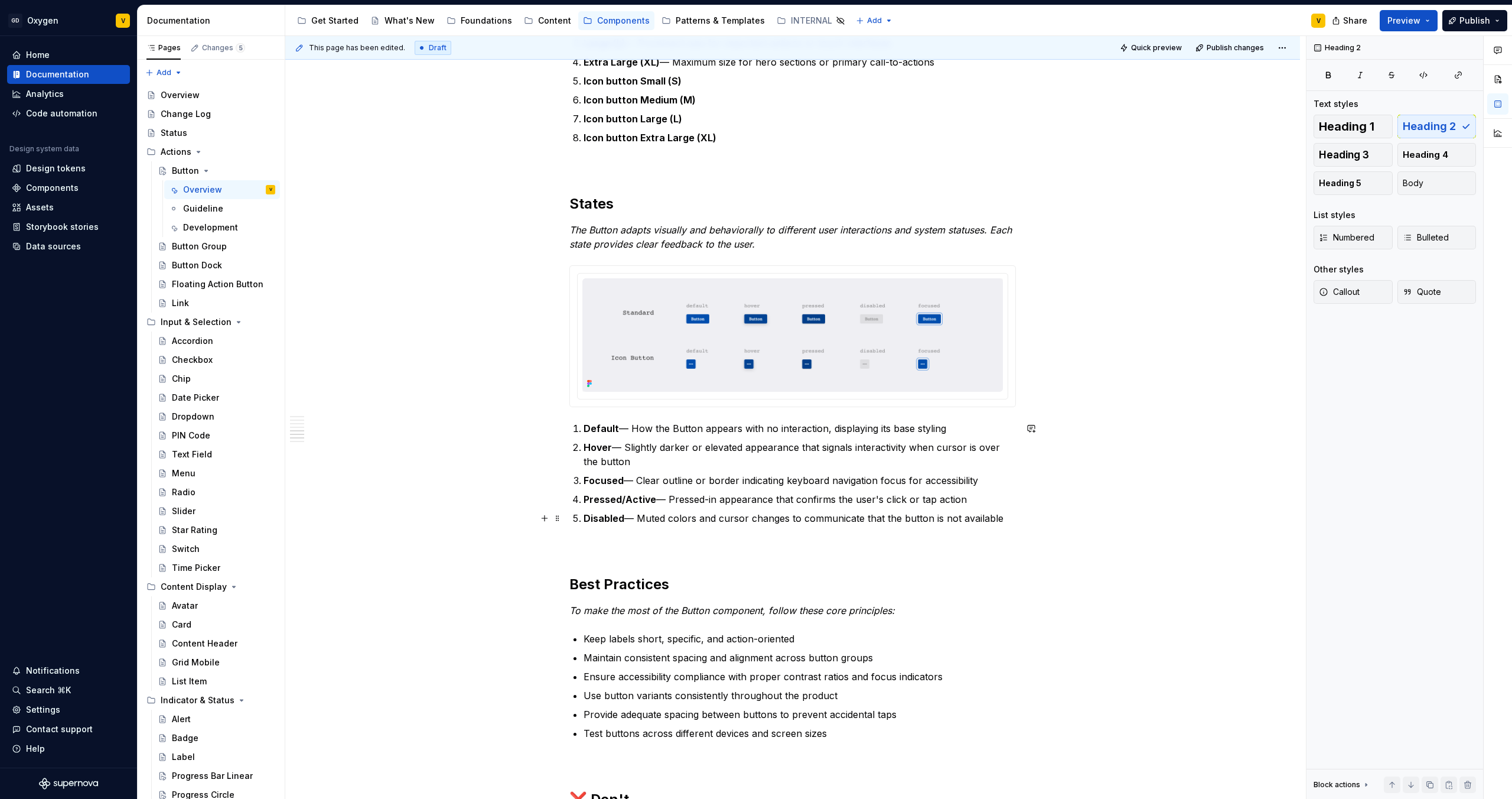
scroll to position [1435, 0]
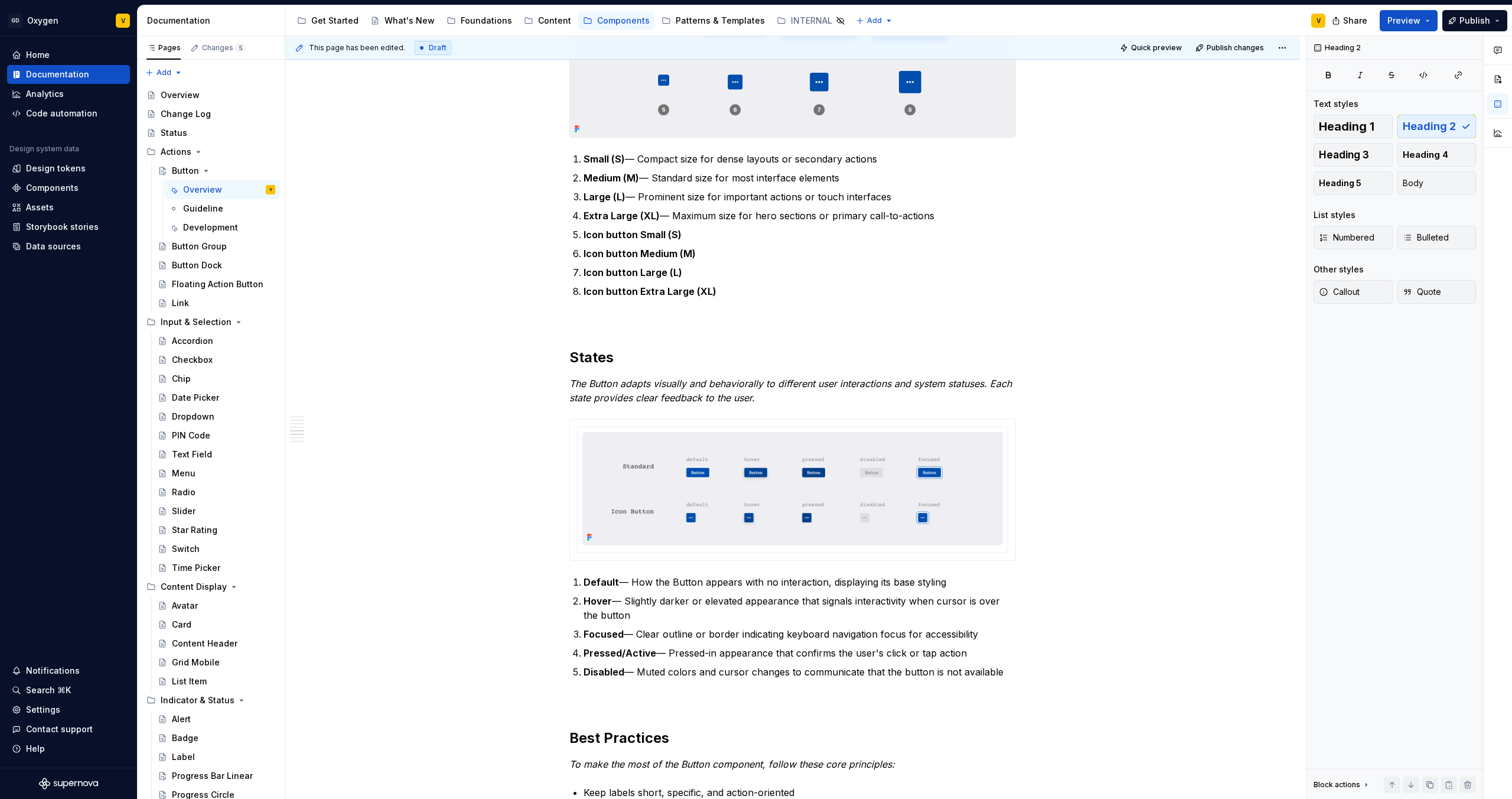
click at [682, 485] on img at bounding box center [792, 489] width 421 height 113
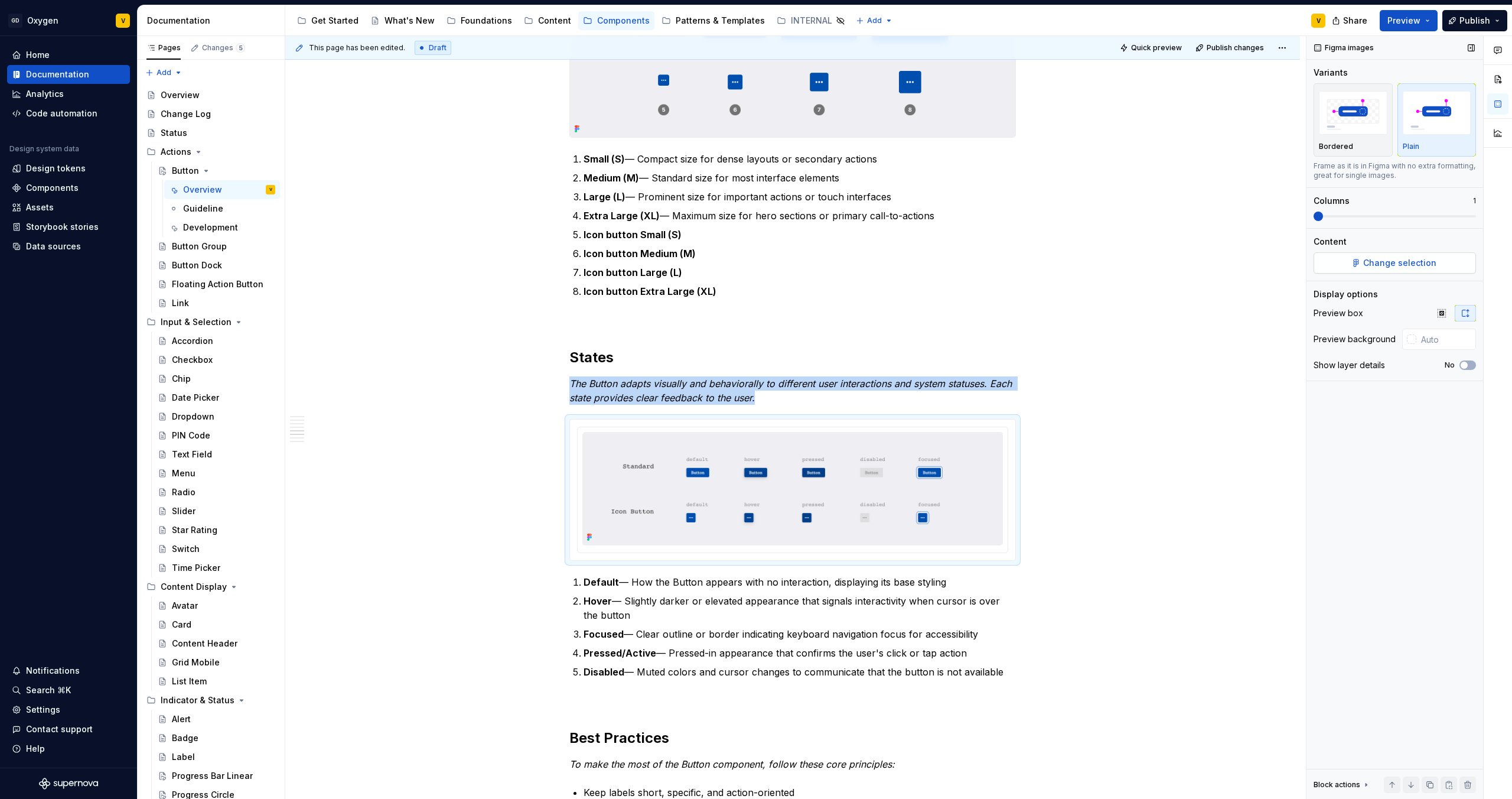
click at [1441, 257] on button "Change selection" at bounding box center [1395, 263] width 162 height 22
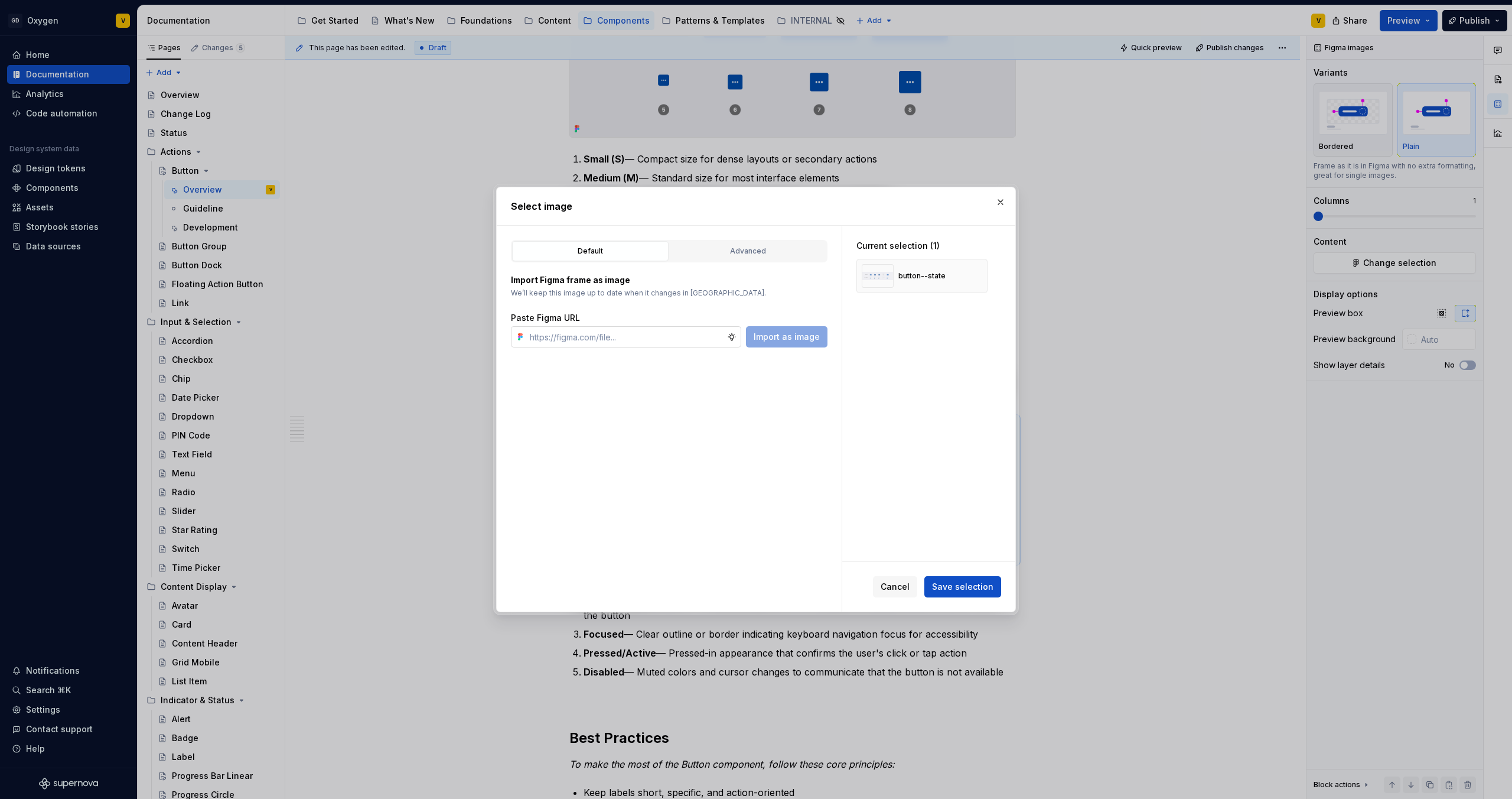
type textarea "*"
click at [604, 335] on input "text" at bounding box center [626, 337] width 202 height 22
type input "https://www.figma.com/design/rzxjdfGE9CHhfV7rU8czbq/ODS-%E2%B8%B1-Internal-%E2%…"
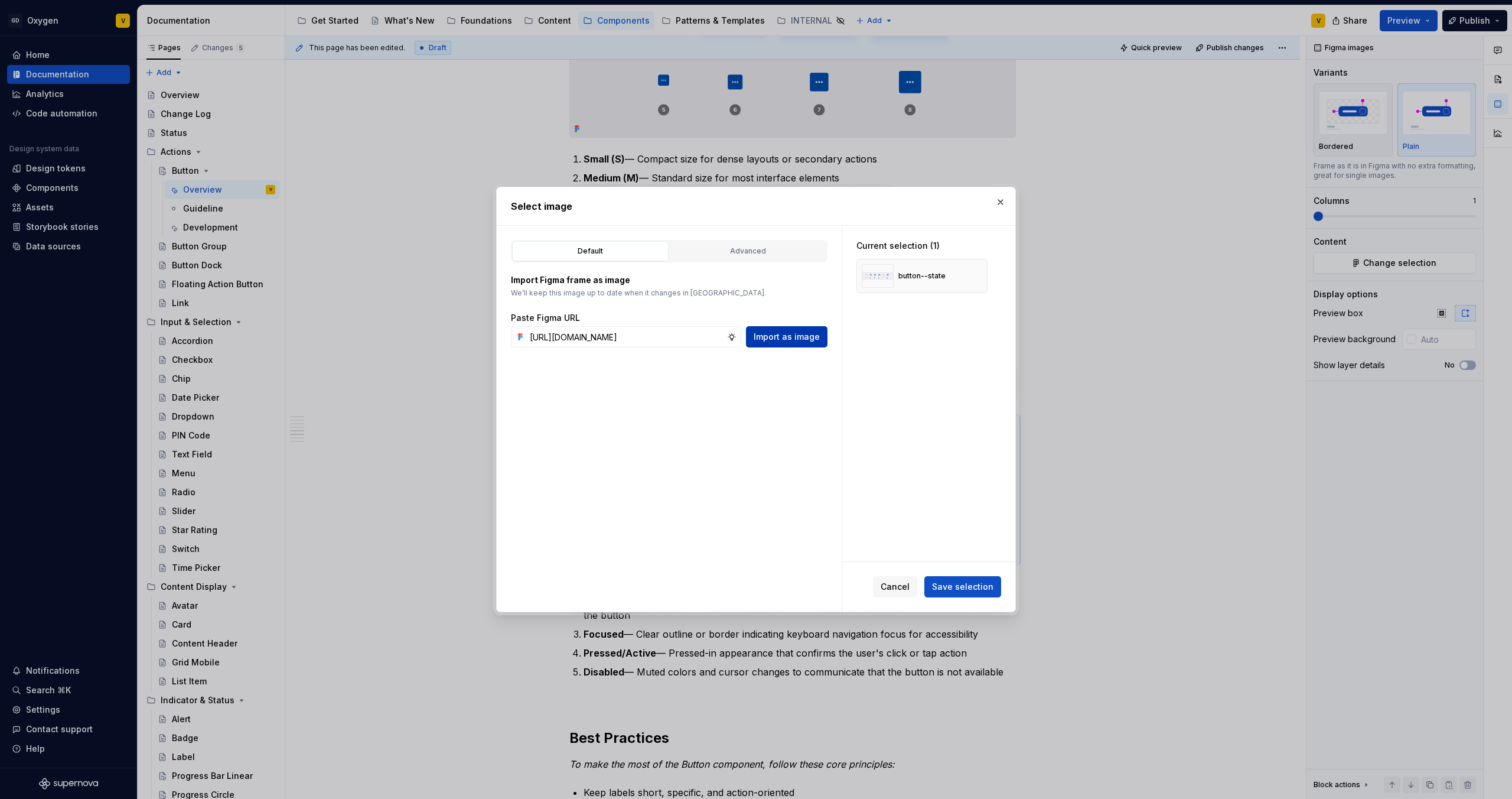
click at [804, 335] on span "Import as image" at bounding box center [786, 337] width 66 height 12
click at [976, 279] on button "button" at bounding box center [973, 275] width 16 height 16
click at [954, 594] on button "Save selection" at bounding box center [963, 586] width 77 height 22
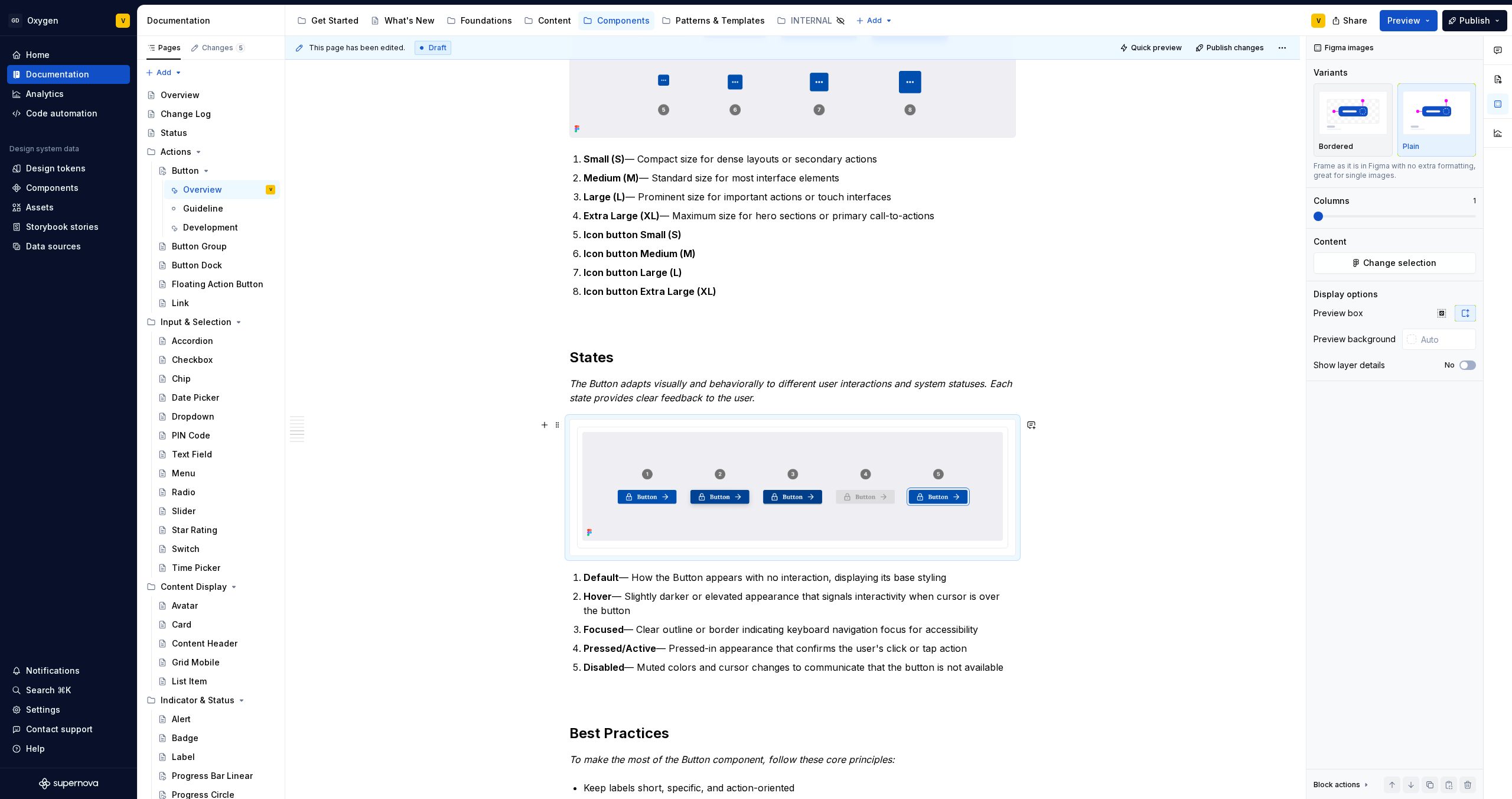
click at [1050, 560] on div "**********" at bounding box center [796, 417] width 1021 height 764
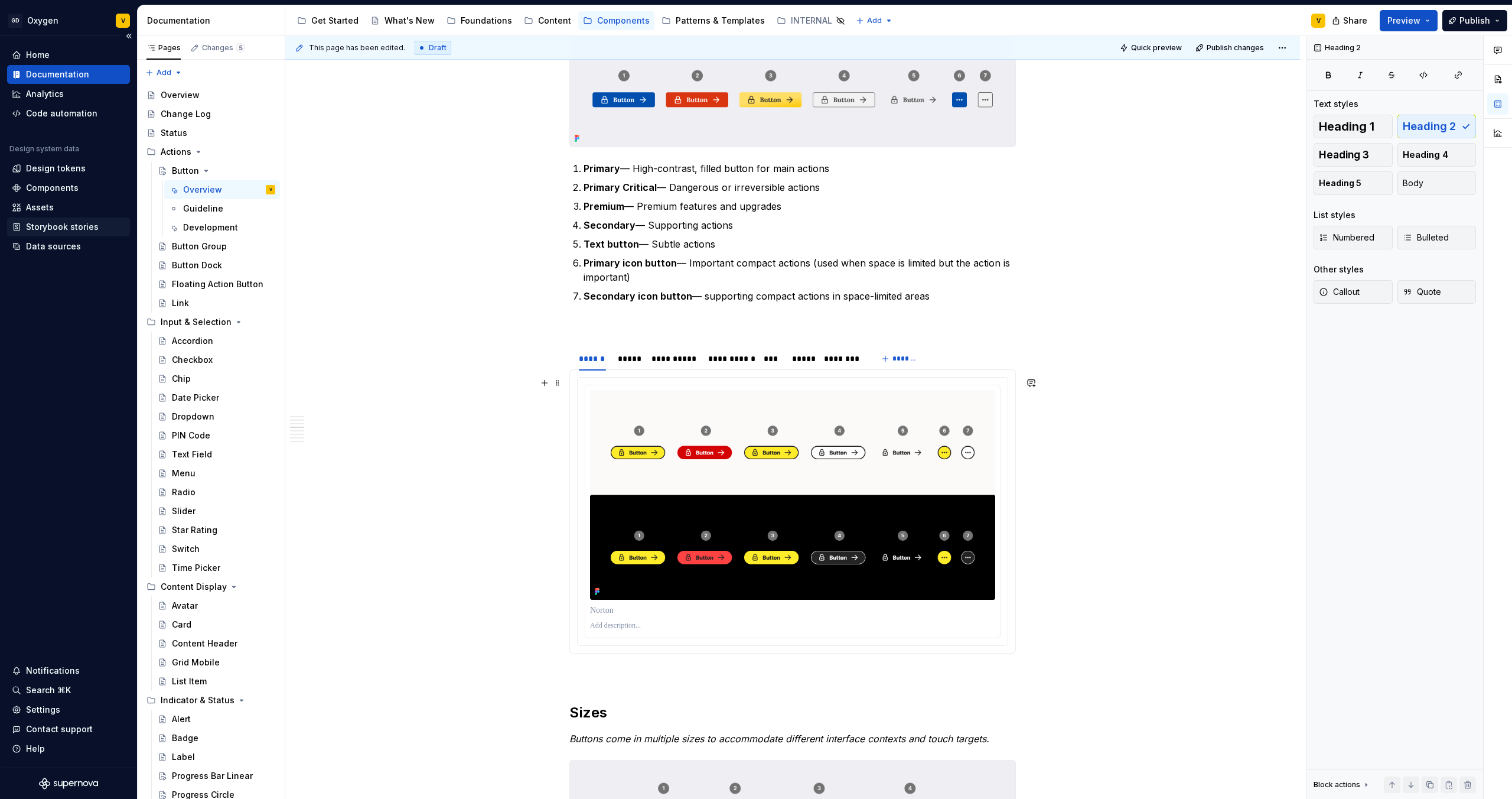
scroll to position [715, 0]
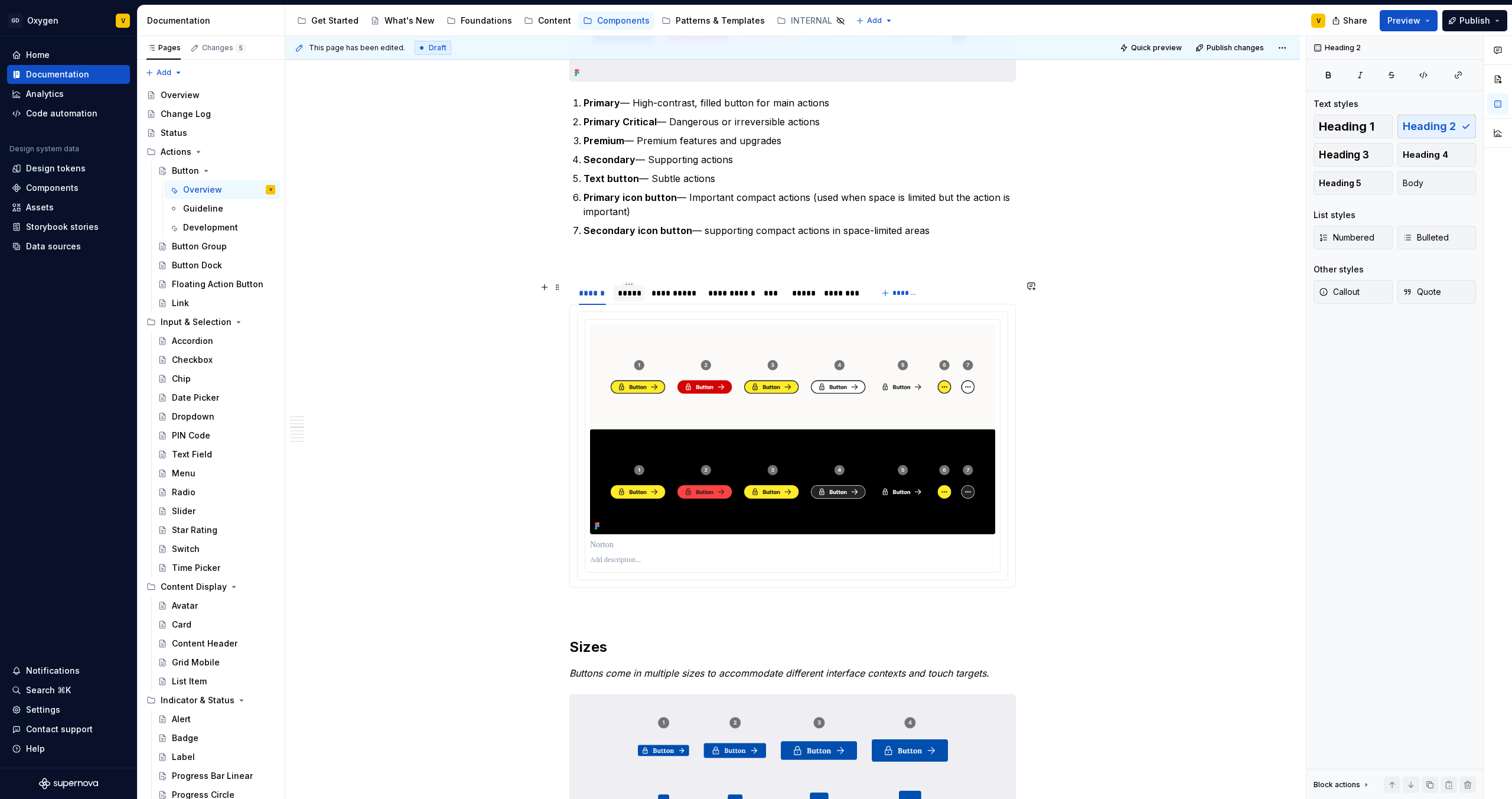
click at [630, 295] on div "*****" at bounding box center [629, 293] width 22 height 12
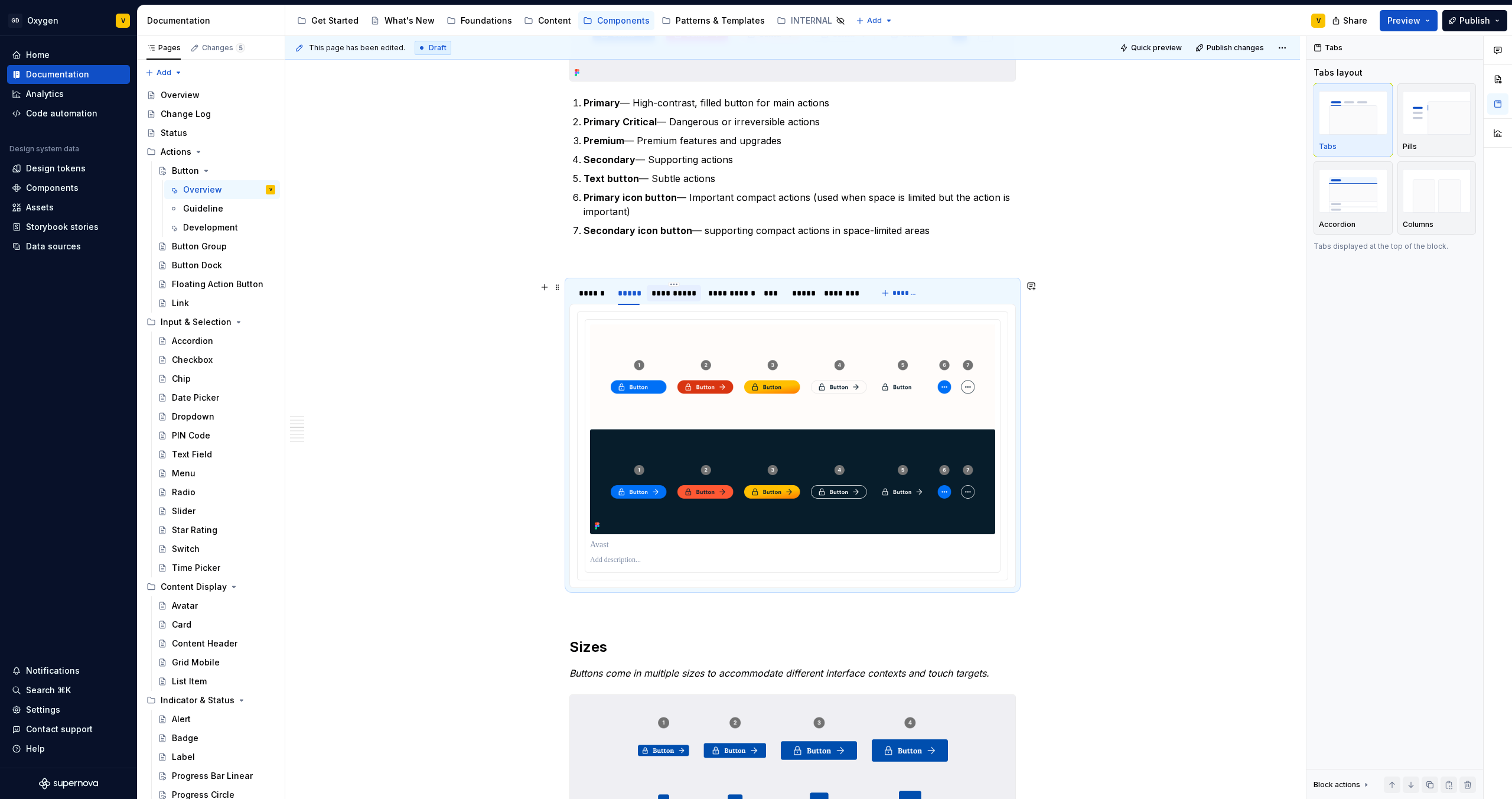
click at [674, 296] on div "**********" at bounding box center [674, 293] width 45 height 12
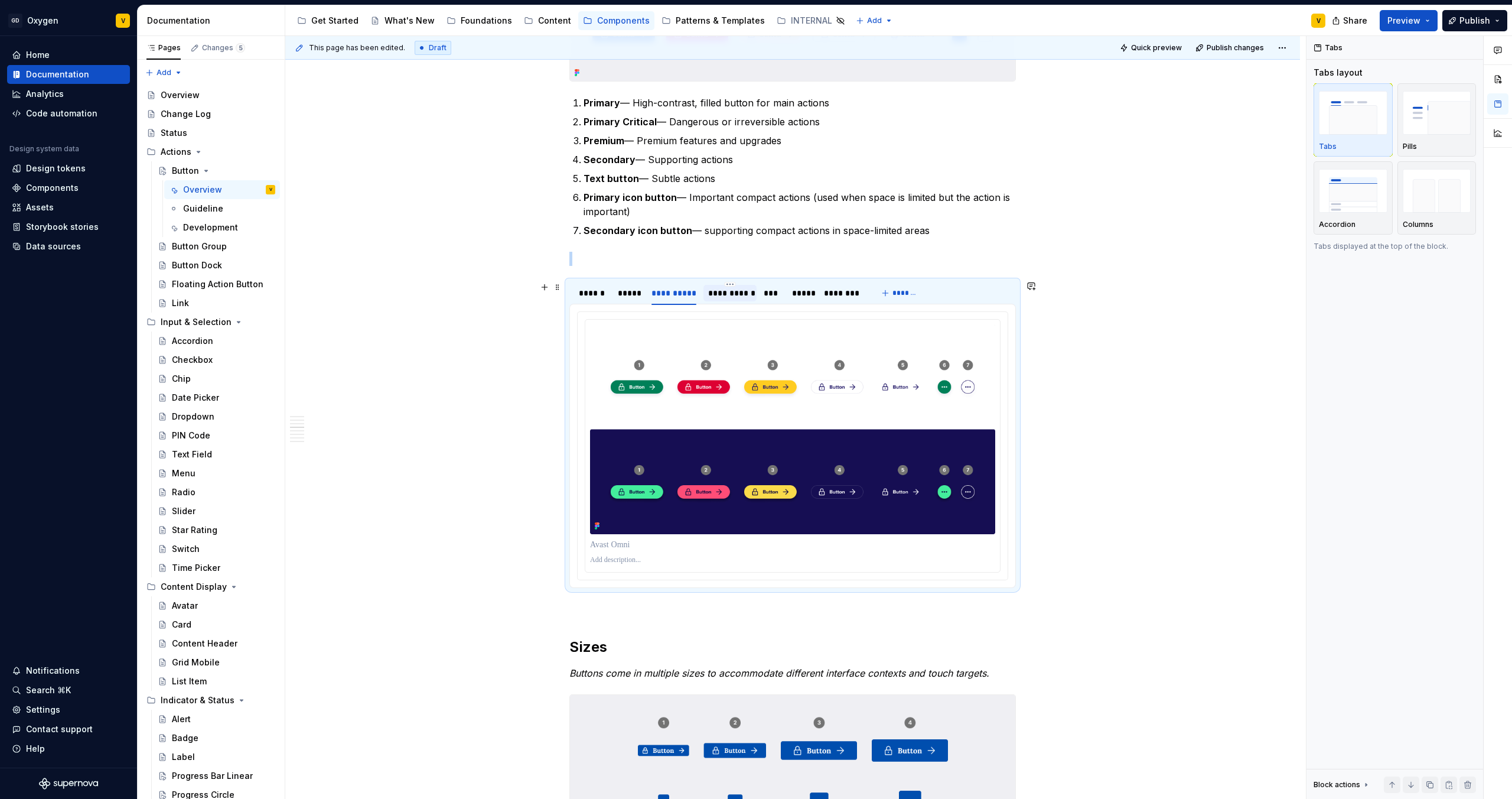
click at [707, 295] on div "**********" at bounding box center [730, 293] width 53 height 16
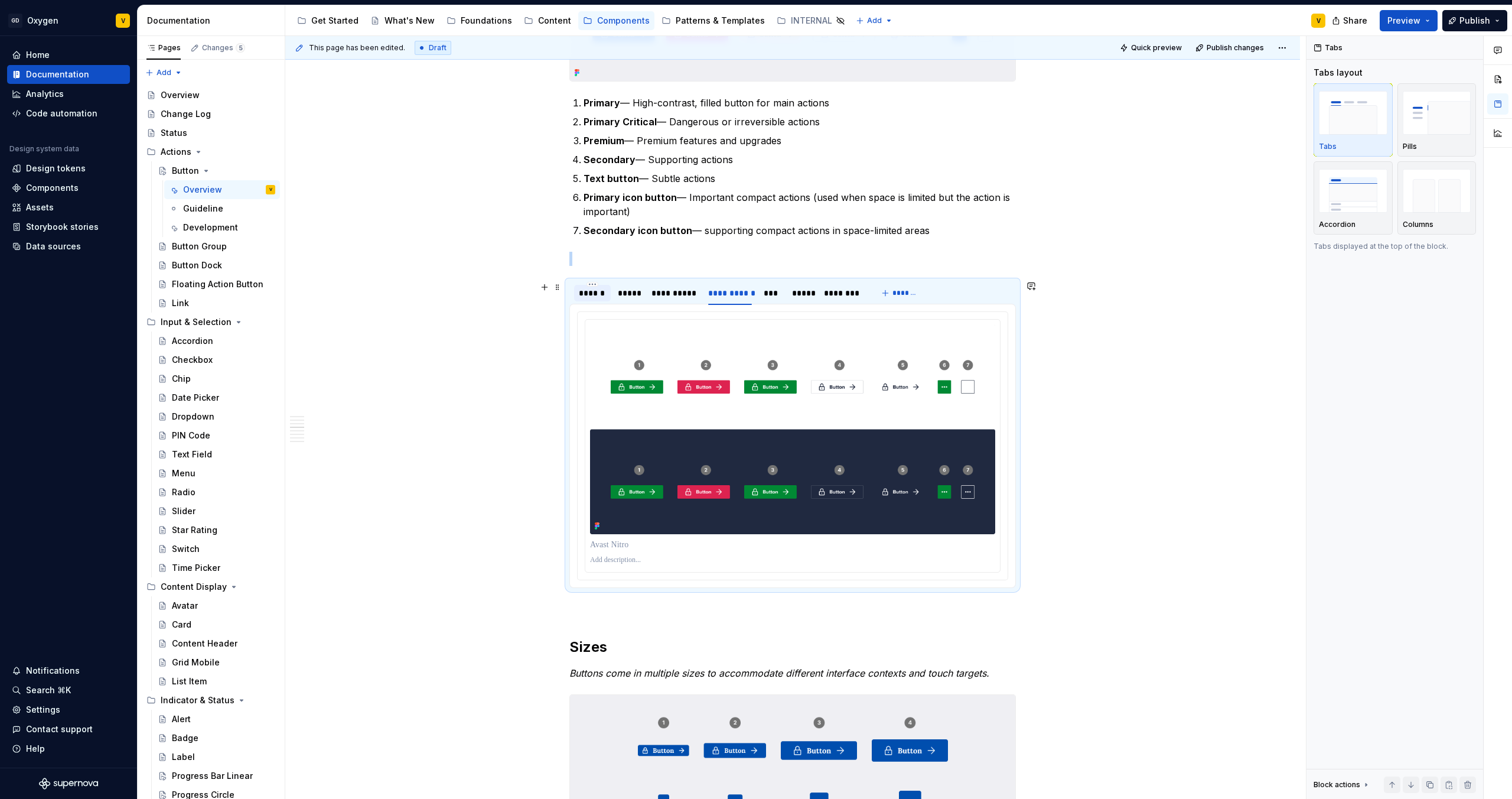
click at [595, 298] on div "******" at bounding box center [593, 293] width 27 height 12
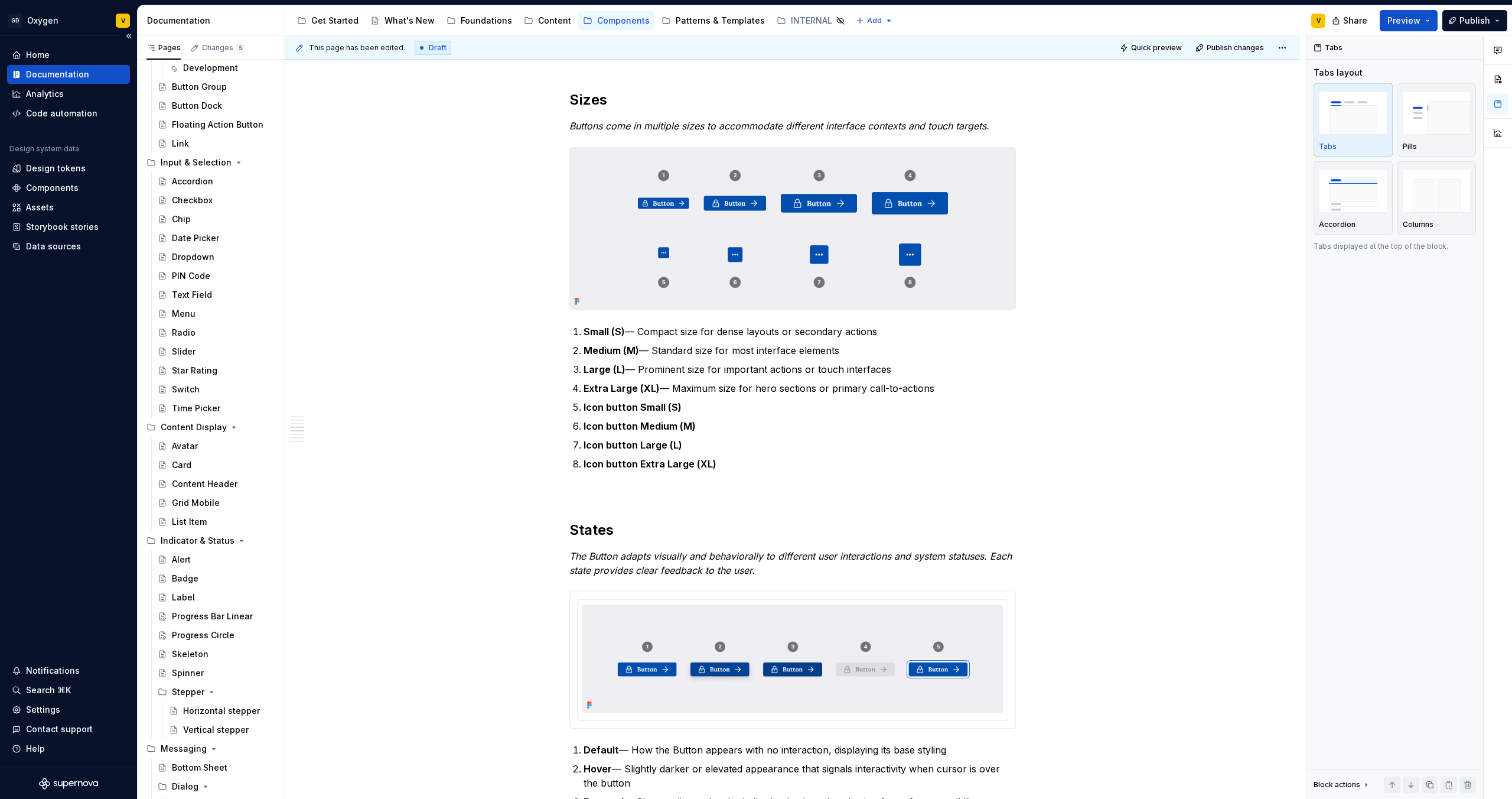
scroll to position [198, 0]
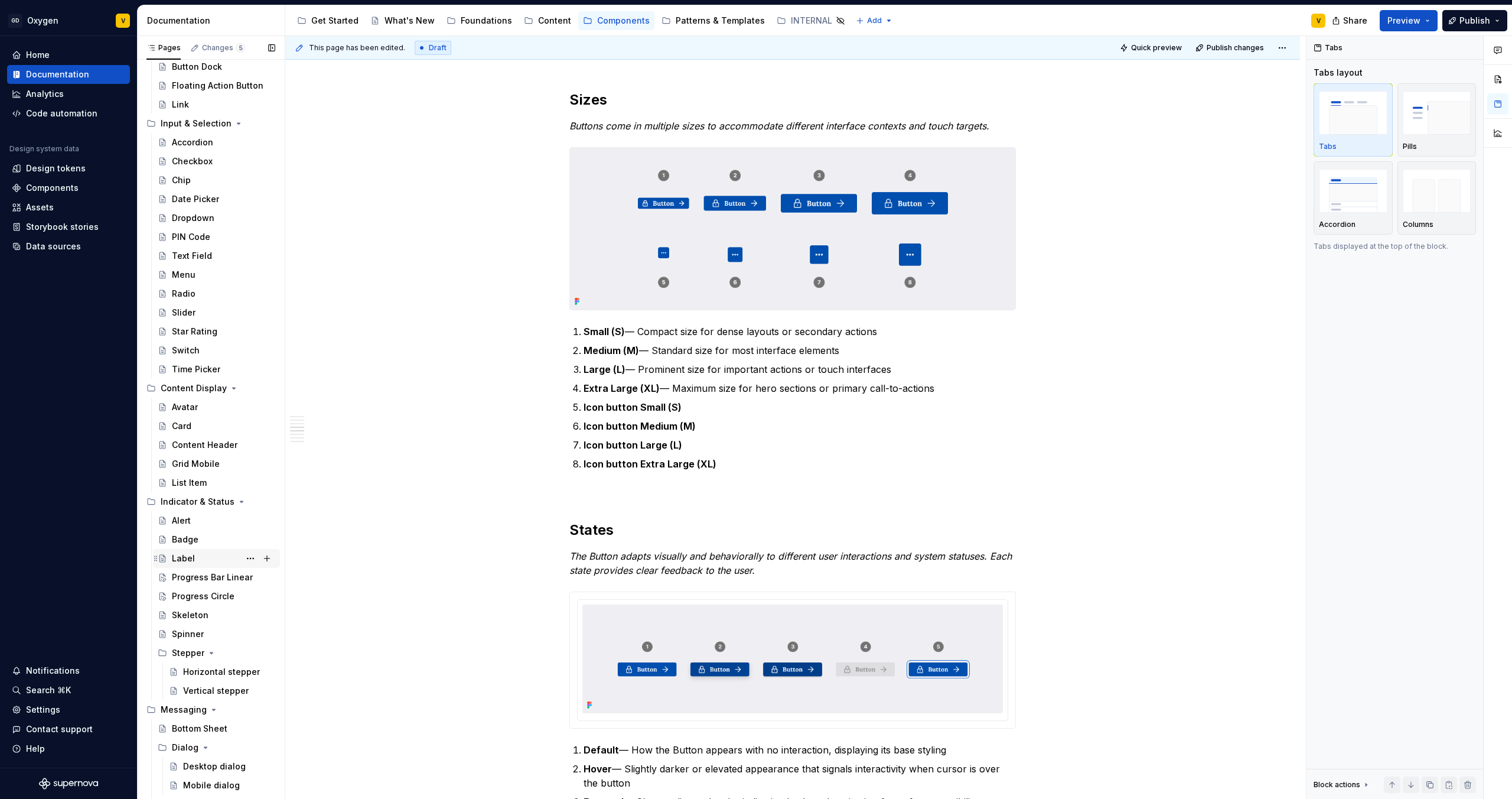
click at [184, 559] on div "Label" at bounding box center [183, 558] width 23 height 12
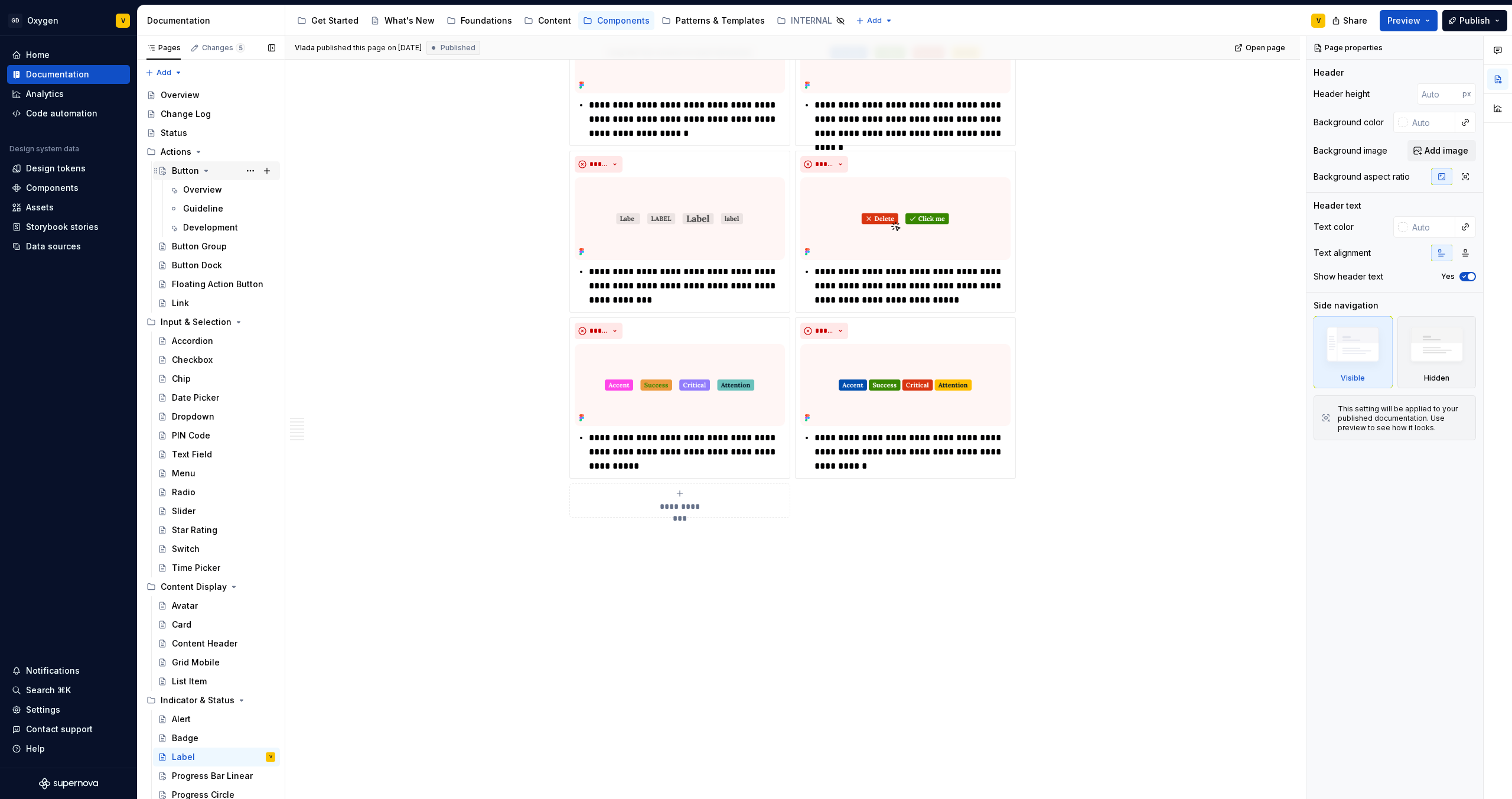
click at [182, 168] on div "Button" at bounding box center [186, 171] width 27 height 12
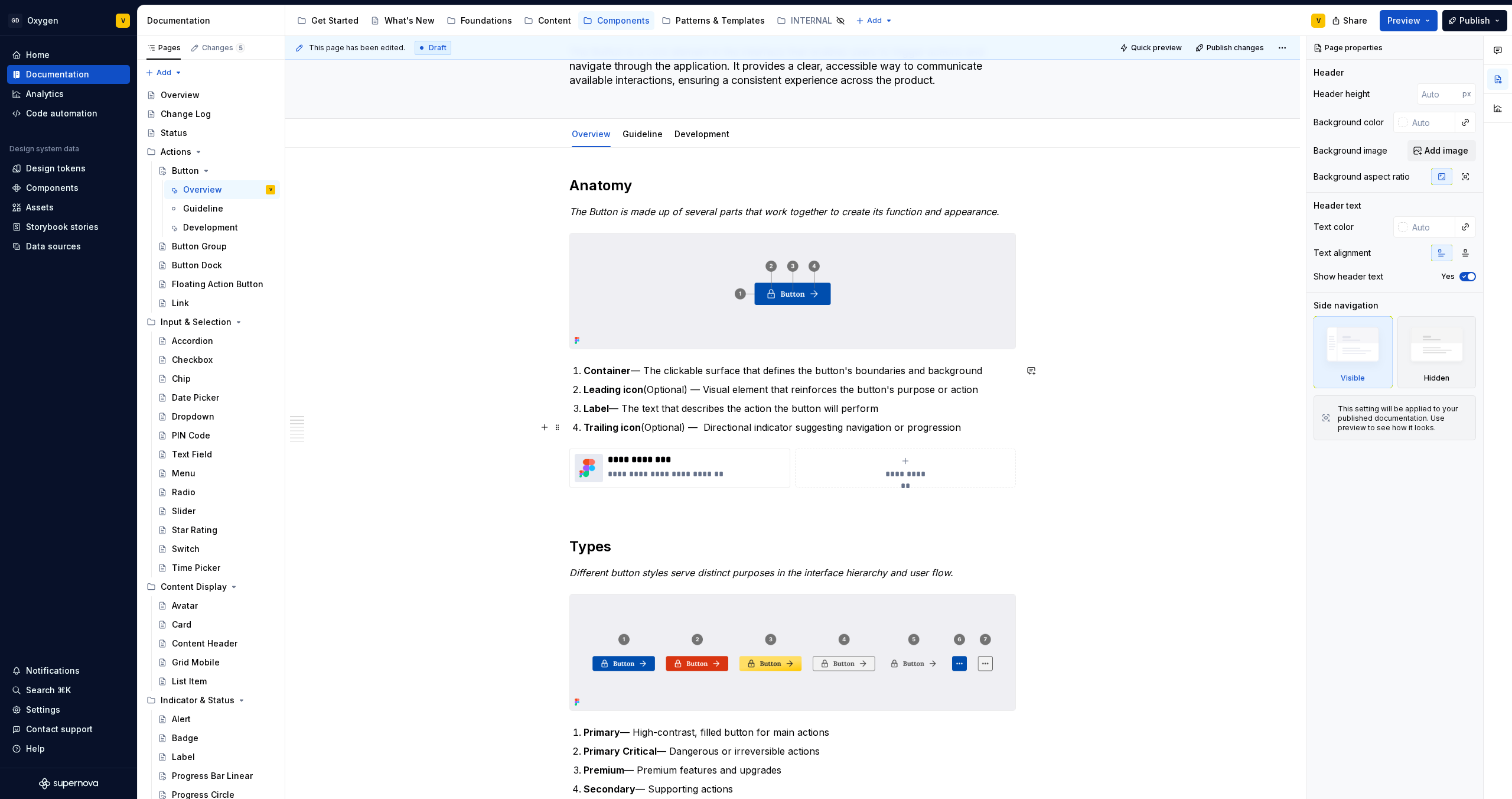
scroll to position [99, 0]
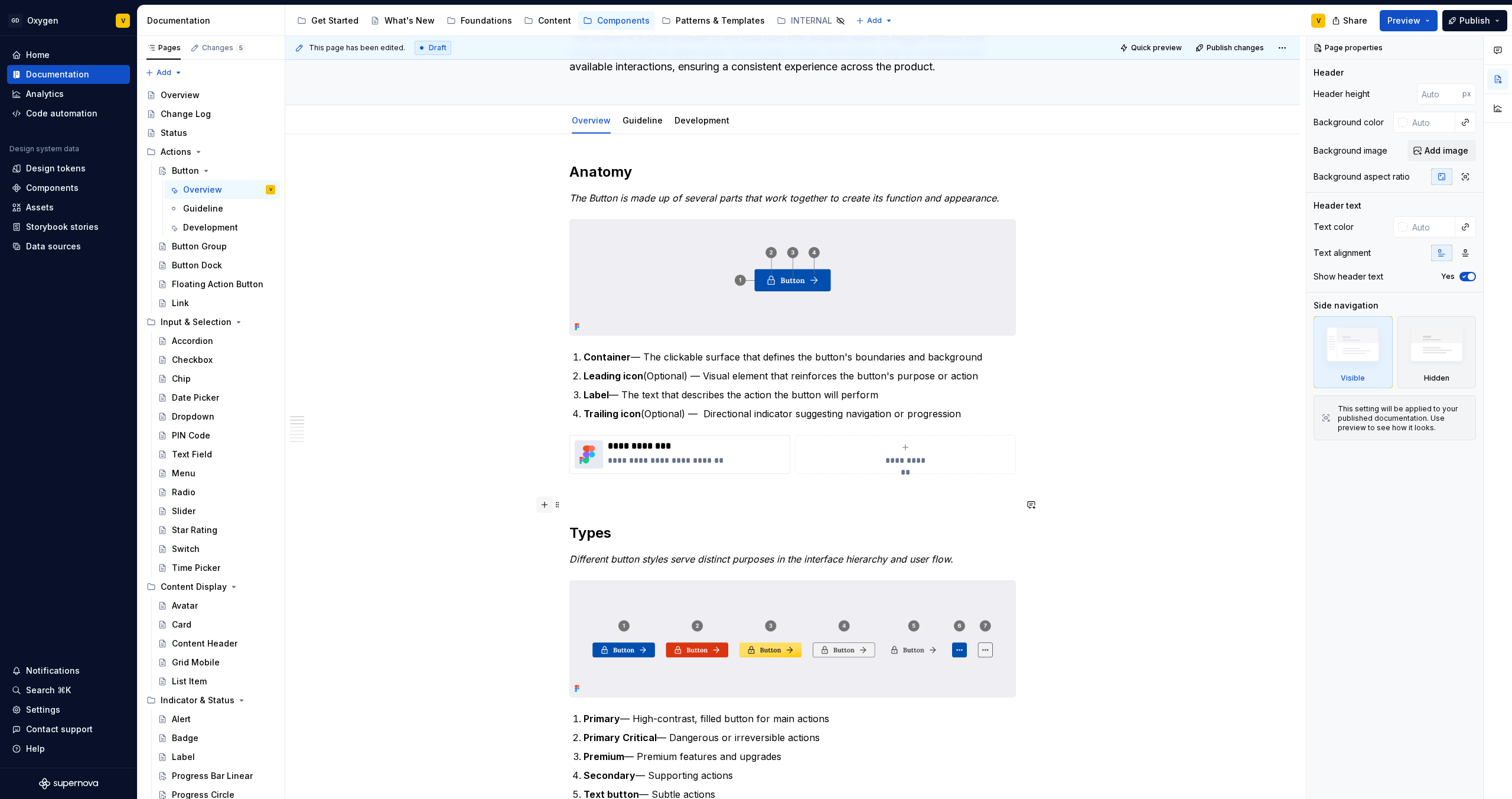
click at [544, 506] on button "button" at bounding box center [544, 504] width 16 height 16
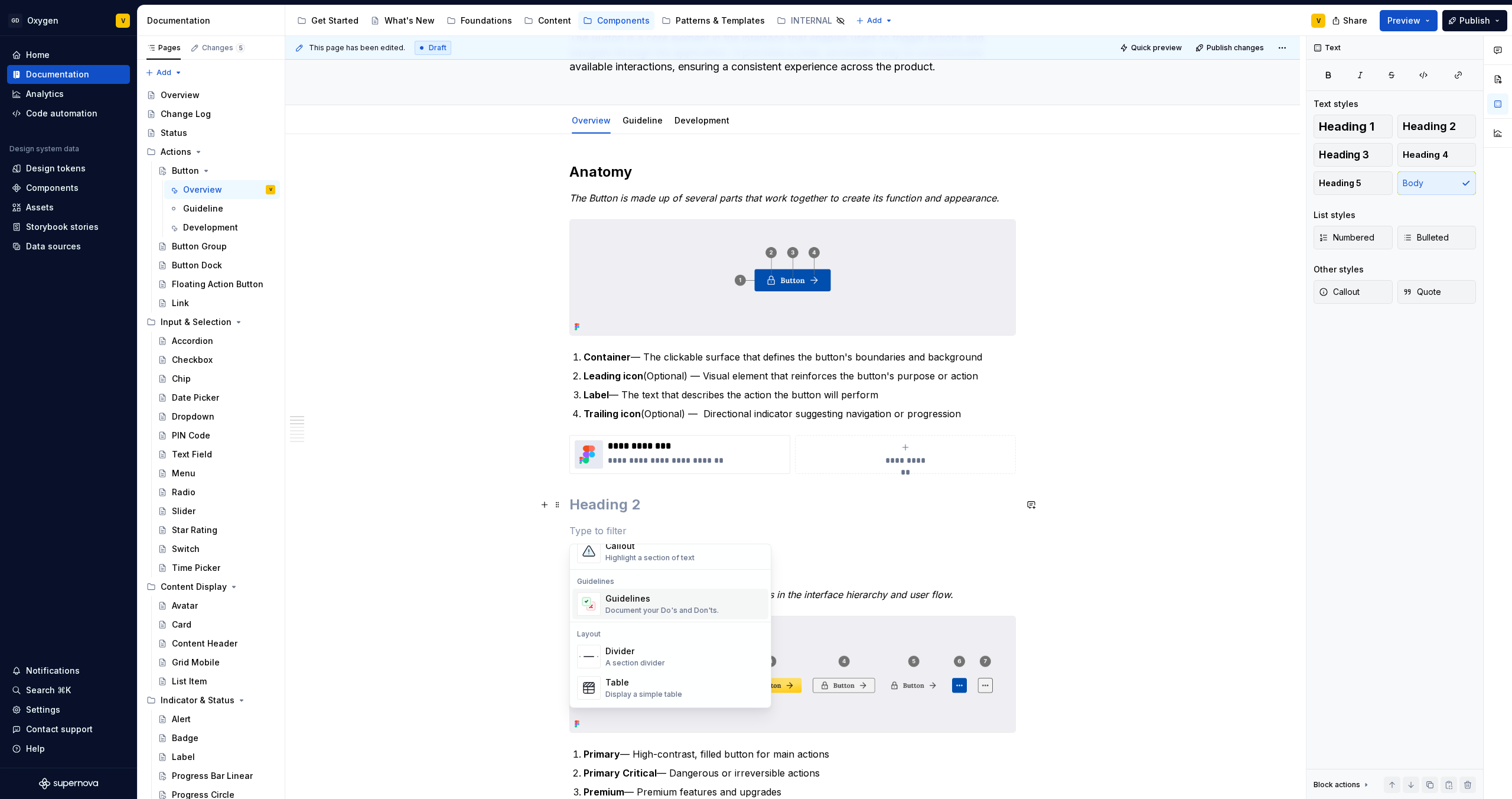
scroll to position [311, 0]
click at [625, 648] on div "Divider" at bounding box center [636, 649] width 60 height 12
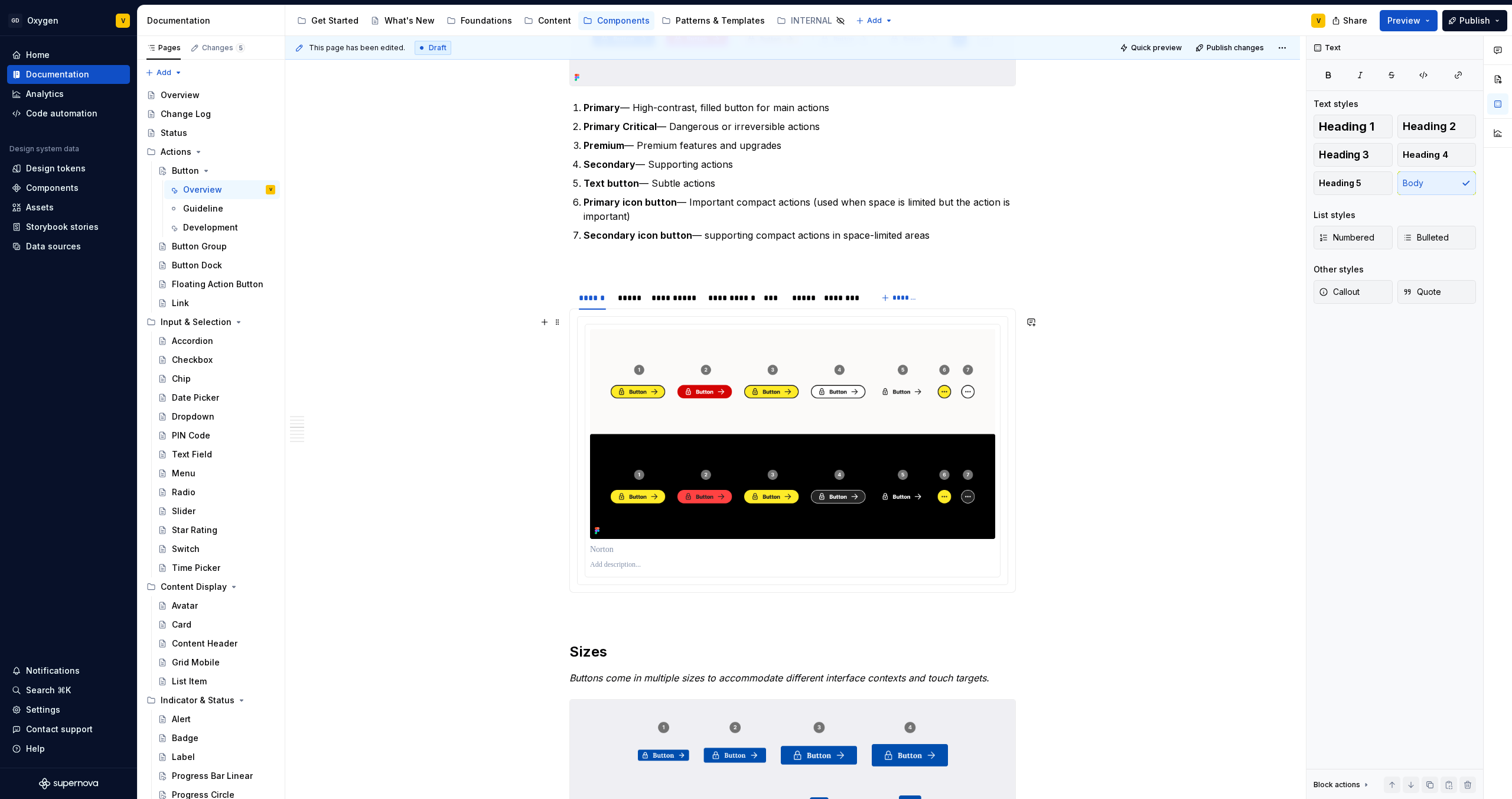
scroll to position [783, 0]
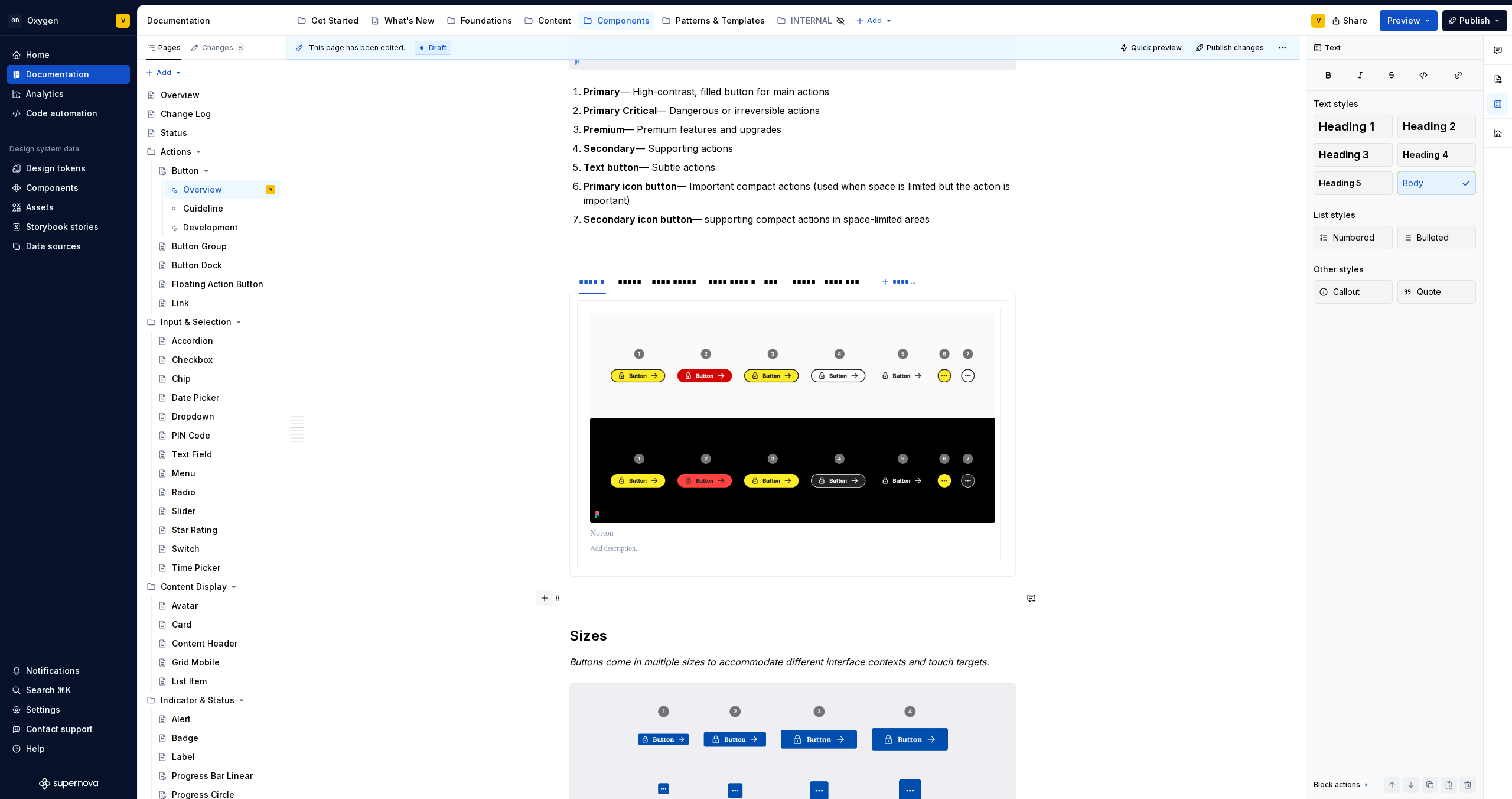
click at [539, 599] on button "button" at bounding box center [544, 597] width 16 height 16
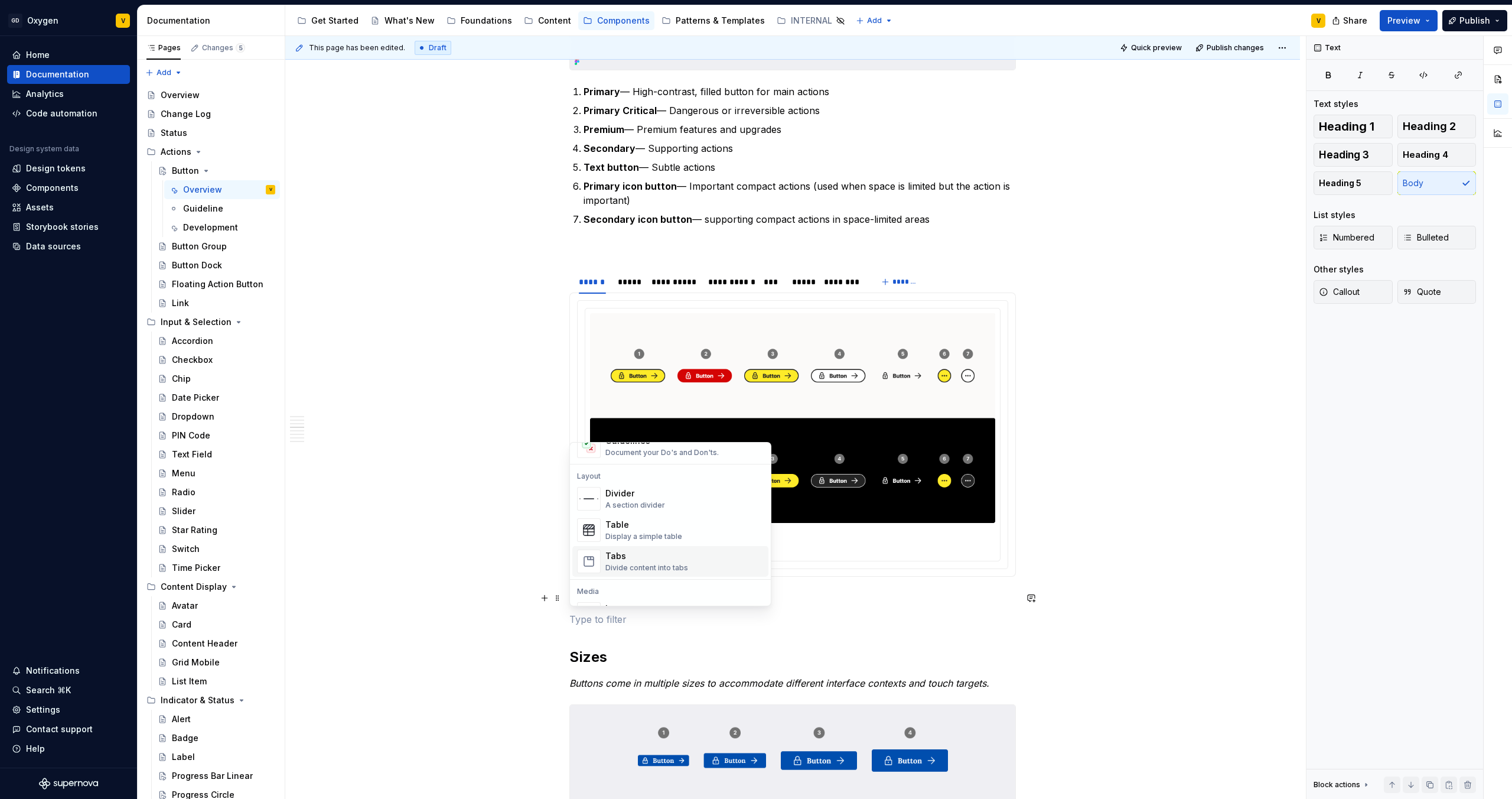
scroll to position [374, 0]
click at [613, 487] on div "Divider" at bounding box center [636, 485] width 60 height 12
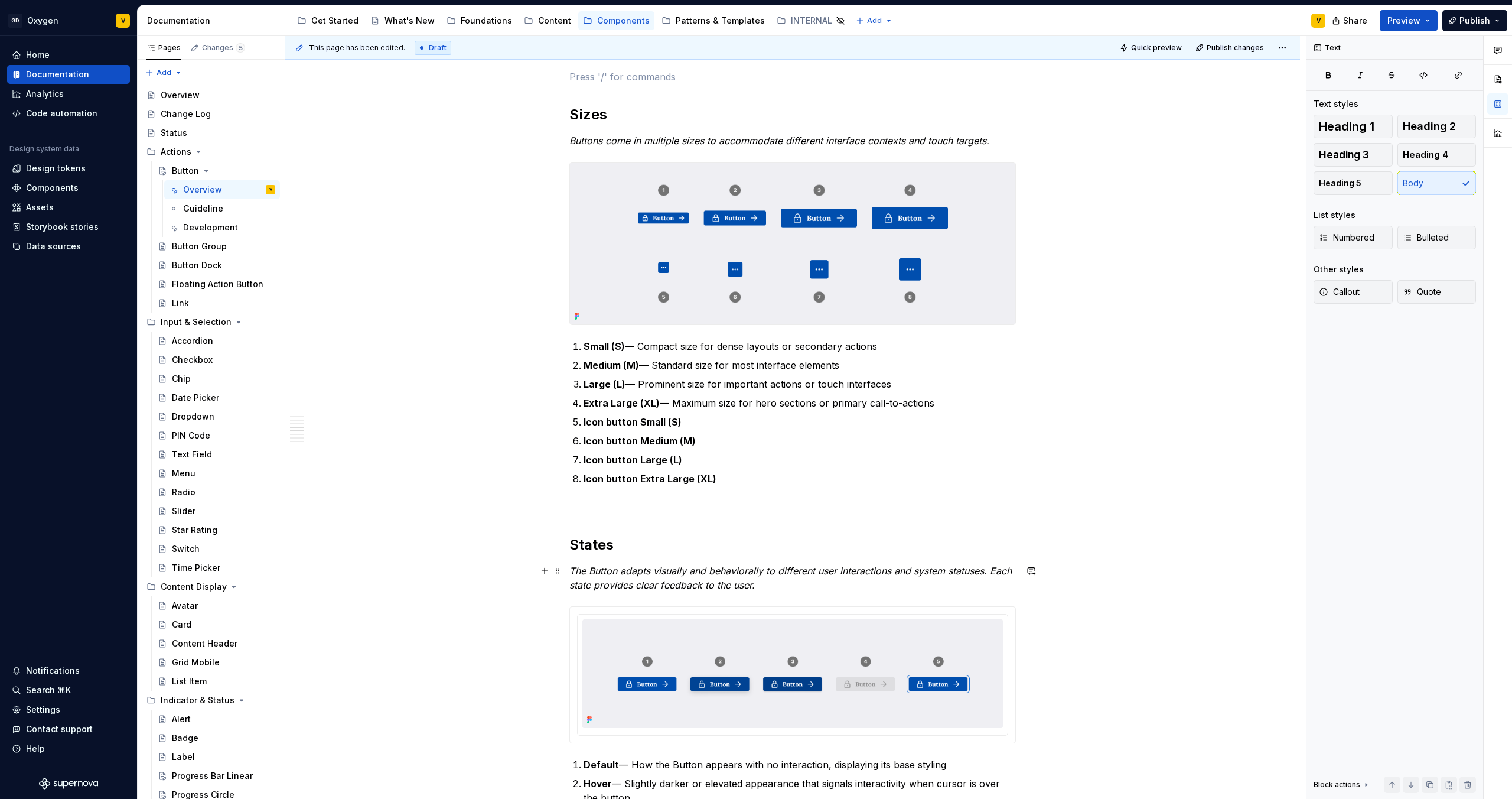
scroll to position [1376, 0]
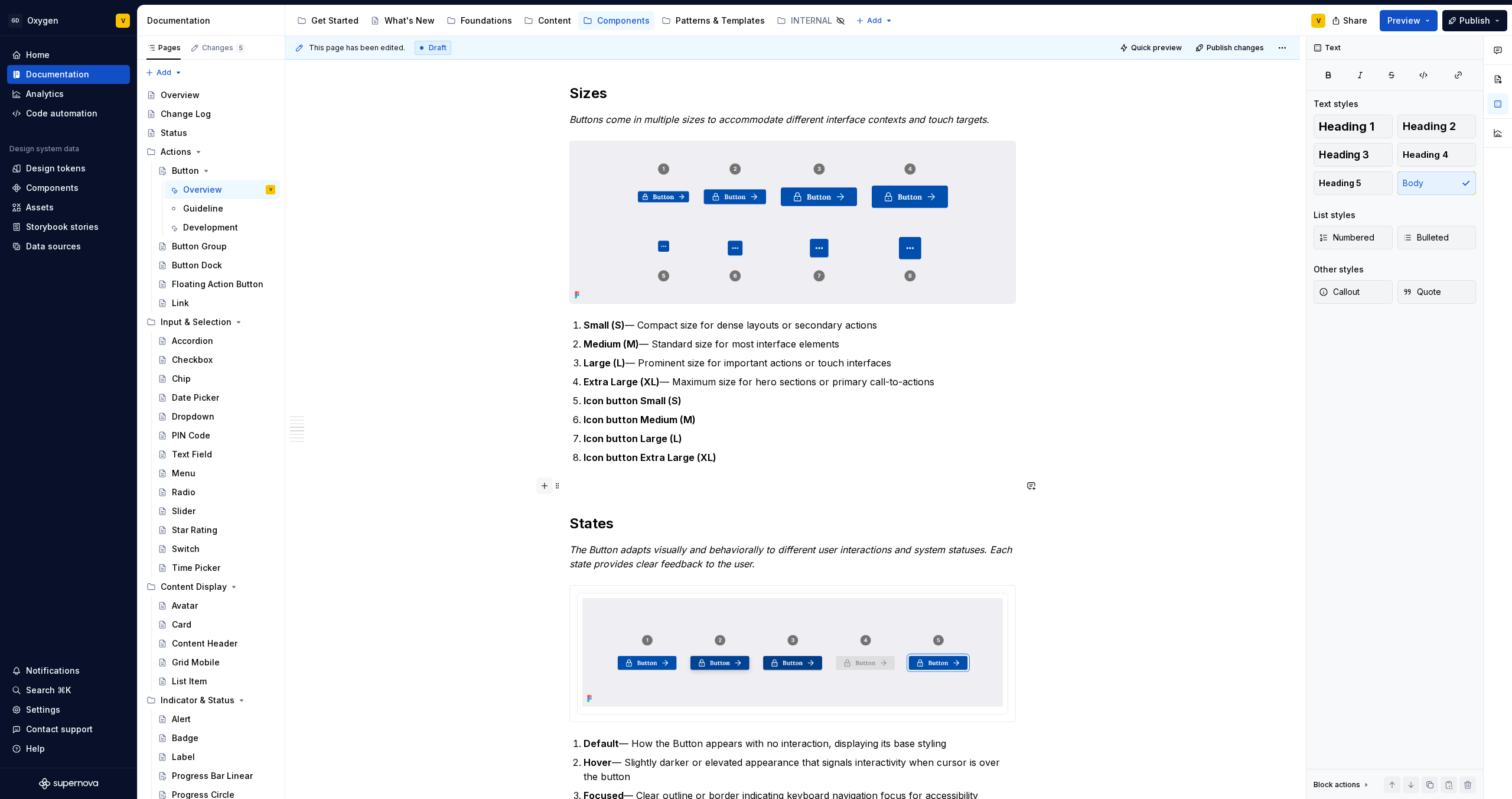
click at [545, 487] on button "button" at bounding box center [544, 485] width 16 height 16
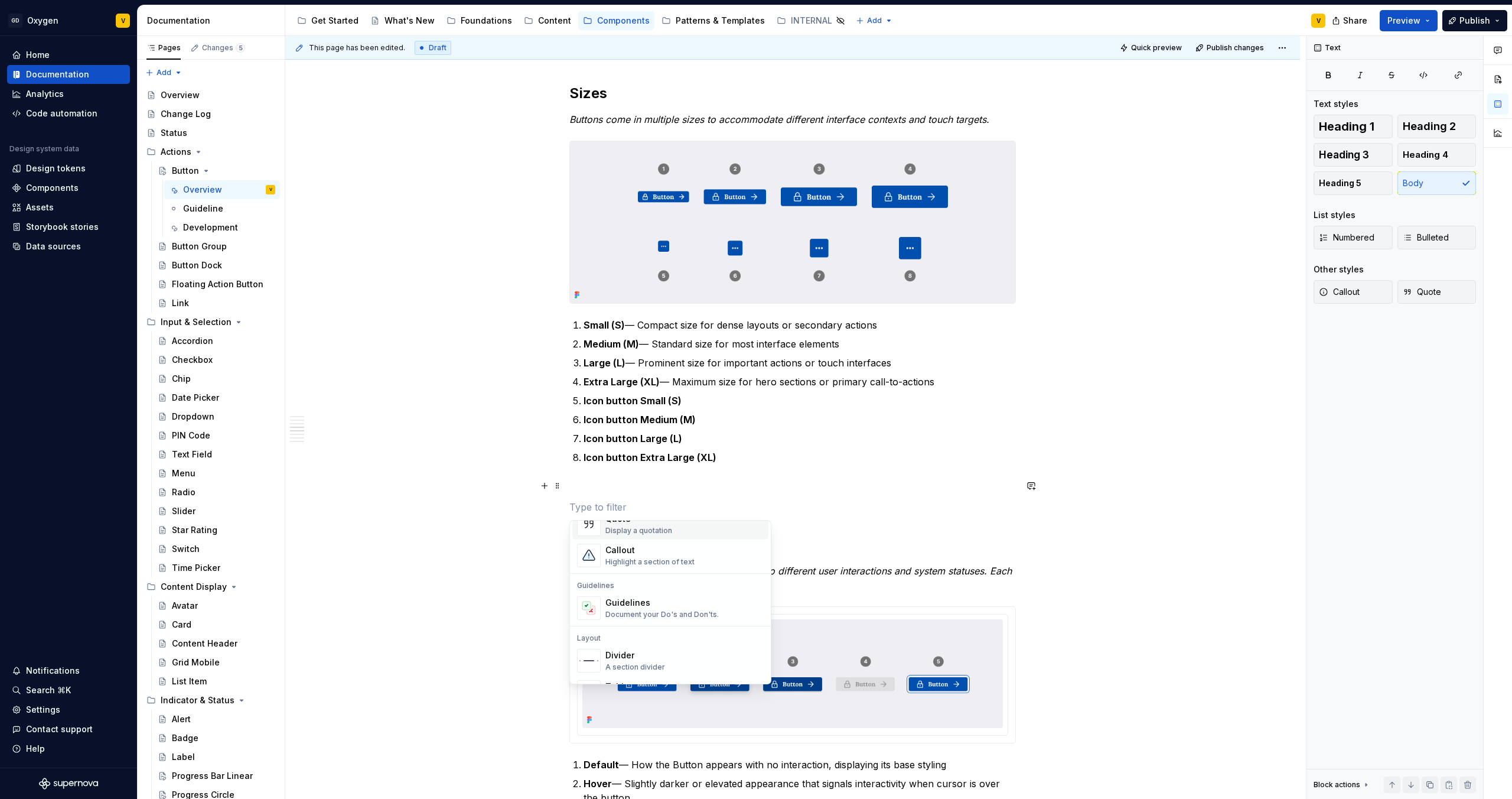
scroll to position [312, 0]
click at [603, 626] on span "Divider A section divider" at bounding box center [670, 629] width 196 height 31
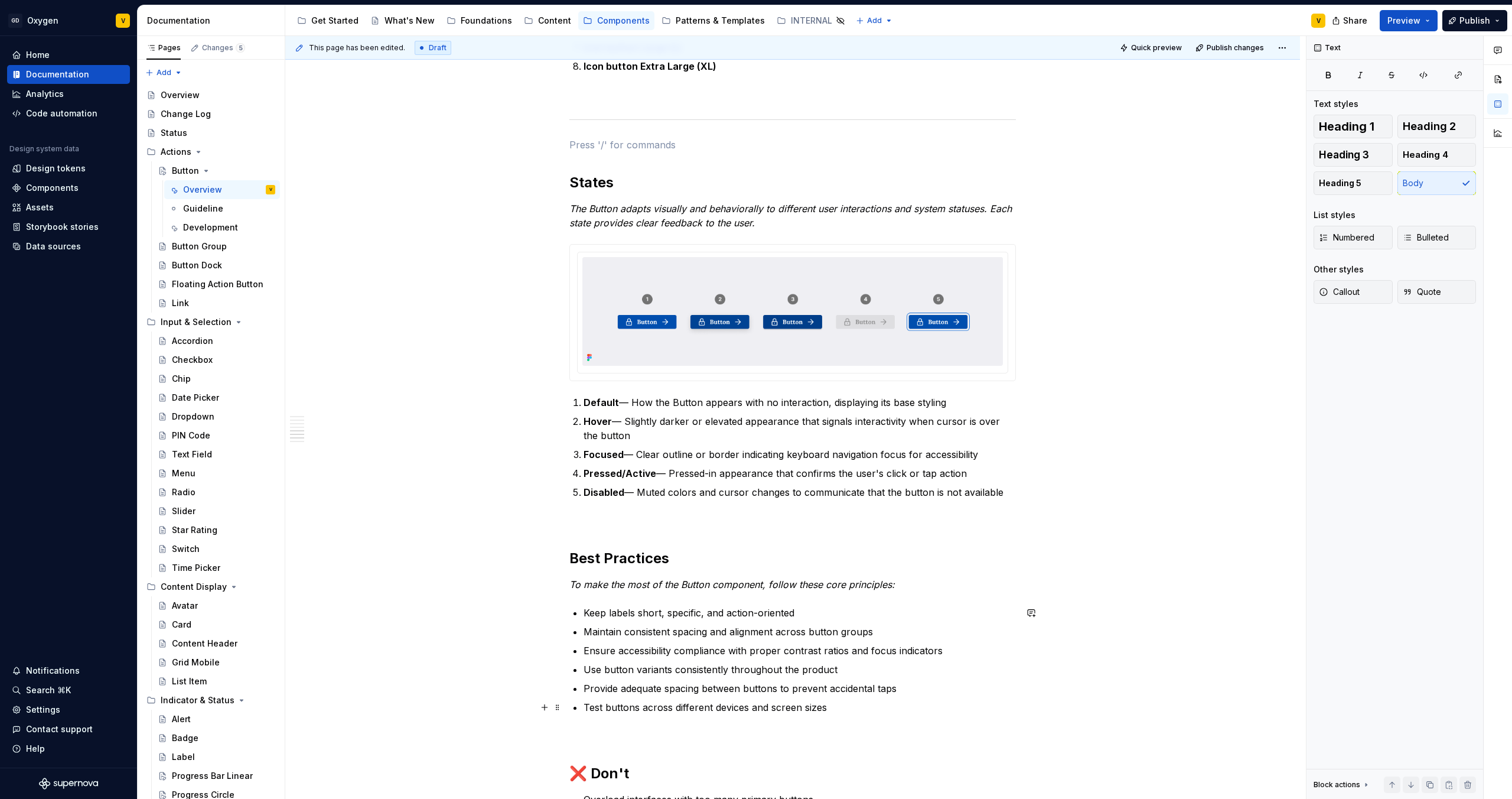
scroll to position [1797, 0]
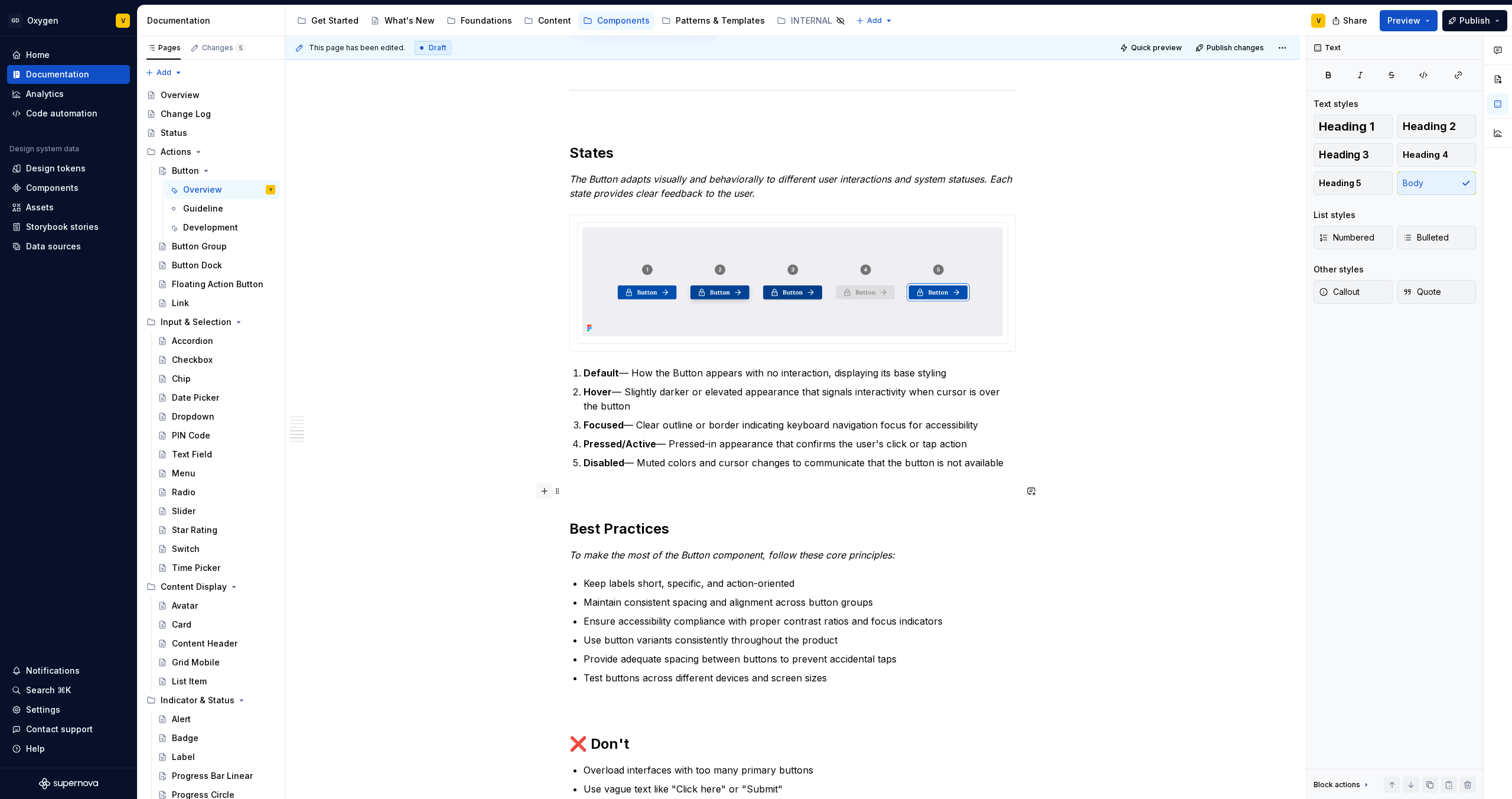
click at [543, 488] on button "button" at bounding box center [544, 490] width 16 height 16
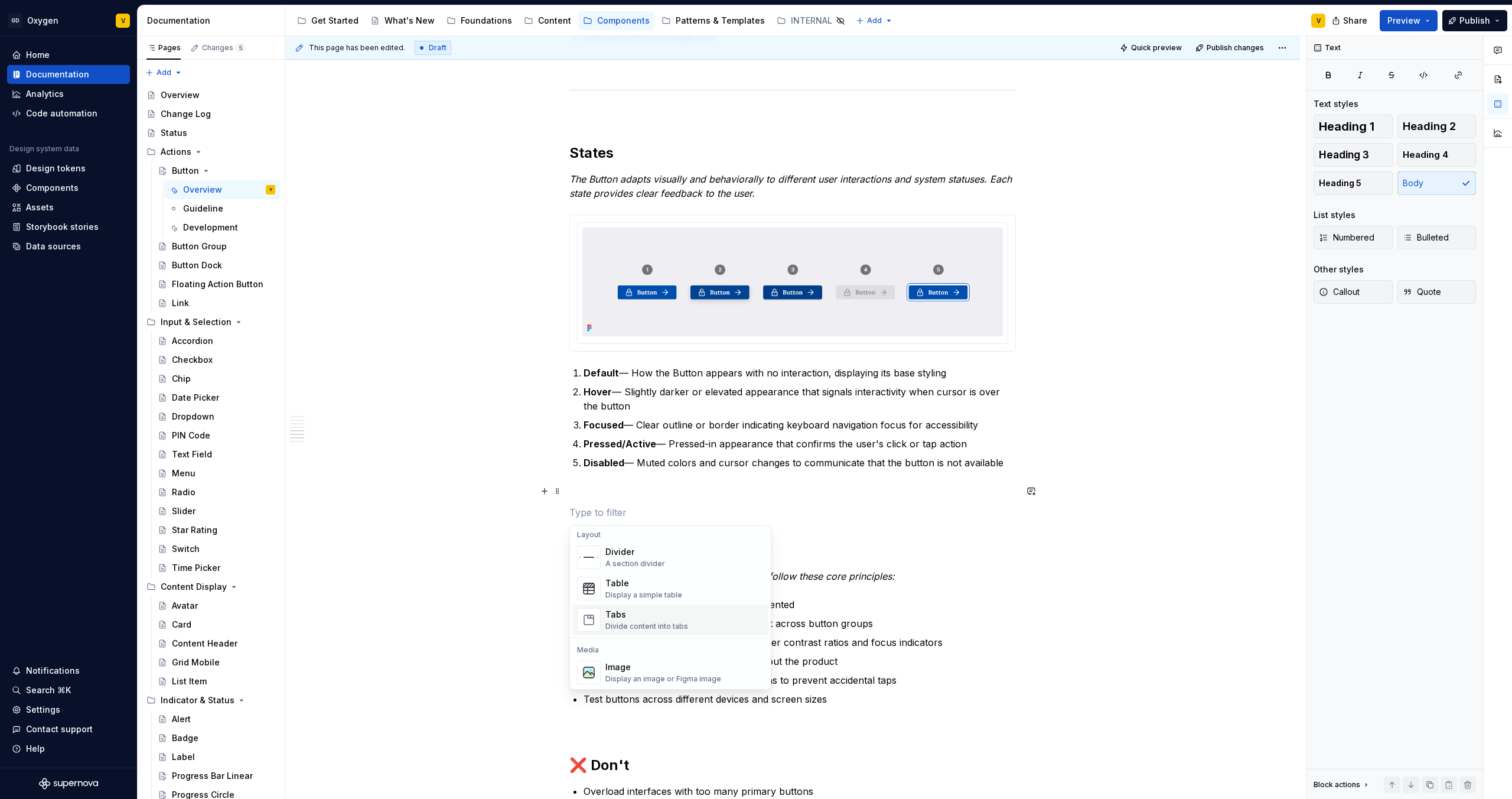
scroll to position [391, 0]
click at [612, 555] on div "Divider" at bounding box center [636, 551] width 60 height 12
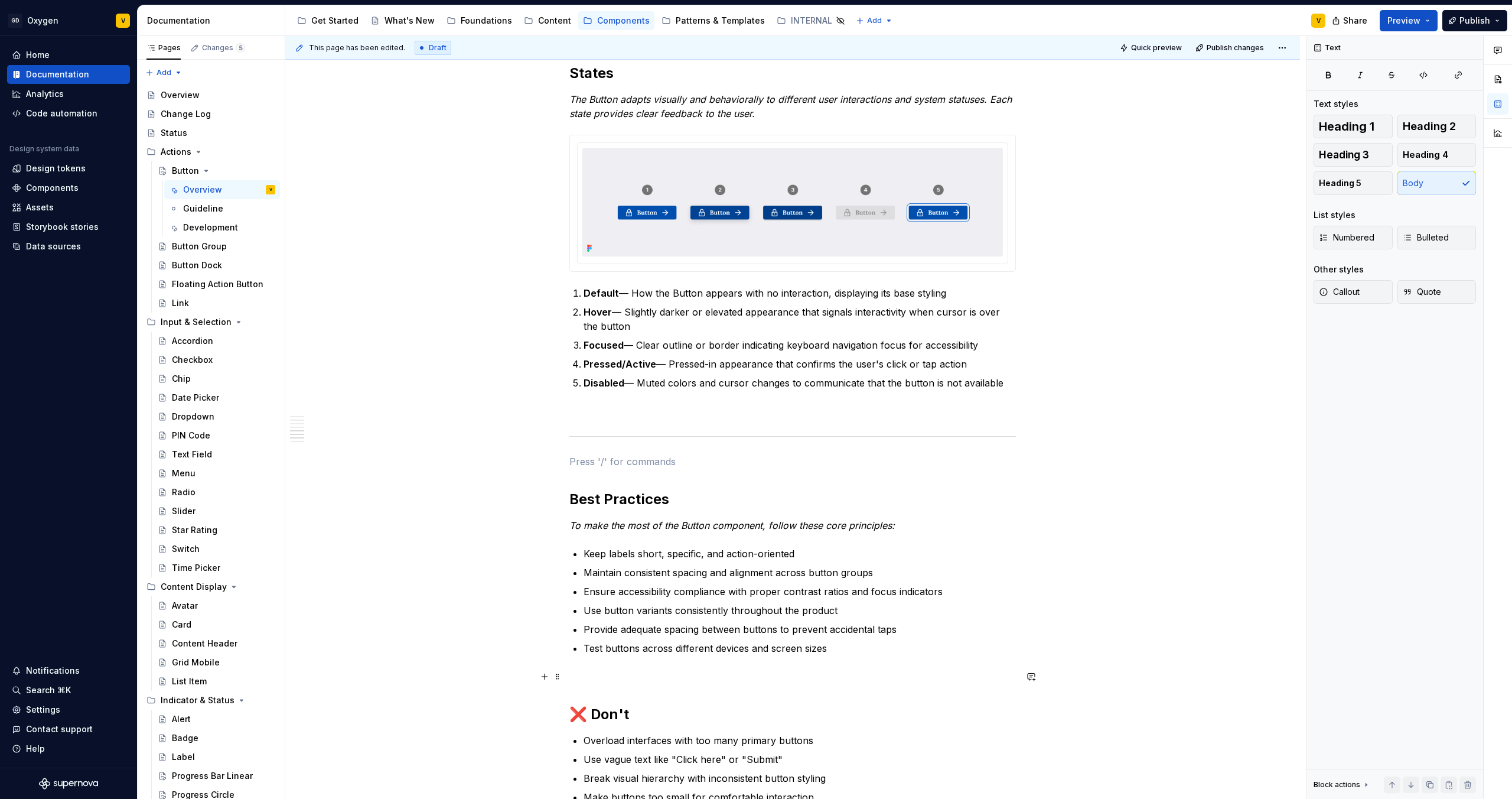
scroll to position [1928, 0]
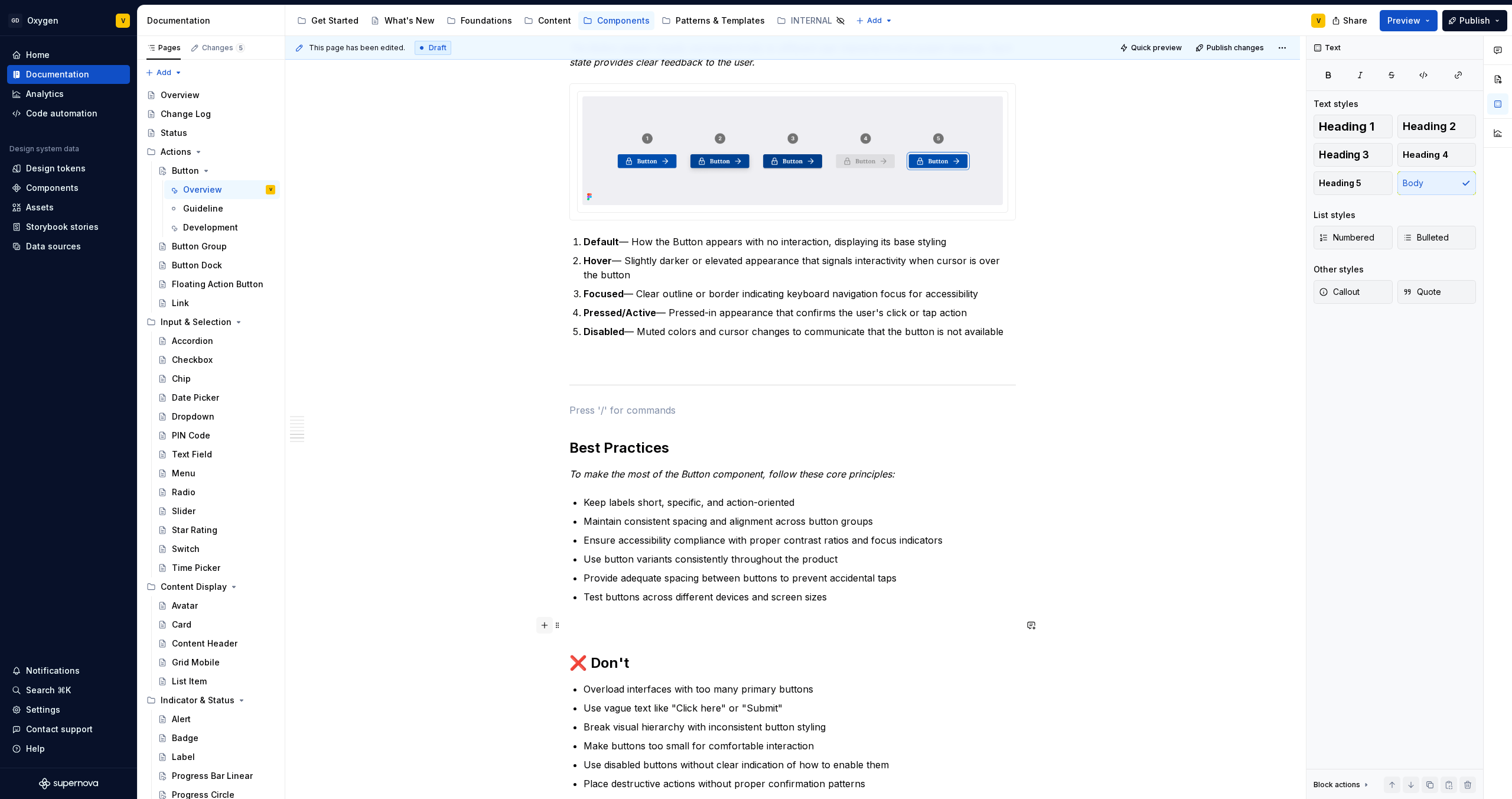
click at [545, 627] on button "button" at bounding box center [544, 625] width 16 height 16
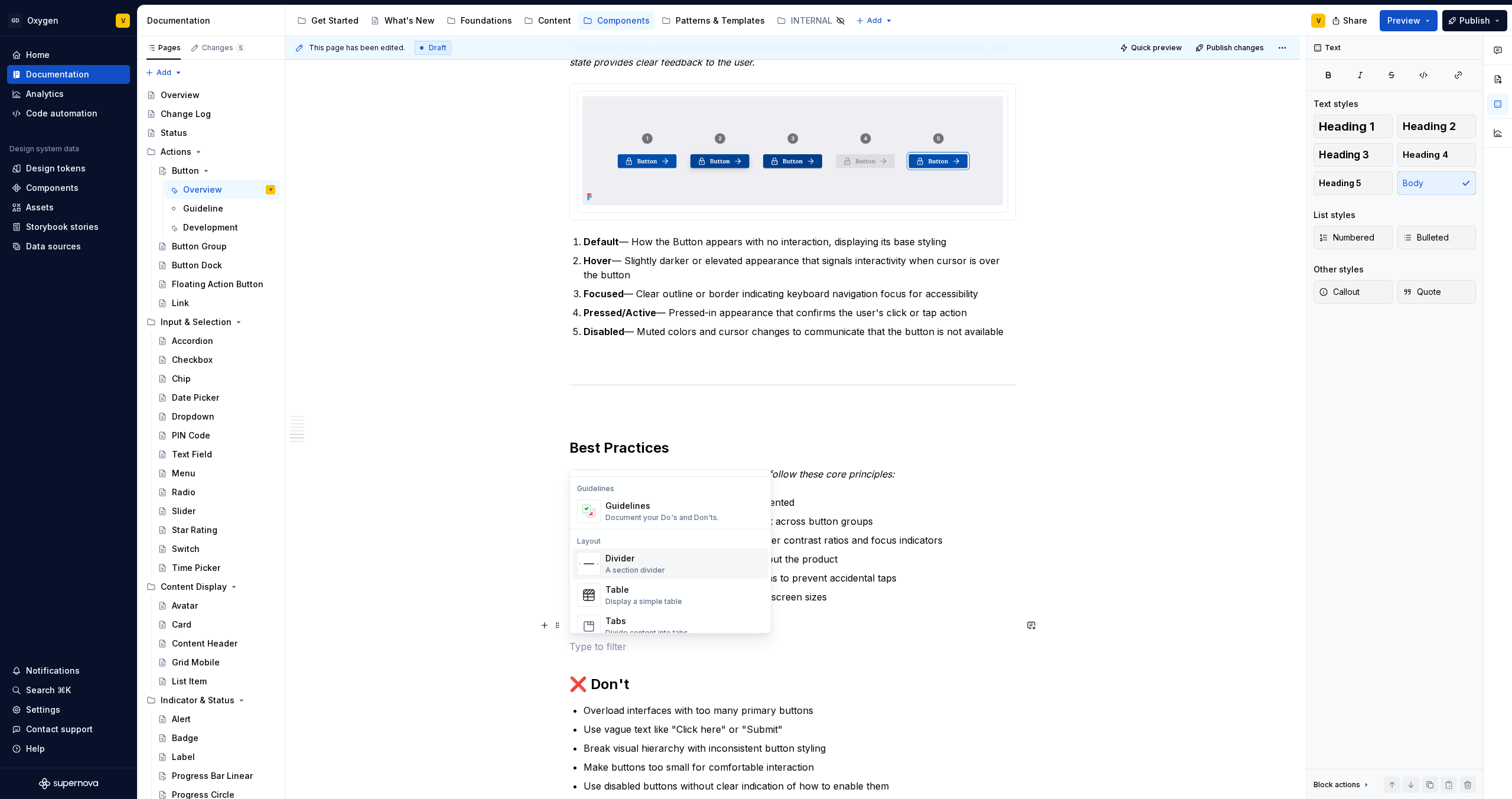
scroll to position [330, 0]
click at [608, 554] on div "Divider" at bounding box center [636, 556] width 60 height 12
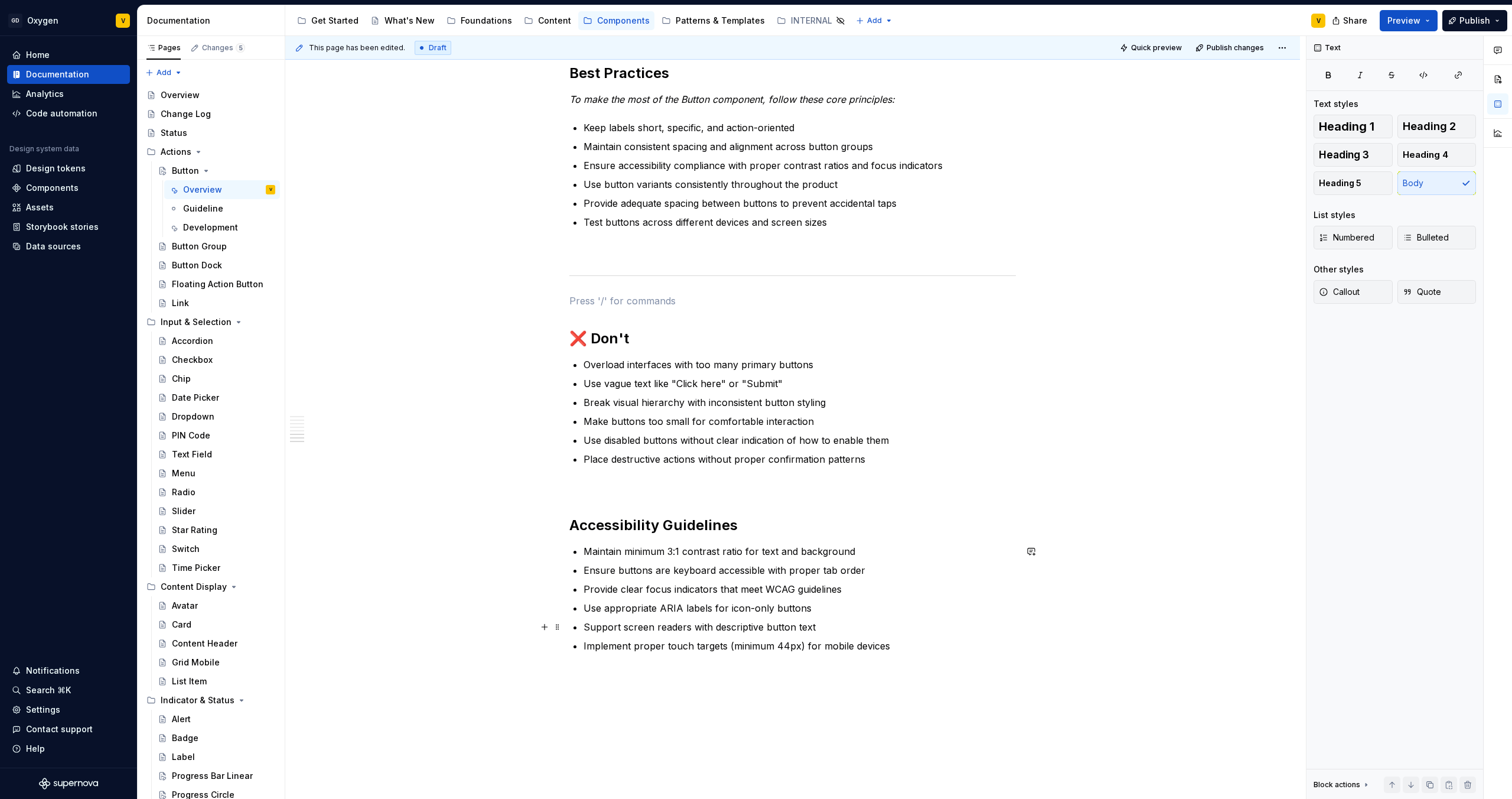
scroll to position [2323, 0]
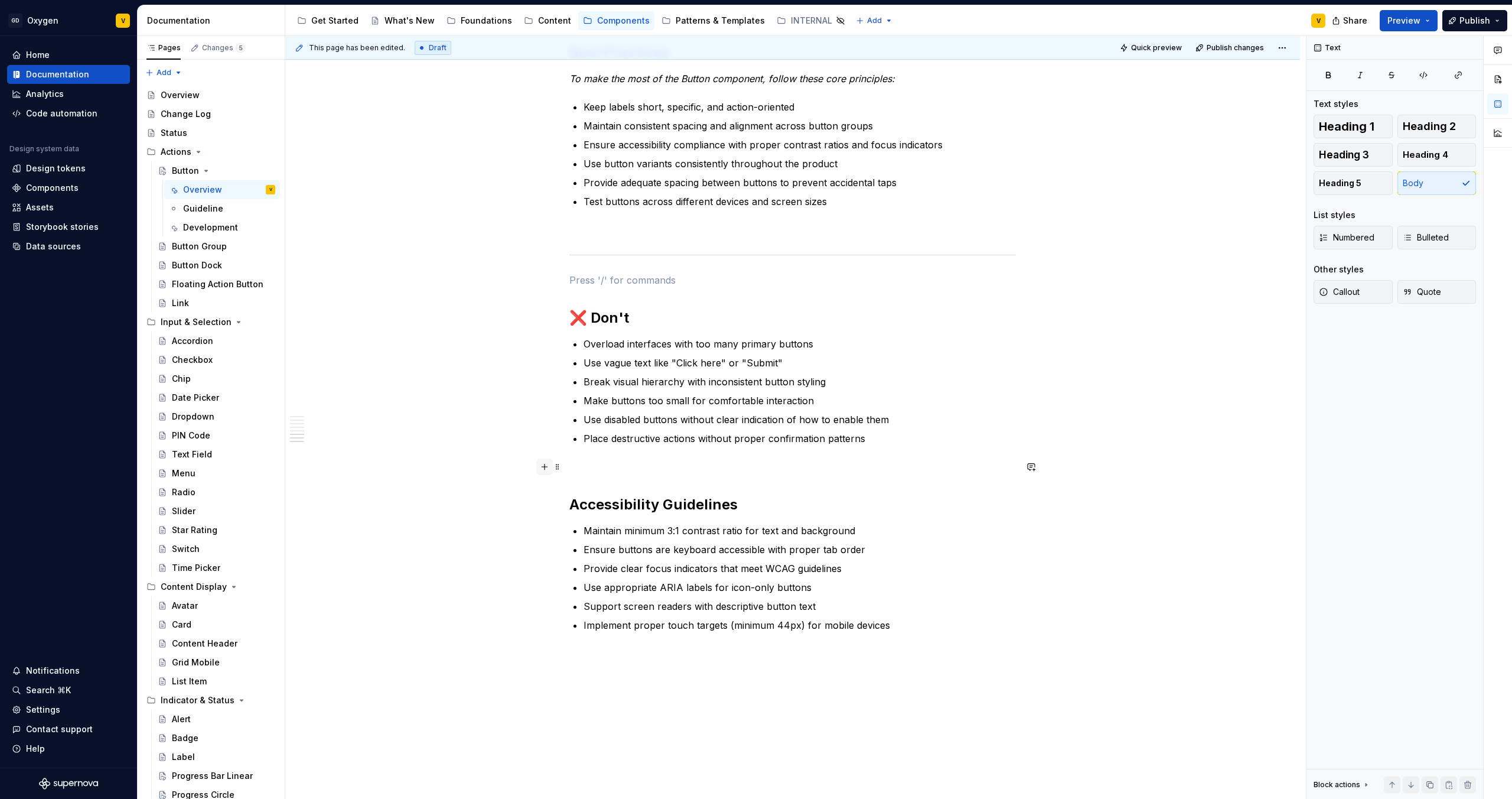
click at [544, 468] on button "button" at bounding box center [544, 466] width 16 height 16
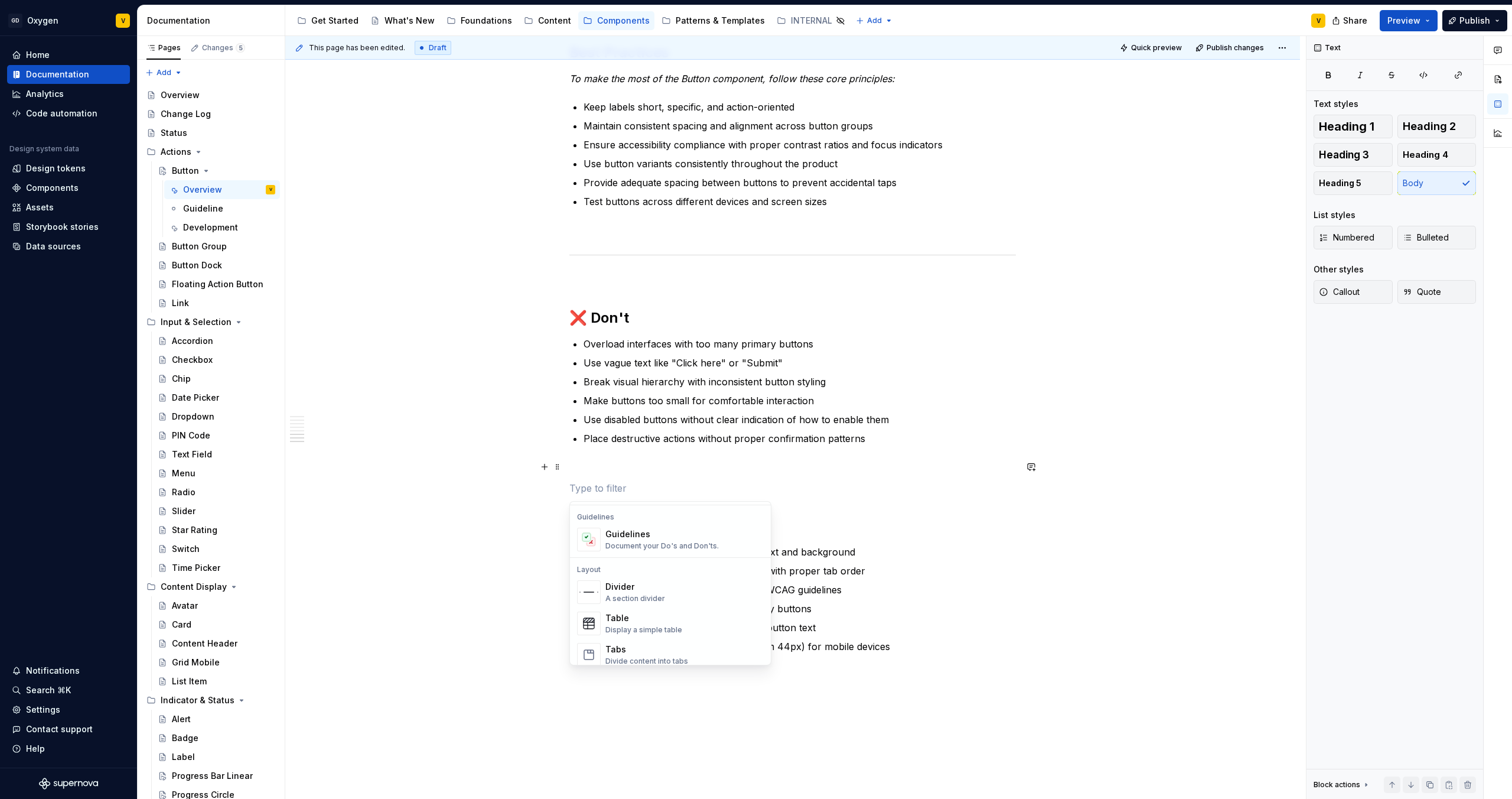
scroll to position [334, 0]
click at [614, 595] on div "A section divider" at bounding box center [636, 595] width 60 height 9
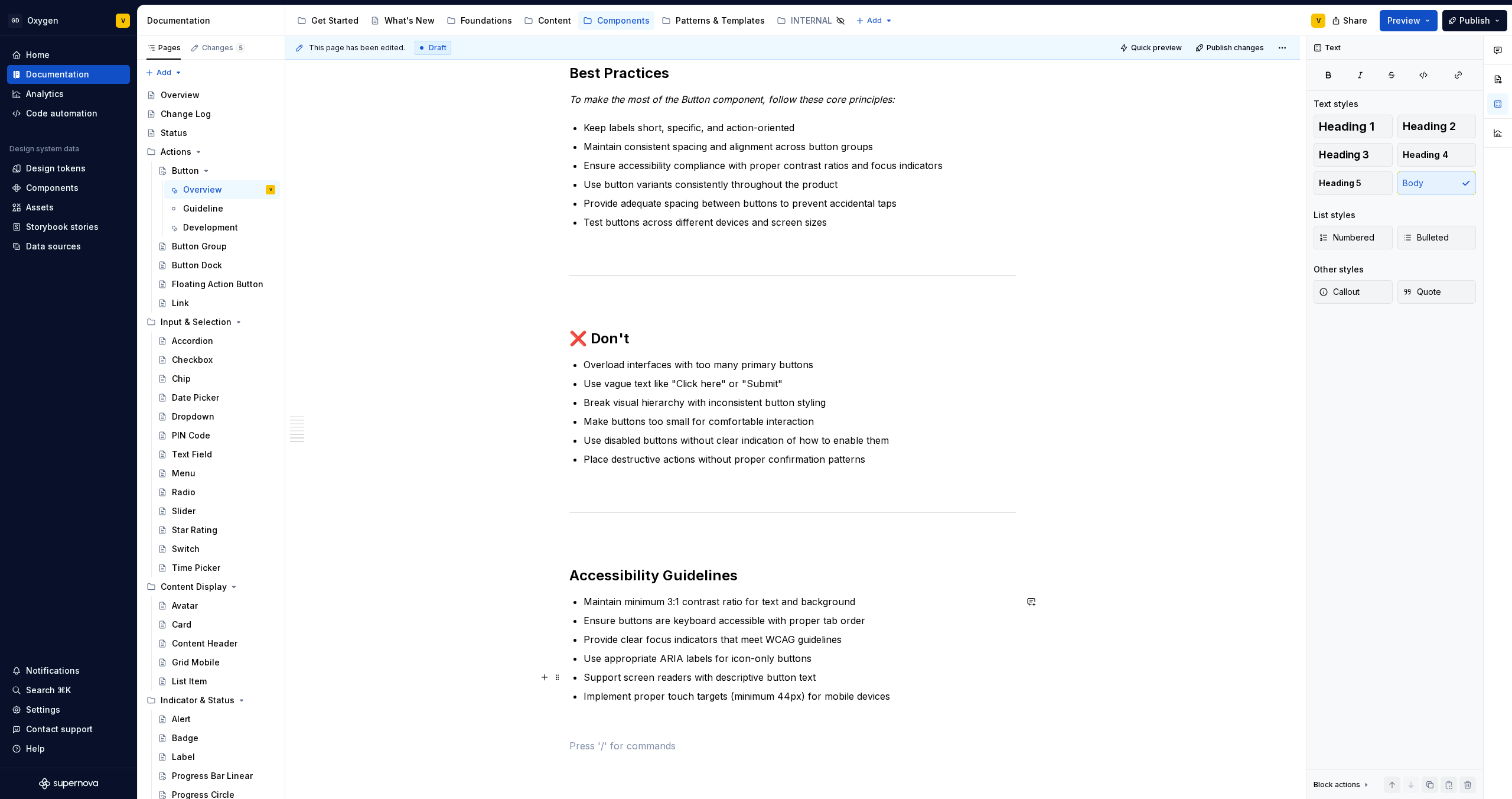
scroll to position [2203, 0]
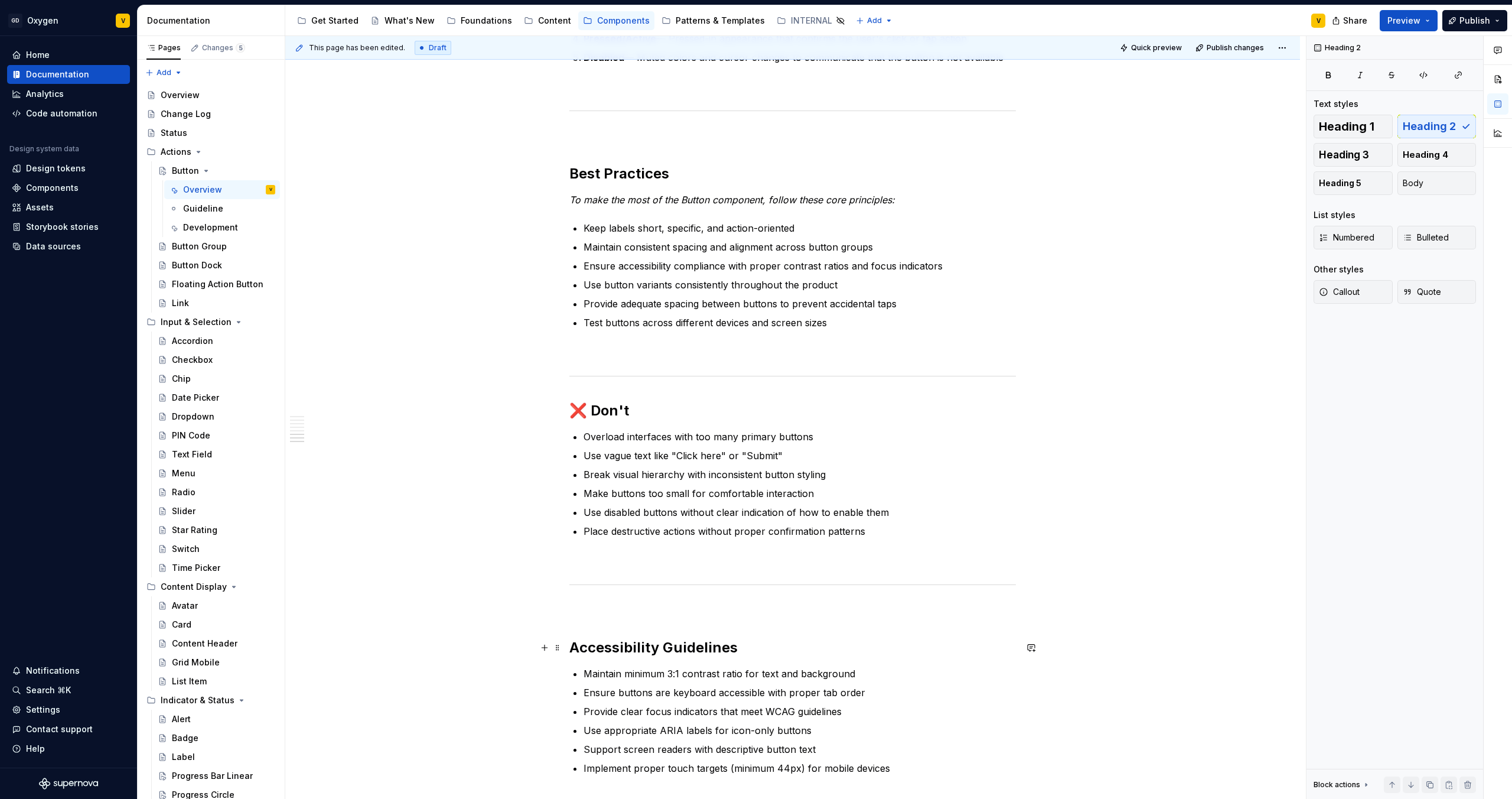
click at [571, 646] on h2 "Accessibility Guidelines" at bounding box center [792, 647] width 447 height 19
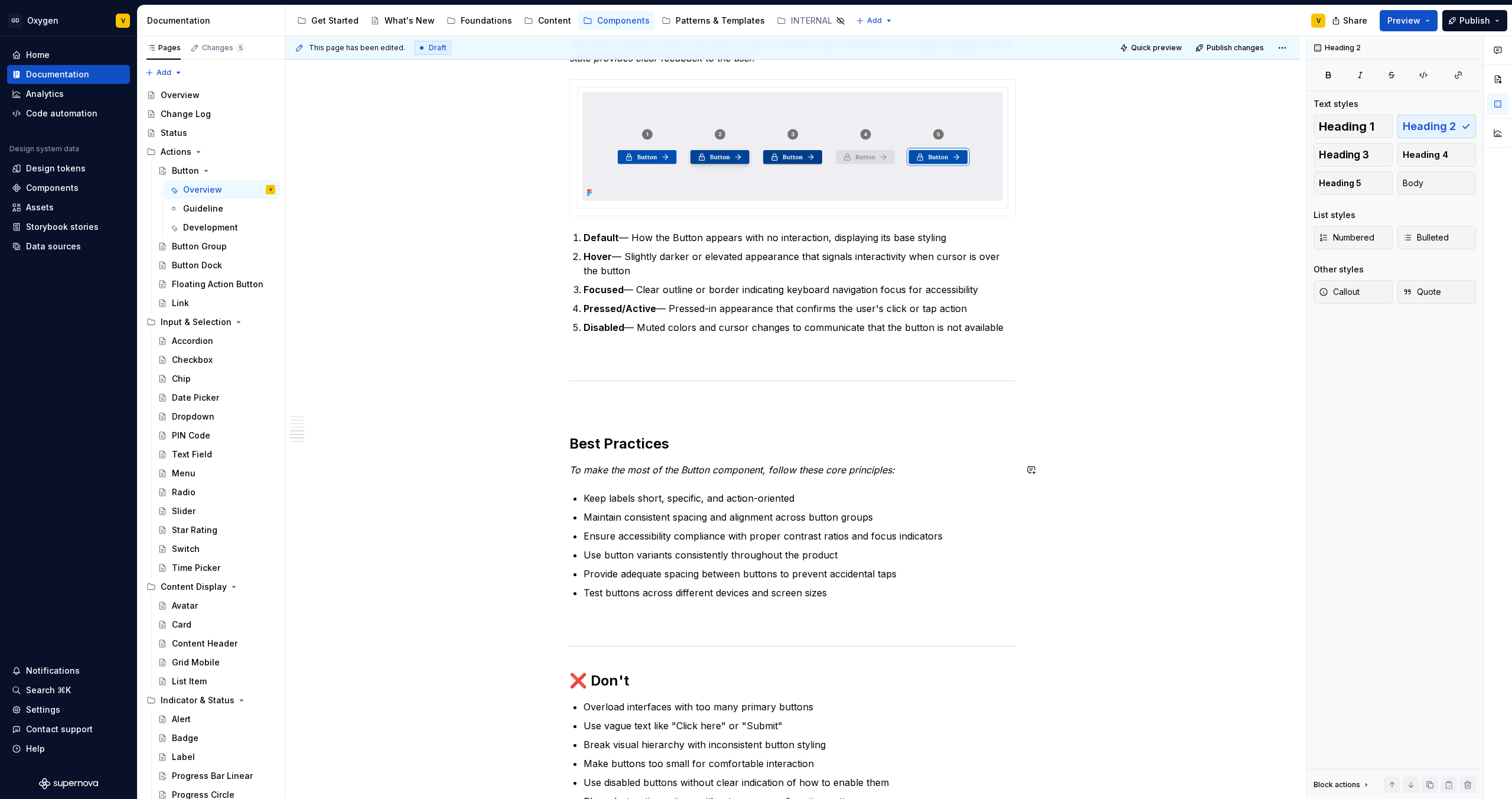
scroll to position [1831, 0]
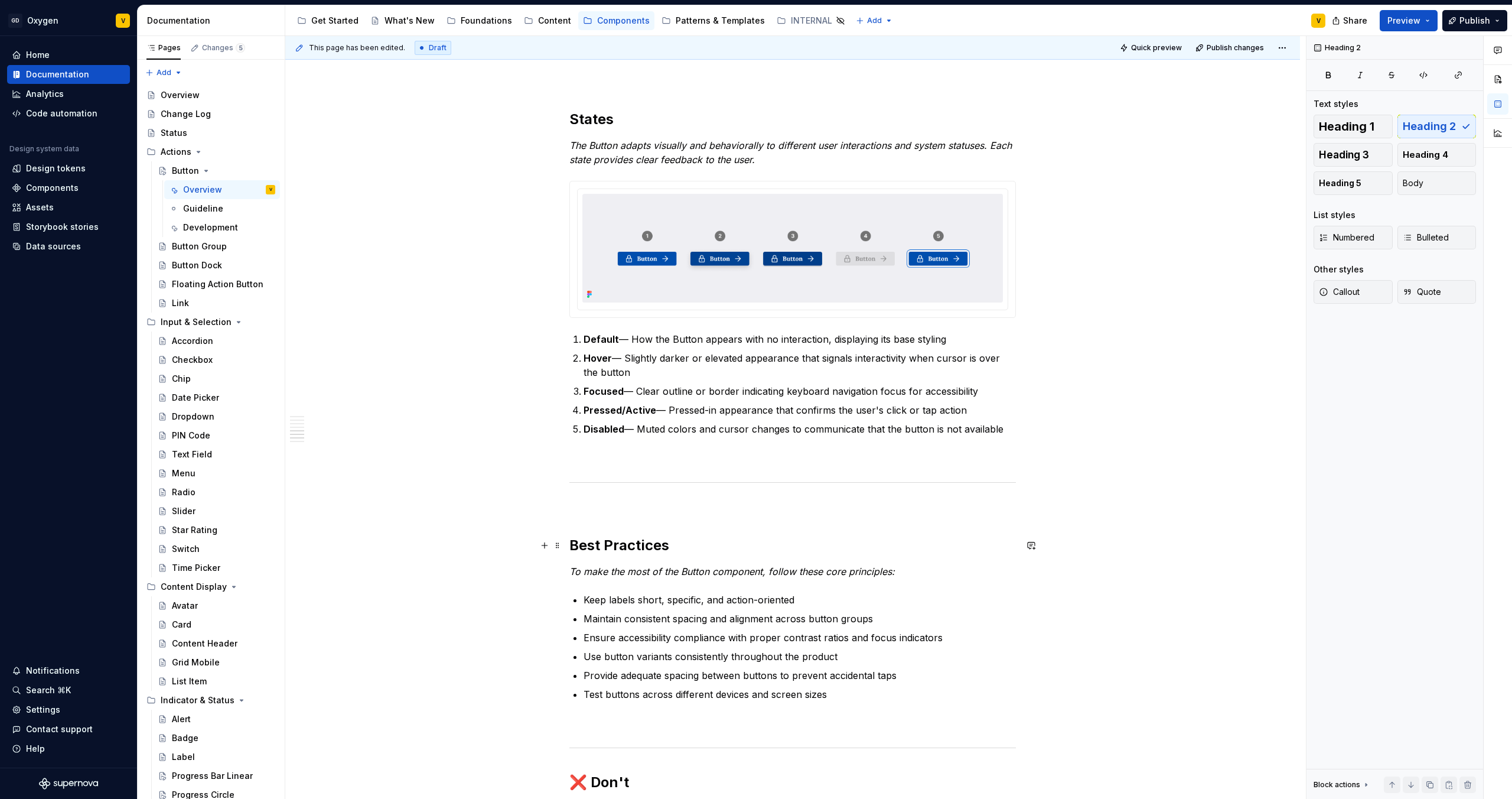
click at [570, 543] on h2 "Best Practices" at bounding box center [792, 545] width 447 height 19
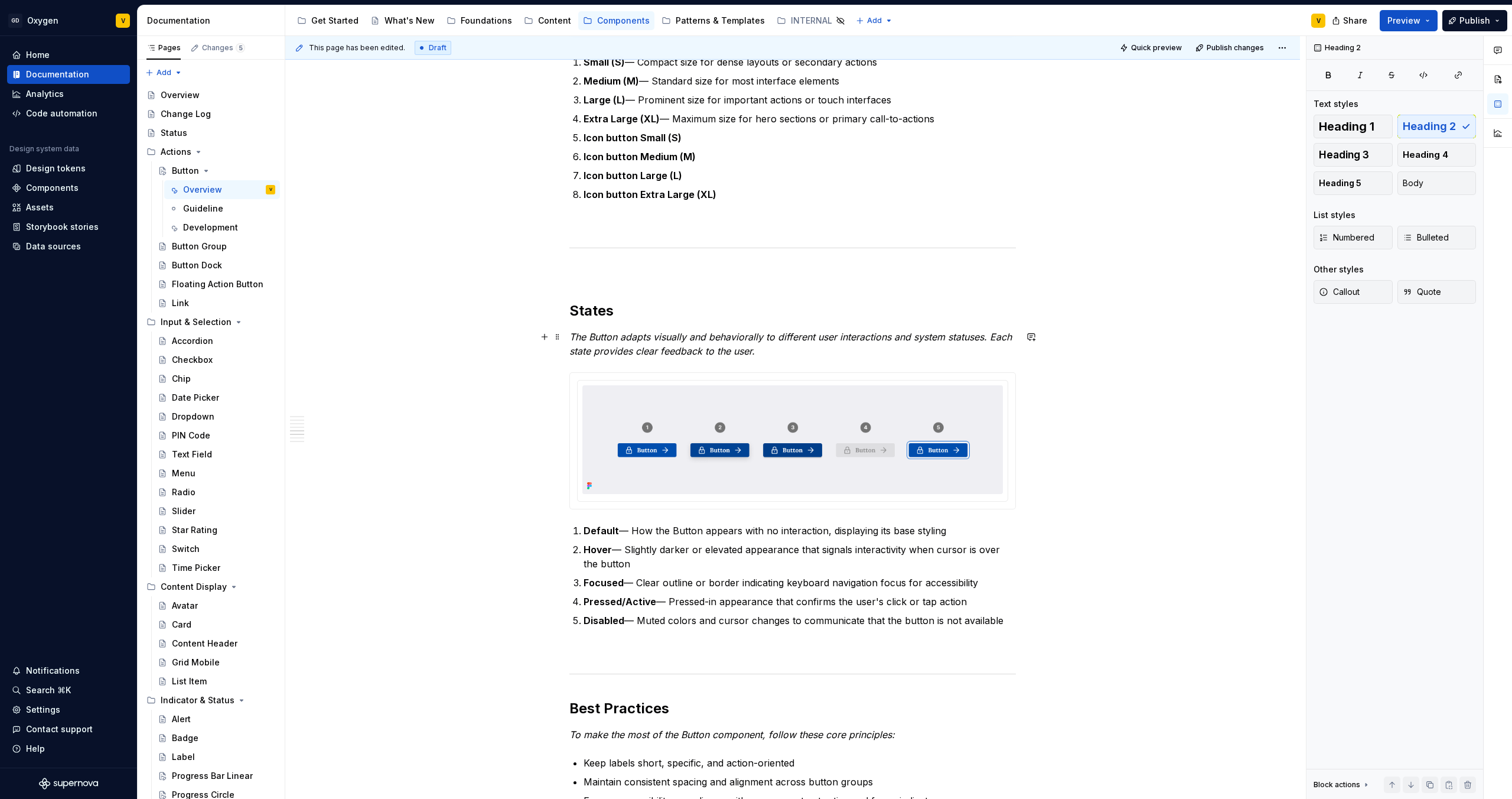
scroll to position [1619, 0]
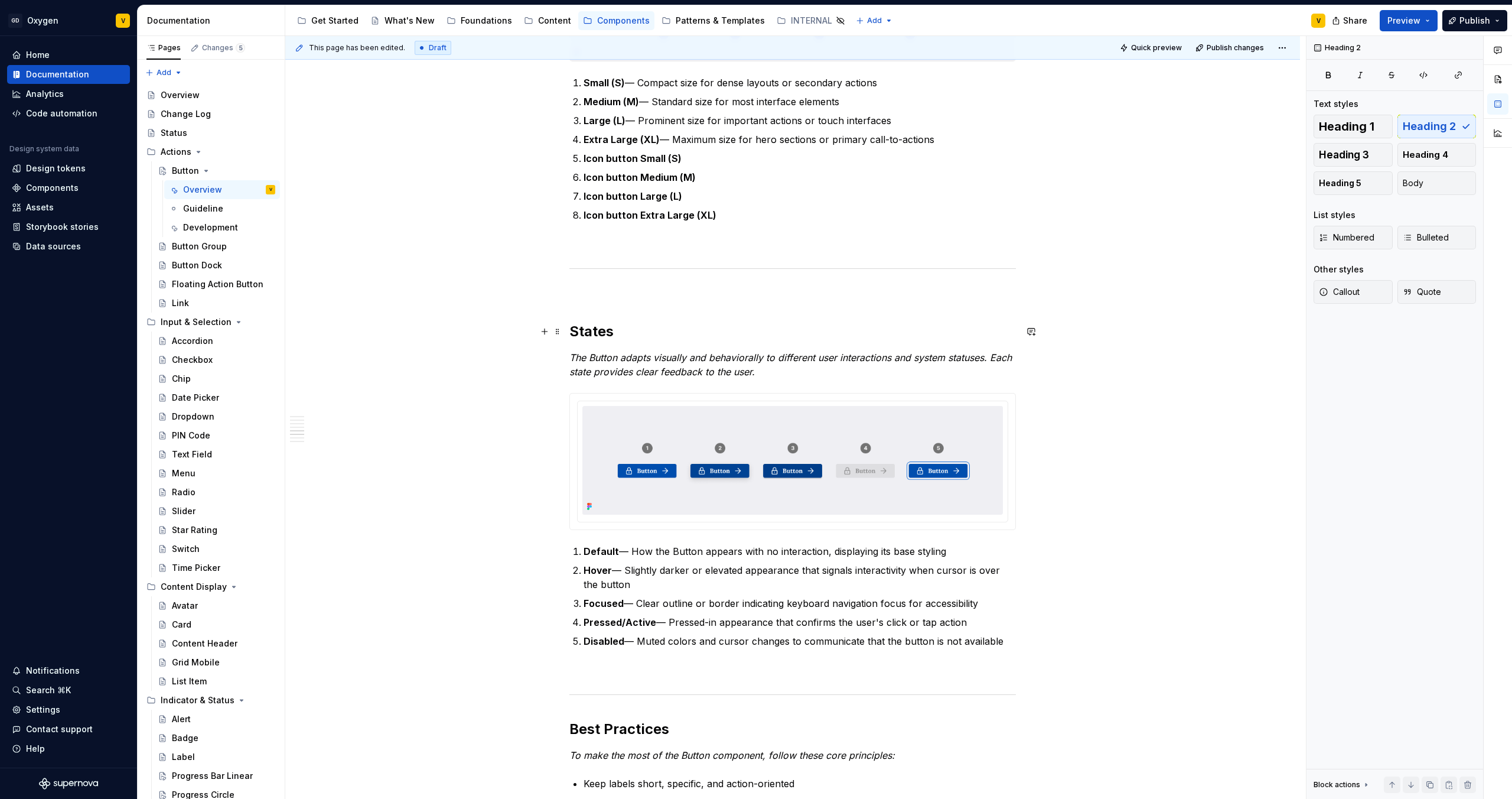
click at [569, 331] on h2 "States" at bounding box center [792, 331] width 447 height 19
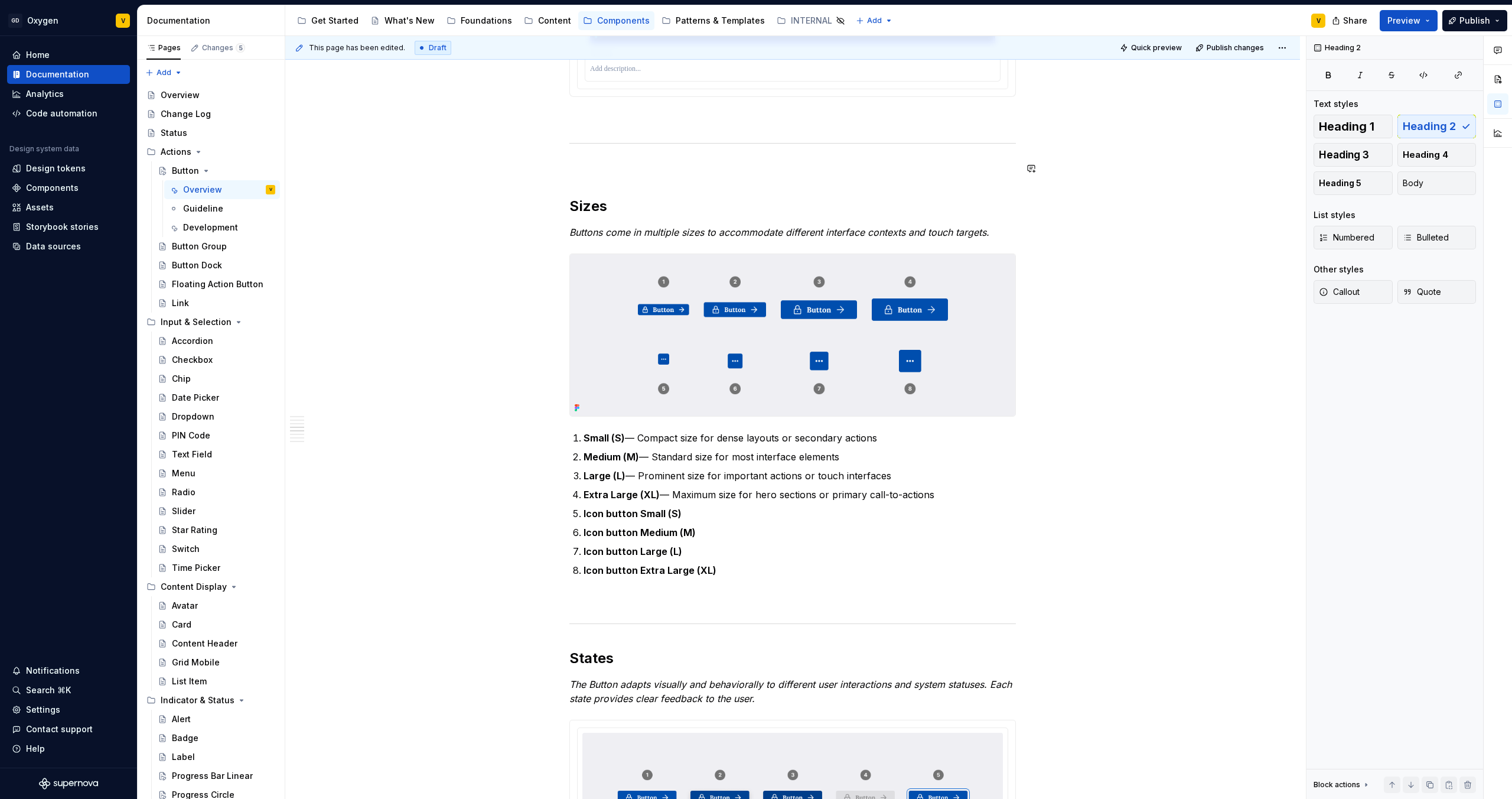
scroll to position [1260, 0]
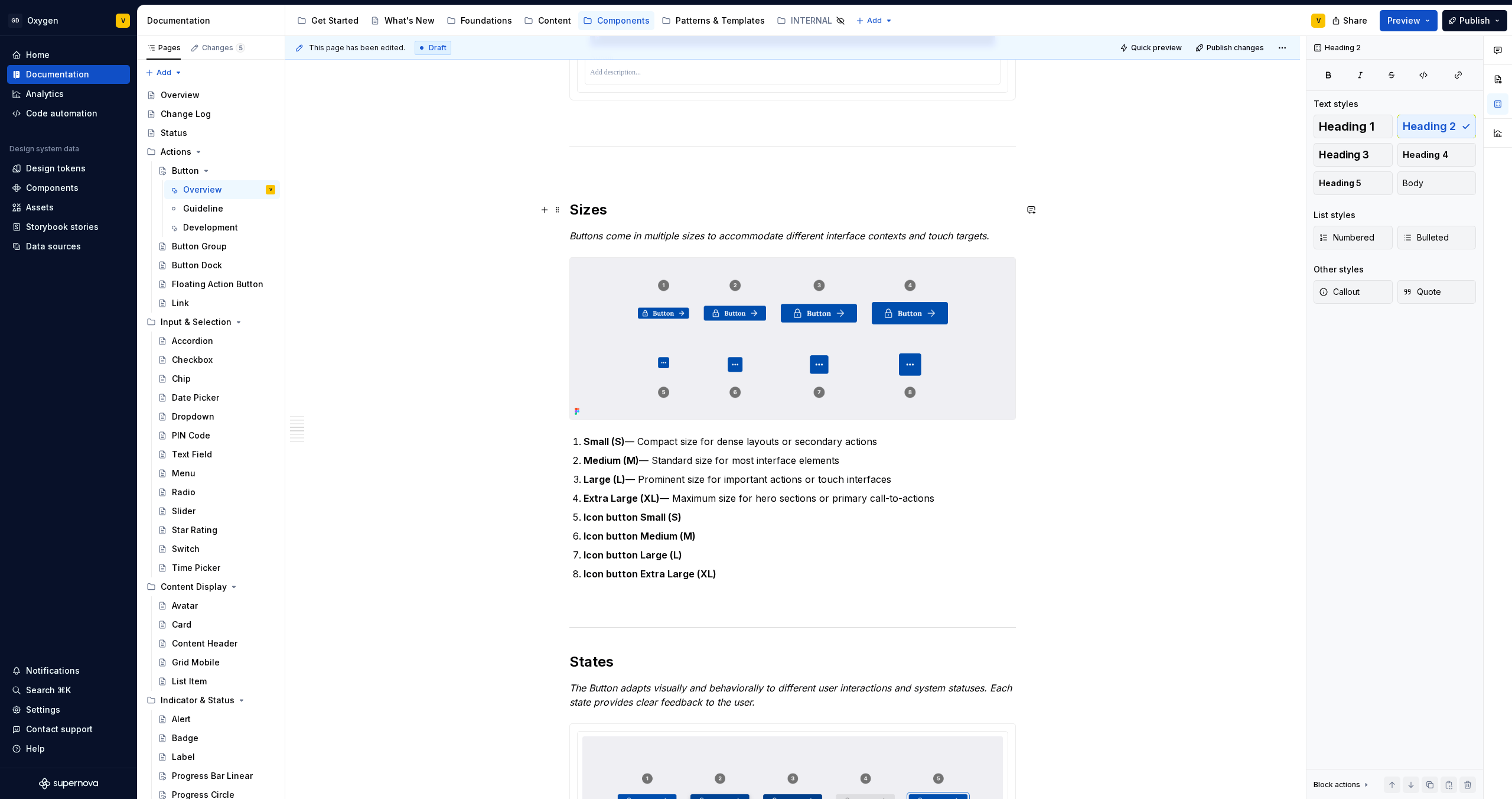
click at [571, 212] on h2 "Sizes" at bounding box center [792, 209] width 447 height 19
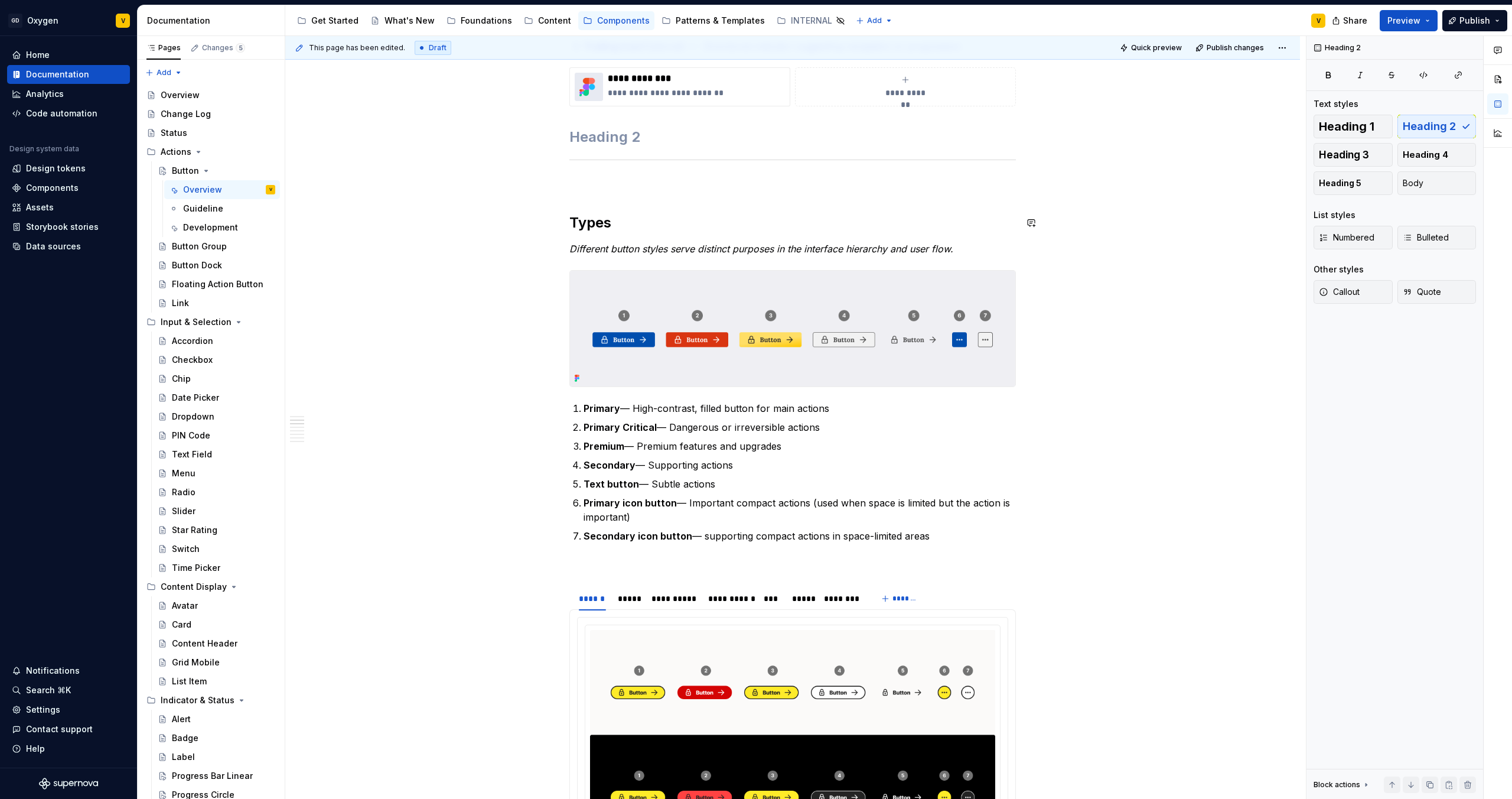
scroll to position [464, 0]
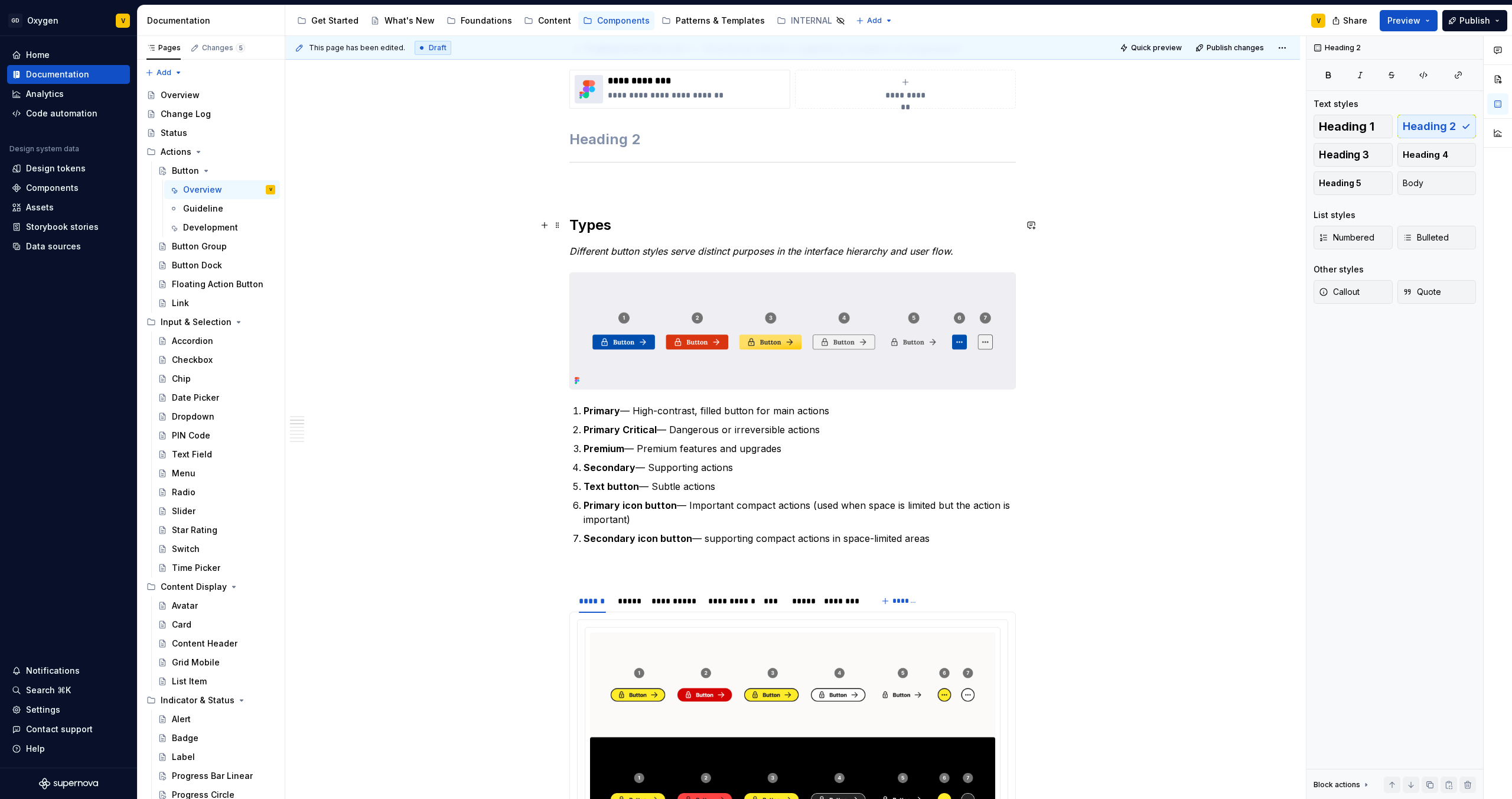
click at [569, 228] on h2 "Types" at bounding box center [792, 225] width 447 height 19
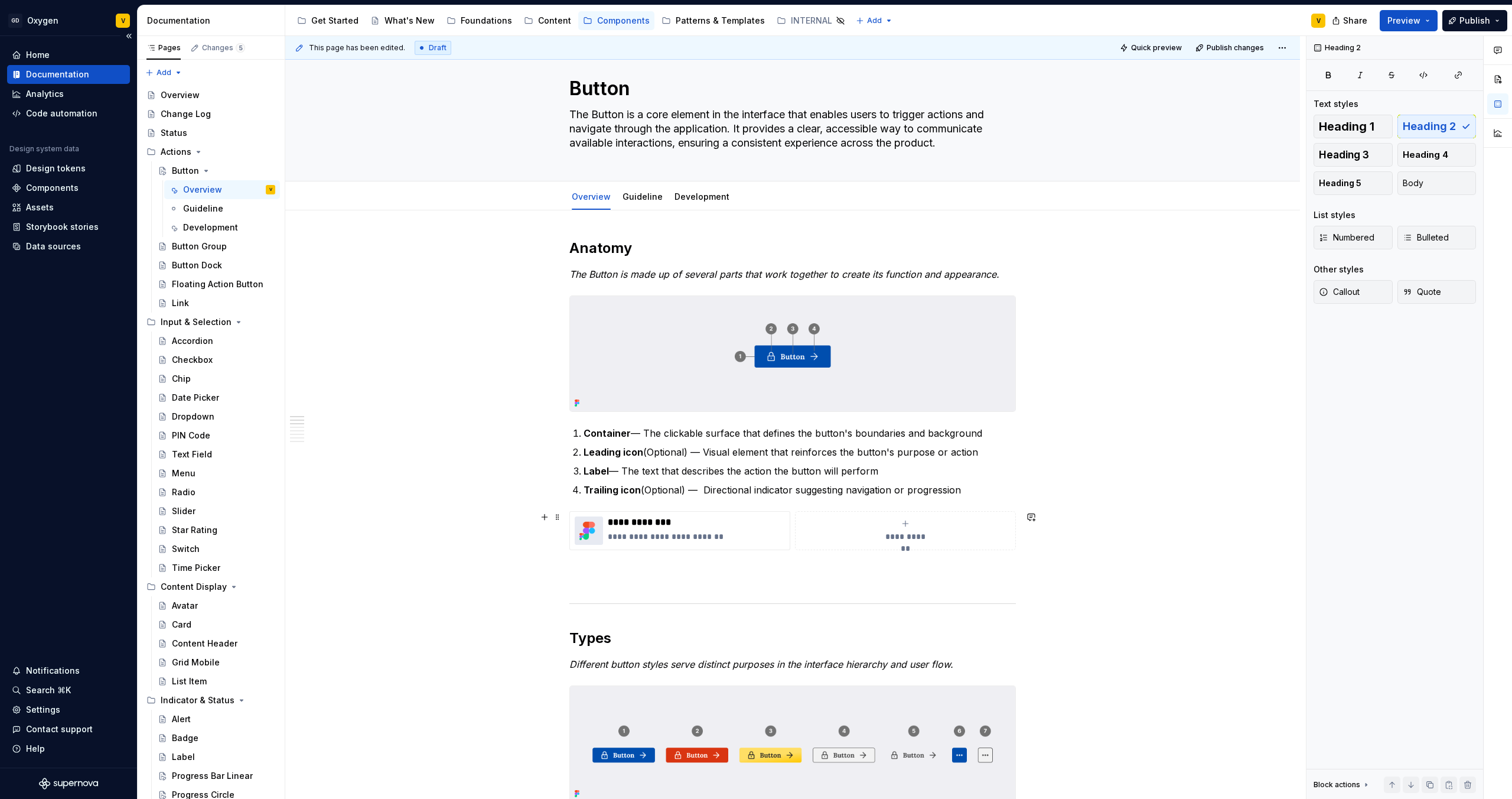
scroll to position [0, 0]
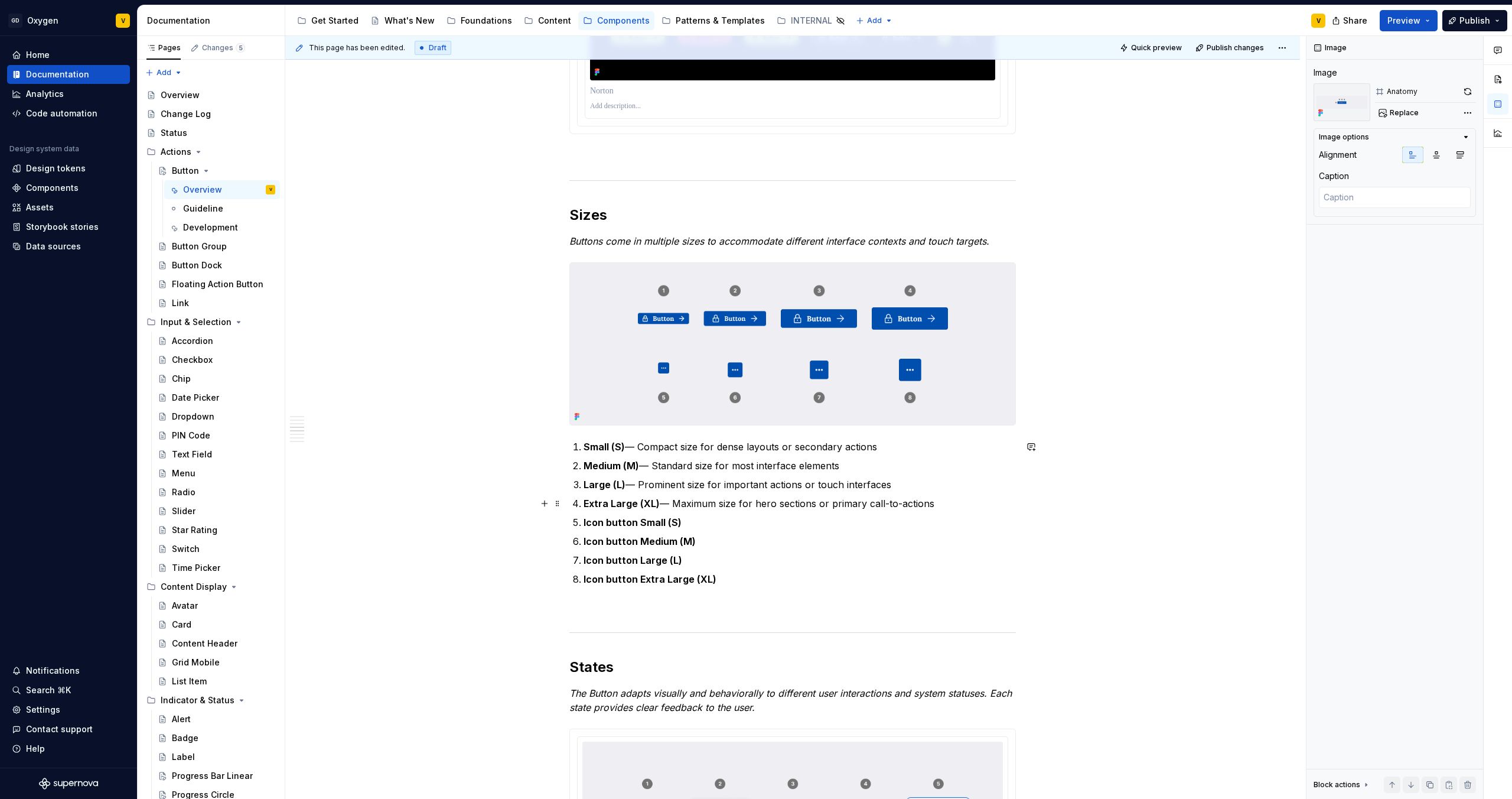
scroll to position [1204, 0]
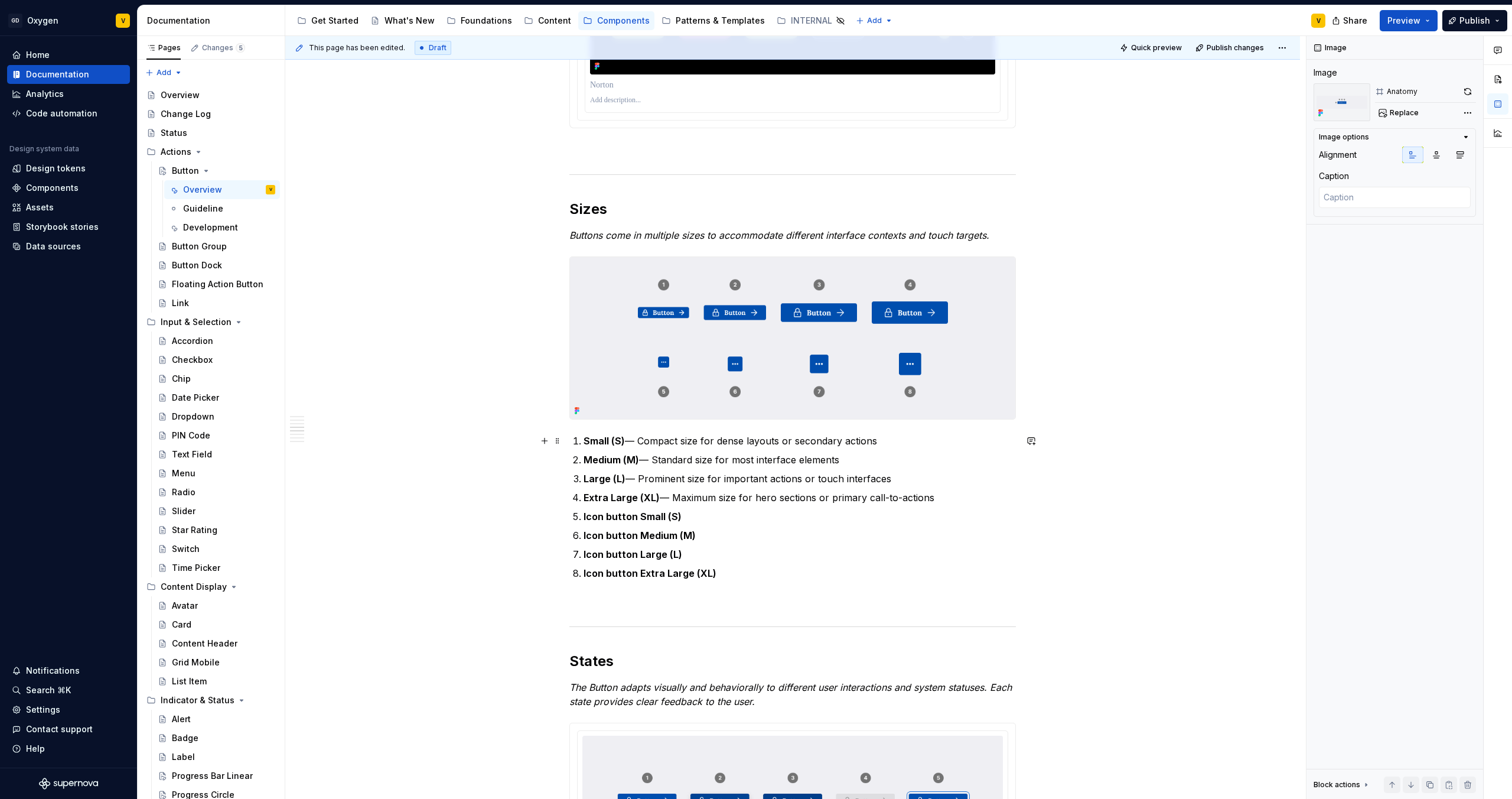
click at [763, 438] on p "Small (S) — Compact size for dense layouts or secondary actions" at bounding box center [799, 441] width 432 height 14
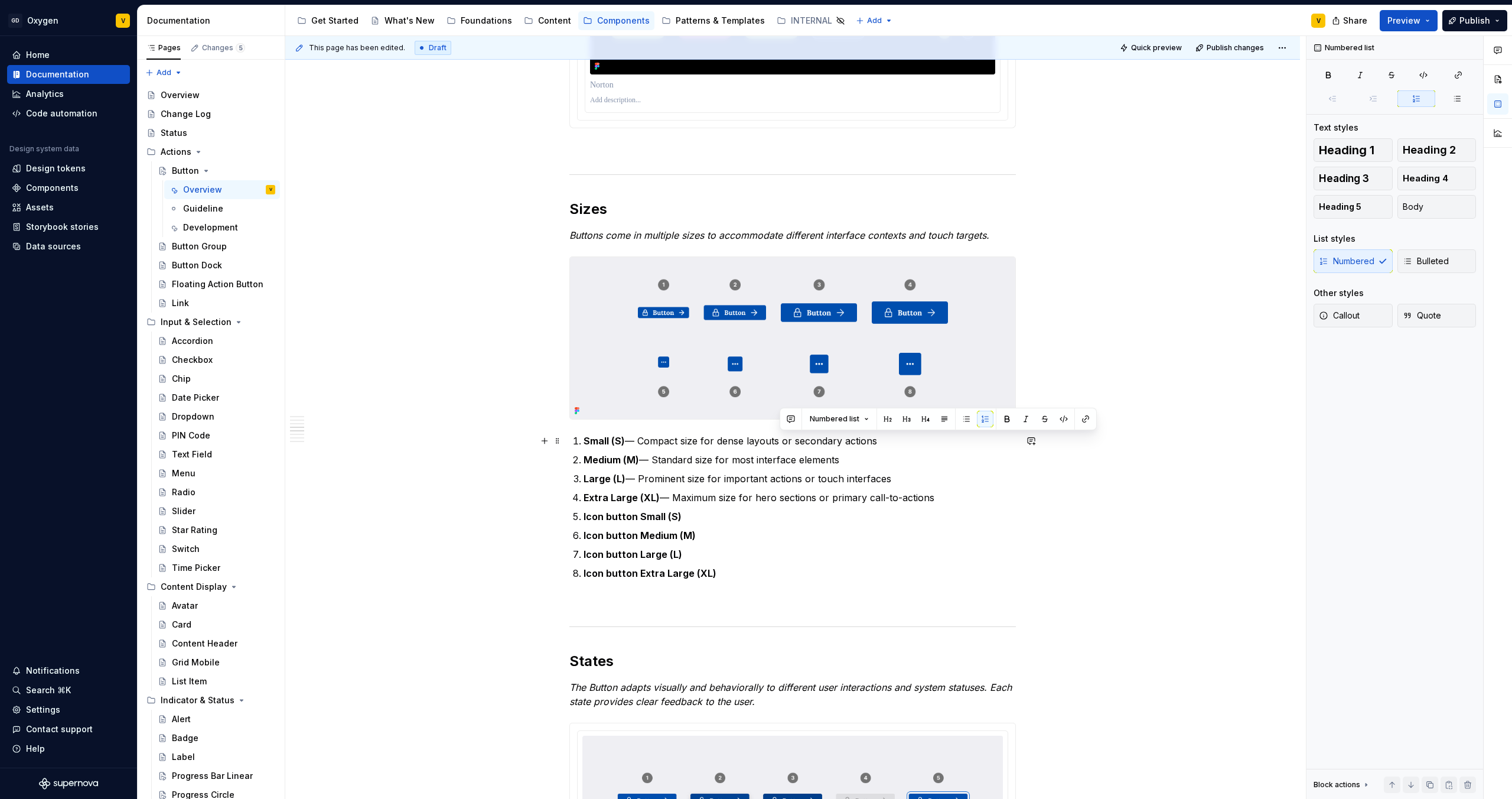
drag, startPoint x: 779, startPoint y: 438, endPoint x: 898, endPoint y: 444, distance: 119.2
click at [898, 444] on p "Small (S) — Compact size for dense layouts or secondary actions" at bounding box center [799, 441] width 432 height 14
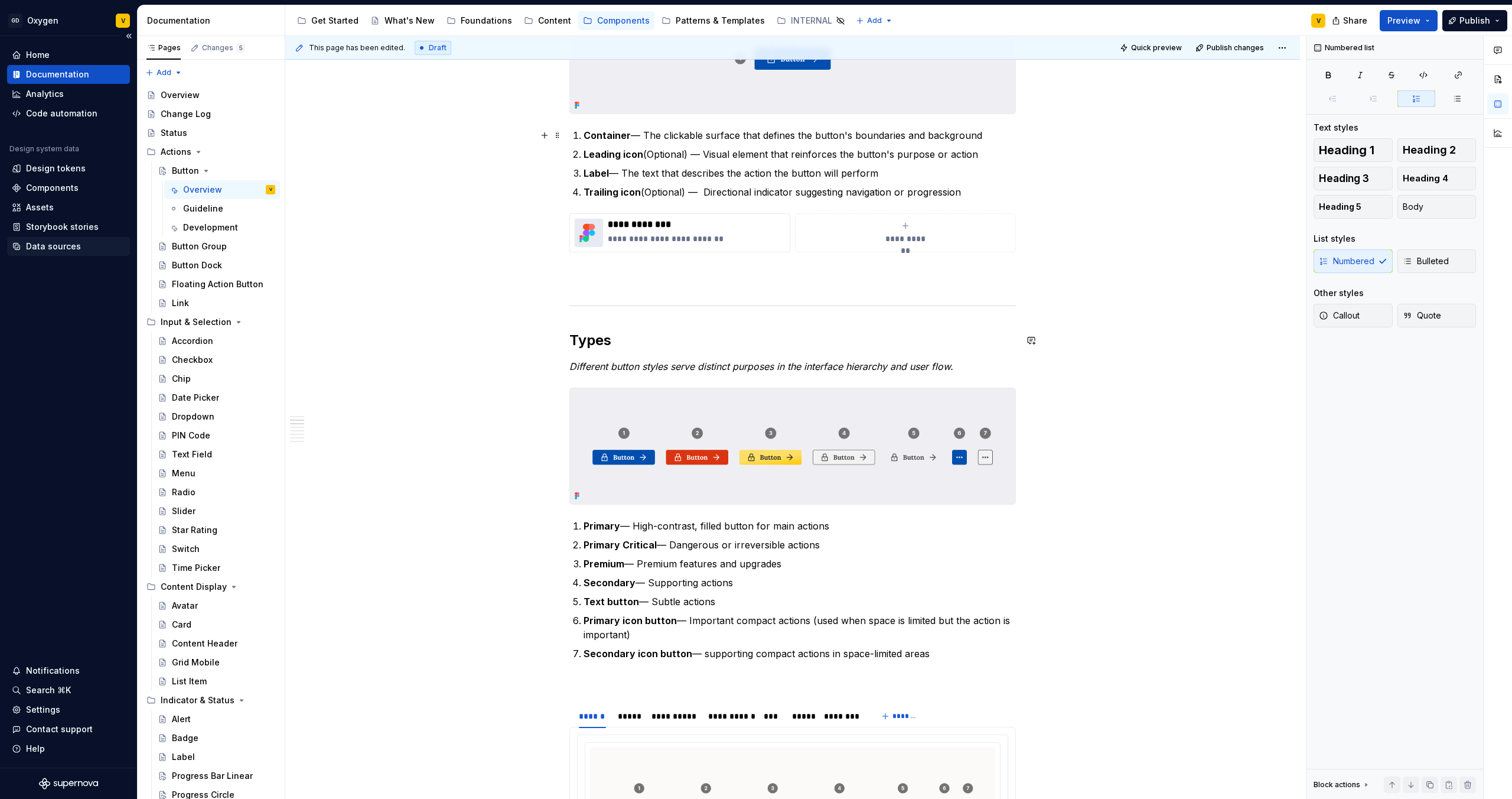
scroll to position [0, 0]
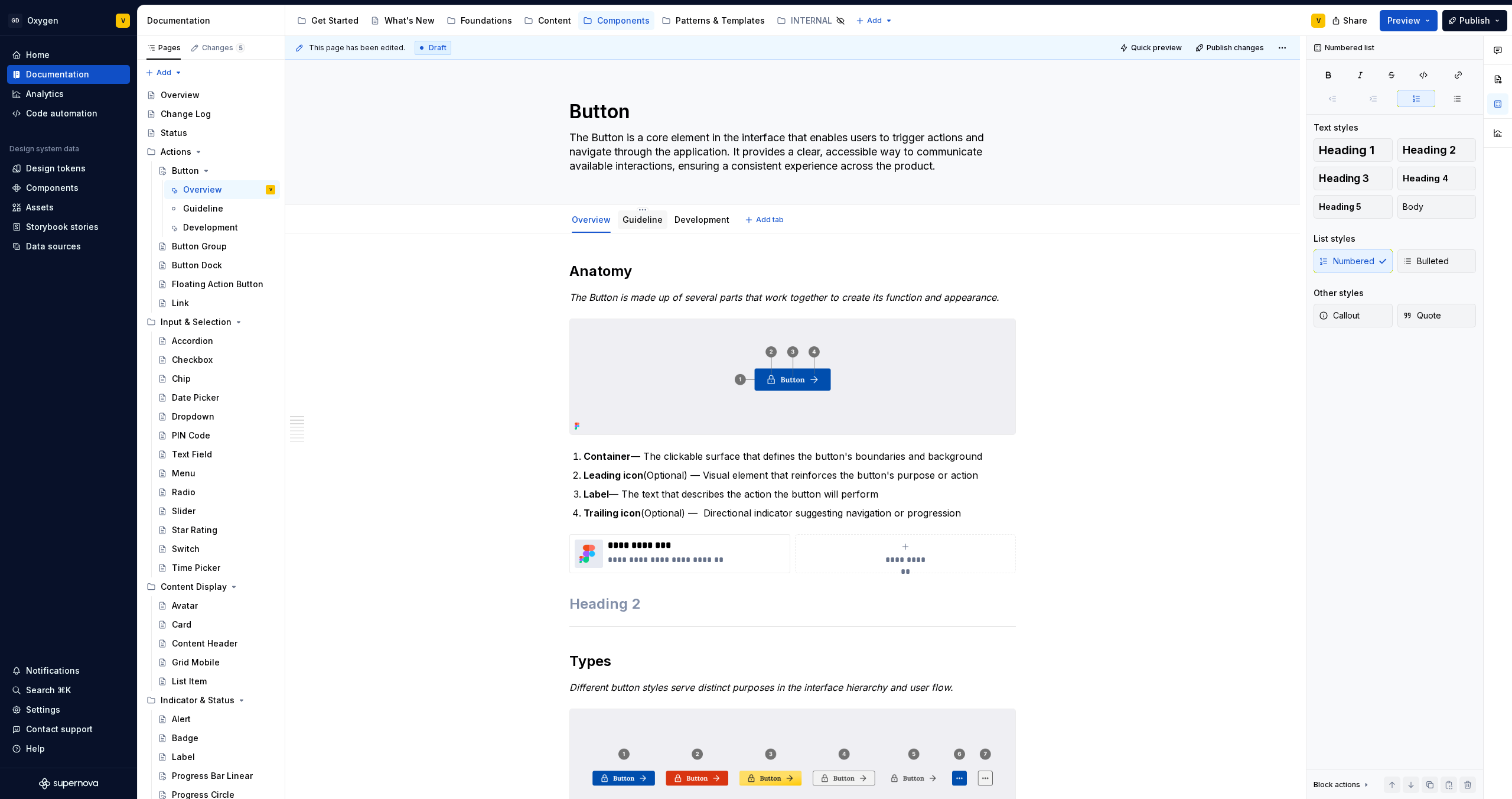
click at [637, 220] on link "Guideline" at bounding box center [643, 219] width 40 height 10
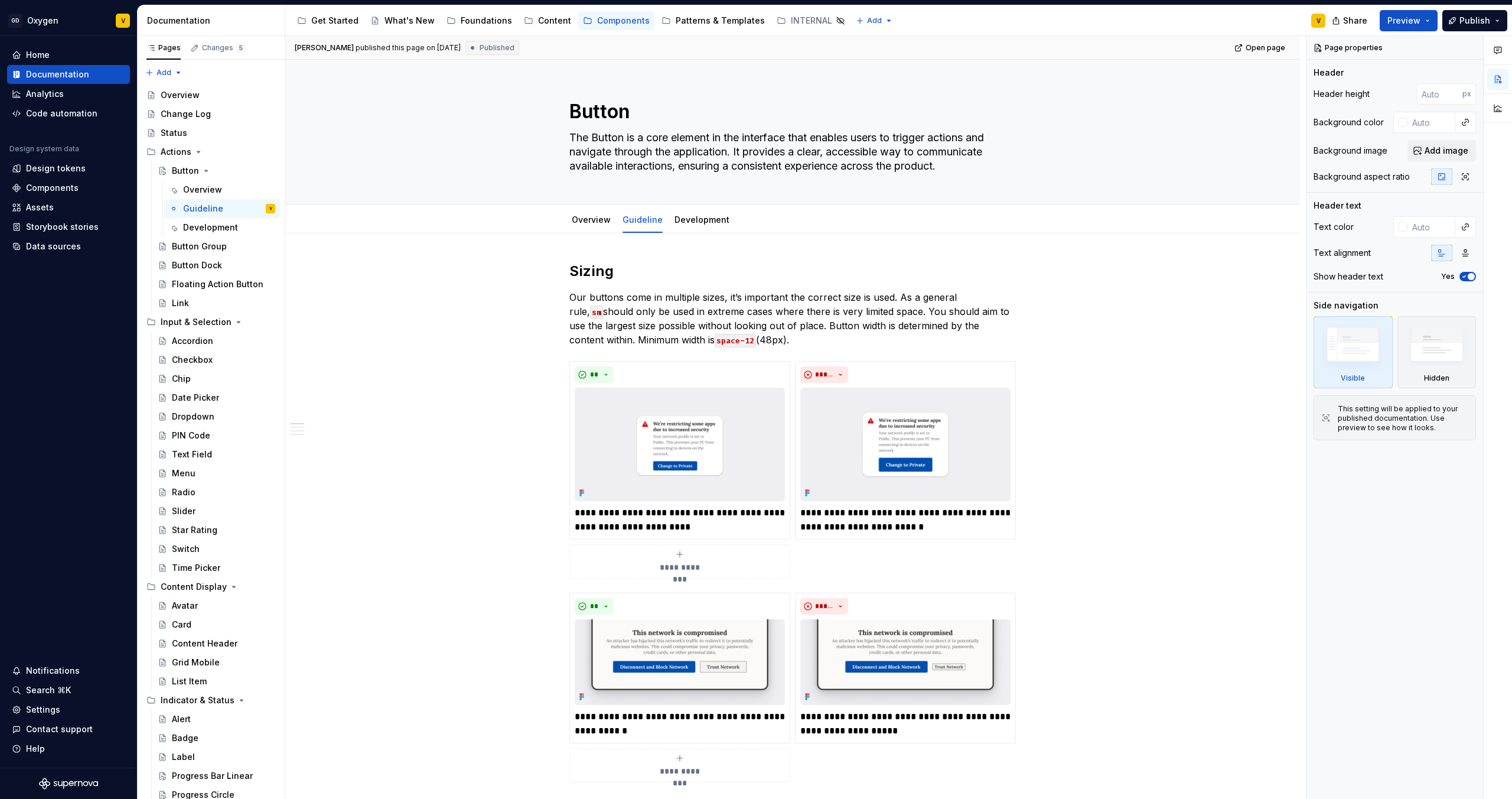
click at [655, 302] on p "Our buttons come in multiple sizes, it’s important the correct size is used. As…" at bounding box center [792, 318] width 447 height 57
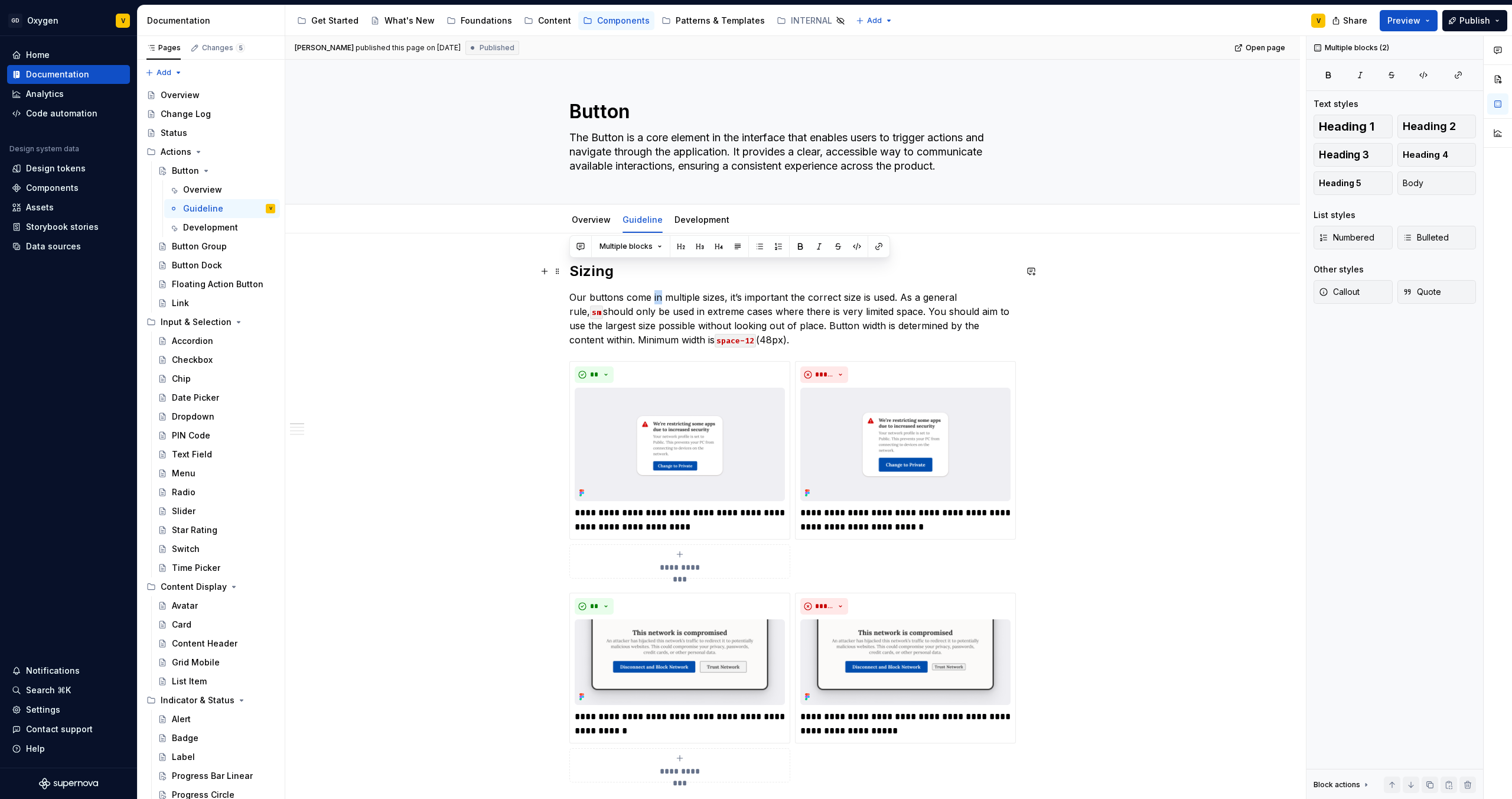
drag, startPoint x: 730, startPoint y: 342, endPoint x: 570, endPoint y: 269, distance: 175.9
copy div "Sizing Our buttons come in multiple sizes, it’s important the correct size is u…"
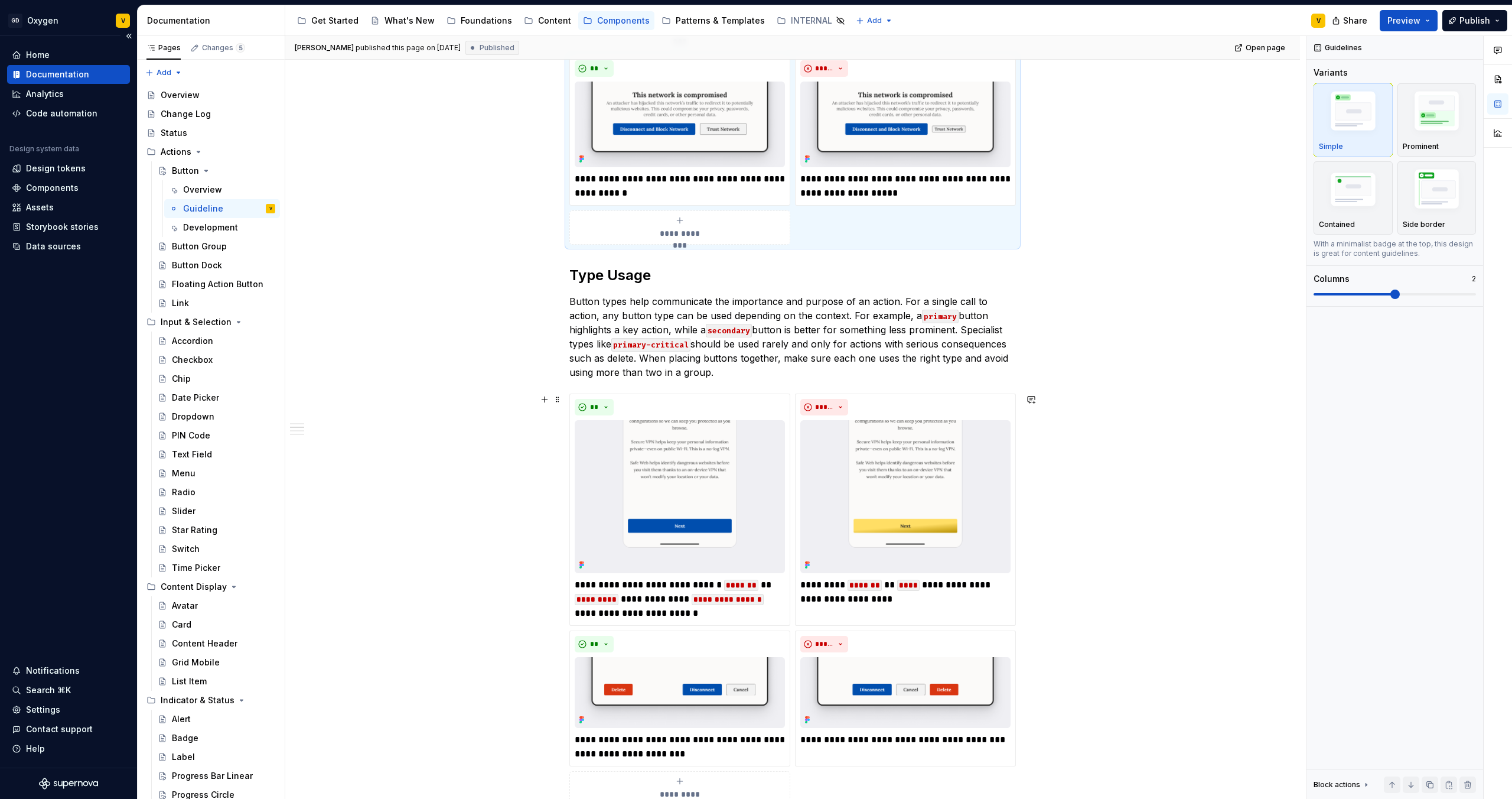
scroll to position [556, 0]
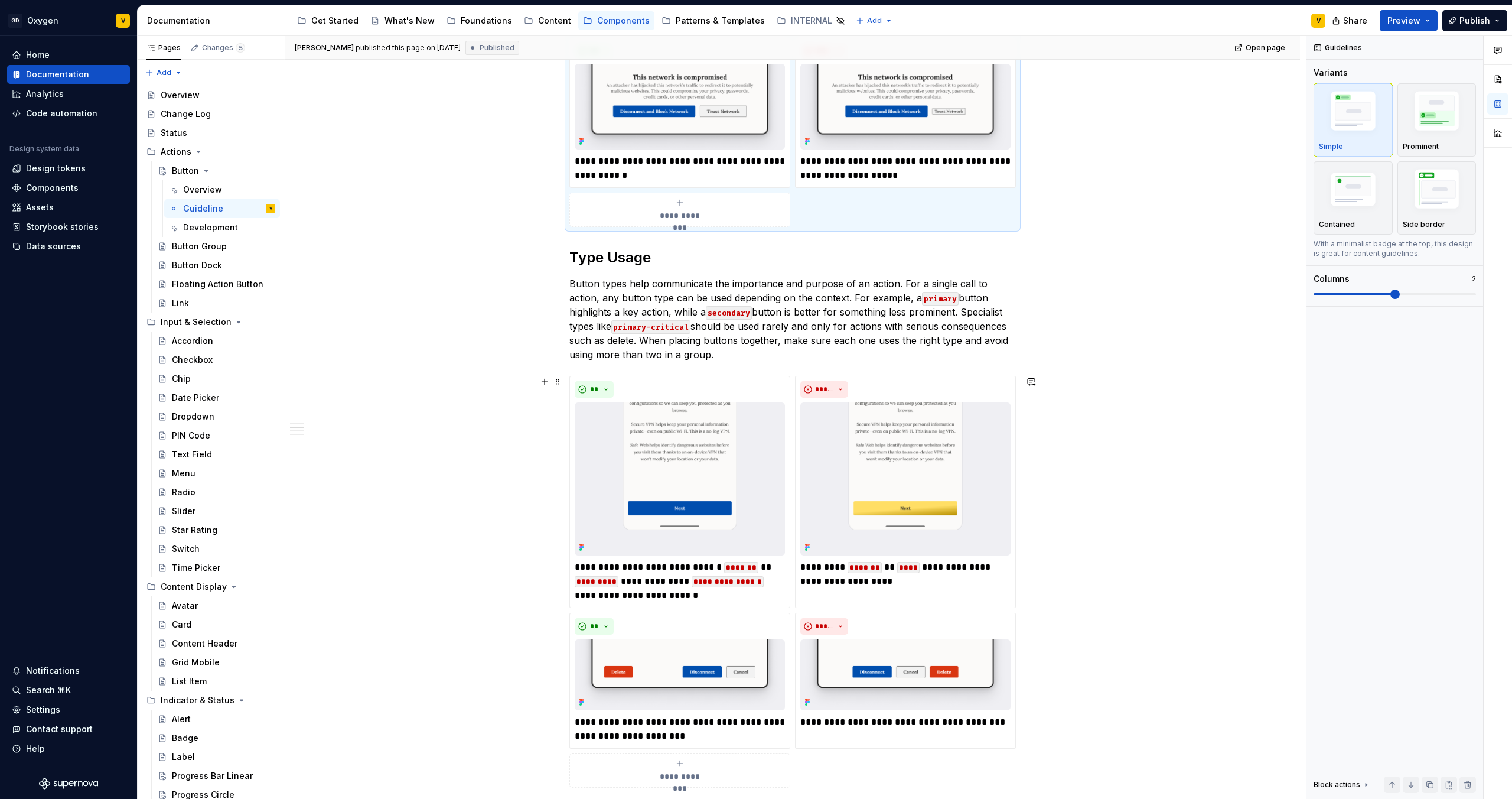
click at [660, 352] on p "Button types help communicate the importance and purpose of an action. For a si…" at bounding box center [792, 319] width 447 height 85
drag, startPoint x: 738, startPoint y: 355, endPoint x: 563, endPoint y: 282, distance: 189.6
click at [563, 282] on div "**********" at bounding box center [793, 610] width 1015 height 1864
drag, startPoint x: 572, startPoint y: 255, endPoint x: 702, endPoint y: 340, distance: 155.3
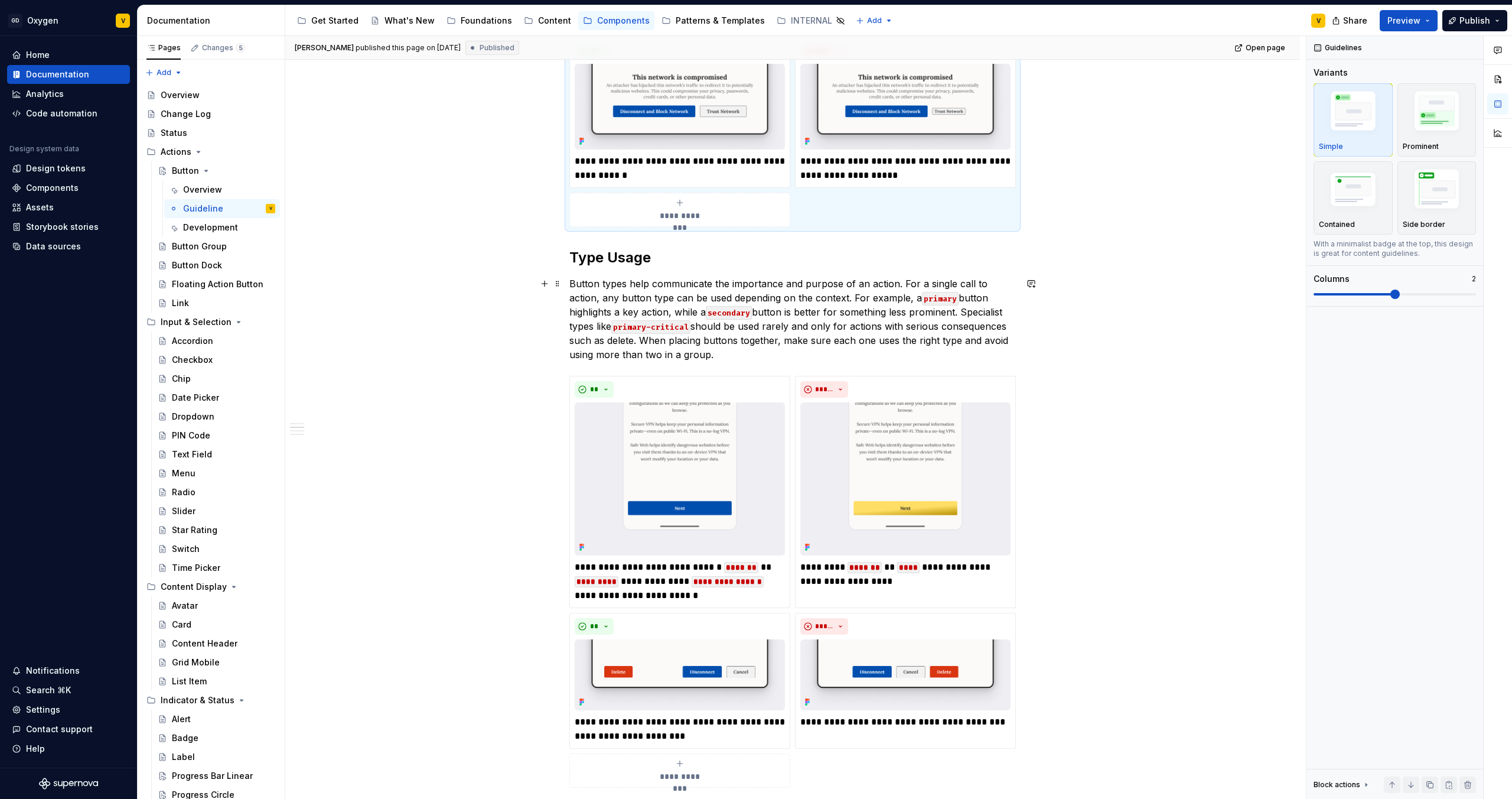
click at [702, 336] on div "**********" at bounding box center [792, 497] width 447 height 1581
drag, startPoint x: 709, startPoint y: 356, endPoint x: 619, endPoint y: 294, distance: 109.3
click at [619, 294] on p "Button types help communicate the importance and purpose of an action. For a si…" at bounding box center [792, 319] width 447 height 85
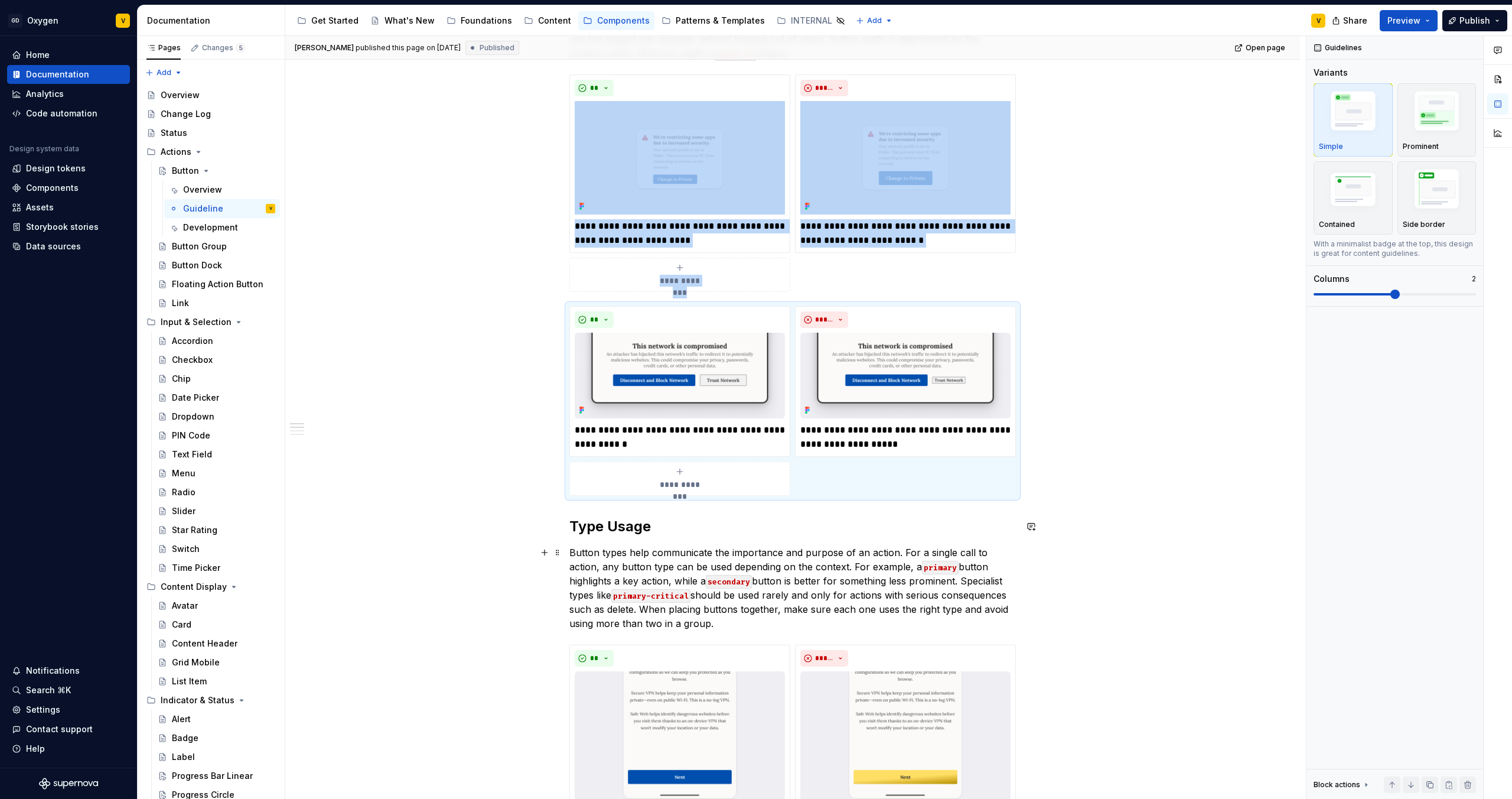
scroll to position [543, 0]
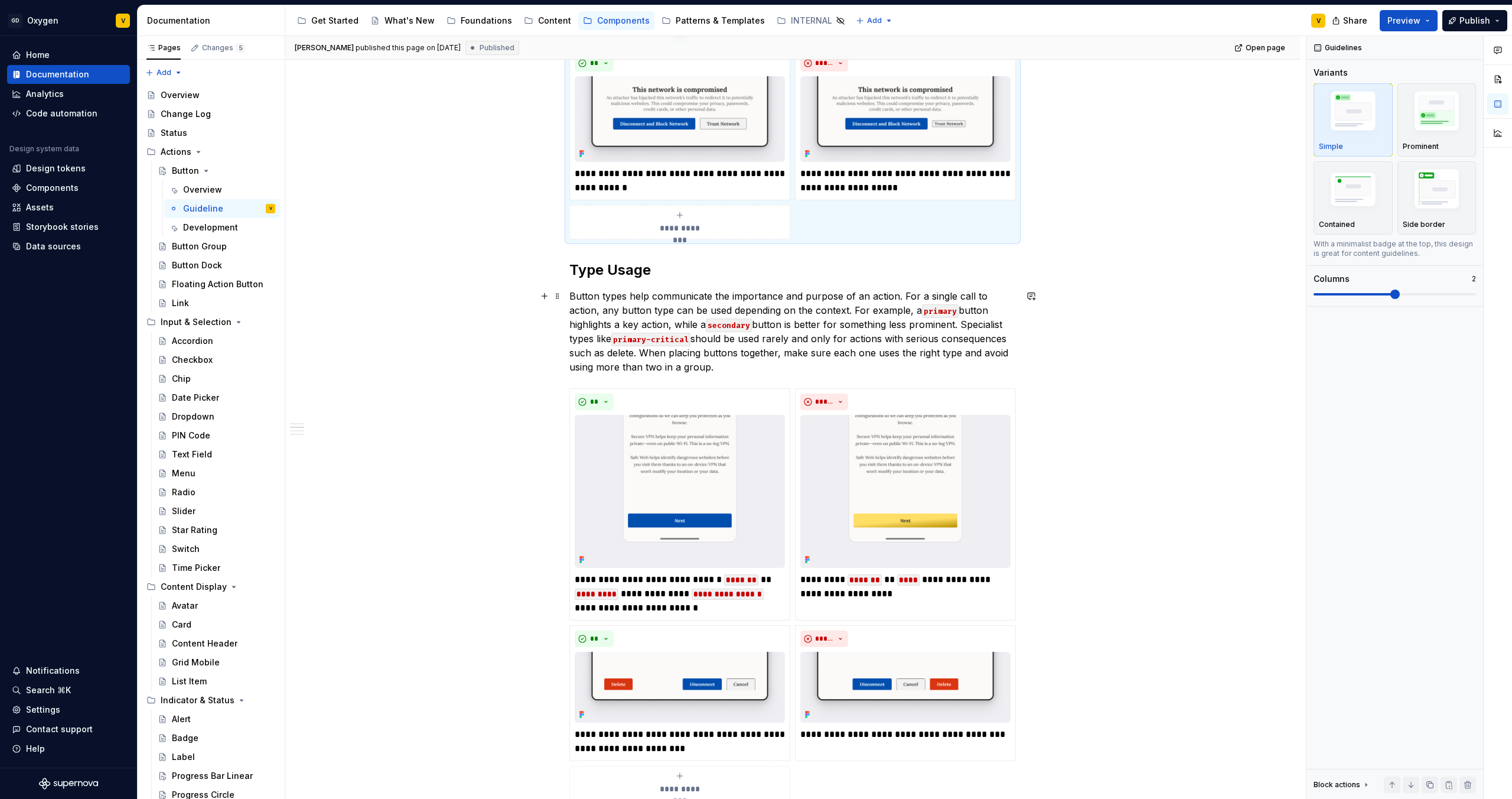
drag, startPoint x: 714, startPoint y: 359, endPoint x: 715, endPoint y: 343, distance: 16.0
click at [715, 343] on p "Button types help communicate the importance and purpose of an action. For a si…" at bounding box center [792, 331] width 447 height 85
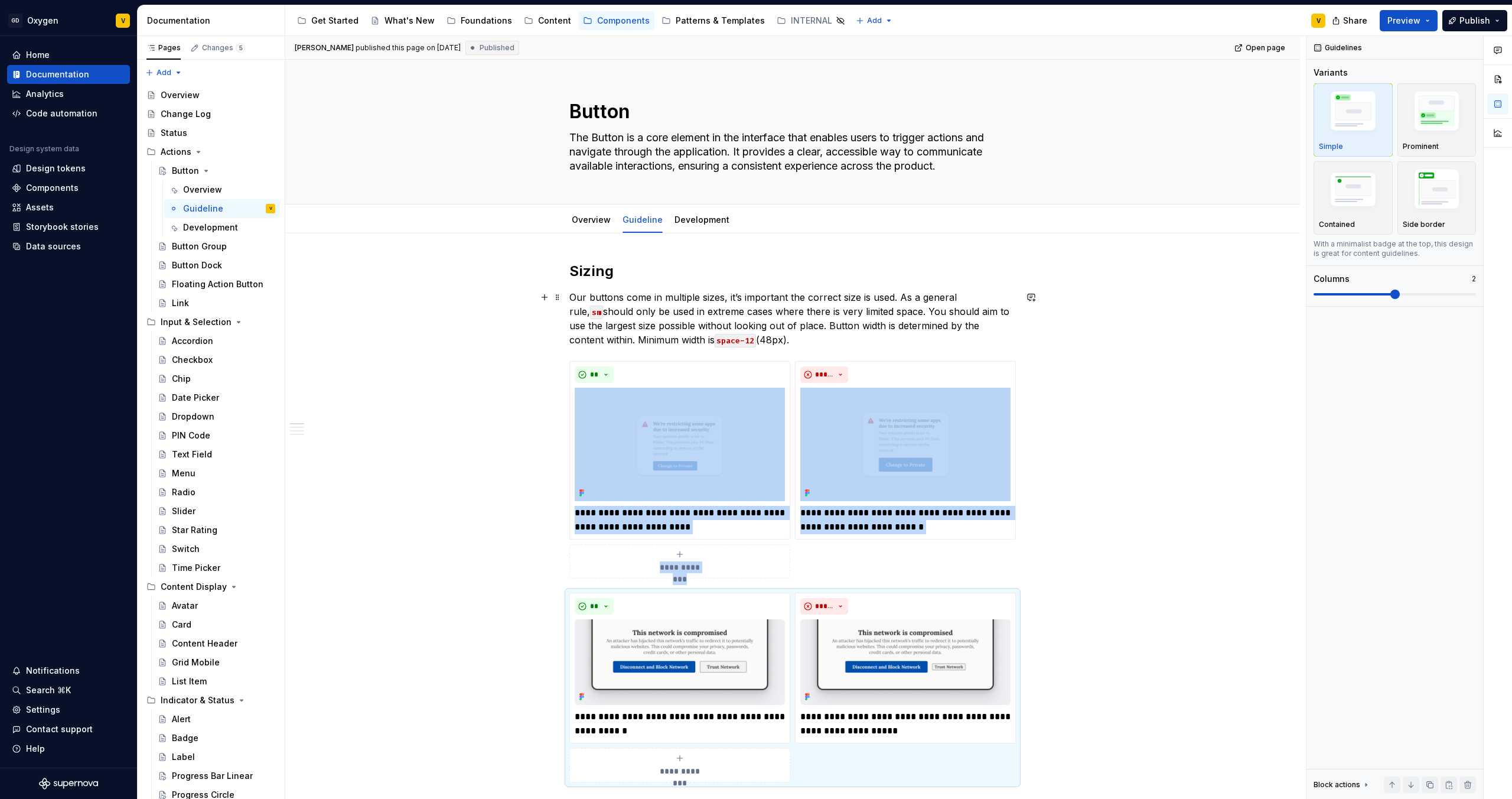
click at [696, 339] on p "Our buttons come in multiple sizes, it’s important the correct size is used. As…" at bounding box center [792, 318] width 447 height 57
drag, startPoint x: 700, startPoint y: 339, endPoint x: 726, endPoint y: 339, distance: 26.0
click at [722, 339] on p "Our buttons come in multiple sizes, it’s important the correct size is used. As…" at bounding box center [792, 318] width 447 height 57
click at [726, 339] on p "Our buttons come in multiple sizes, it’s important the correct size is used. As…" at bounding box center [792, 318] width 447 height 57
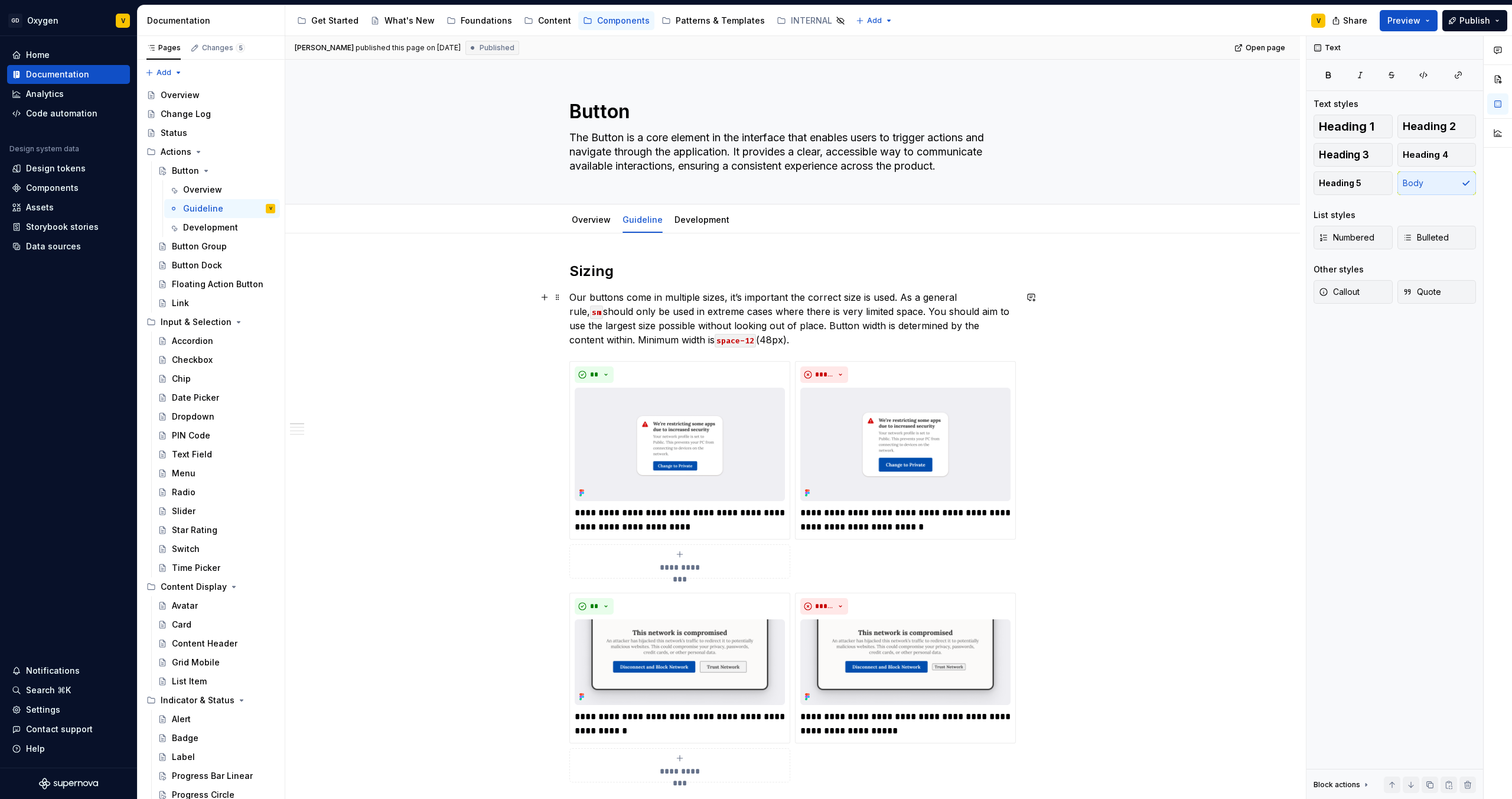
click at [592, 225] on div "Overview" at bounding box center [591, 220] width 39 height 12
click at [593, 224] on div "Overview" at bounding box center [591, 220] width 39 height 12
type textarea "*"
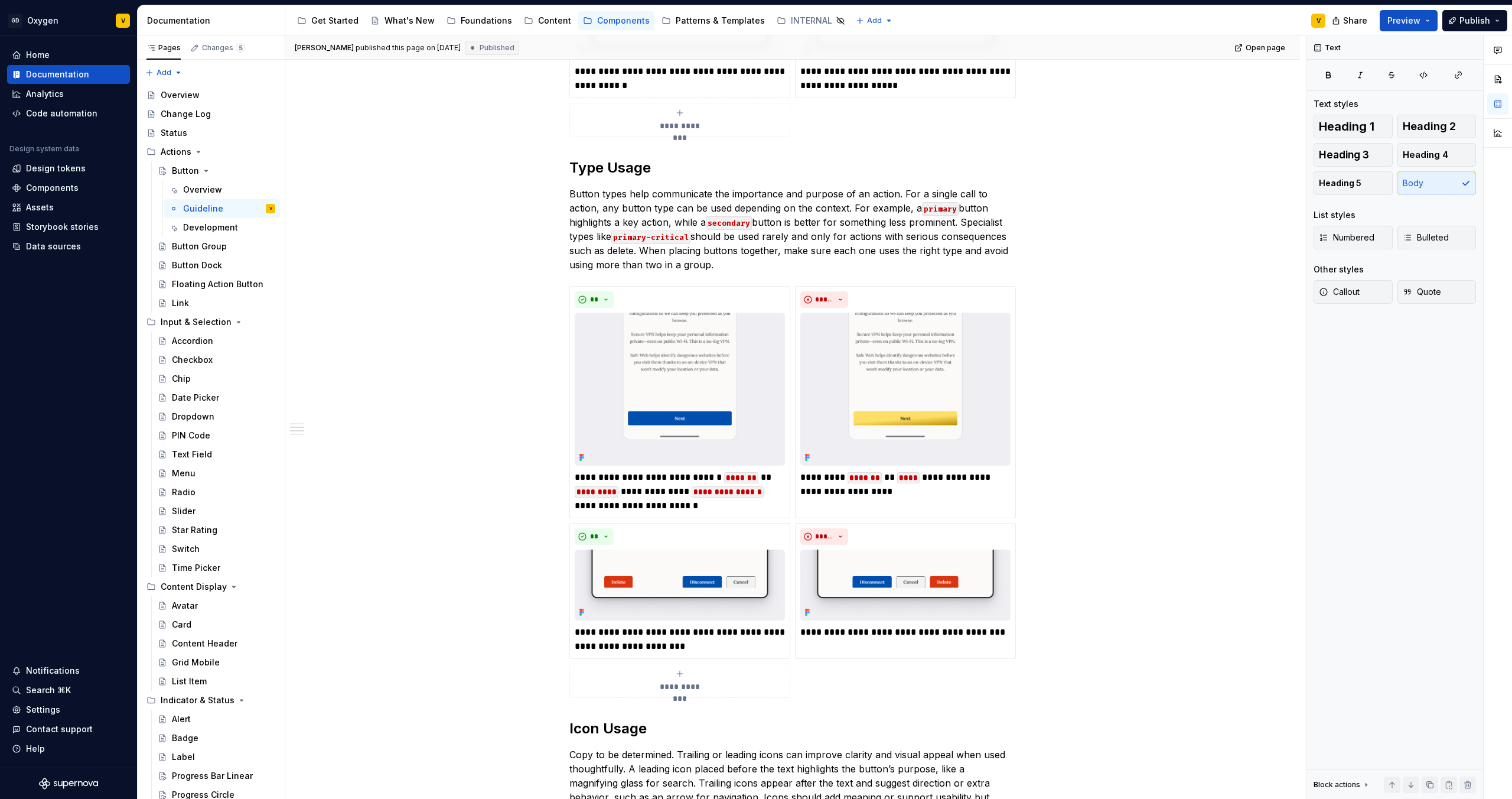
scroll to position [769, 0]
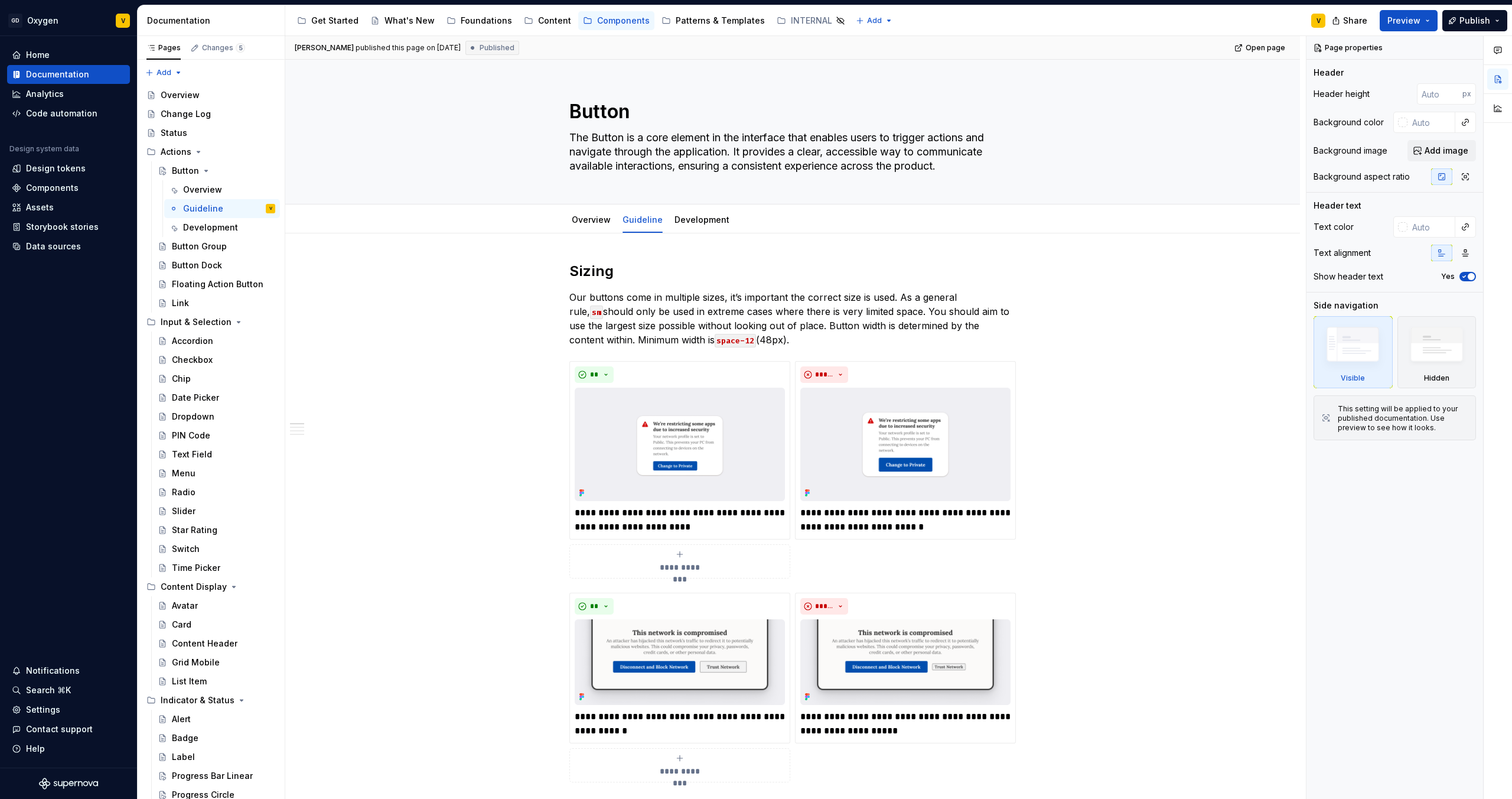
click at [644, 321] on p "Our buttons come in multiple sizes, it’s important the correct size is used. As…" at bounding box center [792, 318] width 447 height 57
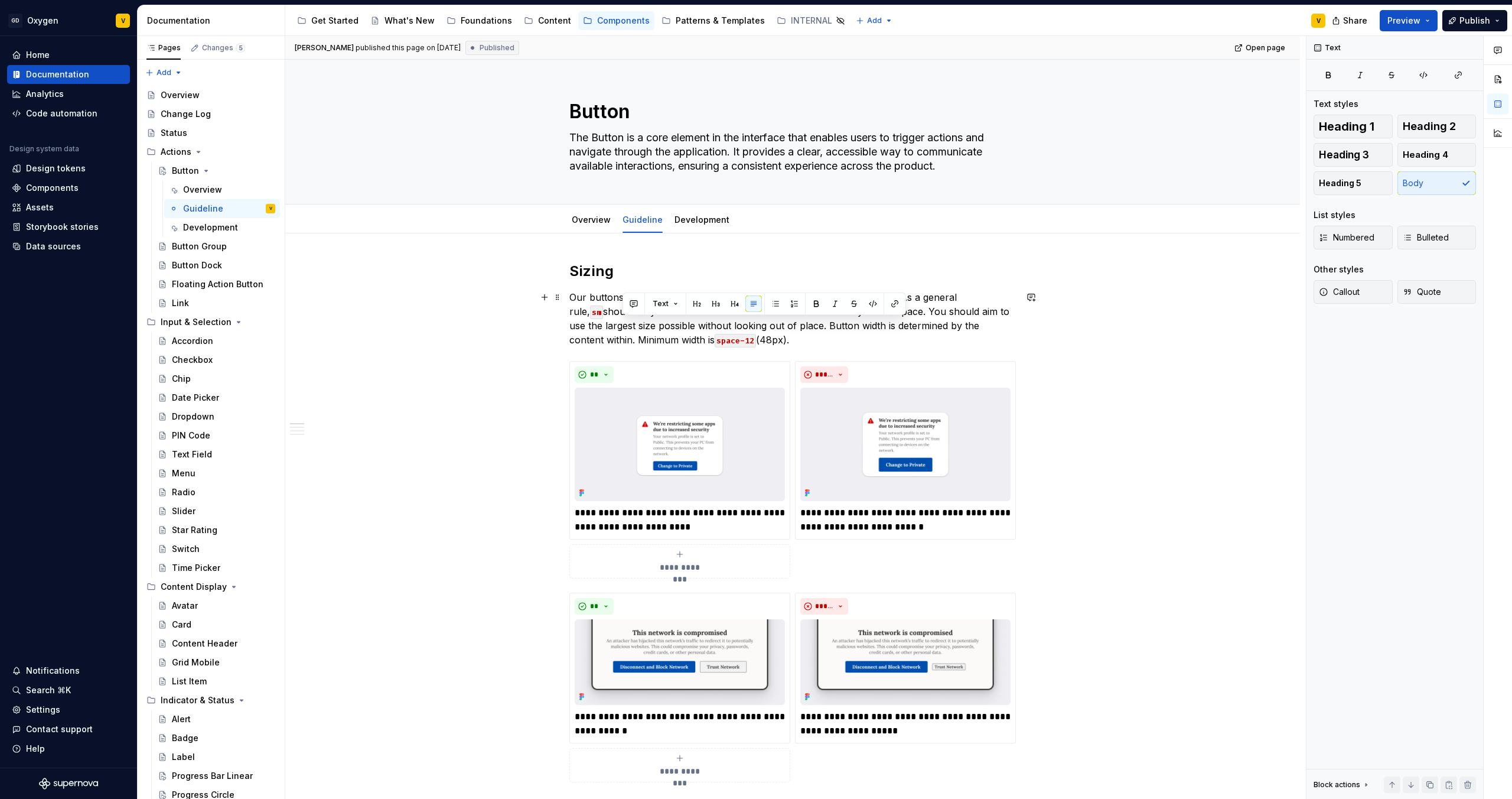
click at [670, 327] on p "Our buttons come in multiple sizes, it’s important the correct size is used. As…" at bounding box center [792, 318] width 447 height 57
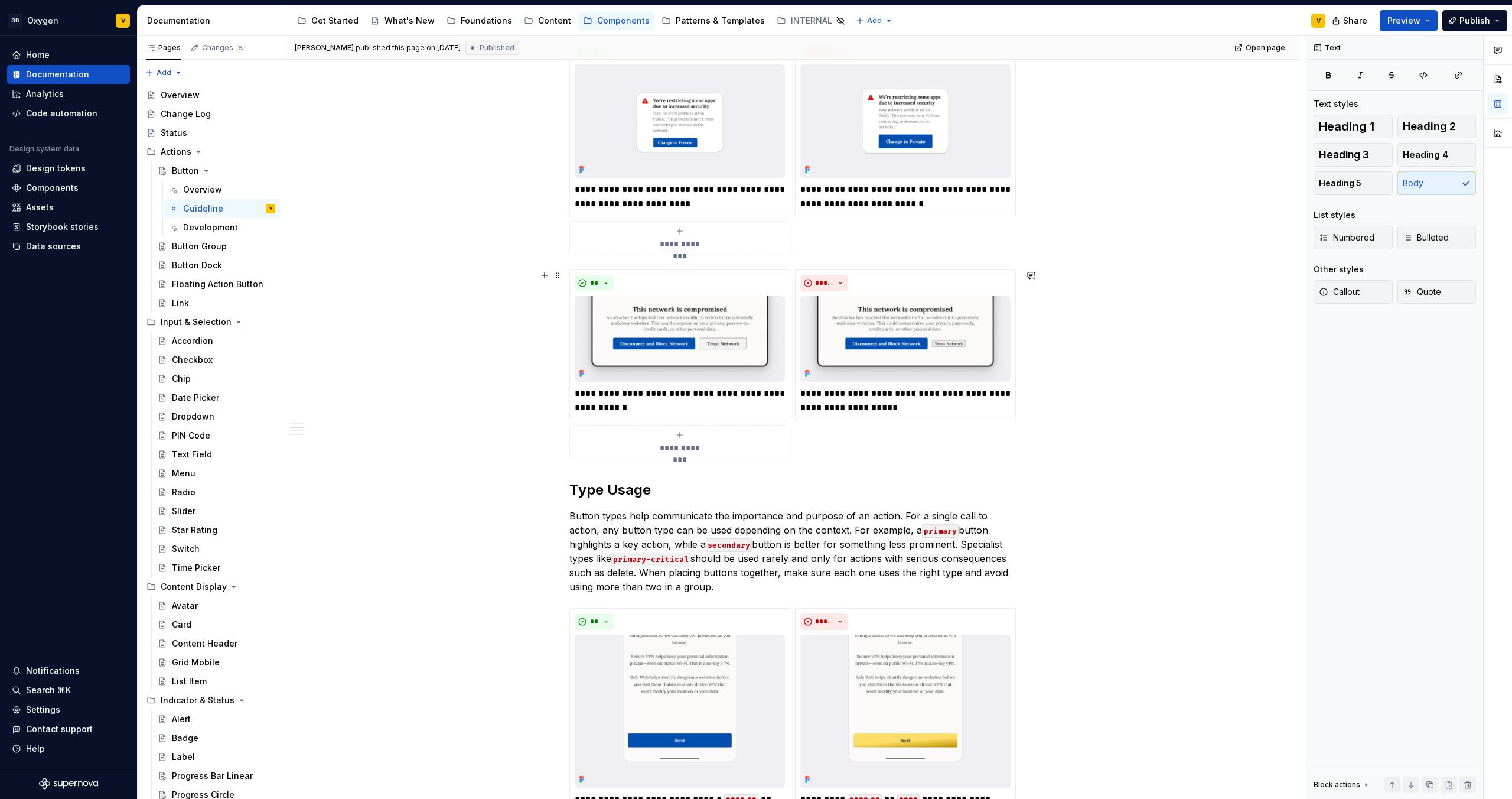
scroll to position [330, 0]
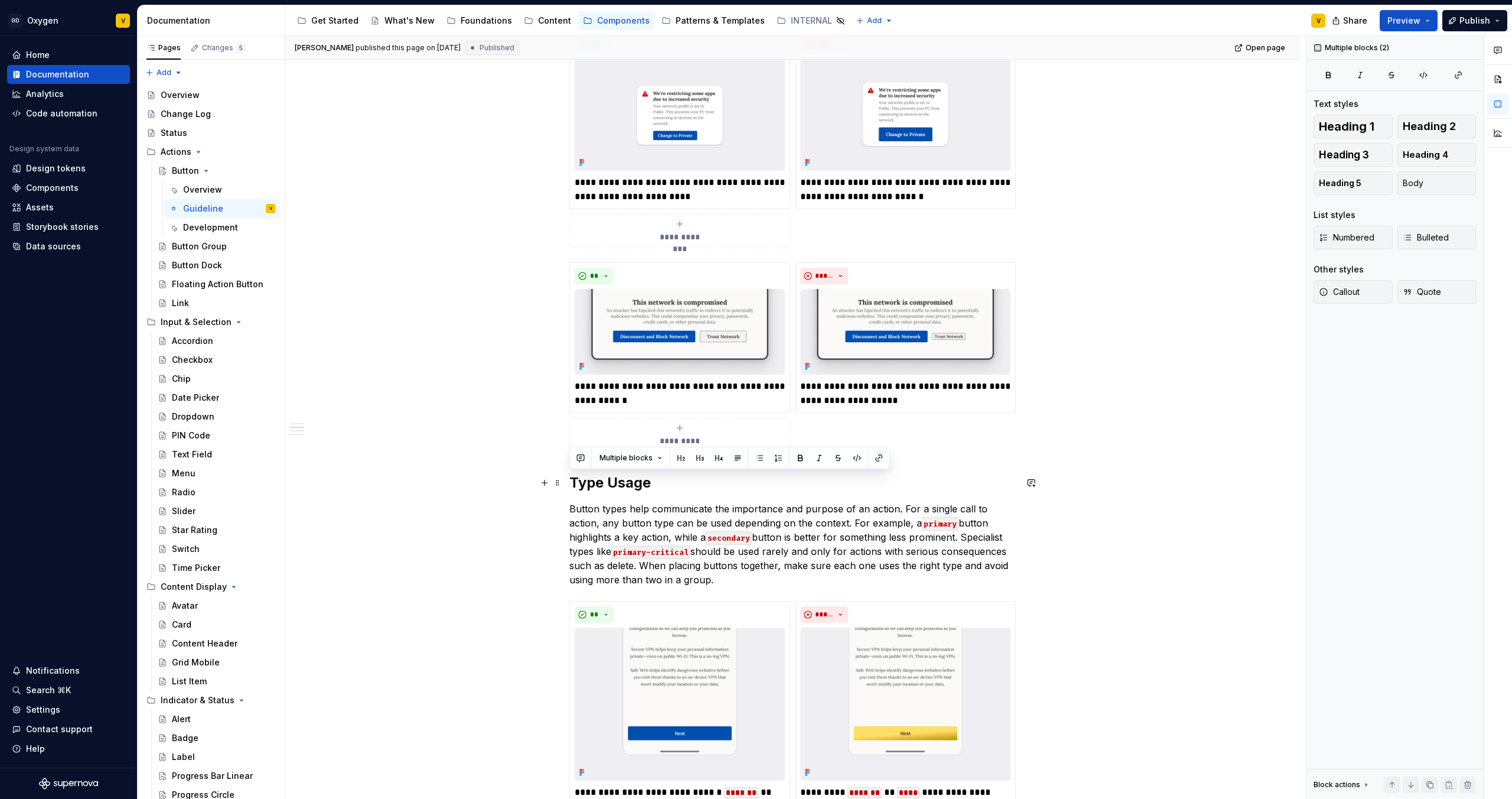
drag, startPoint x: 713, startPoint y: 584, endPoint x: 570, endPoint y: 481, distance: 176.2
click at [570, 481] on div "**********" at bounding box center [792, 722] width 447 height 1581
copy div "Type Usage Button types help communicate the importance and purpose of an actio…"
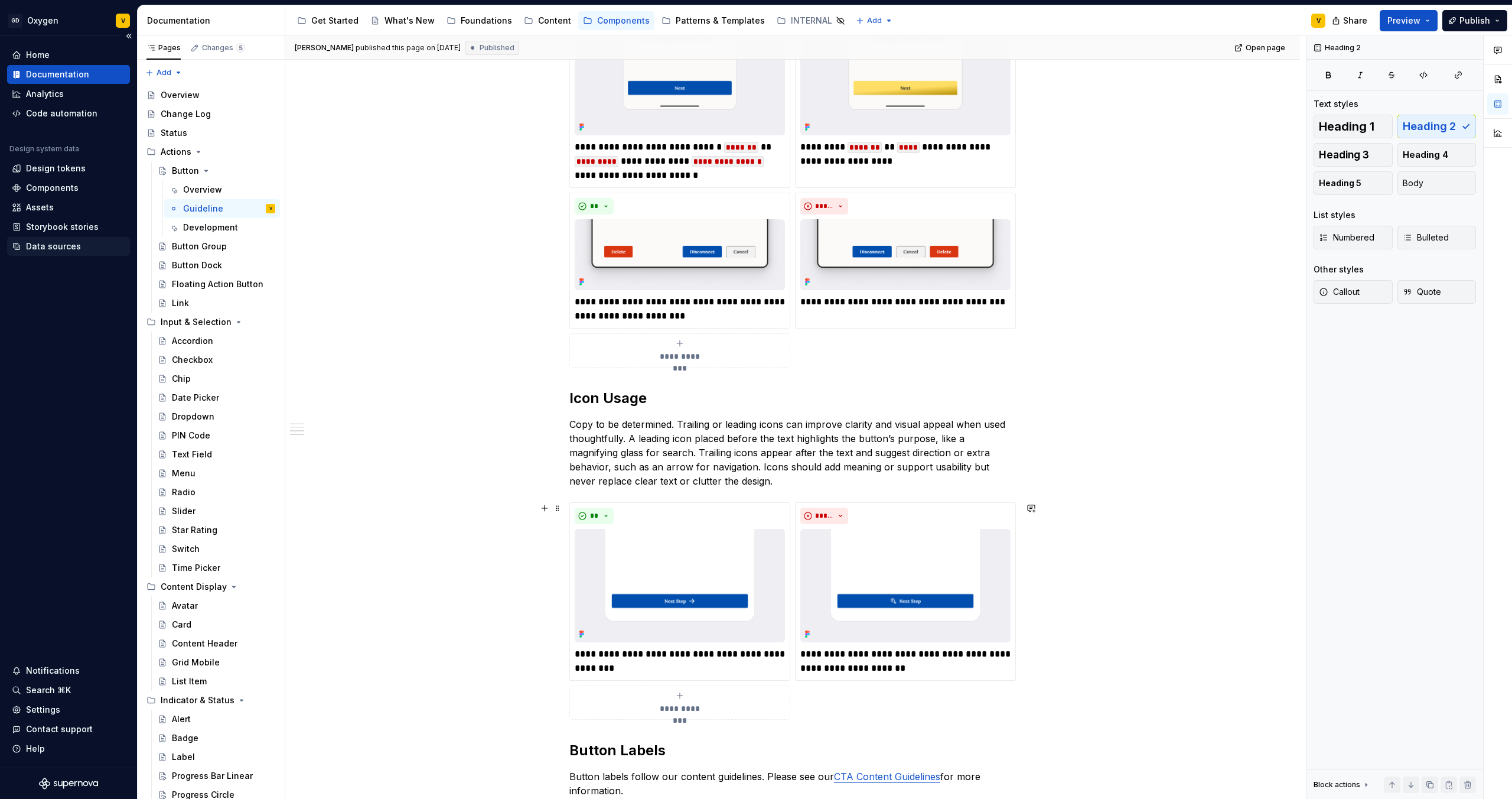
scroll to position [1036, 0]
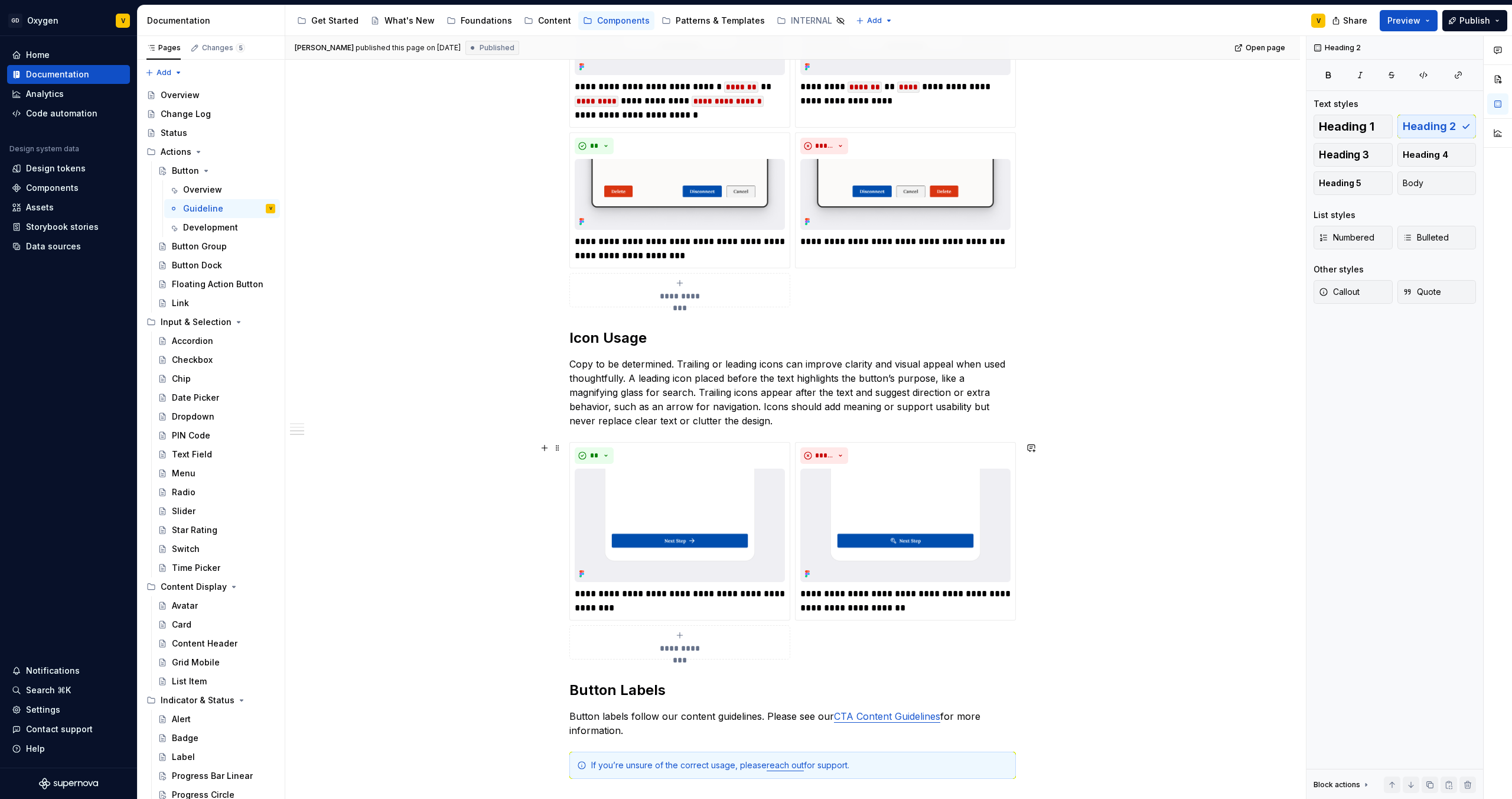
click at [624, 409] on p "Copy to be determined. Trailing or leading icons can improve clarity and visual…" at bounding box center [792, 392] width 447 height 71
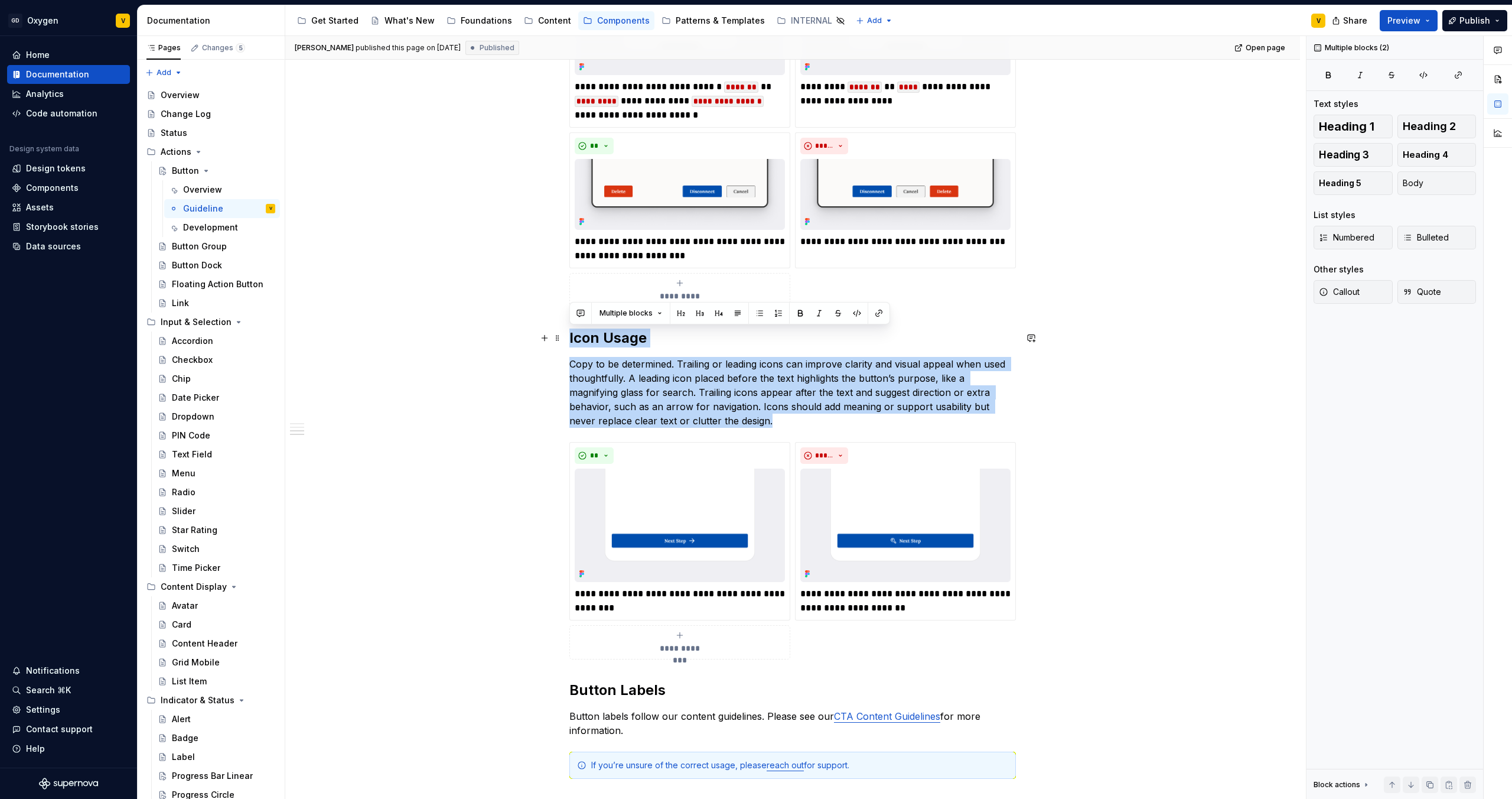
drag, startPoint x: 691, startPoint y: 425, endPoint x: 563, endPoint y: 340, distance: 153.7
click at [563, 340] on div "**********" at bounding box center [793, 130] width 1015 height 1864
copy div "Icon Usage Copy to be determined. Trailing or leading icons can improve clarity…"
click at [459, 634] on div "**********" at bounding box center [793, 130] width 1015 height 1864
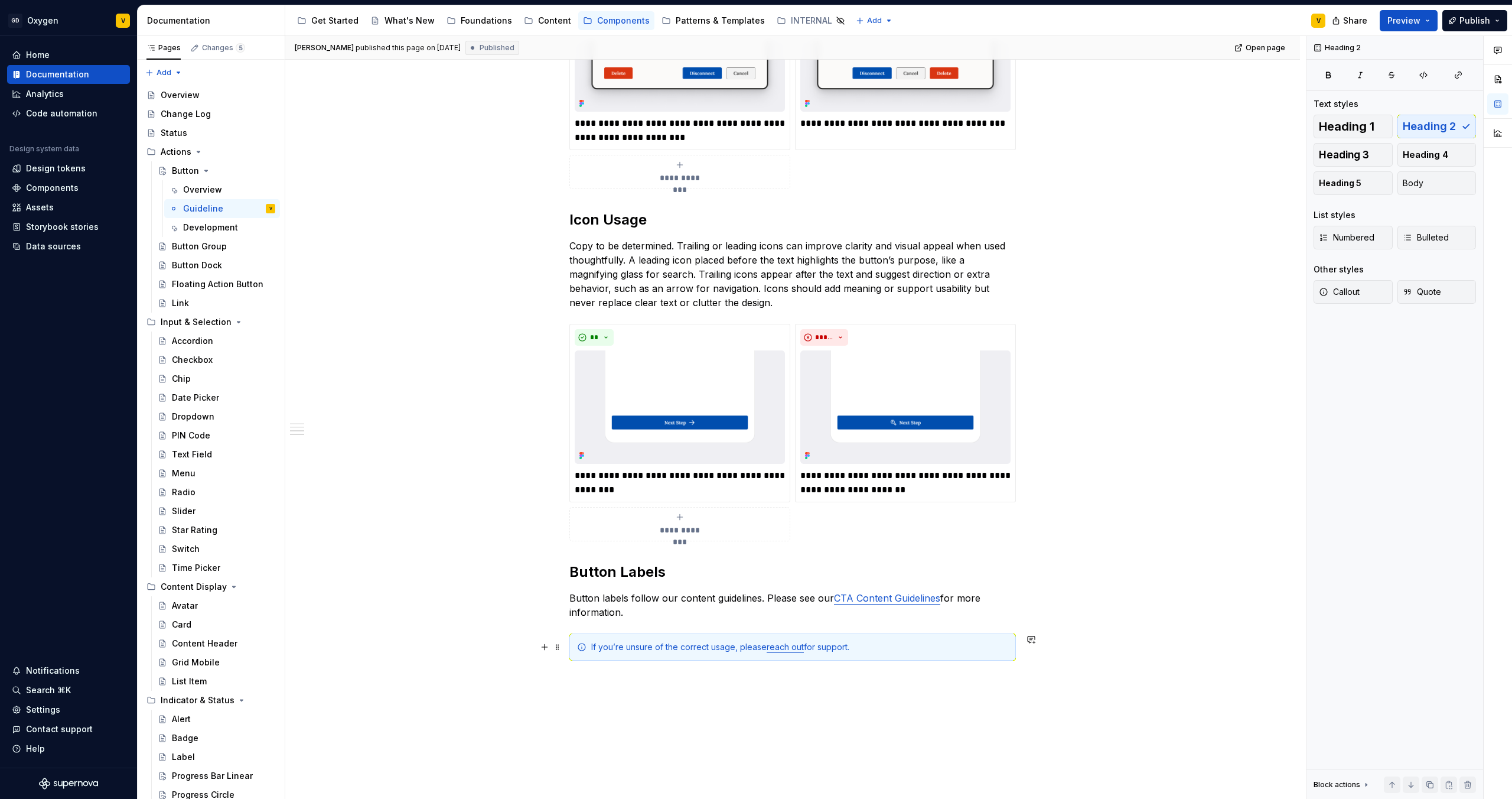
scroll to position [1167, 0]
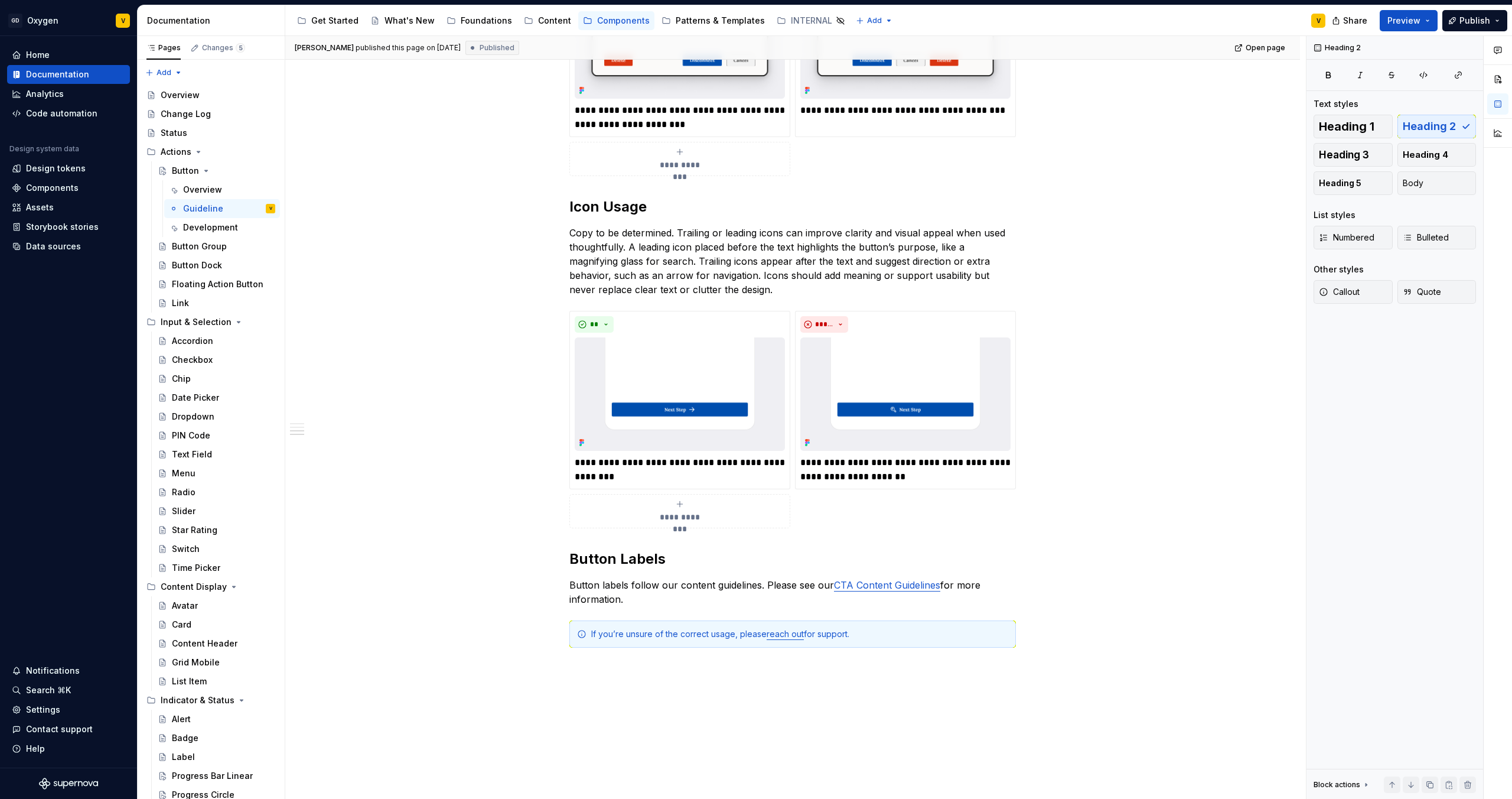
click at [595, 588] on p "Button labels follow our content guidelines. Please see our CTA Content Guideli…" at bounding box center [792, 592] width 447 height 28
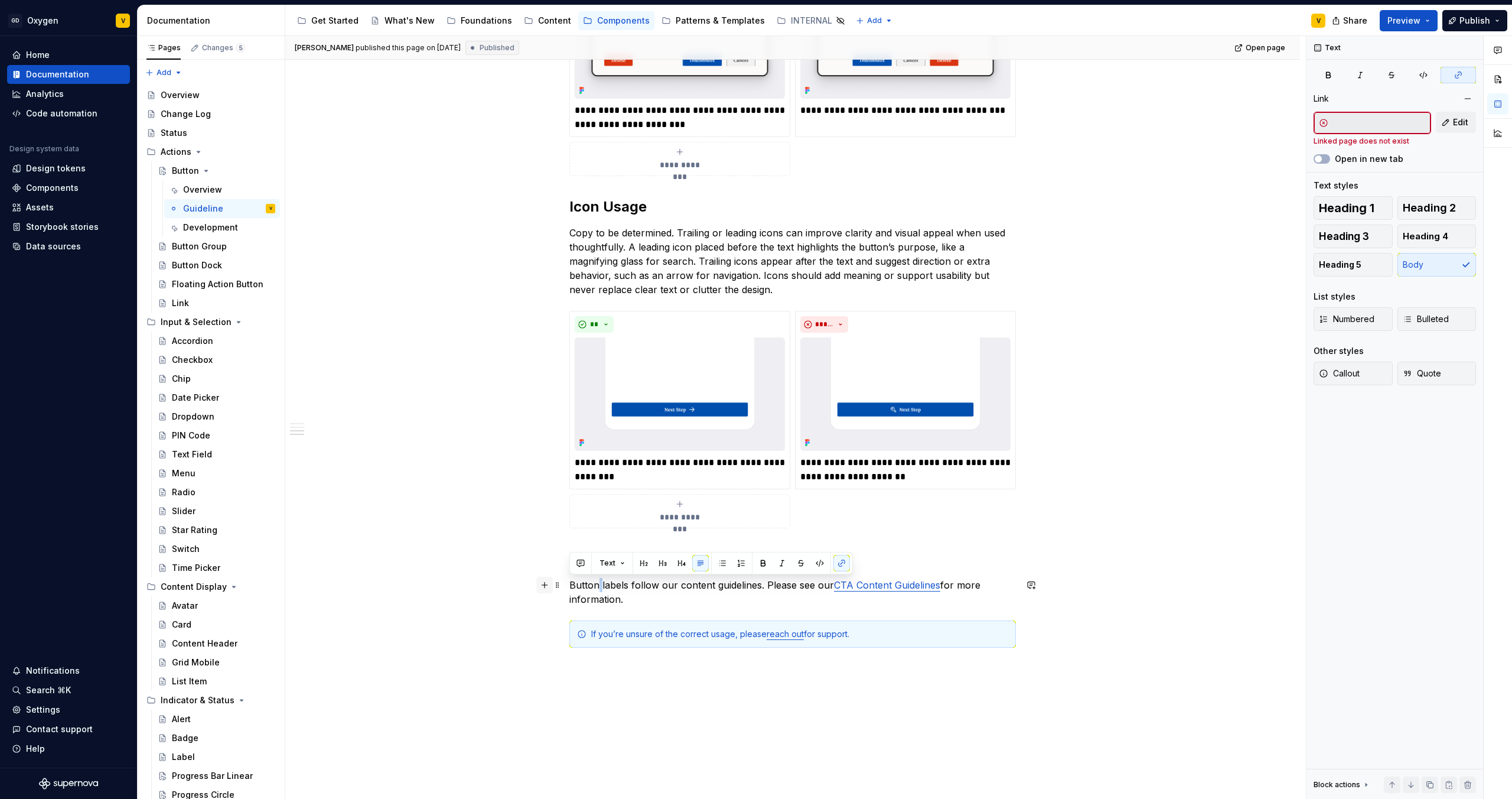
drag, startPoint x: 624, startPoint y: 600, endPoint x: 540, endPoint y: 586, distance: 85.2
copy p "Button labels follow our content guidelines. Please see our CTA Content Guideli…"
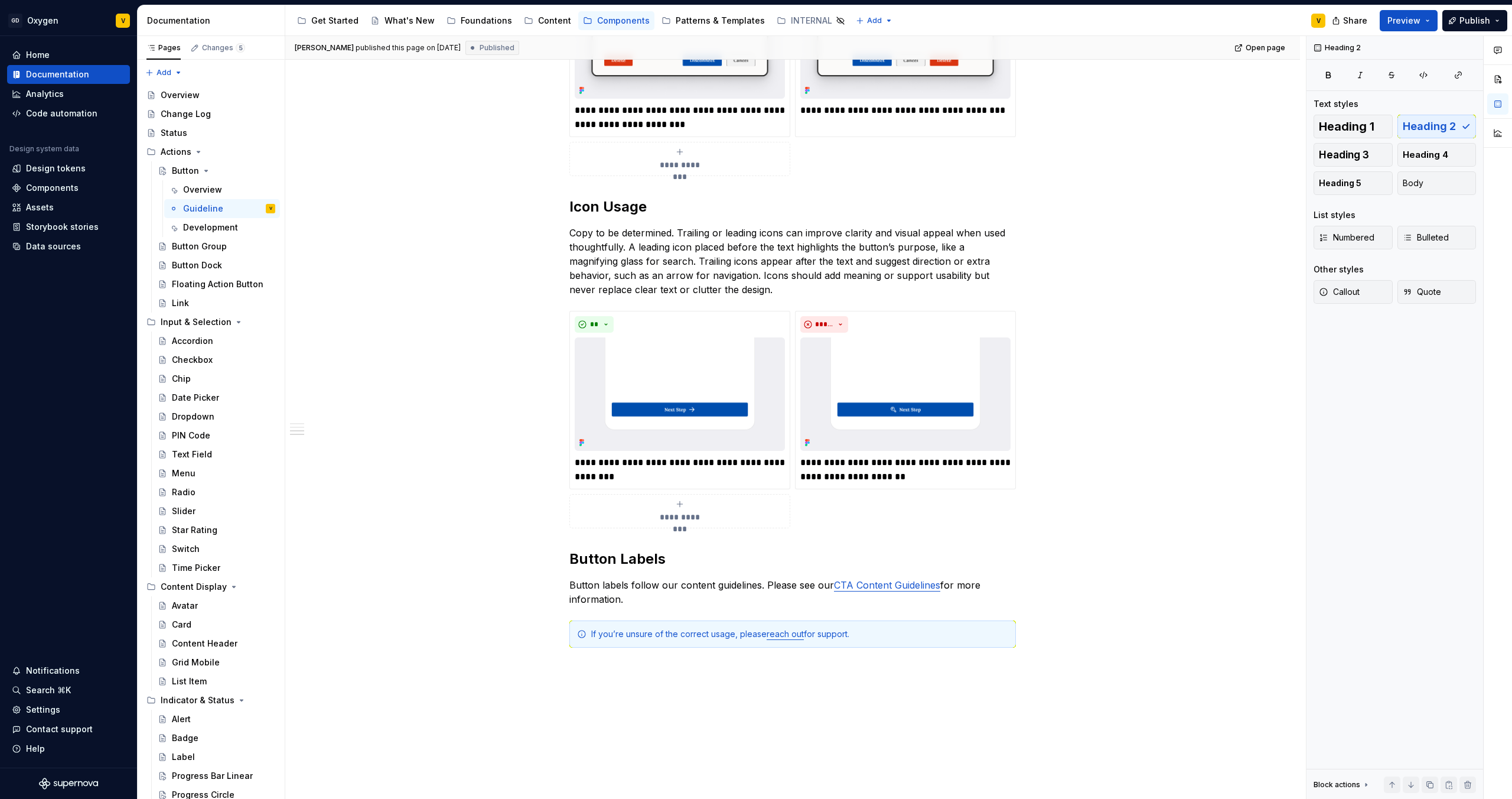
click at [625, 562] on h2 "Button Labels" at bounding box center [792, 559] width 447 height 19
click at [669, 562] on h2 "Button Labels" at bounding box center [792, 559] width 447 height 19
drag, startPoint x: 669, startPoint y: 562, endPoint x: 571, endPoint y: 561, distance: 98.0
click at [571, 561] on h2 "Button Labels" at bounding box center [792, 559] width 447 height 19
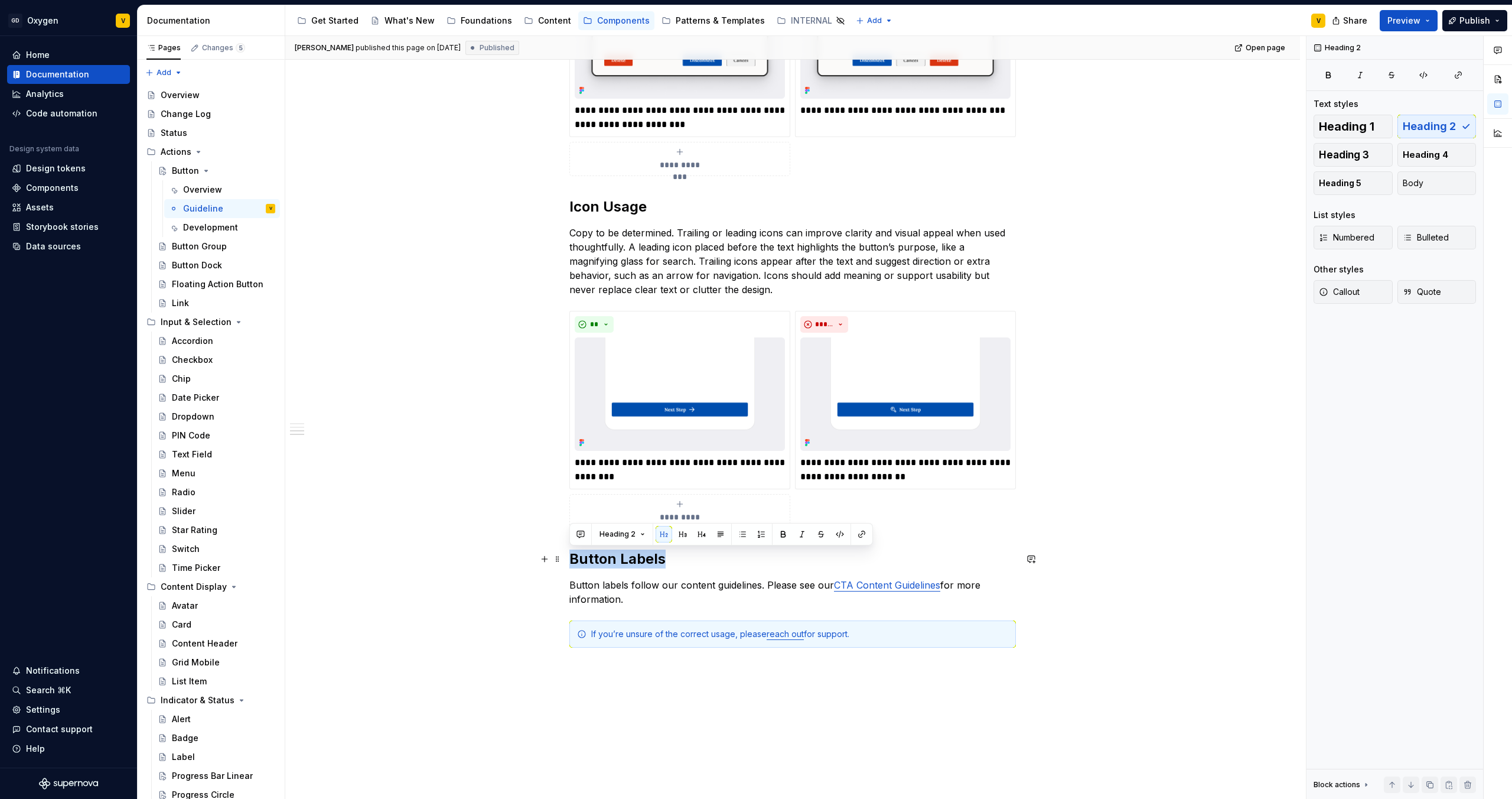
copy h2 "Button Labels"
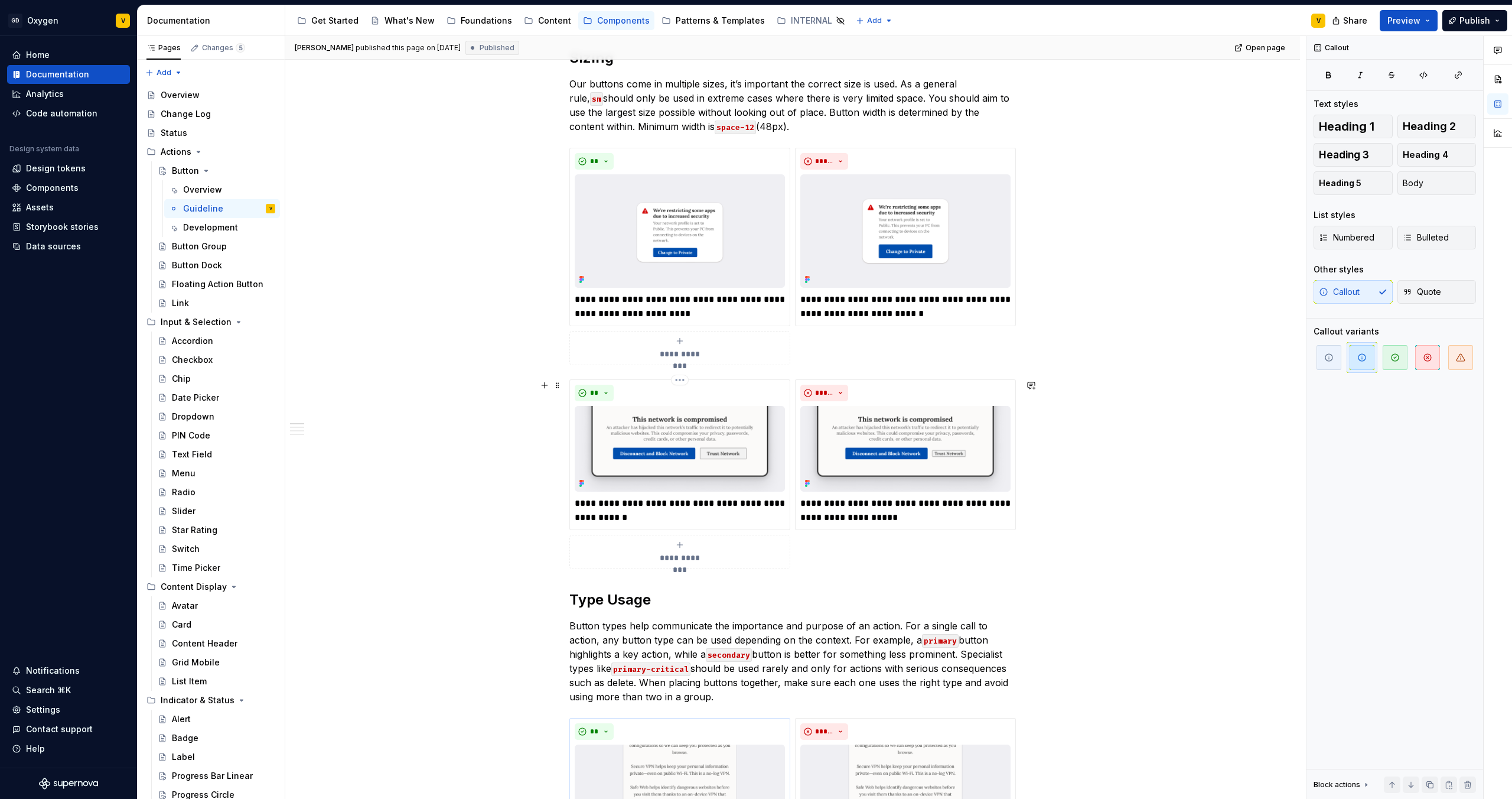
scroll to position [0, 0]
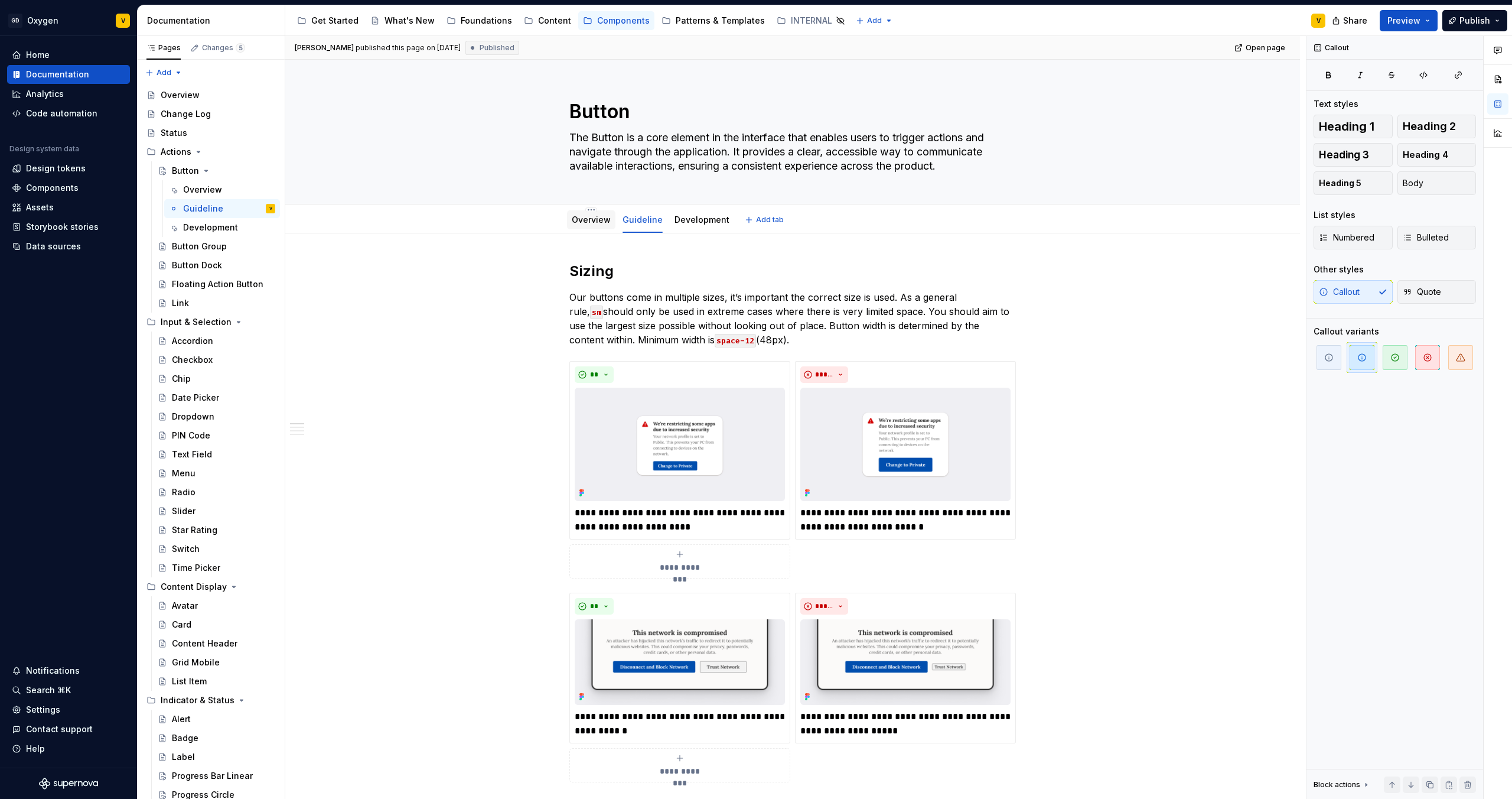
click at [601, 223] on link "Overview" at bounding box center [591, 219] width 39 height 10
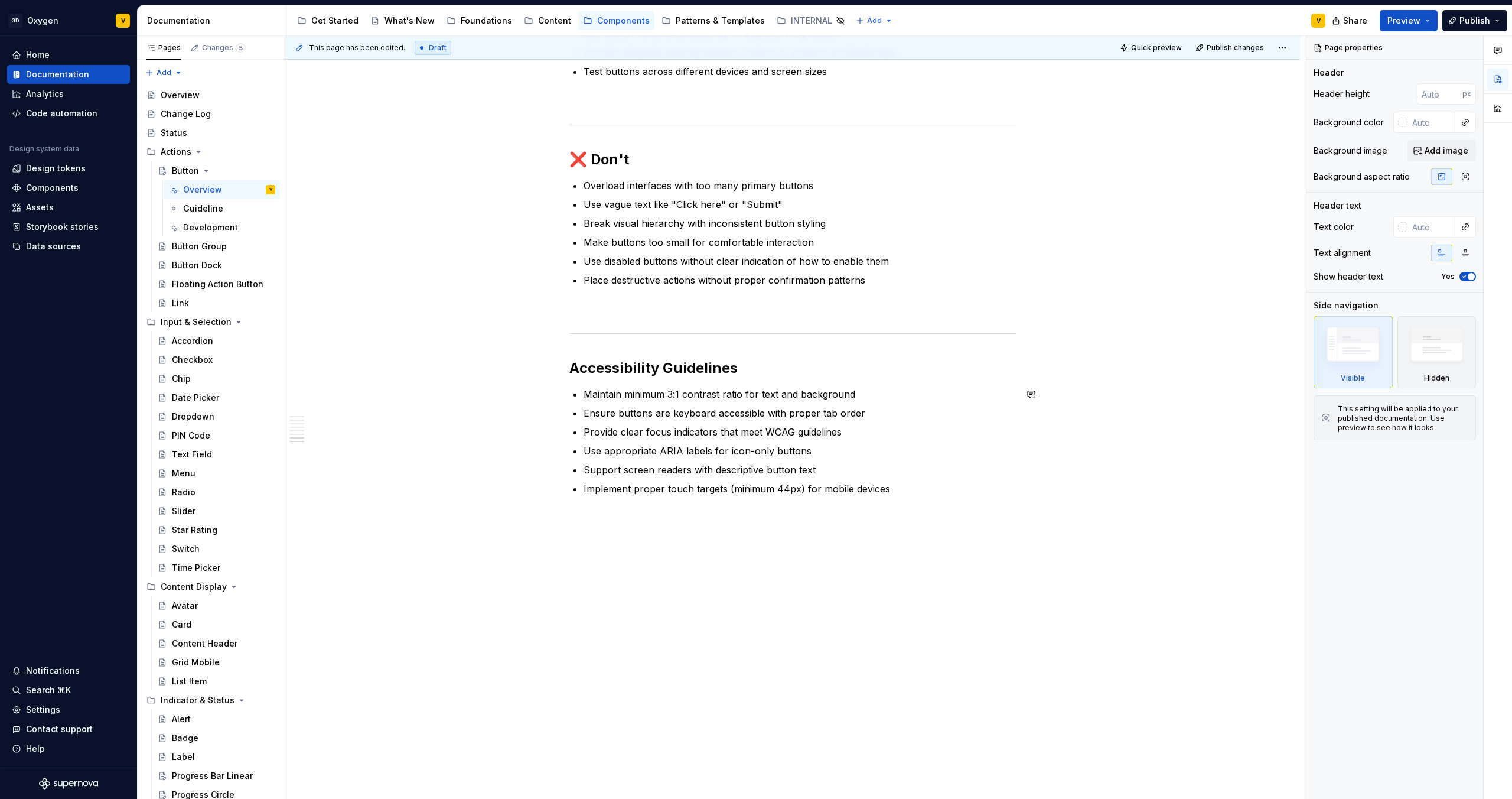
scroll to position [2128, 0]
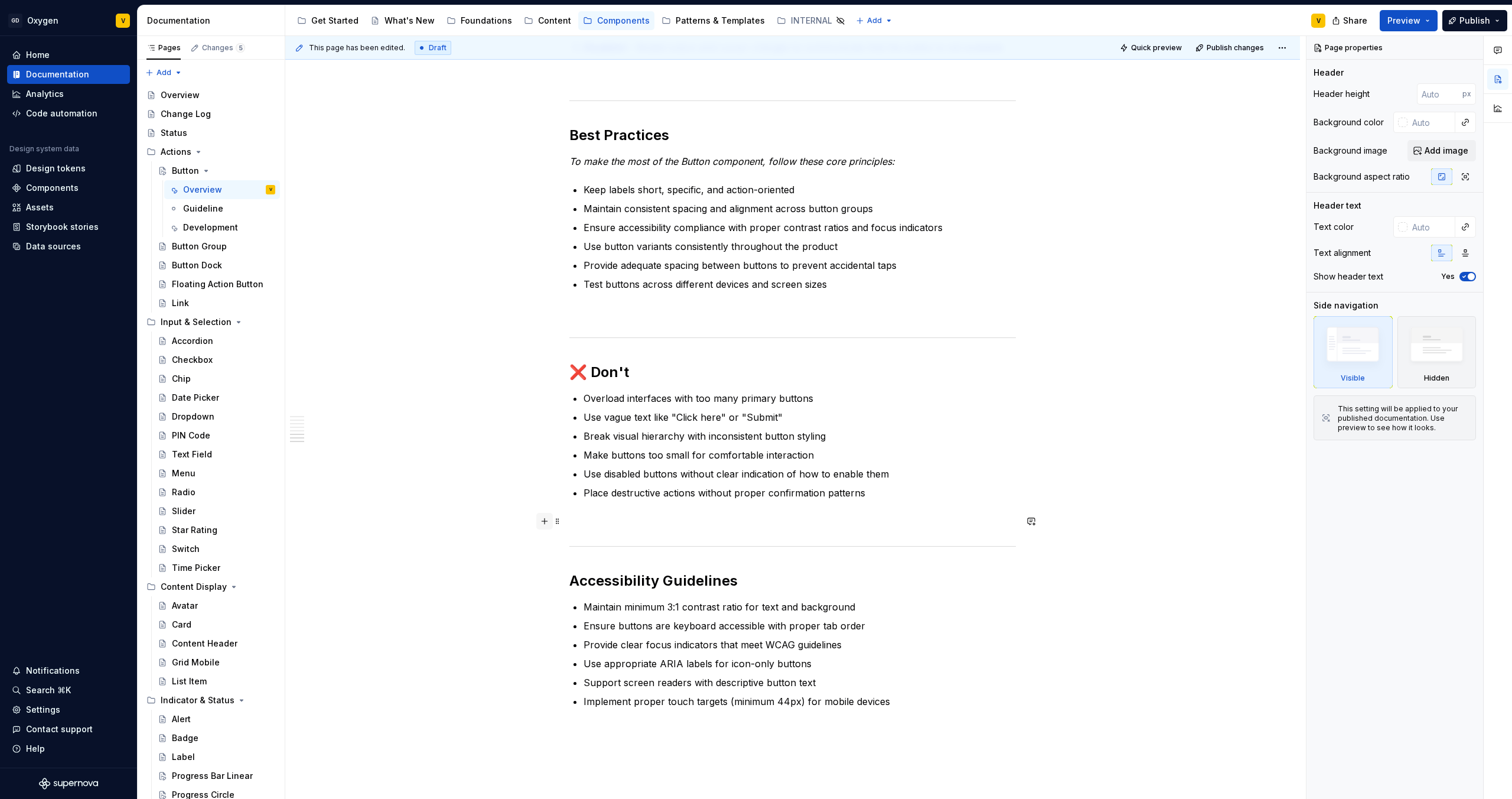
click at [546, 524] on button "button" at bounding box center [544, 520] width 16 height 16
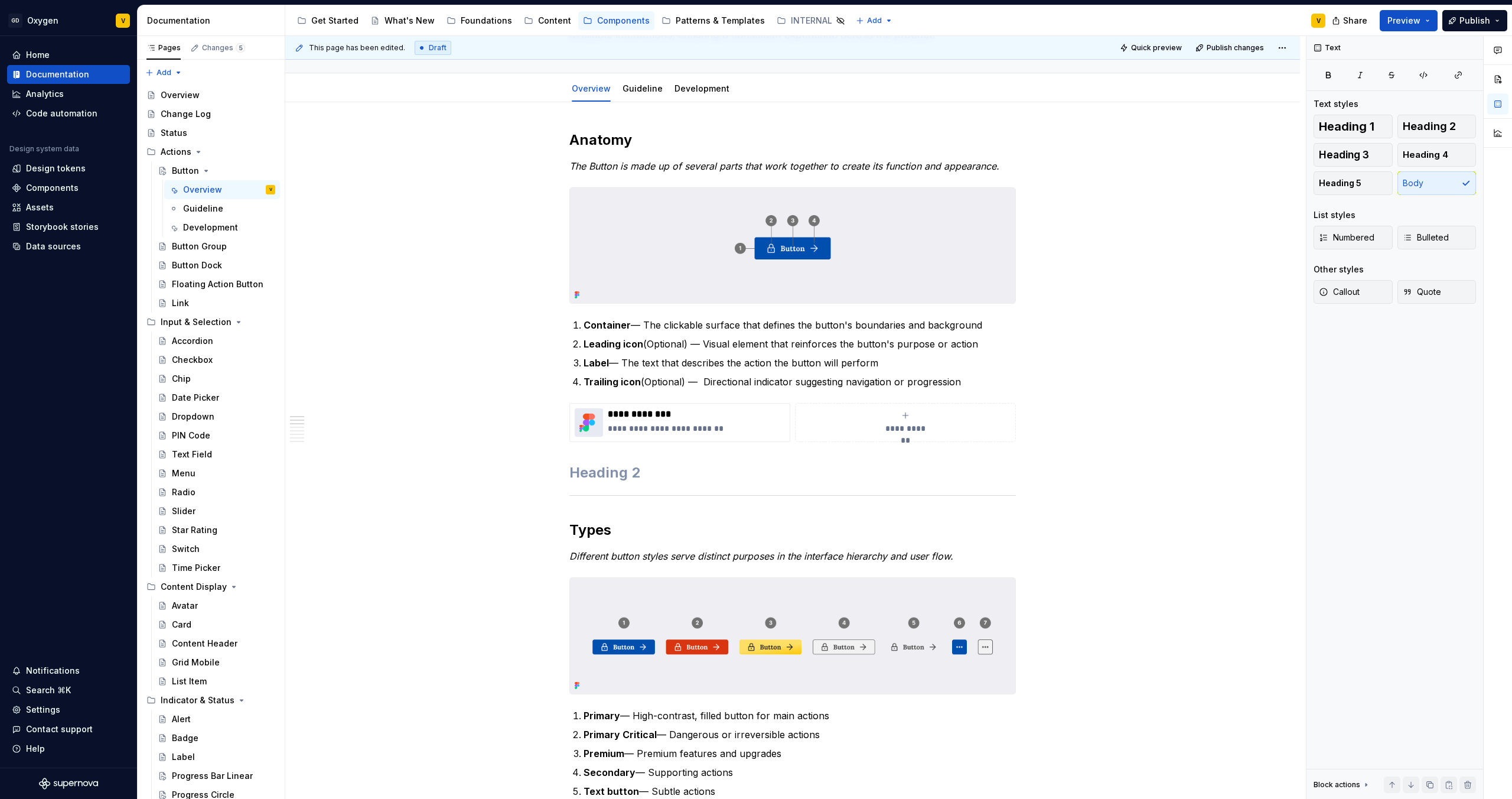
scroll to position [0, 0]
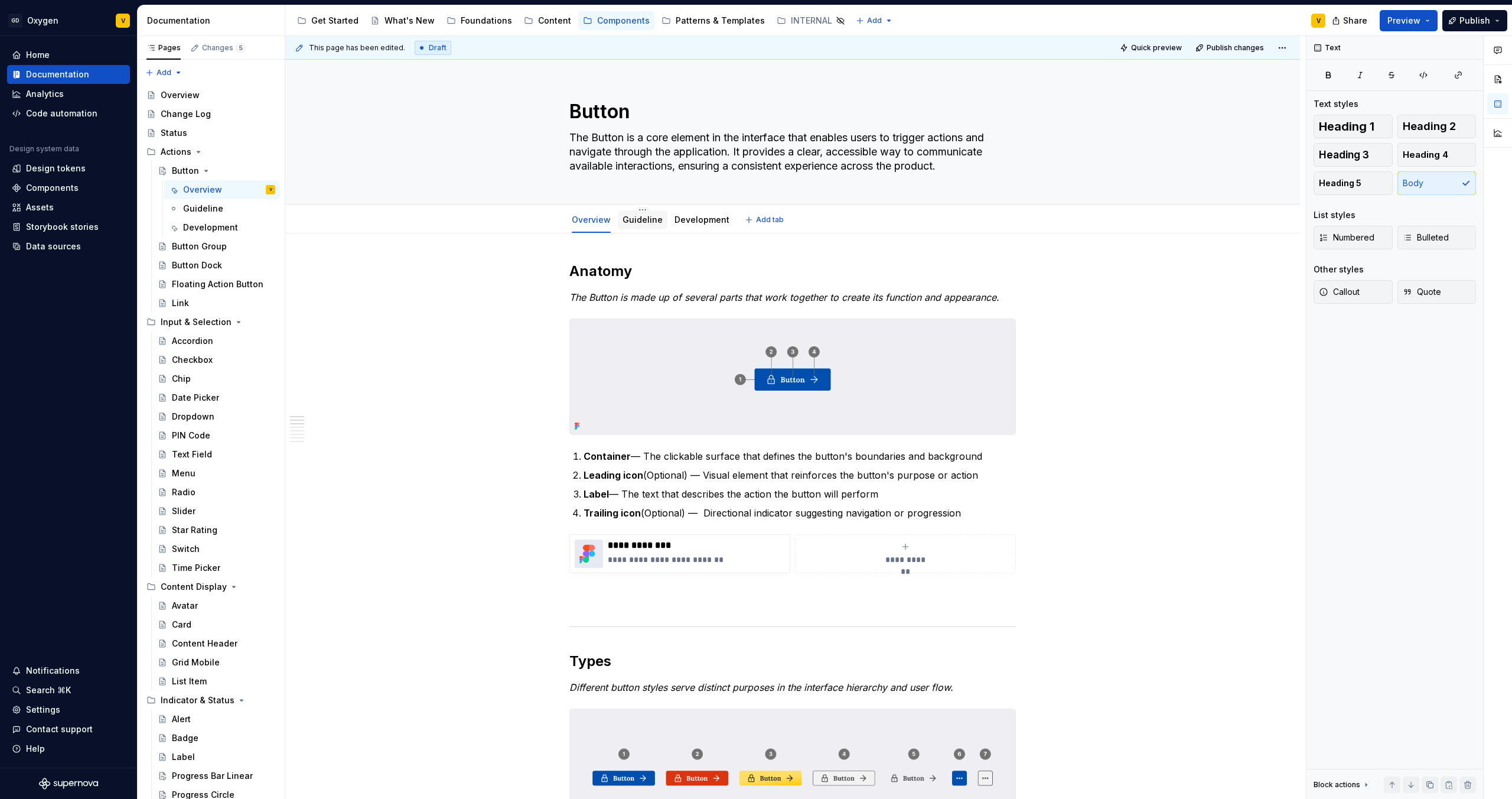
click at [623, 222] on link "Guideline" at bounding box center [643, 219] width 40 height 10
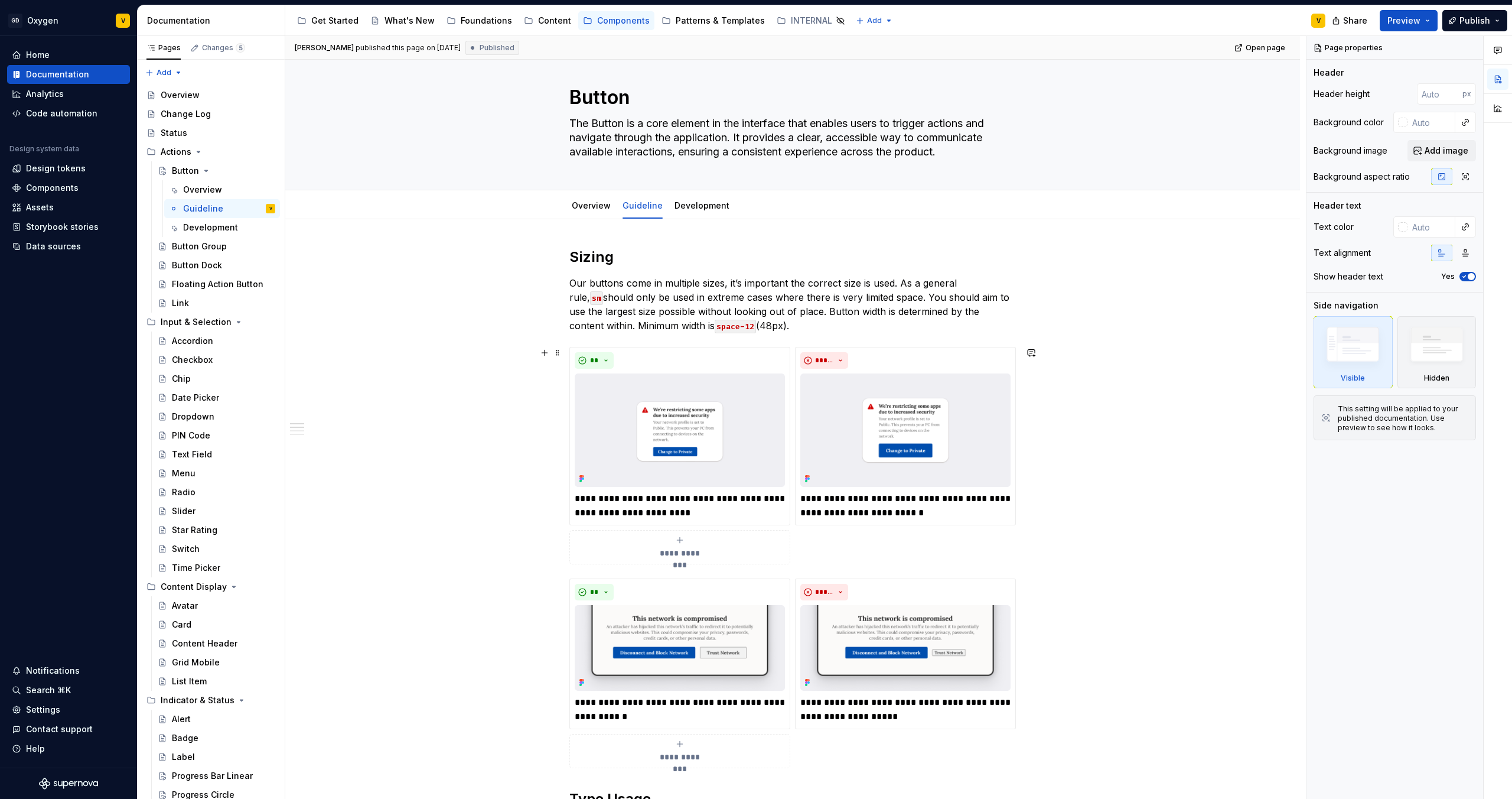
scroll to position [16, 0]
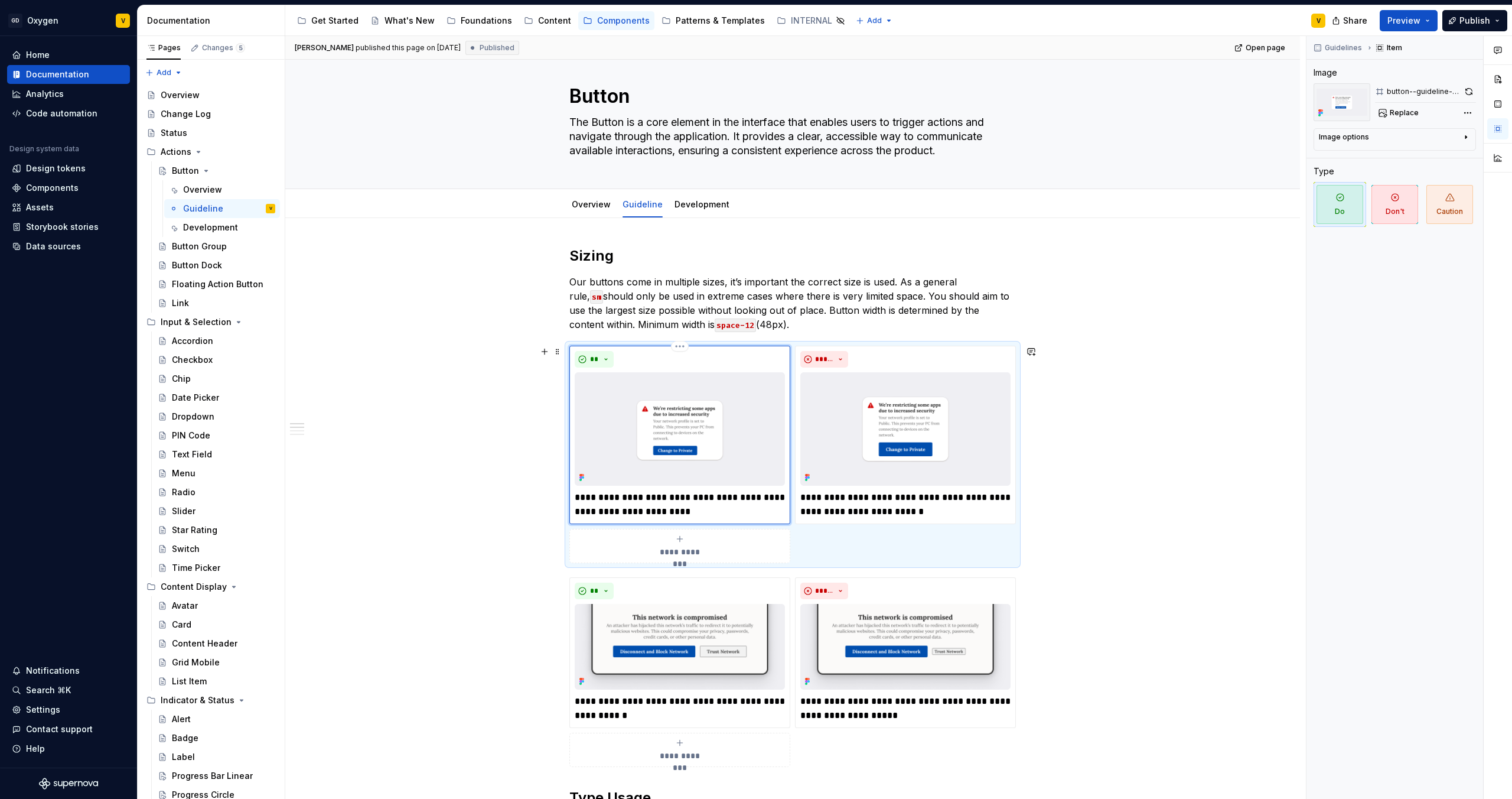
click at [749, 354] on div "**" at bounding box center [680, 359] width 211 height 16
click at [569, 532] on div "**********" at bounding box center [792, 454] width 447 height 217
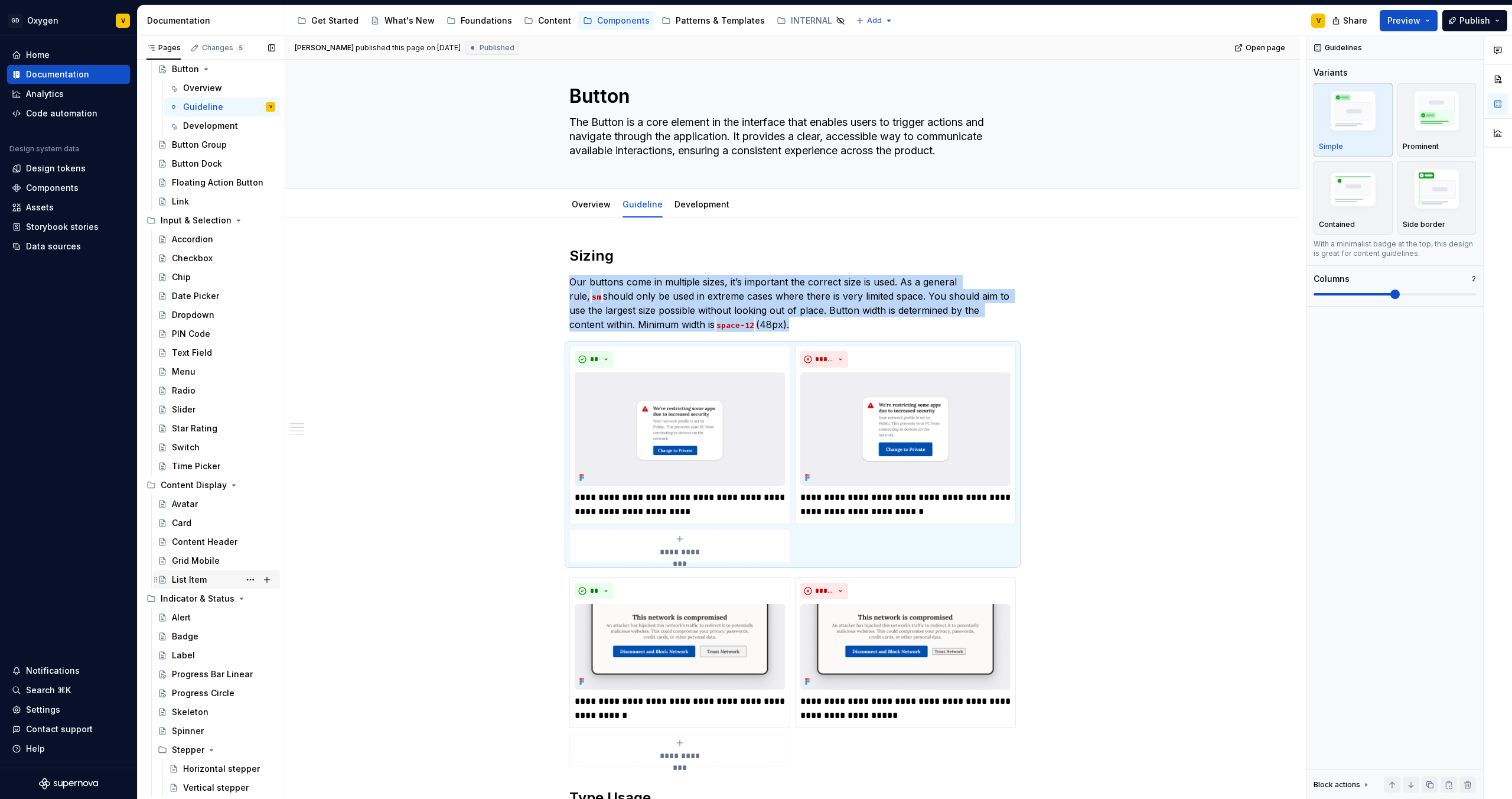
scroll to position [149, 0]
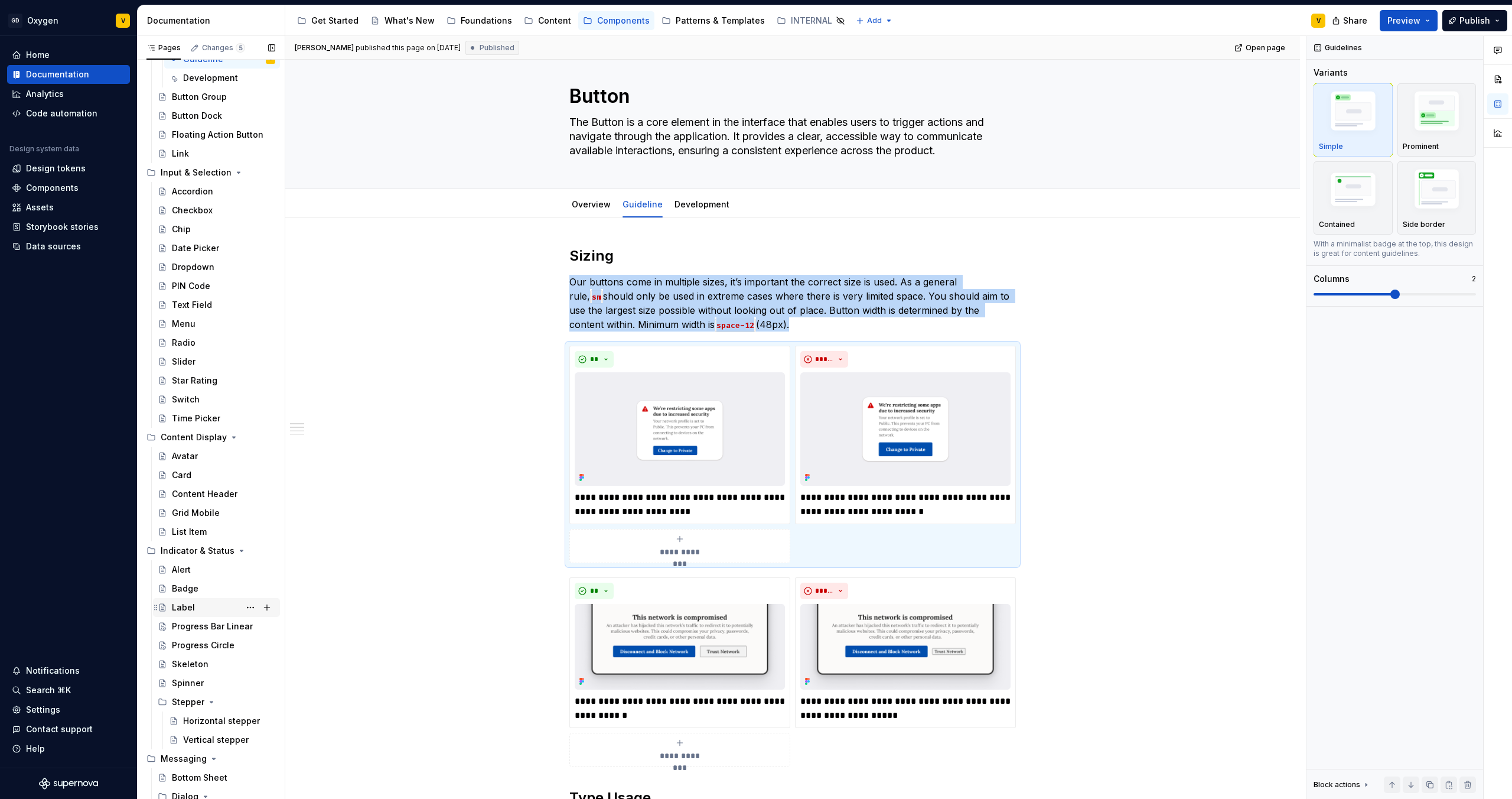
click at [178, 606] on div "Label" at bounding box center [183, 607] width 23 height 12
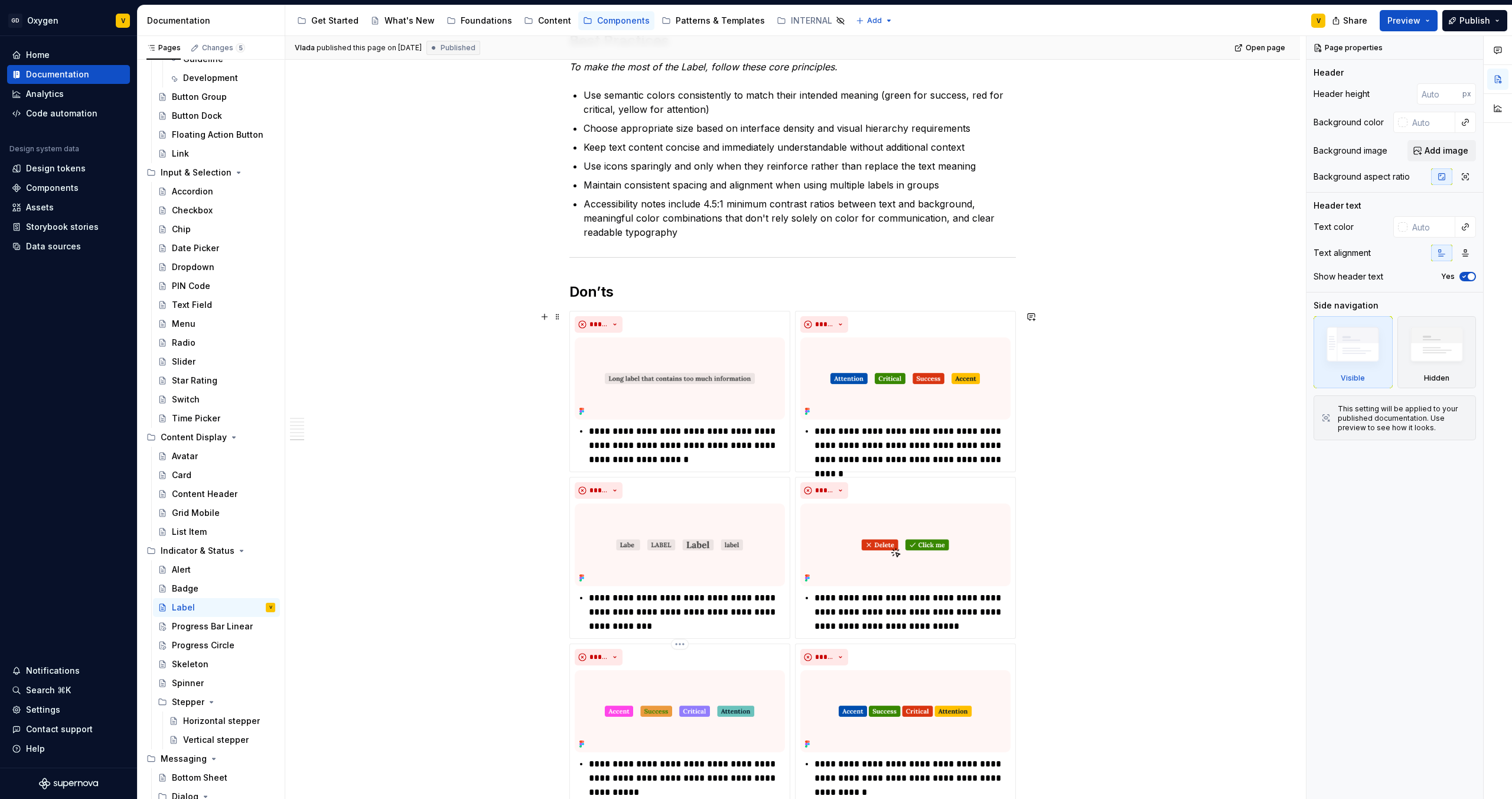
scroll to position [1828, 0]
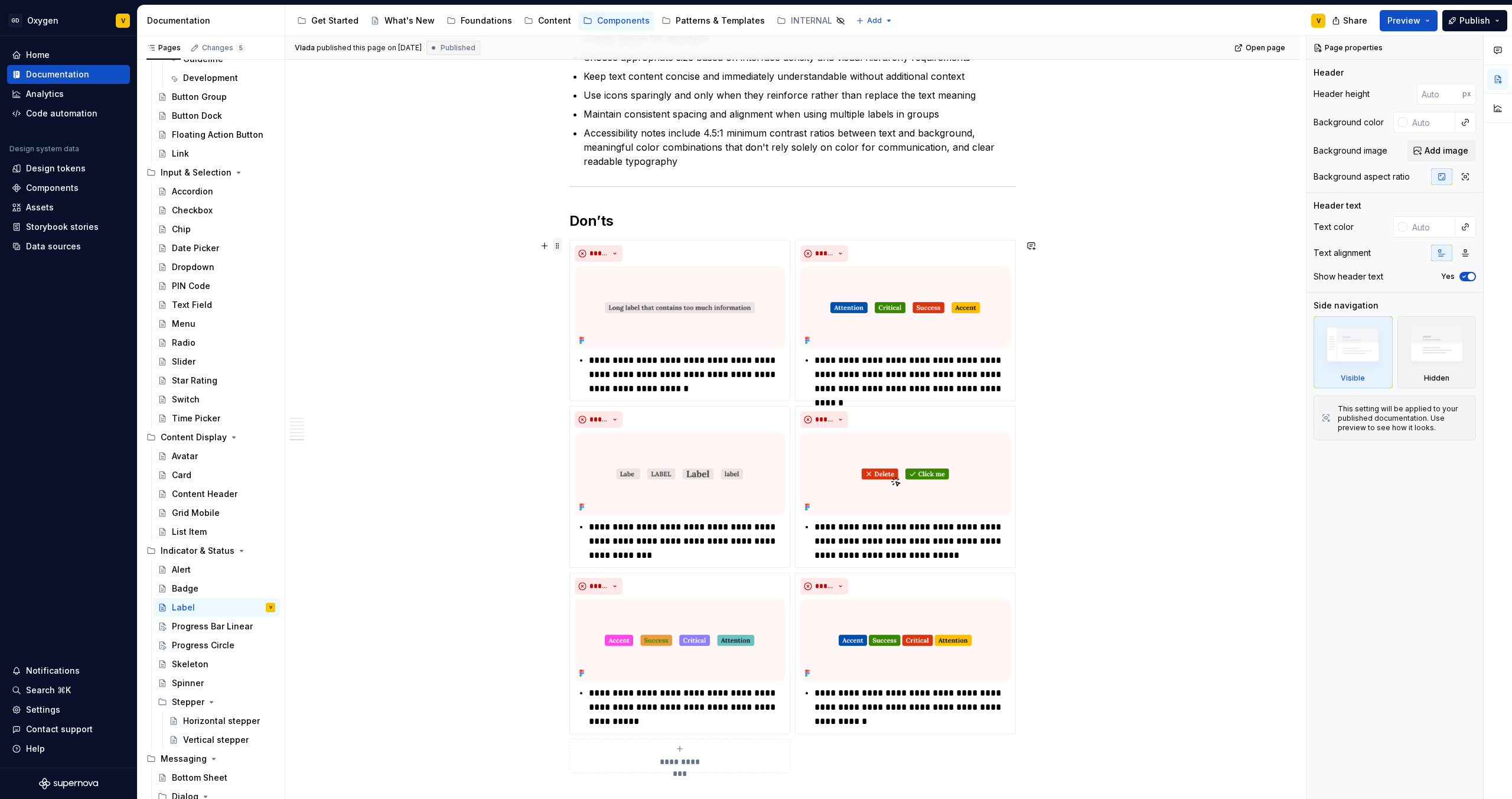
click at [556, 247] on span at bounding box center [557, 245] width 9 height 16
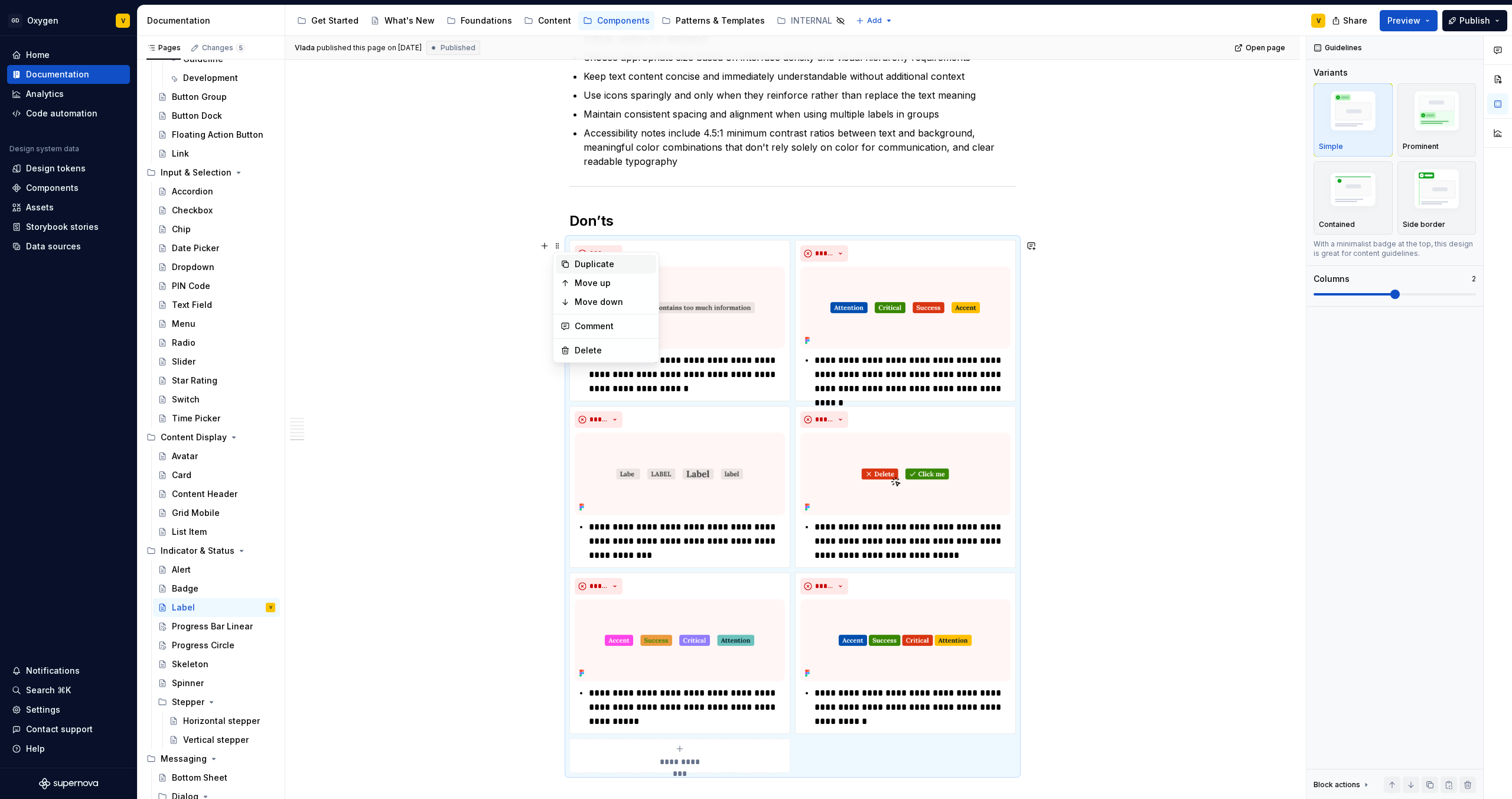
click at [590, 261] on div "Duplicate" at bounding box center [614, 264] width 77 height 12
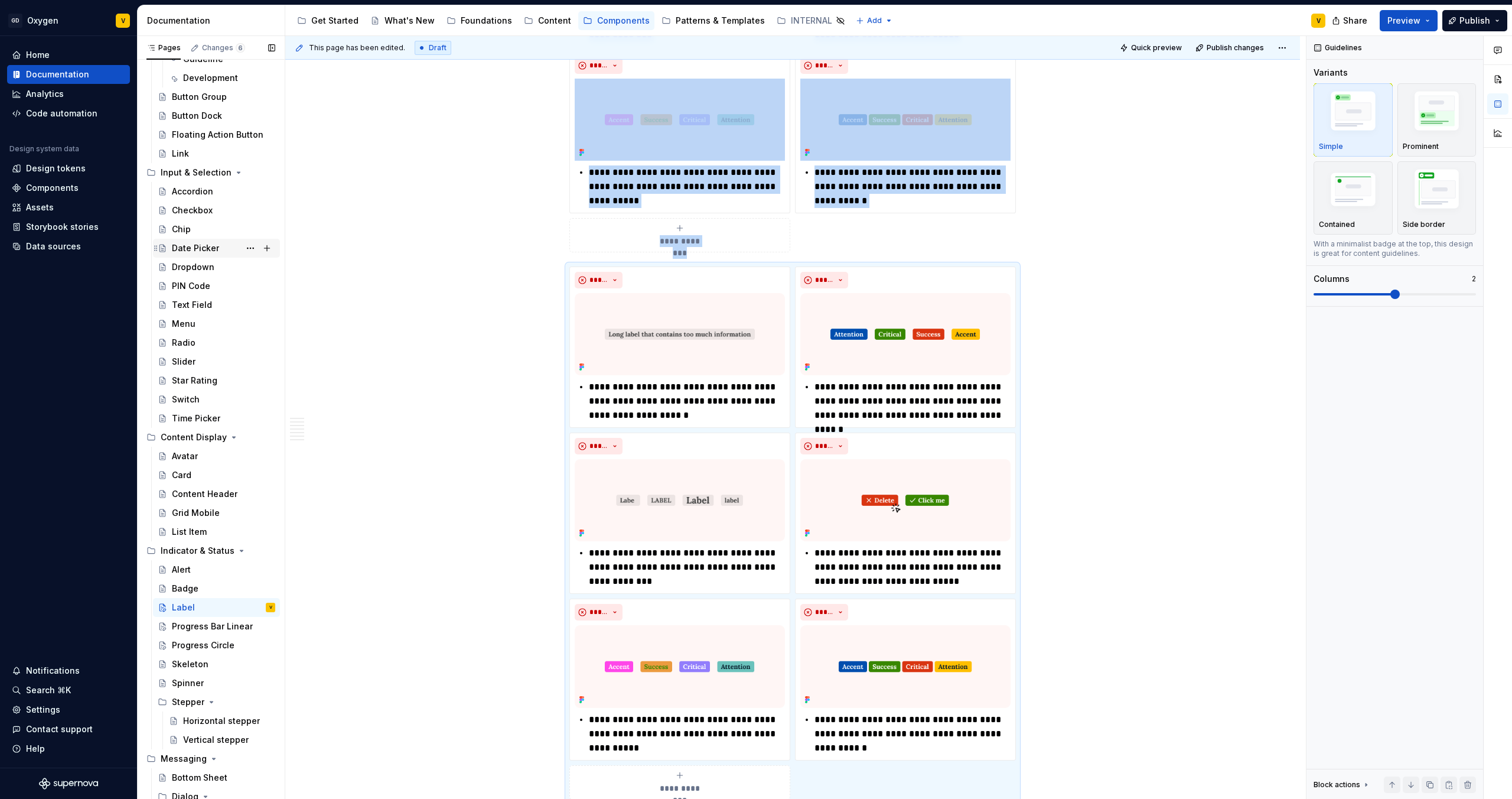
scroll to position [0, 0]
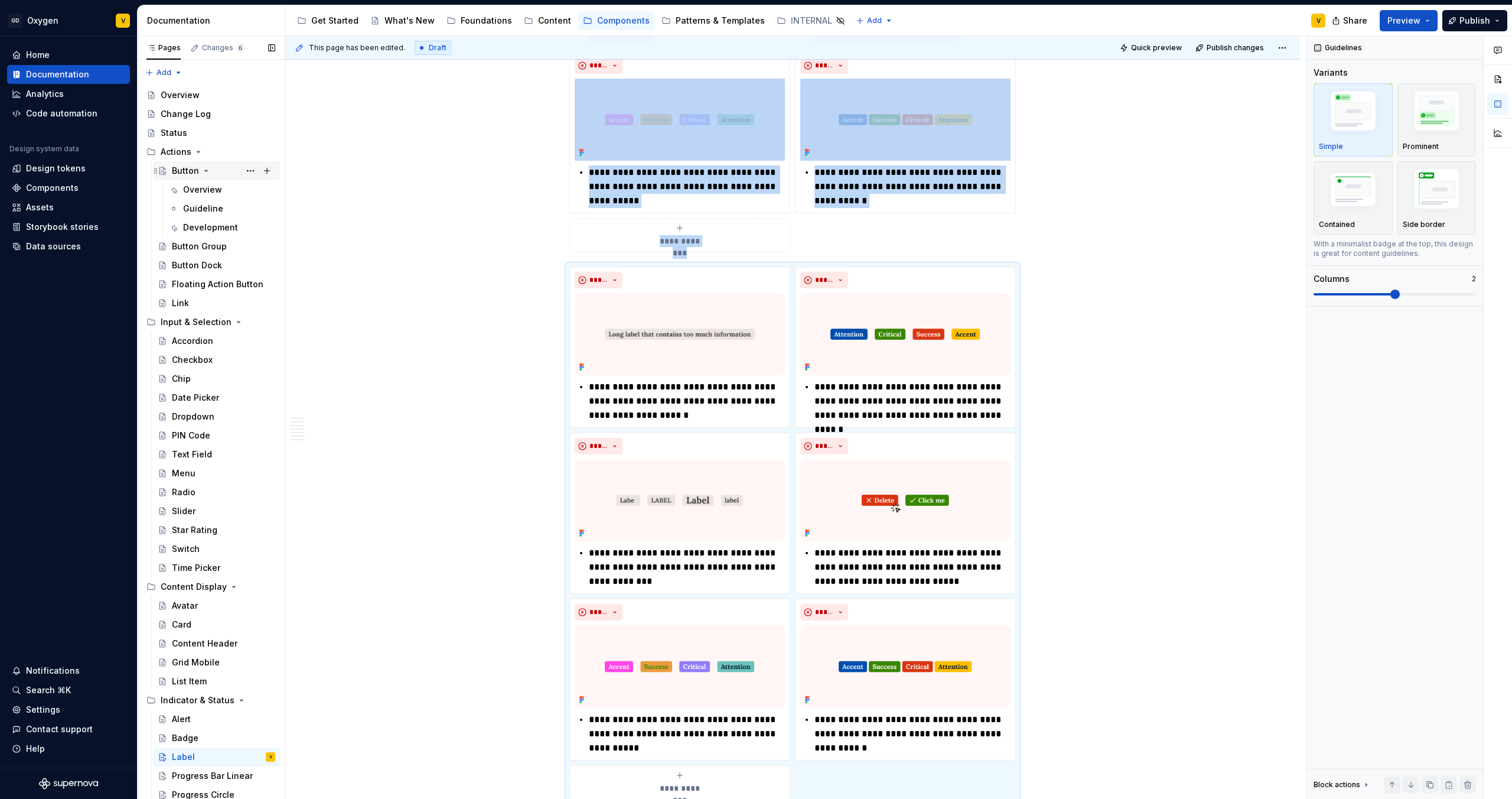
click at [182, 171] on div "Button" at bounding box center [186, 171] width 27 height 12
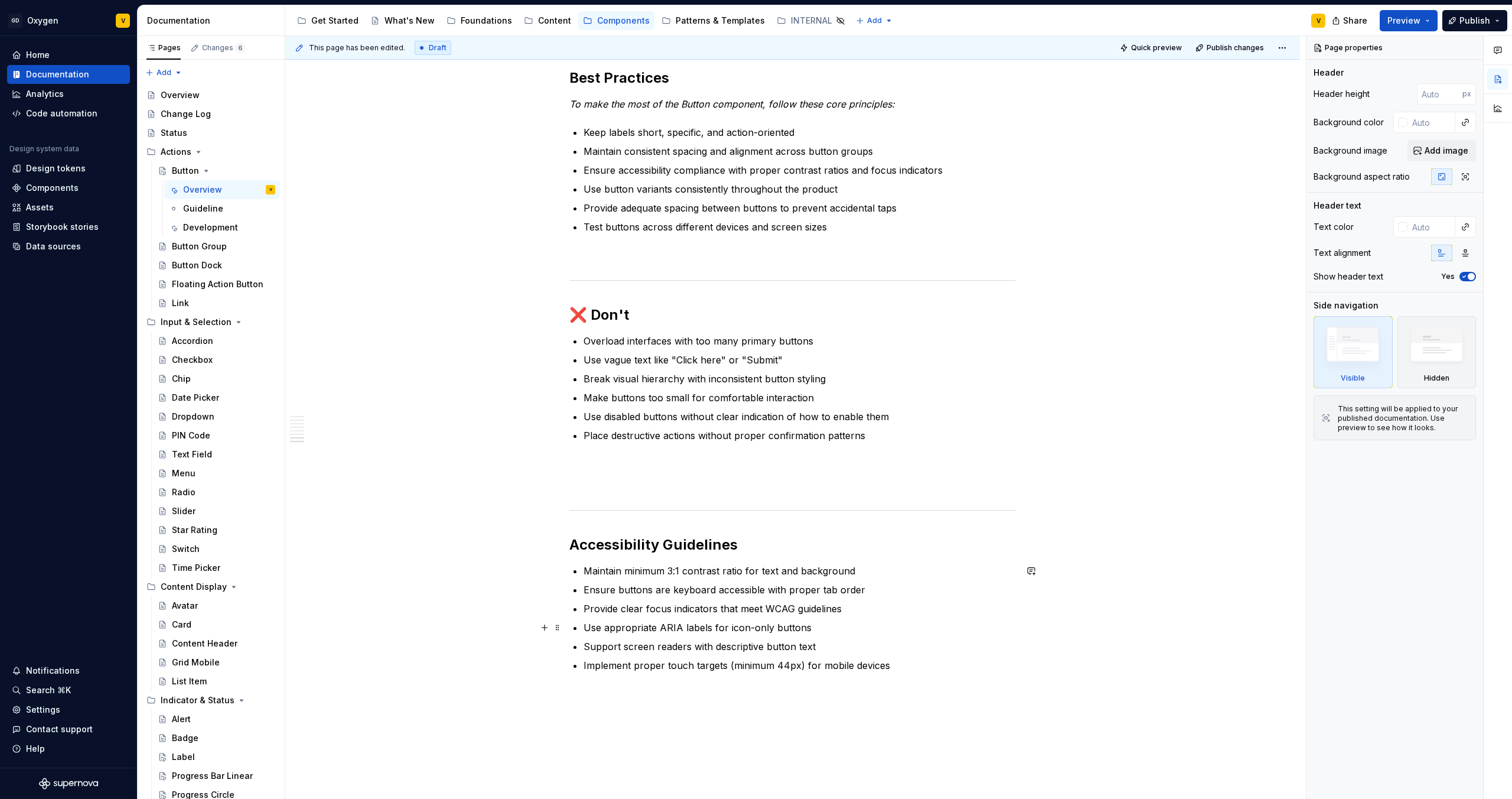
scroll to position [2160, 0]
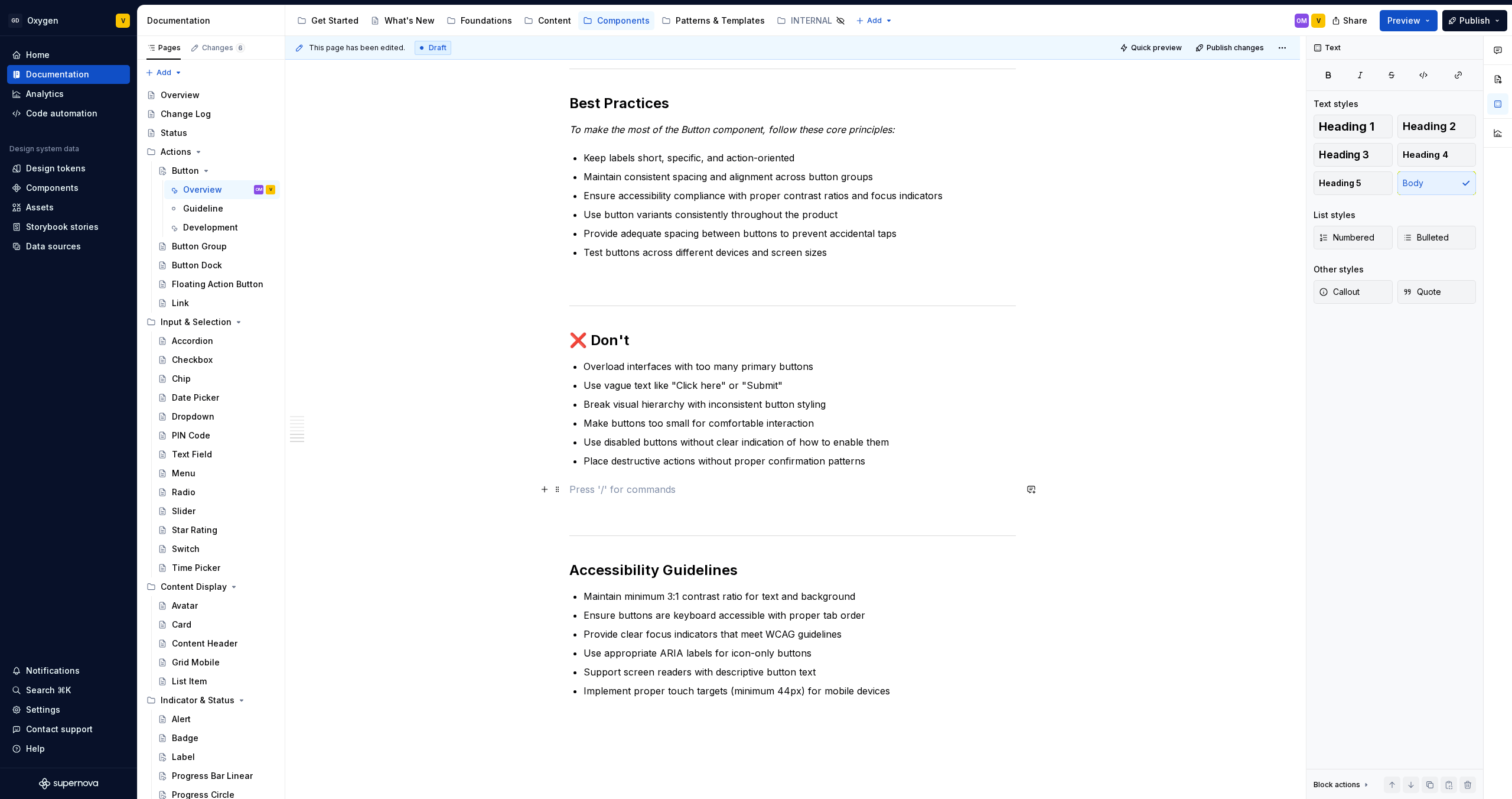
click at [588, 493] on p at bounding box center [792, 489] width 447 height 14
drag, startPoint x: 634, startPoint y: 492, endPoint x: 567, endPoint y: 489, distance: 67.1
click at [546, 491] on button "button" at bounding box center [544, 489] width 16 height 16
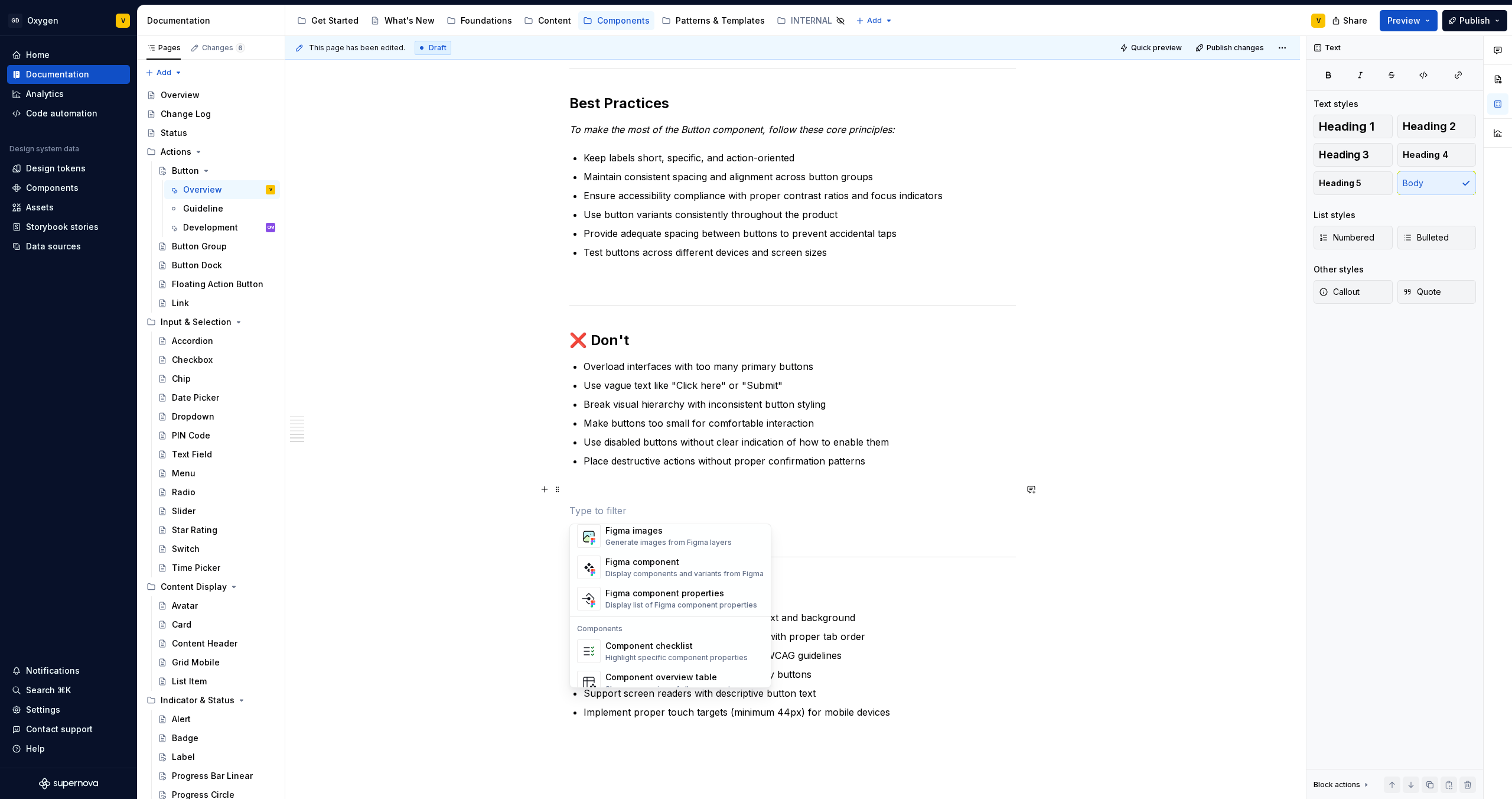
scroll to position [1177, 0]
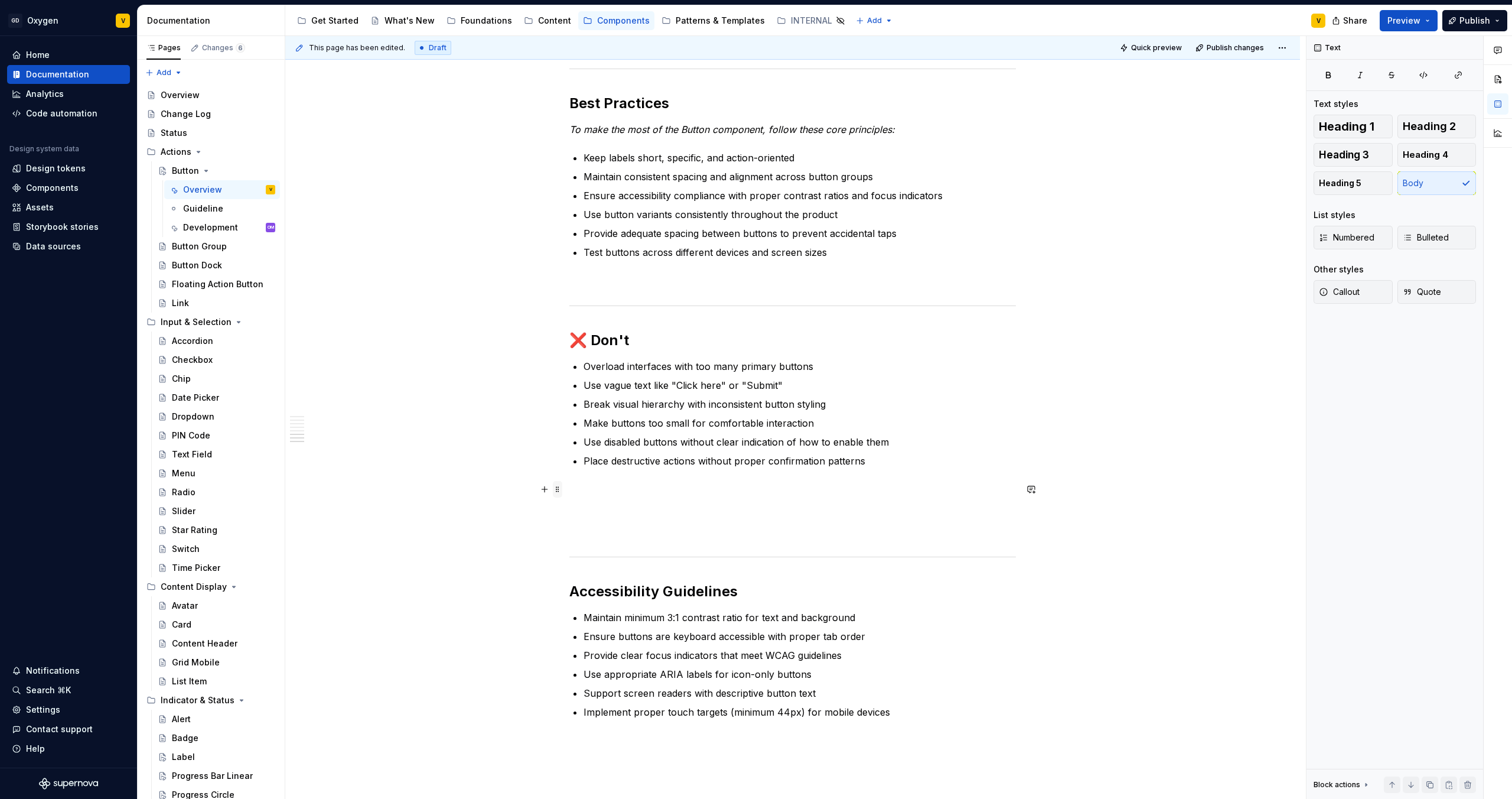
click at [556, 489] on span at bounding box center [557, 489] width 9 height 16
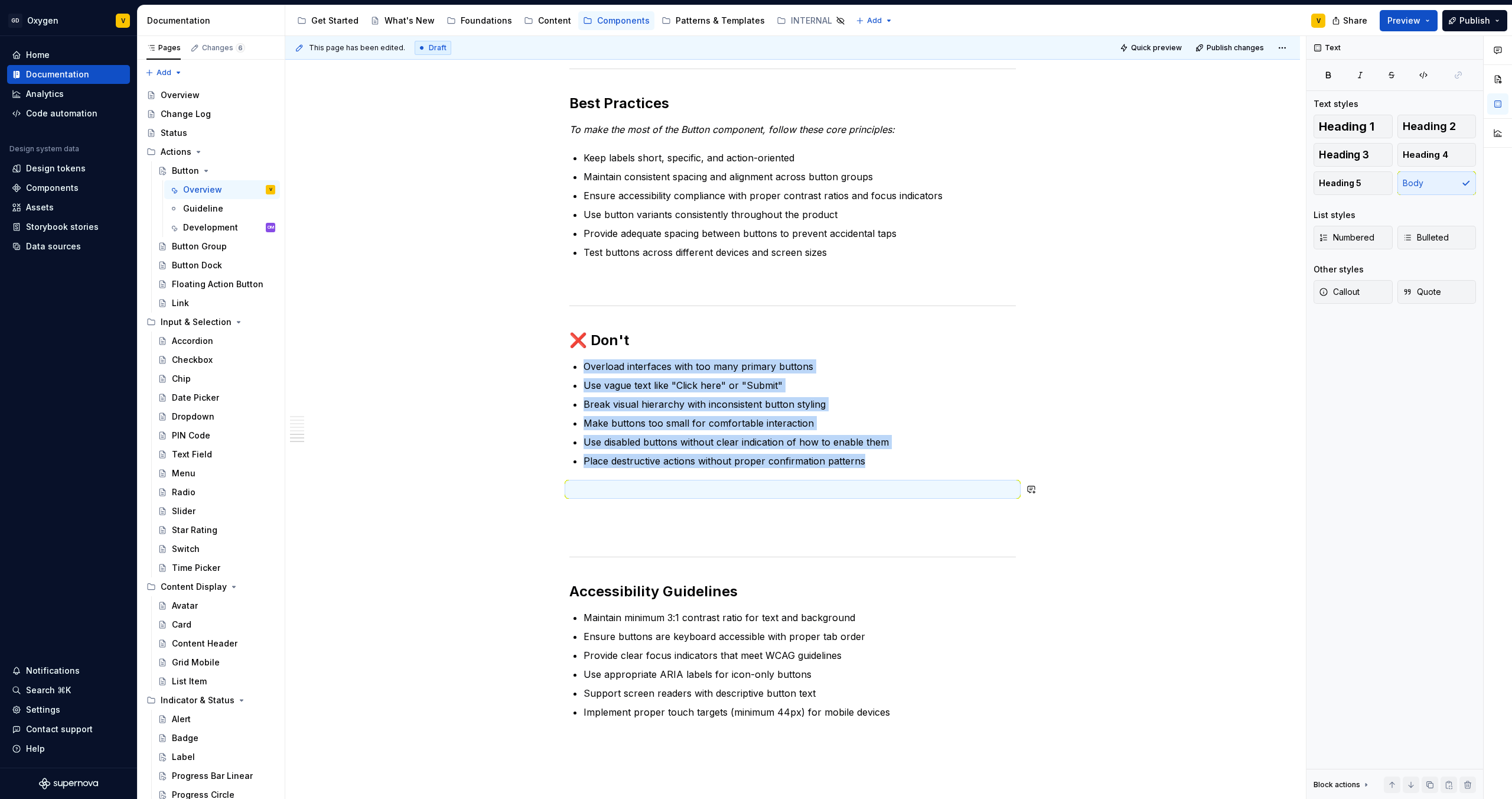
click at [589, 482] on p at bounding box center [792, 489] width 447 height 14
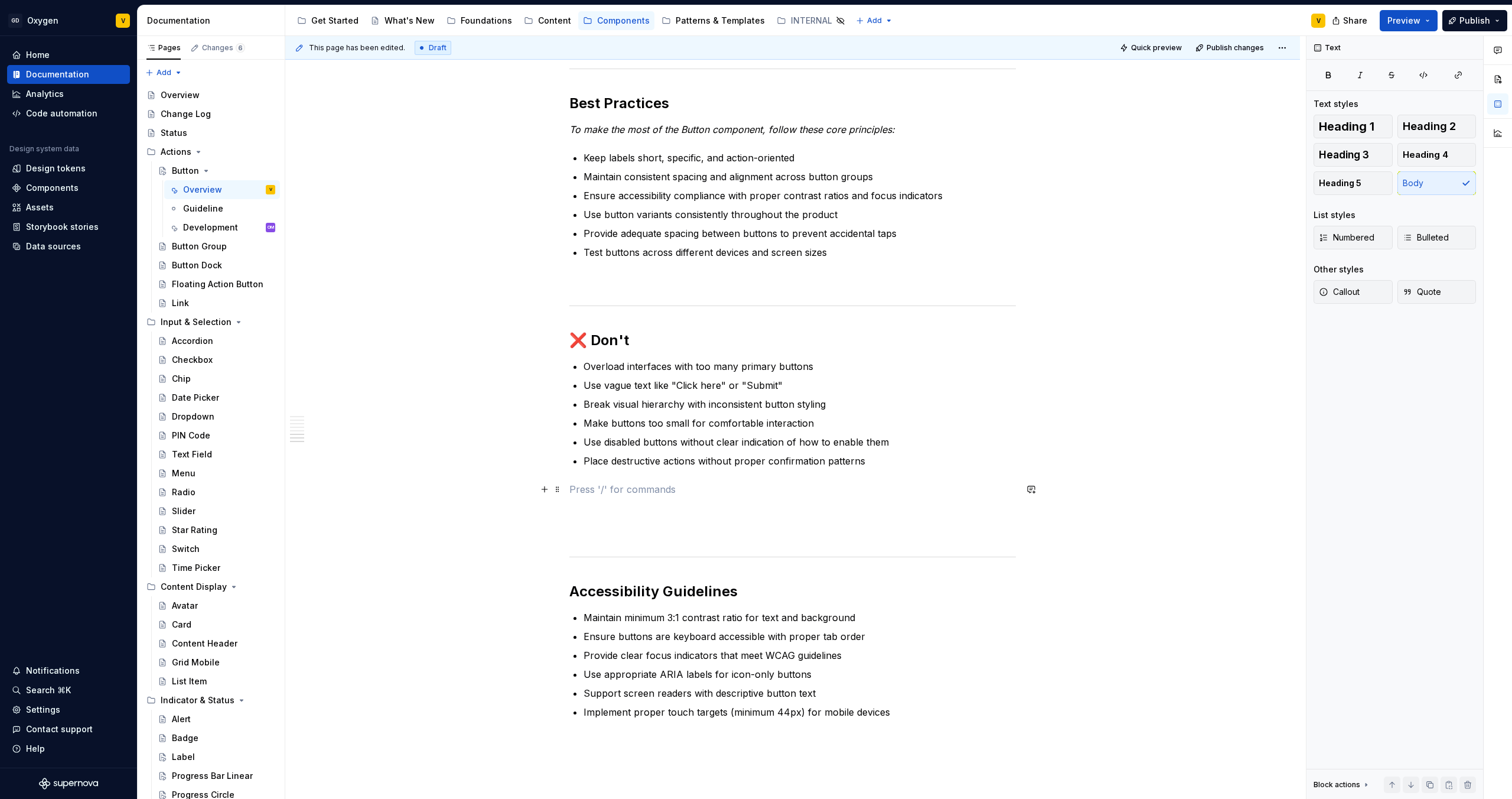
click at [589, 490] on p at bounding box center [792, 489] width 447 height 14
click at [544, 490] on button "button" at bounding box center [544, 489] width 16 height 16
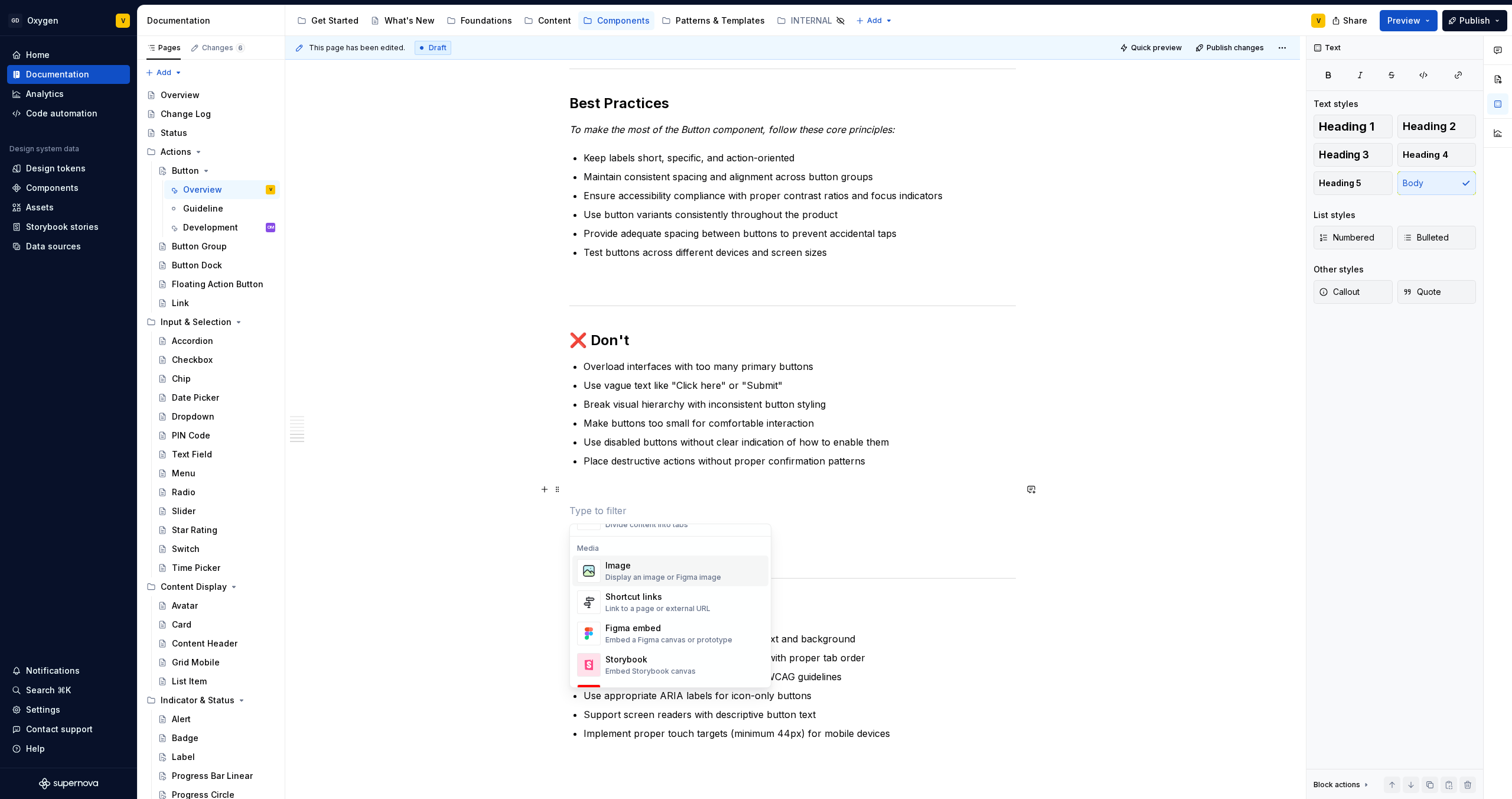
scroll to position [491, 0]
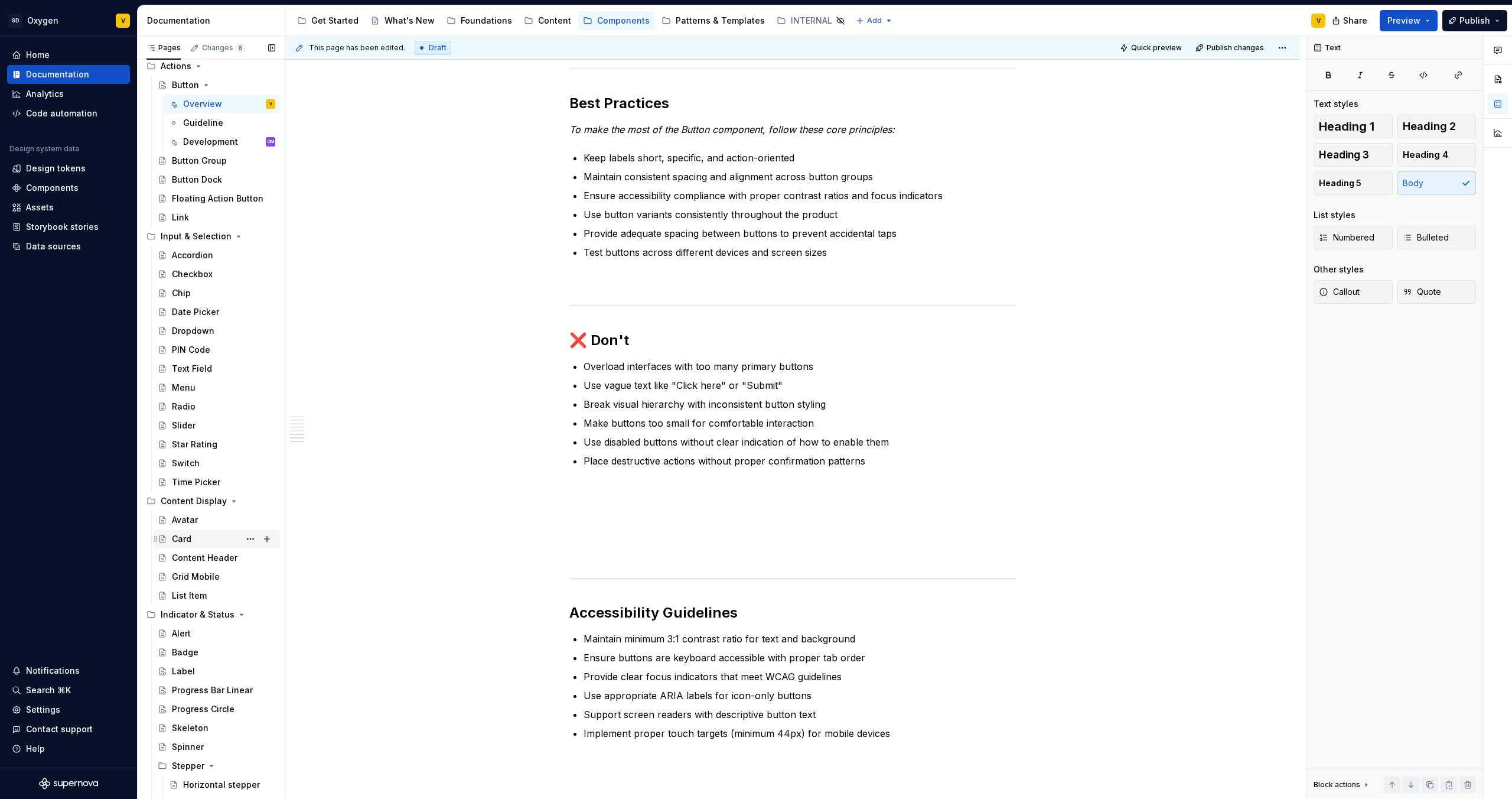
scroll to position [93, 0]
click at [194, 665] on div "Label" at bounding box center [224, 664] width 104 height 16
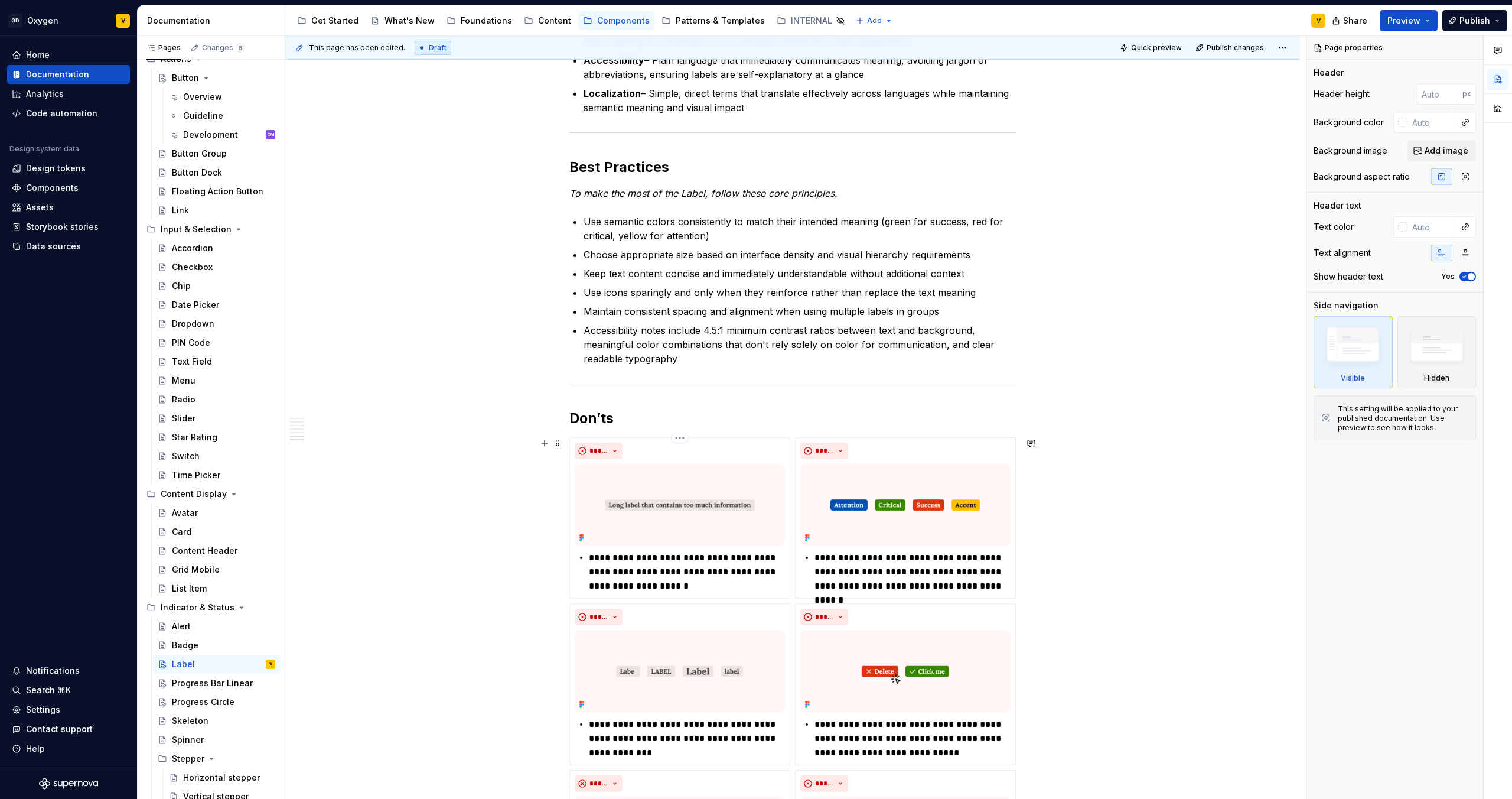
scroll to position [1659, 0]
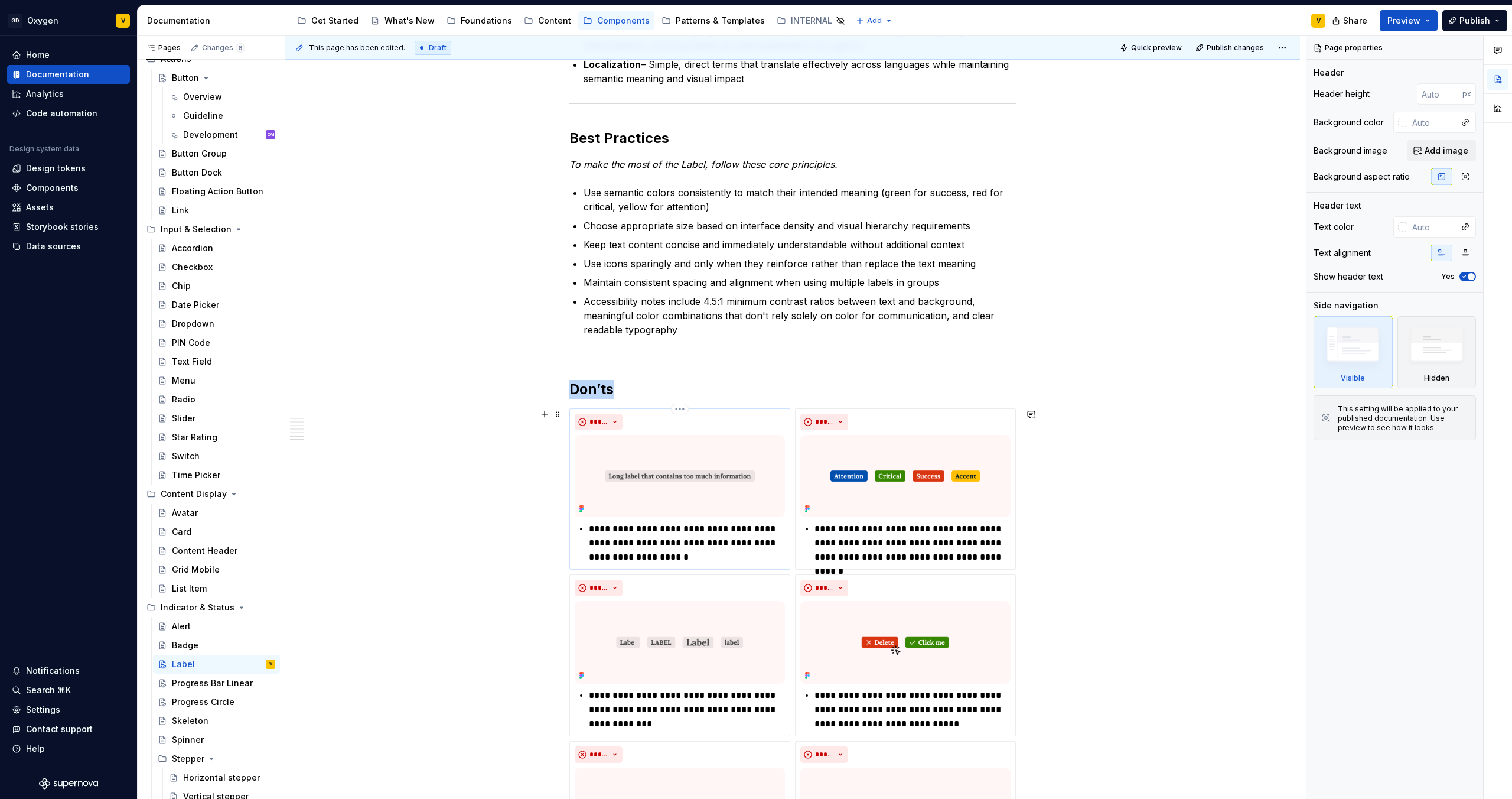
click at [775, 425] on div "*****" at bounding box center [680, 421] width 211 height 16
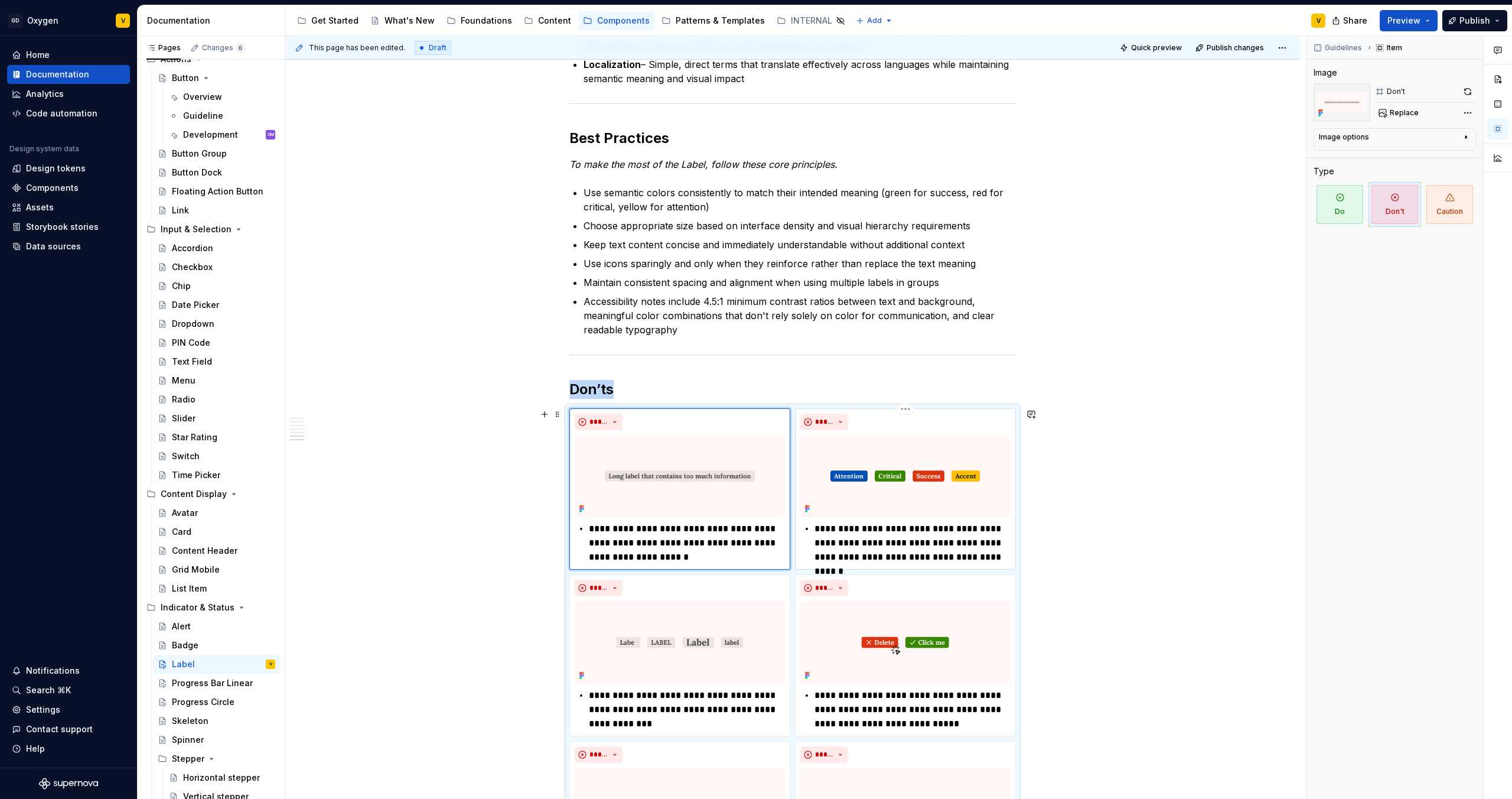
click at [985, 430] on div "**********" at bounding box center [906, 489] width 211 height 151
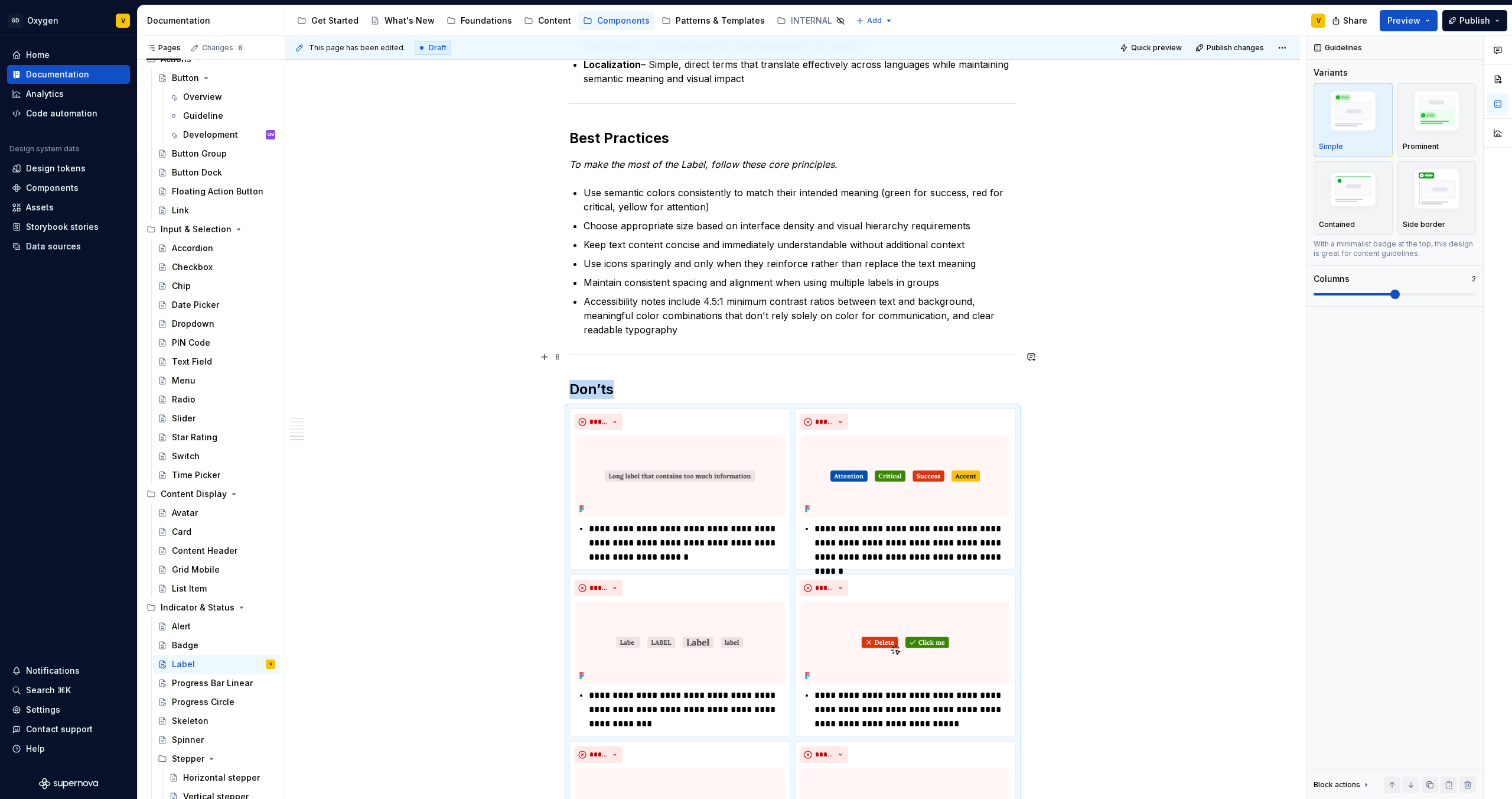
copy strong "Don’ts"
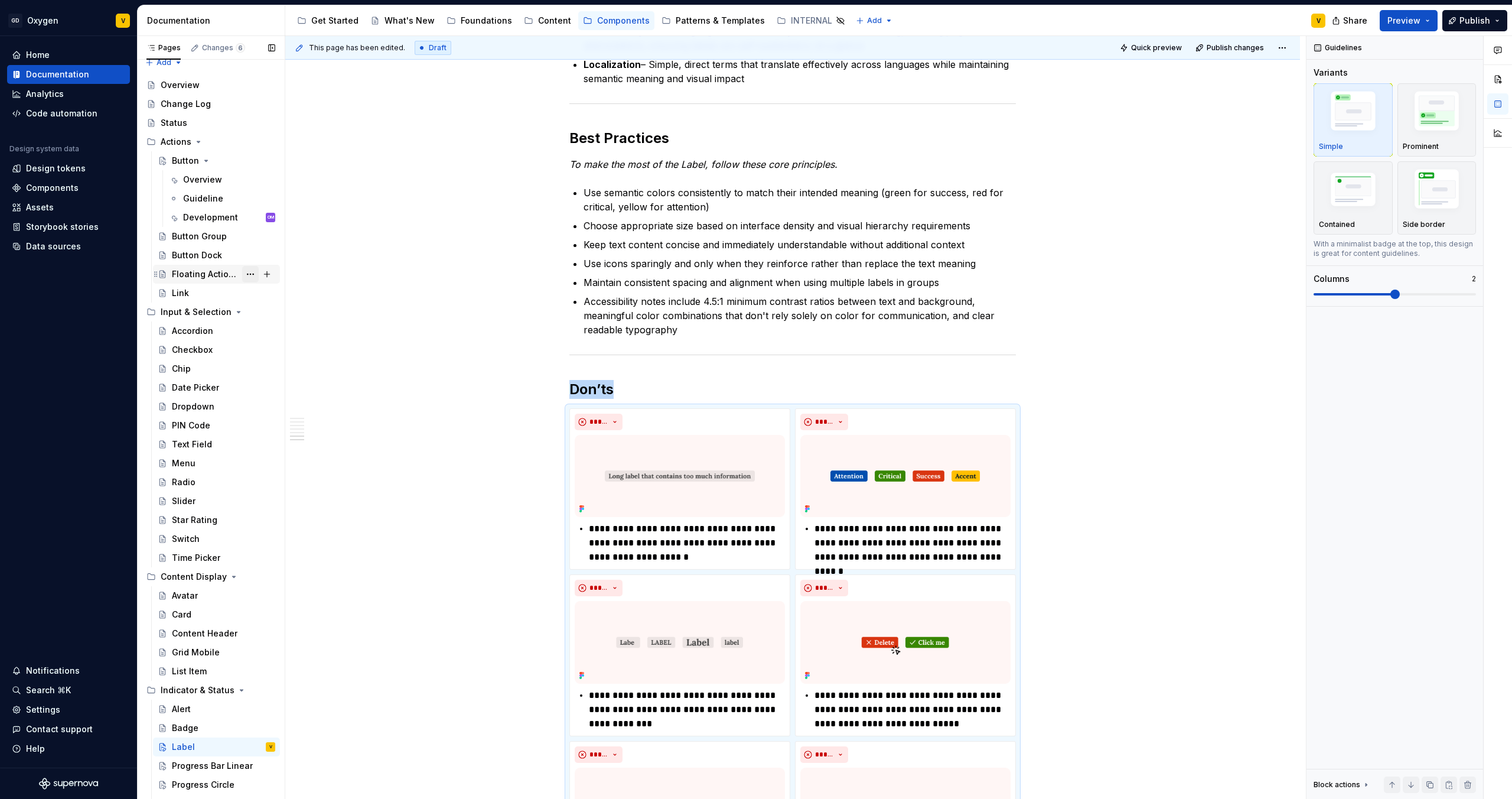
scroll to position [0, 0]
click at [203, 191] on div "Overview" at bounding box center [203, 190] width 39 height 12
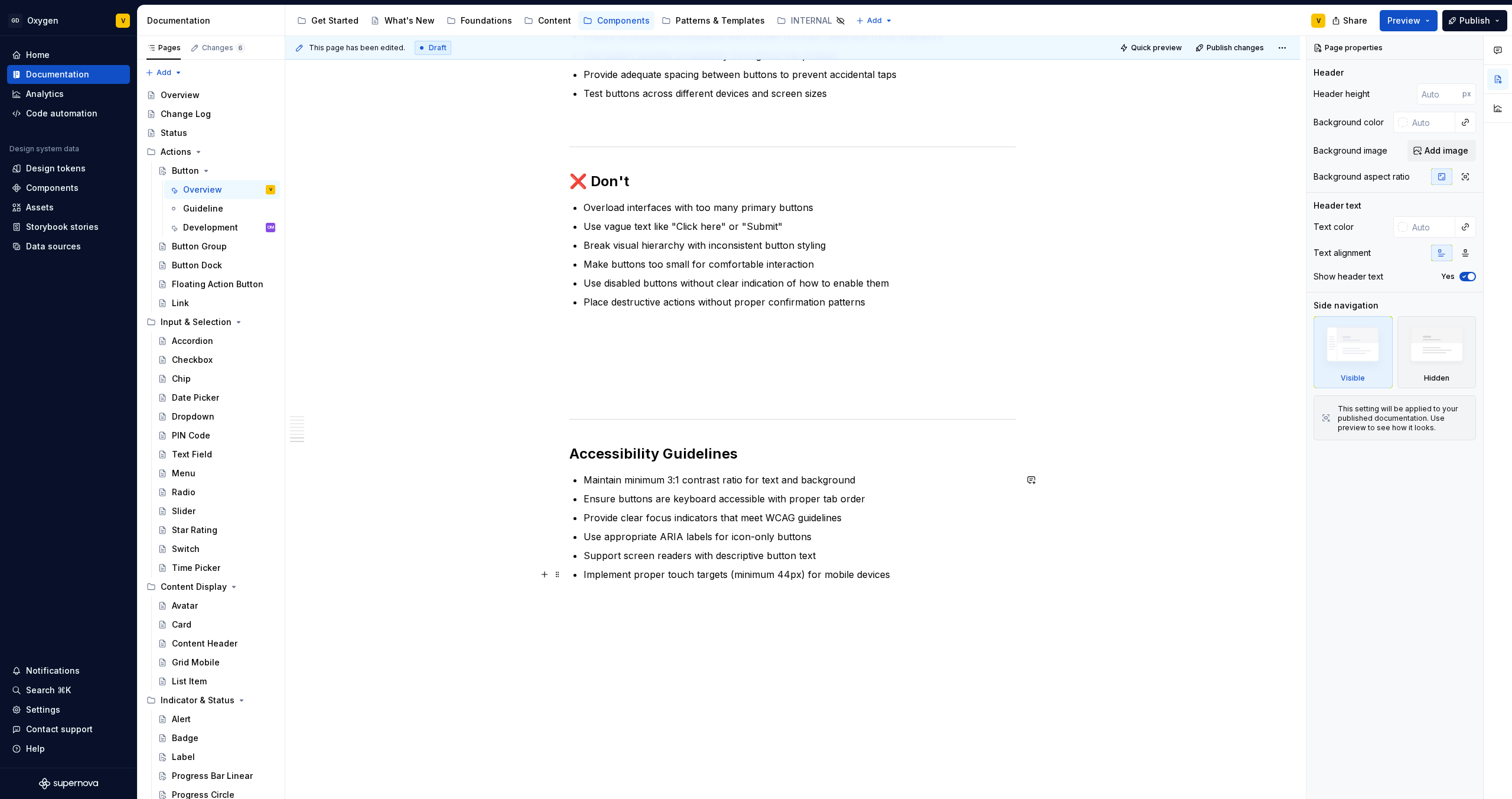
scroll to position [2278, 0]
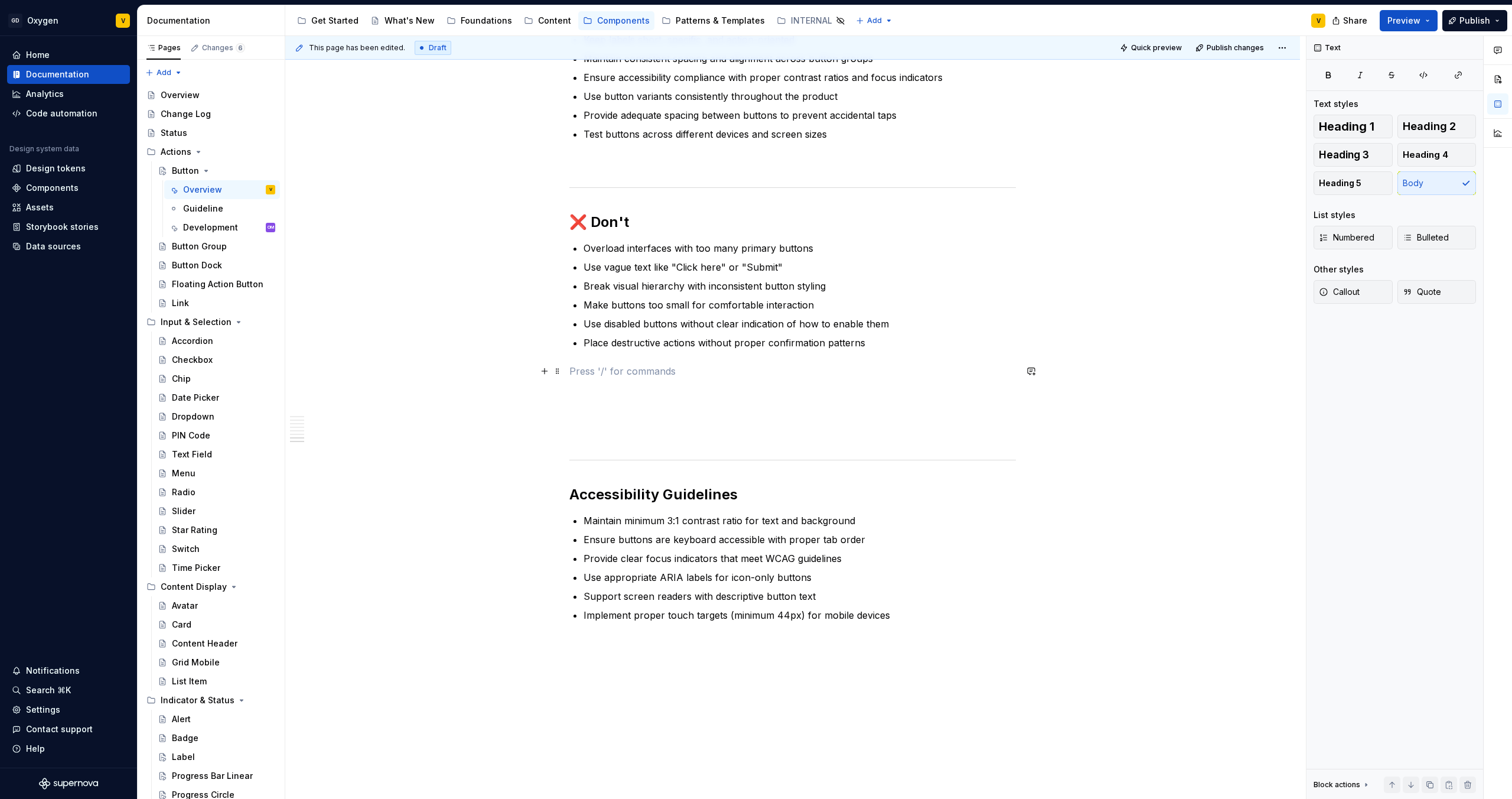
click at [587, 374] on p at bounding box center [792, 371] width 447 height 14
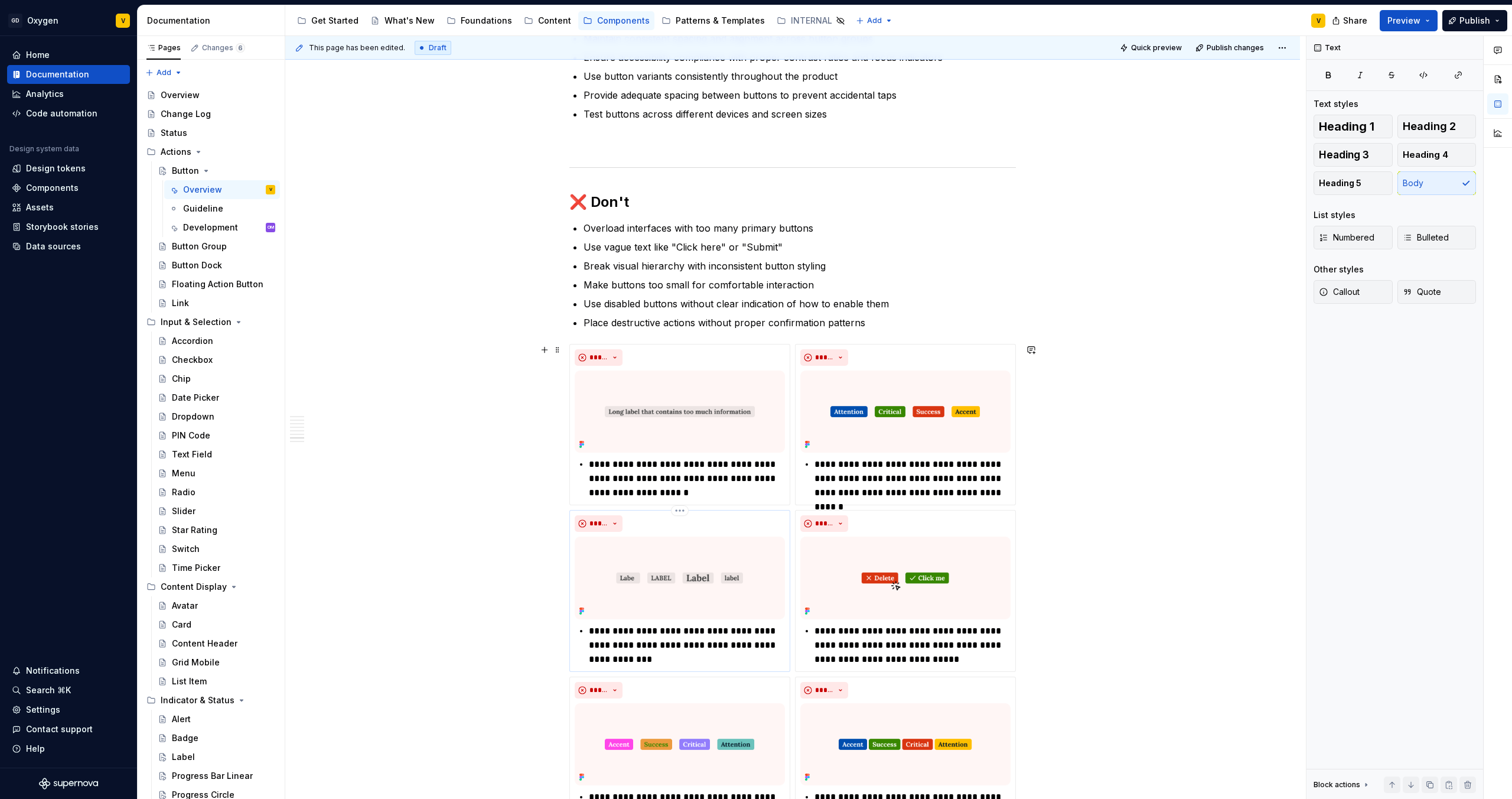
scroll to position [2300, 0]
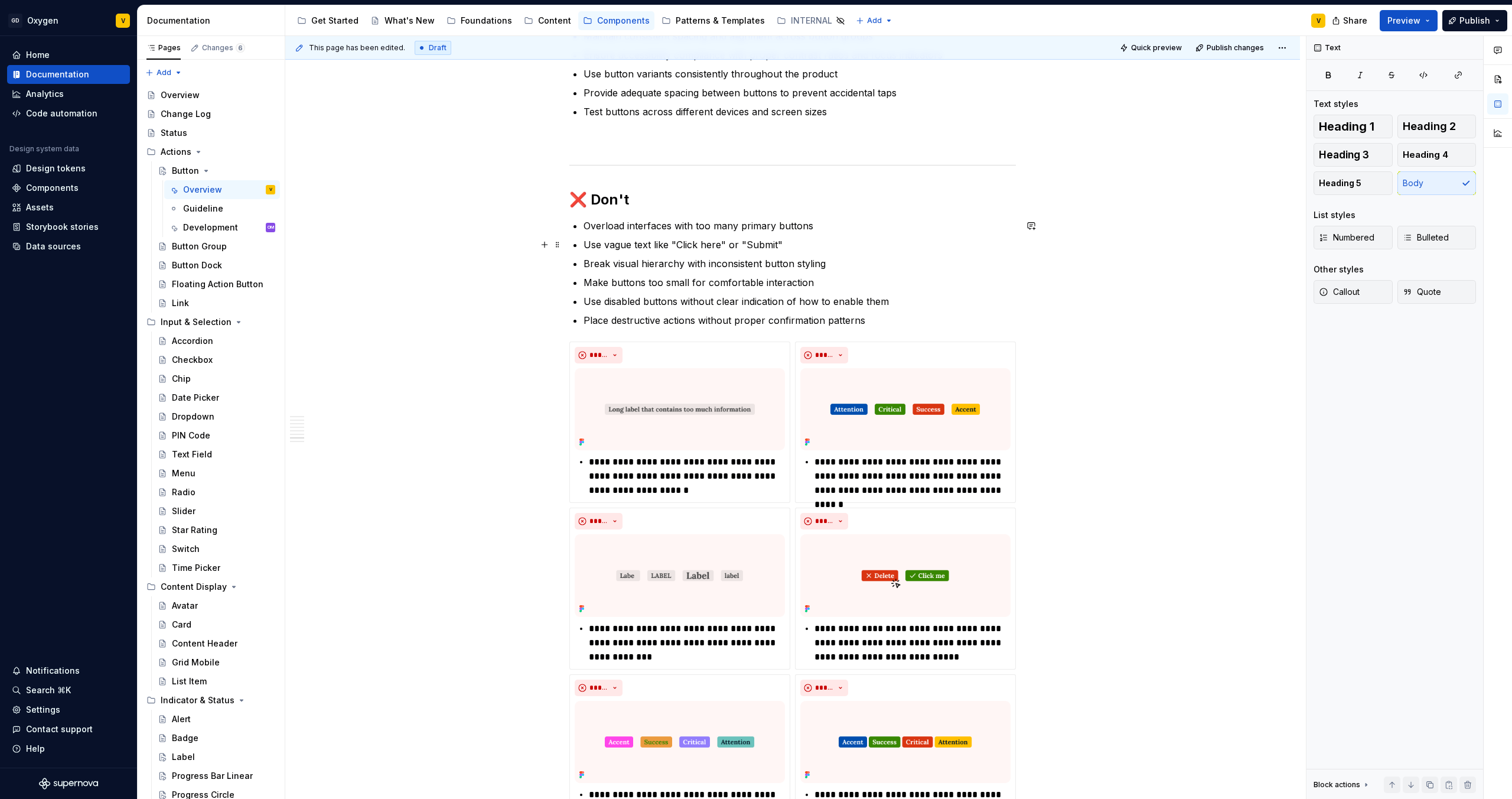
click at [698, 234] on ul "Overload interfaces with too many primary buttons Use vague text like "Click he…" at bounding box center [799, 273] width 432 height 109
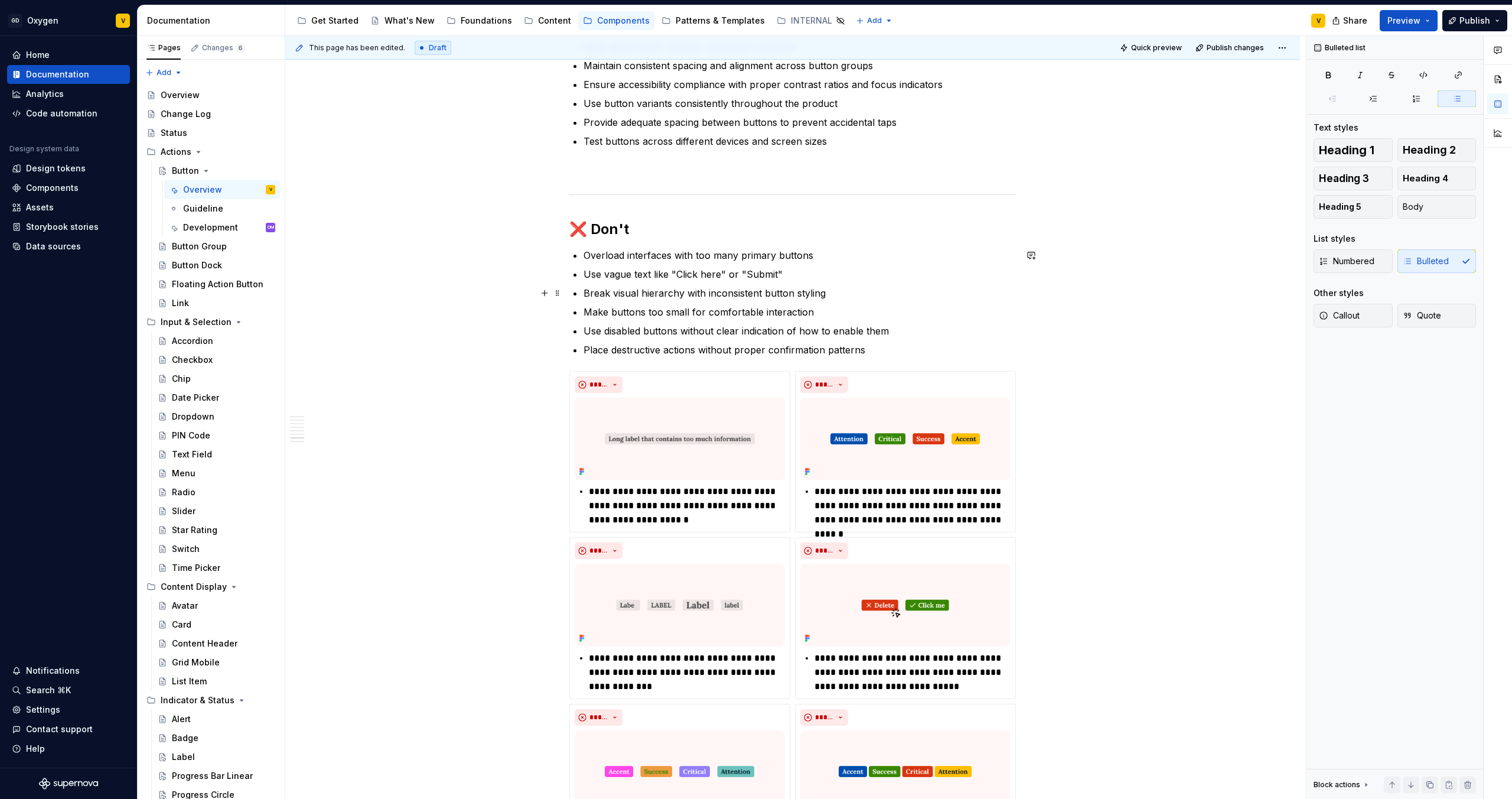
scroll to position [2235, 0]
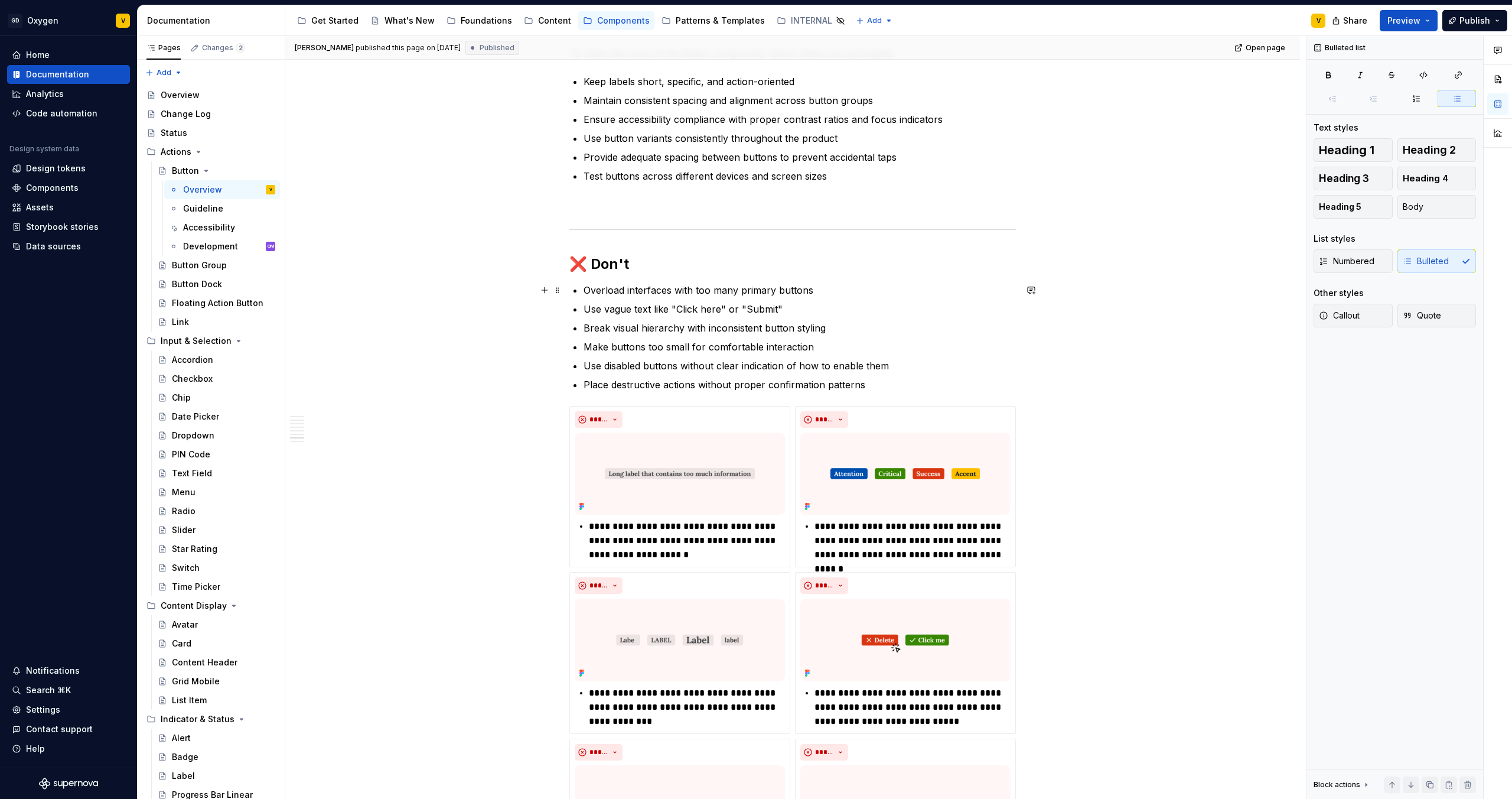
click at [660, 289] on p "Overload interfaces with too many primary buttons" at bounding box center [799, 290] width 432 height 14
drag, startPoint x: 585, startPoint y: 291, endPoint x: 818, endPoint y: 295, distance: 233.0
click at [818, 295] on p "Overload interfaces with too many primary buttons" at bounding box center [799, 290] width 432 height 14
copy p "Overload interfaces with too many primary buttons"
click at [633, 542] on p "**********" at bounding box center [687, 540] width 196 height 42
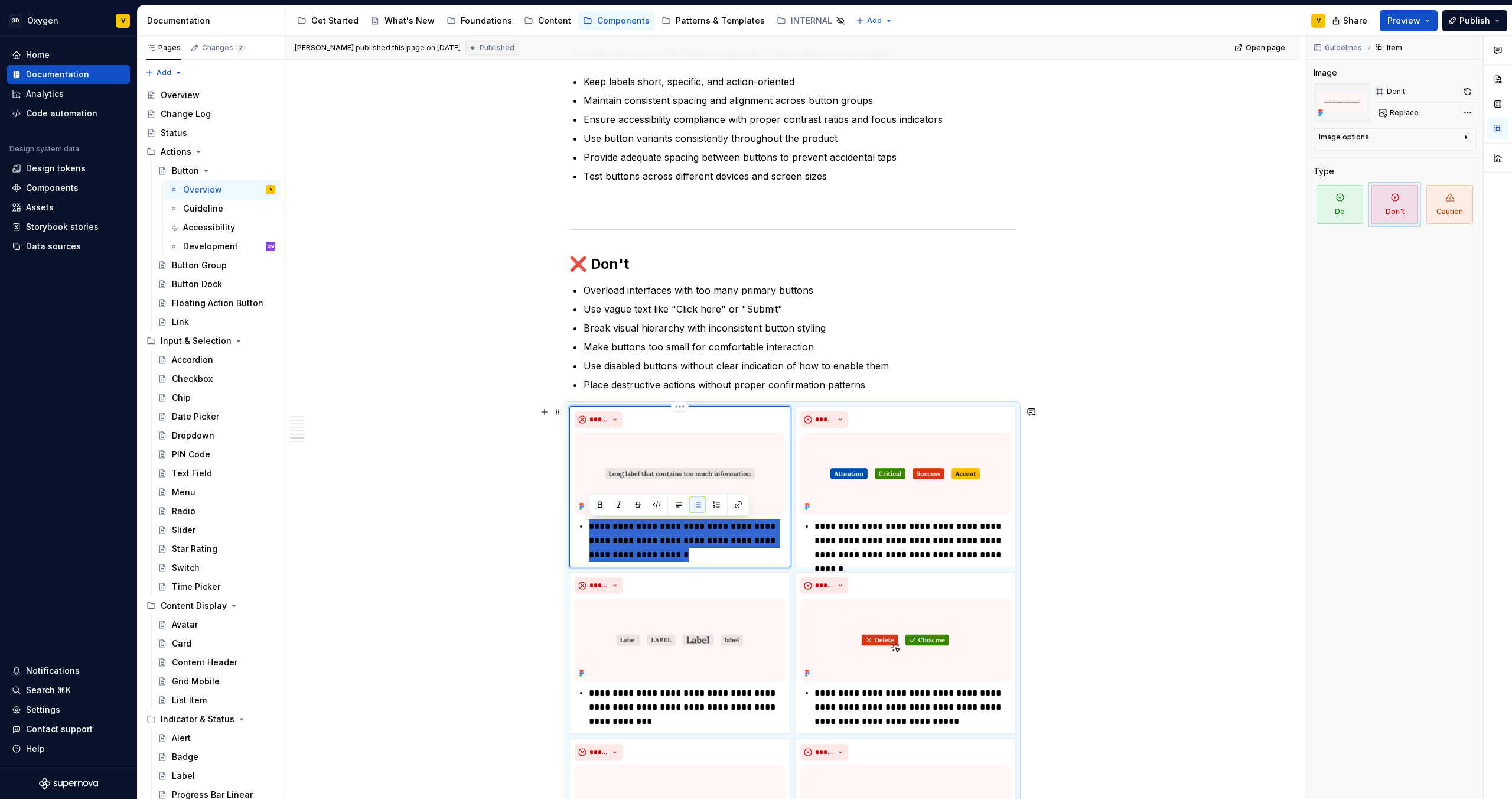
drag, startPoint x: 670, startPoint y: 558, endPoint x: 569, endPoint y: 518, distance: 108.6
click at [569, 518] on div "**********" at bounding box center [679, 486] width 221 height 161
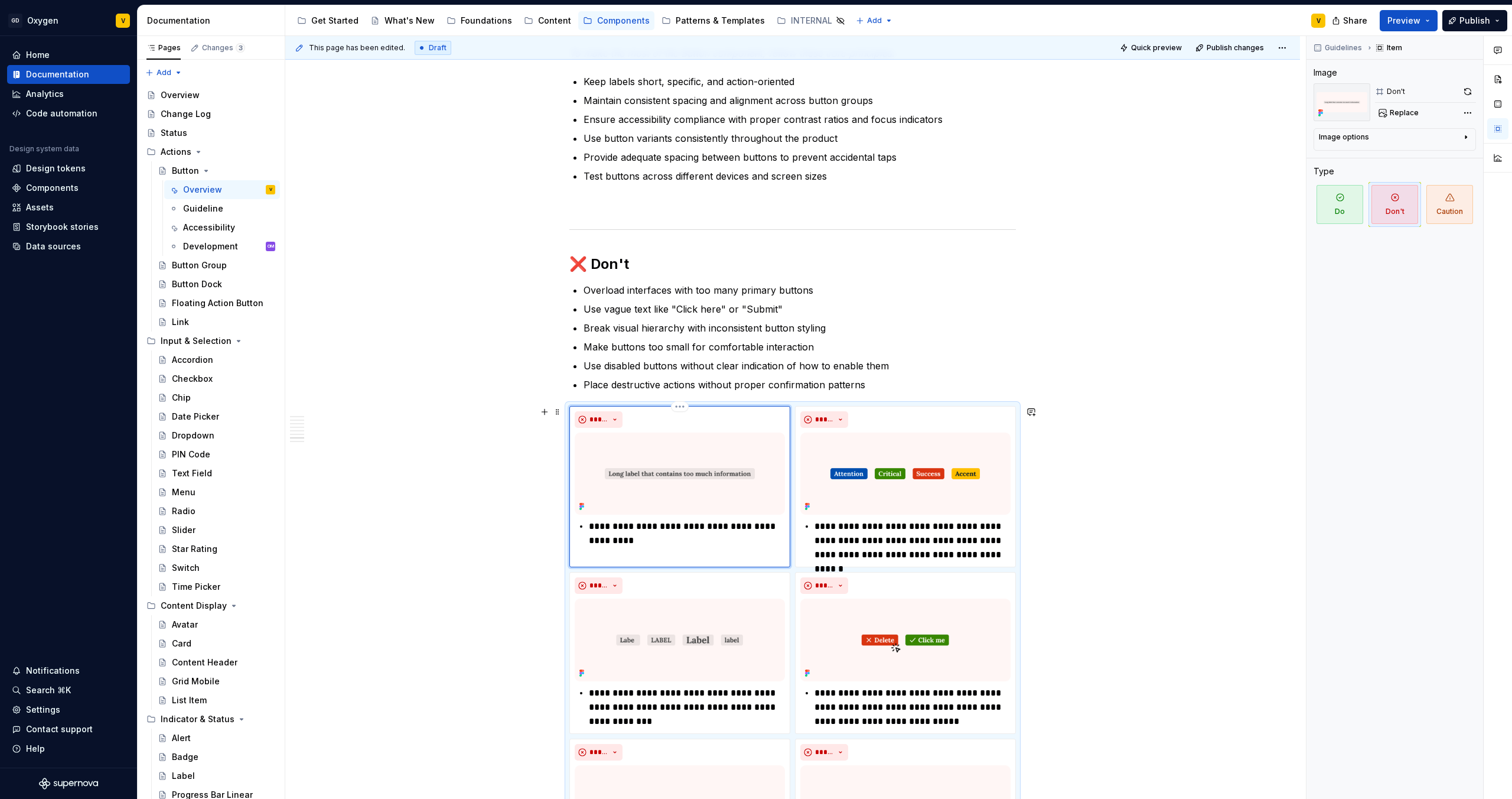
click at [641, 539] on p "**********" at bounding box center [687, 533] width 196 height 28
click at [537, 560] on div "**********" at bounding box center [796, 417] width 1021 height 764
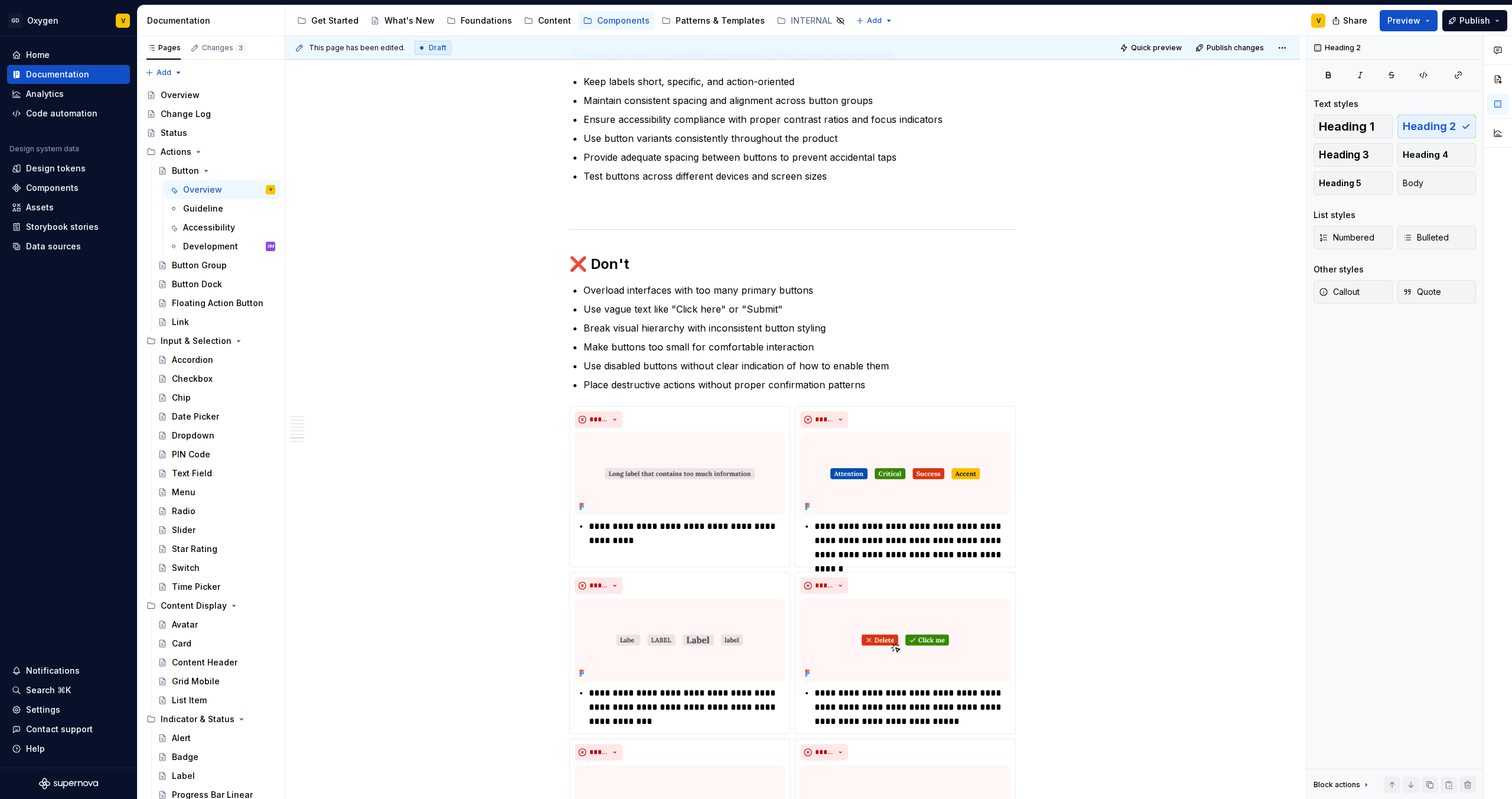
click at [689, 313] on p "Use vague text like "Click here" or "Submit"" at bounding box center [799, 309] width 432 height 14
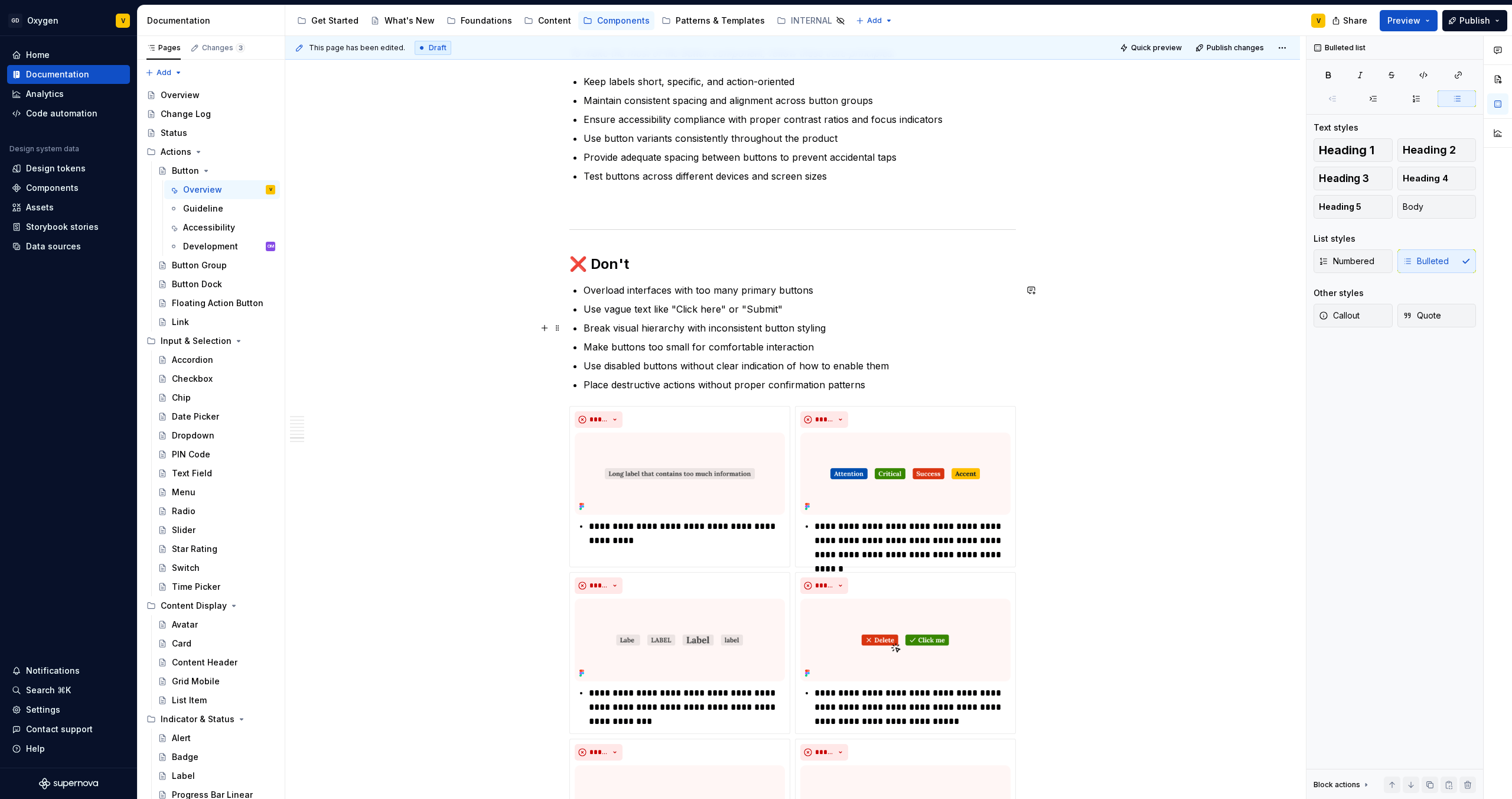
click at [805, 324] on p "Break visual hierarchy with inconsistent button styling" at bounding box center [799, 328] width 432 height 14
drag, startPoint x: 810, startPoint y: 292, endPoint x: 583, endPoint y: 296, distance: 227.0
click at [584, 296] on p "Overload interfaces with too many primary buttons" at bounding box center [799, 290] width 432 height 14
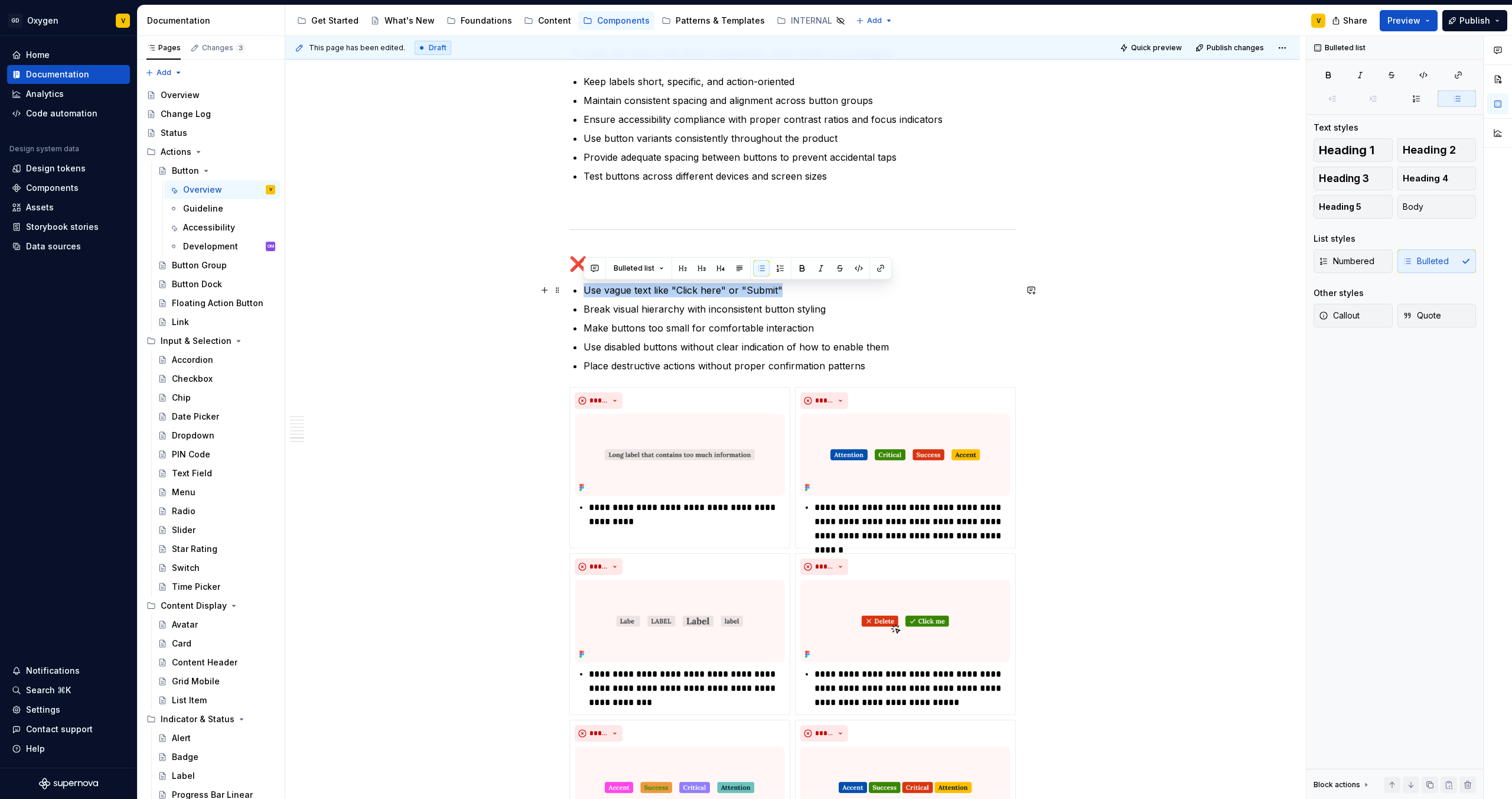
drag, startPoint x: 798, startPoint y: 294, endPoint x: 578, endPoint y: 292, distance: 220.0
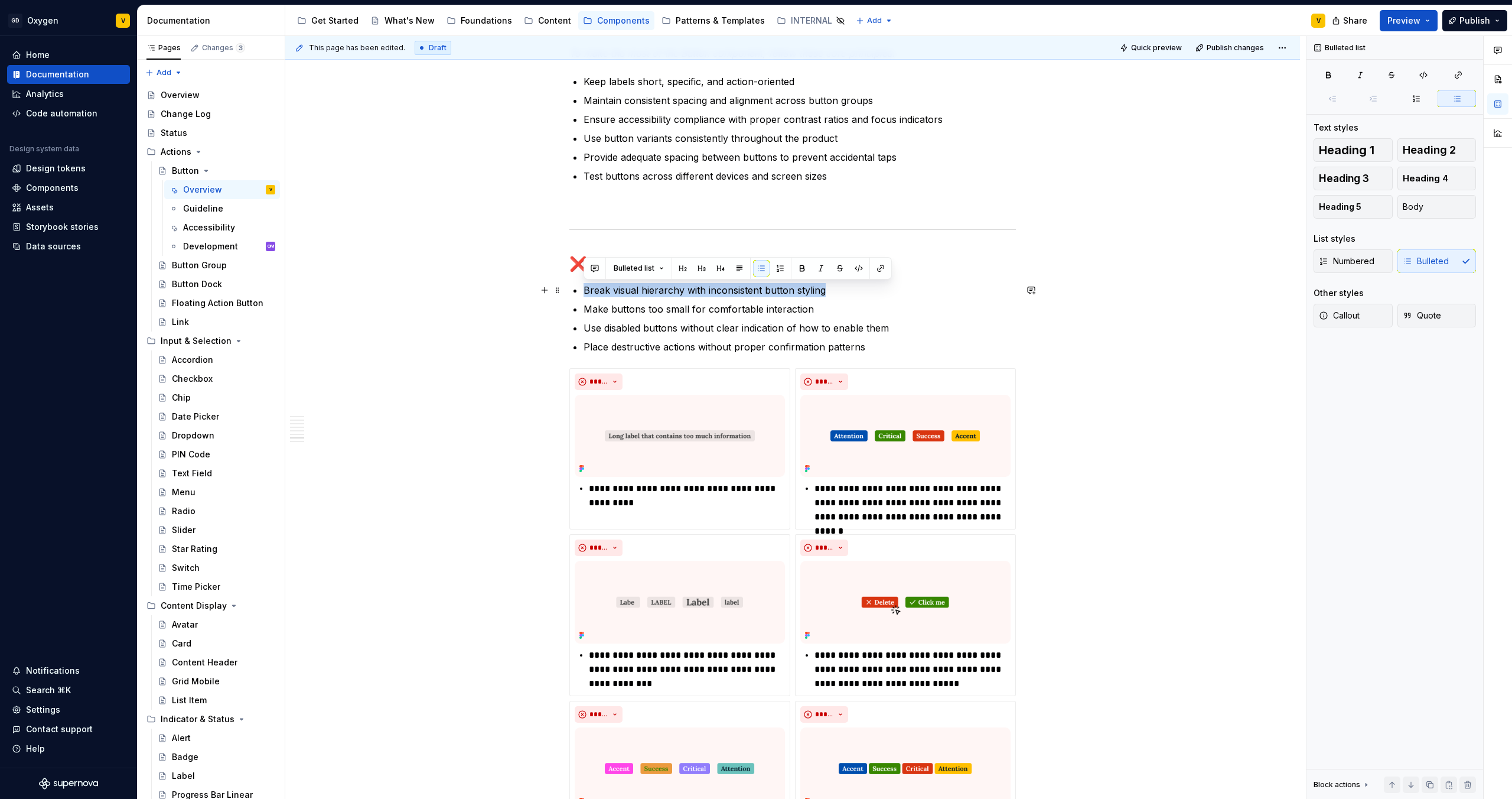
drag, startPoint x: 837, startPoint y: 292, endPoint x: 580, endPoint y: 283, distance: 257.2
copy p "Break visual hierarchy with inconsistent button styling"
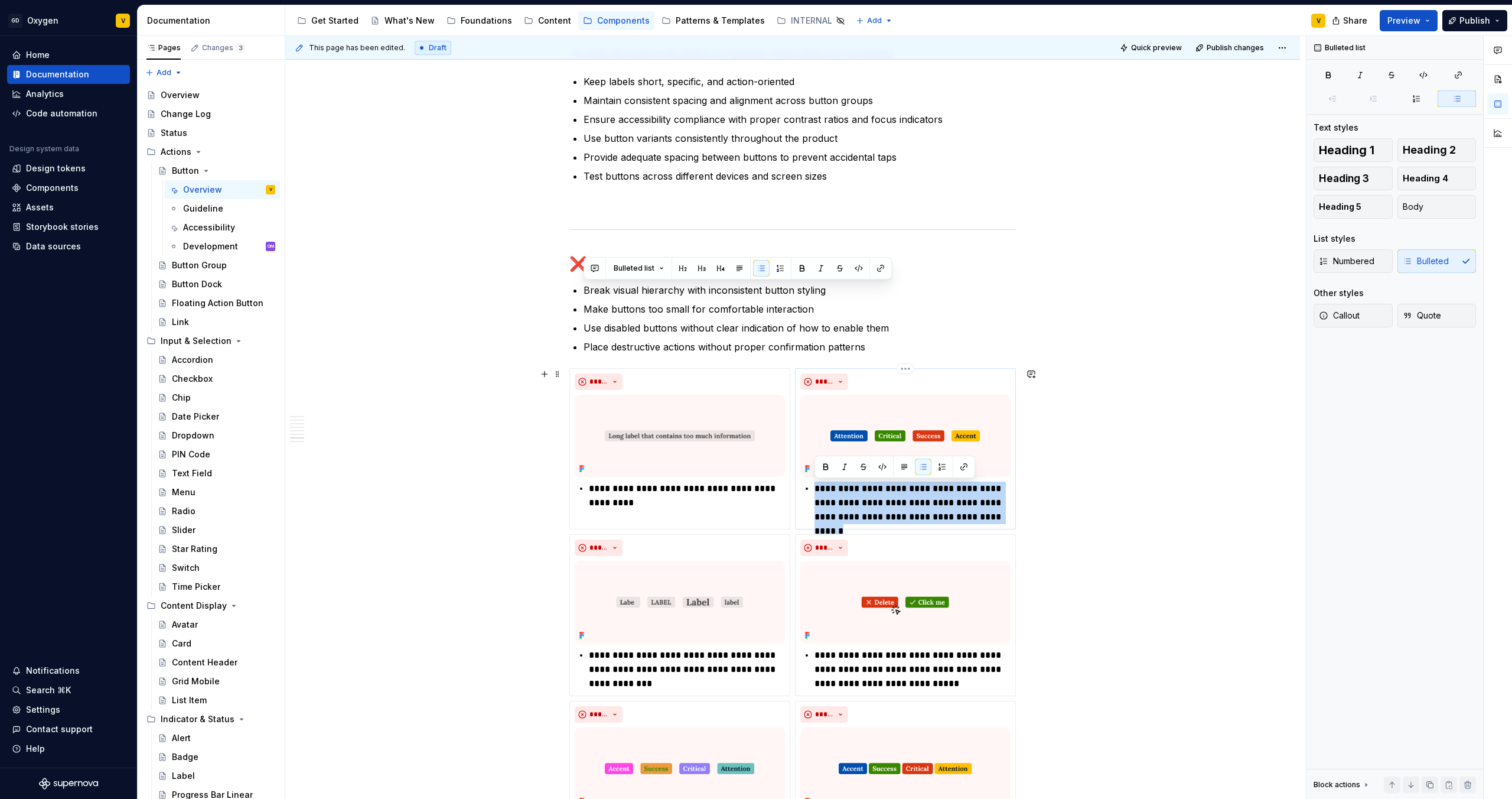
drag, startPoint x: 1003, startPoint y: 516, endPoint x: 807, endPoint y: 490, distance: 197.7
click at [807, 490] on div "**********" at bounding box center [906, 502] width 211 height 42
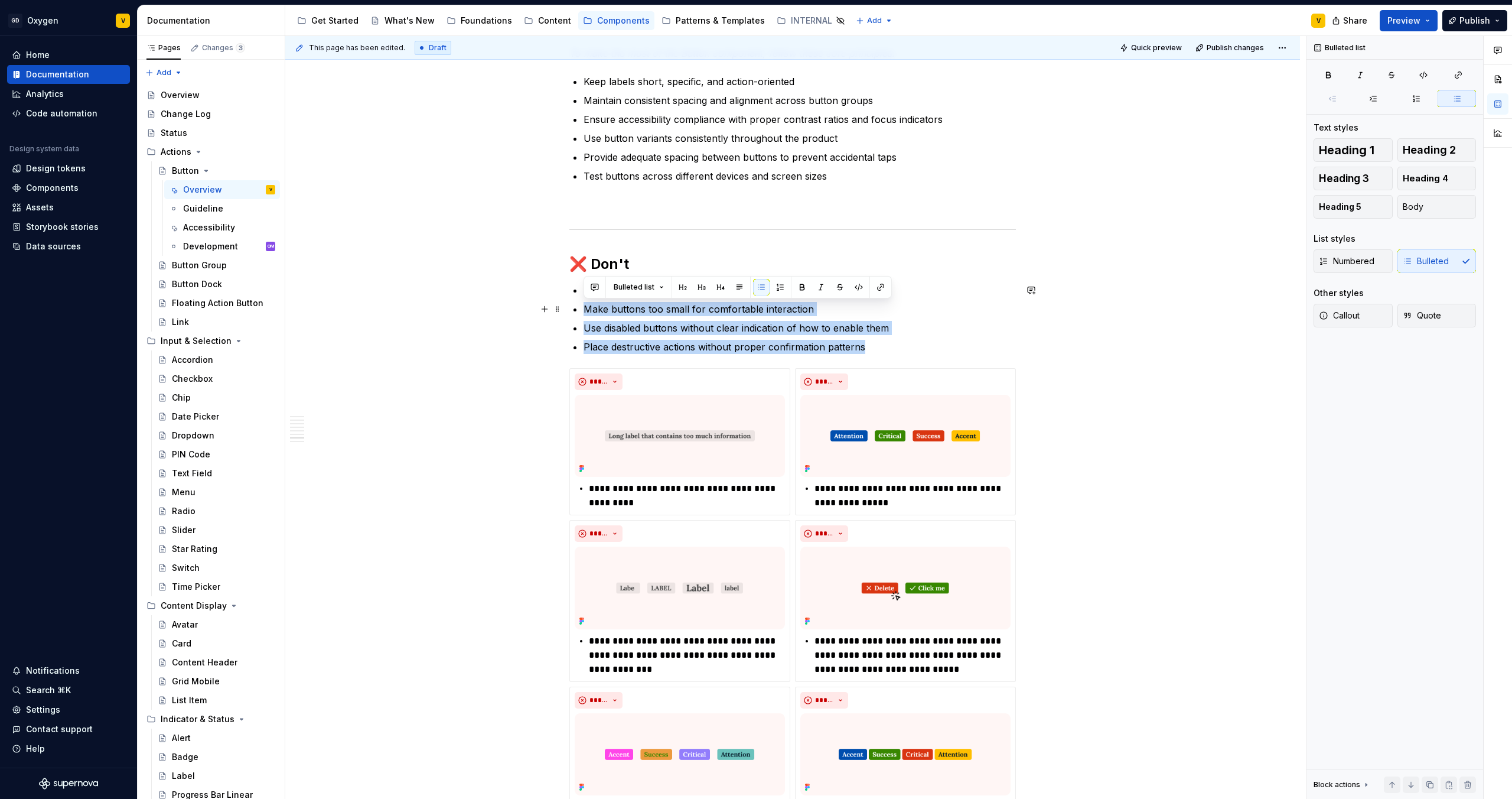
drag, startPoint x: 830, startPoint y: 292, endPoint x: 603, endPoint y: 299, distance: 227.1
click at [603, 299] on ul "Break visual hierarchy with inconsistent button styling Make buttons too small …" at bounding box center [799, 318] width 432 height 71
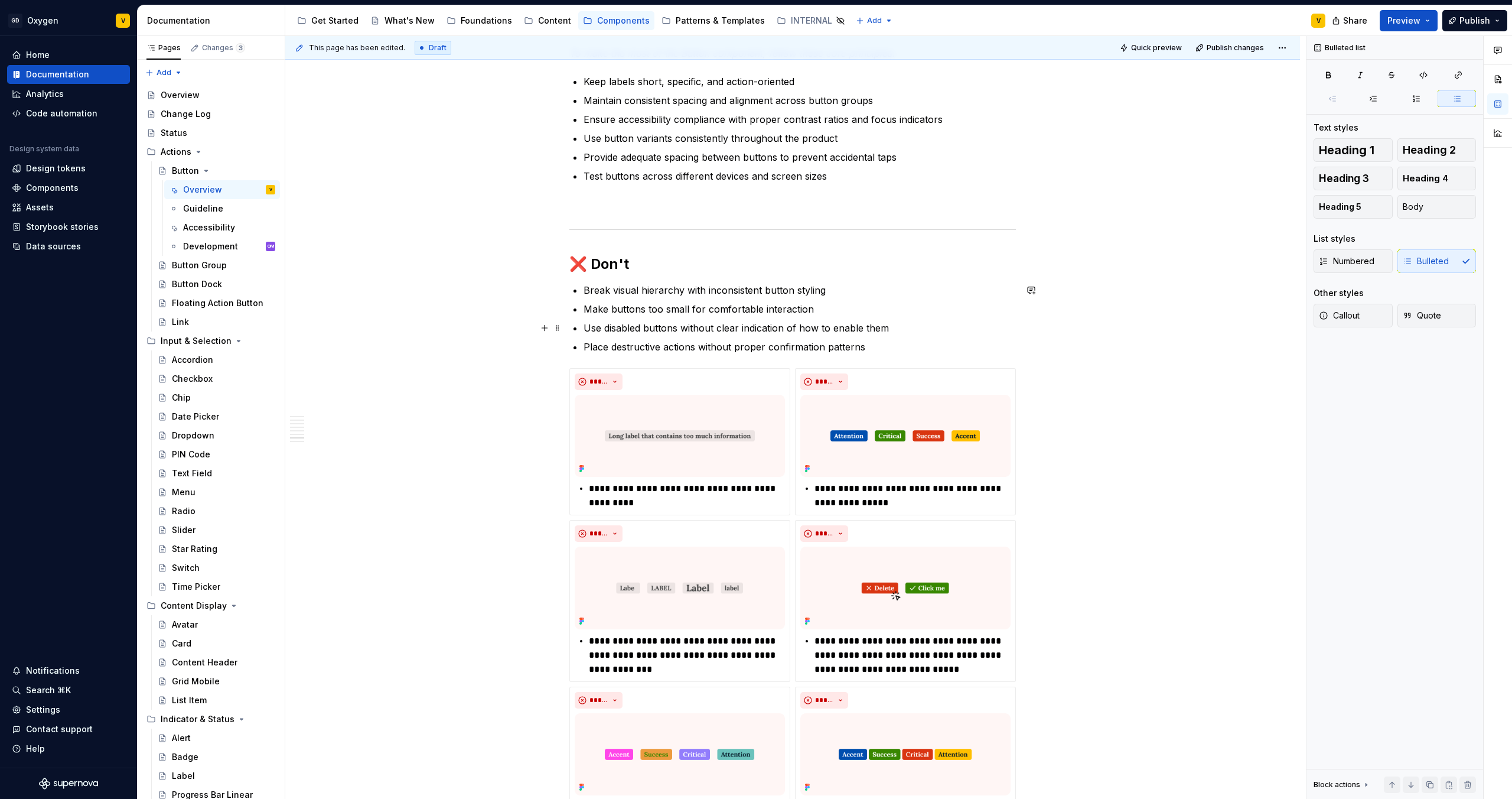
click at [629, 330] on p "Use disabled buttons without clear indication of how to enable them" at bounding box center [799, 328] width 432 height 14
drag, startPoint x: 830, startPoint y: 294, endPoint x: 557, endPoint y: 294, distance: 273.0
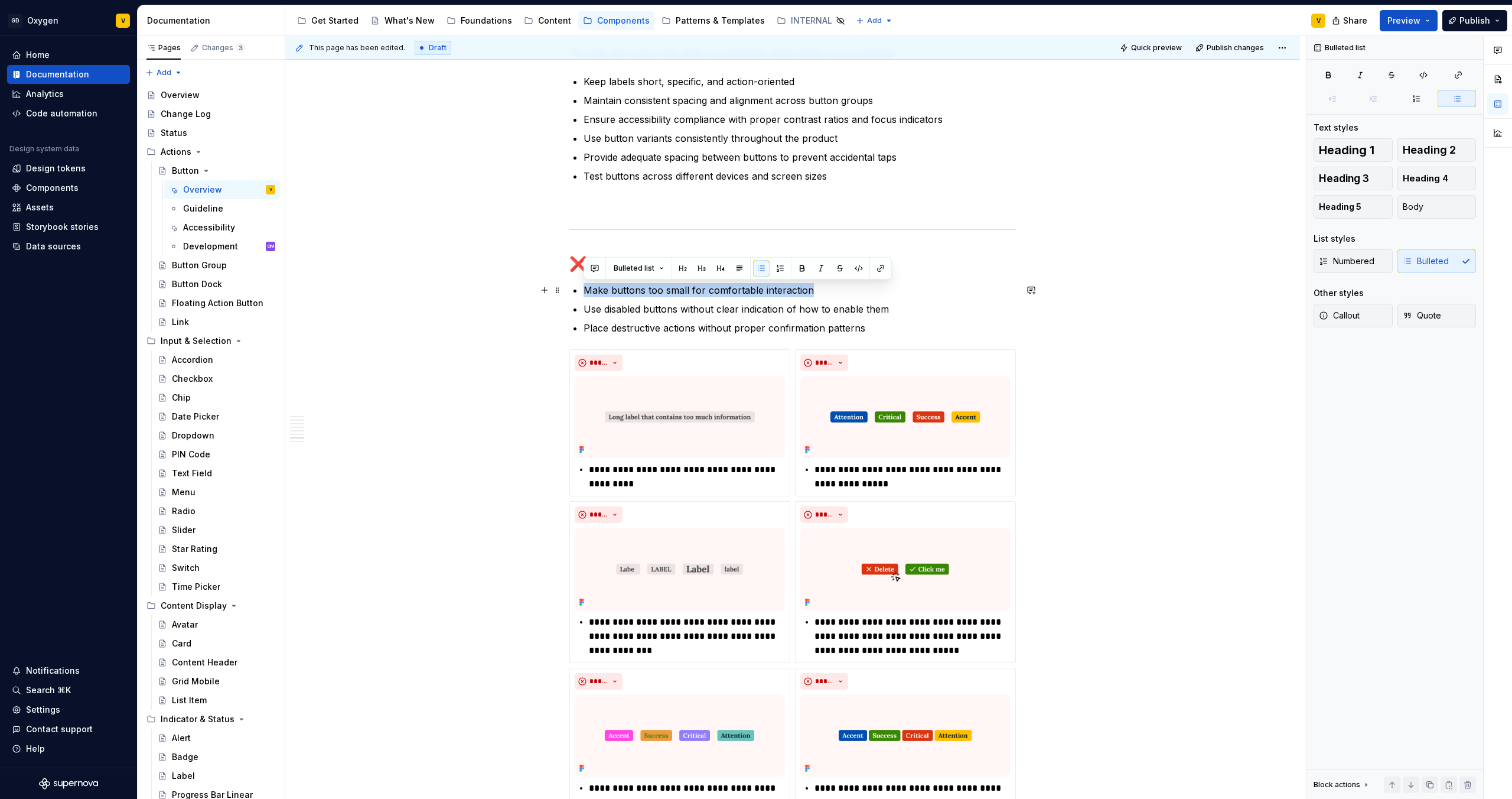
drag, startPoint x: 584, startPoint y: 291, endPoint x: 823, endPoint y: 292, distance: 239.0
click at [823, 292] on p "Make buttons too small for comfortable interaction" at bounding box center [799, 290] width 432 height 14
copy p "Make buttons too small for comfortable interaction"
drag, startPoint x: 625, startPoint y: 651, endPoint x: 587, endPoint y: 622, distance: 47.8
click at [587, 622] on div "**********" at bounding box center [680, 636] width 211 height 42
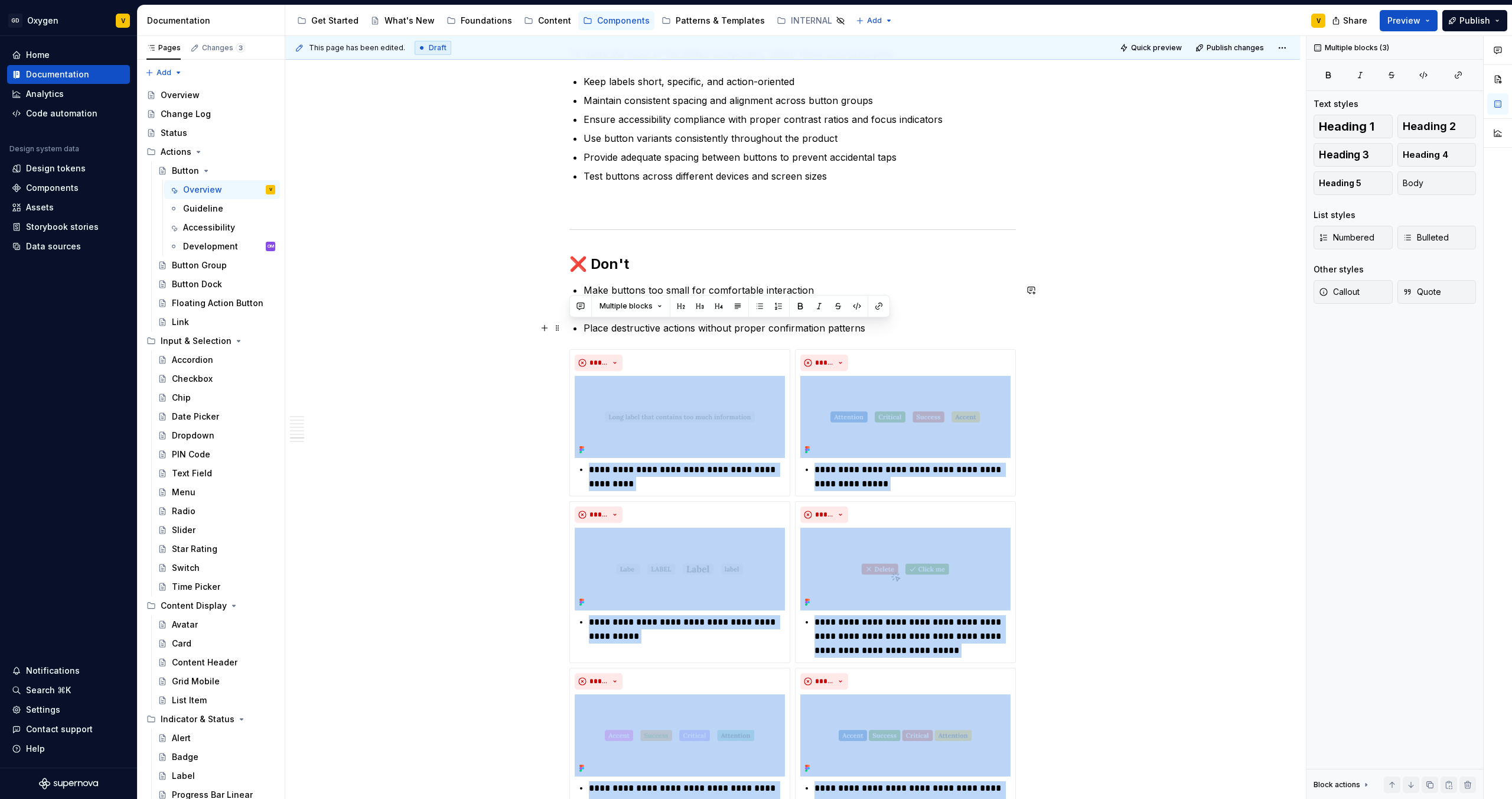
click at [633, 318] on ul "Make buttons too small for comfortable interaction Use disabled buttons without…" at bounding box center [799, 309] width 432 height 52
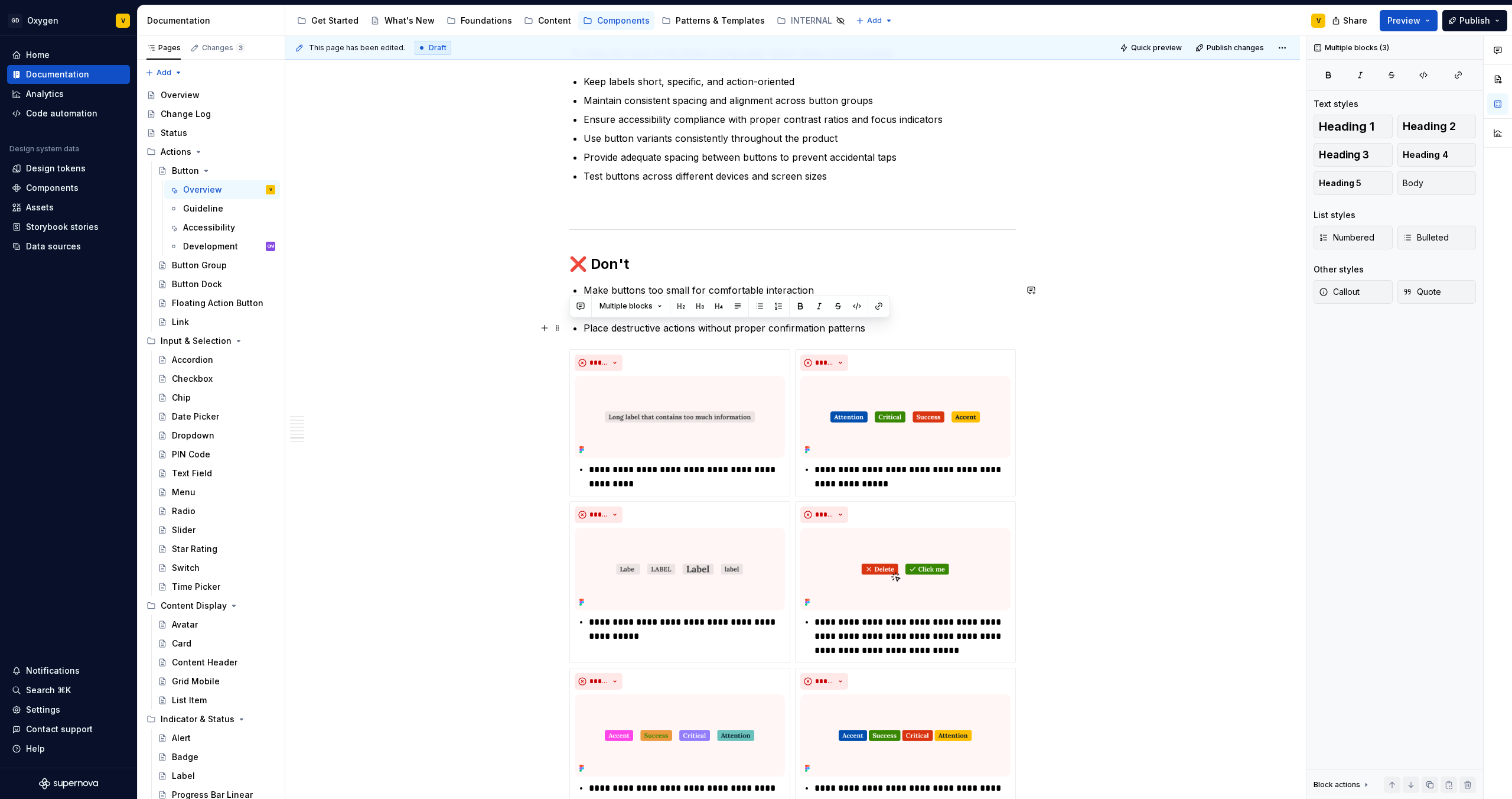
click at [709, 323] on p "Place destructive actions without proper confirmation patterns" at bounding box center [799, 328] width 432 height 14
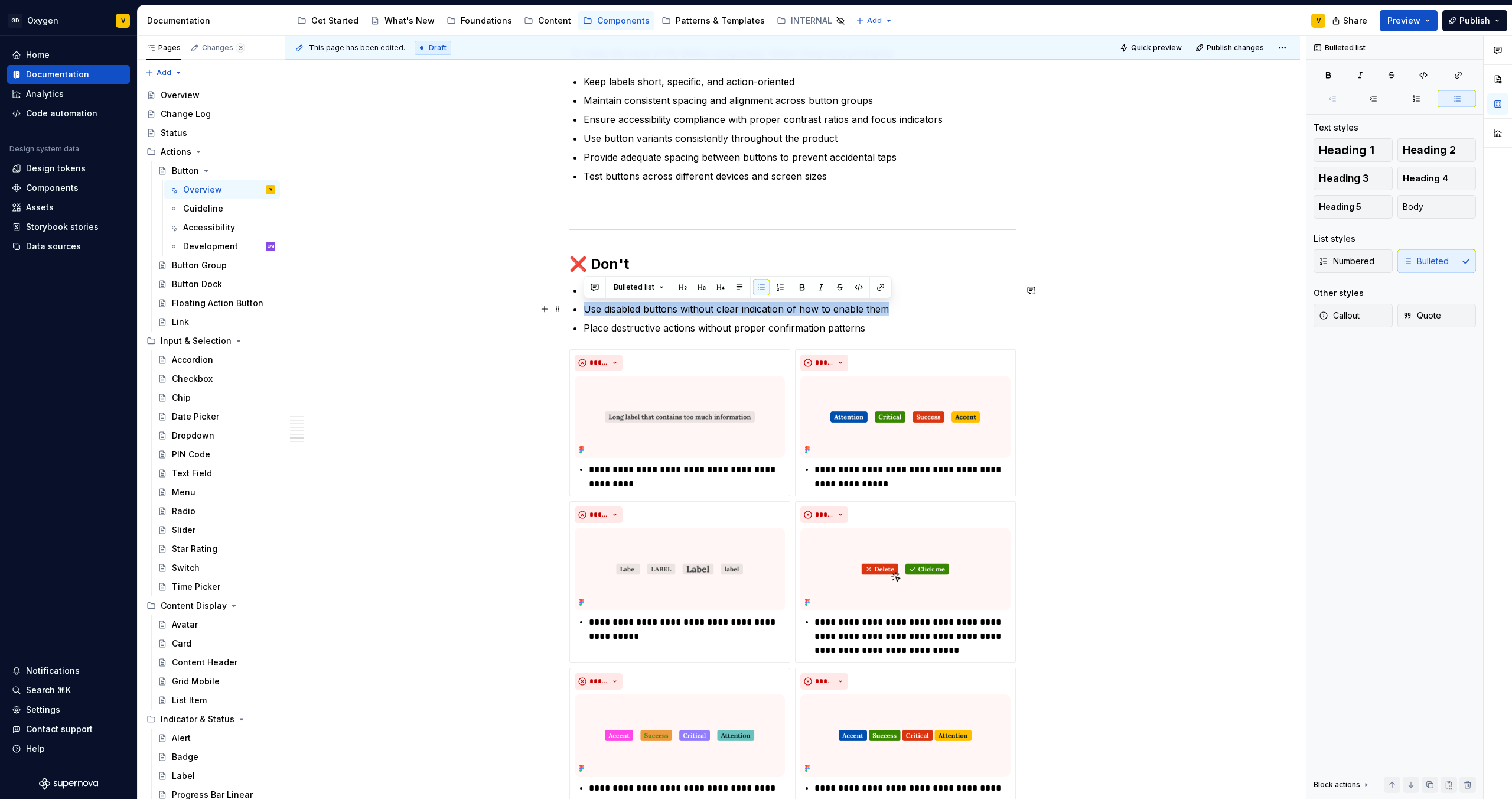
drag, startPoint x: 897, startPoint y: 309, endPoint x: 587, endPoint y: 300, distance: 310.1
click at [587, 300] on ul "Make buttons too small for comfortable interaction Use disabled buttons without…" at bounding box center [799, 309] width 432 height 52
copy p "Use disabled buttons without clear indication of how to enable them"
click at [912, 651] on p "**********" at bounding box center [912, 636] width 196 height 42
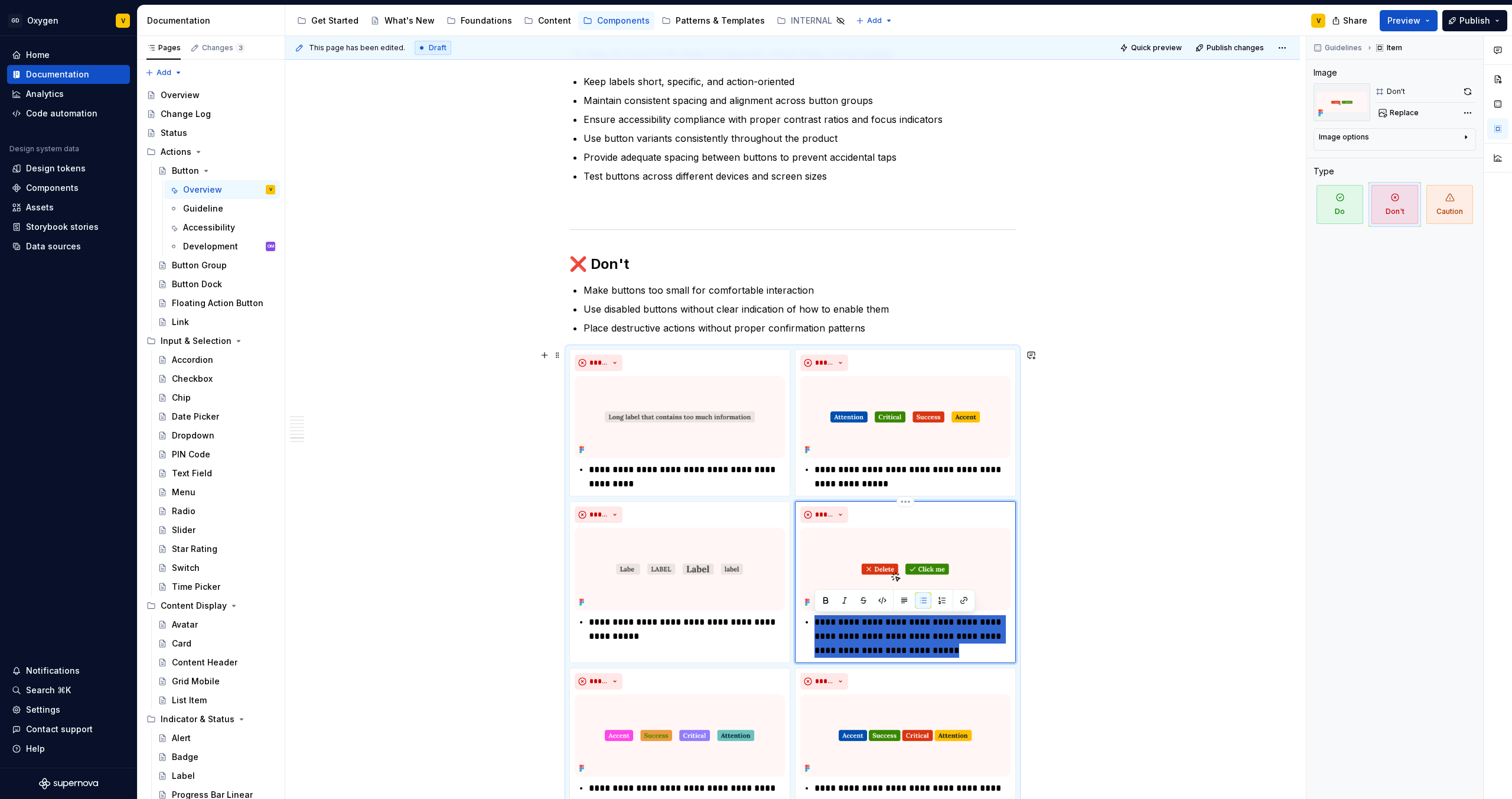
drag, startPoint x: 928, startPoint y: 651, endPoint x: 795, endPoint y: 620, distance: 136.6
click at [795, 620] on div "**********" at bounding box center [905, 581] width 221 height 161
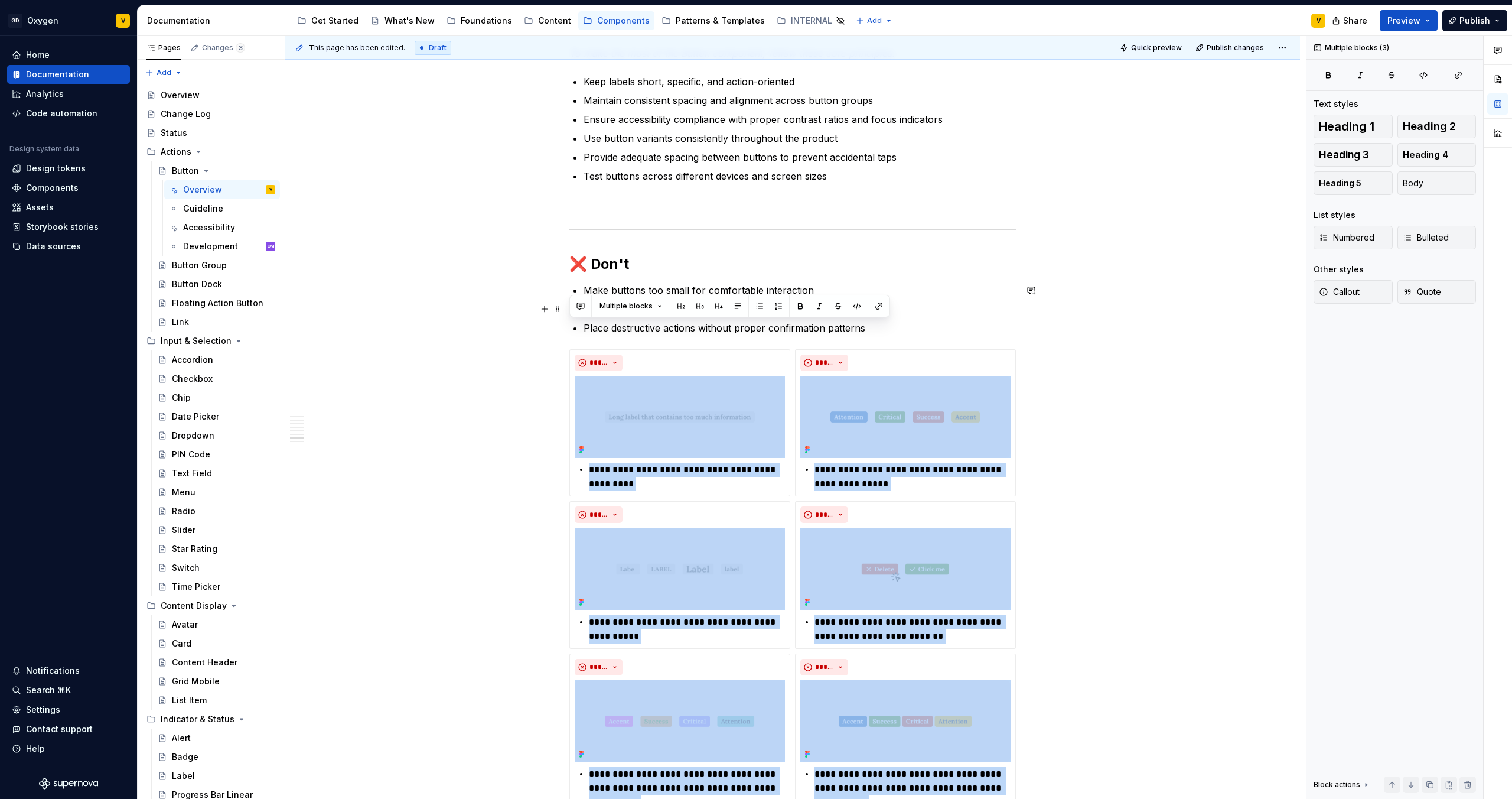
click at [693, 313] on p "Use disabled buttons without clear indication of how to enable them" at bounding box center [799, 309] width 432 height 14
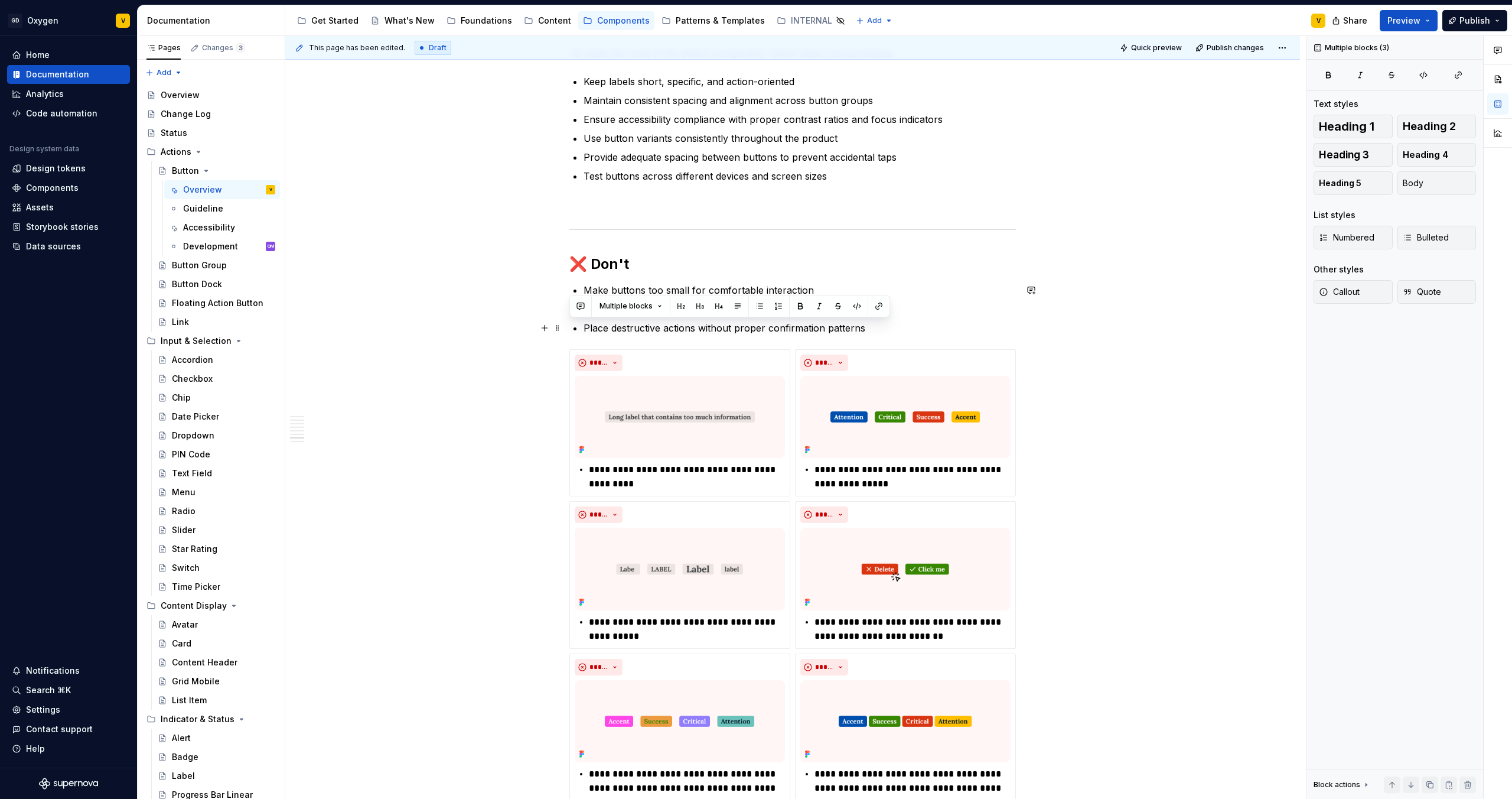
click at [849, 324] on p "Place destructive actions without proper confirmation patterns" at bounding box center [799, 328] width 432 height 14
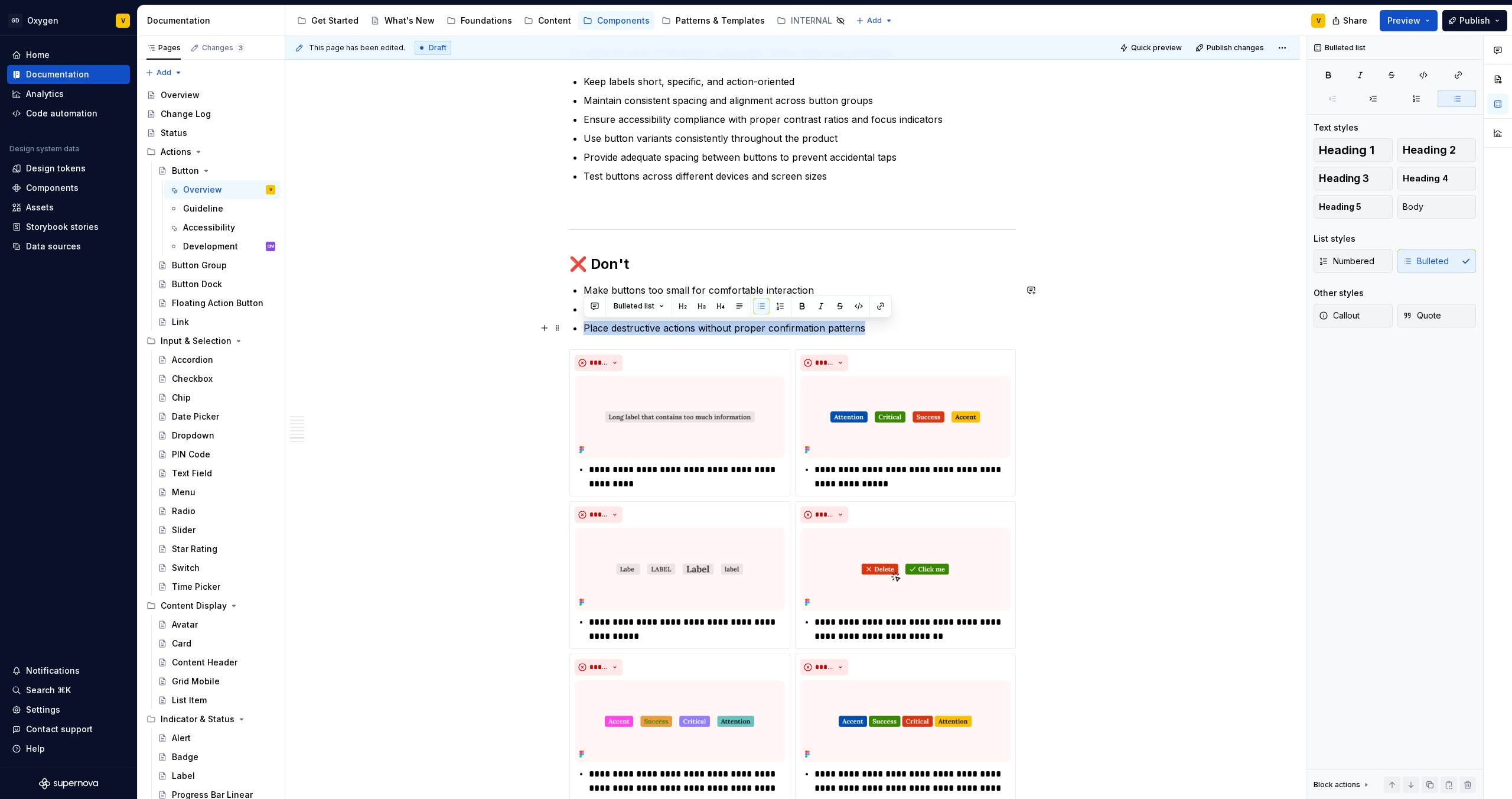
drag, startPoint x: 869, startPoint y: 326, endPoint x: 512, endPoint y: 331, distance: 357.0
copy p "Place destructive actions without proper confirmation patterns"
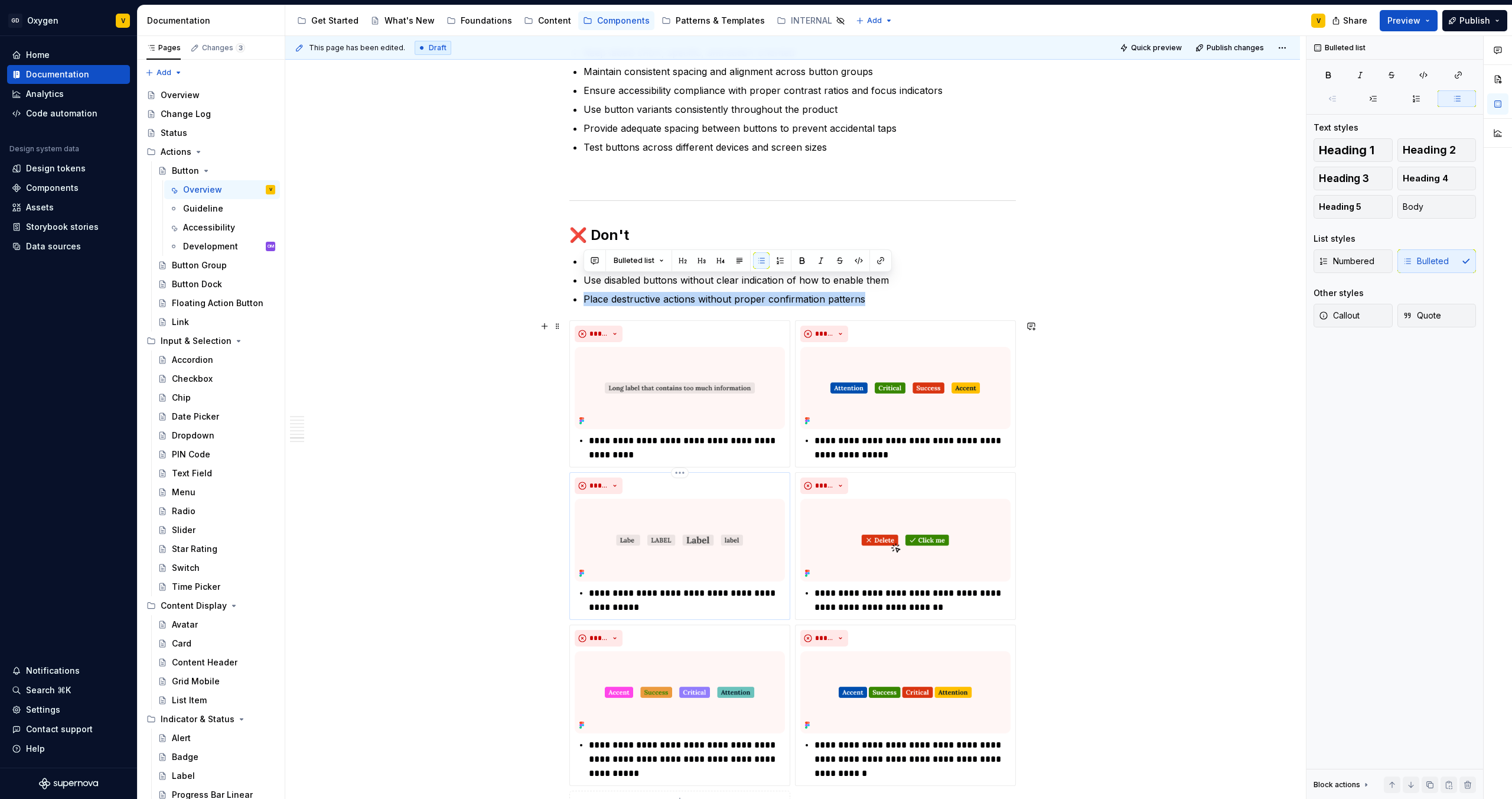
scroll to position [2297, 0]
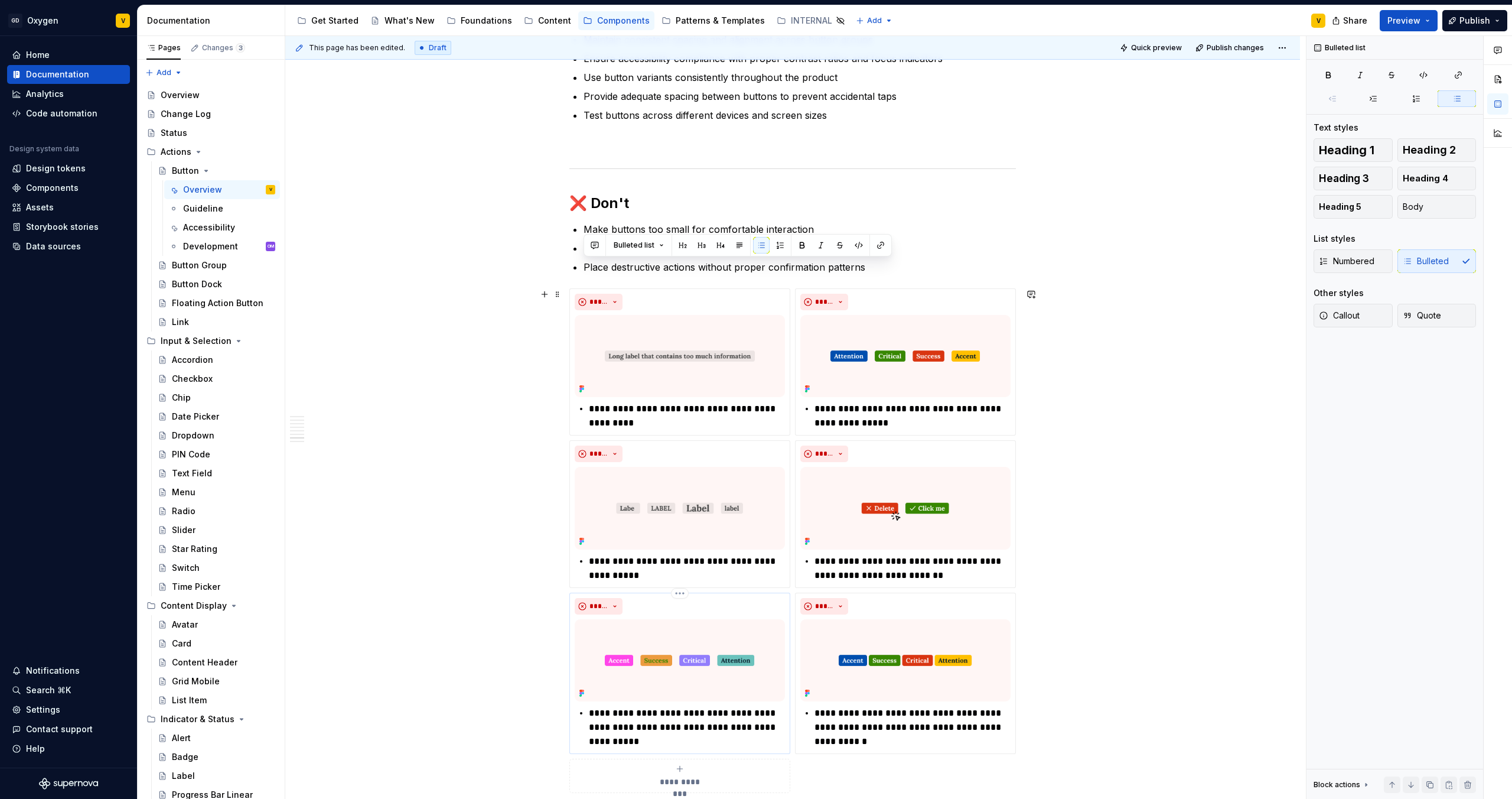
click at [662, 714] on p "**********" at bounding box center [687, 727] width 196 height 42
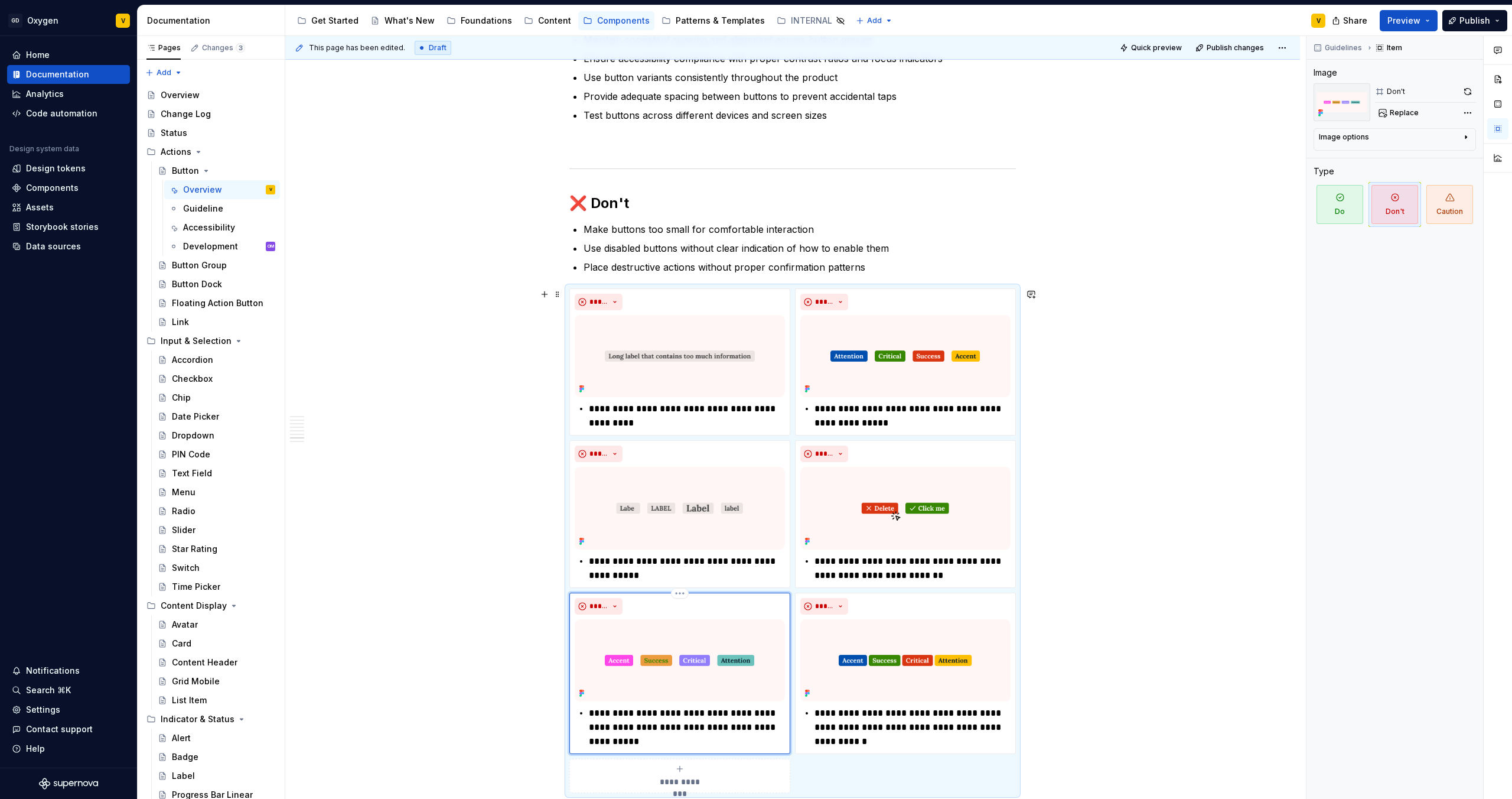
scroll to position [2304, 0]
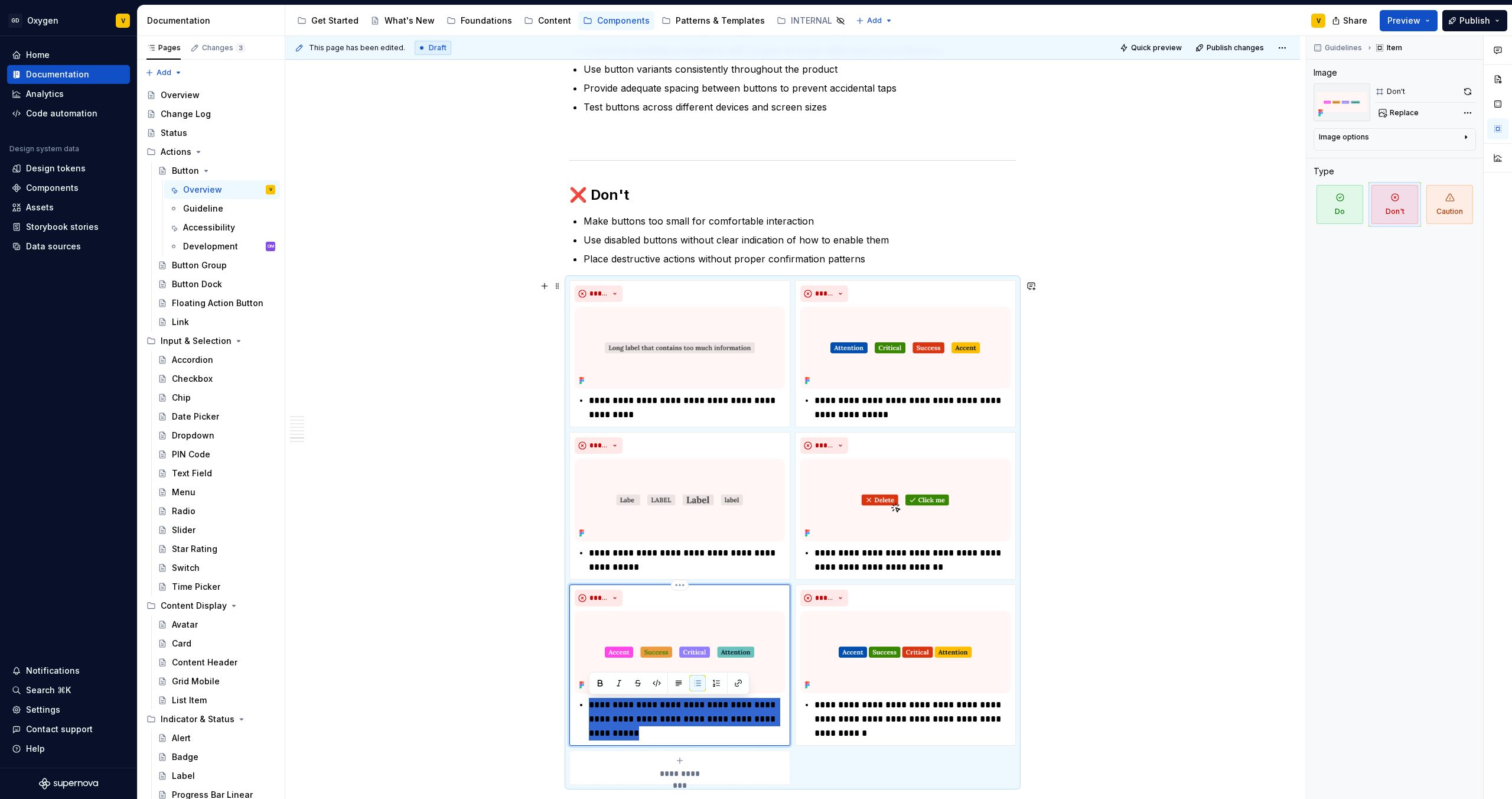
drag, startPoint x: 672, startPoint y: 745, endPoint x: 576, endPoint y: 697, distance: 107.3
click at [576, 698] on div "**********" at bounding box center [680, 719] width 211 height 42
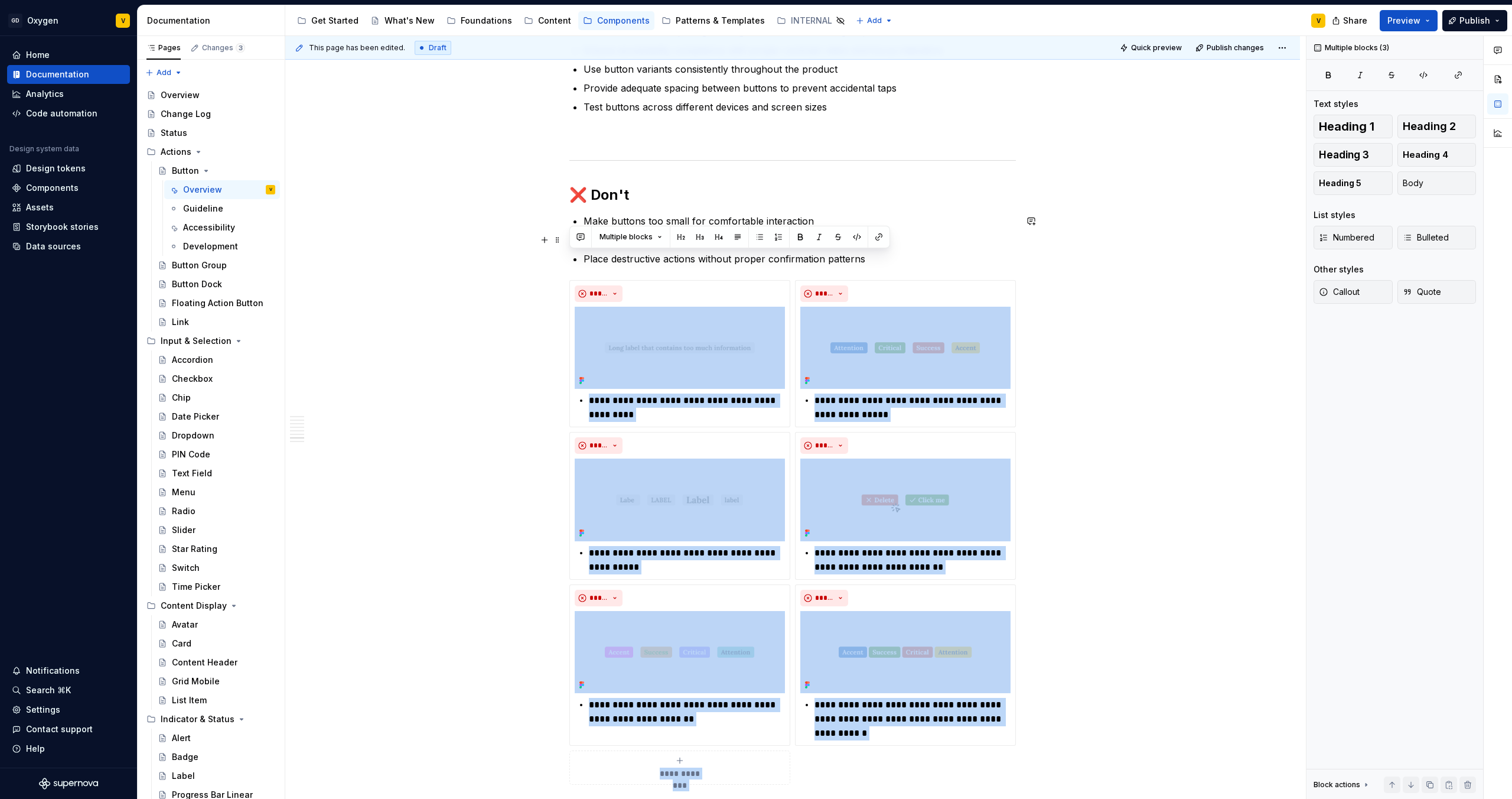
click at [752, 244] on p "Use disabled buttons without clear indication of how to enable them" at bounding box center [799, 240] width 432 height 14
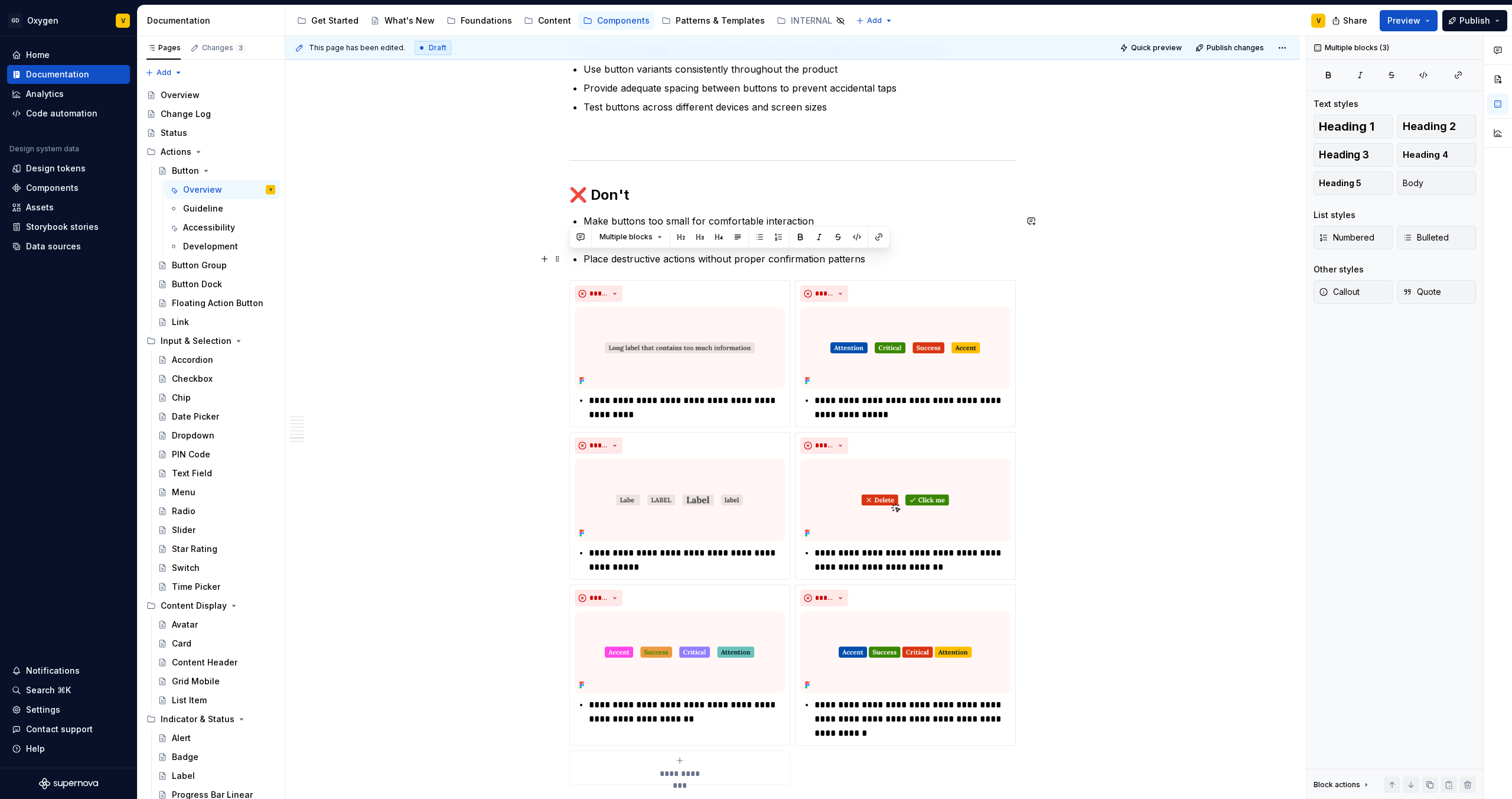
click at [866, 262] on p "Place destructive actions without proper confirmation patterns" at bounding box center [799, 259] width 432 height 14
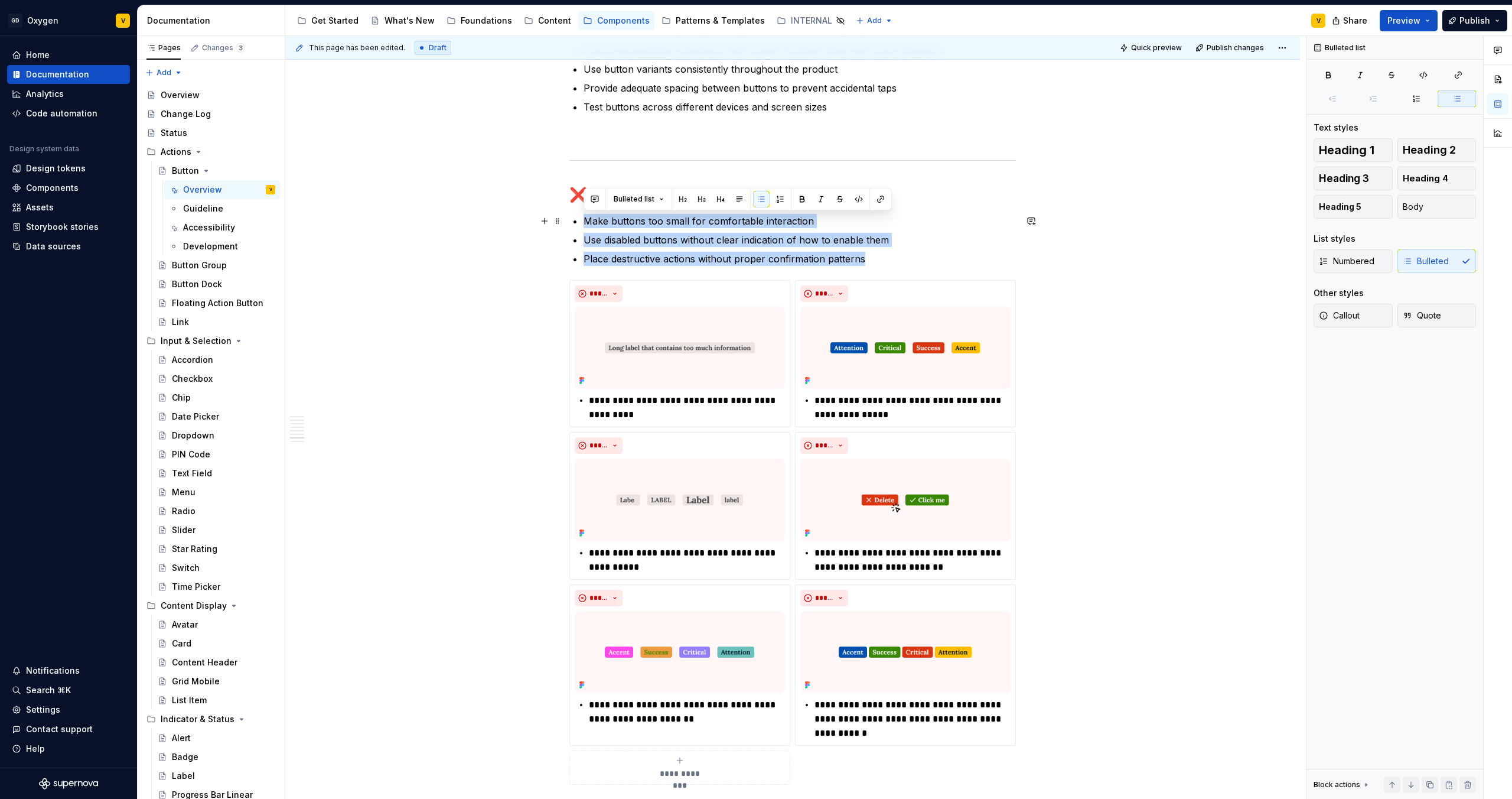
drag, startPoint x: 873, startPoint y: 262, endPoint x: 578, endPoint y: 220, distance: 298.0
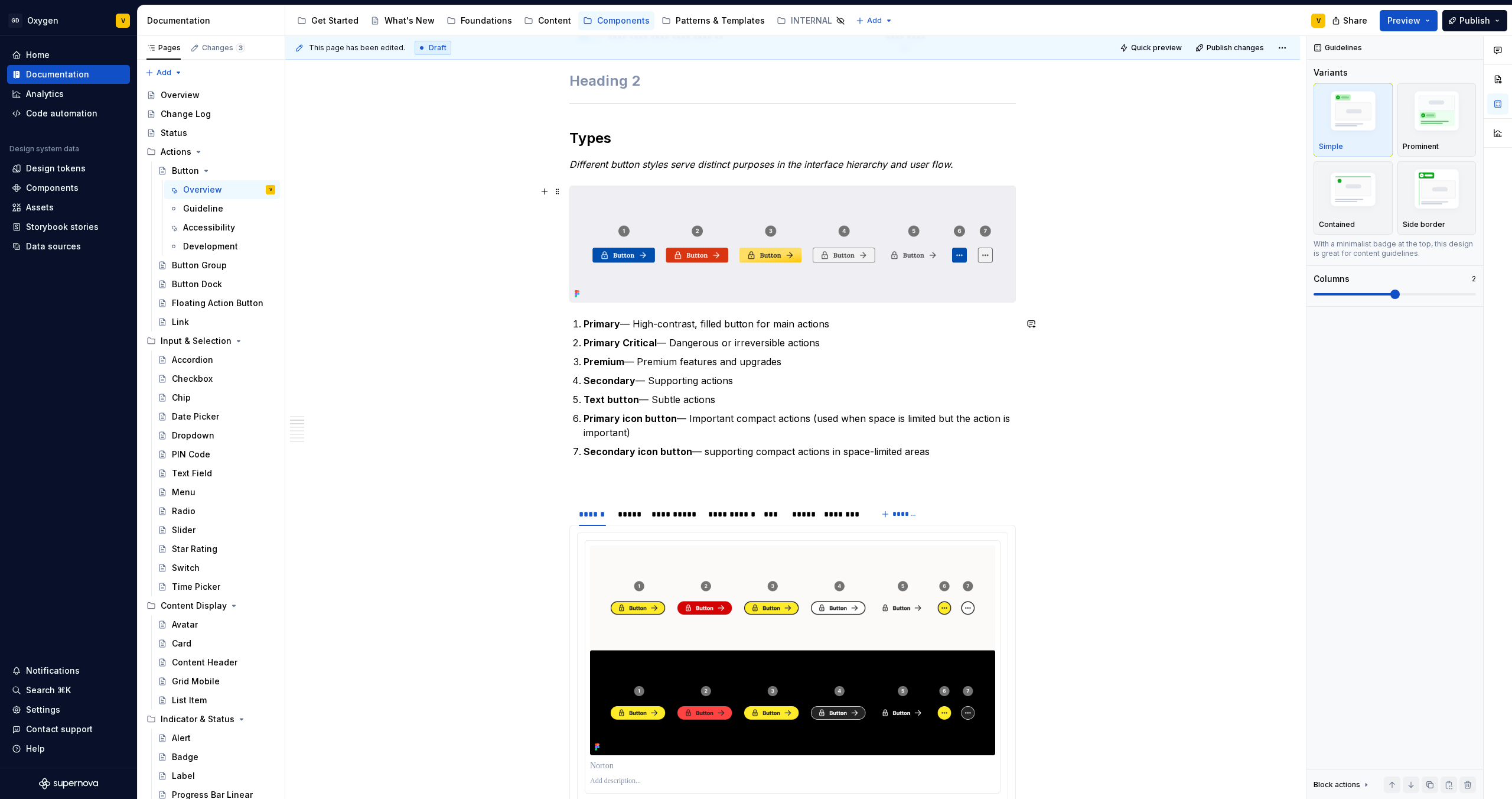
scroll to position [0, 0]
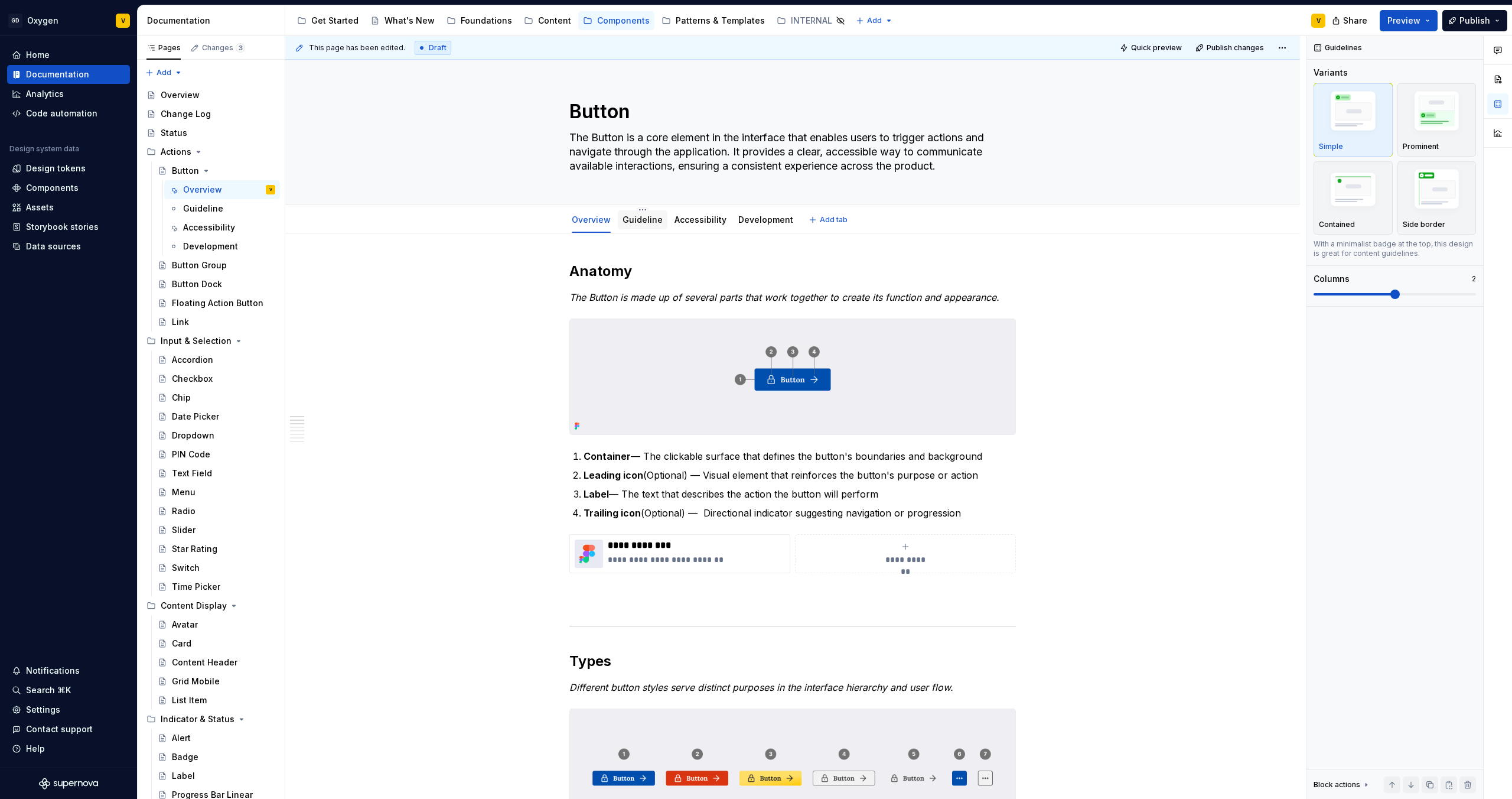
click at [639, 221] on link "Guideline" at bounding box center [643, 219] width 40 height 10
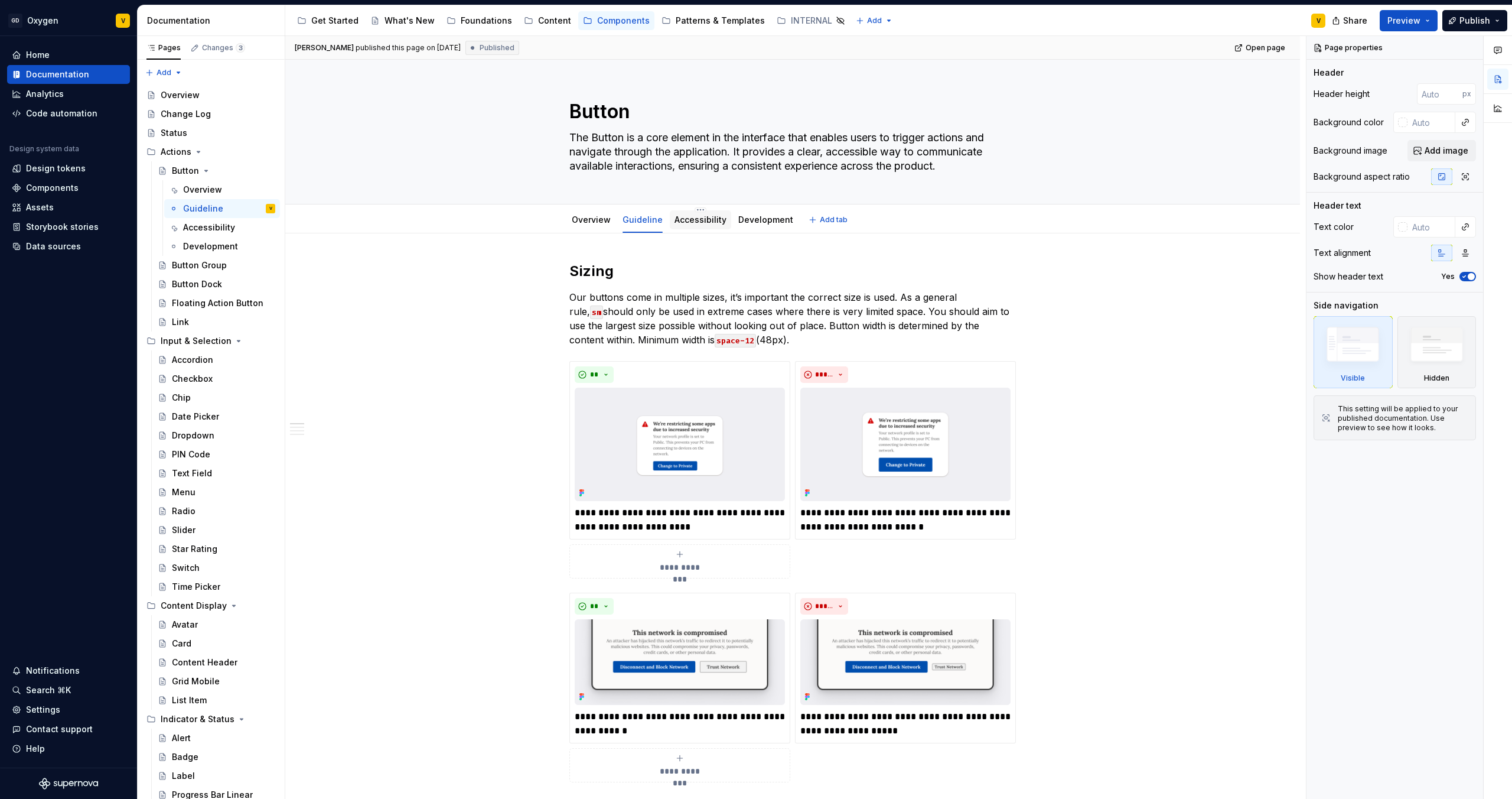
click at [675, 224] on link "Accessibility" at bounding box center [701, 219] width 52 height 10
type textarea "*"
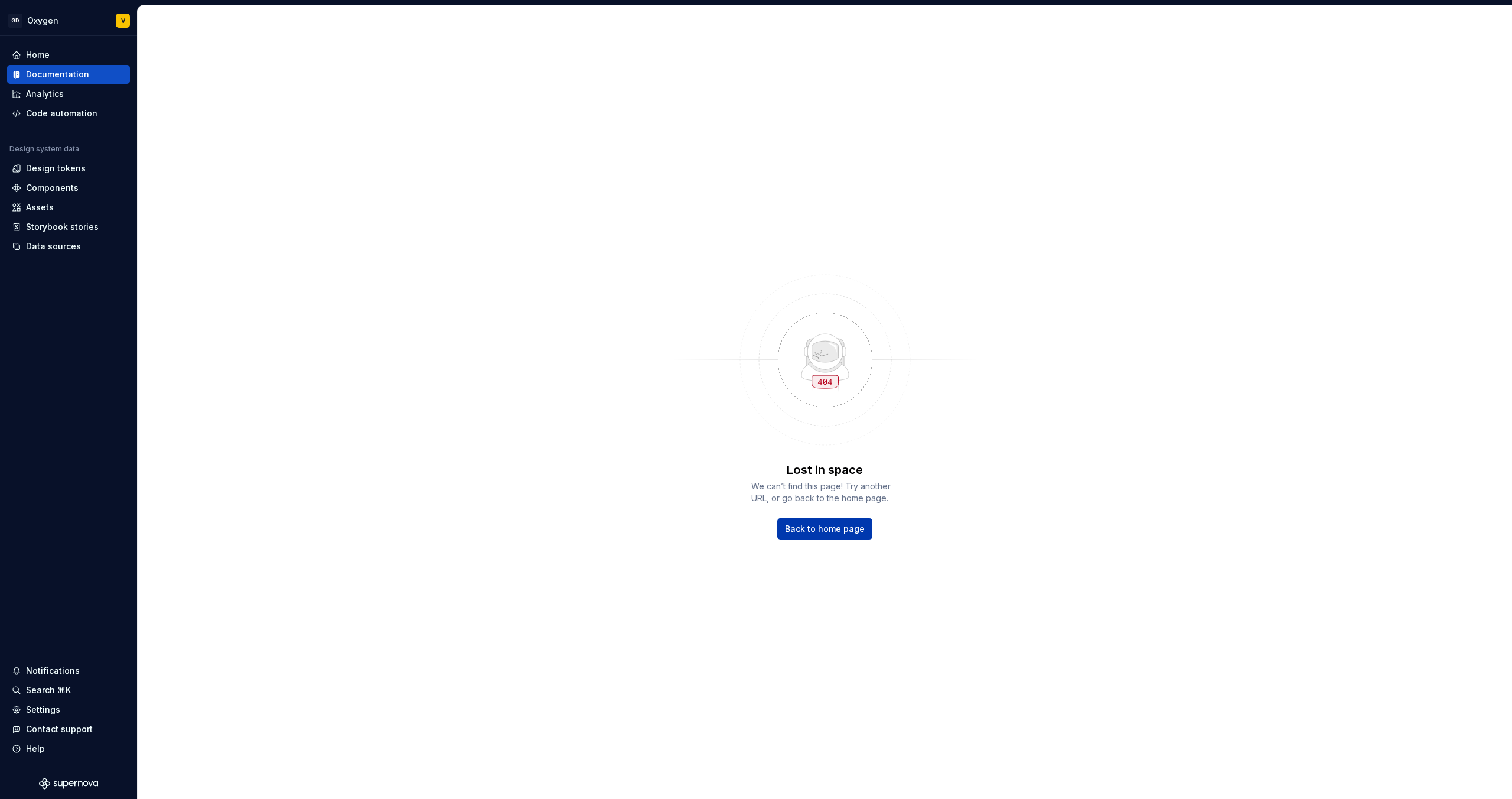
click at [797, 527] on span "Back to home page" at bounding box center [825, 529] width 80 height 12
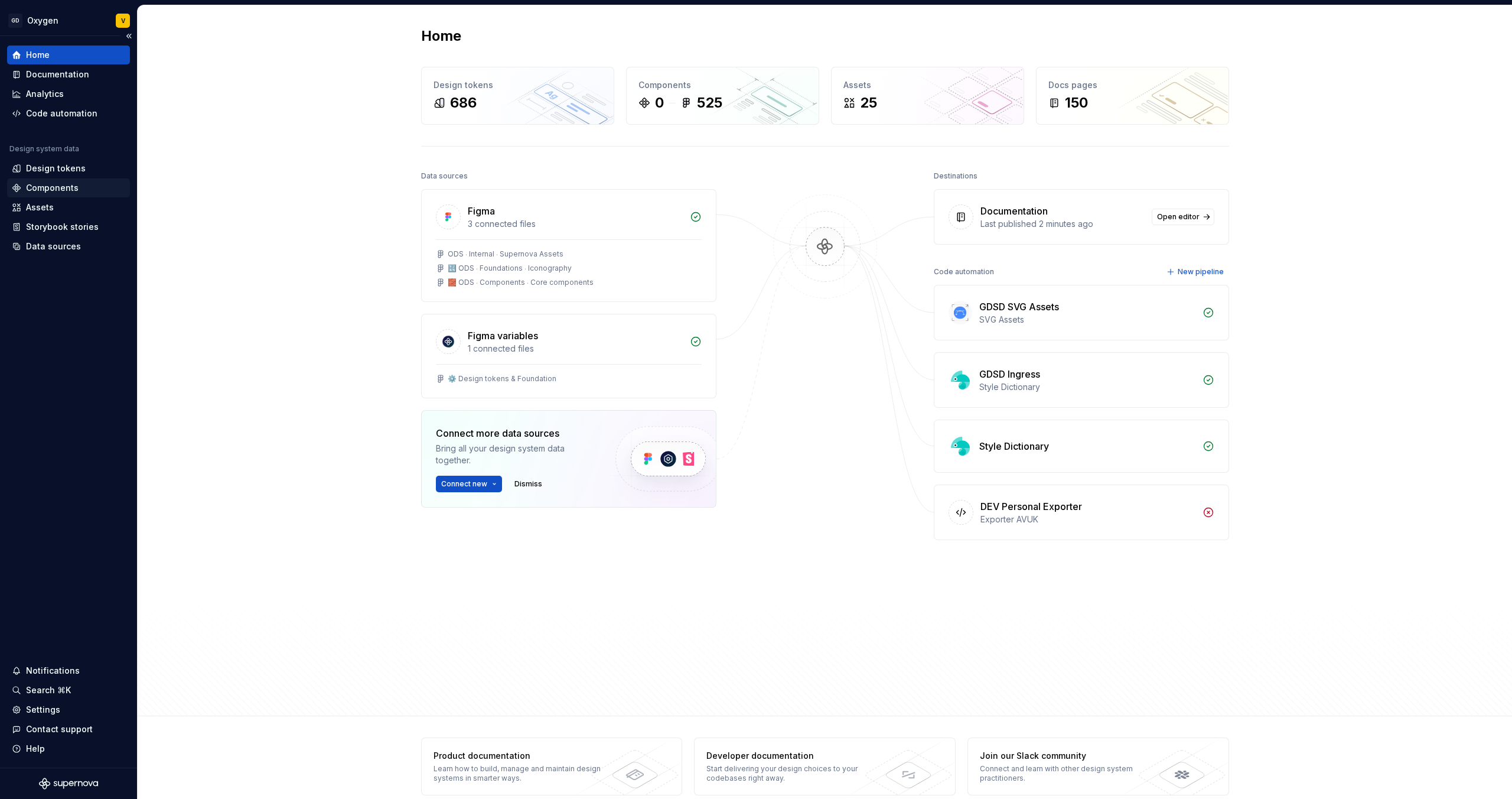
click at [69, 187] on div "Components" at bounding box center [52, 188] width 53 height 12
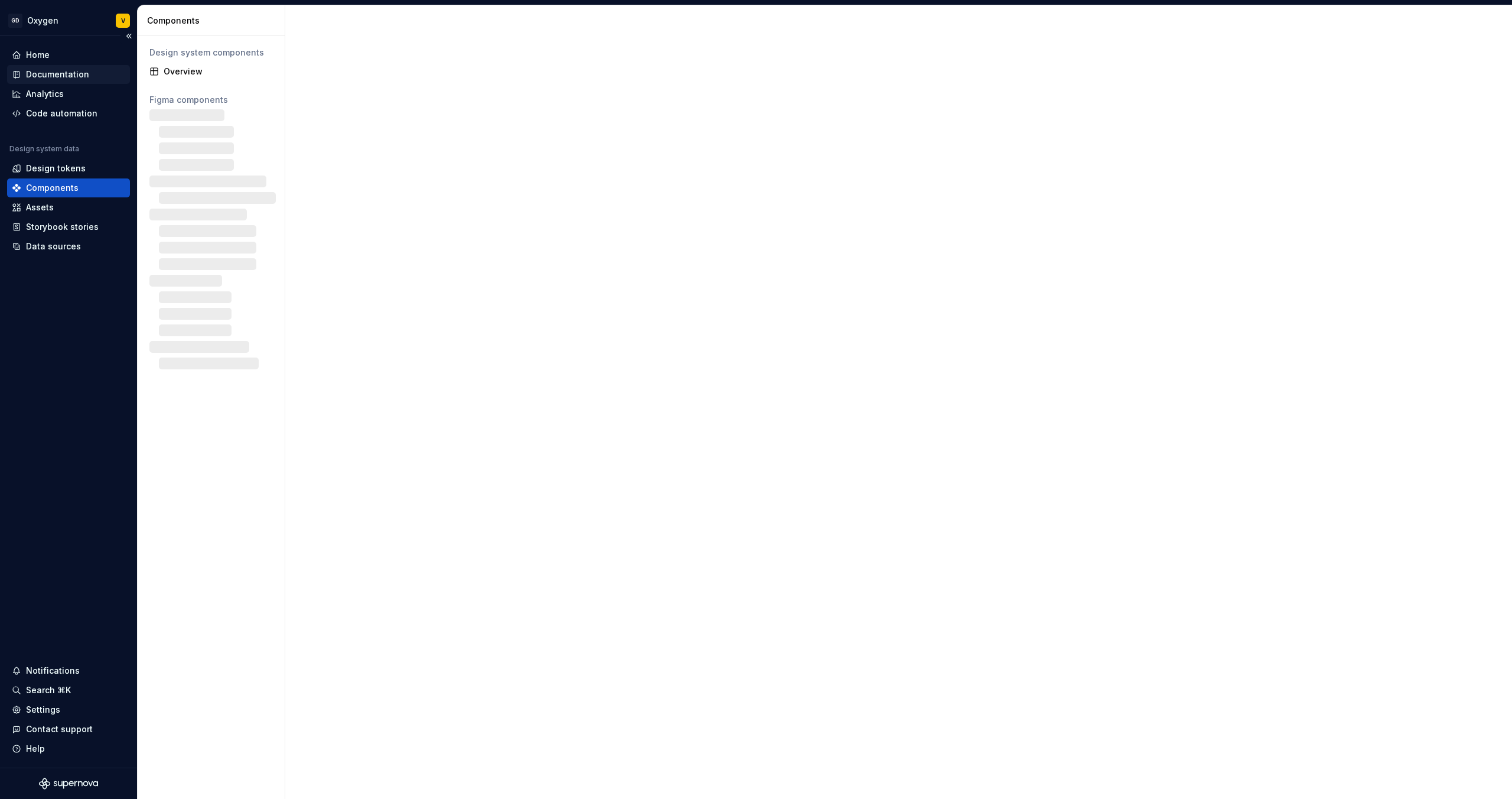
click at [74, 72] on div "Documentation" at bounding box center [57, 74] width 63 height 12
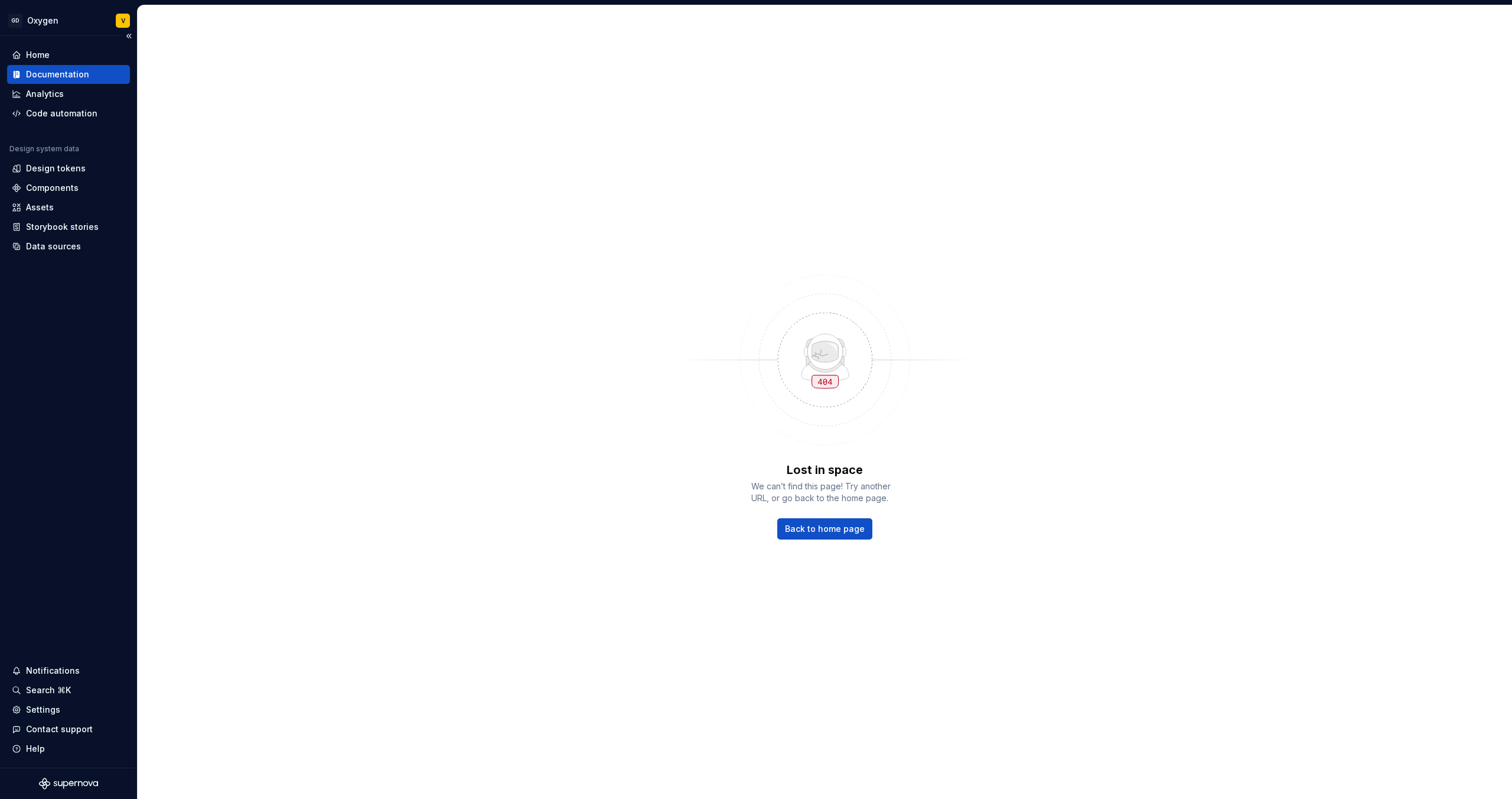
click at [74, 72] on div "Documentation" at bounding box center [57, 74] width 63 height 12
click at [79, 80] on div "Documentation" at bounding box center [68, 74] width 123 height 19
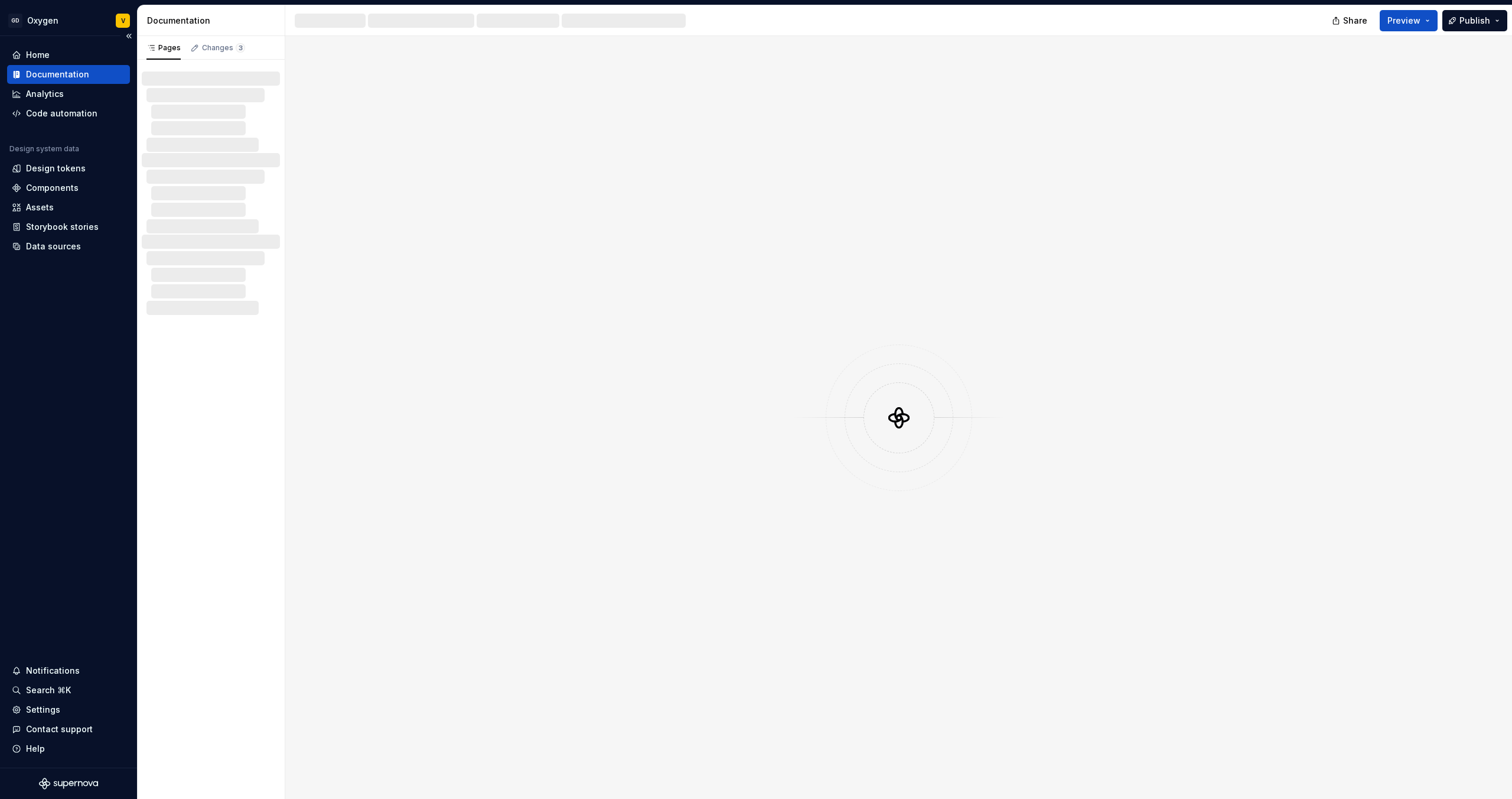
type textarea "*"
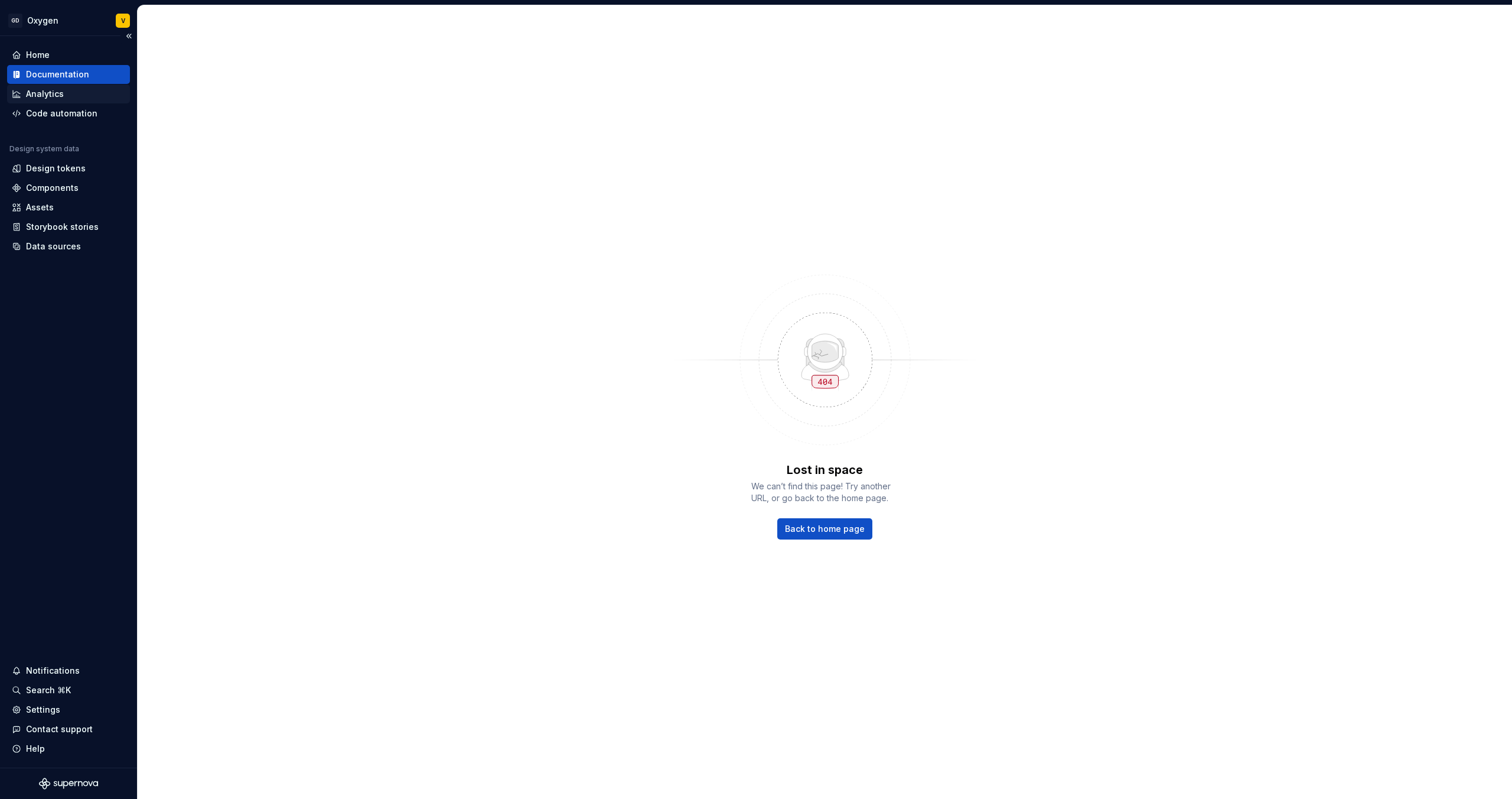
click at [53, 91] on div "Analytics" at bounding box center [45, 94] width 38 height 12
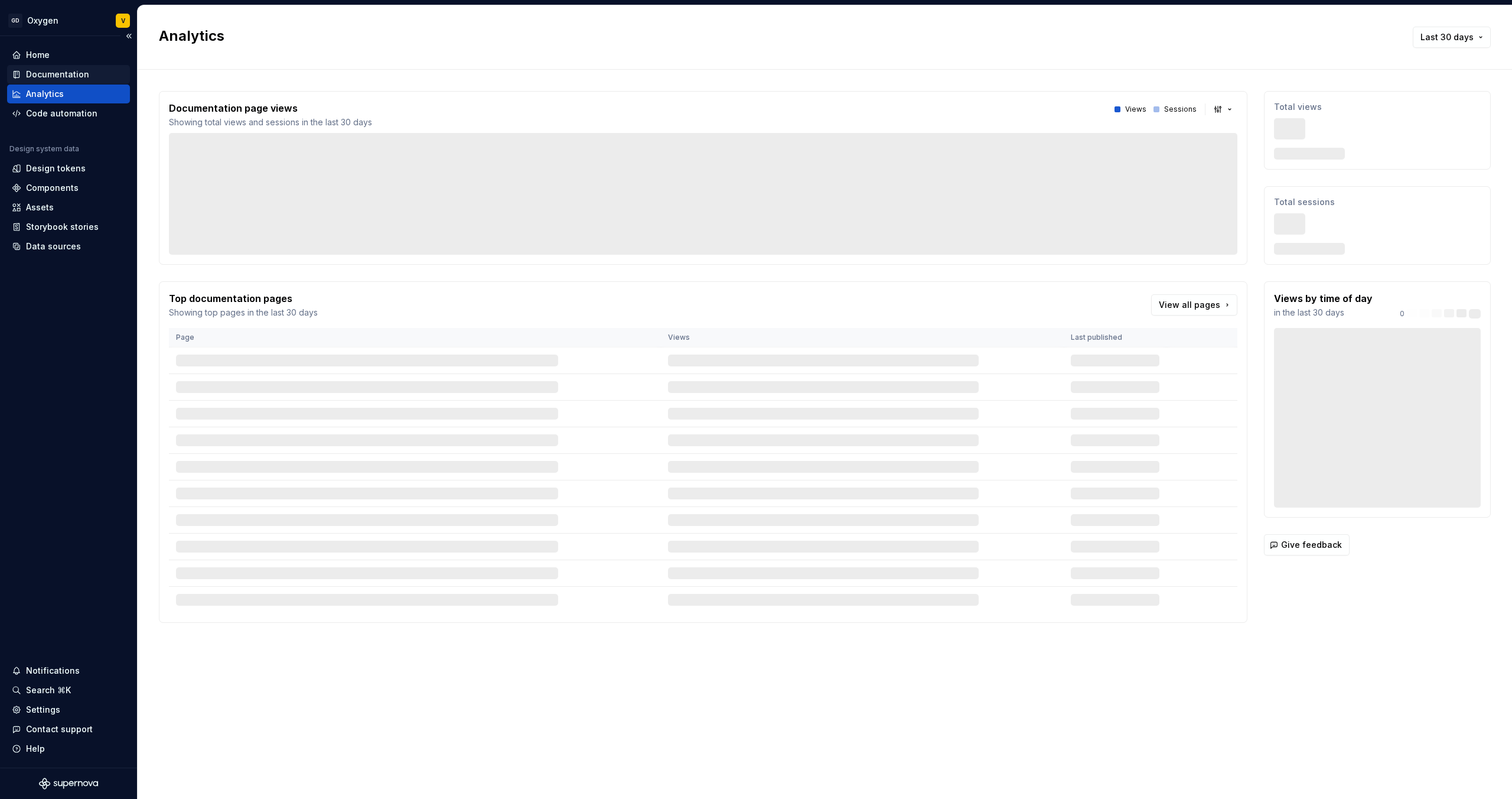
click at [55, 70] on div "Documentation" at bounding box center [57, 74] width 63 height 12
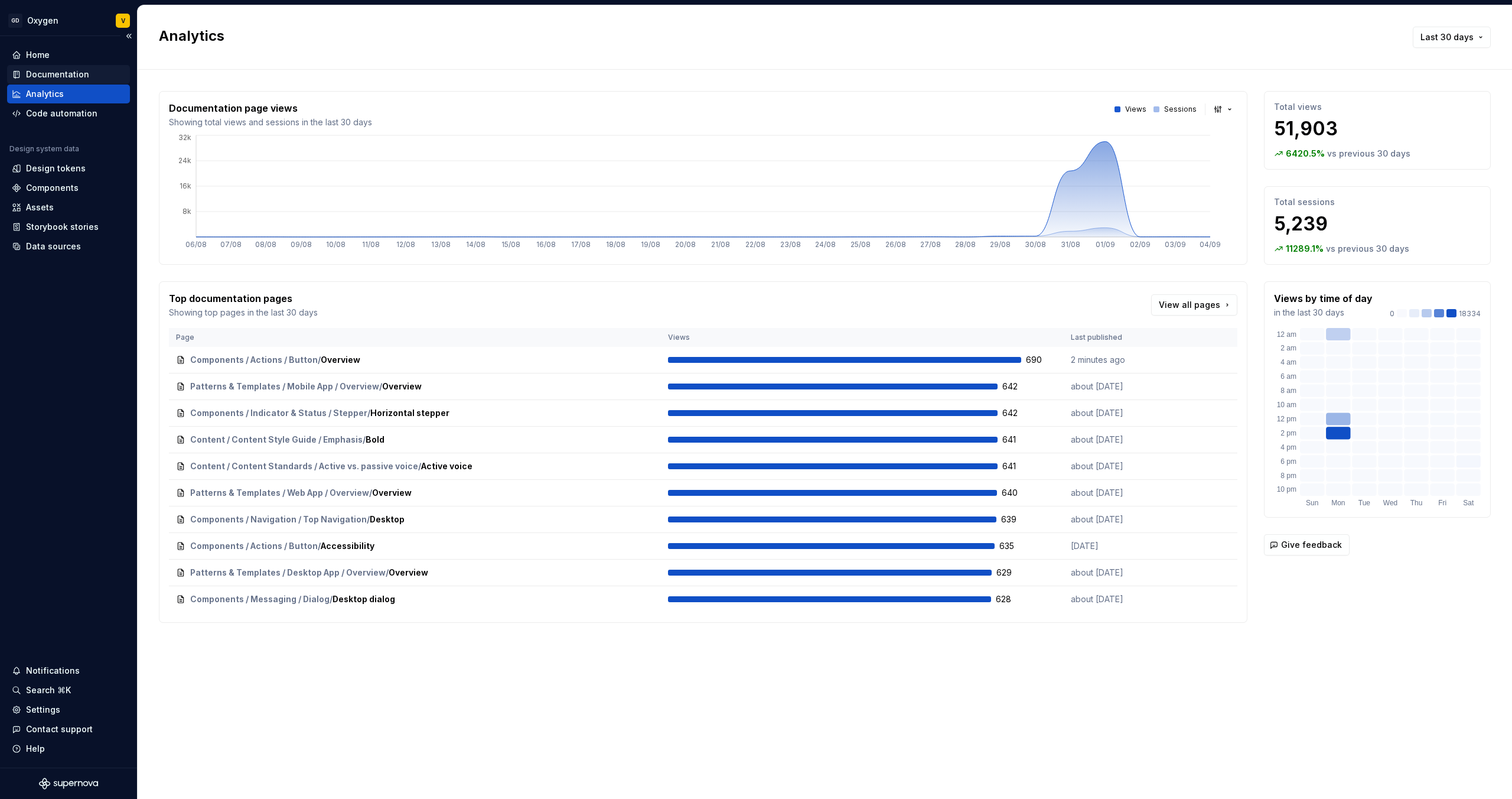
click at [39, 73] on div "Documentation" at bounding box center [57, 74] width 63 height 12
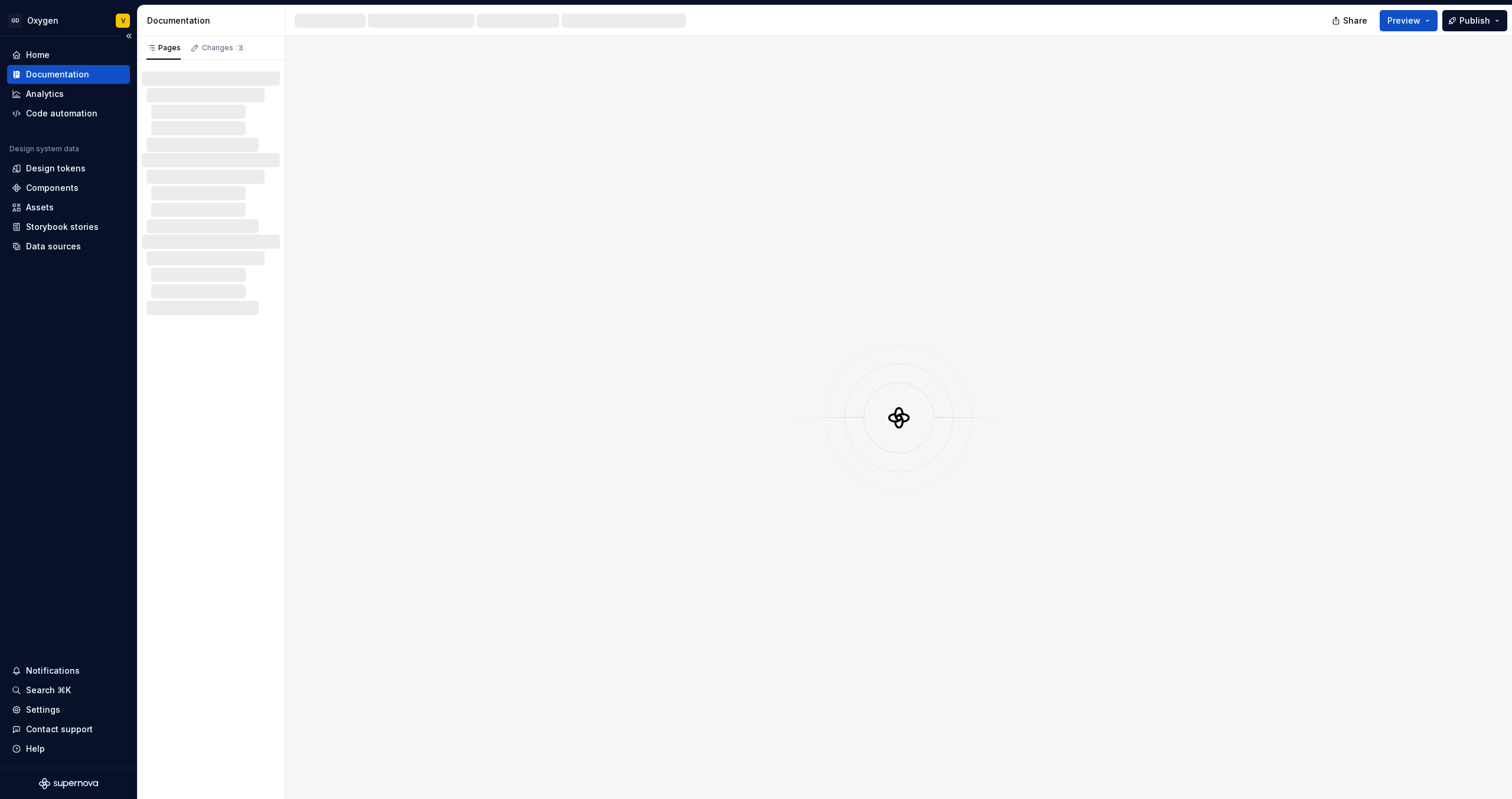
type textarea "*"
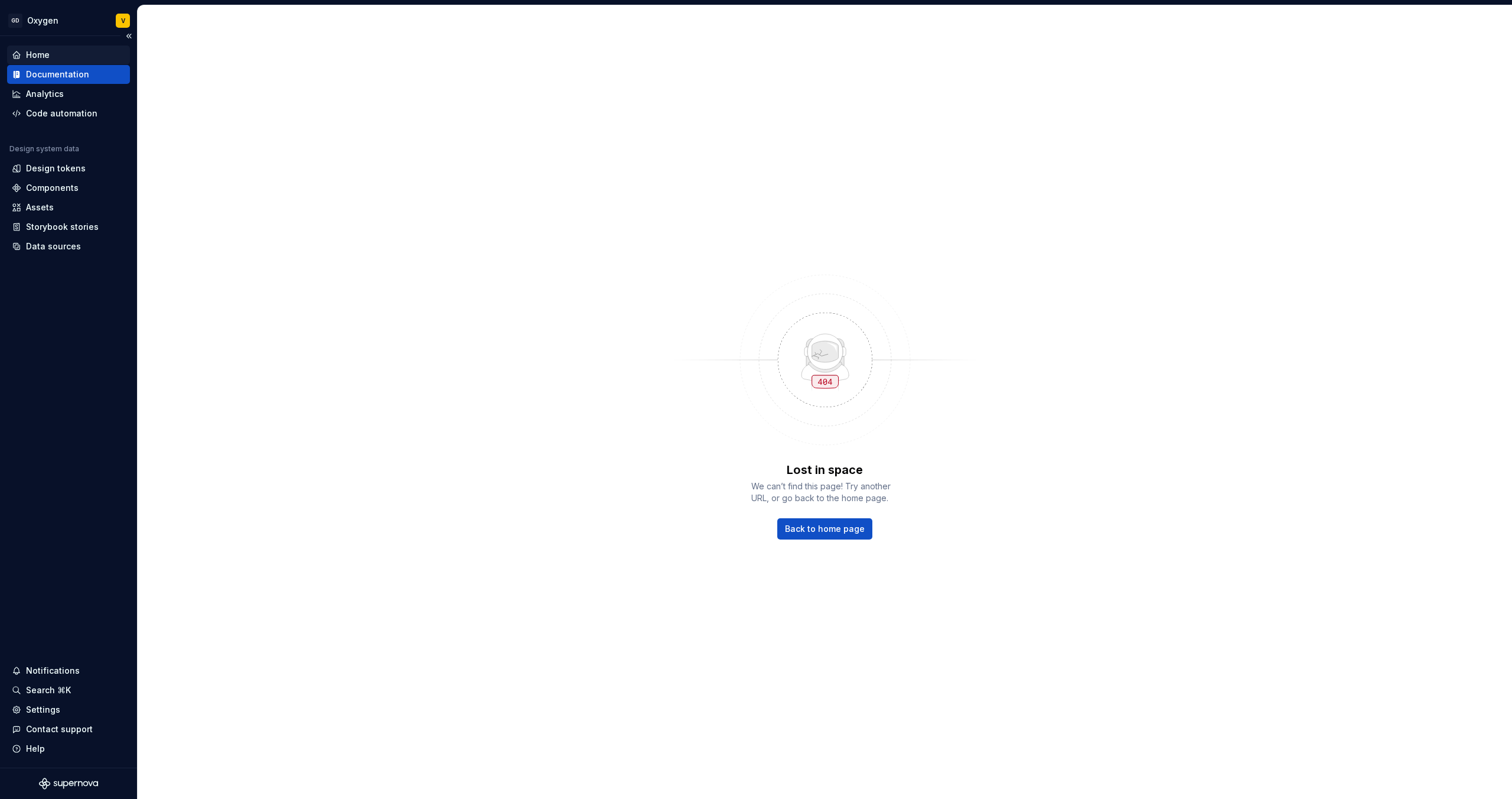
click at [42, 55] on div "Home" at bounding box center [38, 55] width 23 height 12
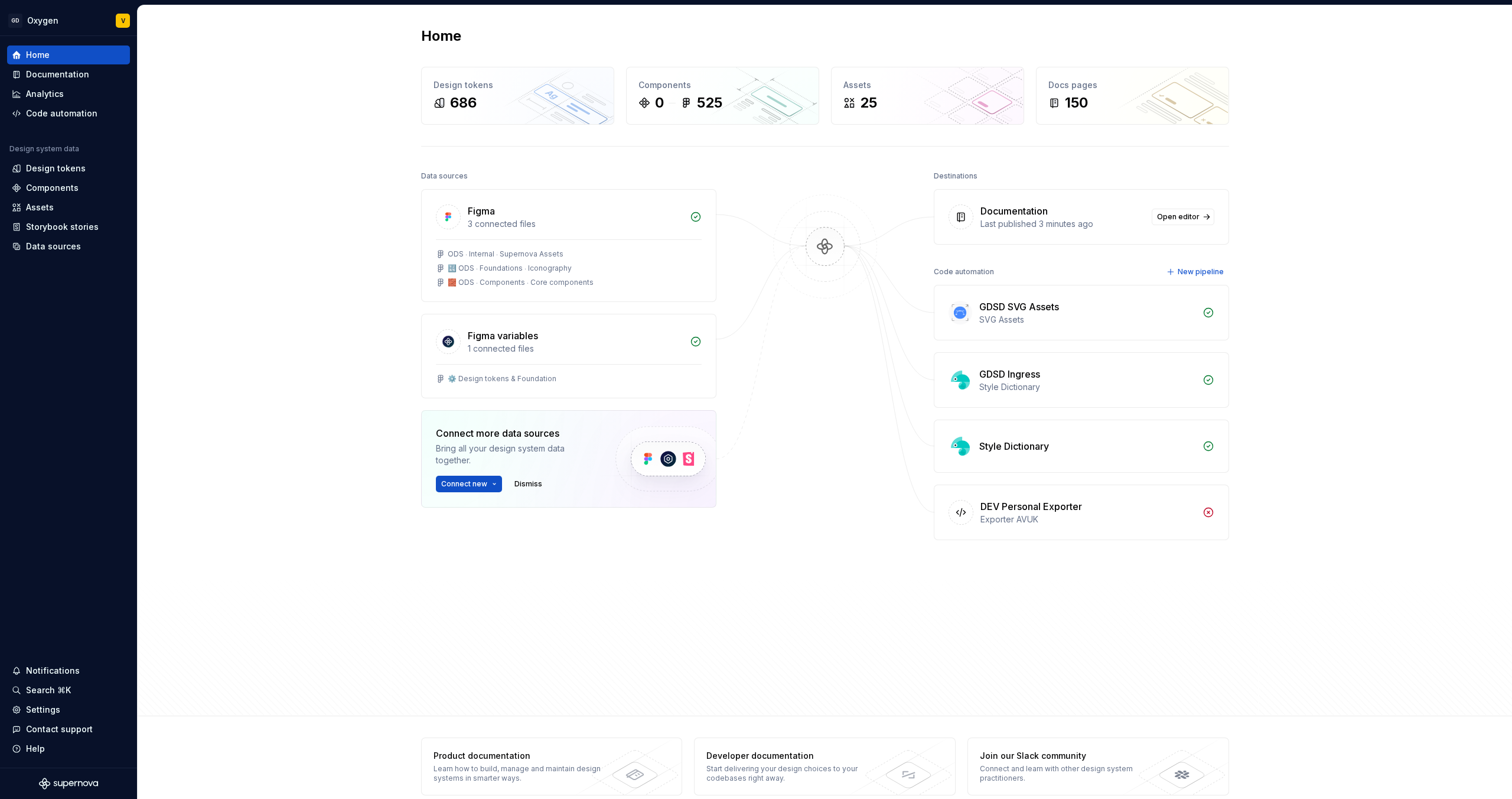
click at [297, 94] on div "Home Design tokens 686 Components 0 525 Assets 25 Docs pages 150 Data sources F…" at bounding box center [825, 361] width 1374 height 711
click at [87, 72] on div "Documentation" at bounding box center [68, 74] width 113 height 12
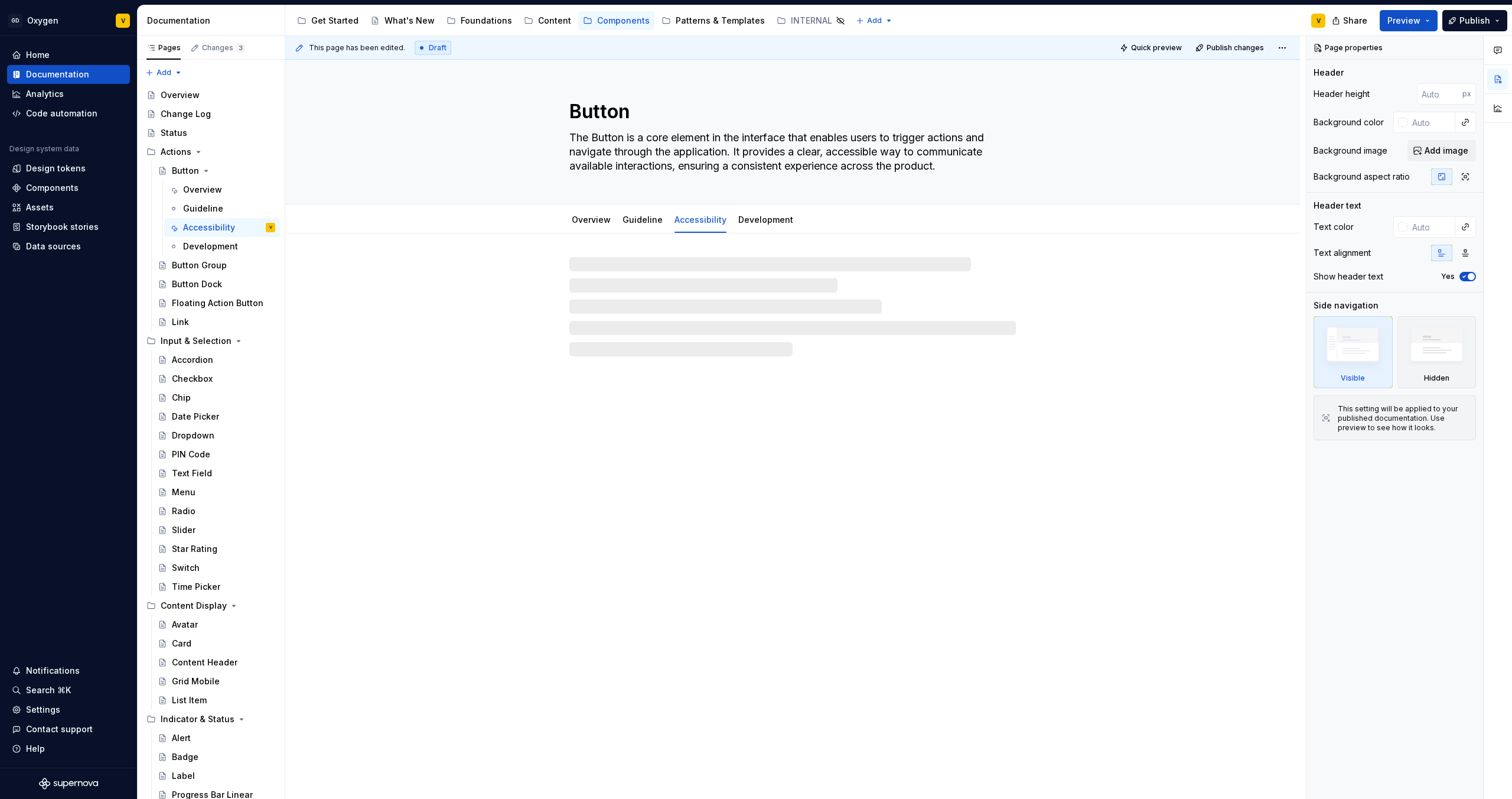
type textarea "*"
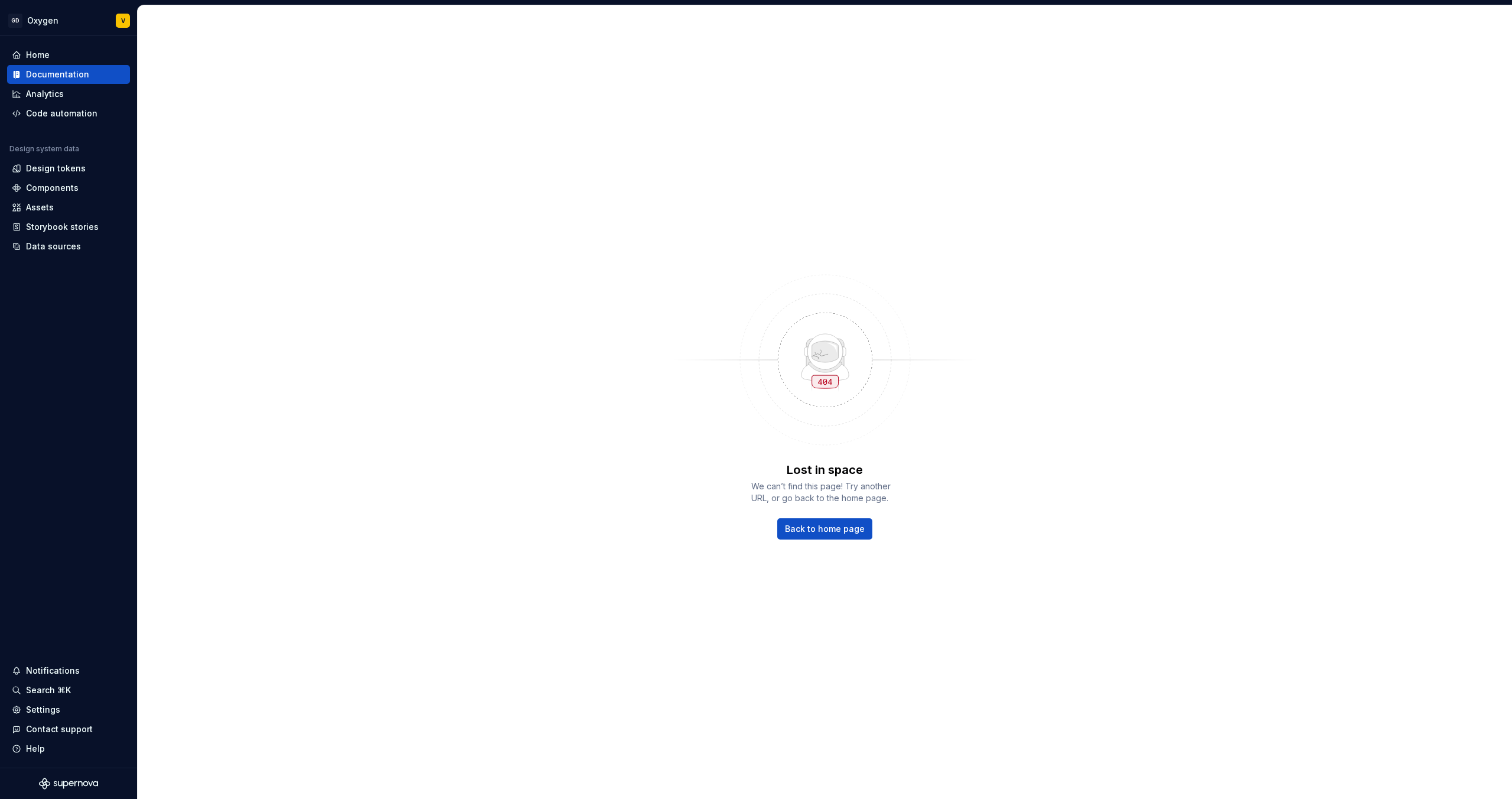
click at [880, 495] on span "We can’t find this page! Try another URL, or go back to the home page." at bounding box center [825, 492] width 147 height 23
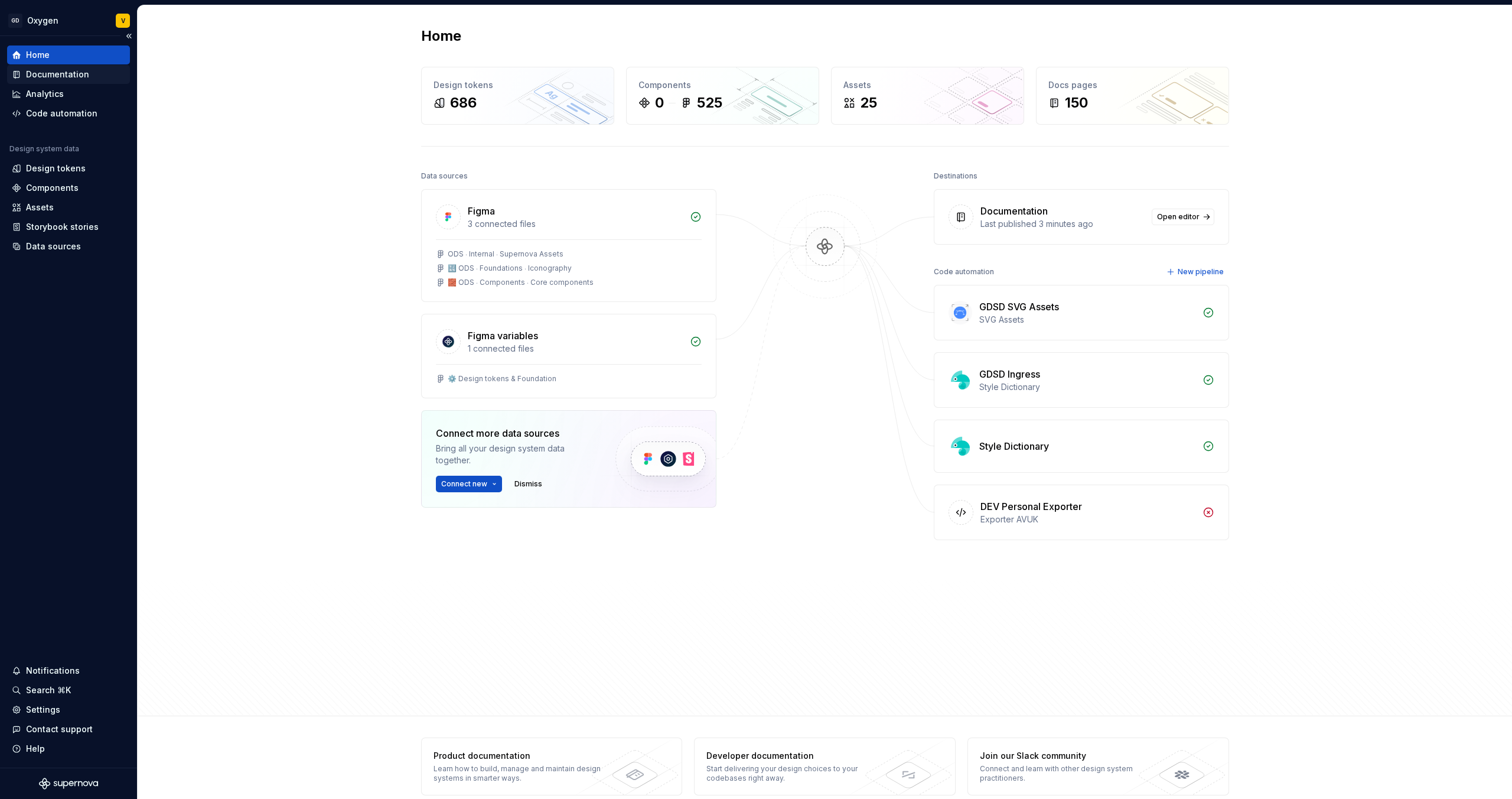
click at [43, 76] on div "Documentation" at bounding box center [57, 74] width 63 height 12
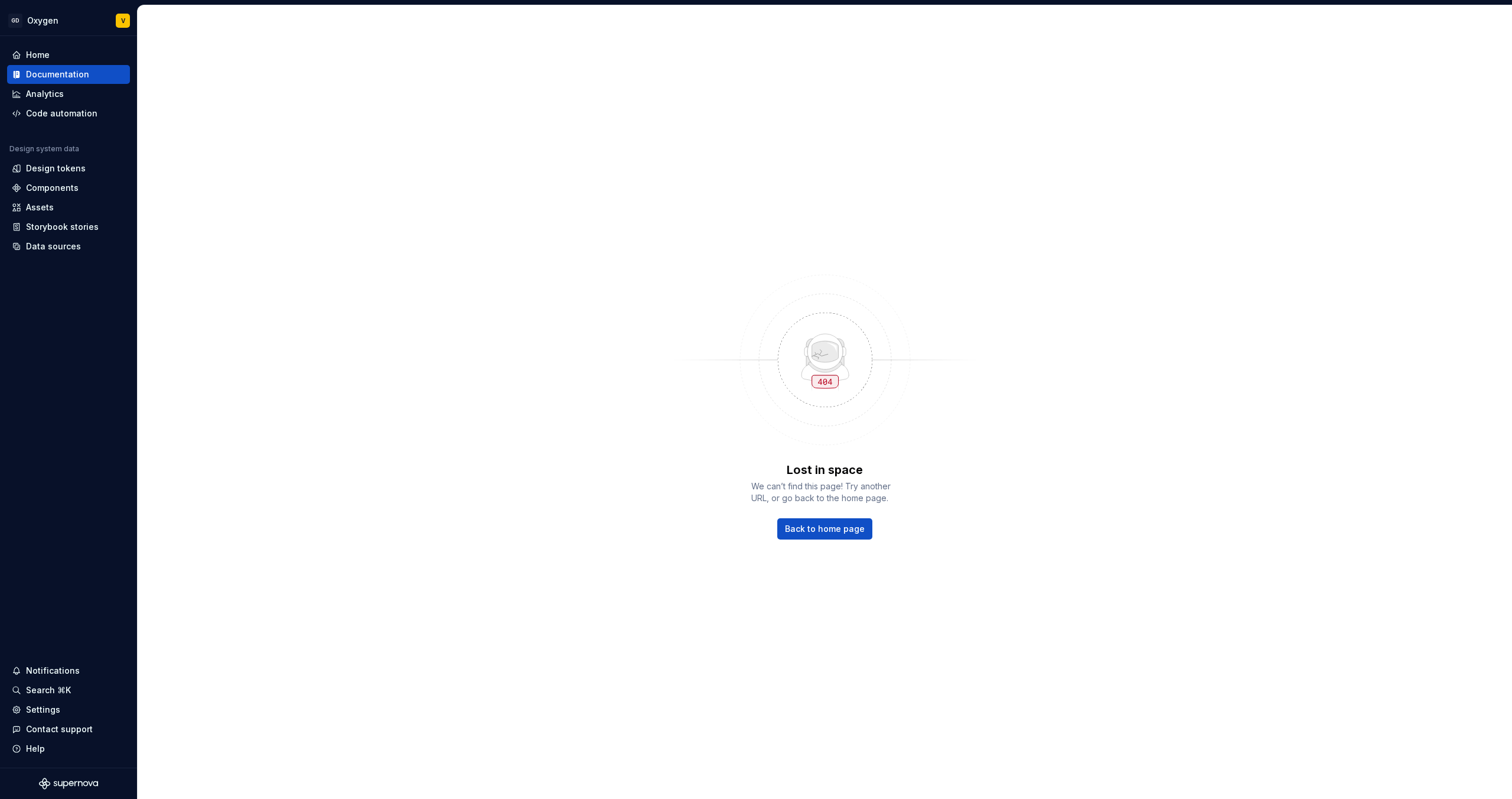
click at [419, 23] on div "Lost in space We can’t find this page! Try another URL, or go back to the home …" at bounding box center [825, 402] width 1374 height 794
click at [69, 68] on div "Documentation" at bounding box center [57, 74] width 63 height 12
type textarea "*"
click at [50, 59] on div "Home" at bounding box center [68, 55] width 113 height 12
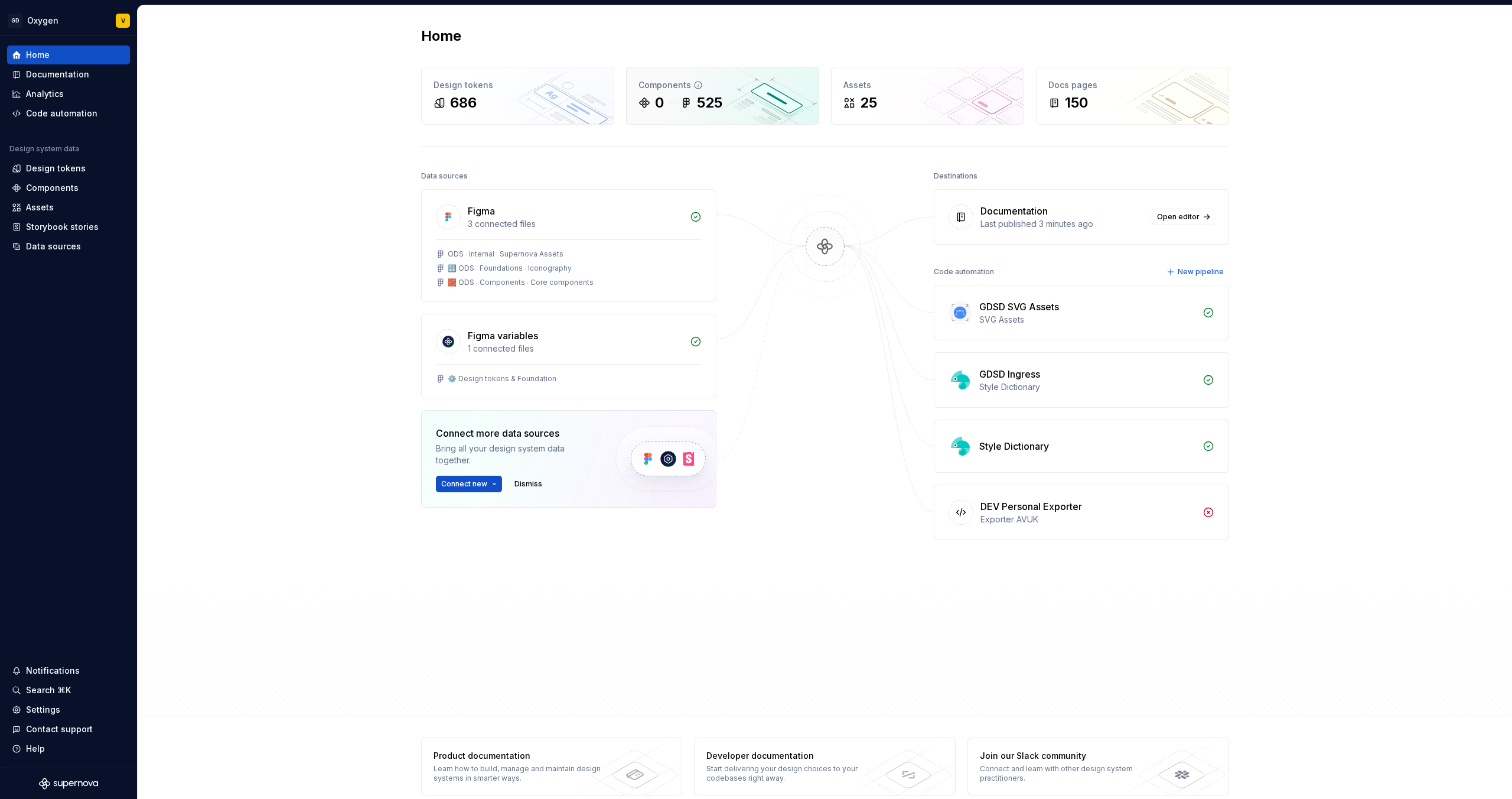
click at [677, 87] on div "Components" at bounding box center [722, 85] width 168 height 12
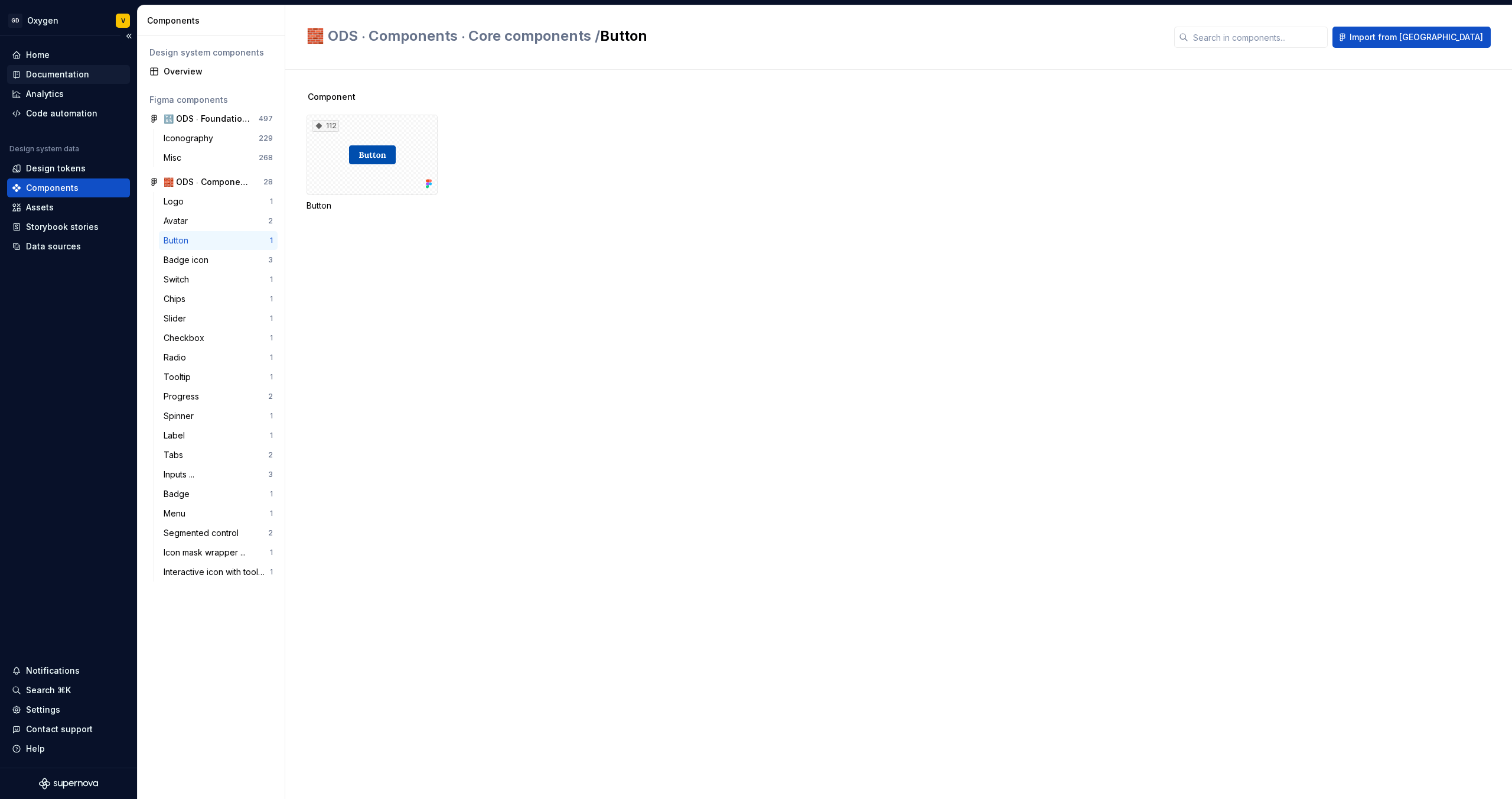
click at [55, 75] on div "Documentation" at bounding box center [57, 74] width 63 height 12
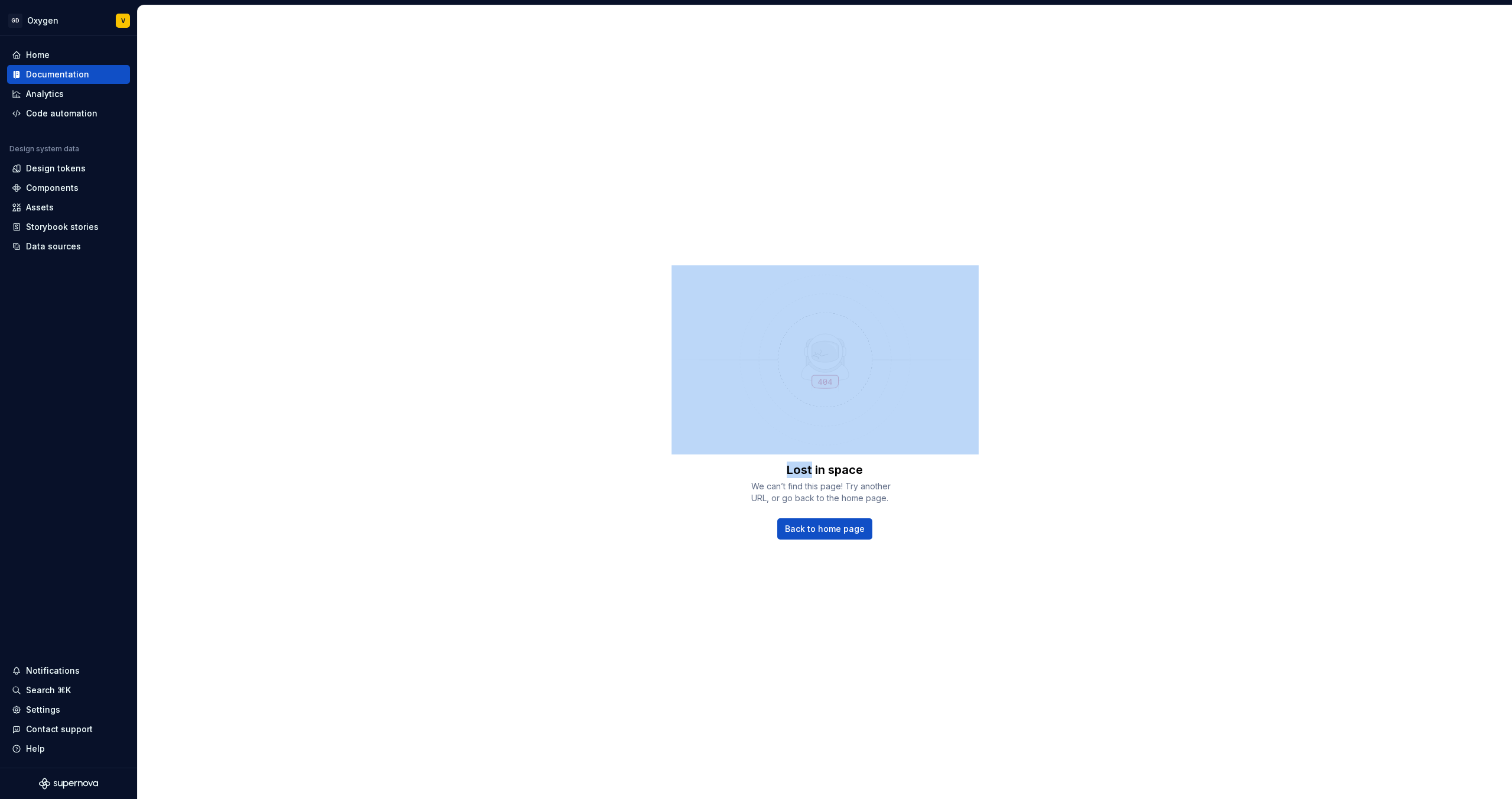
click at [156, 144] on div "Lost in space We can’t find this page! Try another URL, or go back to the home …" at bounding box center [825, 402] width 1374 height 794
click at [53, 71] on div "Documentation" at bounding box center [57, 74] width 63 height 12
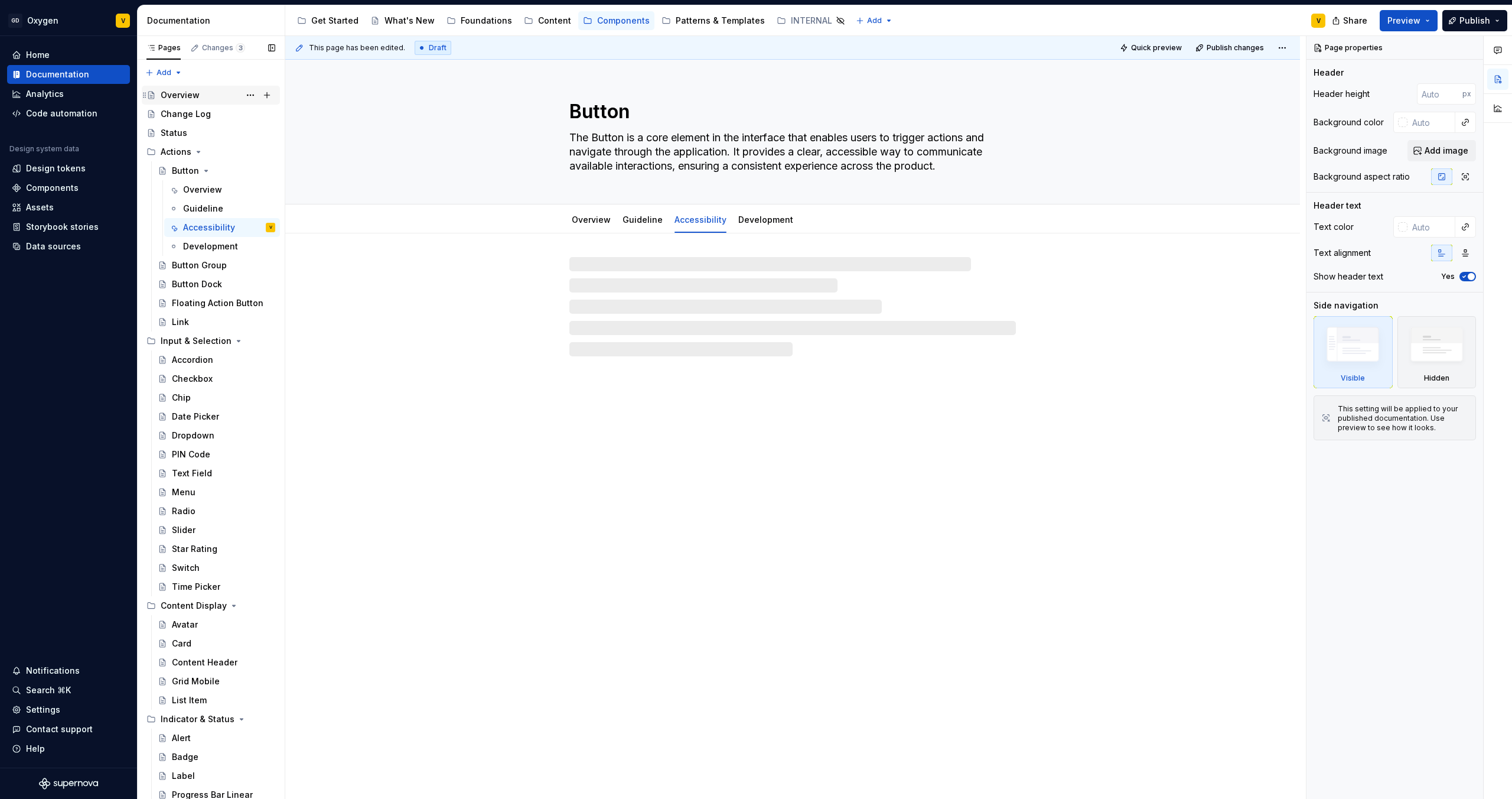
click at [194, 94] on div "Overview" at bounding box center [180, 95] width 39 height 12
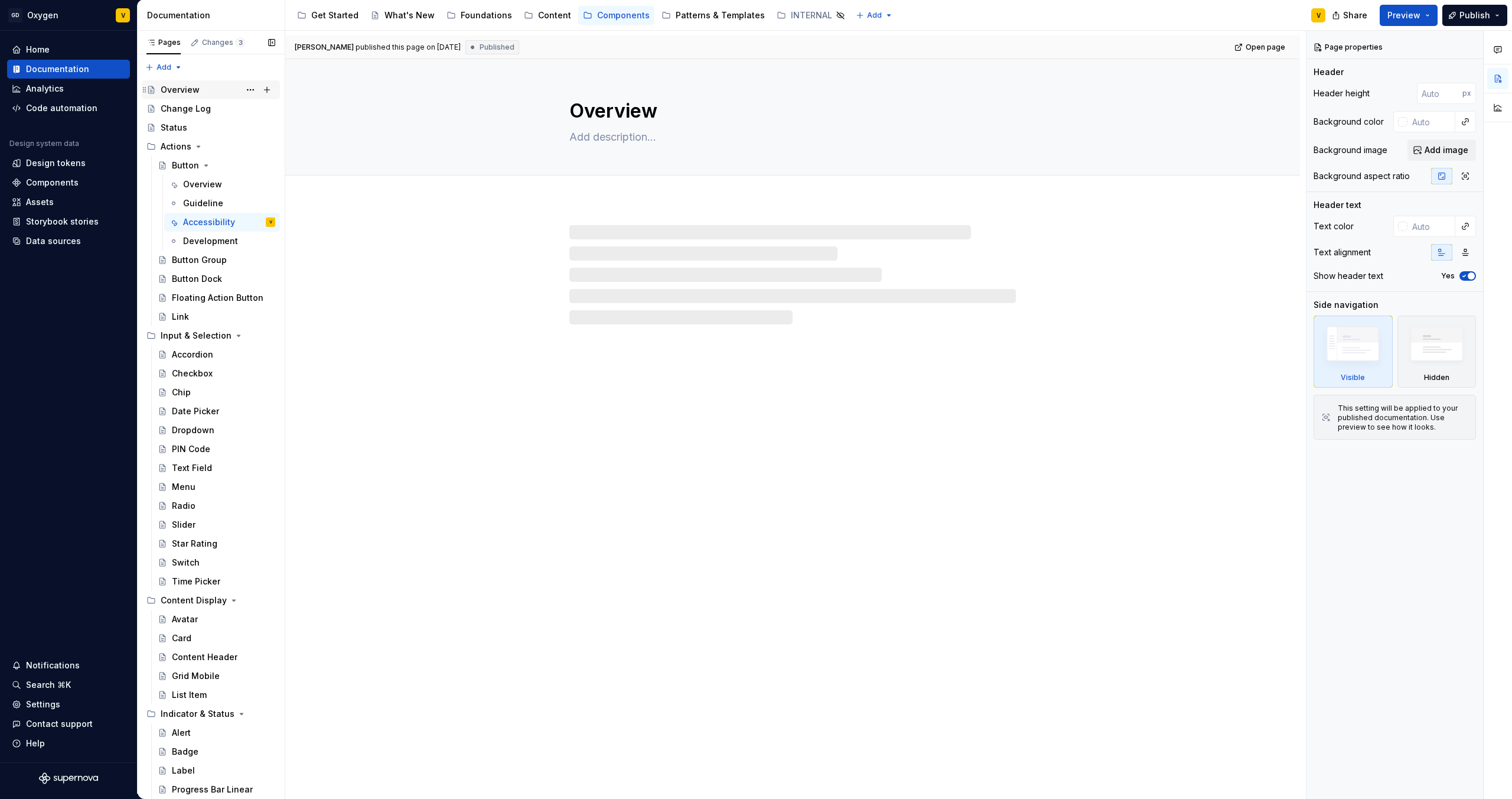
click at [194, 94] on div "Overview" at bounding box center [180, 90] width 39 height 12
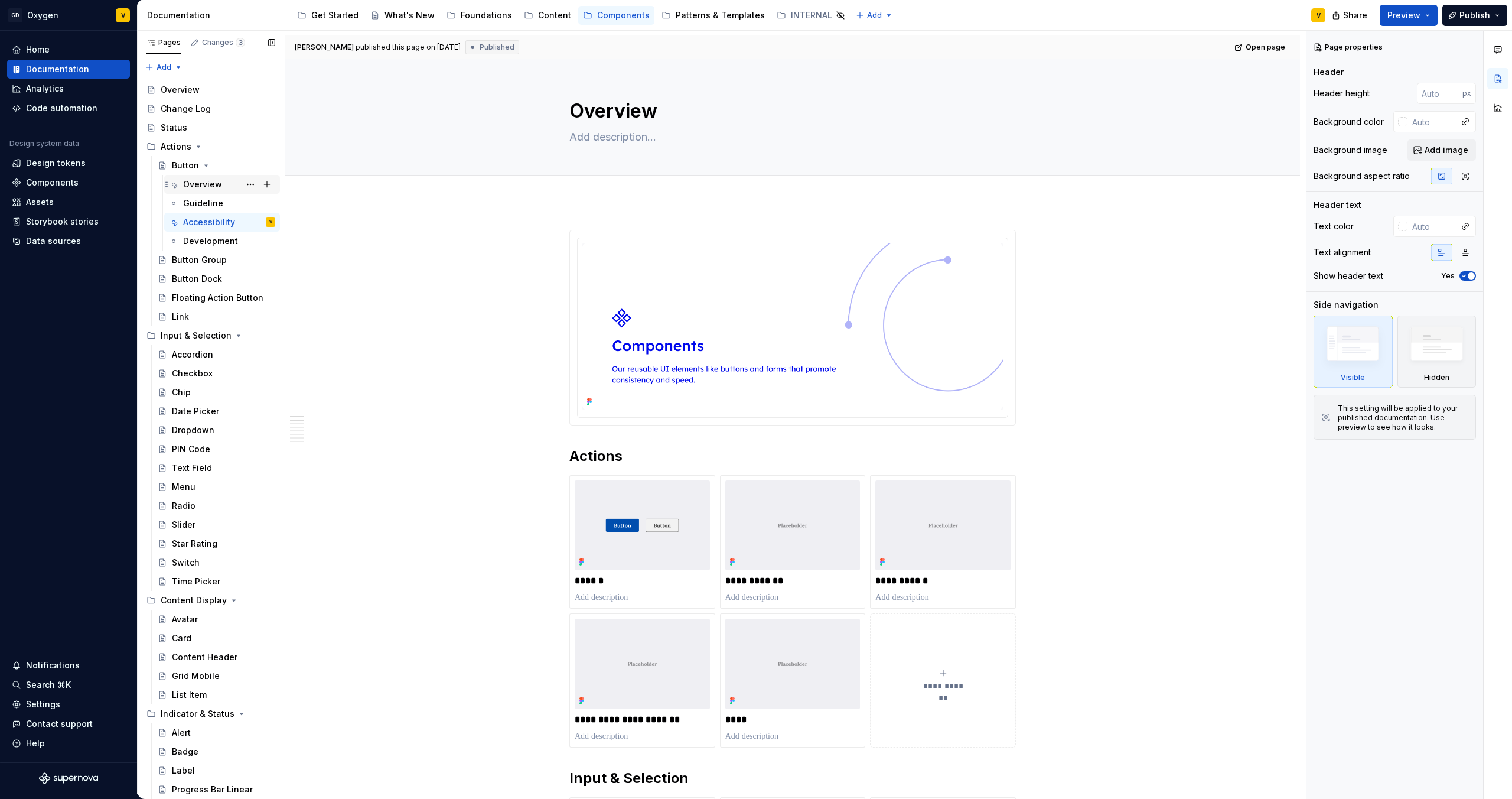
click at [197, 188] on div "Overview" at bounding box center [203, 185] width 39 height 12
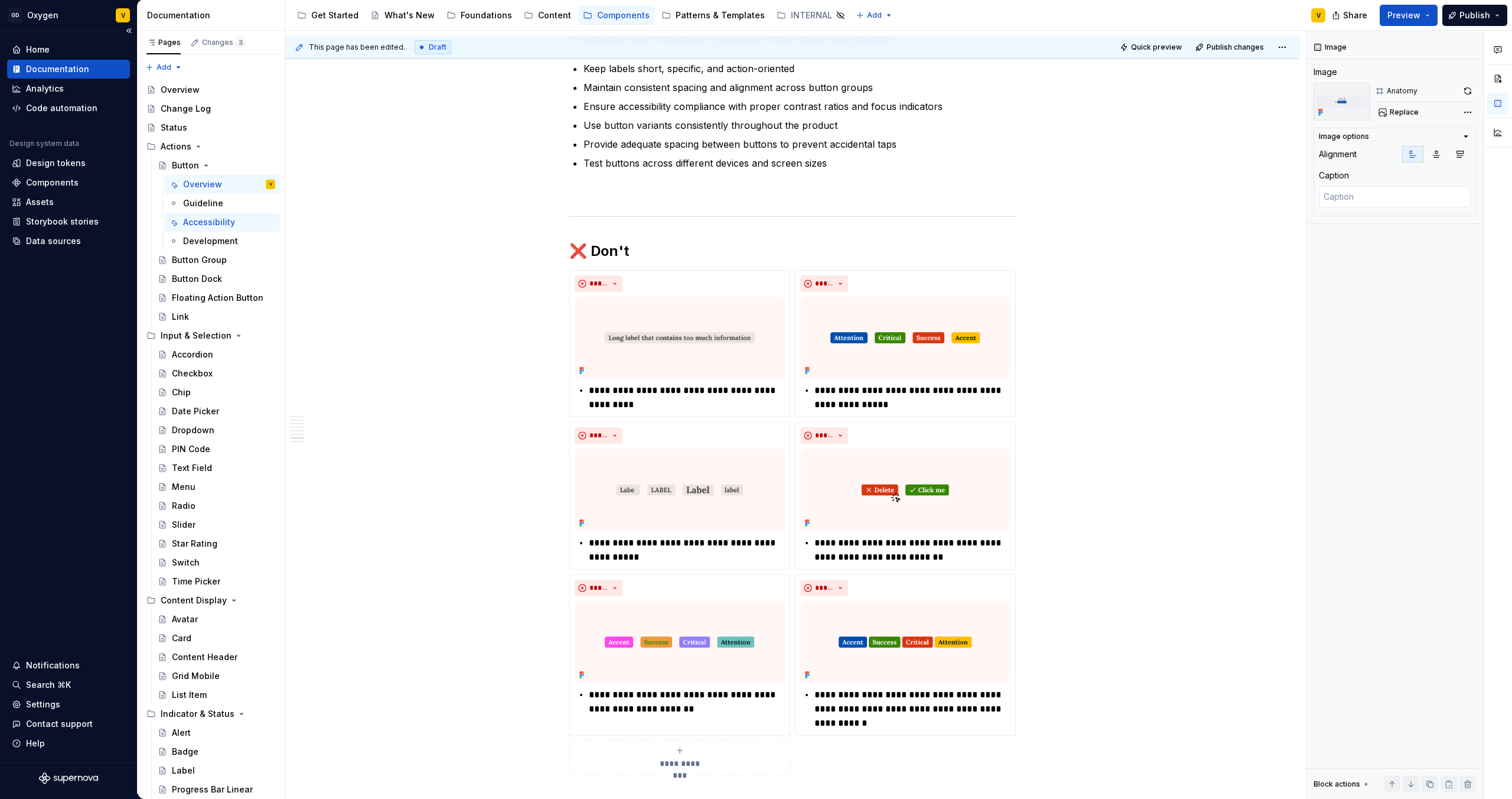
scroll to position [2237, 0]
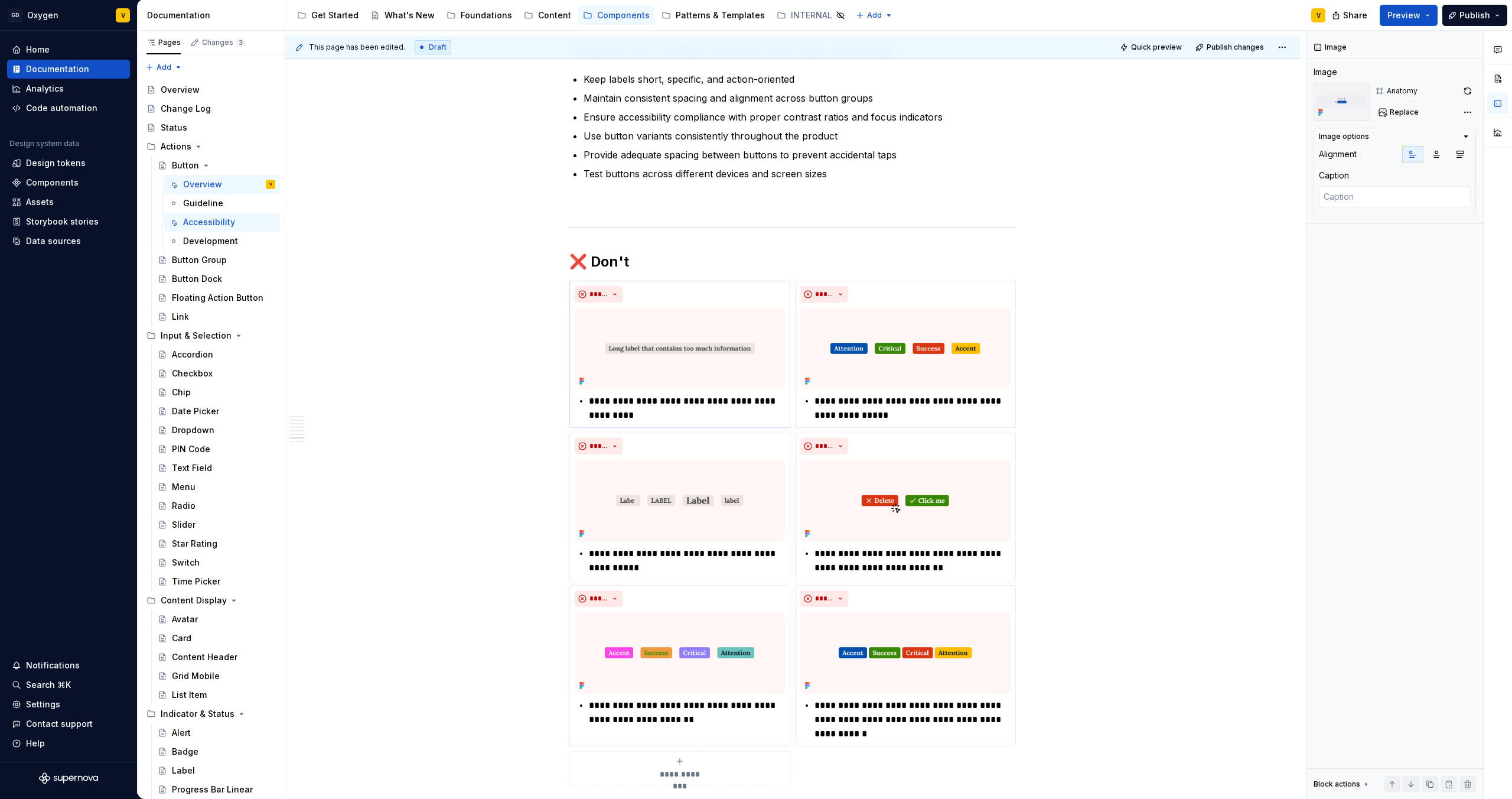
click at [603, 400] on p "**********" at bounding box center [687, 408] width 196 height 28
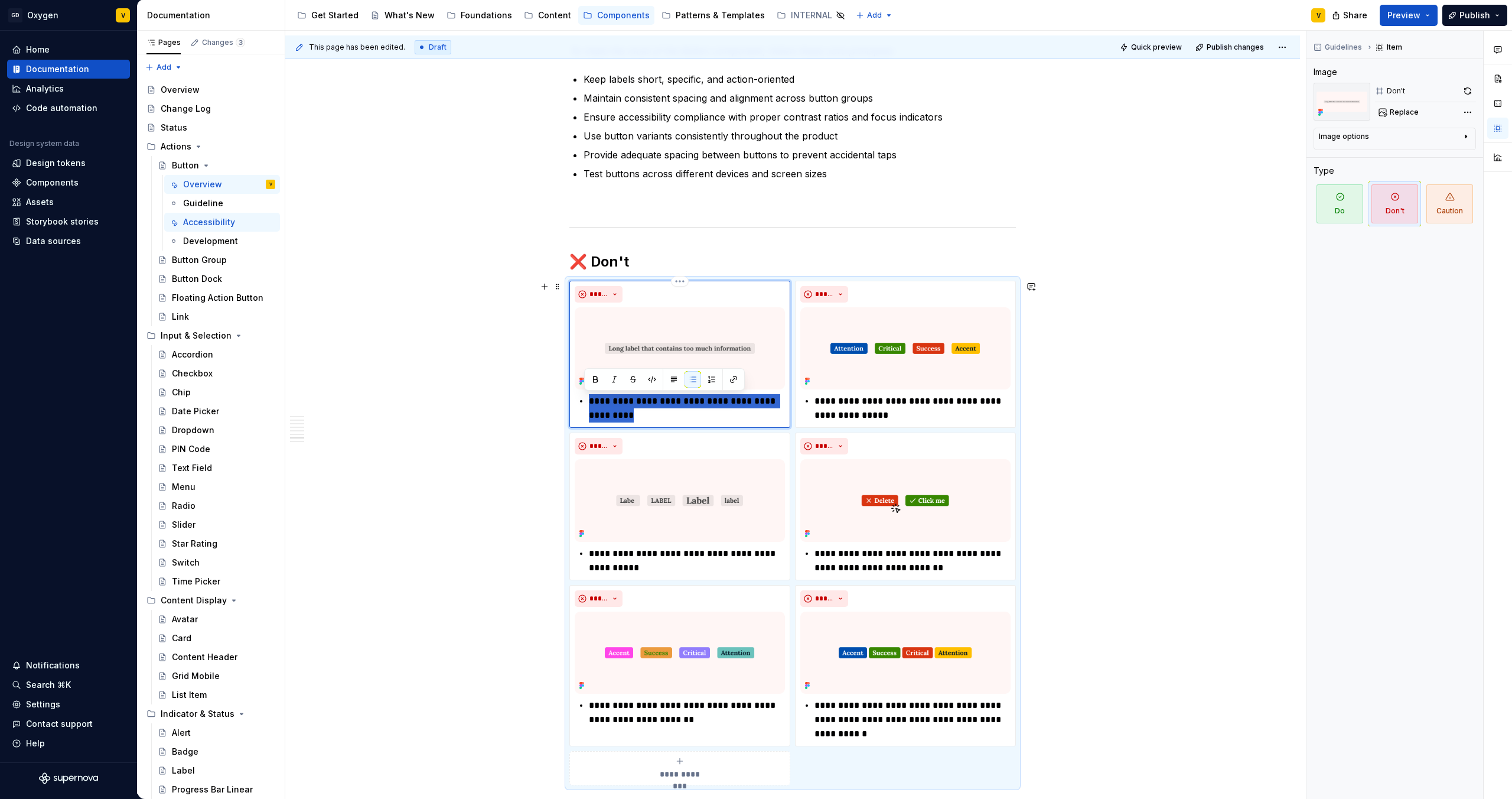
drag, startPoint x: 619, startPoint y: 418, endPoint x: 582, endPoint y: 406, distance: 38.9
click at [582, 406] on div "**********" at bounding box center [680, 408] width 211 height 28
click at [862, 411] on p "**********" at bounding box center [912, 408] width 196 height 28
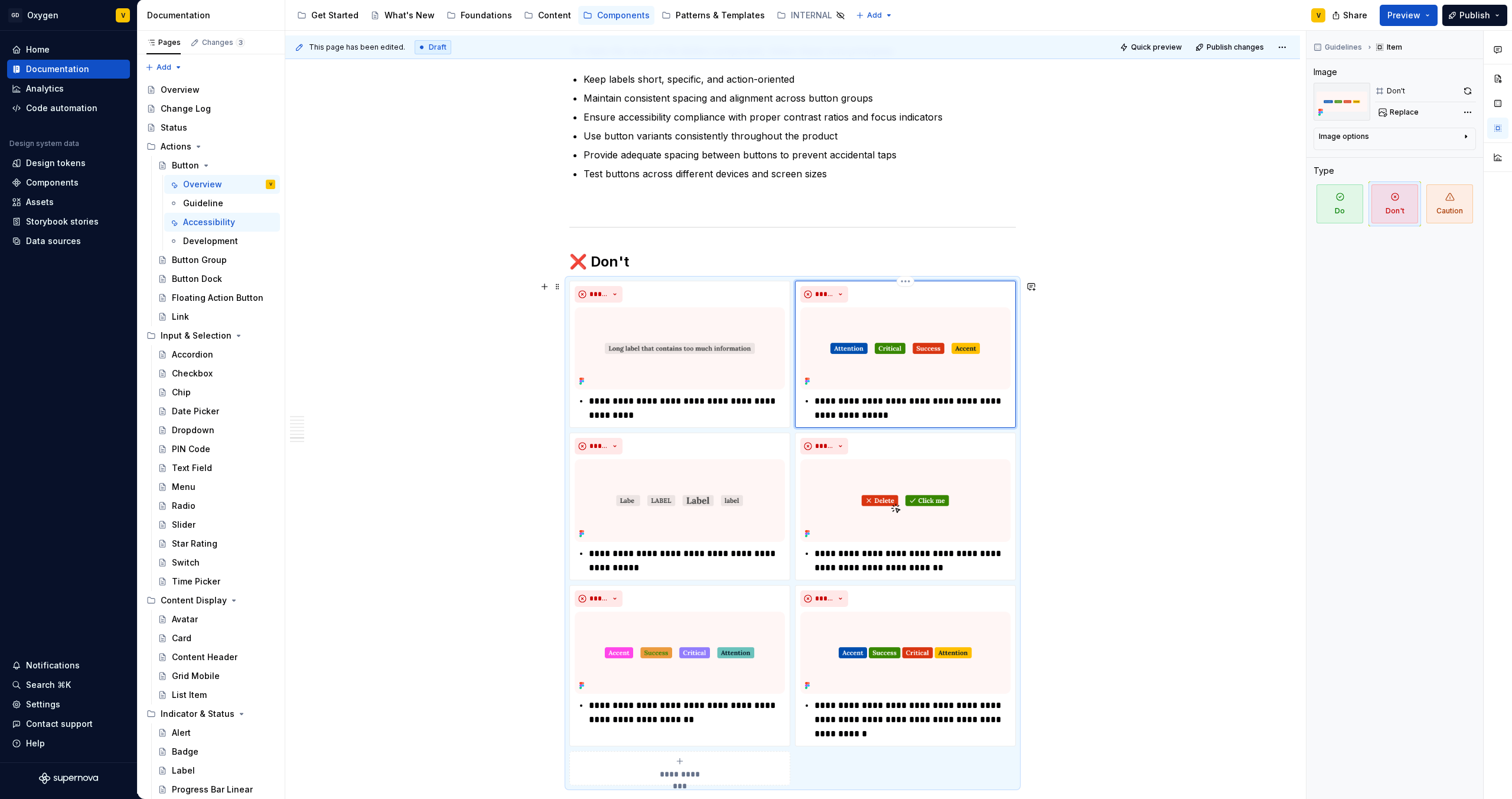
click at [882, 417] on p "**********" at bounding box center [912, 408] width 196 height 28
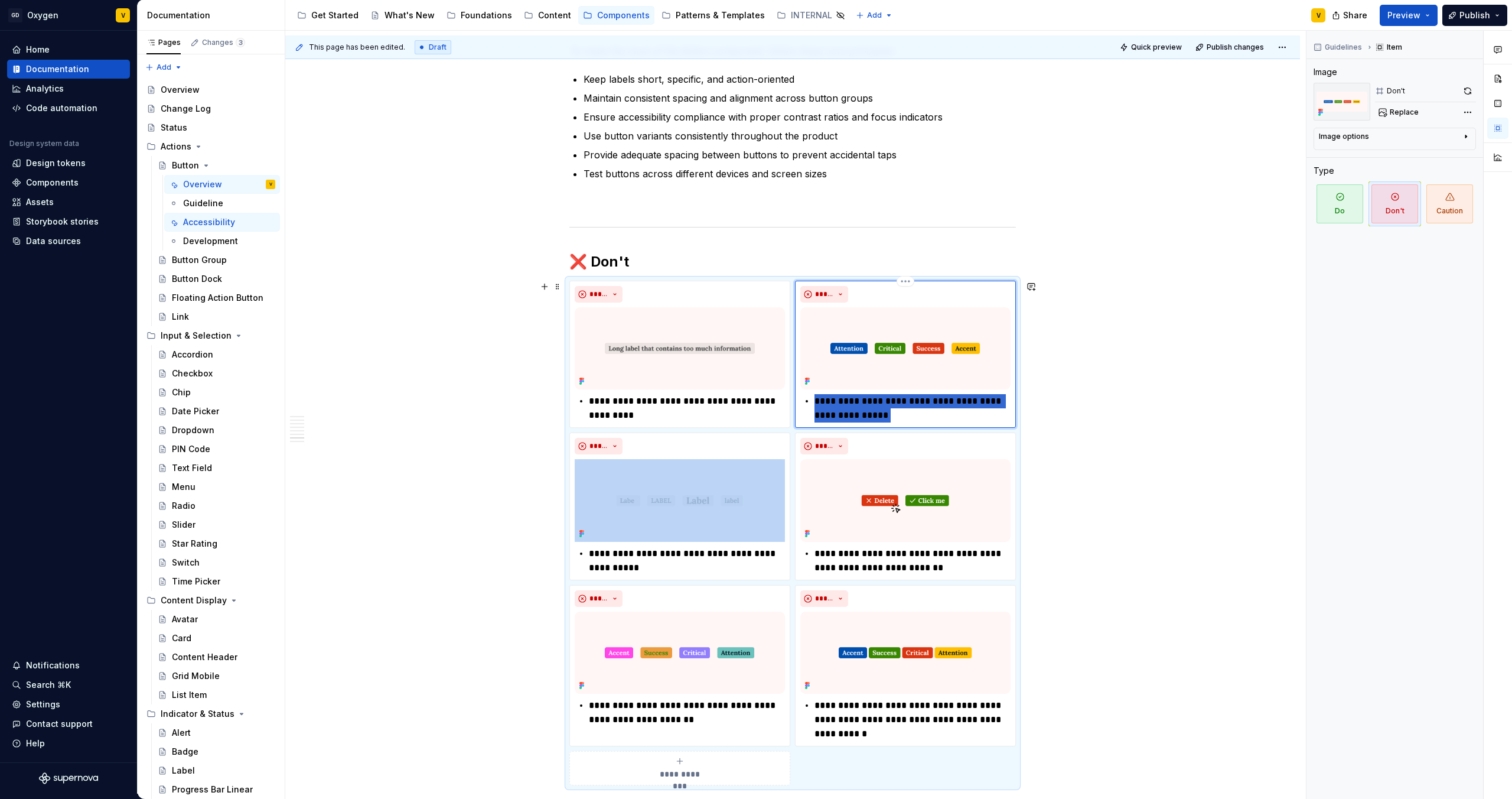
drag, startPoint x: 882, startPoint y: 417, endPoint x: 816, endPoint y: 403, distance: 67.5
click at [816, 403] on p "**********" at bounding box center [912, 408] width 196 height 28
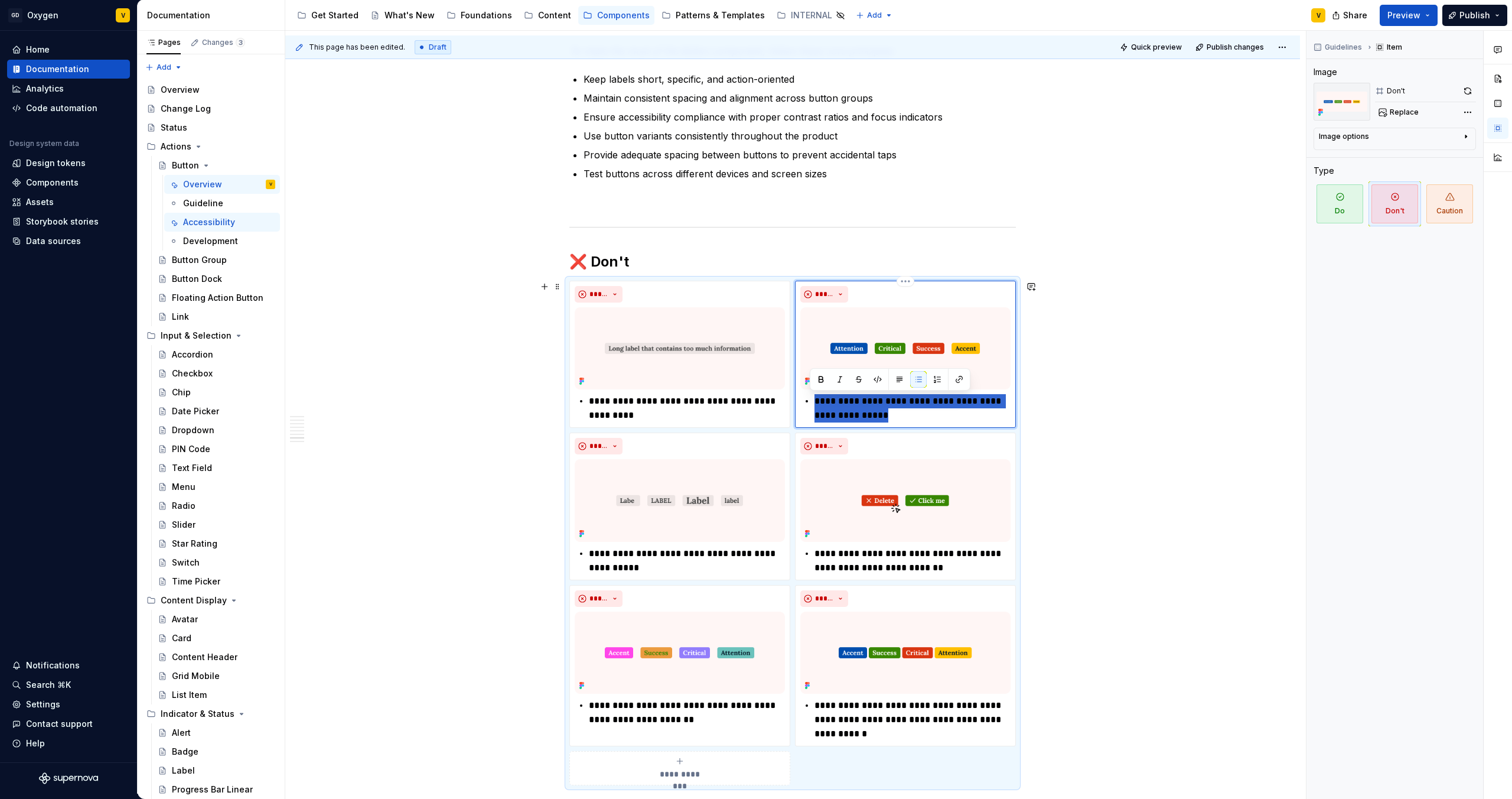
drag, startPoint x: 810, startPoint y: 401, endPoint x: 887, endPoint y: 417, distance: 78.6
click at [887, 417] on p "**********" at bounding box center [912, 408] width 196 height 28
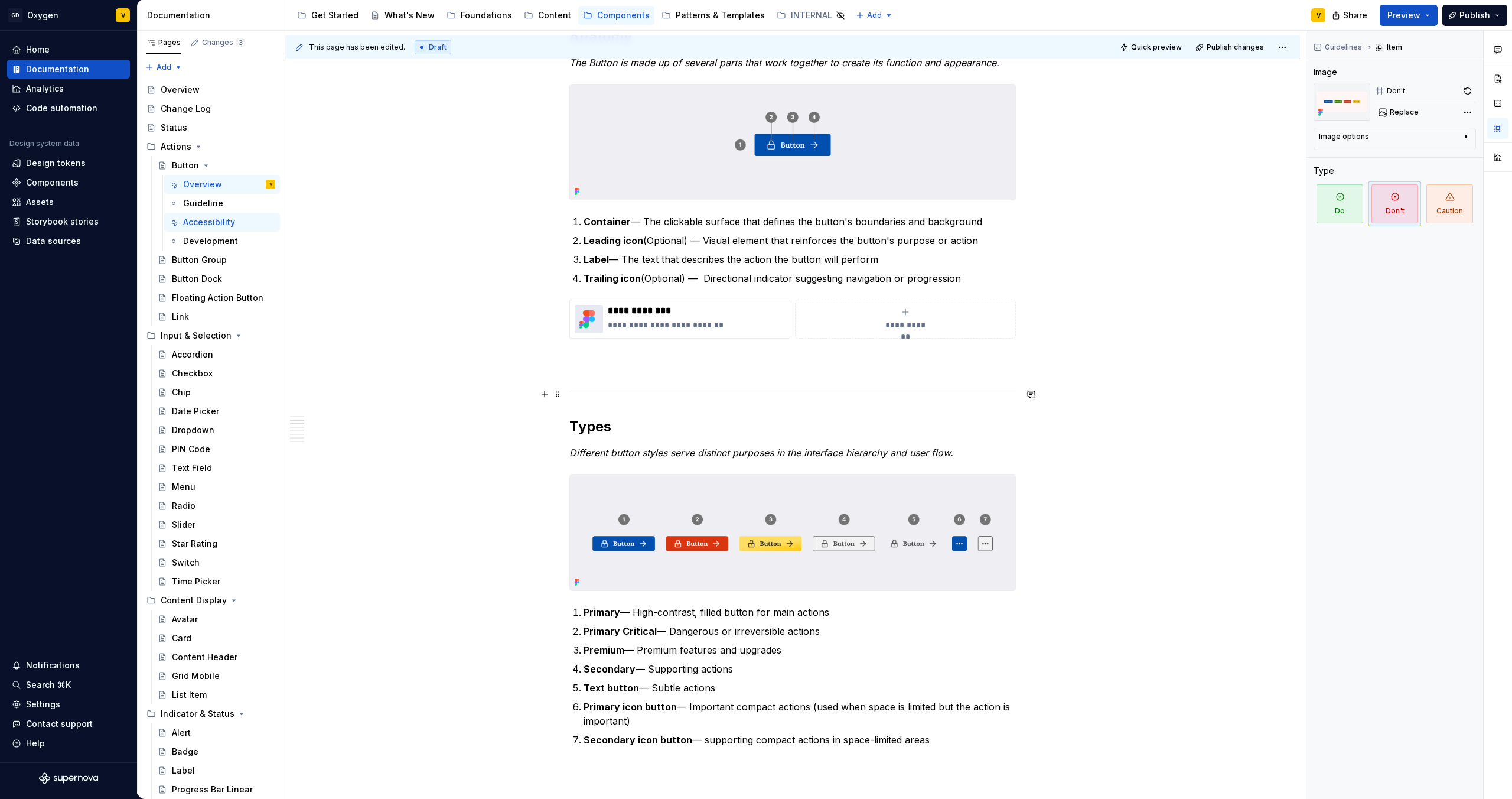
scroll to position [0, 0]
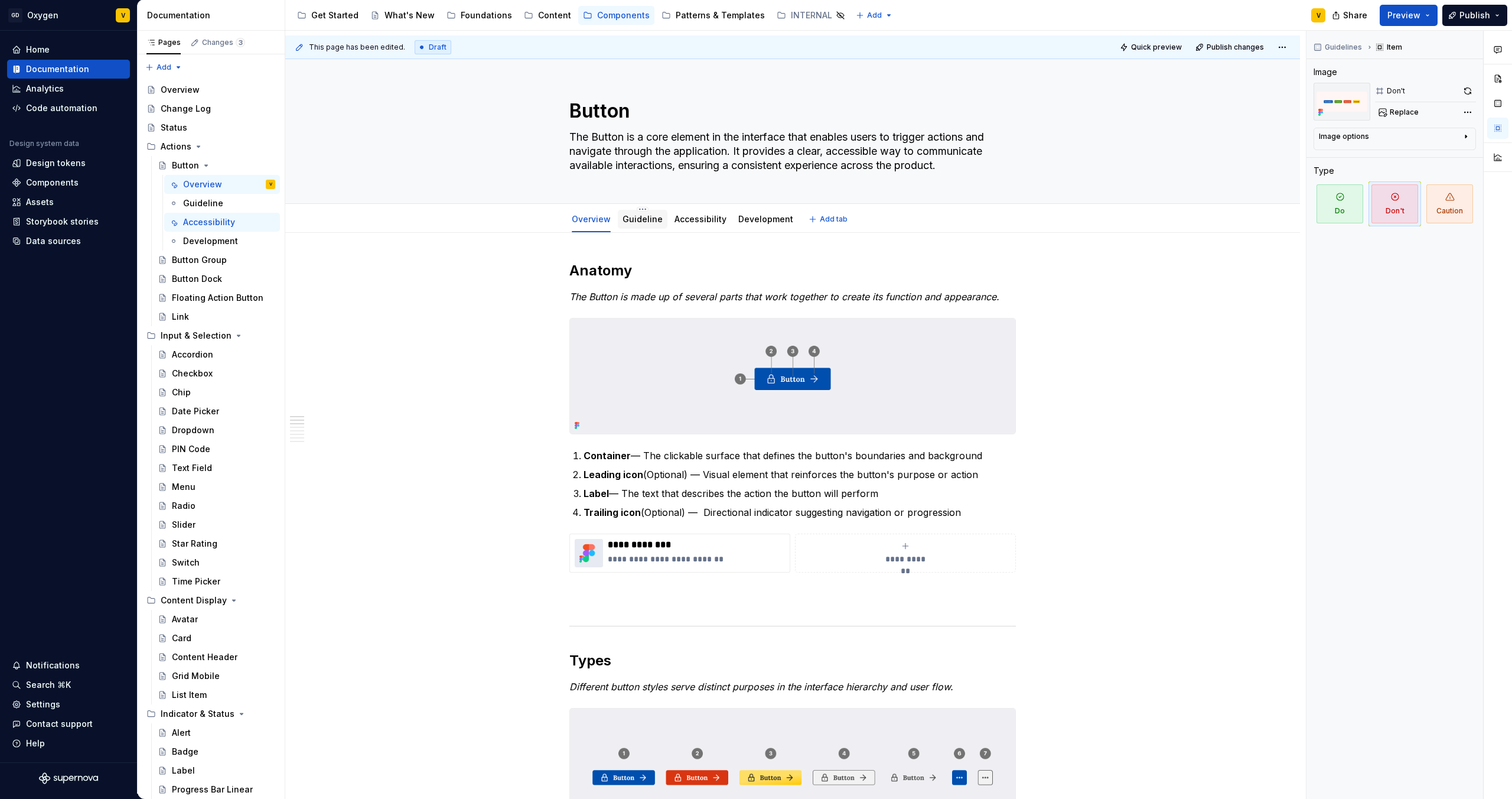
click at [638, 220] on link "Guideline" at bounding box center [643, 219] width 40 height 10
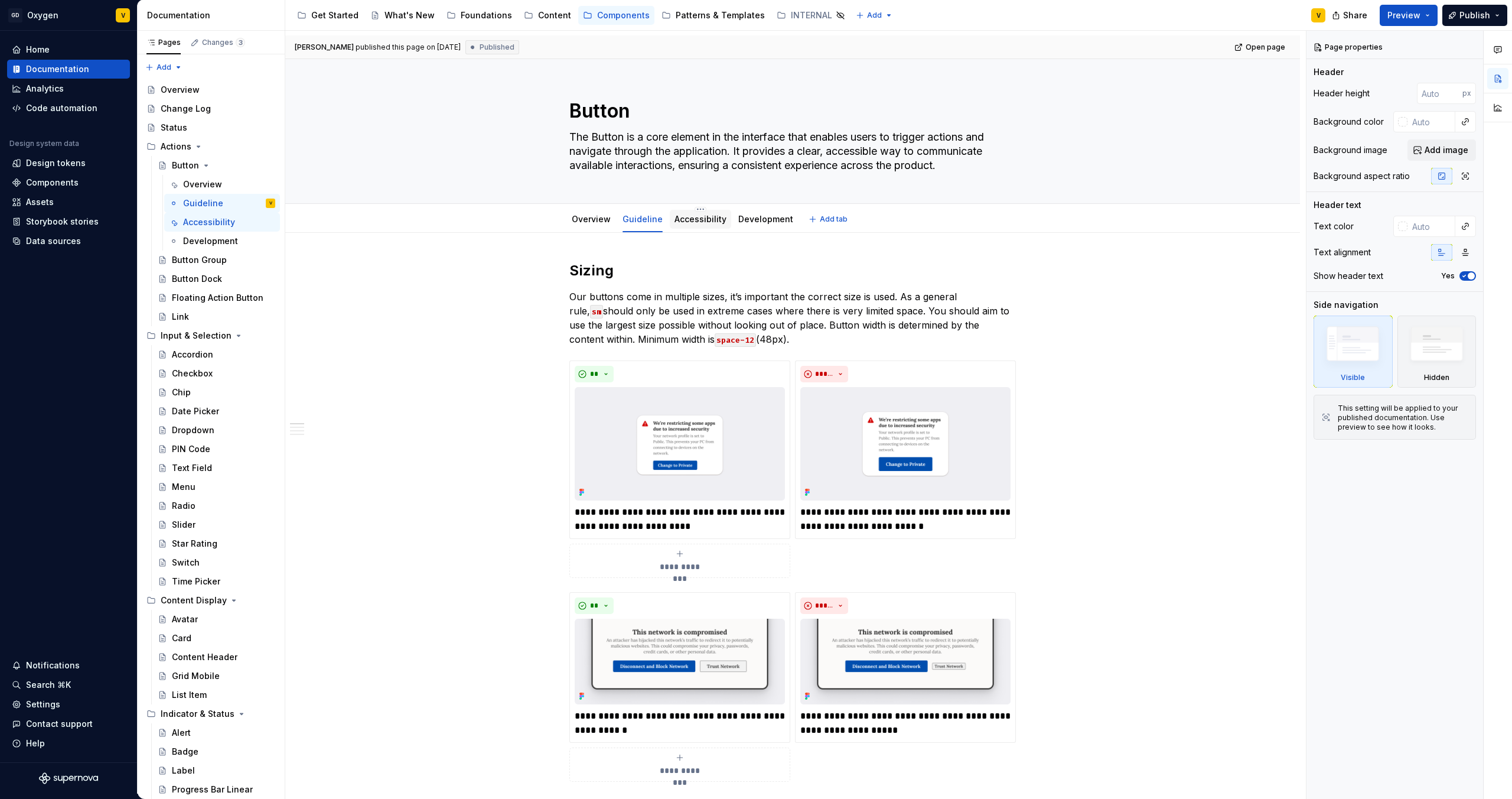
click at [694, 206] on div "Accessibility" at bounding box center [700, 219] width 61 height 25
click at [687, 207] on html "GD Oxygen V Home Documentation Analytics Code automation Design system data Des…" at bounding box center [756, 399] width 1512 height 799
click at [724, 355] on div "Delete tab" at bounding box center [745, 355] width 77 height 12
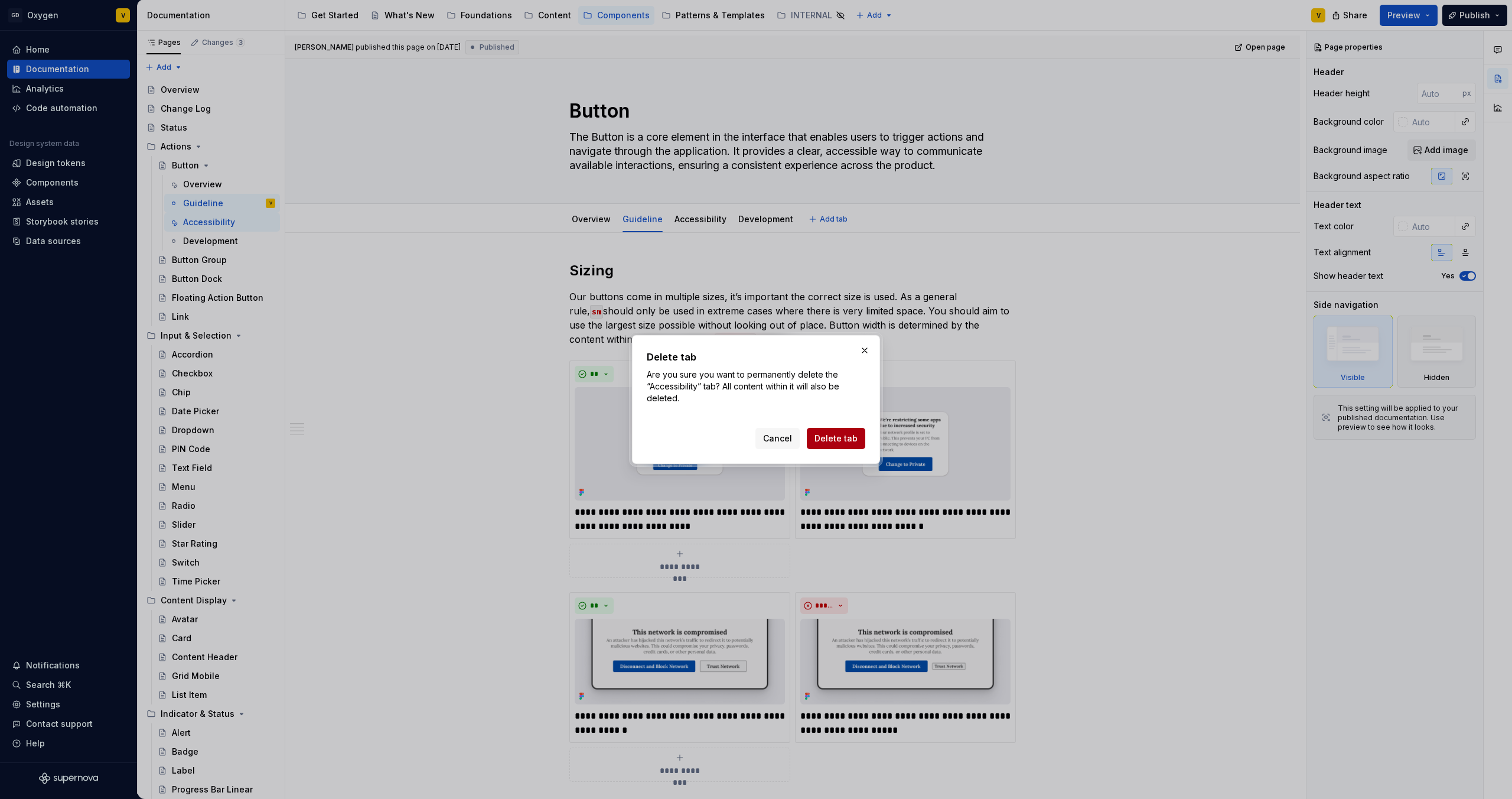
click at [848, 447] on button "Delete tab" at bounding box center [837, 438] width 59 height 22
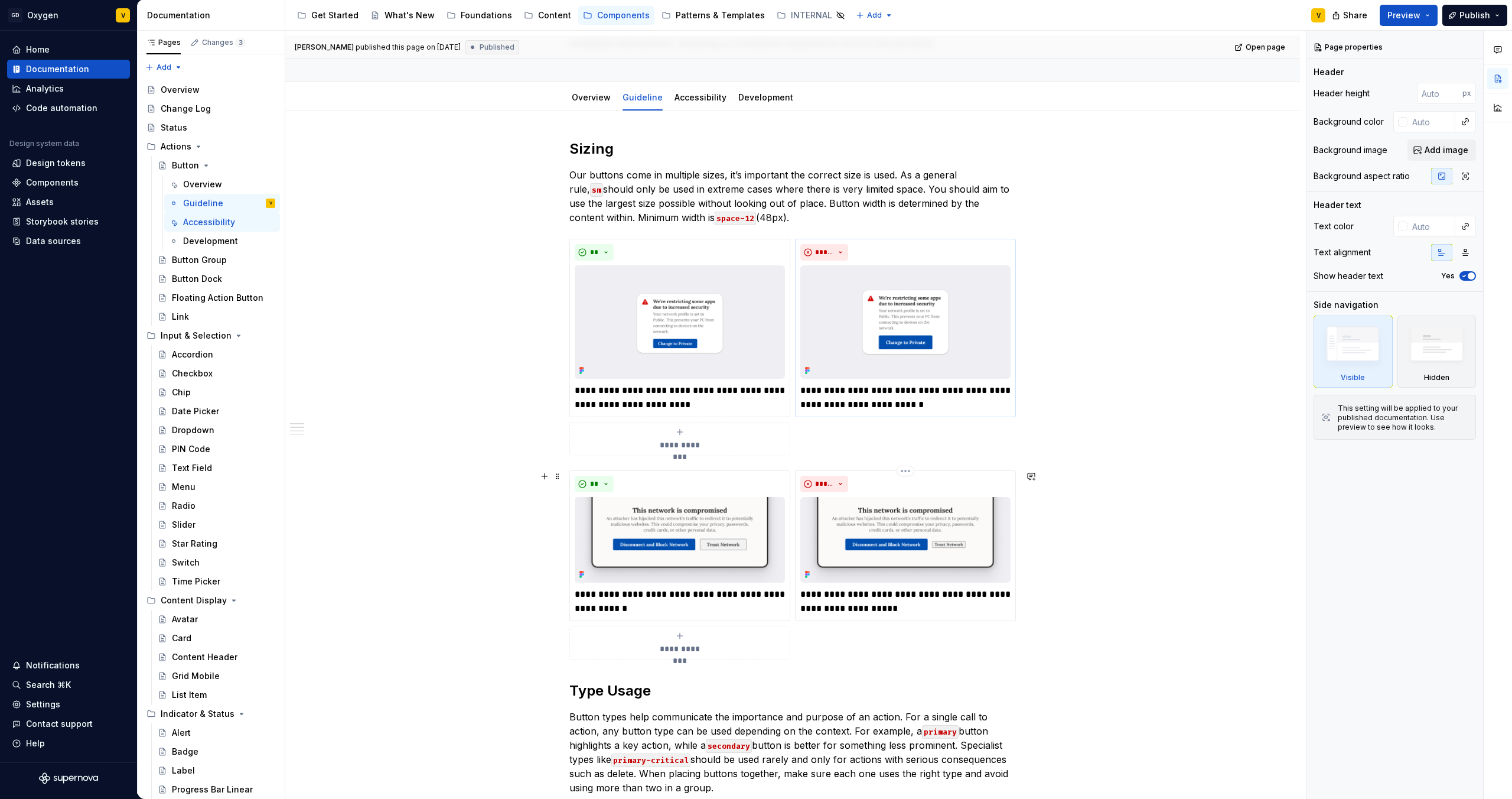
scroll to position [172, 0]
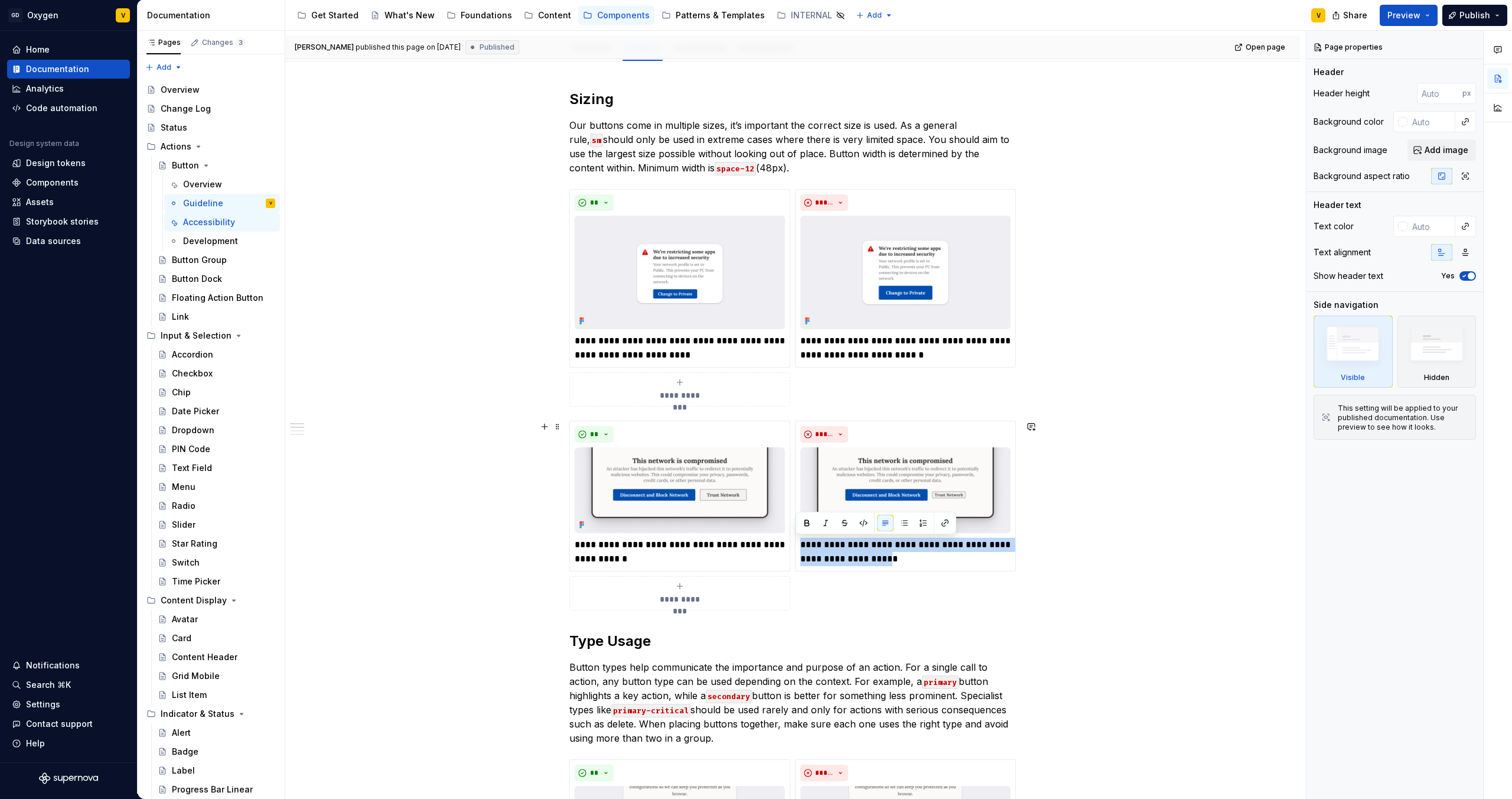
drag, startPoint x: 891, startPoint y: 561, endPoint x: 786, endPoint y: 546, distance: 106.1
click at [786, 545] on div "**********" at bounding box center [792, 515] width 447 height 190
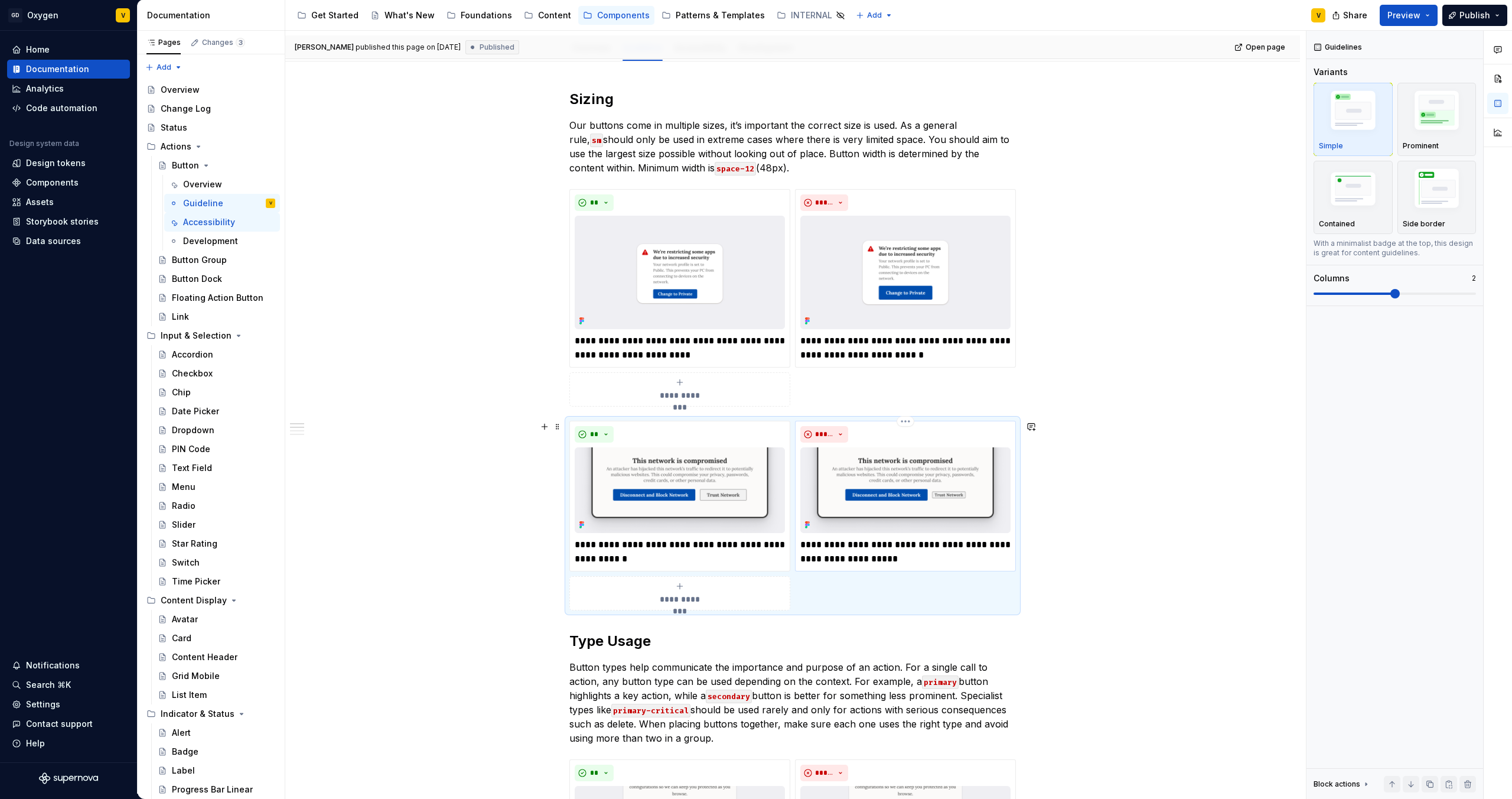
click at [885, 563] on p "**********" at bounding box center [906, 551] width 211 height 28
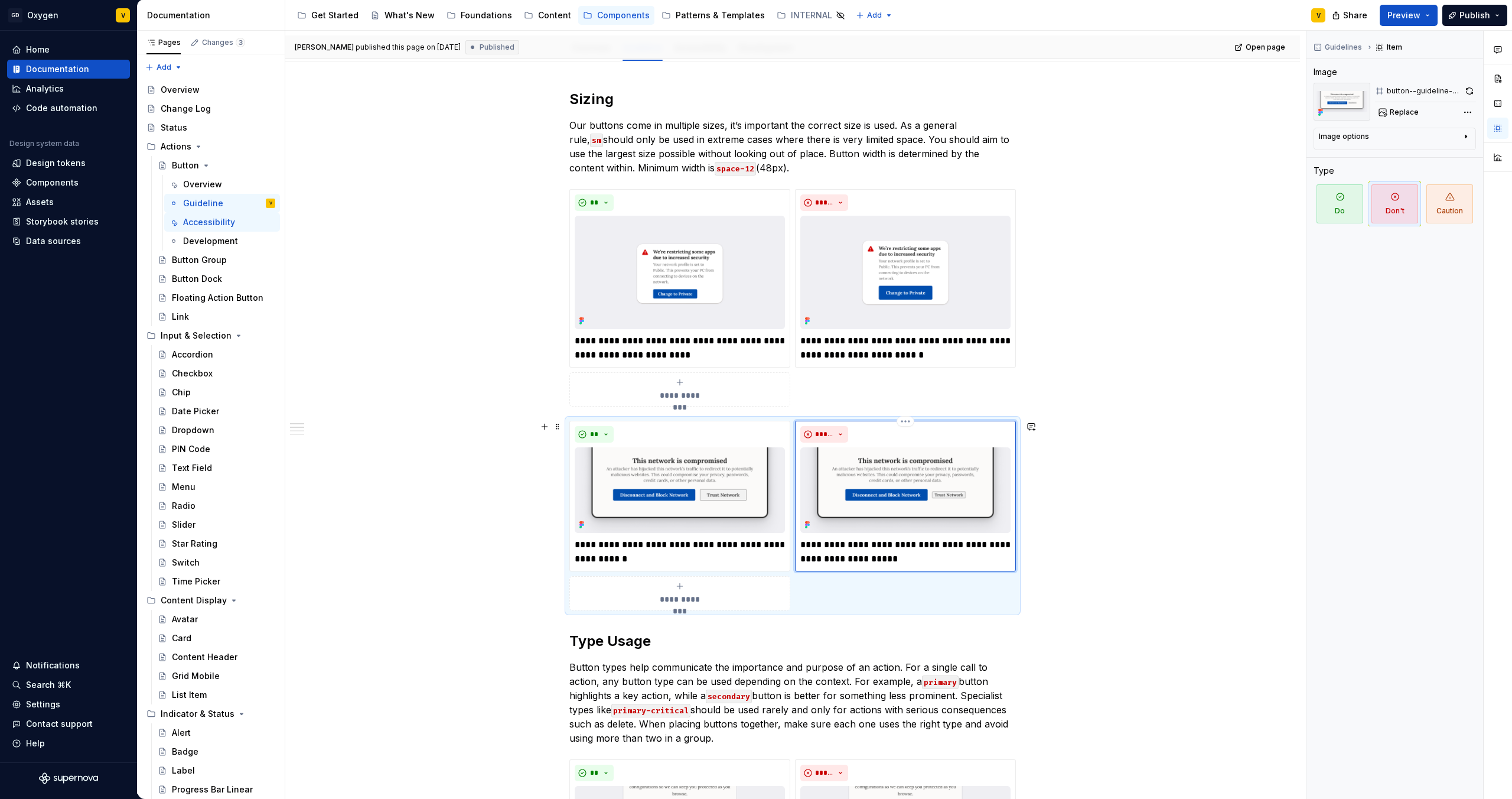
click at [891, 562] on p "**********" at bounding box center [906, 551] width 211 height 28
drag, startPoint x: 895, startPoint y: 559, endPoint x: 796, endPoint y: 543, distance: 100.3
click at [801, 543] on p "**********" at bounding box center [906, 551] width 211 height 28
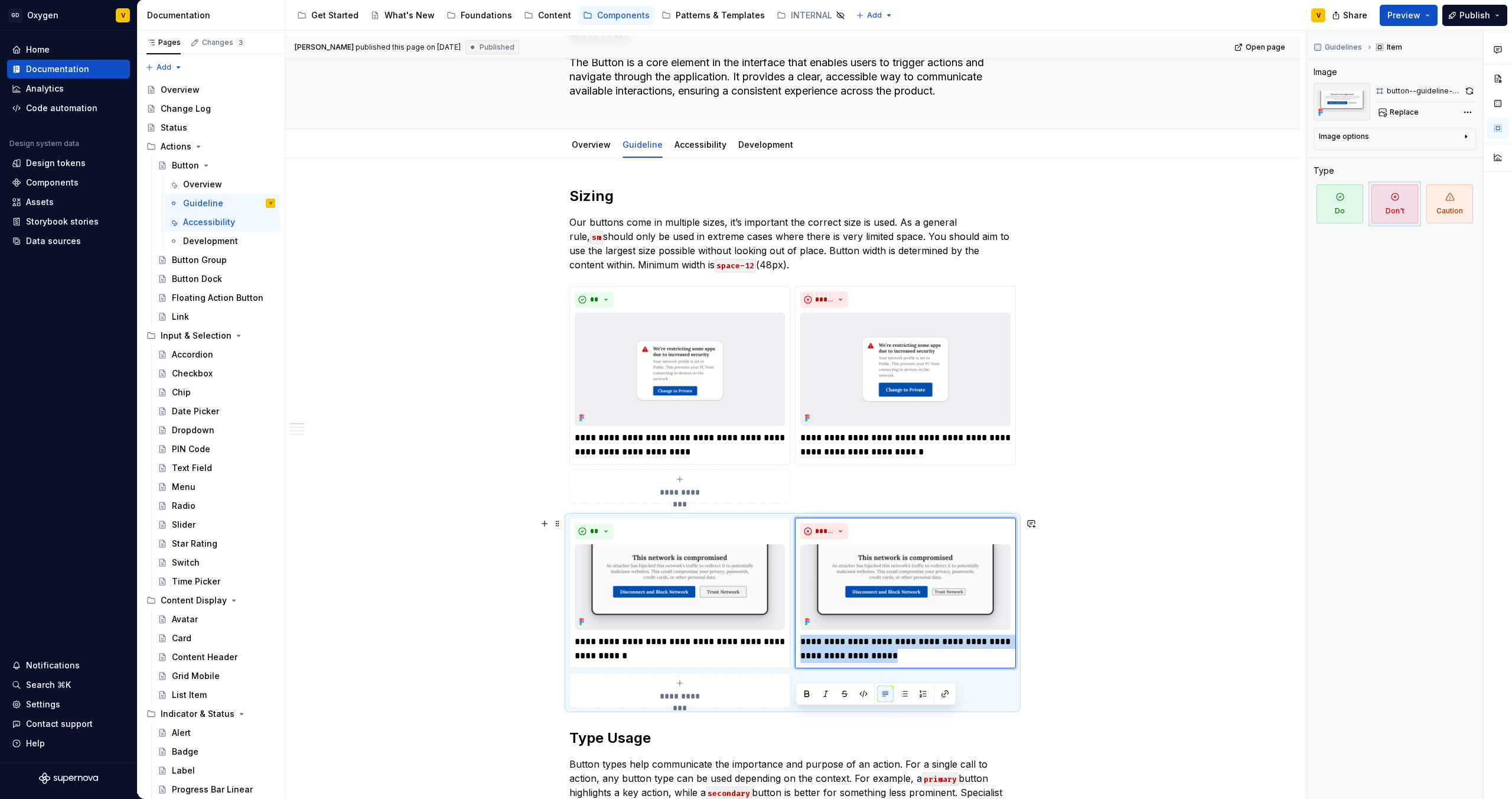
scroll to position [0, 0]
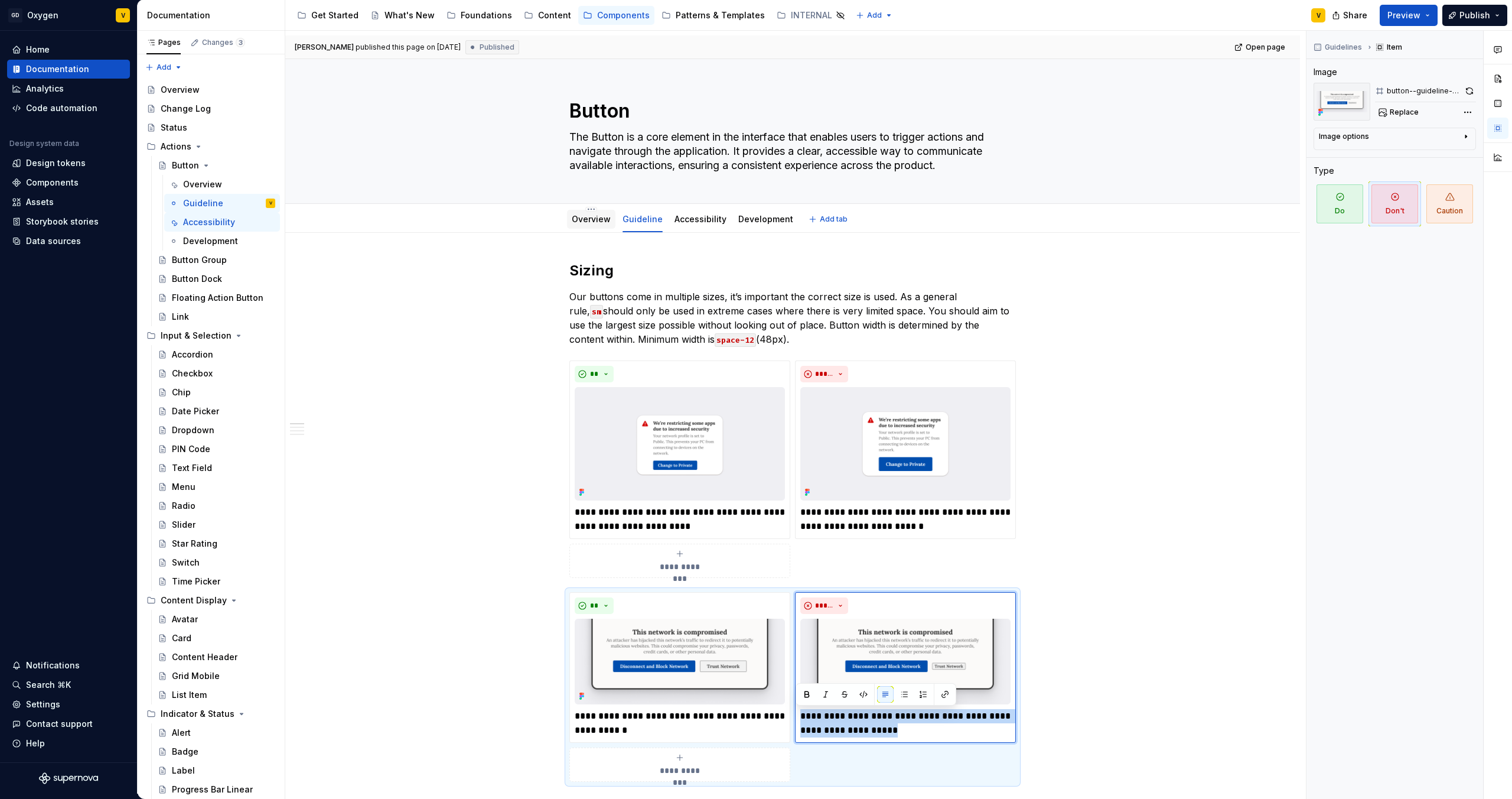
click at [594, 220] on link "Overview" at bounding box center [591, 219] width 39 height 10
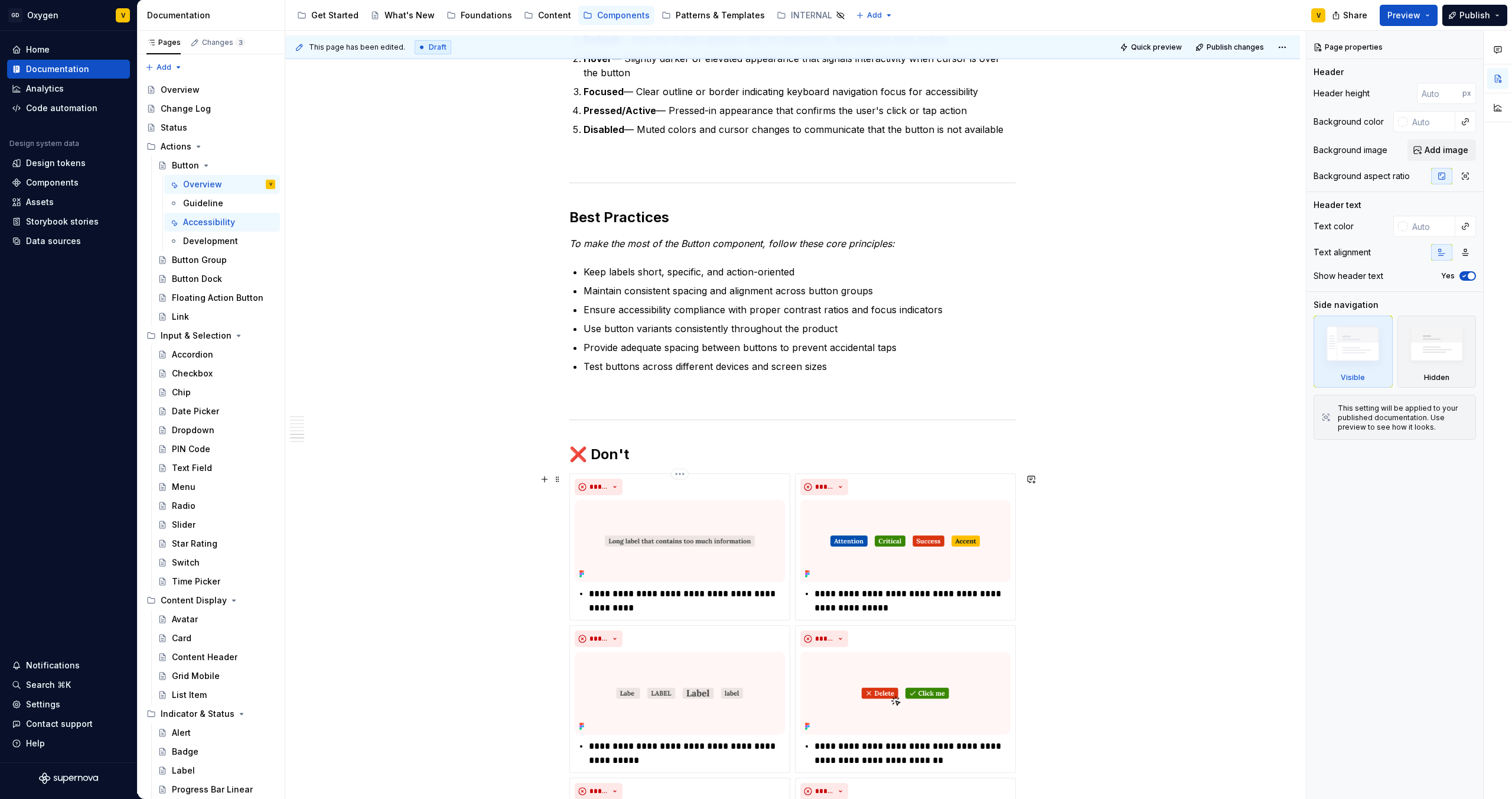
scroll to position [2156, 0]
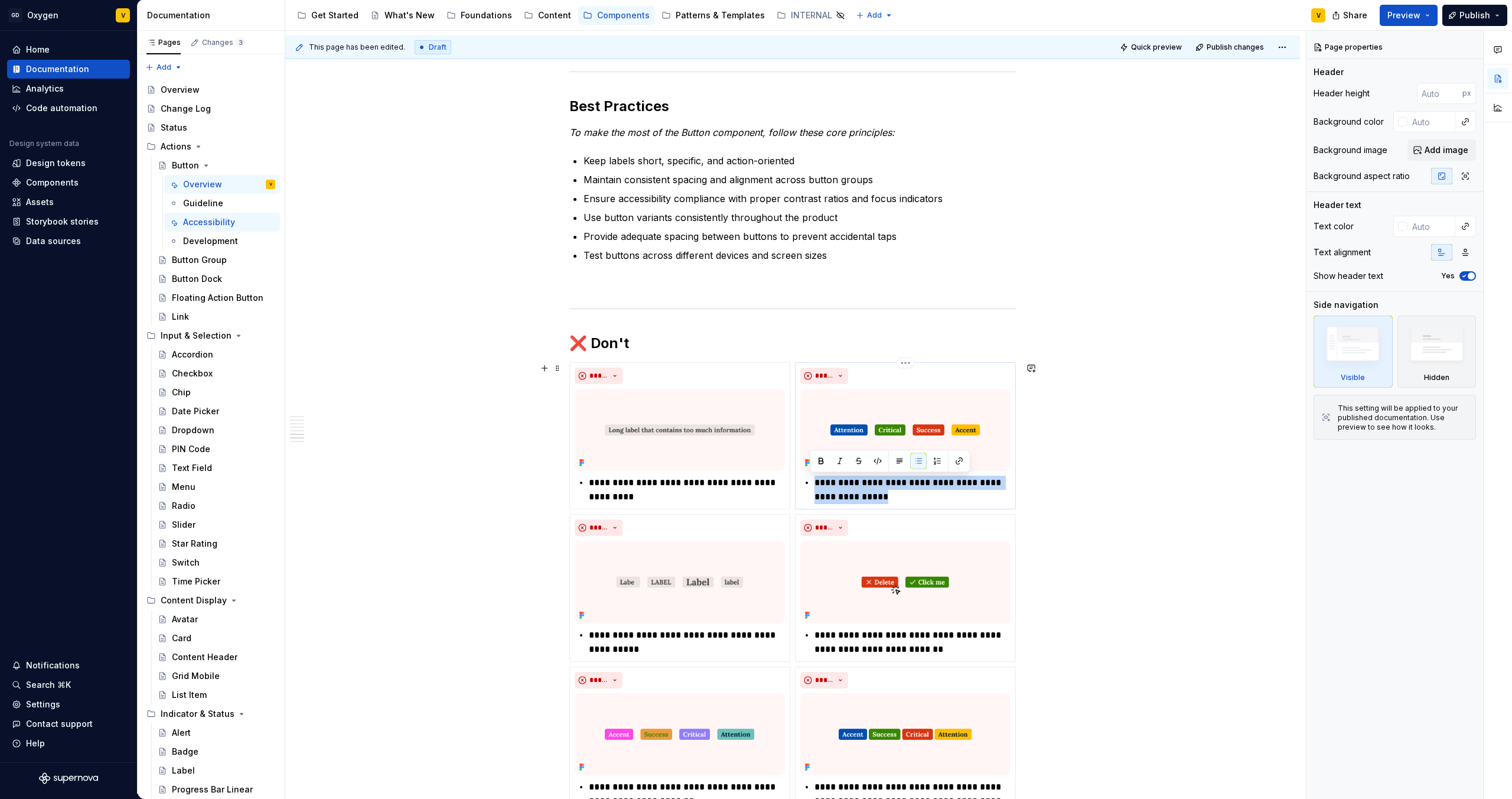
drag, startPoint x: 871, startPoint y: 497, endPoint x: 802, endPoint y: 481, distance: 70.8
click at [814, 481] on li "**********" at bounding box center [912, 489] width 196 height 28
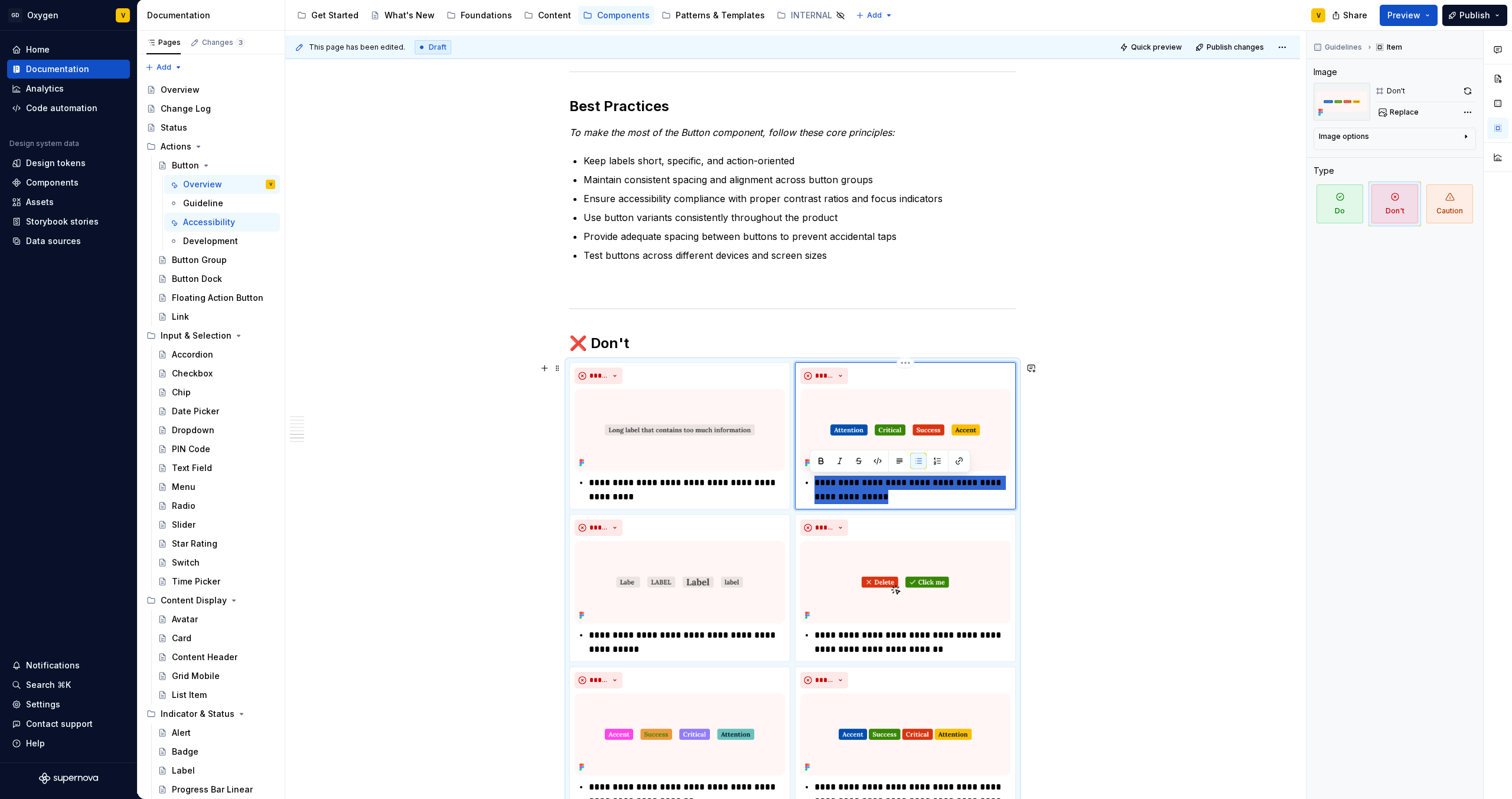
paste div
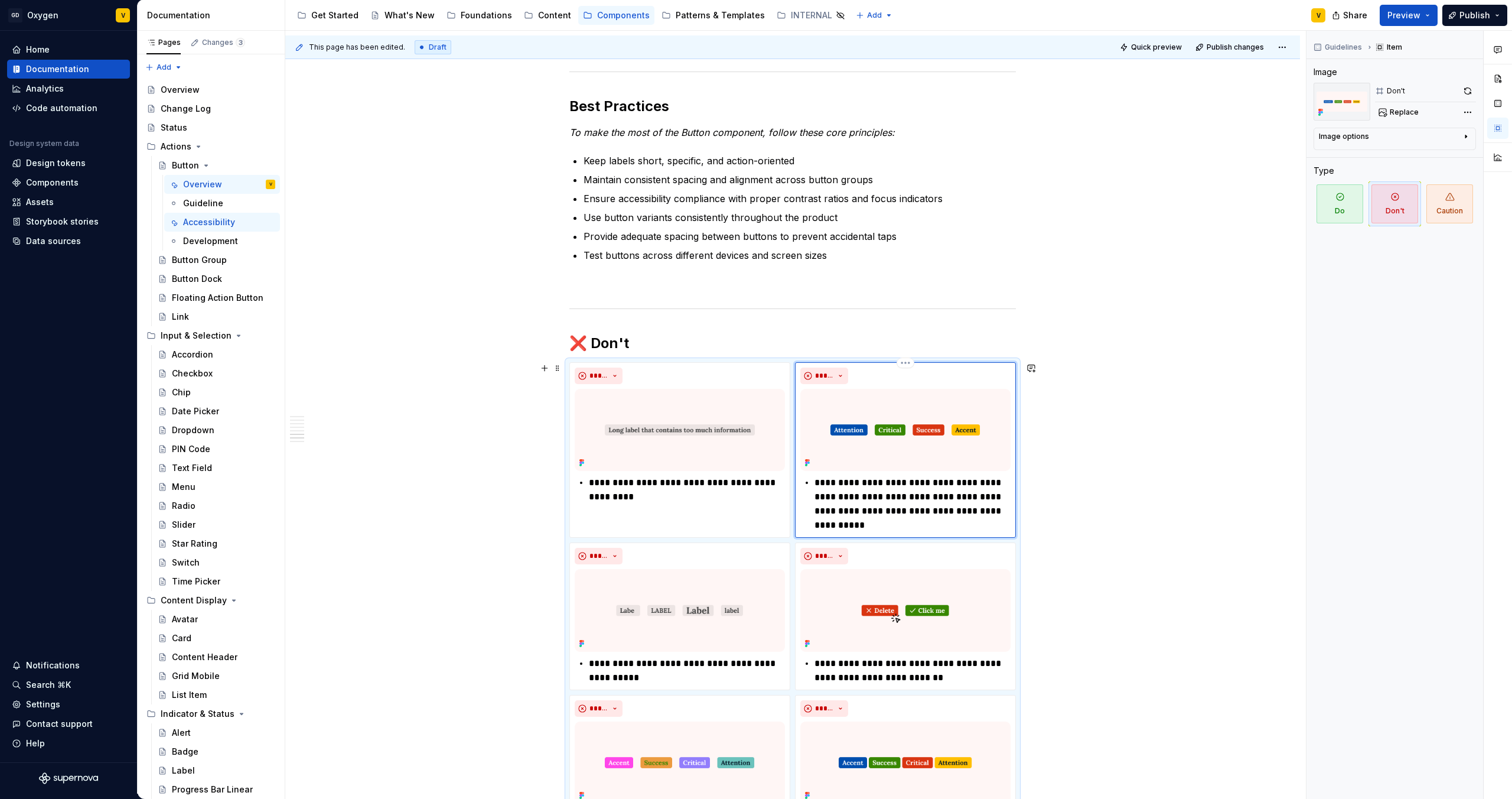
type textarea "*"
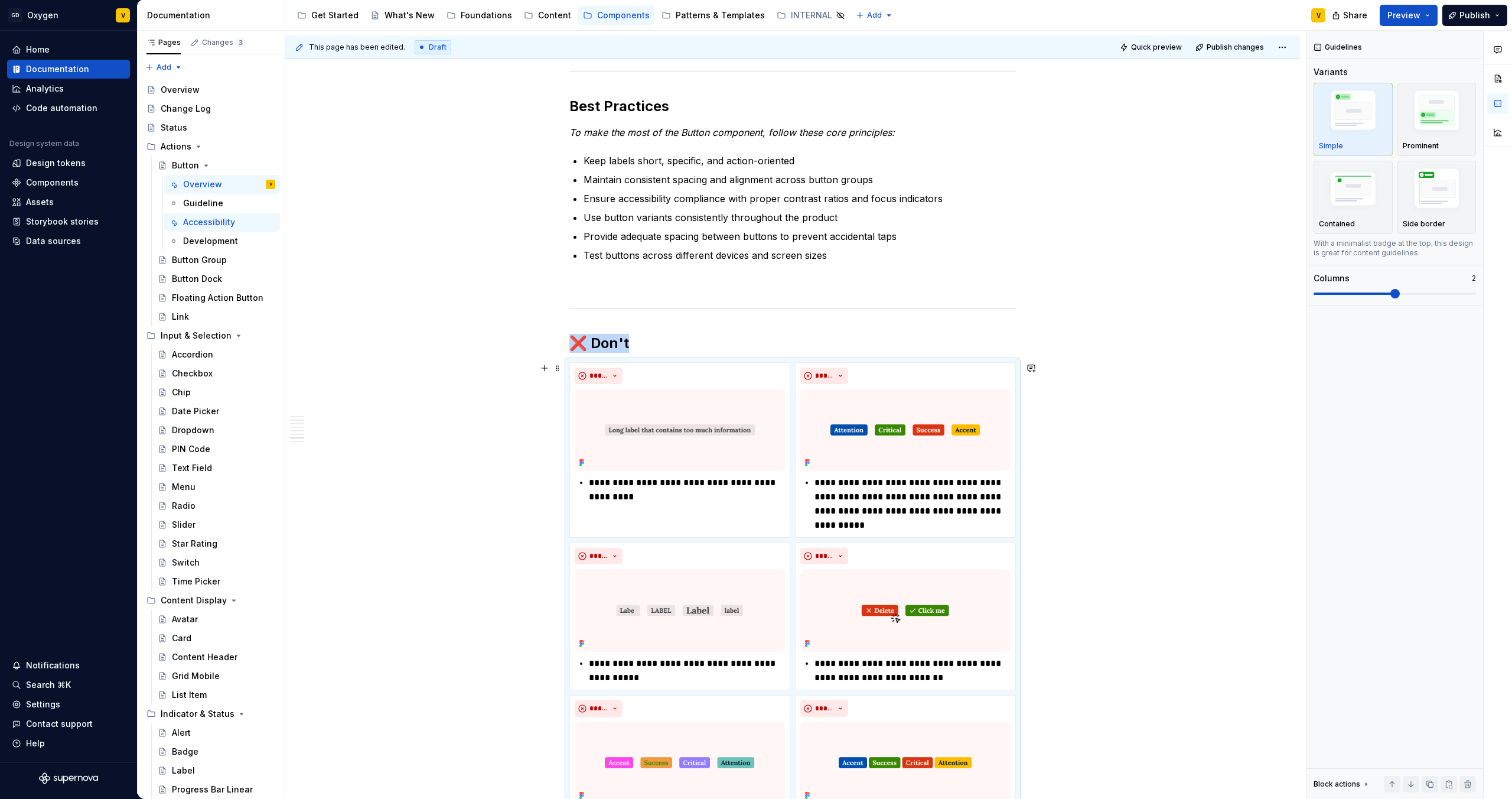
scroll to position [2252, 0]
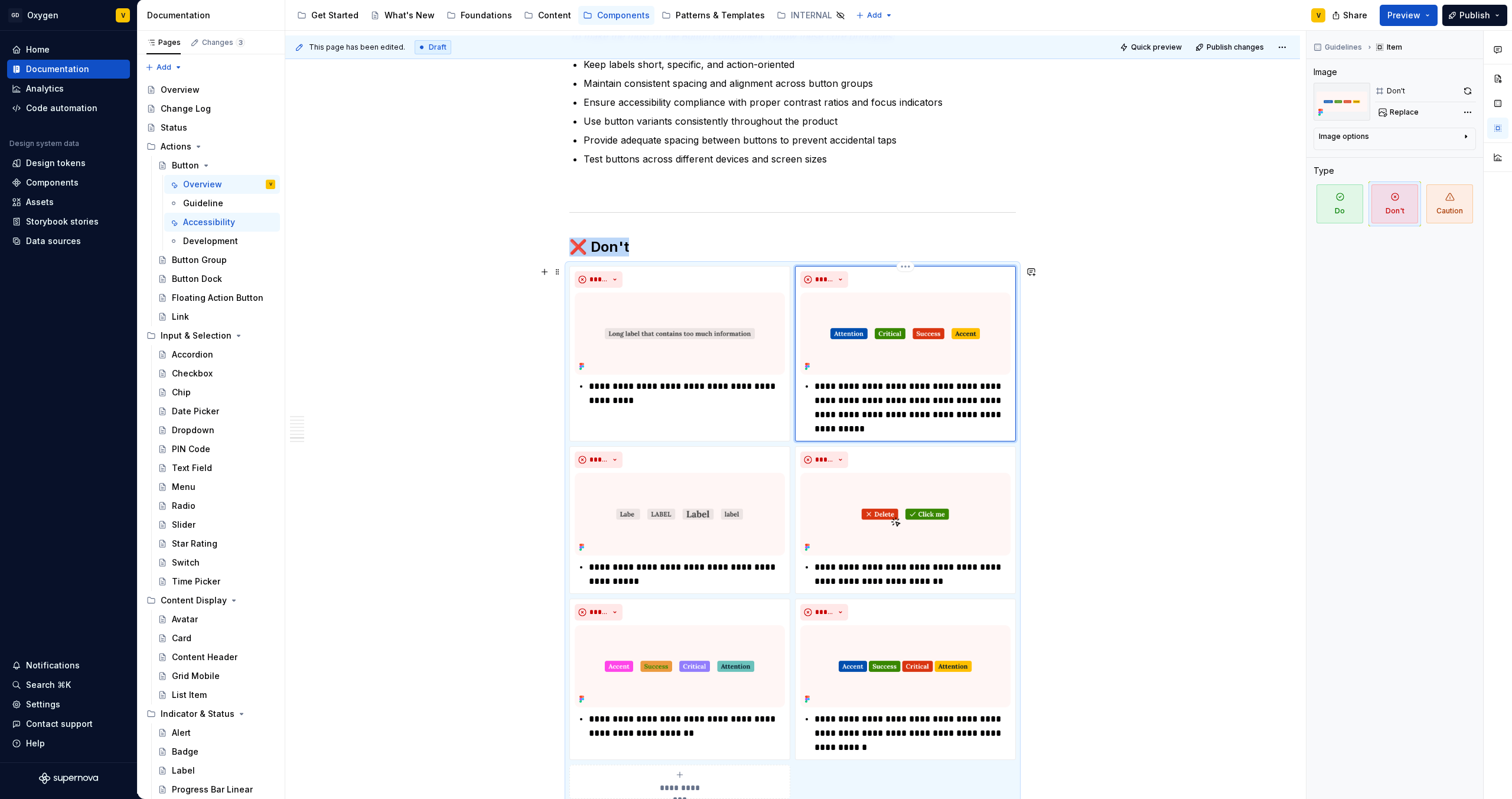
click at [918, 321] on img at bounding box center [906, 333] width 211 height 82
click at [1392, 112] on span "Replace" at bounding box center [1404, 112] width 29 height 9
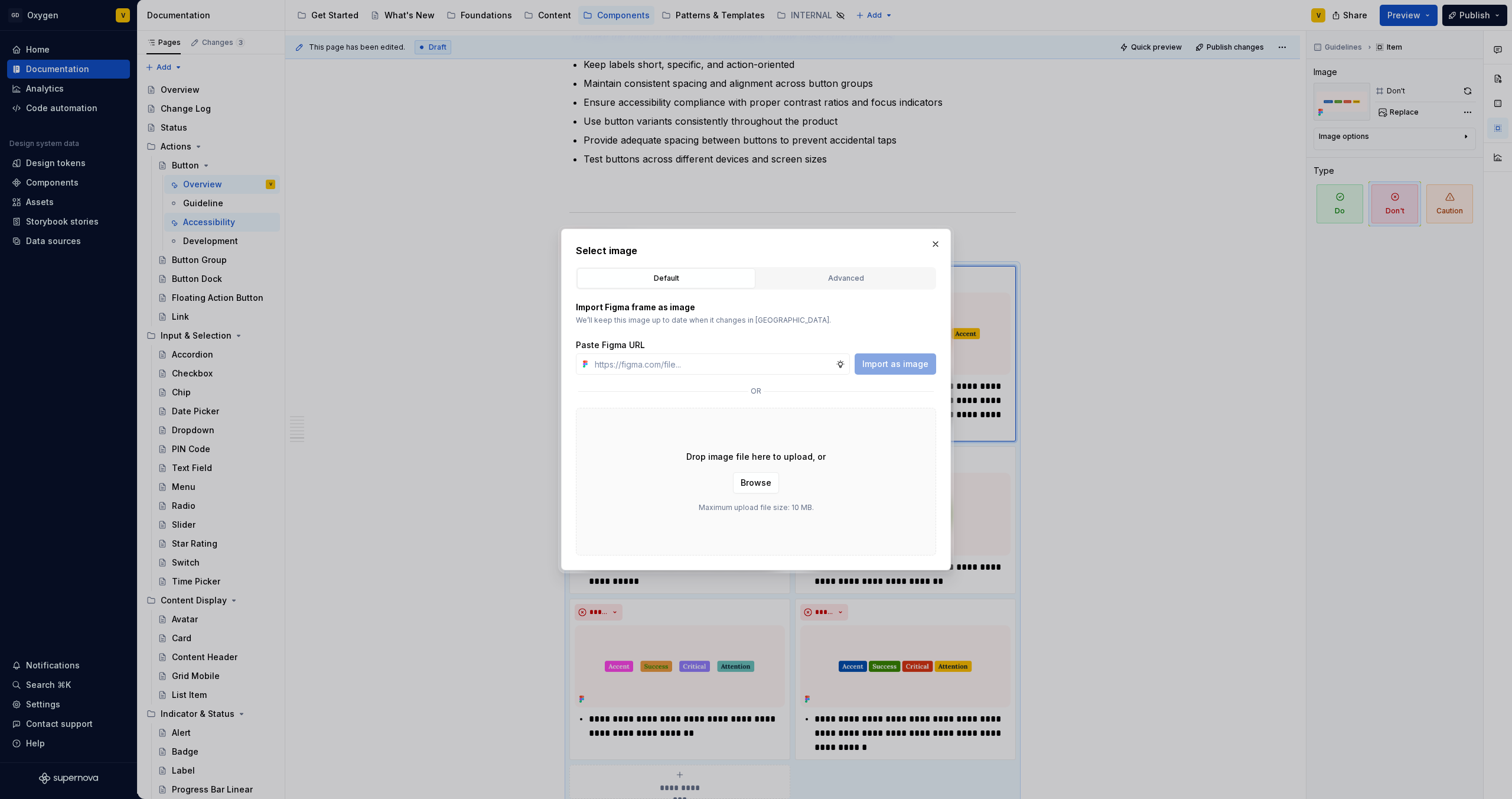
type textarea "*"
click at [732, 369] on input "text" at bounding box center [713, 364] width 246 height 22
type input "[URL][DOMAIN_NAME]"
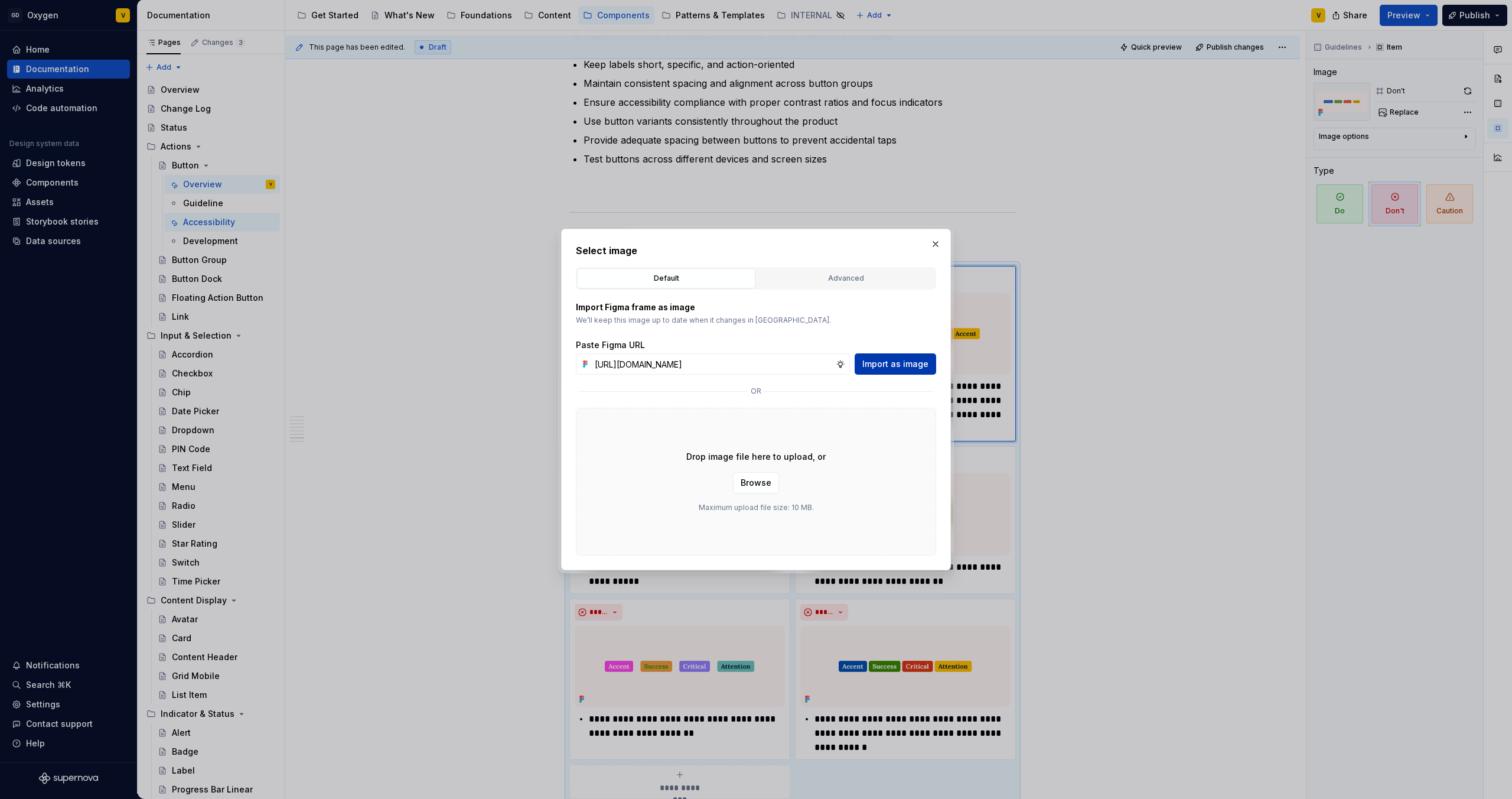
click at [889, 367] on span "Import as image" at bounding box center [895, 364] width 66 height 12
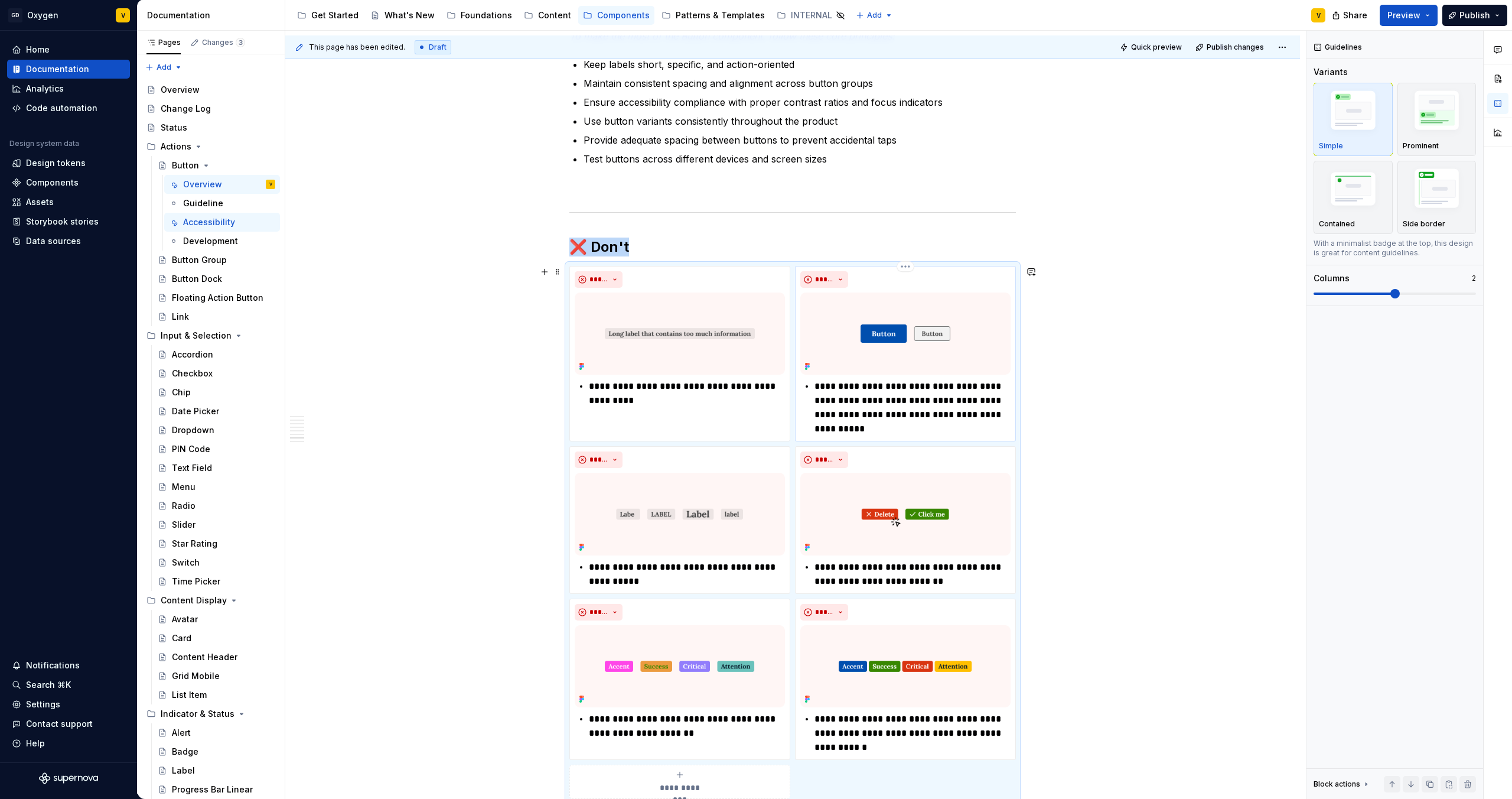
click at [928, 385] on p "**********" at bounding box center [912, 408] width 196 height 57
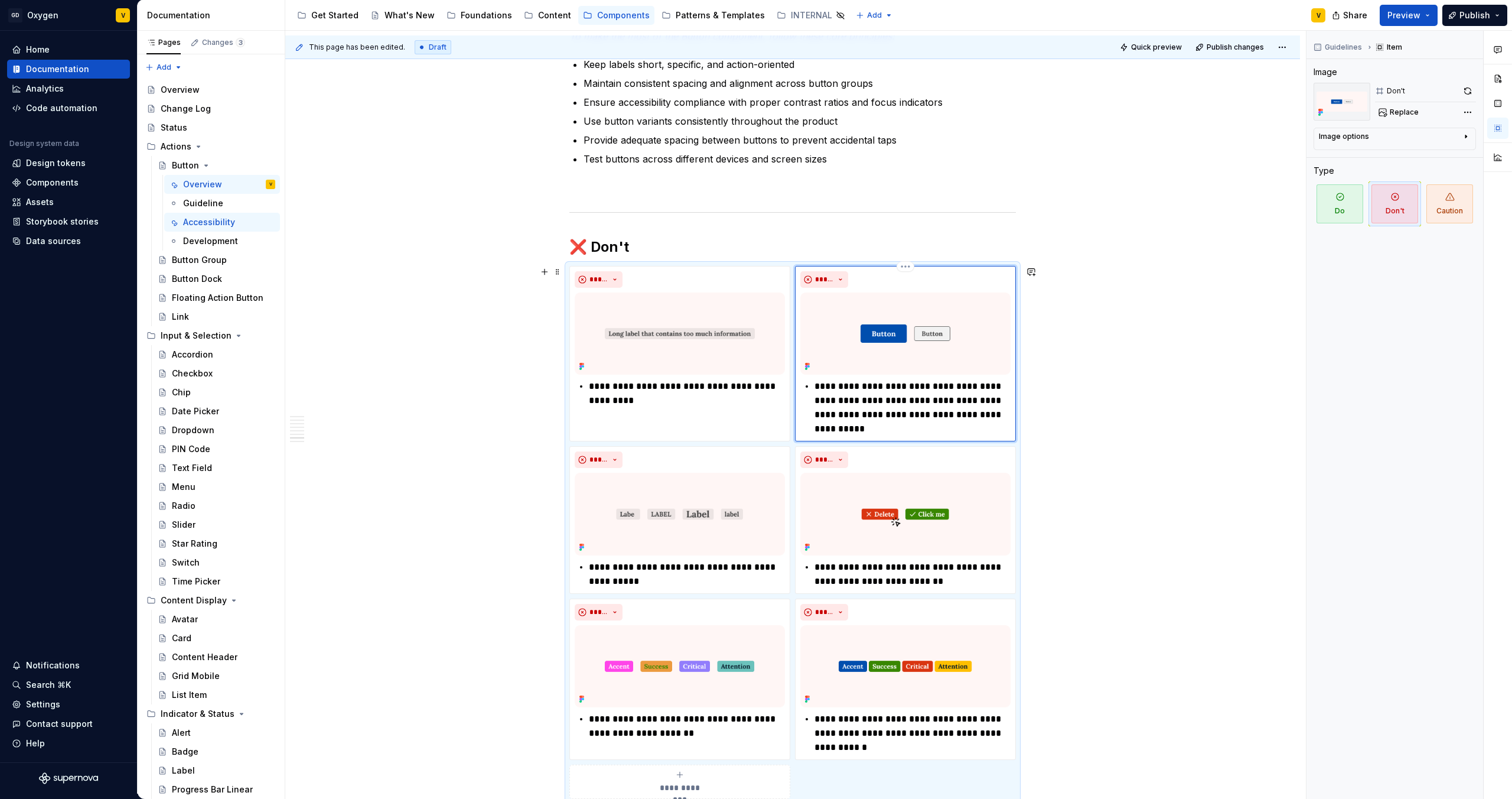
click at [963, 390] on p "**********" at bounding box center [912, 408] width 196 height 57
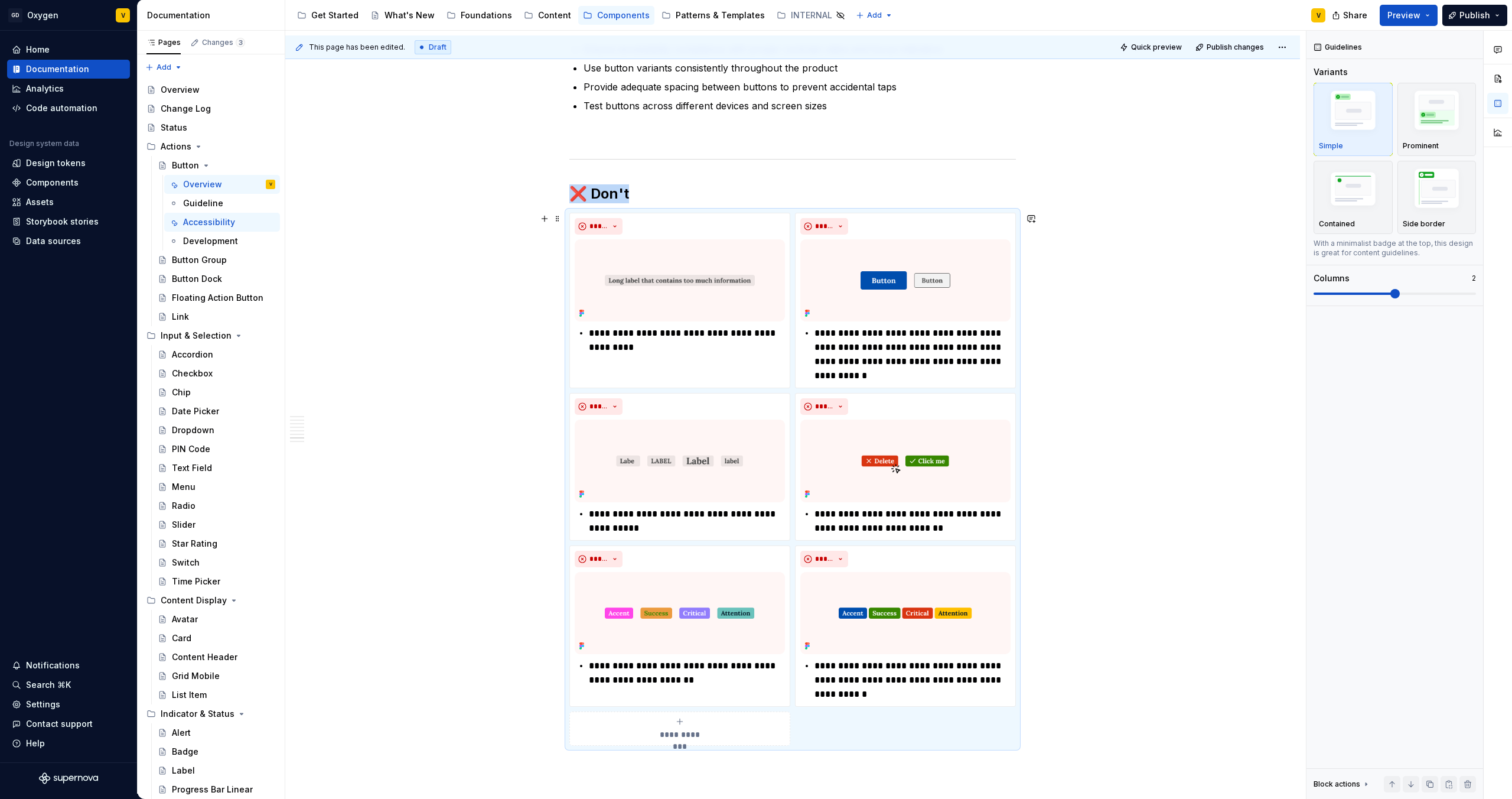
scroll to position [2304, 0]
click at [660, 273] on img at bounding box center [680, 281] width 211 height 82
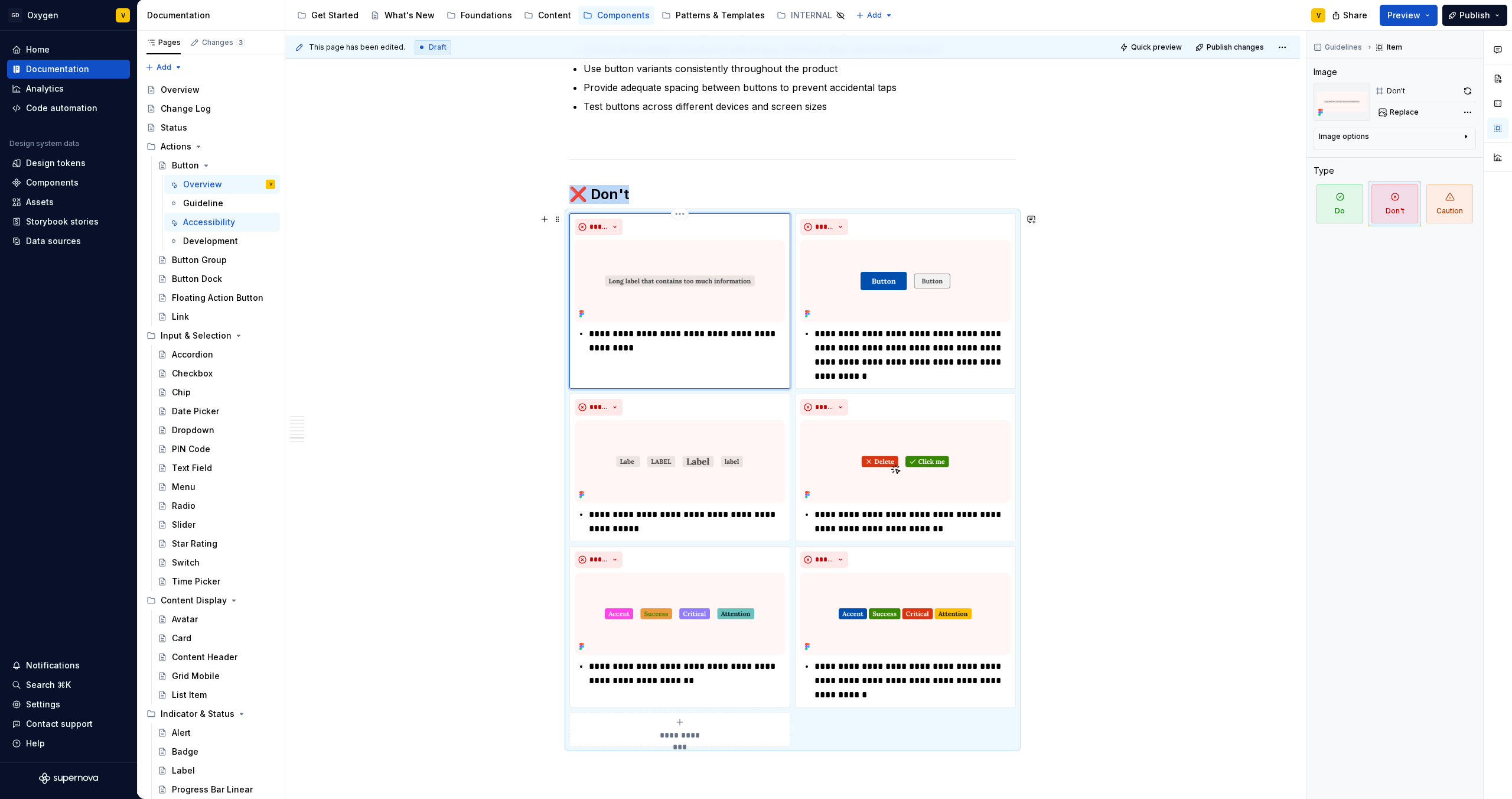
click at [606, 292] on img at bounding box center [680, 281] width 211 height 82
click at [1401, 113] on span "Replace" at bounding box center [1404, 112] width 29 height 9
type textarea "*"
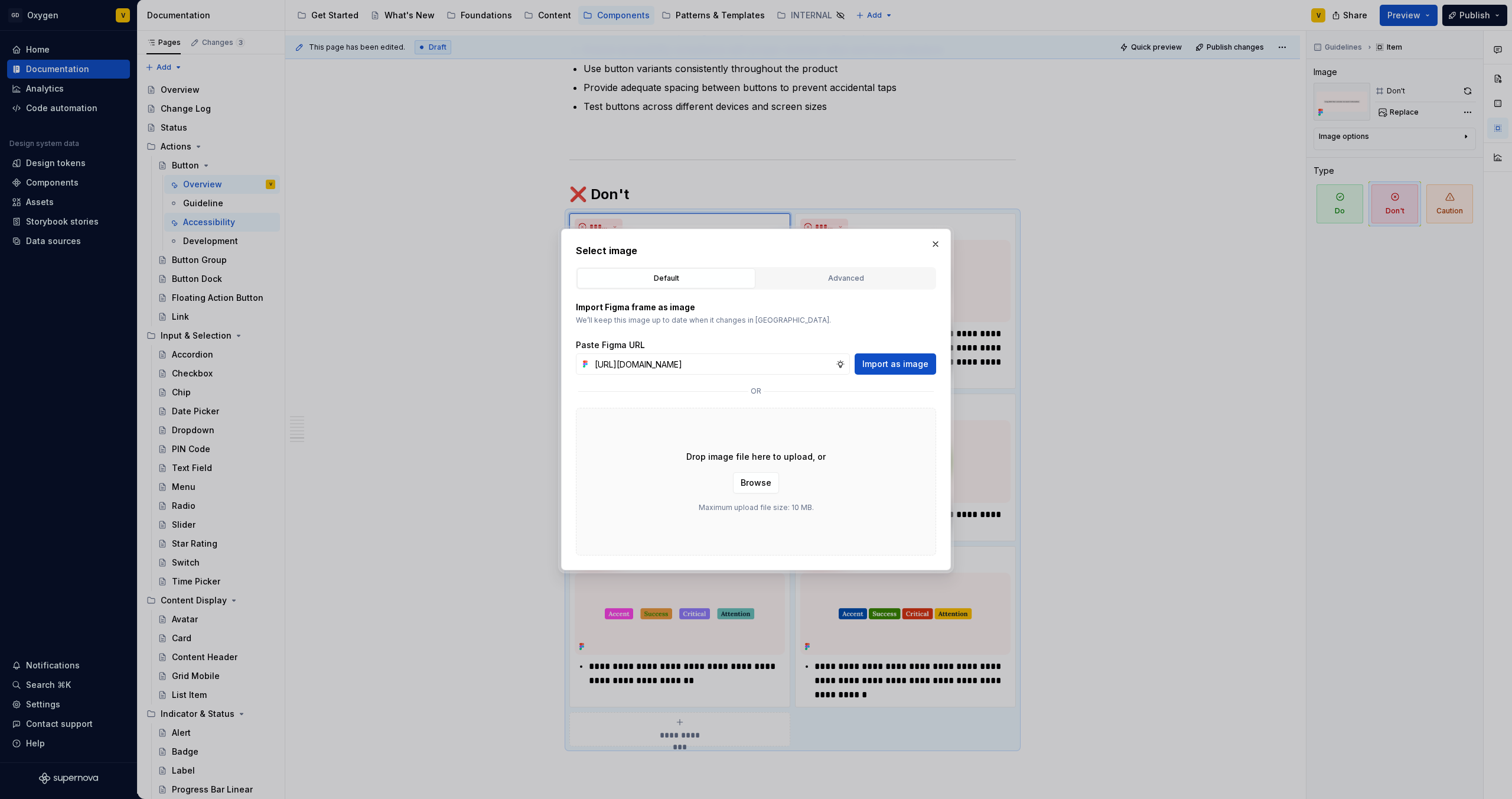
scroll to position [0, 424]
type input "[URL][DOMAIN_NAME]"
click at [895, 366] on span "Import as image" at bounding box center [895, 364] width 66 height 12
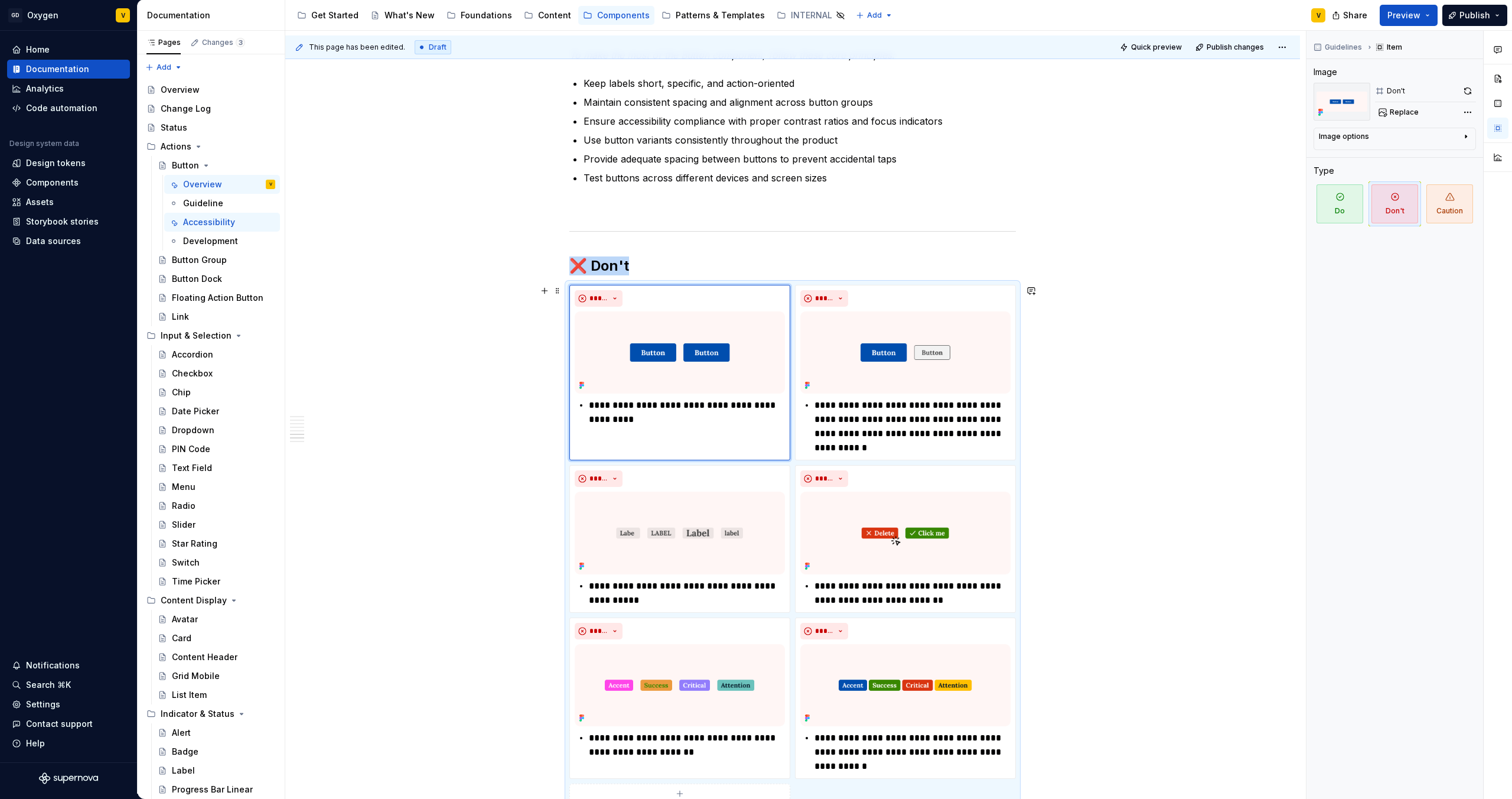
scroll to position [2314, 0]
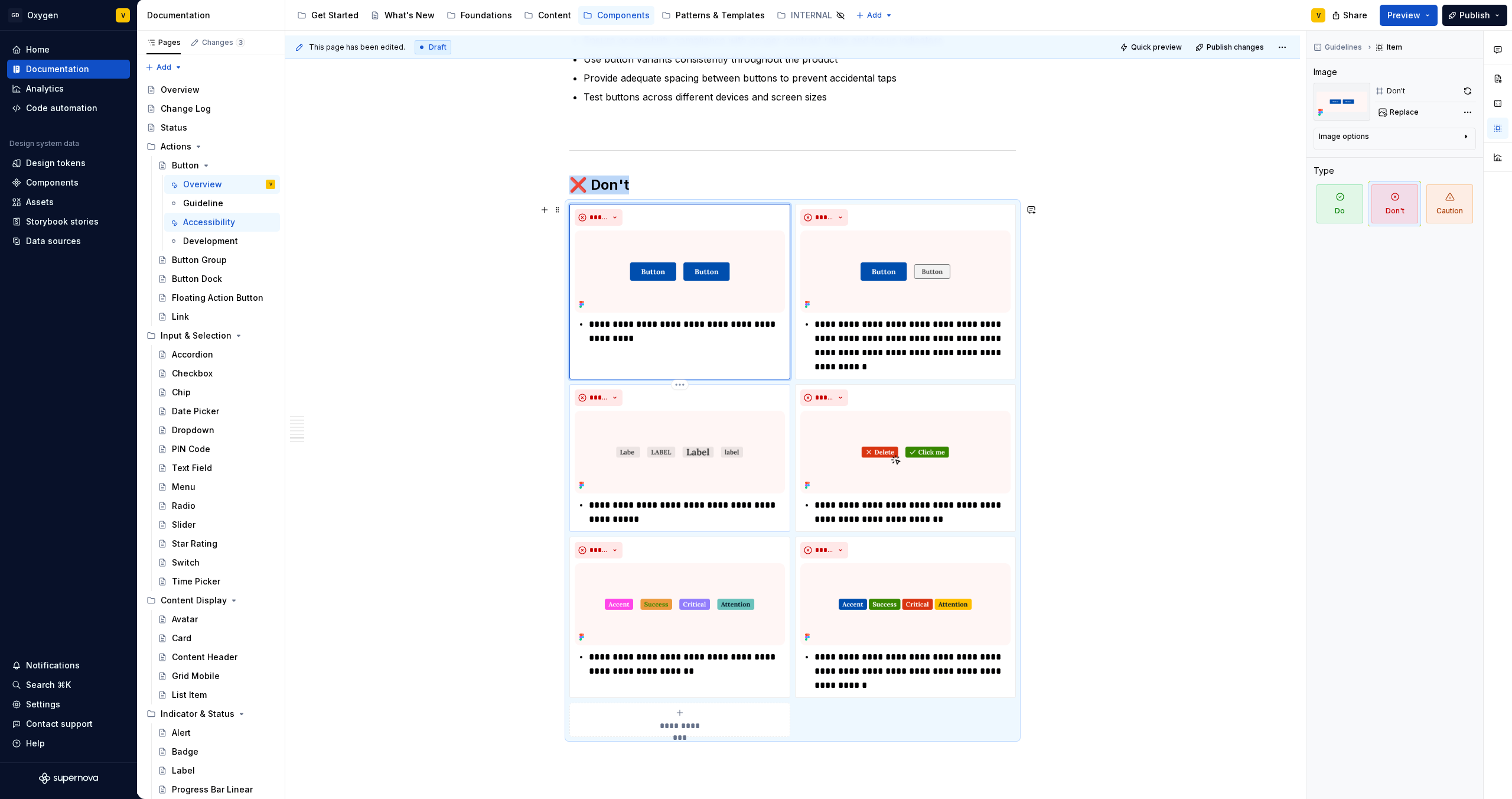
click at [638, 515] on p "**********" at bounding box center [687, 512] width 196 height 28
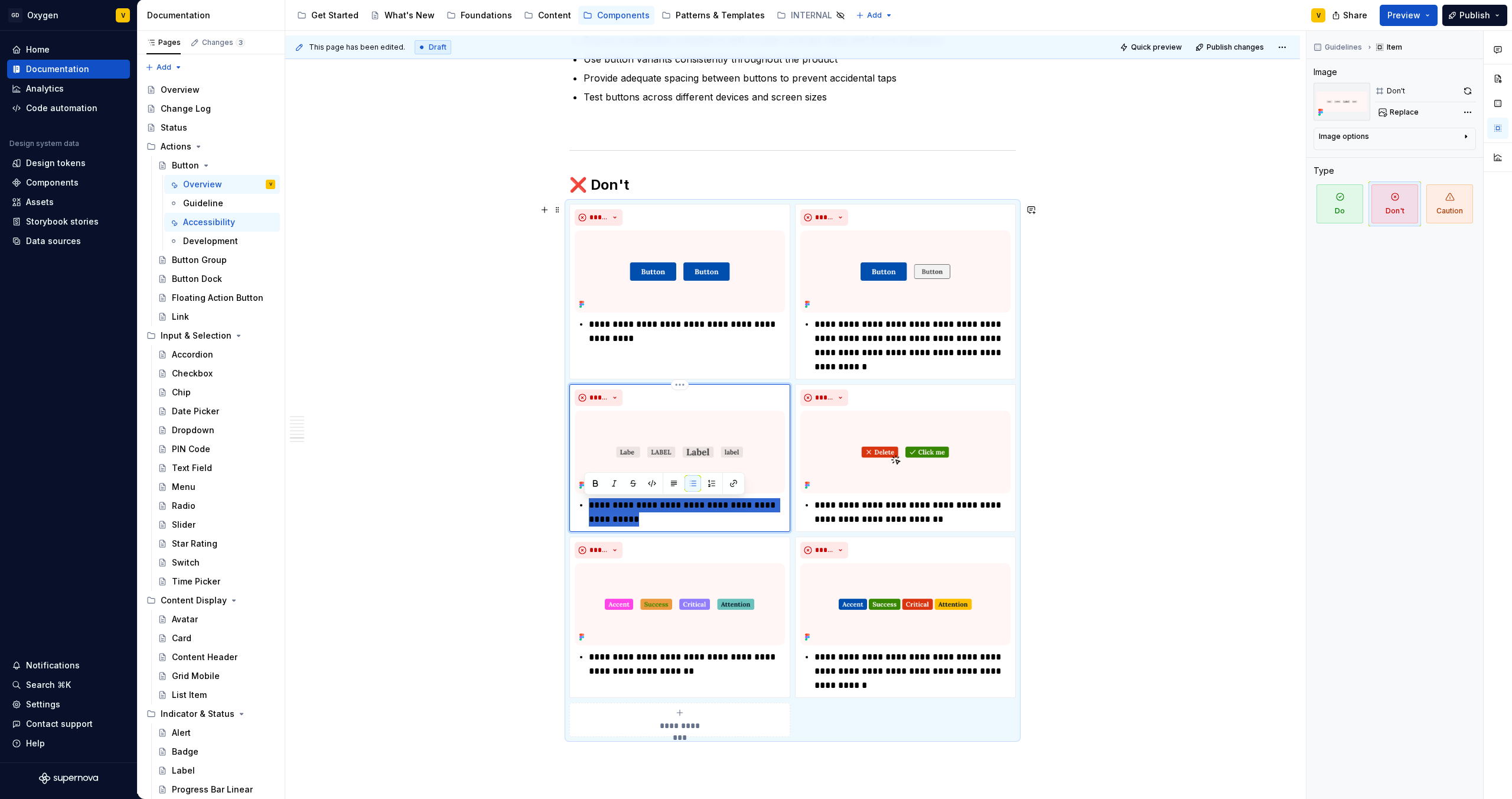
drag, startPoint x: 638, startPoint y: 520, endPoint x: 576, endPoint y: 507, distance: 63.3
click at [589, 507] on li "**********" at bounding box center [687, 512] width 196 height 28
click at [625, 509] on p "**********" at bounding box center [687, 512] width 196 height 28
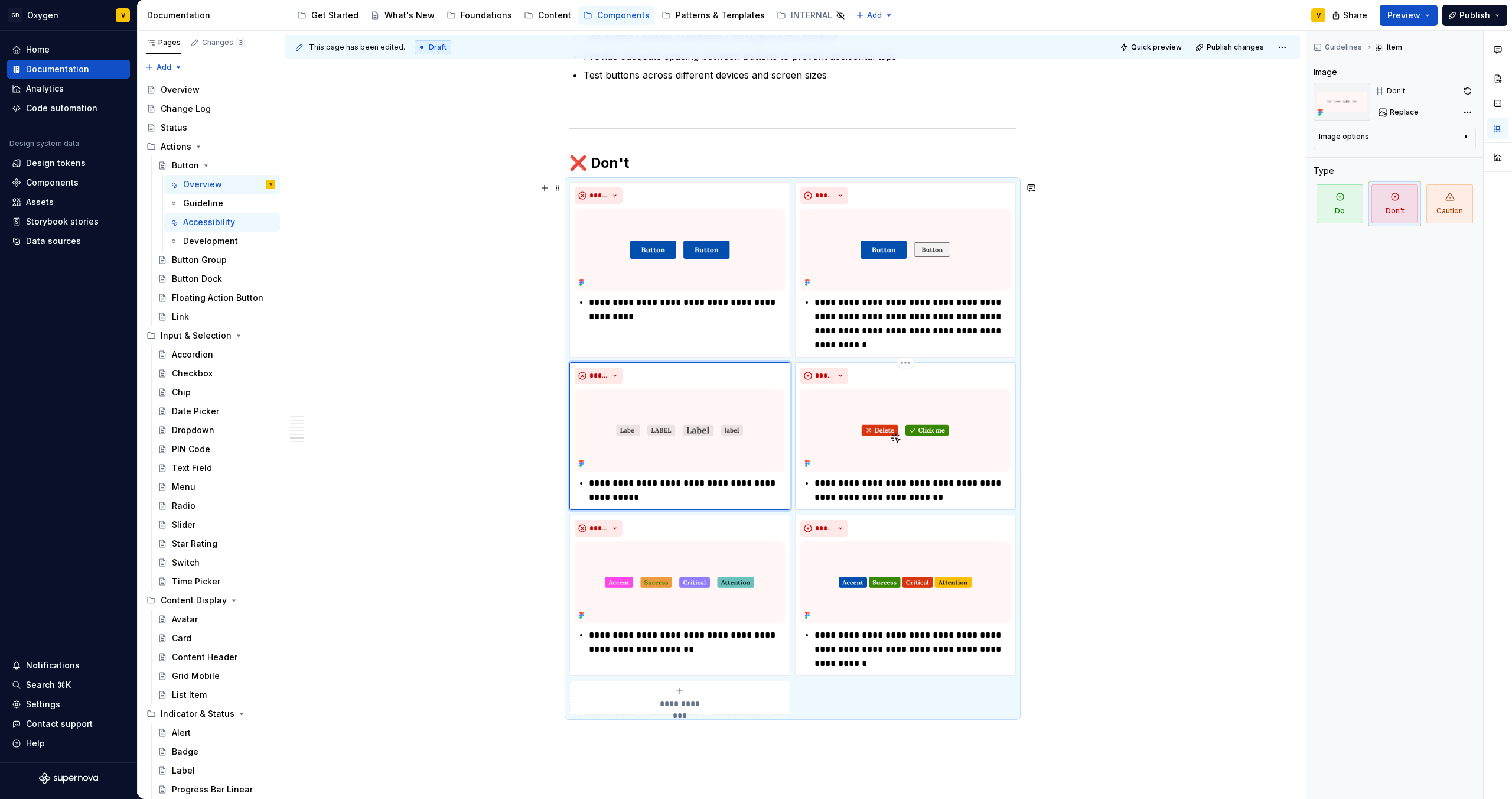
scroll to position [2340, 0]
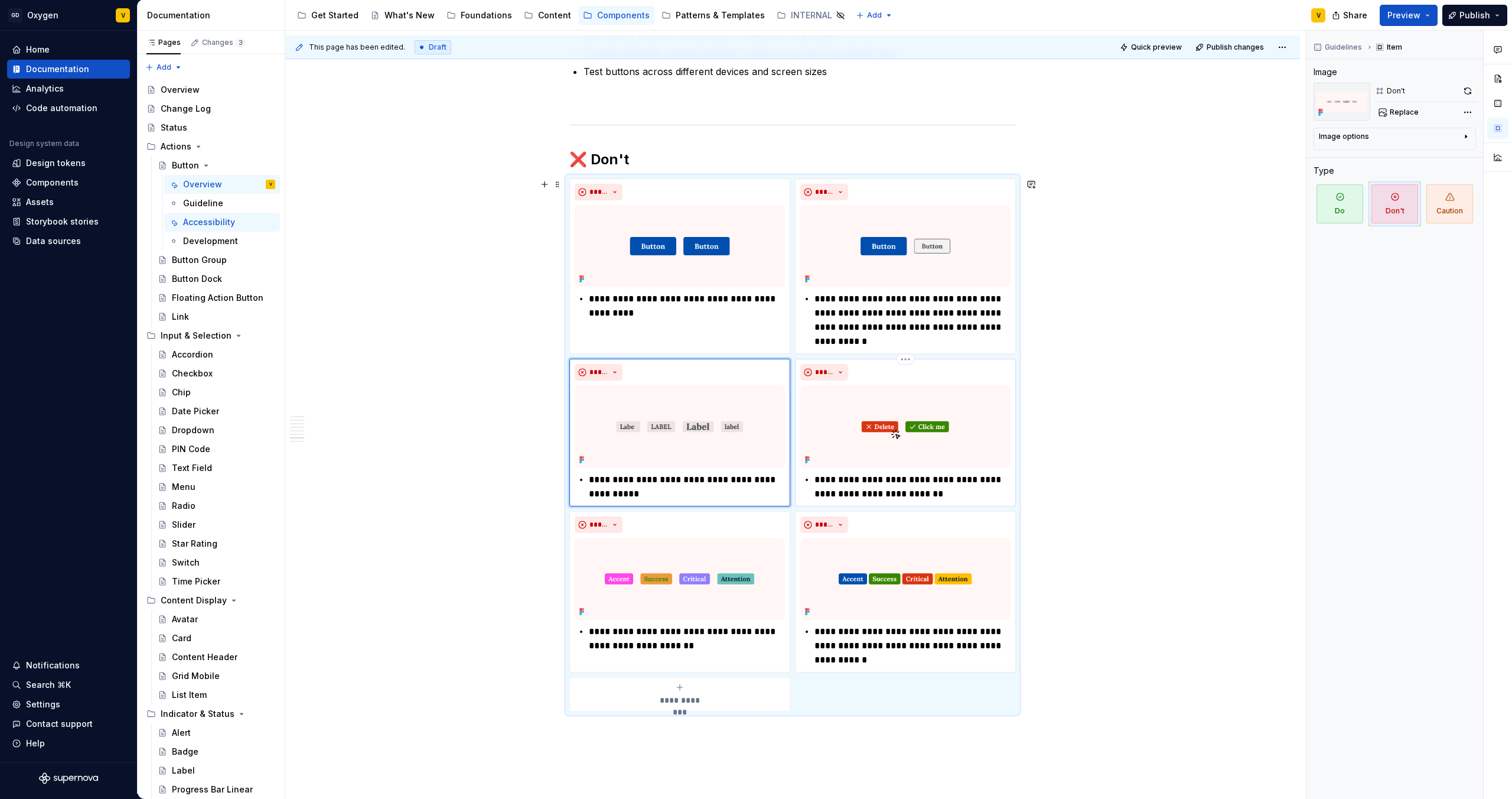
click at [965, 498] on p "**********" at bounding box center [912, 487] width 196 height 28
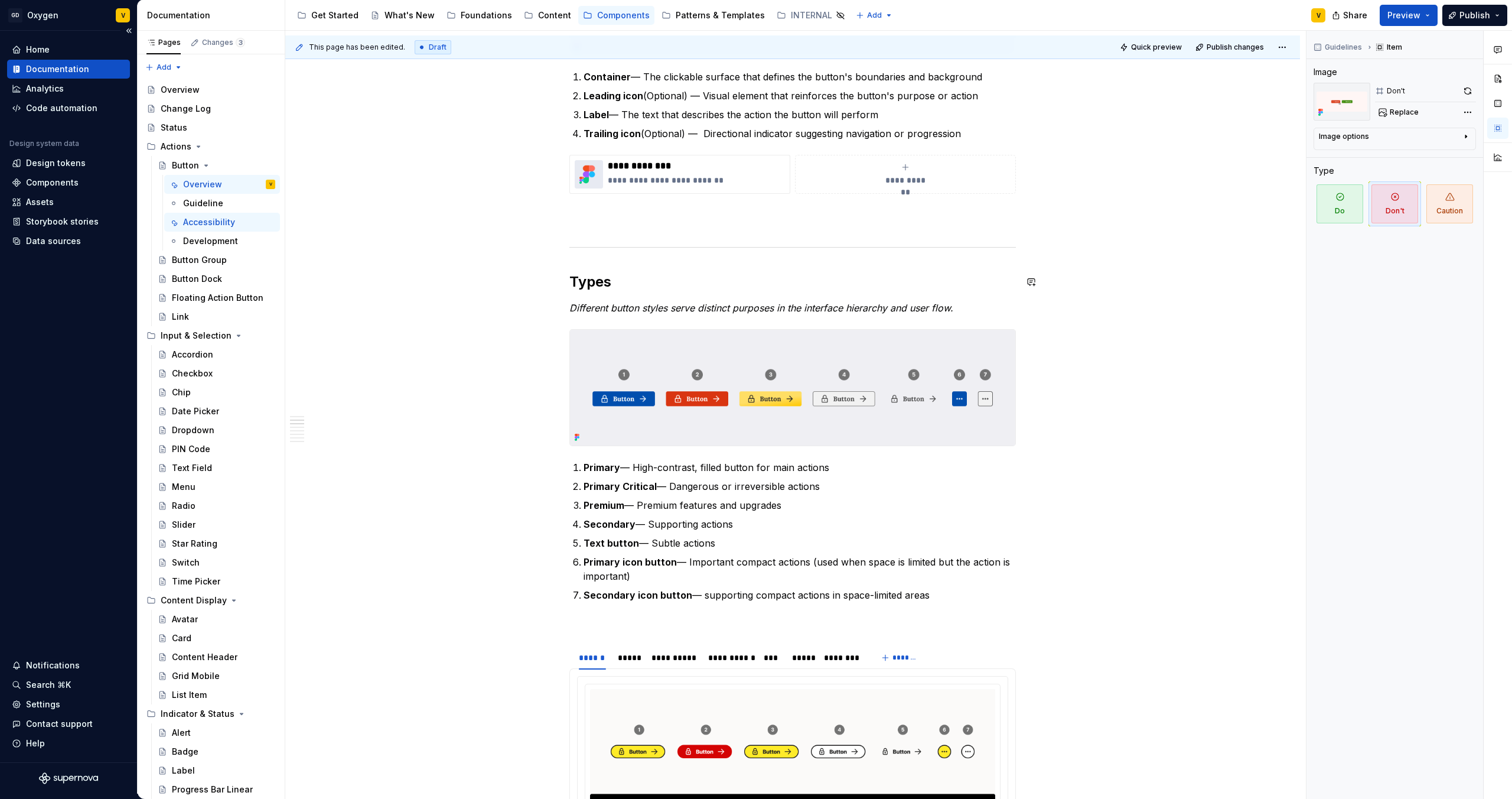
scroll to position [0, 0]
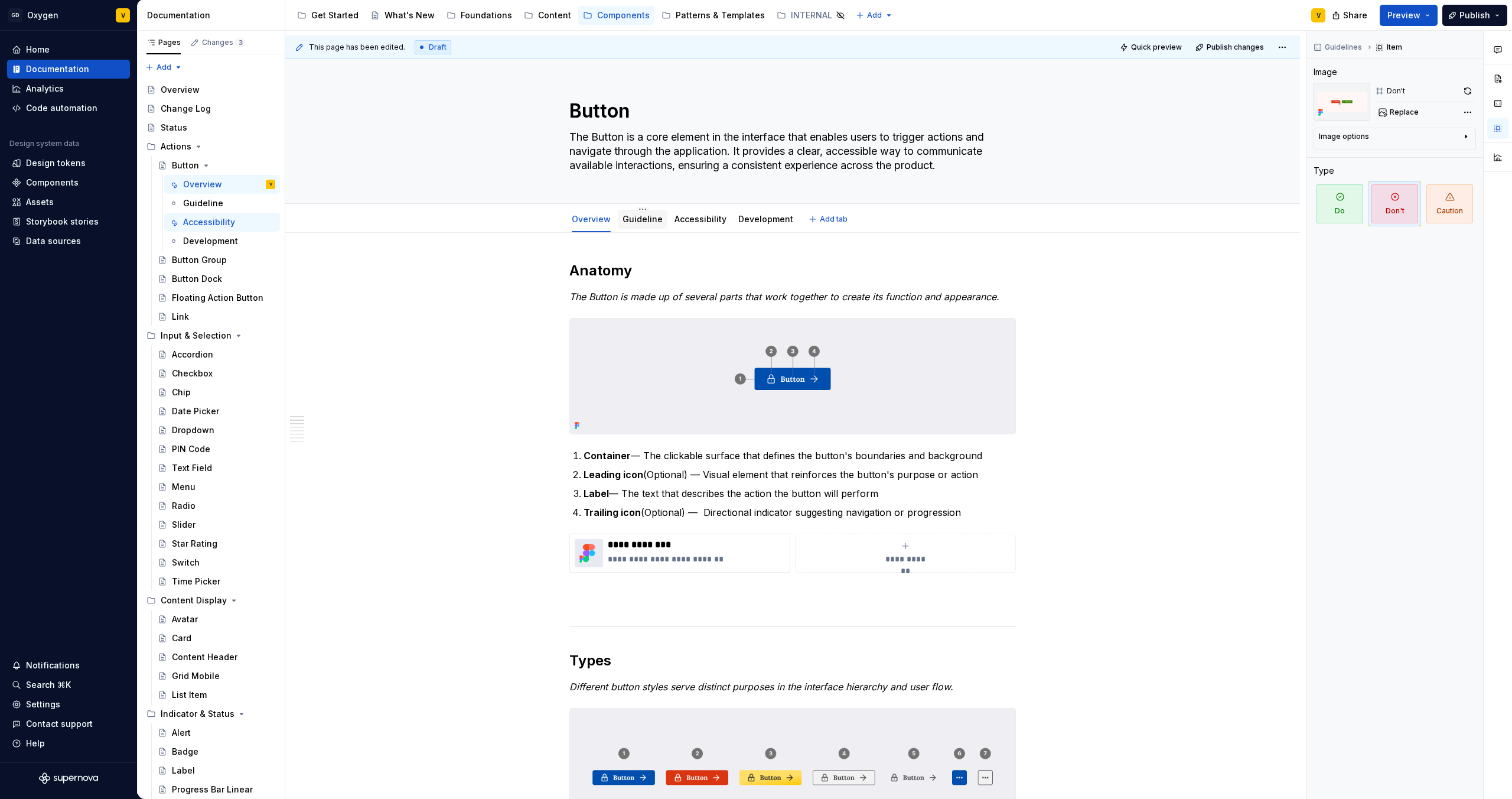
click at [634, 220] on link "Guideline" at bounding box center [643, 219] width 40 height 10
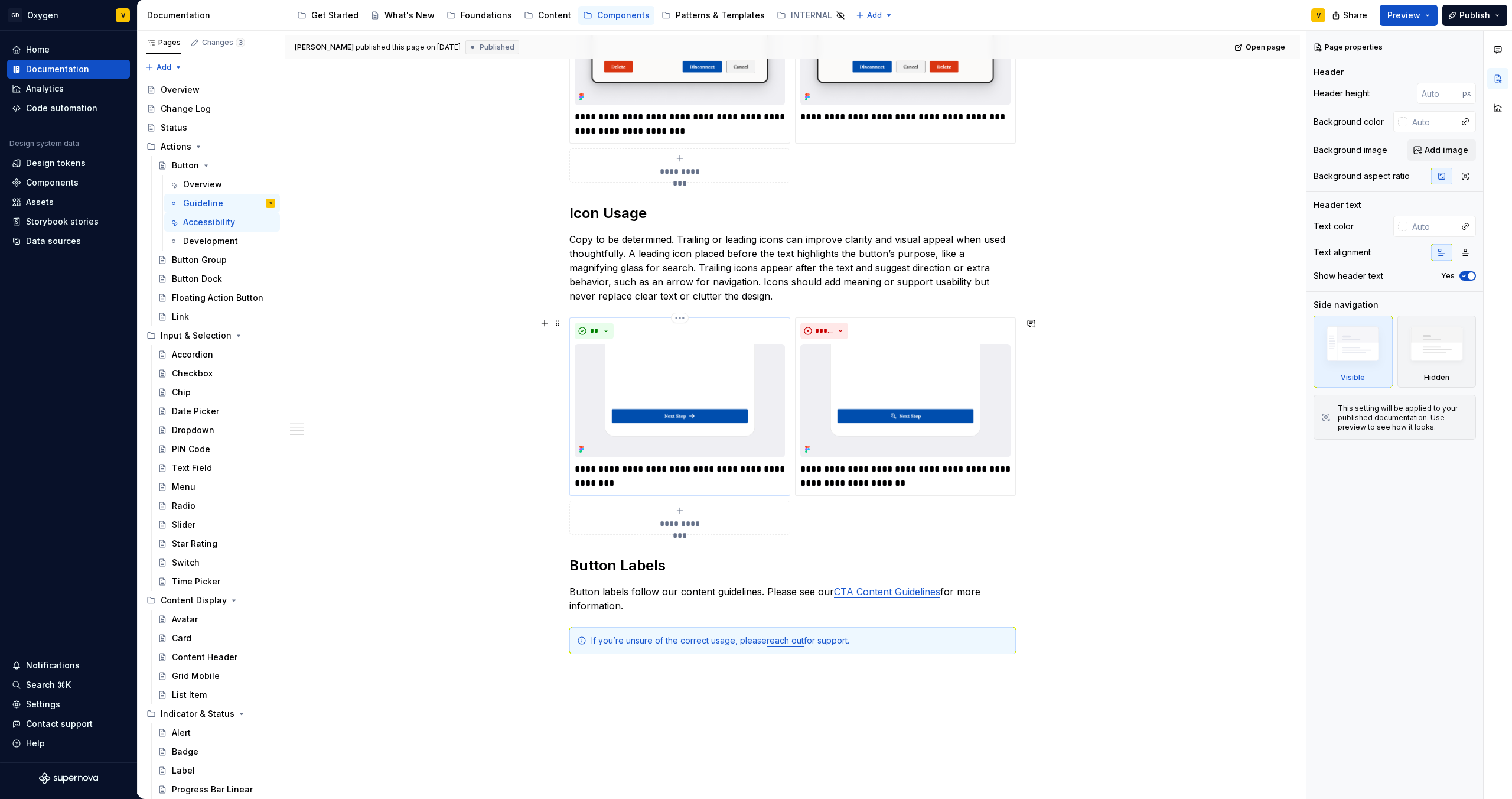
scroll to position [1161, 0]
drag, startPoint x: 878, startPoint y: 485, endPoint x: 790, endPoint y: 474, distance: 88.7
click at [795, 474] on div "**********" at bounding box center [905, 406] width 221 height 179
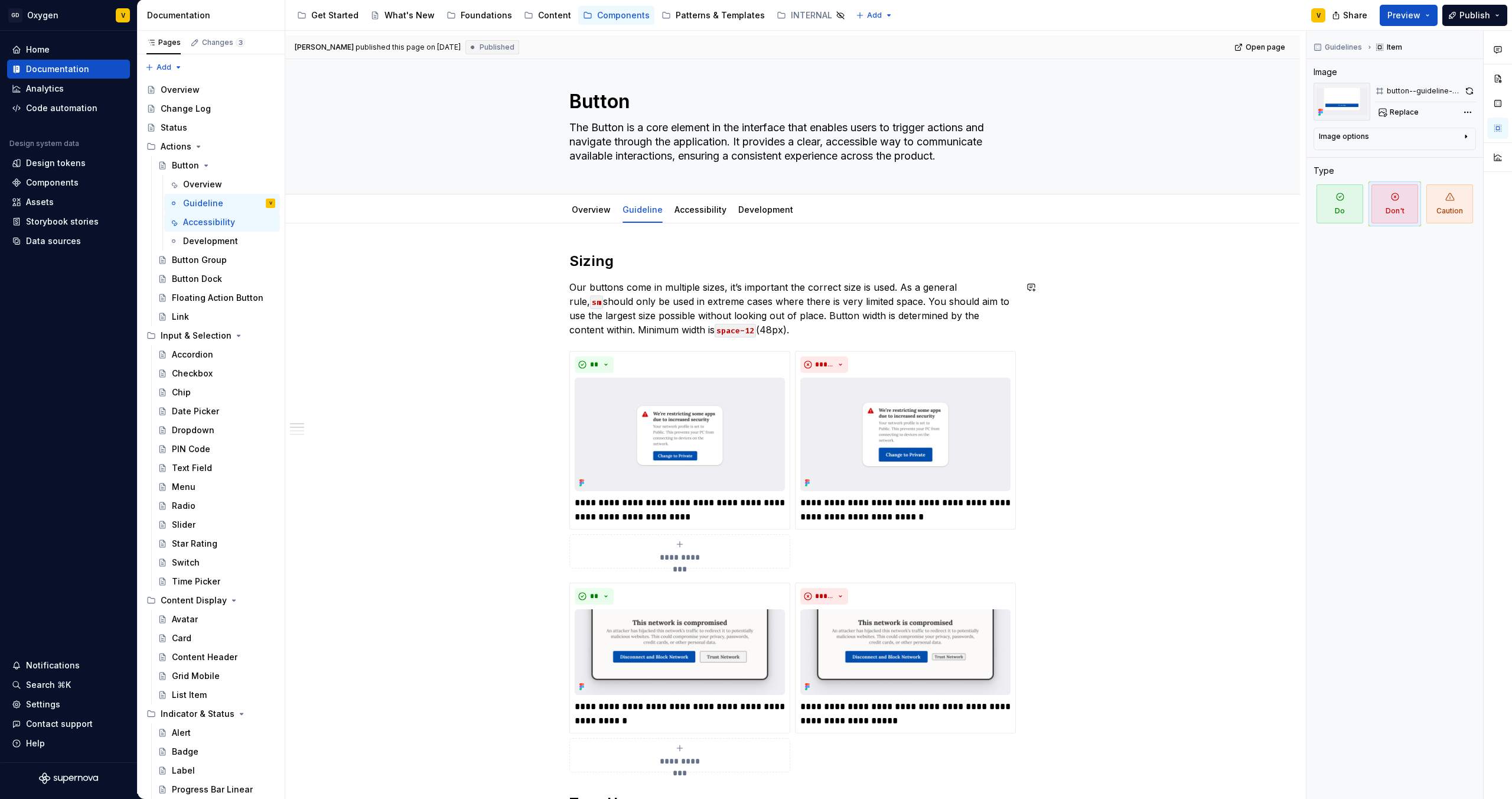
scroll to position [0, 0]
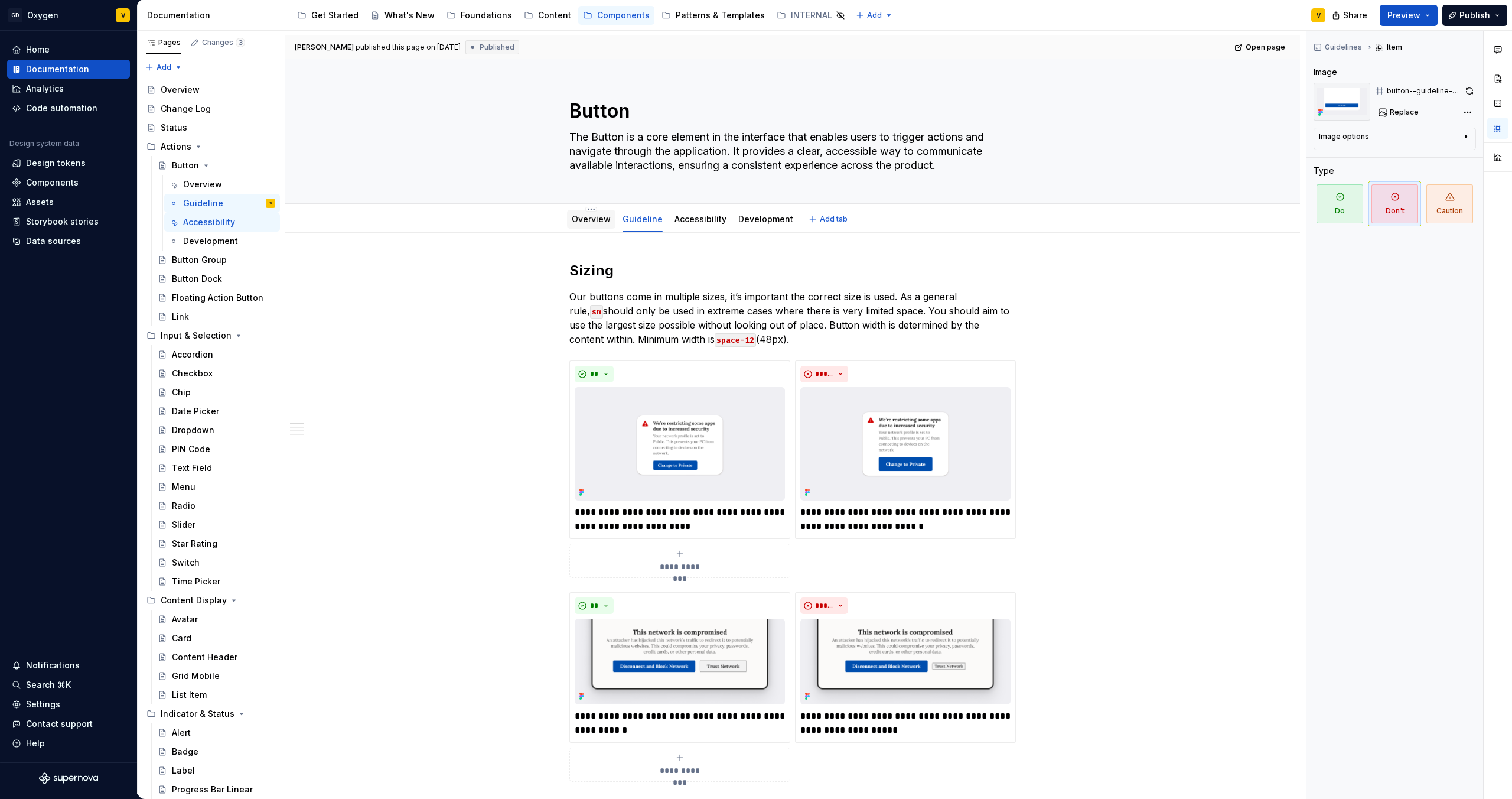
click at [602, 221] on link "Overview" at bounding box center [591, 219] width 39 height 10
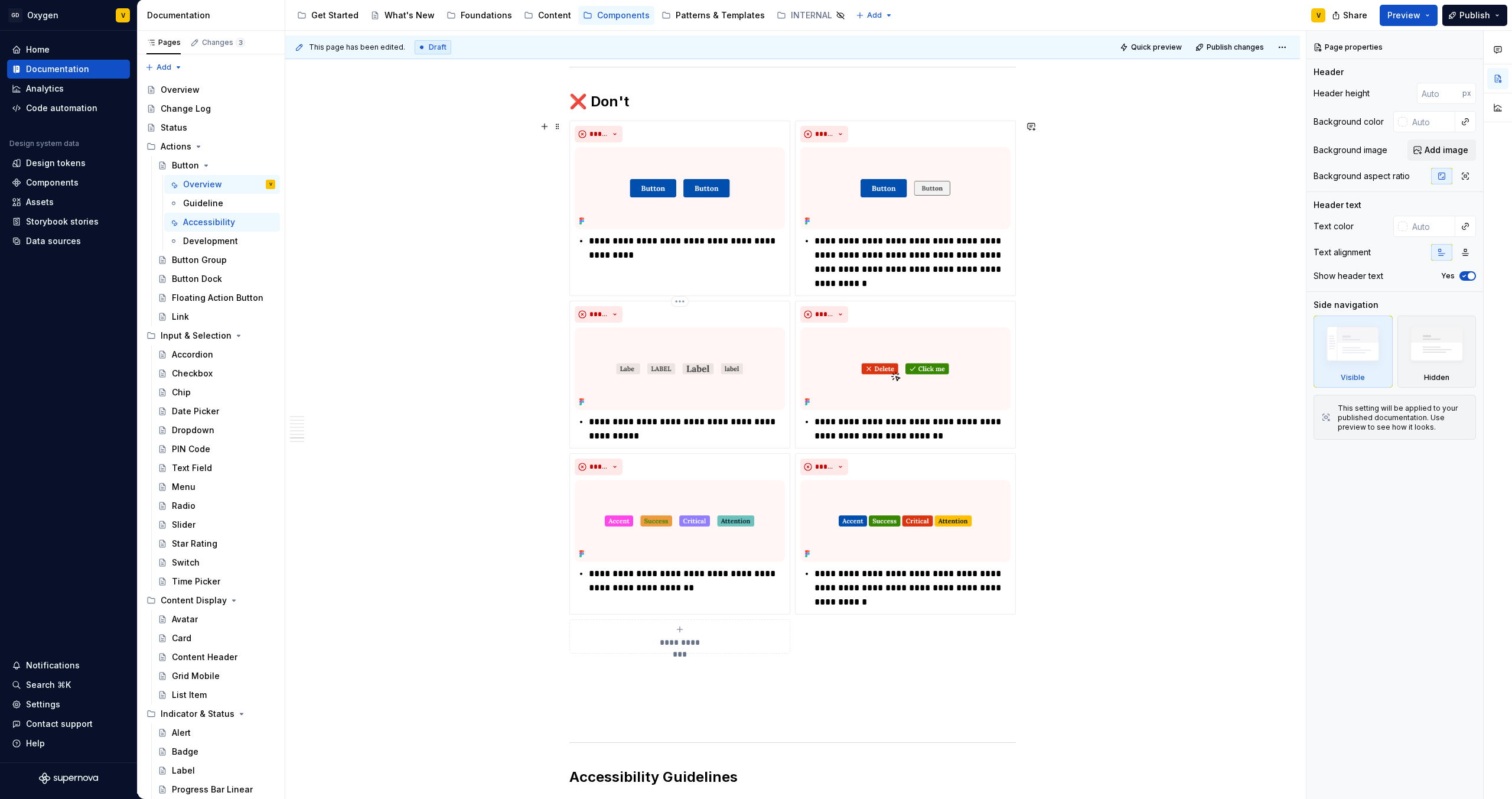
scroll to position [2304, 0]
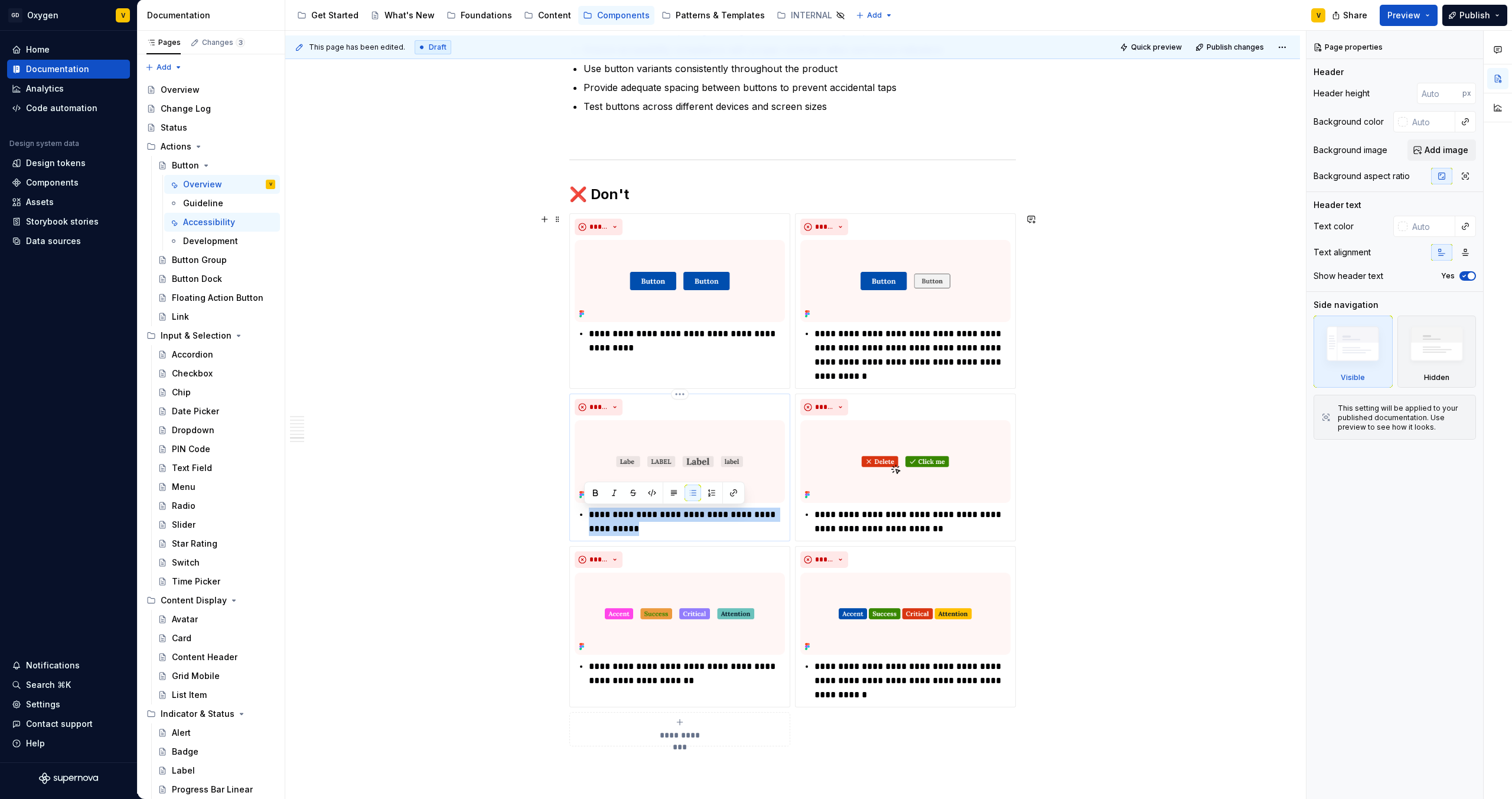
drag, startPoint x: 633, startPoint y: 530, endPoint x: 579, endPoint y: 514, distance: 56.3
click at [579, 514] on div "**********" at bounding box center [680, 521] width 211 height 28
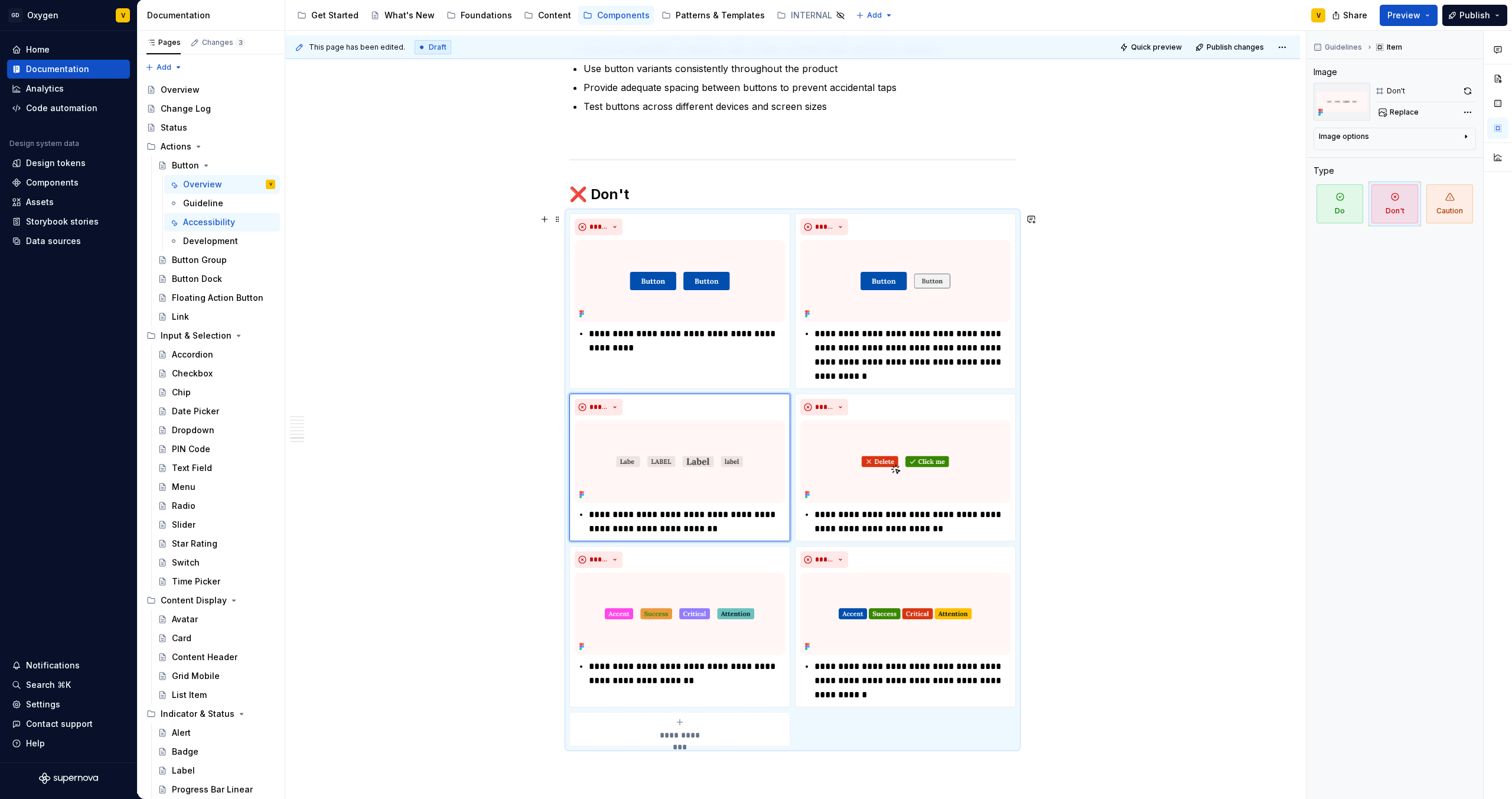
click at [1397, 110] on span "Replace" at bounding box center [1404, 112] width 29 height 9
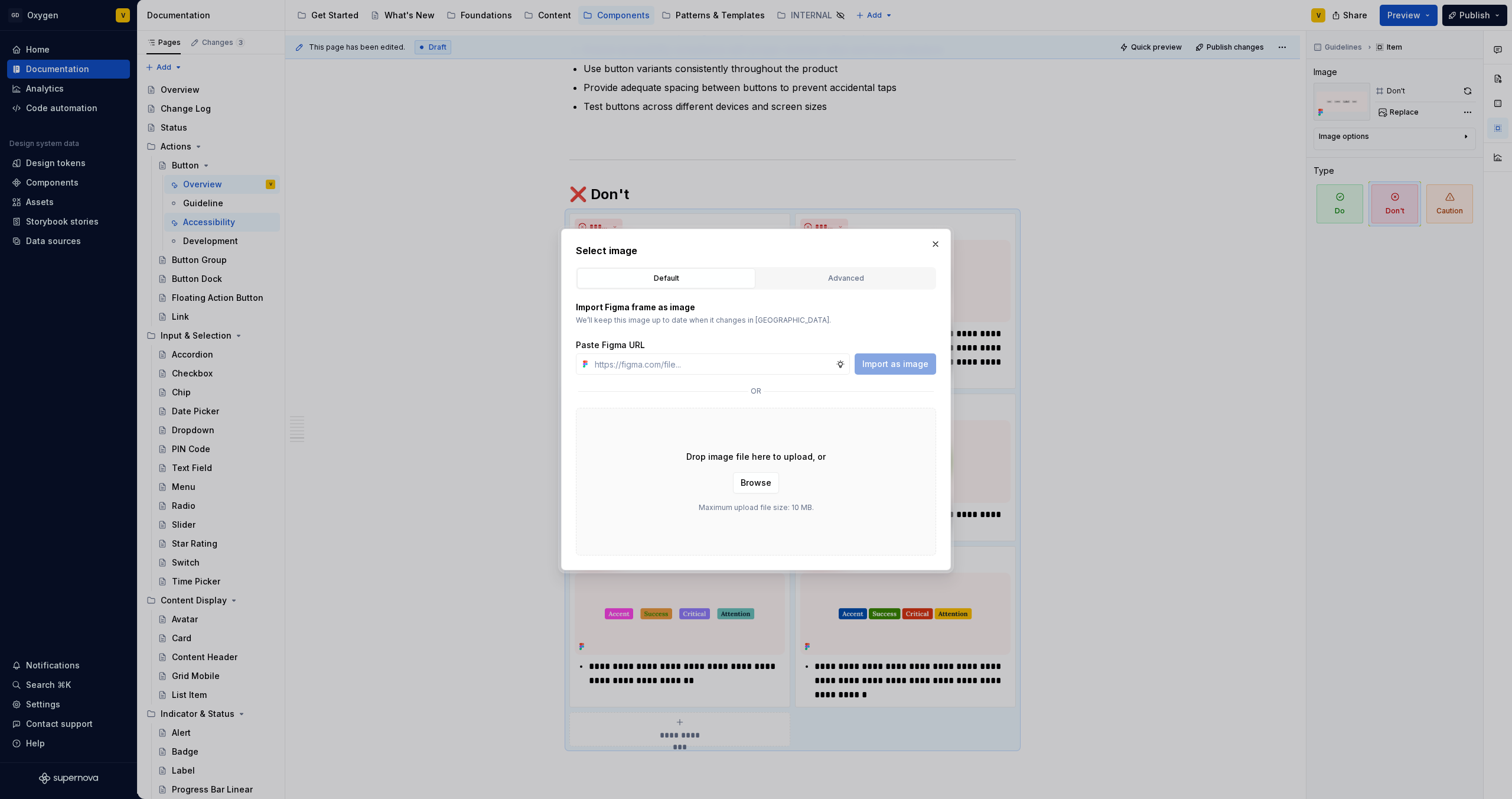
type textarea "*"
click at [781, 361] on input "text" at bounding box center [713, 364] width 246 height 22
type input "[URL][DOMAIN_NAME]"
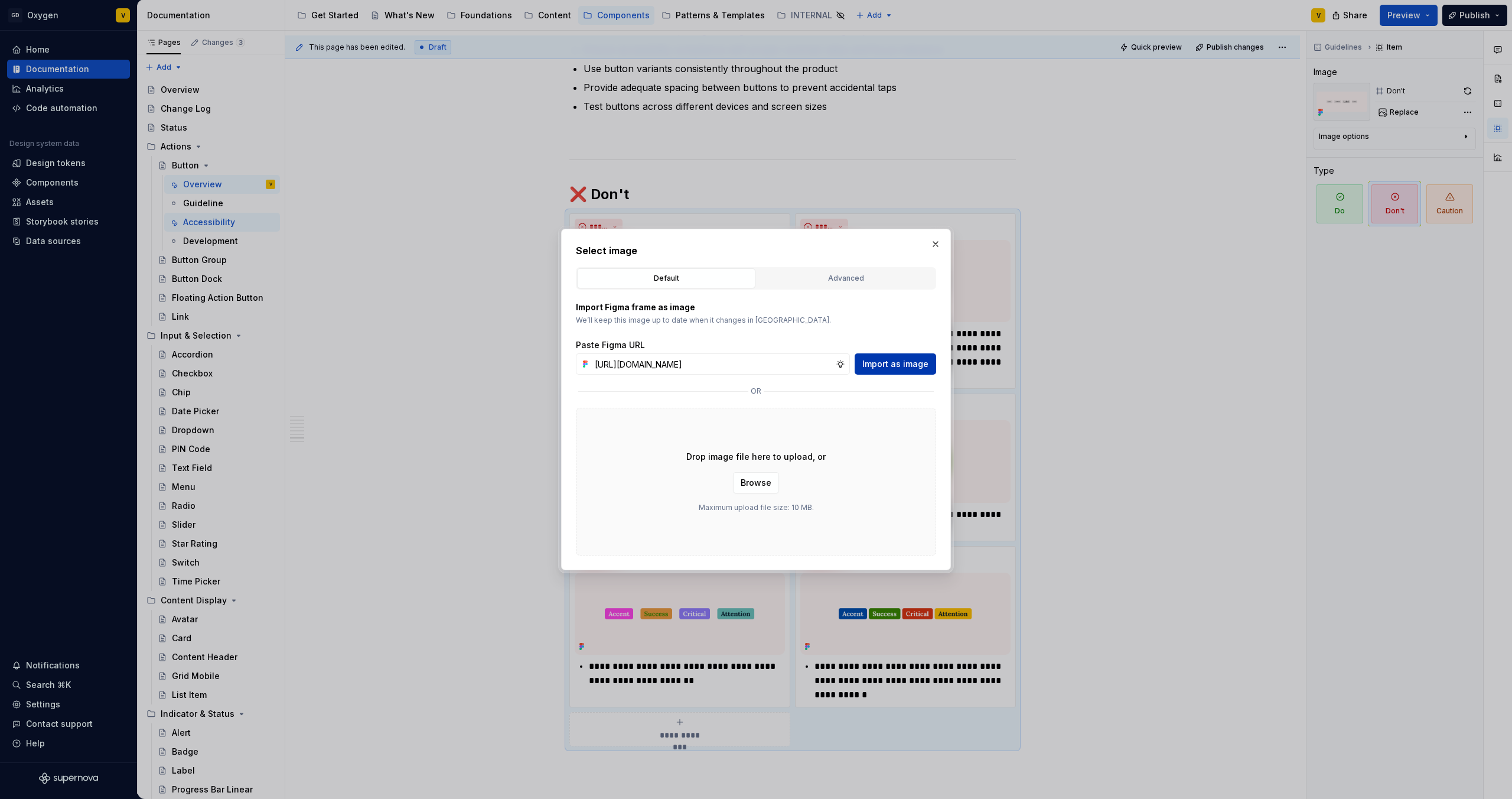
click at [908, 359] on span "Import as image" at bounding box center [895, 364] width 66 height 12
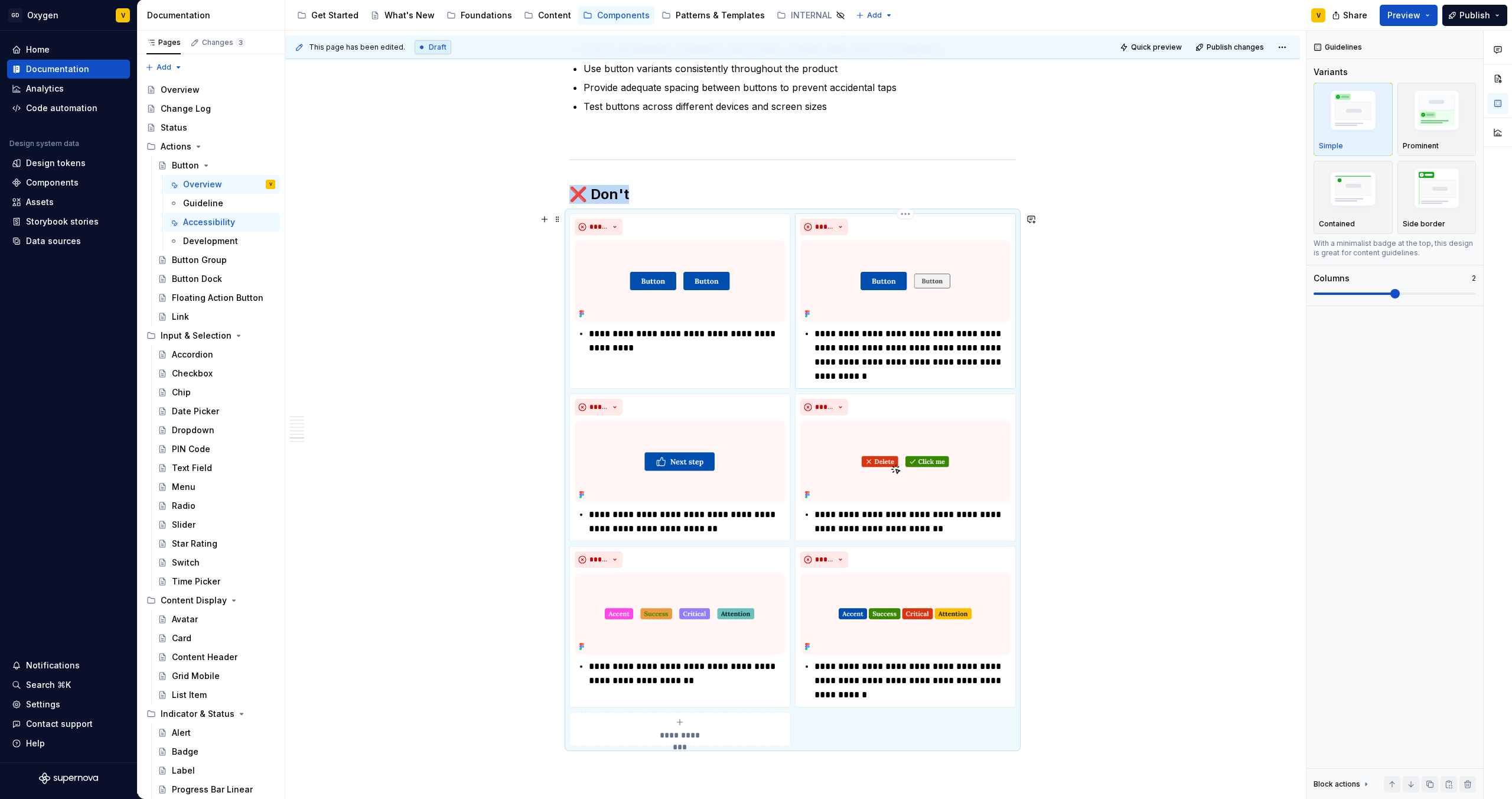
click at [945, 366] on p "**********" at bounding box center [912, 355] width 196 height 57
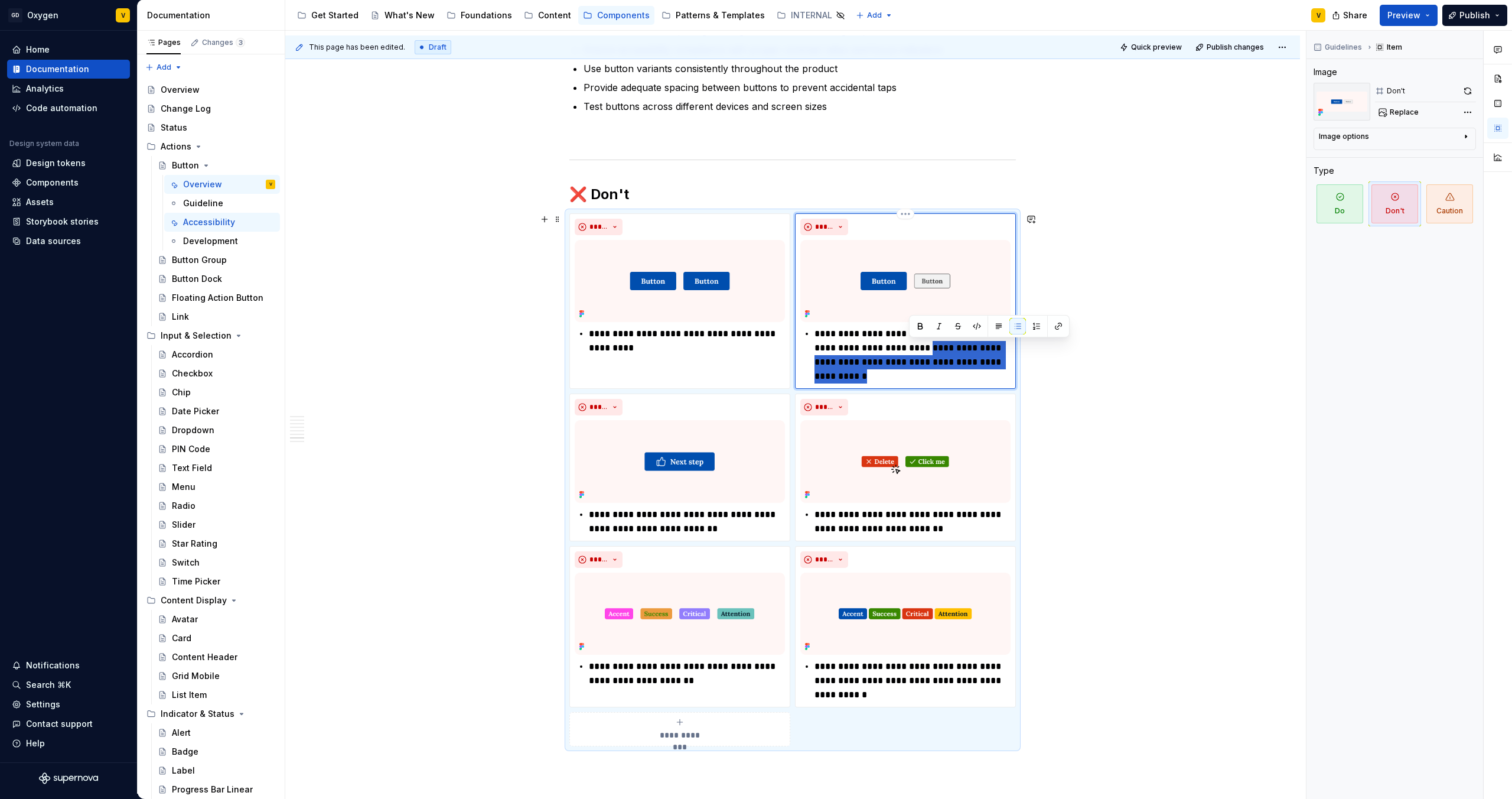
drag, startPoint x: 968, startPoint y: 351, endPoint x: 982, endPoint y: 383, distance: 34.9
click at [982, 383] on p "**********" at bounding box center [912, 355] width 196 height 57
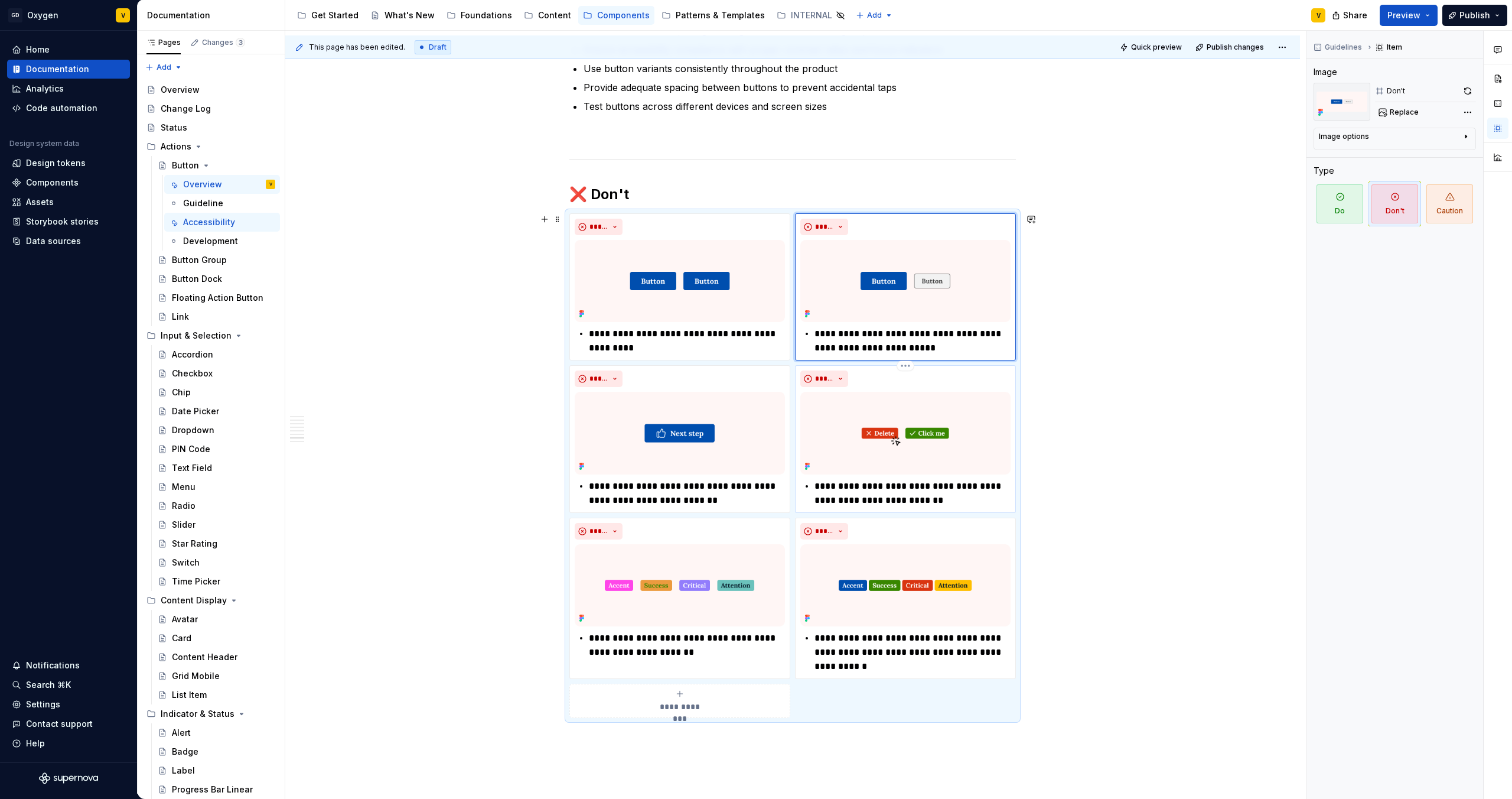
type textarea "*"
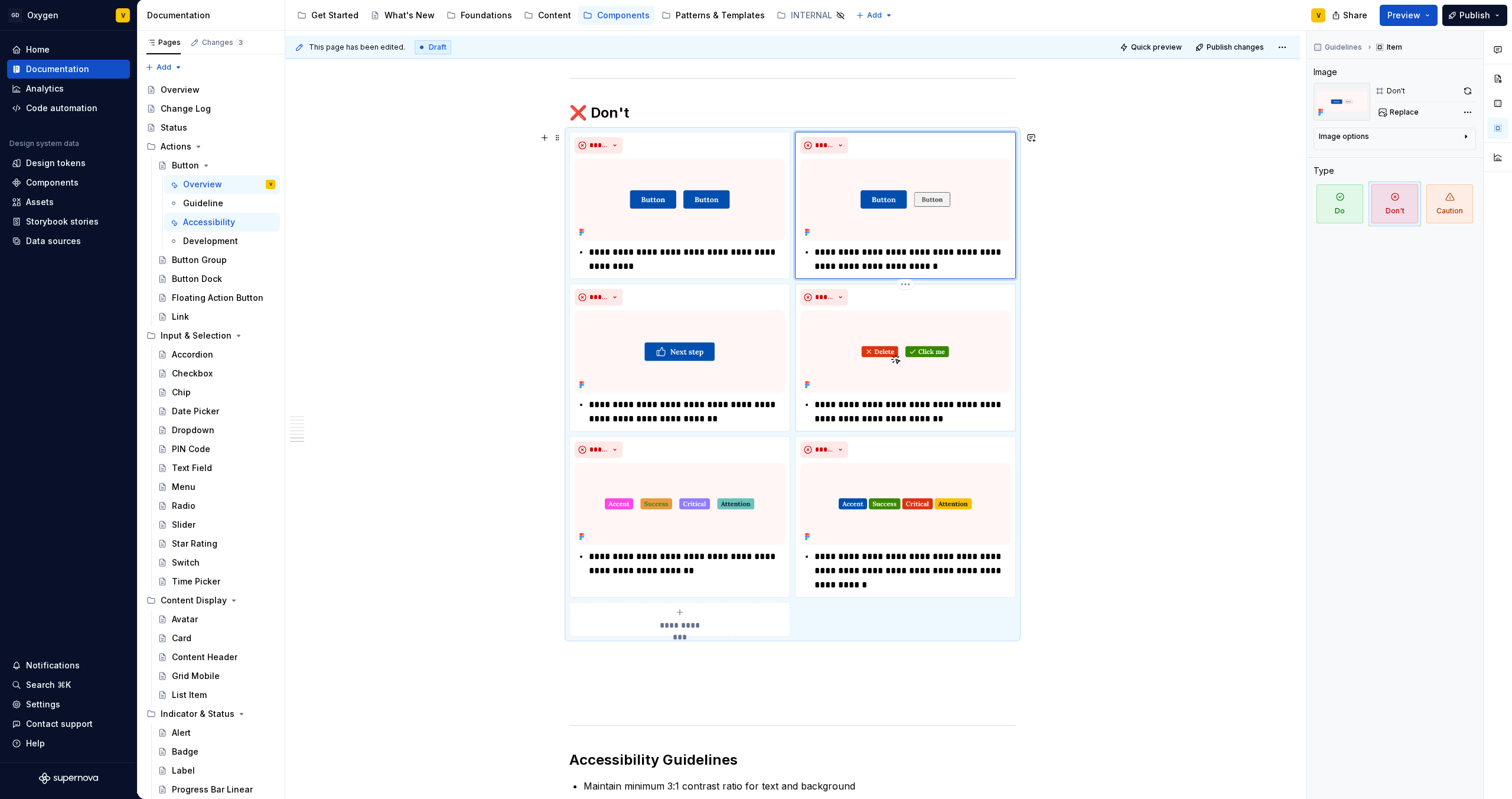
scroll to position [2334, 0]
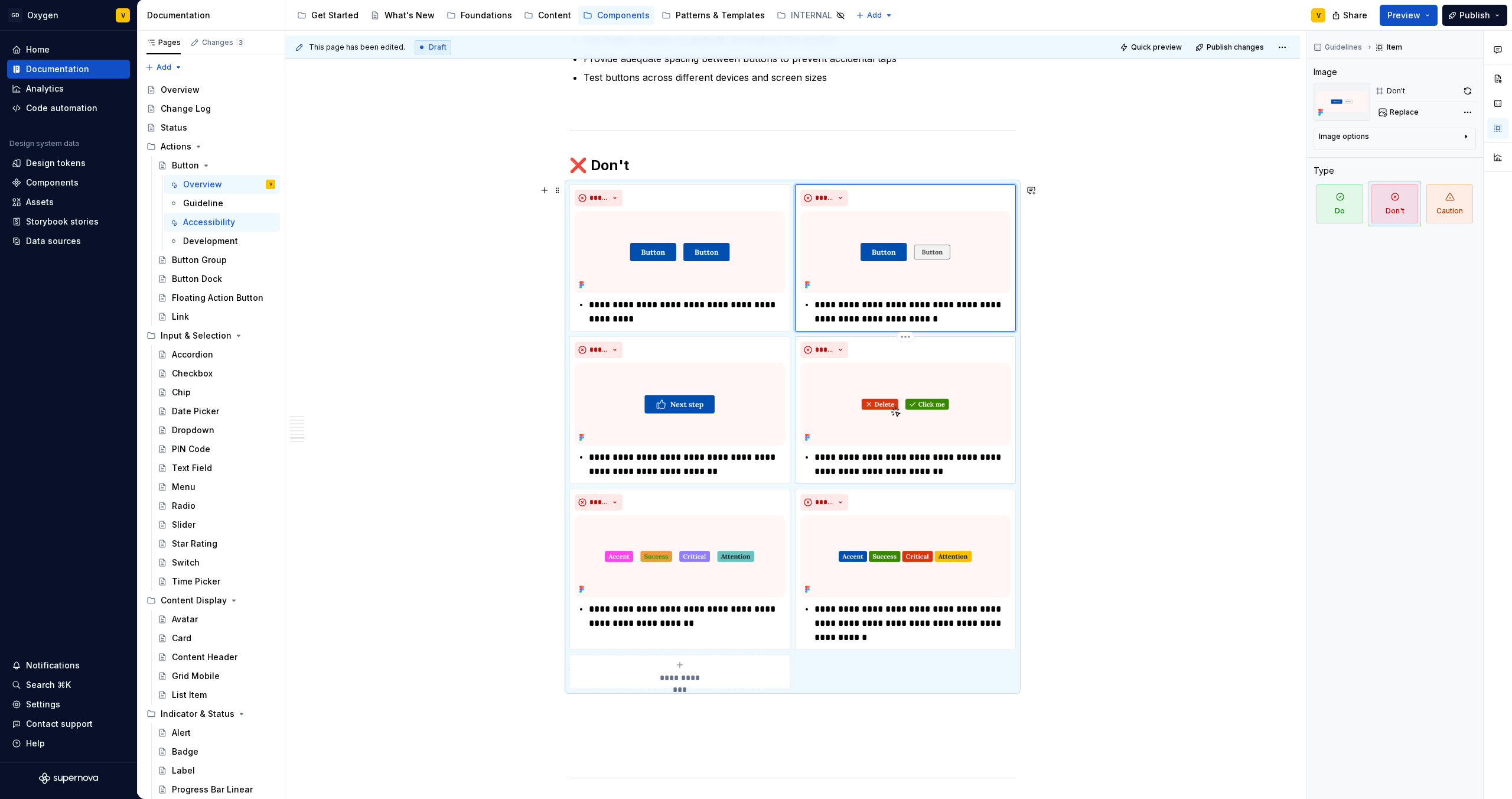
click at [883, 472] on p "**********" at bounding box center [912, 464] width 196 height 28
click at [972, 469] on p "**********" at bounding box center [912, 464] width 196 height 28
type textarea "*"
click at [659, 615] on p "**********" at bounding box center [687, 616] width 196 height 28
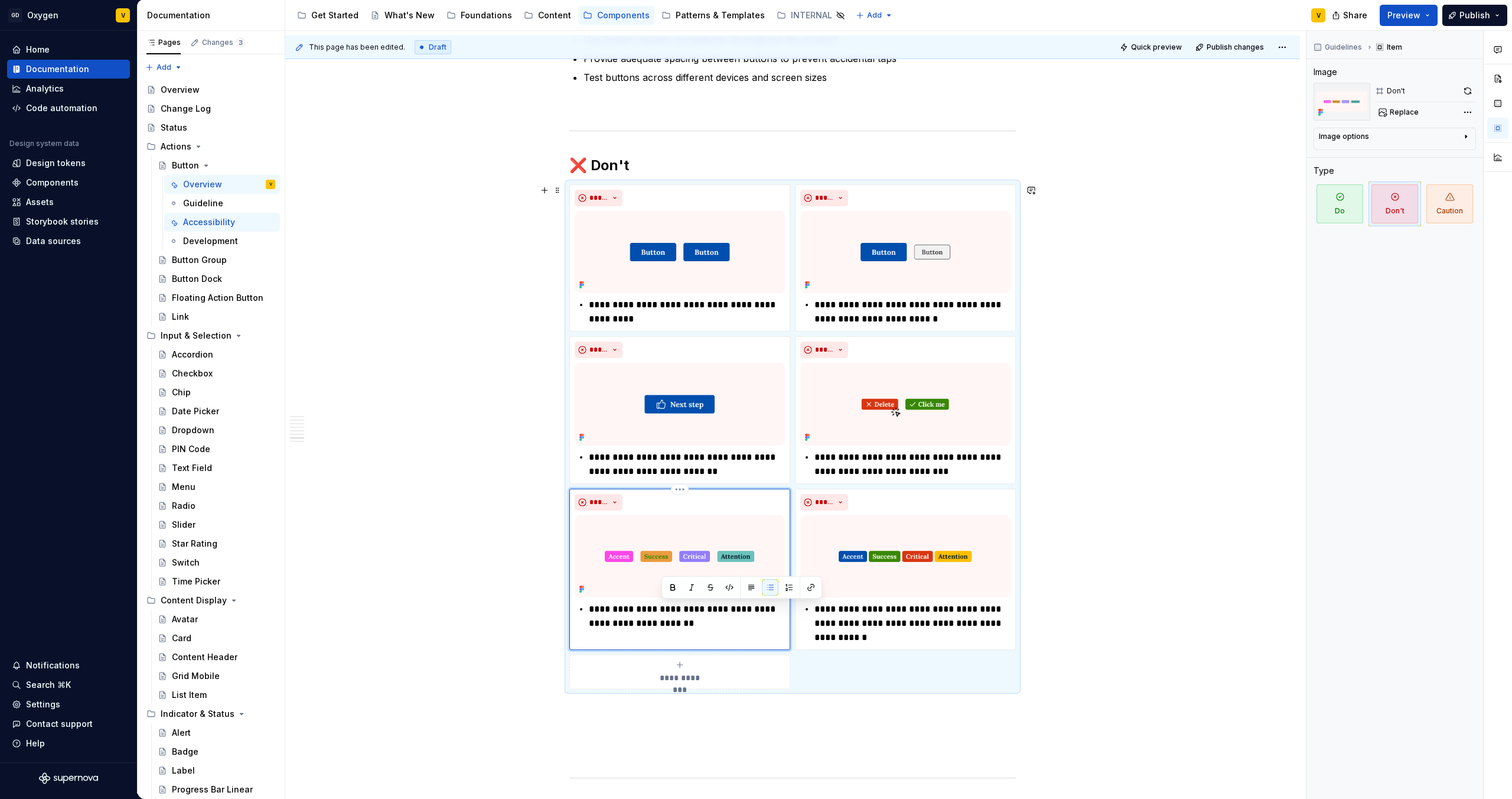
click at [682, 620] on p "**********" at bounding box center [687, 616] width 196 height 28
click at [693, 627] on p "**********" at bounding box center [687, 616] width 196 height 28
drag, startPoint x: 660, startPoint y: 613, endPoint x: 614, endPoint y: 613, distance: 46.0
click at [614, 613] on p "**********" at bounding box center [687, 616] width 196 height 28
type textarea "*"
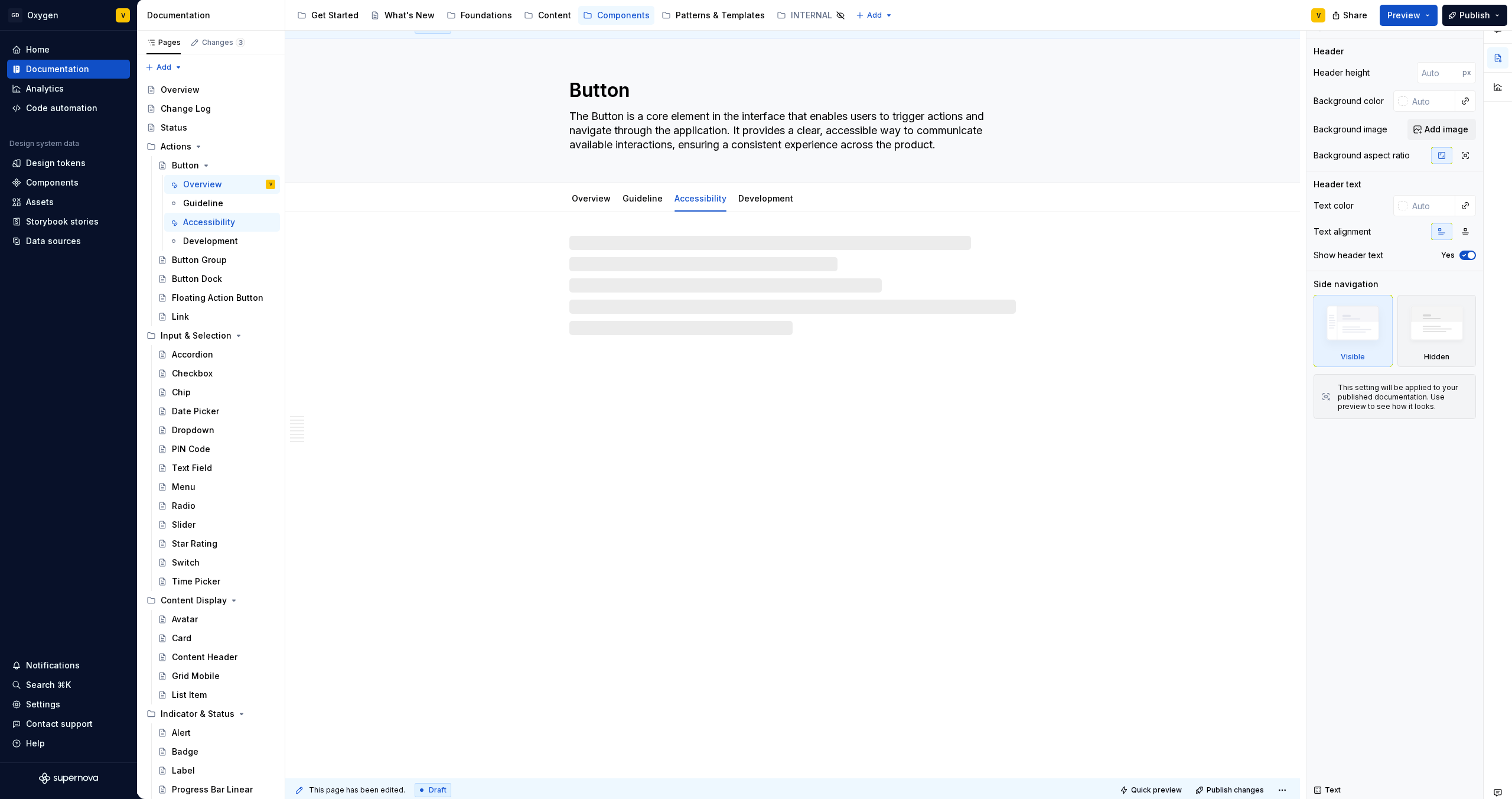
scroll to position [16, 0]
click at [587, 203] on div "Overview" at bounding box center [591, 198] width 39 height 12
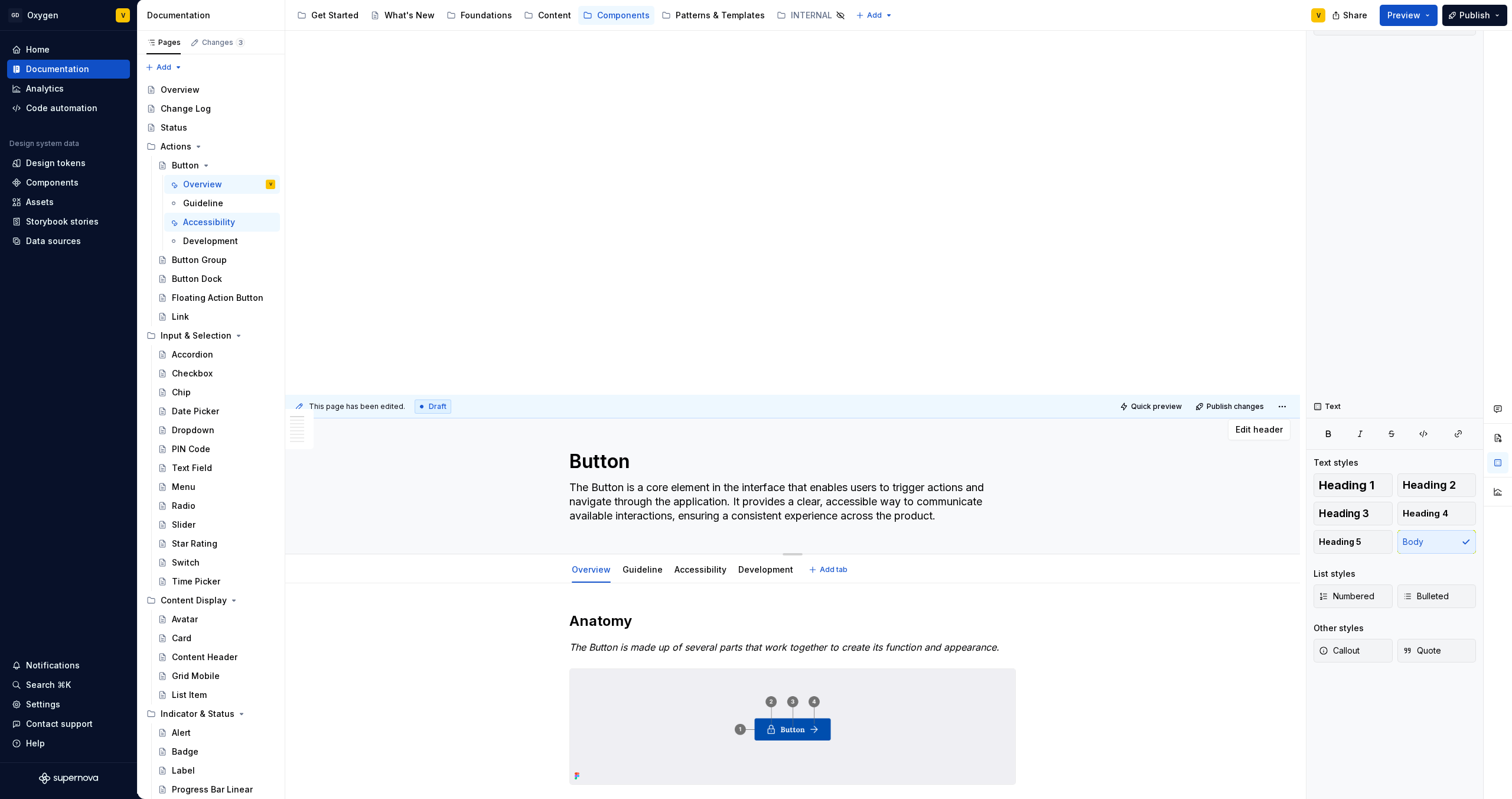
scroll to position [0, 0]
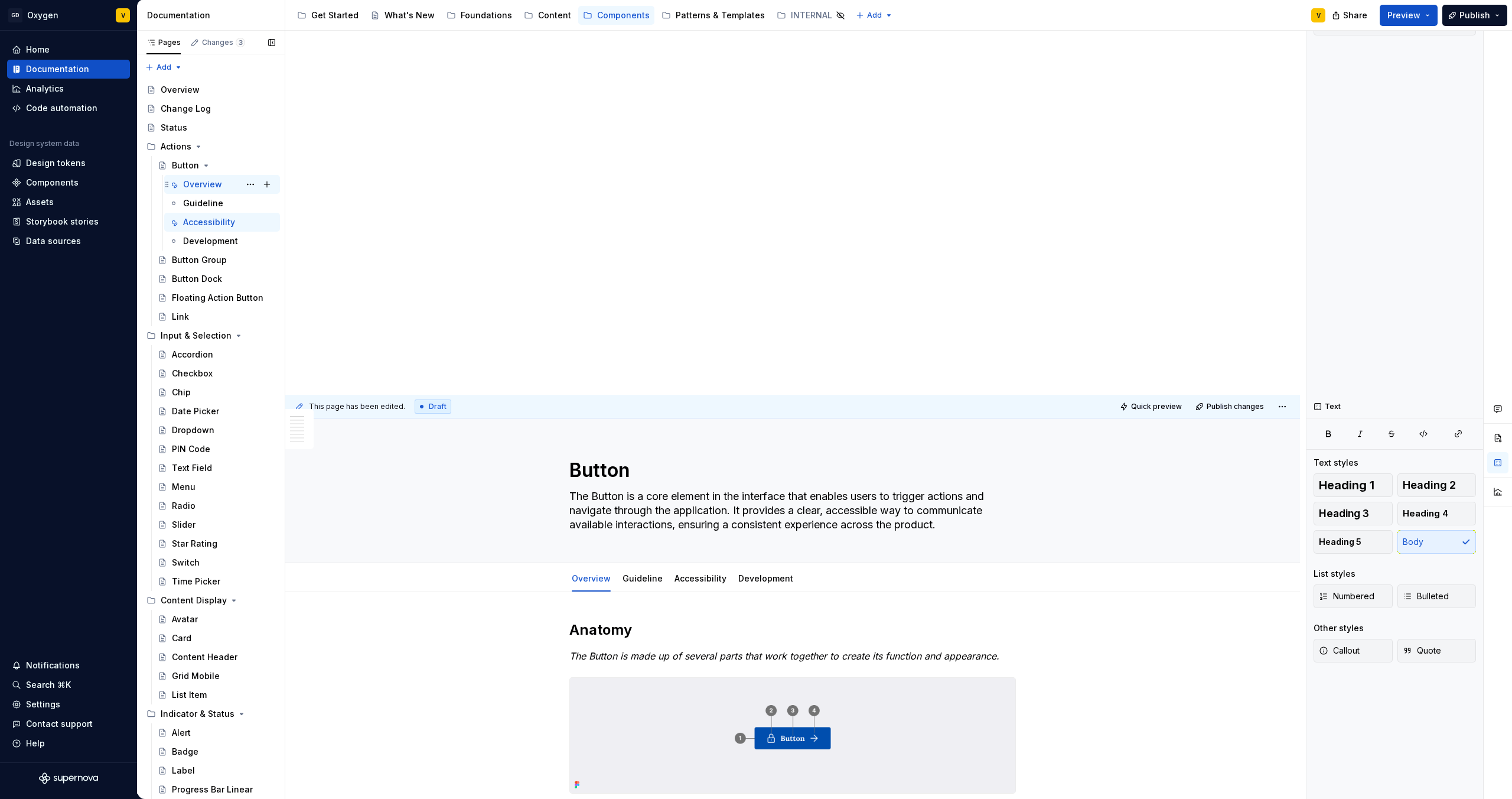
click at [213, 186] on div "Overview" at bounding box center [203, 185] width 39 height 12
click at [245, 224] on button "Page tree" at bounding box center [250, 222] width 16 height 16
click at [278, 393] on div "Delete tab" at bounding box center [316, 391] width 116 height 12
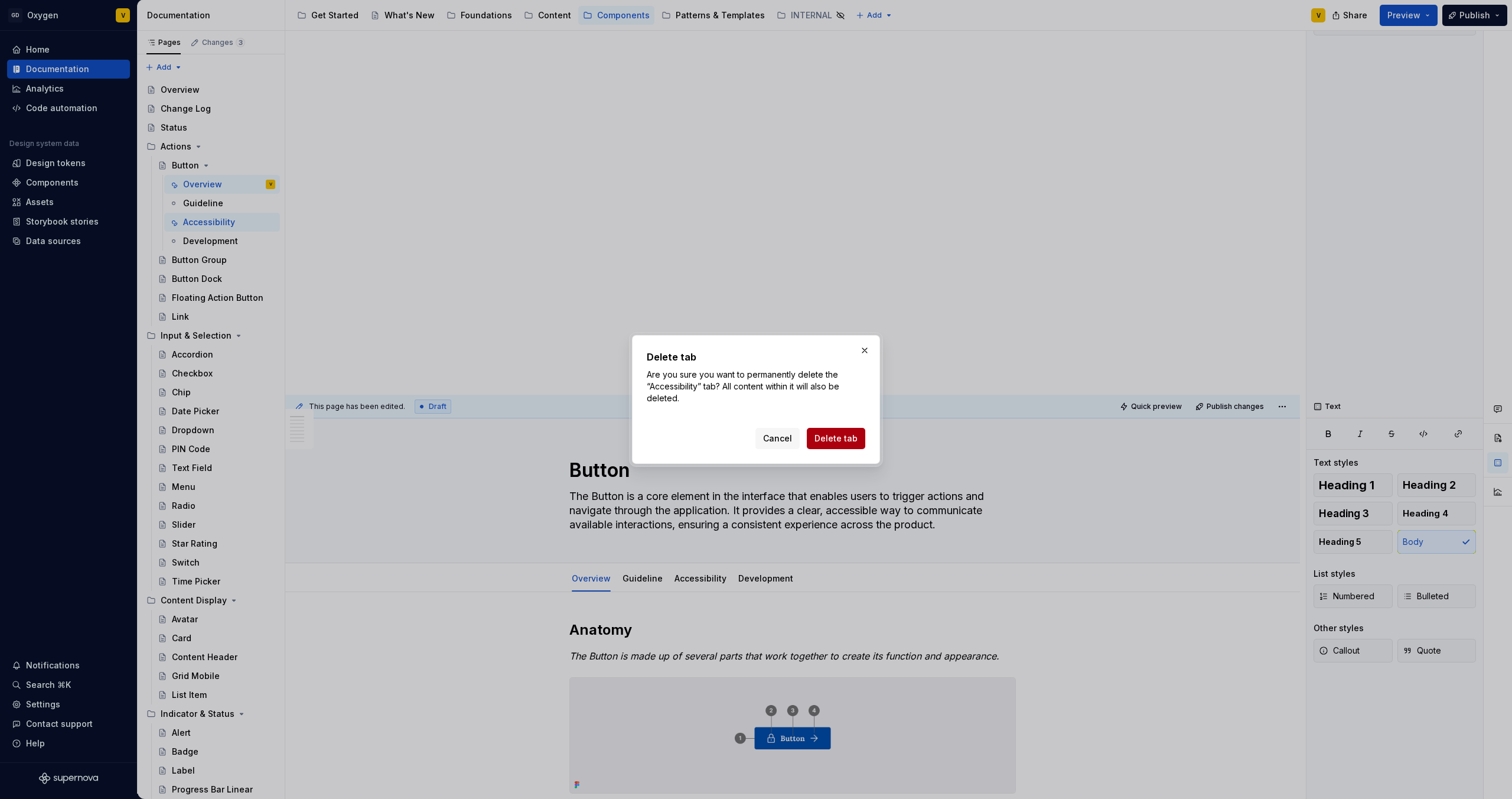
click at [839, 435] on span "Delete tab" at bounding box center [836, 438] width 43 height 12
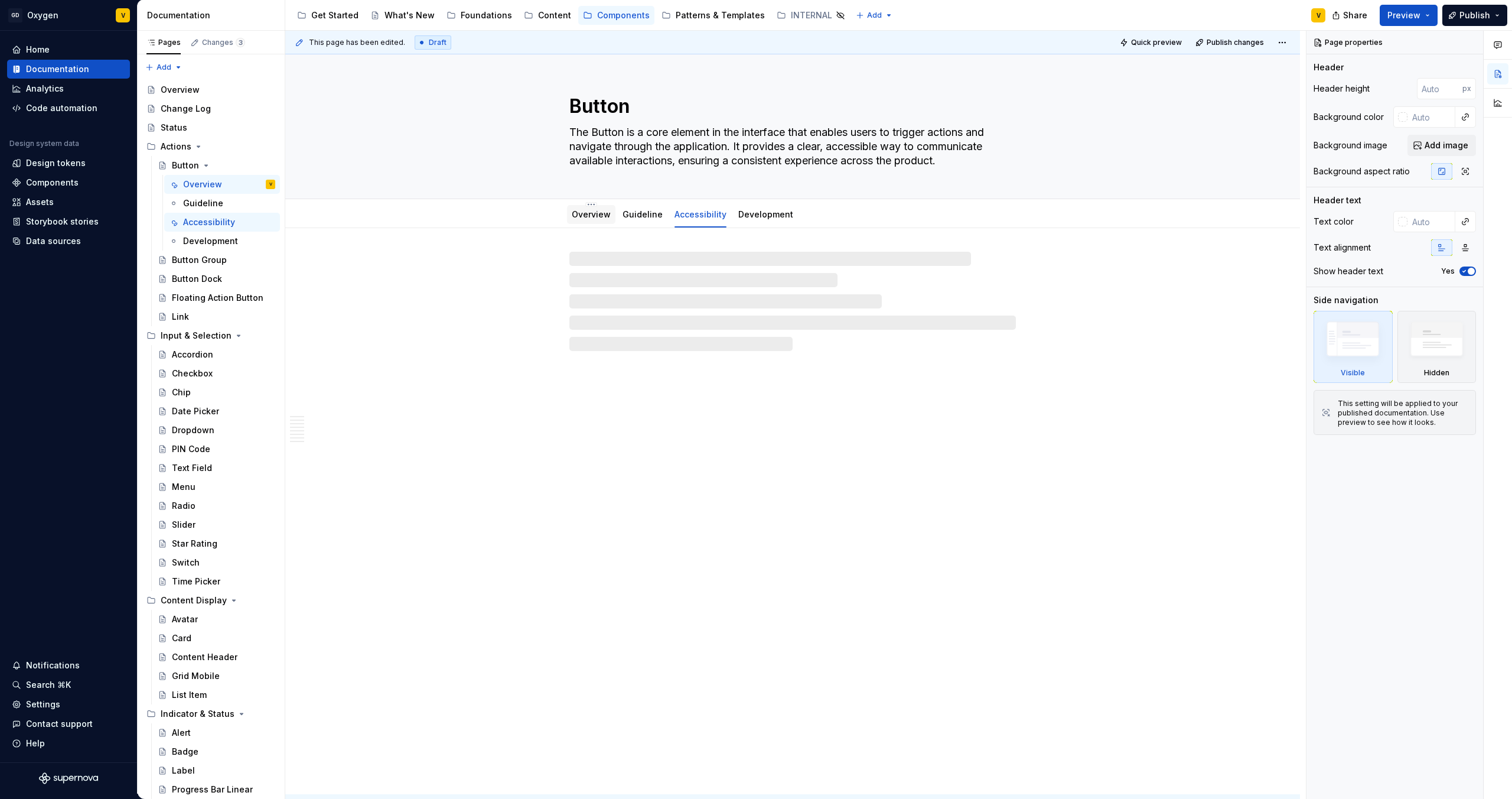
click at [572, 209] on link "Overview" at bounding box center [591, 214] width 39 height 10
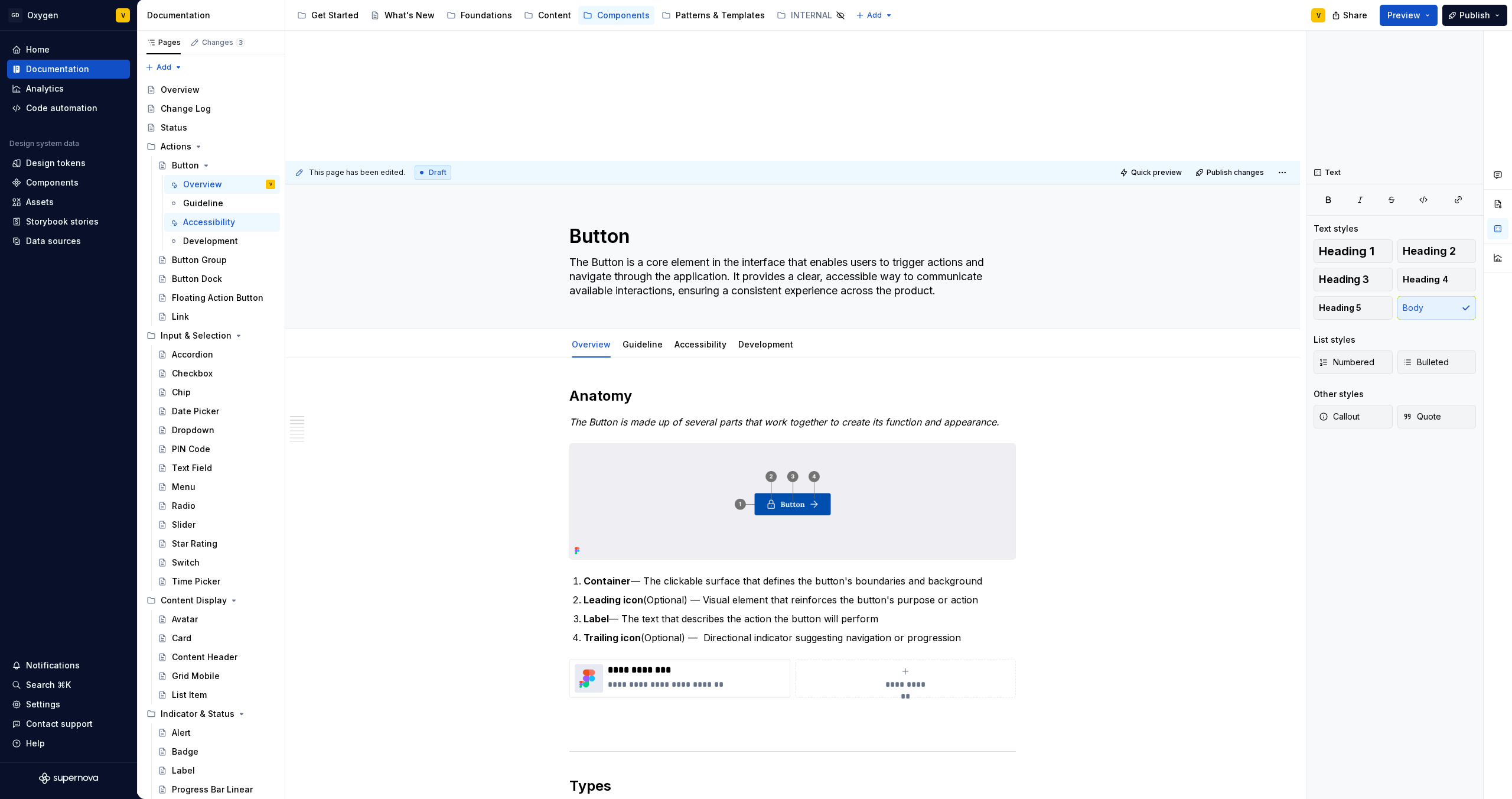
click at [468, 181] on div "This page has been edited. Draft Quick preview Publish changes" at bounding box center [793, 172] width 1015 height 23
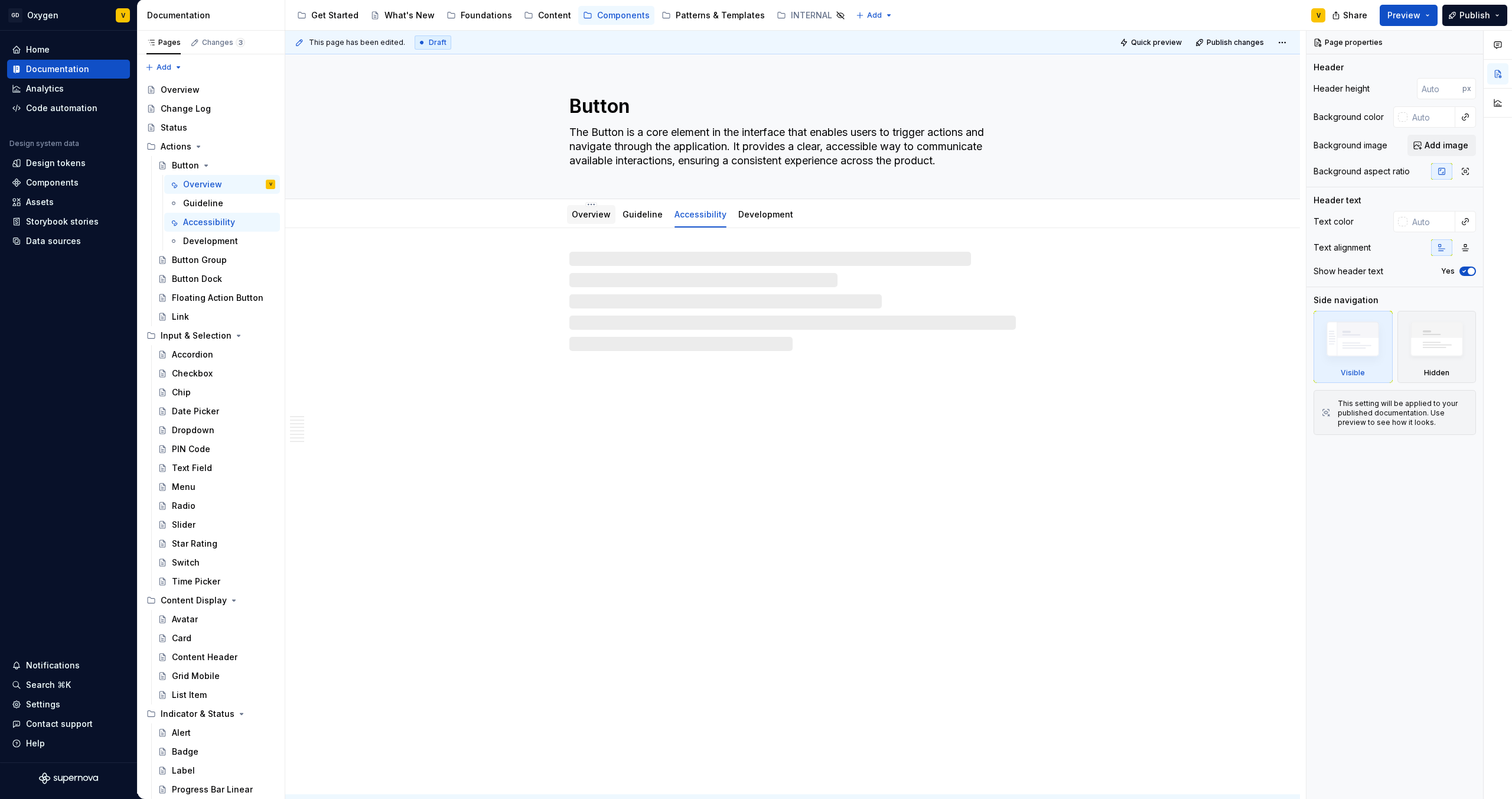
click at [578, 215] on link "Overview" at bounding box center [591, 214] width 39 height 10
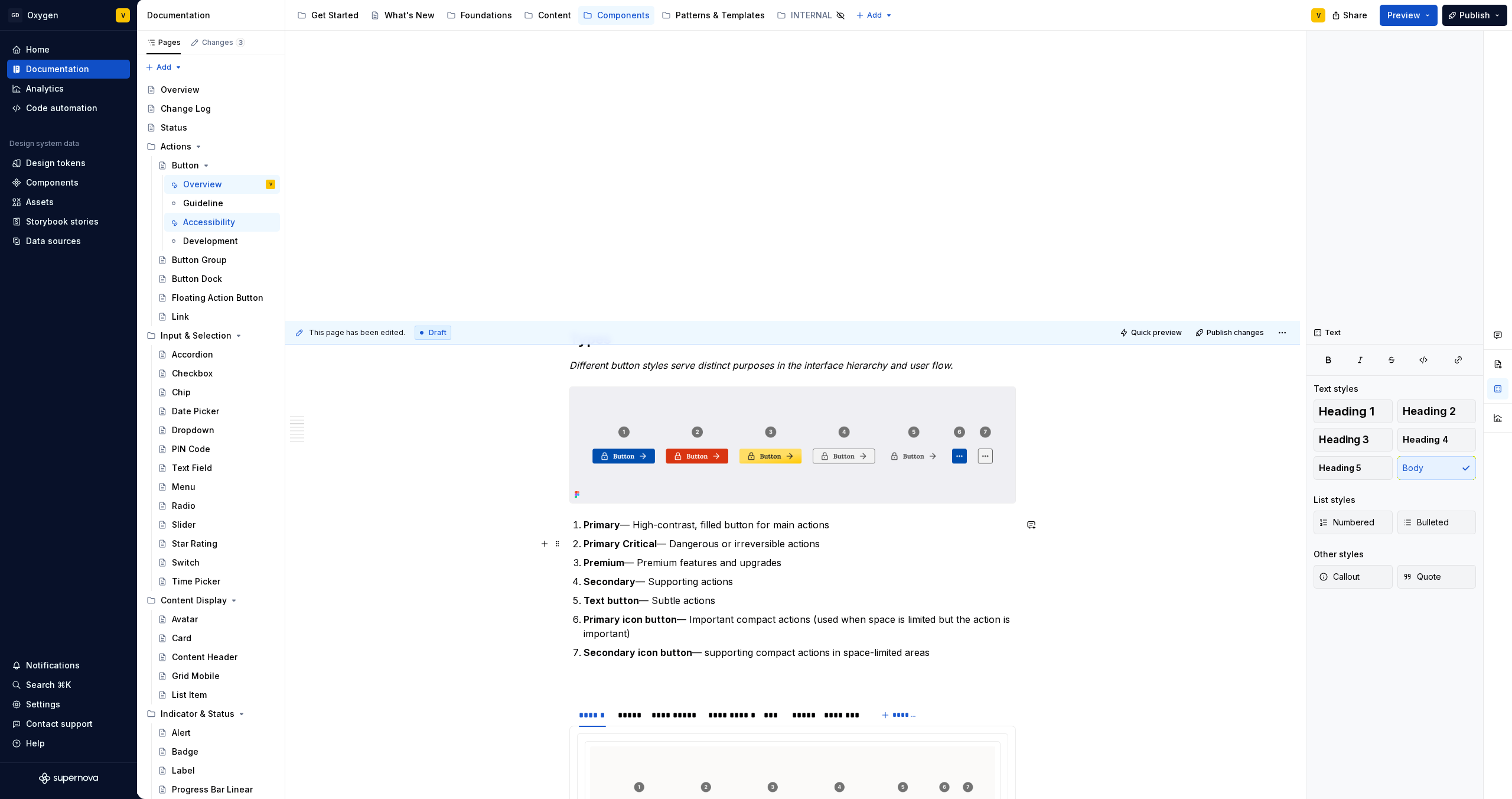
scroll to position [145, 0]
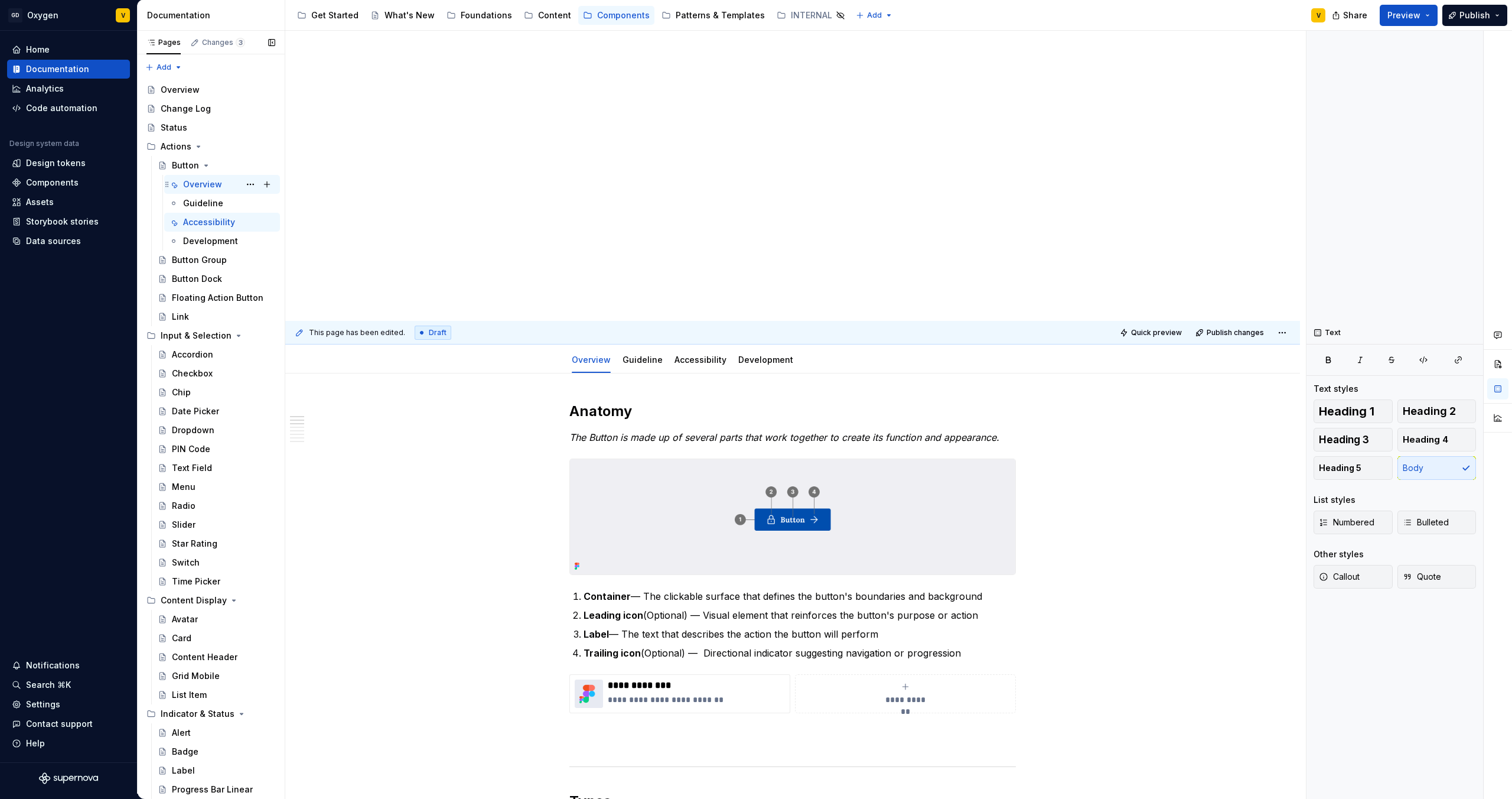
click at [227, 187] on div "Overview V" at bounding box center [229, 184] width 92 height 16
type textarea "*"
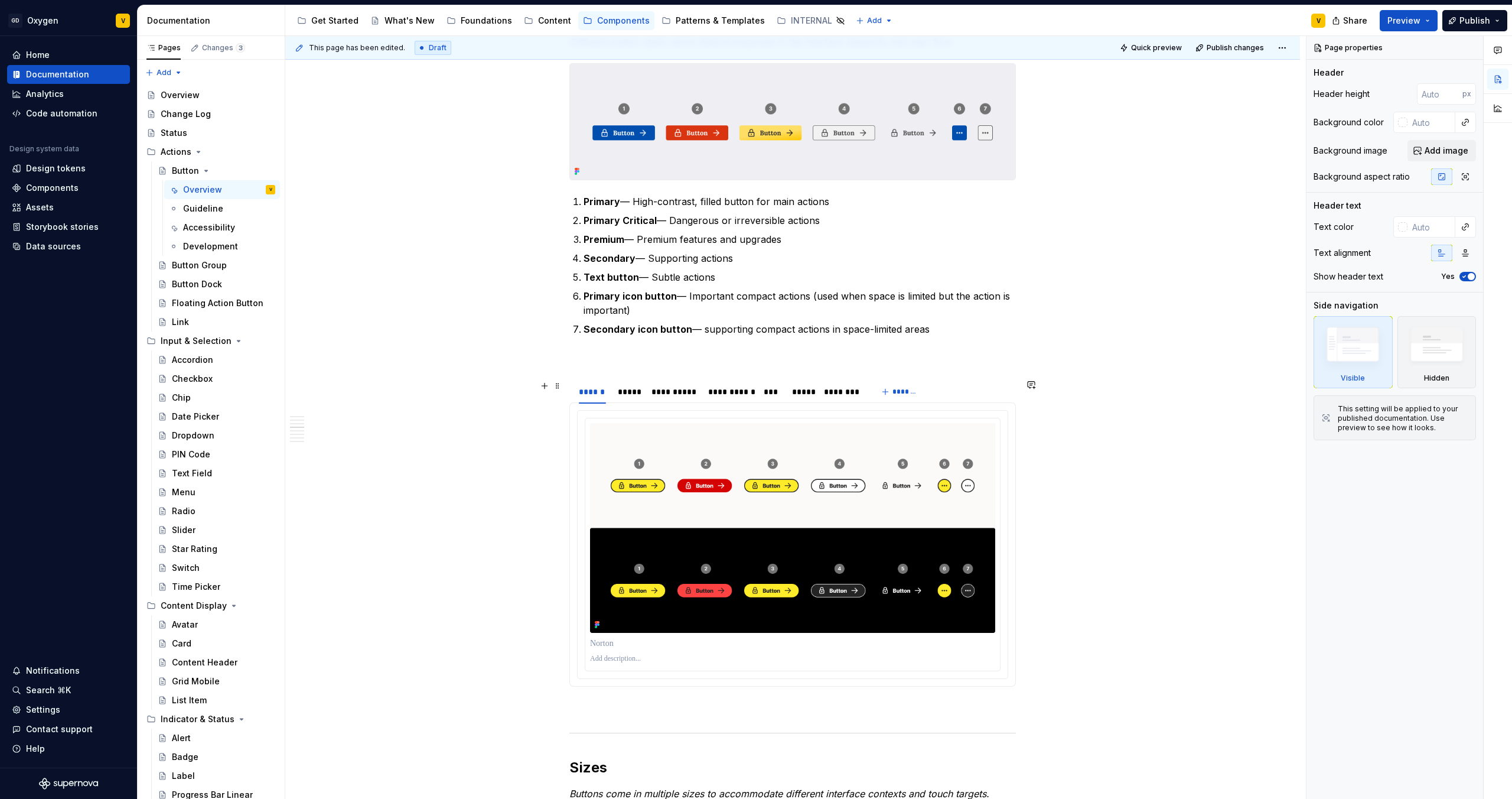
scroll to position [656, 0]
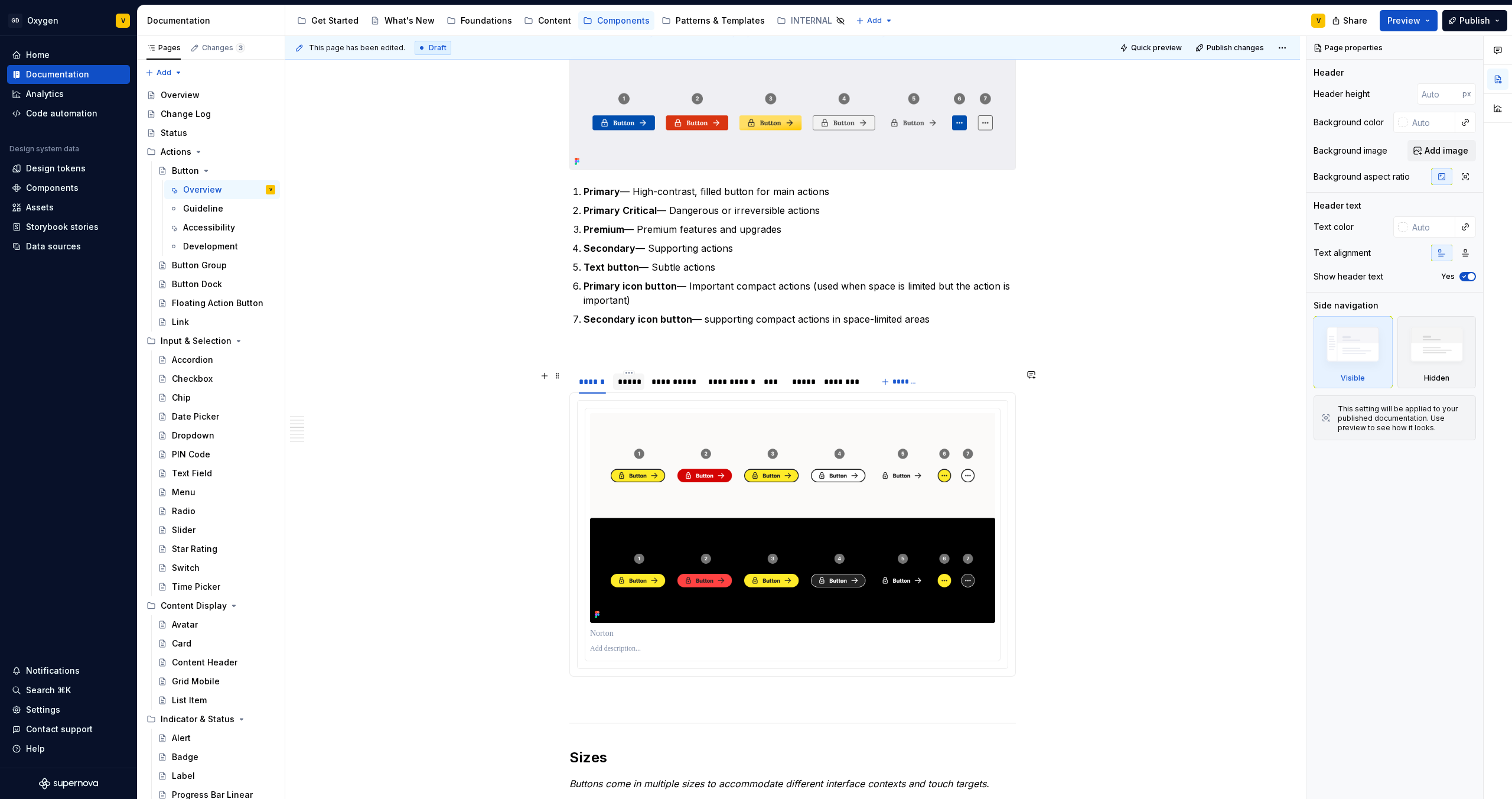
click at [621, 384] on div "*****" at bounding box center [629, 382] width 22 height 12
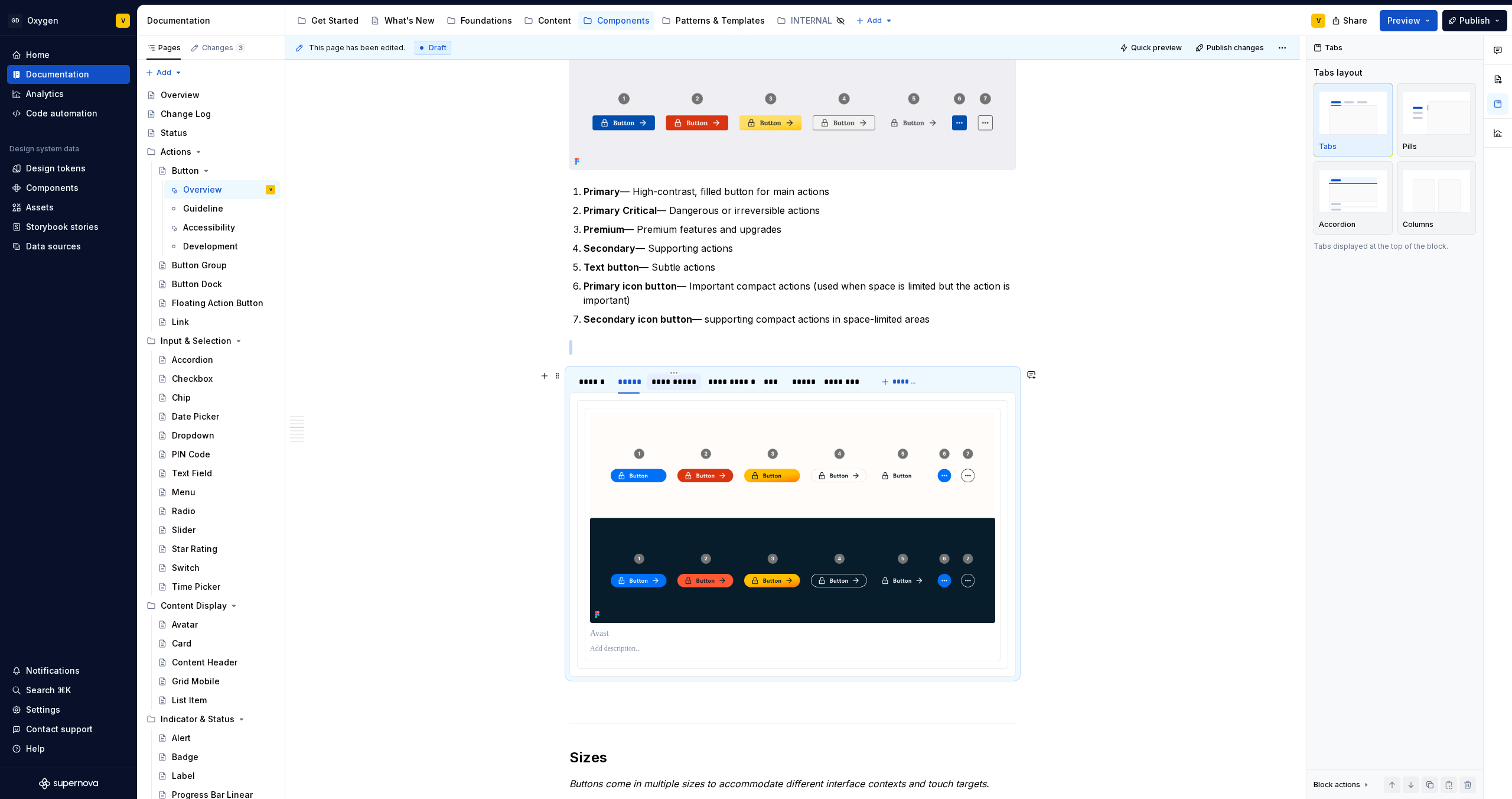
click at [654, 385] on div "**********" at bounding box center [674, 382] width 45 height 12
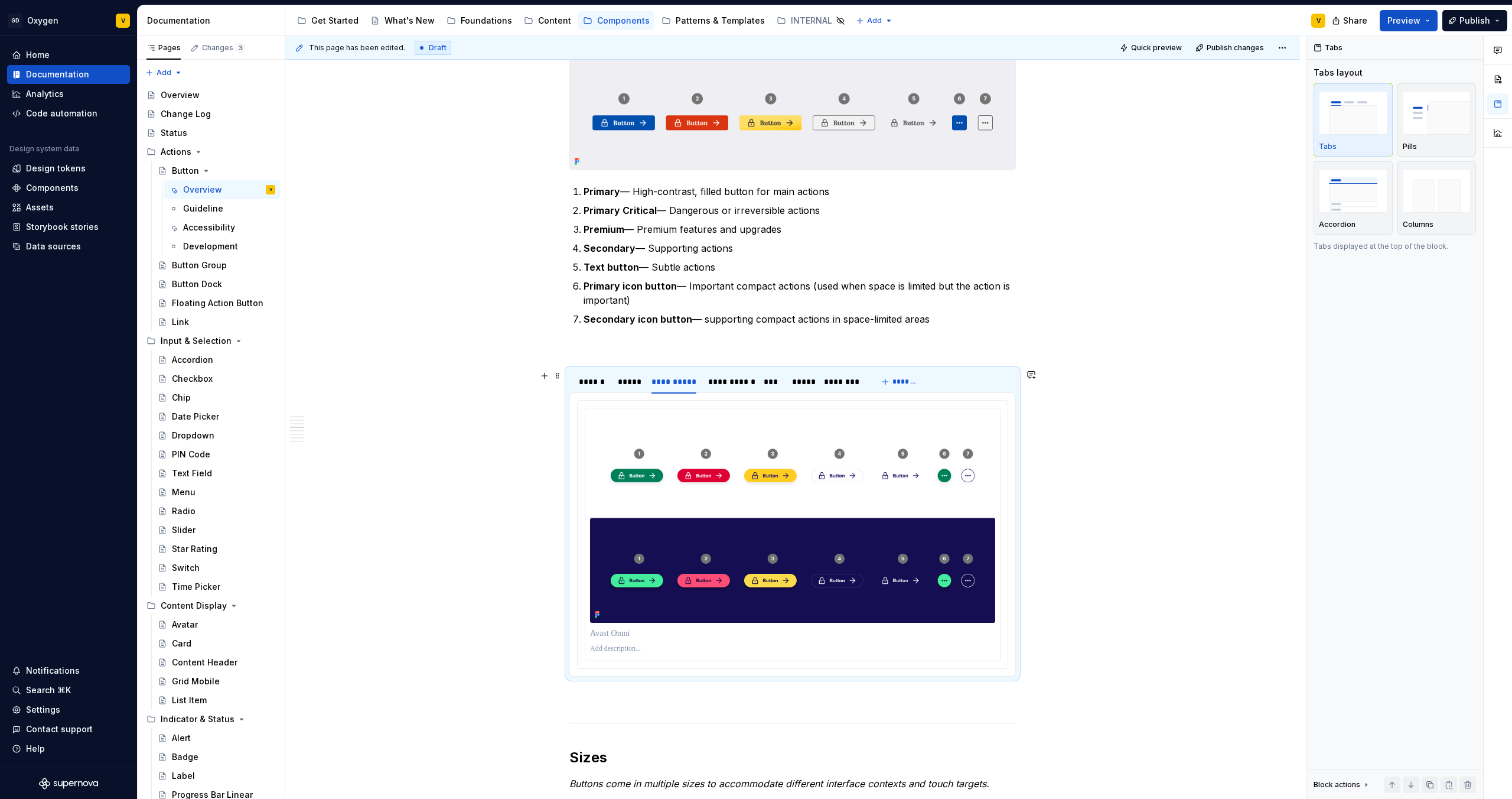
click at [701, 383] on div "**********" at bounding box center [720, 384] width 301 height 29
click at [720, 383] on div "**********" at bounding box center [730, 382] width 43 height 12
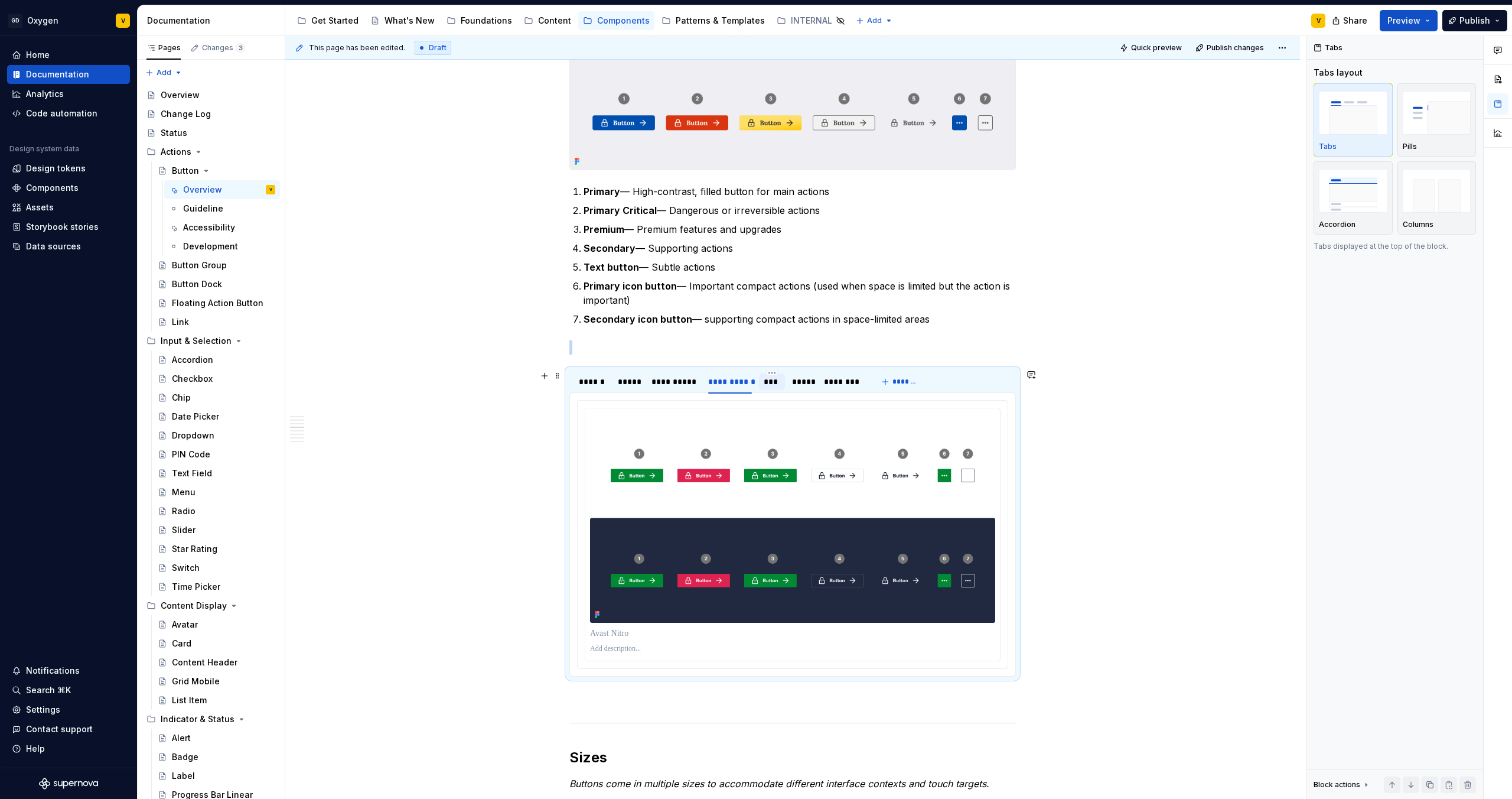
click at [777, 382] on div "***" at bounding box center [772, 382] width 17 height 12
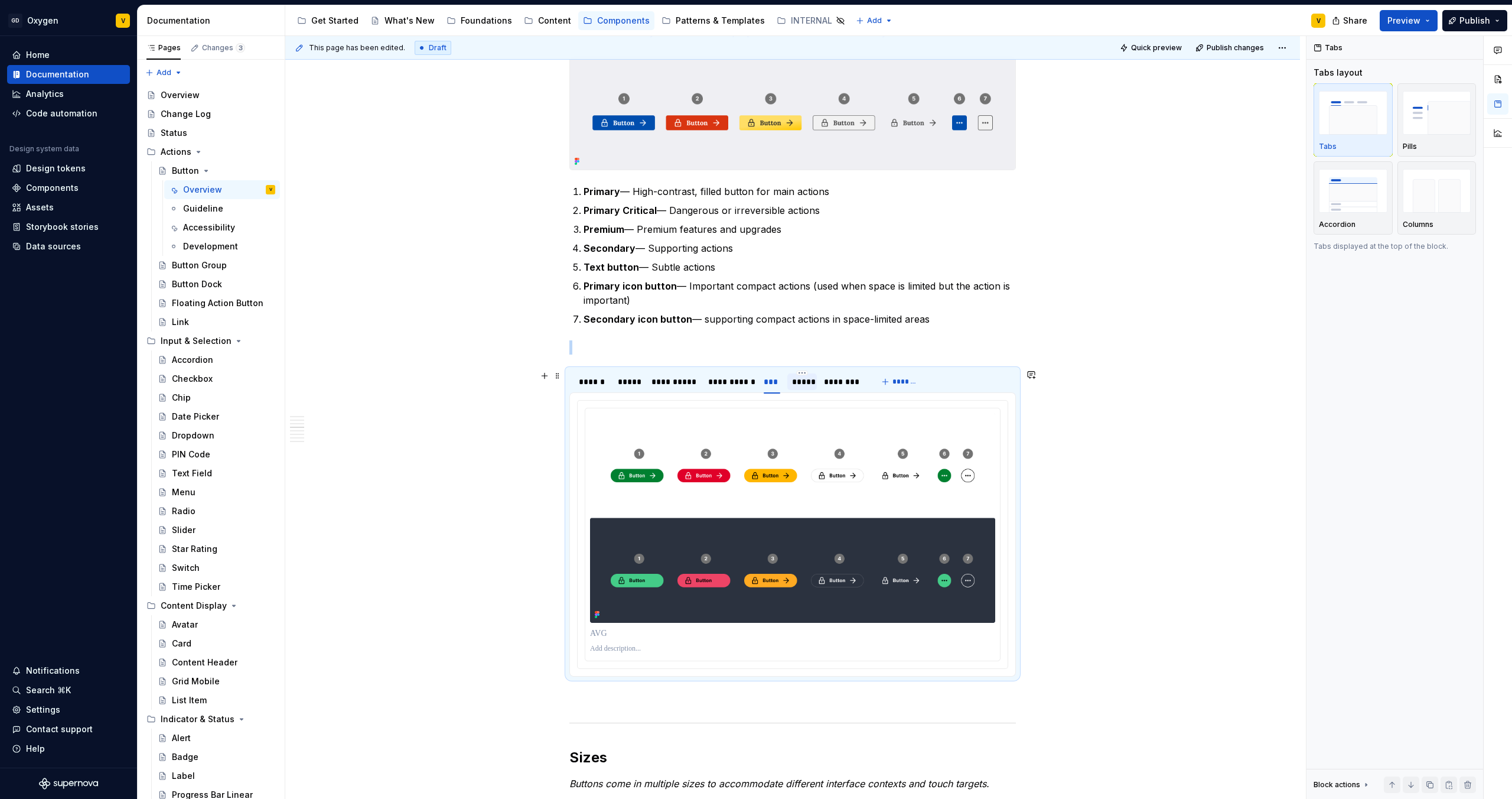
click at [807, 382] on div "*****" at bounding box center [802, 382] width 20 height 12
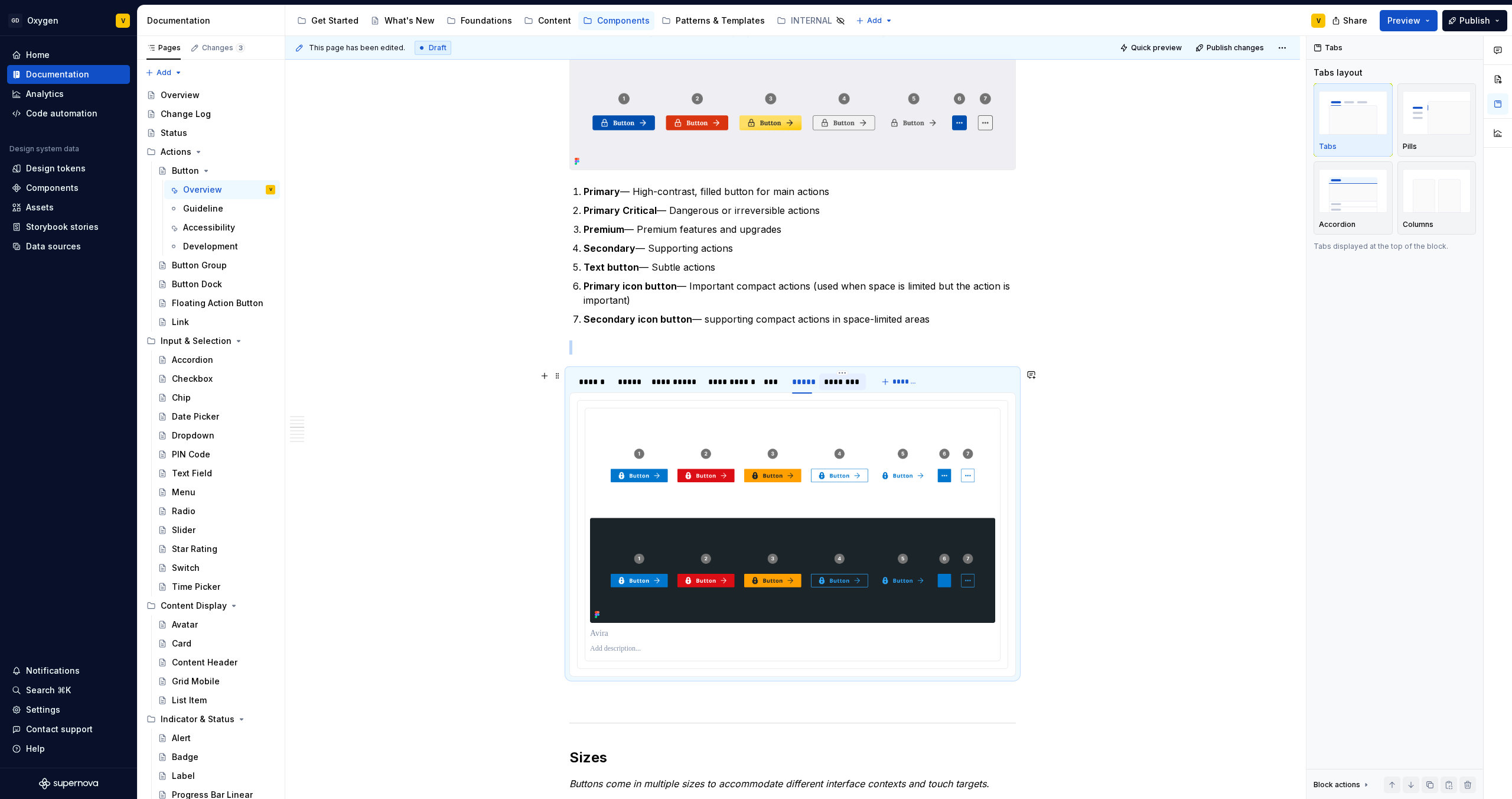
click at [824, 382] on div "********" at bounding box center [842, 382] width 37 height 12
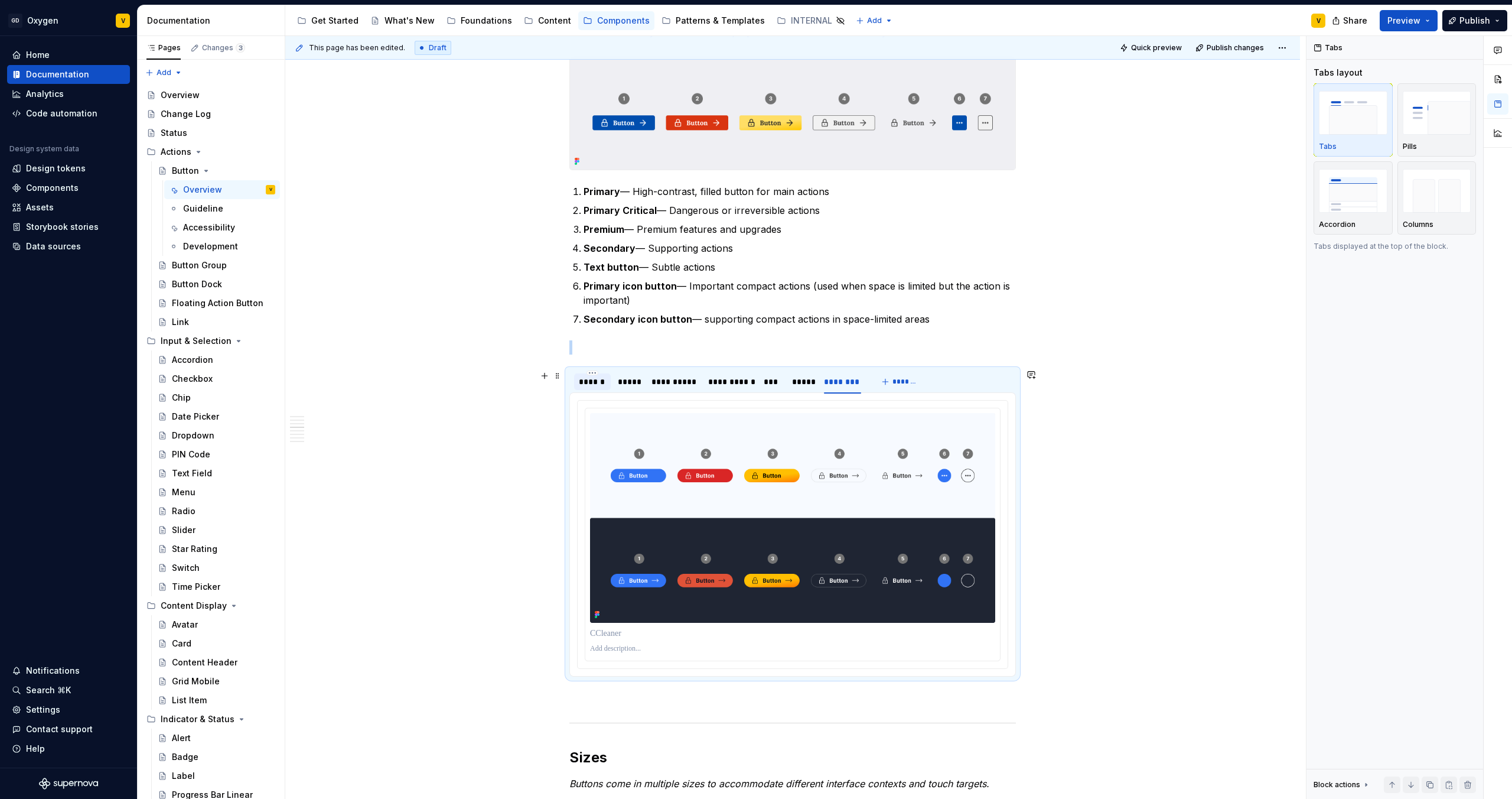
click at [589, 391] on div at bounding box center [593, 392] width 37 height 1
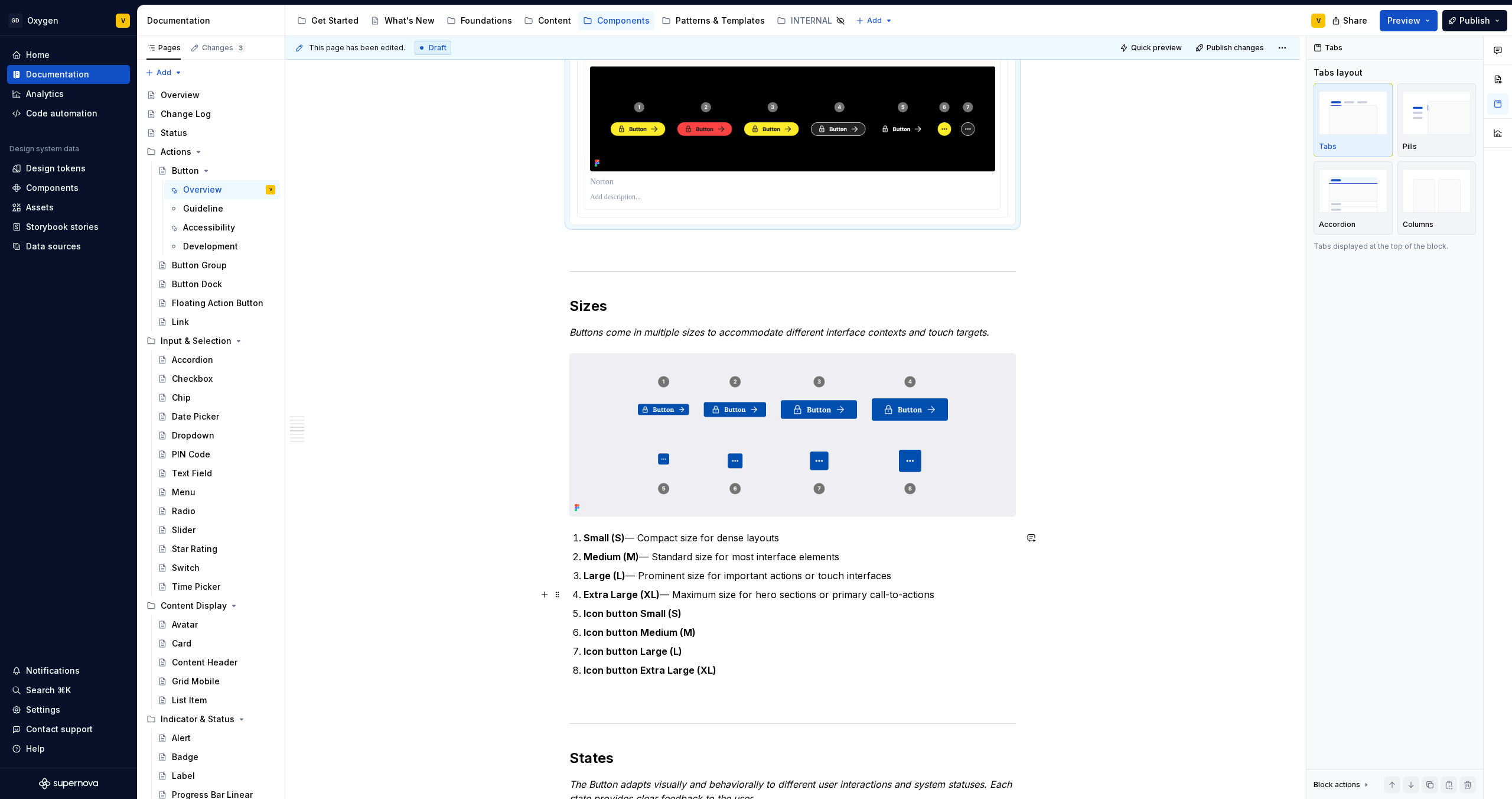
scroll to position [1141, 0]
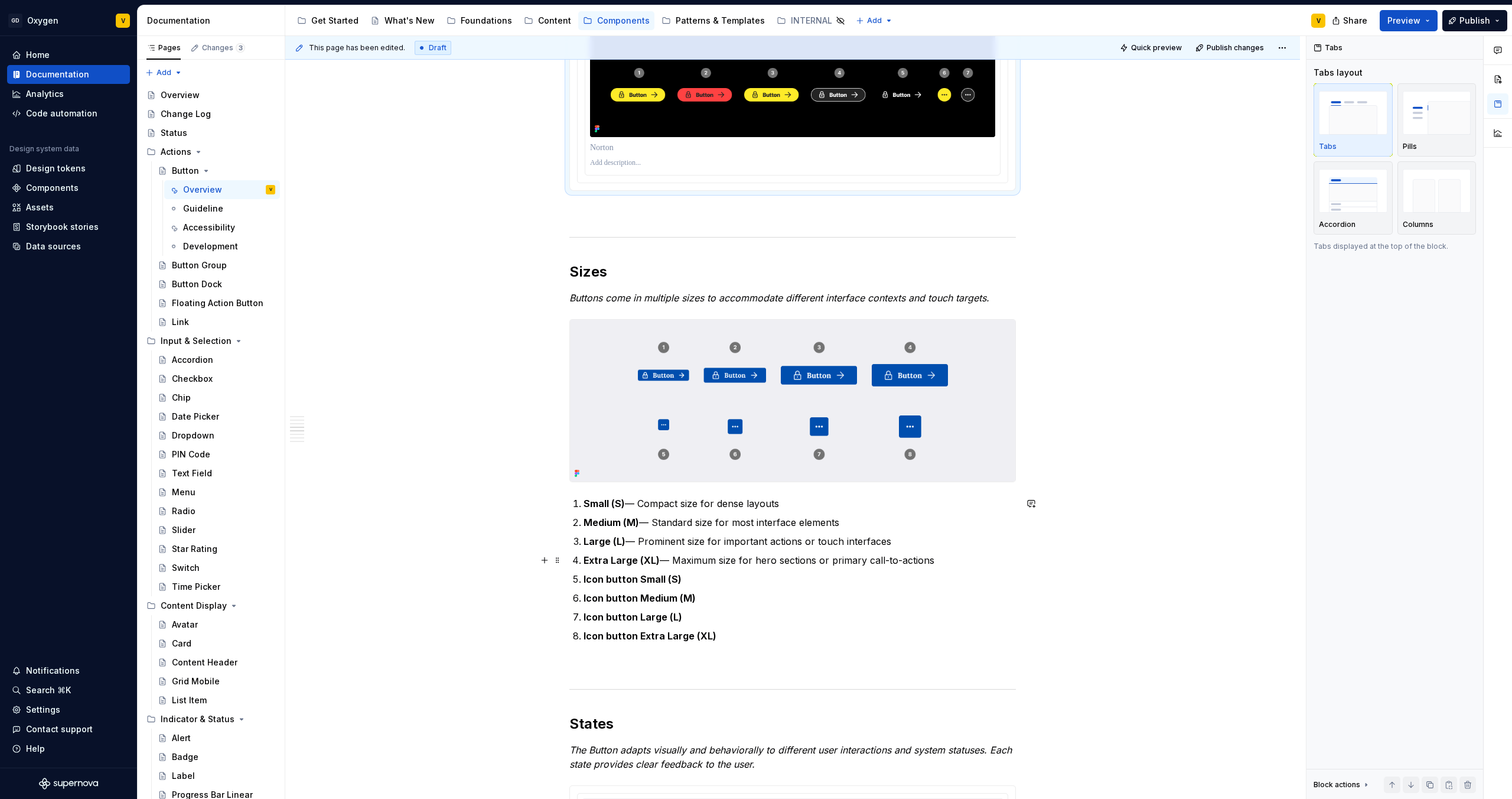
click at [489, 563] on div "**********" at bounding box center [793, 764] width 1015 height 3345
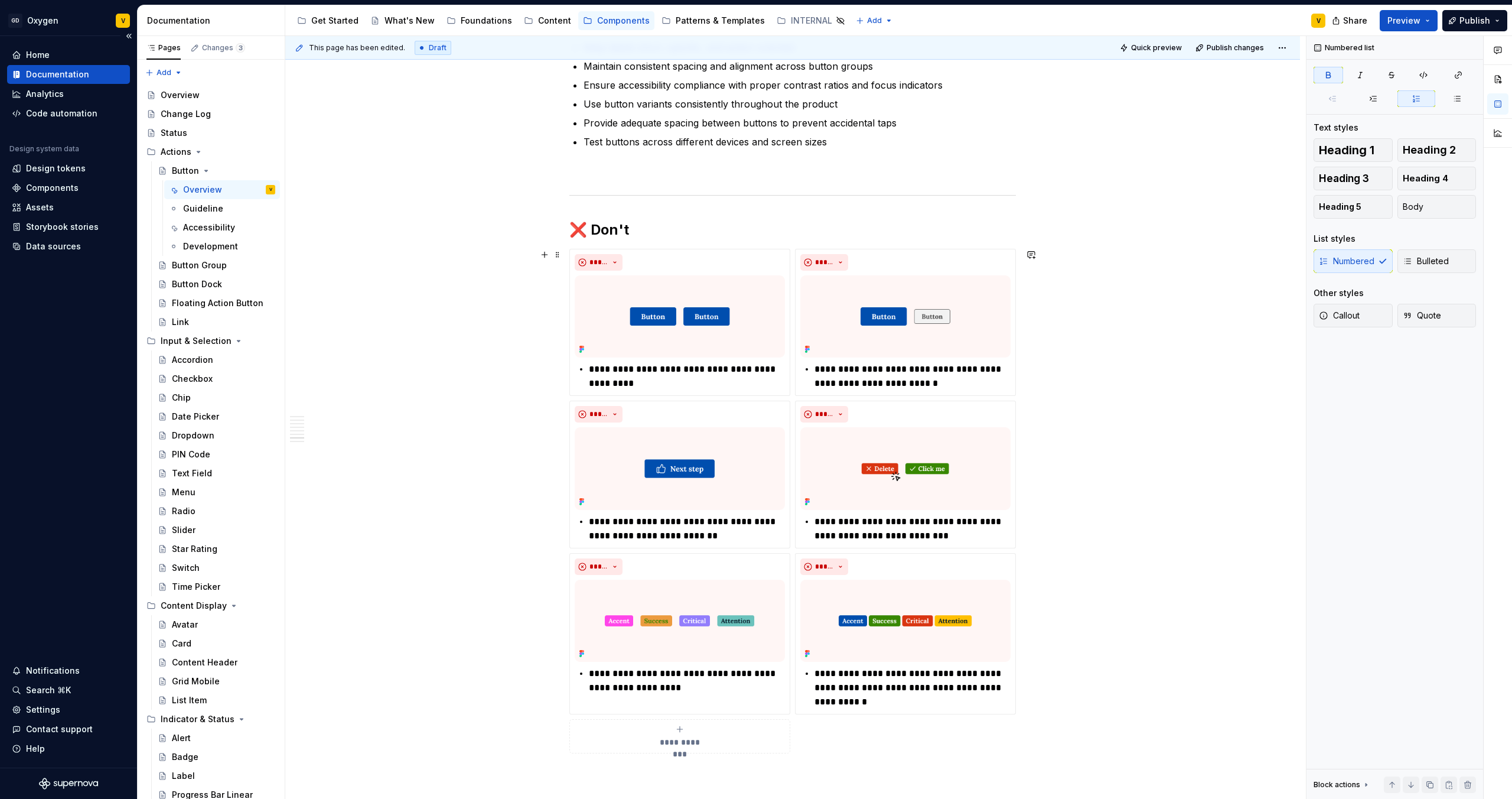
scroll to position [2274, 0]
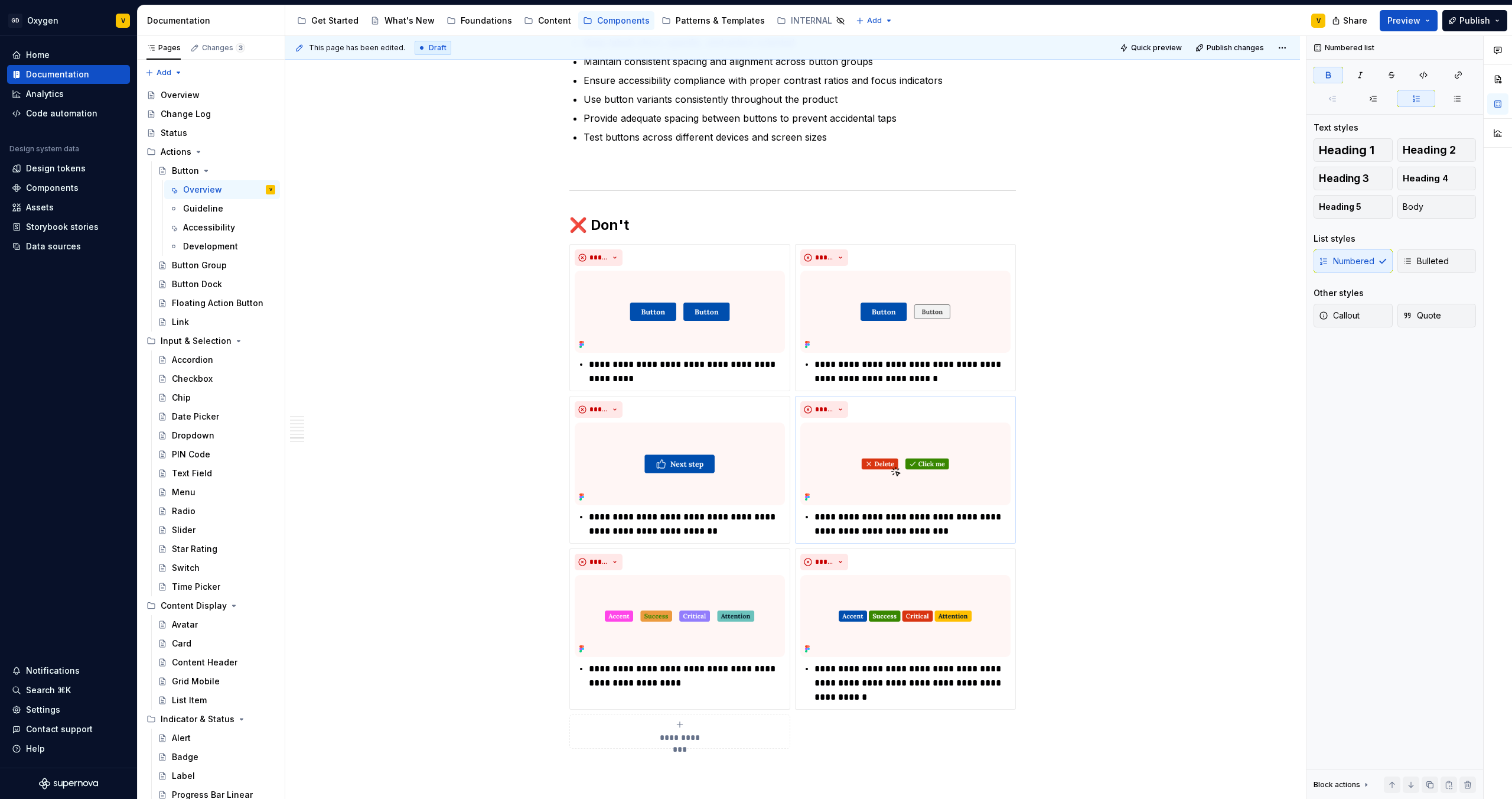
click at [897, 526] on p "**********" at bounding box center [912, 524] width 196 height 28
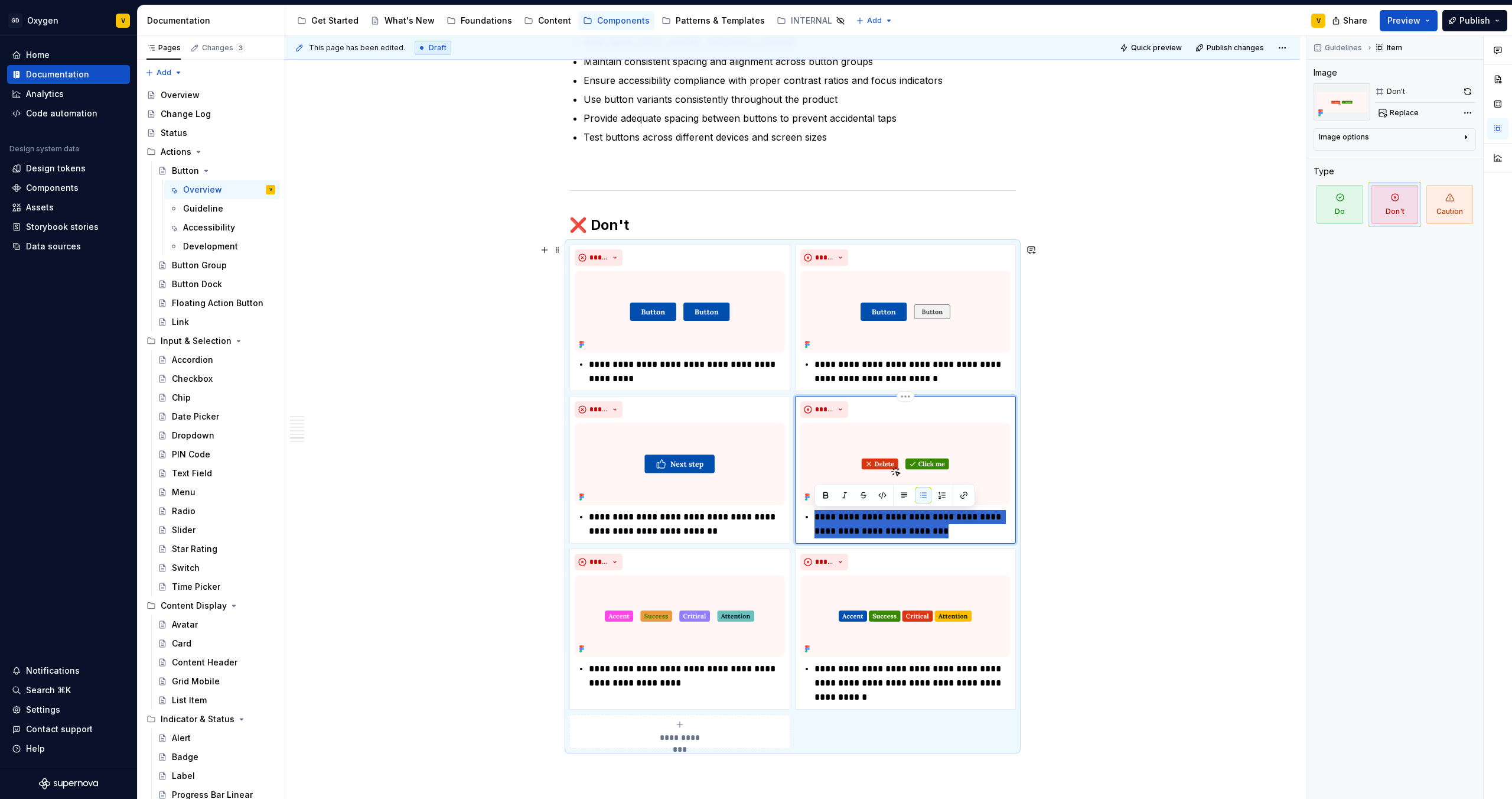
drag, startPoint x: 971, startPoint y: 531, endPoint x: 797, endPoint y: 523, distance: 174.2
click at [797, 523] on div "**********" at bounding box center [905, 470] width 221 height 147
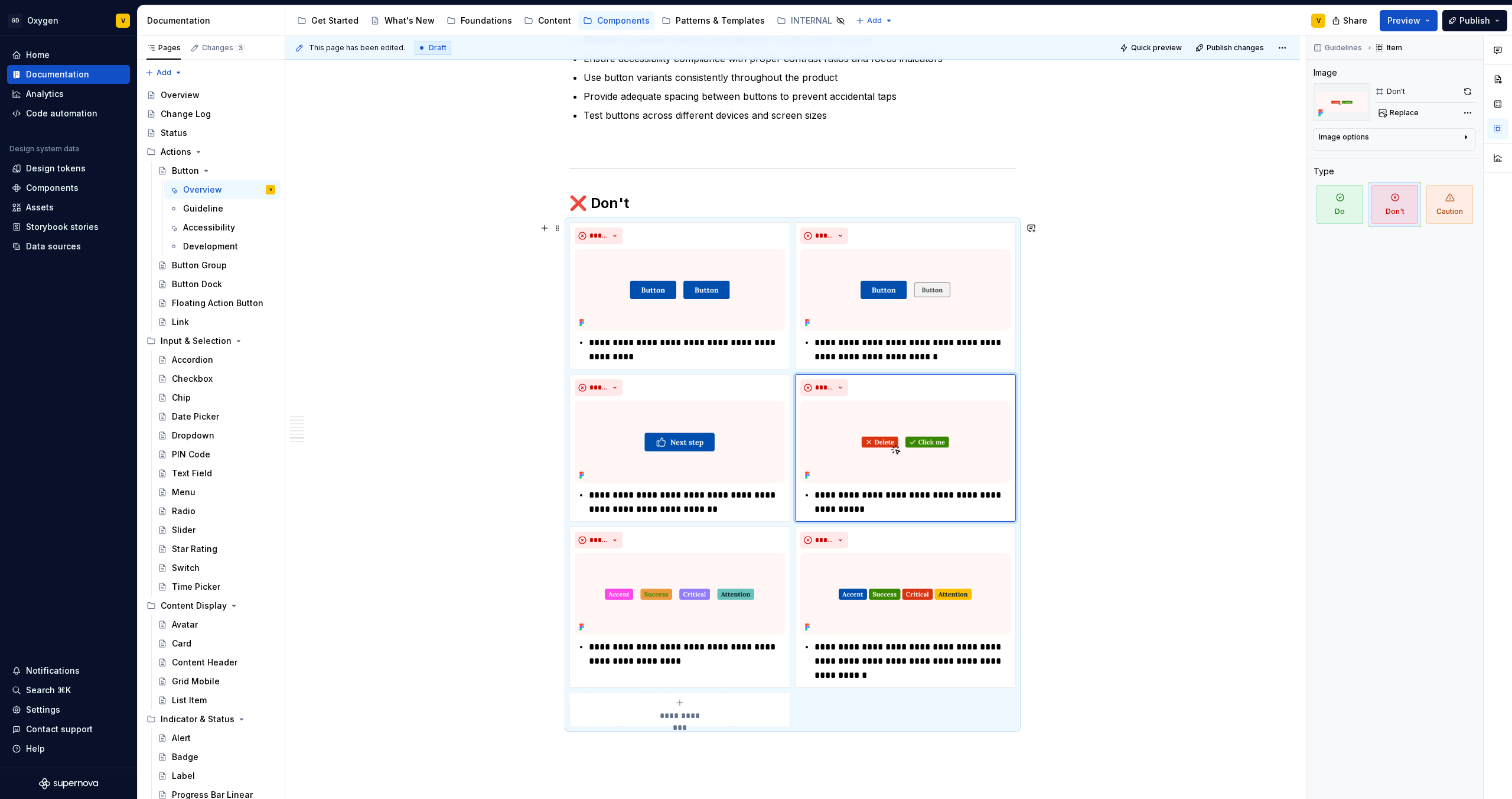
scroll to position [2314, 0]
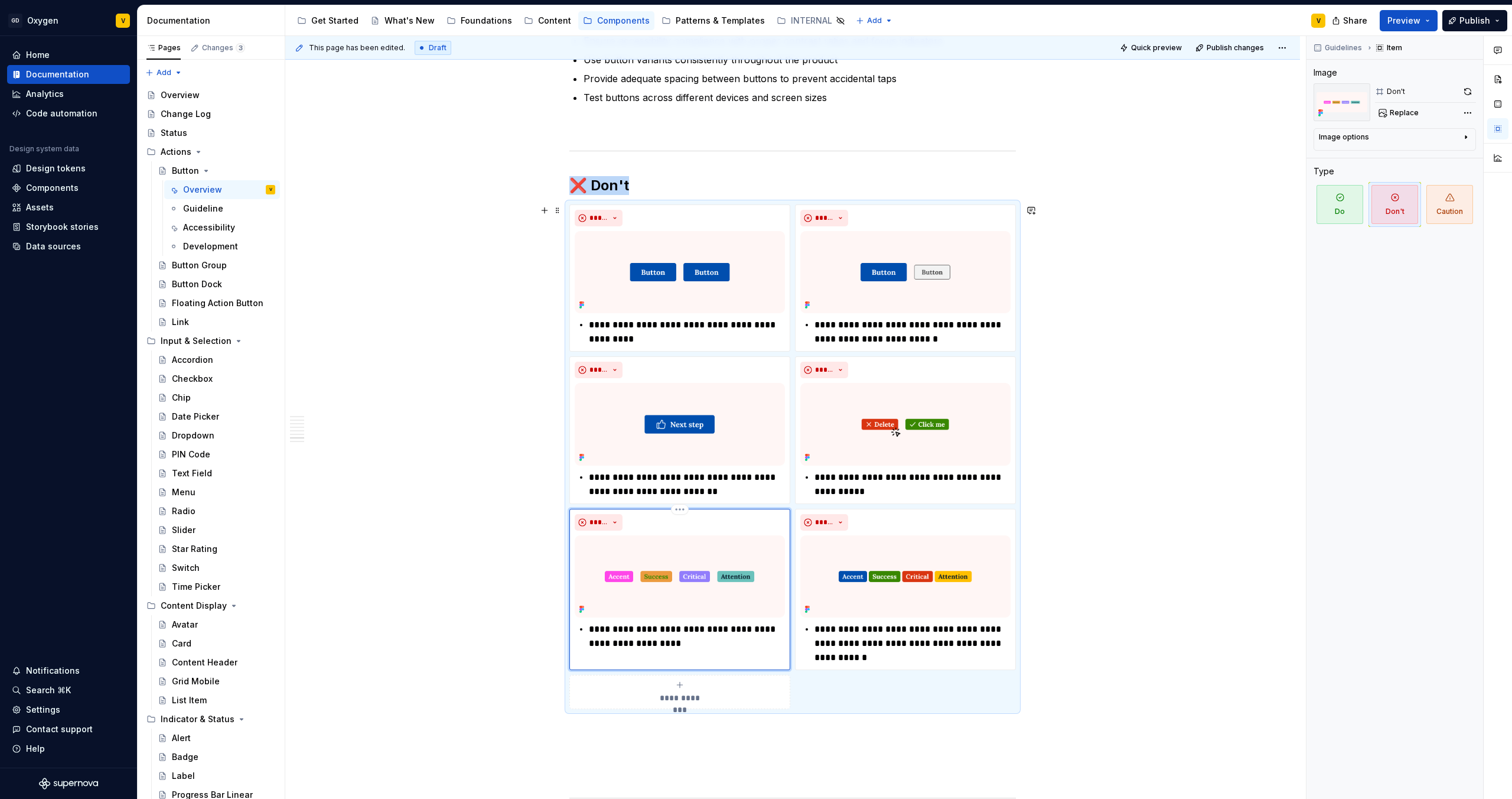
click at [743, 527] on div "*****" at bounding box center [680, 522] width 211 height 16
click at [683, 507] on html "GD Oxygen V Home Documentation Analytics Code automation Design system data Des…" at bounding box center [756, 399] width 1512 height 799
click at [705, 529] on div "Delete item" at bounding box center [732, 530] width 77 height 12
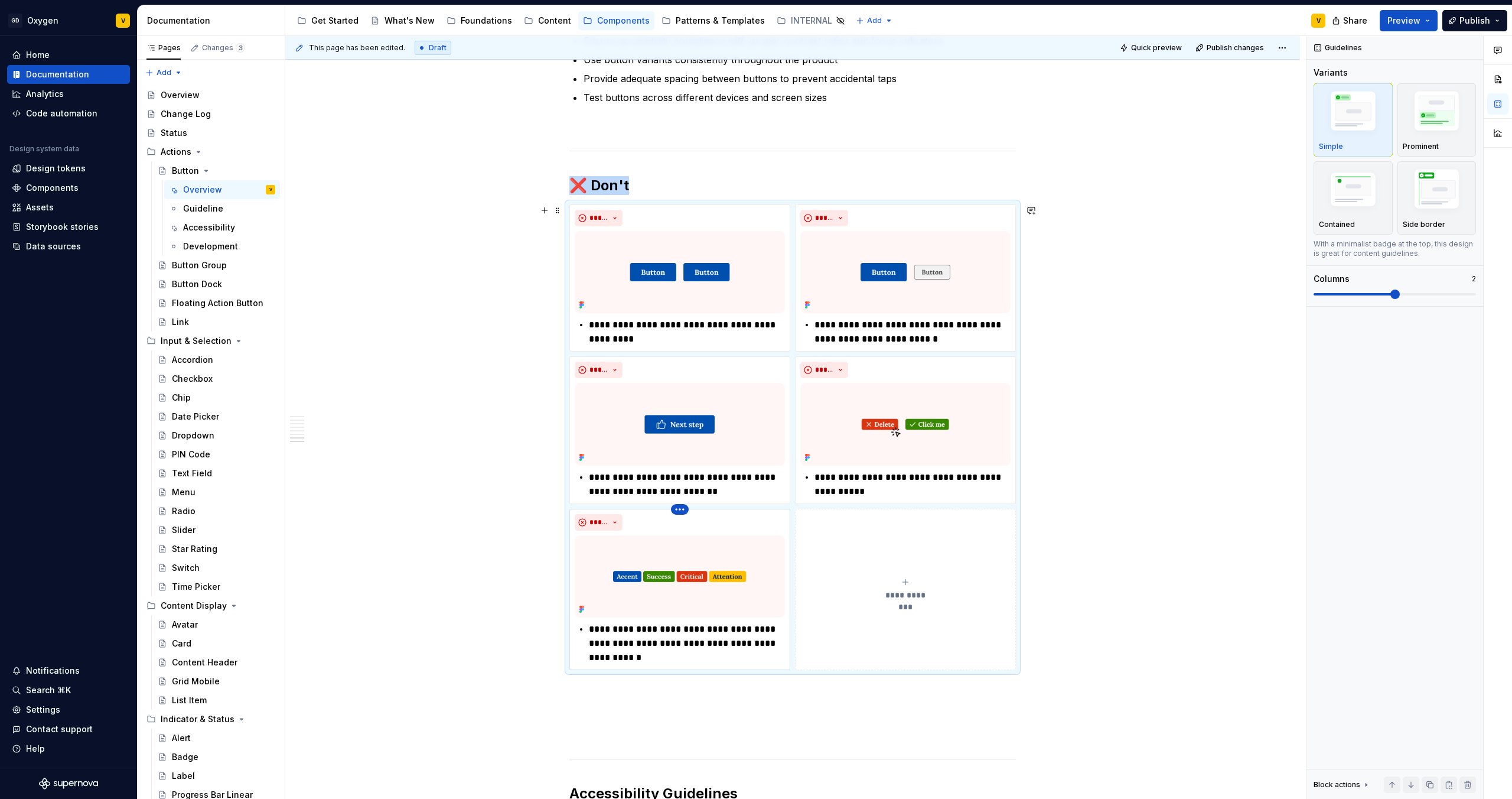
click at [680, 508] on html "GD Oxygen V Home Documentation Analytics Code automation Design system data Des…" at bounding box center [756, 399] width 1512 height 799
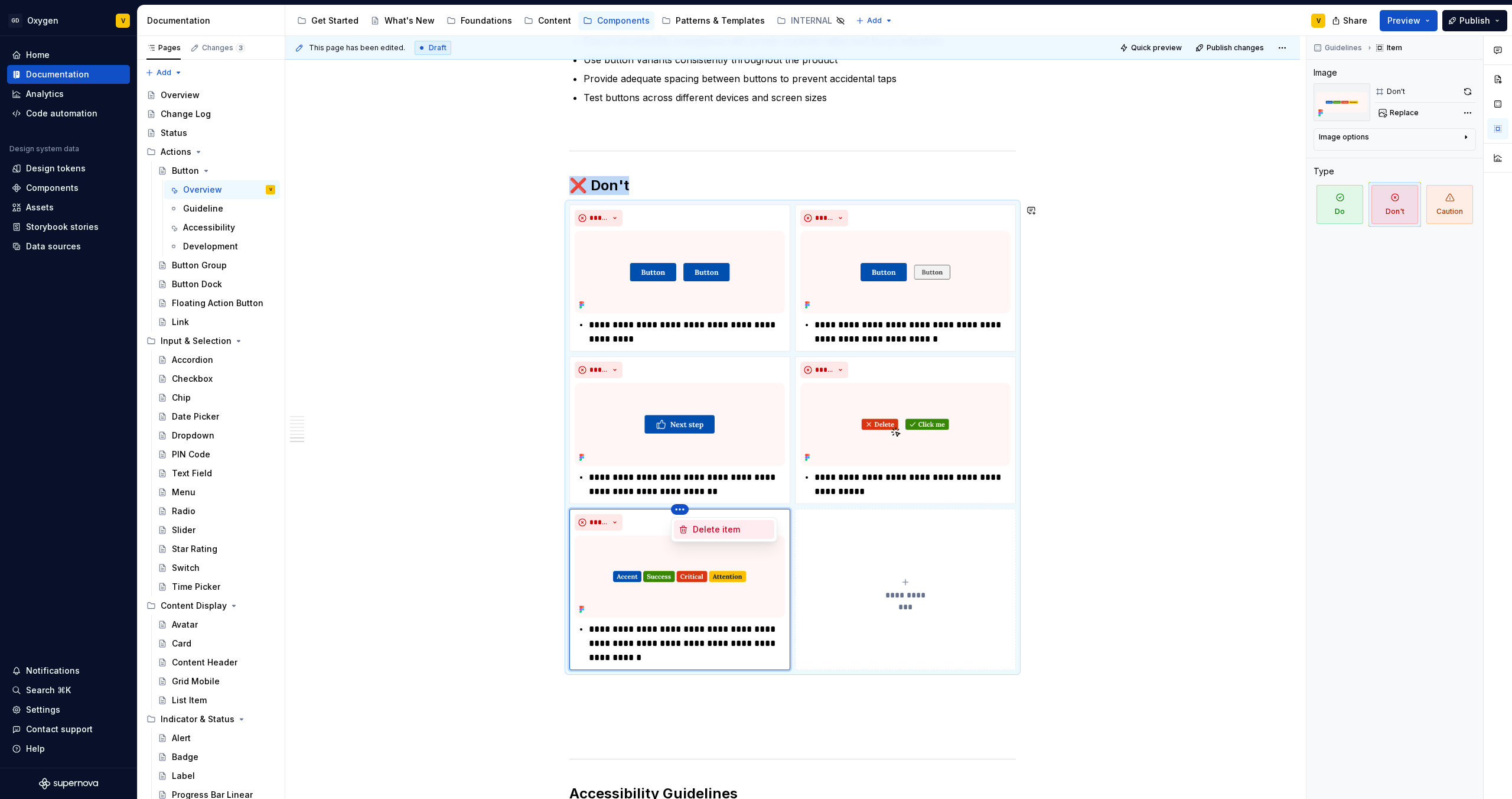
click at [687, 532] on icon at bounding box center [683, 530] width 9 height 9
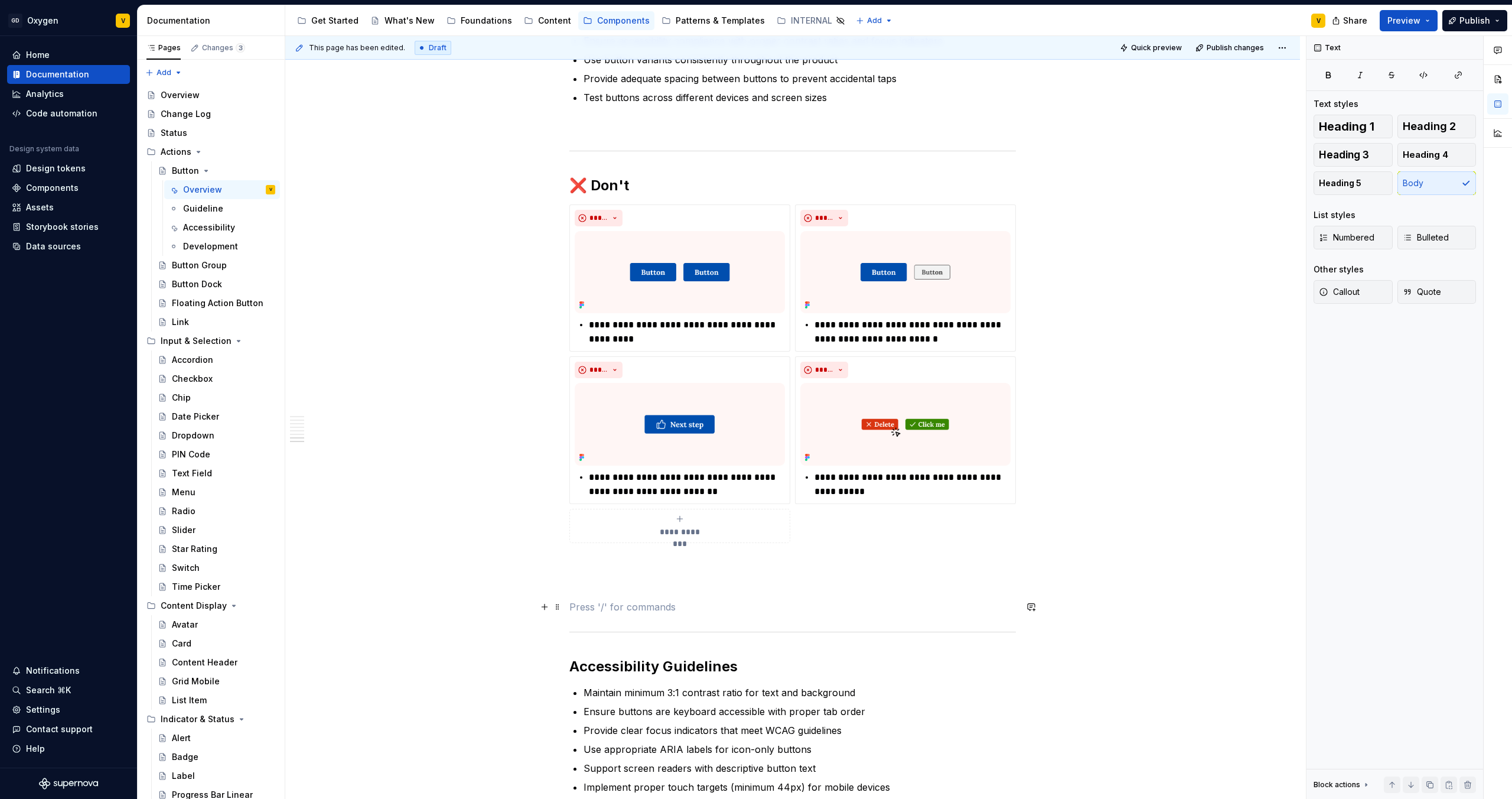
click at [587, 600] on p at bounding box center [792, 607] width 447 height 14
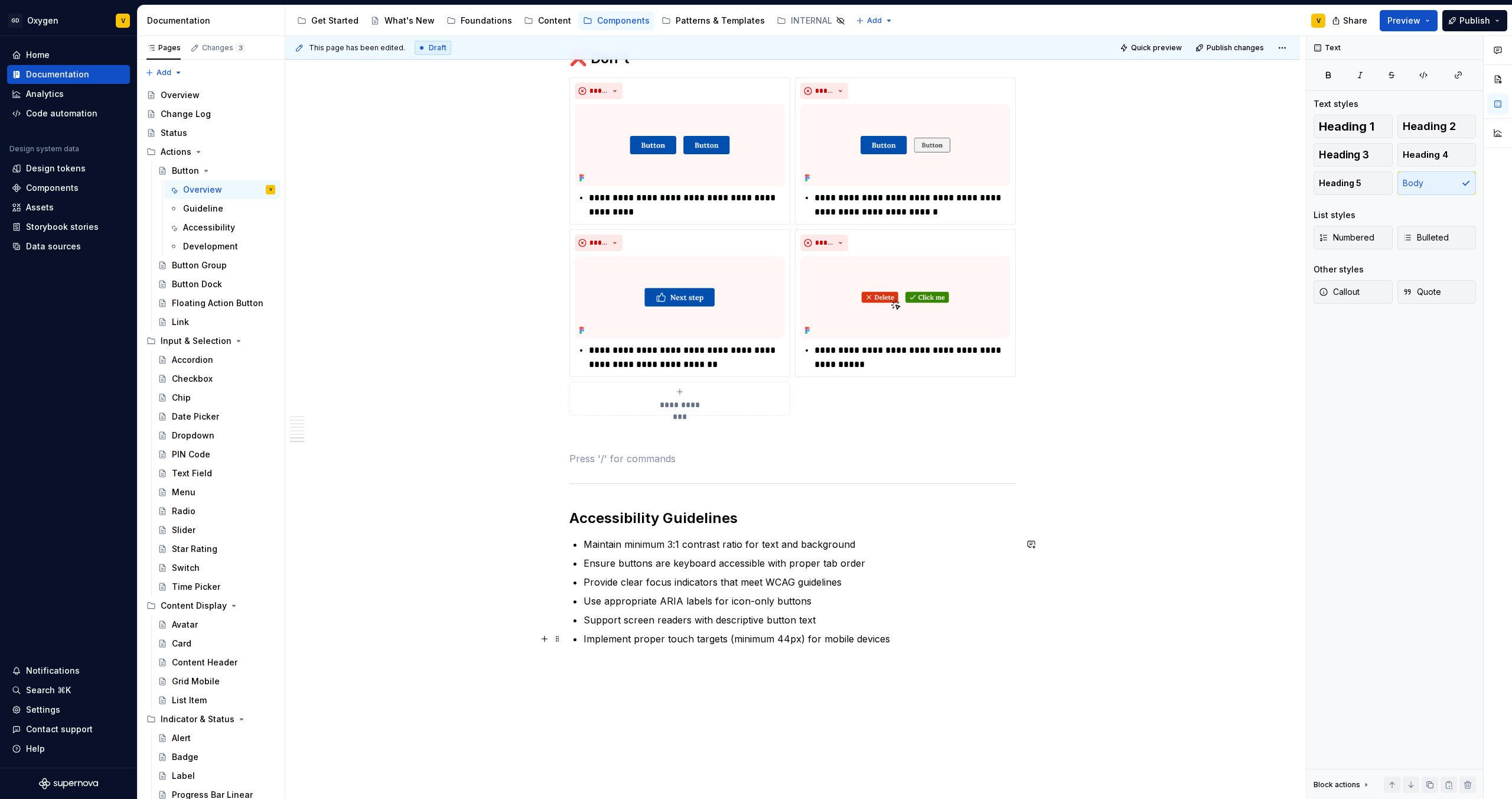
scroll to position [2442, 0]
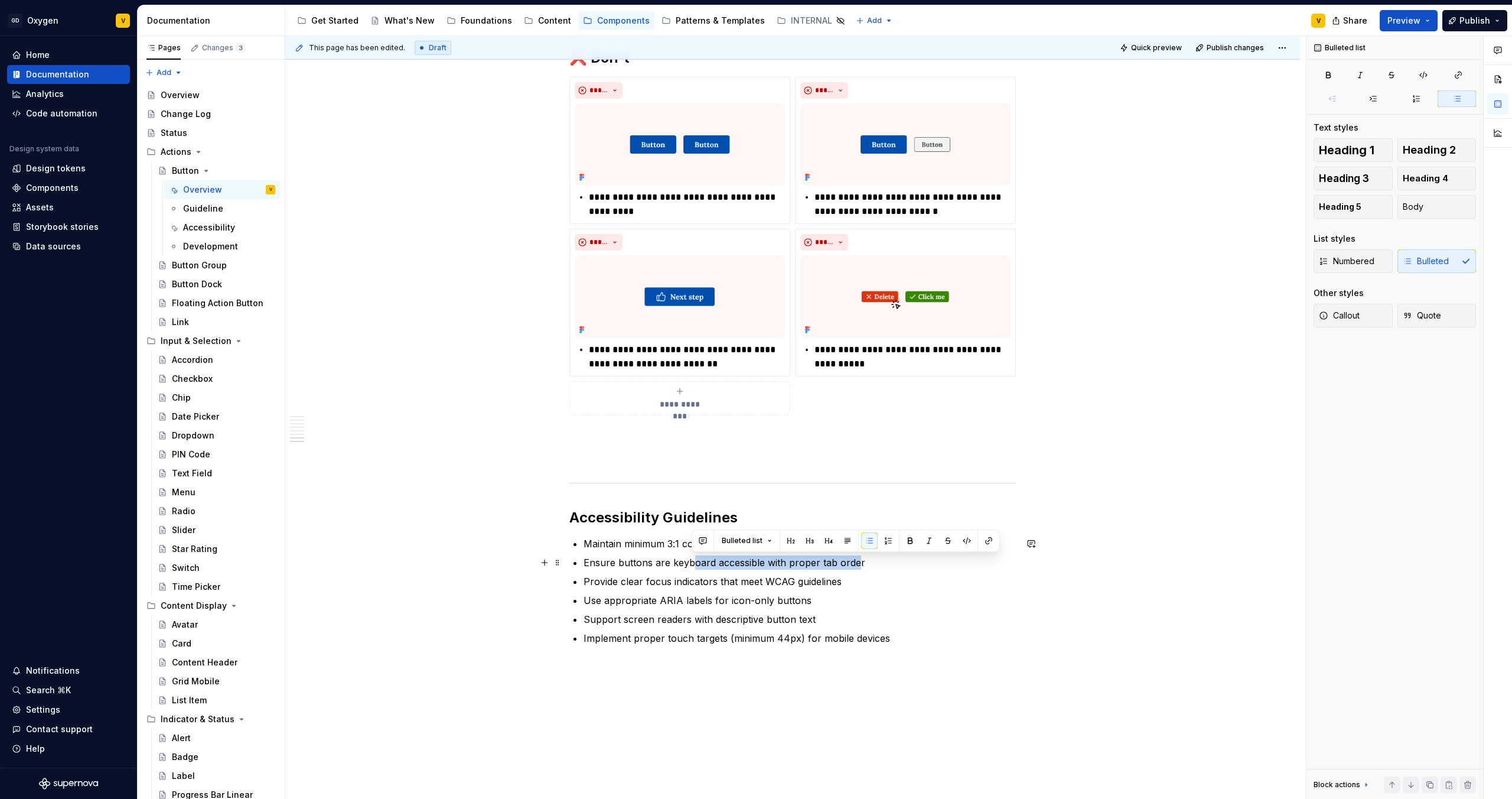
drag, startPoint x: 691, startPoint y: 568, endPoint x: 853, endPoint y: 564, distance: 162.0
click at [853, 564] on p "Ensure buttons are keyboard accessible with proper tab order" at bounding box center [799, 563] width 432 height 14
drag, startPoint x: 590, startPoint y: 581, endPoint x: 835, endPoint y: 580, distance: 245.0
click at [835, 580] on p "Provide clear focus indicators that meet WCAG guidelines" at bounding box center [799, 582] width 432 height 14
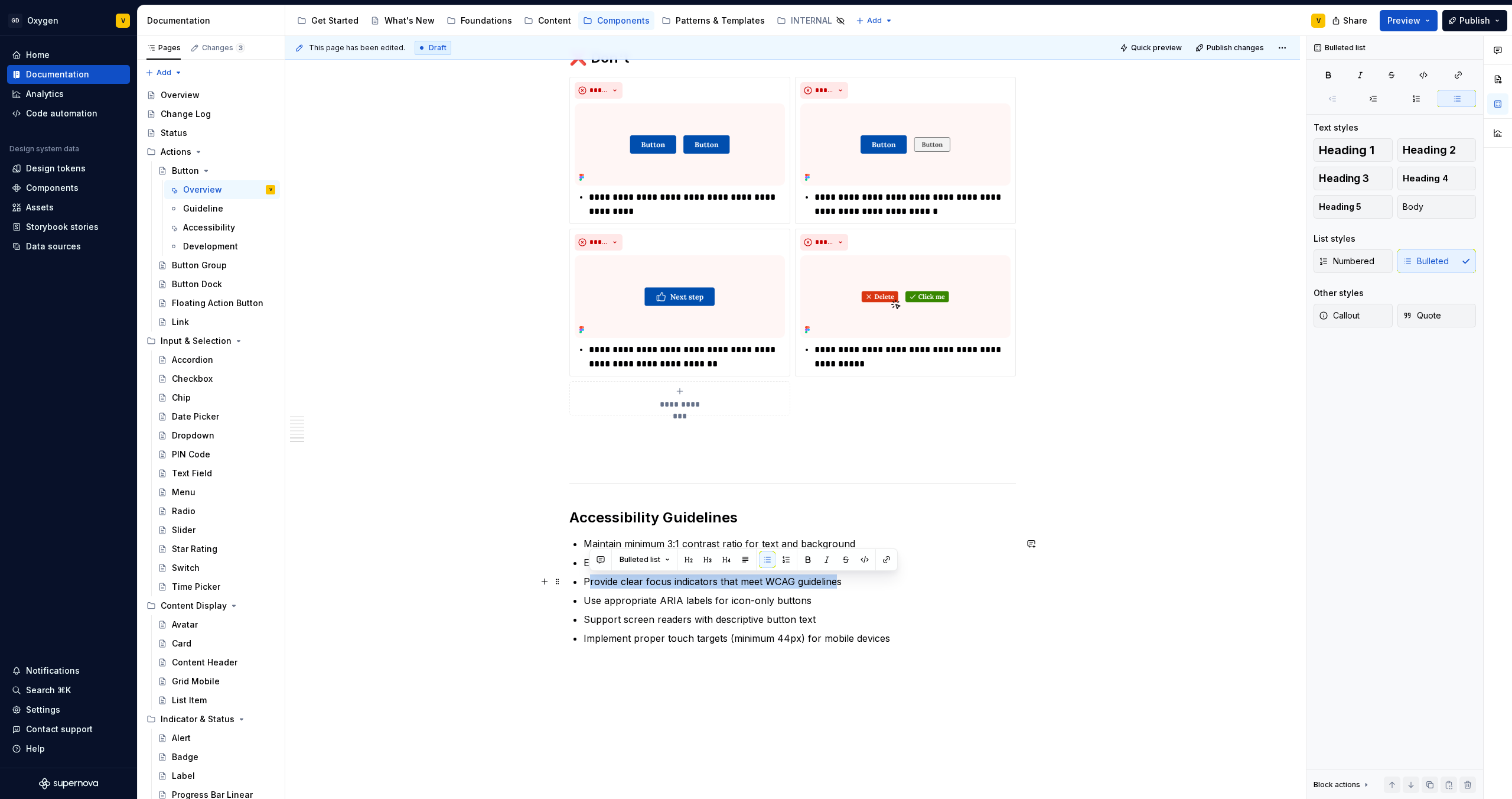
click at [835, 580] on p "Provide clear focus indicators that meet WCAG guidelines" at bounding box center [799, 582] width 432 height 14
drag, startPoint x: 838, startPoint y: 580, endPoint x: 587, endPoint y: 587, distance: 251.1
click at [587, 587] on p "Provide clear focus indicators that meet WCAG guidelines" at bounding box center [799, 582] width 432 height 14
drag, startPoint x: 587, startPoint y: 597, endPoint x: 801, endPoint y: 602, distance: 214.1
click at [801, 602] on p "Use appropriate ARIA labels for icon-only buttons" at bounding box center [799, 601] width 432 height 14
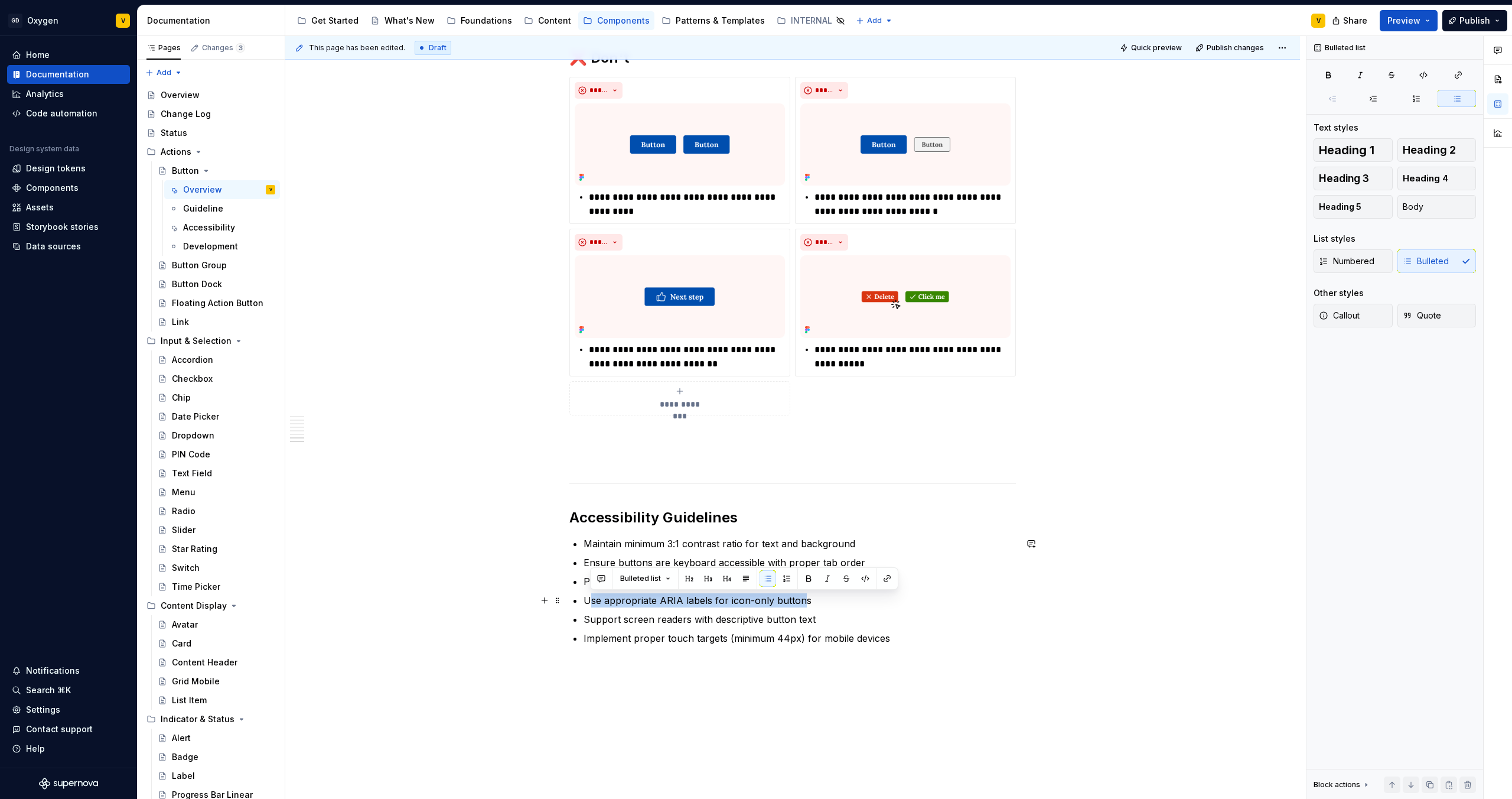
click at [801, 602] on p "Use appropriate ARIA labels for icon-only buttons" at bounding box center [799, 601] width 432 height 14
drag, startPoint x: 820, startPoint y: 619, endPoint x: 588, endPoint y: 620, distance: 232.0
click at [588, 620] on p "Support screen readers with descriptive button text" at bounding box center [799, 620] width 432 height 14
click at [604, 632] on p "Implement proper touch targets (minimum 44px) for mobile devices" at bounding box center [799, 639] width 432 height 14
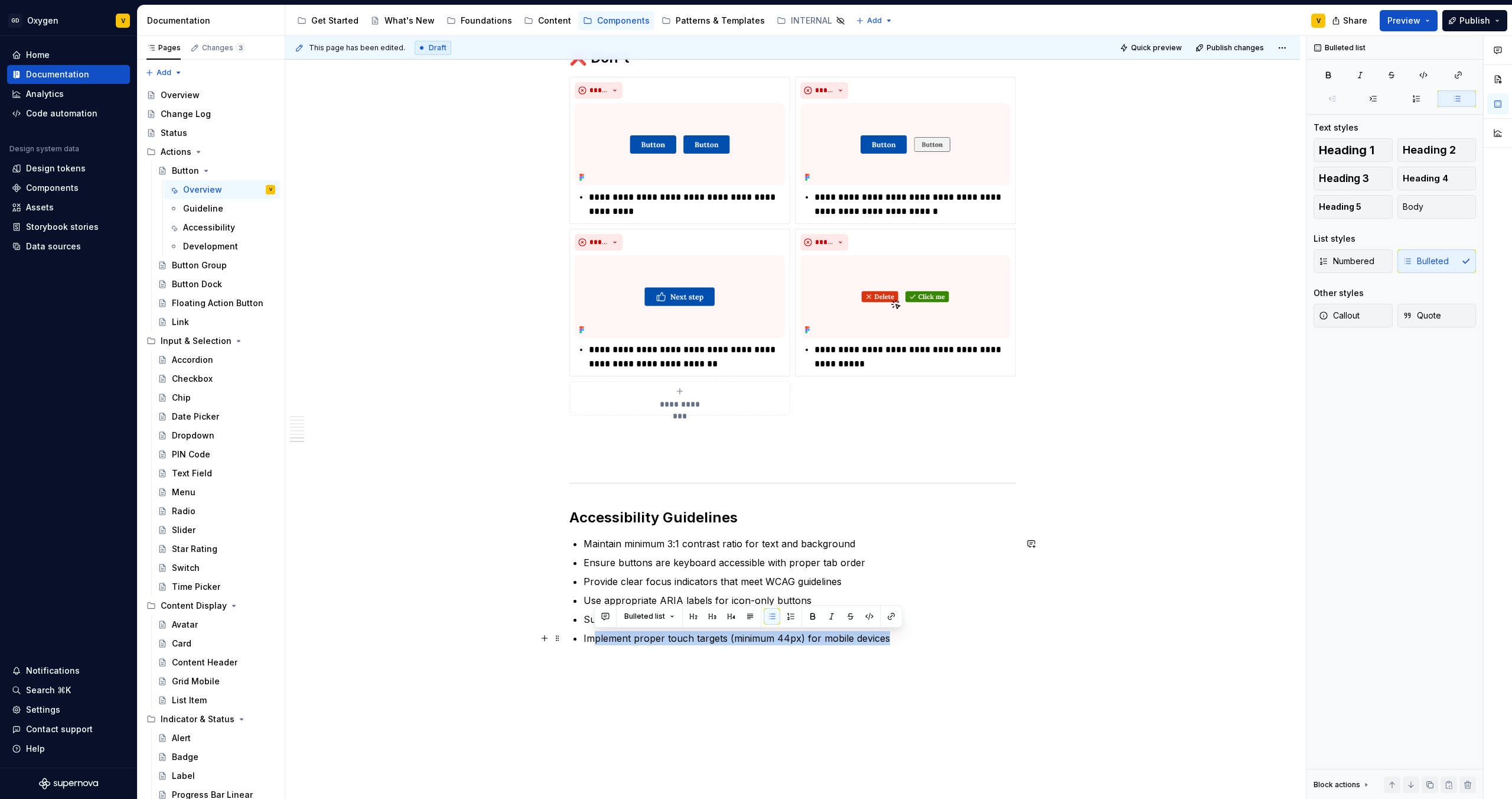
drag, startPoint x: 883, startPoint y: 642, endPoint x: 592, endPoint y: 643, distance: 291.0
click at [592, 643] on p "Implement proper touch targets (minimum 44px) for mobile devices" at bounding box center [799, 639] width 432 height 14
click at [631, 644] on p "Implement proper touch targets (minimum 44px) for mobile devices" at bounding box center [799, 639] width 432 height 14
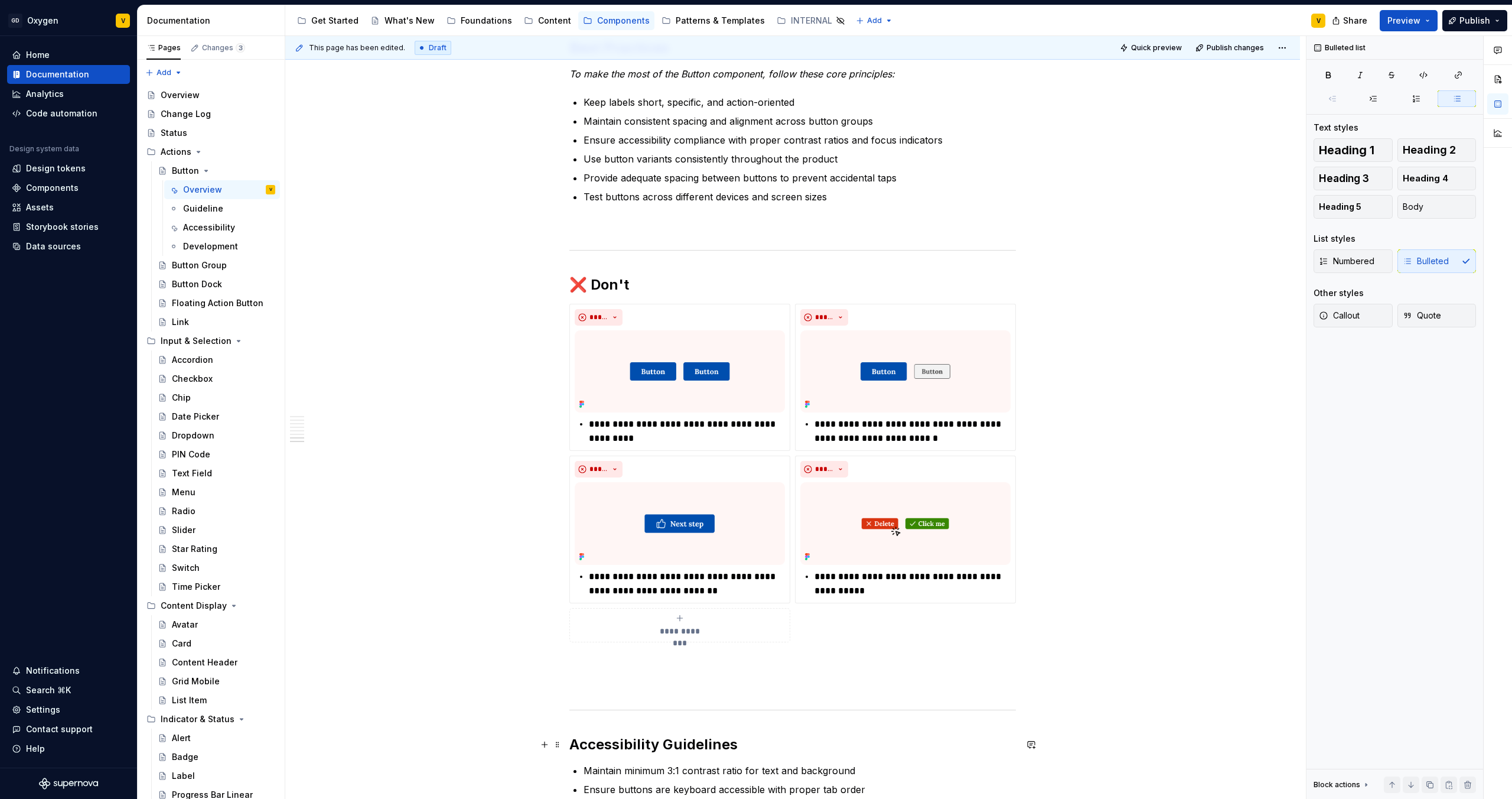
scroll to position [2436, 0]
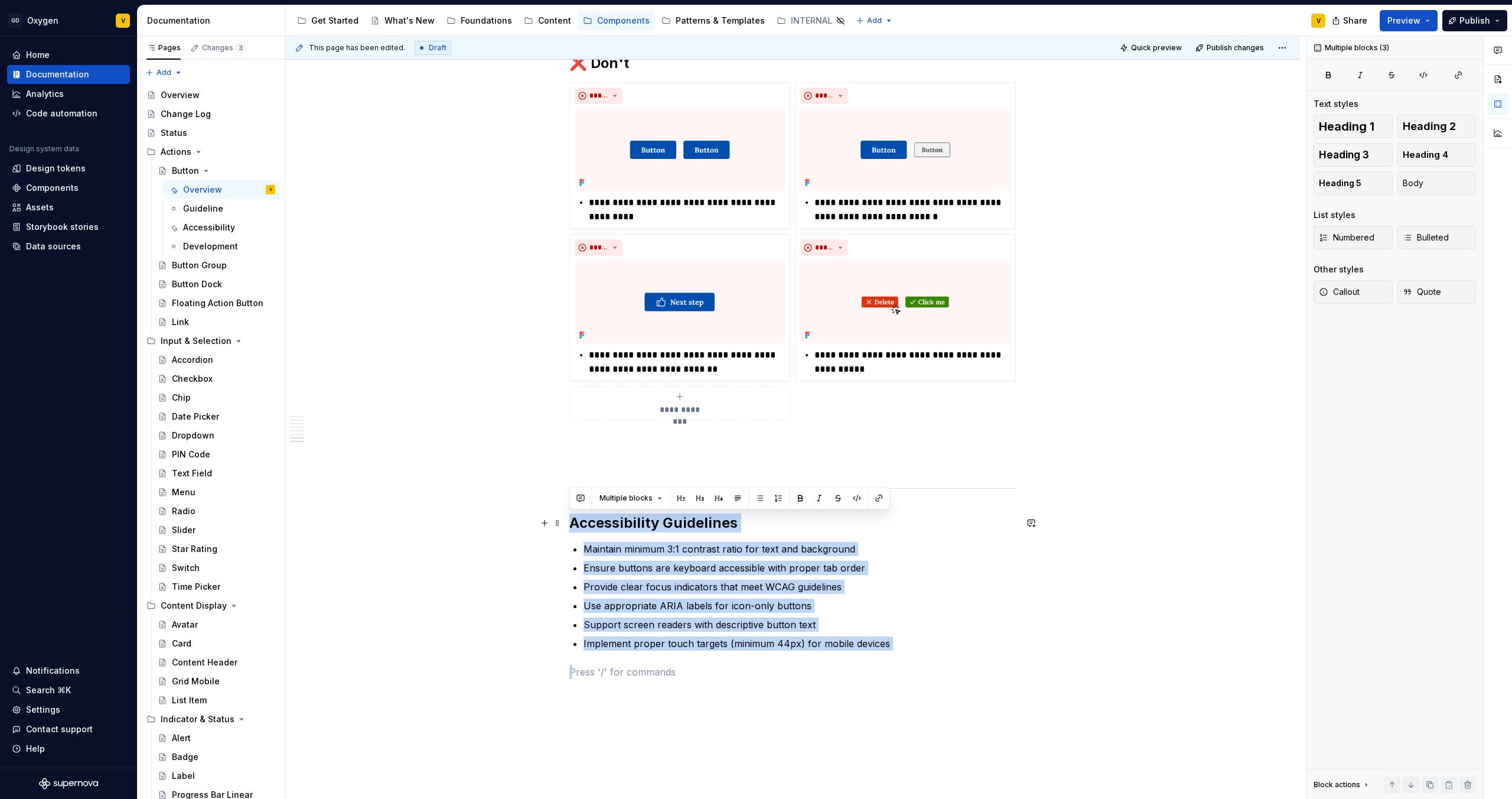
drag, startPoint x: 907, startPoint y: 653, endPoint x: 570, endPoint y: 527, distance: 359.8
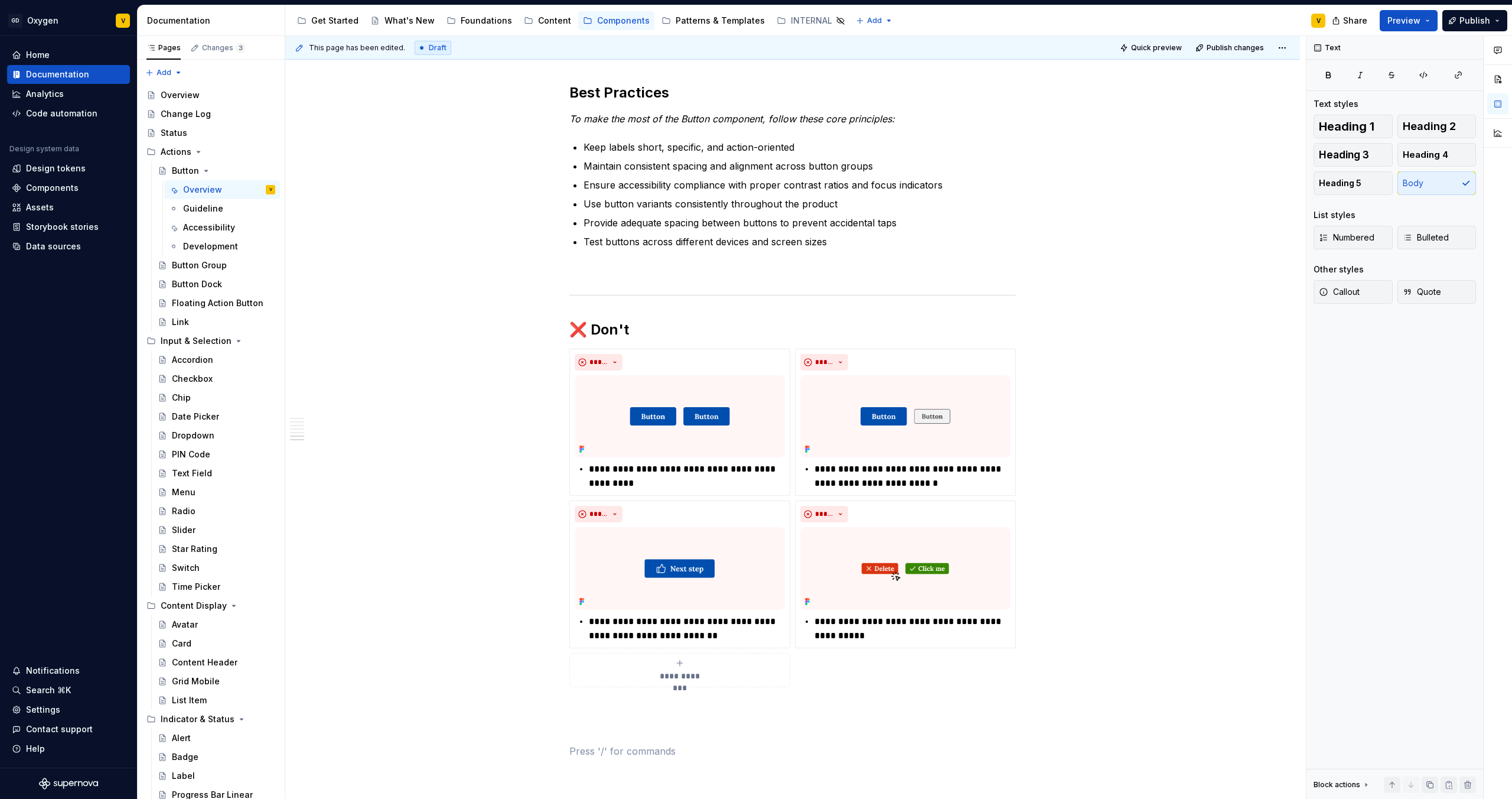
scroll to position [2170, 0]
type textarea "*"
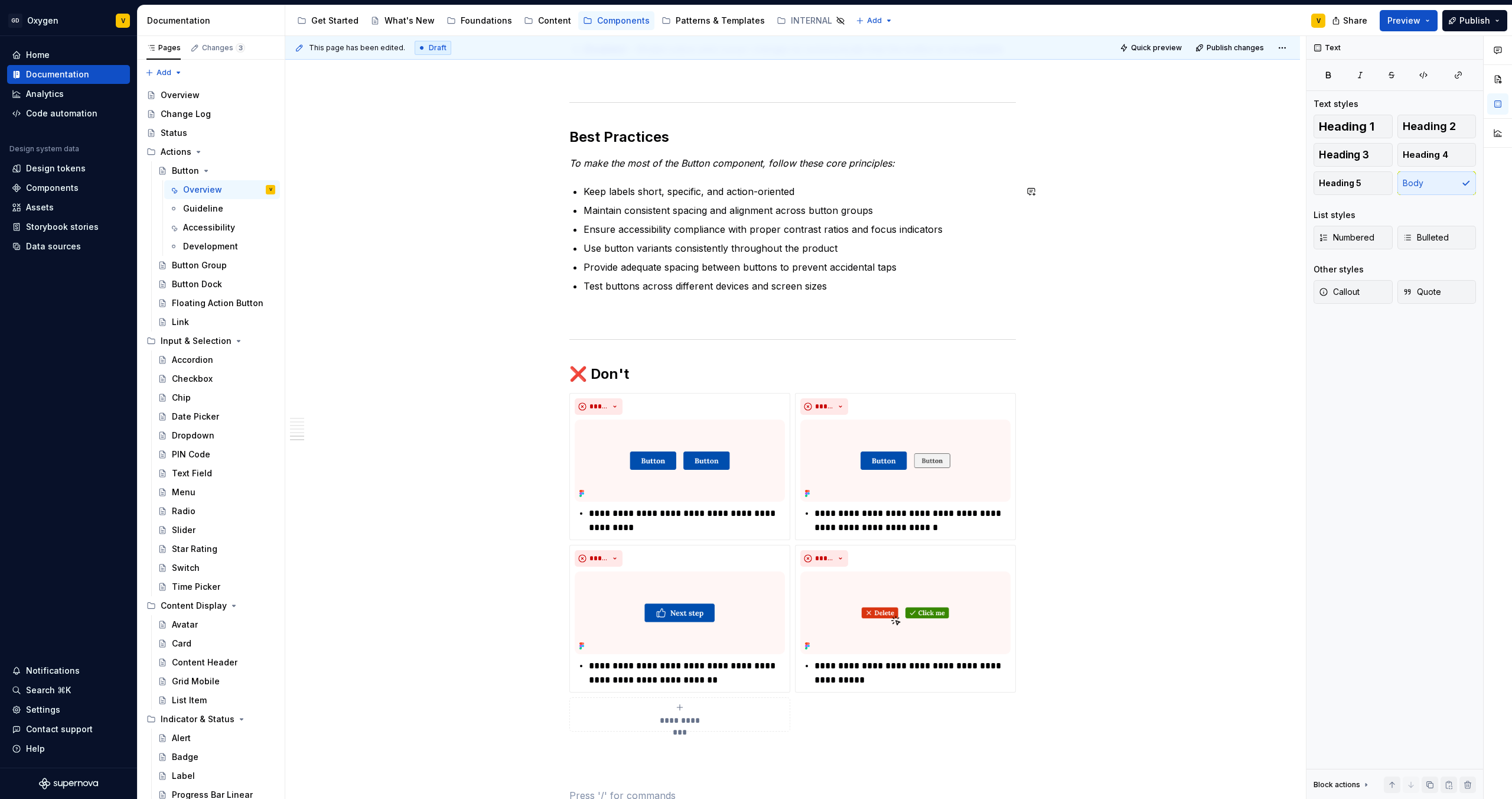
scroll to position [1959, 0]
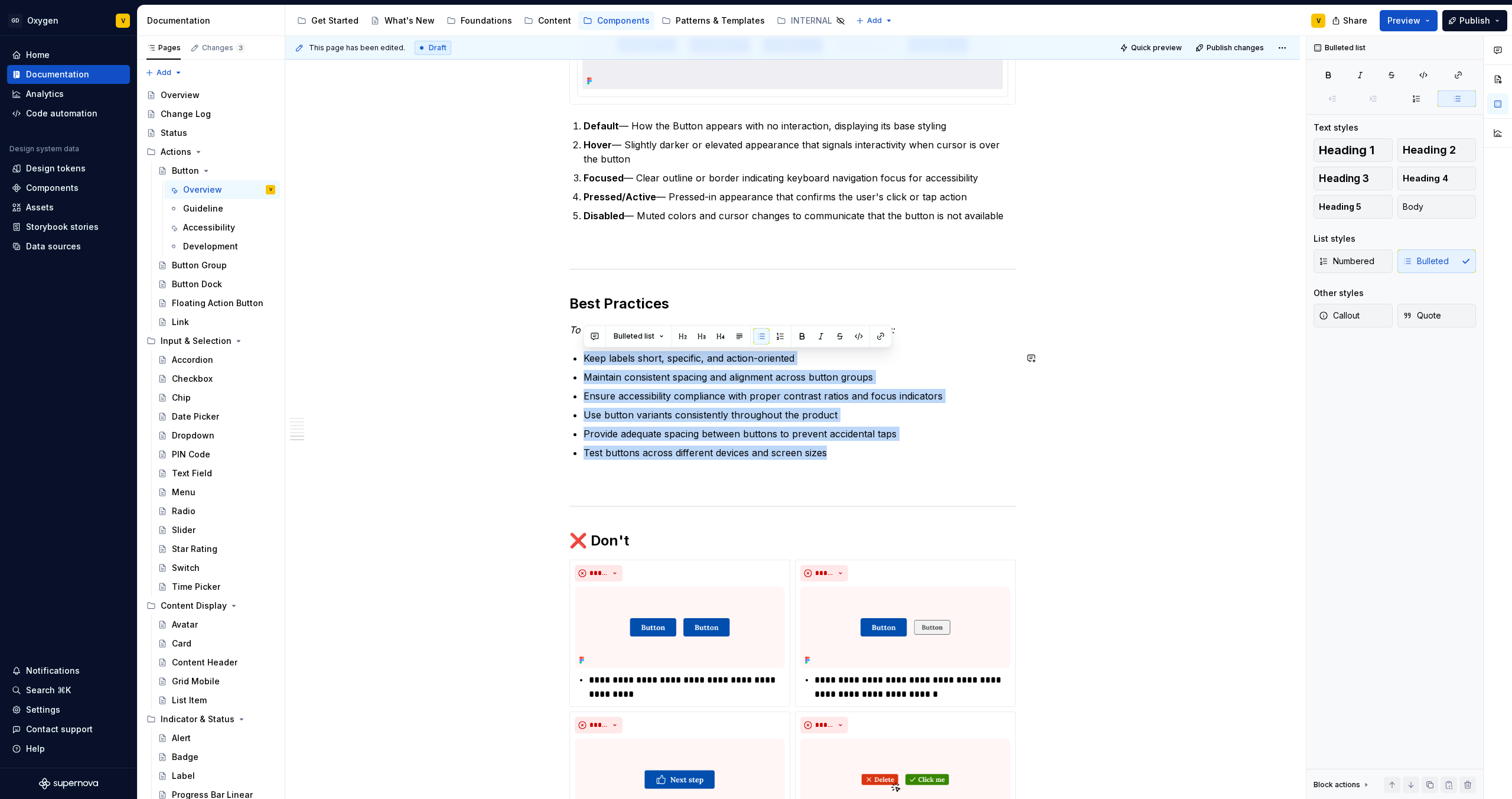
drag, startPoint x: 834, startPoint y: 454, endPoint x: 583, endPoint y: 346, distance: 273.2
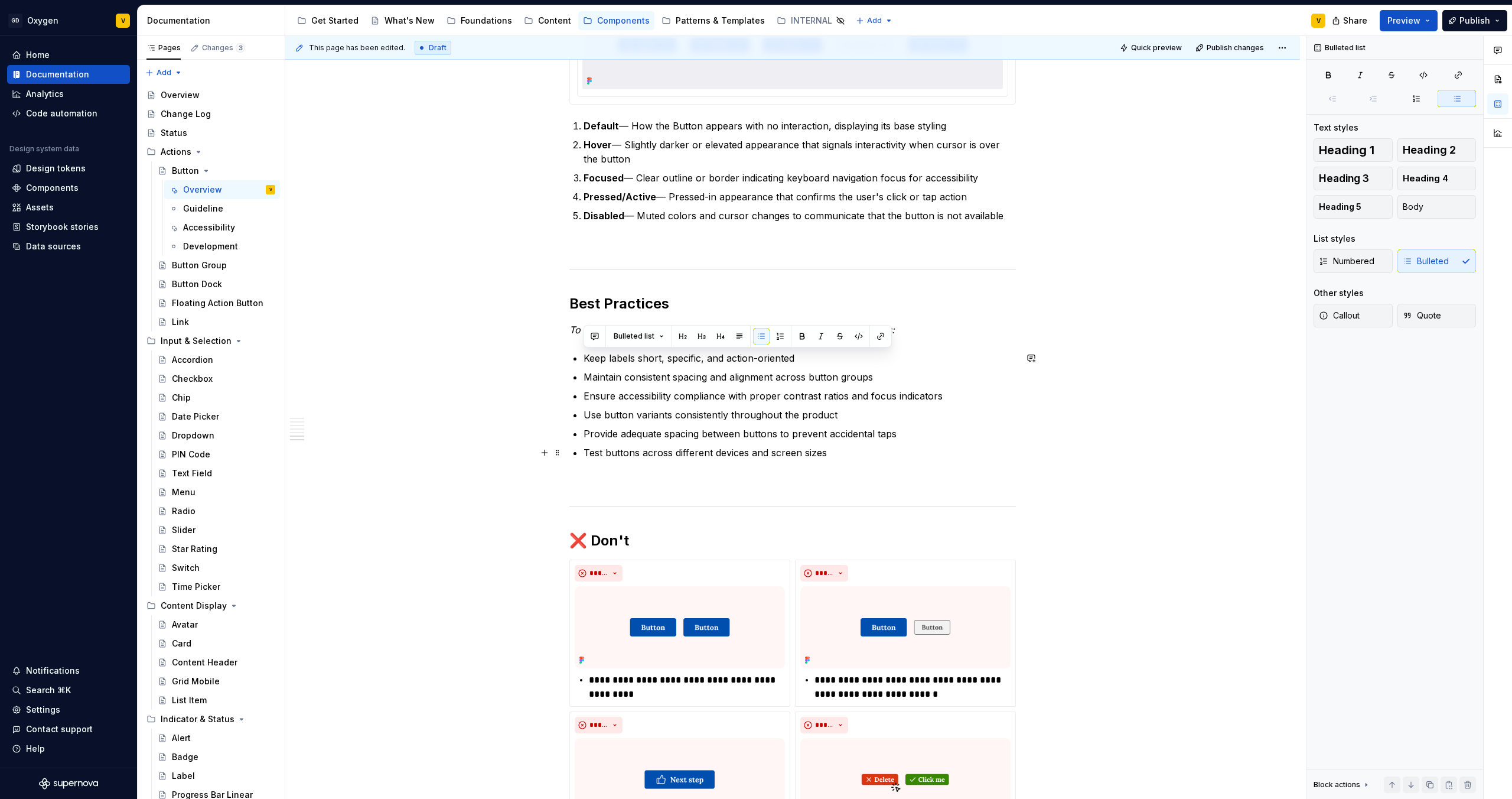
click at [857, 456] on p "Test buttons across different devices and screen sizes" at bounding box center [799, 453] width 432 height 14
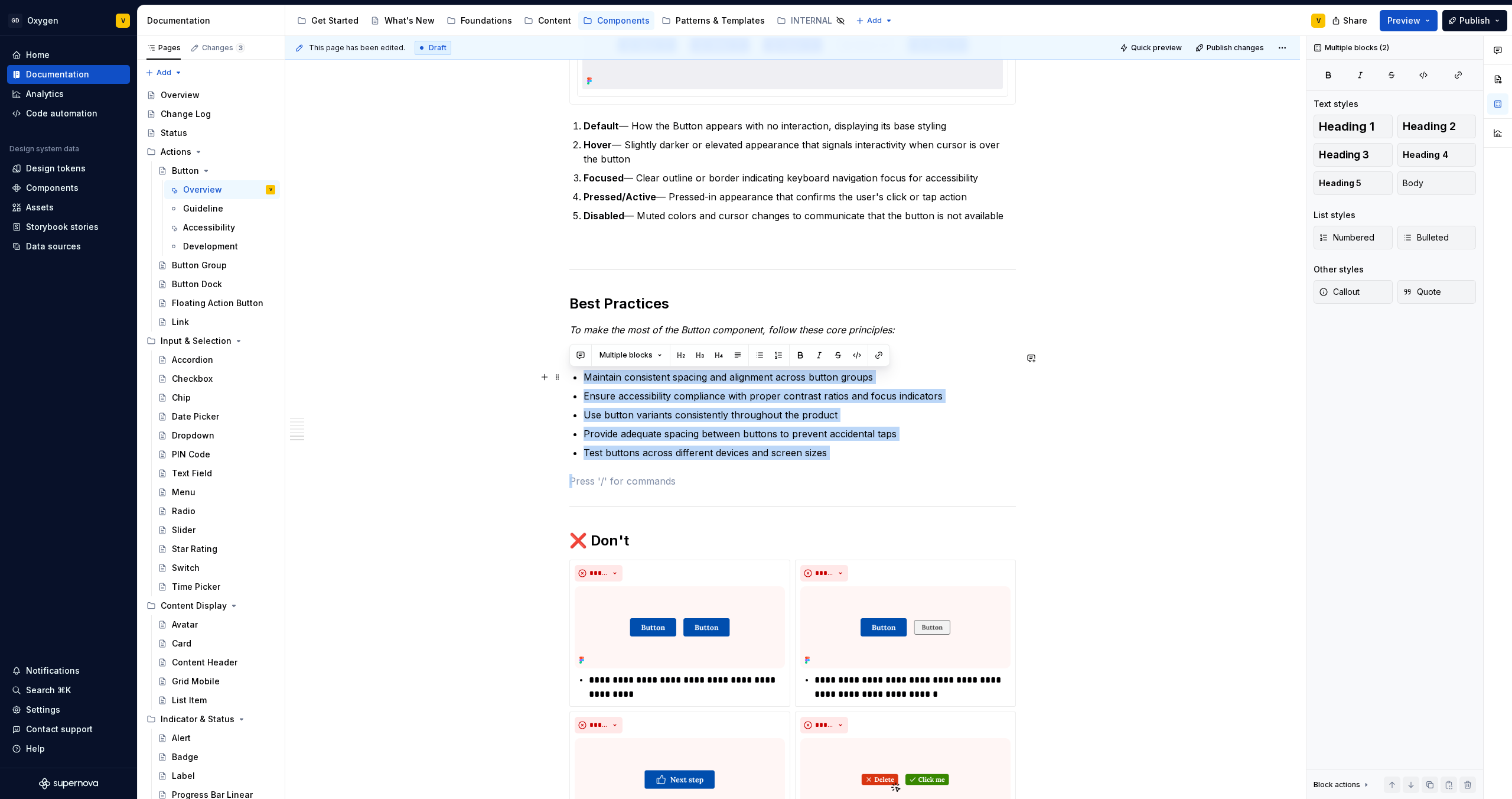
drag, startPoint x: 857, startPoint y: 456, endPoint x: 597, endPoint y: 382, distance: 270.3
click at [597, 382] on ul "Keep labels short, specific, and action-oriented Maintain consistent spacing an…" at bounding box center [799, 405] width 432 height 109
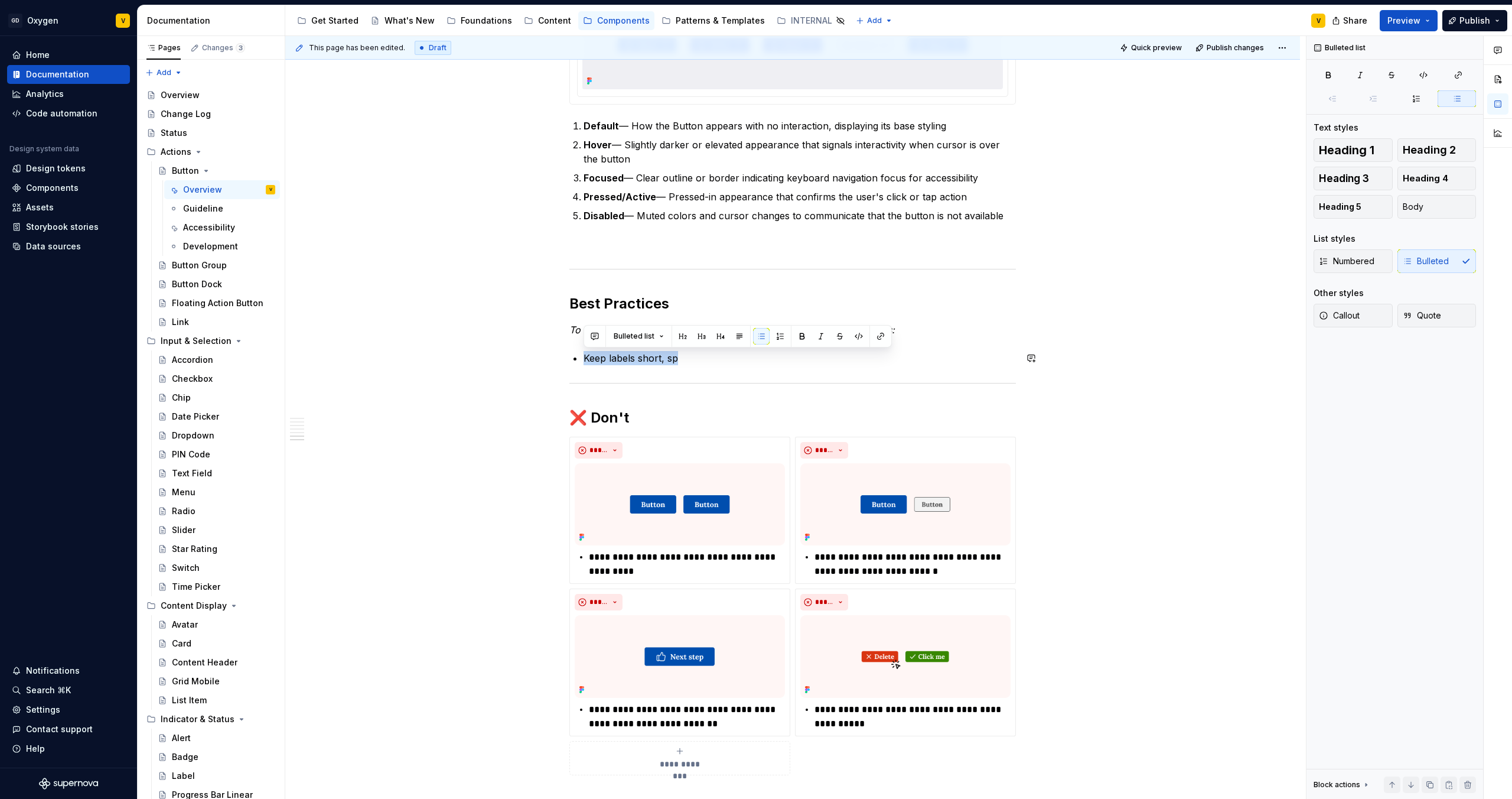
drag, startPoint x: 689, startPoint y: 359, endPoint x: 597, endPoint y: 342, distance: 93.6
click at [587, 364] on p at bounding box center [799, 358] width 432 height 14
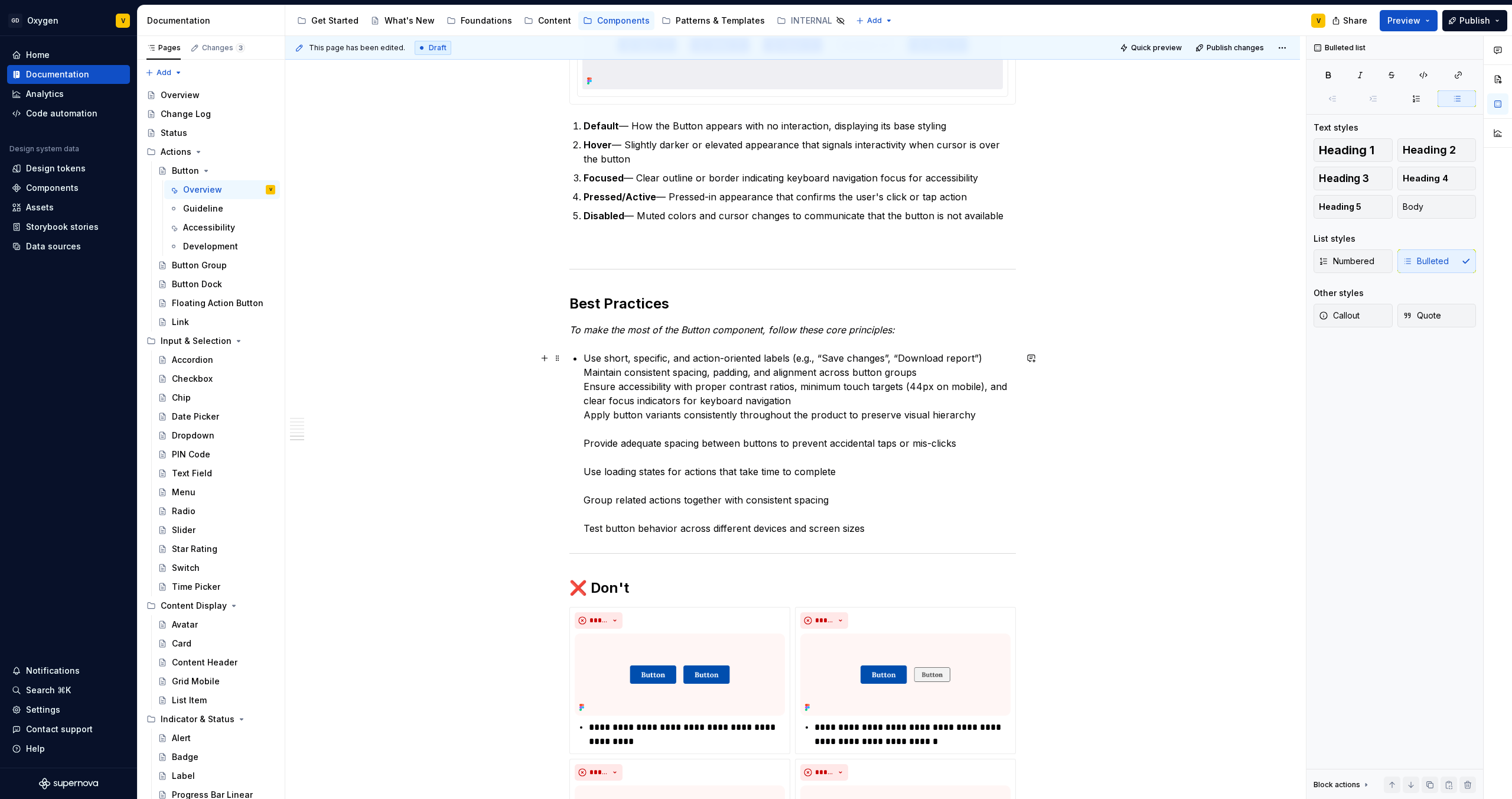
click at [584, 447] on p "Use short, specific, and action-oriented labels (e.g., “Save changes”, “Downloa…" at bounding box center [799, 443] width 432 height 185
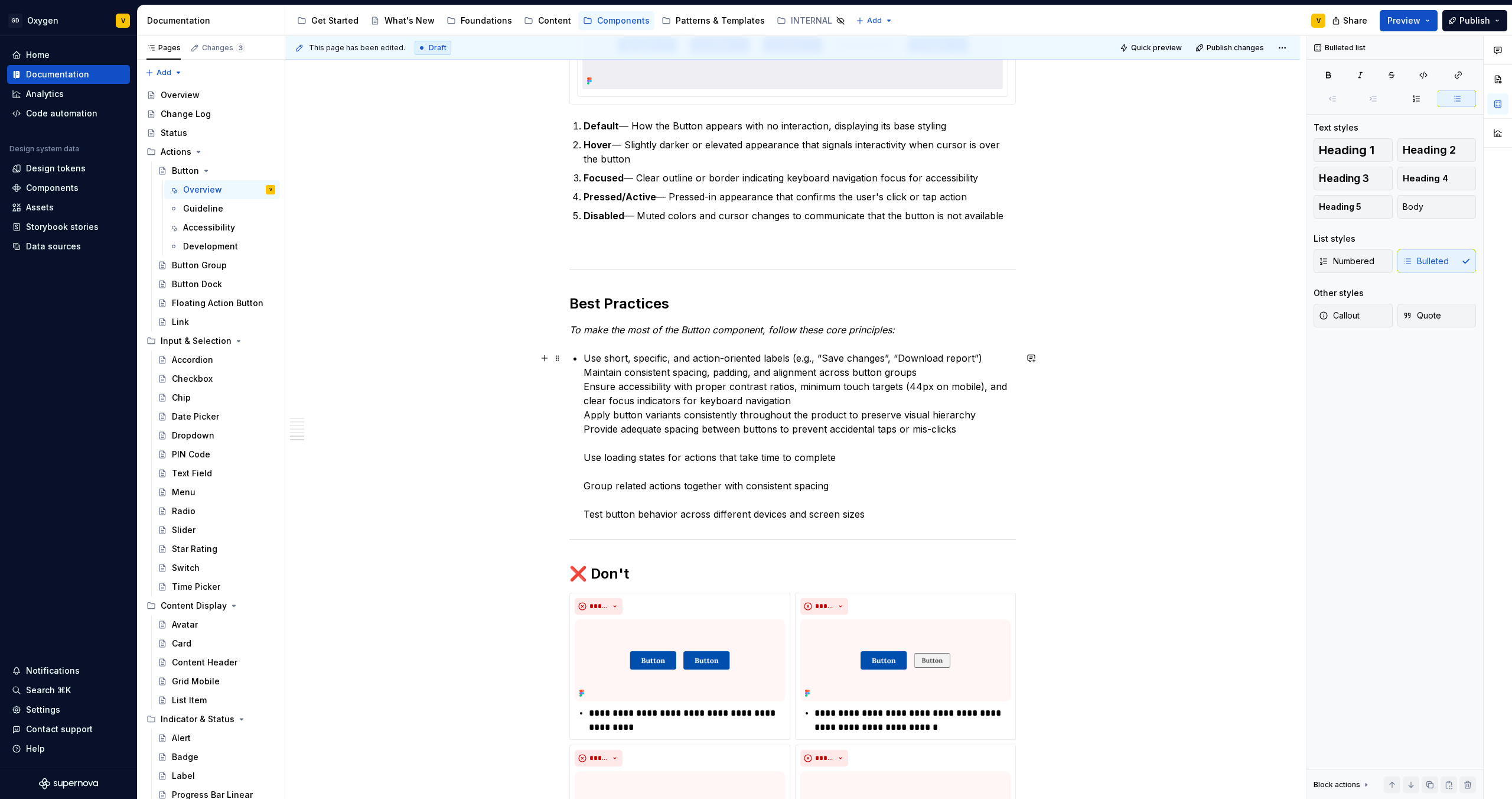
click at [585, 464] on p "Use short, specific, and action-oriented labels (e.g., “Save changes”, “Downloa…" at bounding box center [799, 436] width 432 height 170
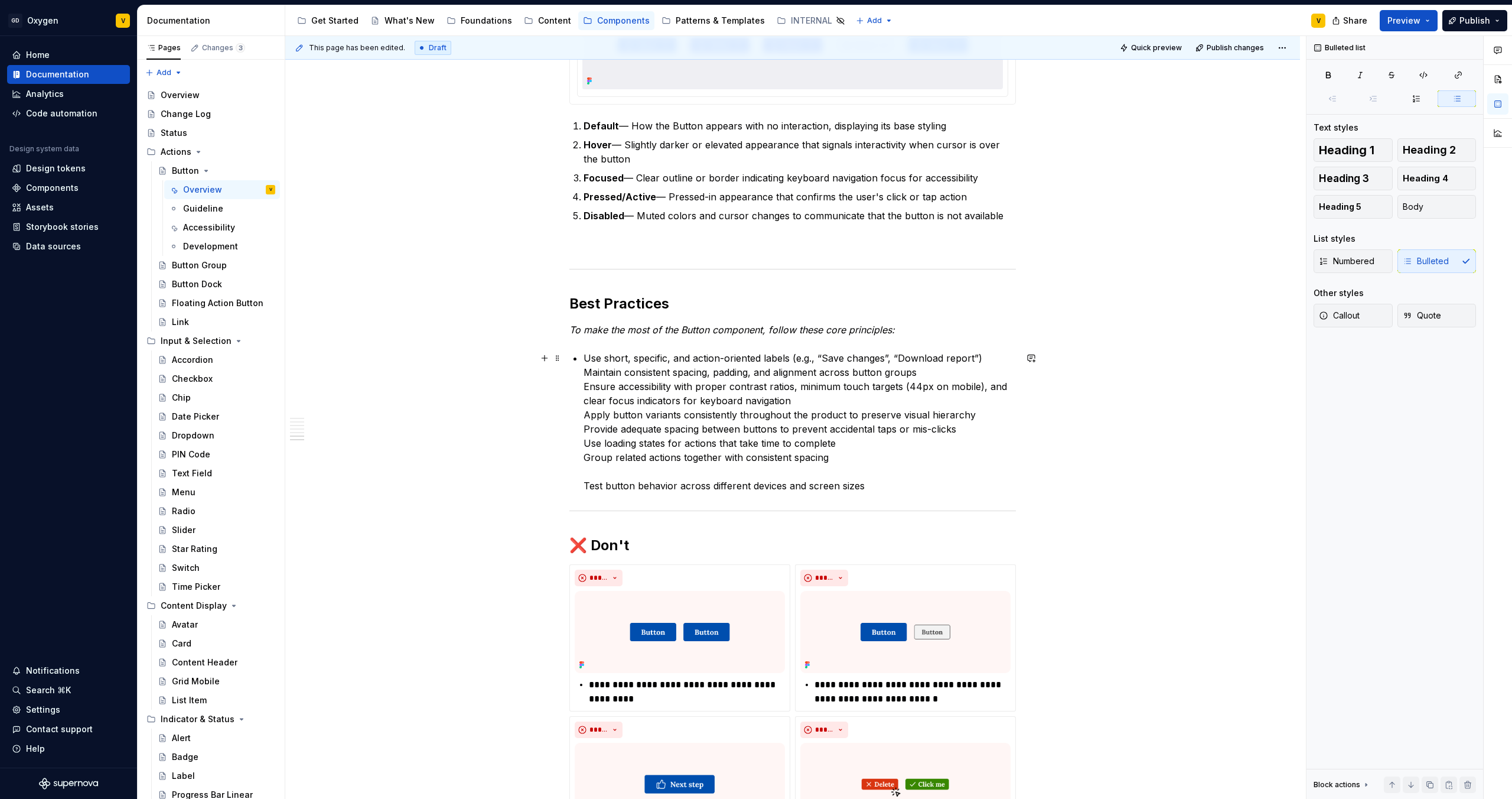
click at [587, 490] on p "Use short, specific, and action-oriented labels (e.g., “Save changes”, “Downloa…" at bounding box center [799, 421] width 432 height 142
click at [584, 487] on p "Use short, specific, and action-oriented labels (e.g., “Save changes”, “Downloa…" at bounding box center [799, 421] width 432 height 142
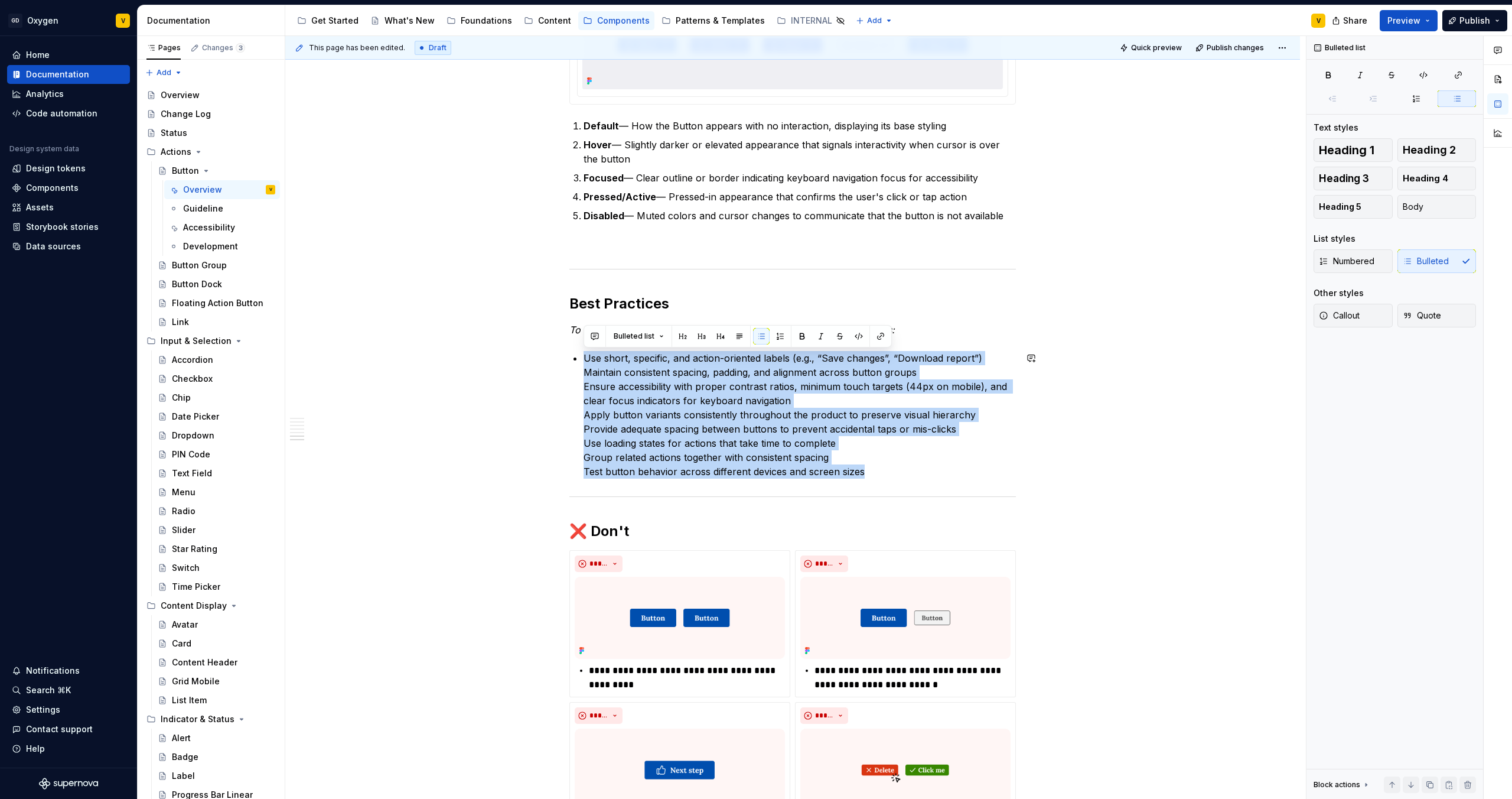
drag, startPoint x: 887, startPoint y: 478, endPoint x: 557, endPoint y: 349, distance: 354.3
click at [758, 337] on button "button" at bounding box center [761, 336] width 16 height 16
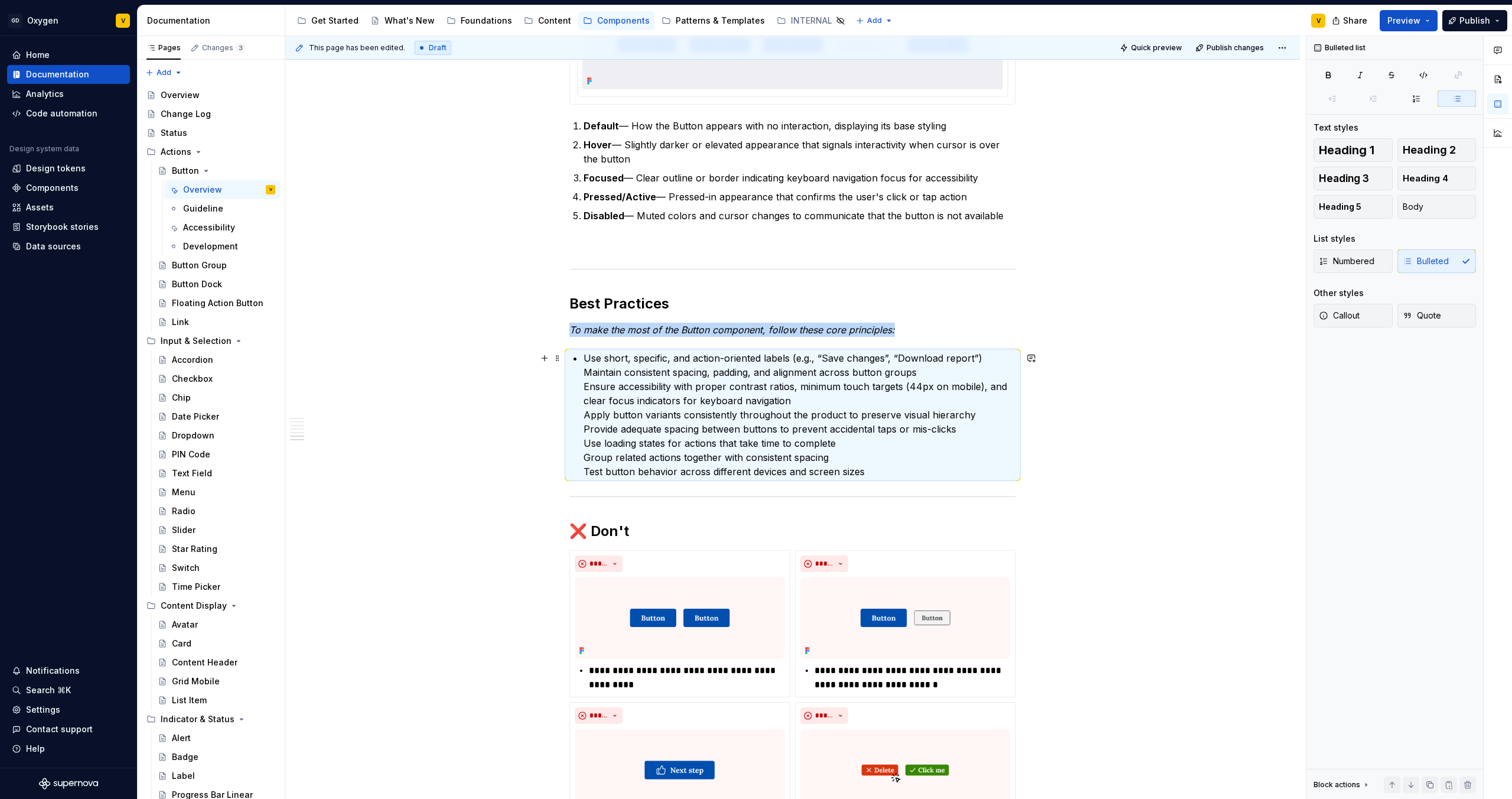
click at [729, 387] on p "Use short, specific, and action-oriented labels (e.g., “Save changes”, “Downloa…" at bounding box center [799, 415] width 432 height 128
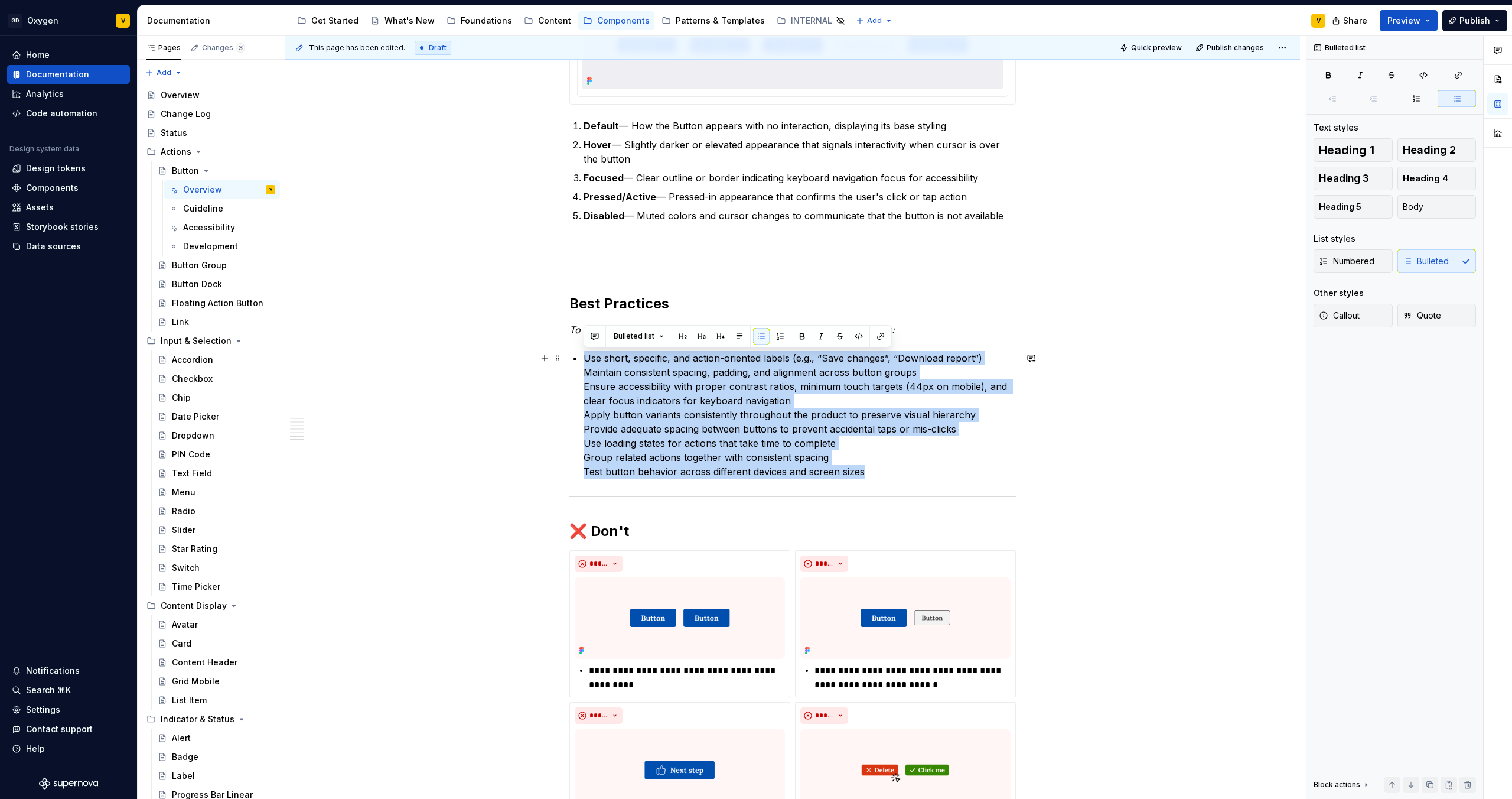
drag, startPoint x: 871, startPoint y: 472, endPoint x: 565, endPoint y: 355, distance: 327.6
click at [773, 335] on button "button" at bounding box center [780, 336] width 16 height 16
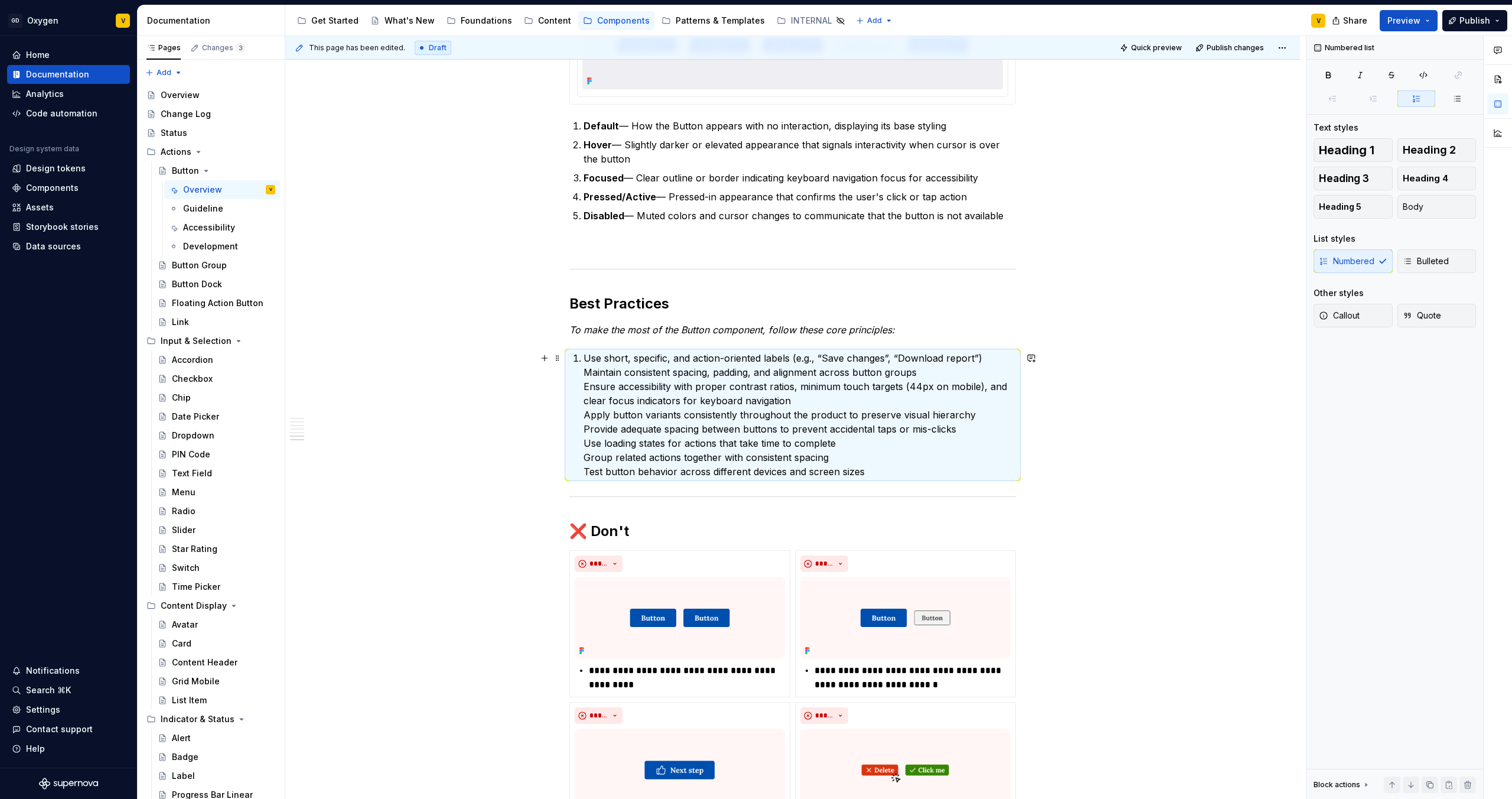
click at [632, 380] on p "Use short, specific, and action-oriented labels (e.g., “Save changes”, “Downloa…" at bounding box center [799, 415] width 432 height 128
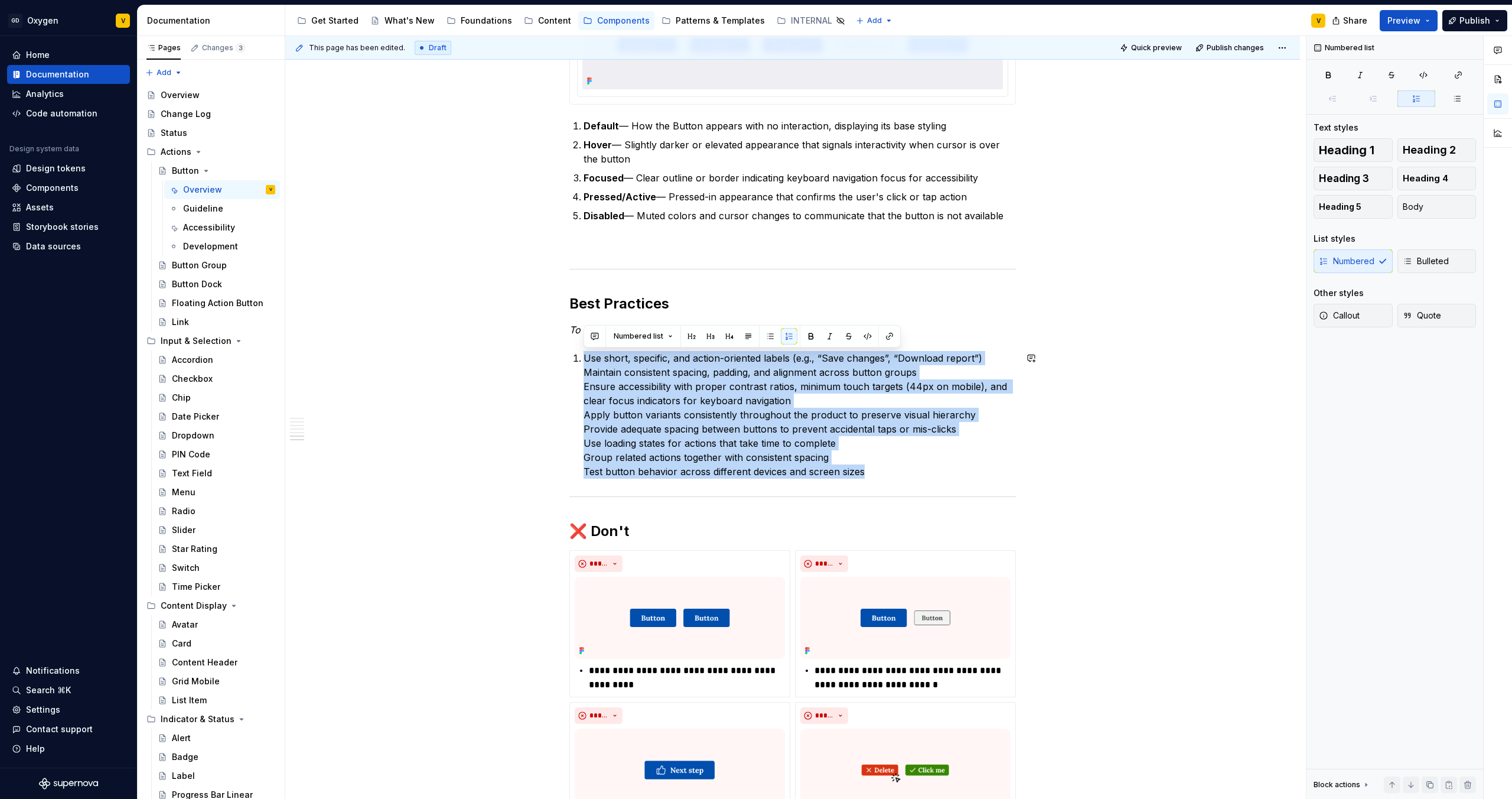
drag, startPoint x: 868, startPoint y: 471, endPoint x: 554, endPoint y: 346, distance: 338.0
click at [766, 336] on button "button" at bounding box center [770, 336] width 16 height 16
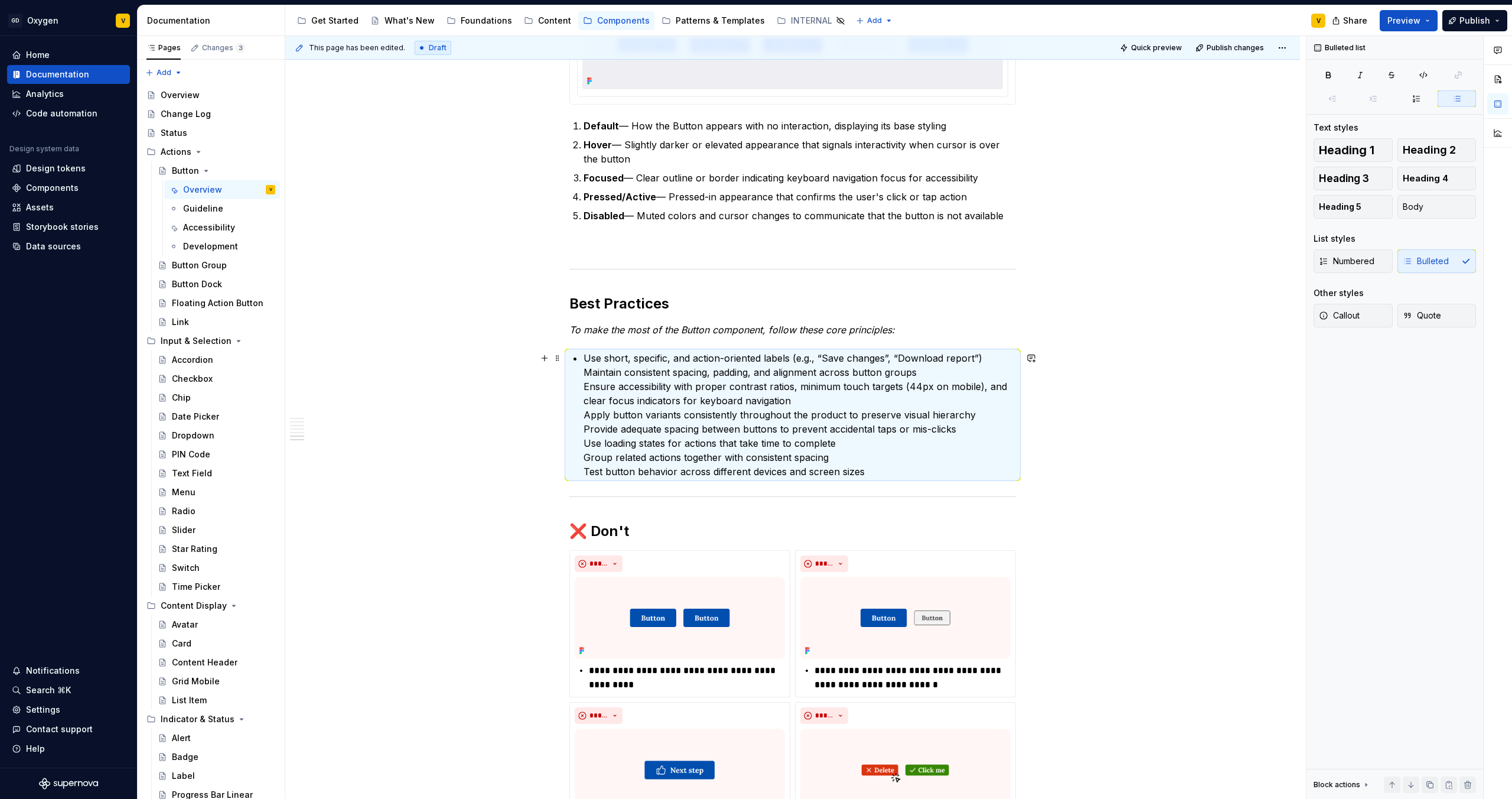
click at [683, 378] on p "Use short, specific, and action-oriented labels (e.g., “Save changes”, “Downloa…" at bounding box center [799, 415] width 432 height 128
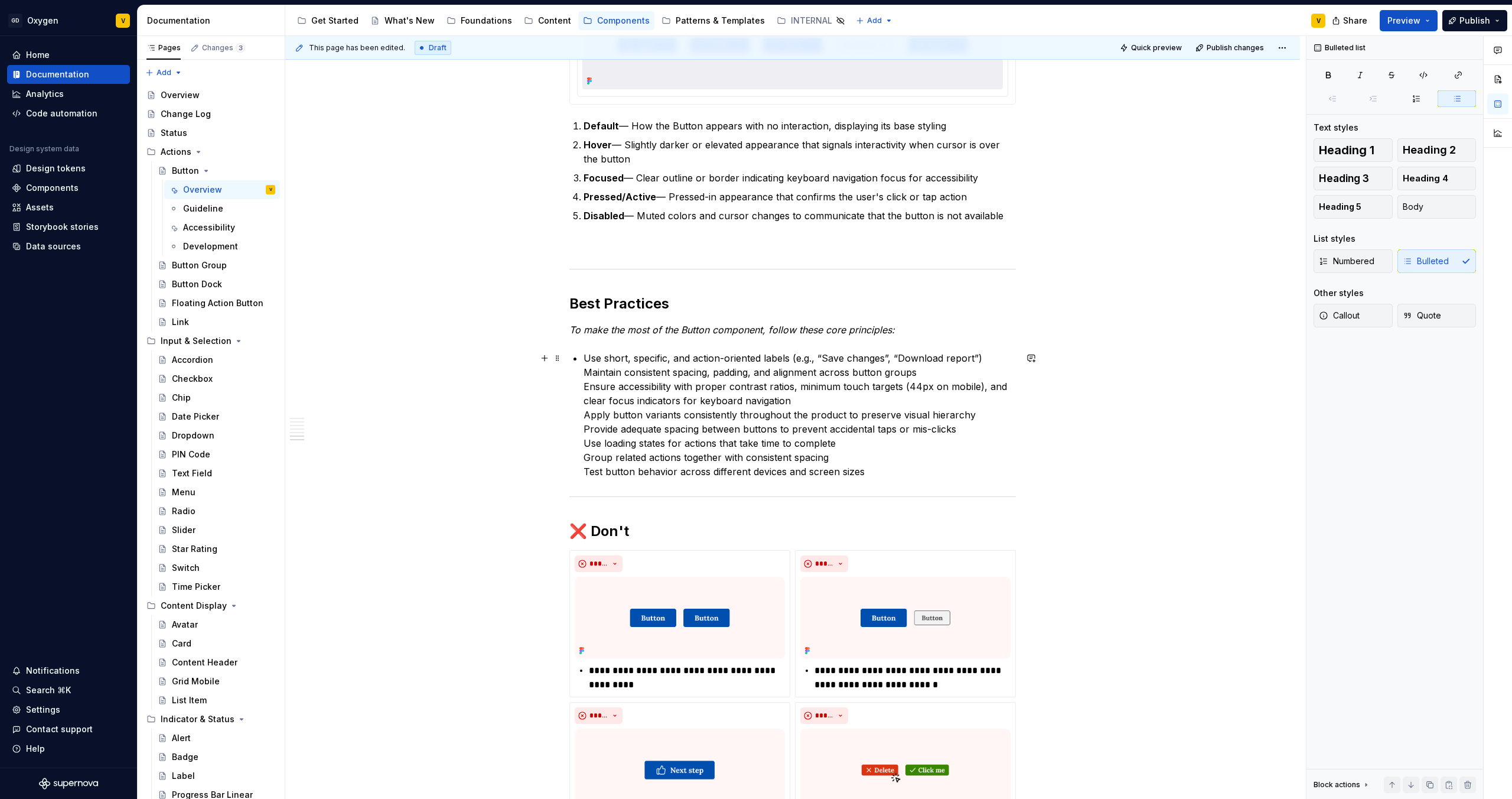
click at [585, 372] on p "Use short, specific, and action-oriented labels (e.g., “Save changes”, “Downloa…" at bounding box center [799, 415] width 432 height 128
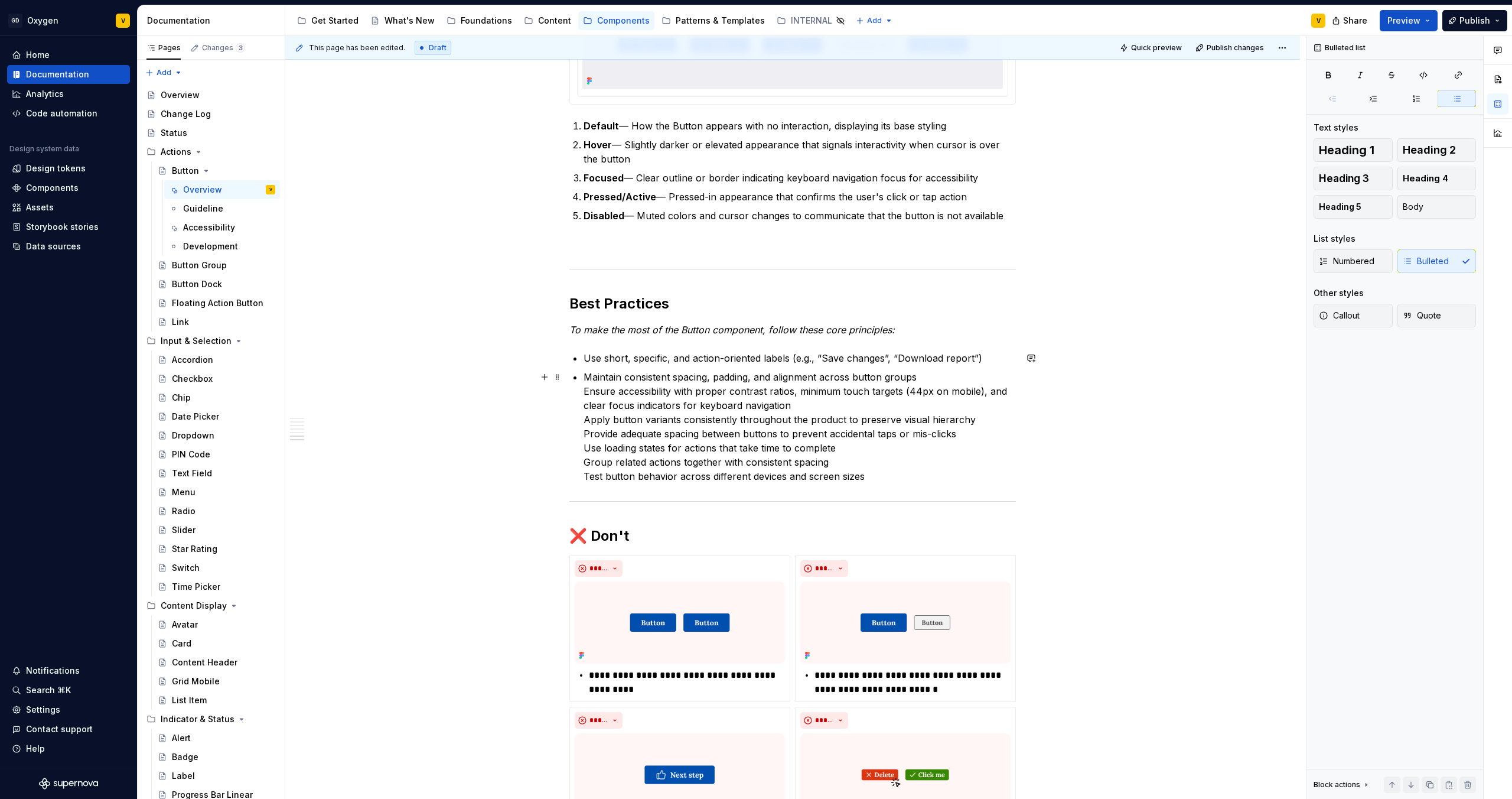
click at [584, 393] on p "Maintain consistent spacing, padding, and alignment across button groups Ensure…" at bounding box center [799, 427] width 432 height 113
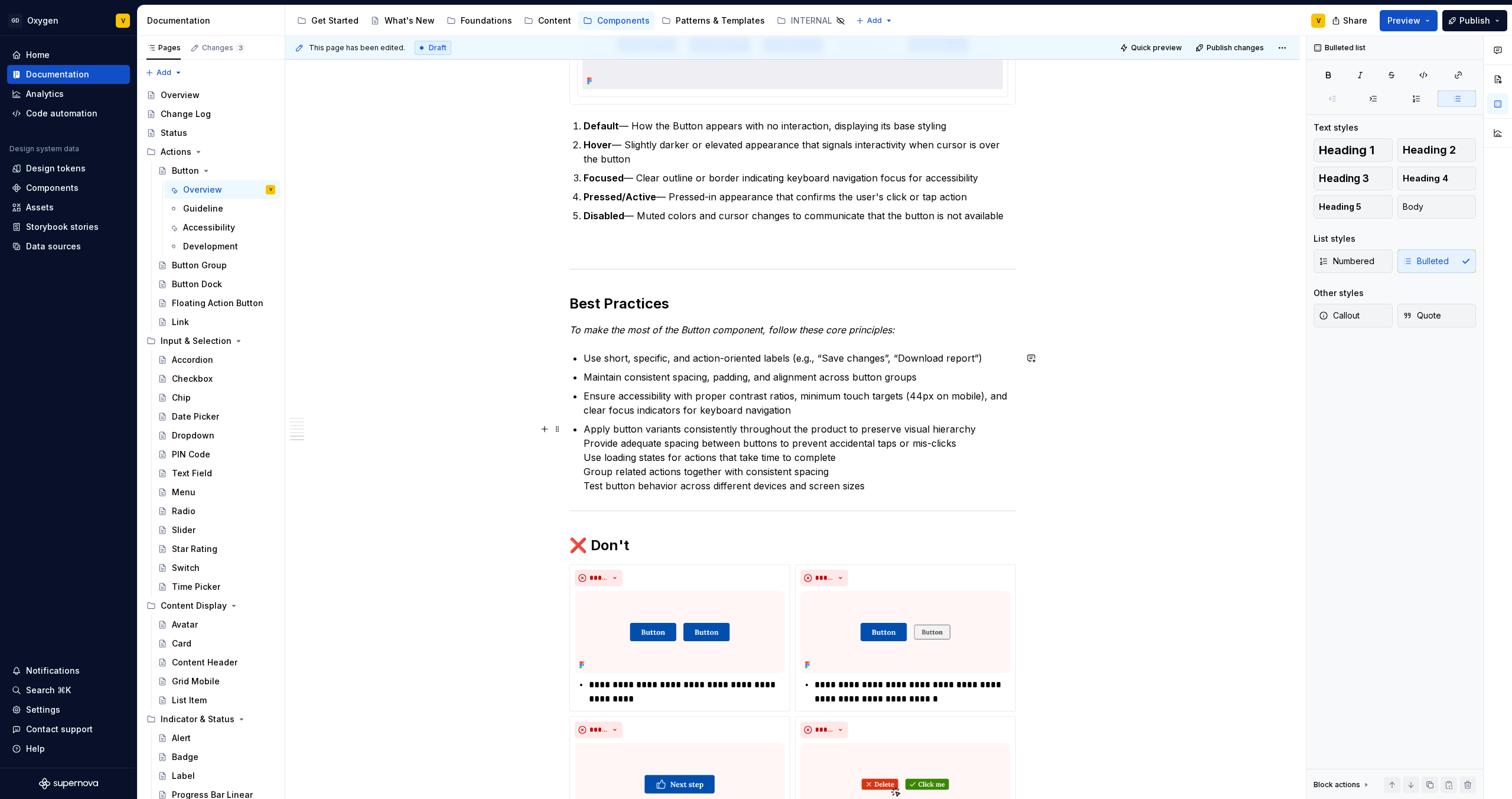
click at [587, 443] on p "Apply button variants consistently throughout the product to preserve visual hi…" at bounding box center [799, 457] width 432 height 71
click at [585, 444] on p "Apply button variants consistently throughout the product to preserve visual hi…" at bounding box center [799, 457] width 432 height 71
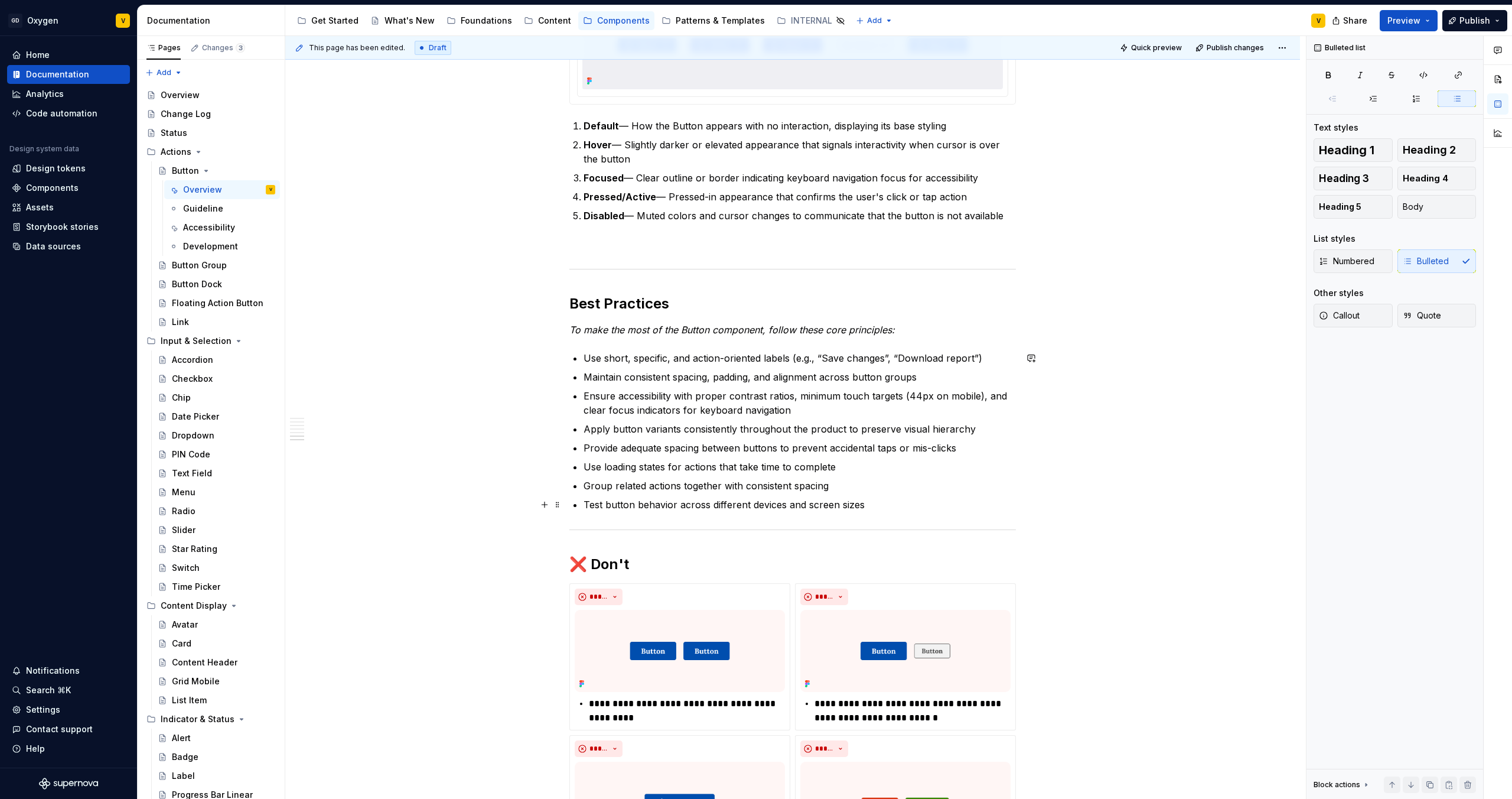
click at [883, 503] on p "Test button behavior across different devices and screen sizes" at bounding box center [799, 505] width 432 height 14
drag, startPoint x: 677, startPoint y: 503, endPoint x: 873, endPoint y: 504, distance: 196.0
click at [873, 504] on p "Test button behavior across different devices and screen sizes" at bounding box center [799, 505] width 432 height 14
click at [874, 504] on p "Test button behavior across different devices and screen sizes" at bounding box center [799, 505] width 432 height 14
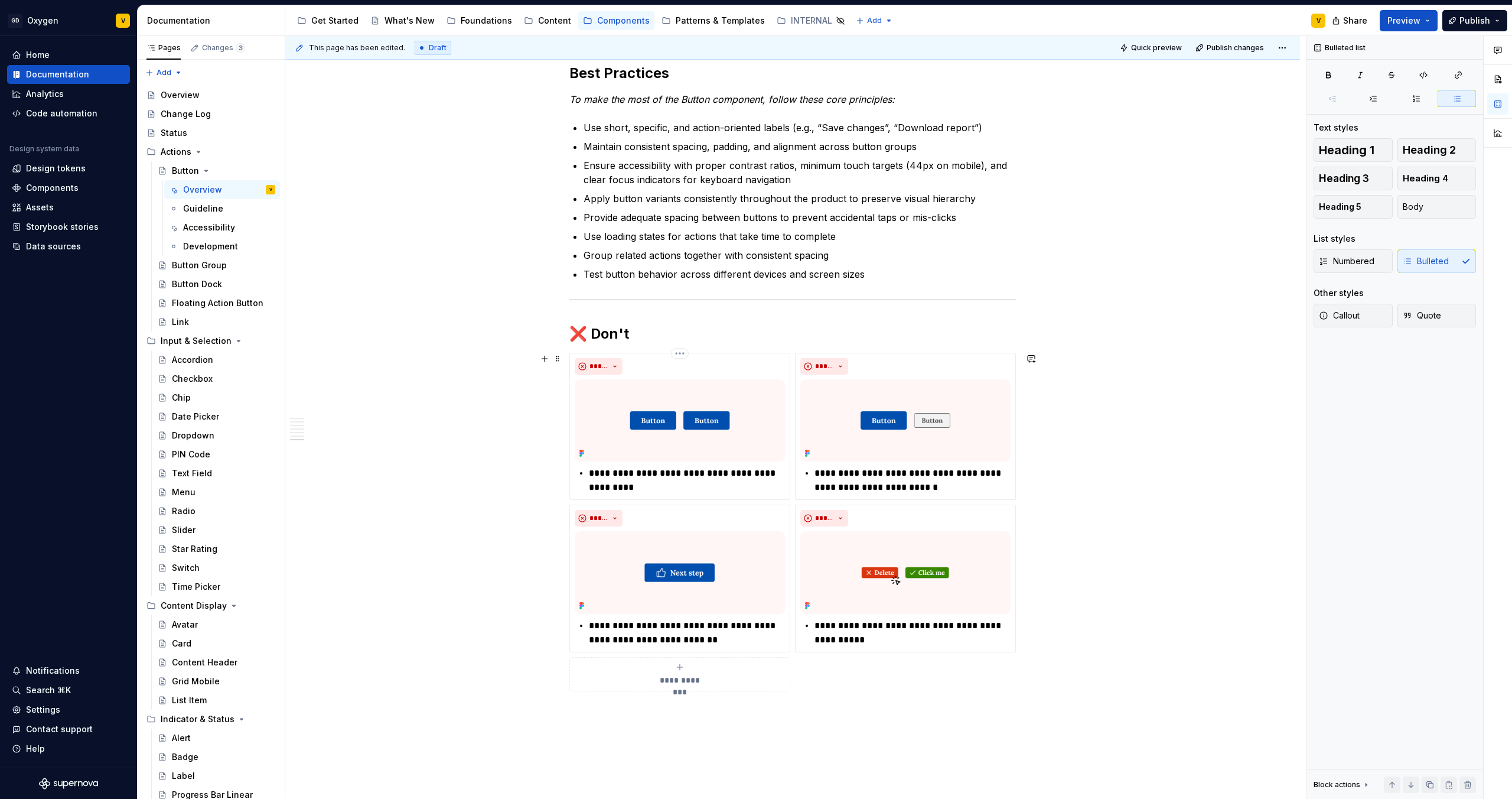
scroll to position [2304, 0]
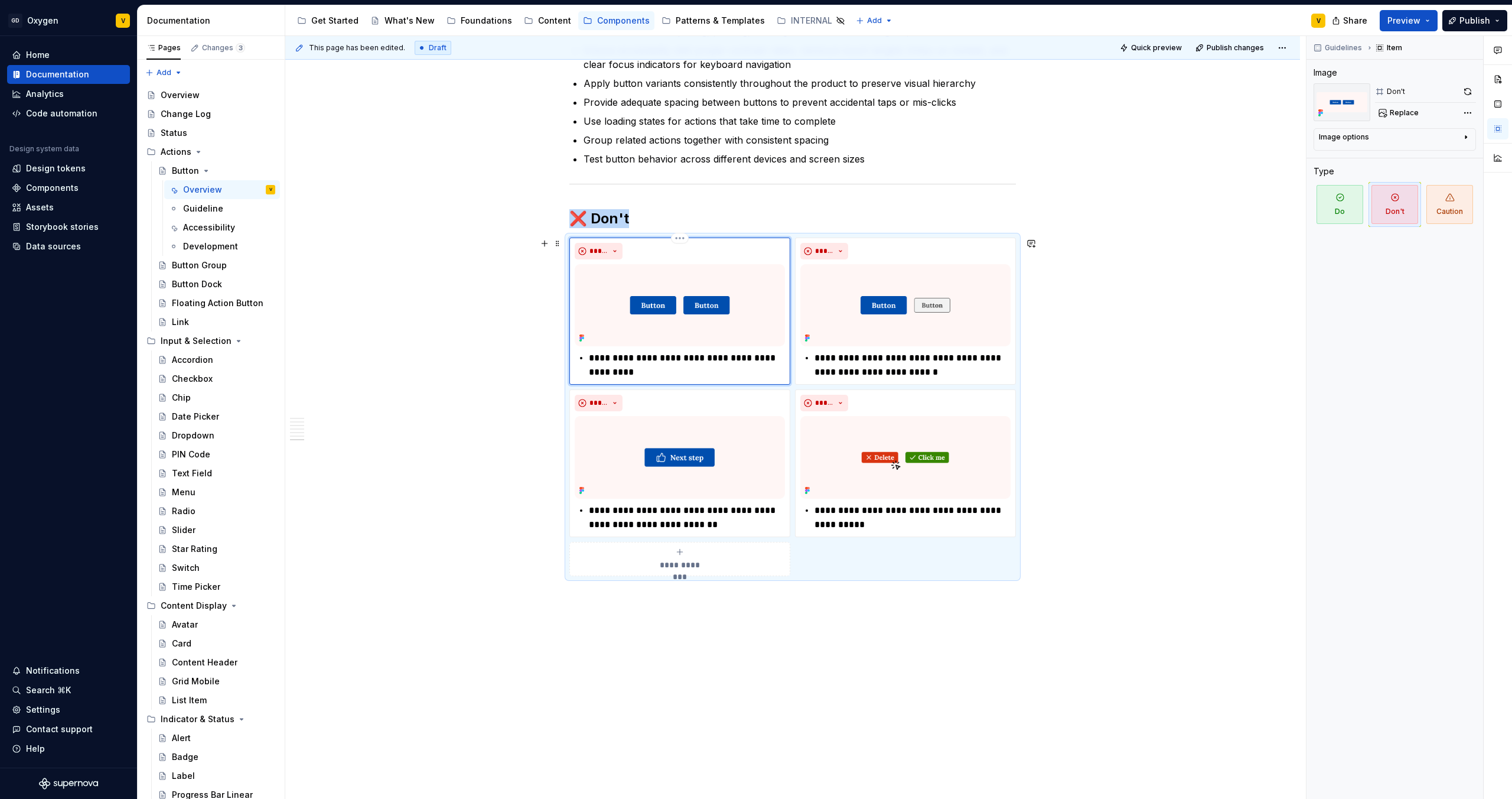
click at [662, 307] on img at bounding box center [680, 305] width 211 height 82
click at [1415, 115] on span "Replace" at bounding box center [1404, 113] width 29 height 9
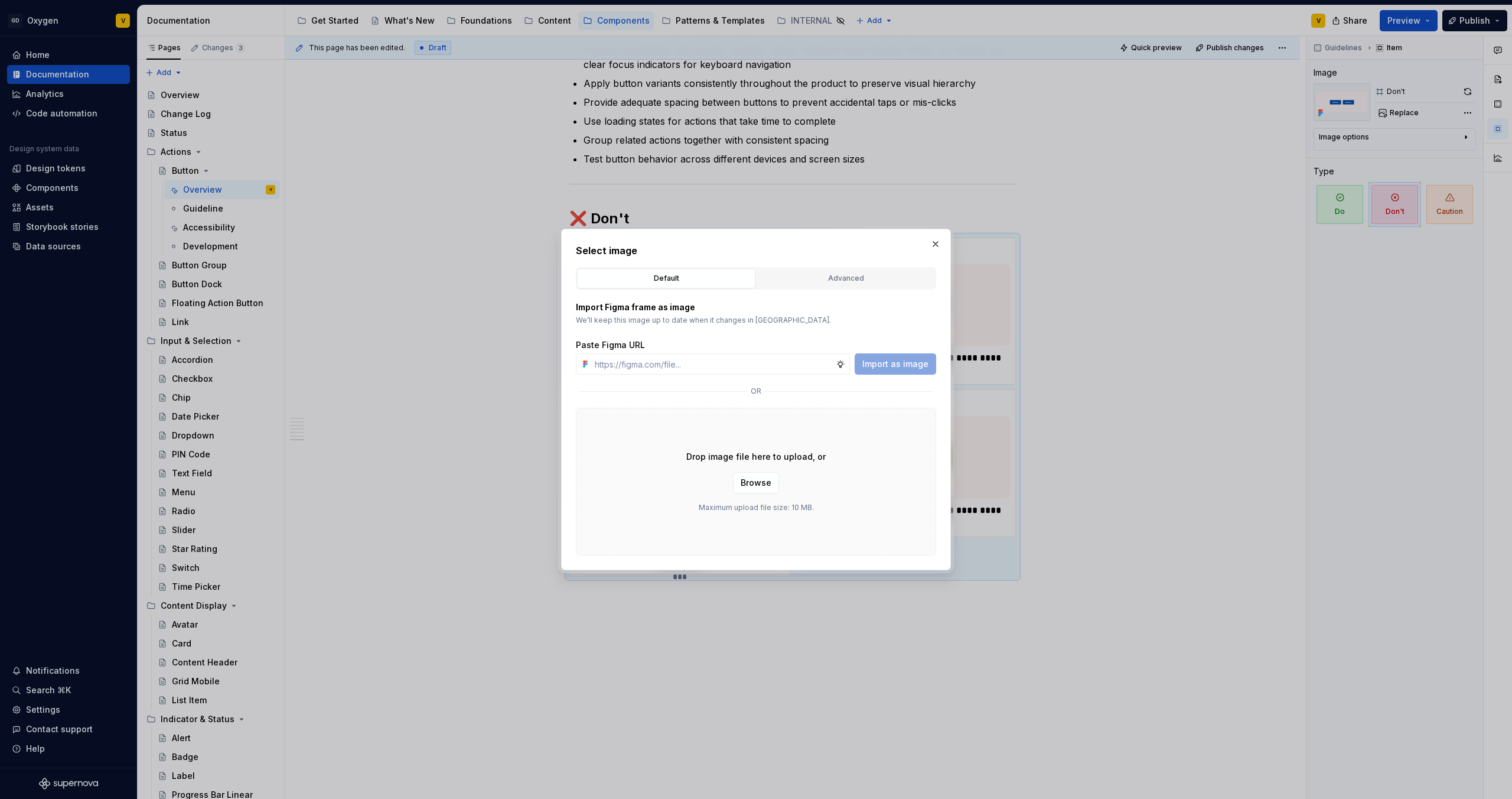
type textarea "*"
type input "https://www.figma.com/design/rzxjdfGE9CHhfV7rU8czbq/ODS-%E2%B8%B1-Internal-%E2%…"
click at [891, 368] on span "Import as image" at bounding box center [895, 364] width 66 height 12
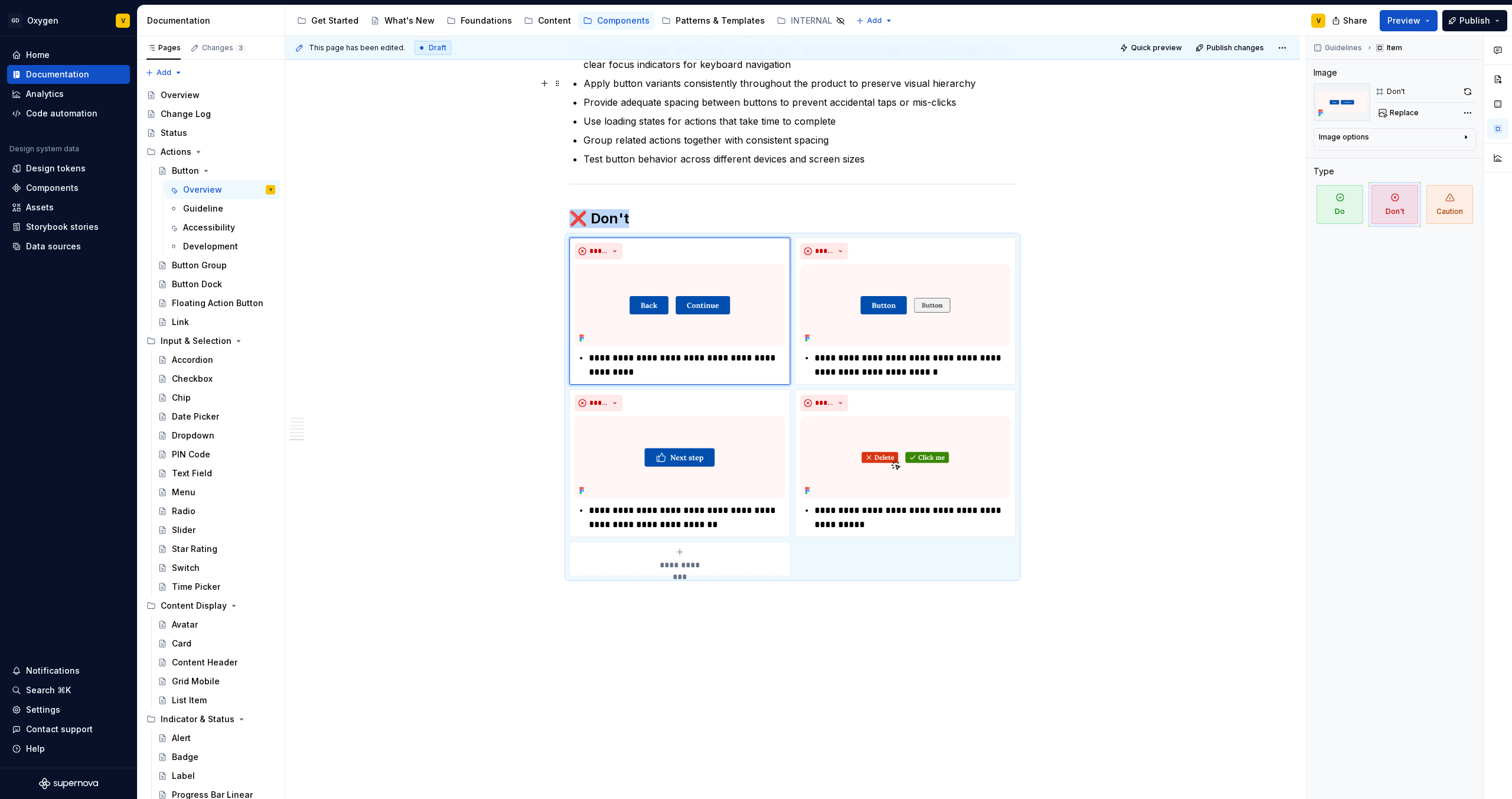
scroll to position [2304, 0]
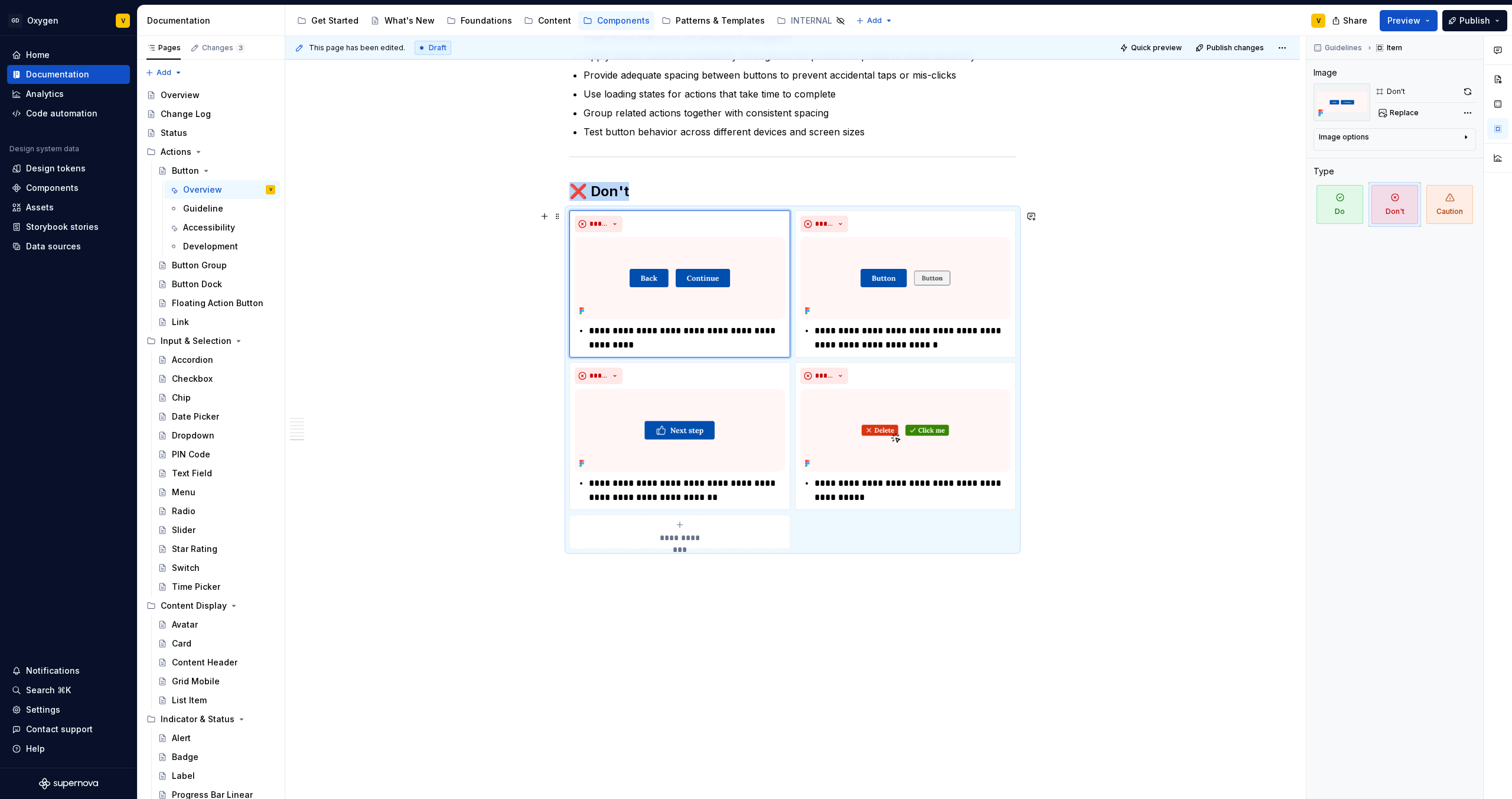
scroll to position [2342, 0]
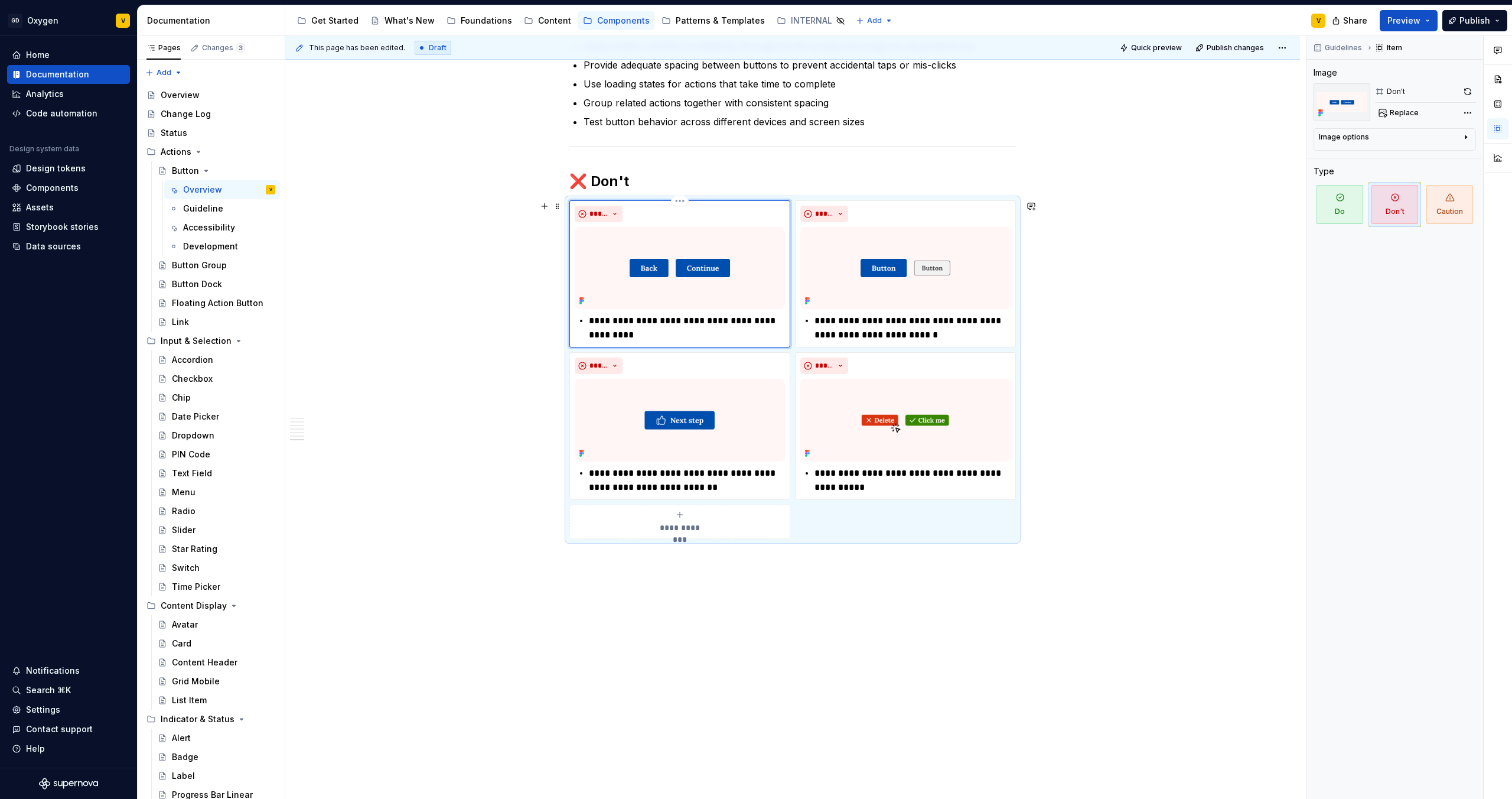
click at [596, 324] on p "**********" at bounding box center [687, 327] width 196 height 28
type textarea "*"
click at [856, 490] on p "**********" at bounding box center [912, 480] width 196 height 28
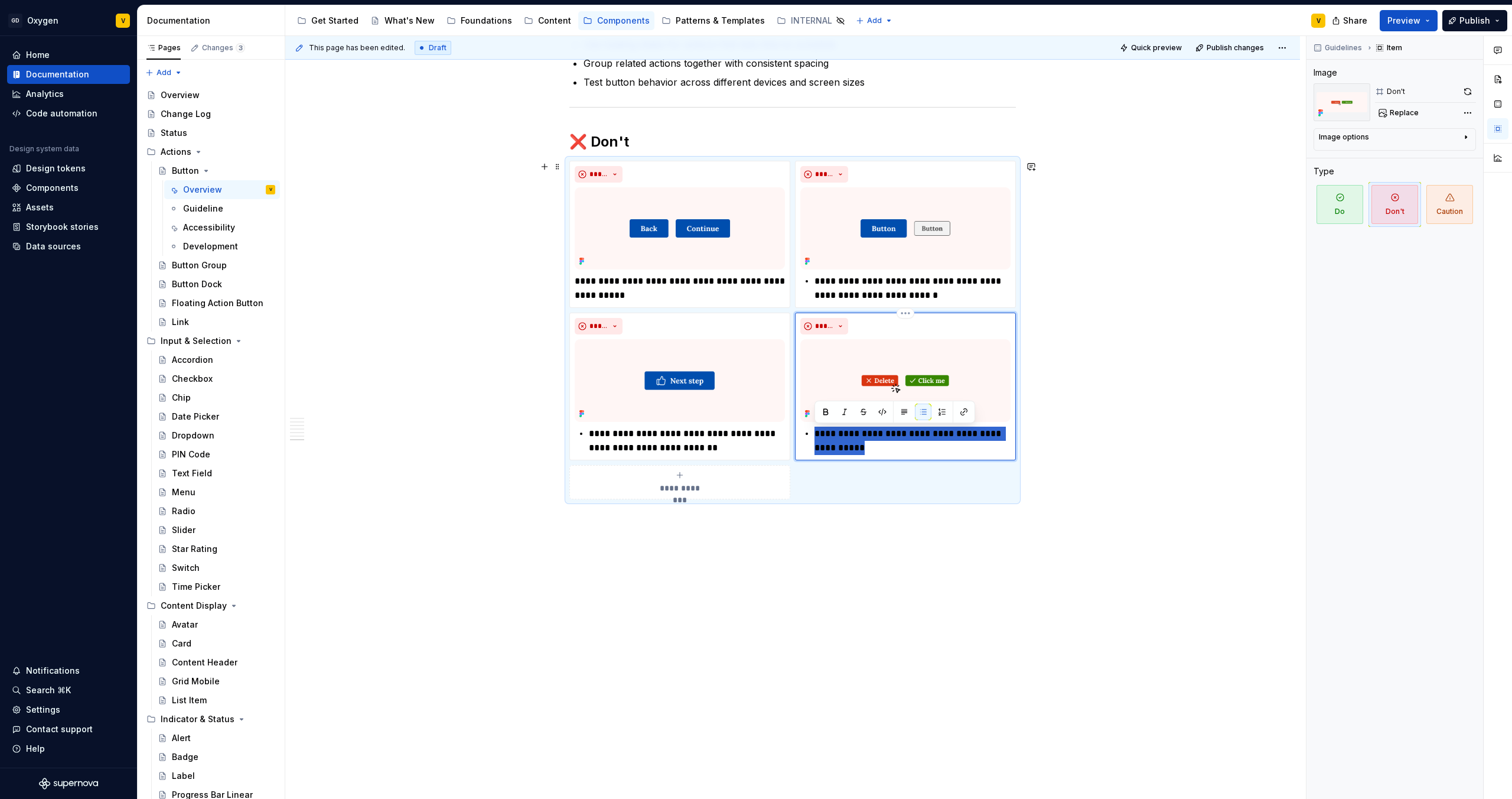
drag, startPoint x: 889, startPoint y: 453, endPoint x: 809, endPoint y: 437, distance: 81.6
click at [809, 437] on div "**********" at bounding box center [906, 440] width 211 height 28
type textarea "*"
click at [682, 292] on p "**********" at bounding box center [680, 288] width 211 height 28
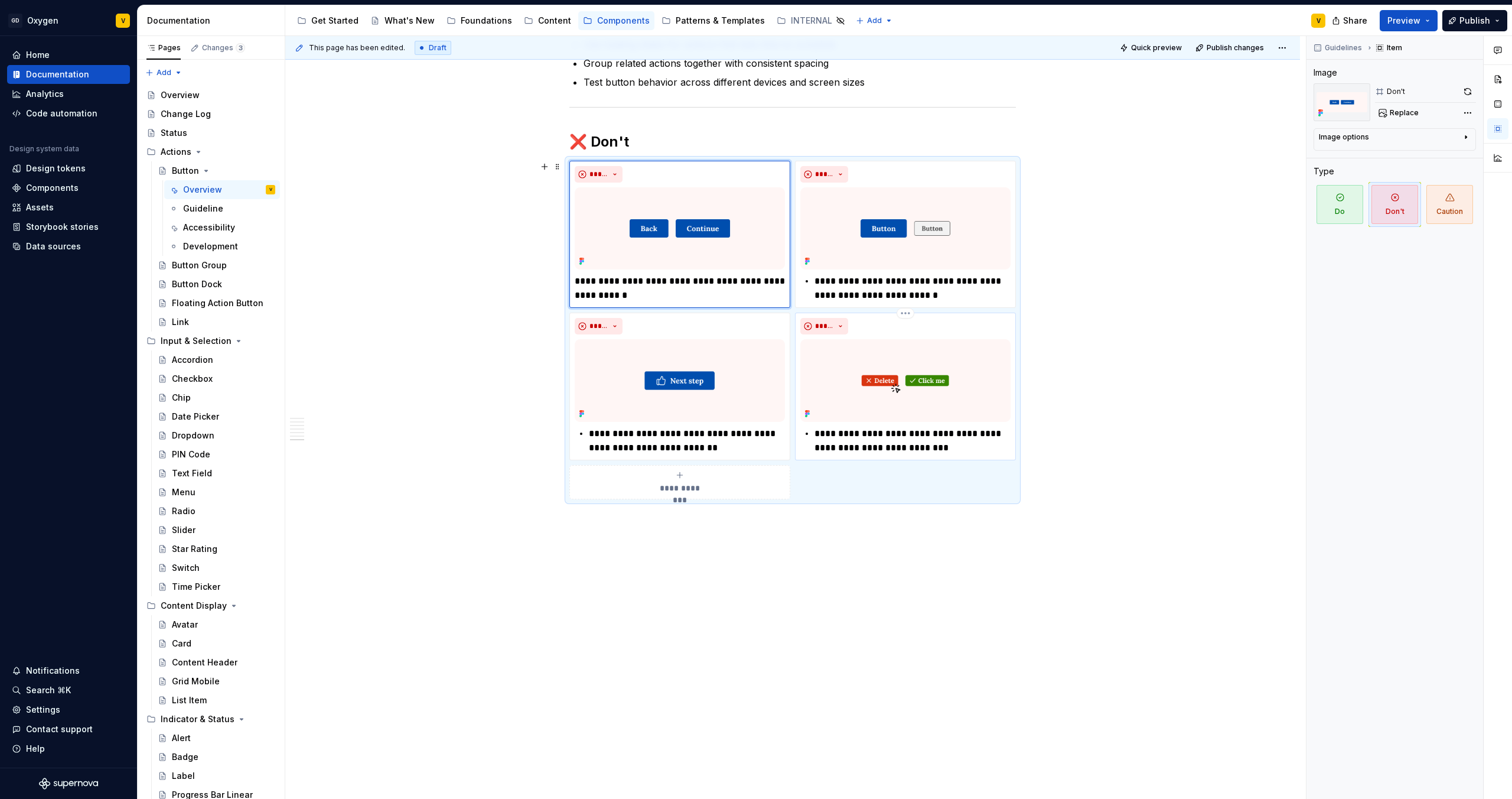
click at [936, 382] on img at bounding box center [906, 380] width 211 height 82
click at [914, 387] on img at bounding box center [906, 380] width 211 height 82
click at [1401, 115] on span "Replace" at bounding box center [1404, 113] width 29 height 9
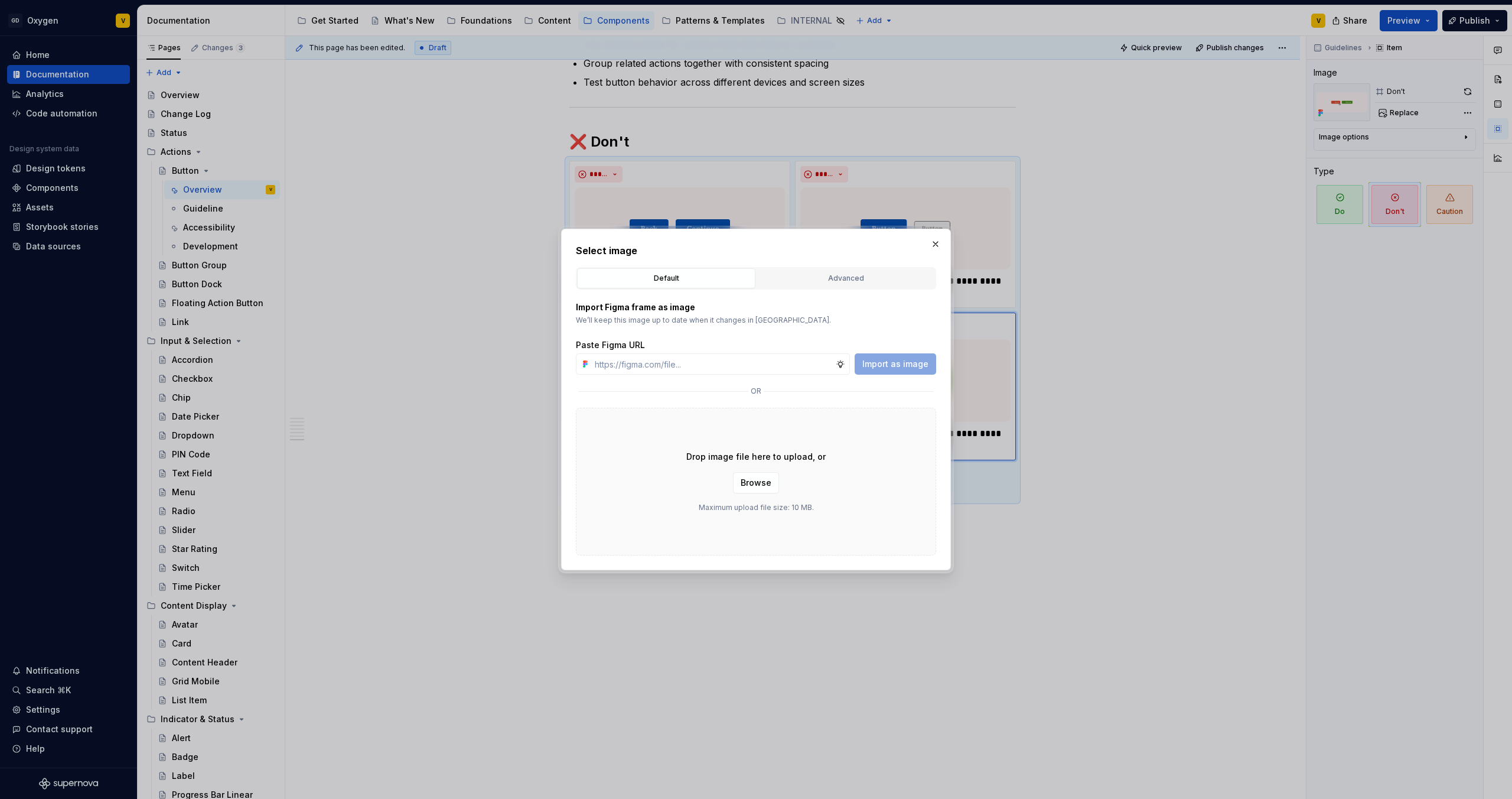
type textarea "*"
type input "https://www.figma.com/design/rzxjdfGE9CHhfV7rU8czbq/ODS-%E2%B8%B1-Internal-%E2%…"
click at [894, 363] on span "Import as image" at bounding box center [895, 364] width 66 height 12
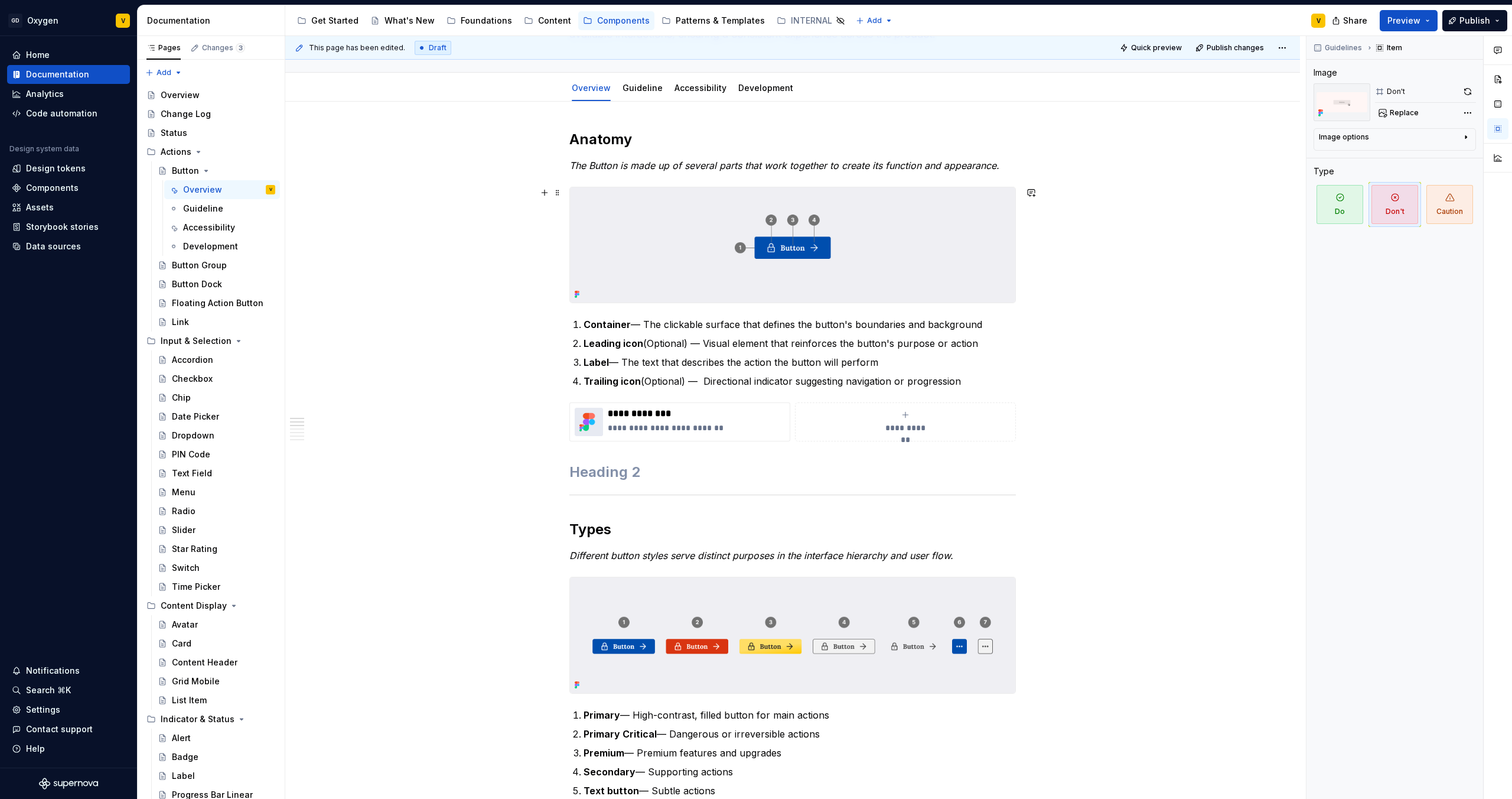
scroll to position [0, 0]
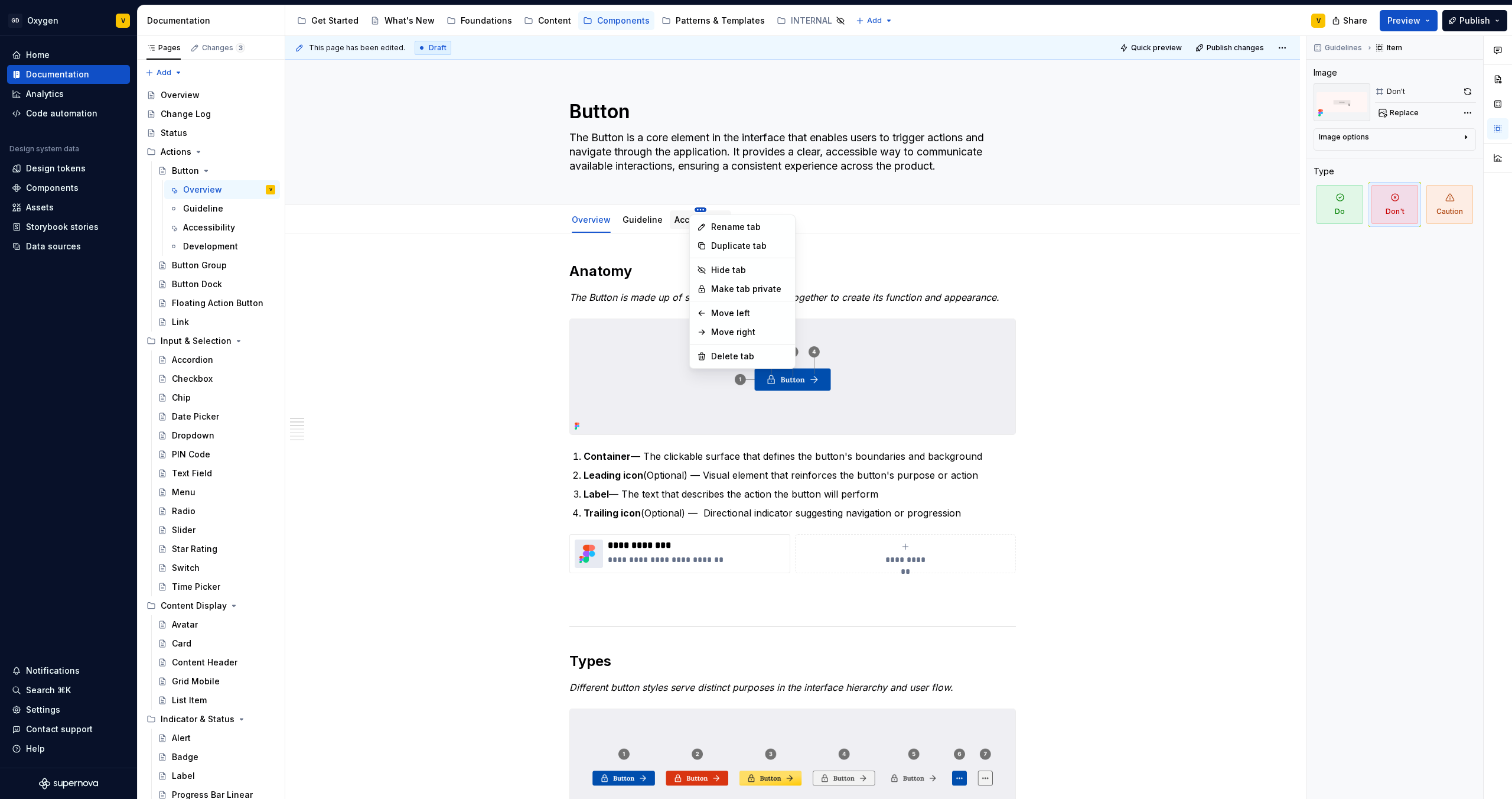
click at [694, 207] on html "GD Oxygen V Home Documentation Analytics Code automation Design system data Des…" at bounding box center [756, 399] width 1512 height 799
click at [717, 358] on div "Delete tab" at bounding box center [750, 356] width 77 height 12
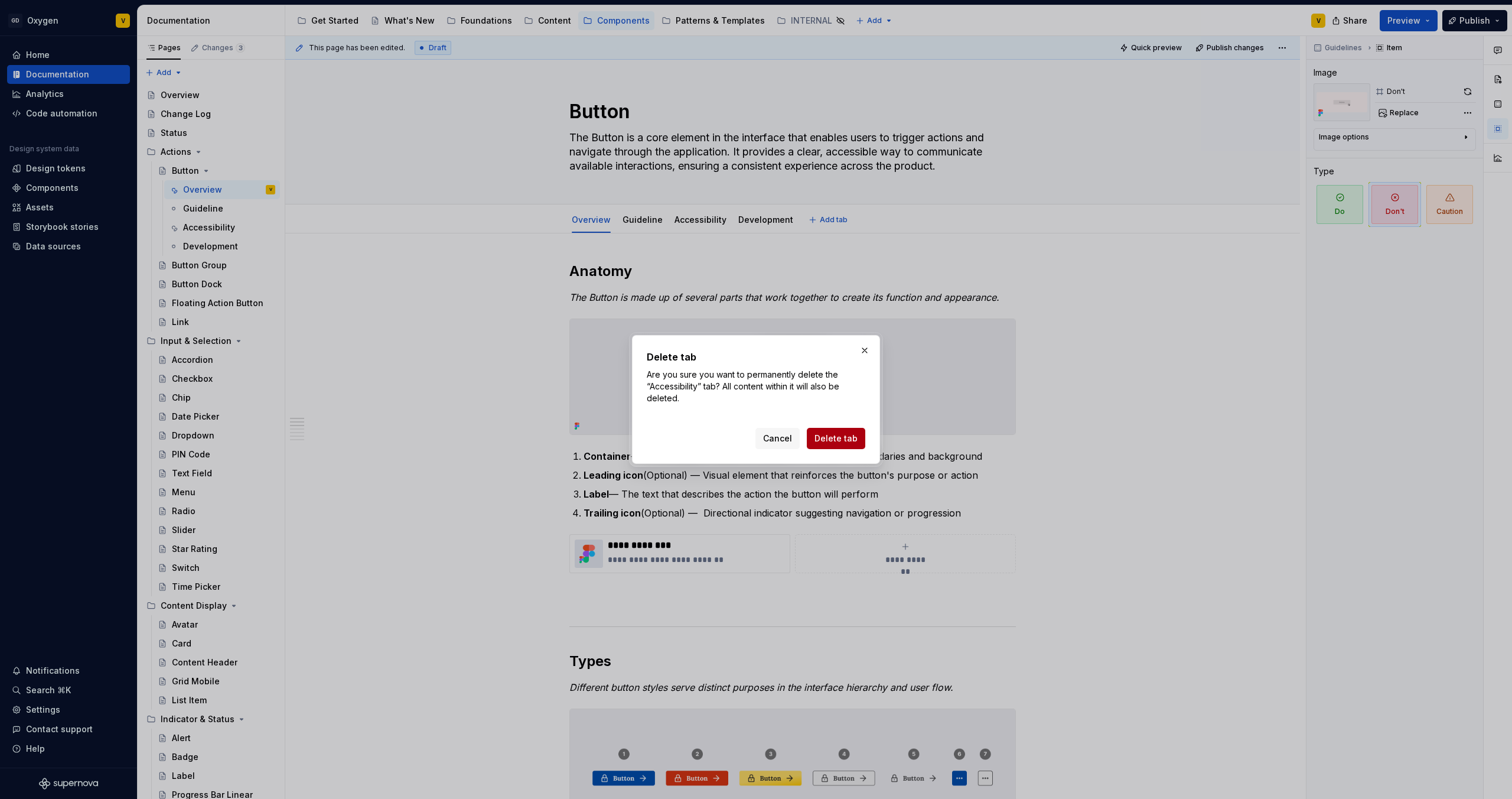
click at [845, 443] on span "Delete tab" at bounding box center [836, 438] width 43 height 12
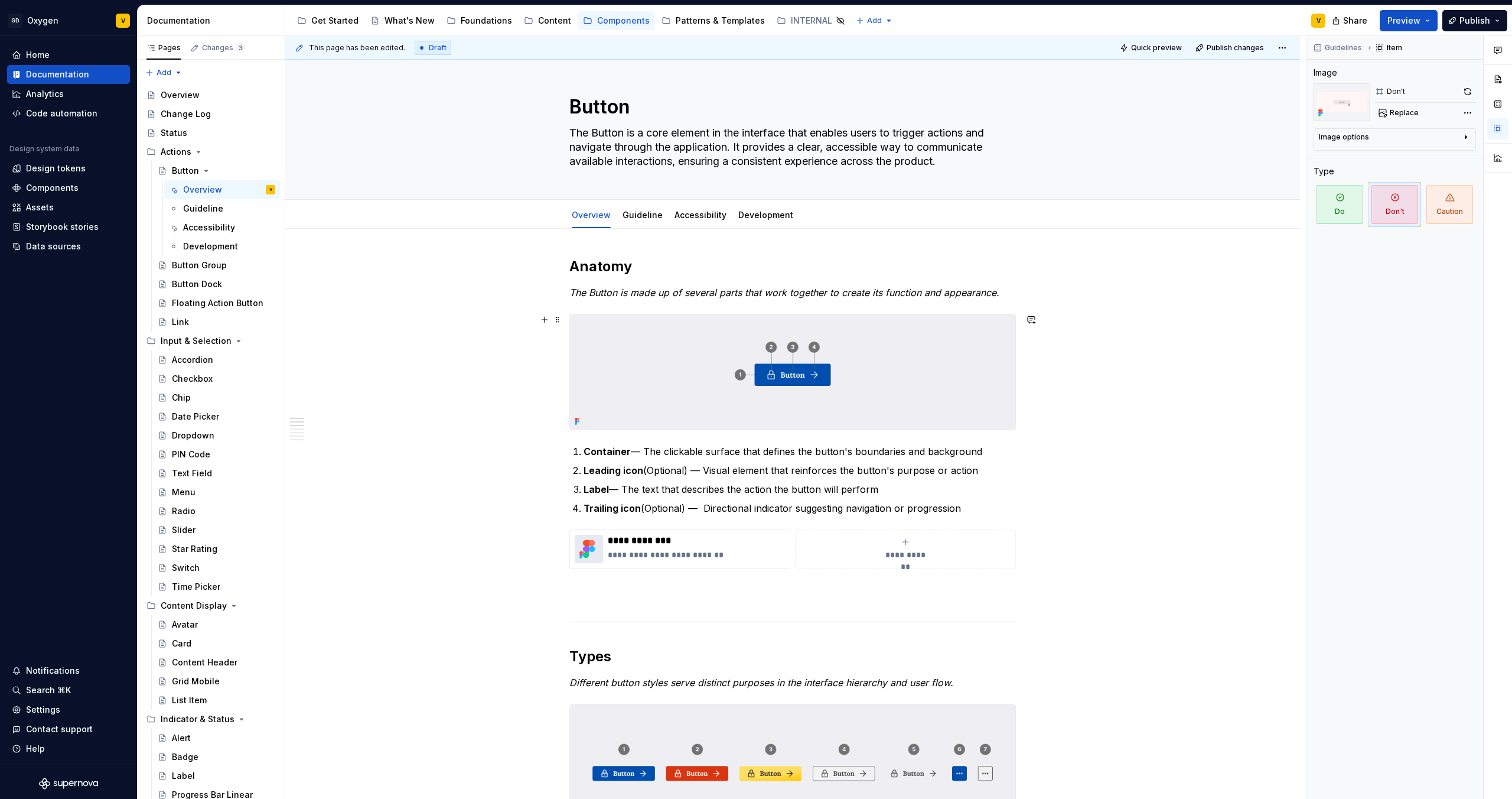
scroll to position [6, 0]
click at [1404, 20] on span "Preview" at bounding box center [1404, 21] width 33 height 12
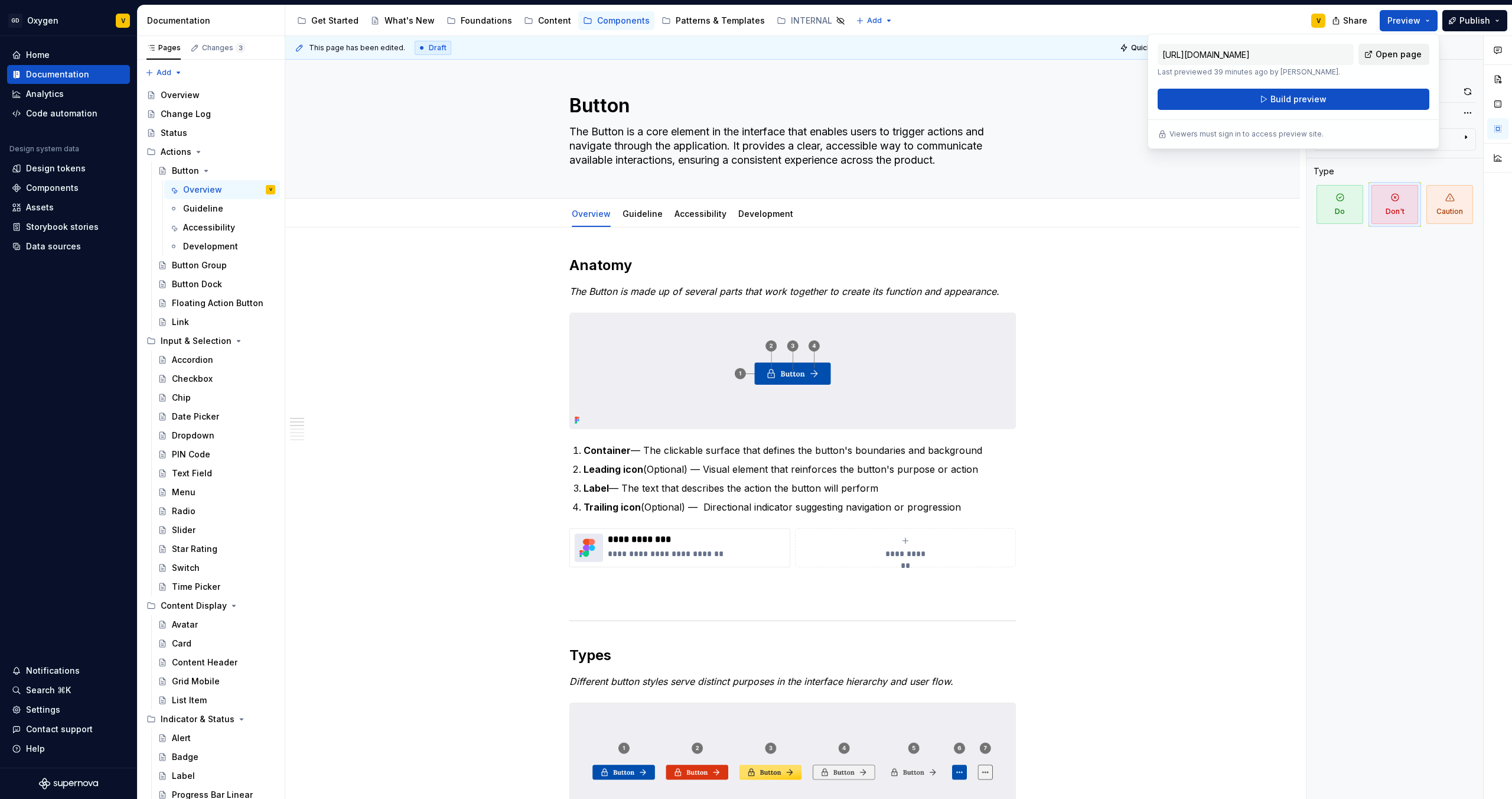
click at [1397, 53] on span "Open page" at bounding box center [1399, 54] width 46 height 12
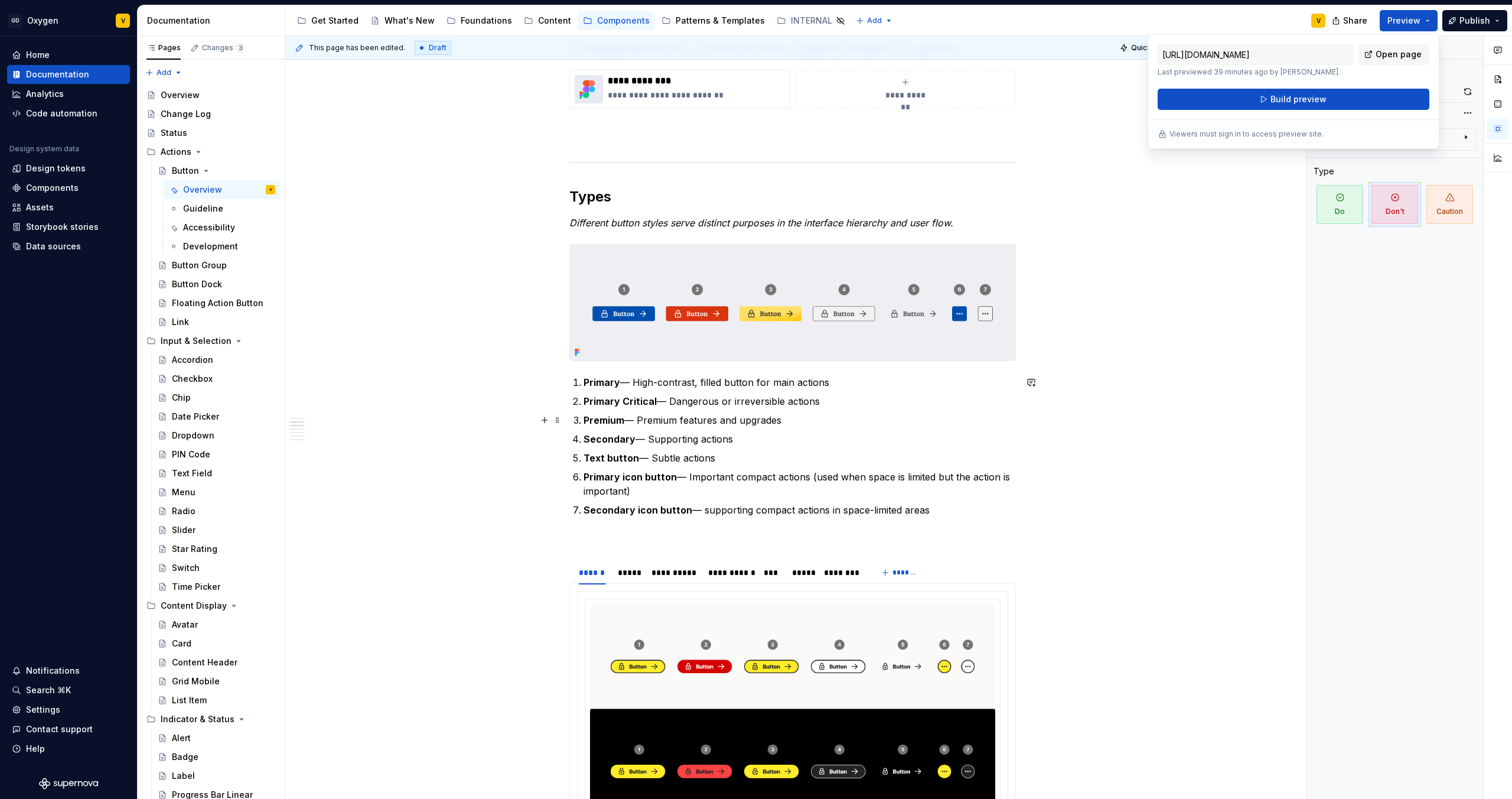
scroll to position [644, 0]
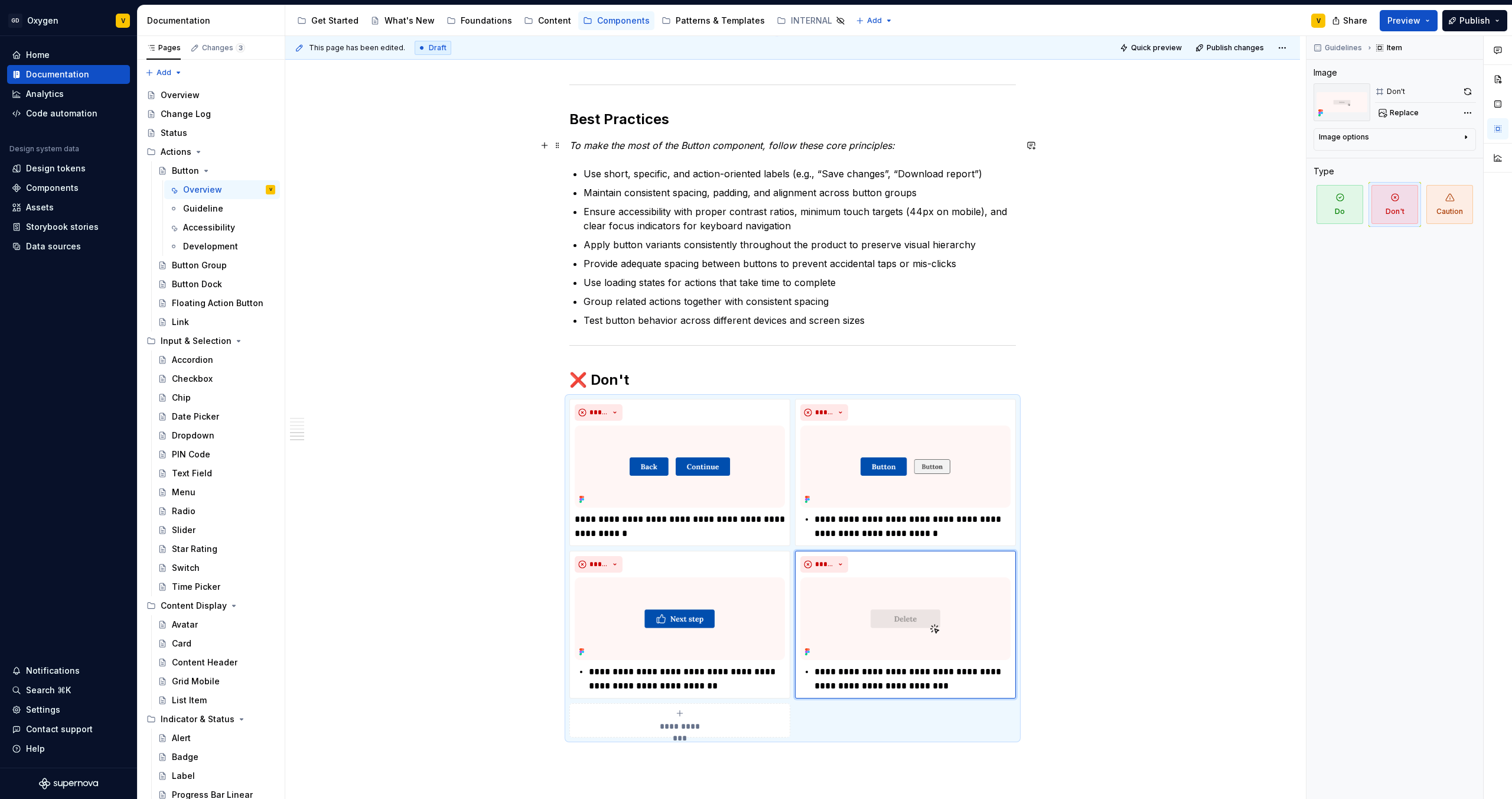
scroll to position [1817, 0]
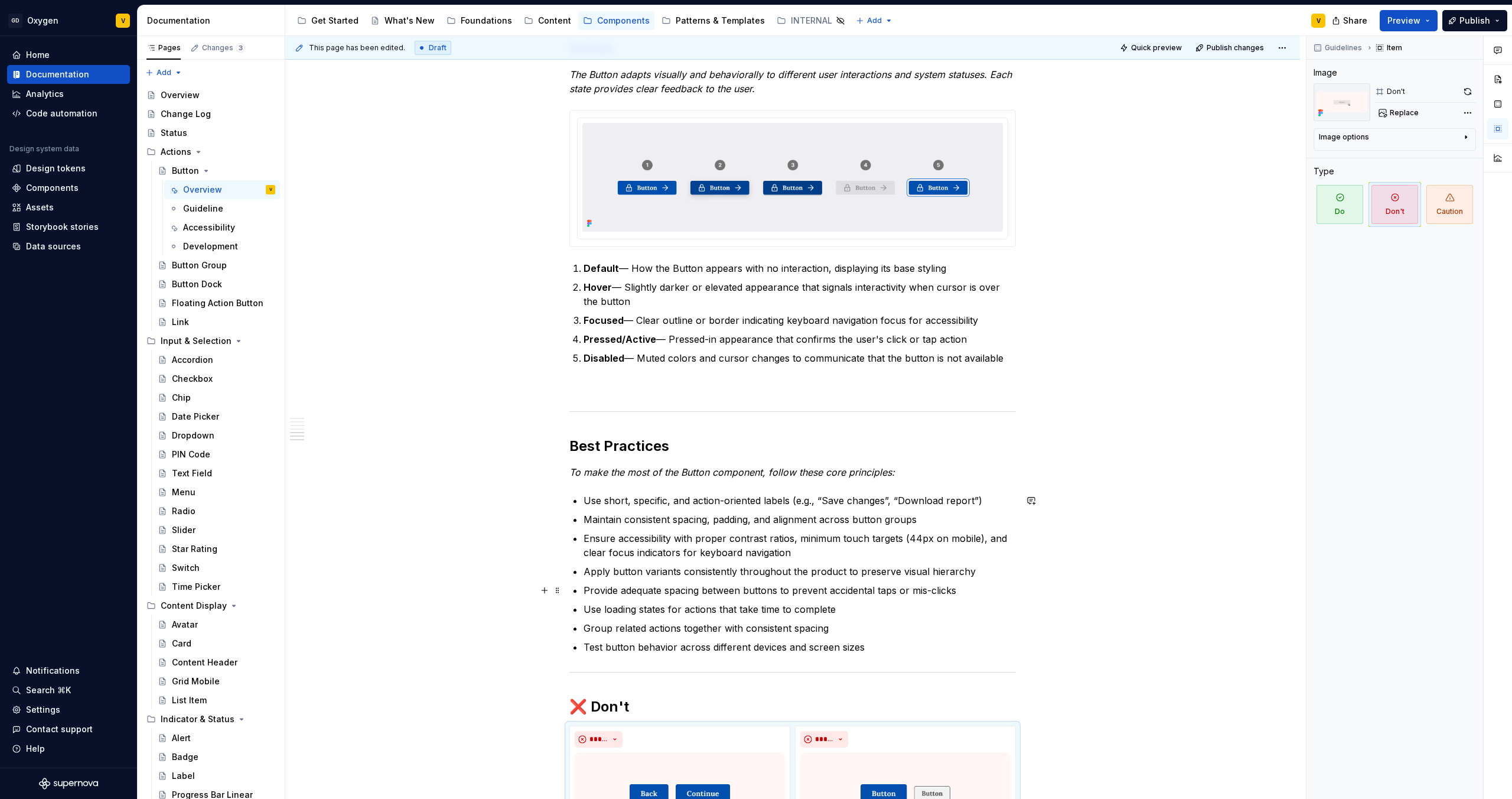
click at [715, 612] on p "Use loading states for actions that take time to complete" at bounding box center [799, 609] width 432 height 14
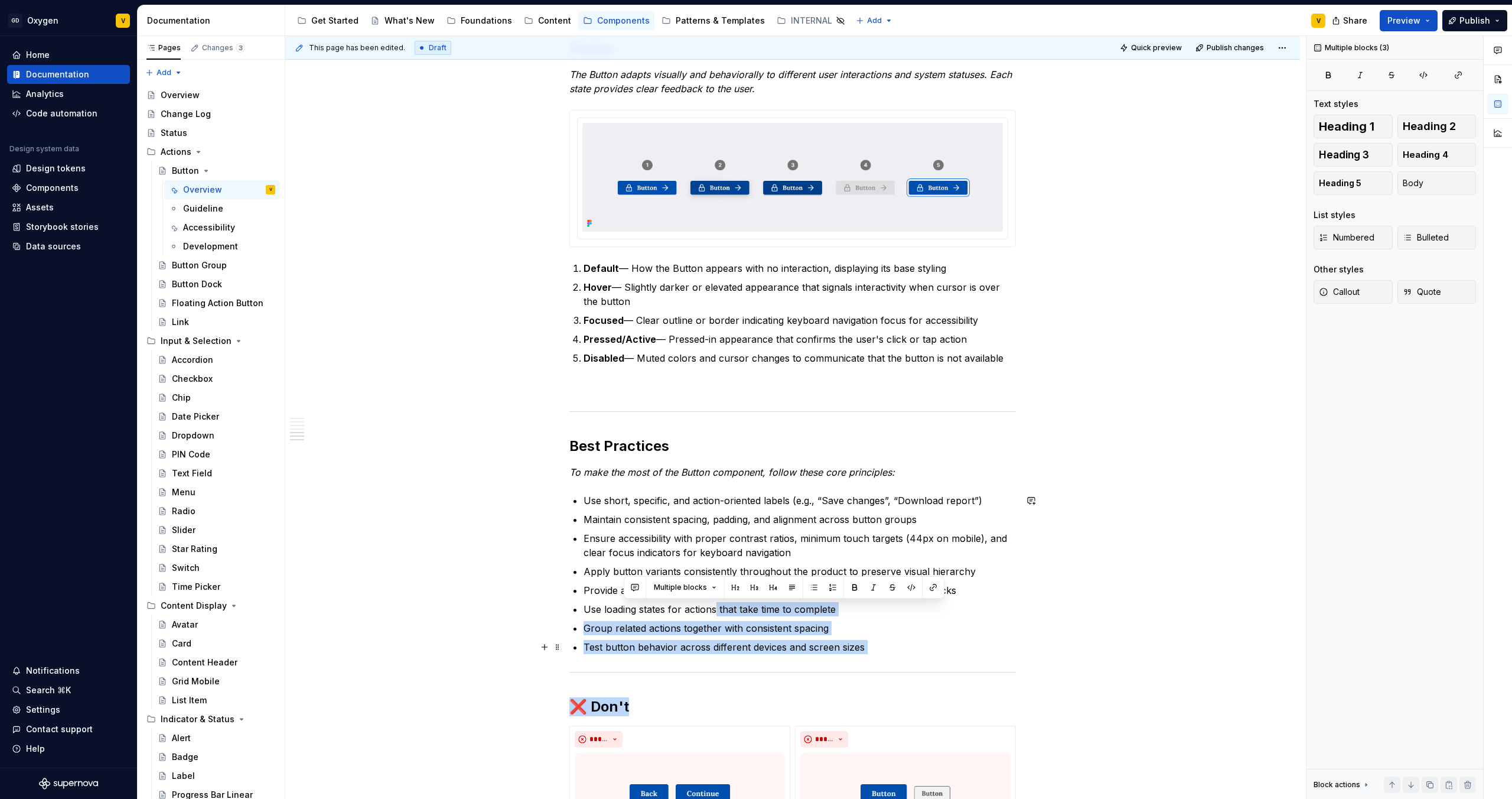
click at [888, 649] on p "Test button behavior across different devices and screen sizes" at bounding box center [799, 647] width 432 height 14
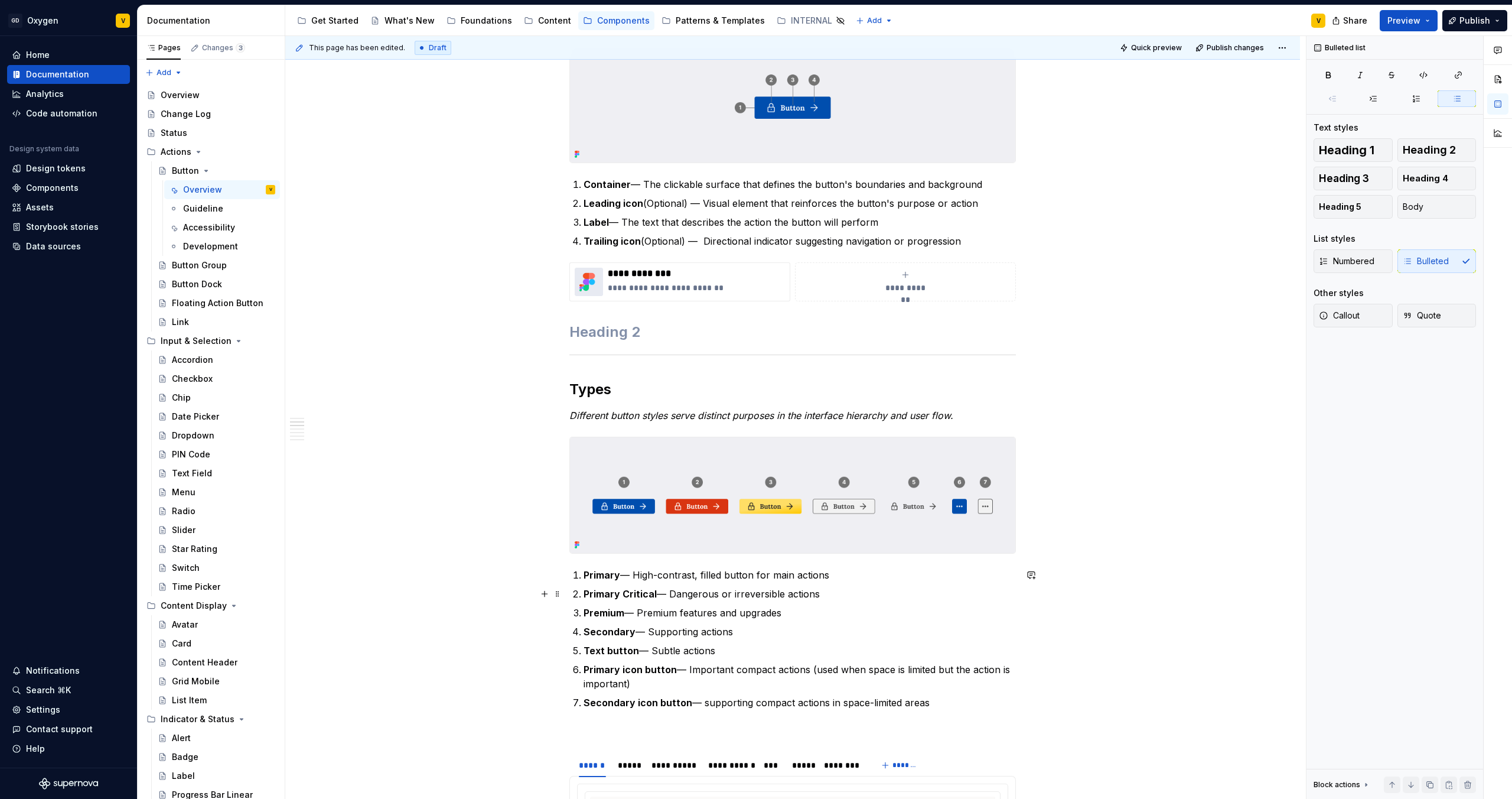
scroll to position [0, 0]
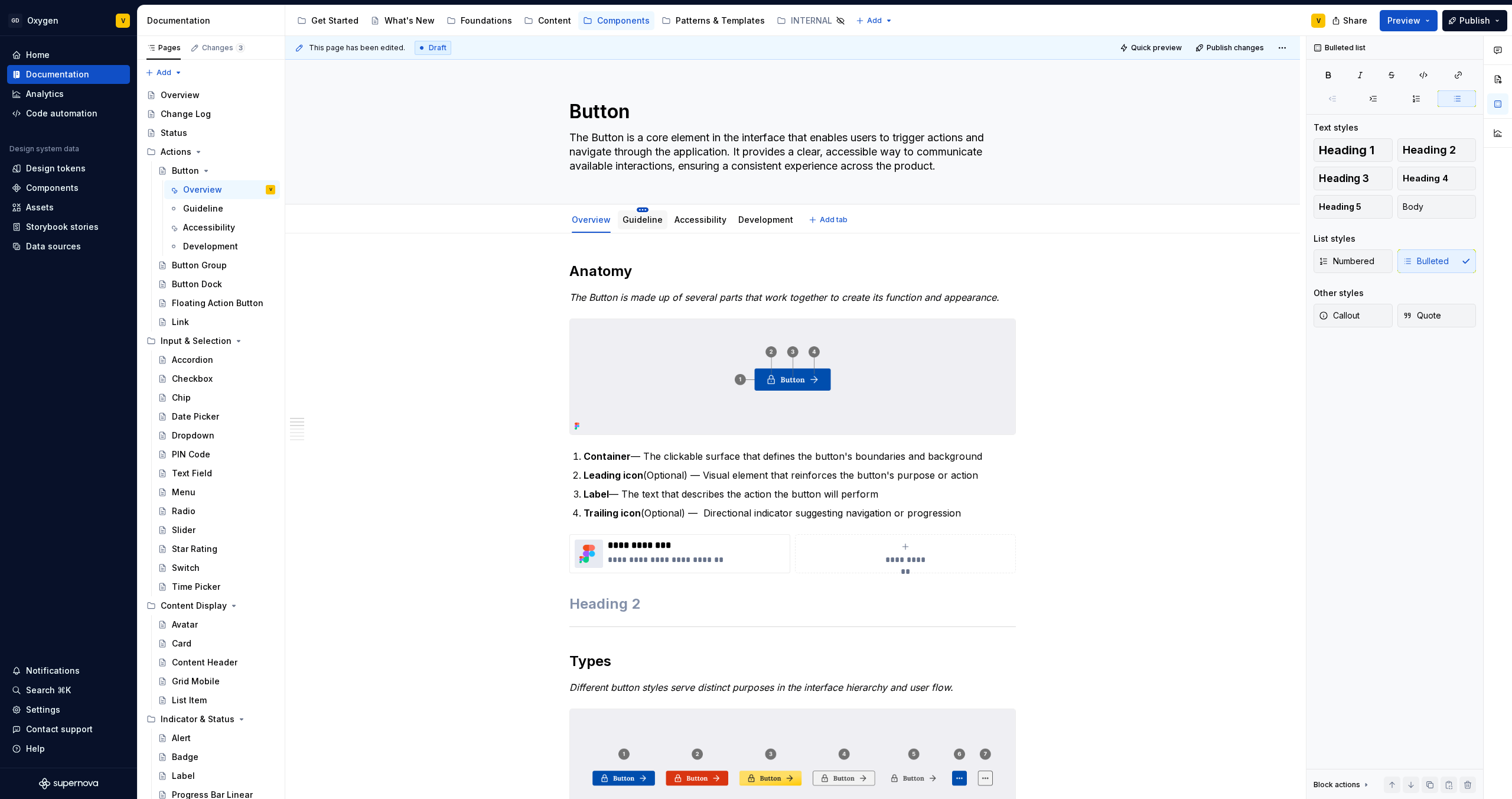
click at [640, 209] on html "GD Oxygen V Home Documentation Analytics Code automation Design system data Des…" at bounding box center [756, 399] width 1512 height 799
click at [674, 357] on div "Delete tab" at bounding box center [694, 356] width 77 height 12
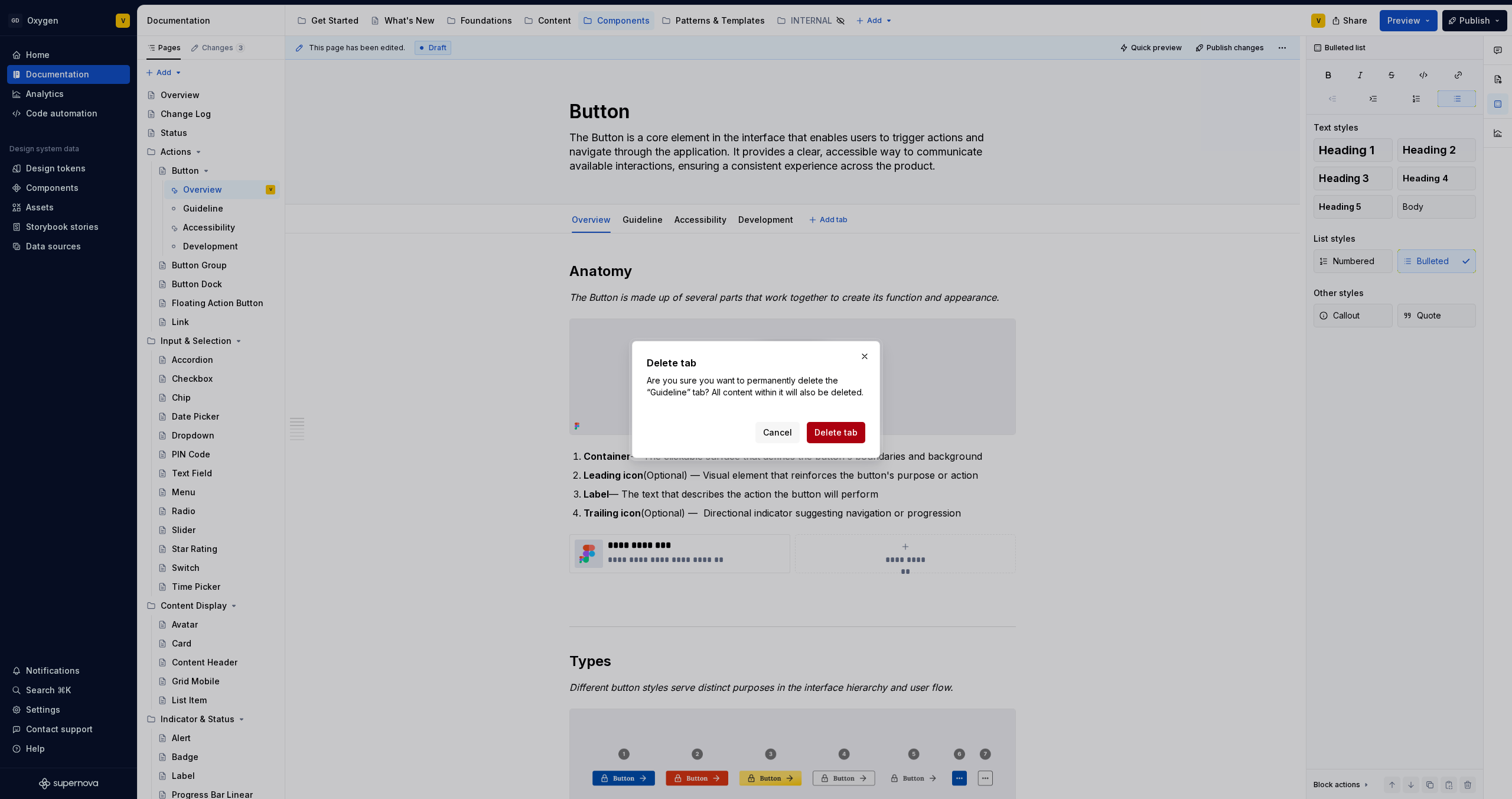
click at [840, 443] on button "Delete tab" at bounding box center [837, 432] width 59 height 22
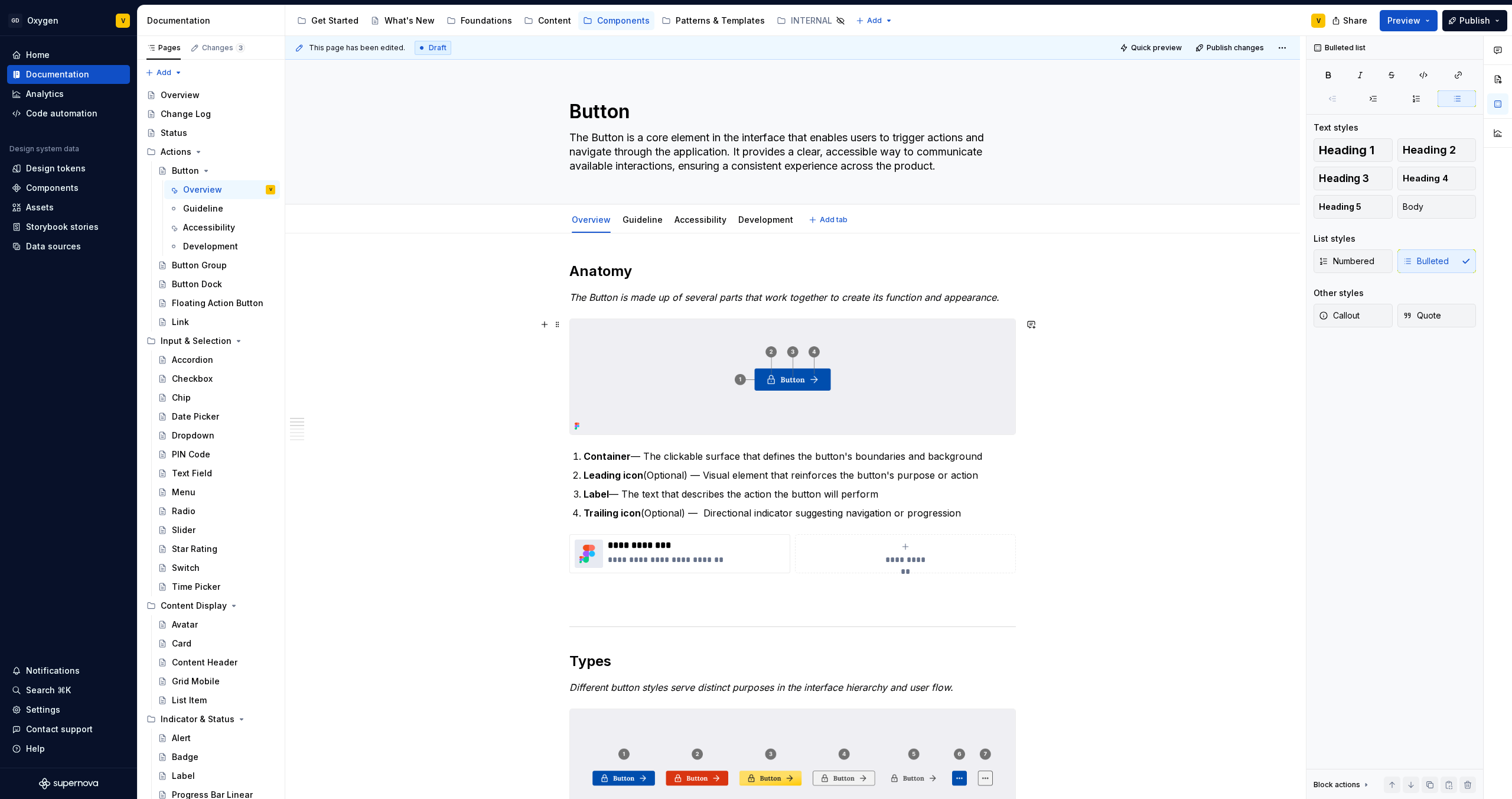
click at [1425, 25] on button "Preview" at bounding box center [1408, 20] width 58 height 22
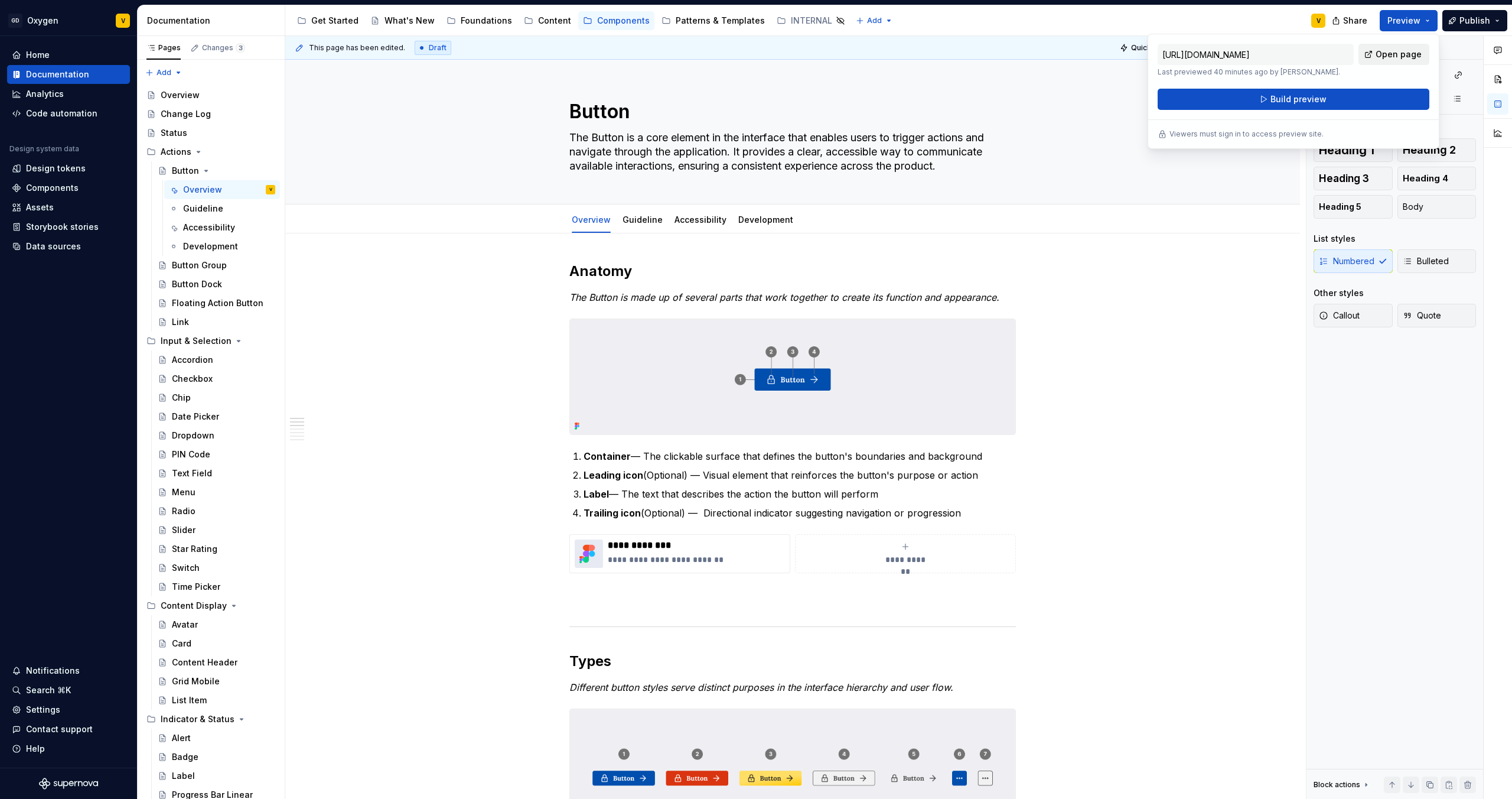
click at [1401, 53] on span "Open page" at bounding box center [1399, 54] width 46 height 12
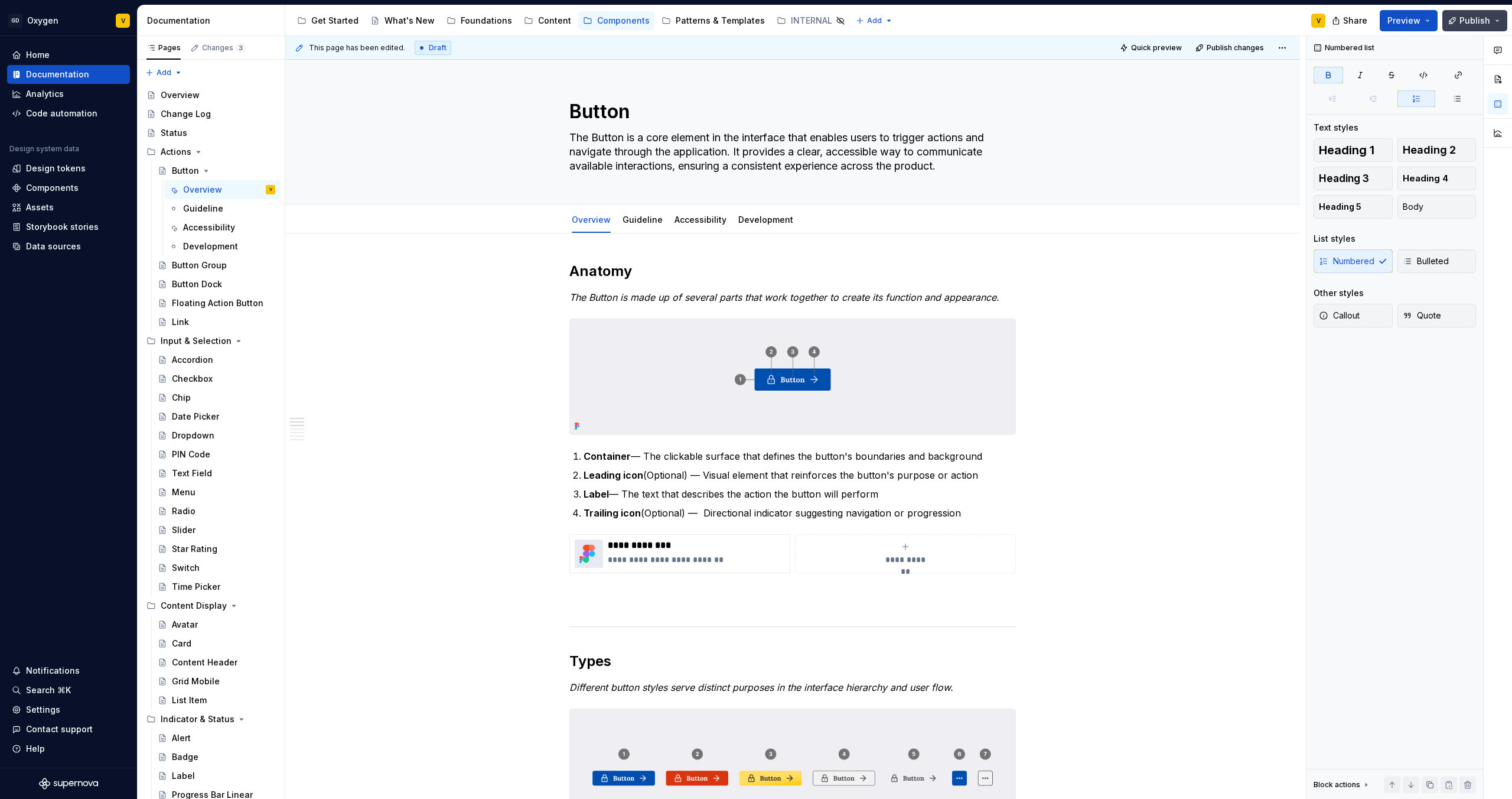
click at [1460, 23] on button "Publish" at bounding box center [1475, 20] width 65 height 22
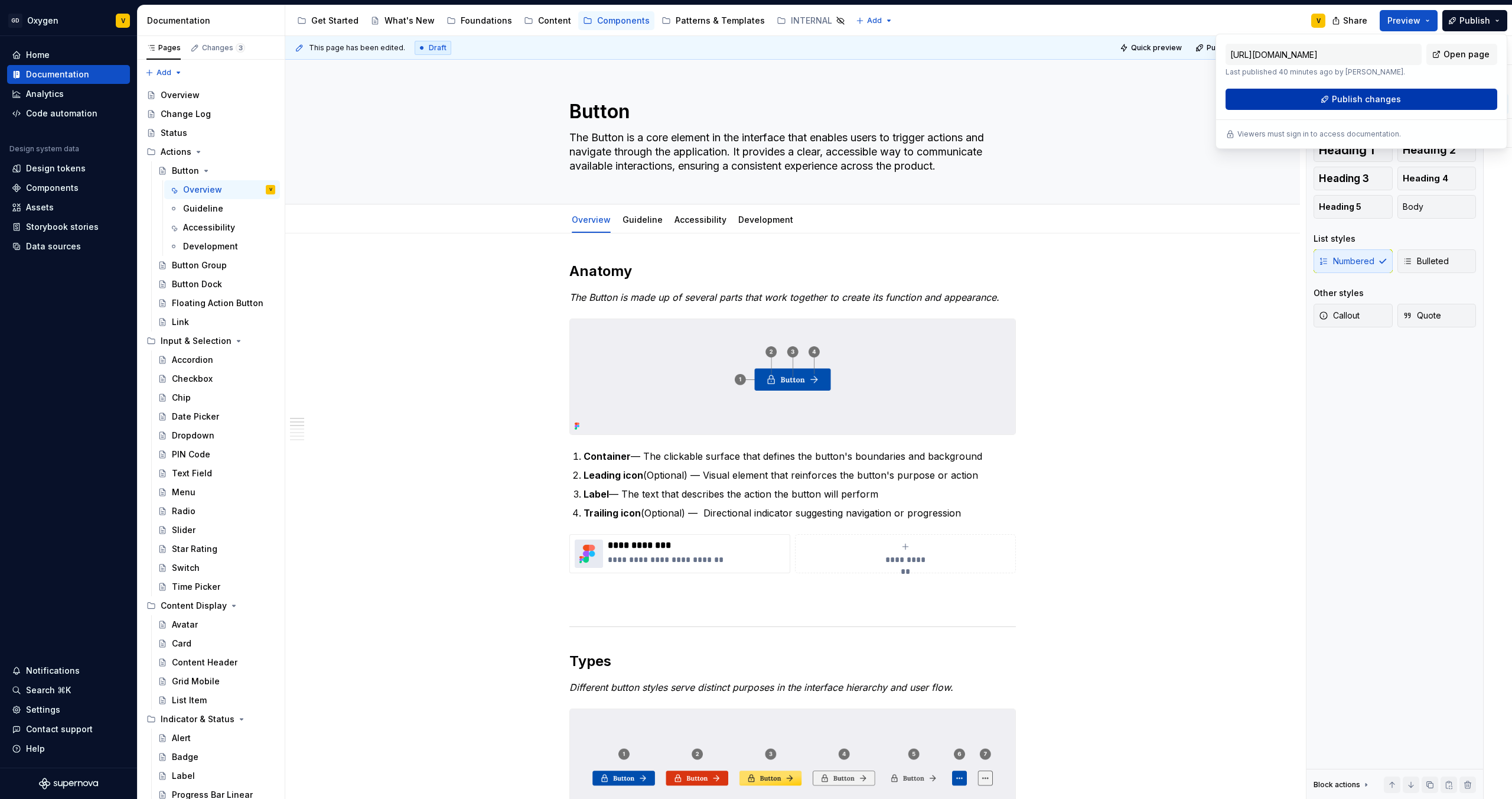
click at [1376, 100] on span "Publish changes" at bounding box center [1367, 99] width 69 height 12
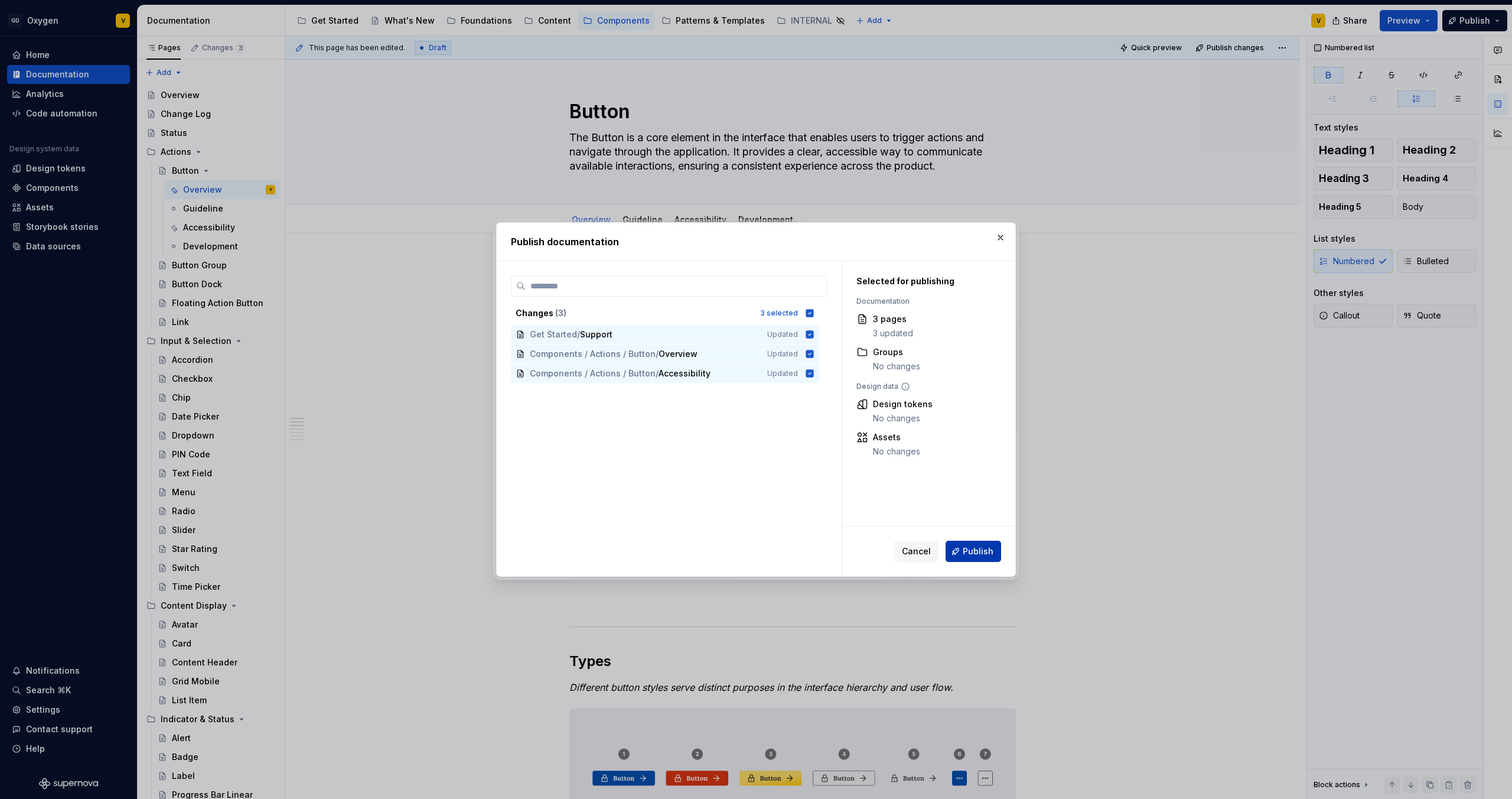
click at [977, 549] on span "Publish" at bounding box center [978, 551] width 31 height 12
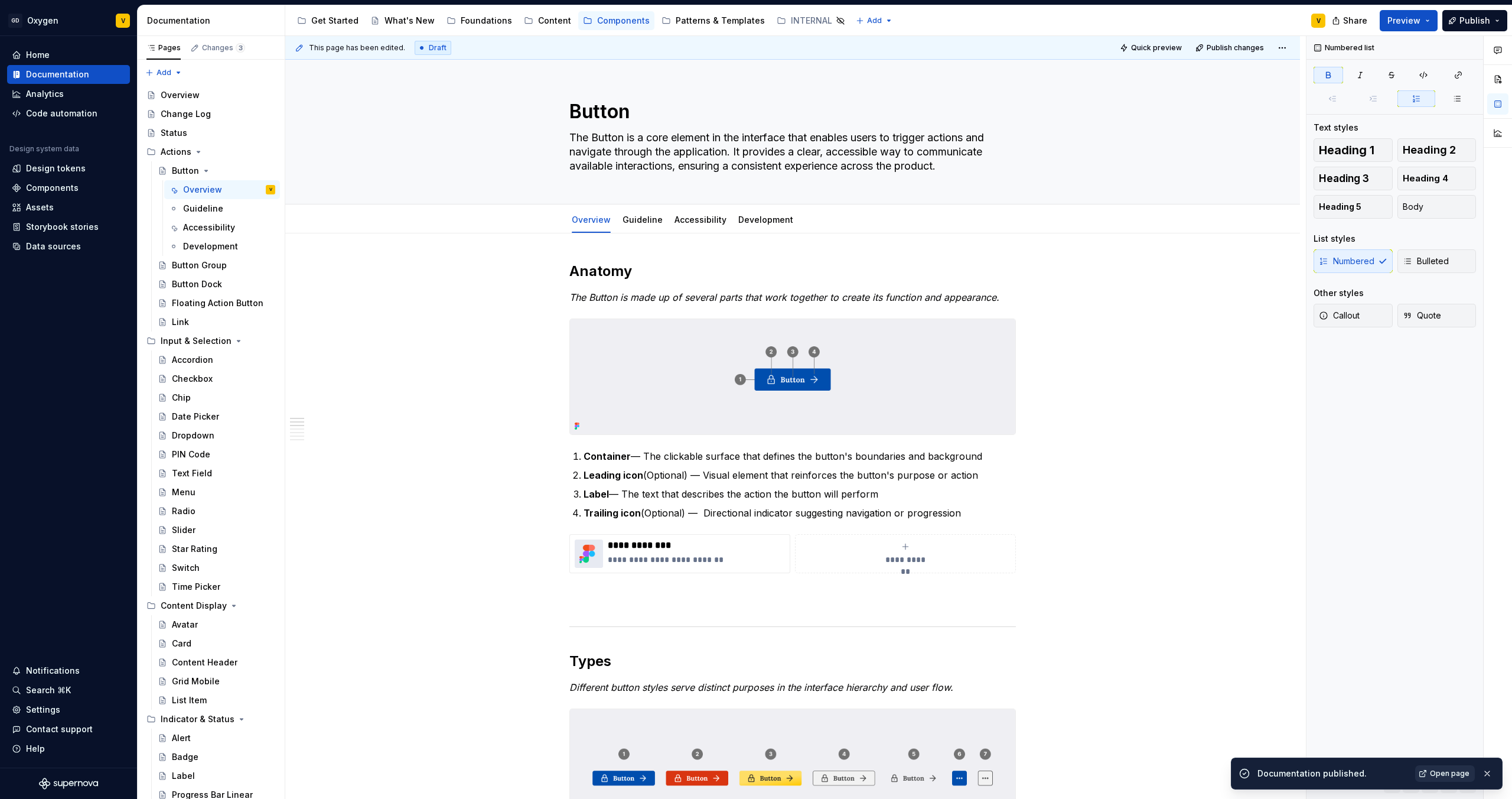
click at [1438, 770] on span "Open page" at bounding box center [1449, 774] width 40 height 9
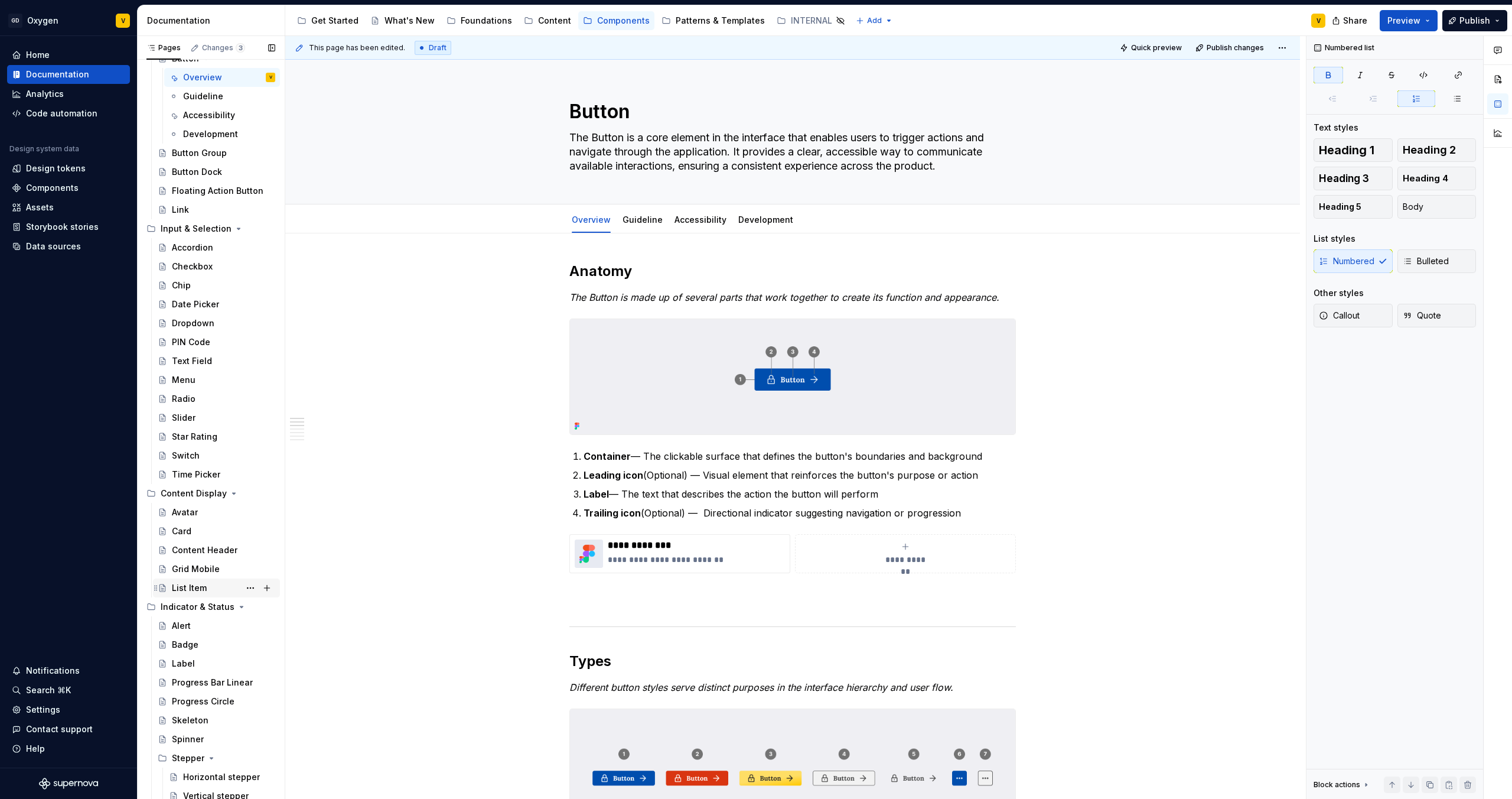
scroll to position [125, 0]
click at [186, 650] on div "Label" at bounding box center [183, 651] width 23 height 12
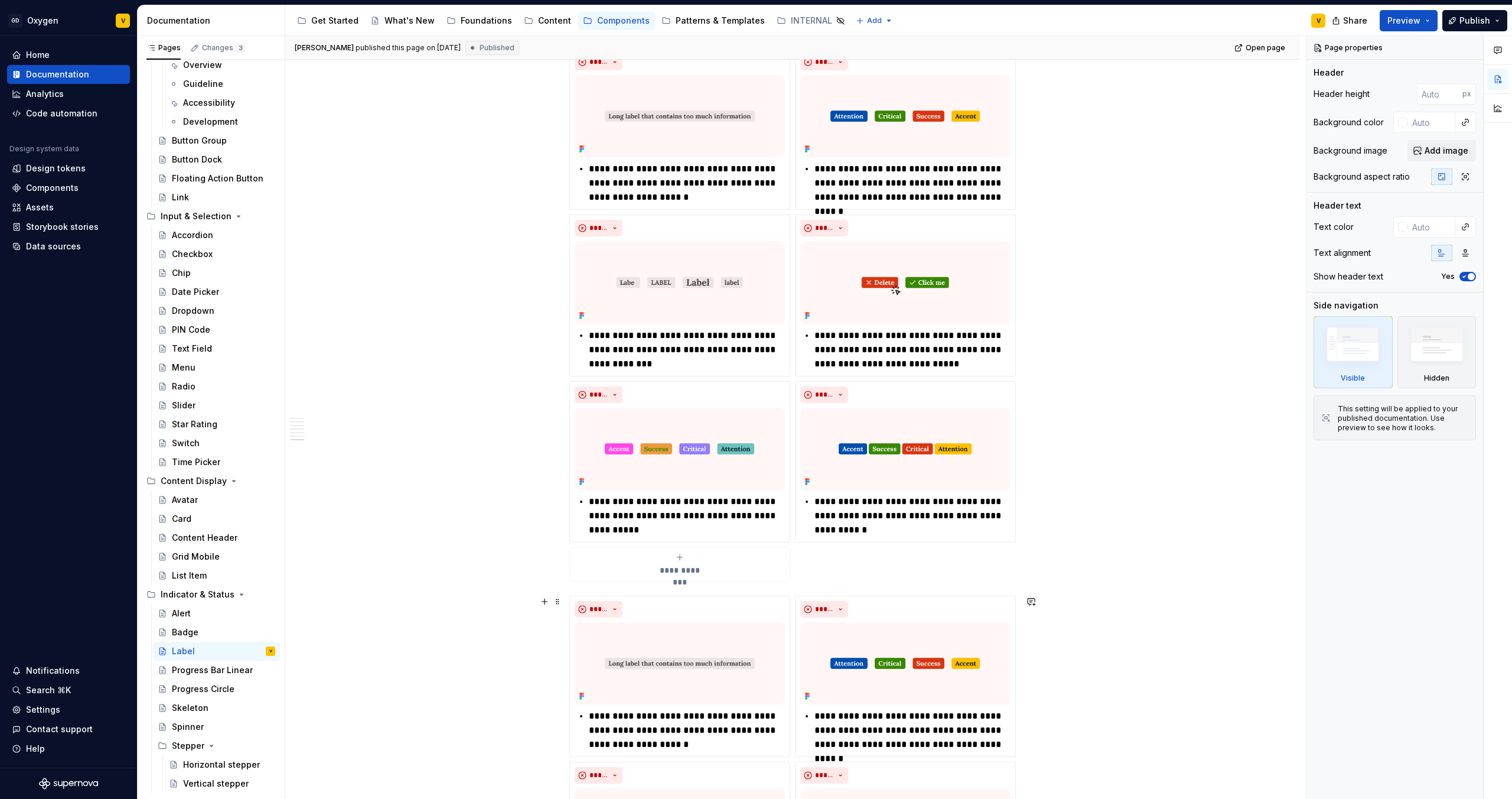
scroll to position [2020, 0]
click at [559, 601] on span at bounding box center [557, 601] width 9 height 16
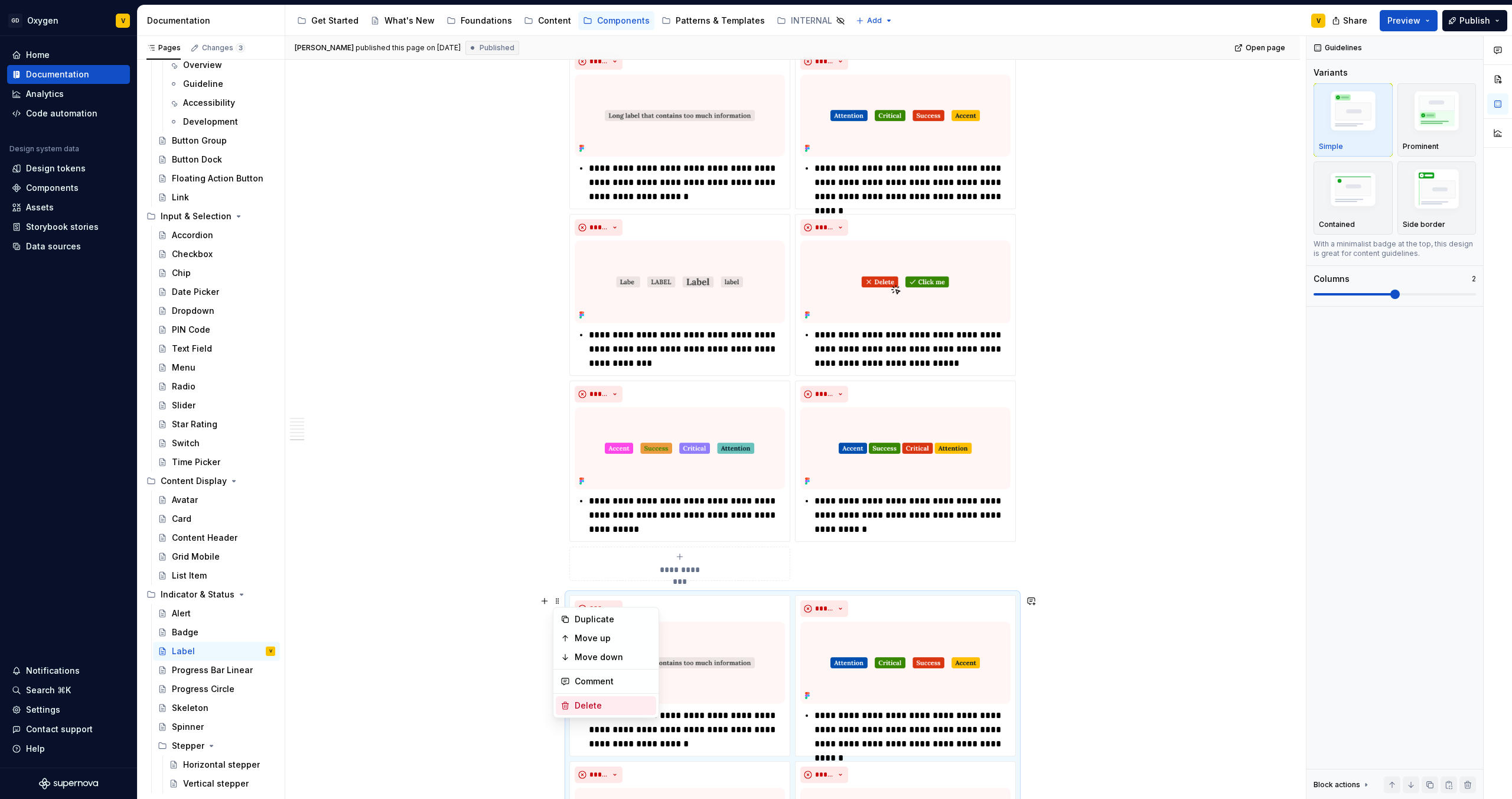
click at [575, 708] on div "Delete" at bounding box center [614, 706] width 77 height 12
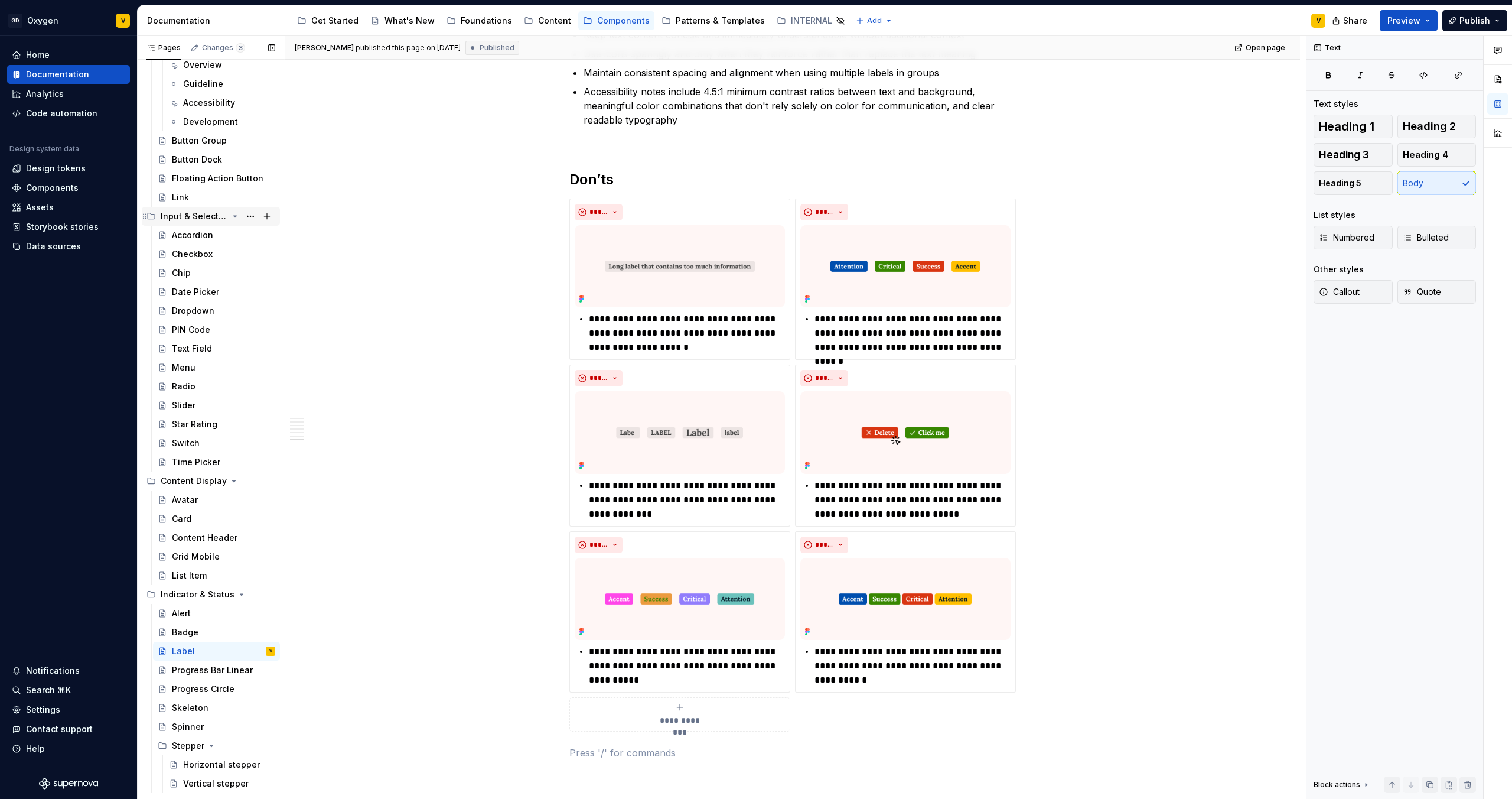
scroll to position [0, 0]
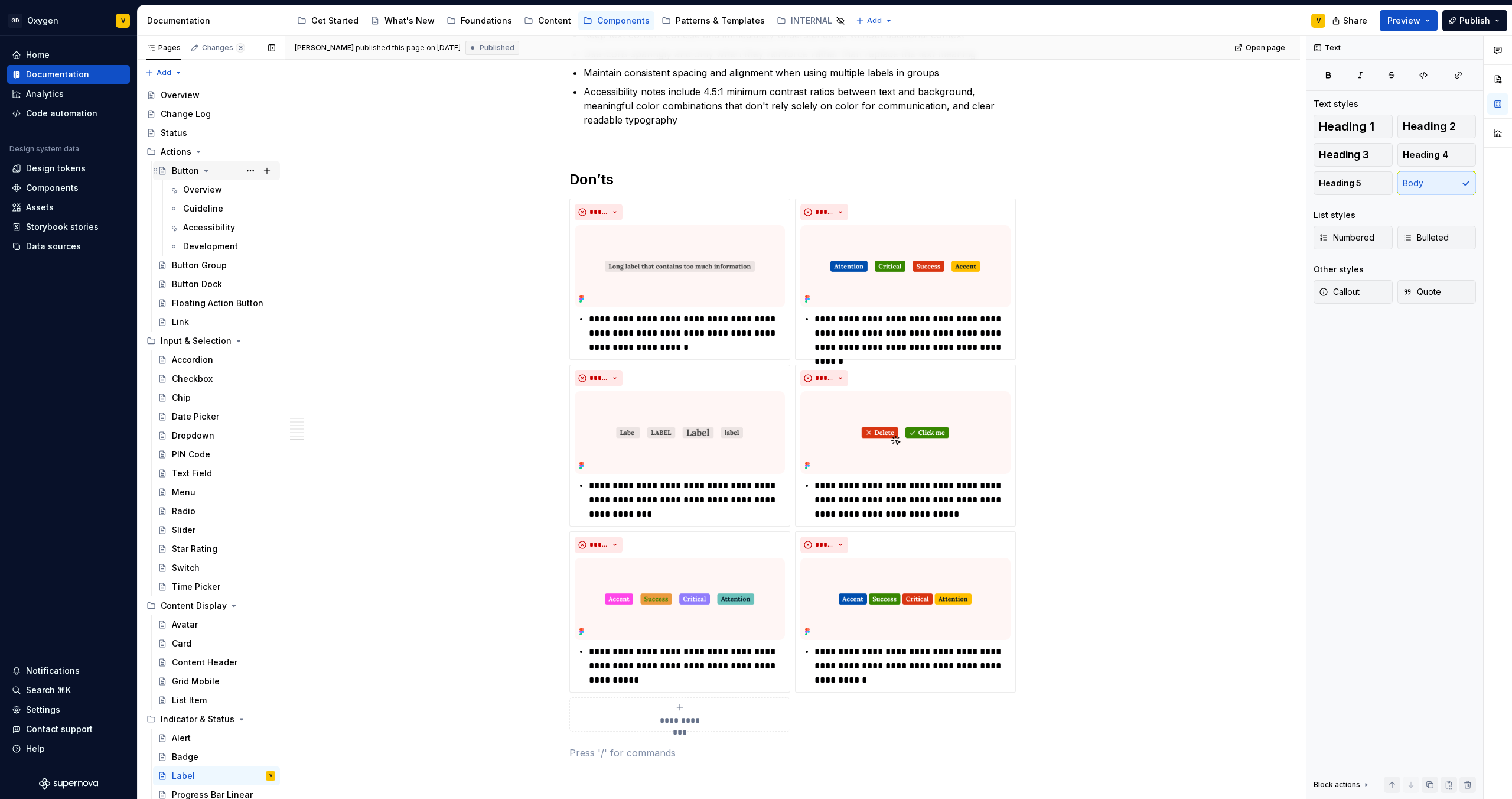
click at [183, 173] on div "Button" at bounding box center [186, 171] width 27 height 12
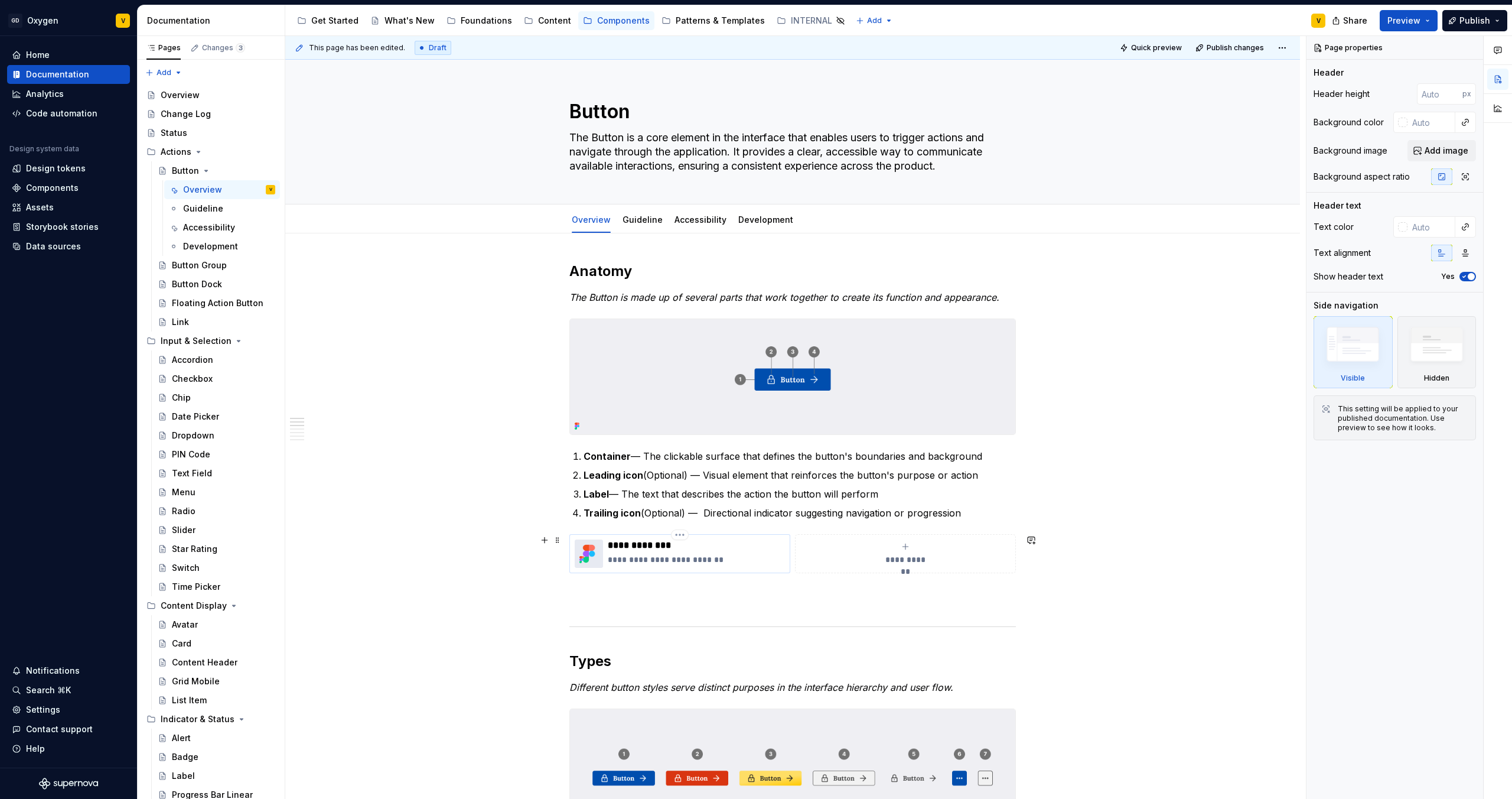
click at [621, 545] on p "**********" at bounding box center [696, 545] width 177 height 12
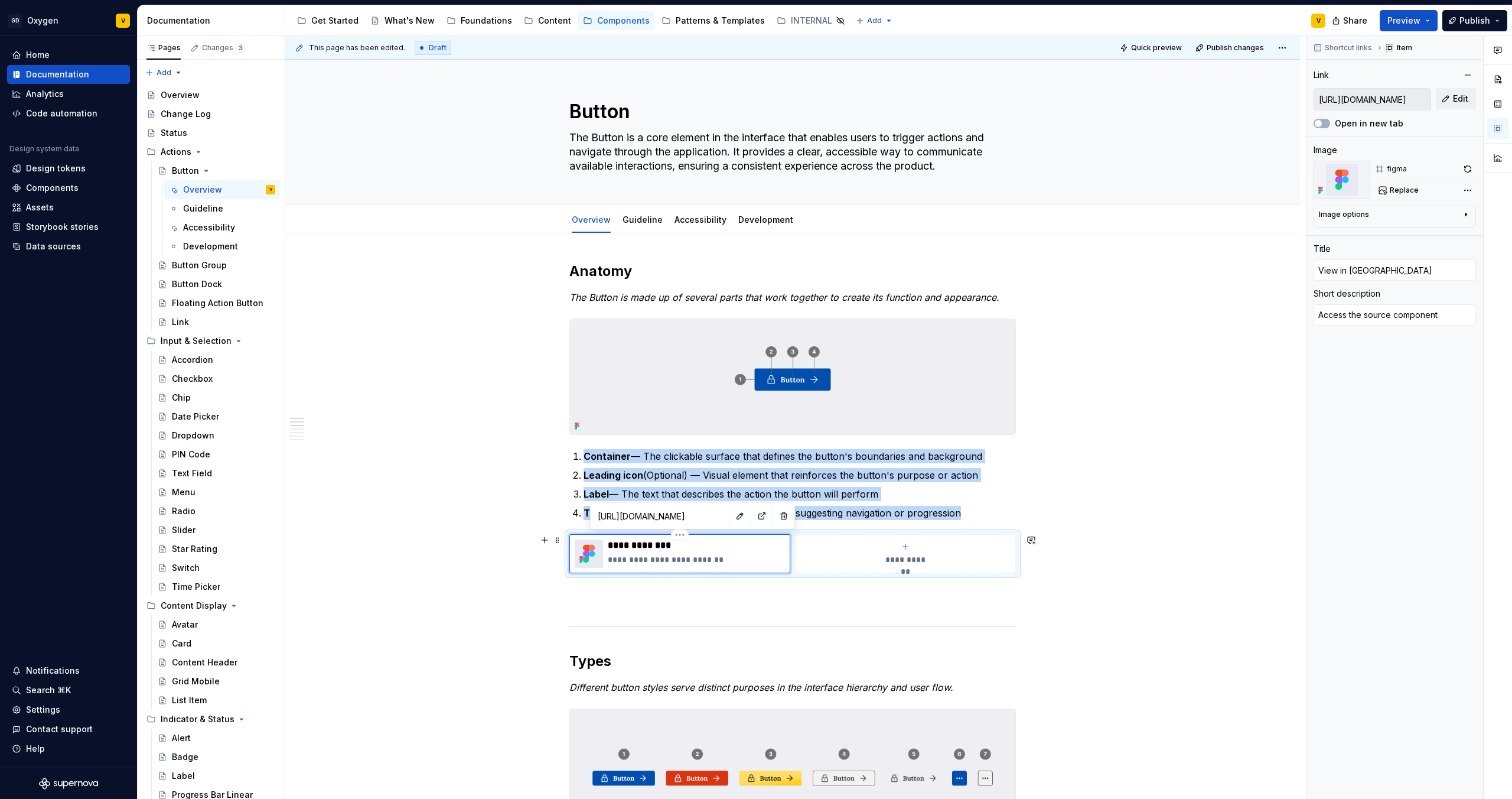
click at [596, 552] on img at bounding box center [589, 553] width 28 height 28
click at [754, 515] on button "button" at bounding box center [762, 515] width 16 height 16
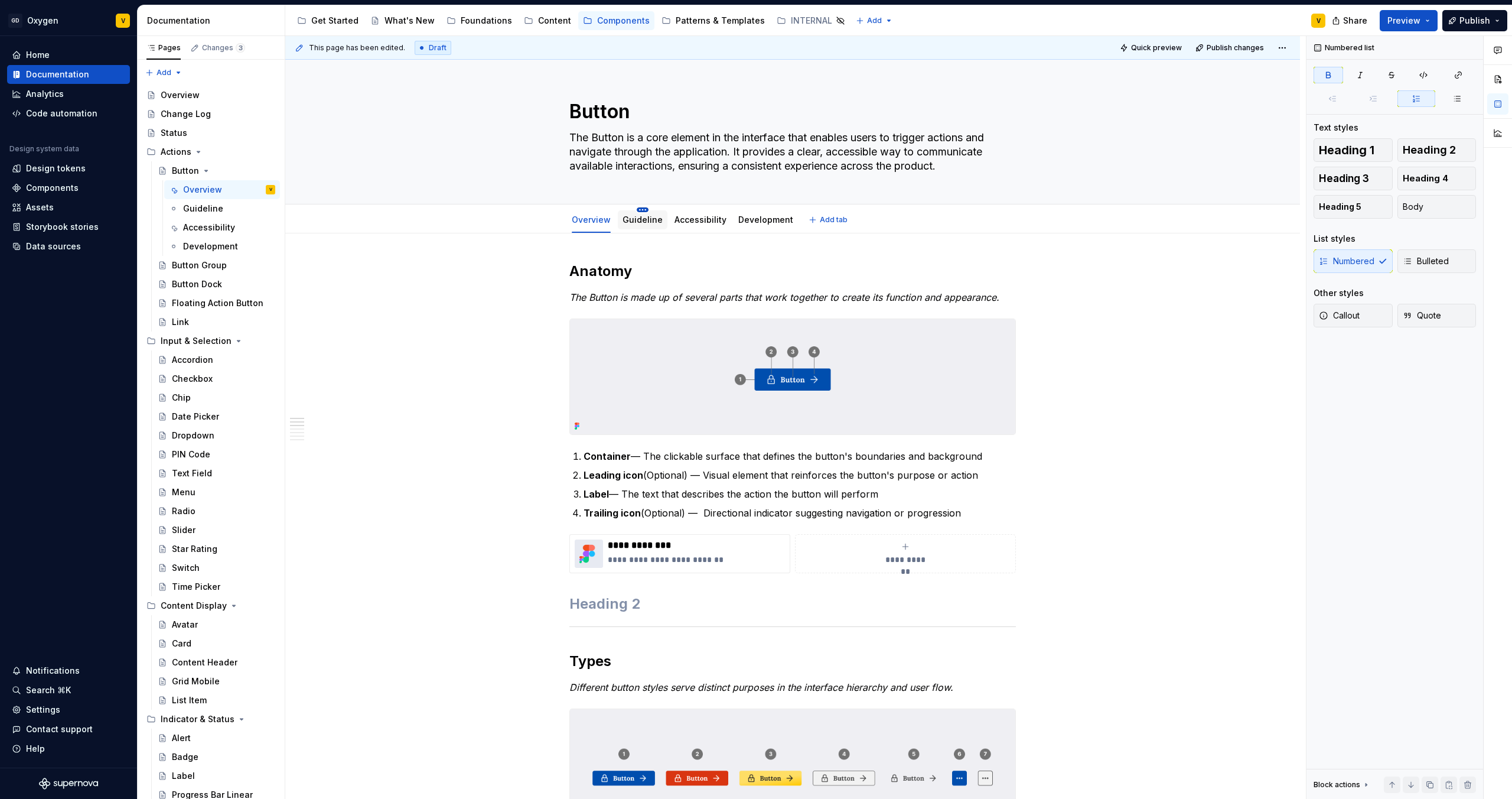
click at [641, 208] on html "GD Oxygen V Home Documentation Analytics Code automation Design system data Des…" at bounding box center [756, 399] width 1512 height 799
click at [370, 286] on html "GD Oxygen V Home Documentation Analytics Code automation Design system data Des…" at bounding box center [756, 399] width 1512 height 799
type textarea "*"
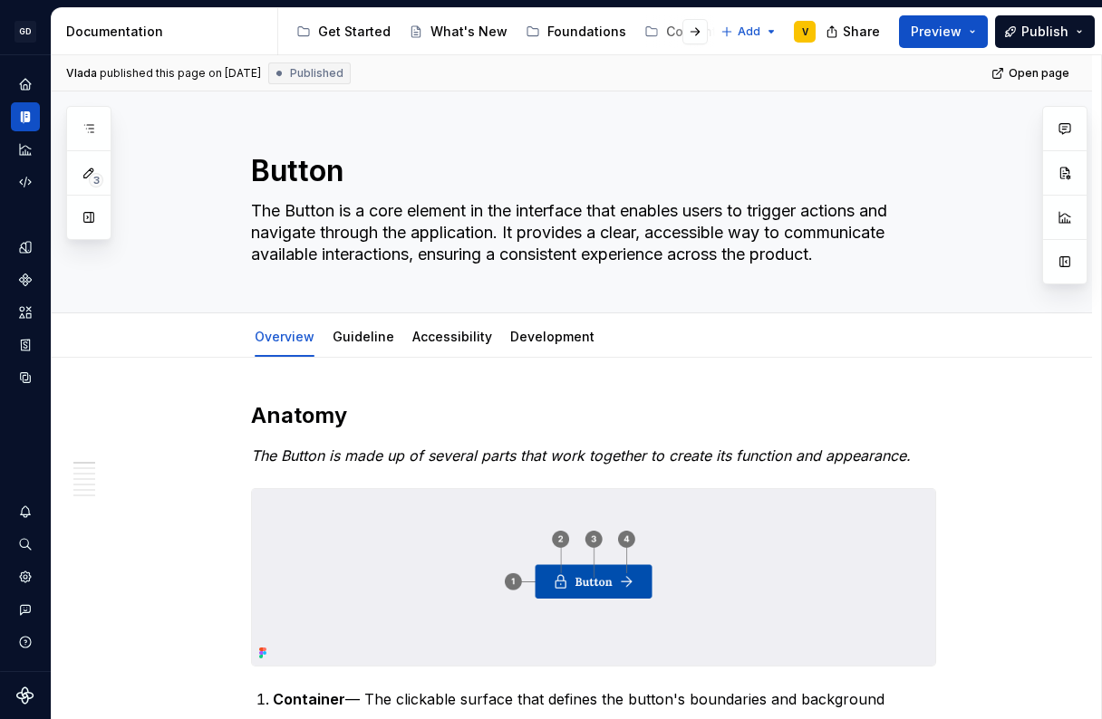
type textarea "*"
